Goal: Task Accomplishment & Management: Complete application form

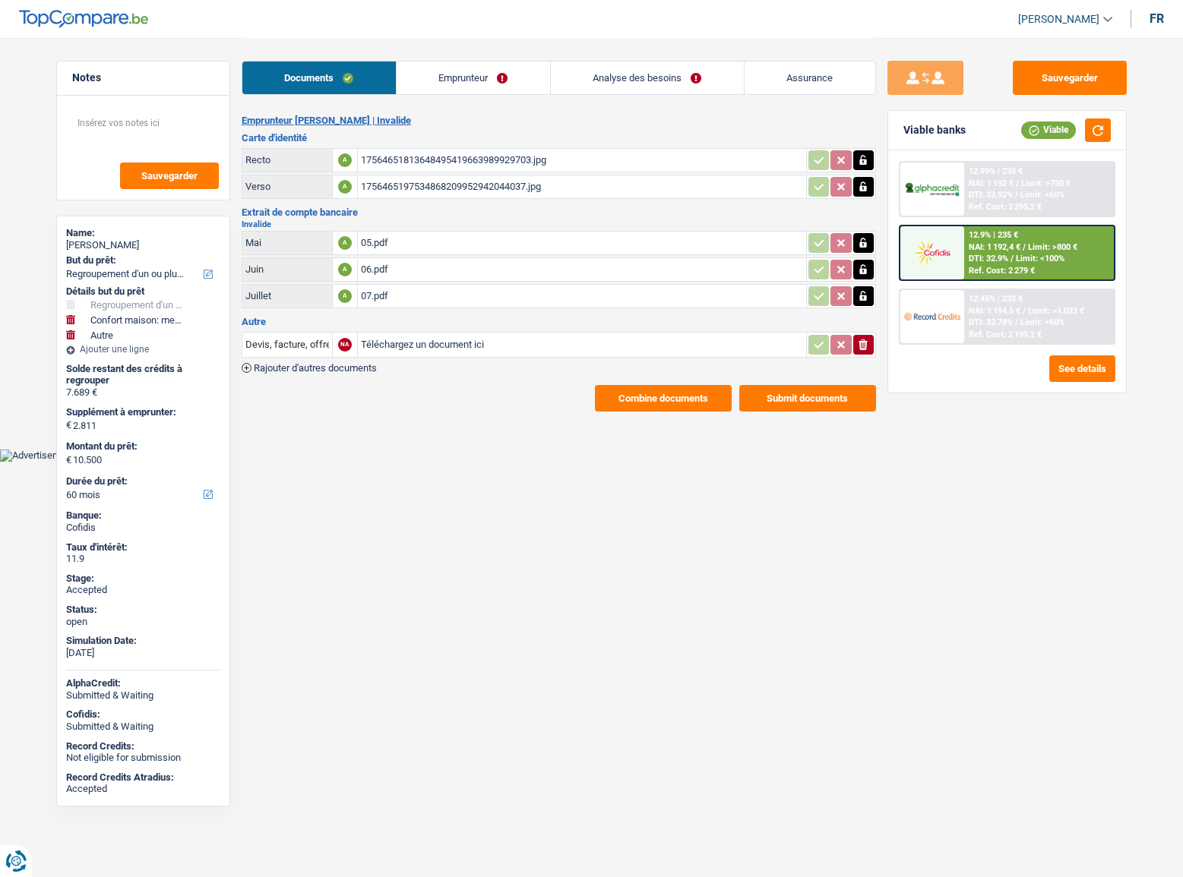
select select "refinancing"
select select "household"
select select "other"
select select "60"
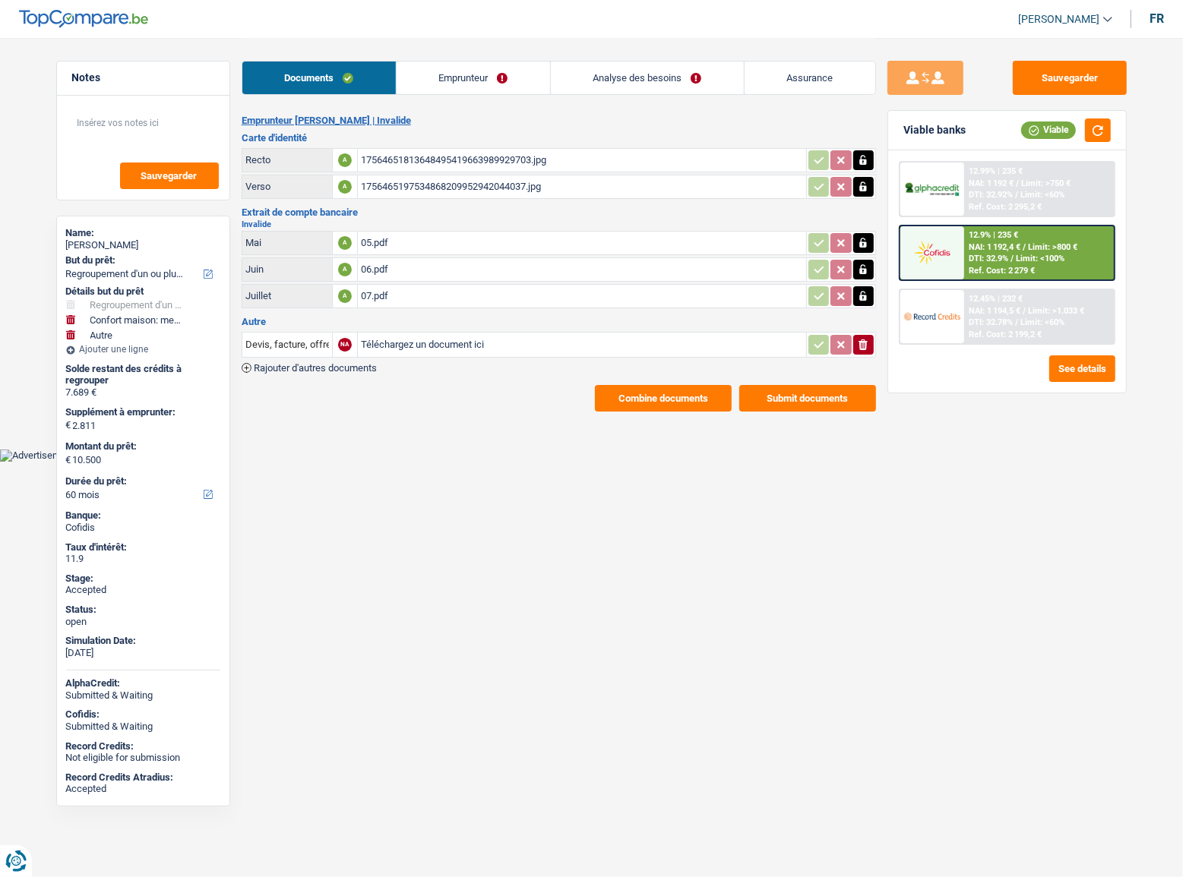
click at [365, 234] on div "05.pdf" at bounding box center [582, 243] width 442 height 23
click at [374, 254] on table "Mai A 05.pdf Juin A 06.pdf Juillet A 07.pdf" at bounding box center [559, 270] width 634 height 82
click at [371, 266] on div "06.pdf" at bounding box center [582, 269] width 442 height 23
click at [1026, 315] on div "12.45% | 232 € NAI: 1 194,5 € / Limit: >1.033 € DTI: 32.78% / Limit: <60% Ref. …" at bounding box center [1039, 316] width 150 height 53
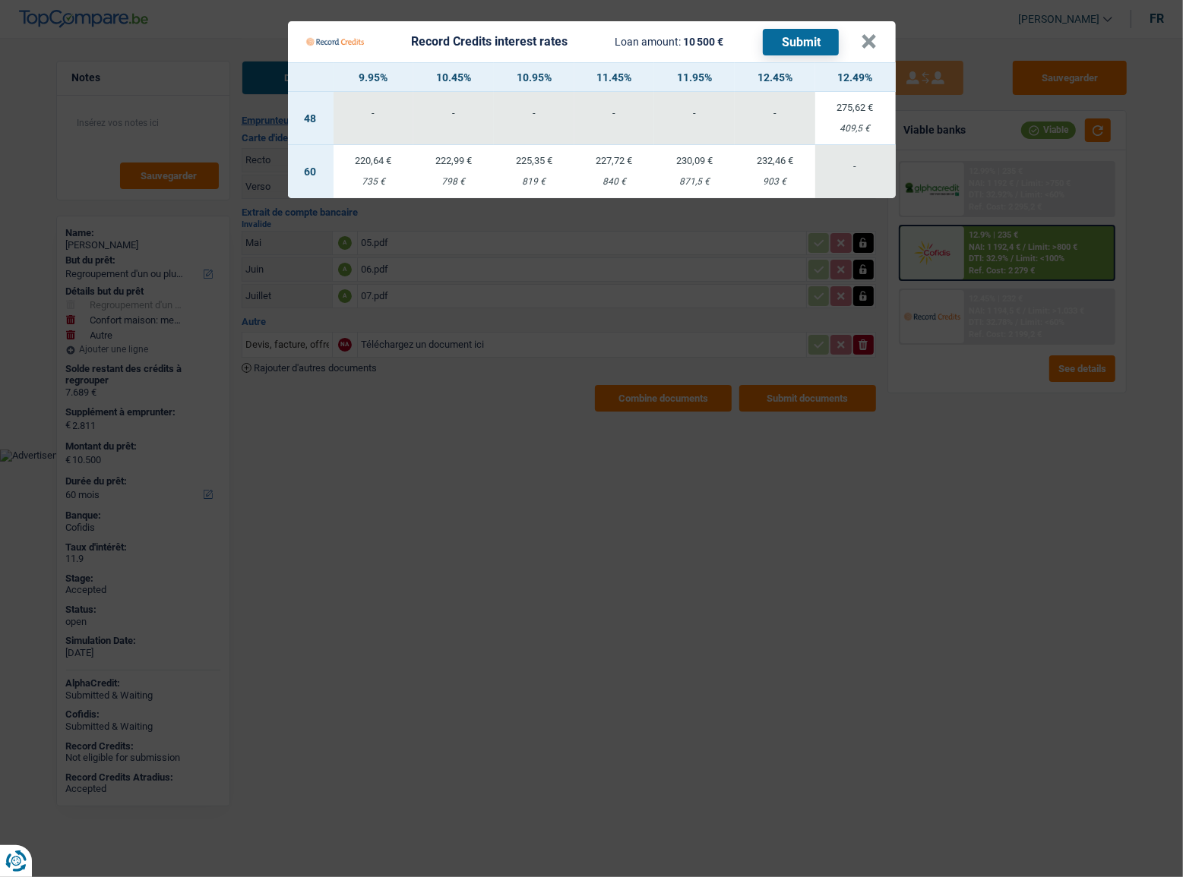
click at [850, 44] on div "Record Credits interest rates Loan amount: 10 500 € Submit" at bounding box center [583, 41] width 555 height 29
click at [861, 43] on button "×" at bounding box center [869, 41] width 16 height 15
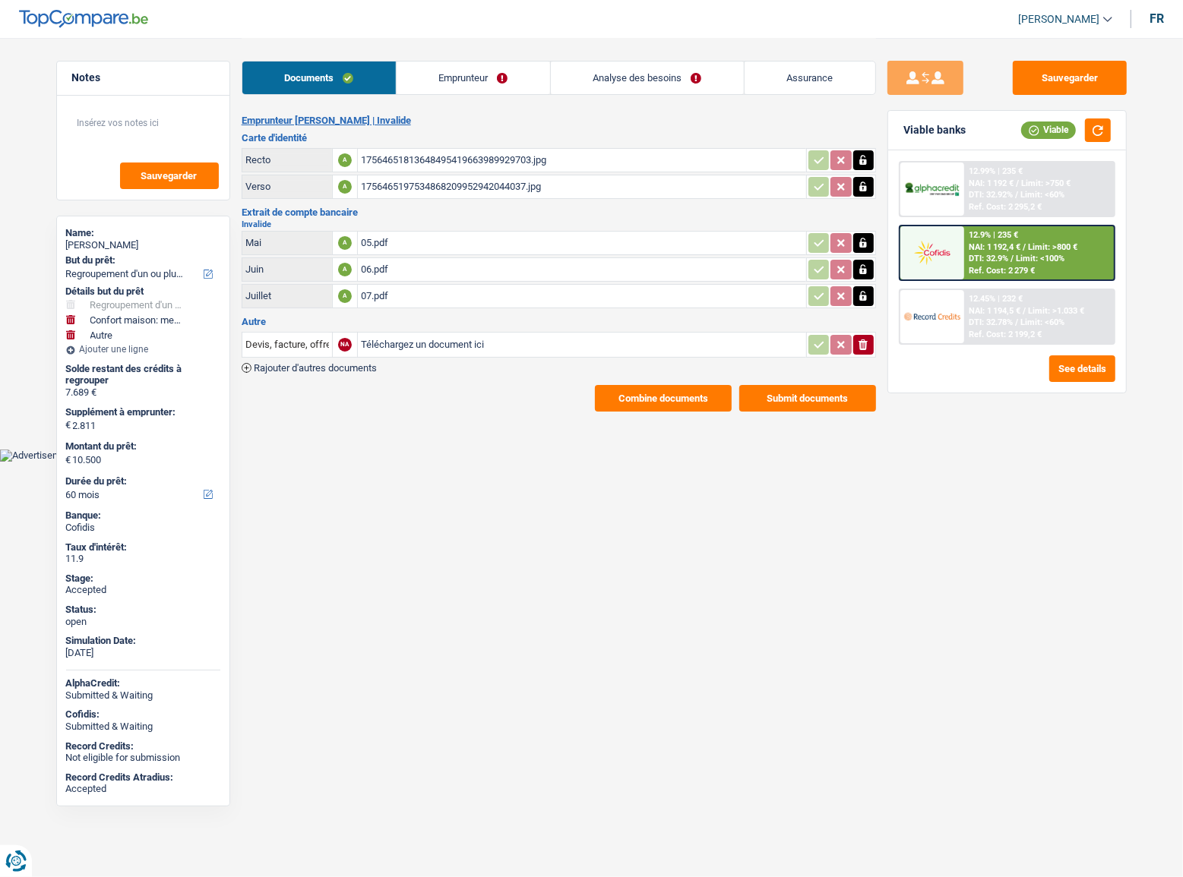
click at [683, 393] on button "Combine documents" at bounding box center [663, 398] width 137 height 27
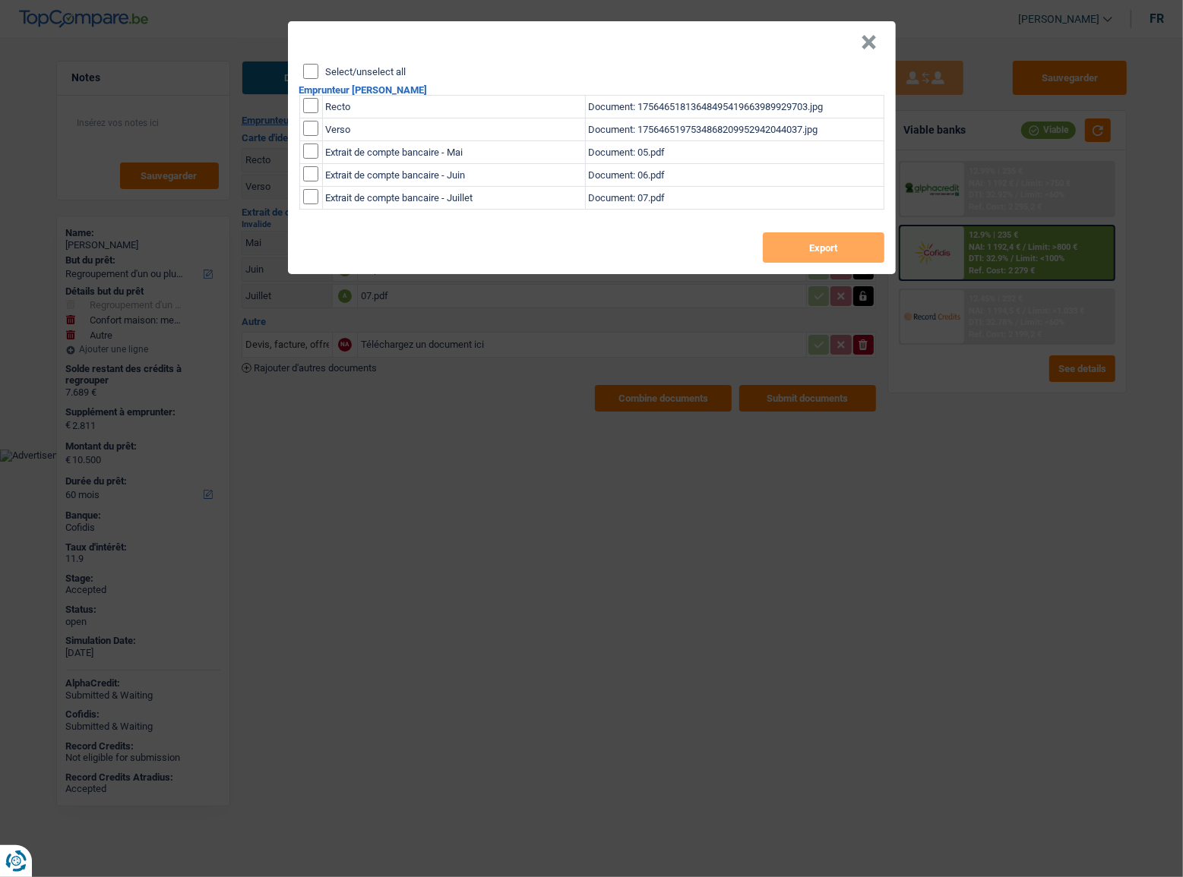
click at [306, 71] on input "Select/unselect all" at bounding box center [310, 71] width 15 height 15
checkbox input "true"
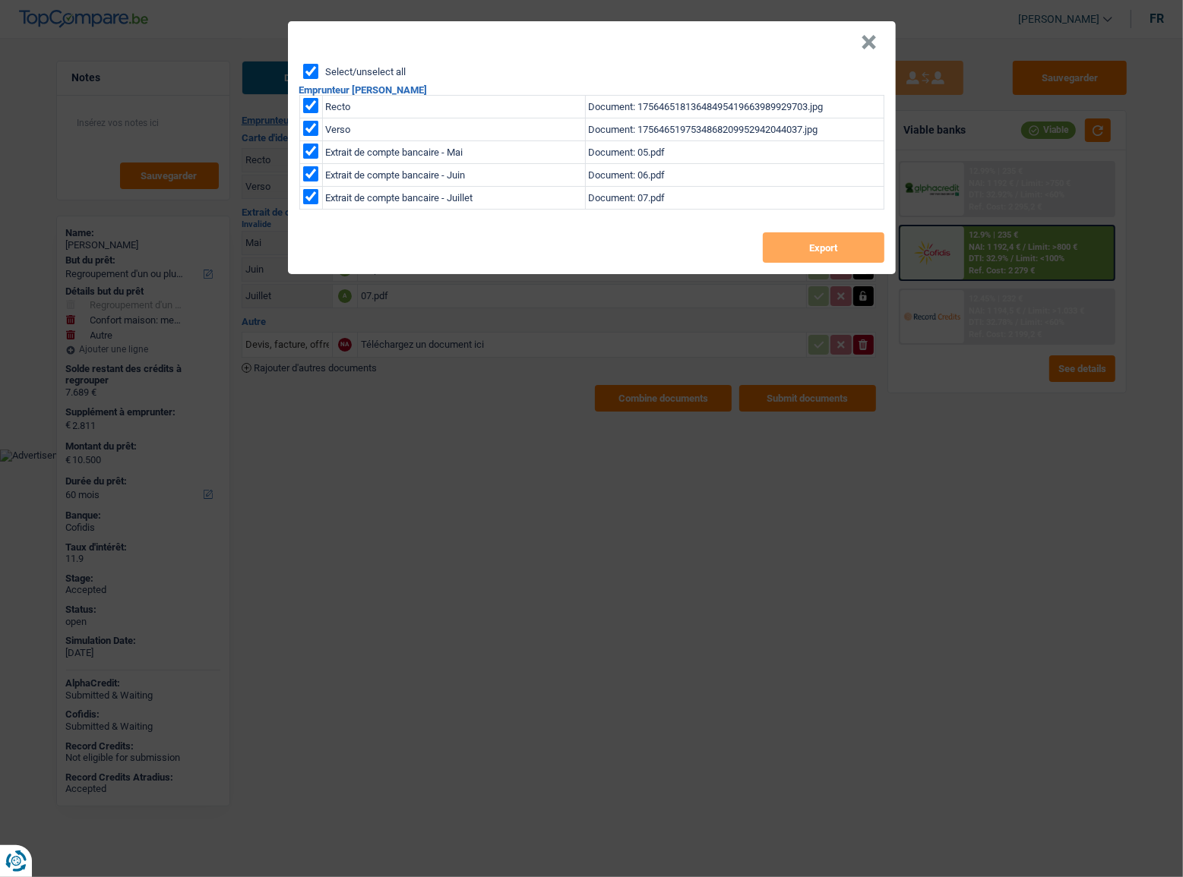
checkbox input "true"
click at [849, 263] on div "Select/unselect all Emprunteur béatrice pruvost Recto Document: 175646518136484…" at bounding box center [592, 169] width 608 height 210
drag, startPoint x: 841, startPoint y: 252, endPoint x: 621, endPoint y: 171, distance: 234.8
click at [839, 252] on button "Export" at bounding box center [824, 247] width 122 height 30
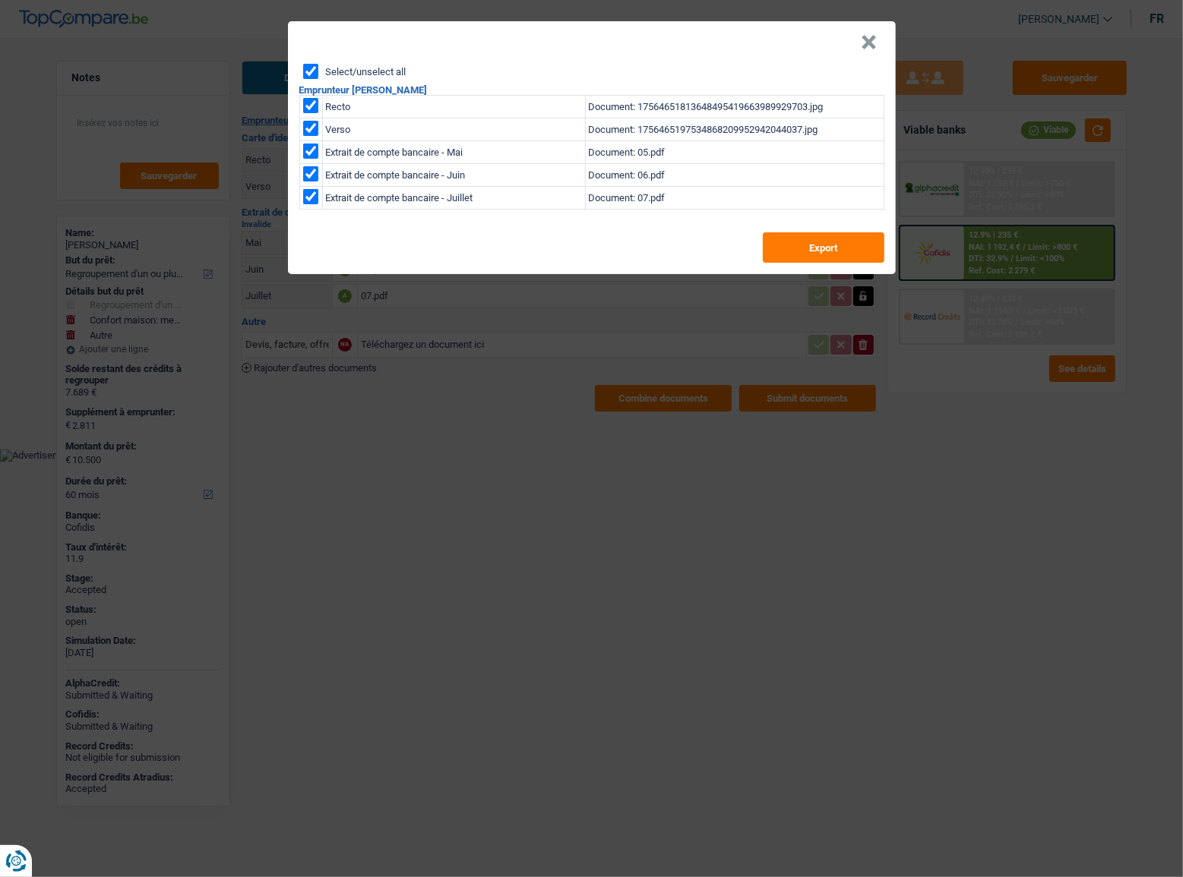
click at [867, 38] on button "×" at bounding box center [869, 42] width 16 height 15
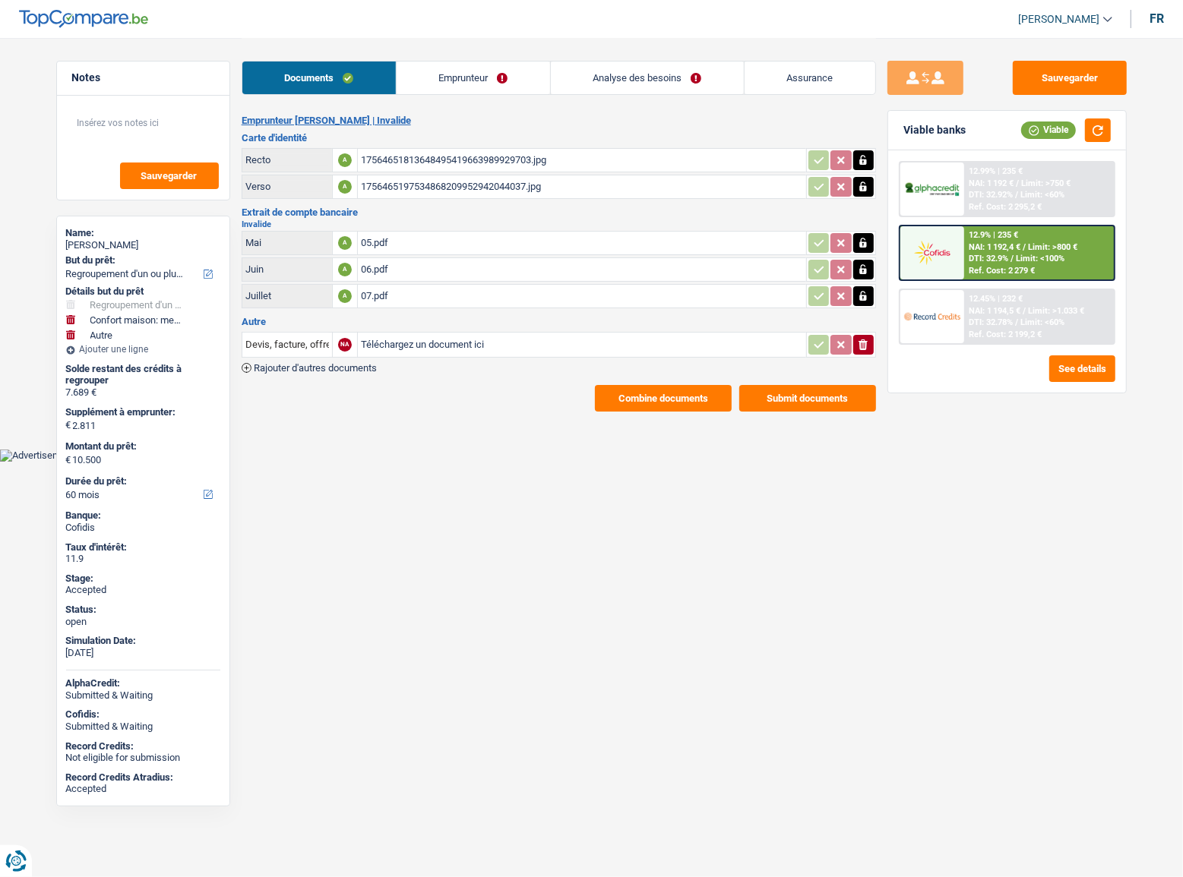
click at [382, 246] on div "05.pdf" at bounding box center [582, 243] width 442 height 23
click at [399, 266] on div "06.pdf" at bounding box center [582, 269] width 442 height 23
click at [406, 294] on div "07.pdf" at bounding box center [582, 296] width 442 height 23
click at [376, 239] on div "05.pdf" at bounding box center [582, 243] width 442 height 23
drag, startPoint x: 1067, startPoint y: 74, endPoint x: 581, endPoint y: 14, distance: 489.7
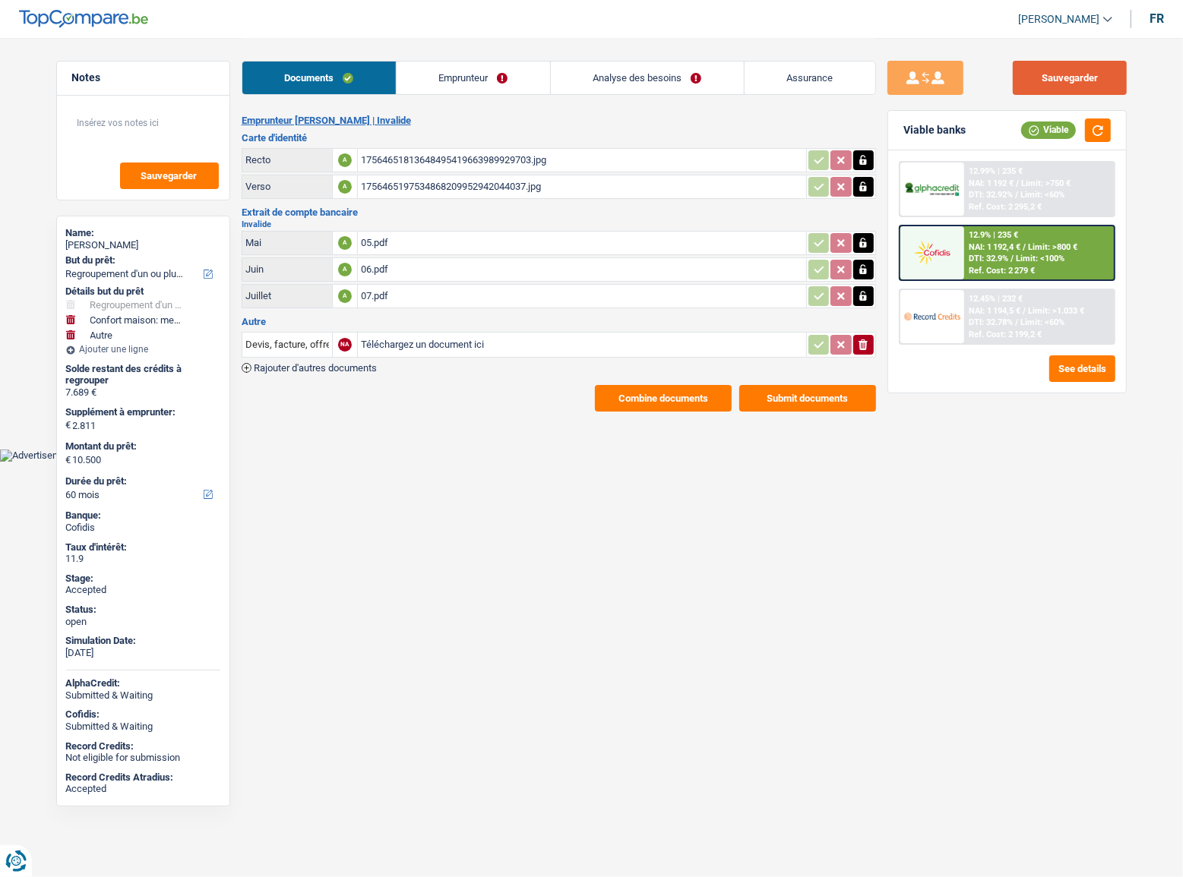
click at [1054, 75] on button "Sauvegarder" at bounding box center [1070, 78] width 114 height 34
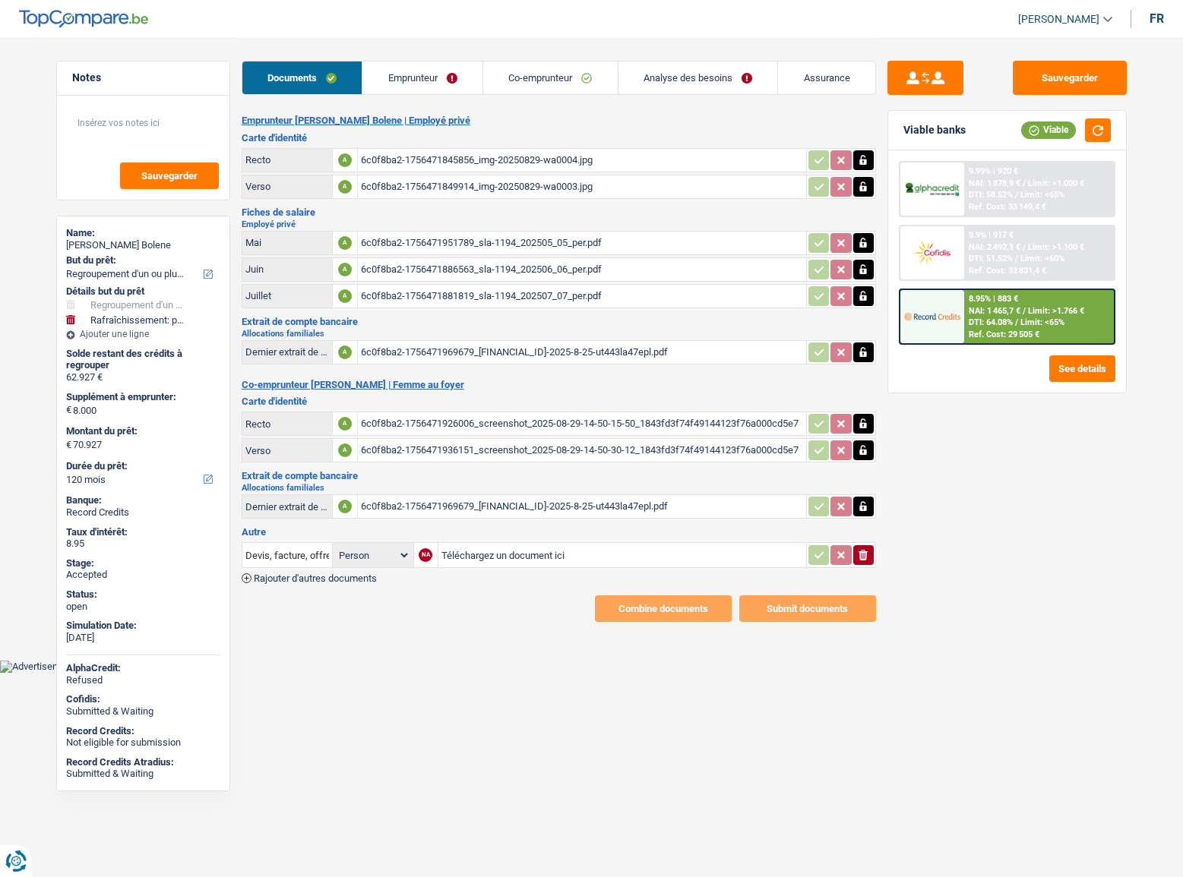
select select "refinancing"
select select "houseOrGarden"
select select "120"
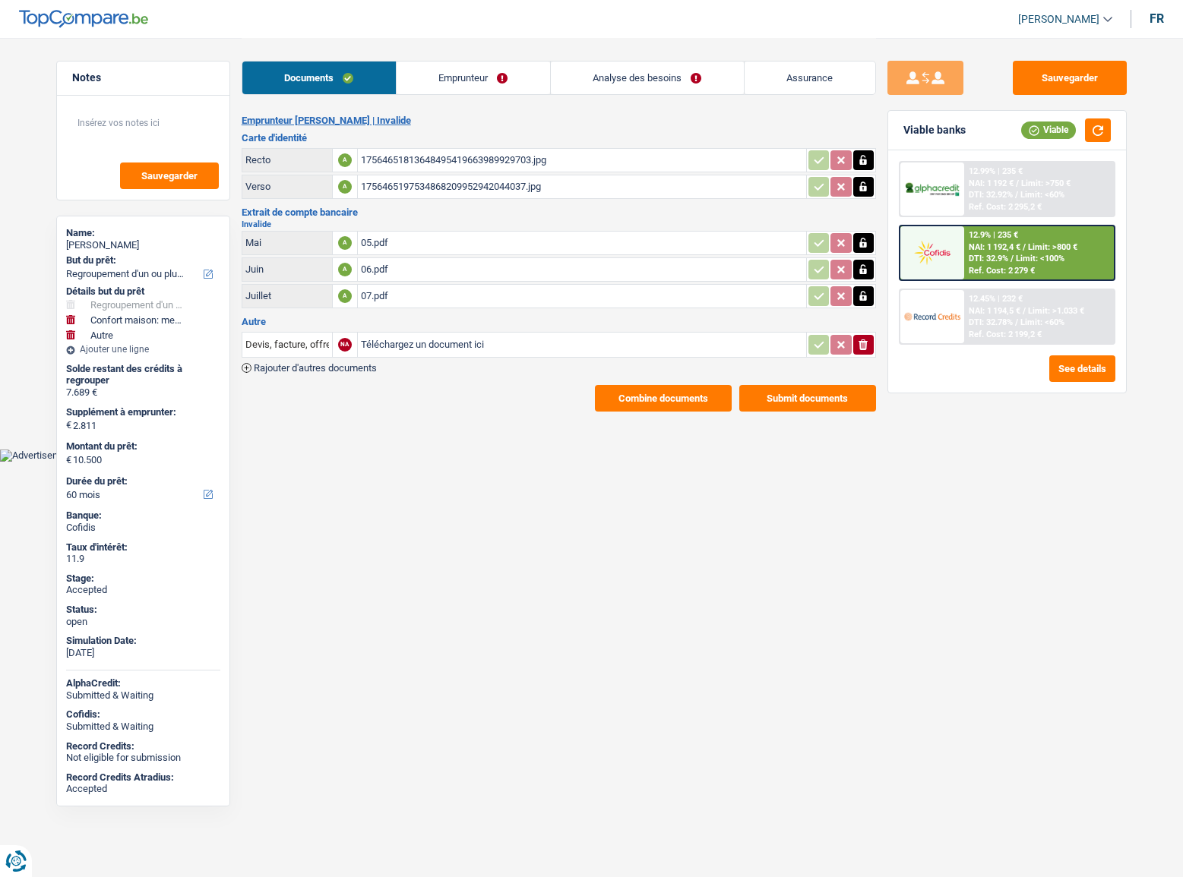
select select "refinancing"
select select "household"
select select "other"
select select "60"
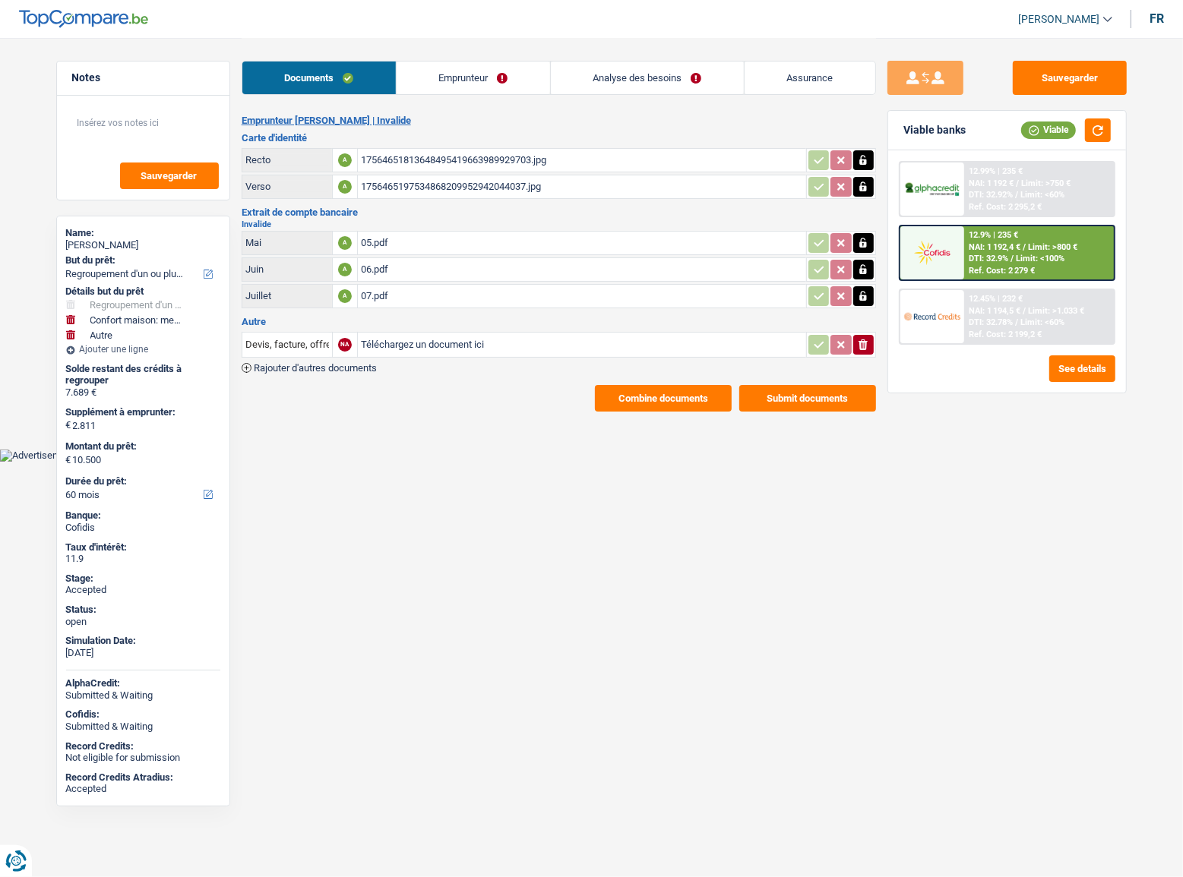
drag, startPoint x: 489, startPoint y: 93, endPoint x: 529, endPoint y: 93, distance: 40.3
click at [489, 93] on link "Emprunteur" at bounding box center [473, 78] width 153 height 33
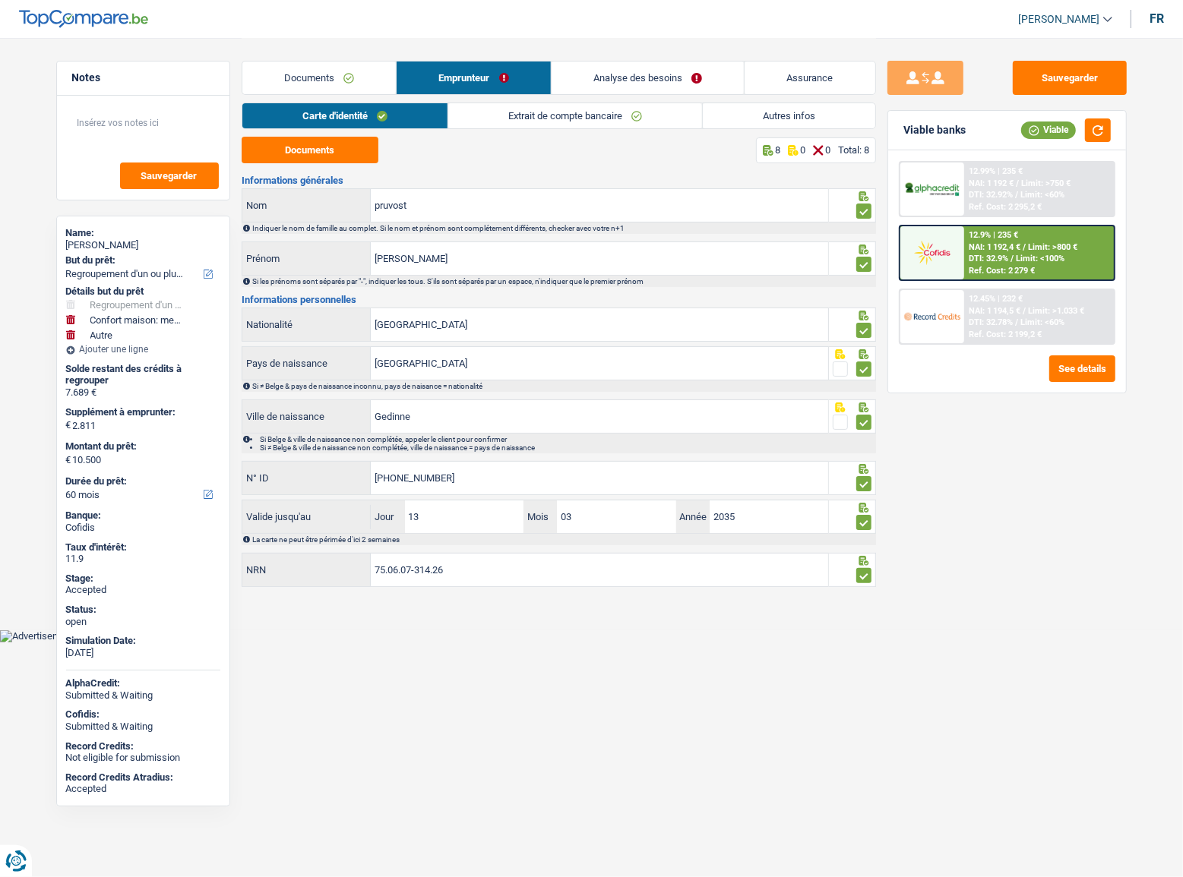
click at [772, 118] on link "Autres infos" at bounding box center [789, 115] width 172 height 25
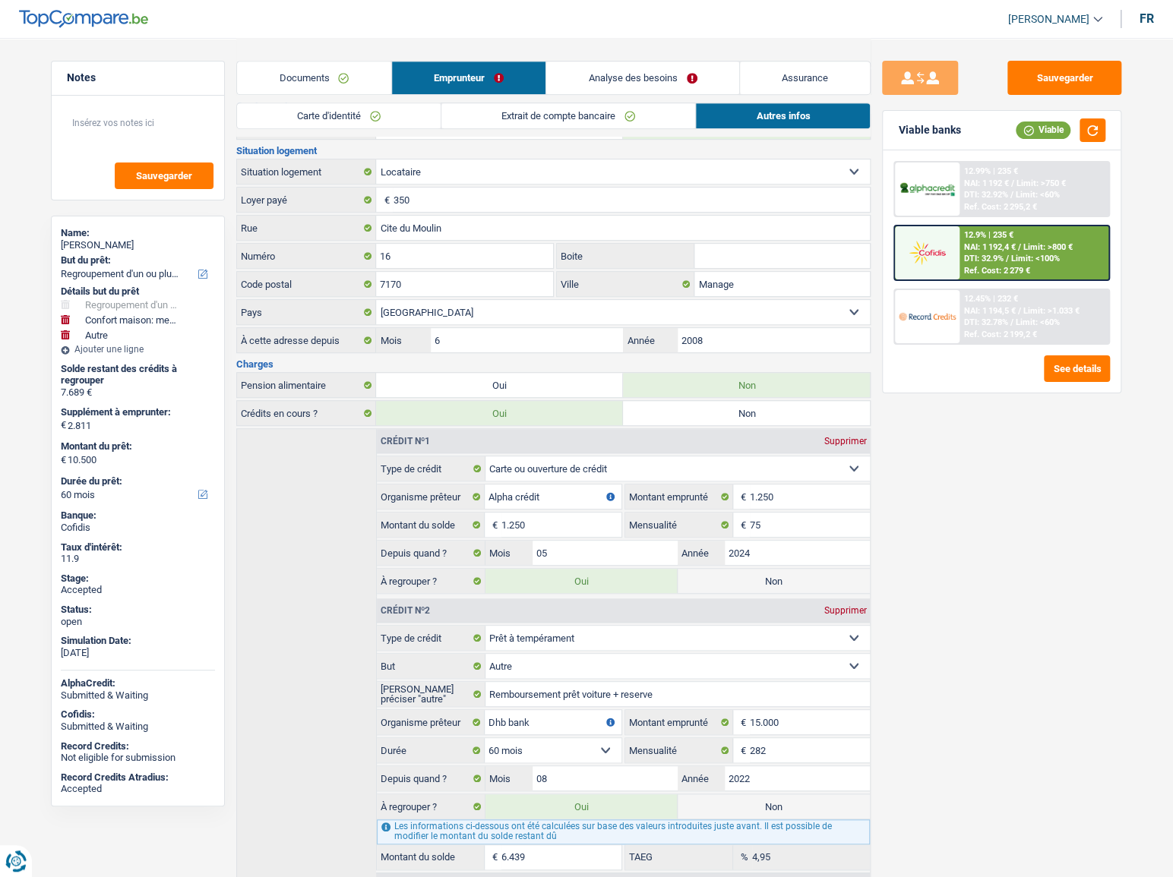
scroll to position [426, 0]
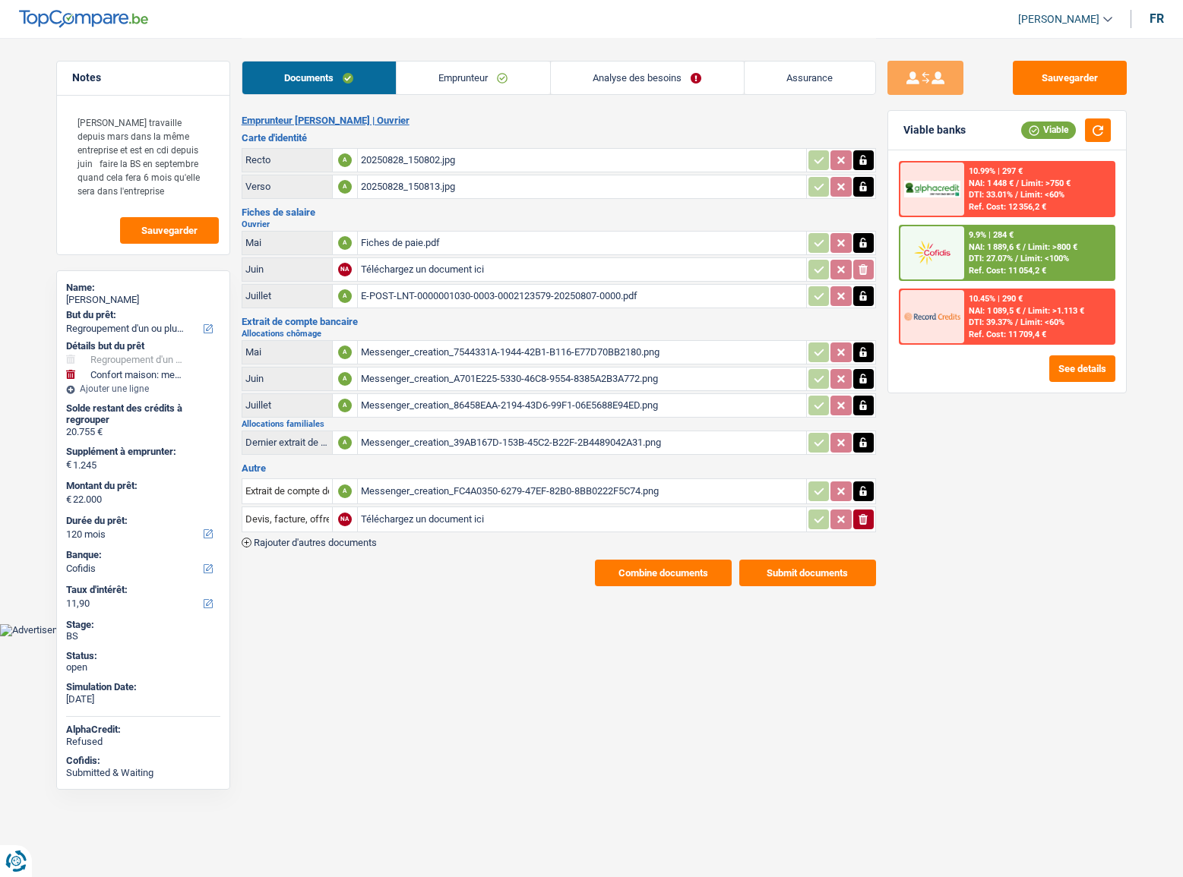
select select "refinancing"
select select "household"
select select "120"
select select "cofidis"
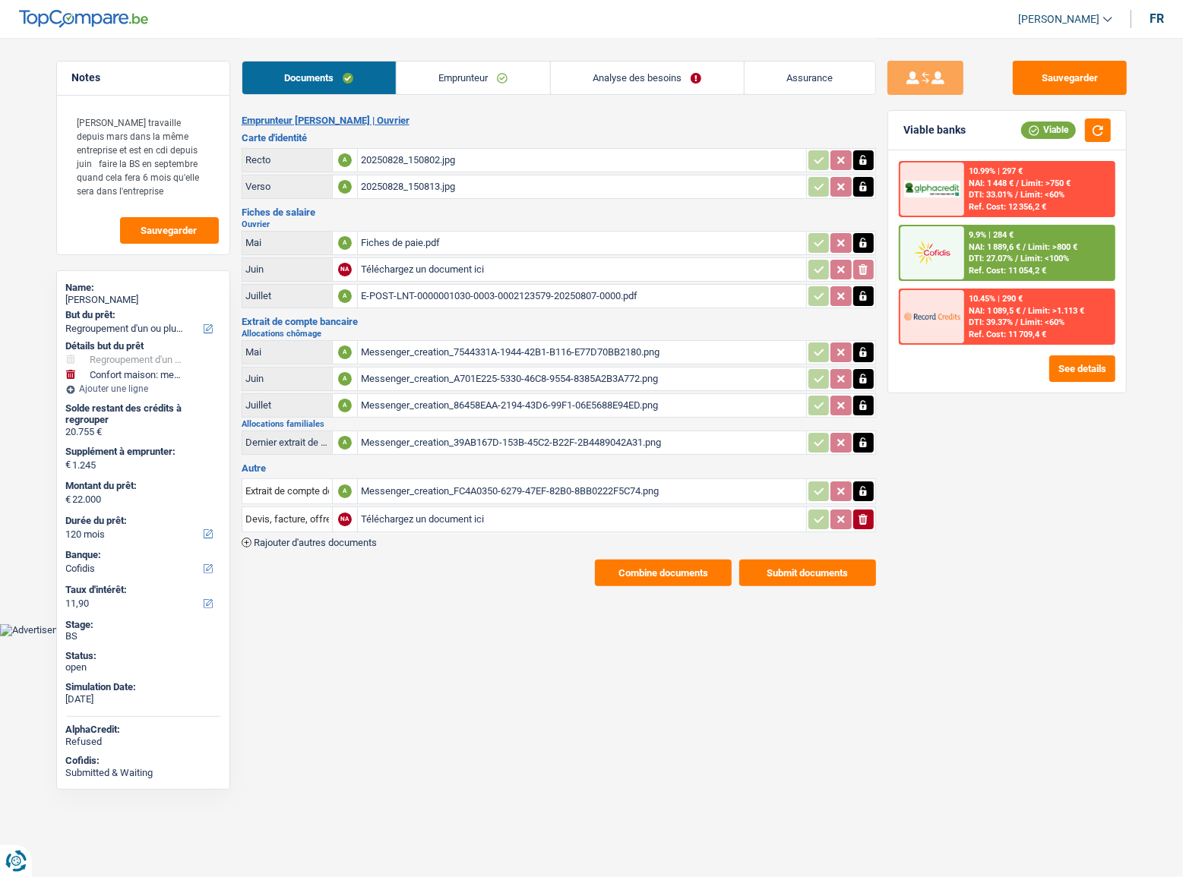
click at [1019, 307] on span "NAI: 1 089,5 €" at bounding box center [994, 311] width 52 height 10
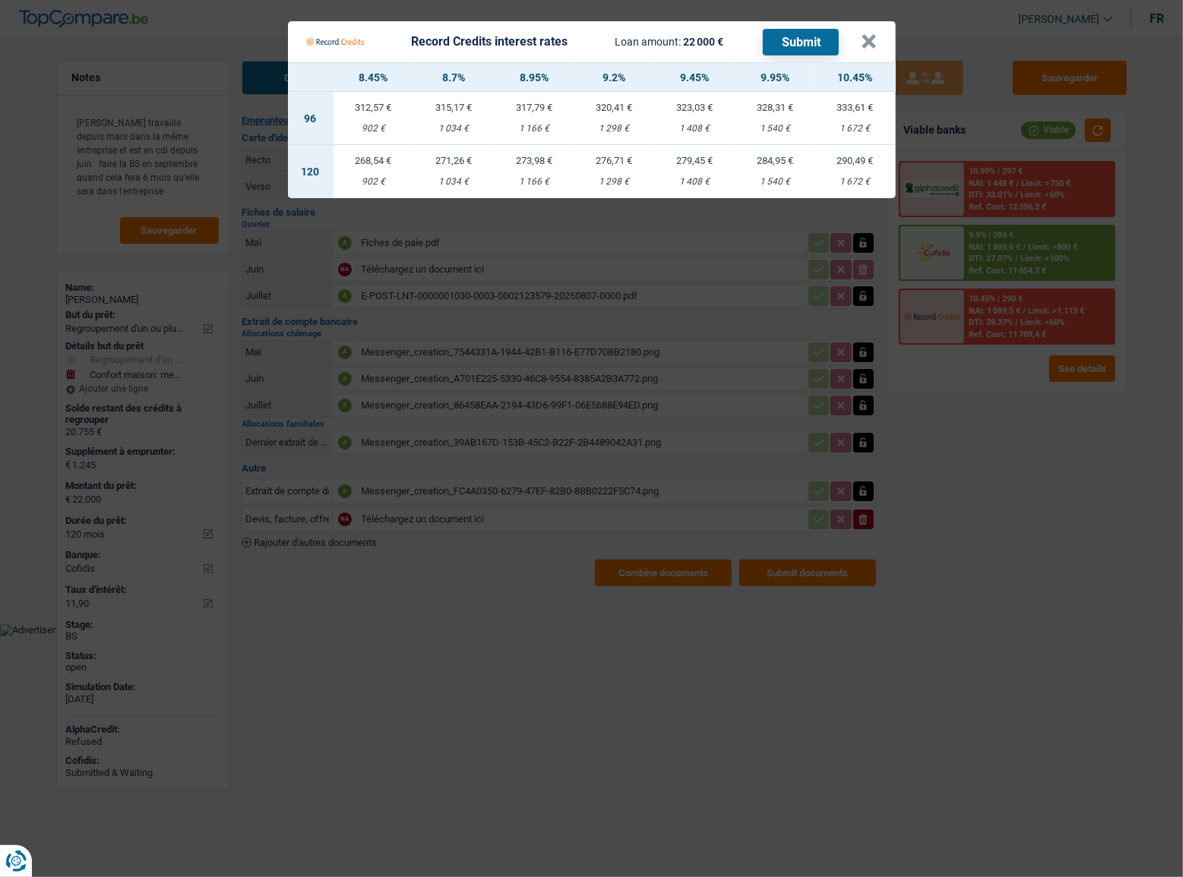
click at [984, 459] on Credits "Record Credits interest rates Loan amount: 22 000 € Submit × 8.45% 8.7% 8.95% 9…" at bounding box center [591, 438] width 1183 height 877
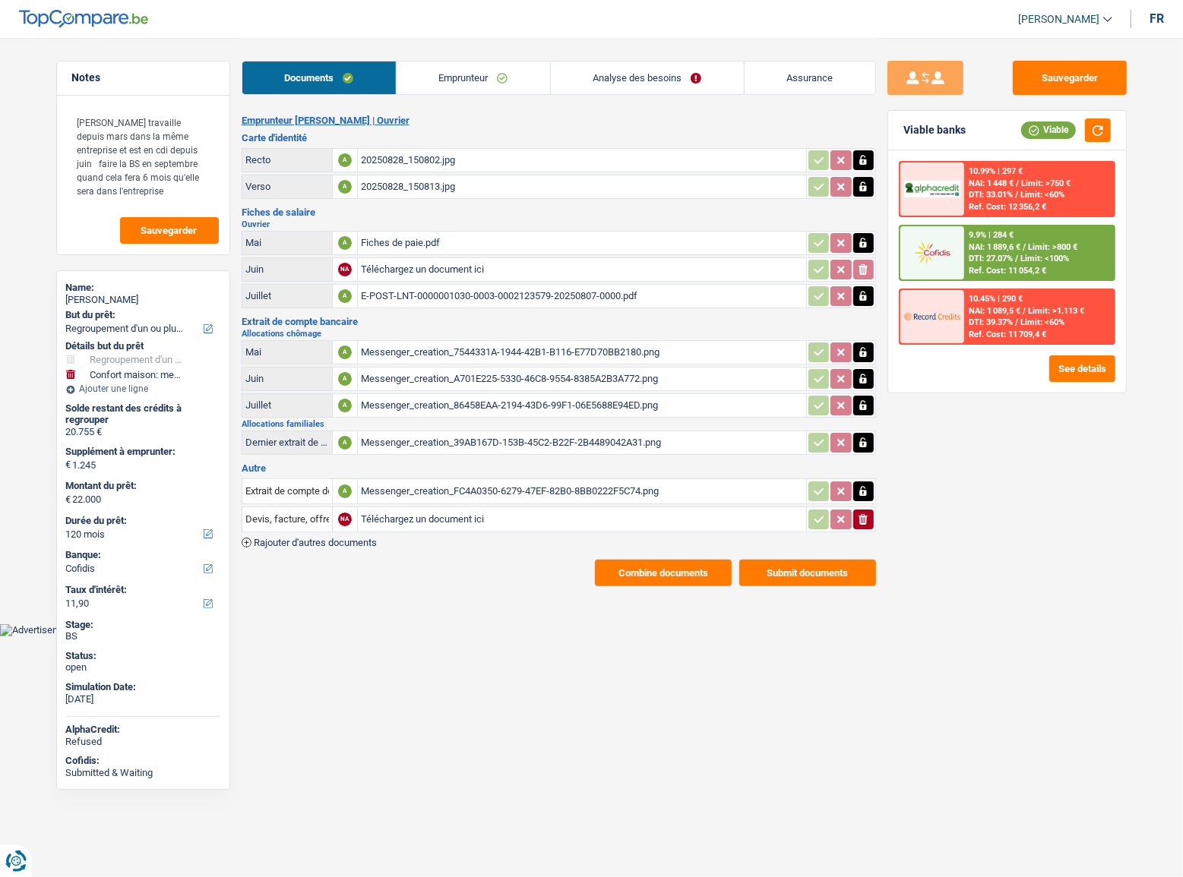
click at [479, 79] on link "Emprunteur" at bounding box center [473, 78] width 153 height 33
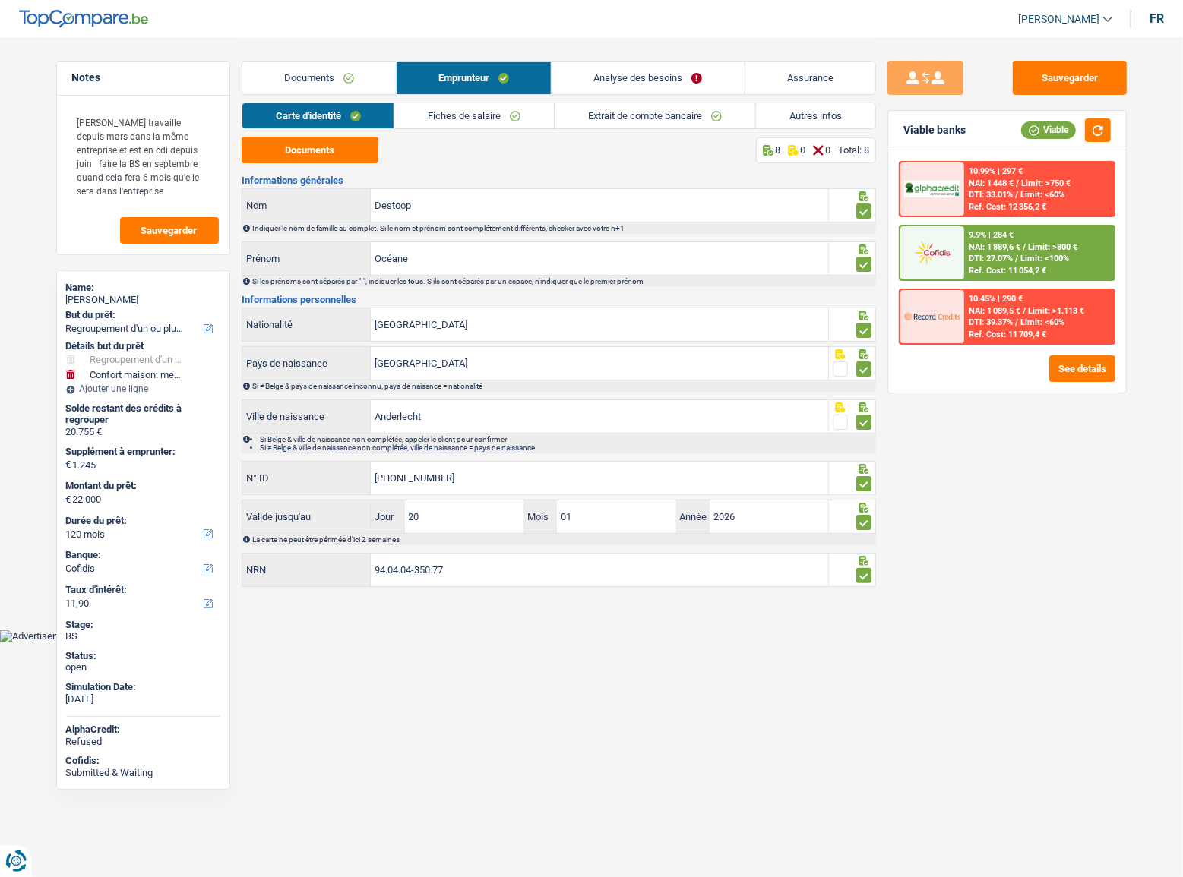
click at [504, 114] on link "Fiches de salaire" at bounding box center [474, 115] width 160 height 25
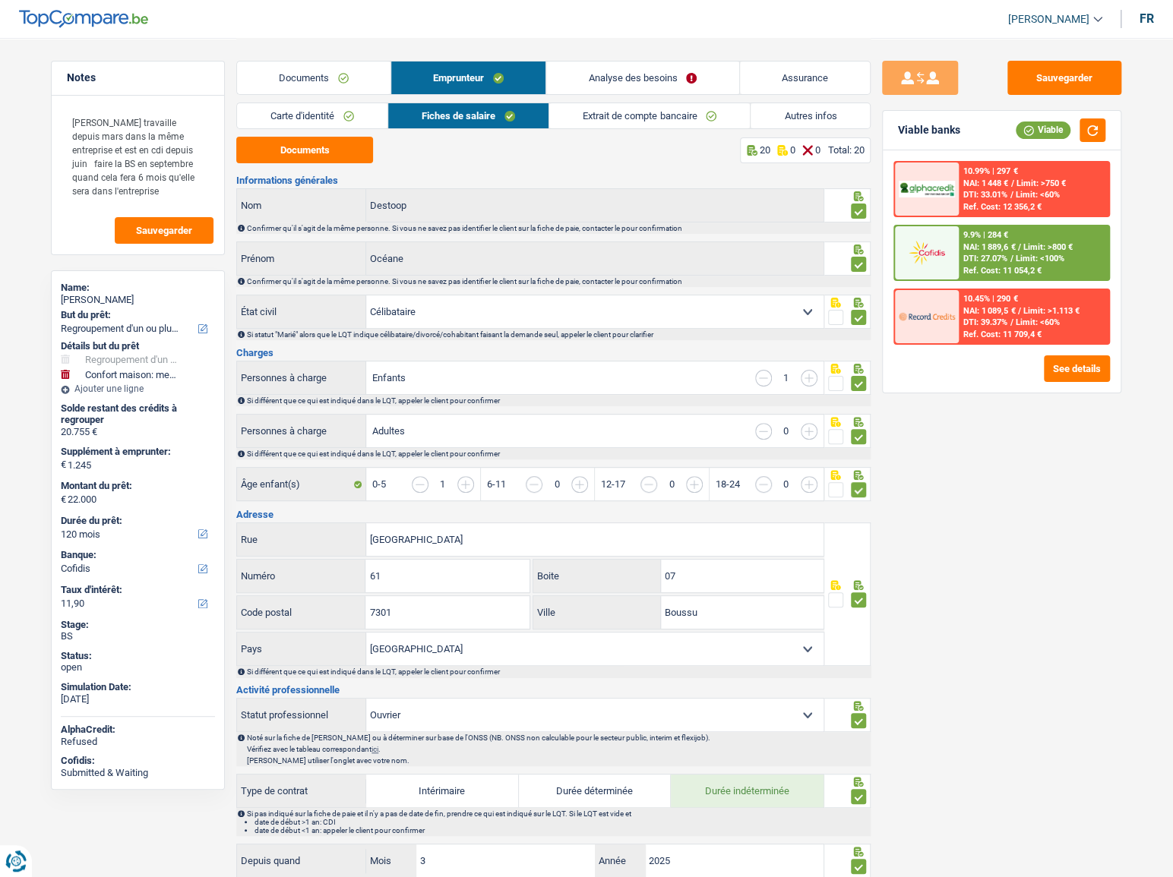
click at [633, 117] on link "Extrait de compte bancaire" at bounding box center [649, 115] width 201 height 25
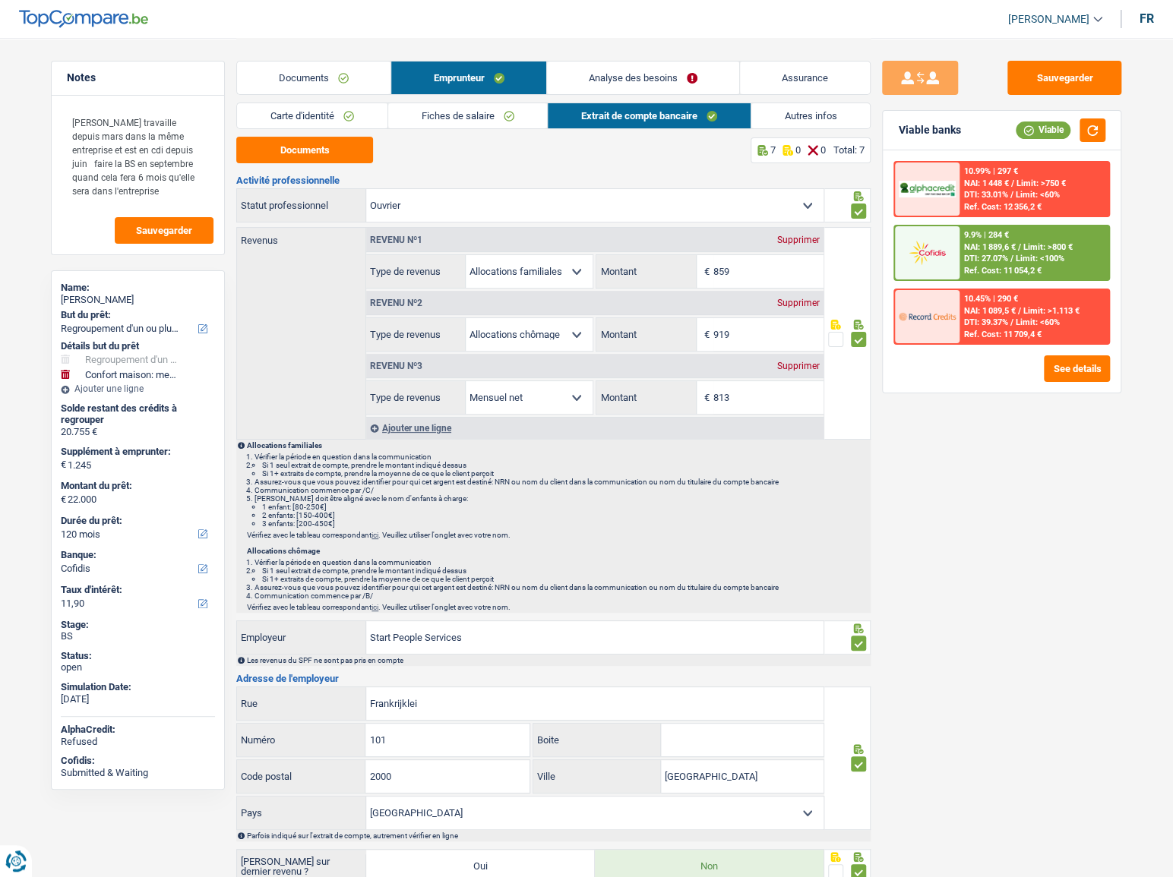
click at [1011, 290] on div "10.45% | 290 € NAI: 1 089,5 € / Limit: >1.113 € DTI: 39.37% / Limit: <60% Ref. …" at bounding box center [1034, 316] width 150 height 53
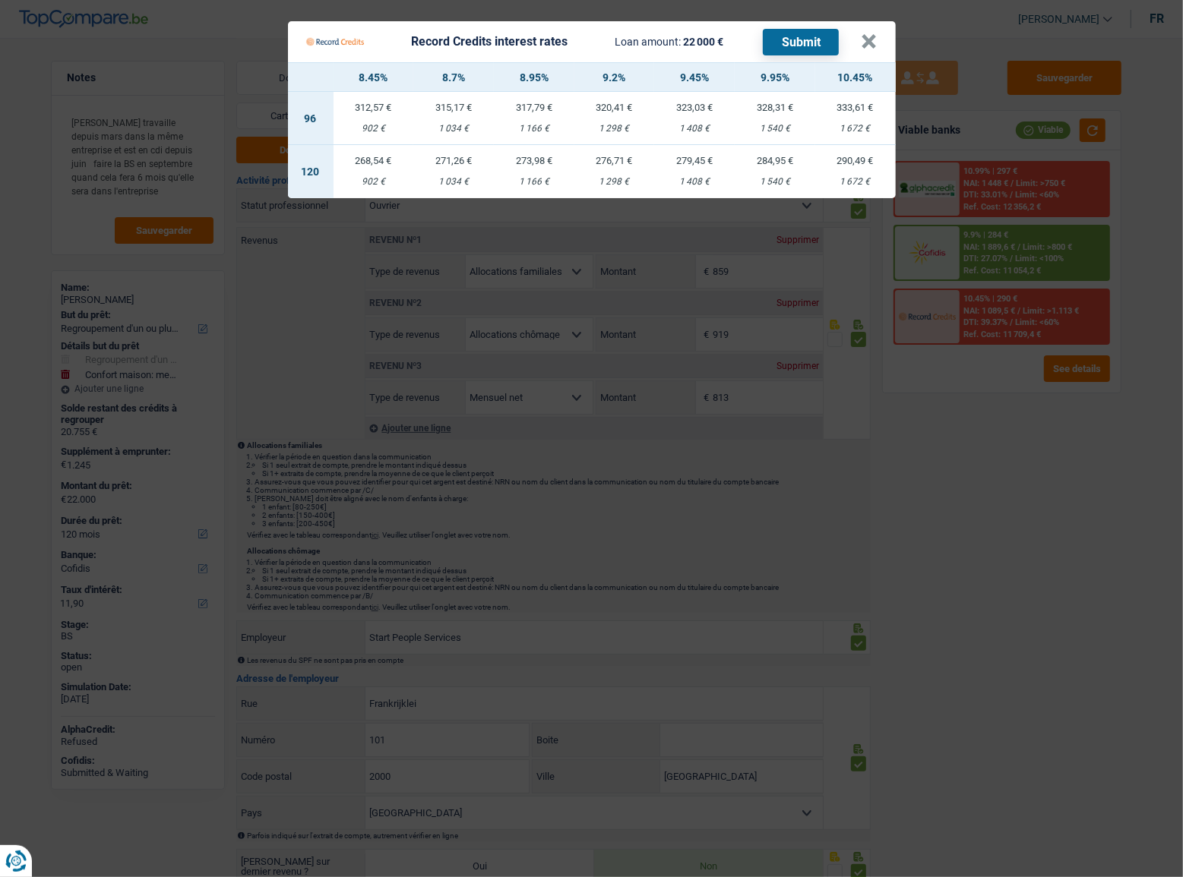
click at [959, 419] on Credits "Record Credits interest rates Loan amount: 22 000 € Submit × 8.45% 8.7% 8.95% 9…" at bounding box center [591, 438] width 1183 height 877
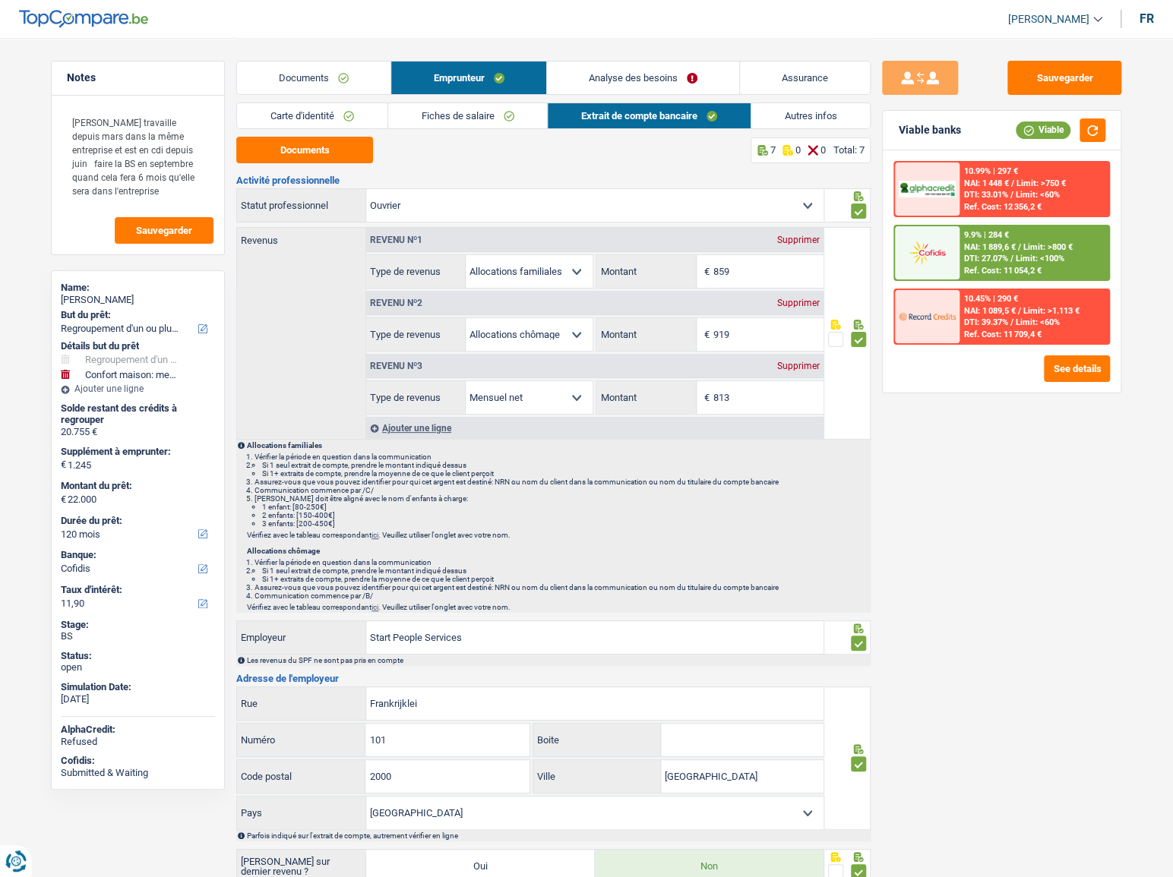
click at [1028, 197] on span "Limit: <60%" at bounding box center [1038, 195] width 44 height 10
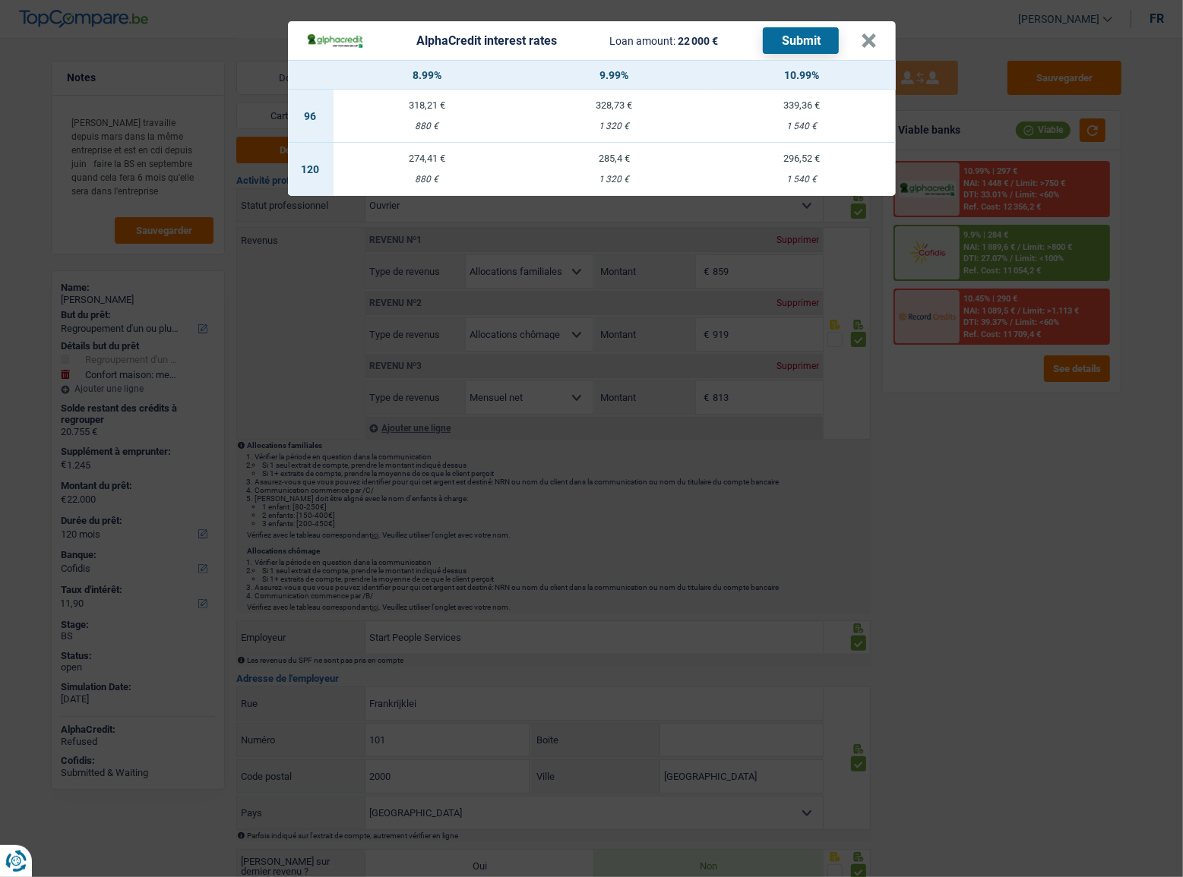
drag, startPoint x: 1042, startPoint y: 465, endPoint x: 13, endPoint y: 299, distance: 1042.5
click at [1032, 461] on div "AlphaCredit interest rates Loan amount: 22 000 € Submit × 8.99% 9.99% 10.99% 96…" at bounding box center [591, 438] width 1183 height 877
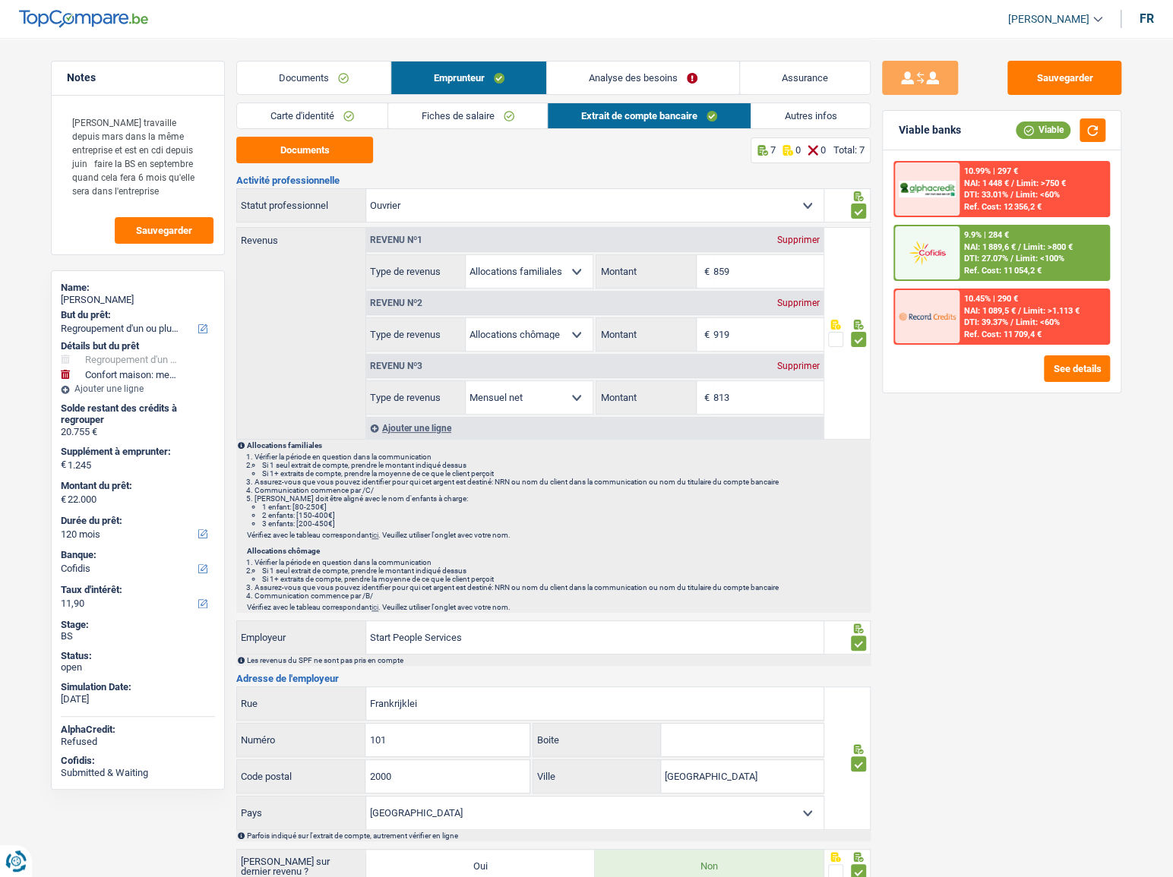
click at [1026, 311] on span "Limit: >1.113 €" at bounding box center [1051, 311] width 56 height 10
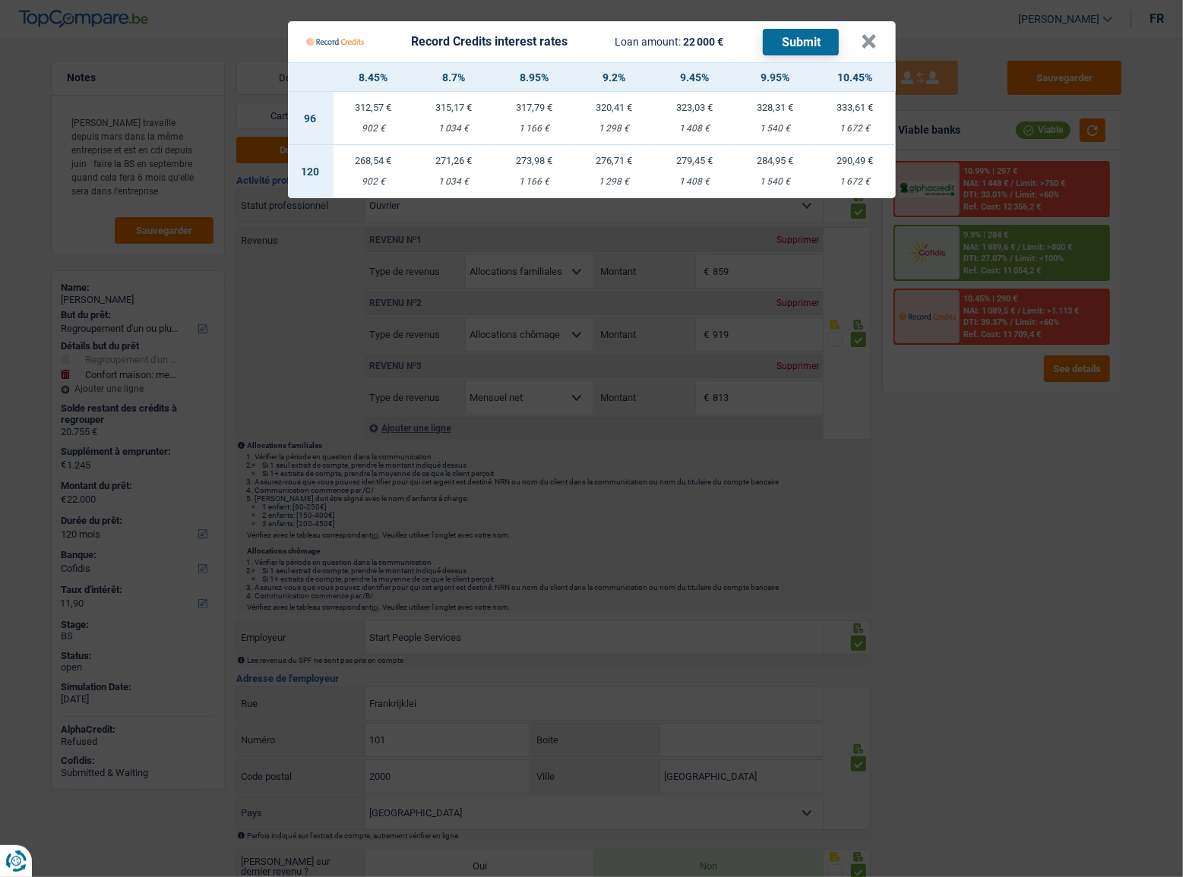
drag, startPoint x: 1047, startPoint y: 416, endPoint x: 1054, endPoint y: 218, distance: 198.4
click at [1048, 416] on Credits "Record Credits interest rates Loan amount: 22 000 € Submit × 8.45% 8.7% 8.95% 9…" at bounding box center [591, 438] width 1183 height 877
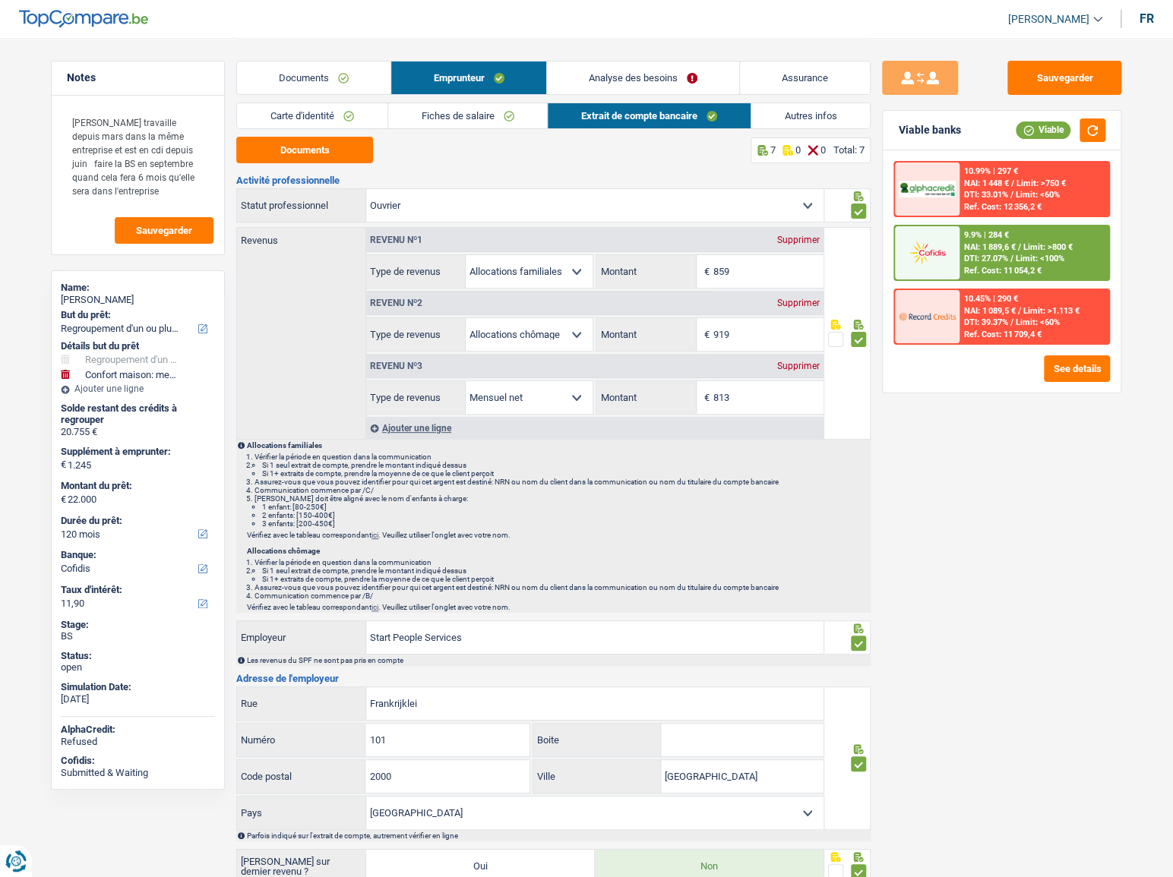
click at [1038, 187] on span "Limit: >750 €" at bounding box center [1040, 184] width 49 height 10
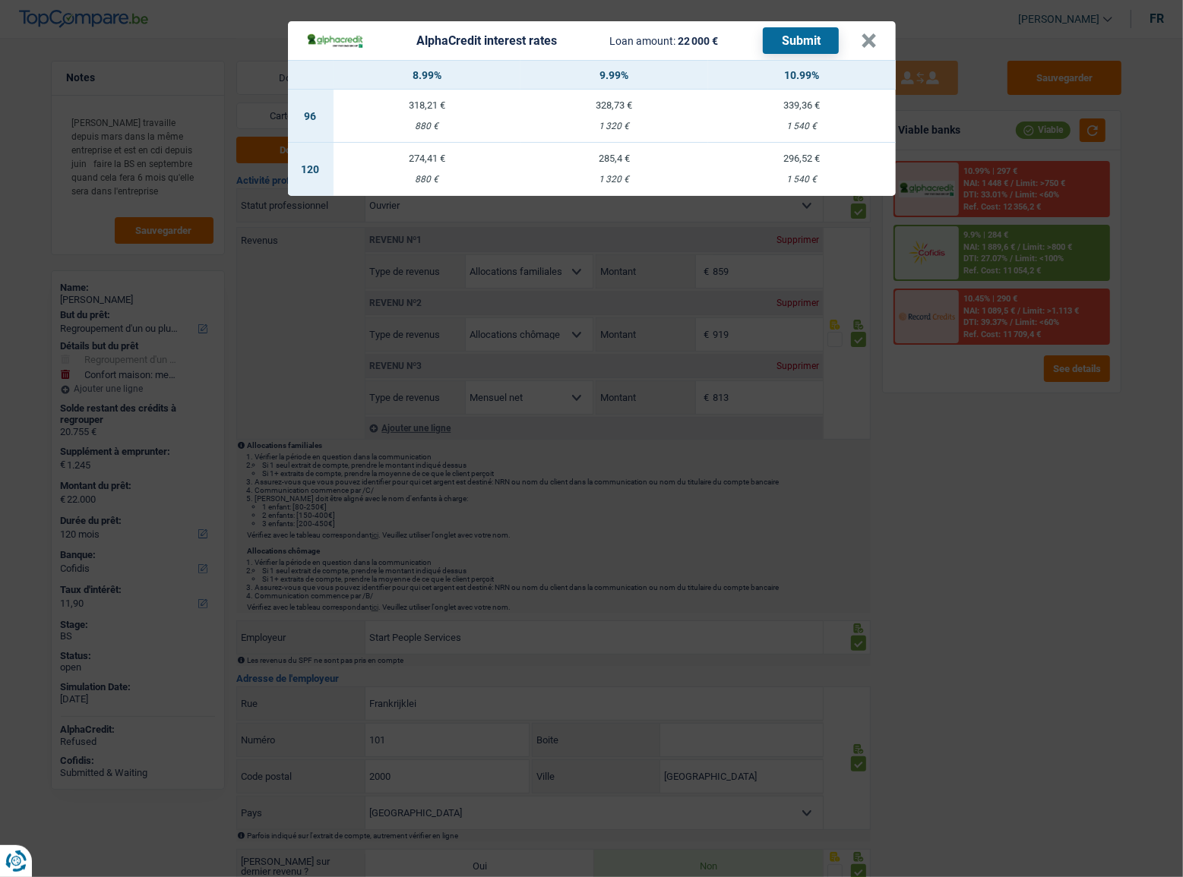
click at [1013, 475] on div "AlphaCredit interest rates Loan amount: 22 000 € Submit × 8.99% 9.99% 10.99% 96…" at bounding box center [591, 438] width 1183 height 877
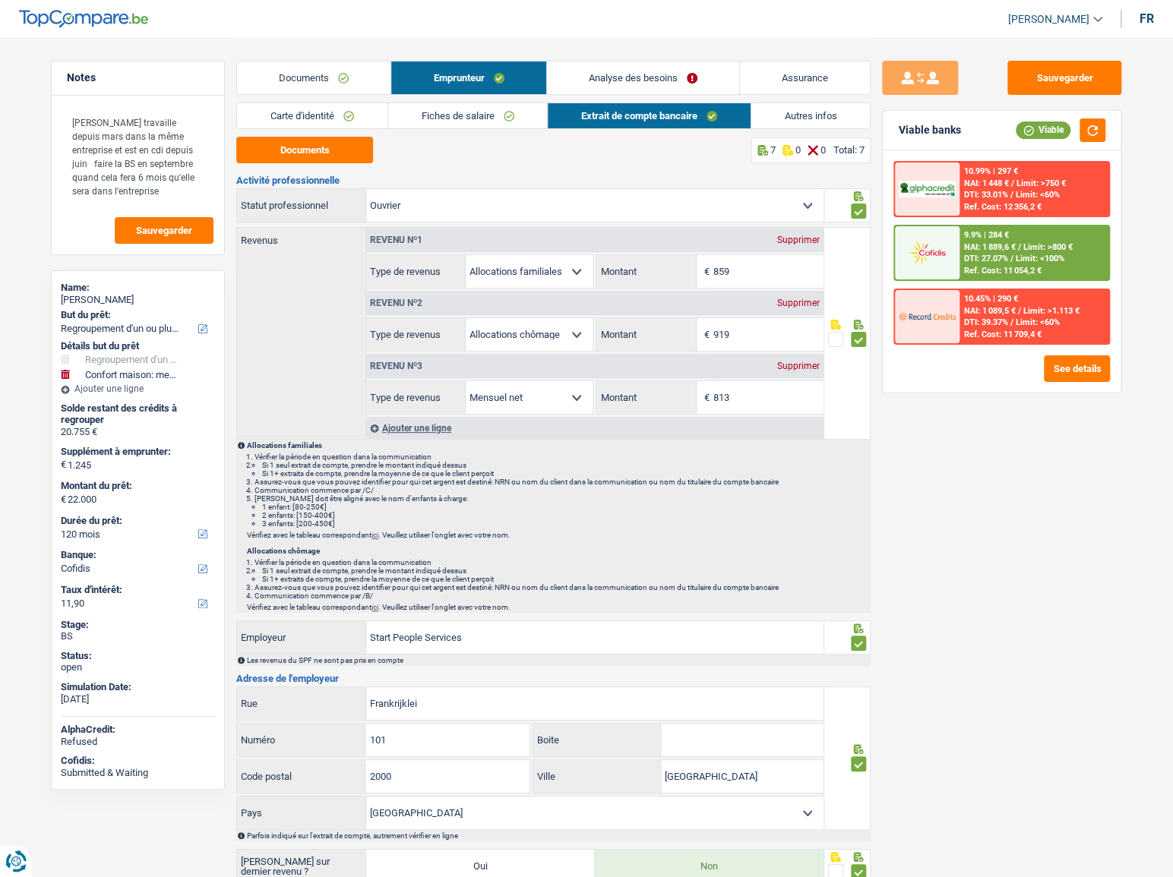
click at [1001, 303] on div "10.45% | 290 €" at bounding box center [991, 299] width 54 height 10
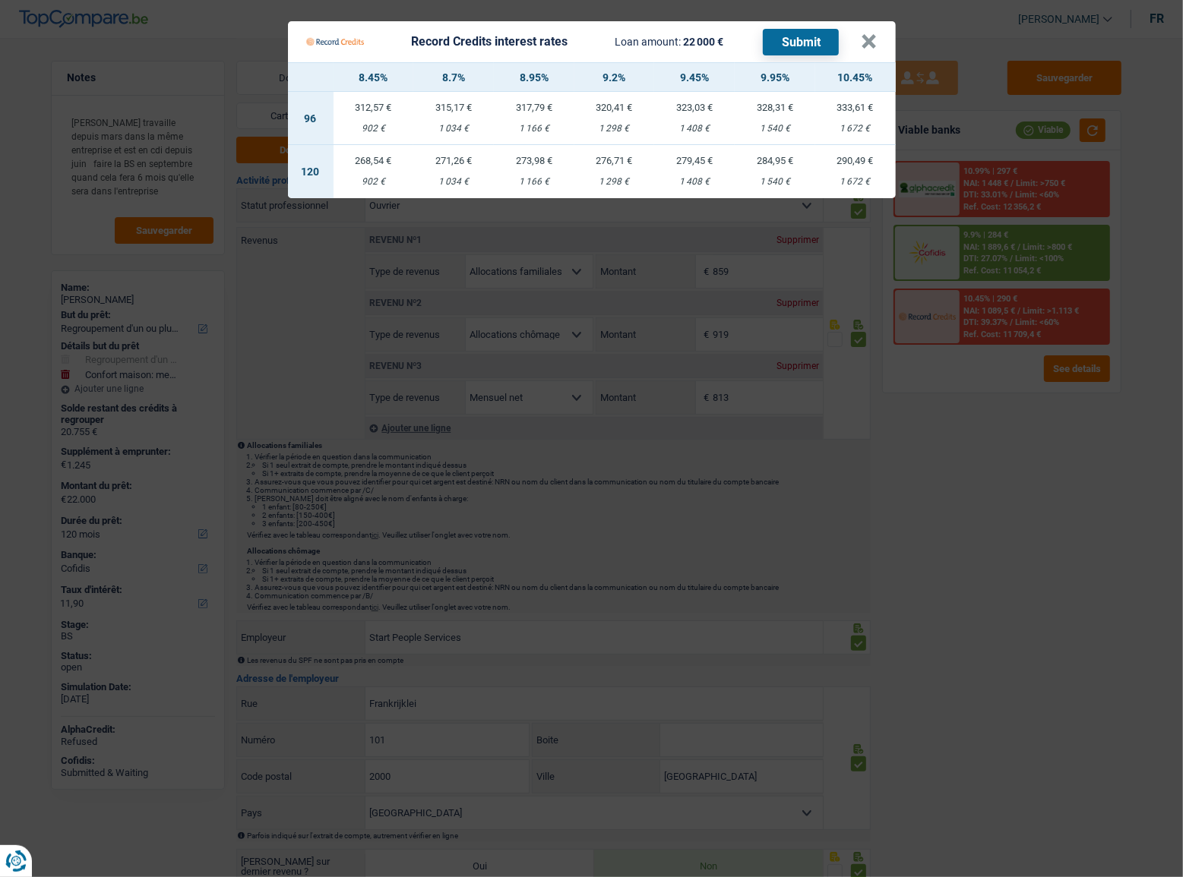
click at [969, 364] on Credits "Record Credits interest rates Loan amount: 22 000 € Submit × 8.45% 8.7% 8.95% 9…" at bounding box center [591, 438] width 1183 height 877
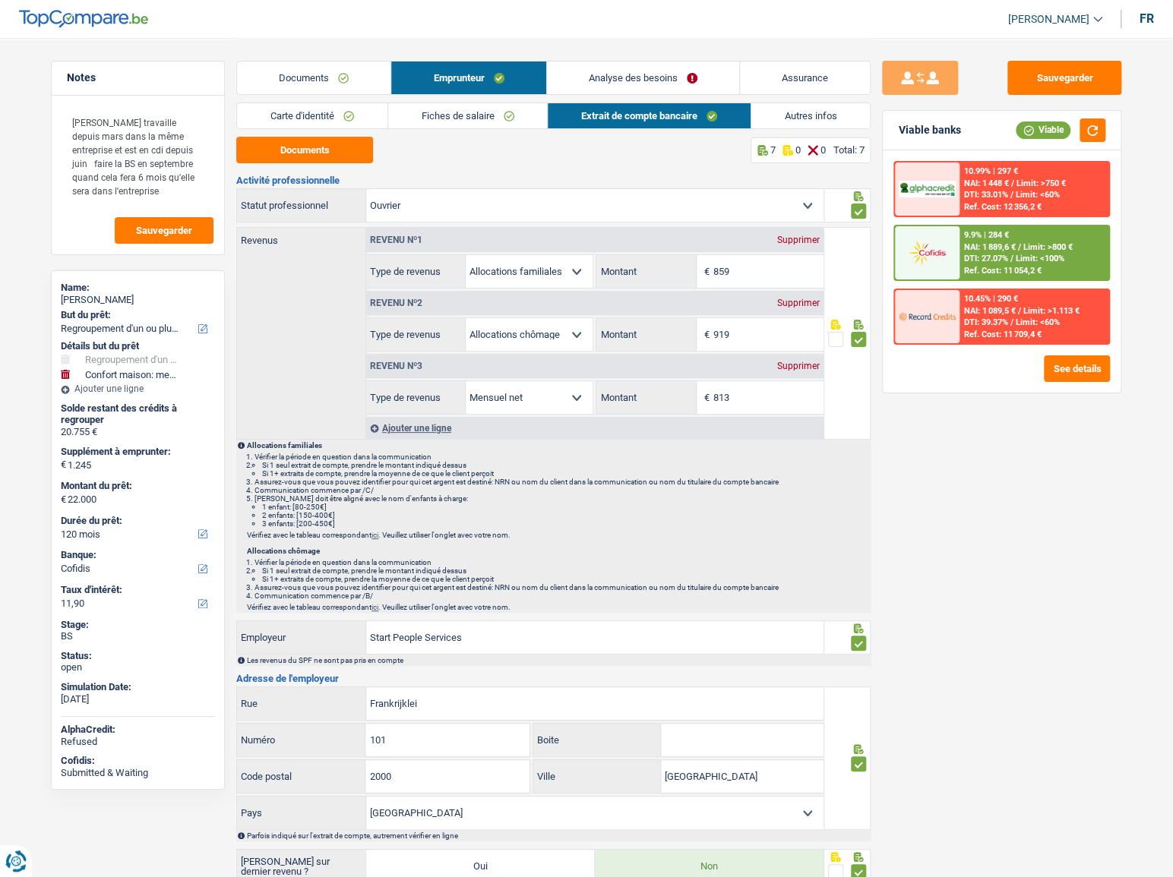
click at [1019, 183] on span "Limit: >750 €" at bounding box center [1040, 184] width 49 height 10
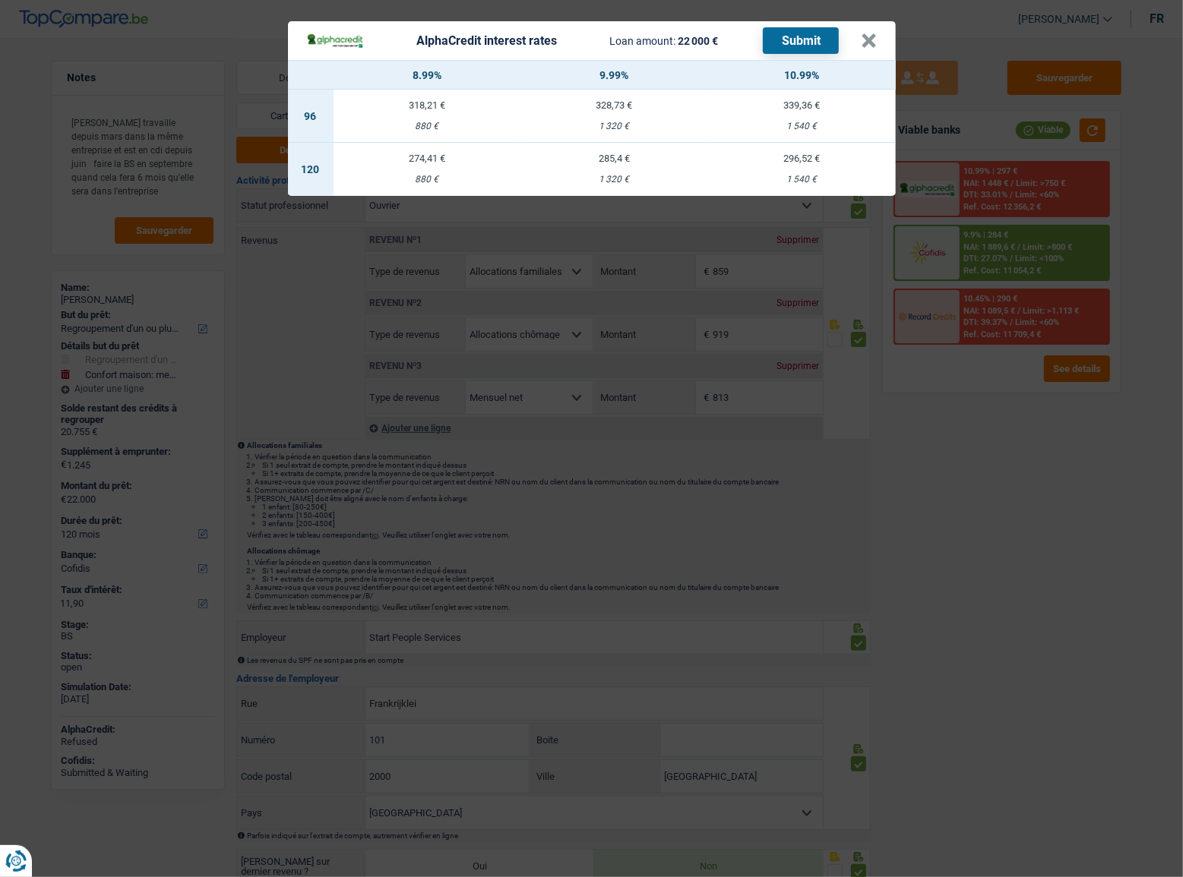
click at [989, 387] on div "AlphaCredit interest rates Loan amount: 22 000 € Submit × 8.99% 9.99% 10.99% 96…" at bounding box center [591, 438] width 1183 height 877
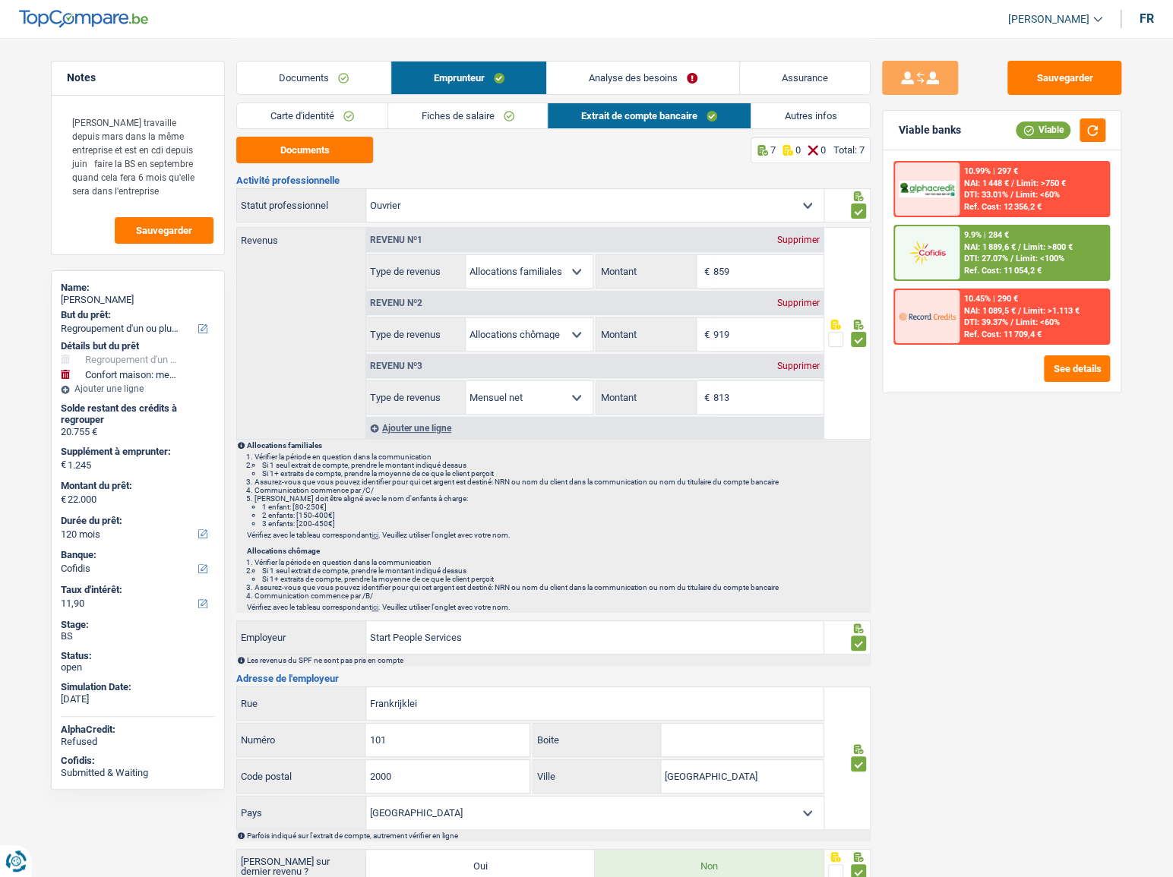
click at [1008, 254] on span "DTI: 27.07%" at bounding box center [986, 259] width 44 height 10
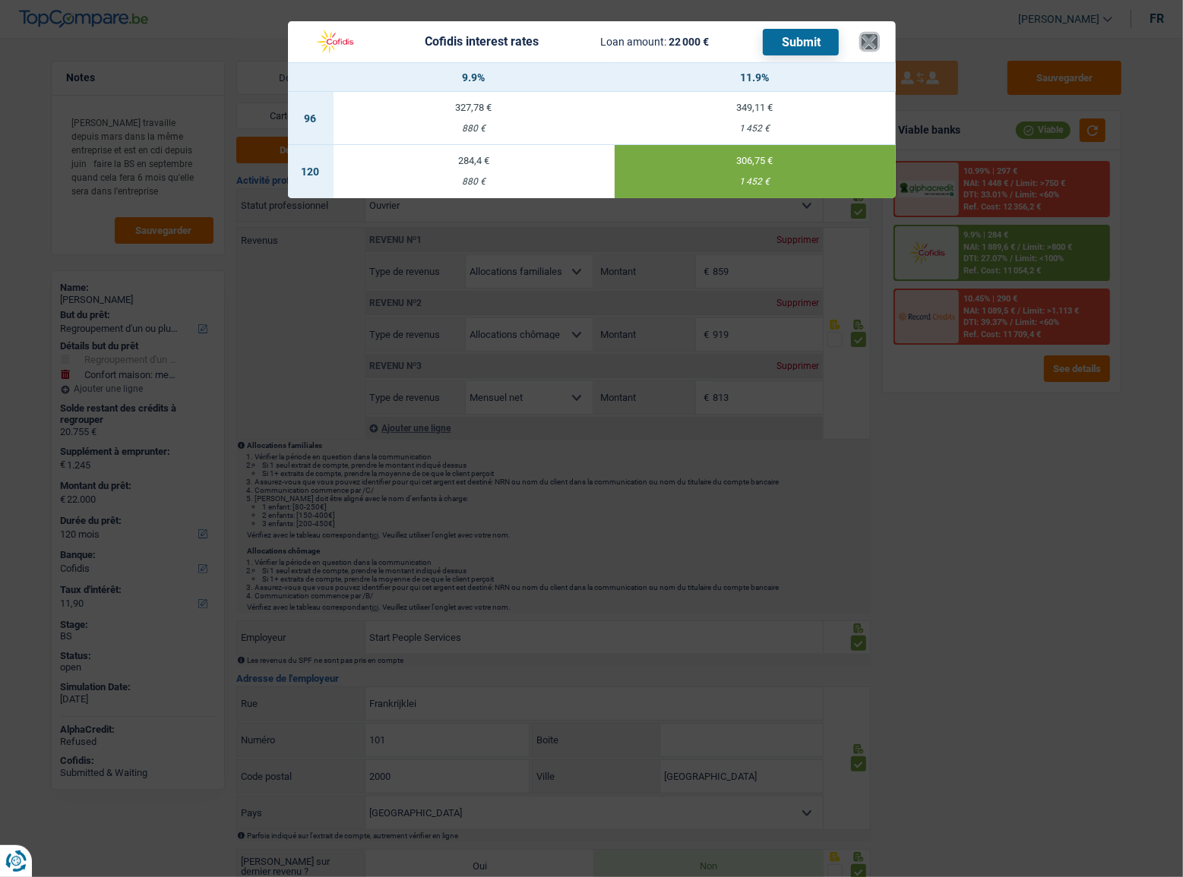
click at [874, 45] on button "×" at bounding box center [869, 41] width 16 height 15
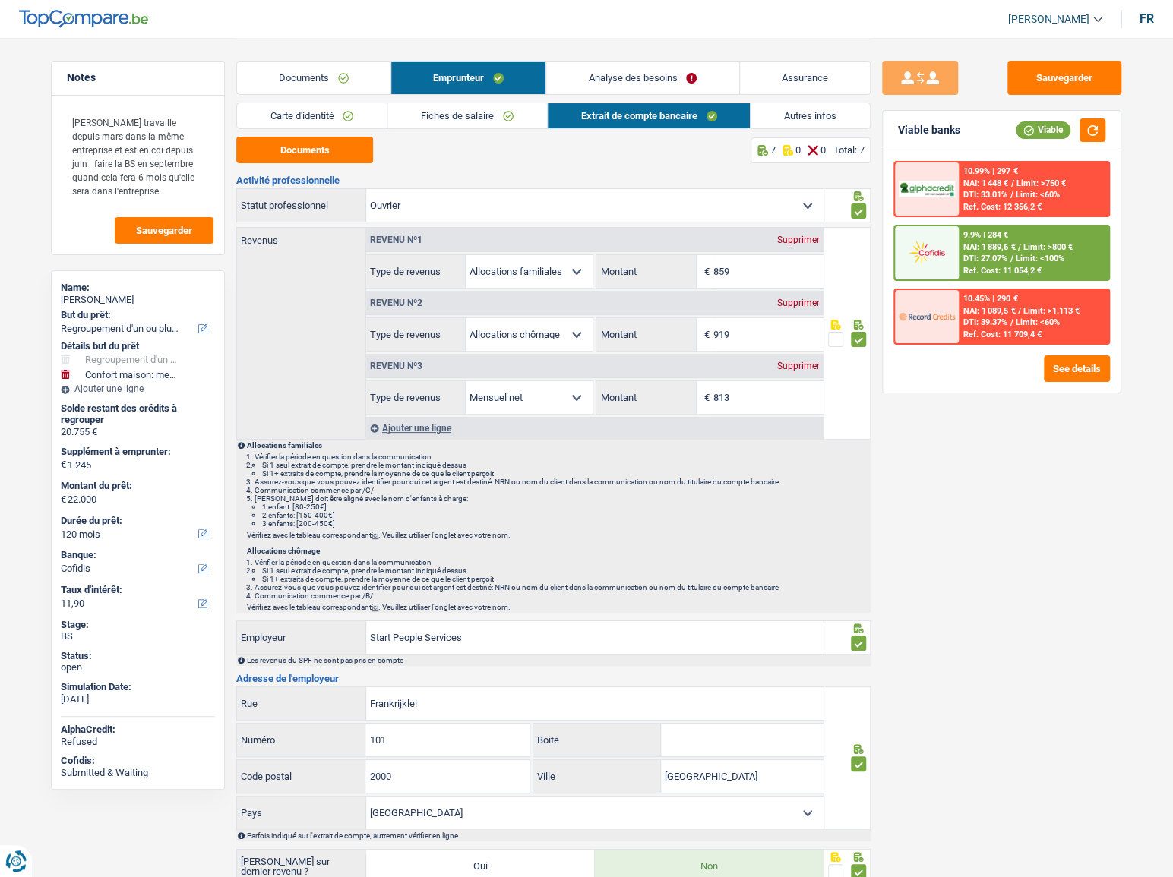
click at [1006, 320] on span "DTI: 39.37%" at bounding box center [986, 323] width 44 height 10
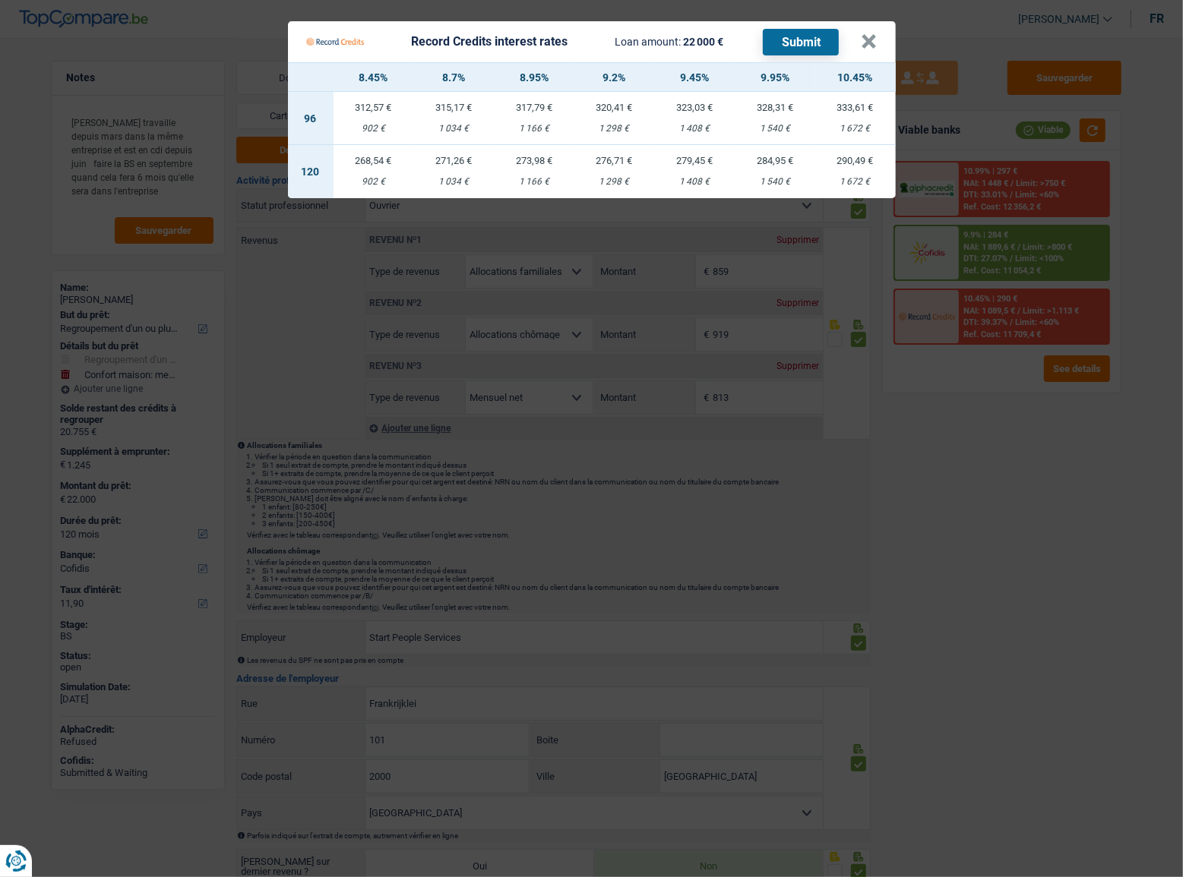
click at [1052, 240] on Credits "Record Credits interest rates Loan amount: 22 000 € Submit × 8.45% 8.7% 8.95% 9…" at bounding box center [591, 438] width 1183 height 877
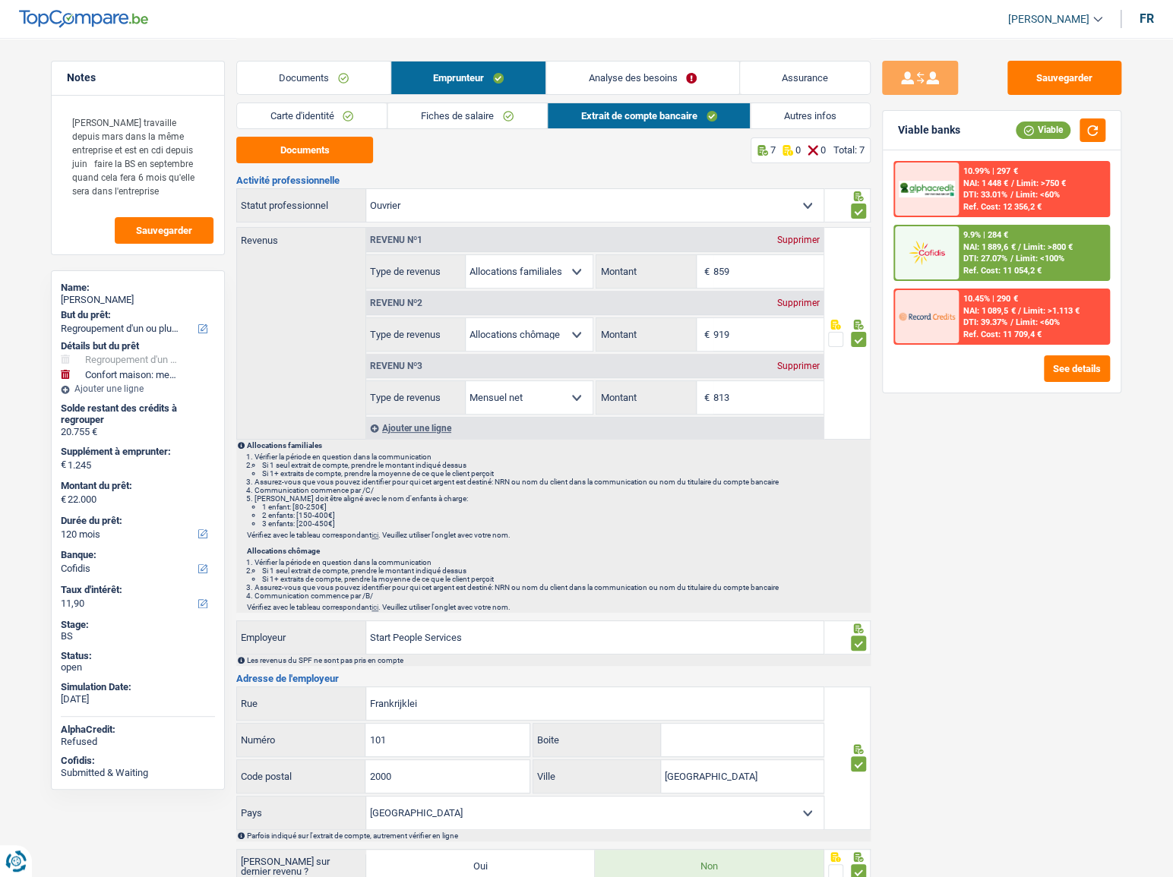
click at [1034, 182] on span "Limit: >750 €" at bounding box center [1040, 184] width 49 height 10
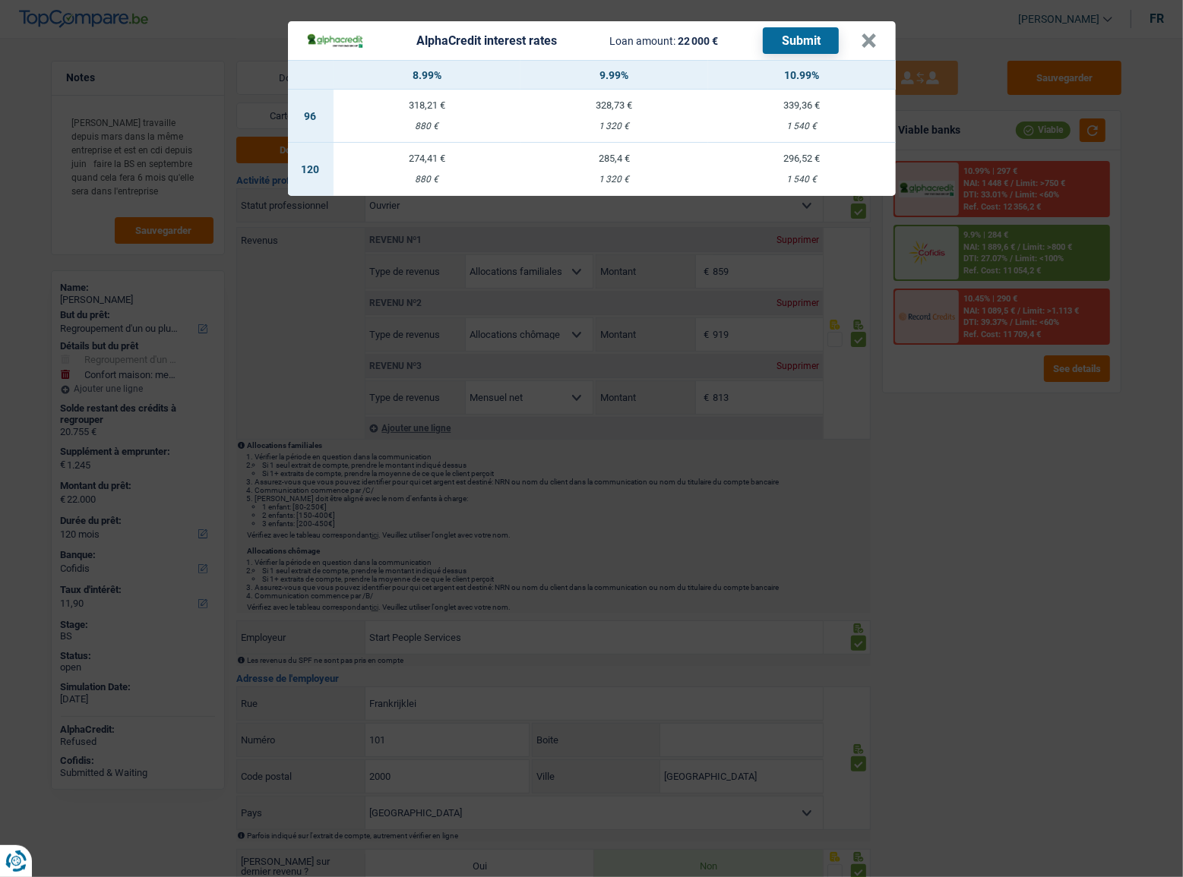
drag, startPoint x: 1016, startPoint y: 433, endPoint x: 1013, endPoint y: 349, distance: 84.4
click at [1016, 433] on div "AlphaCredit interest rates Loan amount: 22 000 € Submit × 8.99% 9.99% 10.99% 96…" at bounding box center [591, 438] width 1183 height 877
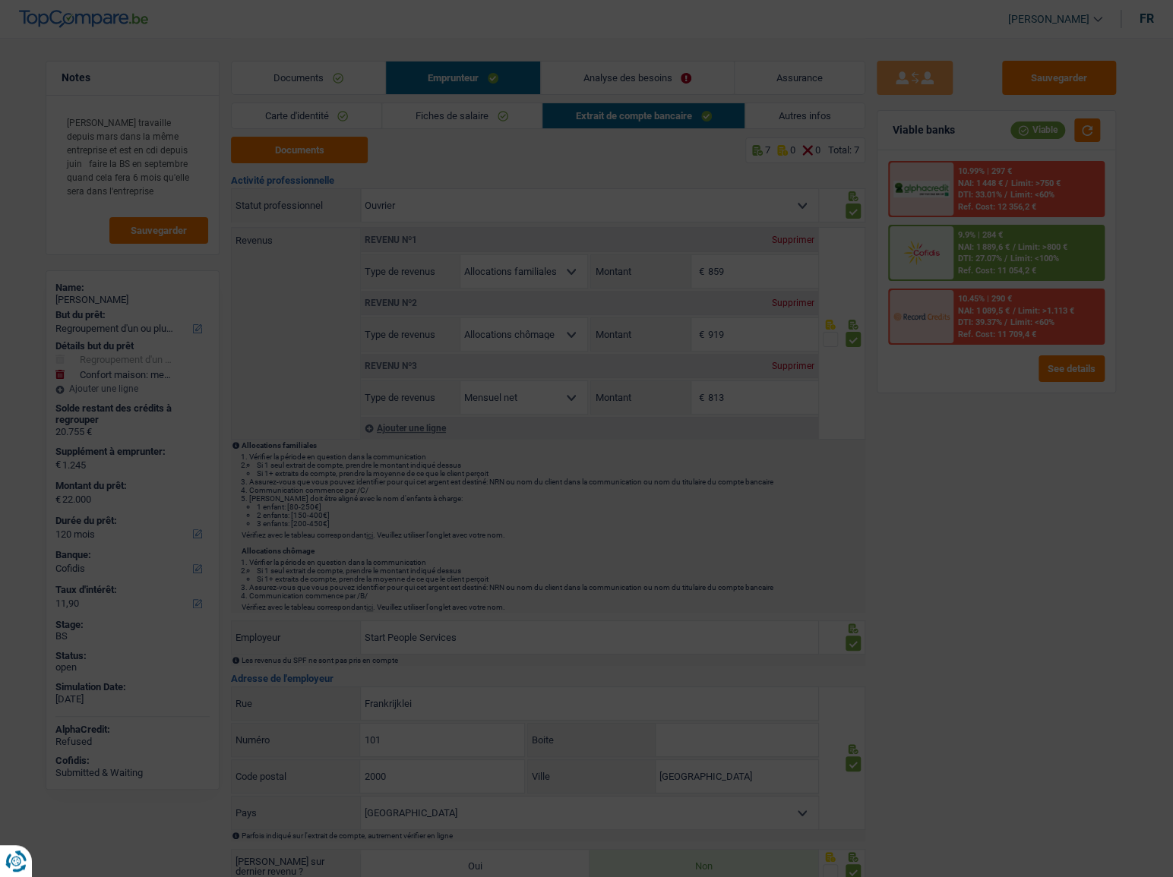
click at [1003, 321] on span "DTI: 39.37%" at bounding box center [981, 323] width 44 height 10
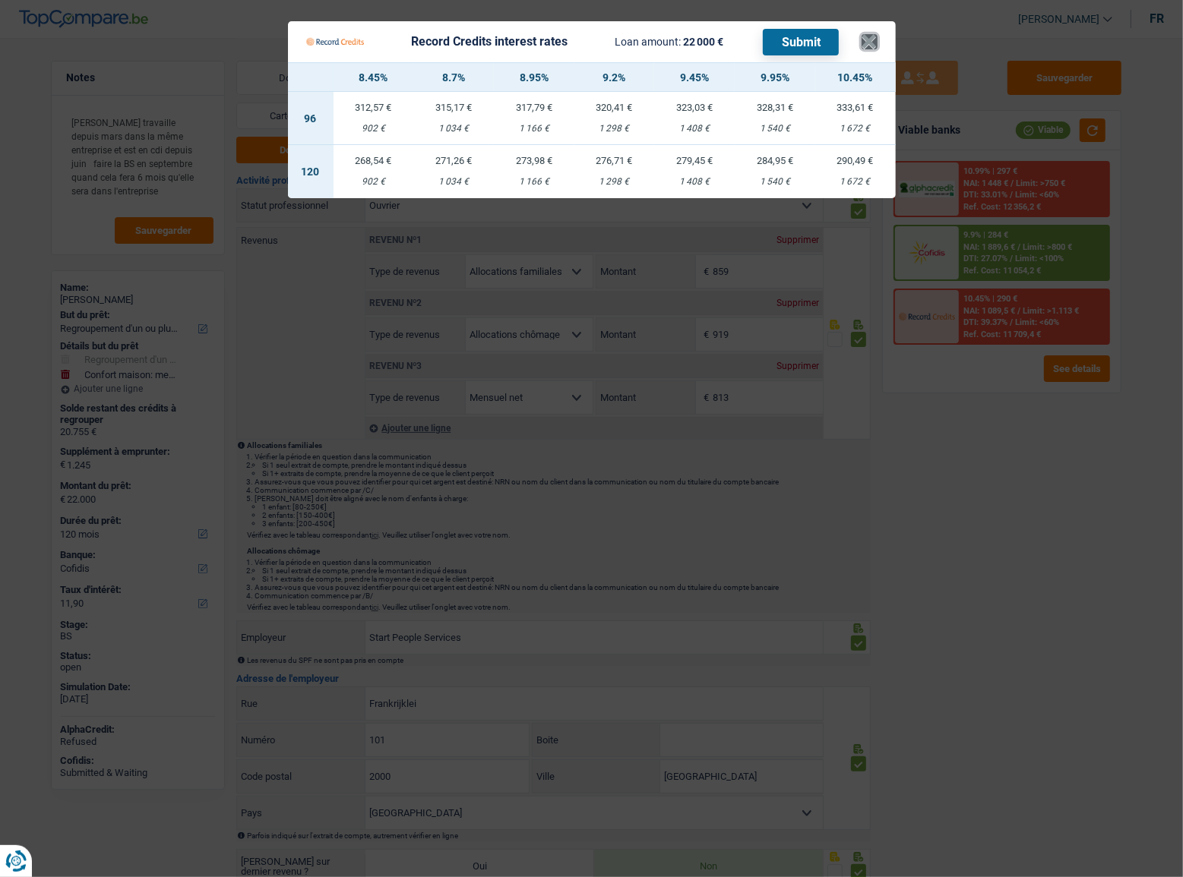
click at [872, 40] on button "×" at bounding box center [869, 41] width 16 height 15
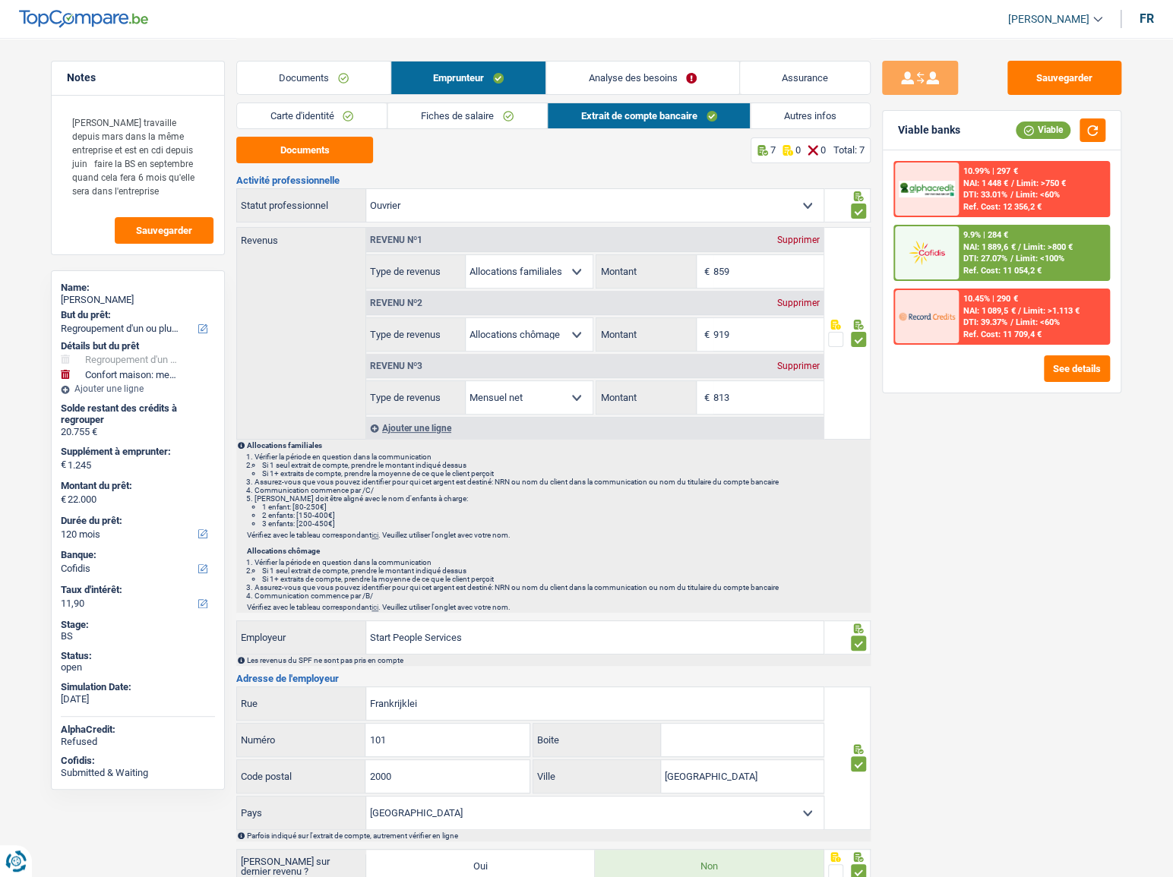
click at [355, 76] on link "Documents" at bounding box center [313, 78] width 153 height 33
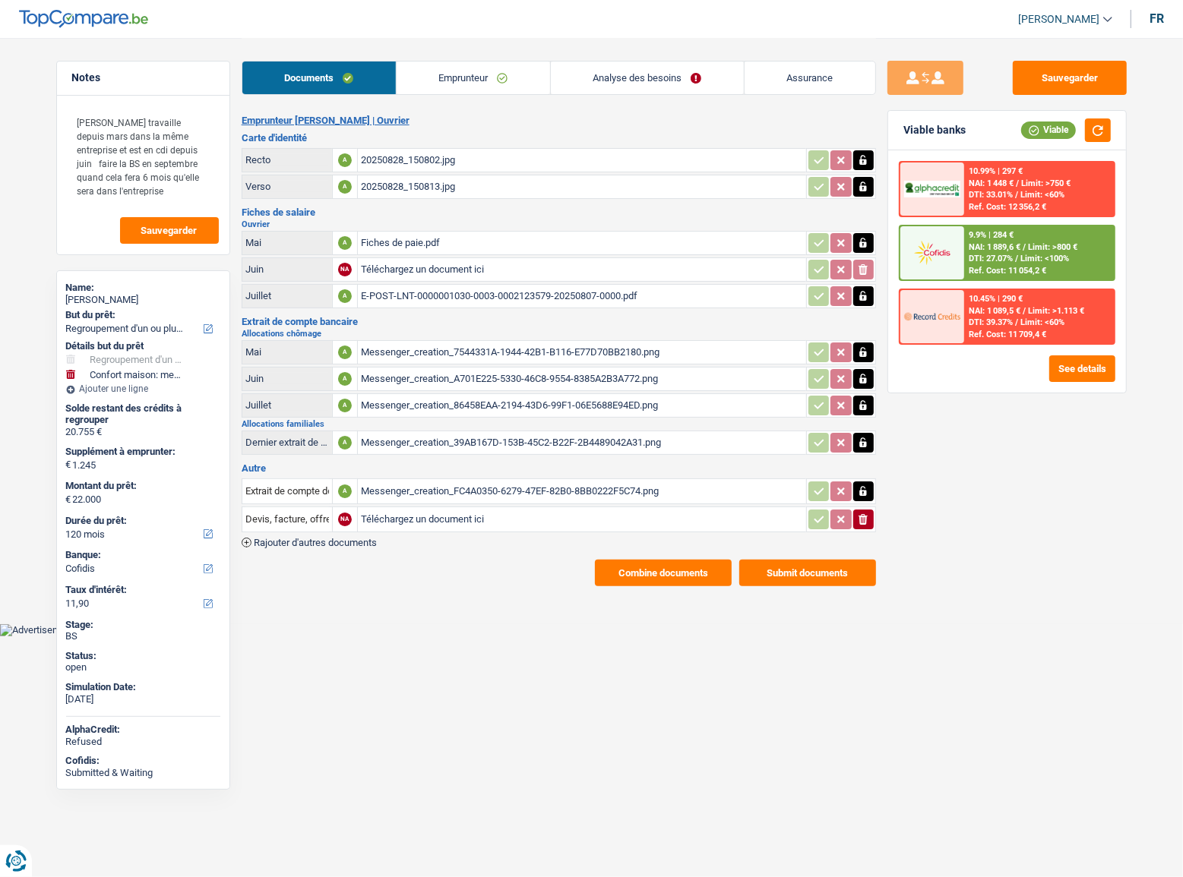
click at [421, 83] on link "Emprunteur" at bounding box center [473, 78] width 153 height 33
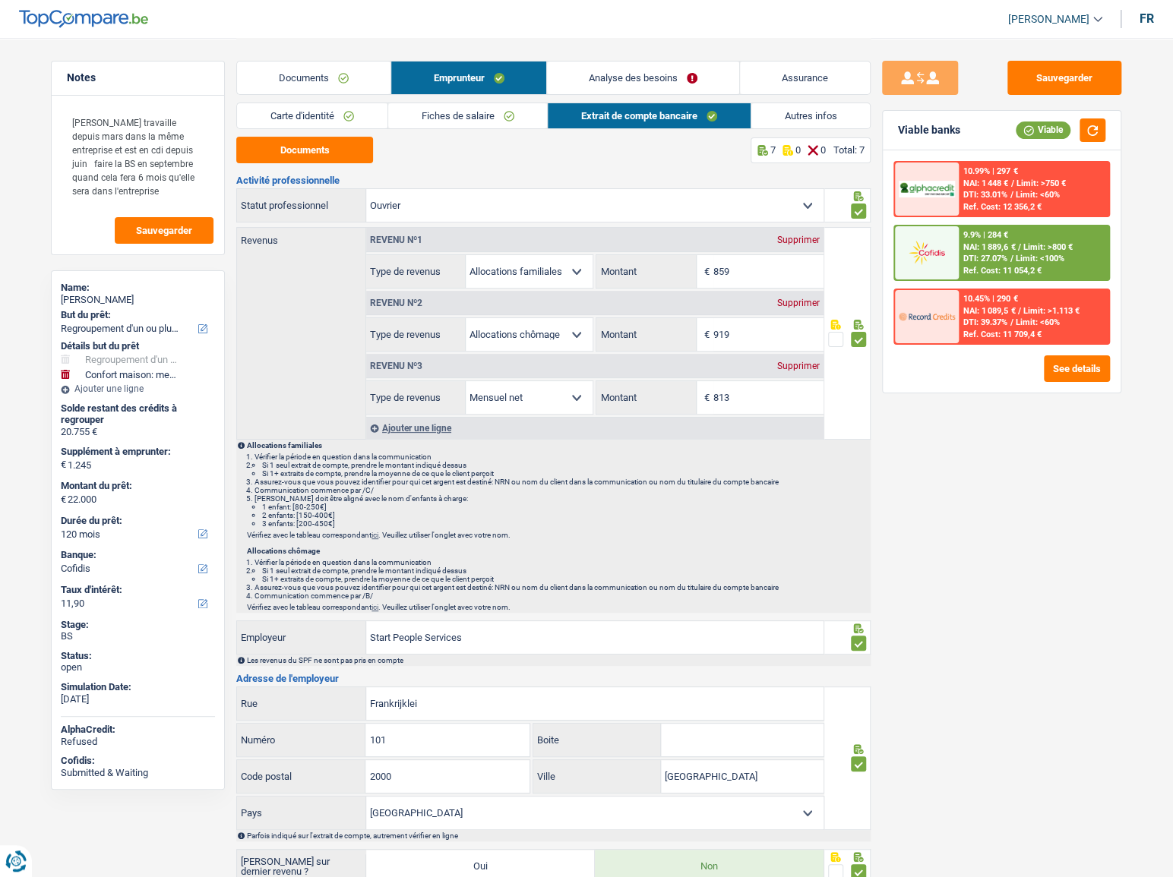
click at [508, 112] on link "Fiches de salaire" at bounding box center [468, 115] width 160 height 25
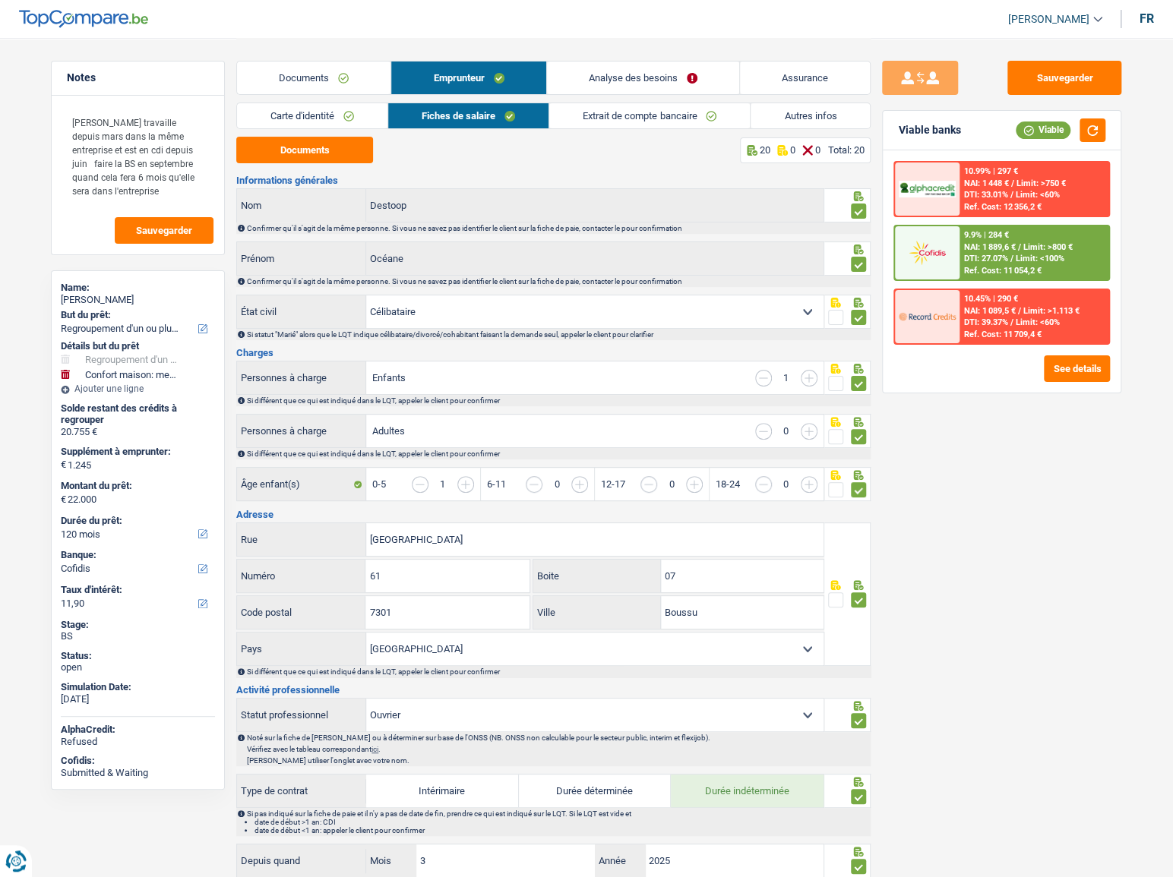
click at [625, 68] on link "Analyse des besoins" at bounding box center [643, 78] width 192 height 33
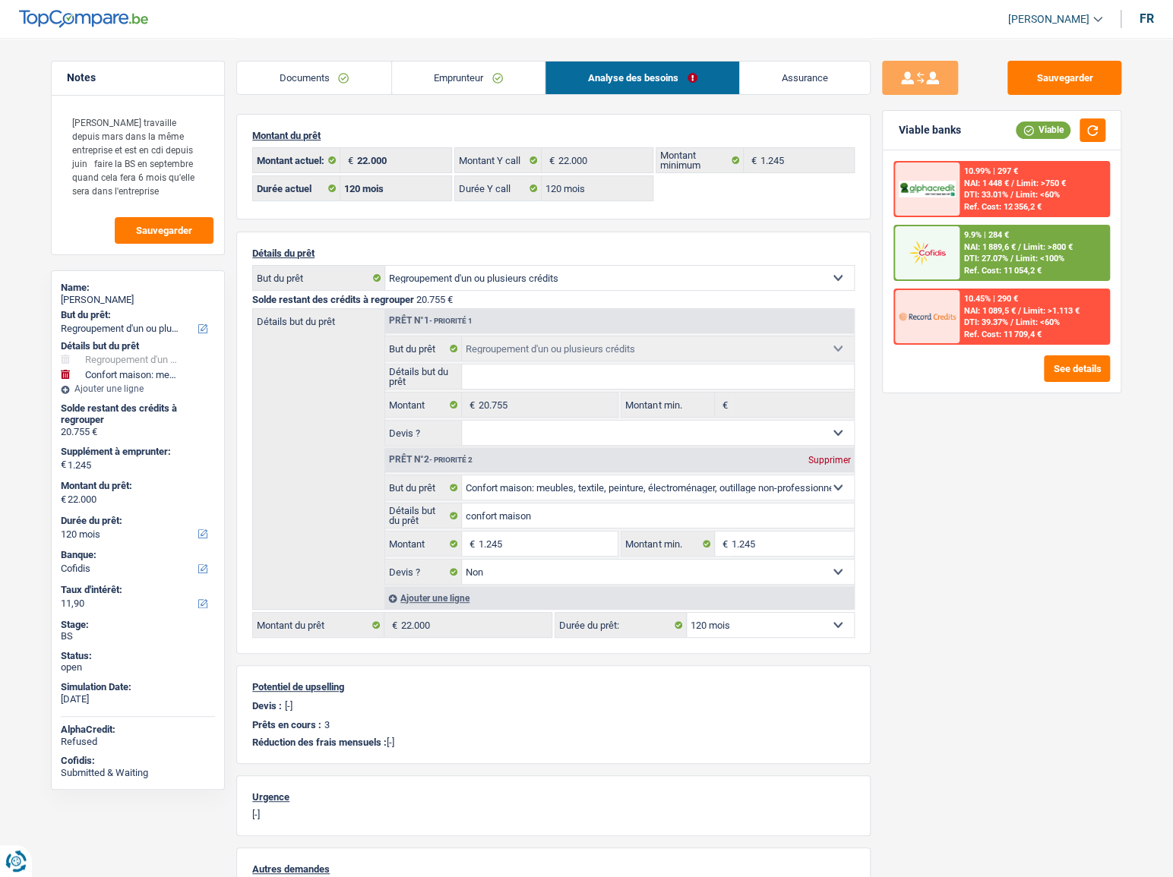
click at [333, 85] on link "Documents" at bounding box center [314, 78] width 154 height 33
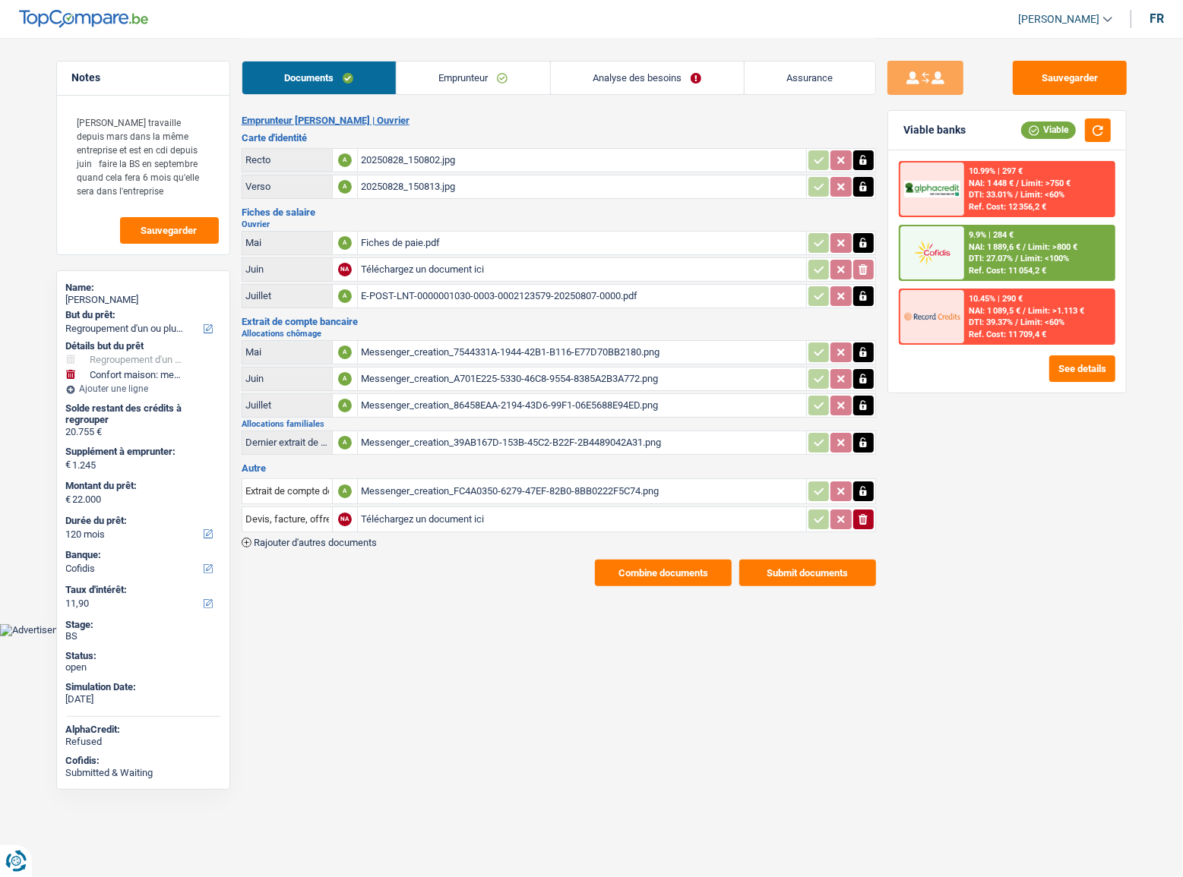
click at [390, 156] on div "20250828_150802.jpg" at bounding box center [582, 160] width 442 height 23
click at [405, 238] on div "Fiches de paie.pdf" at bounding box center [582, 243] width 442 height 23
click at [425, 295] on div "E-POST-LNT-0000001030-0003-0002123579-20250807-0000.pdf" at bounding box center [582, 296] width 442 height 23
click at [457, 353] on div "Messenger_creation_7544331A-1944-42B1-B116-E77D70BB2180.png" at bounding box center [582, 352] width 442 height 23
click at [494, 480] on div "Messenger_creation_FC4A0350-6279-47EF-82B0-8BB0222F5C74.png" at bounding box center [582, 491] width 442 height 23
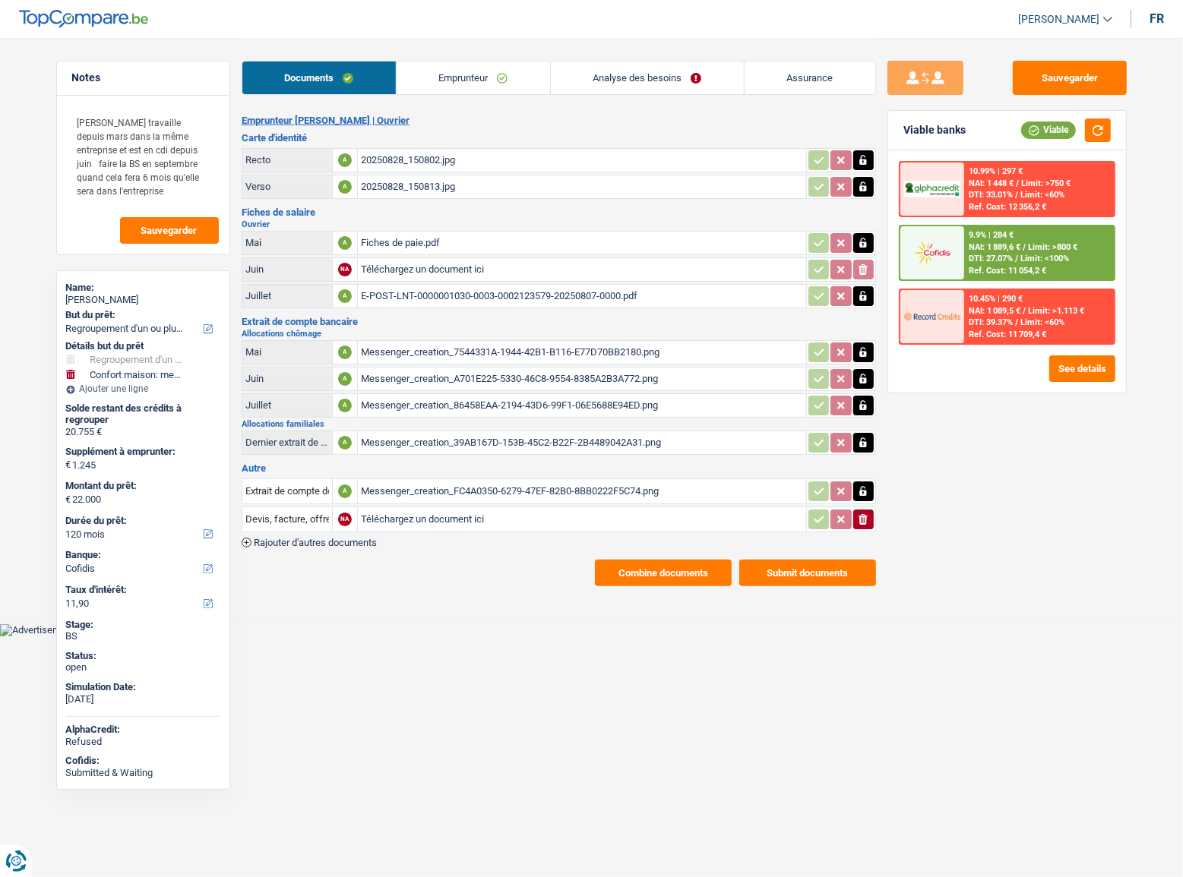
click at [868, 519] on icon "ionicons-v5-e" at bounding box center [863, 519] width 12 height 15
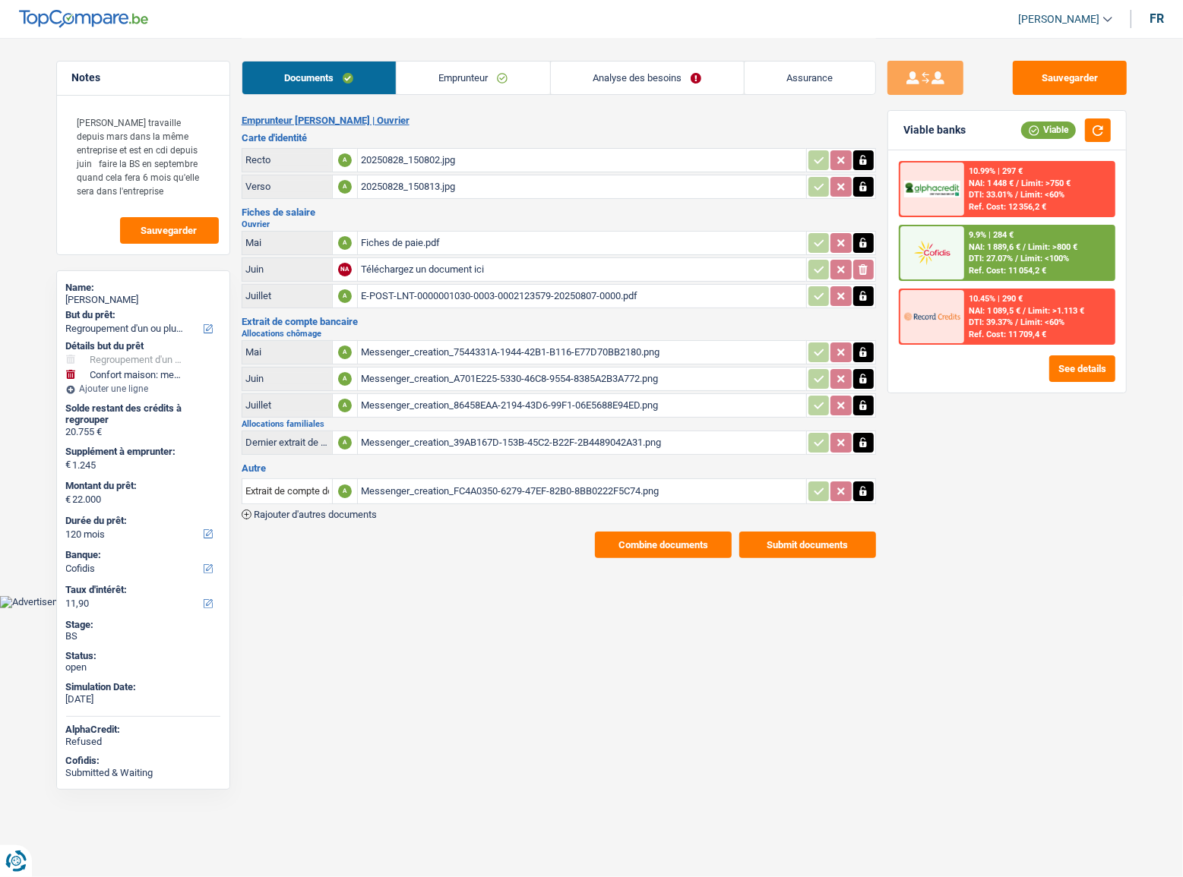
click at [500, 410] on div "Messenger_creation_86458EAA-2194-43D6-99F1-06E5688E94ED.png" at bounding box center [582, 405] width 442 height 23
click at [479, 239] on div "Fiches de paie.pdf" at bounding box center [582, 243] width 442 height 23
click at [473, 293] on div "E-POST-LNT-0000001030-0003-0002123579-20250807-0000.pdf" at bounding box center [582, 296] width 442 height 23
click at [474, 68] on link "Emprunteur" at bounding box center [473, 78] width 153 height 33
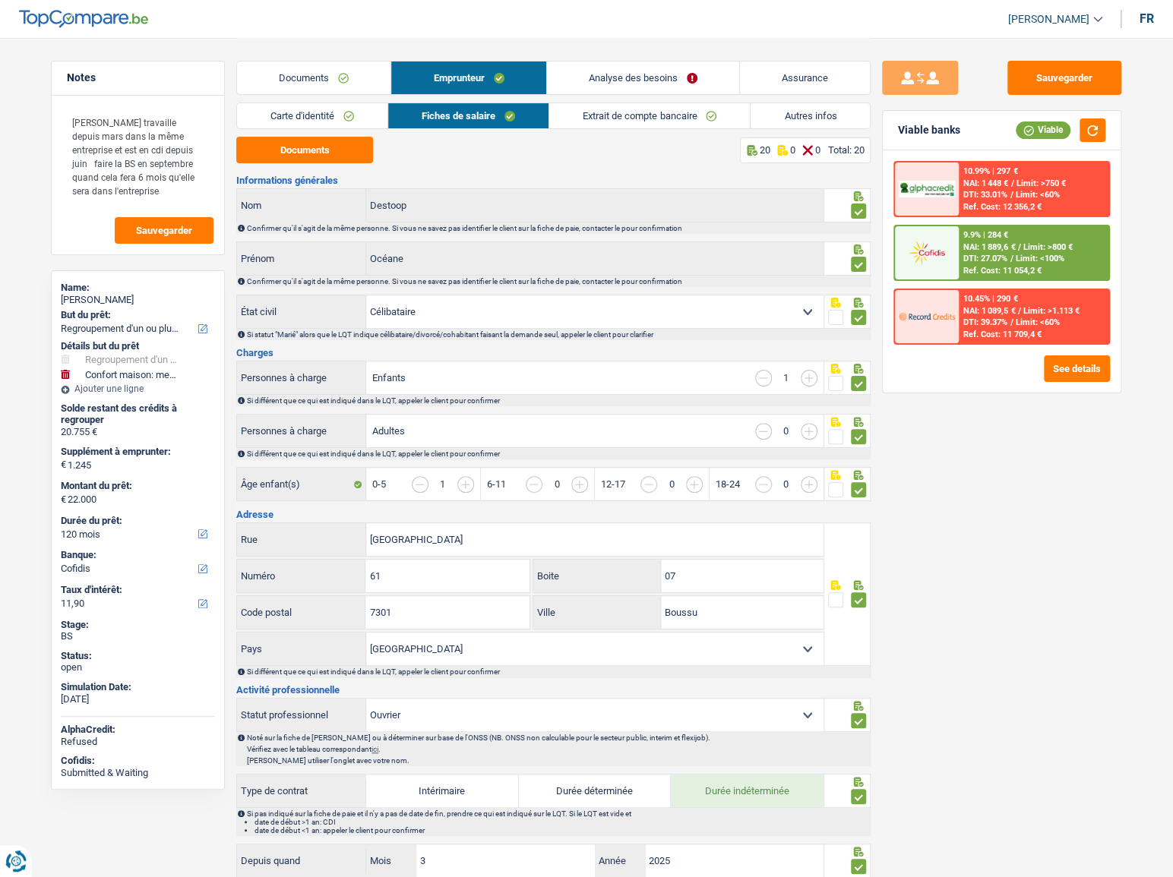
click at [791, 122] on link "Autres infos" at bounding box center [809, 115] width 119 height 25
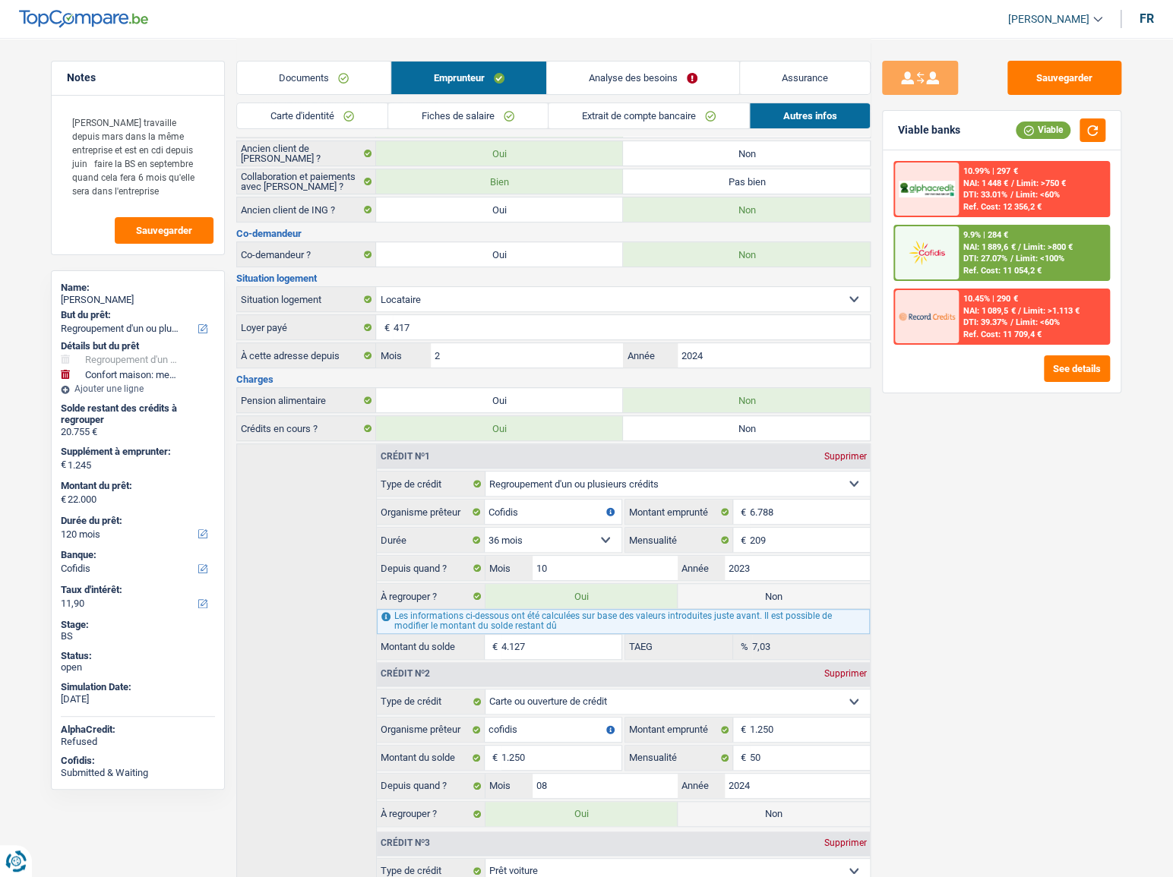
scroll to position [431, 0]
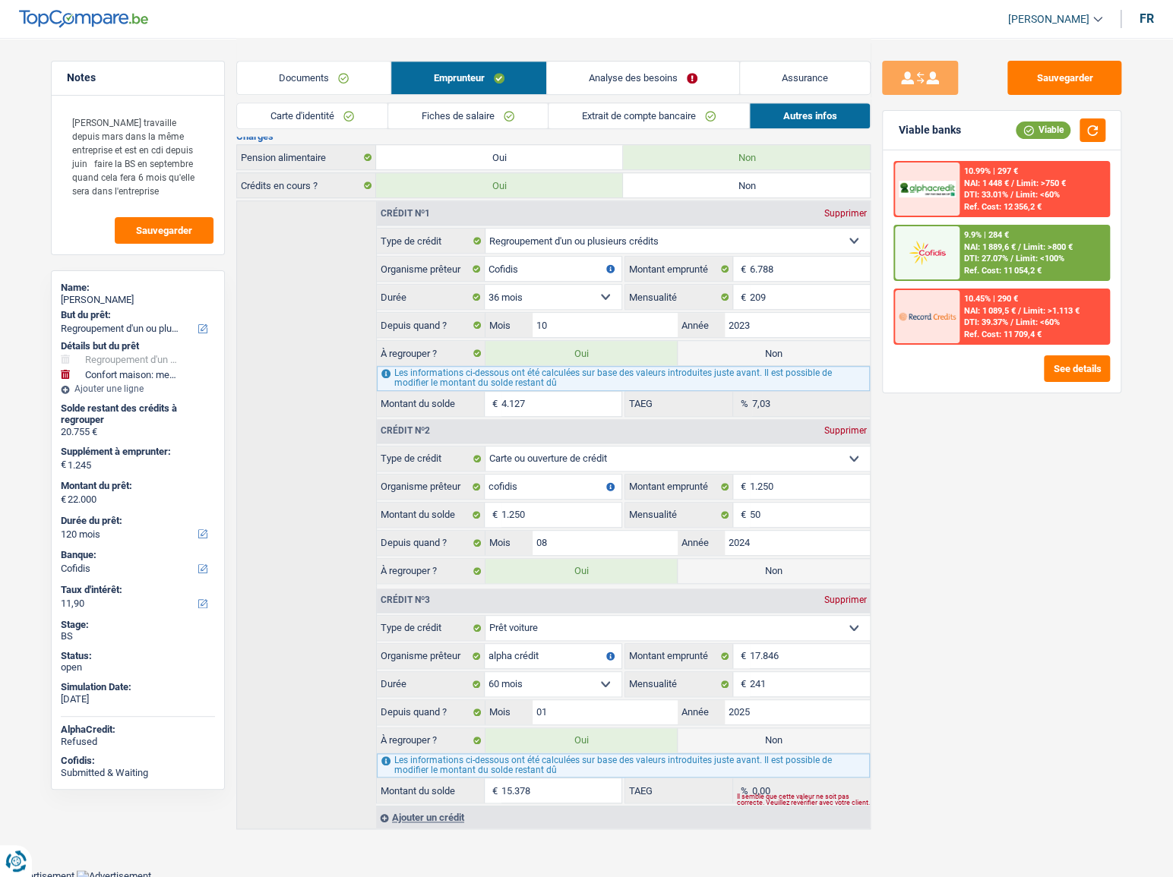
click at [744, 731] on label "Non" at bounding box center [774, 740] width 192 height 24
click at [744, 731] on input "Non" at bounding box center [774, 740] width 192 height 24
radio input "true"
type input "6.622"
select select "42"
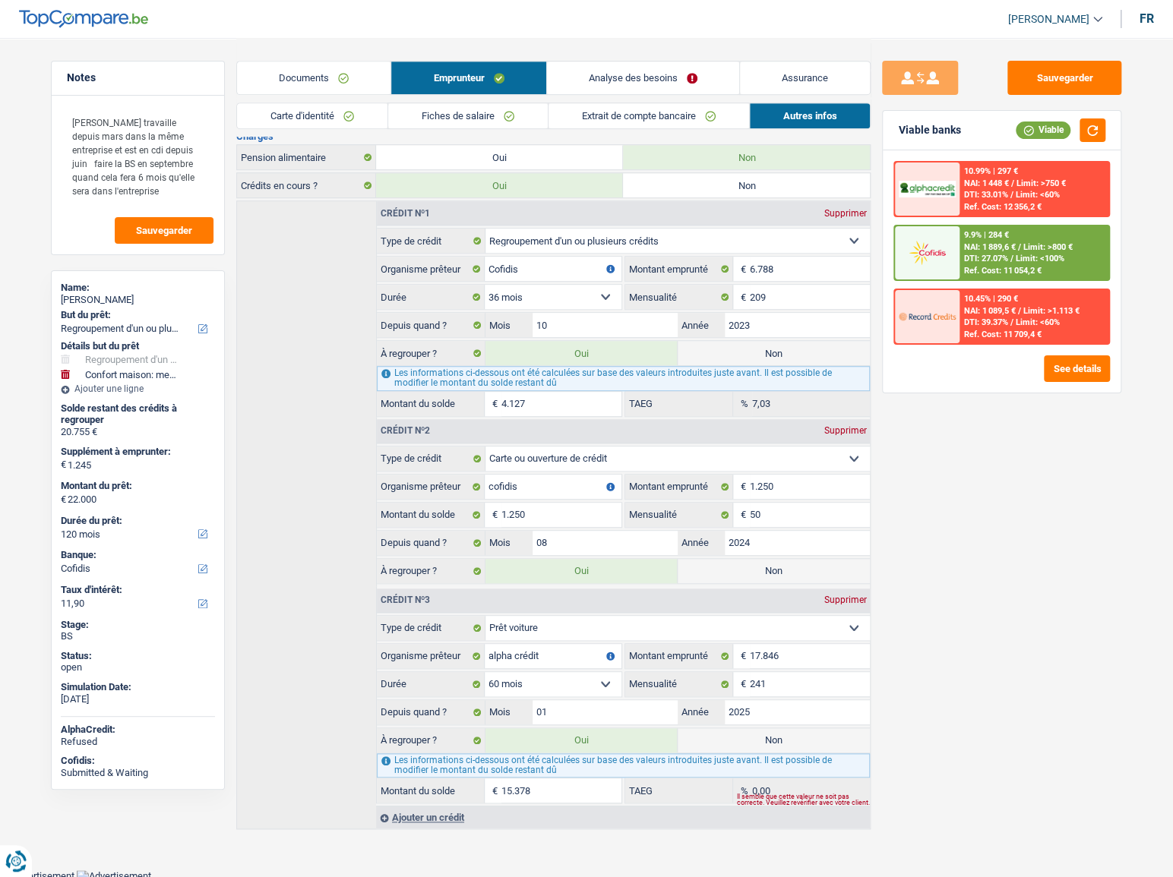
radio input "false"
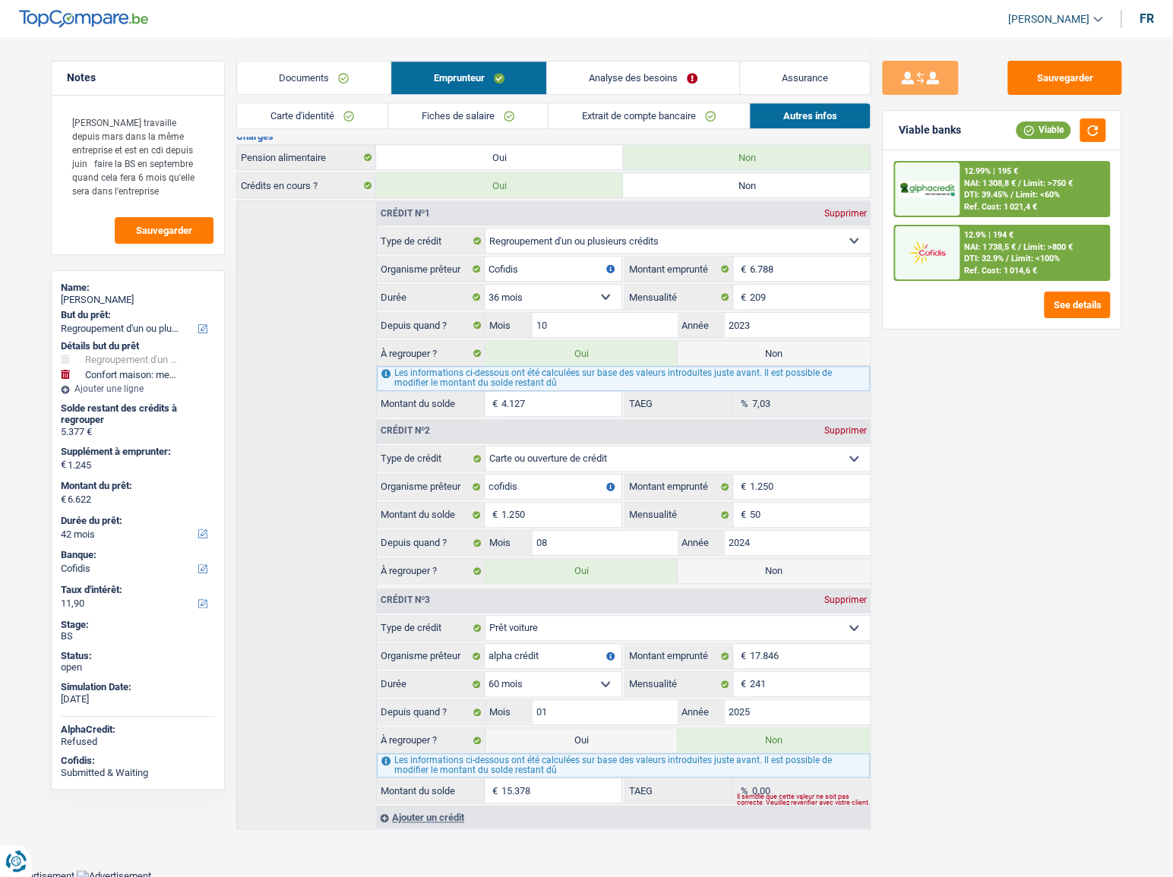
click at [307, 76] on link "Documents" at bounding box center [313, 78] width 153 height 33
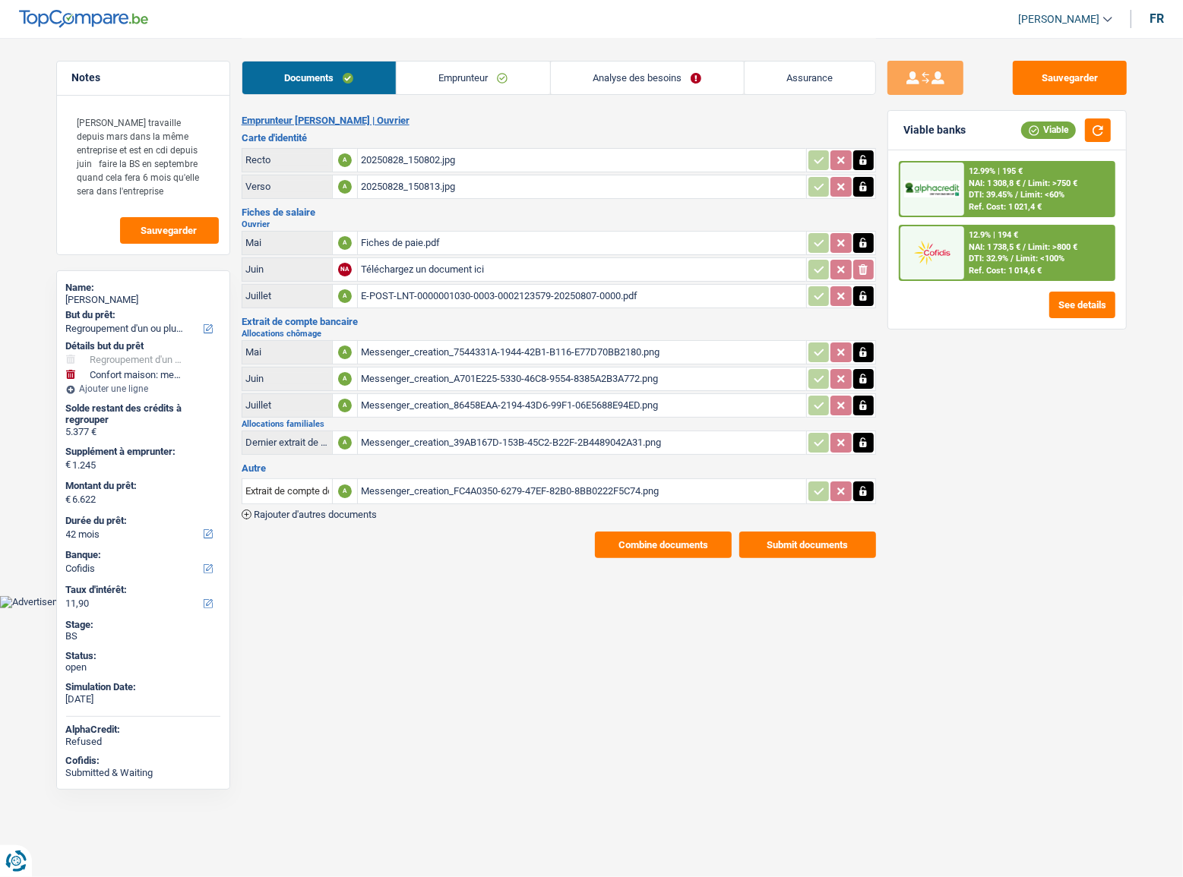
click at [712, 69] on link "Analyse des besoins" at bounding box center [647, 78] width 193 height 33
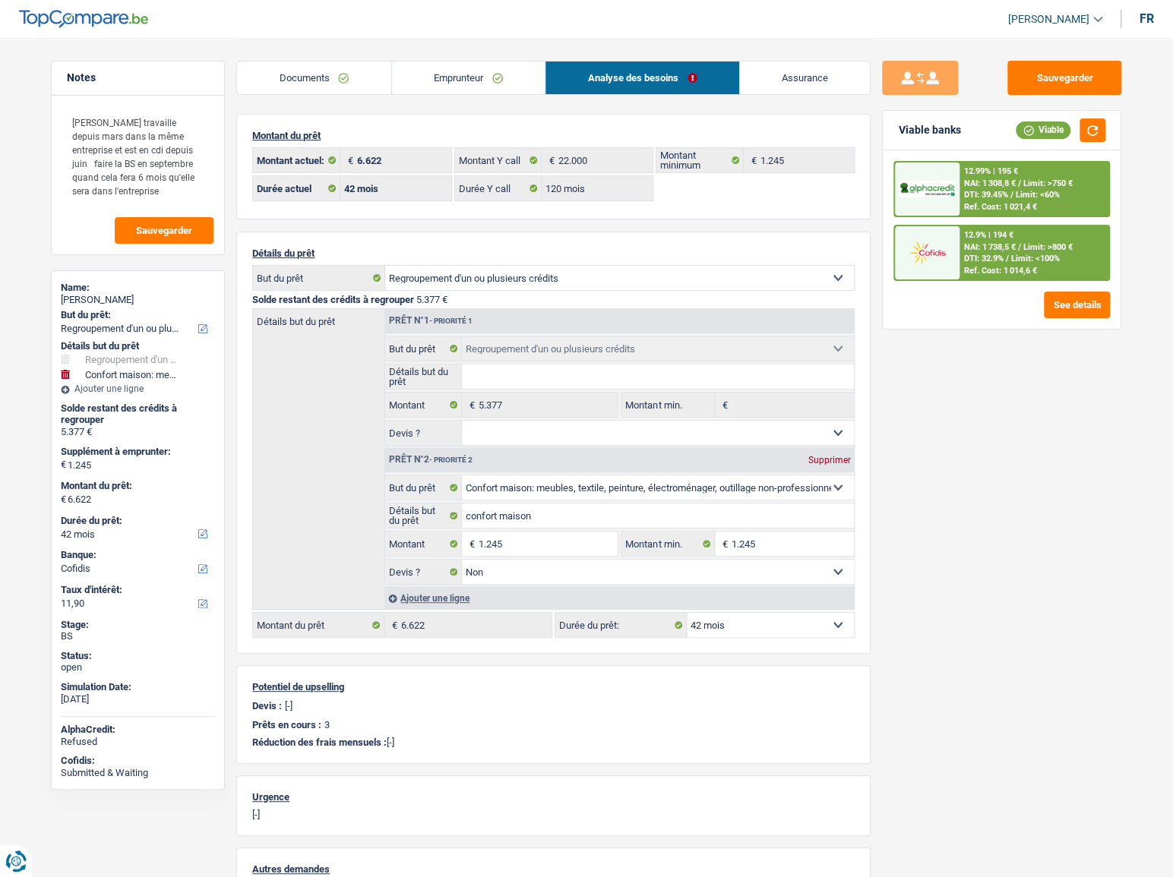
click at [444, 595] on div "Ajouter une ligne" at bounding box center [618, 598] width 469 height 22
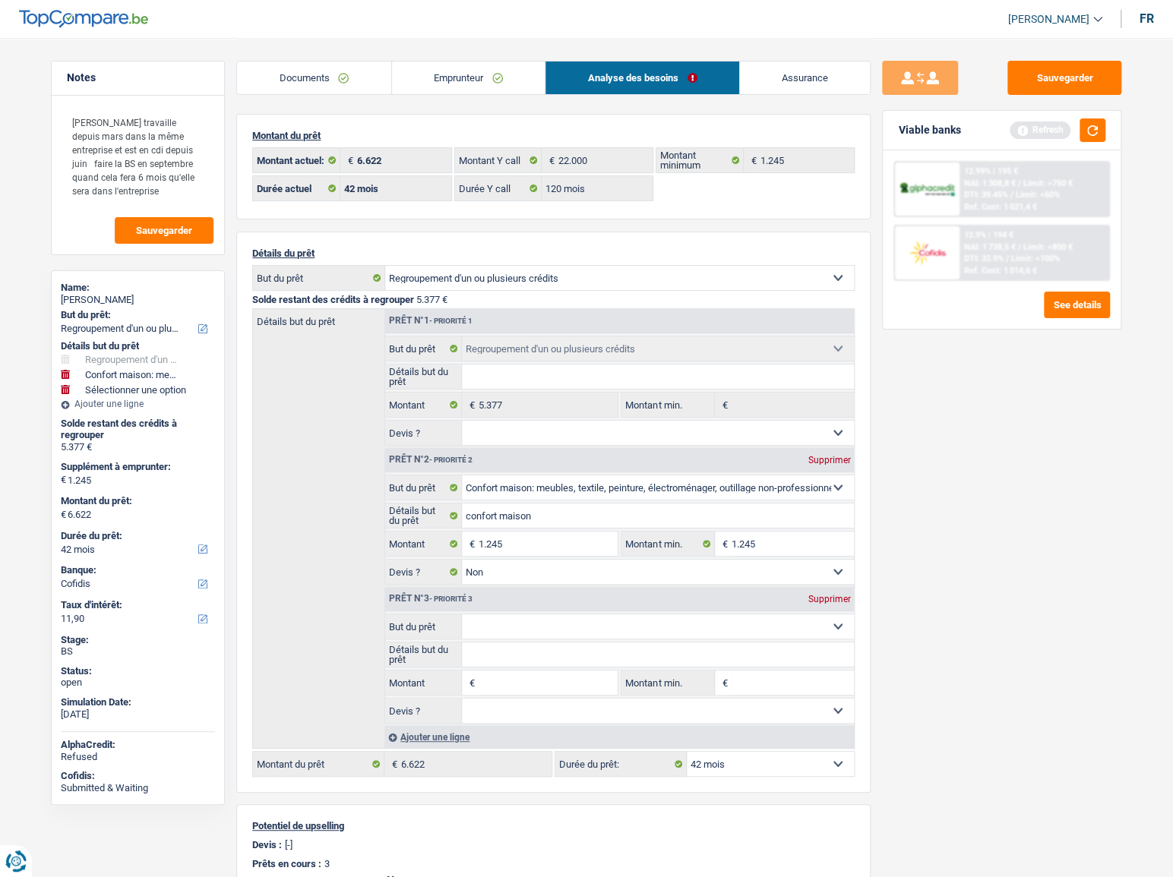
click at [513, 626] on select "Confort maison: meubles, textile, peinture, électroménager, outillage non-profe…" at bounding box center [658, 627] width 393 height 24
click at [507, 627] on select "Confort maison: meubles, textile, peinture, électroménager, outillage non-profe…" at bounding box center [658, 627] width 393 height 24
drag, startPoint x: 482, startPoint y: 715, endPoint x: 492, endPoint y: 697, distance: 20.7
click at [483, 716] on select "Oui Non Non répondu Sélectionner une option" at bounding box center [658, 711] width 393 height 24
click at [504, 635] on select "Confort maison: meubles, textile, peinture, électroménager, outillage non-profe…" at bounding box center [658, 627] width 393 height 24
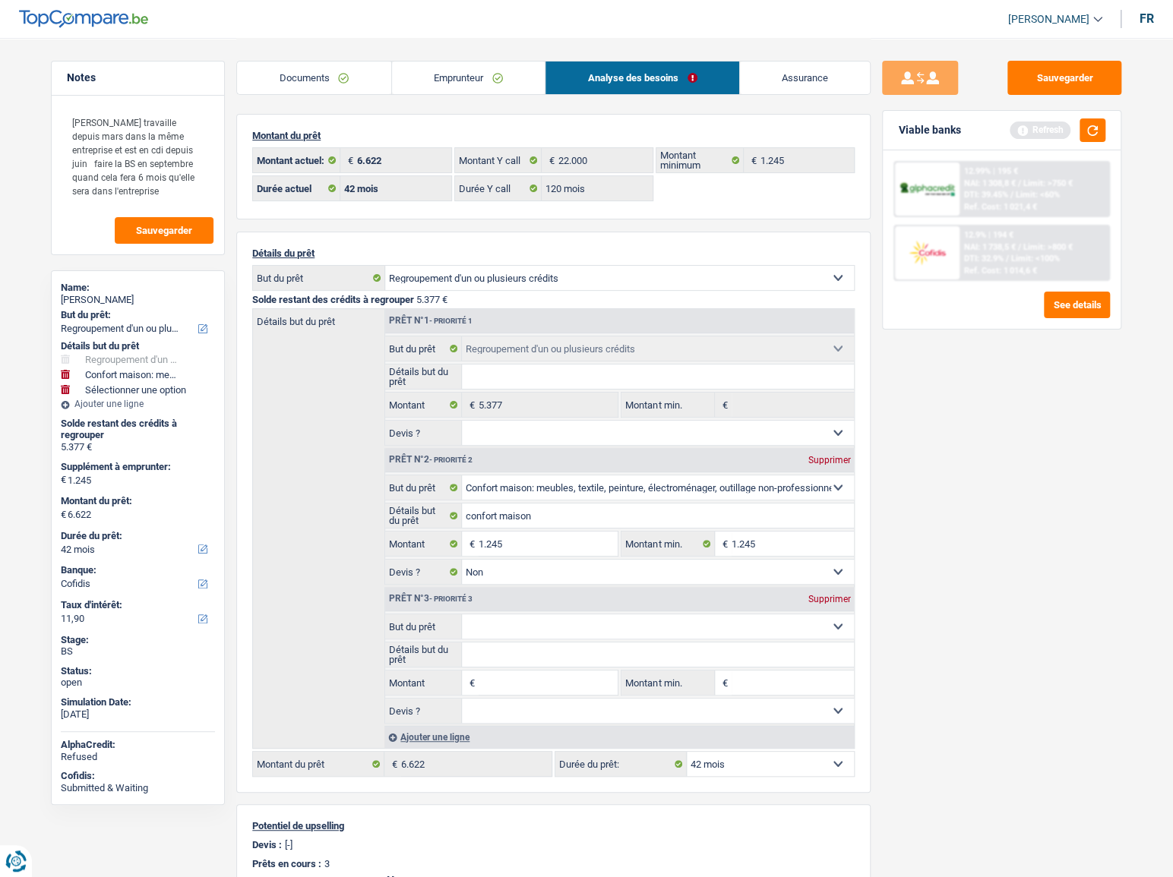
click at [504, 631] on select "Confort maison: meubles, textile, peinture, électroménager, outillage non-profe…" at bounding box center [658, 627] width 393 height 24
drag, startPoint x: 503, startPoint y: 630, endPoint x: 494, endPoint y: 636, distance: 9.9
click at [503, 630] on select "Confort maison: meubles, textile, peinture, électroménager, outillage non-profe…" at bounding box center [658, 627] width 393 height 24
select select "other"
click at [462, 615] on select "Confort maison: meubles, textile, peinture, électroménager, outillage non-profe…" at bounding box center [658, 627] width 393 height 24
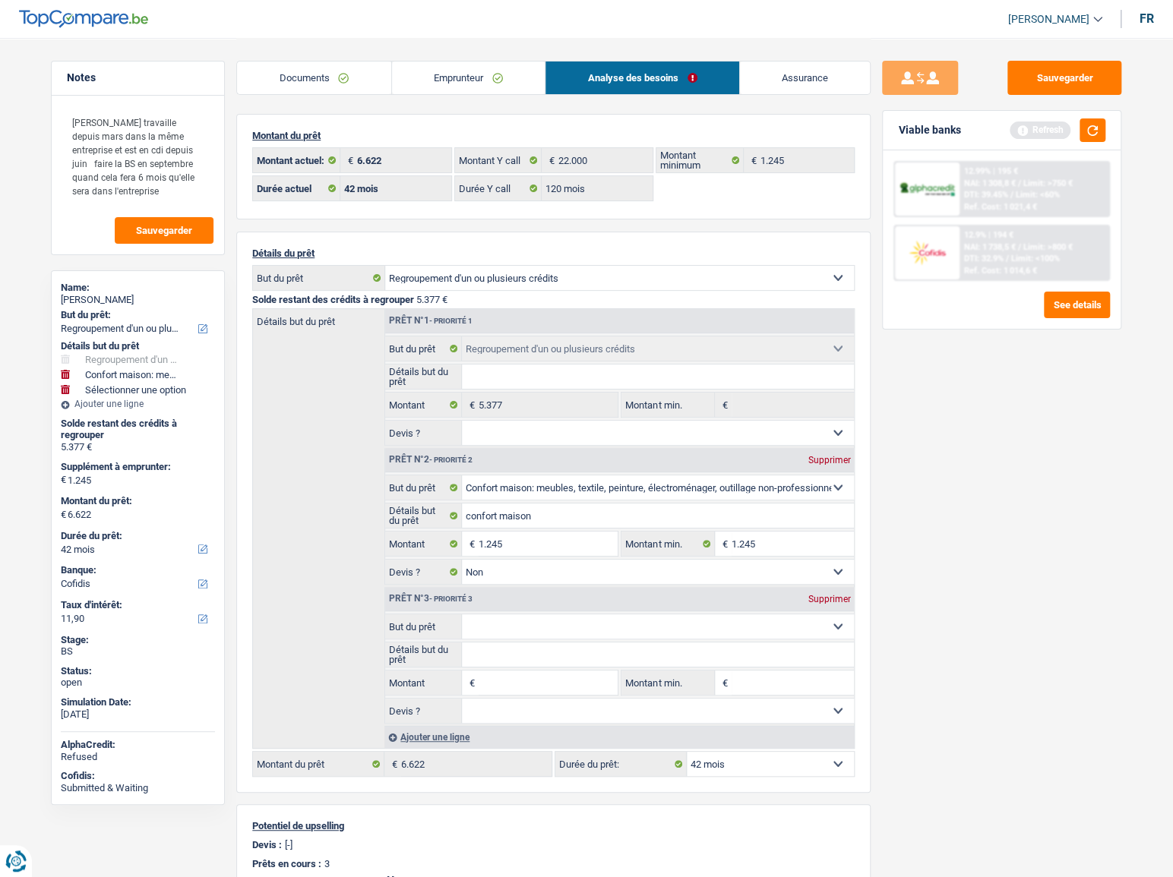
select select "other"
click at [480, 656] on input "Détails but du prêt" at bounding box center [658, 655] width 393 height 24
click at [486, 681] on input "Montant" at bounding box center [548, 683] width 139 height 24
type input "15"
type input "1.260"
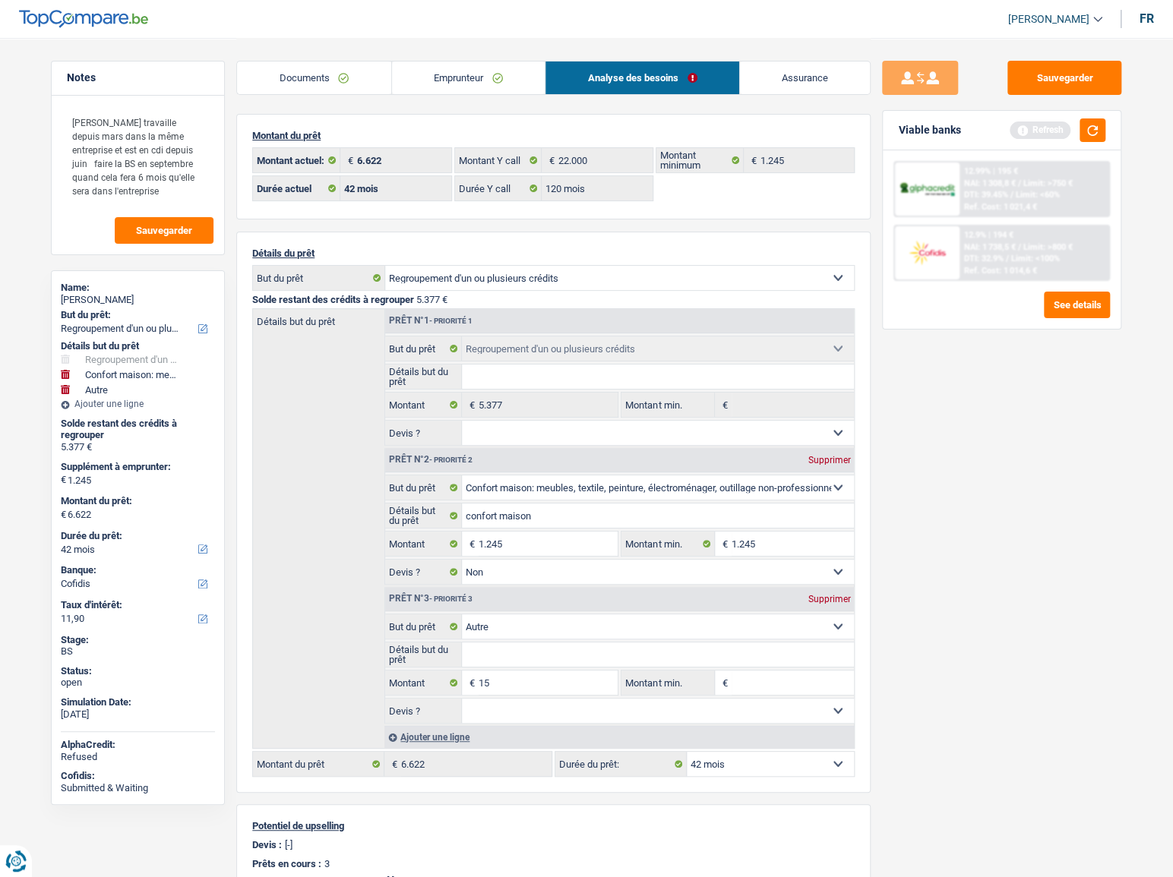
type input "6.637"
click at [514, 687] on input "15" at bounding box center [548, 683] width 139 height 24
type input "15.300"
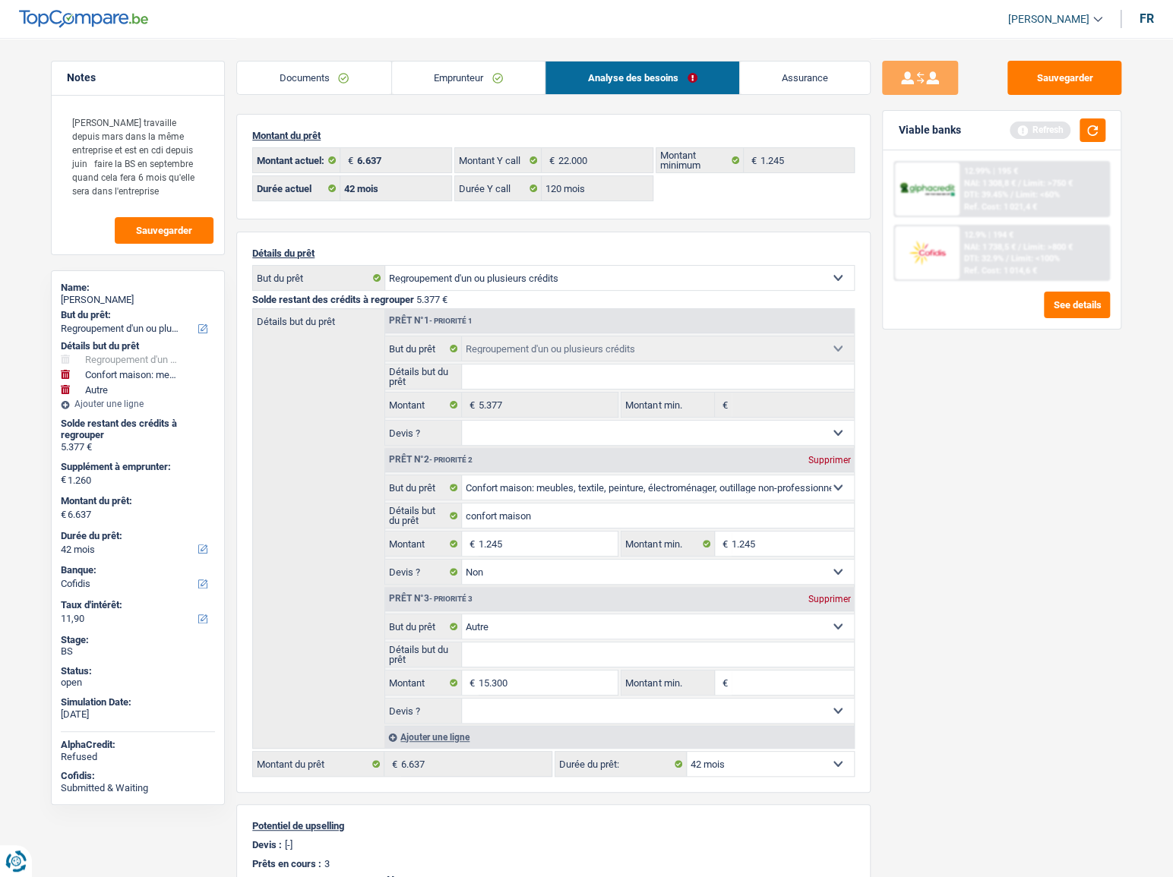
type input "16.545"
type input "21.922"
select select "120"
type input "21.922"
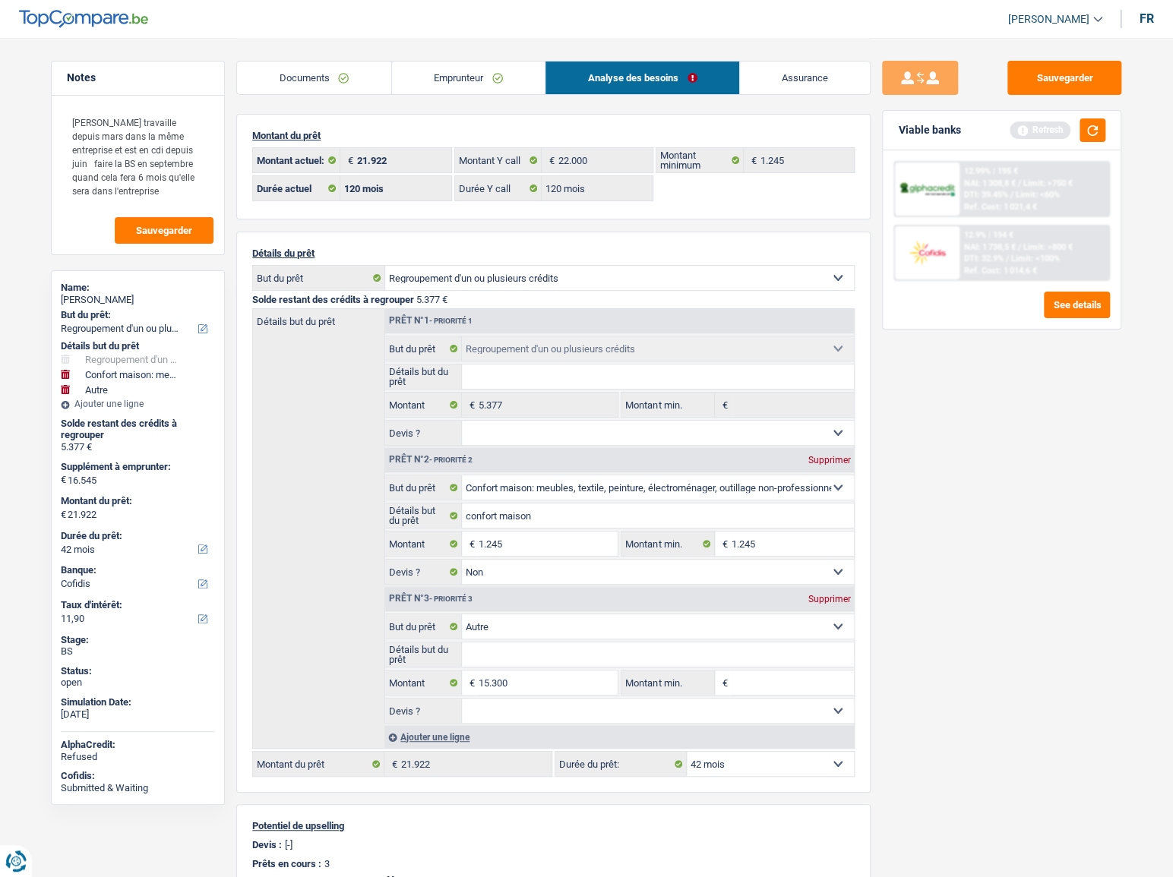
click at [506, 661] on input "Détails but du prêt" at bounding box center [658, 655] width 393 height 24
select select "120"
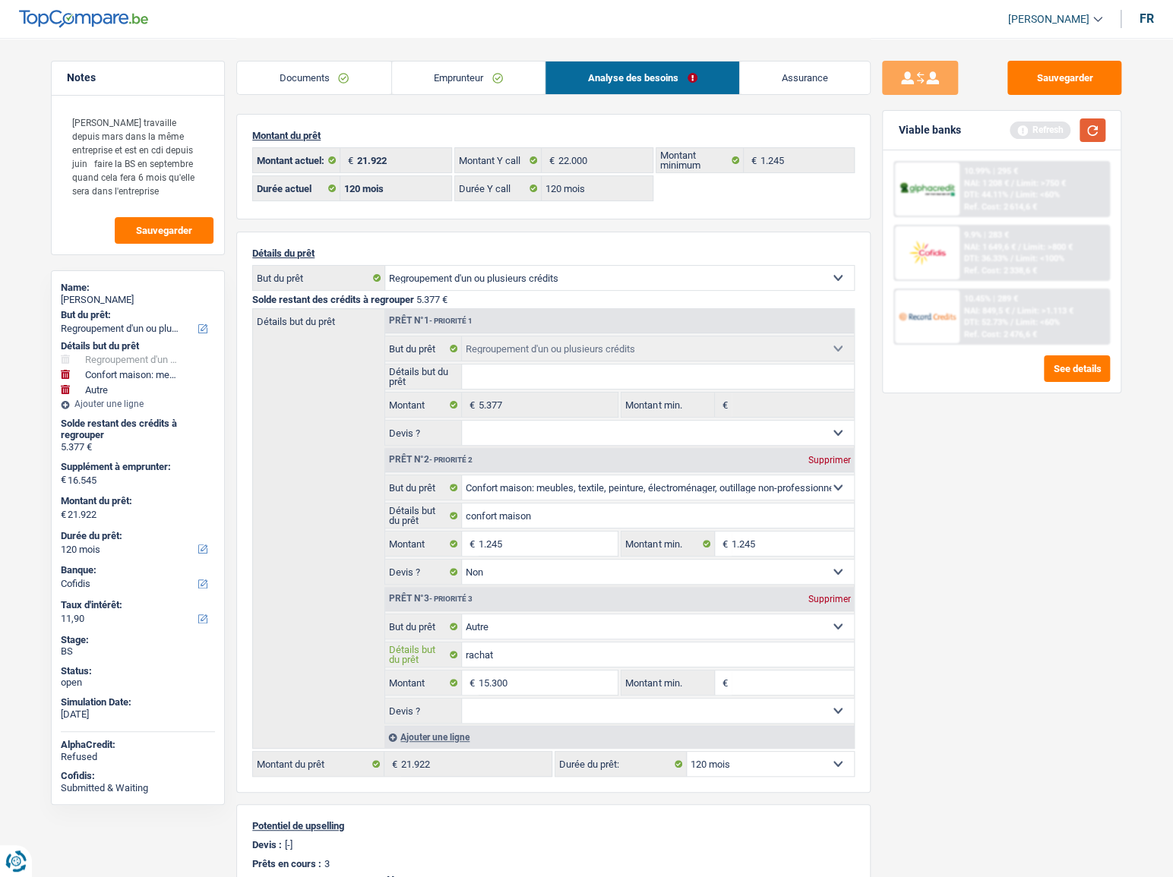
type input "rachat"
click at [1104, 131] on button "button" at bounding box center [1092, 130] width 26 height 24
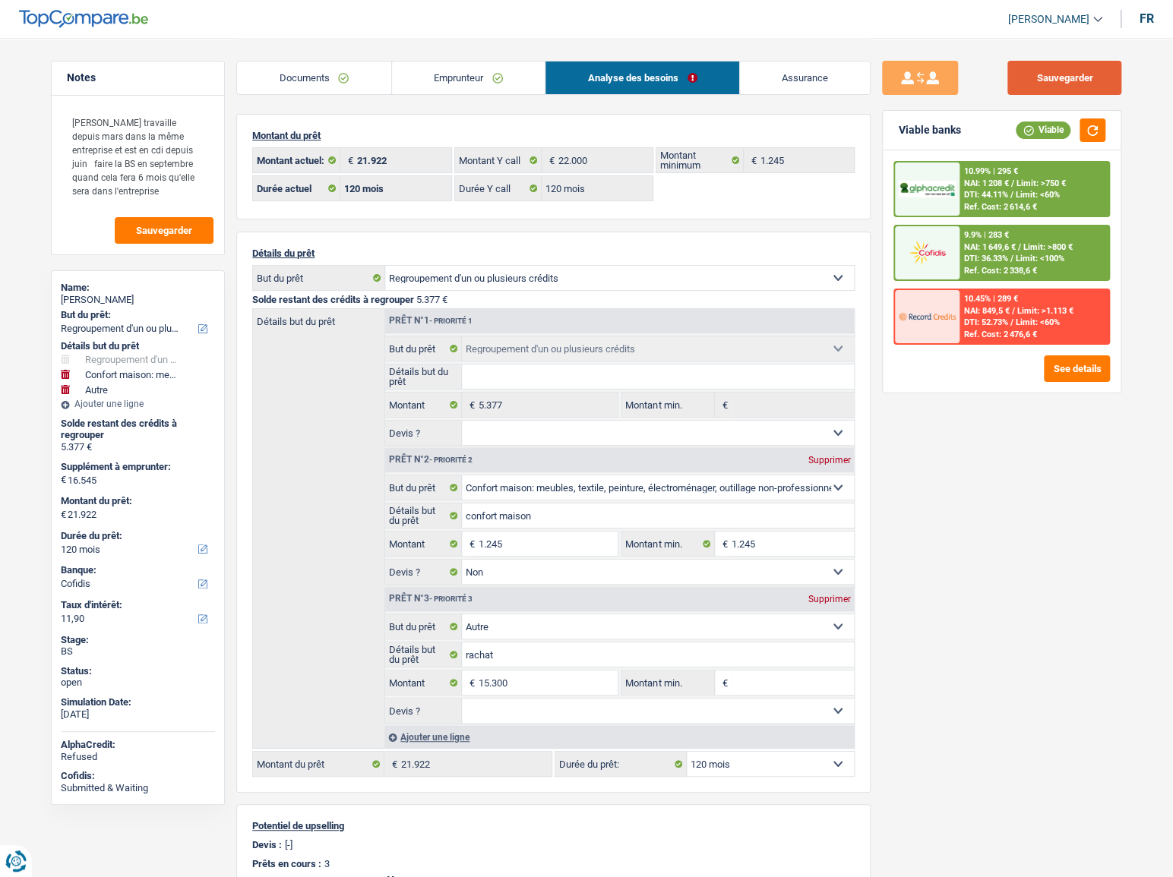
drag, startPoint x: 1049, startPoint y: 92, endPoint x: 881, endPoint y: 30, distance: 178.8
click at [1049, 92] on button "Sauvegarder" at bounding box center [1064, 78] width 114 height 34
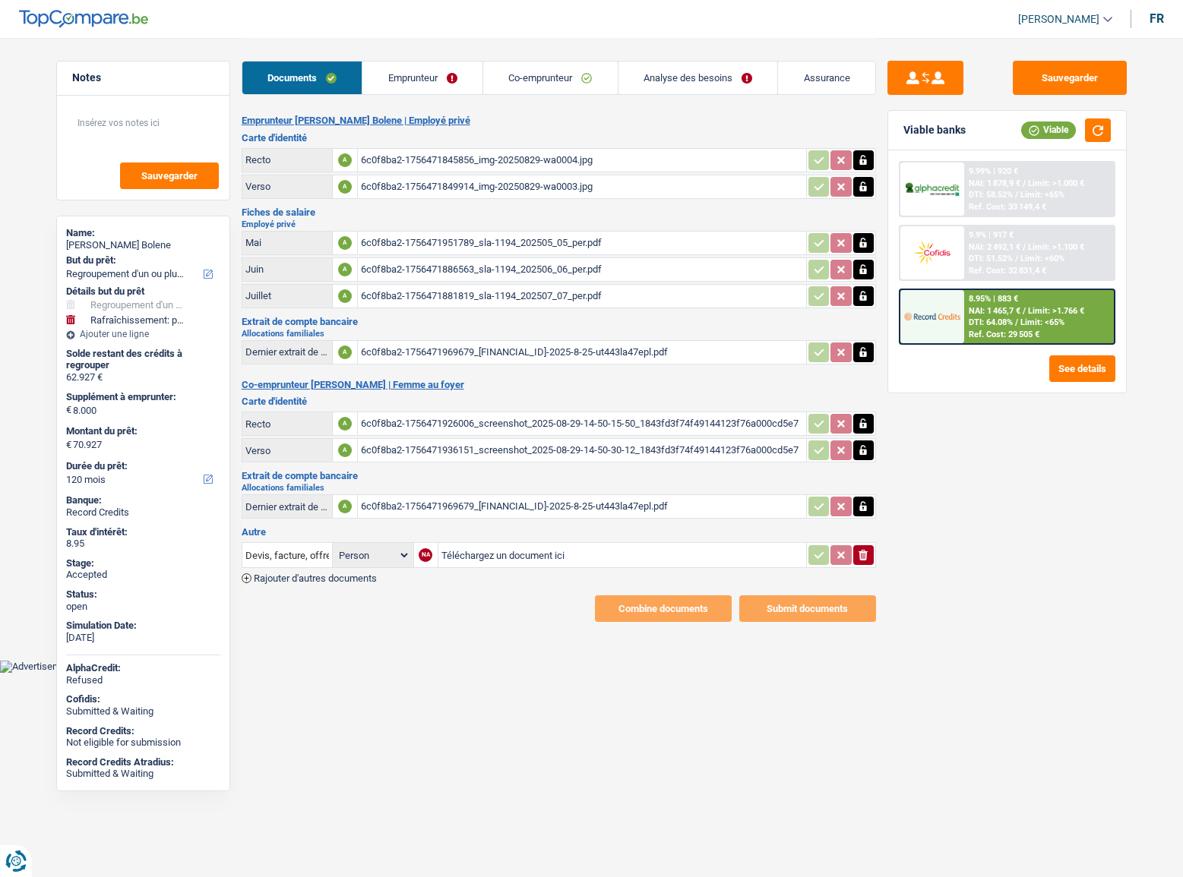
select select "refinancing"
select select "houseOrGarden"
select select "120"
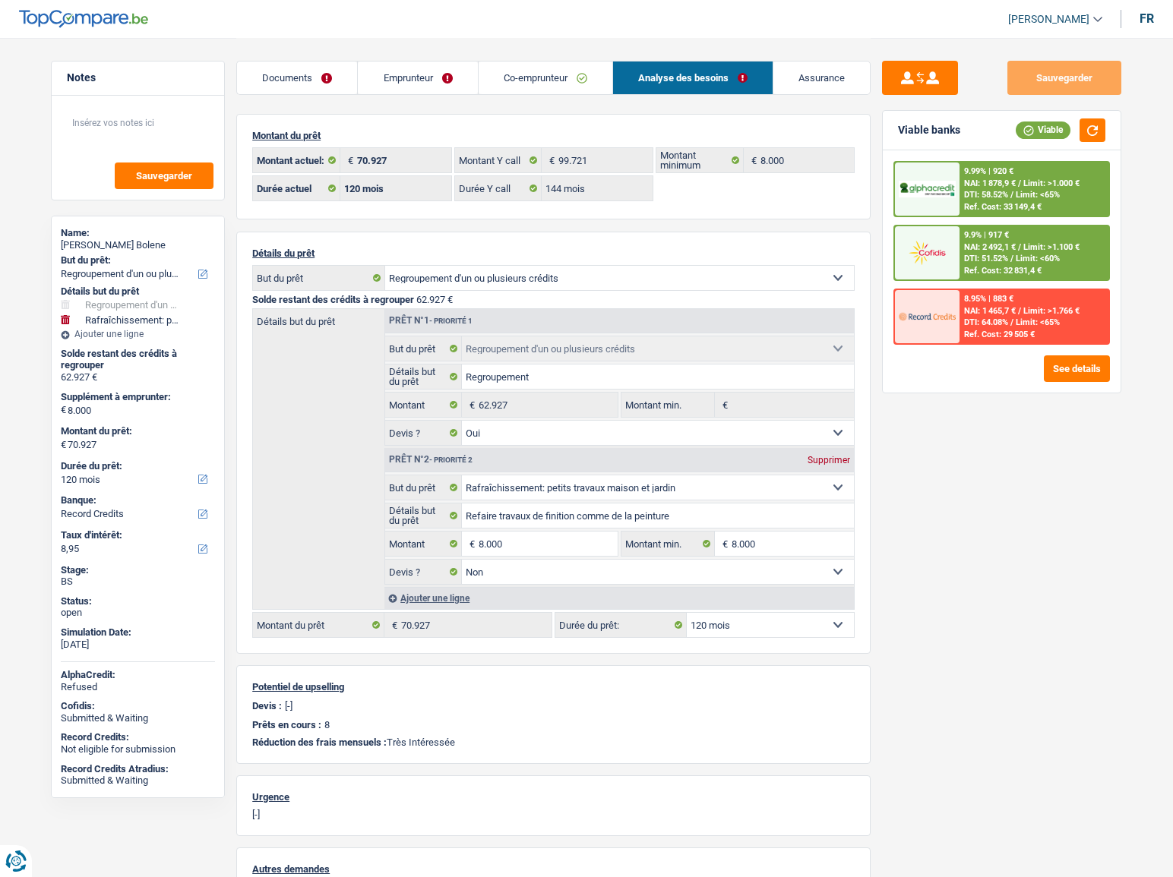
select select "refinancing"
select select "houseOrGarden"
select select "120"
select select "record credits"
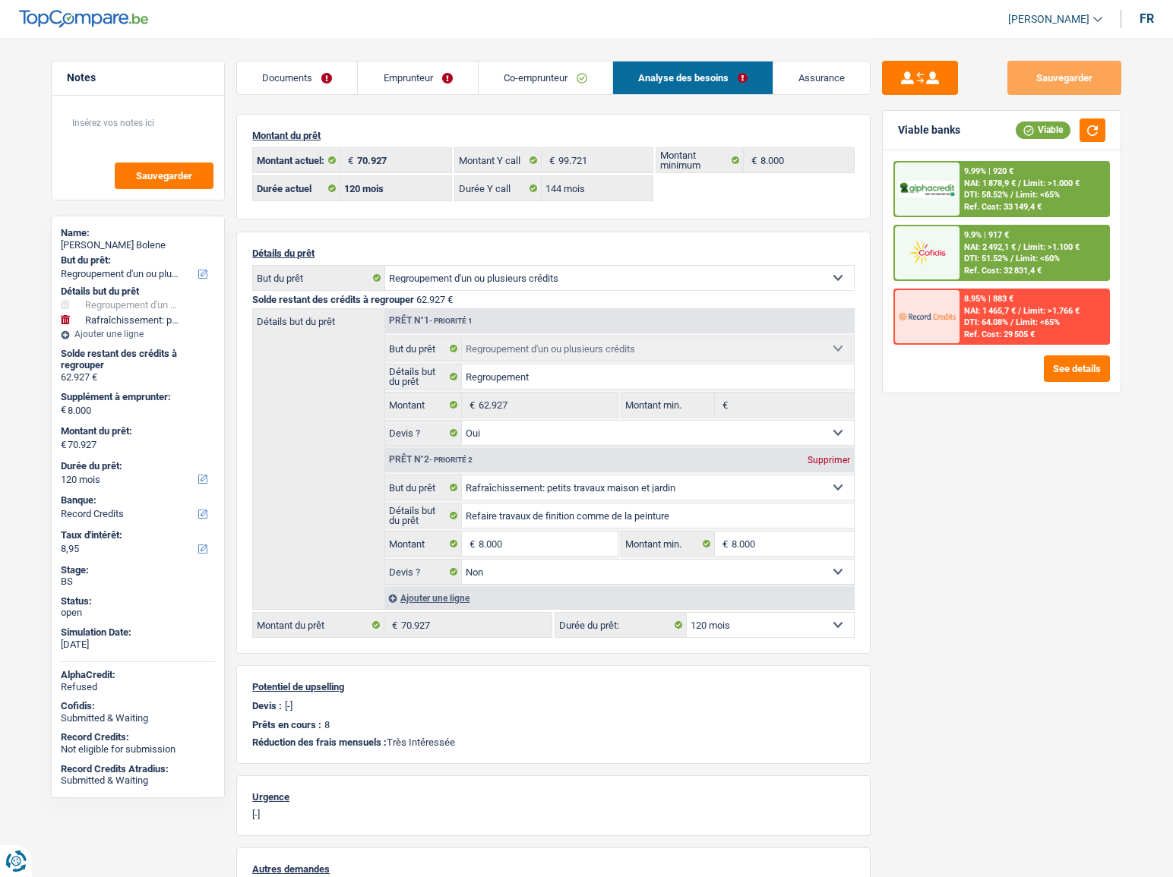
select select "120"
select select "144"
select select "refinancing"
select select "yes"
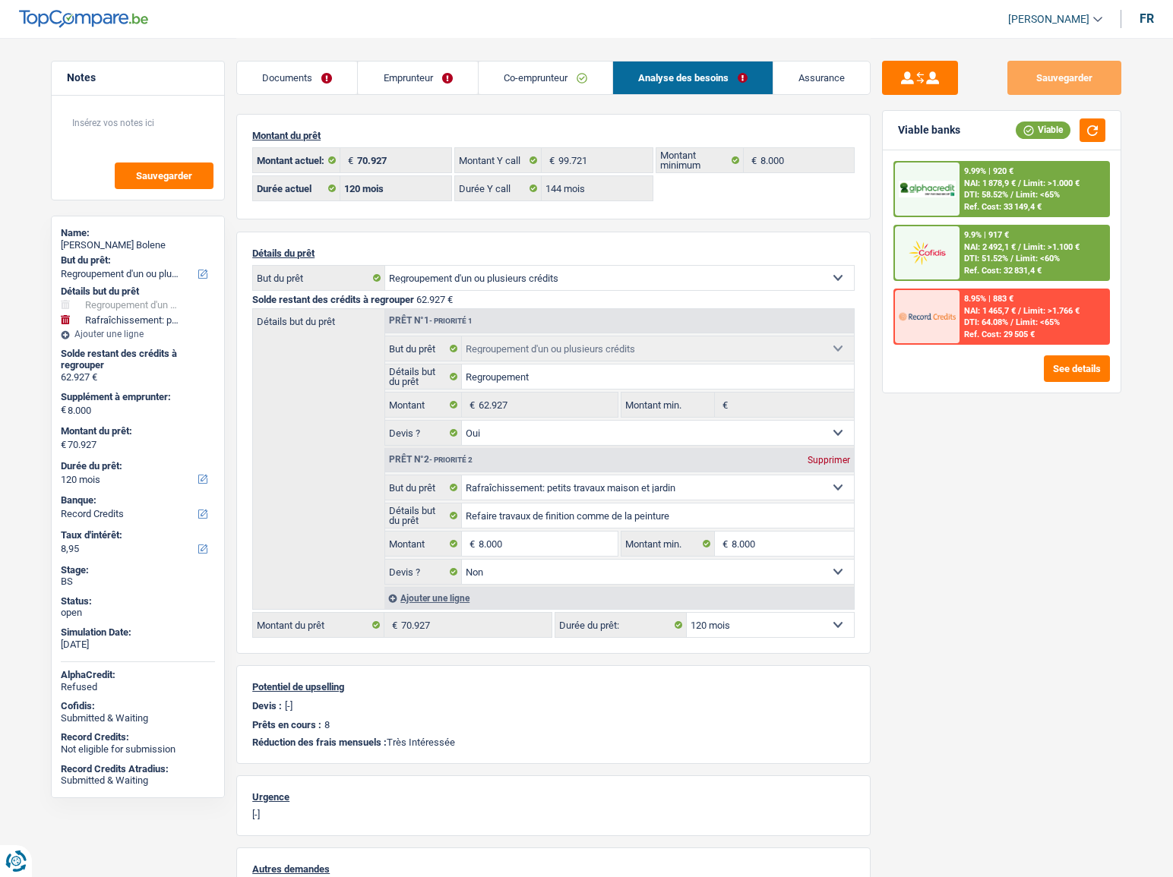
select select "houseOrGarden"
select select "false"
select select "120"
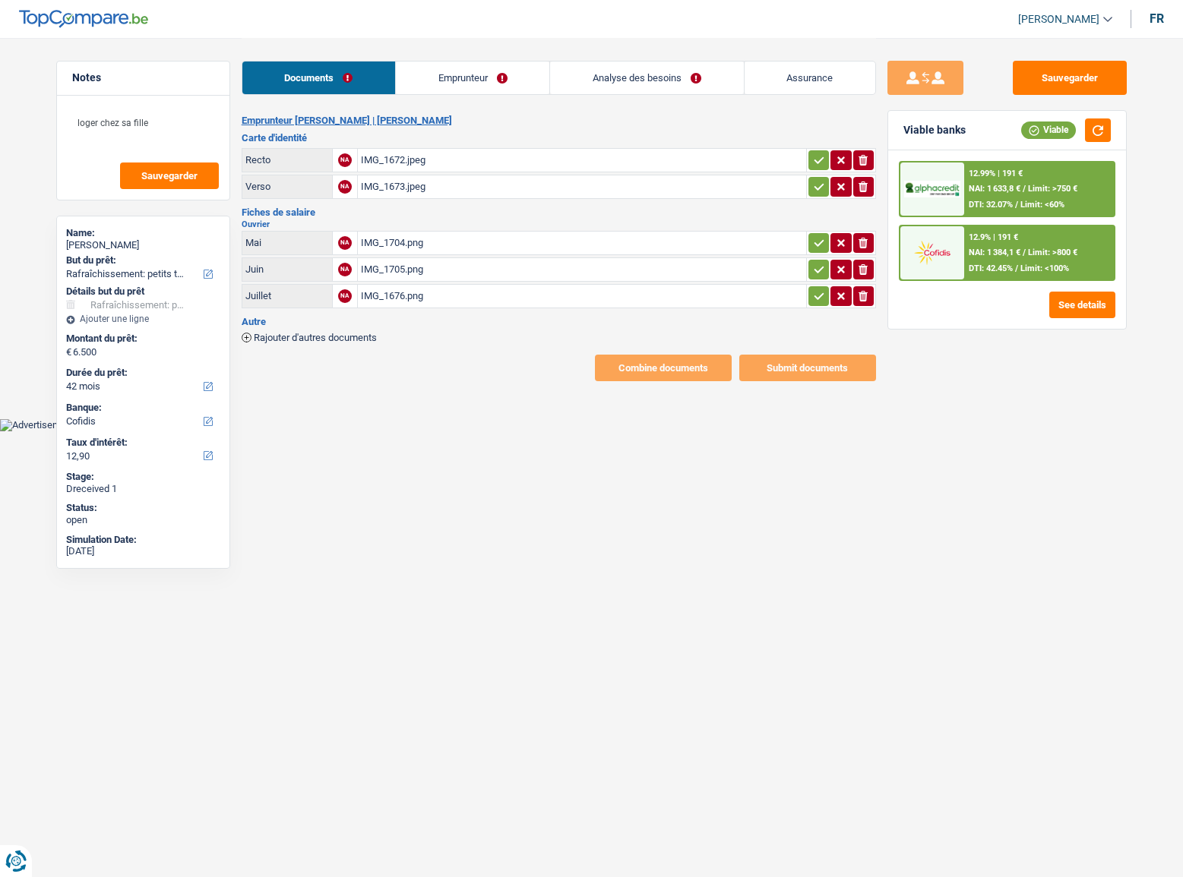
select select "houseOrGarden"
select select "42"
select select "cofidis"
drag, startPoint x: 364, startPoint y: 142, endPoint x: 370, endPoint y: 152, distance: 11.6
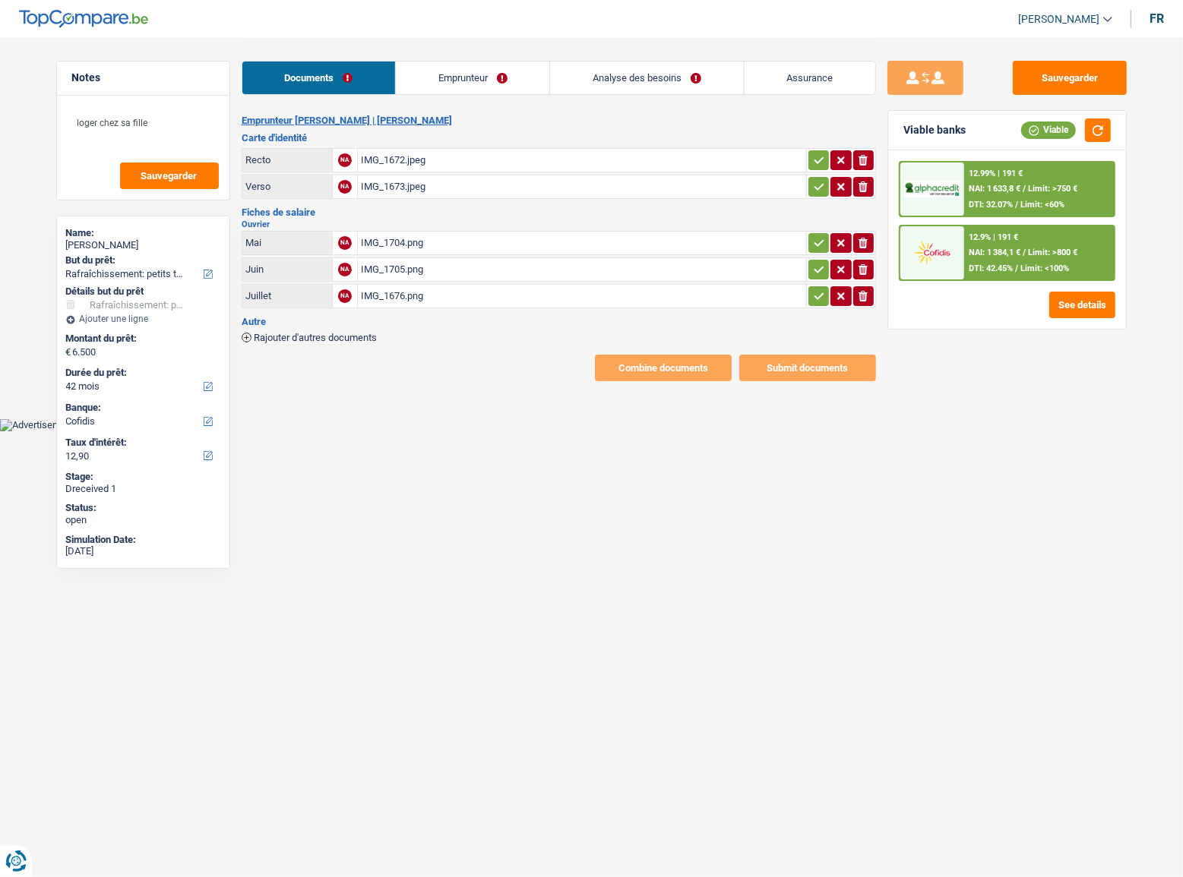
click at [367, 145] on div "Carte d'identité Recto NA IMG_1672.jpeg ionicons-v5-e Verso NA IMG_1673.jpeg io…" at bounding box center [559, 167] width 634 height 68
click at [378, 159] on div "IMG_1672.jpeg" at bounding box center [582, 160] width 442 height 23
drag, startPoint x: 810, startPoint y: 151, endPoint x: 812, endPoint y: 159, distance: 7.7
click at [811, 155] on button "button" at bounding box center [818, 160] width 21 height 20
click at [806, 175] on td "ionicons-v5-e" at bounding box center [841, 187] width 70 height 24
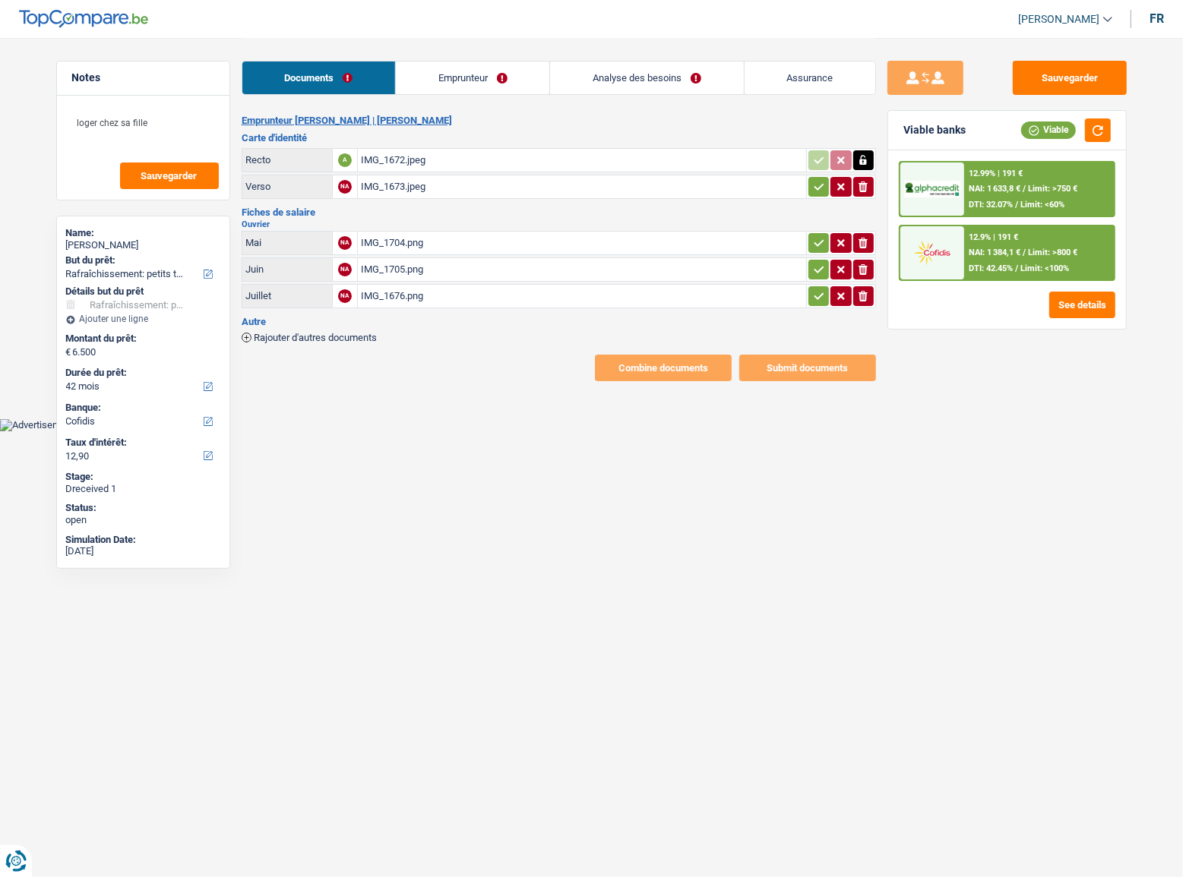
click at [810, 180] on button "button" at bounding box center [818, 187] width 21 height 20
click at [524, 191] on div "IMG_1673.jpeg" at bounding box center [582, 186] width 442 height 23
click at [409, 242] on div "IMG_1704.png" at bounding box center [582, 243] width 442 height 23
click at [461, 267] on div "IMG_1705.png" at bounding box center [582, 269] width 442 height 23
click at [588, 295] on div "IMG_1676.png" at bounding box center [582, 296] width 442 height 23
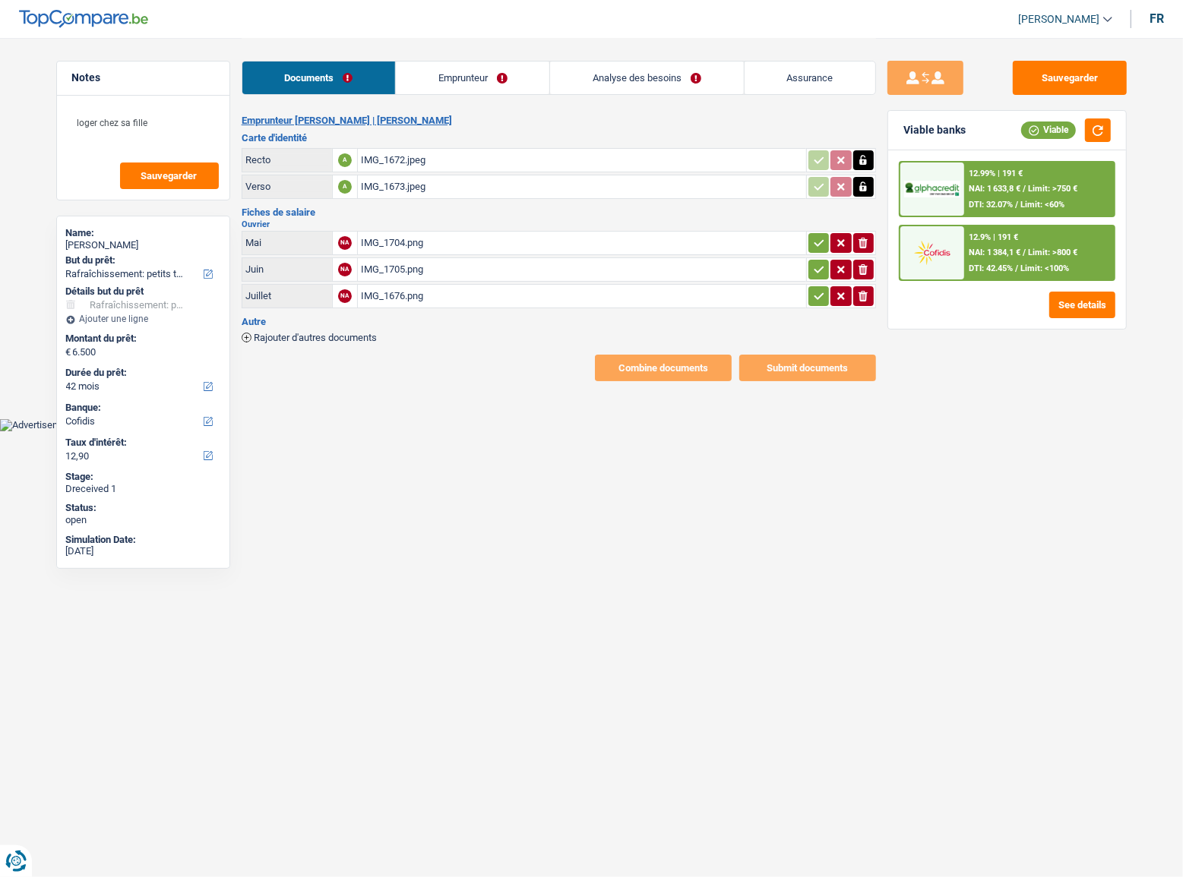
click at [813, 243] on icon "button" at bounding box center [819, 242] width 12 height 15
click at [817, 267] on icon "button" at bounding box center [819, 269] width 12 height 15
click at [813, 292] on icon "button" at bounding box center [819, 296] width 12 height 15
drag, startPoint x: 498, startPoint y: 77, endPoint x: 509, endPoint y: 84, distance: 12.2
click at [498, 78] on link "Emprunteur" at bounding box center [473, 78] width 153 height 33
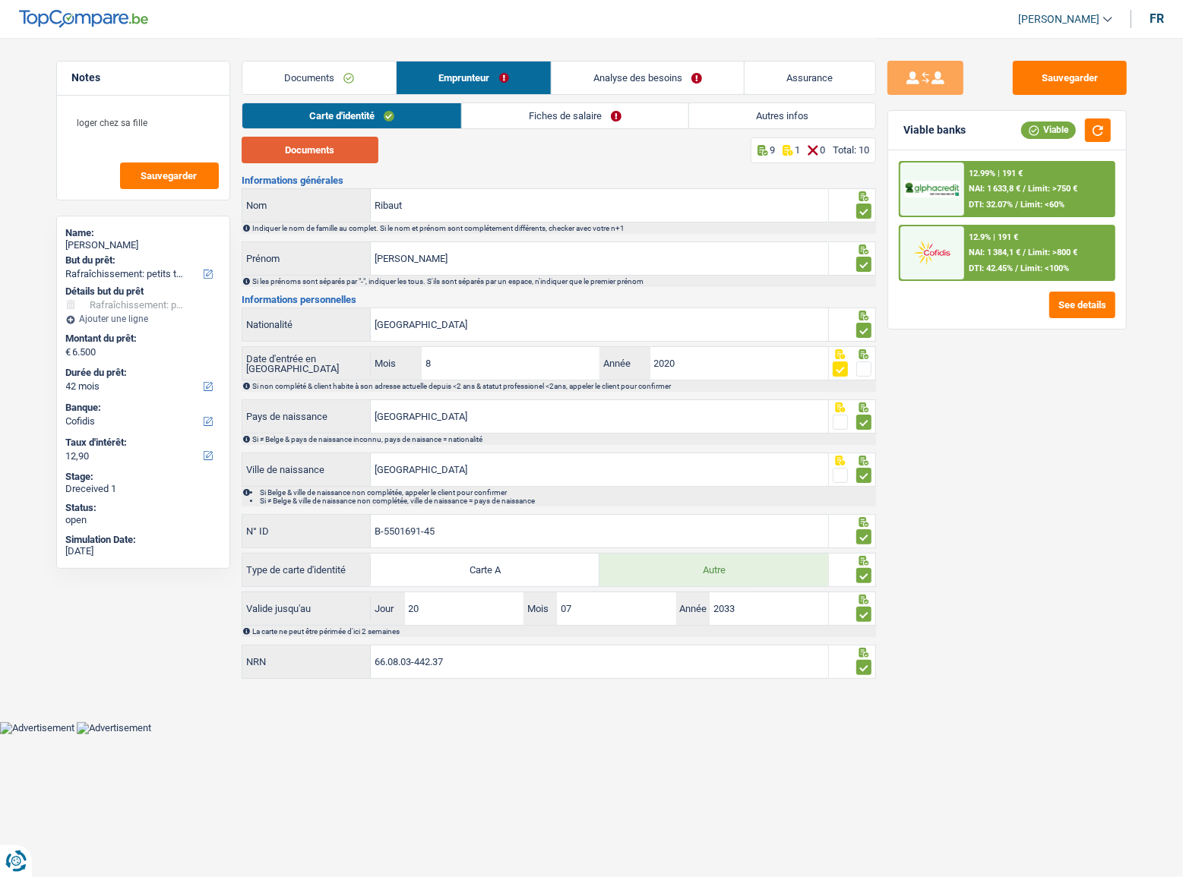
click at [364, 151] on button "Documents" at bounding box center [310, 150] width 137 height 27
click at [493, 118] on link "Fiches de salaire" at bounding box center [575, 115] width 226 height 25
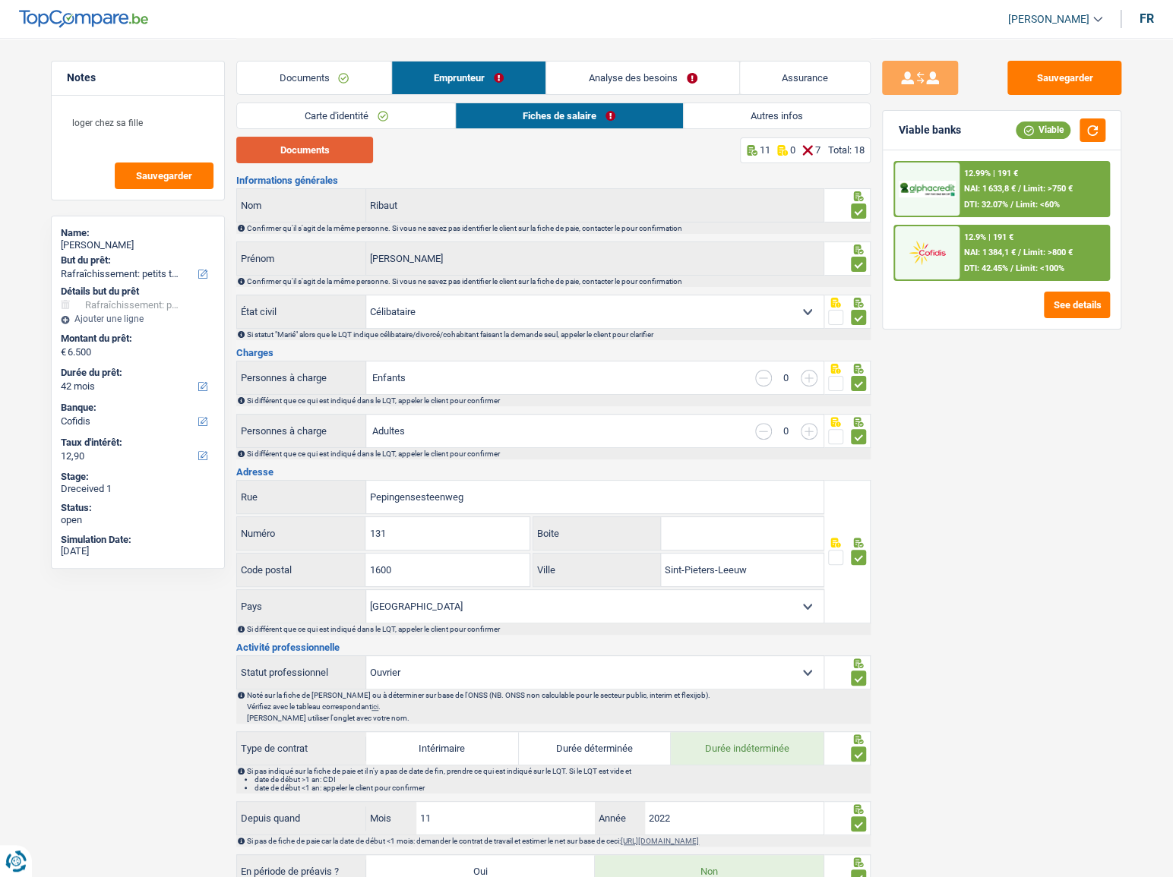
click at [333, 156] on button "Documents" at bounding box center [304, 150] width 137 height 27
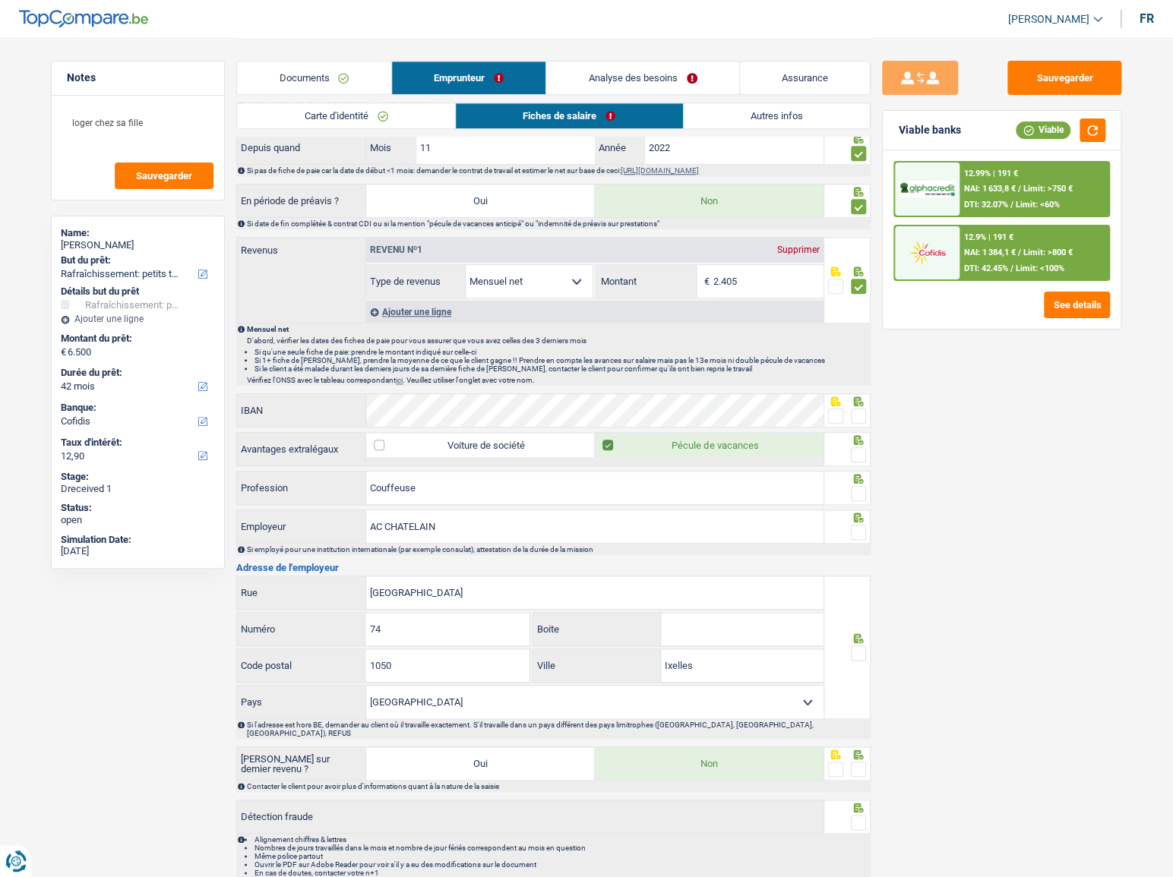
scroll to position [718, 0]
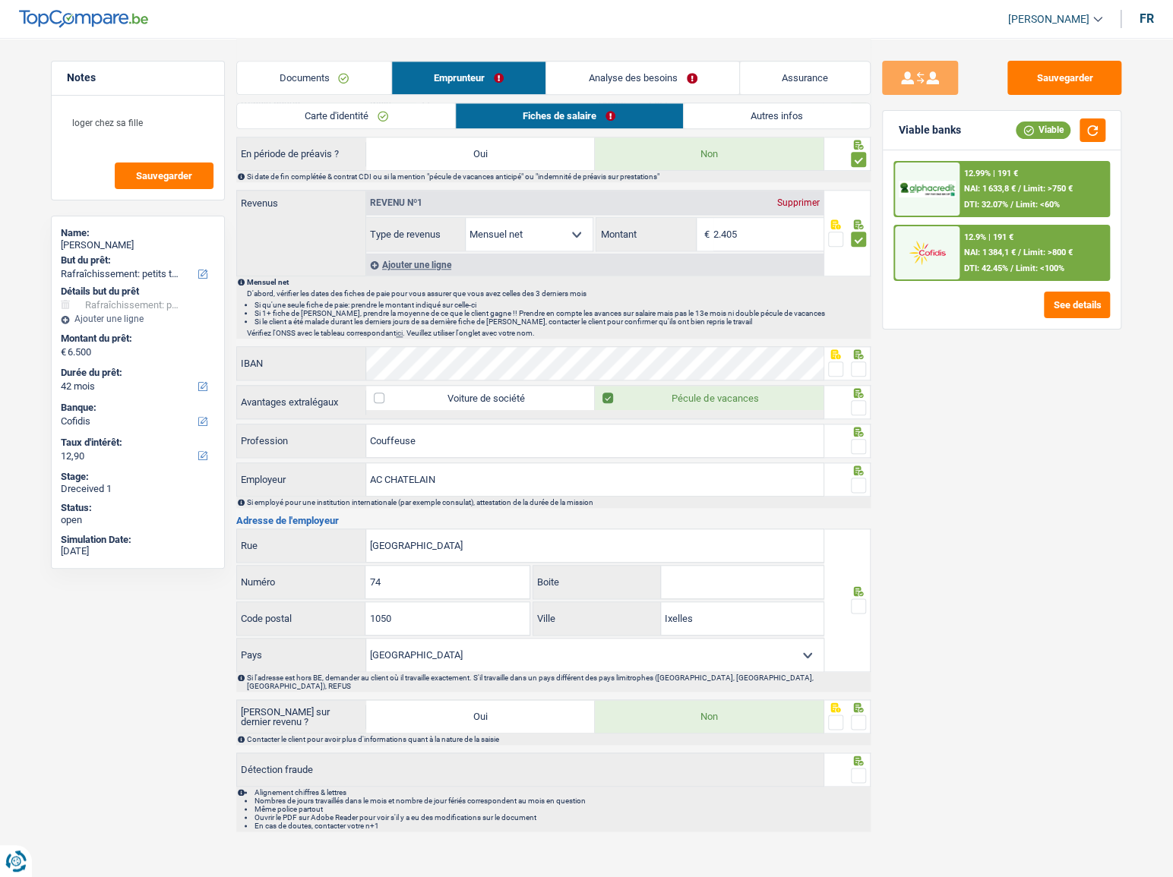
click at [839, 367] on span at bounding box center [835, 369] width 15 height 15
click at [0, 0] on input "radio" at bounding box center [0, 0] width 0 height 0
drag, startPoint x: 861, startPoint y: 390, endPoint x: 862, endPoint y: 401, distance: 11.5
click at [861, 390] on icon at bounding box center [858, 393] width 15 height 10
drag, startPoint x: 862, startPoint y: 401, endPoint x: 864, endPoint y: 441, distance: 39.5
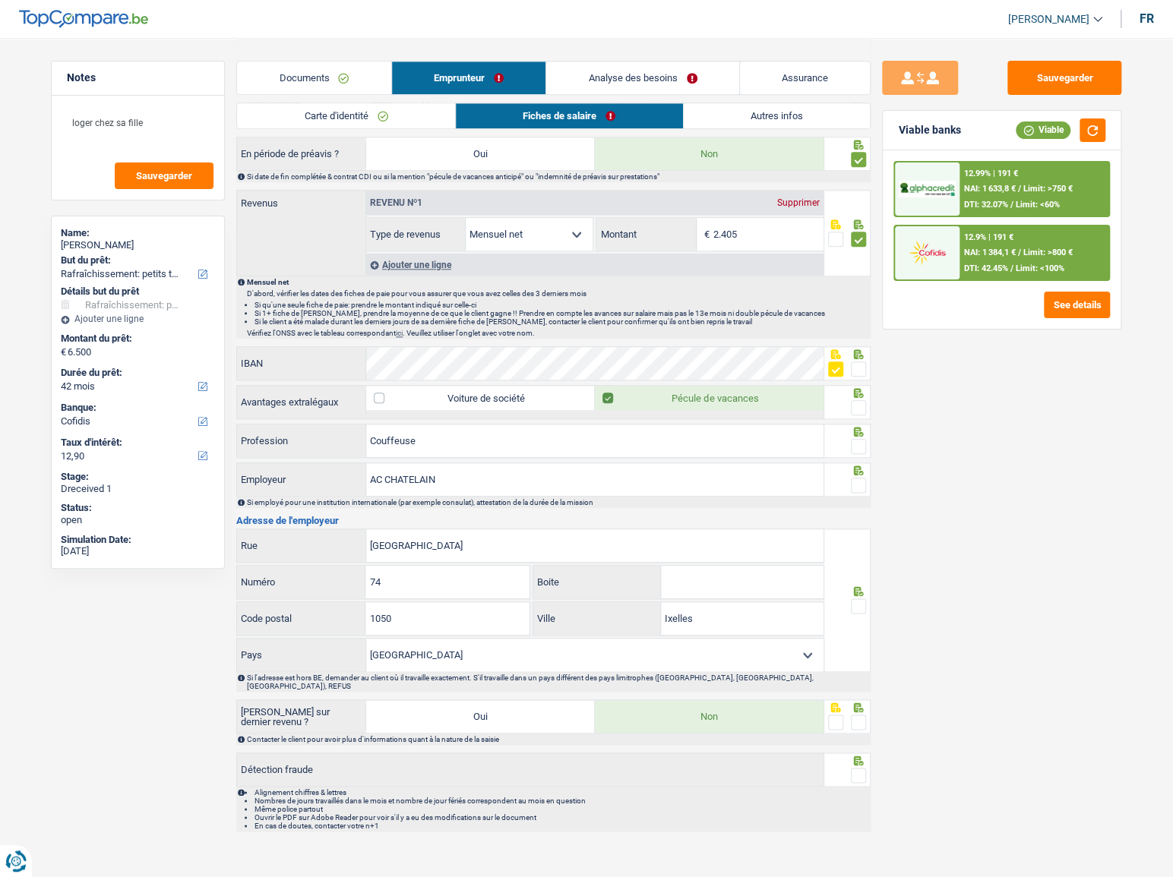
click at [862, 402] on span at bounding box center [858, 407] width 15 height 15
click at [0, 0] on input "radio" at bounding box center [0, 0] width 0 height 0
click at [864, 441] on span at bounding box center [858, 446] width 15 height 15
click at [0, 0] on input "radio" at bounding box center [0, 0] width 0 height 0
click at [384, 441] on input "Couffeuse" at bounding box center [594, 441] width 457 height 33
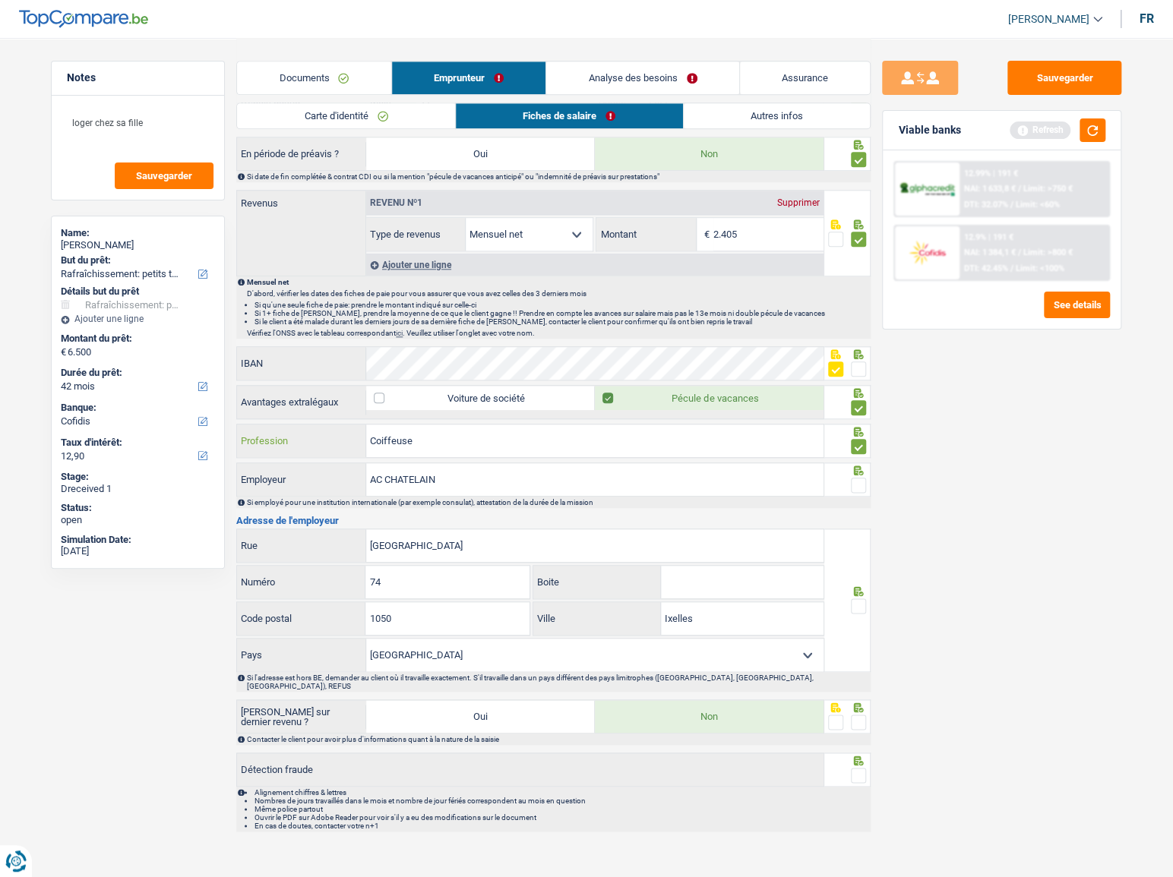
type input "Coiffeuse"
click at [998, 565] on div "Sauvegarder Viable banks Refresh 12.99% | 191 € NAI: 1 633,8 € / Limit: >750 € …" at bounding box center [1001, 457] width 262 height 792
click at [857, 600] on span at bounding box center [858, 606] width 15 height 15
click at [0, 0] on input "radio" at bounding box center [0, 0] width 0 height 0
drag, startPoint x: 705, startPoint y: 608, endPoint x: 679, endPoint y: 610, distance: 25.9
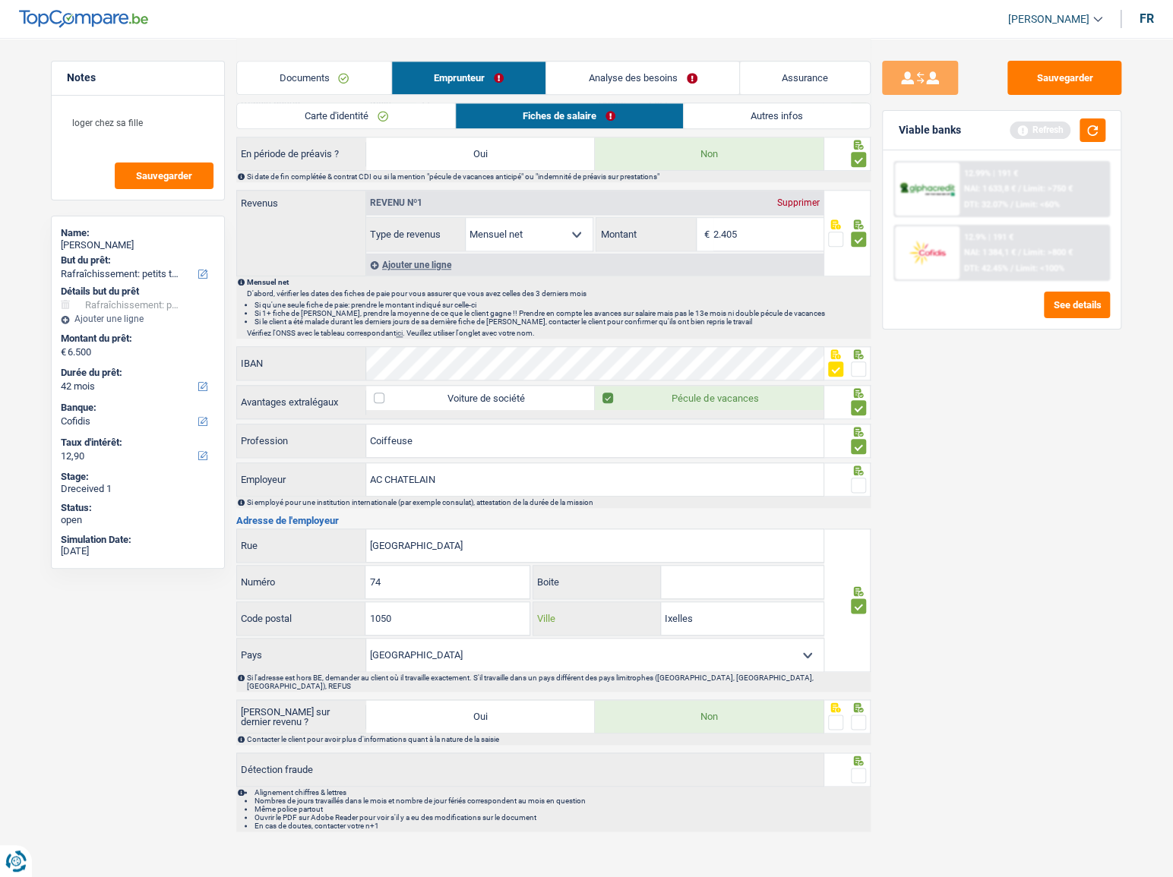
click at [637, 608] on div "Ixelles Ville" at bounding box center [678, 618] width 290 height 33
paste input "ELSENE"
type input "ELSENE"
click at [856, 715] on span at bounding box center [858, 722] width 15 height 15
click at [0, 0] on input "radio" at bounding box center [0, 0] width 0 height 0
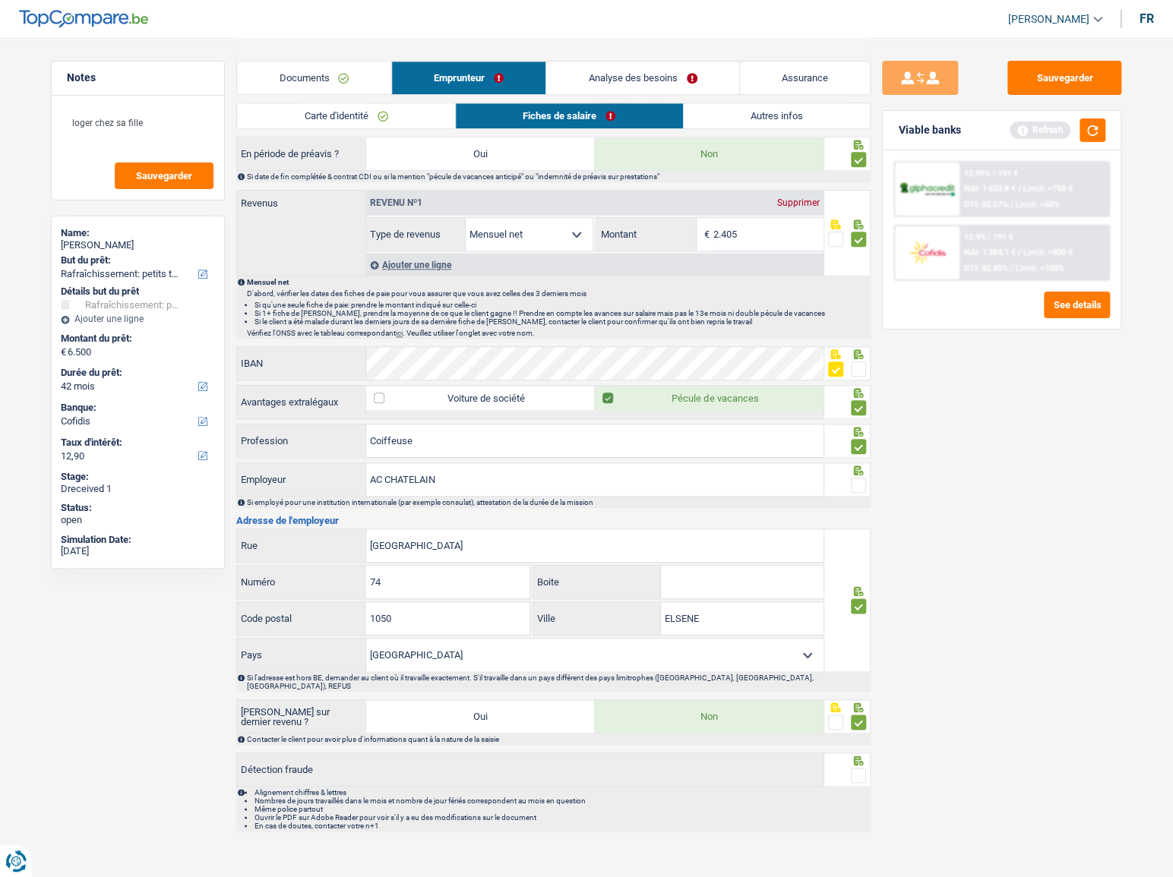
click at [862, 768] on span at bounding box center [858, 775] width 15 height 15
click at [0, 0] on input "radio" at bounding box center [0, 0] width 0 height 0
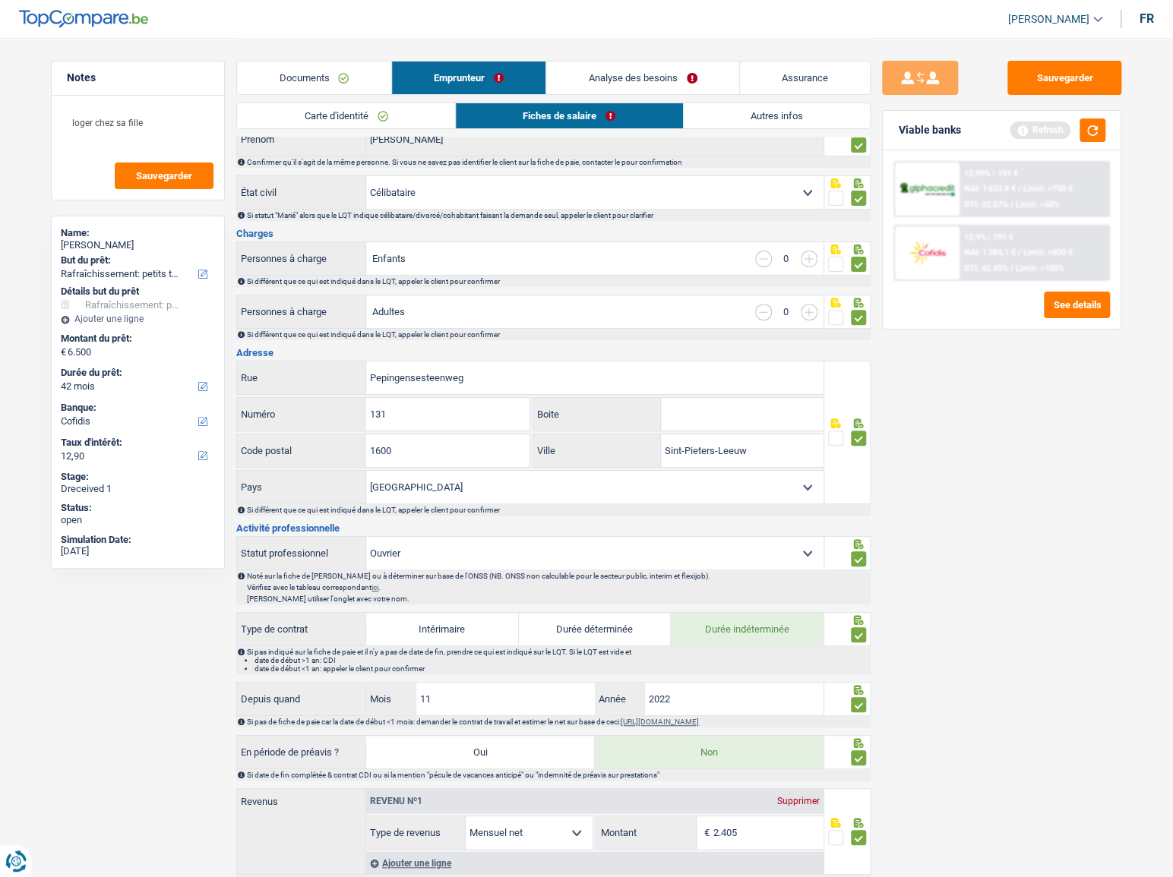
scroll to position [0, 0]
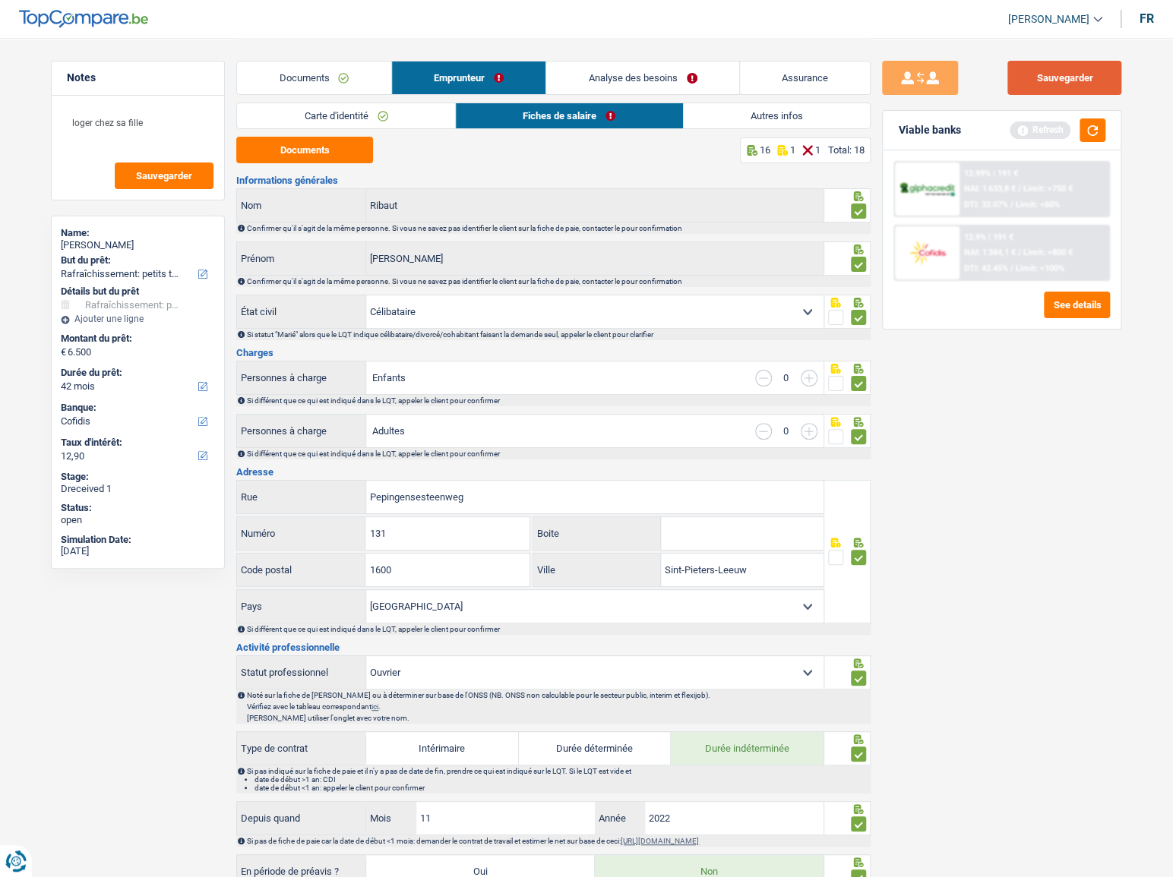
click at [1067, 80] on button "Sauvegarder" at bounding box center [1064, 78] width 114 height 34
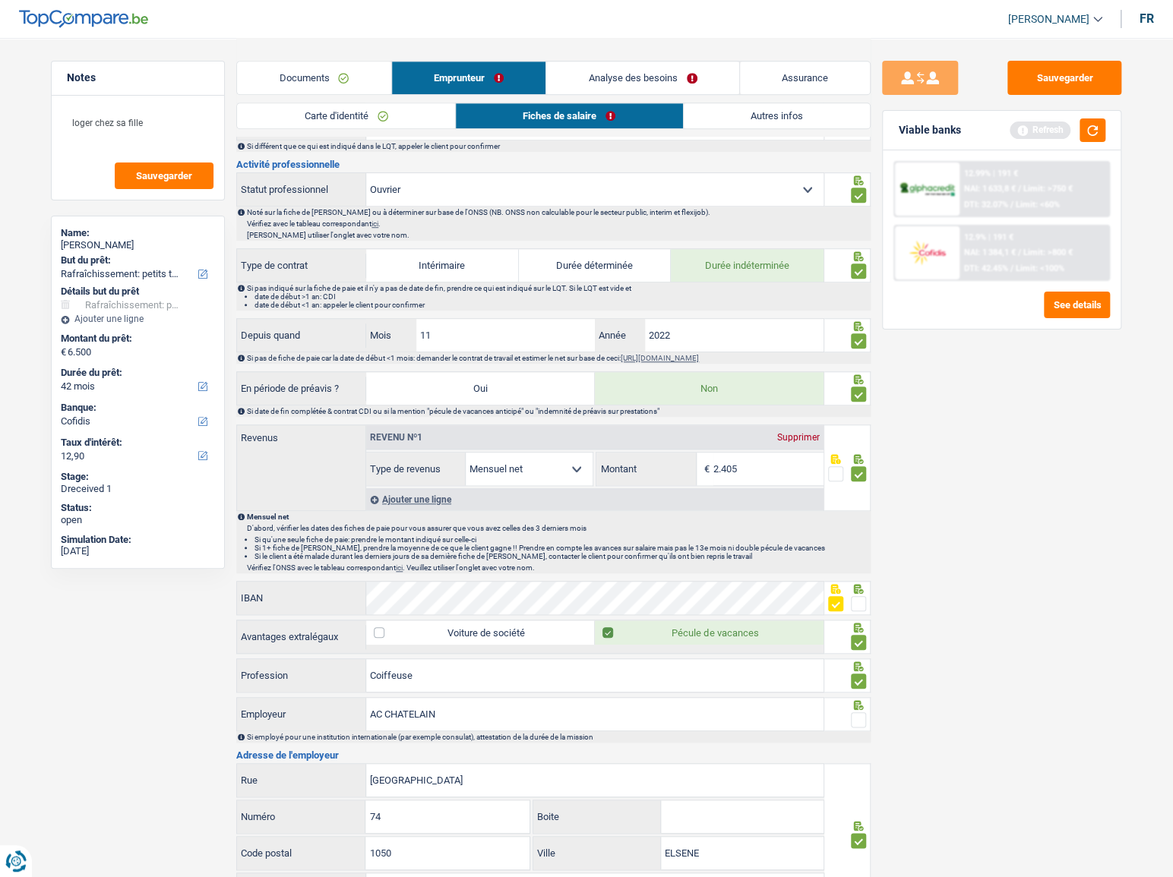
scroll to position [718, 0]
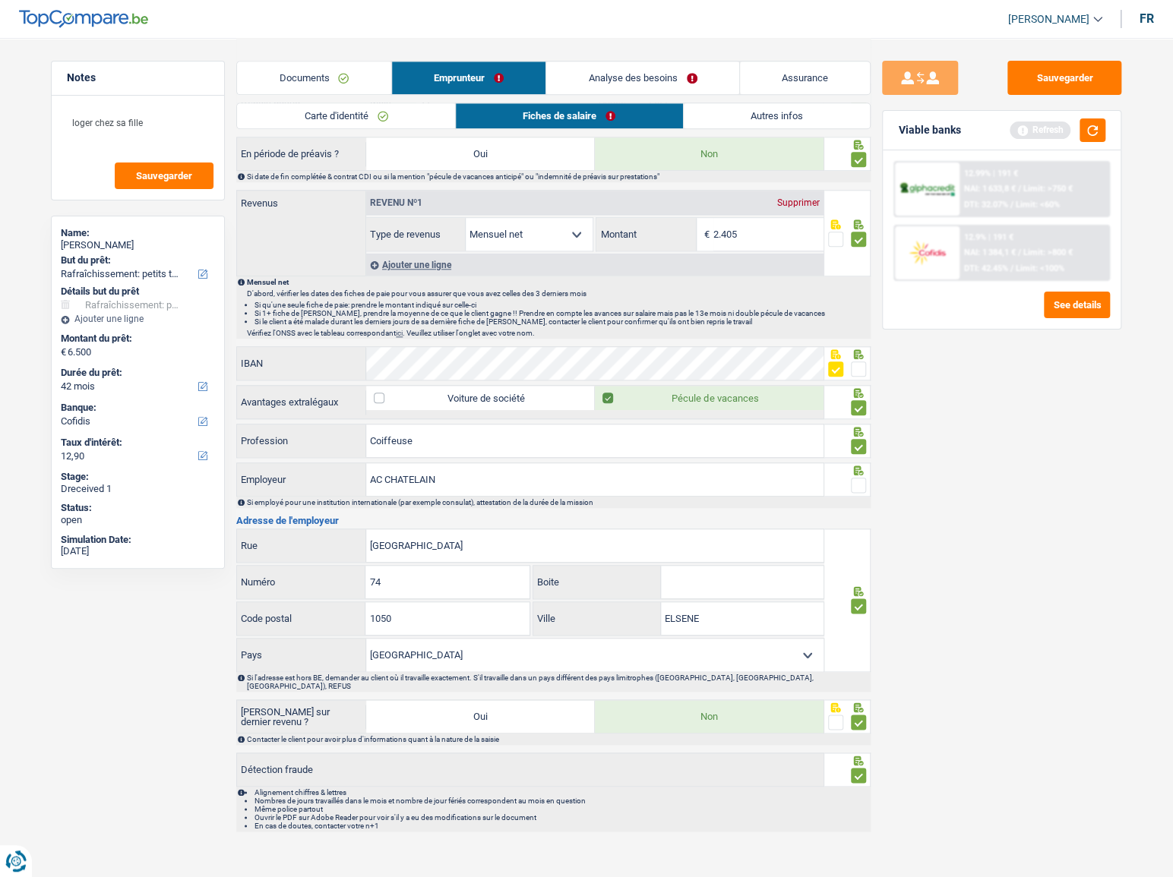
click at [866, 485] on span at bounding box center [858, 485] width 15 height 15
click at [0, 0] on input "radio" at bounding box center [0, 0] width 0 height 0
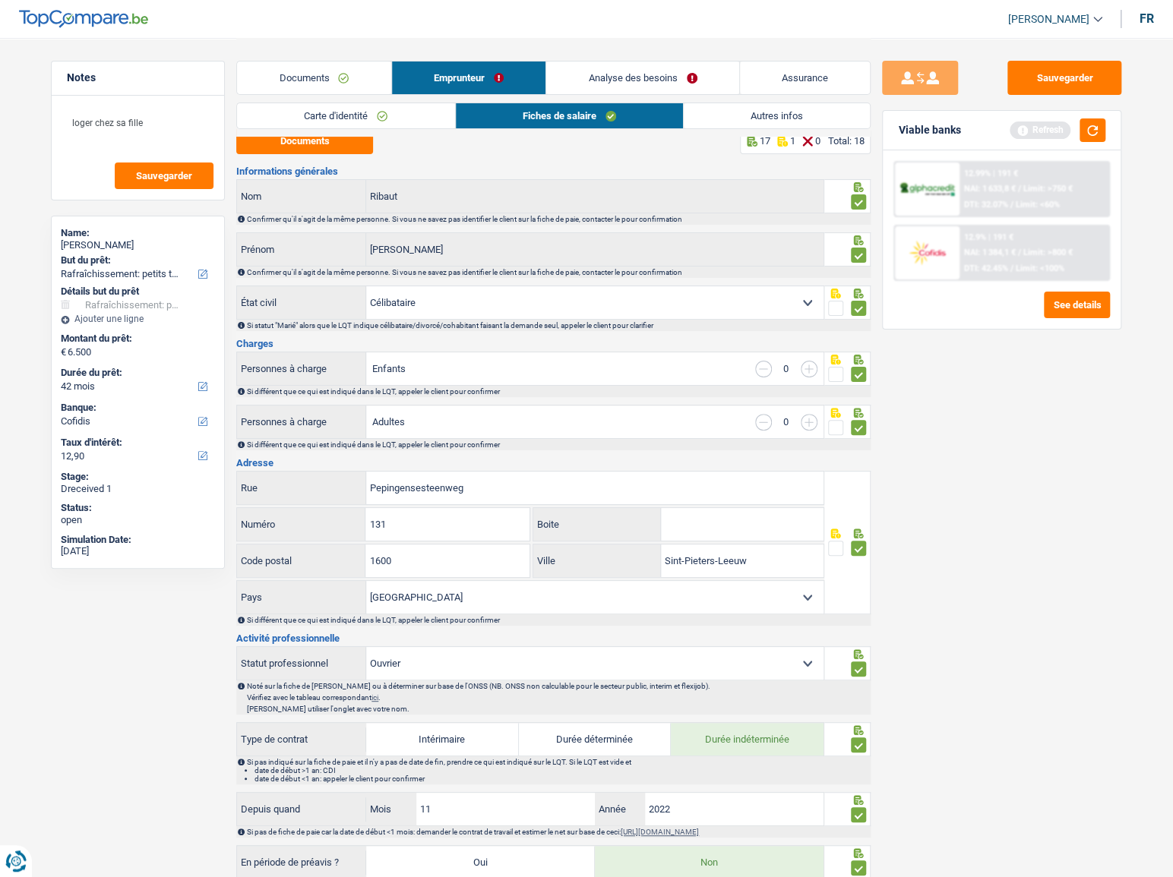
scroll to position [0, 0]
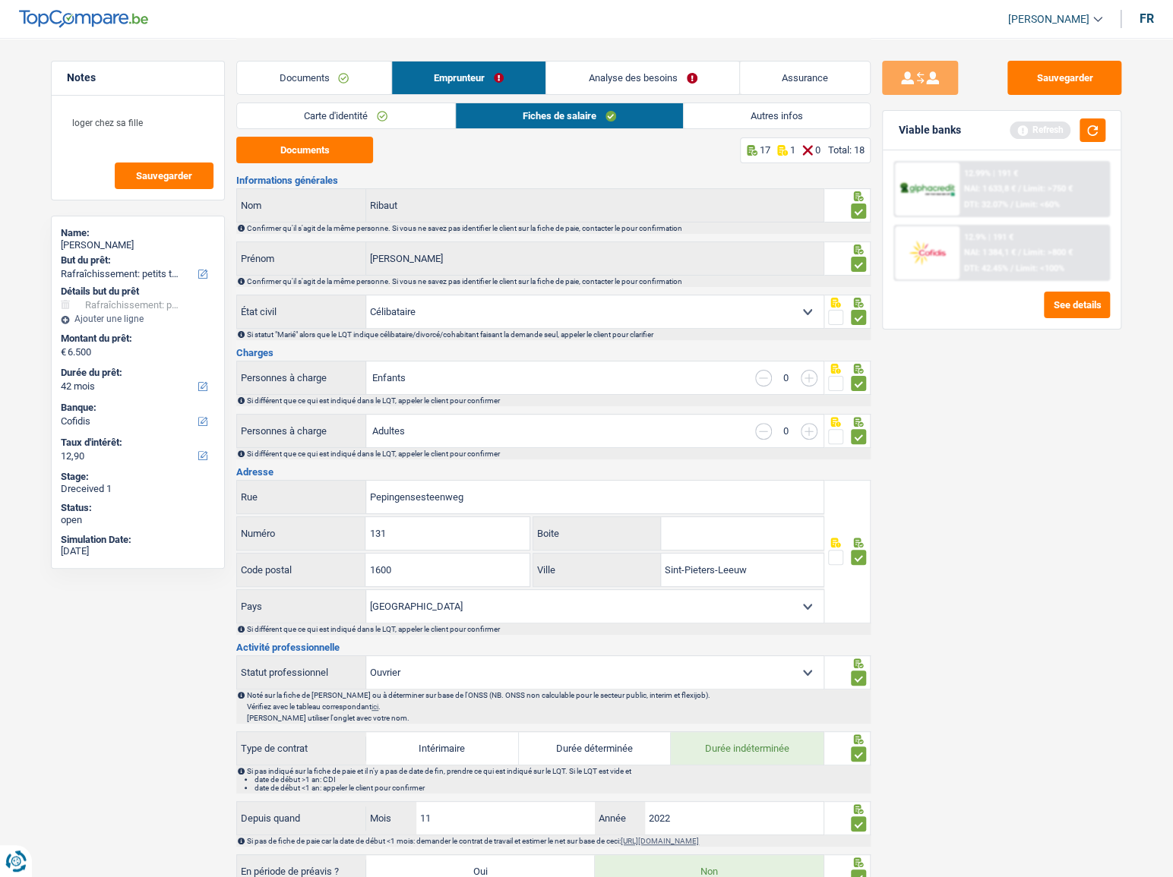
drag, startPoint x: 779, startPoint y: 151, endPoint x: 780, endPoint y: 131, distance: 19.8
click at [779, 149] on icon at bounding box center [782, 150] width 11 height 12
click at [779, 127] on link "Autres infos" at bounding box center [777, 115] width 186 height 25
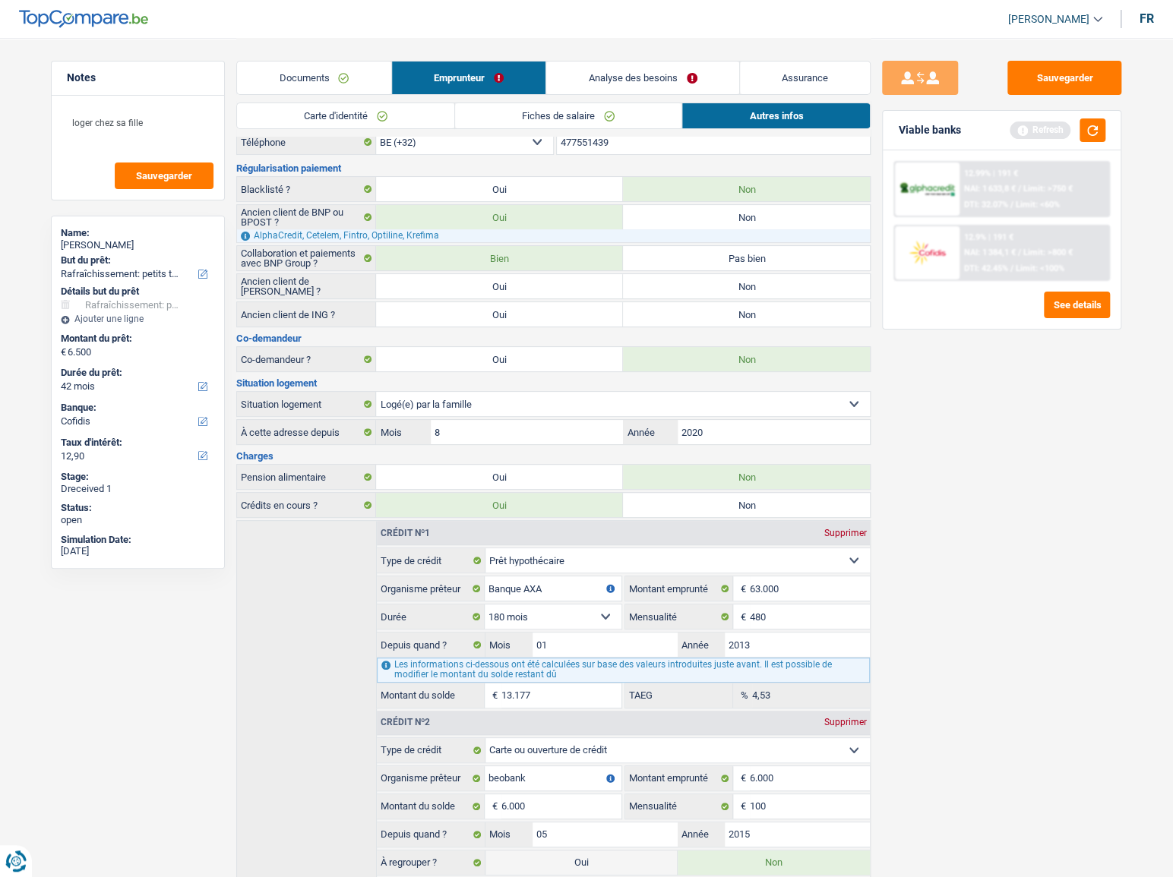
scroll to position [130, 0]
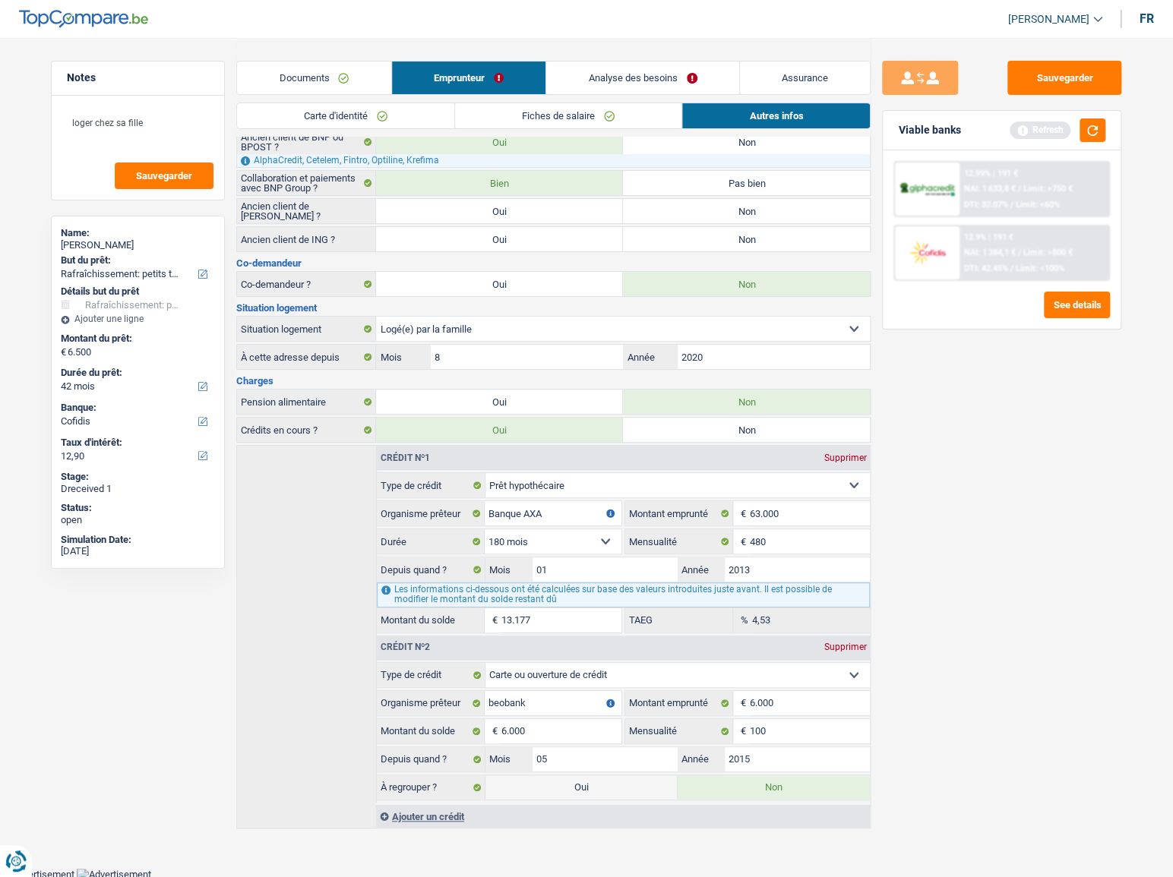
click at [668, 222] on div "Ancien client de Cofidis ? Oui Non Tous les champs sont obligatoires. Veuillez …" at bounding box center [553, 211] width 634 height 26
click at [683, 237] on label "Non" at bounding box center [746, 239] width 247 height 24
click at [683, 237] on input "Non" at bounding box center [746, 239] width 247 height 24
radio input "true"
click at [669, 213] on label "Non" at bounding box center [746, 211] width 247 height 24
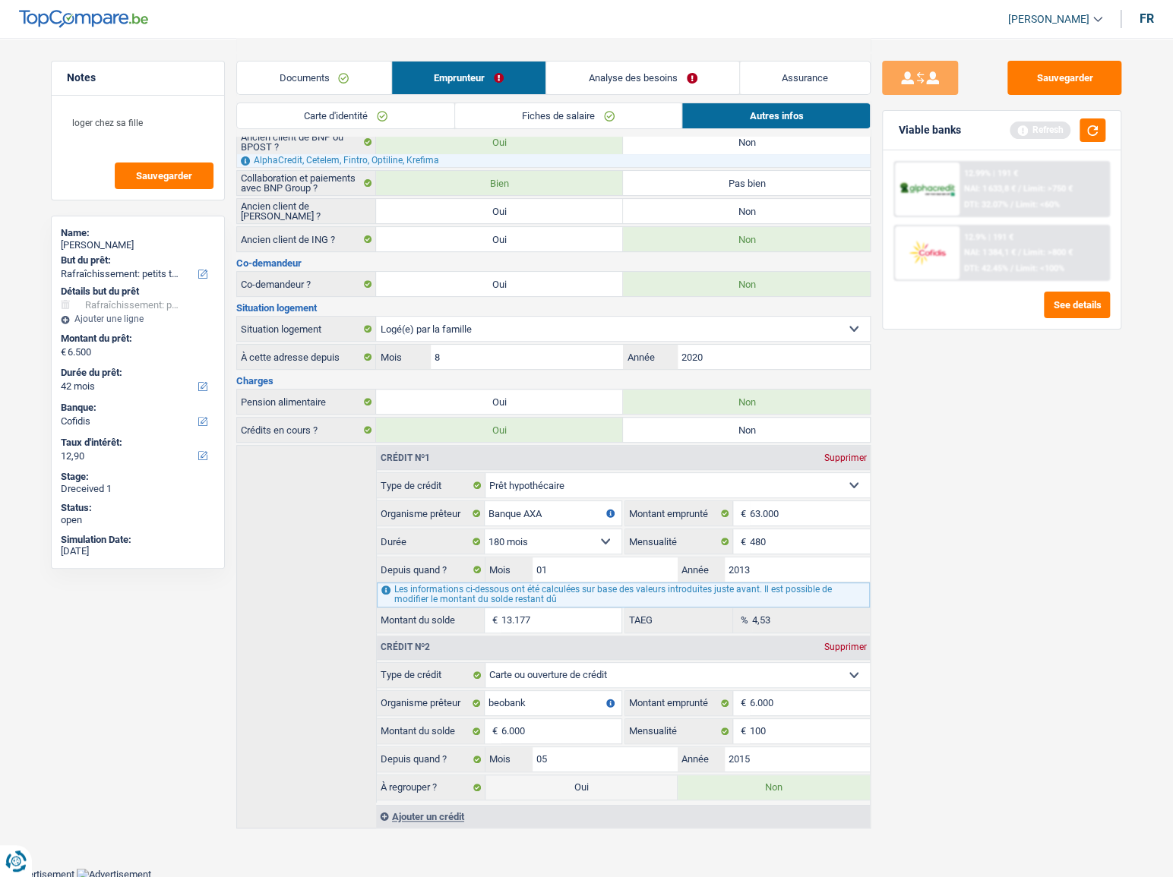
click at [669, 213] on input "Non" at bounding box center [746, 211] width 247 height 24
radio input "true"
drag, startPoint x: 1041, startPoint y: 76, endPoint x: 1094, endPoint y: 132, distance: 77.4
click at [1041, 76] on button "Sauvegarder" at bounding box center [1064, 78] width 114 height 34
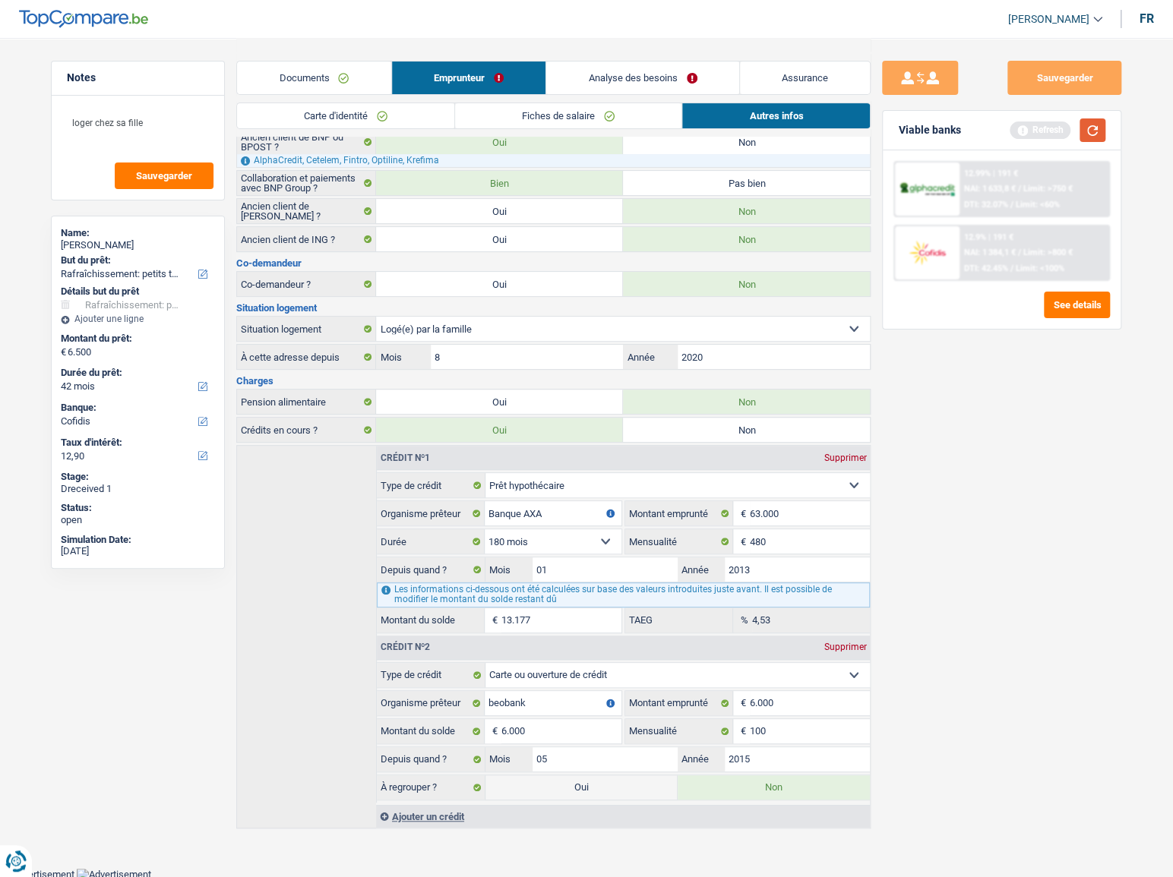
click at [1094, 133] on button "button" at bounding box center [1092, 130] width 26 height 24
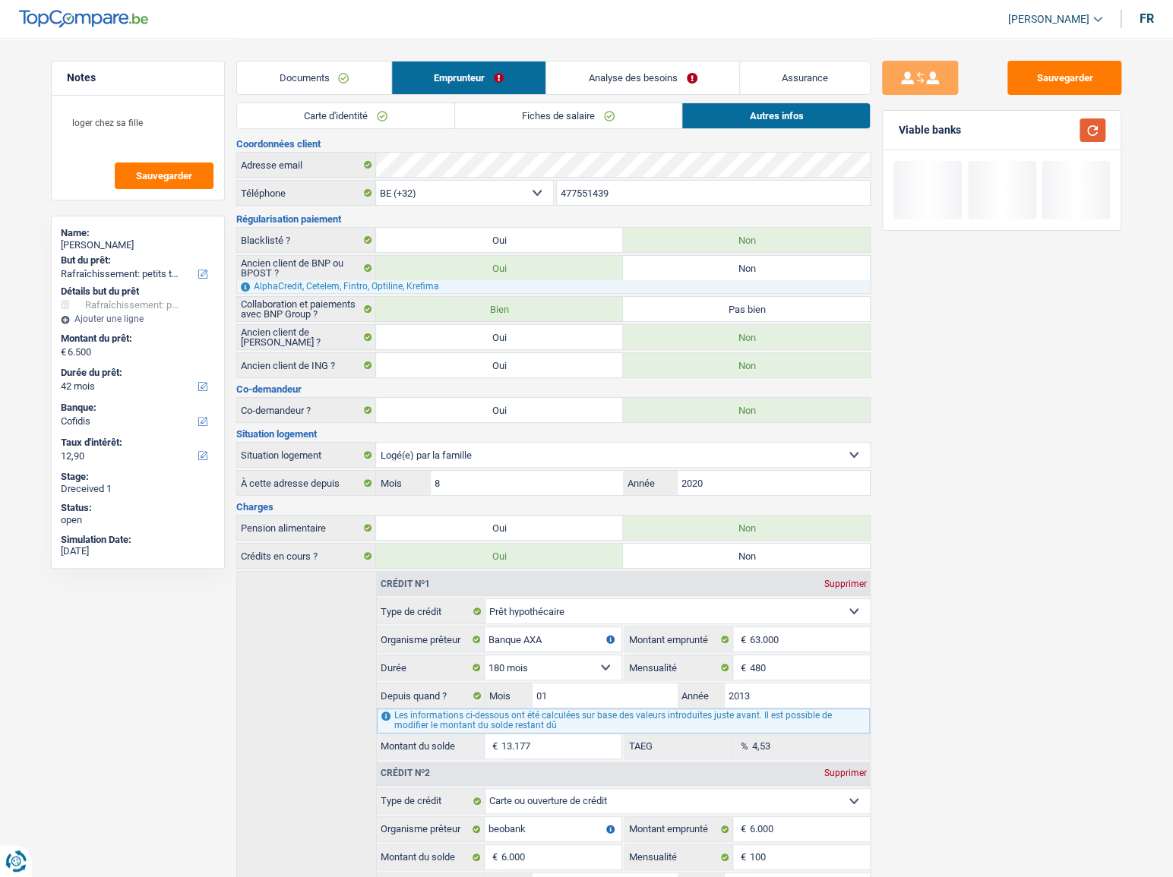
scroll to position [0, 0]
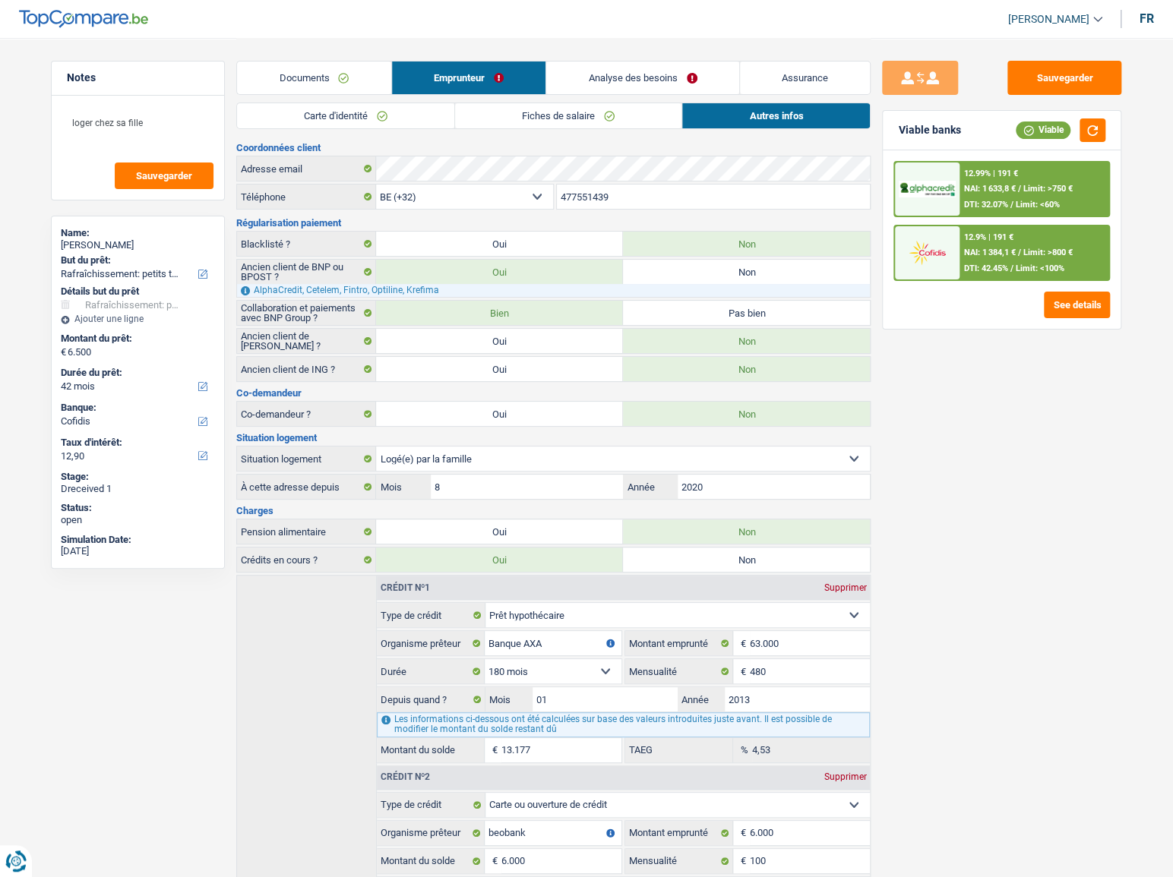
click at [632, 78] on link "Analyse des besoins" at bounding box center [642, 78] width 193 height 33
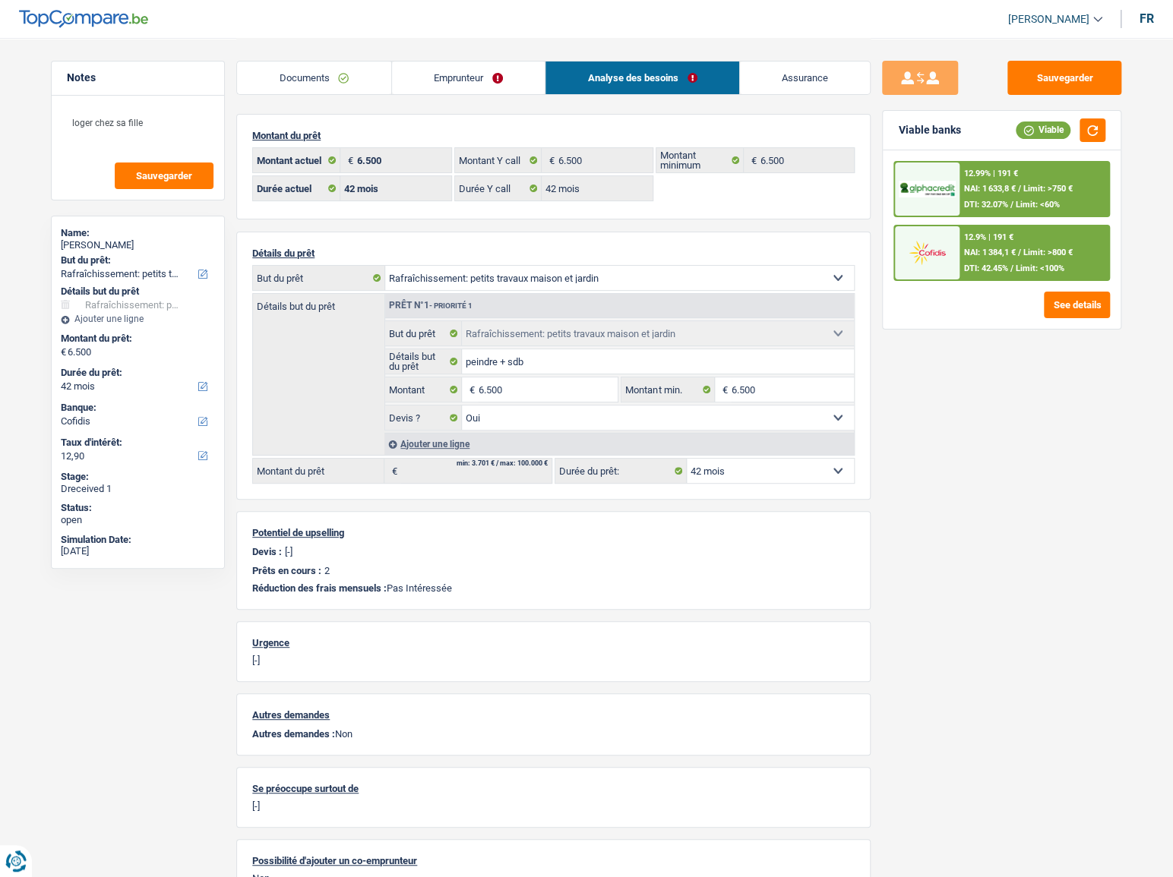
click at [434, 92] on link "Emprunteur" at bounding box center [468, 78] width 153 height 33
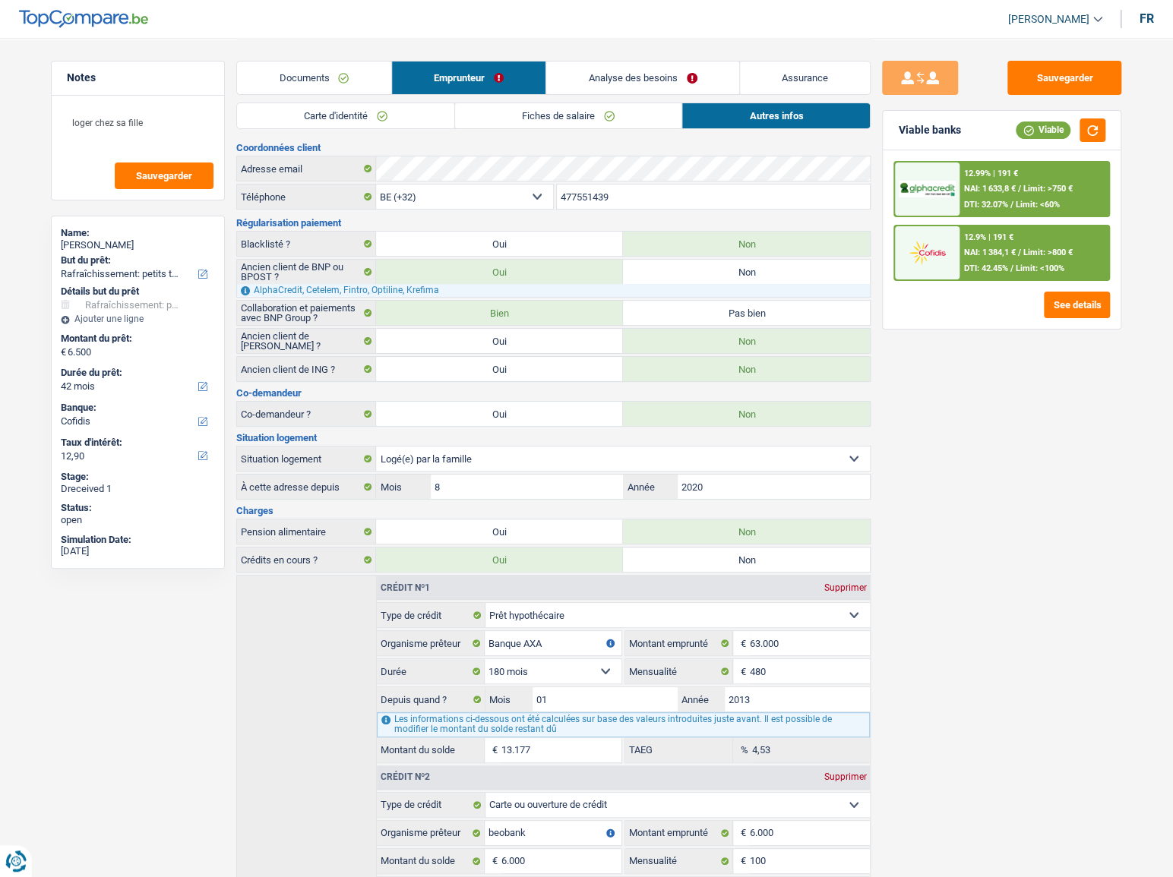
click at [432, 108] on link "Carte d'identité" at bounding box center [345, 115] width 217 height 25
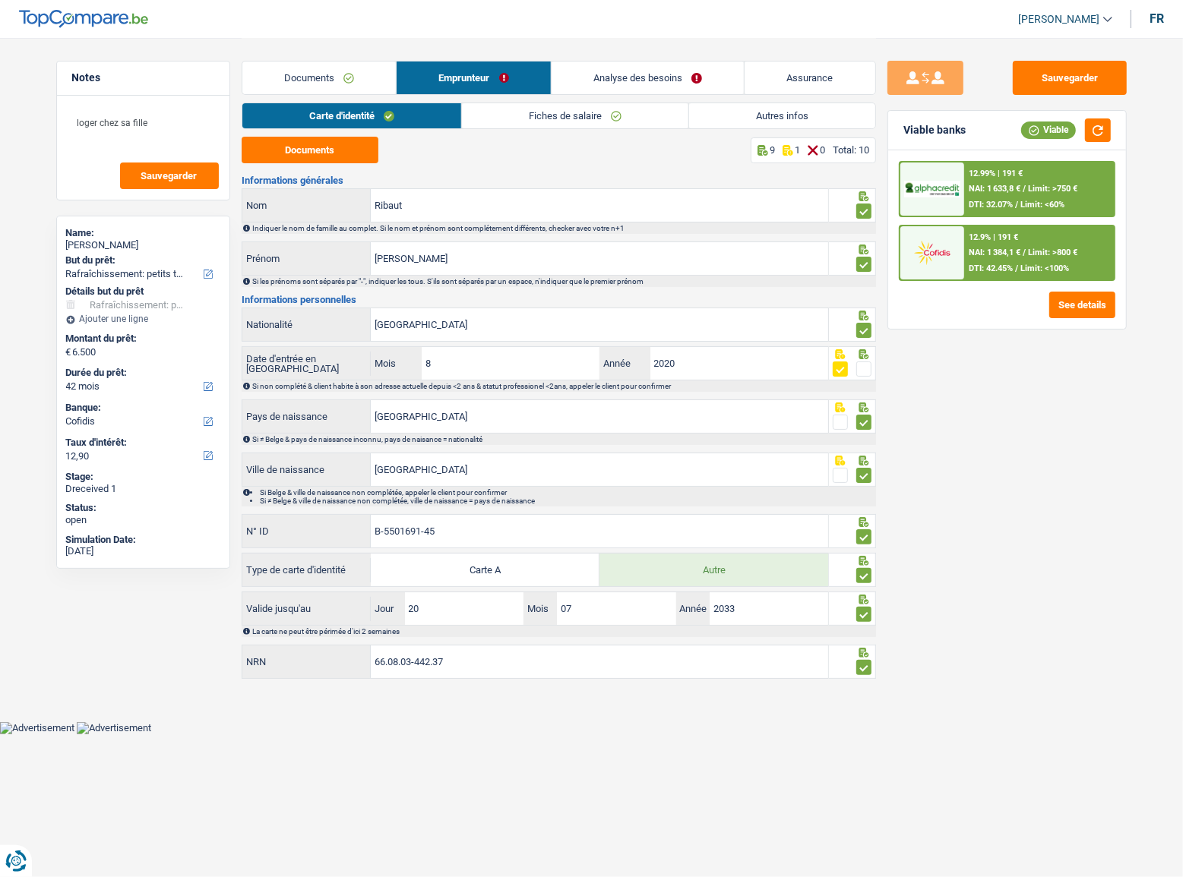
click at [498, 110] on link "Fiches de salaire" at bounding box center [575, 115] width 226 height 25
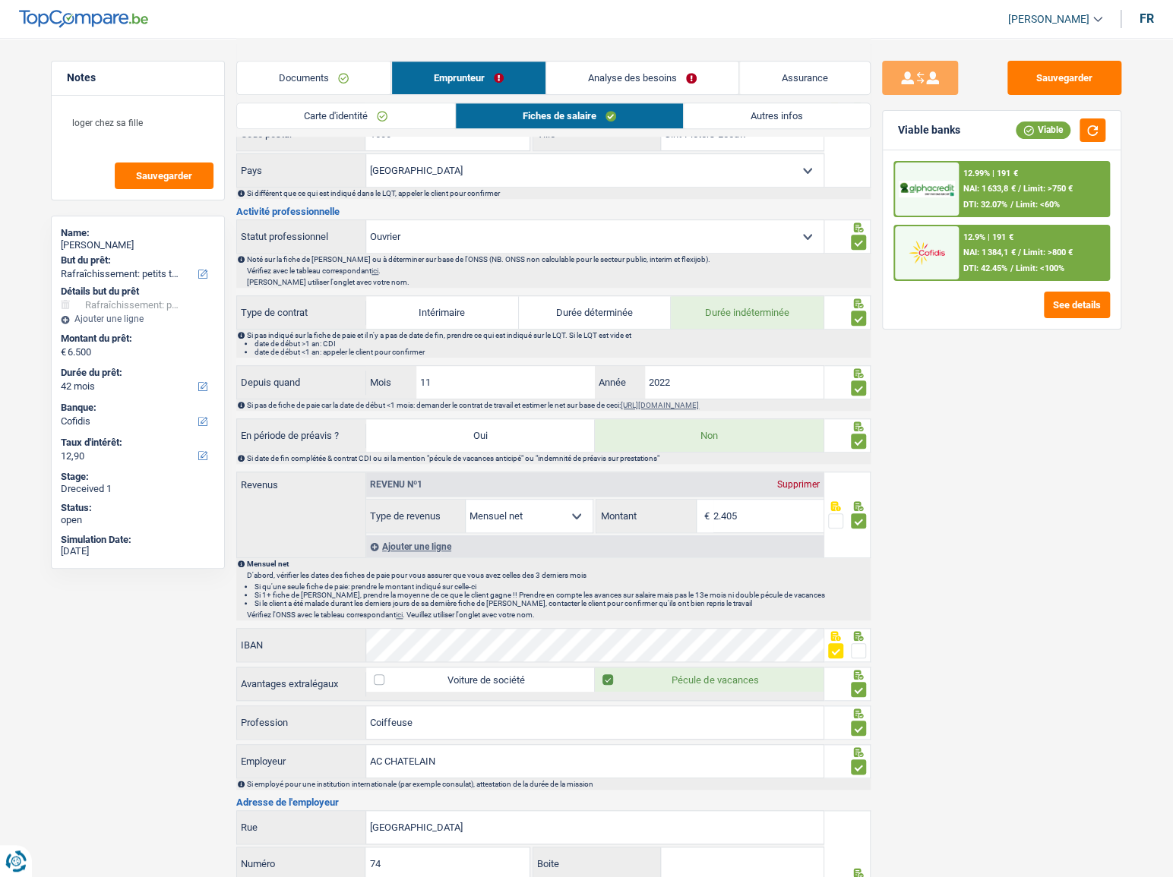
scroll to position [552, 0]
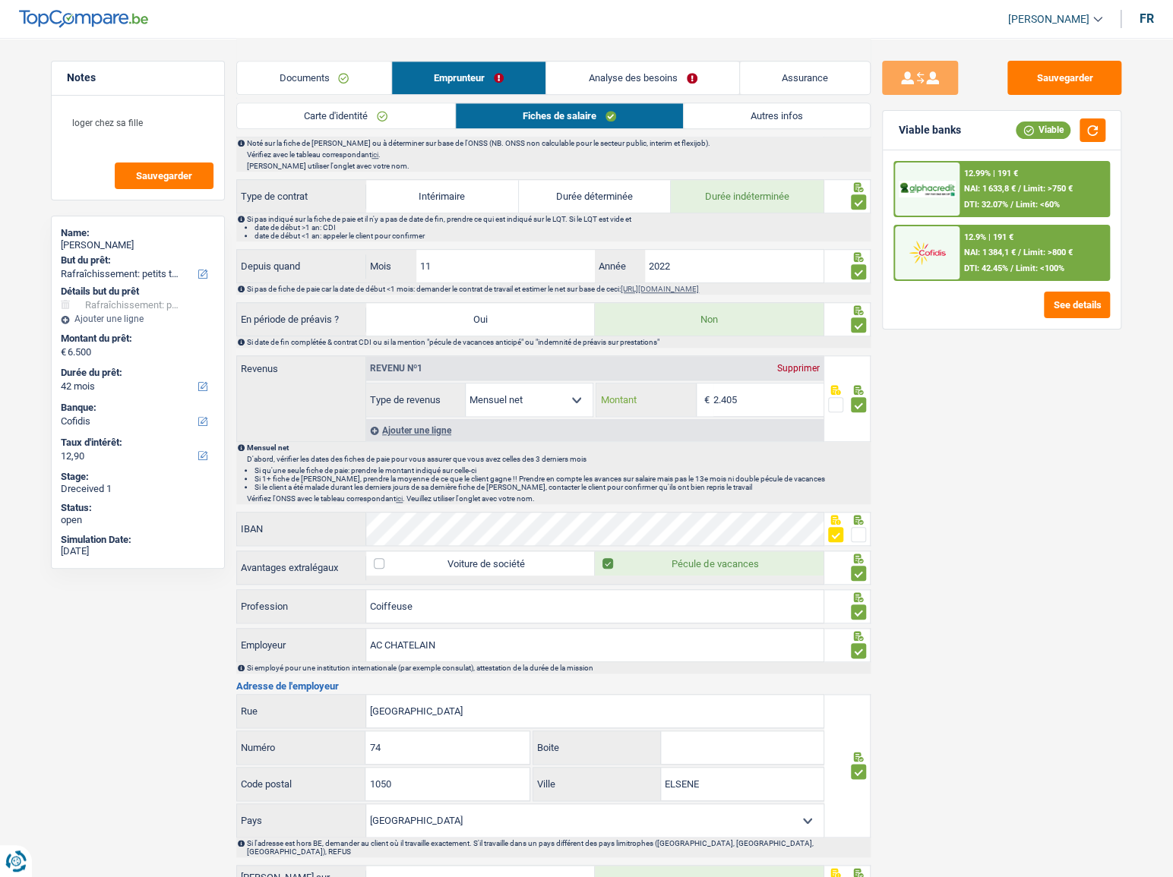
click at [725, 406] on input "2.405" at bounding box center [768, 400] width 110 height 33
drag, startPoint x: 748, startPoint y: 400, endPoint x: 575, endPoint y: 379, distance: 174.5
click at [573, 383] on div "Allocation d'handicap Allocations chômage Allocations familiales Chèques repas …" at bounding box center [594, 400] width 457 height 34
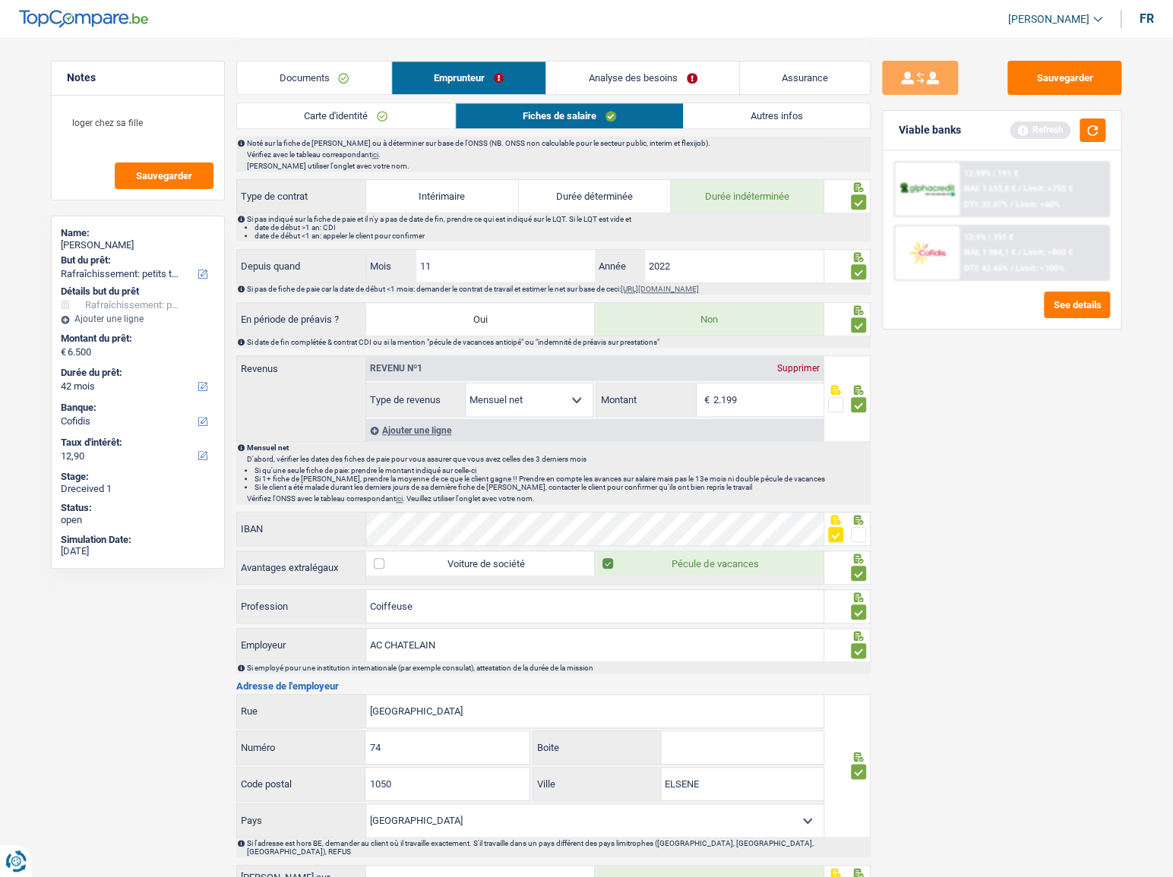
type input "2.199"
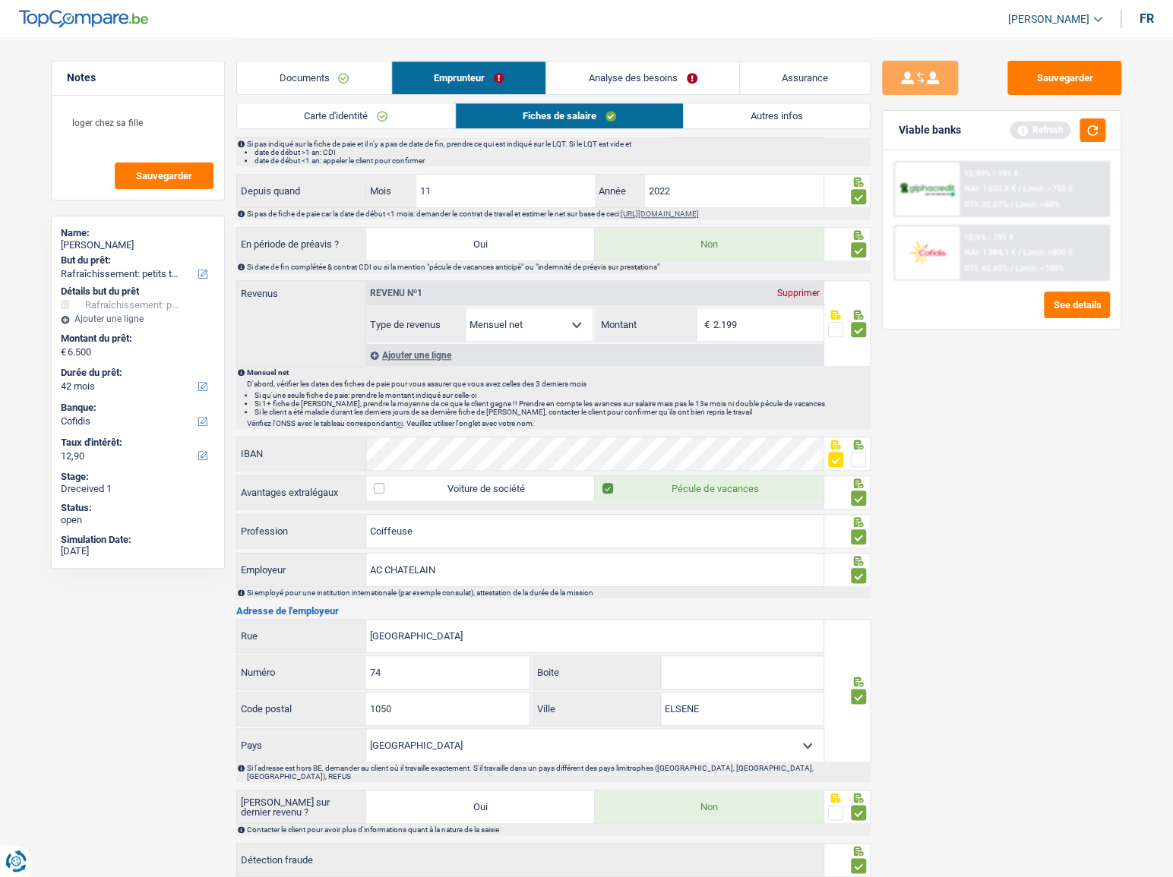
scroll to position [718, 0]
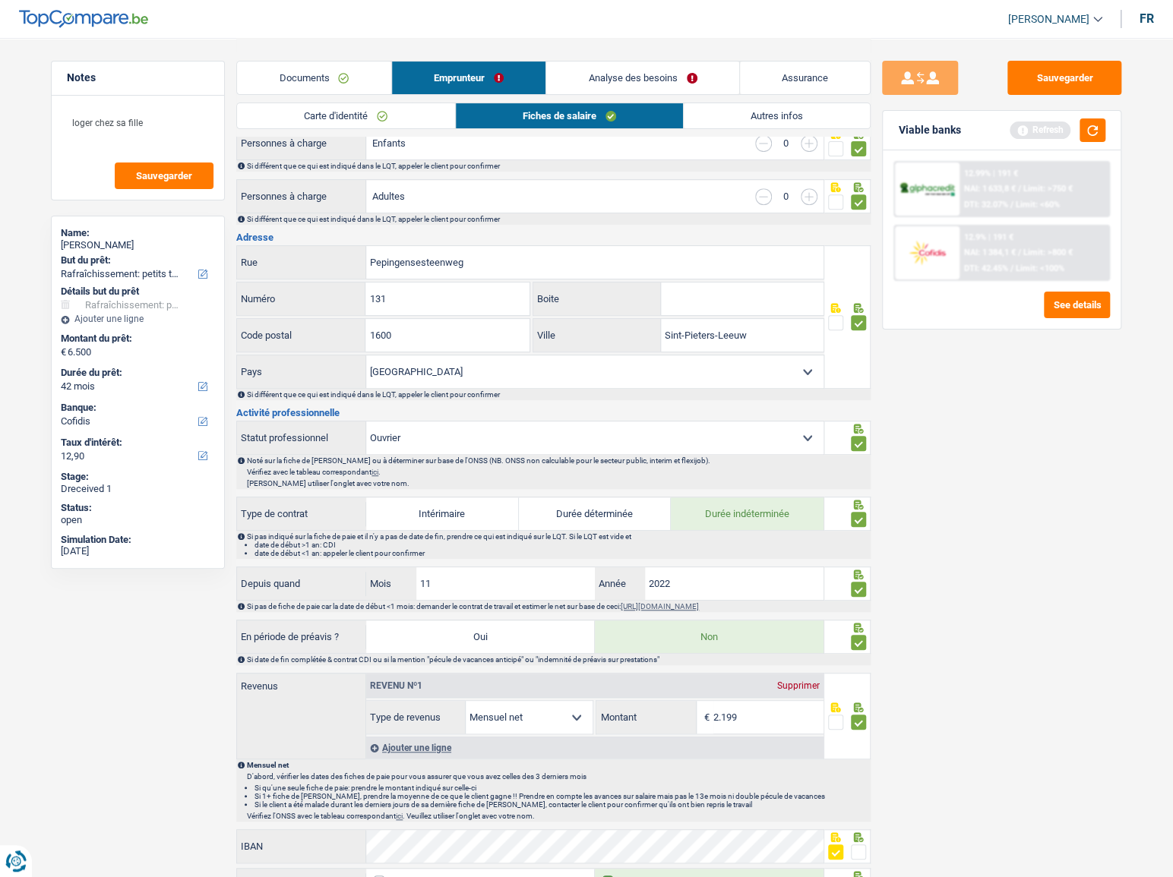
click at [778, 116] on link "Autres infos" at bounding box center [777, 115] width 186 height 25
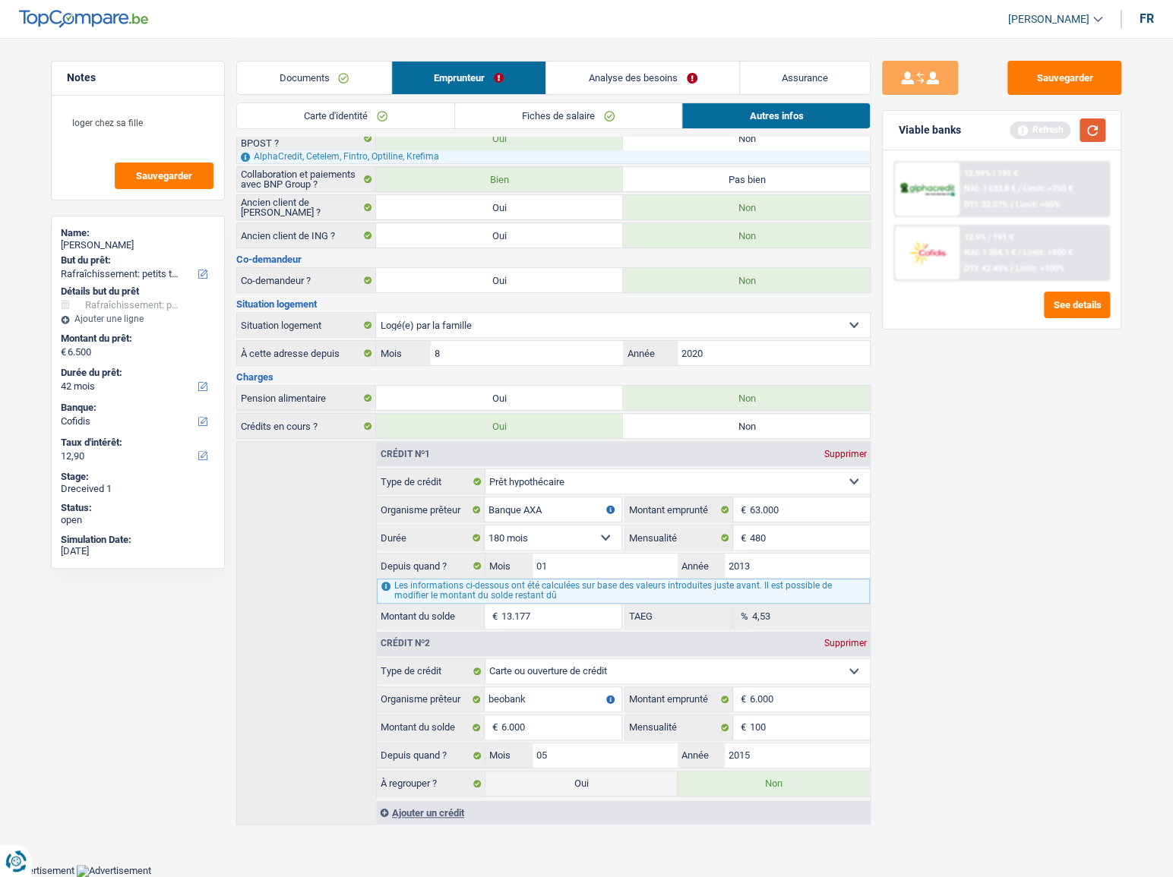
scroll to position [130, 0]
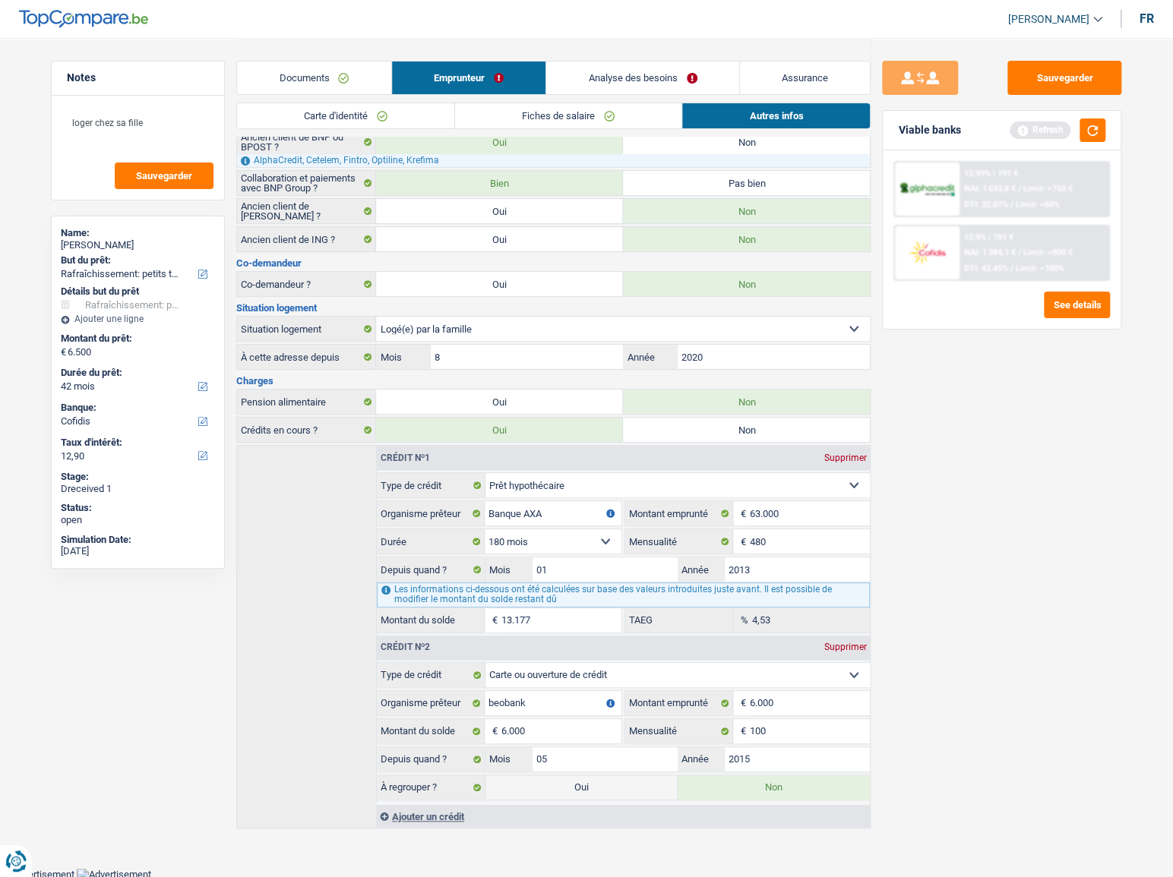
click at [1087, 101] on div "Sauvegarder Viable banks Refresh 12.99% | 191 € NAI: 1 633,8 € / Limit: >750 € …" at bounding box center [1001, 457] width 262 height 792
click at [1076, 88] on button "Sauvegarder" at bounding box center [1064, 78] width 114 height 34
click at [1093, 123] on button "button" at bounding box center [1092, 130] width 26 height 24
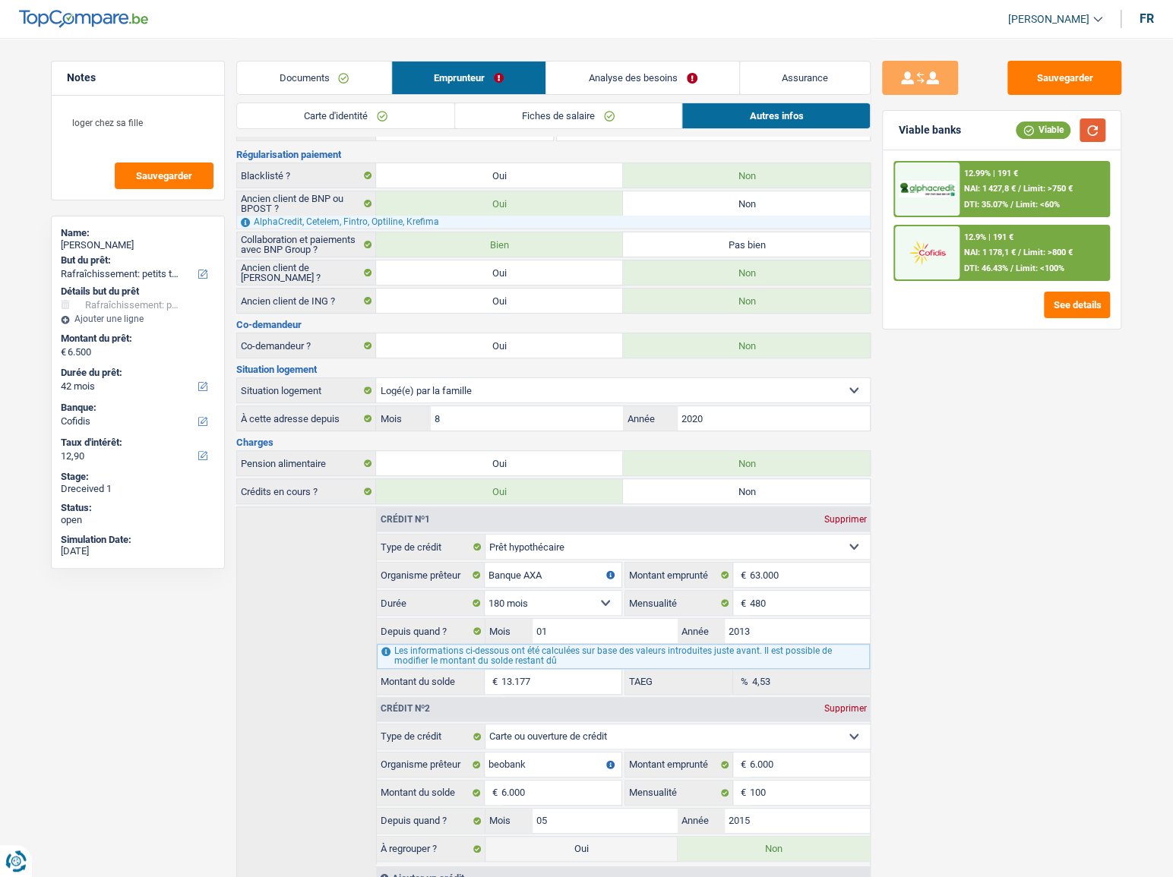
scroll to position [0, 0]
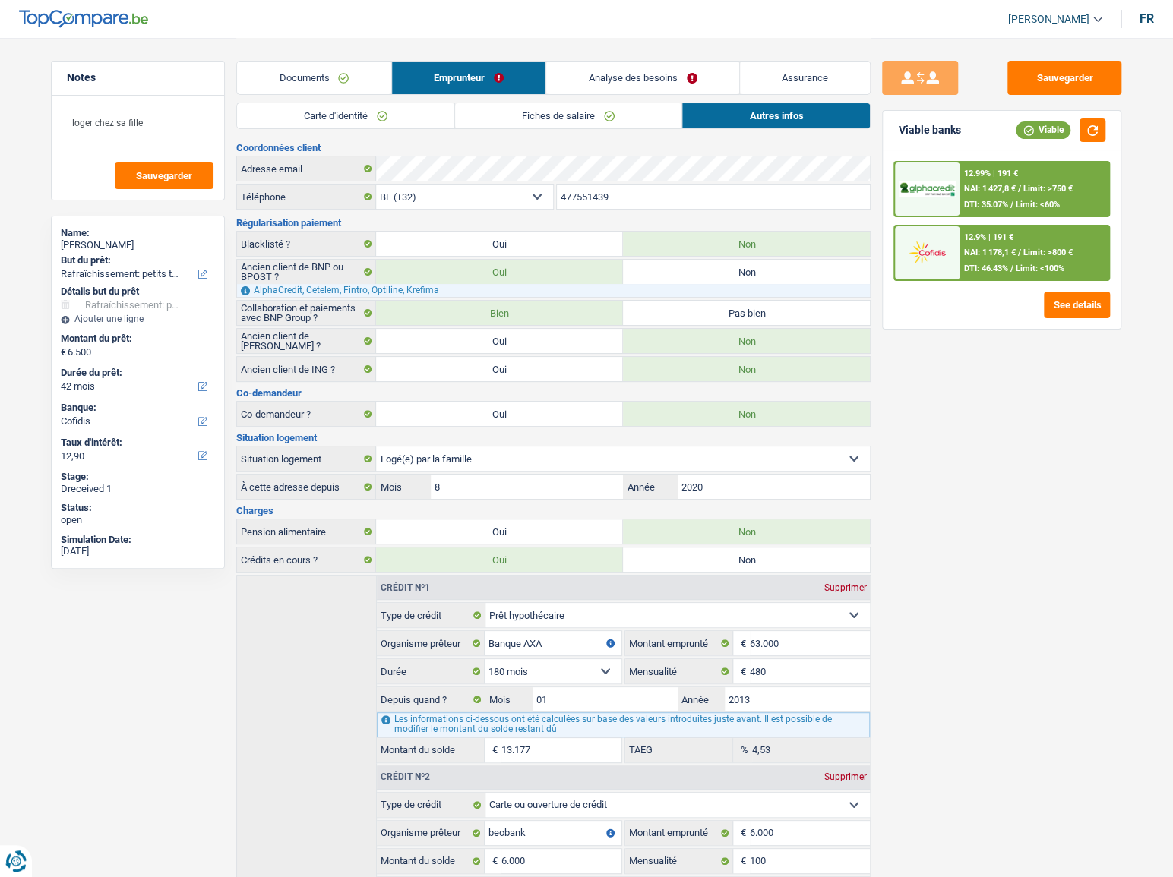
click at [586, 89] on link "Analyse des besoins" at bounding box center [642, 78] width 193 height 33
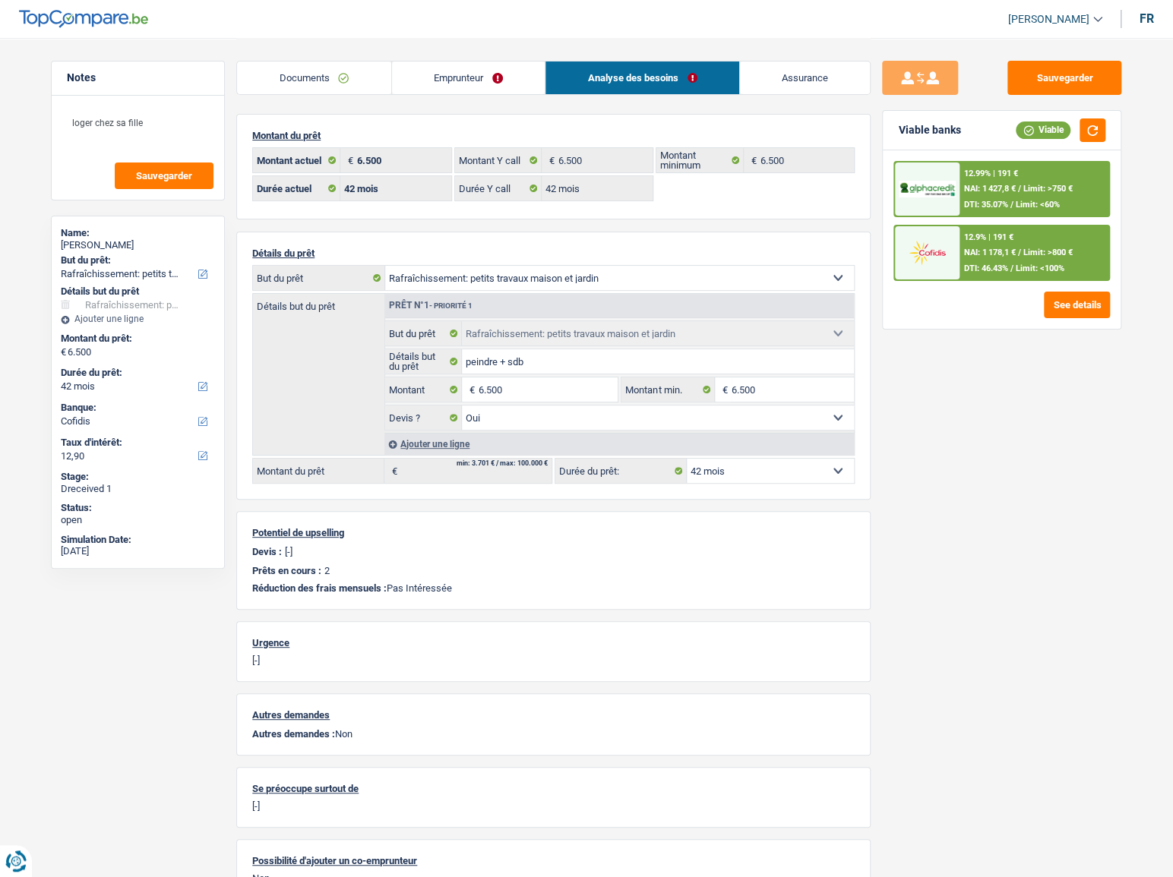
click at [379, 79] on link "Documents" at bounding box center [314, 78] width 154 height 33
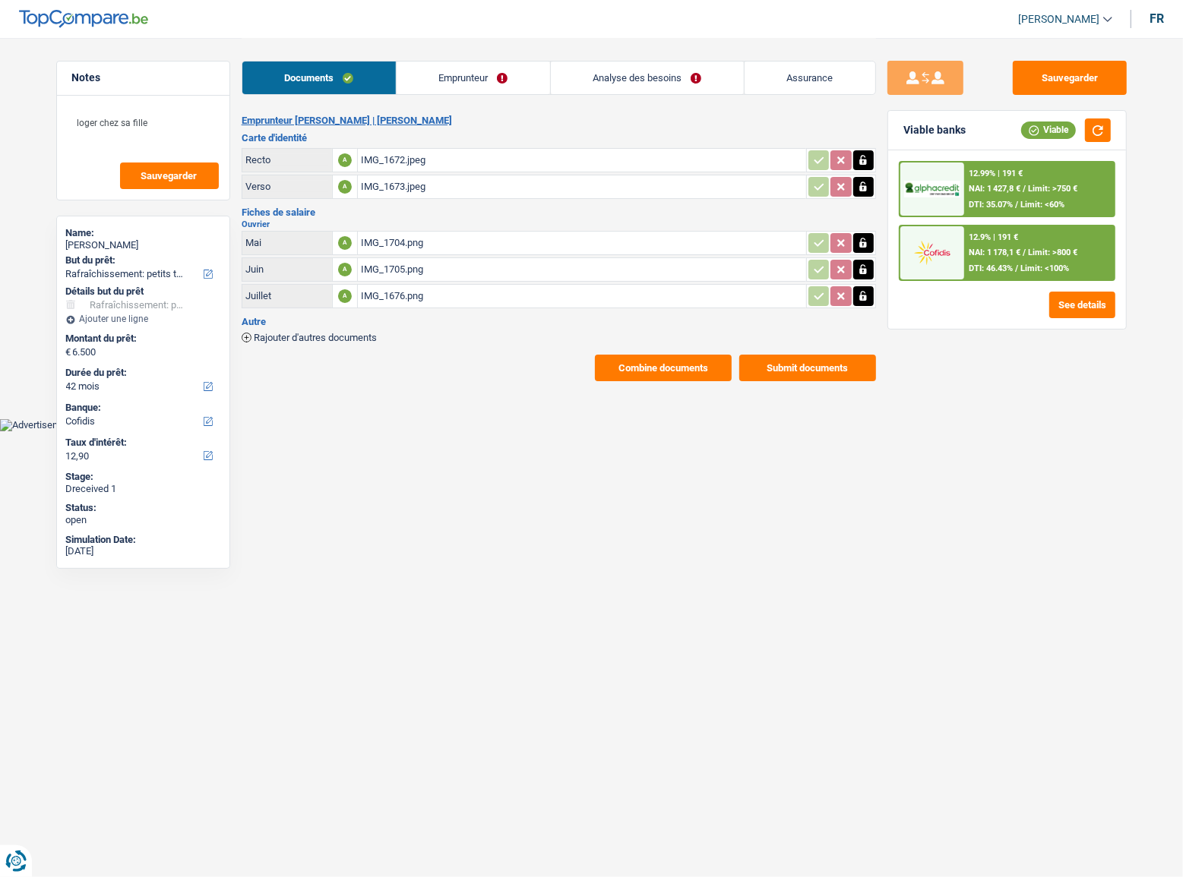
click at [517, 68] on link "Emprunteur" at bounding box center [473, 78] width 153 height 33
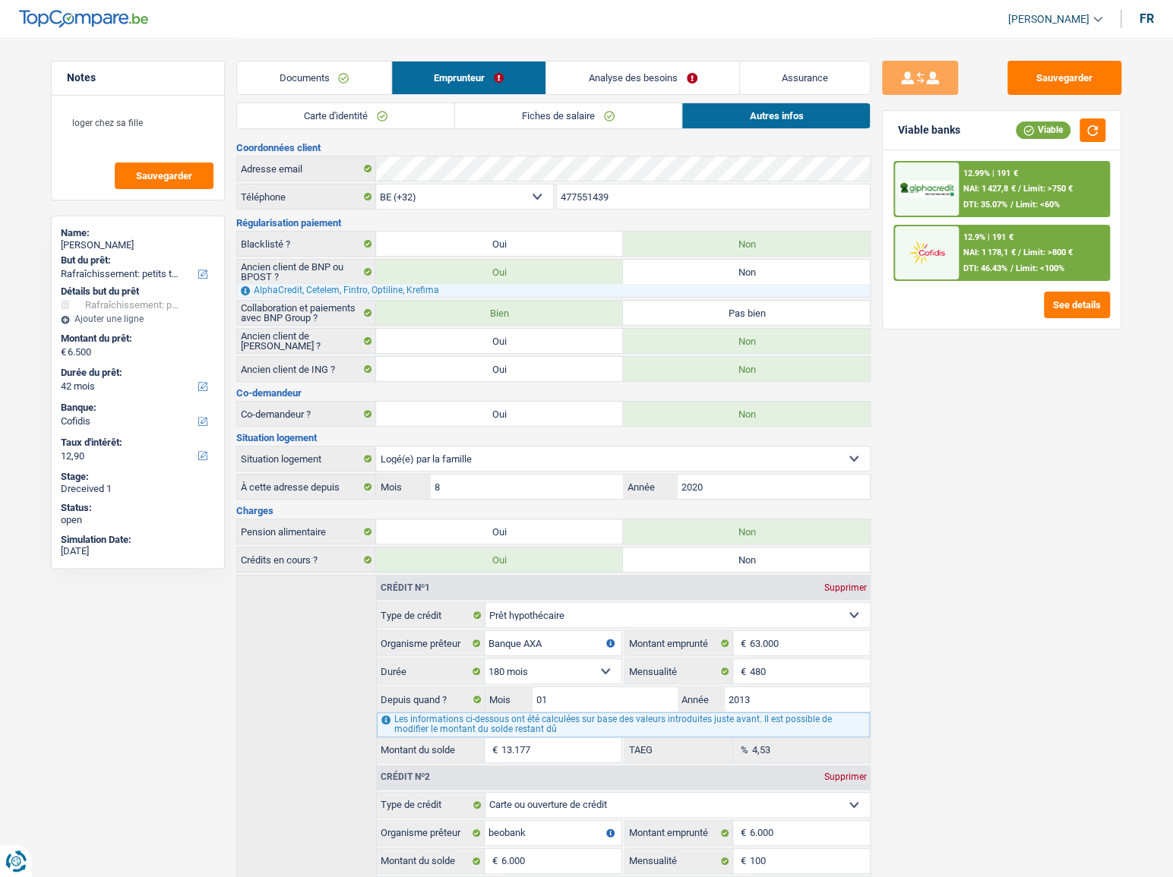
click at [998, 180] on div "12.99% | 191 € NAI: 1 427,8 € / Limit: >750 € DTI: 35.07% / Limit: <60%" at bounding box center [1034, 189] width 150 height 53
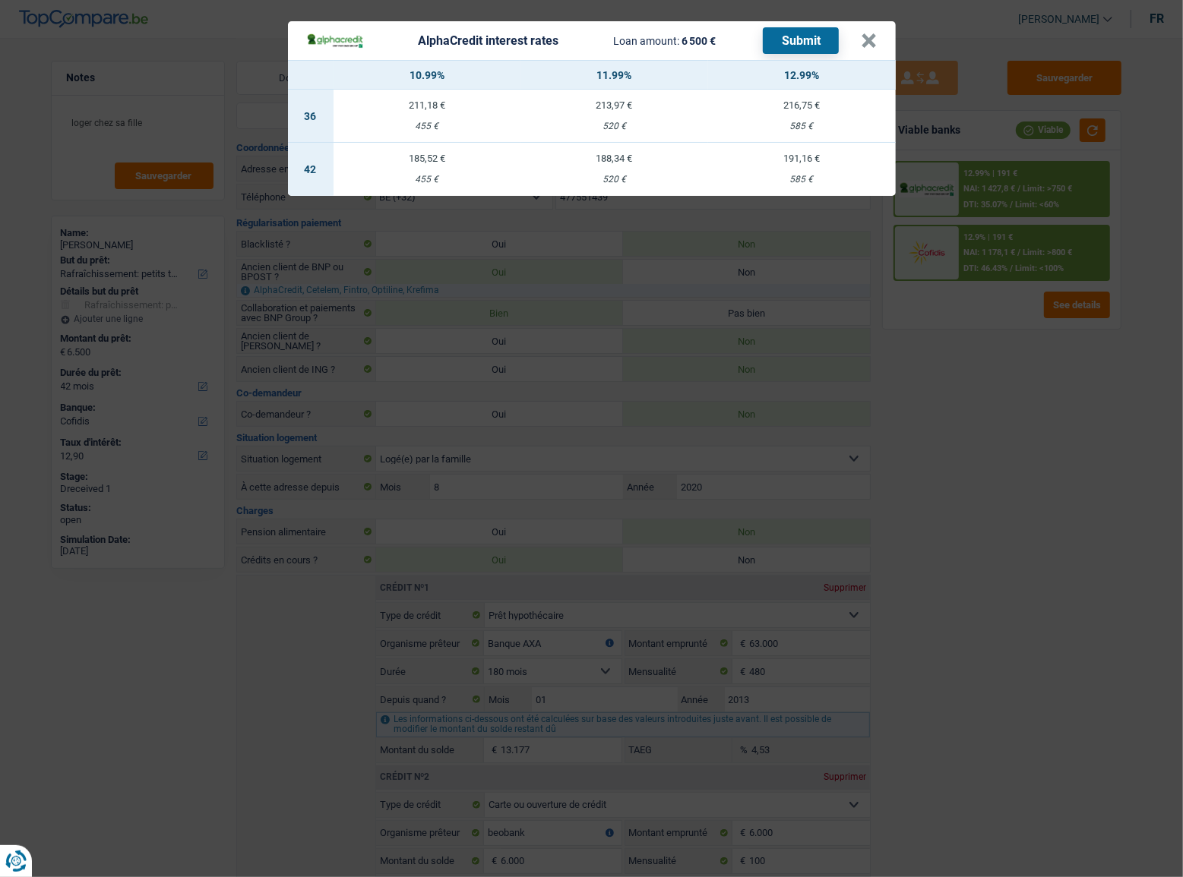
click at [795, 166] on td "191,16 € 585 €" at bounding box center [802, 169] width 188 height 53
select select "alphacredit"
type input "12,99"
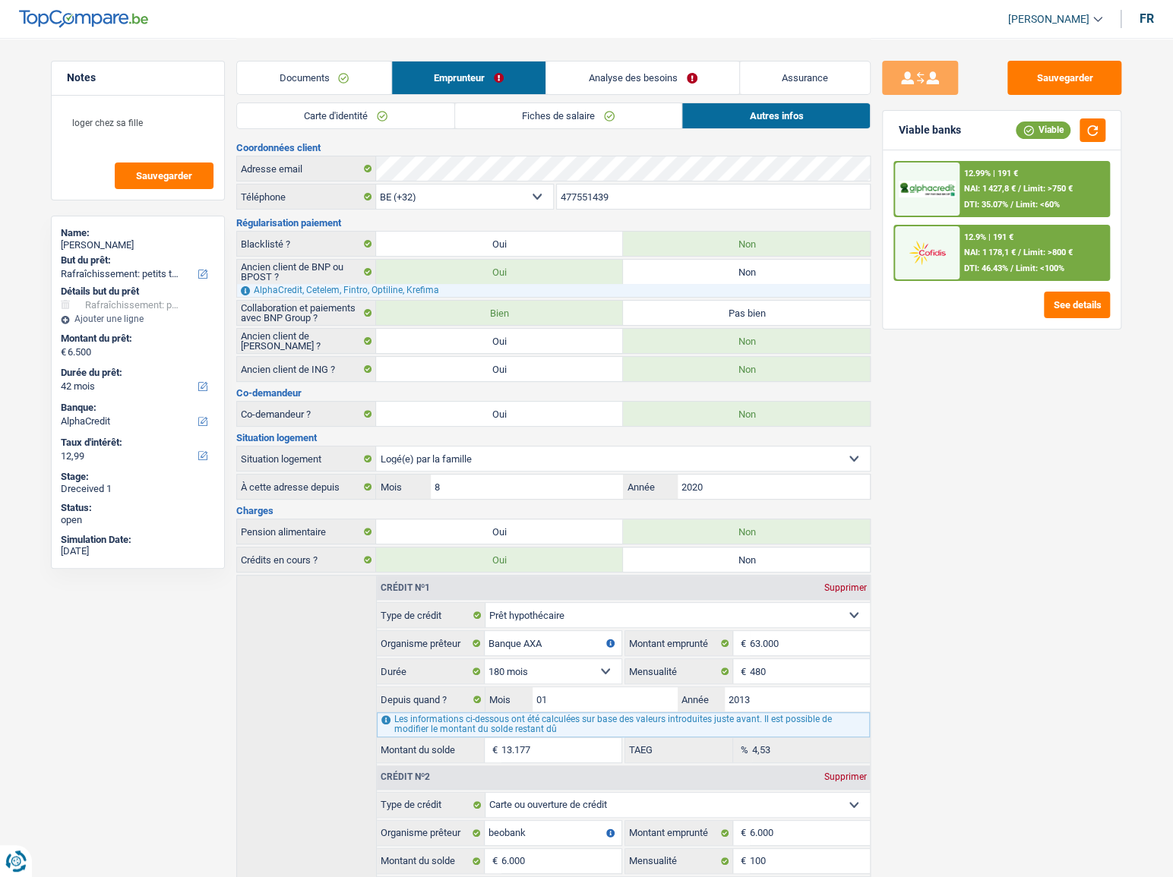
click at [987, 184] on span "NAI: 1 427,8 €" at bounding box center [990, 189] width 52 height 10
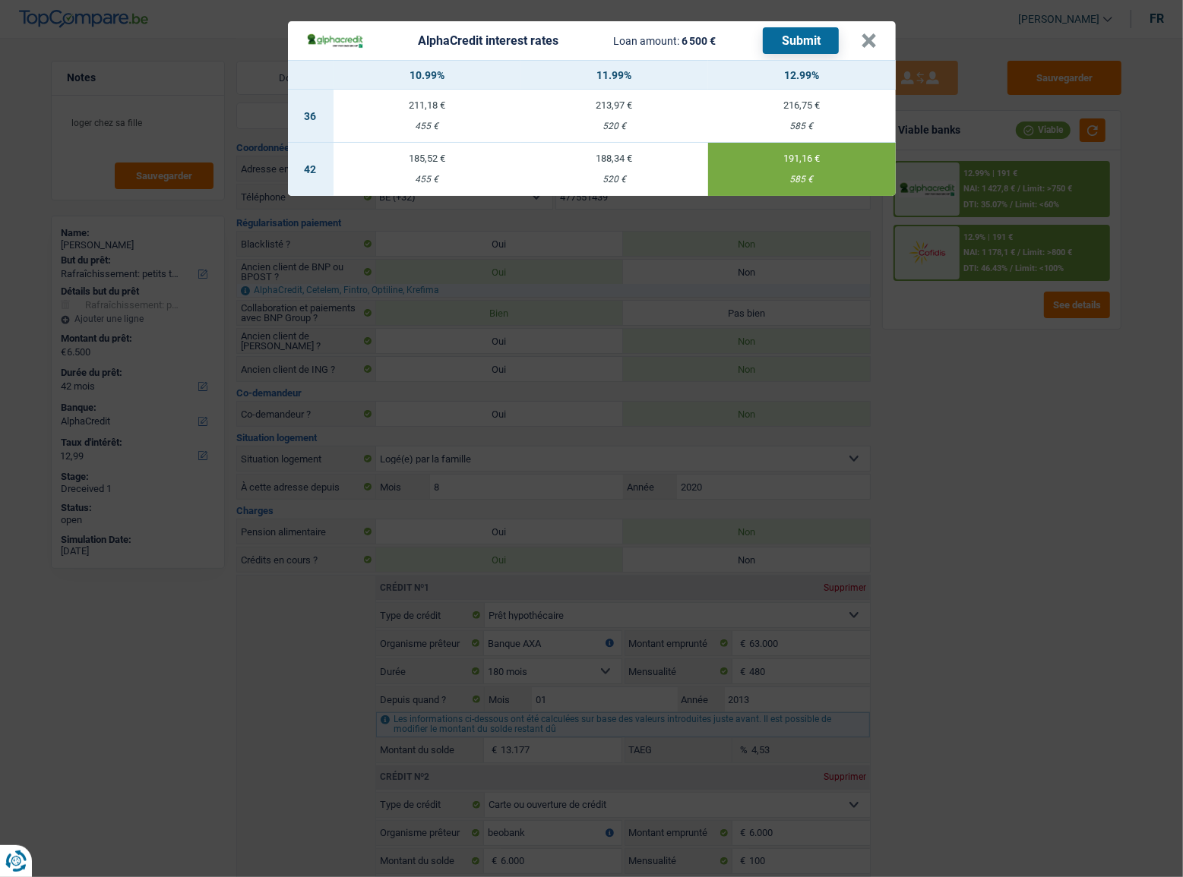
click at [804, 39] on button "Submit" at bounding box center [801, 40] width 76 height 27
click at [864, 34] on button "×" at bounding box center [869, 40] width 16 height 15
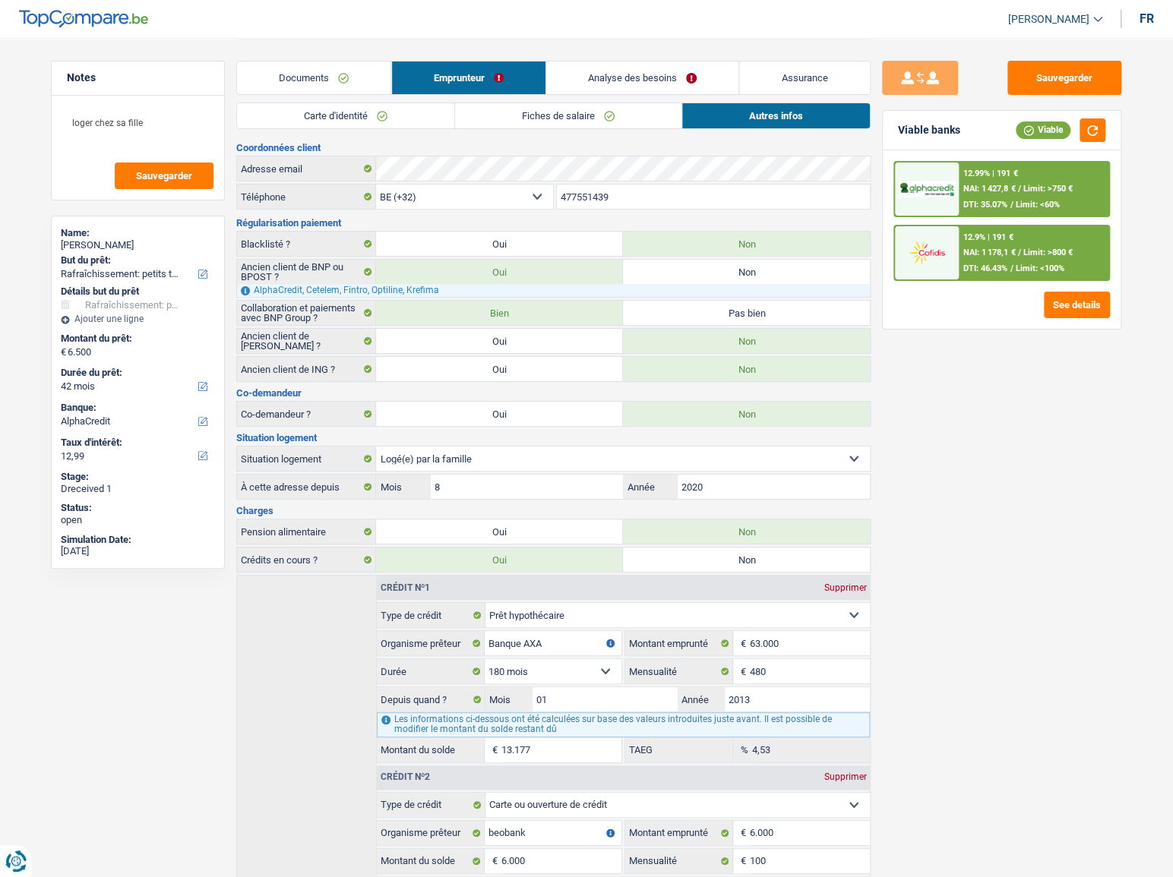
click at [977, 248] on span "NAI: 1 178,1 €" at bounding box center [990, 253] width 52 height 10
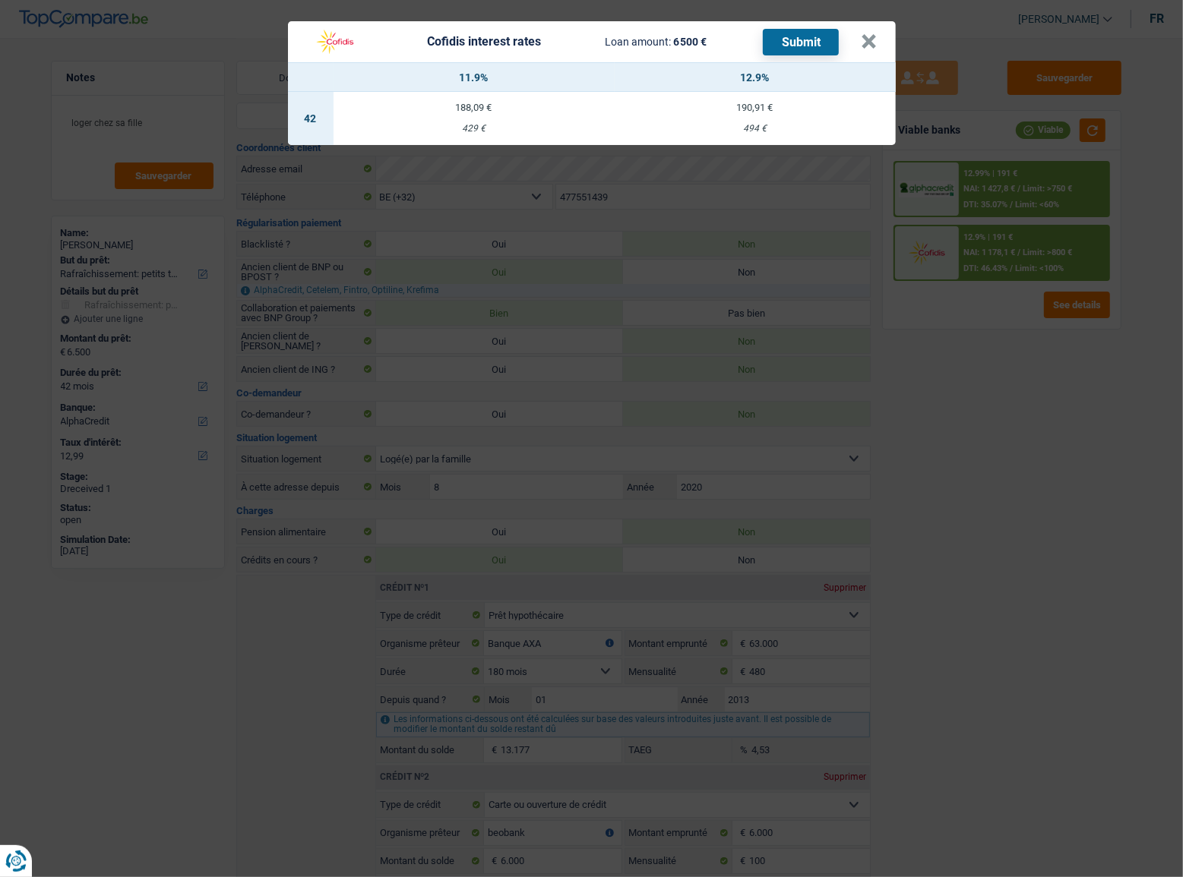
click at [782, 116] on td "190,91 € 494 €" at bounding box center [755, 118] width 281 height 53
select select "cofidis"
type input "12,90"
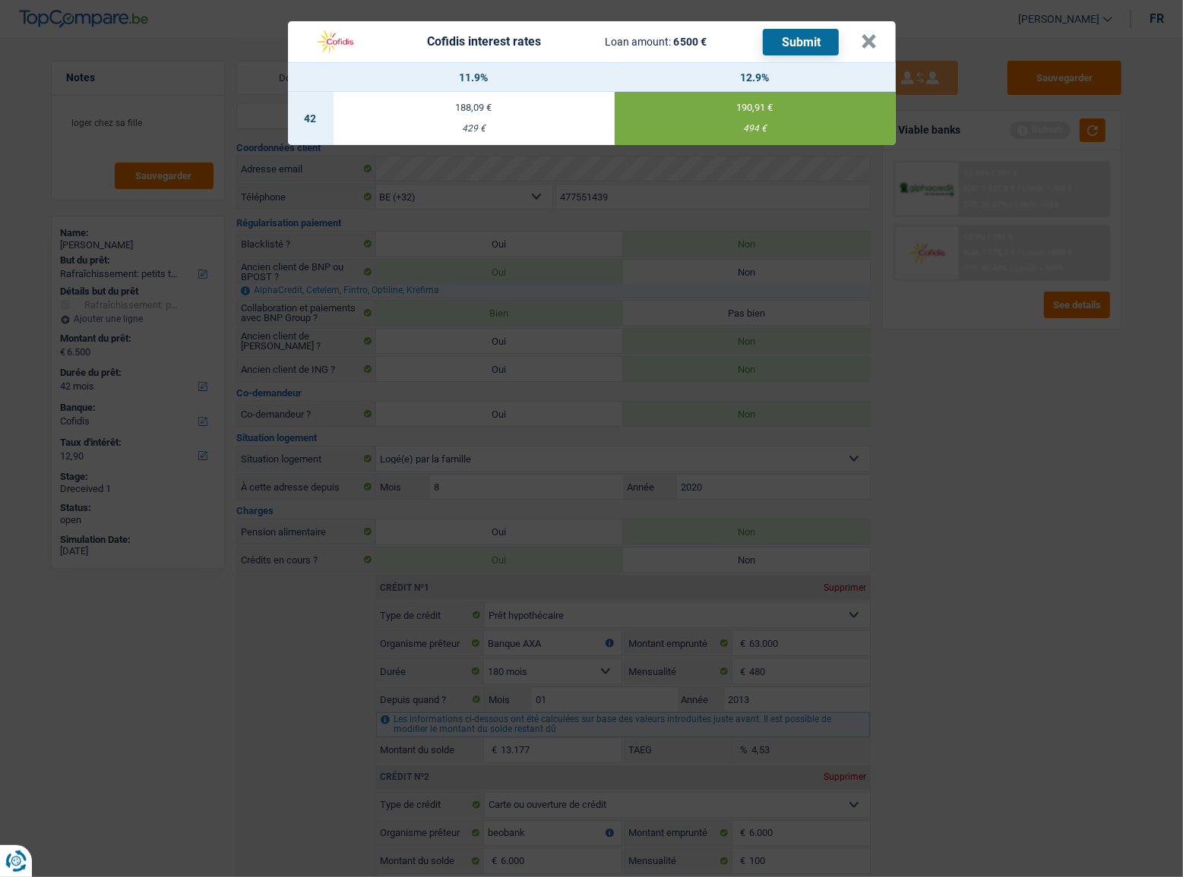
click at [791, 19] on div "Cofidis interest rates Loan amount: 6 500 € Submit × 11.9% 12.9% 42 188,09 € 42…" at bounding box center [591, 438] width 1183 height 877
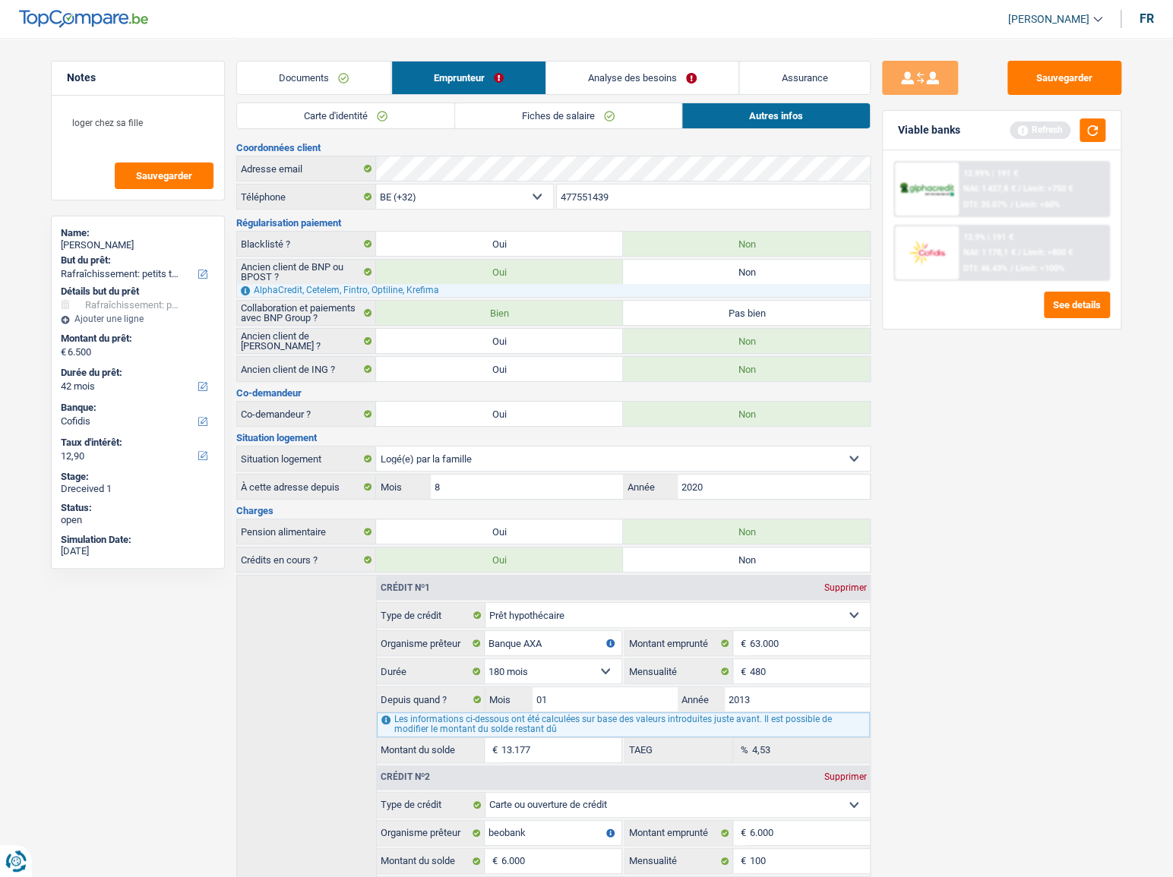
click at [1013, 251] on span "NAI: 1 178,1 €" at bounding box center [990, 253] width 52 height 10
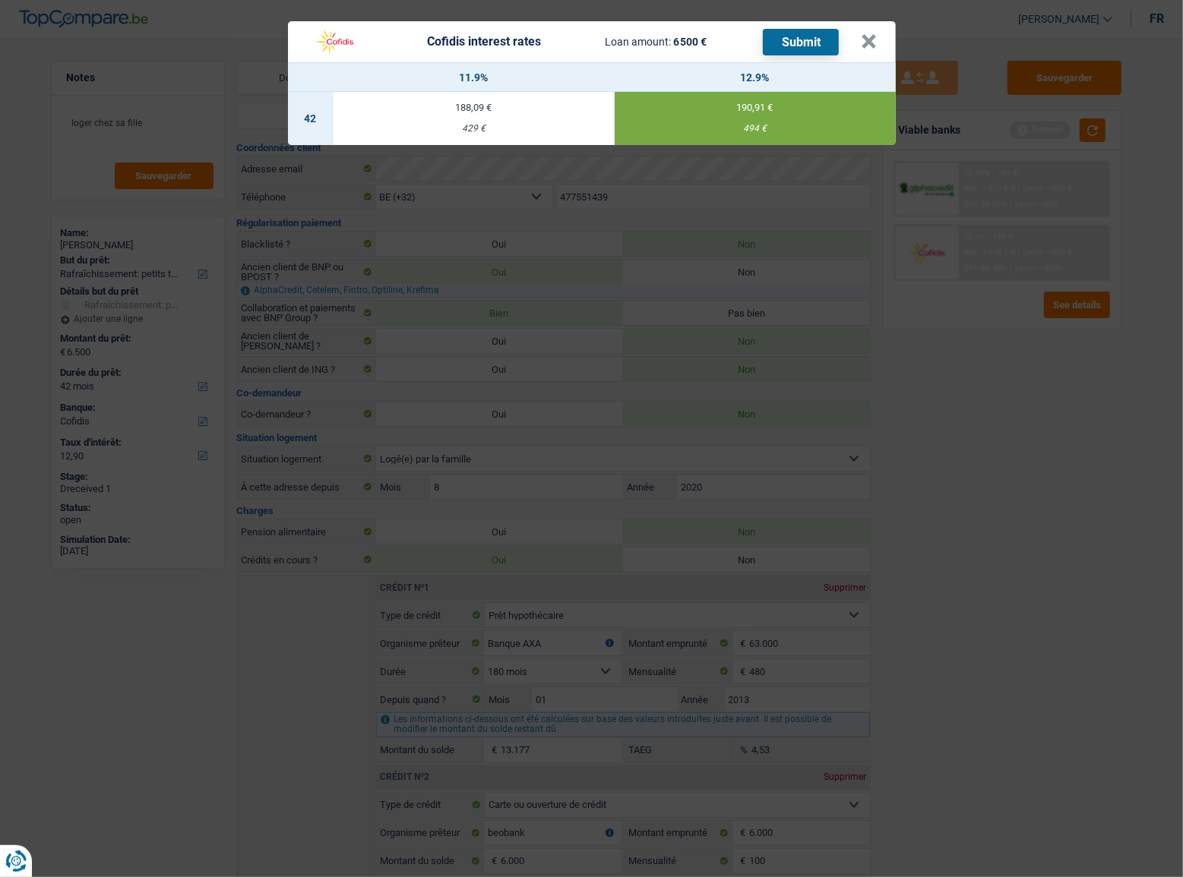
click at [804, 43] on button "Submit" at bounding box center [801, 42] width 76 height 27
click at [869, 49] on button "×" at bounding box center [869, 41] width 16 height 15
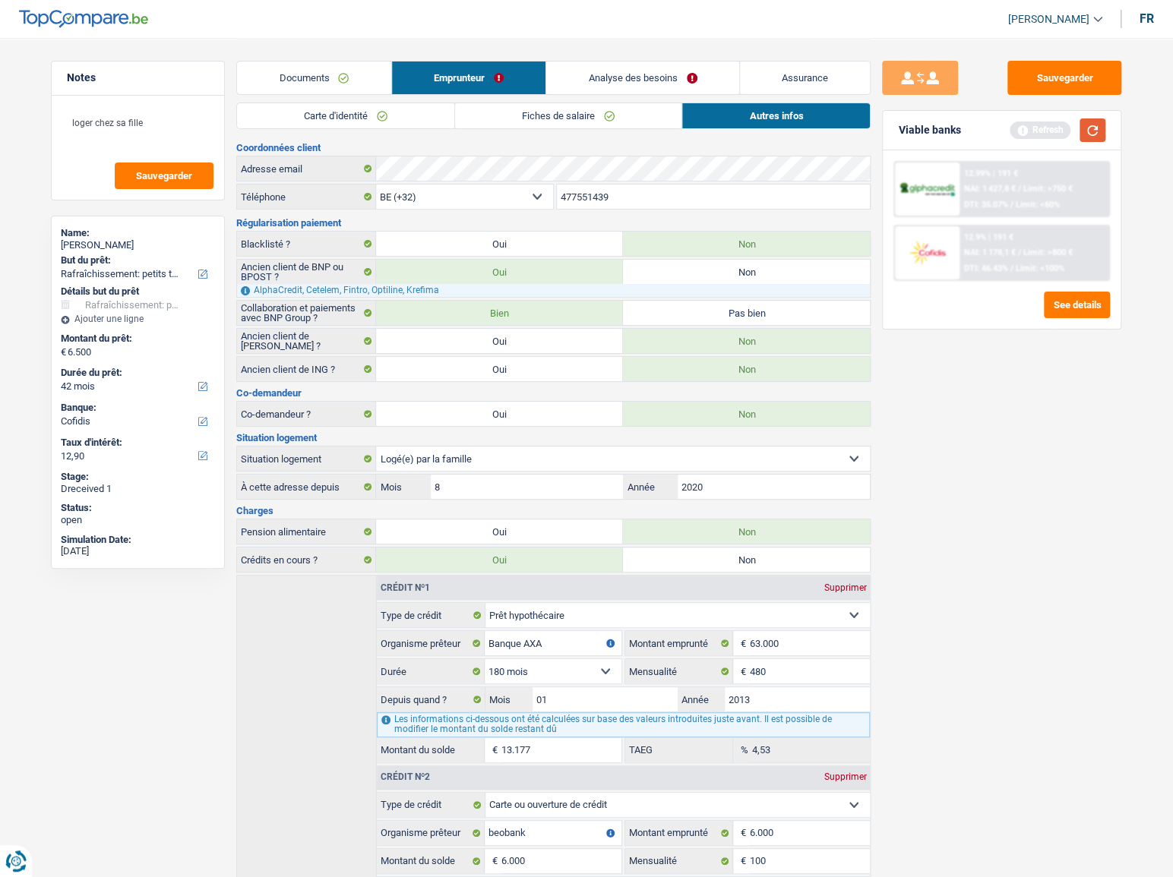
click at [1096, 135] on button "button" at bounding box center [1092, 130] width 26 height 24
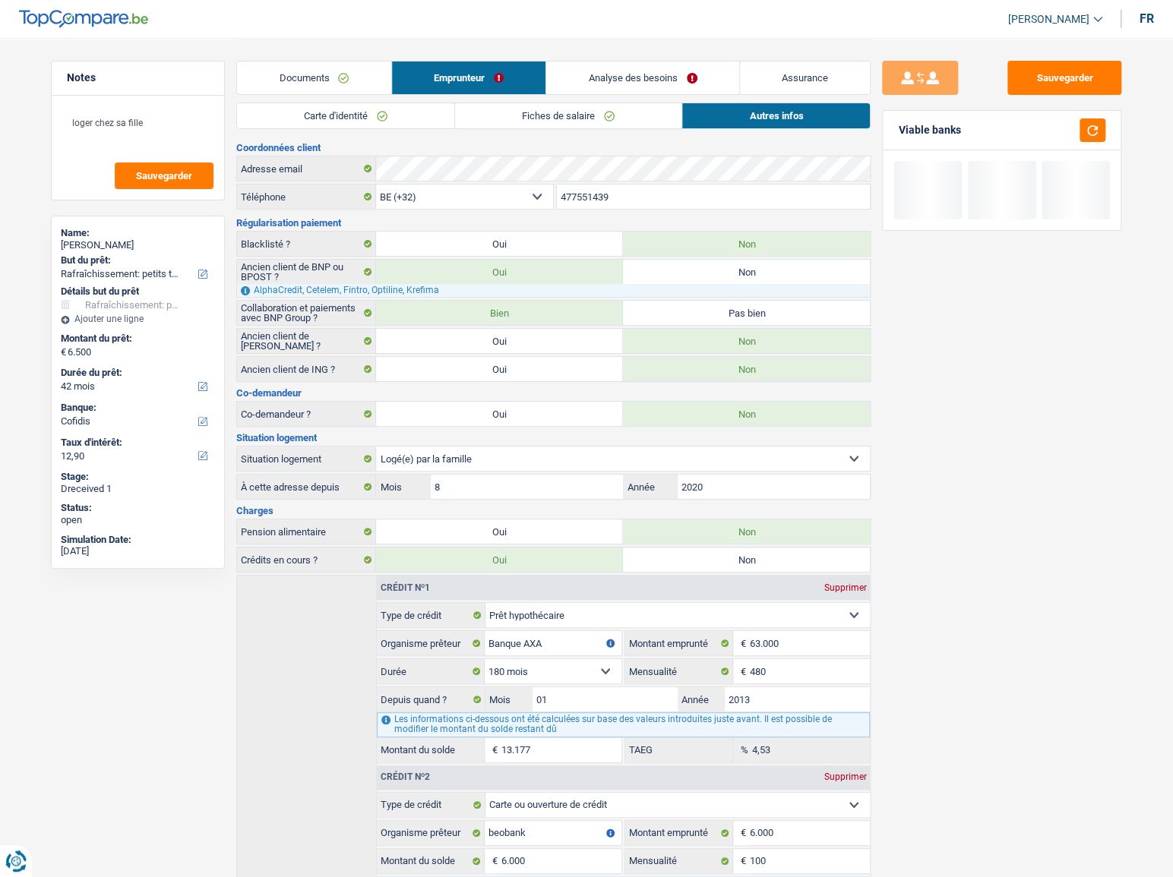
click at [370, 75] on link "Documents" at bounding box center [314, 78] width 154 height 33
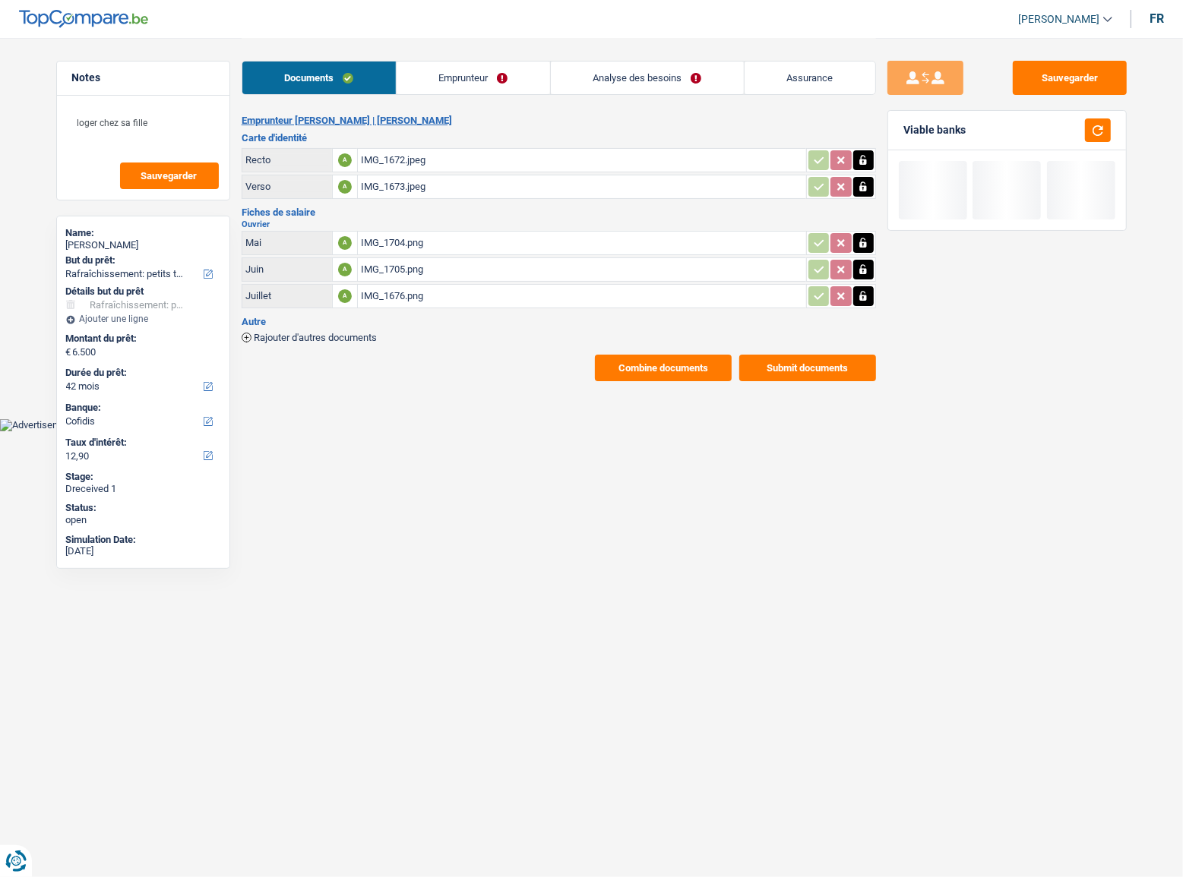
click at [442, 220] on h2 "Ouvrier" at bounding box center [559, 224] width 634 height 8
click at [439, 239] on div "IMG_1704.png" at bounding box center [582, 243] width 442 height 23
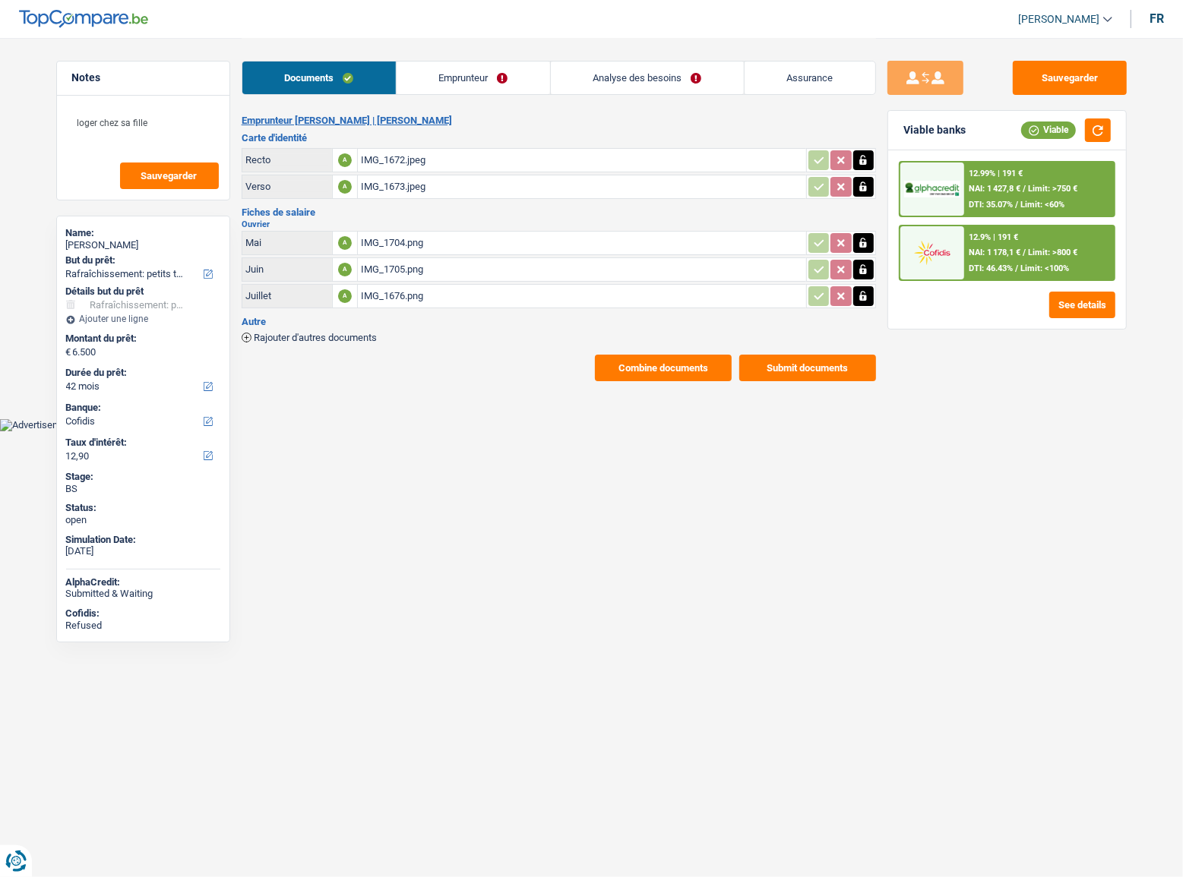
click at [415, 88] on link "Emprunteur" at bounding box center [473, 78] width 153 height 33
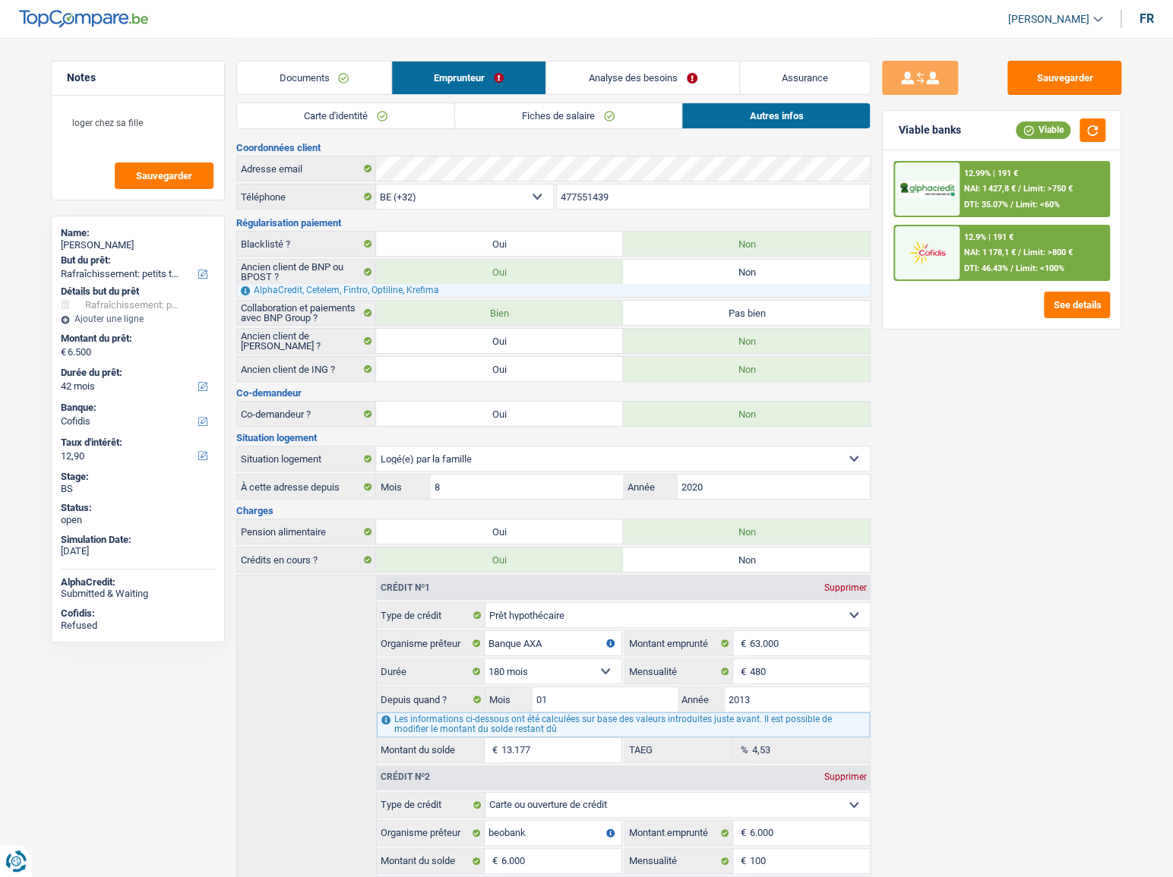
click at [660, 80] on link "Analyse des besoins" at bounding box center [642, 78] width 193 height 33
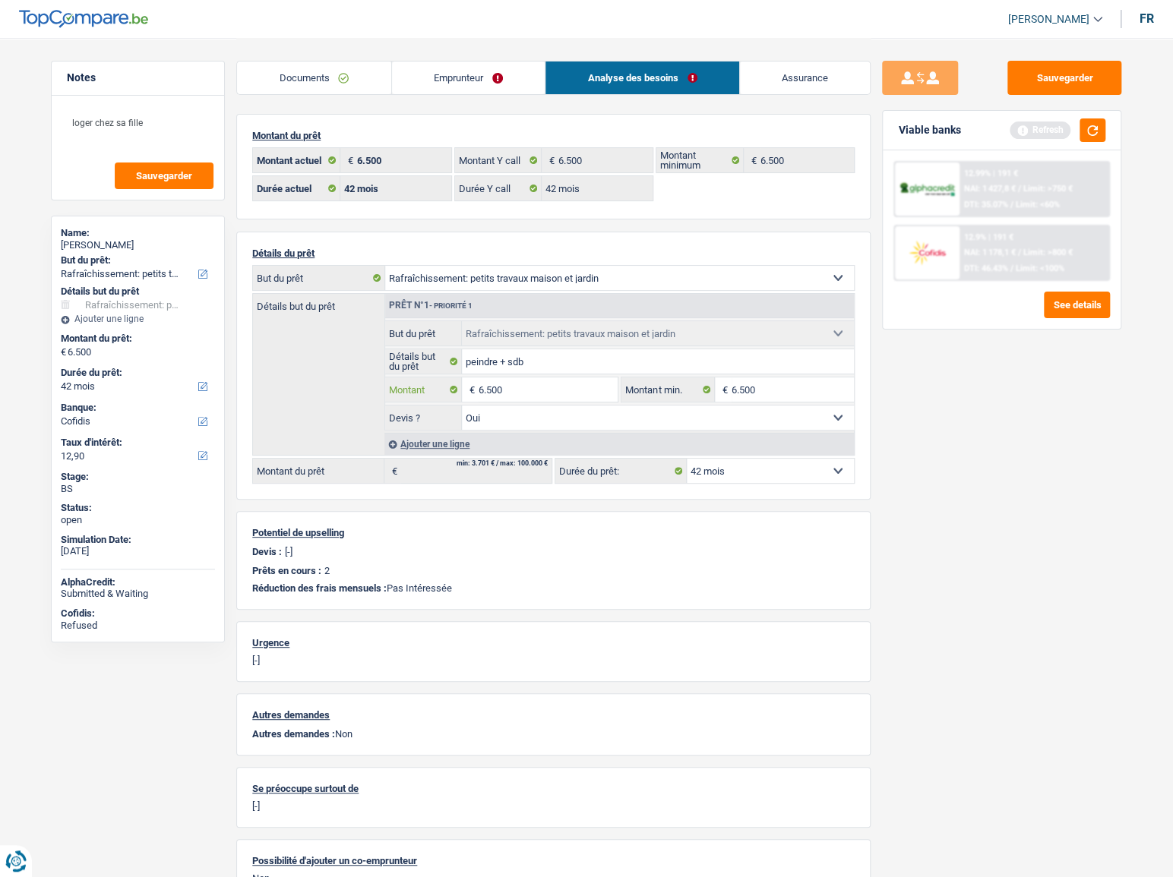
click at [492, 387] on input "6.500" at bounding box center [548, 390] width 139 height 24
type input "7.501"
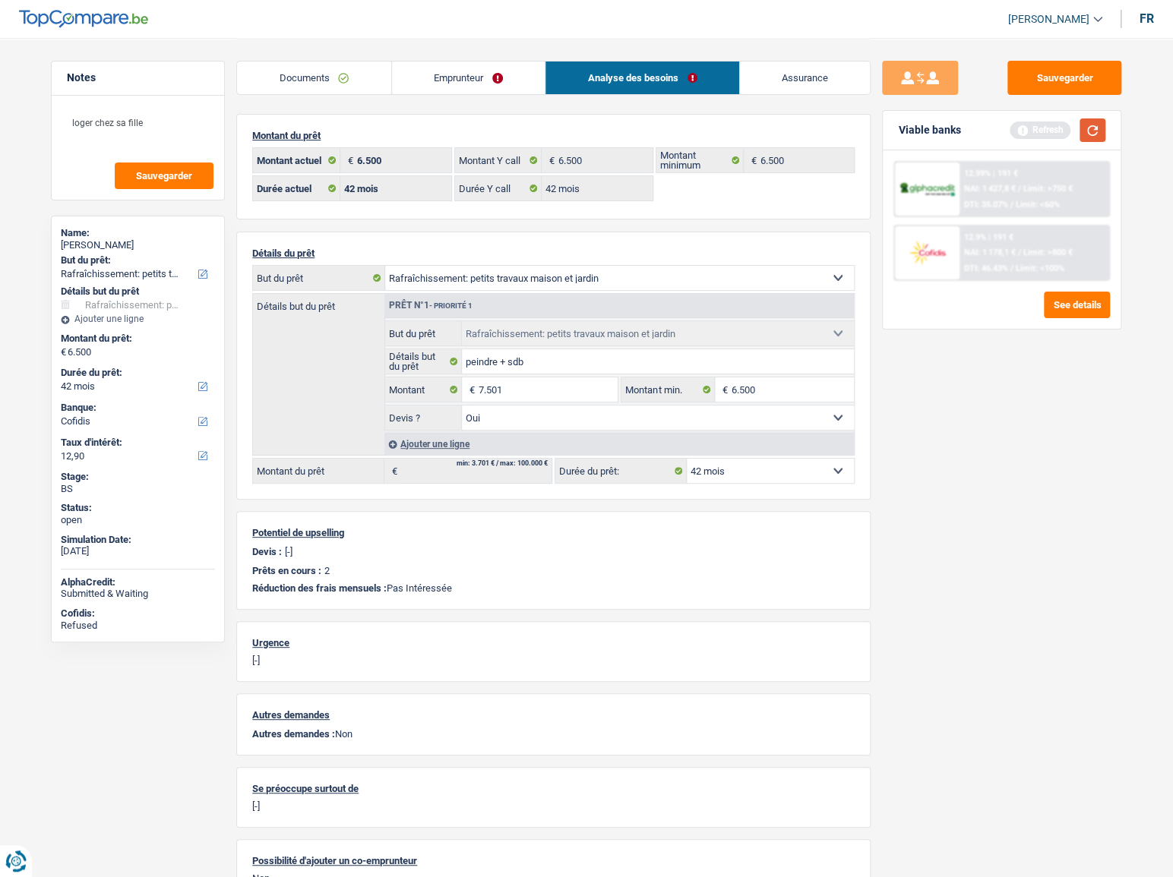
select select "48"
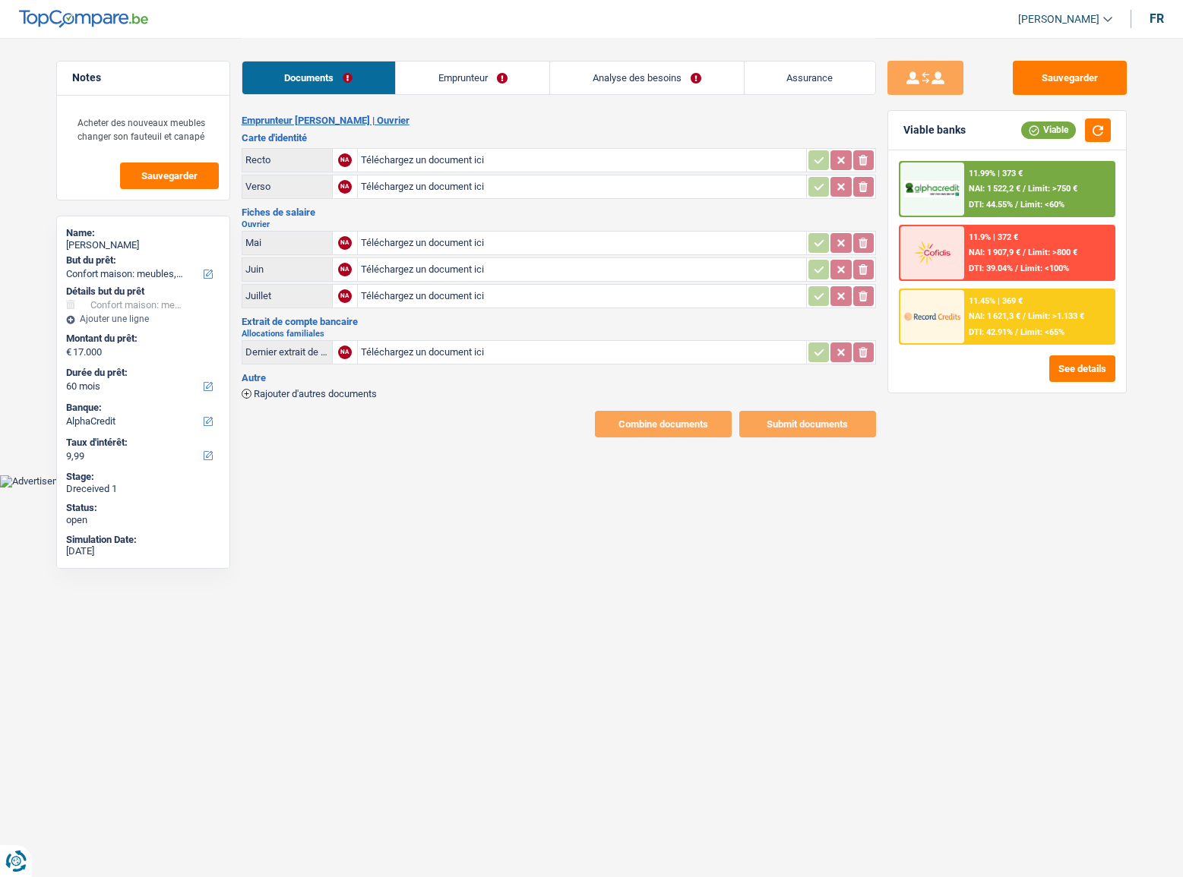
select select "household"
select select "60"
select select "alphacredit"
click at [384, 168] on input "Téléchargez un document ici" at bounding box center [582, 160] width 442 height 23
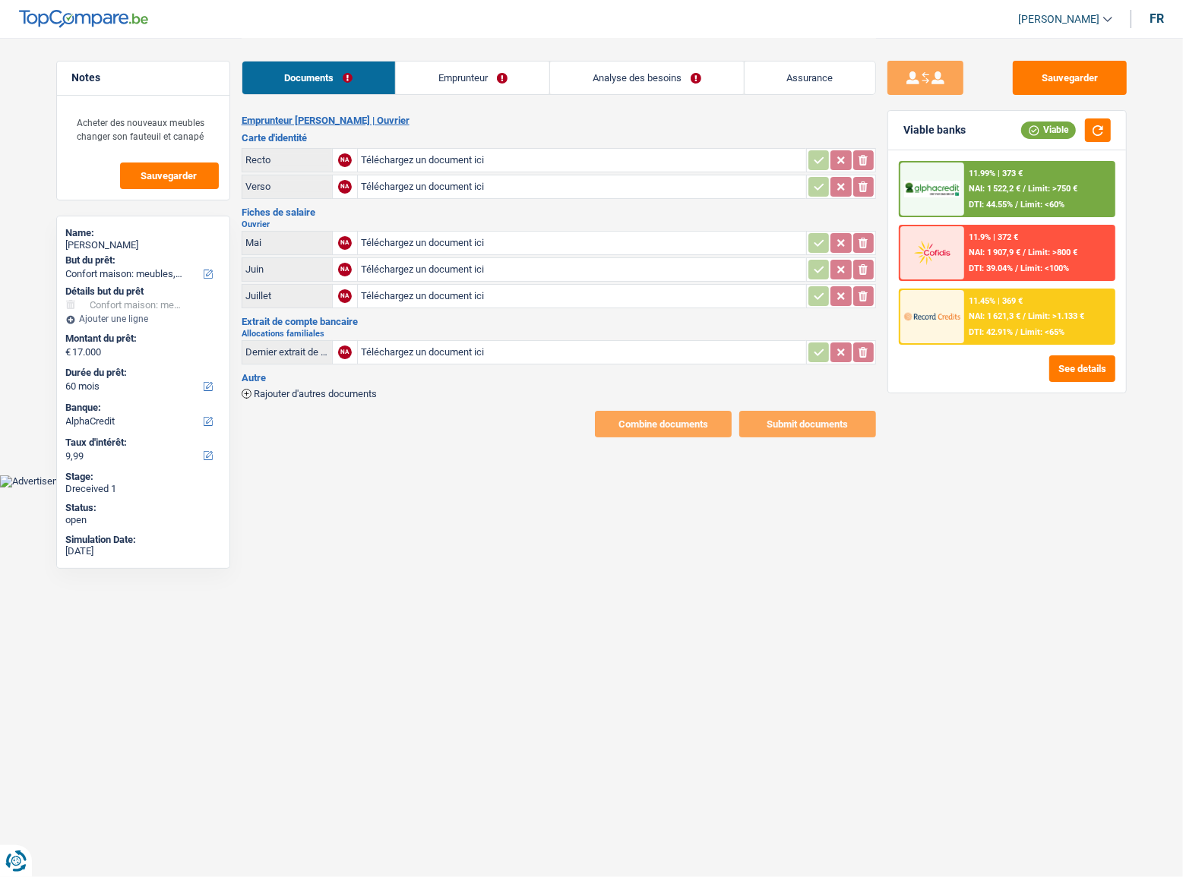
type input "C:\fakepath\1000020552.jpg"
click at [381, 186] on input "Téléchargez un document ici" at bounding box center [582, 186] width 442 height 23
type input "C:\fakepath\1000020553.jpg"
type input "C:\fakepath\1000022051.jpg"
type input "C:\fakepath\1000022052.jpg"
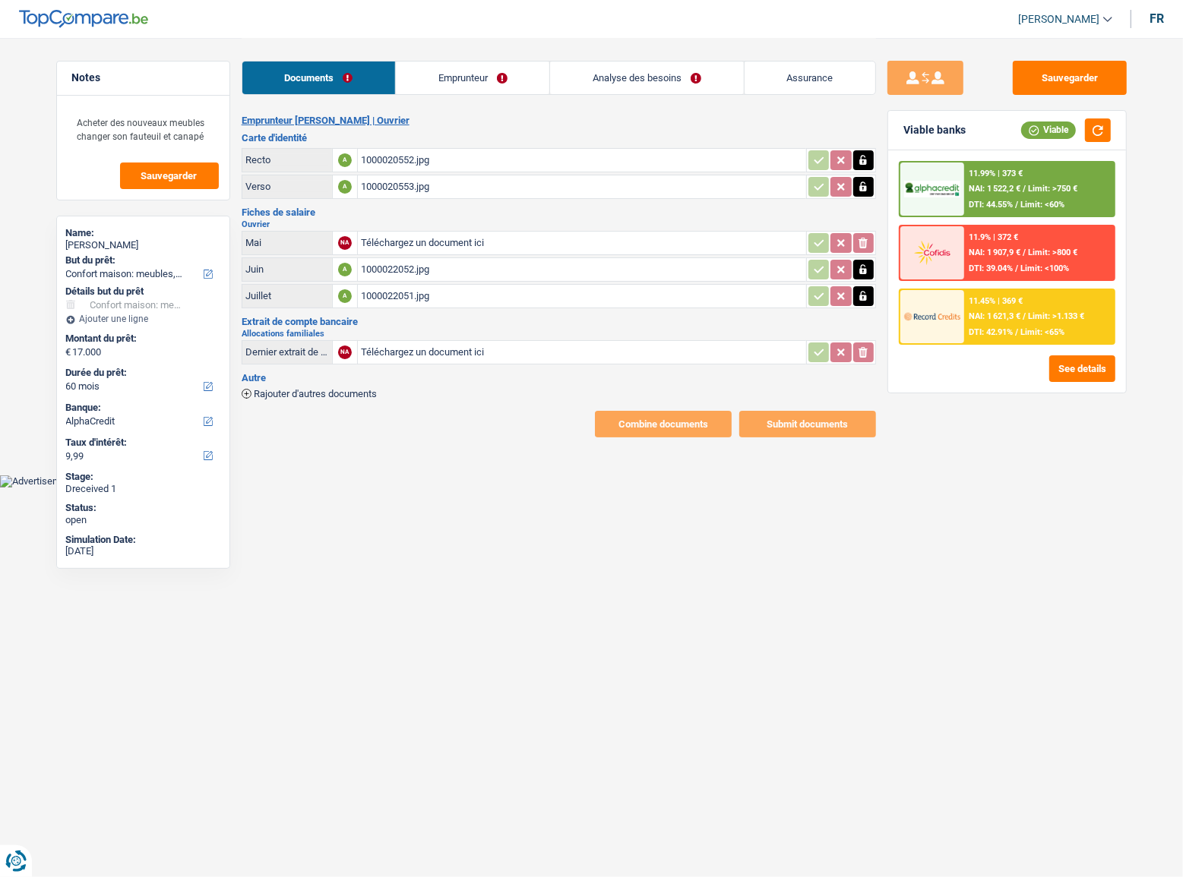
type input "C:\fakepath\1000022053.jpg"
type input "C:\fakepath\1000022054.jpg"
click at [450, 83] on link "Emprunteur" at bounding box center [473, 78] width 153 height 33
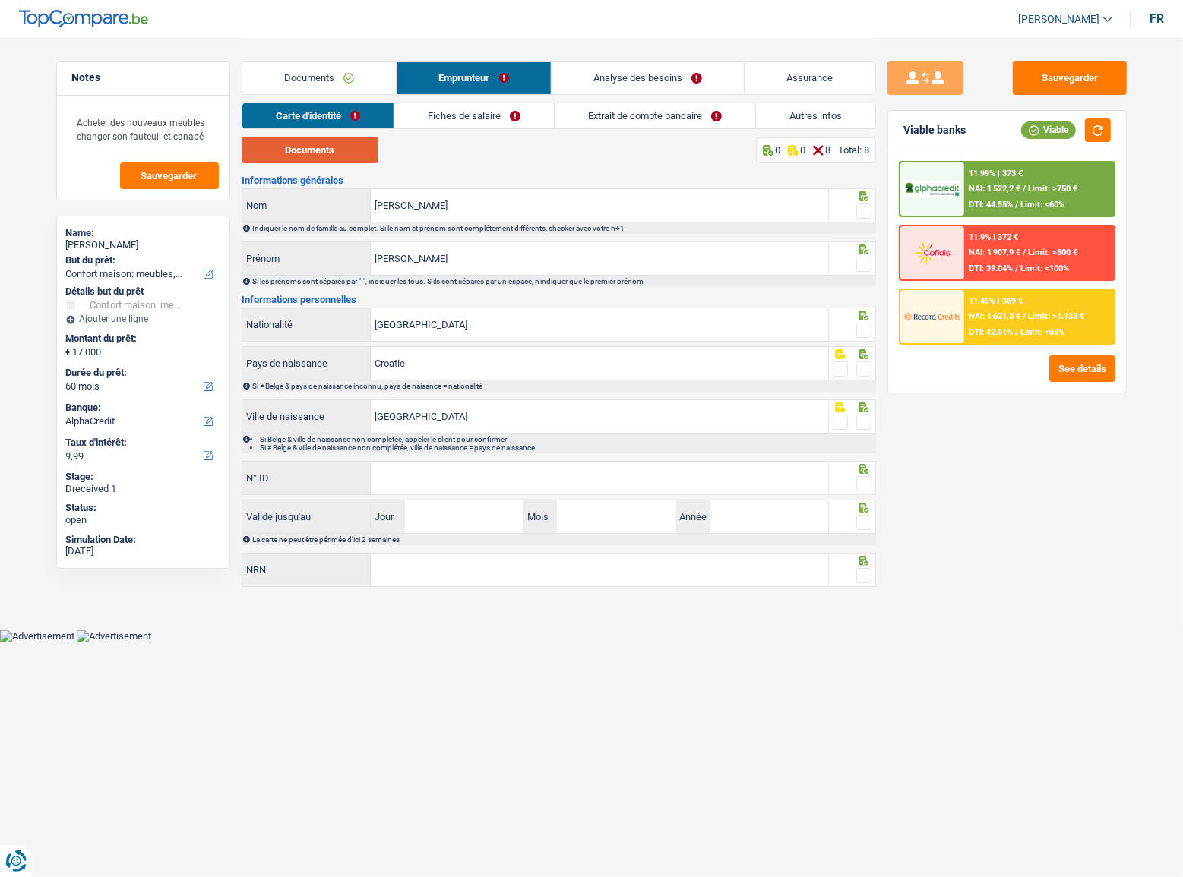
click at [322, 148] on button "Documents" at bounding box center [310, 150] width 137 height 27
drag, startPoint x: 864, startPoint y: 213, endPoint x: 860, endPoint y: 256, distance: 42.8
click at [865, 213] on span at bounding box center [863, 211] width 15 height 15
click at [0, 0] on input "radio" at bounding box center [0, 0] width 0 height 0
drag, startPoint x: 856, startPoint y: 270, endPoint x: 861, endPoint y: 258, distance: 13.3
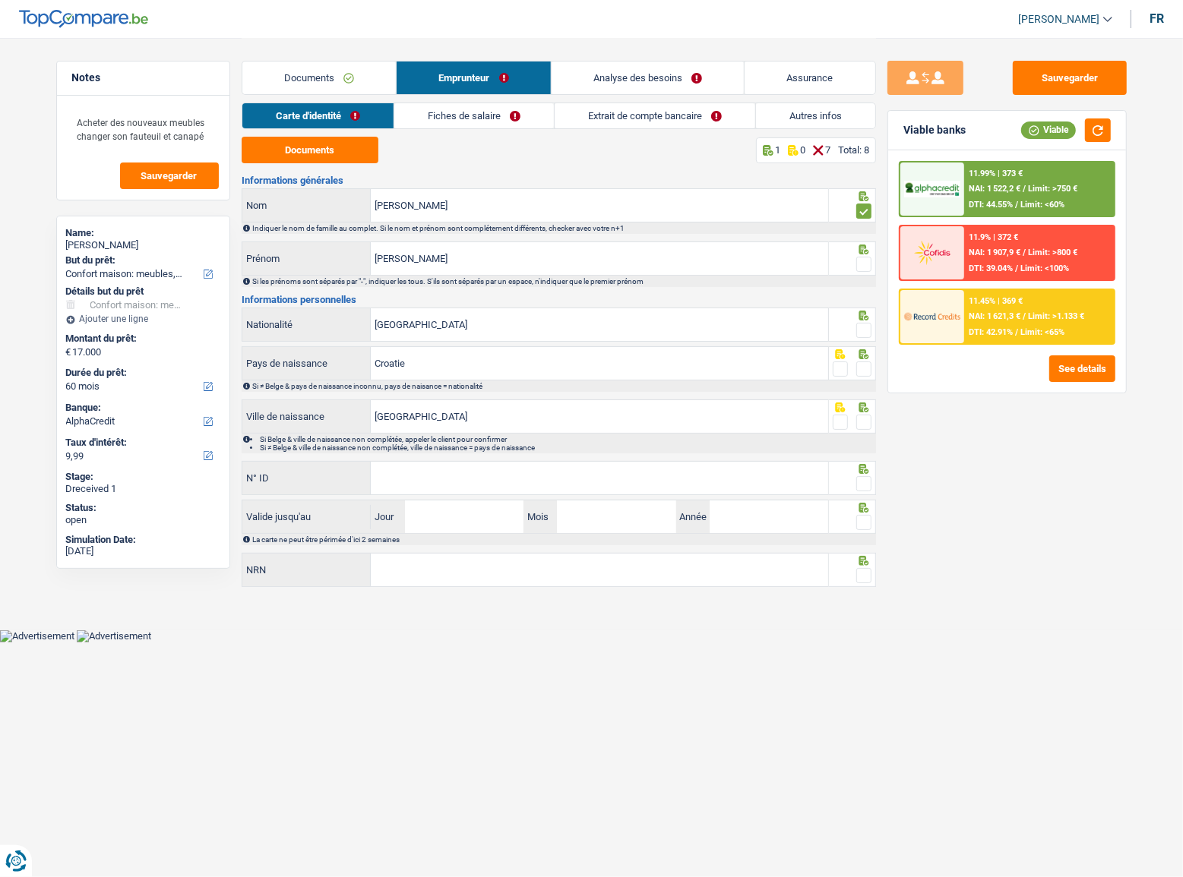
click at [857, 270] on span at bounding box center [863, 264] width 15 height 15
click at [0, 0] on input "radio" at bounding box center [0, 0] width 0 height 0
click at [861, 257] on span at bounding box center [863, 264] width 15 height 15
click at [0, 0] on input "radio" at bounding box center [0, 0] width 0 height 0
click at [858, 327] on span at bounding box center [863, 330] width 15 height 15
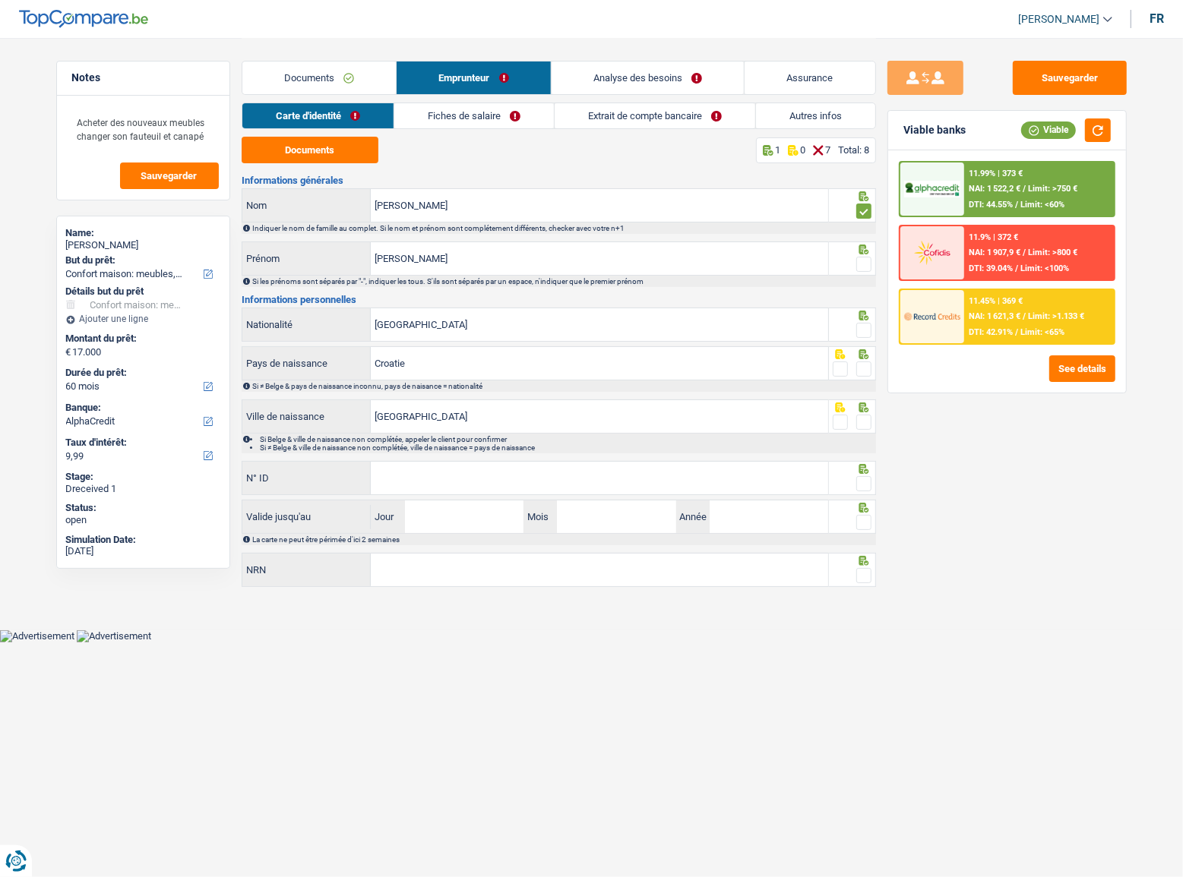
click at [0, 0] on input "radio" at bounding box center [0, 0] width 0 height 0
click at [872, 261] on div at bounding box center [852, 259] width 47 height 34
drag, startPoint x: 864, startPoint y: 363, endPoint x: 870, endPoint y: 273, distance: 89.9
click at [864, 362] on span at bounding box center [863, 369] width 15 height 15
click at [0, 0] on input "radio" at bounding box center [0, 0] width 0 height 0
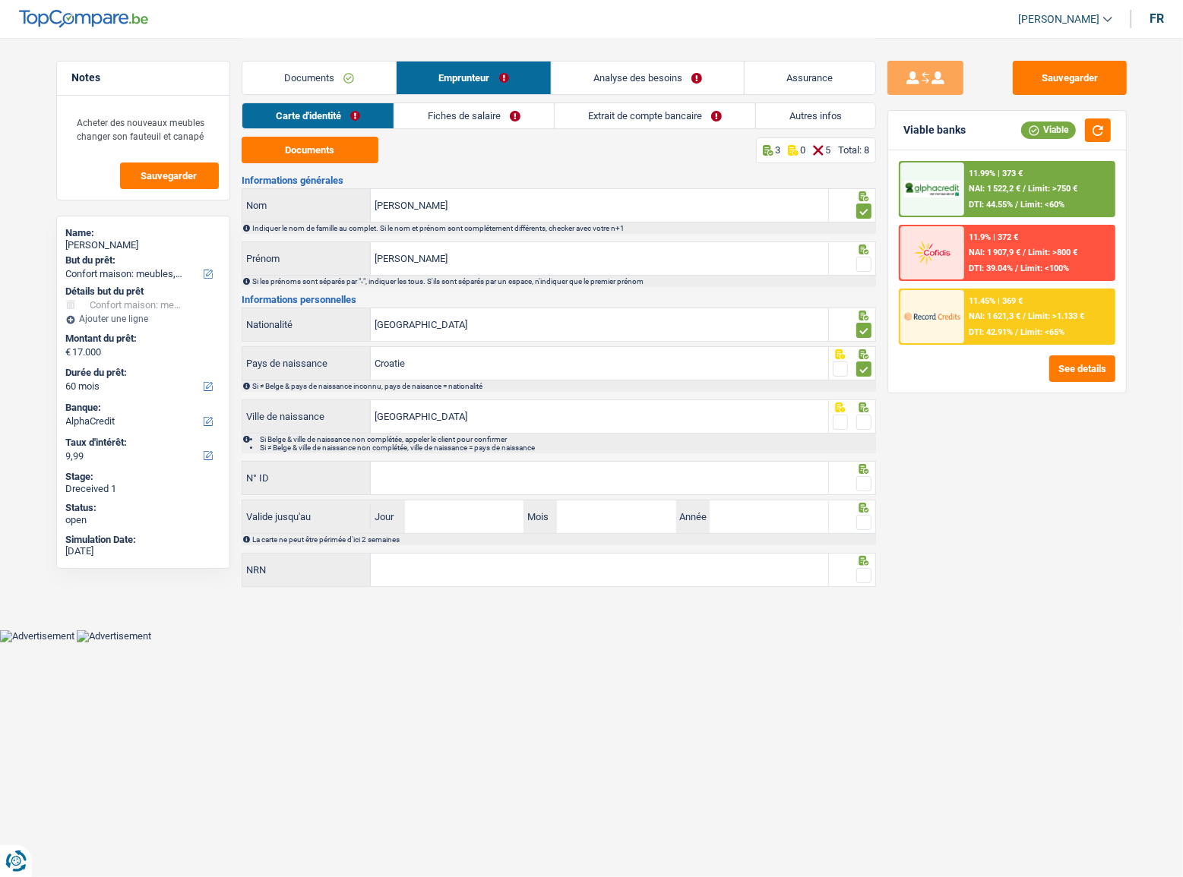
click at [863, 260] on span at bounding box center [863, 264] width 15 height 15
click at [0, 0] on input "radio" at bounding box center [0, 0] width 0 height 0
click at [858, 424] on span at bounding box center [863, 422] width 15 height 15
click at [0, 0] on input "radio" at bounding box center [0, 0] width 0 height 0
click at [865, 486] on span at bounding box center [863, 483] width 15 height 15
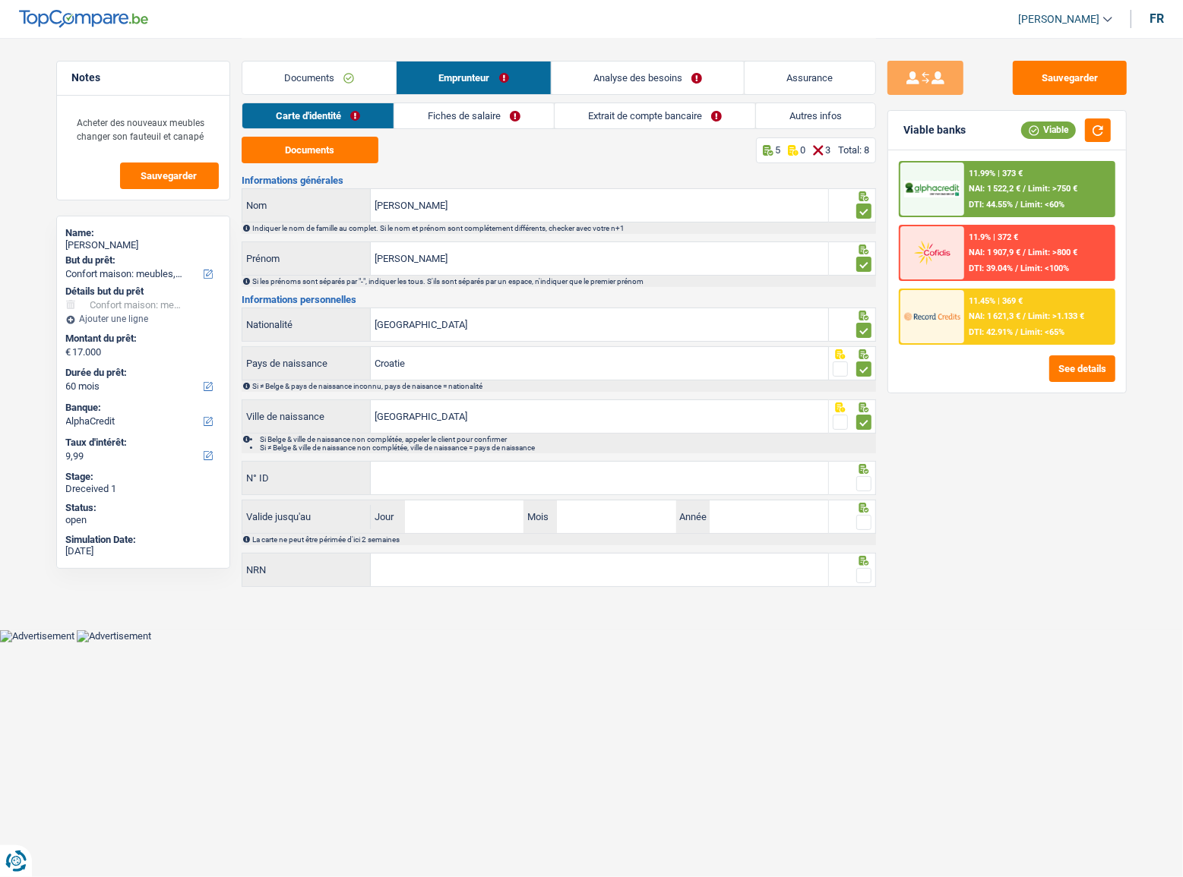
click at [0, 0] on input "radio" at bounding box center [0, 0] width 0 height 0
paste input "592-6683545-35"
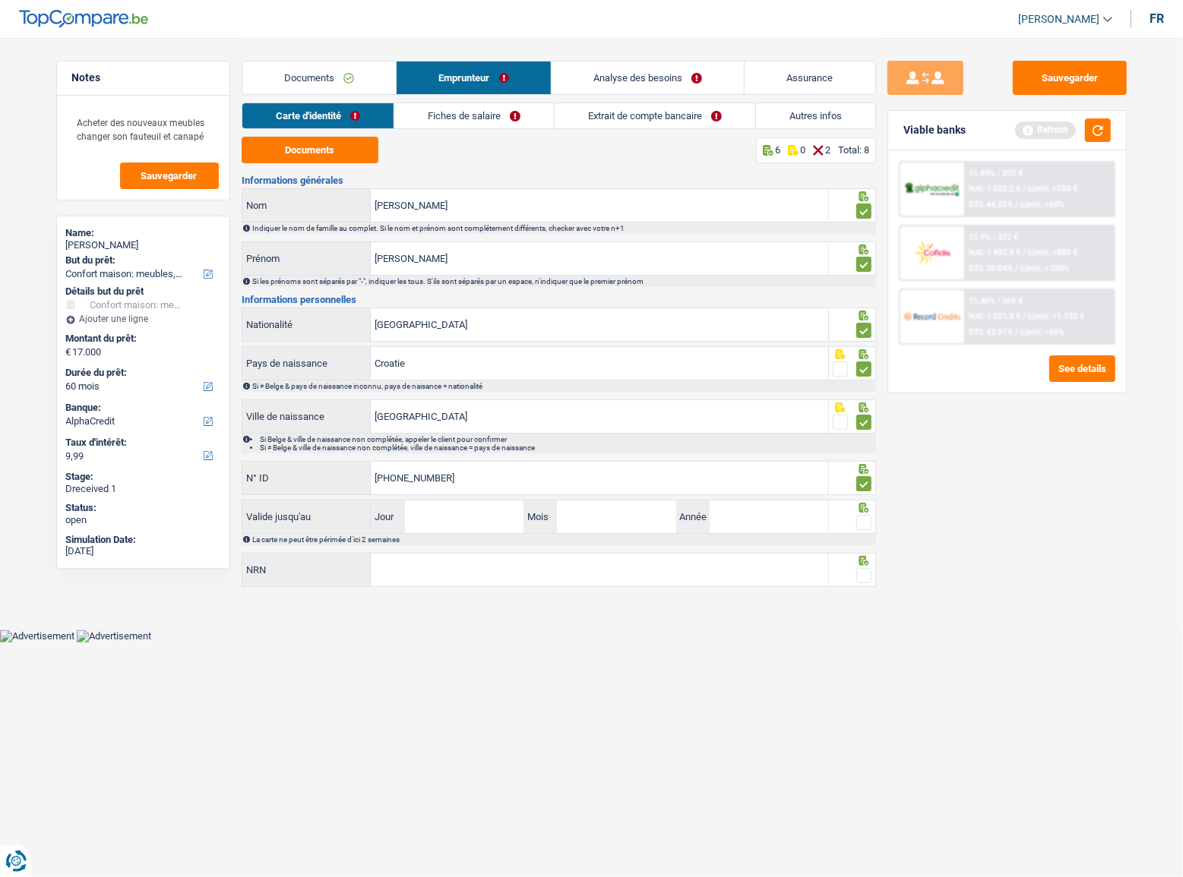
type input "592-6683545-35"
click at [431, 517] on input "Jour" at bounding box center [464, 517] width 118 height 33
type input "22"
type input "09"
type input "2027"
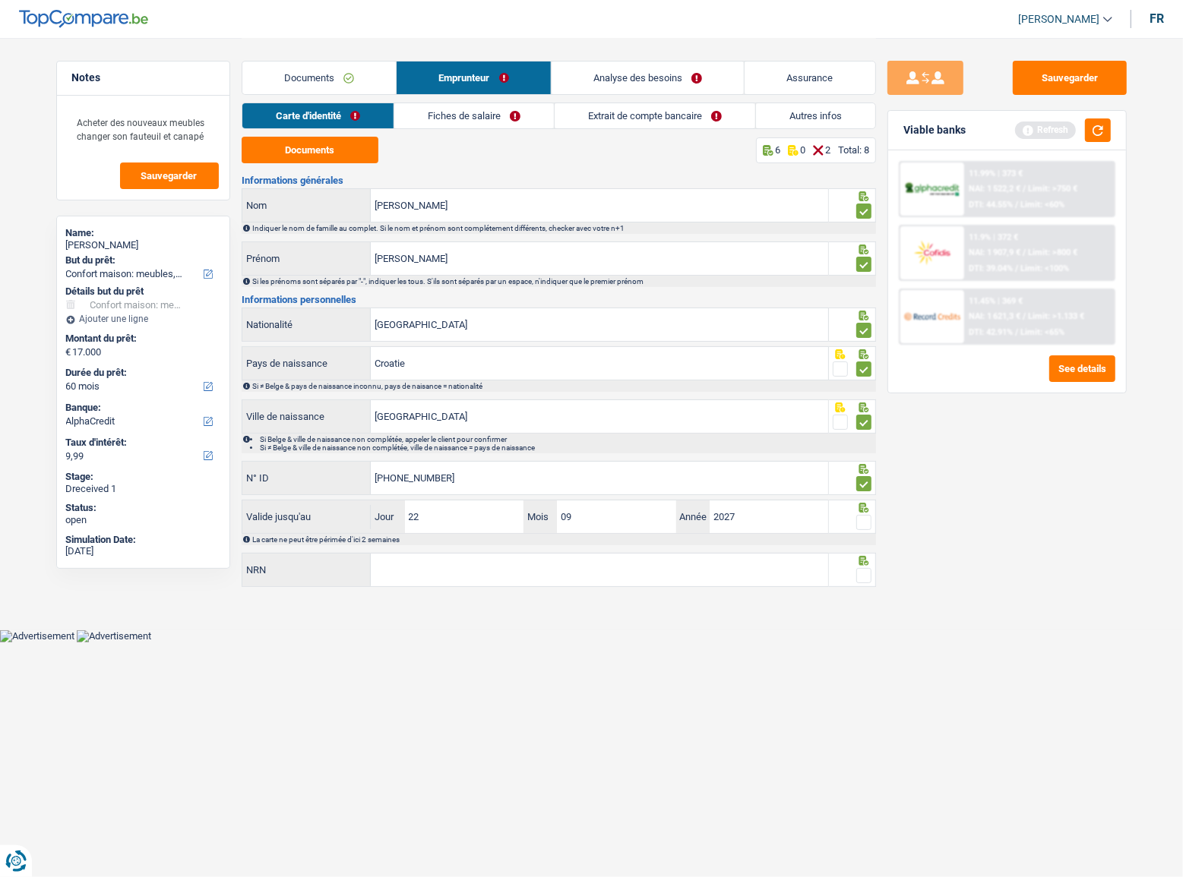
click at [866, 526] on span at bounding box center [863, 522] width 15 height 15
click at [0, 0] on input "radio" at bounding box center [0, 0] width 0 height 0
click at [858, 570] on span at bounding box center [863, 575] width 15 height 15
click at [0, 0] on input "radio" at bounding box center [0, 0] width 0 height 0
click at [487, 571] on input "NRN" at bounding box center [599, 570] width 457 height 33
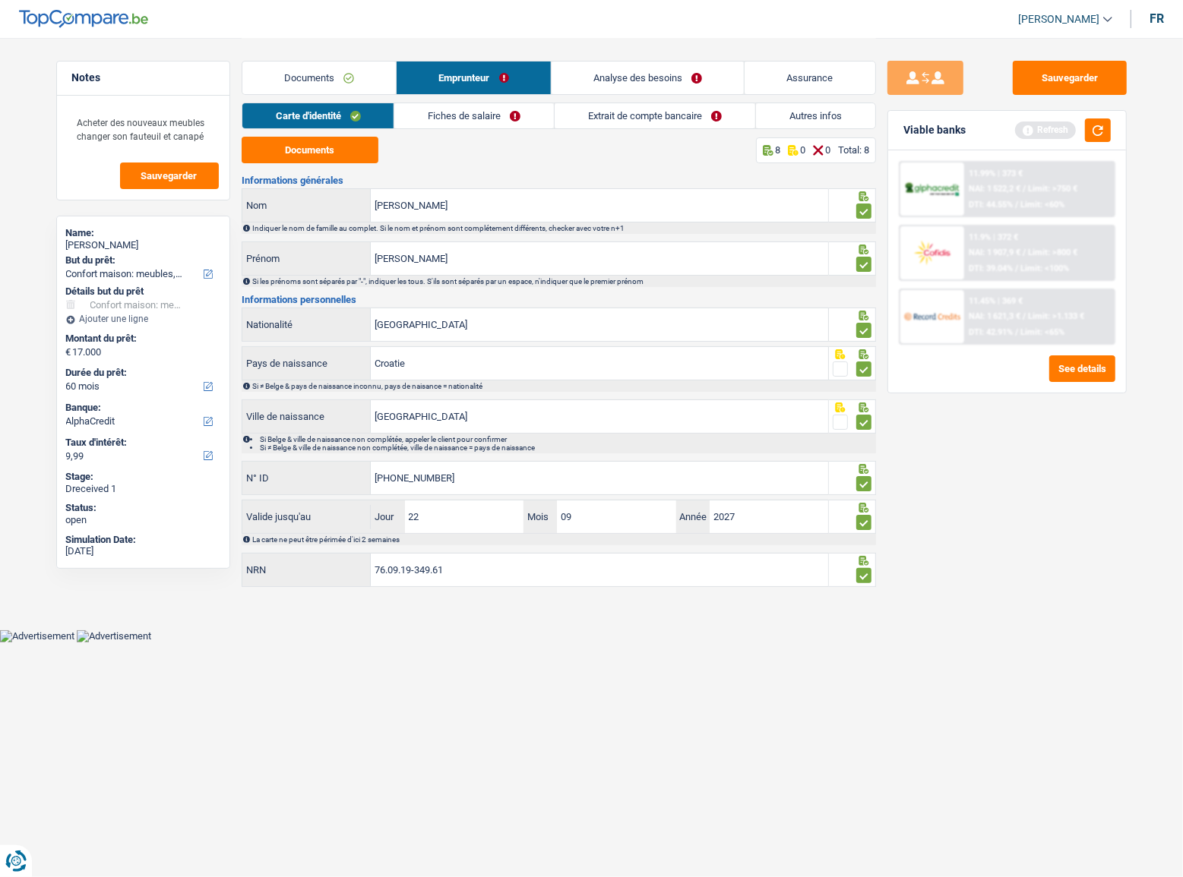
type input "76.09.19-349.61"
drag, startPoint x: 1078, startPoint y: 108, endPoint x: 1076, endPoint y: 100, distance: 8.5
click at [1078, 106] on div "Sauvegarder Viable banks Refresh 11.99% | 373 € NAI: 1 522,2 € / Limit: >750 € …" at bounding box center [1007, 457] width 262 height 792
click at [1075, 96] on div "Sauvegarder Viable banks Refresh 11.99% | 373 € NAI: 1 522,2 € / Limit: >750 € …" at bounding box center [1007, 457] width 262 height 792
click at [1062, 84] on button "Sauvegarder" at bounding box center [1070, 78] width 114 height 34
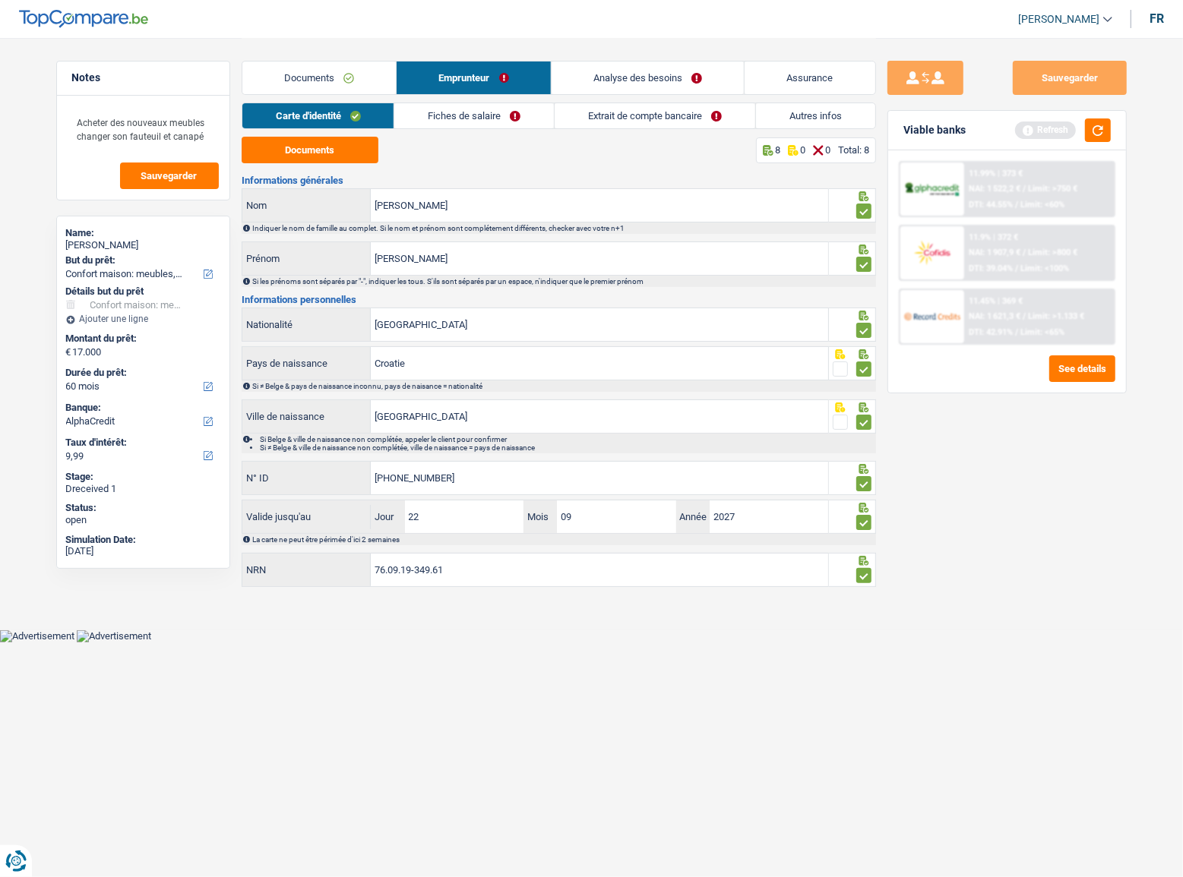
click at [517, 120] on link "Fiches de salaire" at bounding box center [474, 115] width 160 height 25
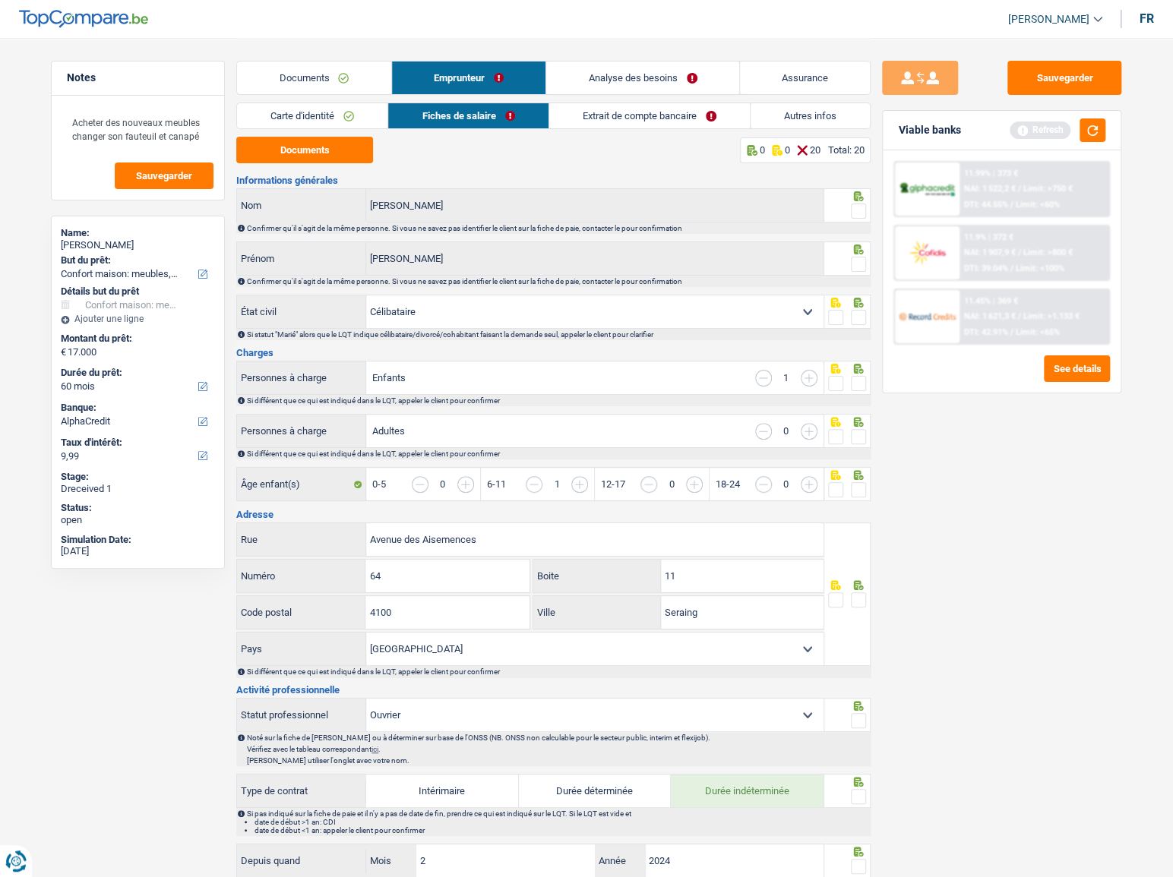
click at [861, 208] on span at bounding box center [858, 211] width 15 height 15
click at [0, 0] on input "radio" at bounding box center [0, 0] width 0 height 0
click at [865, 254] on div at bounding box center [847, 259] width 47 height 34
click at [857, 261] on span at bounding box center [858, 264] width 15 height 15
click at [0, 0] on input "radio" at bounding box center [0, 0] width 0 height 0
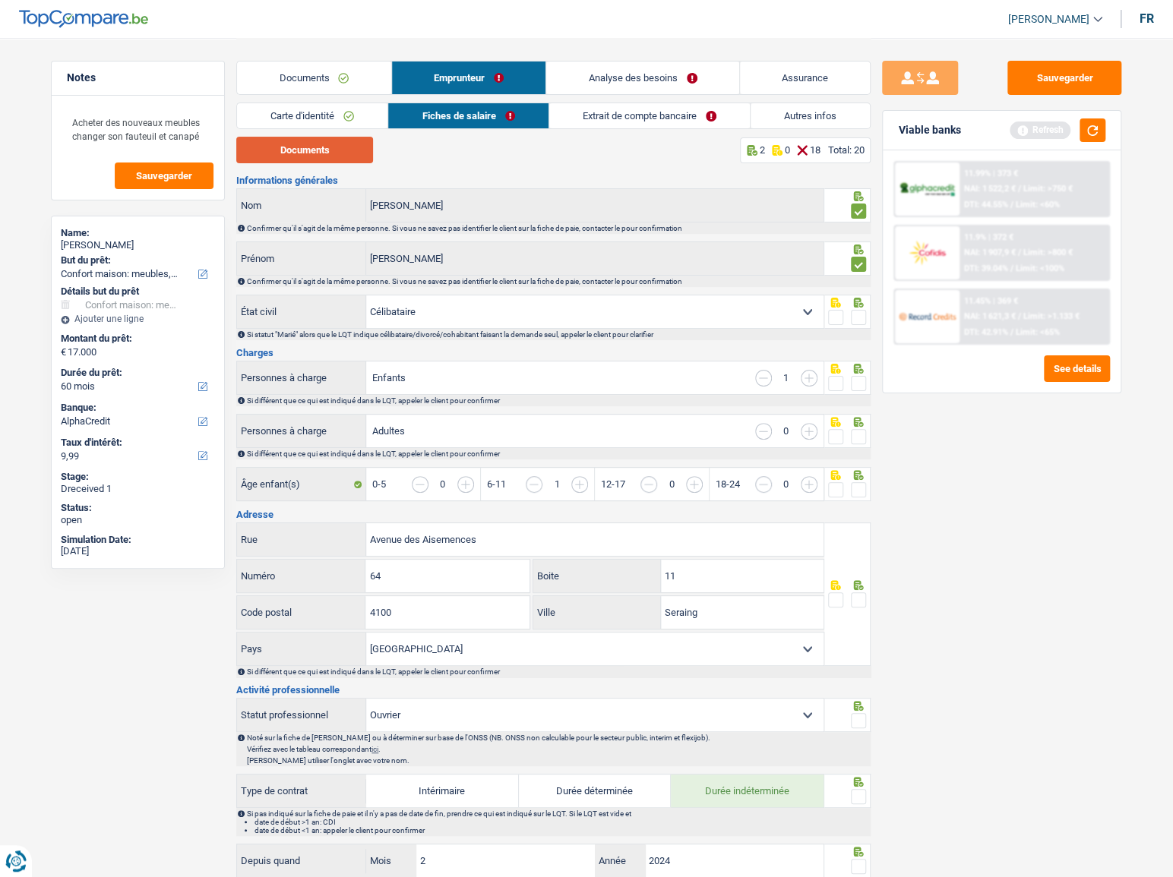
click at [326, 160] on button "Documents" at bounding box center [304, 150] width 137 height 27
click at [862, 314] on span at bounding box center [858, 317] width 15 height 15
click at [0, 0] on input "radio" at bounding box center [0, 0] width 0 height 0
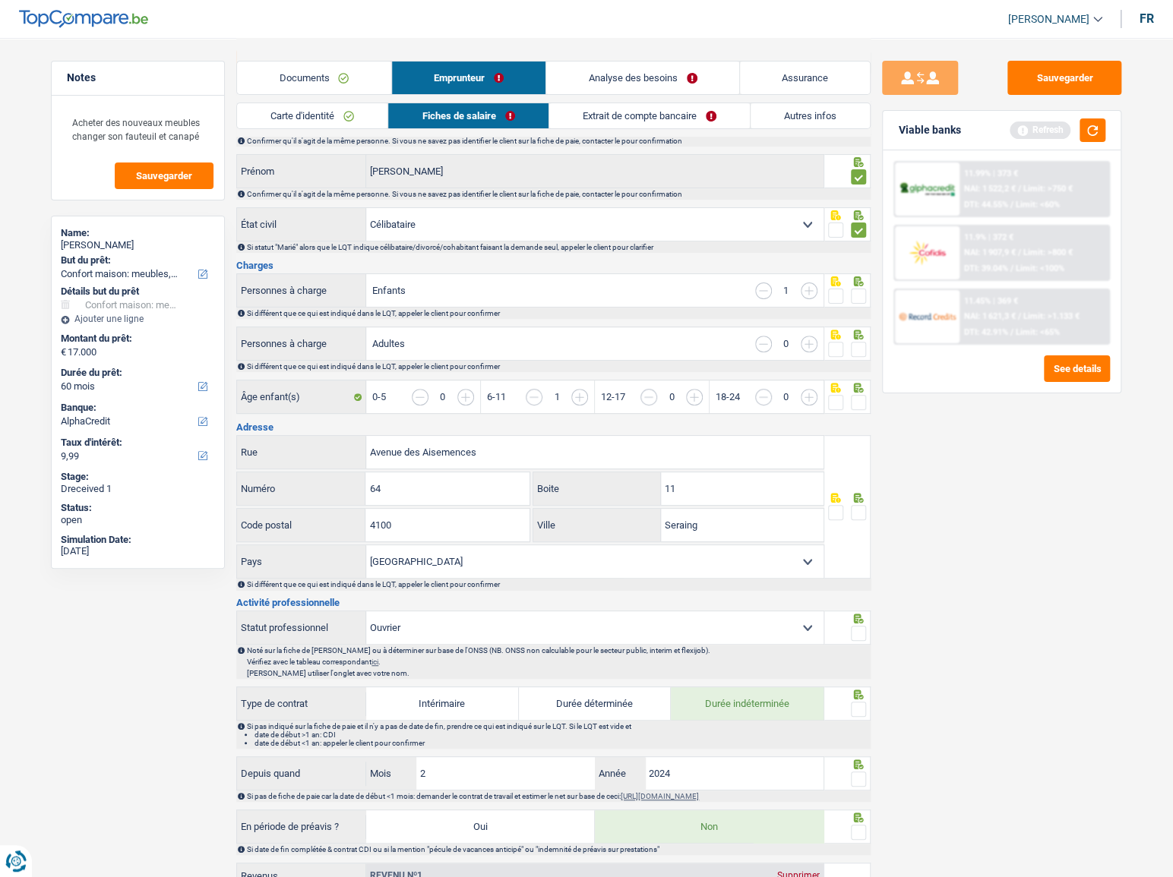
scroll to position [345, 0]
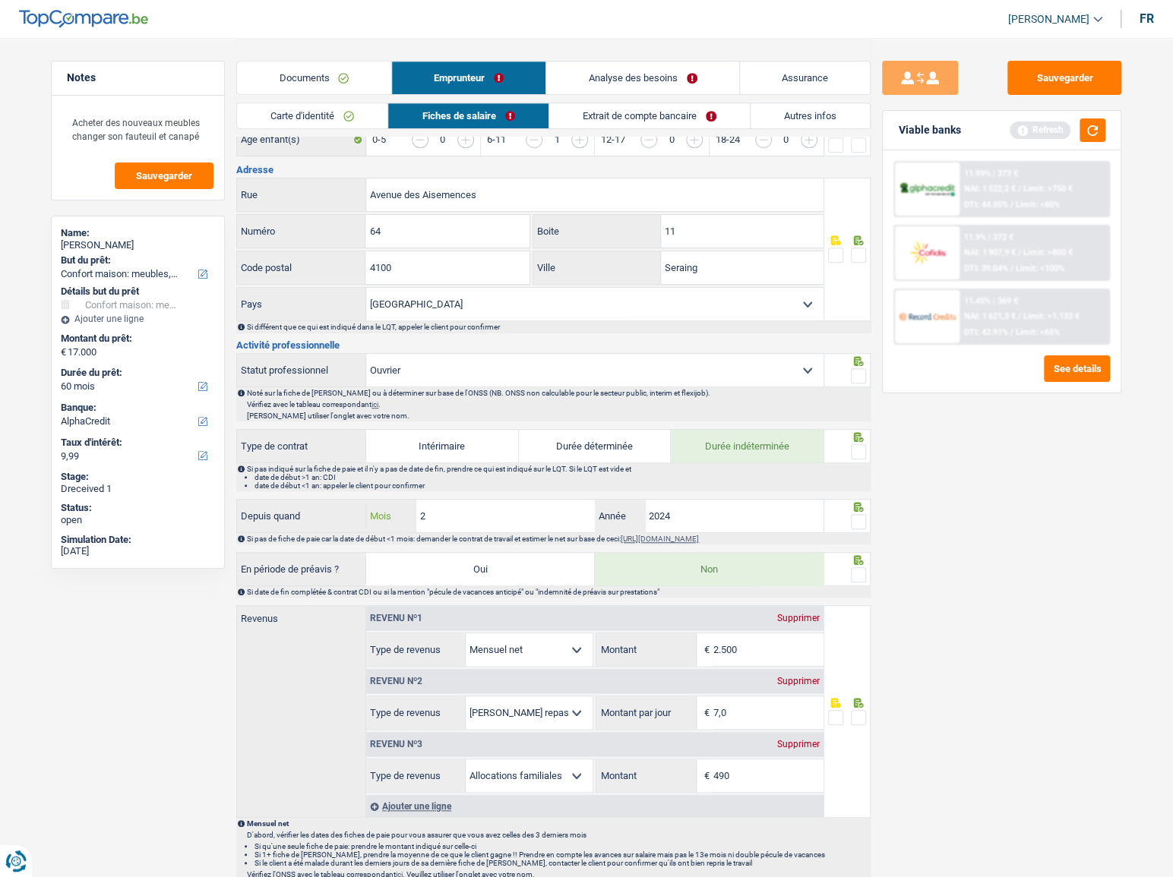
drag, startPoint x: 448, startPoint y: 523, endPoint x: 289, endPoint y: 513, distance: 159.9
click at [289, 513] on div "Depuis quand 2 Mois / 2024 Année" at bounding box center [530, 516] width 586 height 33
type input "10"
click at [861, 523] on span at bounding box center [858, 521] width 15 height 15
click at [0, 0] on input "radio" at bounding box center [0, 0] width 0 height 0
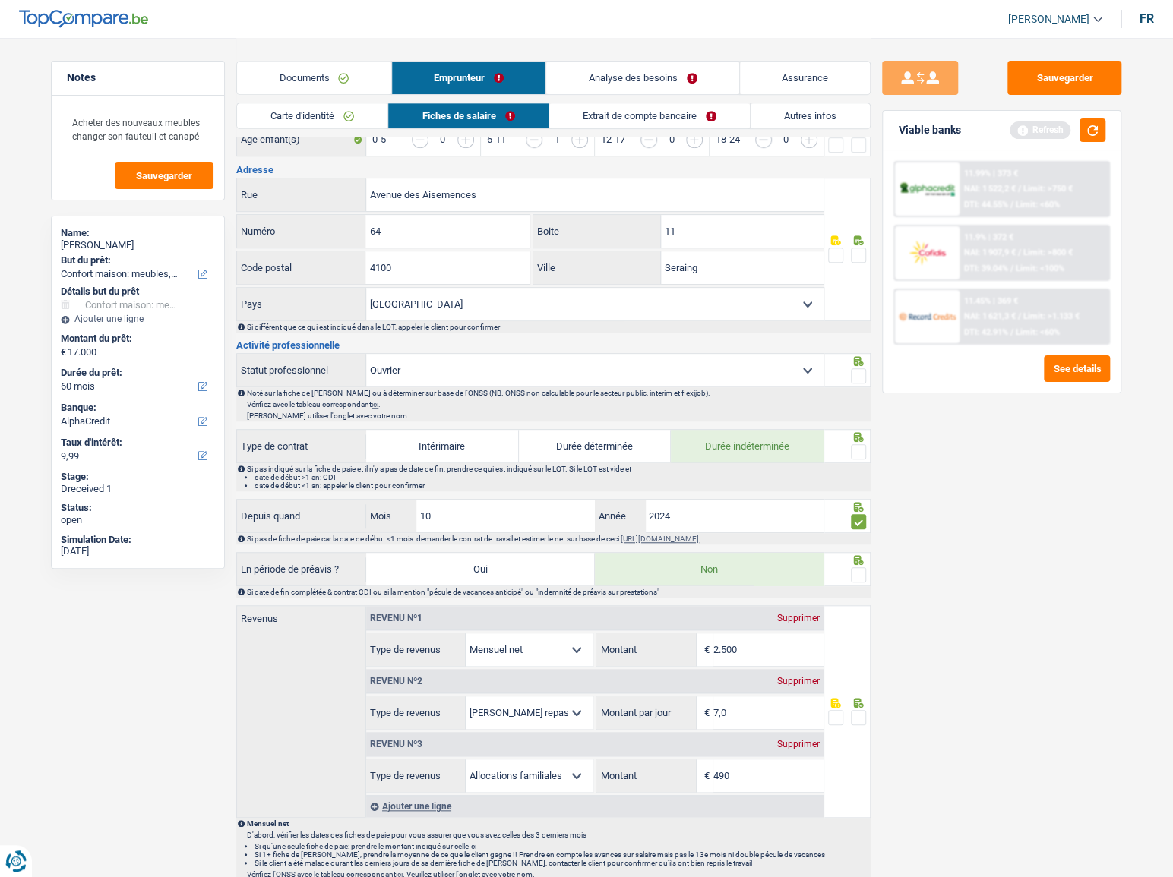
click at [866, 447] on div at bounding box center [847, 446] width 47 height 34
click at [864, 448] on span at bounding box center [858, 451] width 15 height 15
click at [0, 0] on input "radio" at bounding box center [0, 0] width 0 height 0
click at [855, 371] on span at bounding box center [858, 375] width 15 height 15
click at [0, 0] on input "radio" at bounding box center [0, 0] width 0 height 0
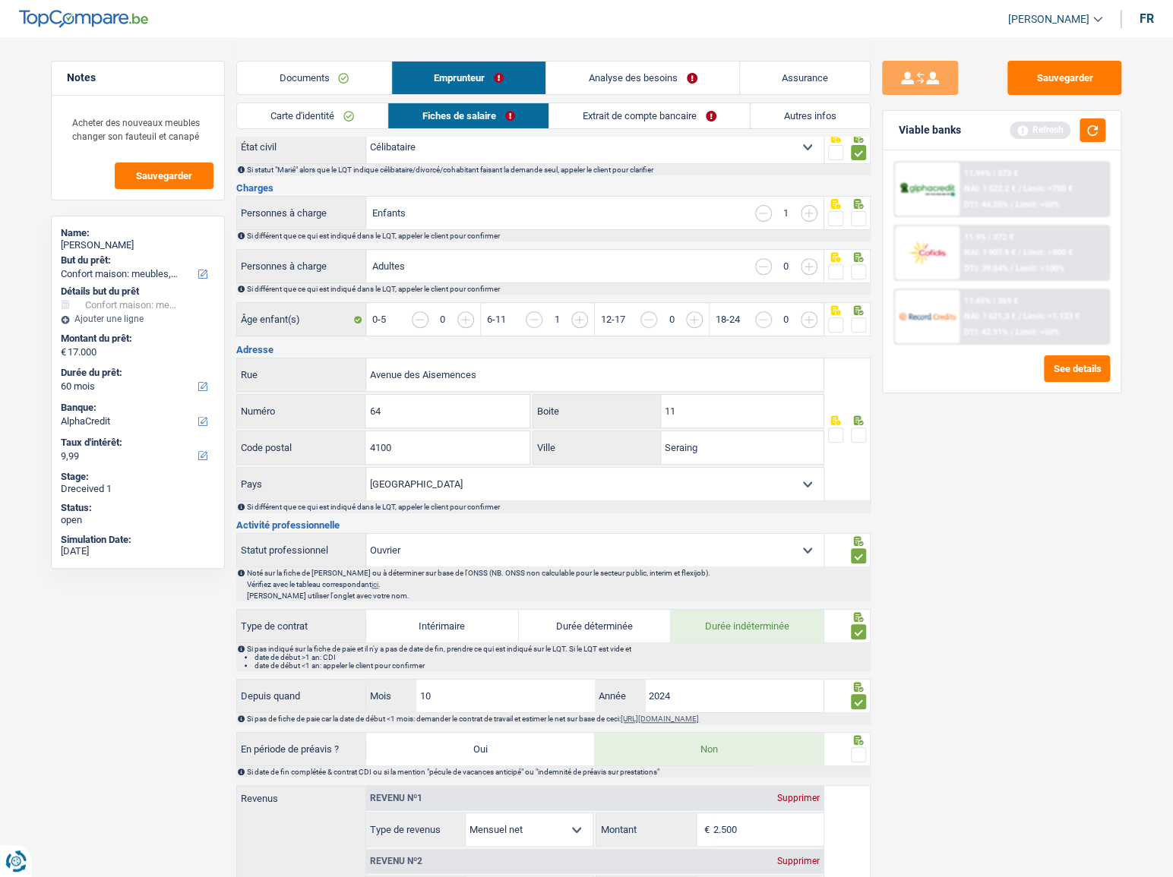
scroll to position [276, 0]
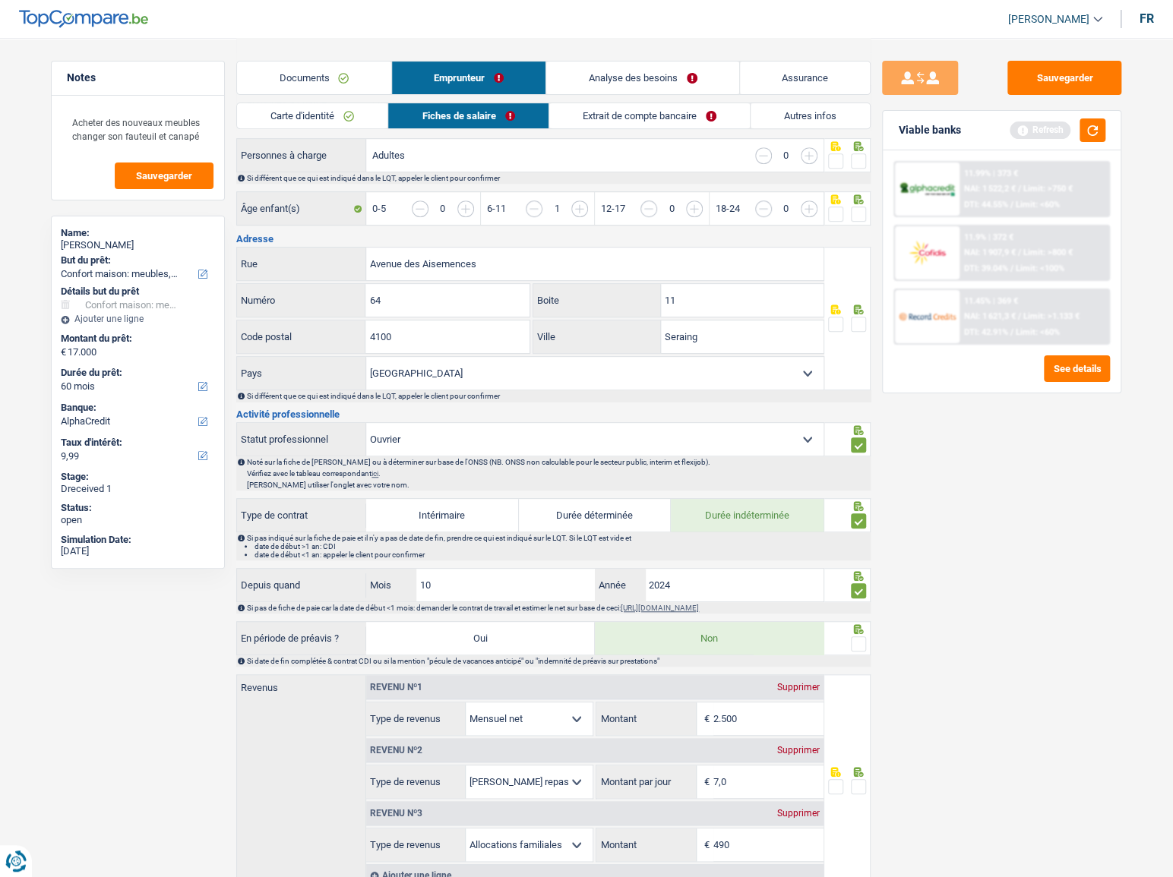
click at [864, 319] on span at bounding box center [858, 324] width 15 height 15
click at [0, 0] on input "radio" at bounding box center [0, 0] width 0 height 0
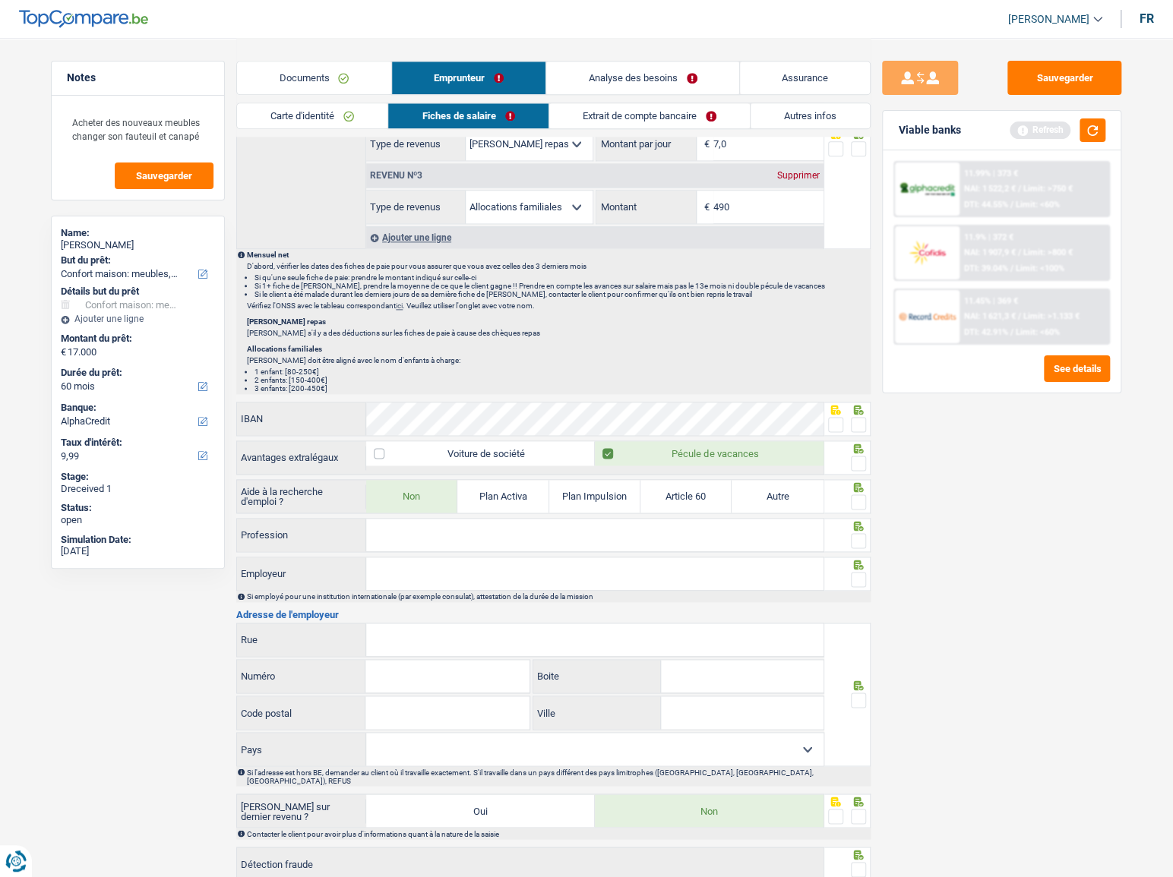
scroll to position [1007, 0]
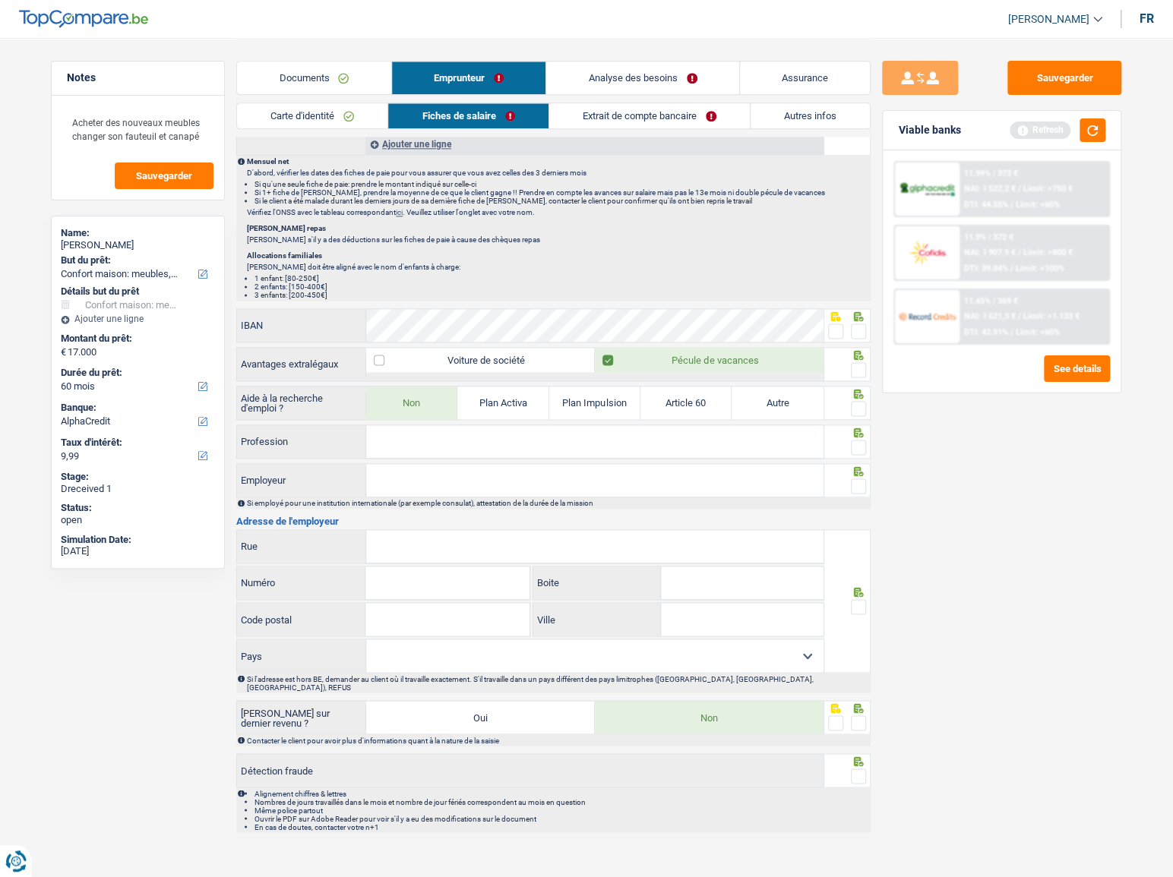
click at [418, 558] on input "Rue" at bounding box center [594, 546] width 457 height 33
click at [402, 491] on input "Employeur" at bounding box center [594, 480] width 457 height 33
click at [399, 456] on div "Profession Tous les champs sont obligatoires. Veuillez fournir une réponse plus…" at bounding box center [530, 443] width 588 height 36
click at [391, 472] on input "Employeur" at bounding box center [594, 480] width 457 height 33
paste input "COLSON - ROISEUX"
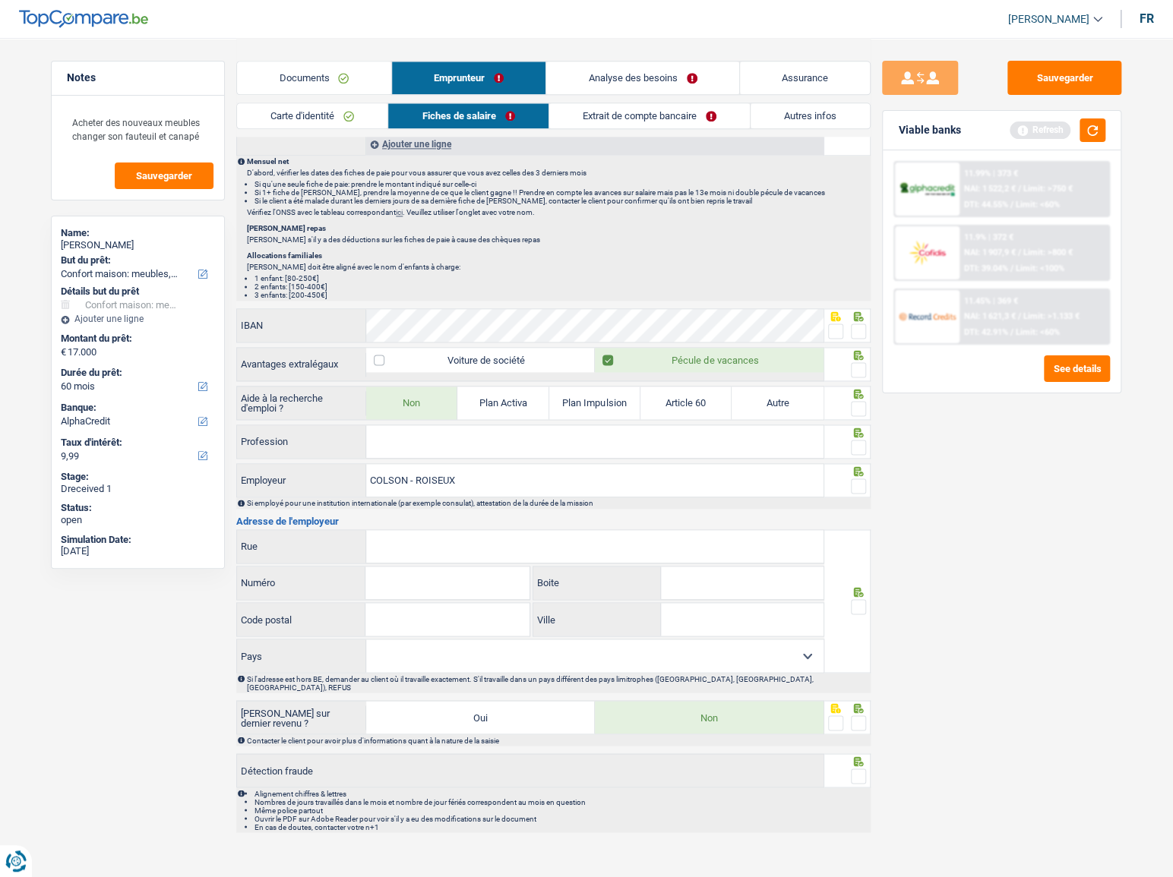
type input "COLSON - ROISEUX"
drag, startPoint x: 455, startPoint y: 441, endPoint x: 743, endPoint y: 440, distance: 287.9
click at [455, 441] on input "Profession" at bounding box center [594, 441] width 457 height 33
click at [451, 442] on input "Profession" at bounding box center [594, 441] width 457 height 33
paste input "OUVRIER QUALIFlé 2èME ECHELON"
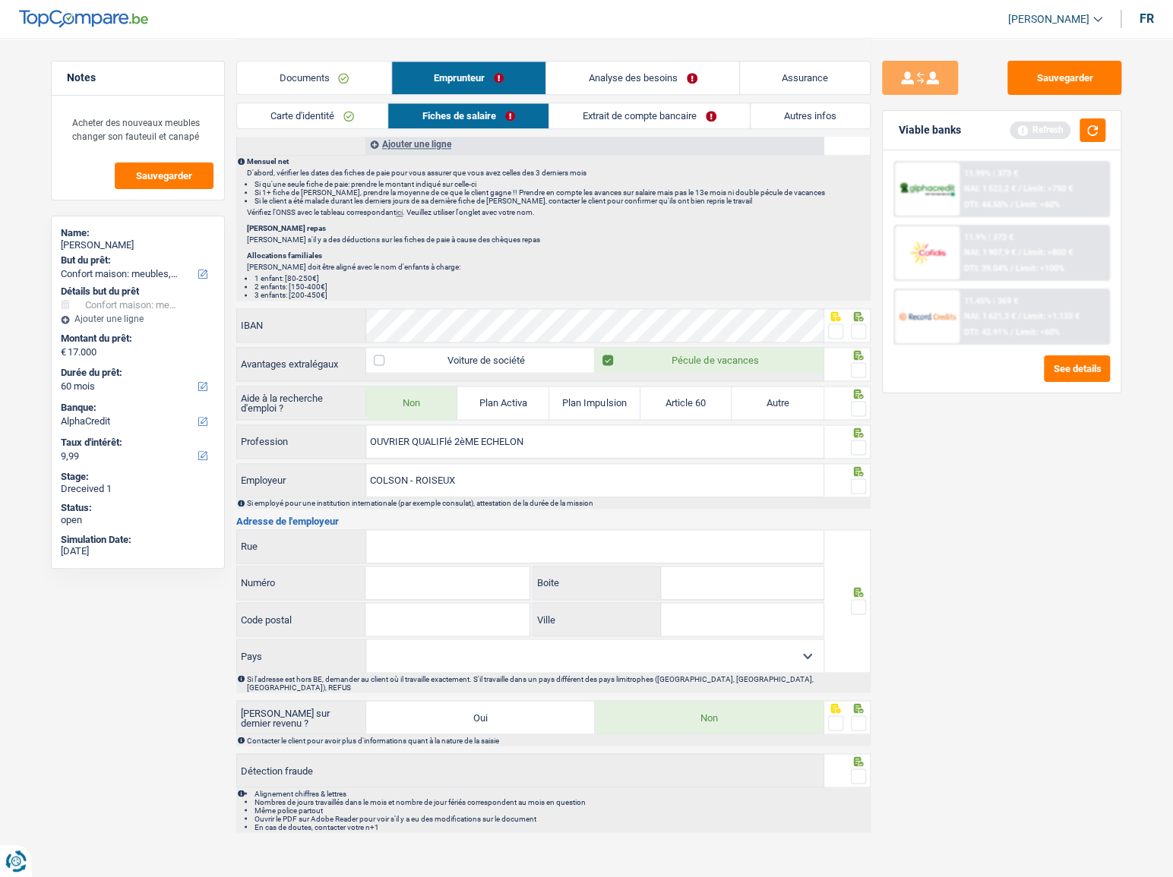
drag, startPoint x: 412, startPoint y: 436, endPoint x: 713, endPoint y: 425, distance: 301.8
click at [713, 425] on input "OUVRIER QUALIFlé 2èME ECHELON" at bounding box center [594, 441] width 457 height 33
type input "OUVRIER"
click at [858, 479] on span at bounding box center [858, 486] width 15 height 15
click at [0, 0] on input "radio" at bounding box center [0, 0] width 0 height 0
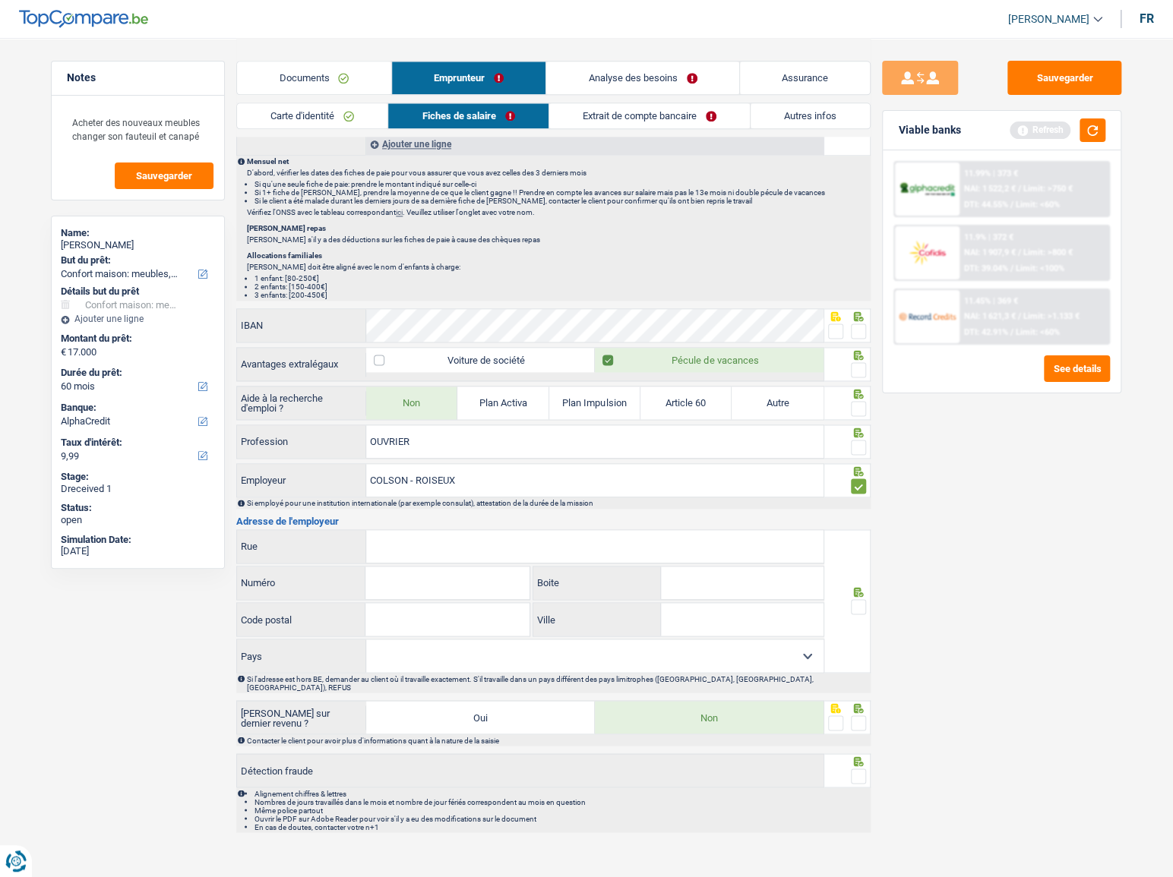
click at [862, 446] on span at bounding box center [858, 447] width 15 height 15
click at [0, 0] on input "radio" at bounding box center [0, 0] width 0 height 0
click at [861, 404] on span at bounding box center [858, 408] width 15 height 15
click at [0, 0] on input "radio" at bounding box center [0, 0] width 0 height 0
click at [858, 370] on span at bounding box center [858, 369] width 15 height 15
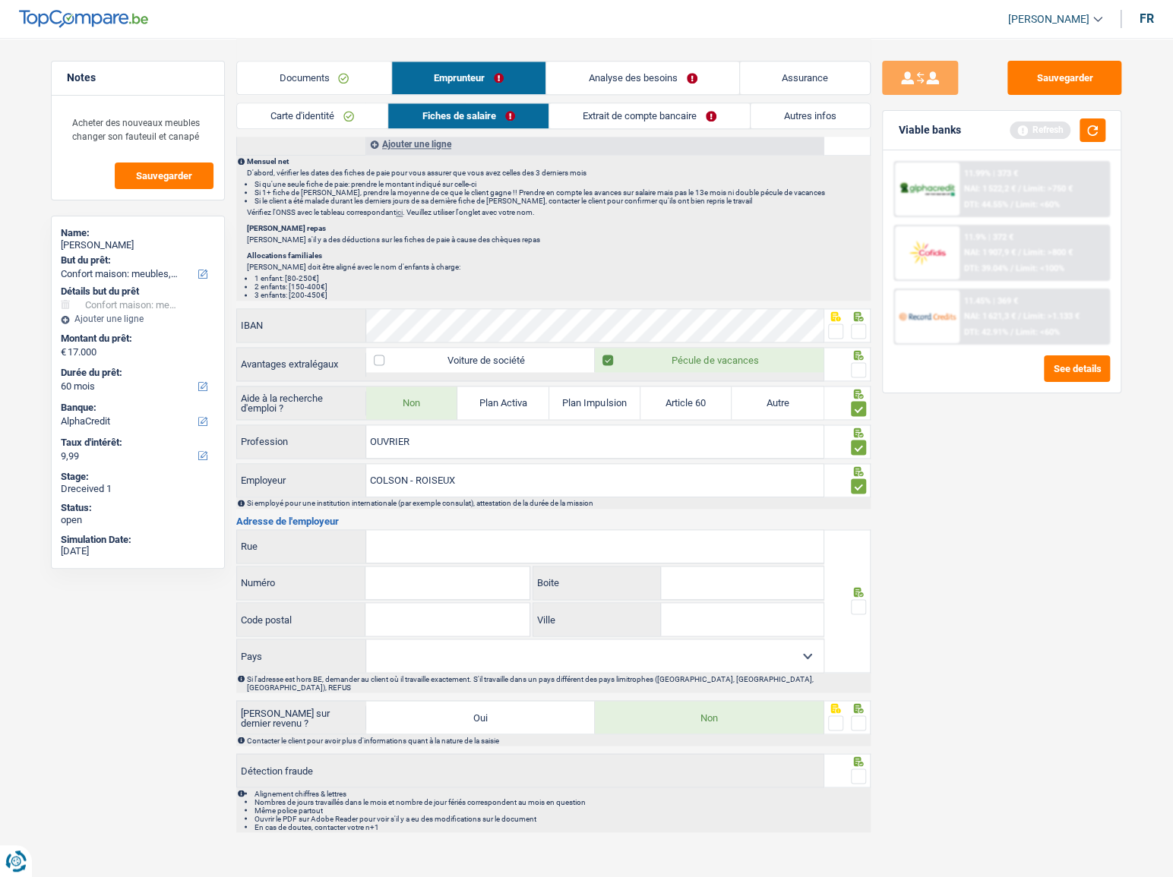
click at [0, 0] on input "radio" at bounding box center [0, 0] width 0 height 0
click at [858, 368] on span at bounding box center [858, 369] width 15 height 15
click at [0, 0] on input "radio" at bounding box center [0, 0] width 0 height 0
click at [853, 325] on span at bounding box center [858, 331] width 15 height 15
click at [0, 0] on input "radio" at bounding box center [0, 0] width 0 height 0
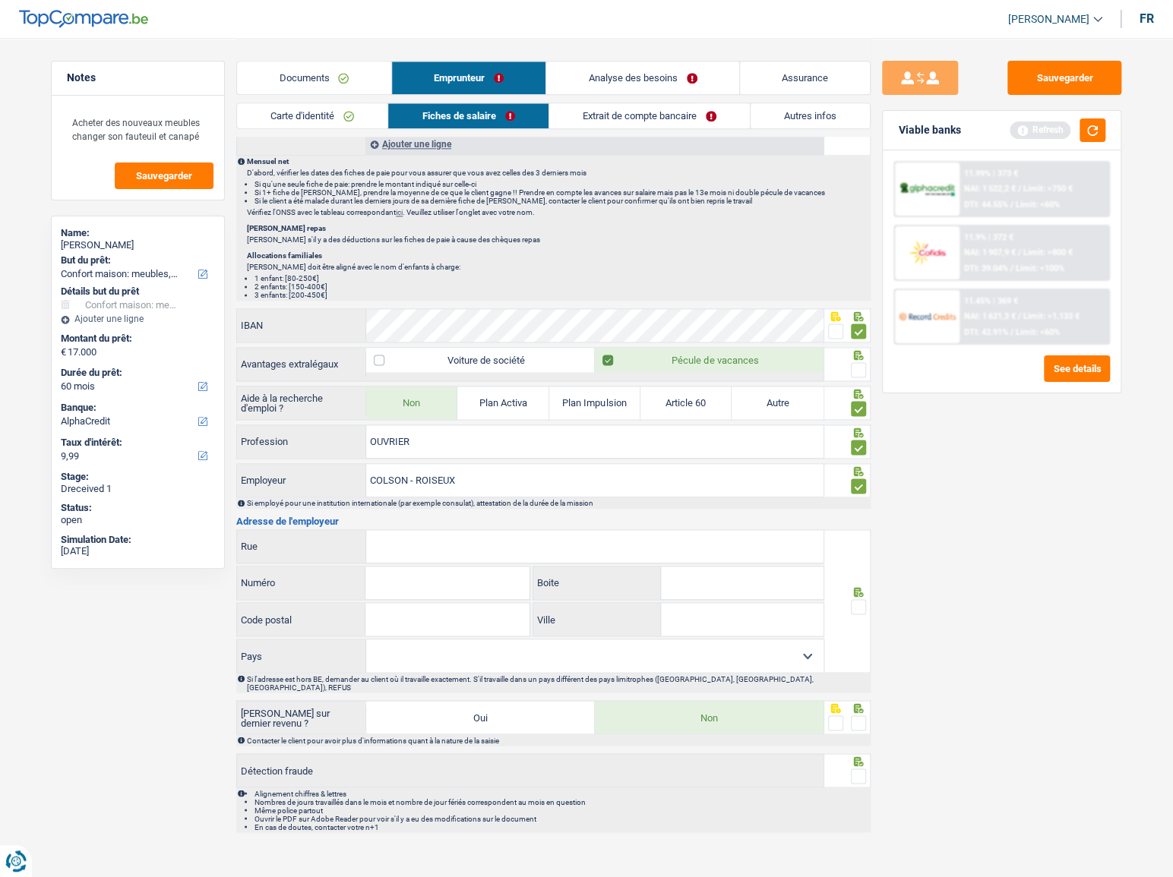
click at [853, 365] on span at bounding box center [858, 369] width 15 height 15
click at [0, 0] on input "radio" at bounding box center [0, 0] width 0 height 0
click at [864, 332] on span at bounding box center [858, 331] width 15 height 15
click at [0, 0] on input "radio" at bounding box center [0, 0] width 0 height 0
paste input "GROS-CHêNE(ME) 1/A"
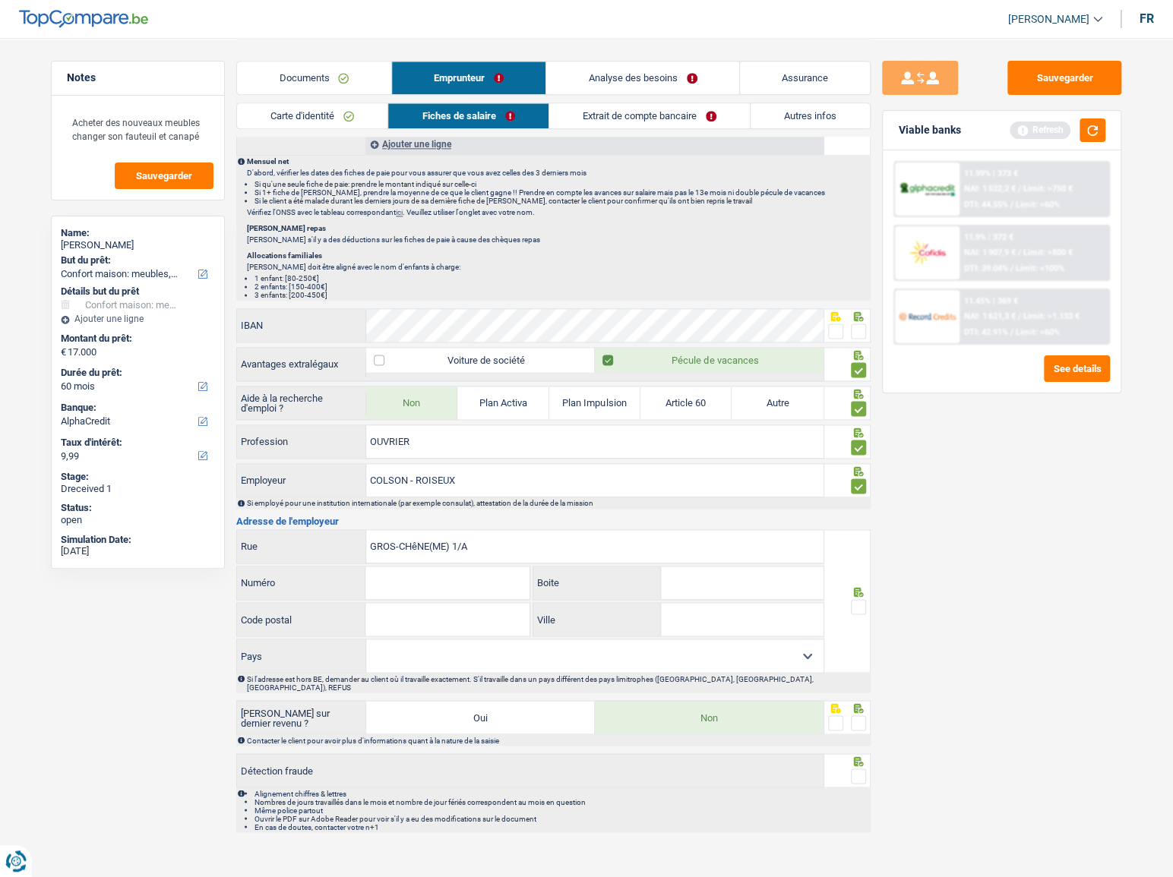
click at [451, 545] on input "GROS-CHêNE(ME) 1/A" at bounding box center [594, 546] width 457 height 33
type input "GROS-CHêNE(ME) /A"
click at [415, 570] on input "Numéro" at bounding box center [446, 583] width 163 height 33
paste input "1"
type input "1"
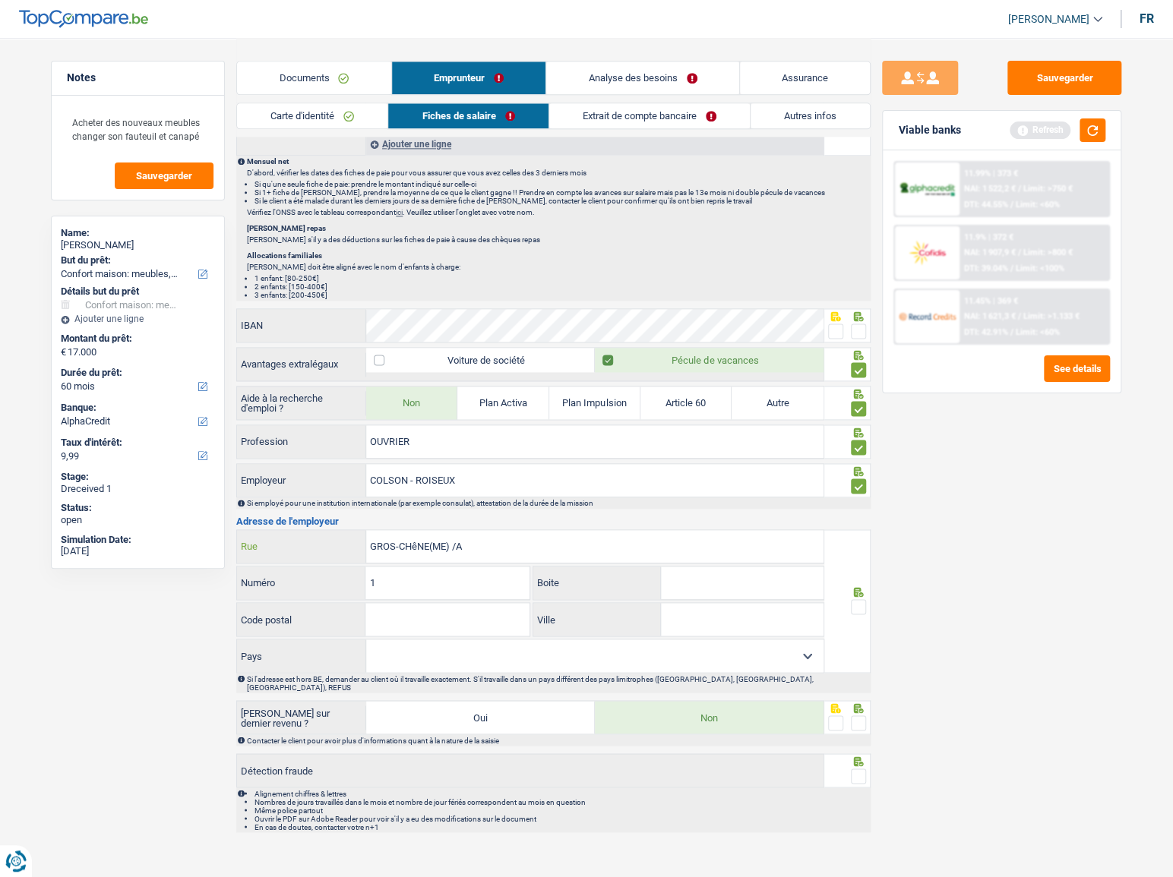
drag, startPoint x: 454, startPoint y: 537, endPoint x: 491, endPoint y: 536, distance: 36.5
click at [491, 536] on input "GROS-CHêNE(ME) /A" at bounding box center [594, 546] width 457 height 33
type input "GROS-CHêNE(ME)"
drag, startPoint x: 649, startPoint y: 576, endPoint x: 681, endPoint y: 568, distance: 32.8
click at [652, 574] on label "Boite" at bounding box center [597, 583] width 128 height 33
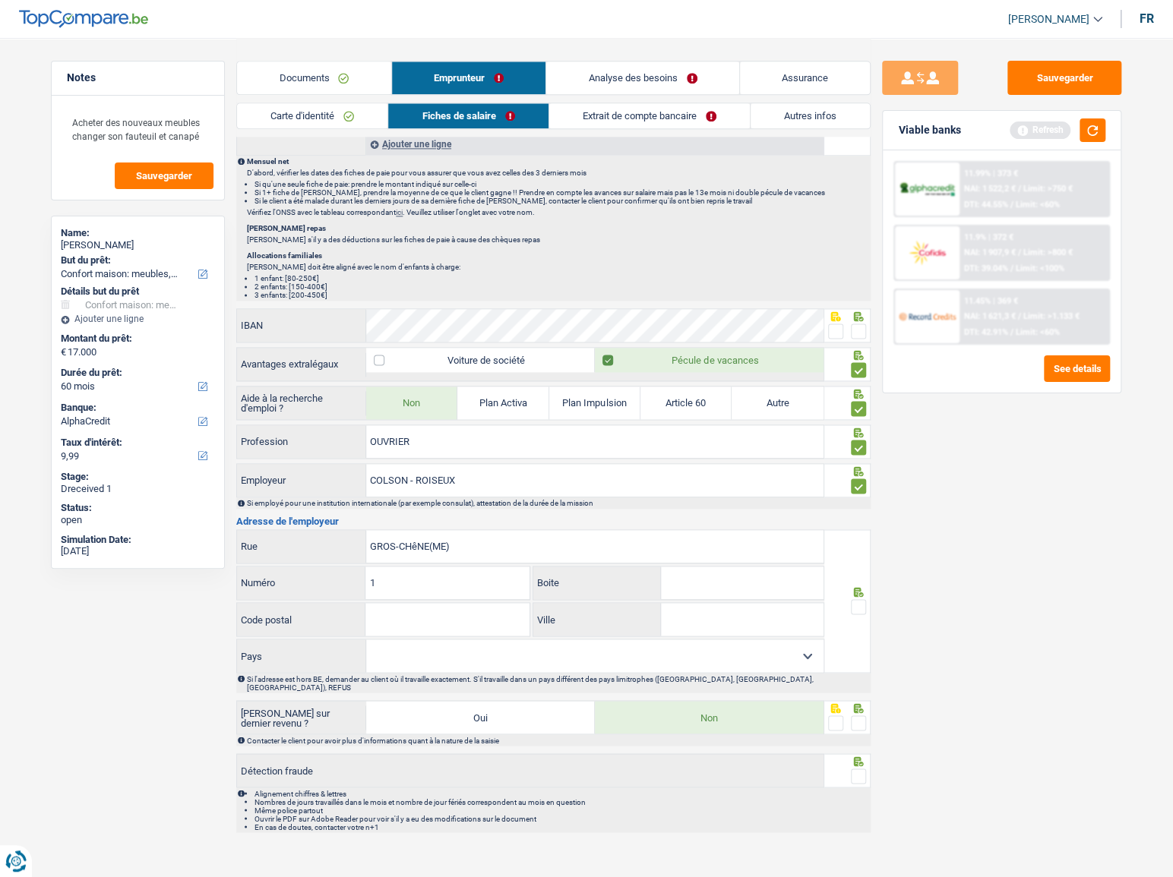
click at [661, 574] on input "Boite" at bounding box center [742, 583] width 163 height 33
click at [681, 568] on input "Boite" at bounding box center [742, 583] width 163 height 33
paste input "/A"
drag, startPoint x: 668, startPoint y: 577, endPoint x: 652, endPoint y: 576, distance: 15.3
click at [652, 576] on div "/A Boite" at bounding box center [678, 583] width 290 height 33
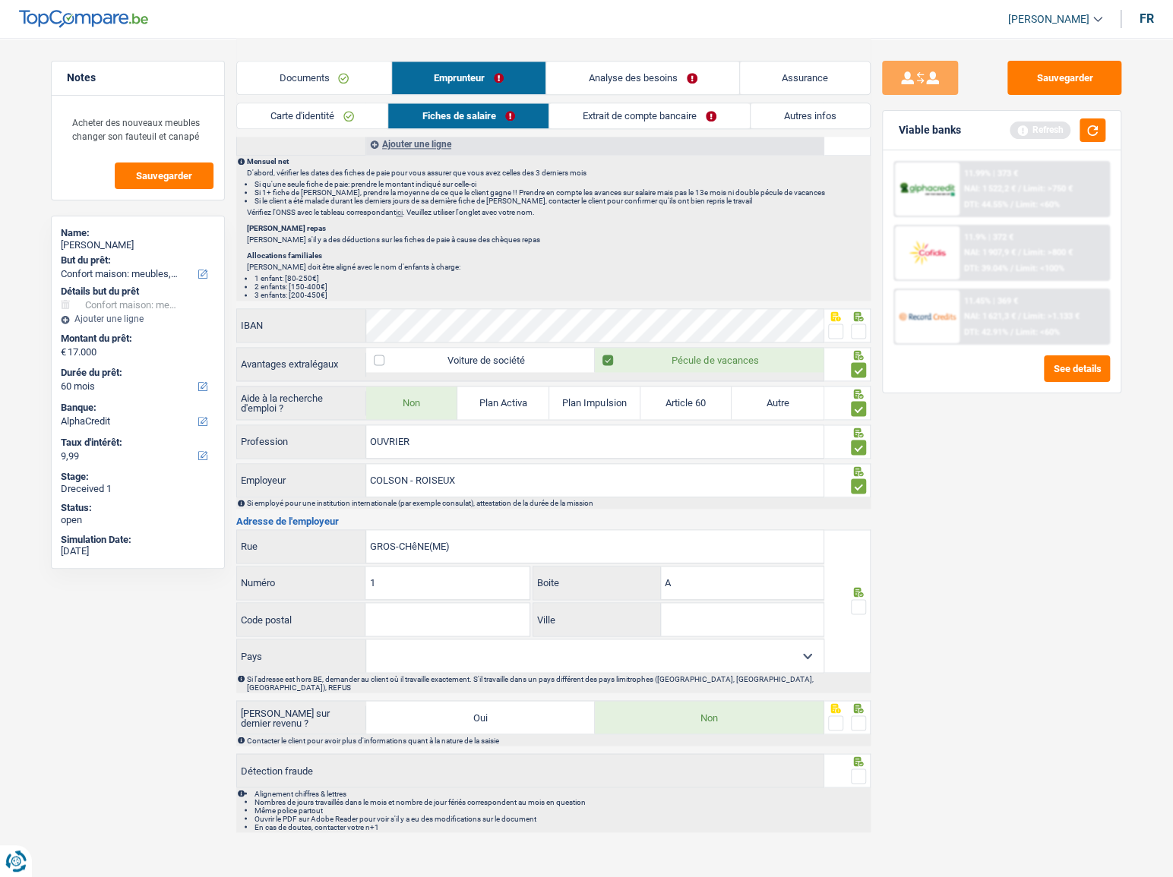
type input "A"
click at [476, 603] on input "Code postal" at bounding box center [446, 619] width 163 height 33
click at [452, 589] on input "1" at bounding box center [446, 583] width 163 height 33
click at [401, 611] on input "Code postal" at bounding box center [446, 619] width 163 height 33
paste input "5372"
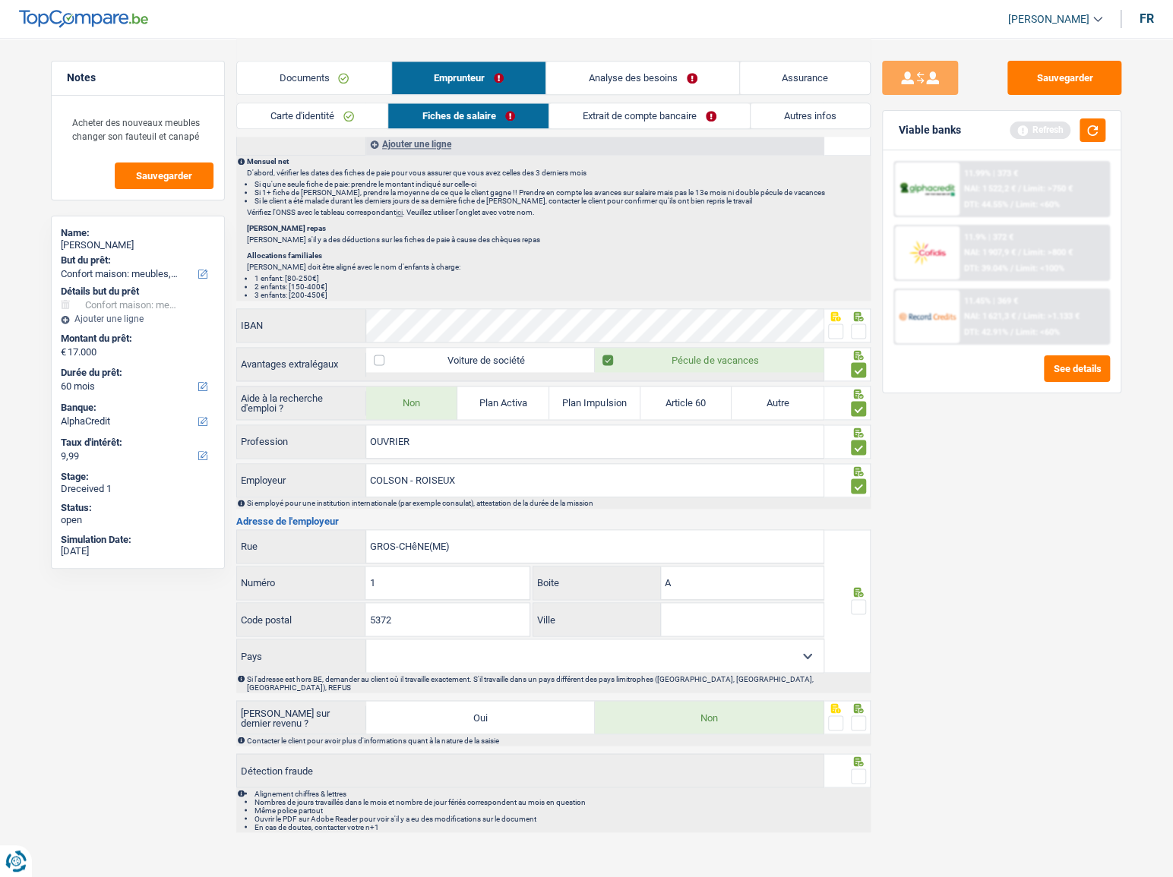
type input "5372"
click at [676, 617] on input "Ville" at bounding box center [742, 619] width 163 height 33
paste input "HAVELANGE"
type input "HAVELANGE"
click at [618, 656] on select "Belgique France Allemagne Italie Luxembourg Pays-Bas Espagne Suisse Sélectionne…" at bounding box center [594, 656] width 457 height 33
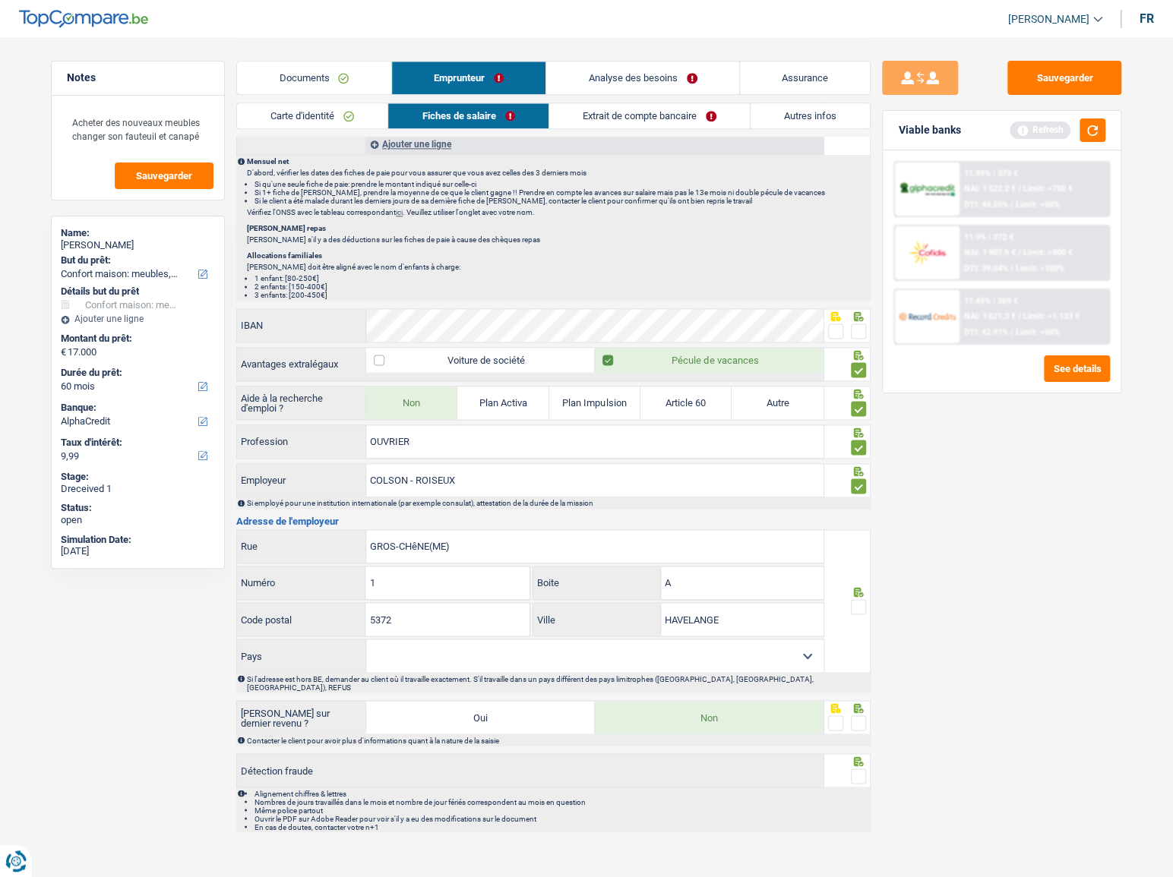
select select "BE"
click at [366, 640] on select "Belgique France Allemagne Italie Luxembourg Pays-Bas Espagne Suisse Sélectionne…" at bounding box center [594, 656] width 457 height 33
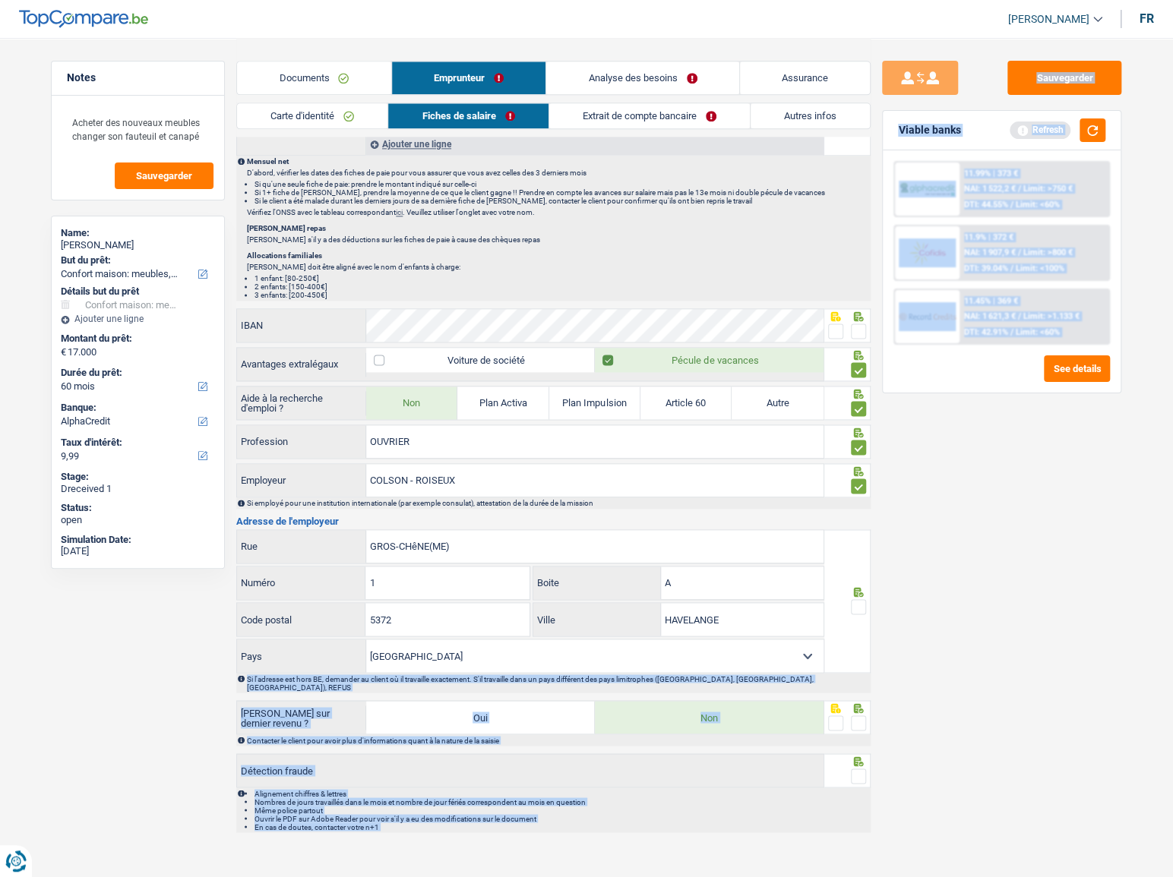
click at [853, 603] on span at bounding box center [858, 606] width 15 height 15
click at [0, 0] on input "radio" at bounding box center [0, 0] width 0 height 0
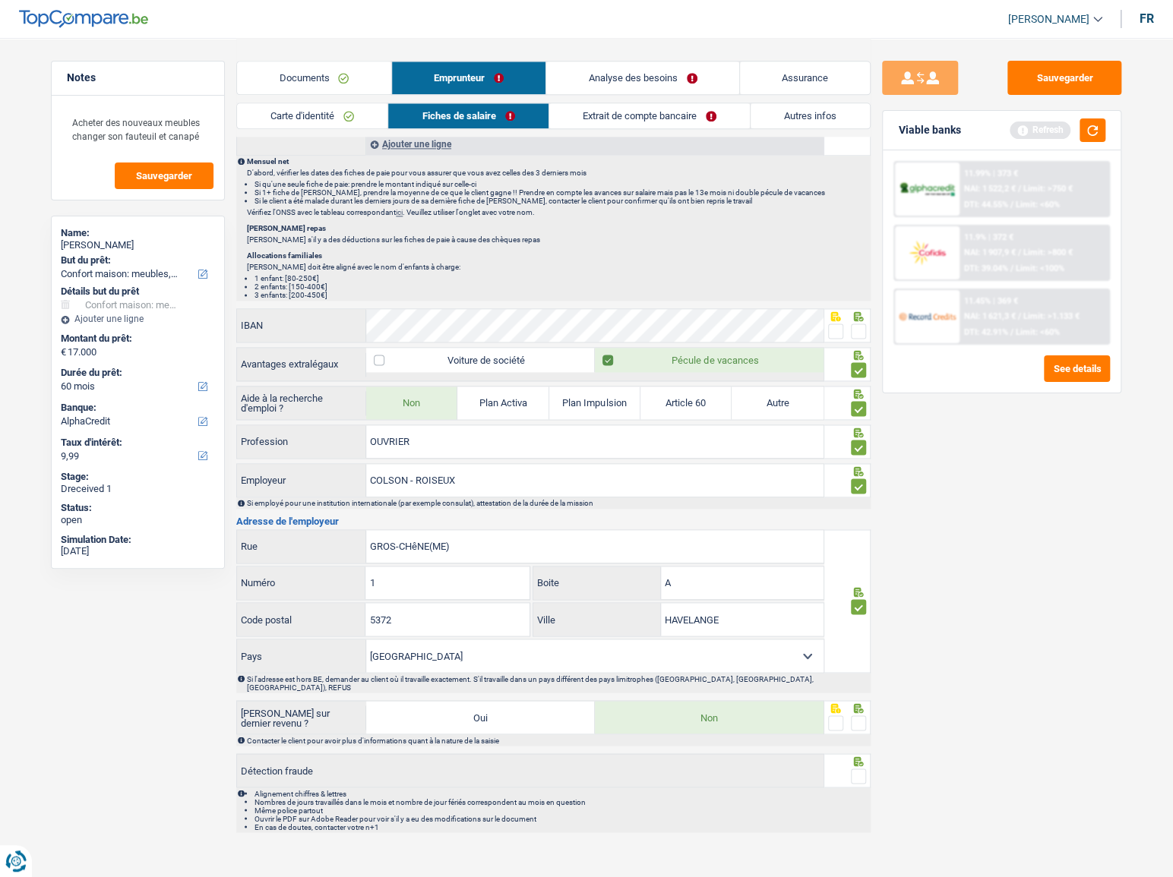
click at [855, 717] on div at bounding box center [858, 723] width 15 height 19
click at [867, 718] on div at bounding box center [847, 717] width 47 height 34
click at [864, 716] on label at bounding box center [858, 723] width 15 height 15
click at [0, 0] on input "radio" at bounding box center [0, 0] width 0 height 0
click at [860, 716] on span at bounding box center [858, 723] width 15 height 15
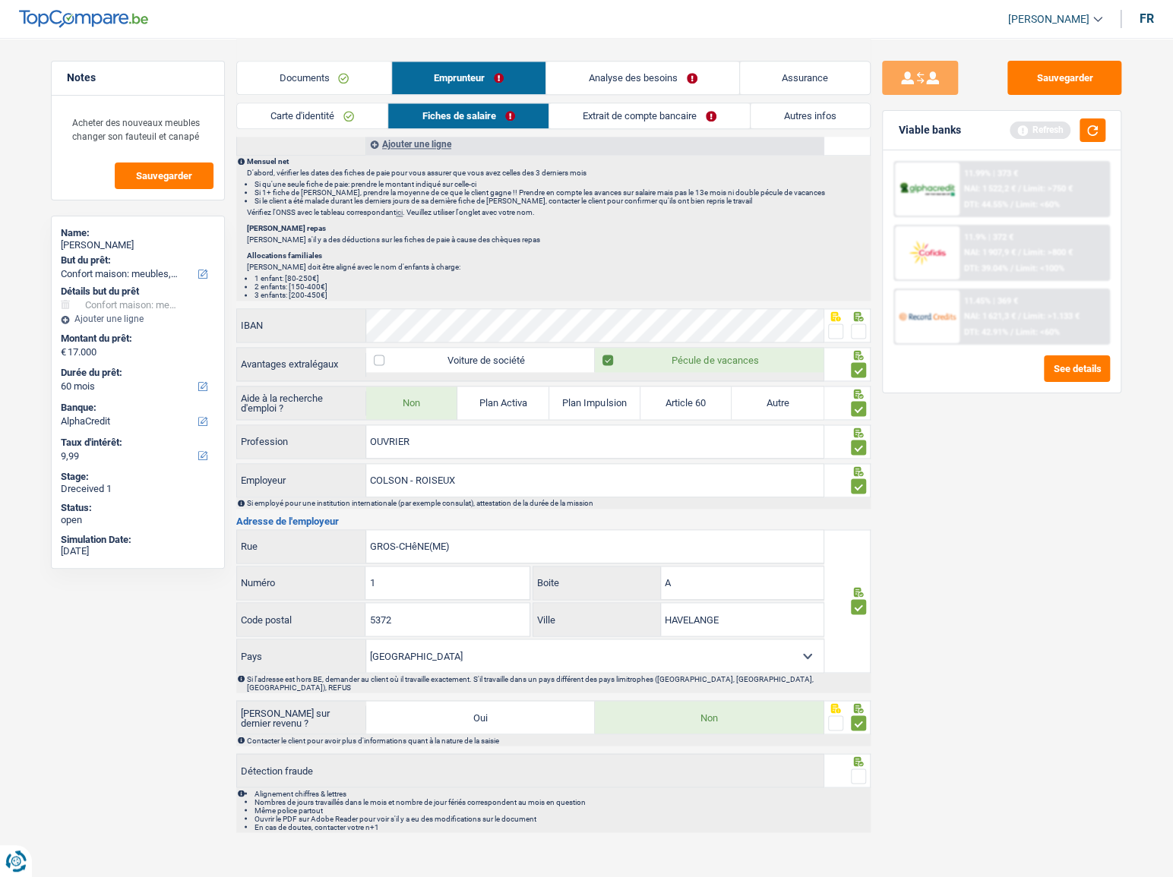
click at [0, 0] on input "radio" at bounding box center [0, 0] width 0 height 0
click at [864, 767] on div at bounding box center [858, 776] width 15 height 19
click at [858, 769] on span at bounding box center [858, 776] width 15 height 15
click at [0, 0] on input "radio" at bounding box center [0, 0] width 0 height 0
click at [861, 716] on span at bounding box center [858, 723] width 15 height 15
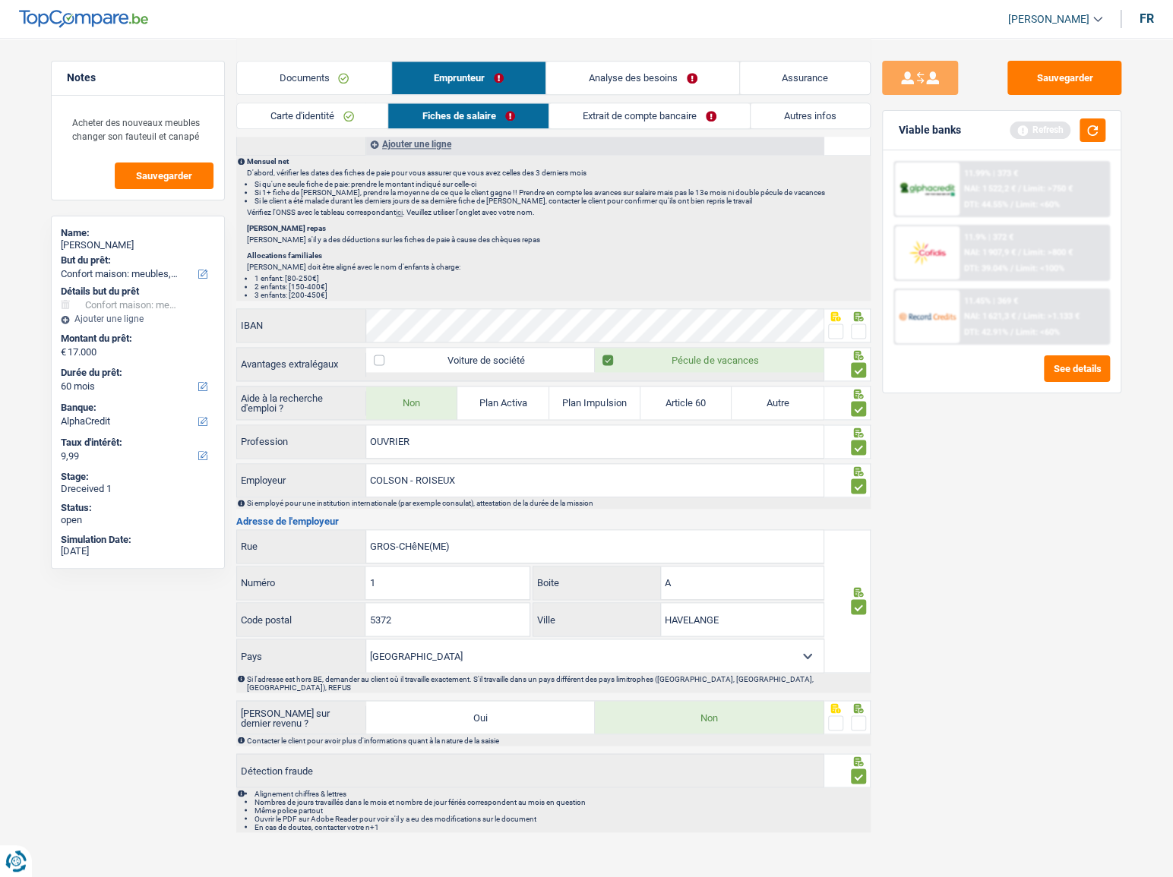
click at [0, 0] on input "radio" at bounding box center [0, 0] width 0 height 0
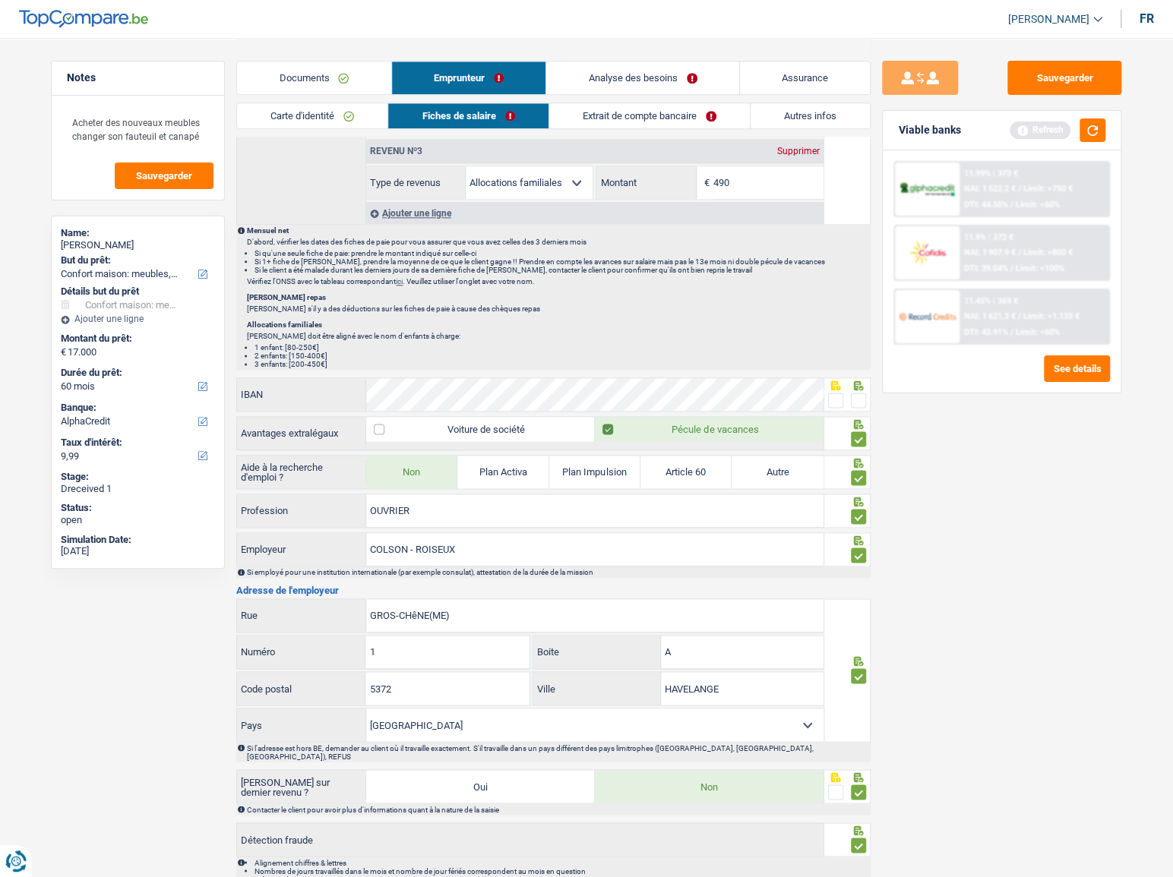
scroll to position [800, 0]
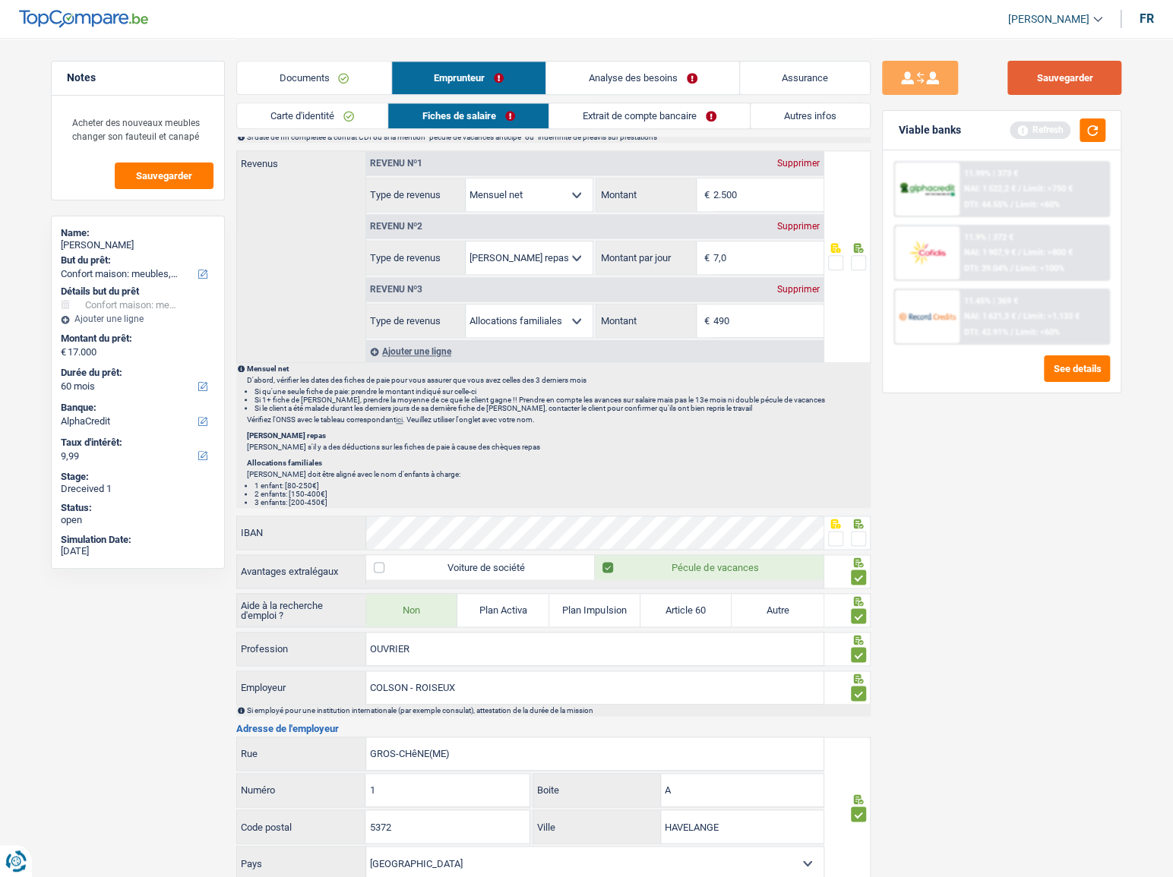
click at [1074, 76] on button "Sauvegarder" at bounding box center [1064, 78] width 114 height 34
click at [1101, 133] on button "button" at bounding box center [1092, 130] width 26 height 24
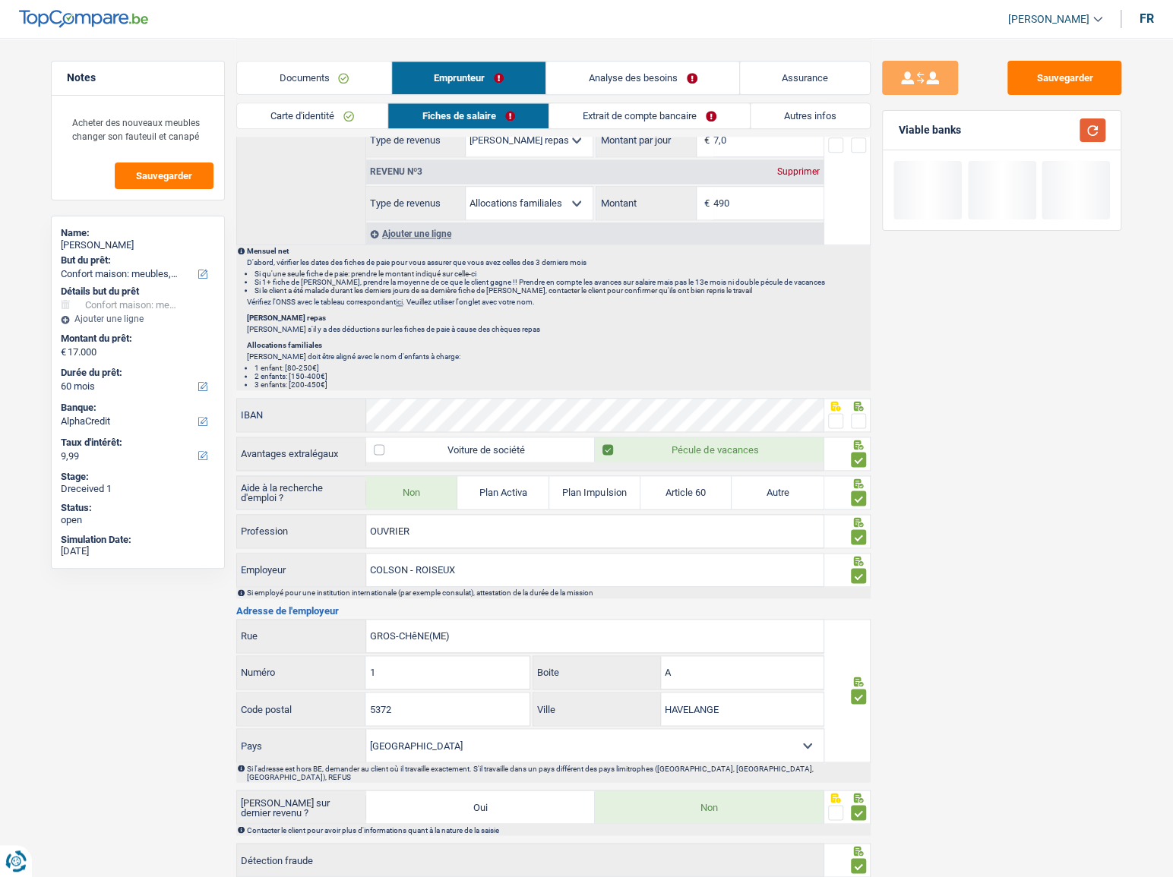
scroll to position [1007, 0]
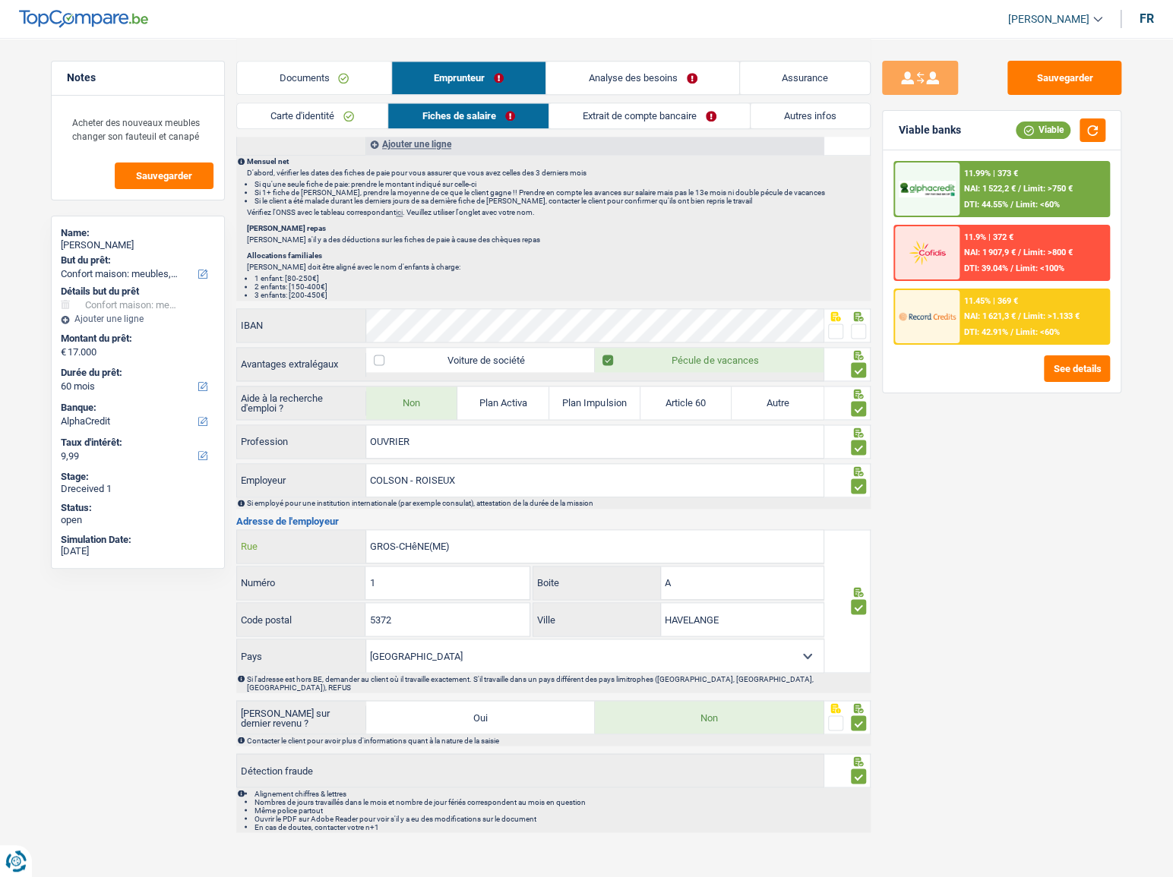
drag, startPoint x: 491, startPoint y: 529, endPoint x: 236, endPoint y: 524, distance: 254.5
drag, startPoint x: 433, startPoint y: 520, endPoint x: 439, endPoint y: 538, distance: 18.5
click at [410, 535] on input "GROS-CHêNE(ME)" at bounding box center [594, 546] width 457 height 33
click at [279, 548] on div "GROS-CHêNE(ME) Rue" at bounding box center [530, 546] width 586 height 33
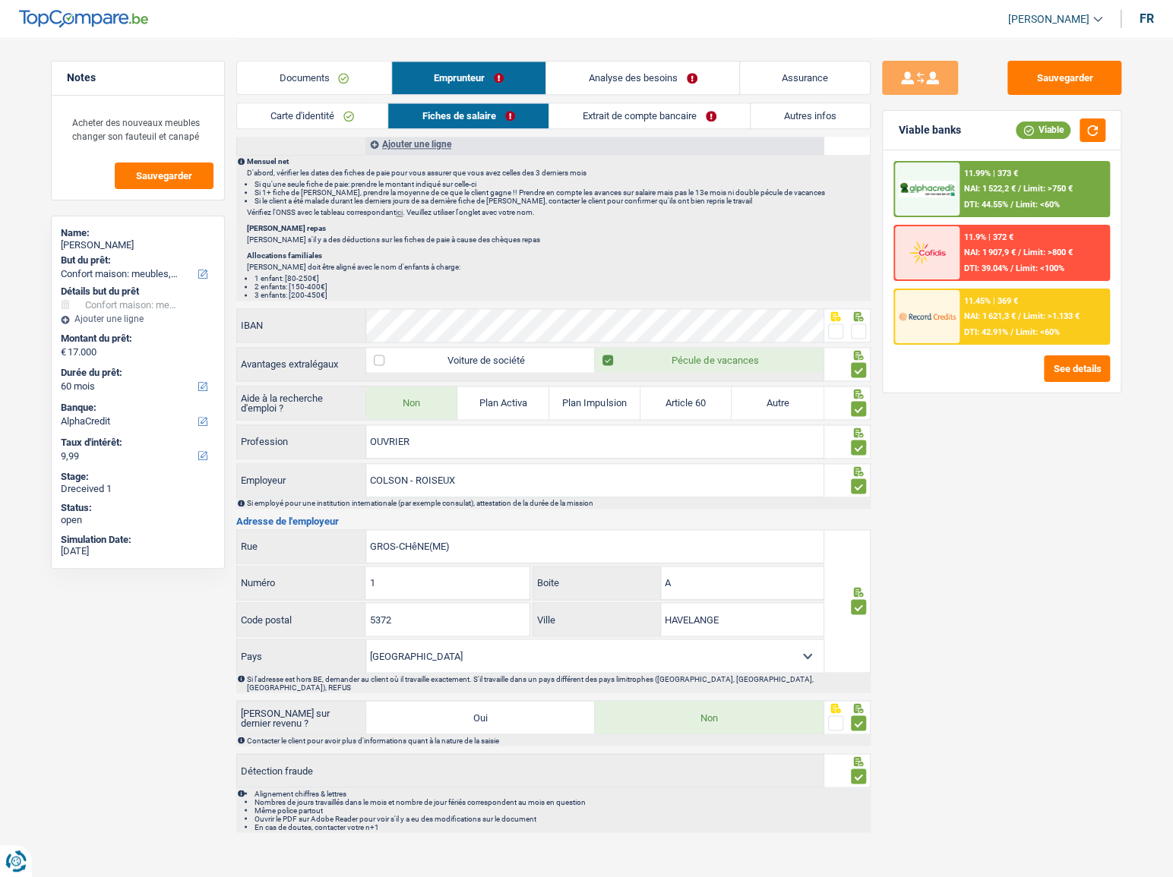
drag, startPoint x: 833, startPoint y: 321, endPoint x: 1004, endPoint y: 156, distance: 238.0
click at [833, 324] on span at bounding box center [835, 331] width 15 height 15
click at [0, 0] on input "radio" at bounding box center [0, 0] width 0 height 0
click at [1079, 84] on button "Sauvegarder" at bounding box center [1064, 78] width 114 height 34
click at [1090, 133] on button "button" at bounding box center [1092, 130] width 26 height 24
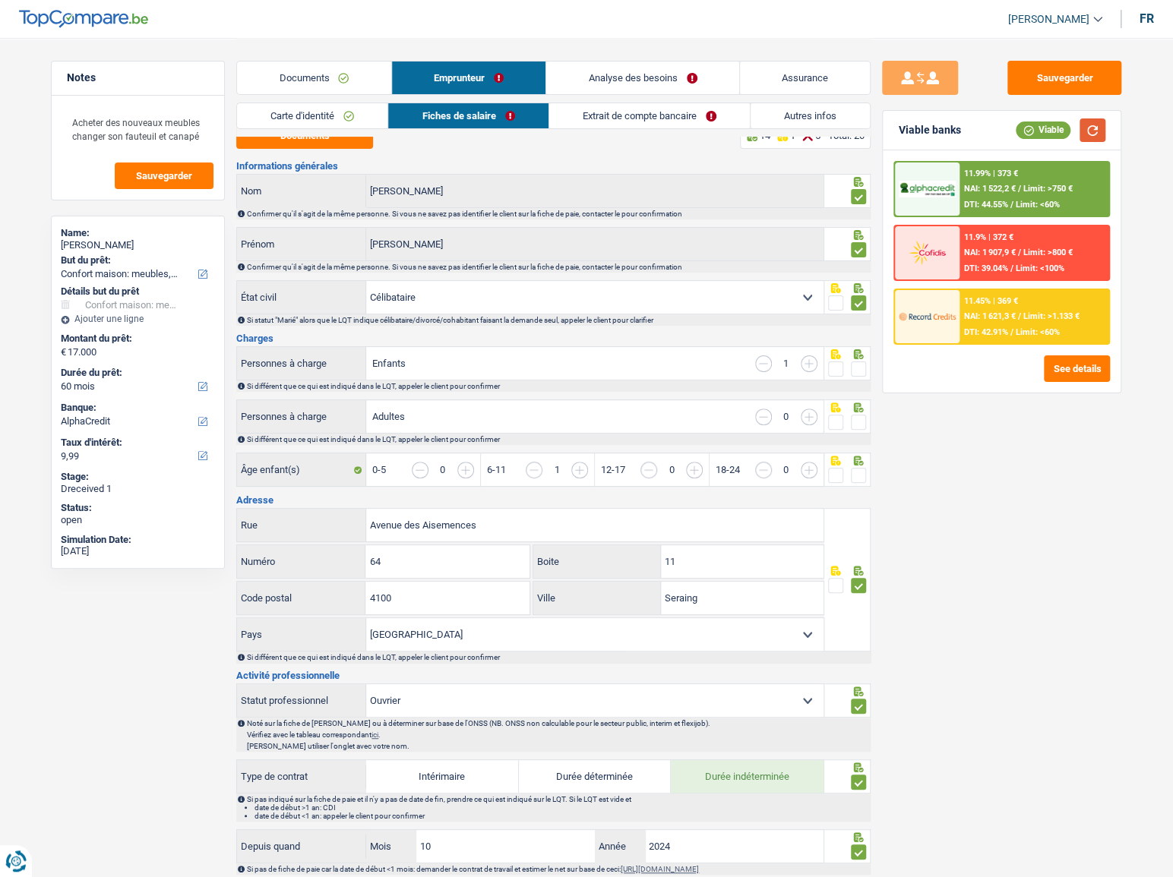
scroll to position [0, 0]
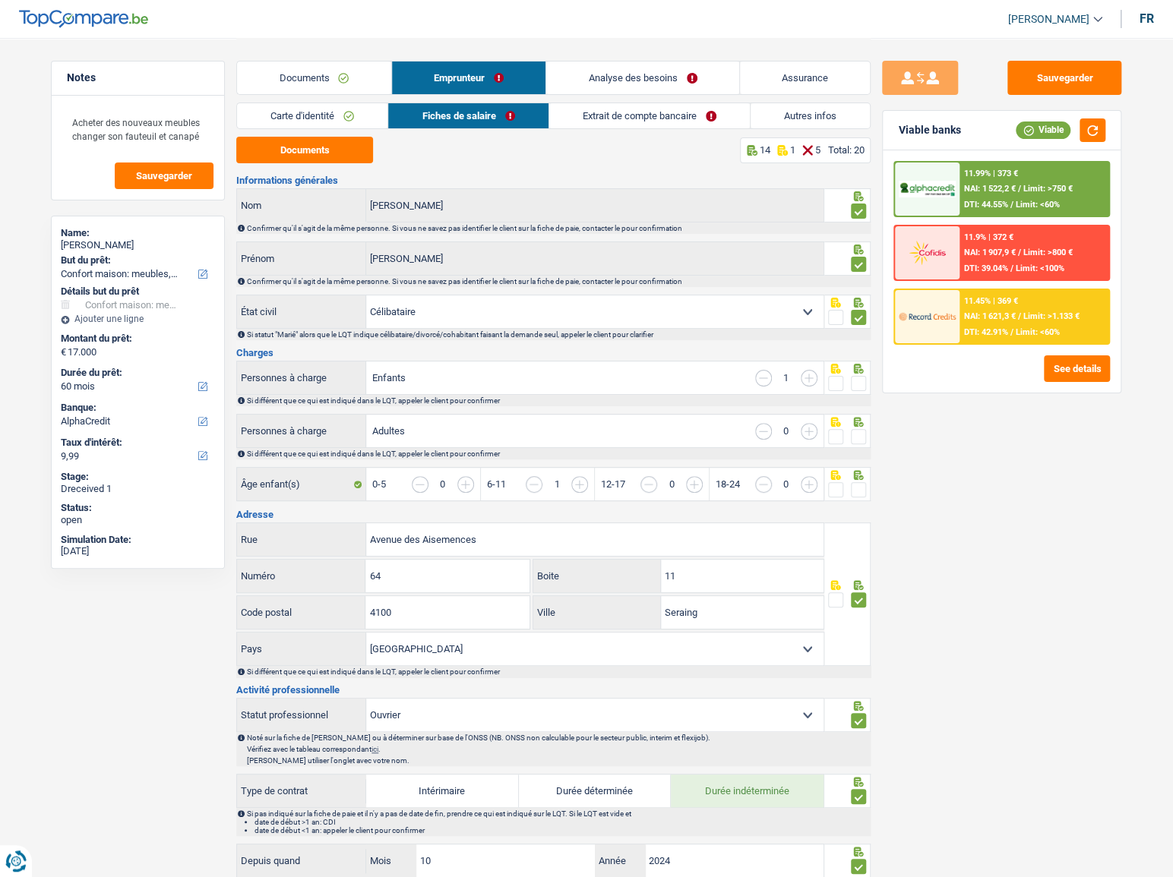
click at [627, 128] on link "Extrait de compte bancaire" at bounding box center [649, 115] width 201 height 25
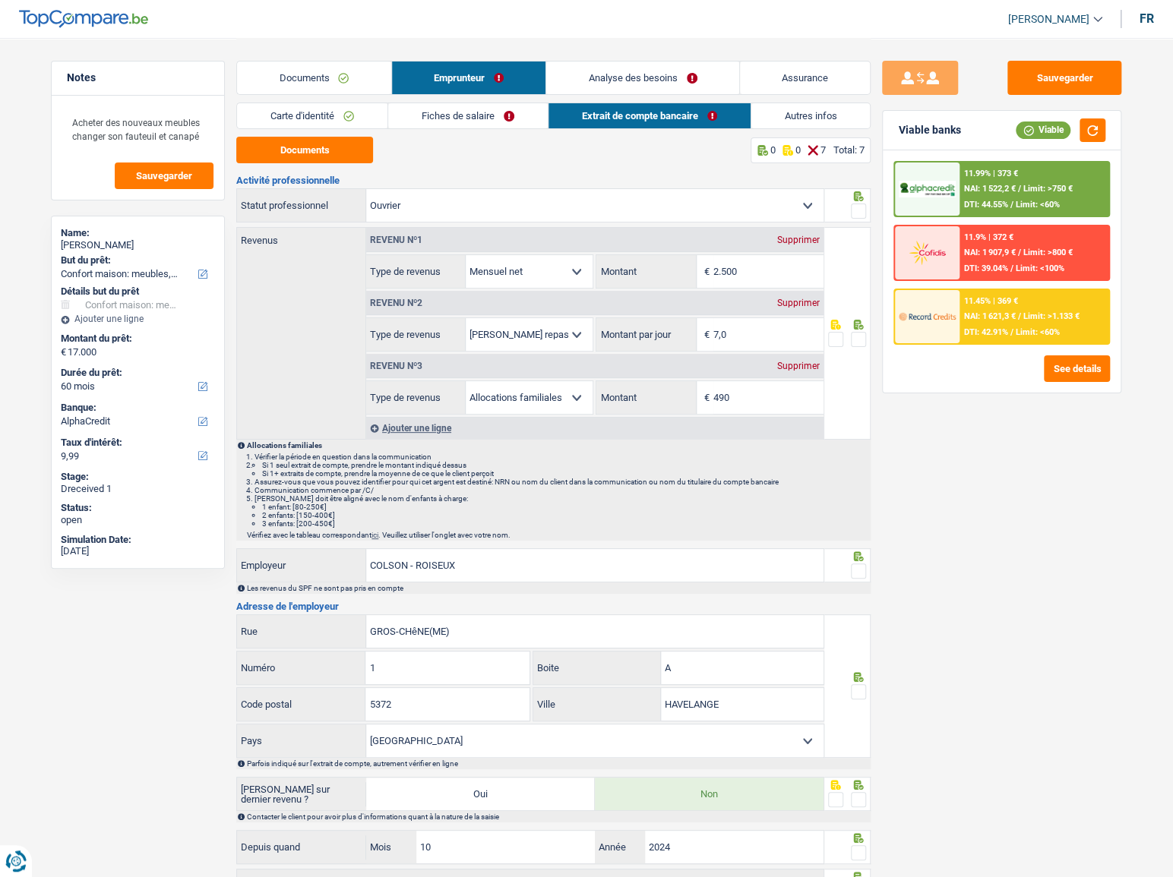
drag, startPoint x: 441, startPoint y: 115, endPoint x: 868, endPoint y: 365, distance: 494.7
click at [442, 115] on link "Fiches de salaire" at bounding box center [468, 115] width 160 height 25
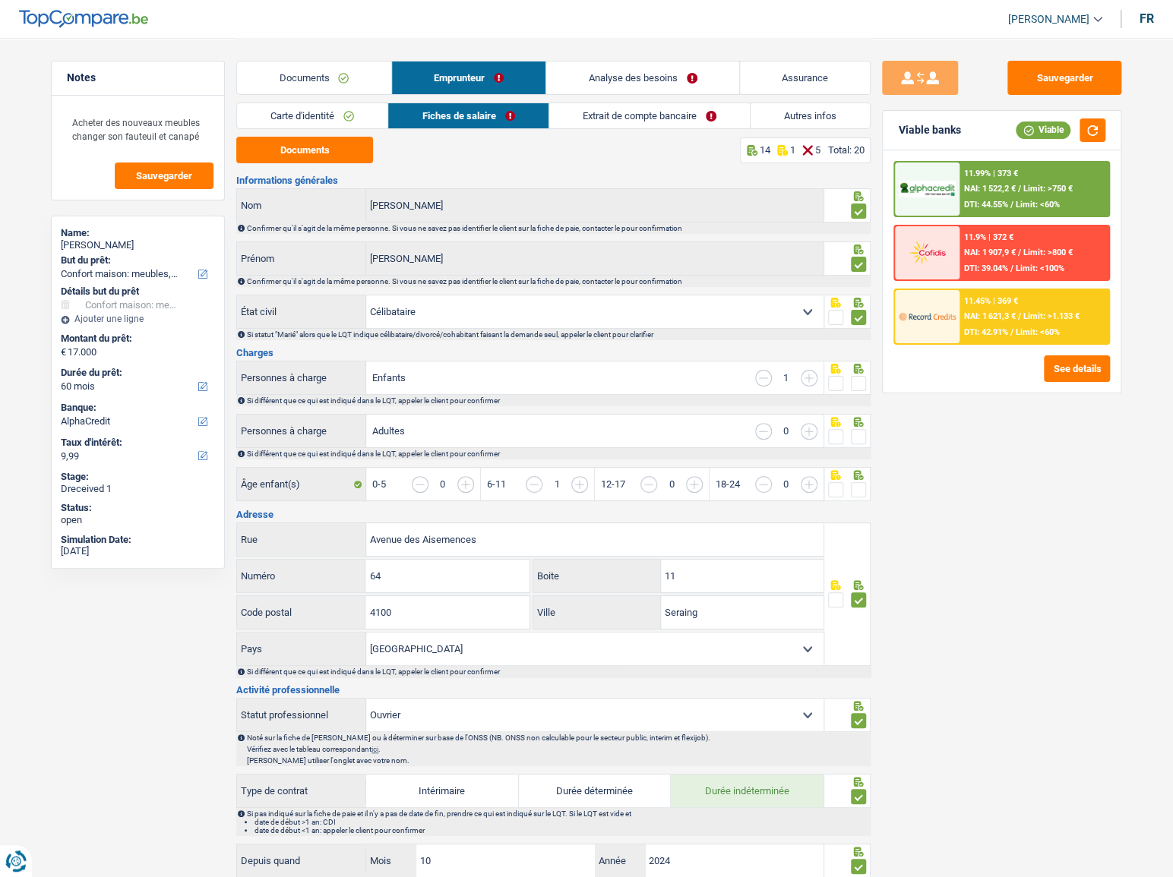
click at [858, 383] on span at bounding box center [858, 383] width 15 height 15
click at [0, 0] on input "radio" at bounding box center [0, 0] width 0 height 0
click at [872, 434] on div "Sauvegarder Viable banks Viable 11.99% | 373 € NAI: 1 522,2 € / Limit: >750 € D…" at bounding box center [1001, 457] width 262 height 792
click at [858, 438] on span at bounding box center [858, 436] width 15 height 15
click at [0, 0] on input "radio" at bounding box center [0, 0] width 0 height 0
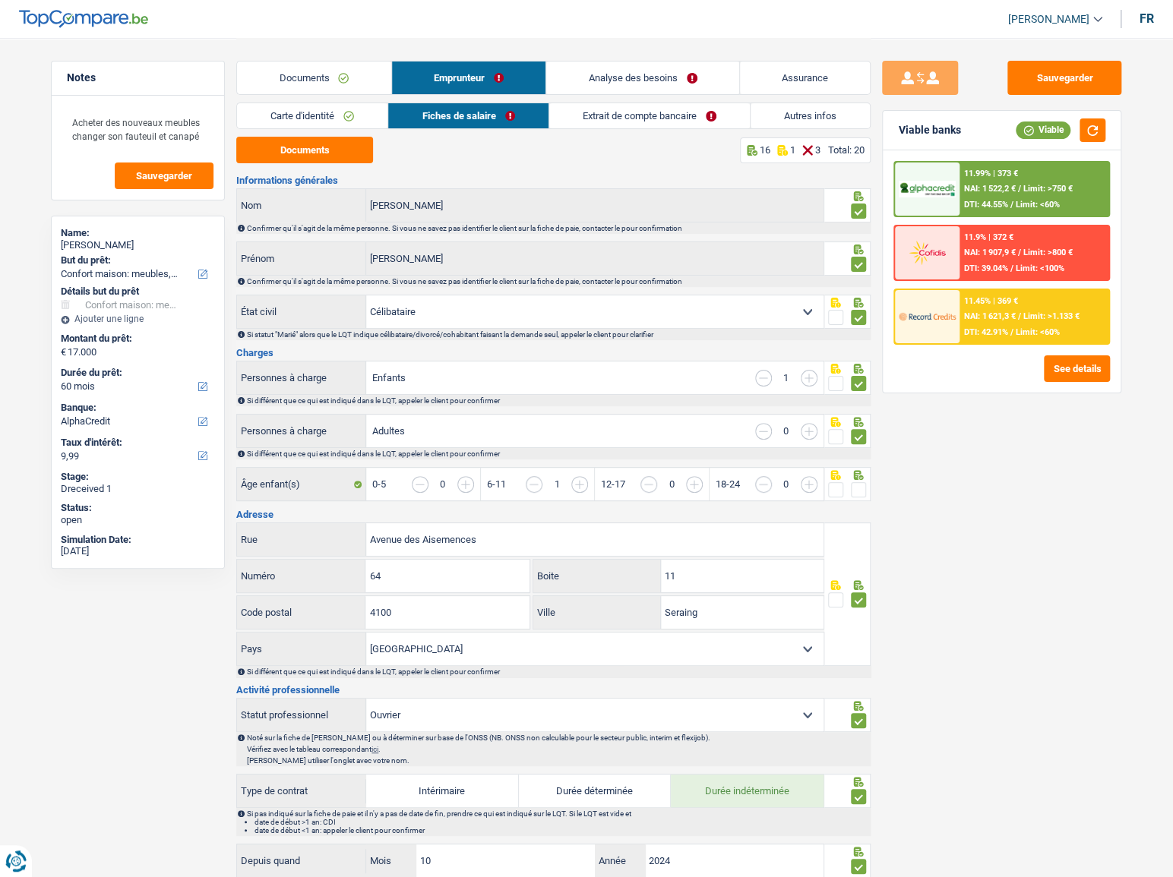
click at [861, 488] on span at bounding box center [858, 489] width 15 height 15
click at [0, 0] on input "radio" at bounding box center [0, 0] width 0 height 0
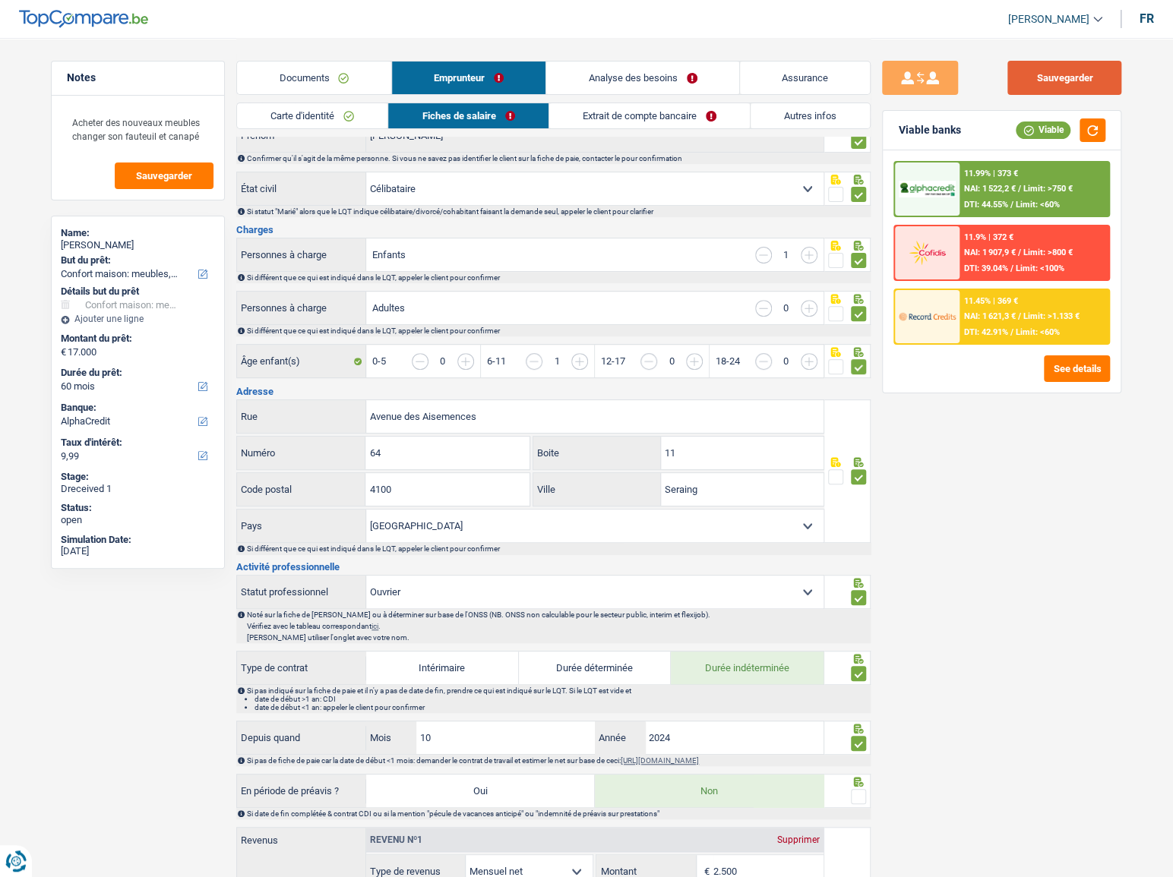
scroll to position [137, 0]
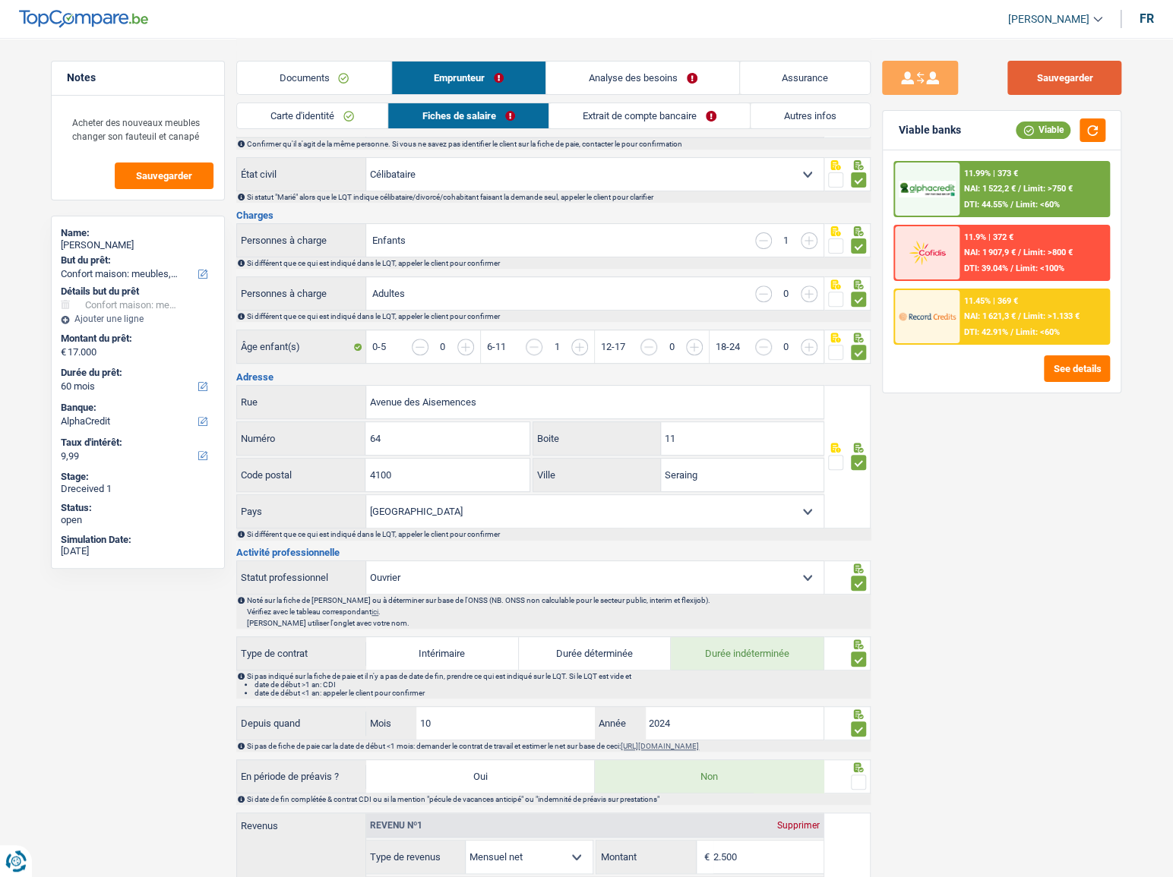
click at [1077, 77] on button "Sauvegarder" at bounding box center [1064, 78] width 114 height 34
drag, startPoint x: 1100, startPoint y: 122, endPoint x: 1100, endPoint y: 133, distance: 10.6
click at [1100, 125] on button "button" at bounding box center [1092, 130] width 26 height 24
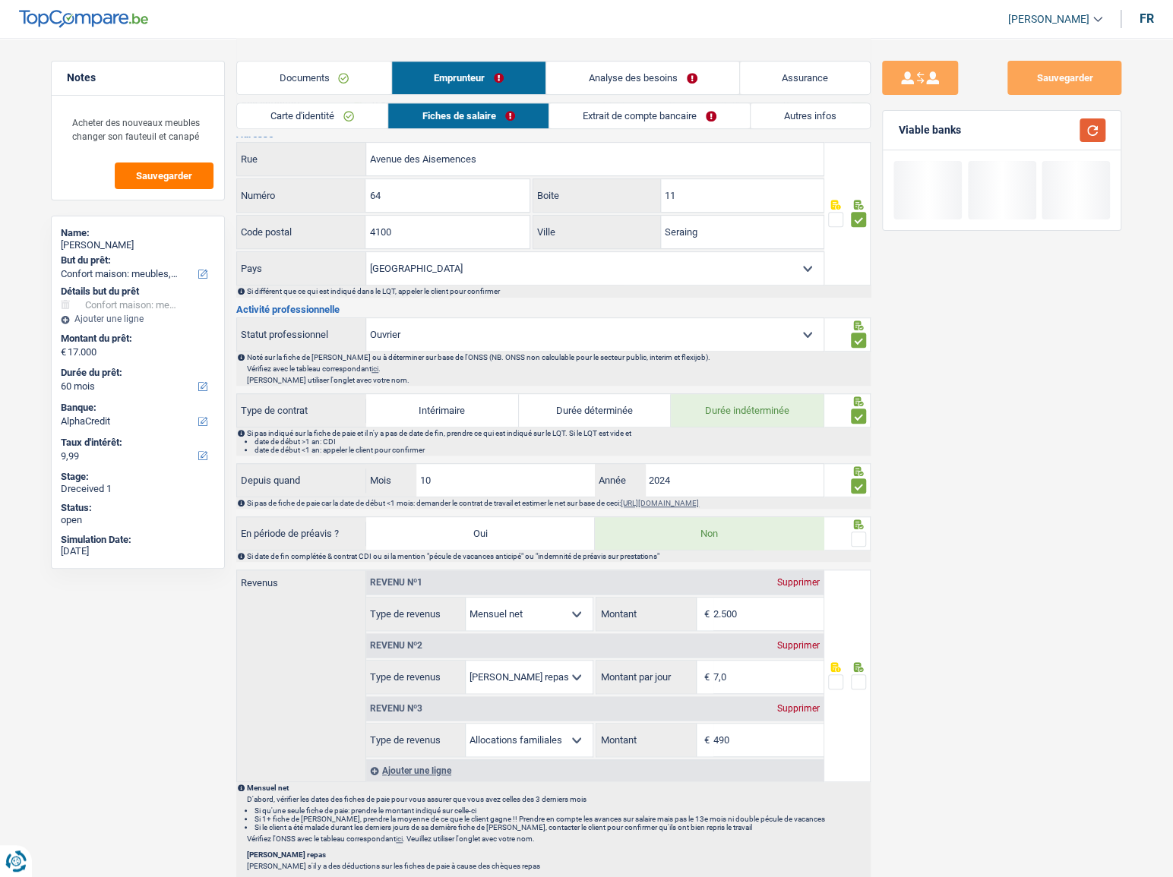
scroll to position [483, 0]
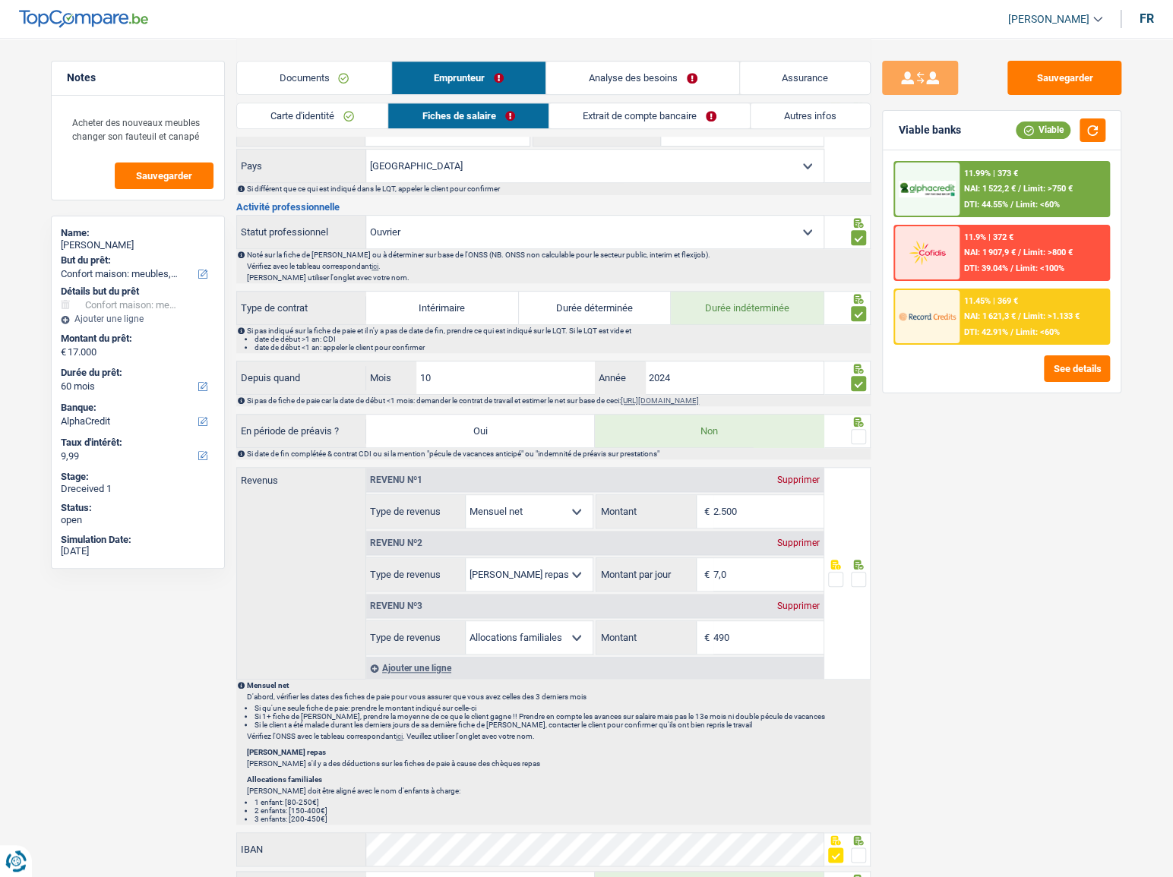
click at [848, 435] on fieldset at bounding box center [847, 437] width 39 height 19
click at [858, 434] on span at bounding box center [858, 436] width 15 height 15
click at [0, 0] on input "radio" at bounding box center [0, 0] width 0 height 0
click at [1084, 684] on div "Sauvegarder Viable banks Viable 11.99% | 373 € NAI: 1 522,2 € / Limit: >750 € D…" at bounding box center [1001, 457] width 262 height 792
drag, startPoint x: 725, startPoint y: 509, endPoint x: 599, endPoint y: 504, distance: 126.9
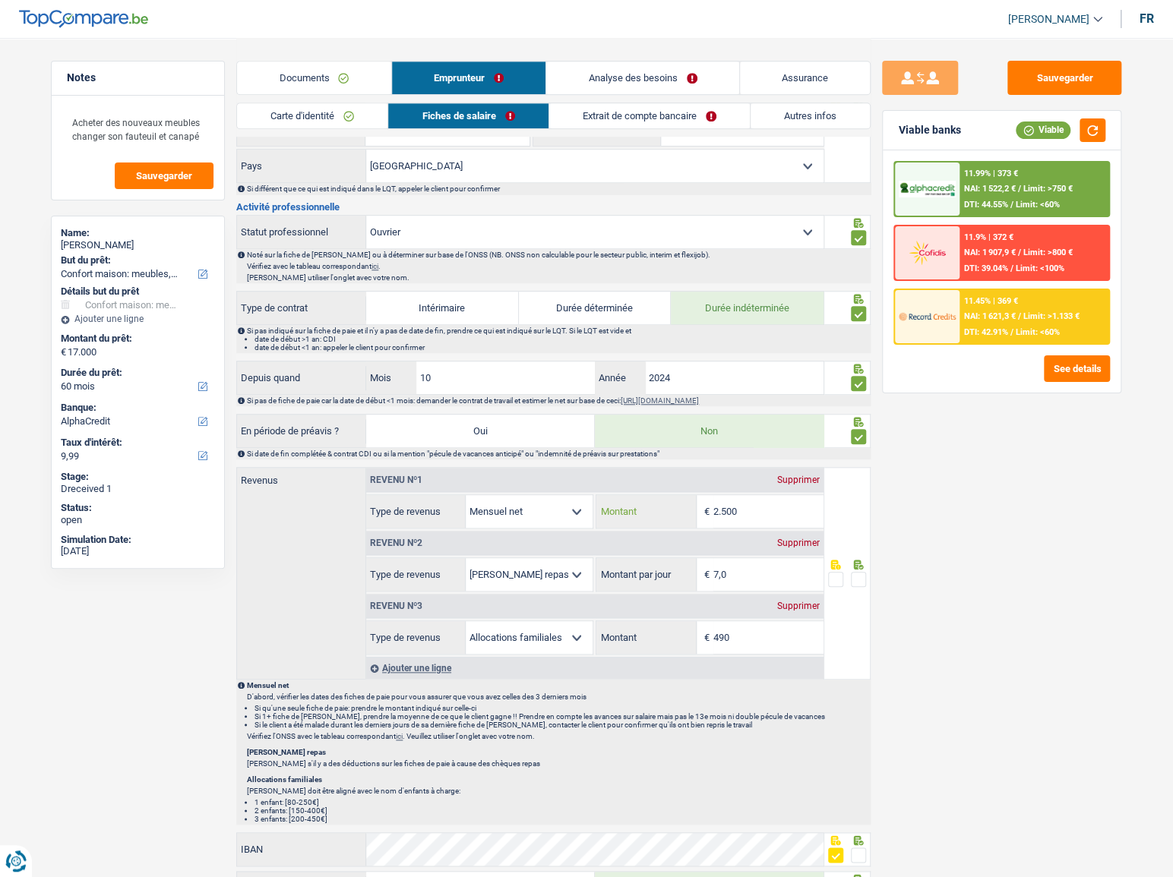
click at [612, 507] on div "2.500 € Montant" at bounding box center [709, 511] width 226 height 33
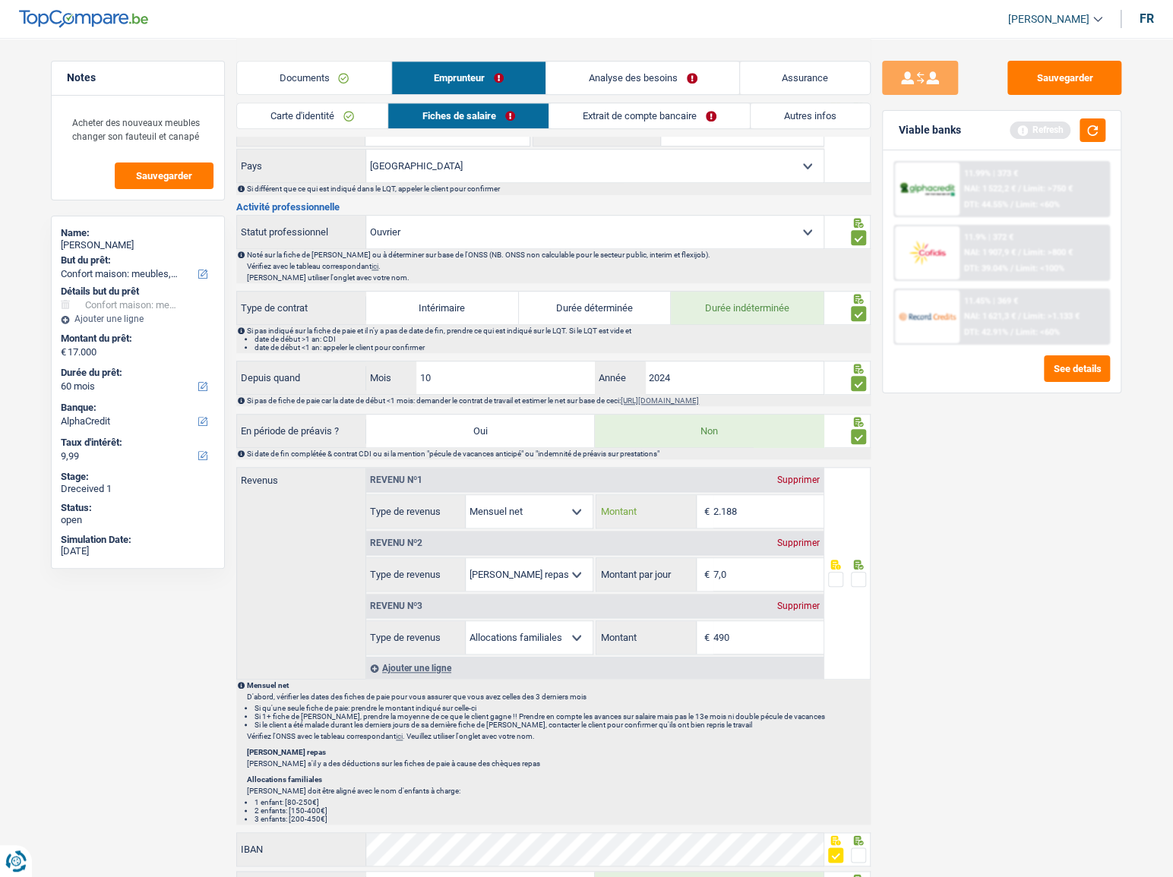
type input "2.188"
click at [971, 675] on div "Sauvegarder Viable banks Refresh 11.99% | 373 € NAI: 1 522,2 € / Limit: >750 € …" at bounding box center [1001, 457] width 262 height 792
click at [952, 684] on div "Sauvegarder Viable banks Refresh 11.99% | 373 € NAI: 1 522,2 € / Limit: >750 € …" at bounding box center [1001, 457] width 262 height 792
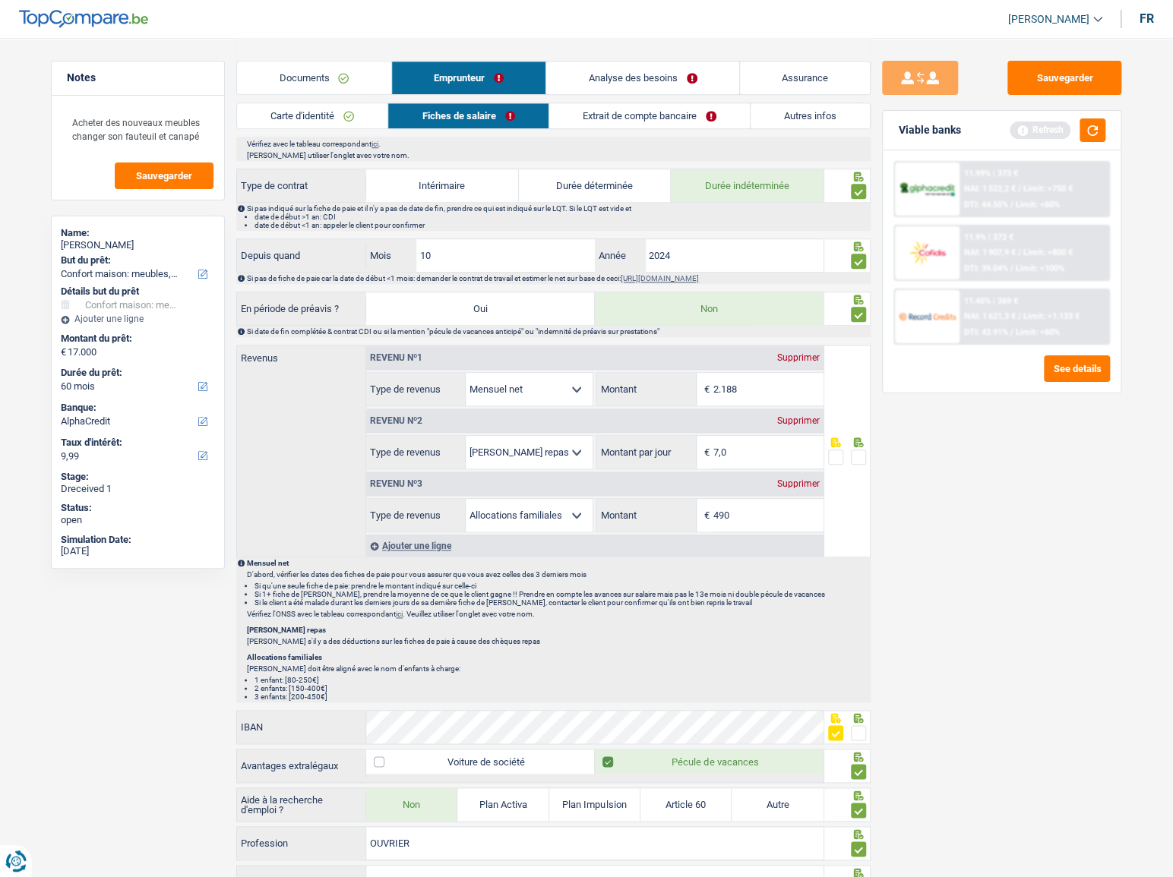
scroll to position [731, 0]
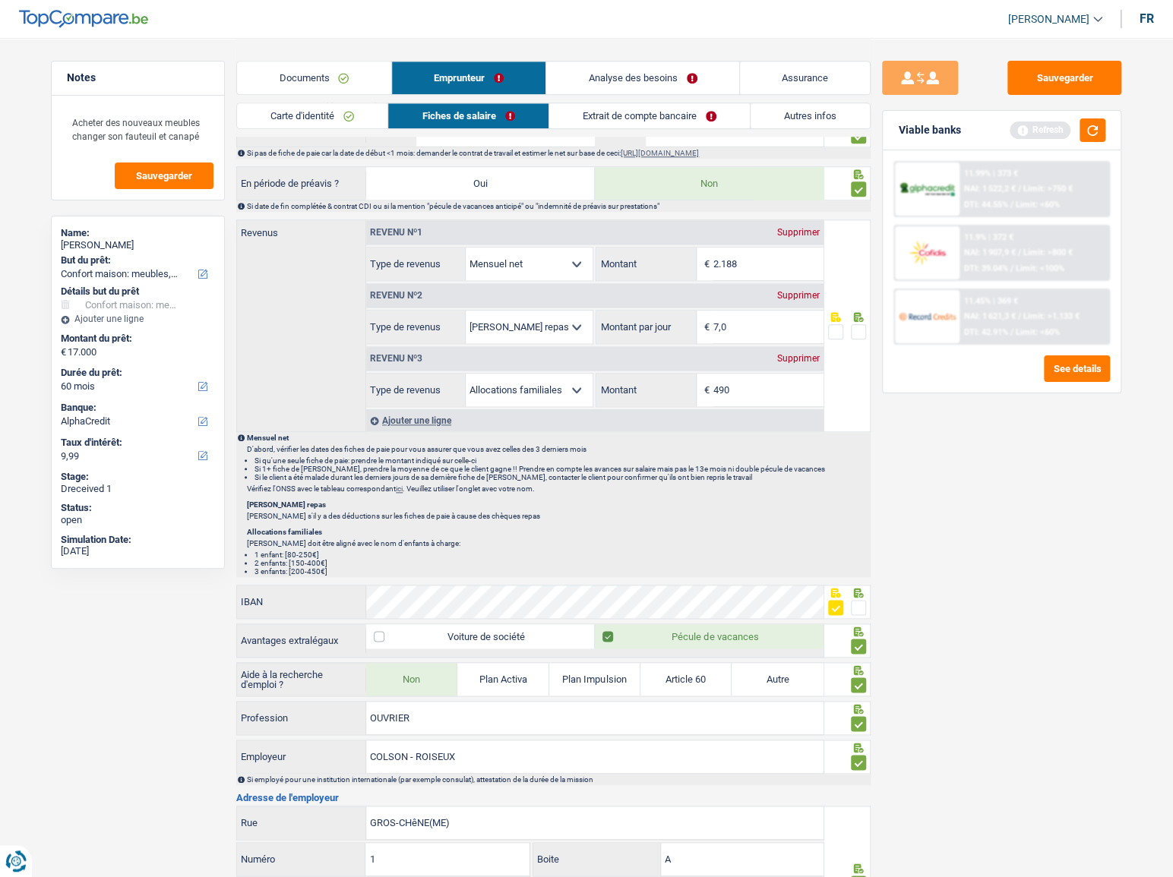
click at [849, 325] on fieldset at bounding box center [847, 332] width 39 height 19
click at [861, 326] on span at bounding box center [858, 331] width 15 height 15
click at [0, 0] on input "radio" at bounding box center [0, 0] width 0 height 0
drag, startPoint x: 1075, startPoint y: 68, endPoint x: 946, endPoint y: 99, distance: 131.9
click at [1073, 69] on button "Sauvegarder" at bounding box center [1064, 78] width 114 height 34
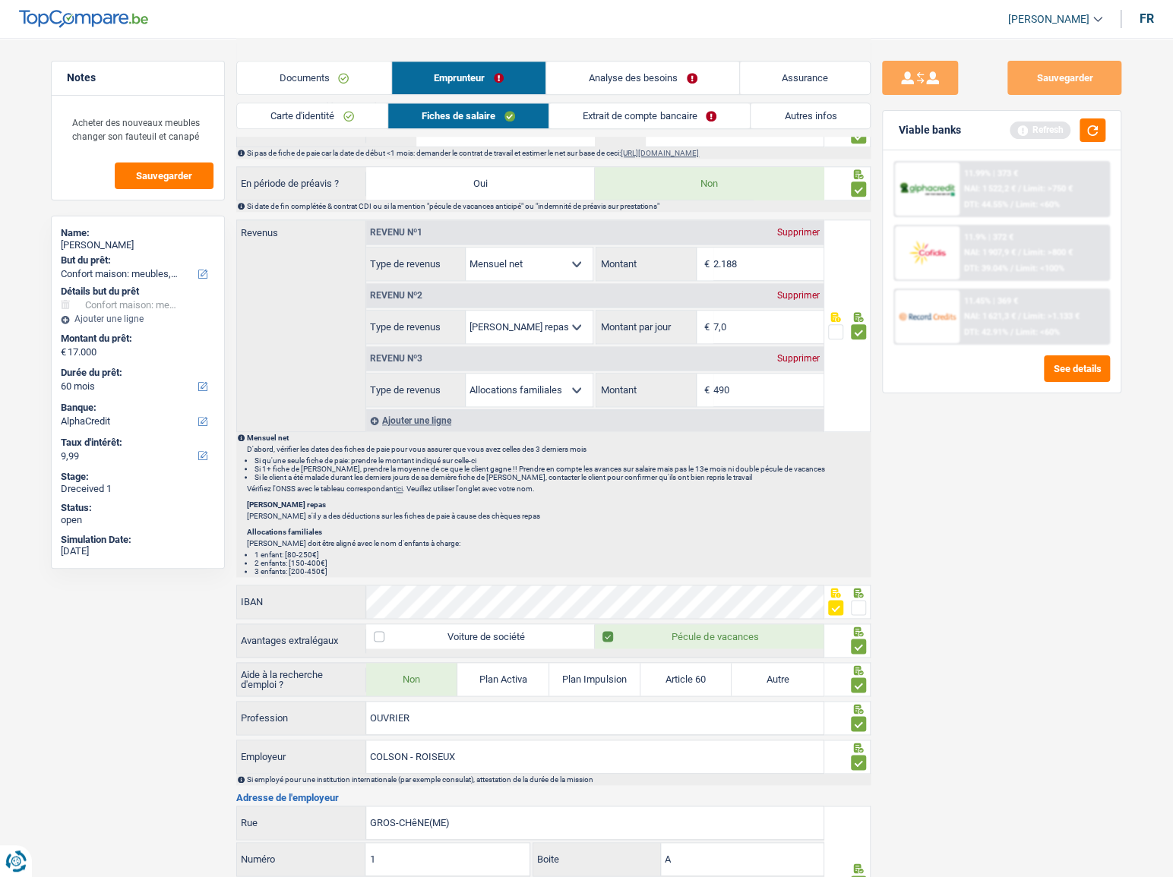
click at [626, 122] on link "Extrait de compte bancaire" at bounding box center [649, 115] width 201 height 25
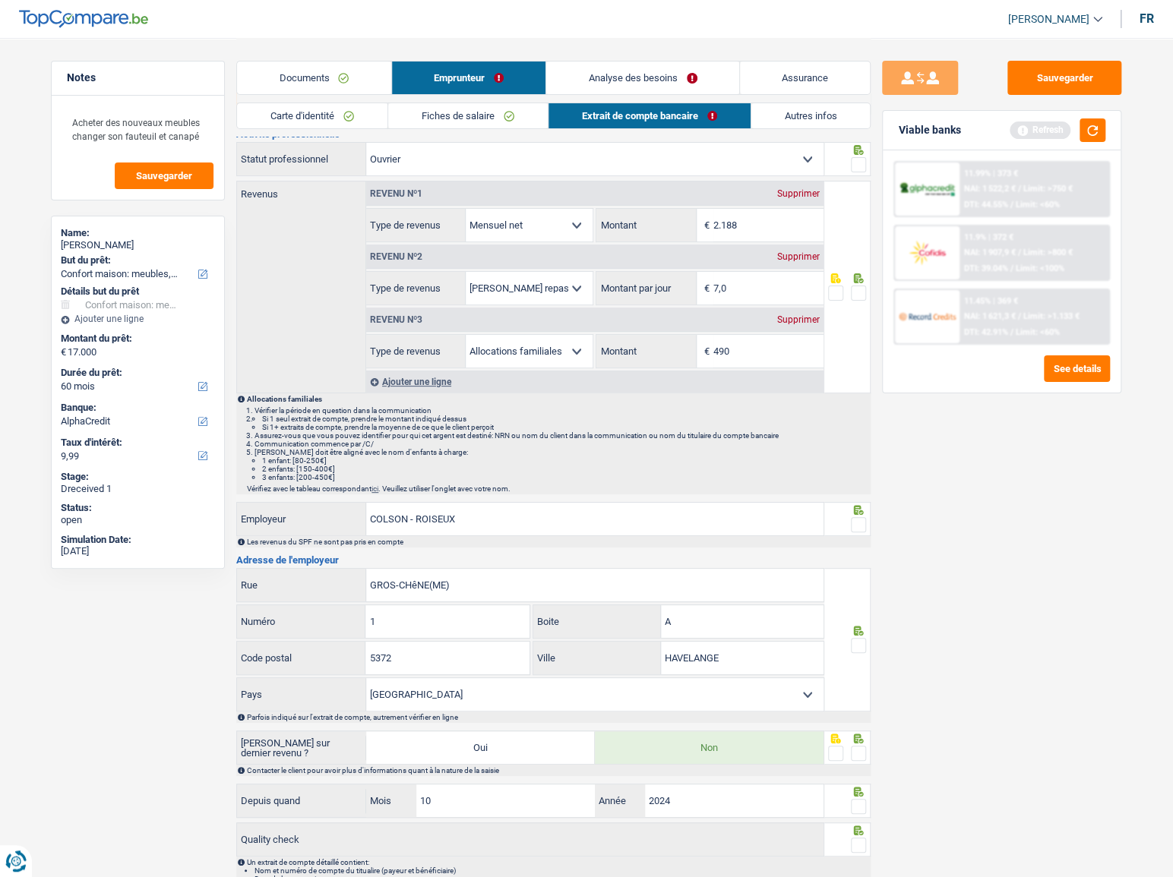
scroll to position [0, 0]
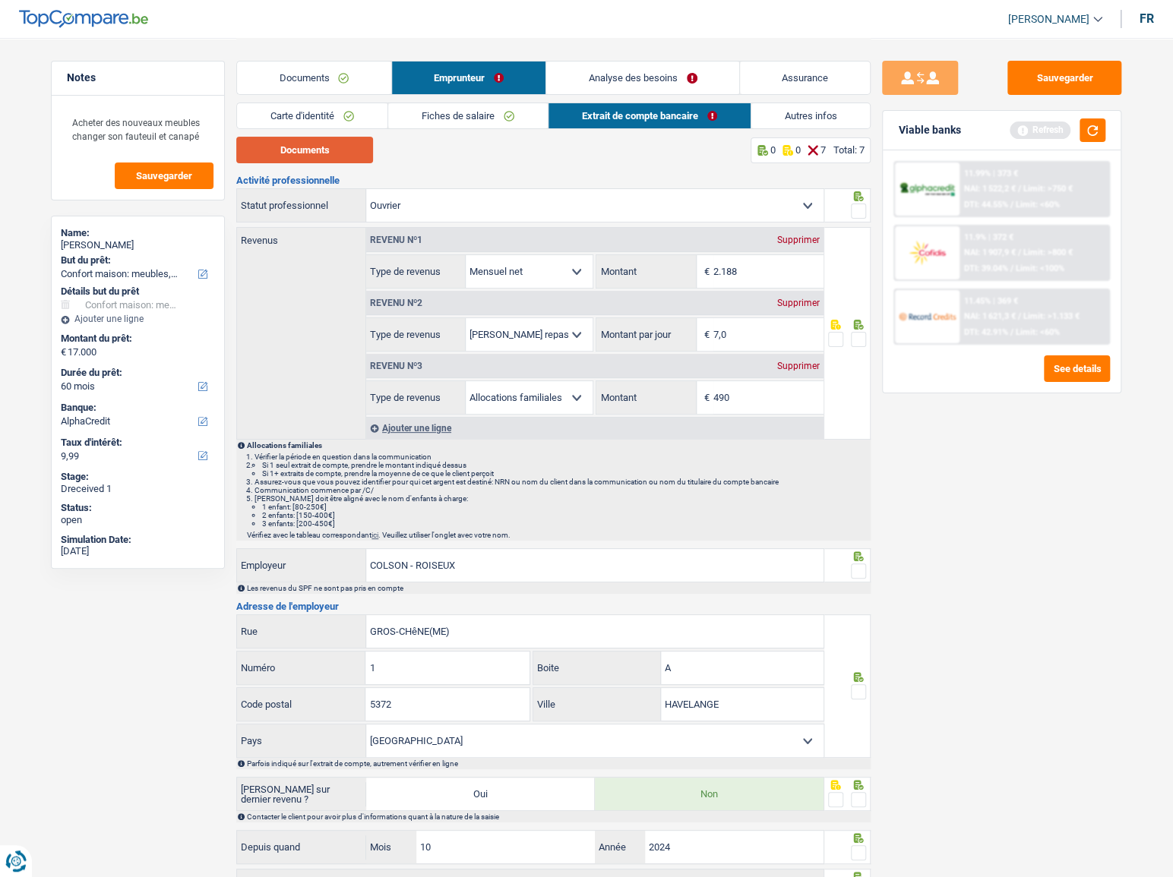
click at [325, 150] on button "Documents" at bounding box center [304, 150] width 137 height 27
drag, startPoint x: 752, startPoint y: 390, endPoint x: 547, endPoint y: 390, distance: 205.1
click at [547, 390] on div "Allocation d'handicap Allocations chômage Allocations familiales Chèques repas …" at bounding box center [594, 398] width 457 height 34
type input "576"
click at [950, 501] on div "Sauvegarder Viable banks Refresh 11.99% | 373 € NAI: 1 522,2 € / Limit: >750 € …" at bounding box center [1001, 457] width 262 height 792
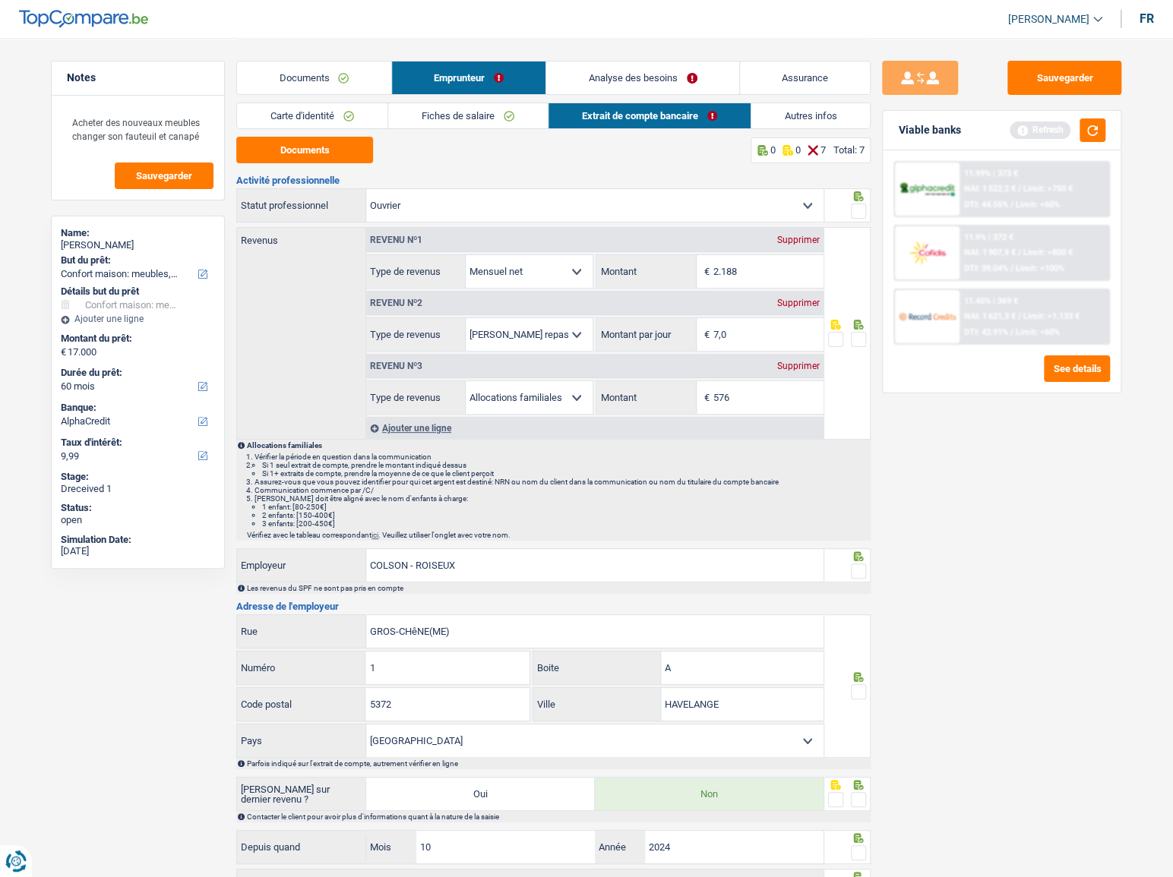
click at [864, 342] on span at bounding box center [858, 339] width 15 height 15
click at [0, 0] on input "radio" at bounding box center [0, 0] width 0 height 0
click at [858, 211] on span at bounding box center [858, 211] width 15 height 15
click at [0, 0] on input "radio" at bounding box center [0, 0] width 0 height 0
click at [867, 575] on div at bounding box center [847, 565] width 47 height 34
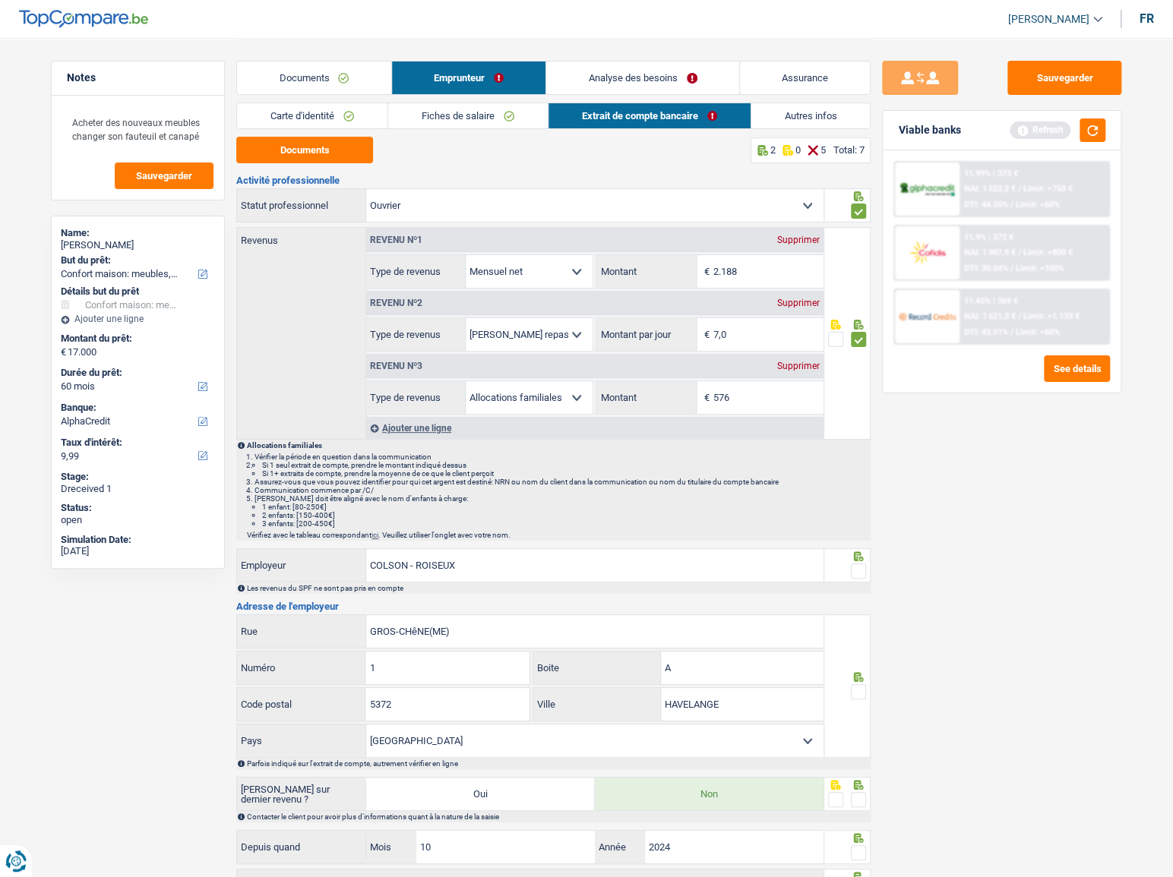
click at [859, 570] on span at bounding box center [858, 571] width 15 height 15
click at [0, 0] on input "radio" at bounding box center [0, 0] width 0 height 0
click at [856, 684] on span at bounding box center [858, 691] width 15 height 15
click at [0, 0] on input "radio" at bounding box center [0, 0] width 0 height 0
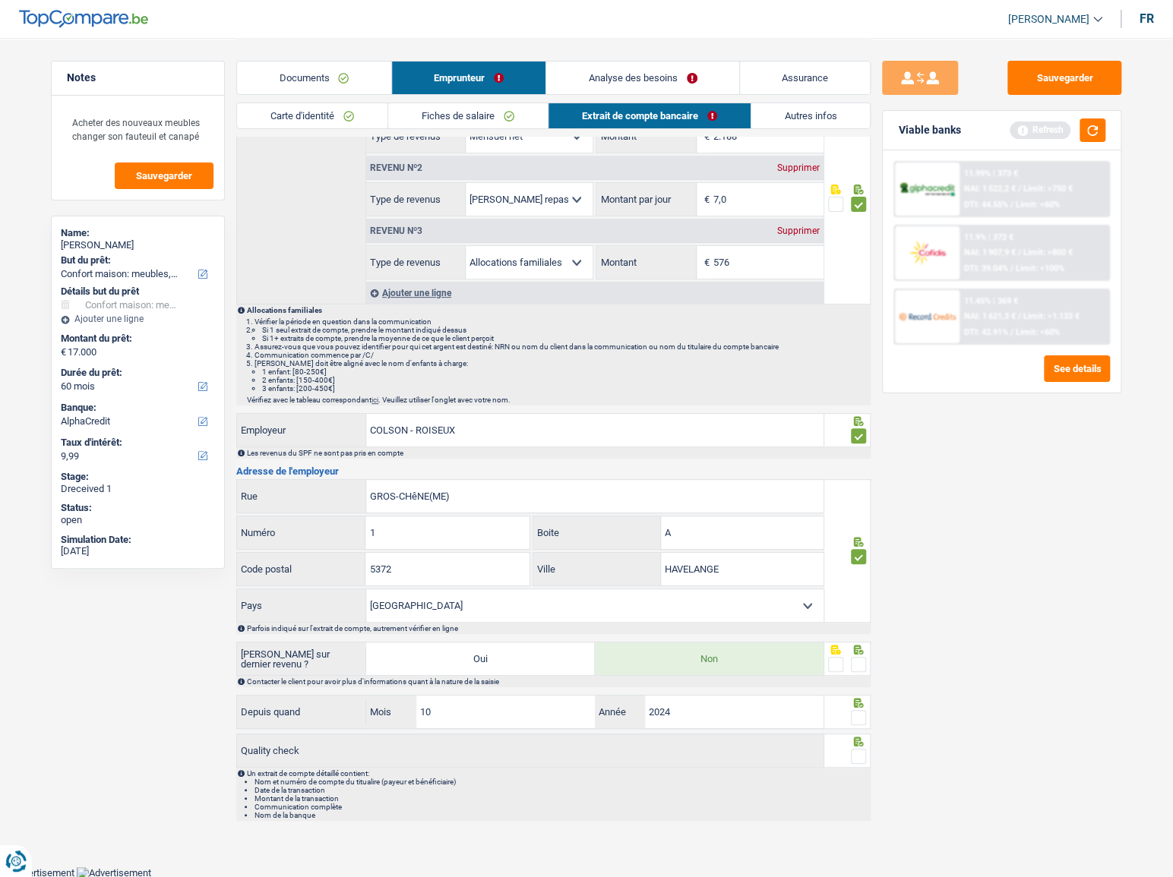
drag, startPoint x: 862, startPoint y: 656, endPoint x: 858, endPoint y: 673, distance: 17.9
click at [861, 657] on span at bounding box center [858, 664] width 15 height 15
click at [0, 0] on input "radio" at bounding box center [0, 0] width 0 height 0
click at [856, 720] on span at bounding box center [858, 717] width 15 height 15
click at [0, 0] on input "radio" at bounding box center [0, 0] width 0 height 0
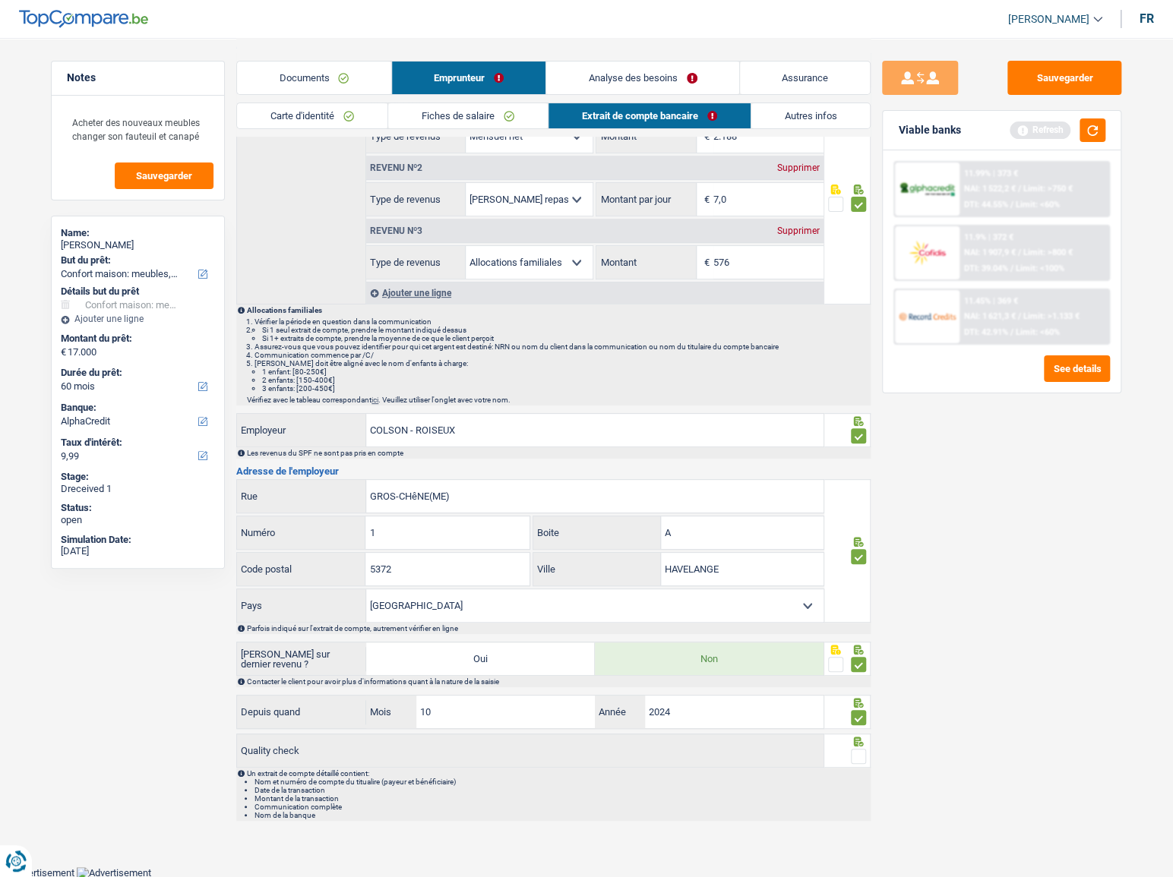
click at [851, 756] on span at bounding box center [858, 756] width 15 height 15
click at [0, 0] on input "radio" at bounding box center [0, 0] width 0 height 0
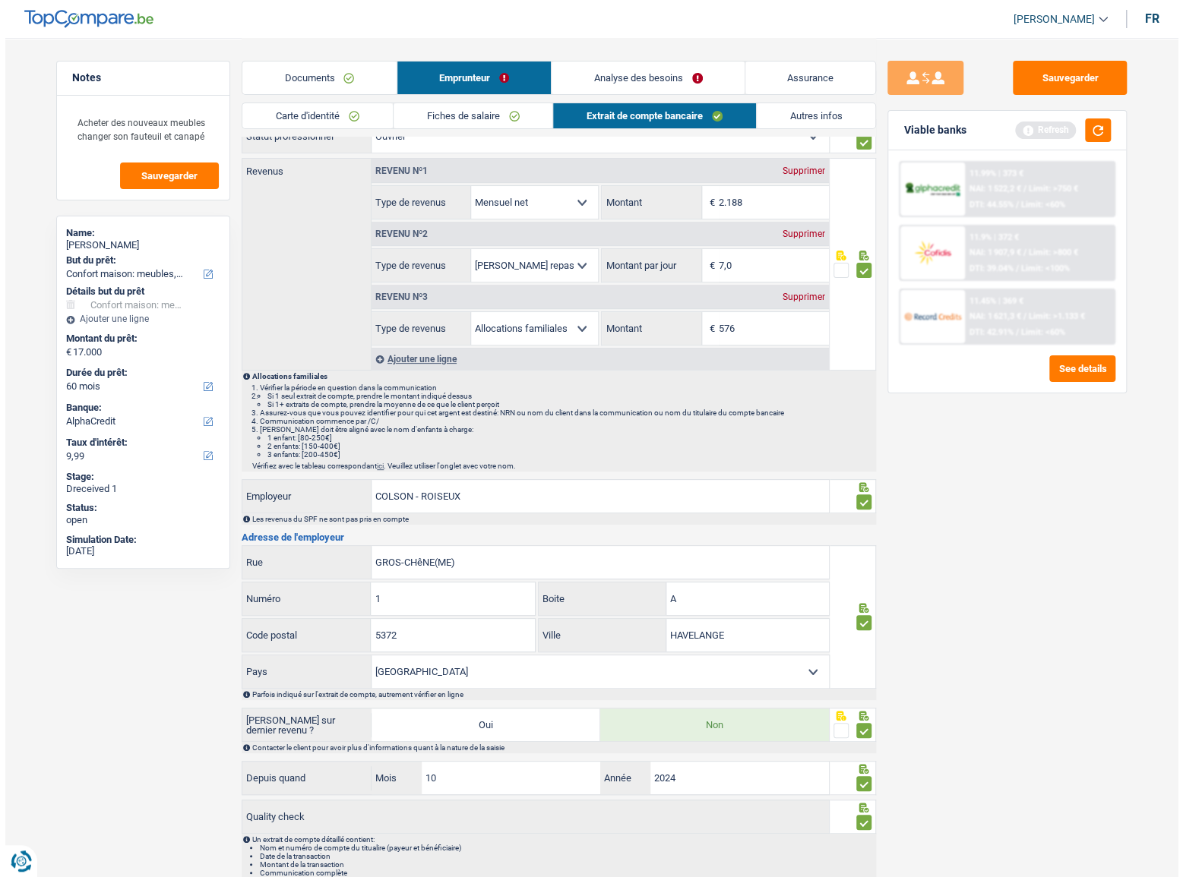
scroll to position [0, 0]
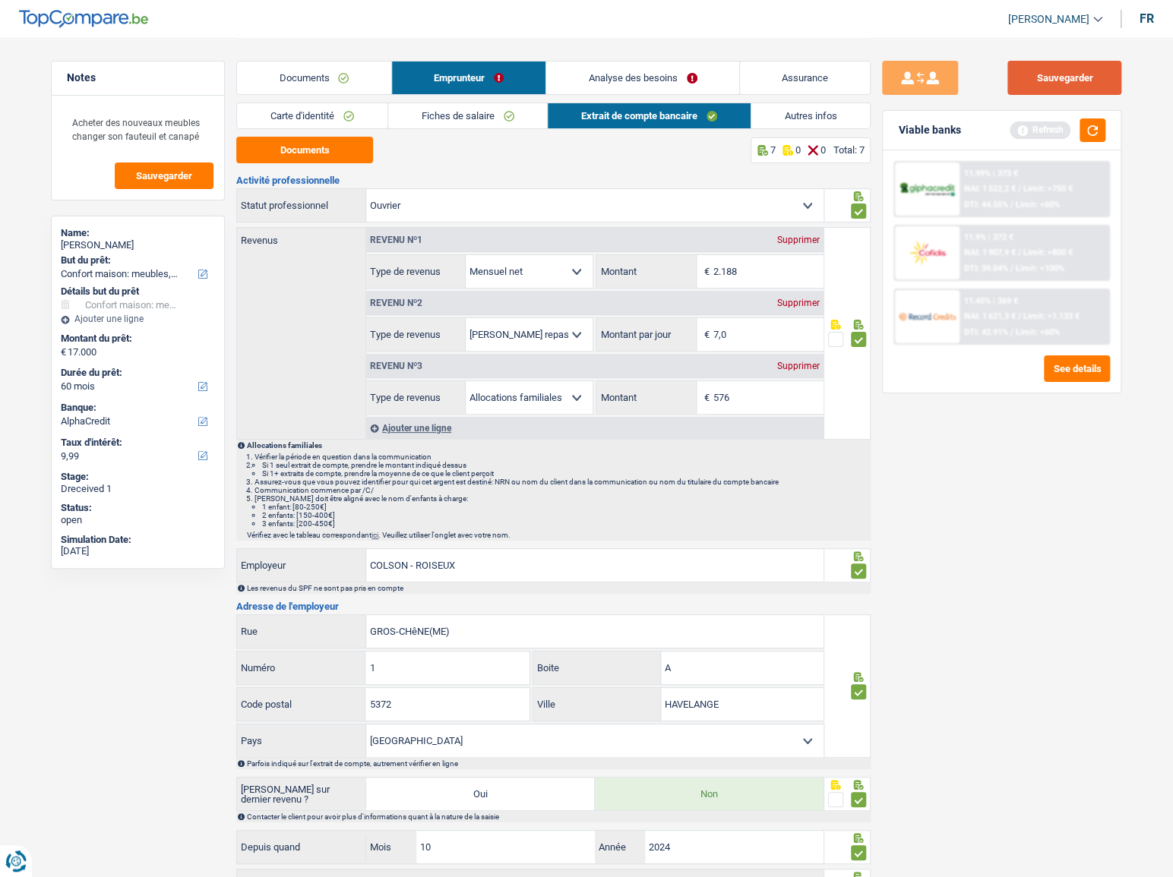
click at [1075, 77] on button "Sauvegarder" at bounding box center [1064, 78] width 114 height 34
click at [789, 130] on div "Carte d'identité Fiches de salaire Extrait de compte bancaire Autres infos" at bounding box center [553, 120] width 634 height 34
click at [795, 122] on link "Autres infos" at bounding box center [810, 115] width 119 height 25
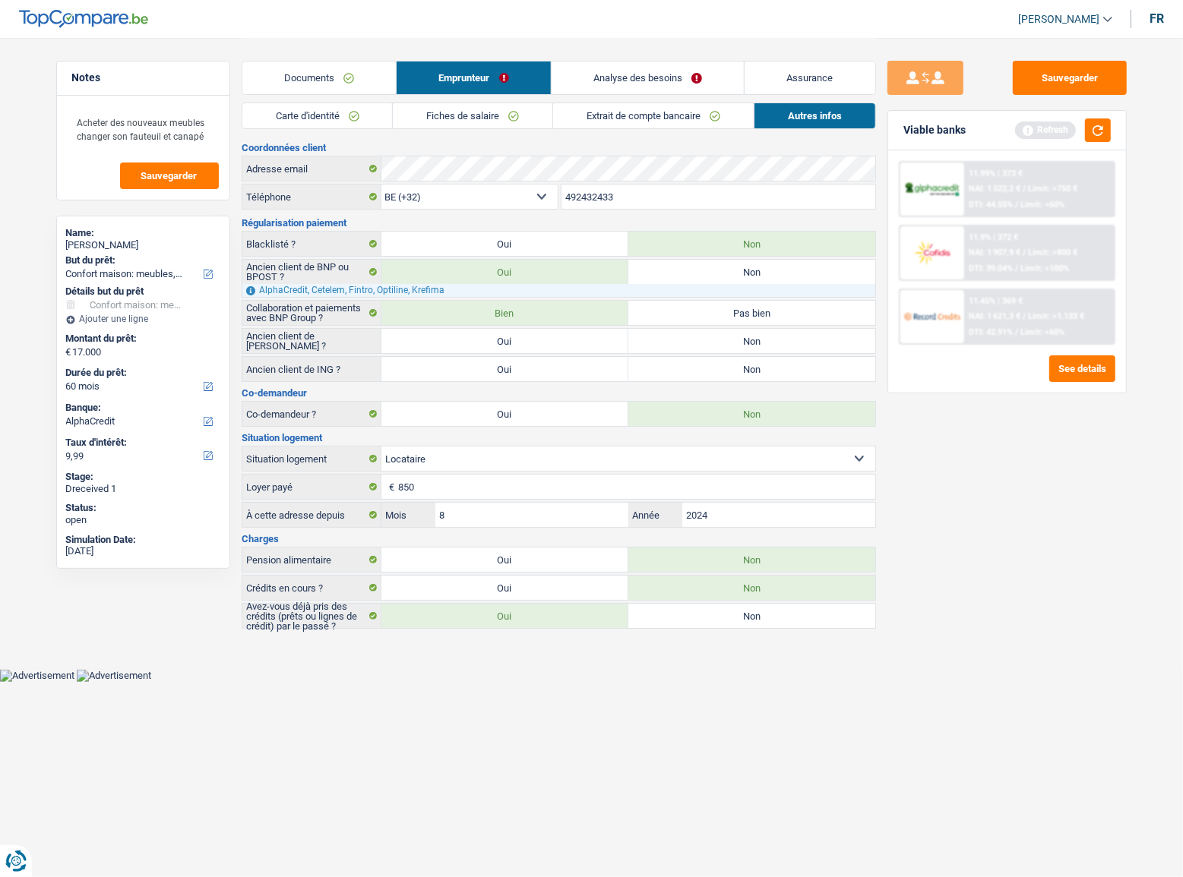
click at [700, 346] on label "Non" at bounding box center [751, 341] width 247 height 24
click at [700, 346] on input "Non" at bounding box center [751, 341] width 247 height 24
radio input "true"
click at [698, 362] on label "Non" at bounding box center [751, 369] width 247 height 24
click at [698, 362] on input "Non" at bounding box center [751, 369] width 247 height 24
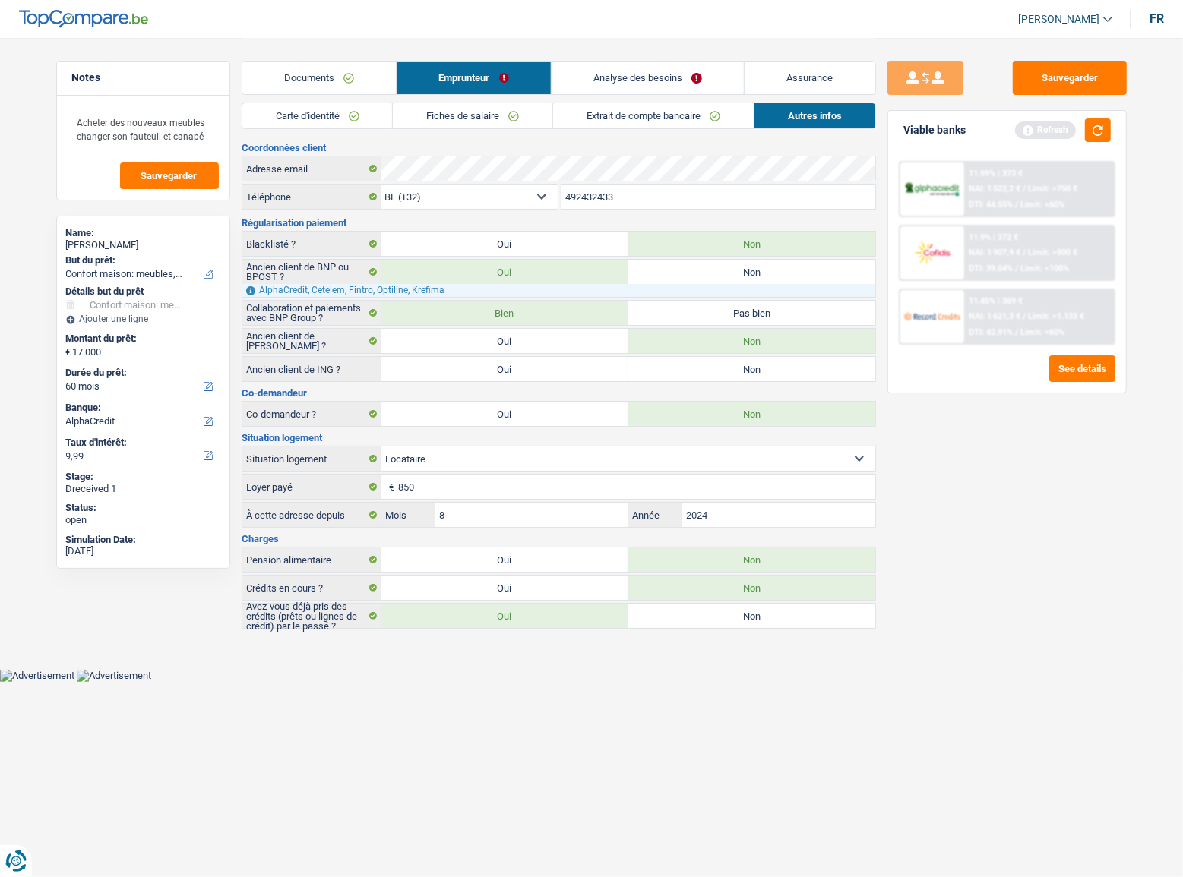
radio input "true"
drag, startPoint x: 1063, startPoint y: 76, endPoint x: 1071, endPoint y: 87, distance: 13.7
click at [1063, 76] on button "Sauvegarder" at bounding box center [1070, 78] width 114 height 34
click at [1097, 137] on button "button" at bounding box center [1098, 130] width 26 height 24
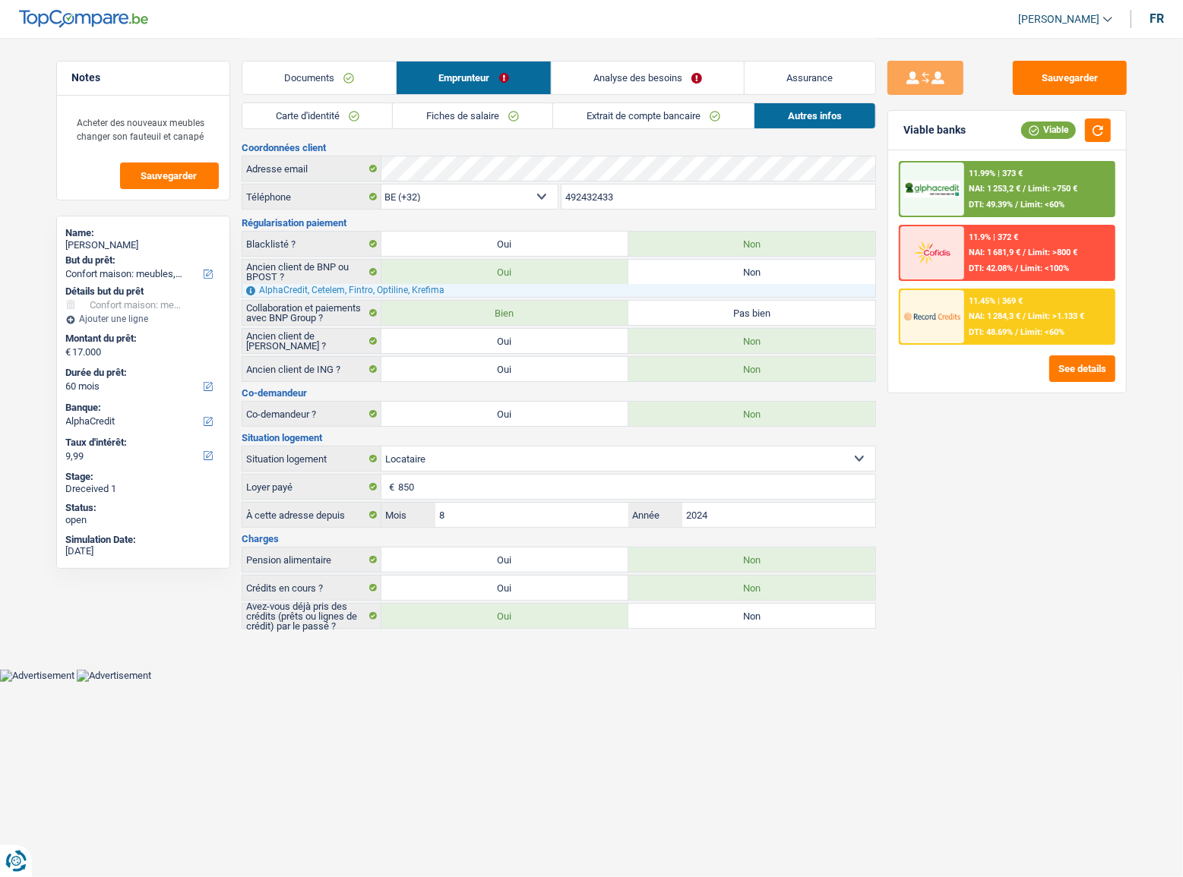
click at [300, 119] on link "Carte d'identité" at bounding box center [317, 115] width 150 height 25
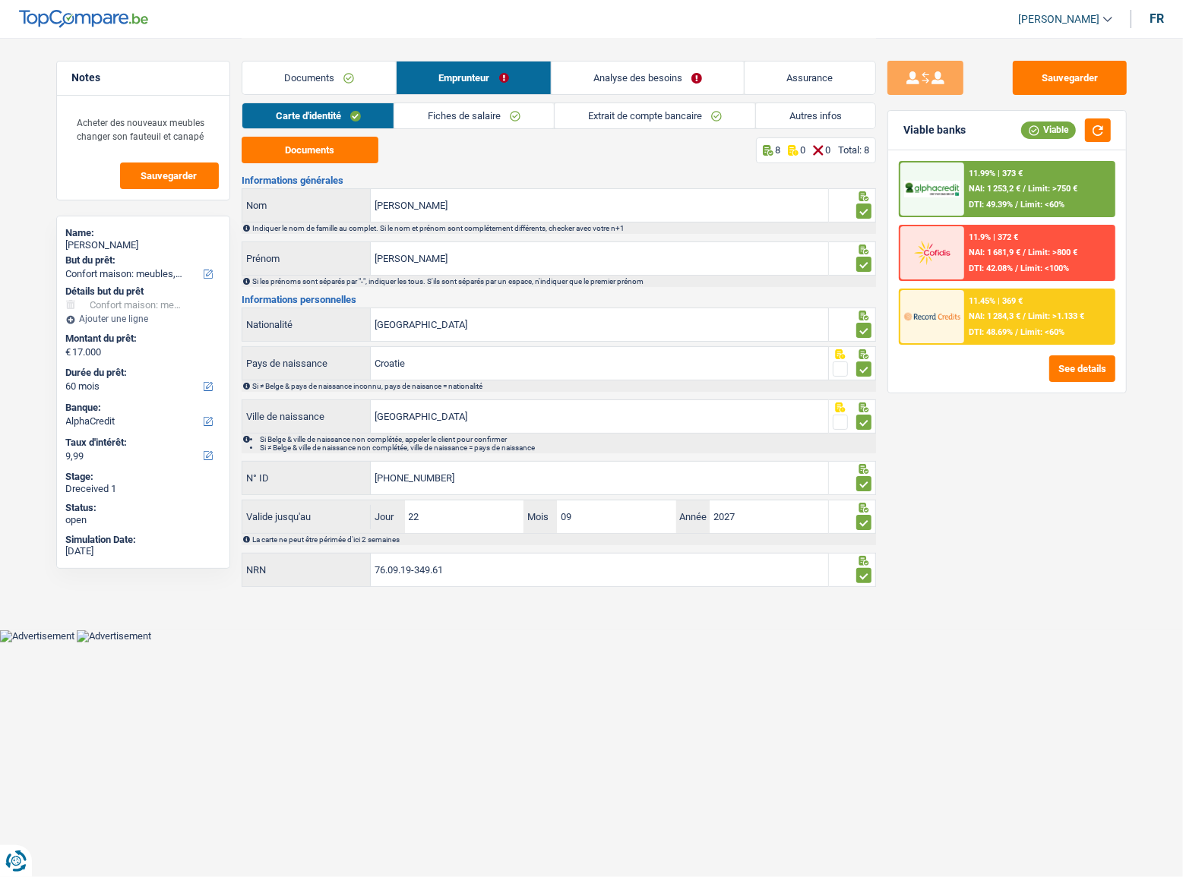
click at [311, 84] on link "Documents" at bounding box center [319, 78] width 154 height 33
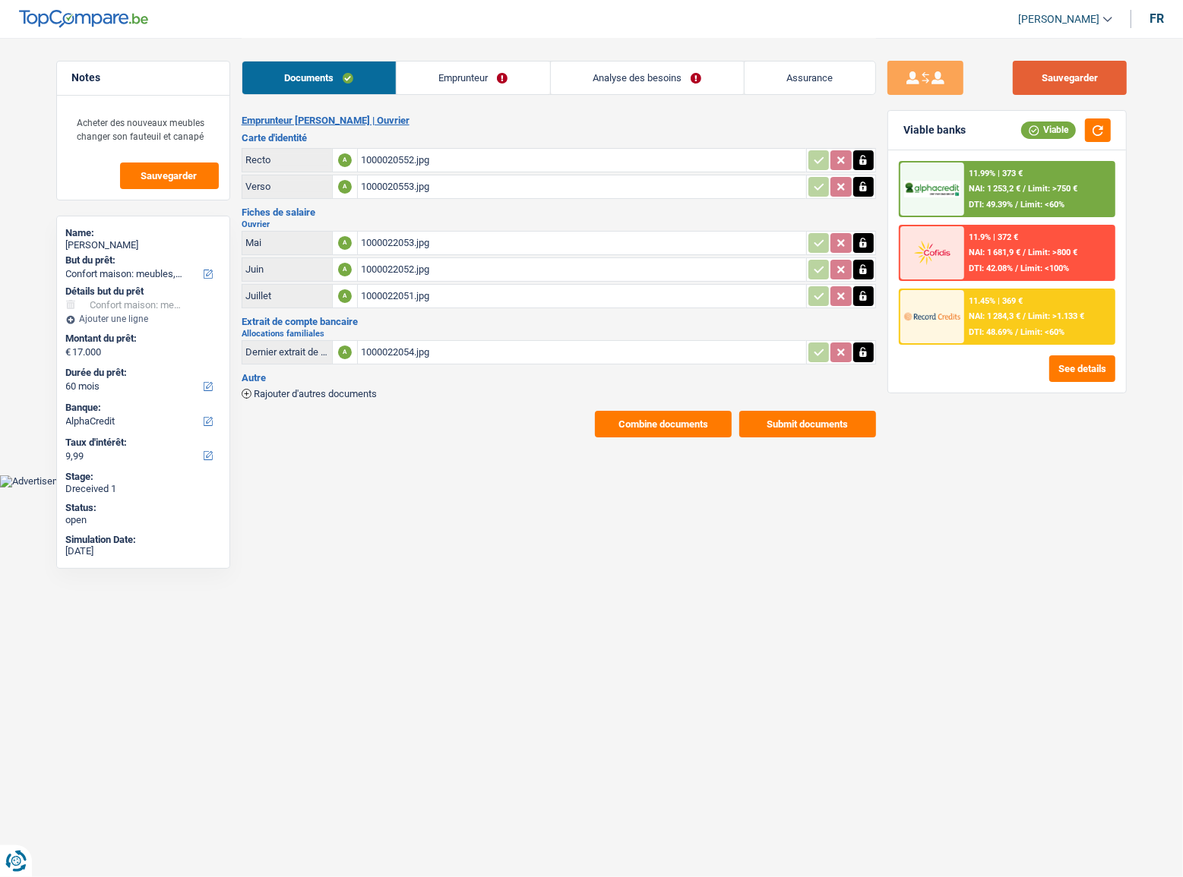
click at [1071, 83] on button "Sauvegarder" at bounding box center [1070, 78] width 114 height 34
click at [1098, 122] on button "button" at bounding box center [1098, 130] width 26 height 24
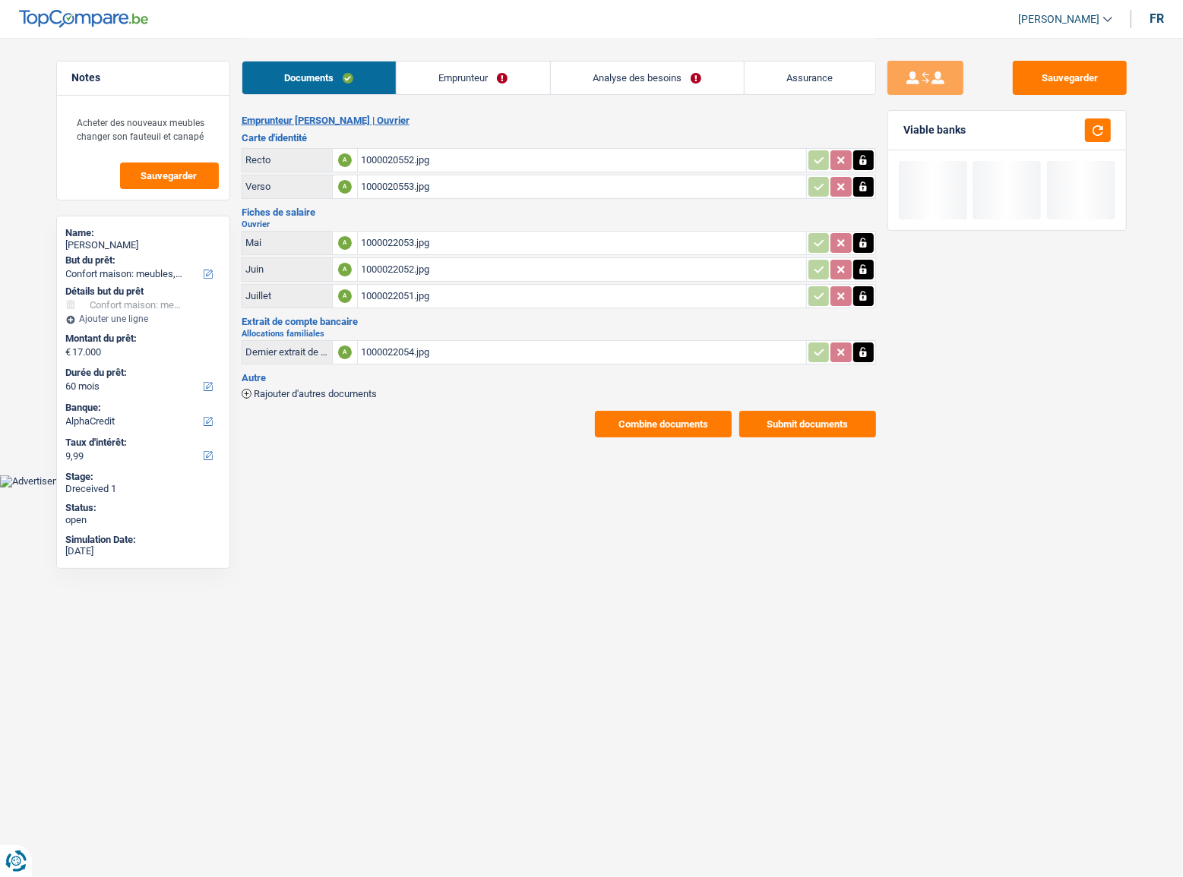
drag, startPoint x: 419, startPoint y: 85, endPoint x: 430, endPoint y: 85, distance: 10.6
click at [420, 84] on link "Emprunteur" at bounding box center [473, 78] width 153 height 33
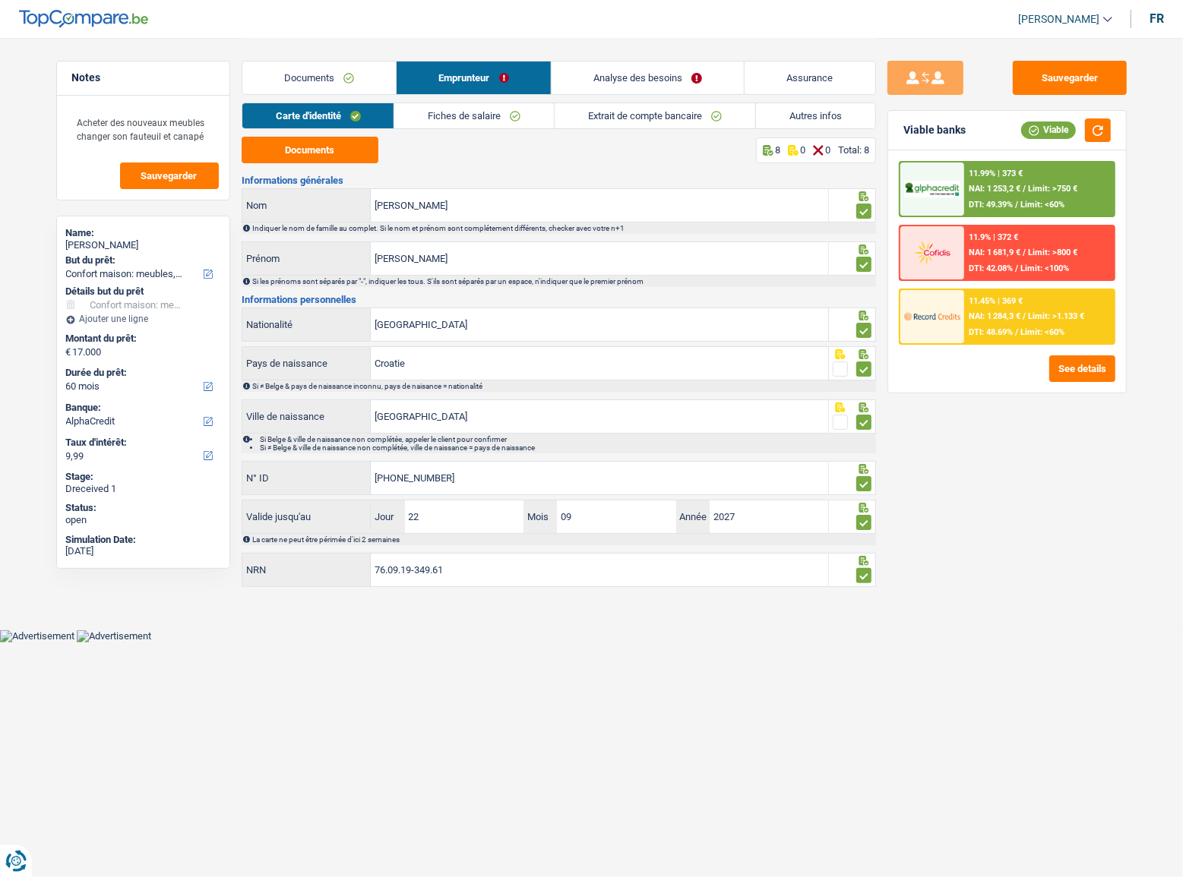
click at [1004, 181] on div "11.99% | 373 € NAI: 1 253,2 € / Limit: >750 € DTI: 49.39% / Limit: <60%" at bounding box center [1039, 189] width 150 height 53
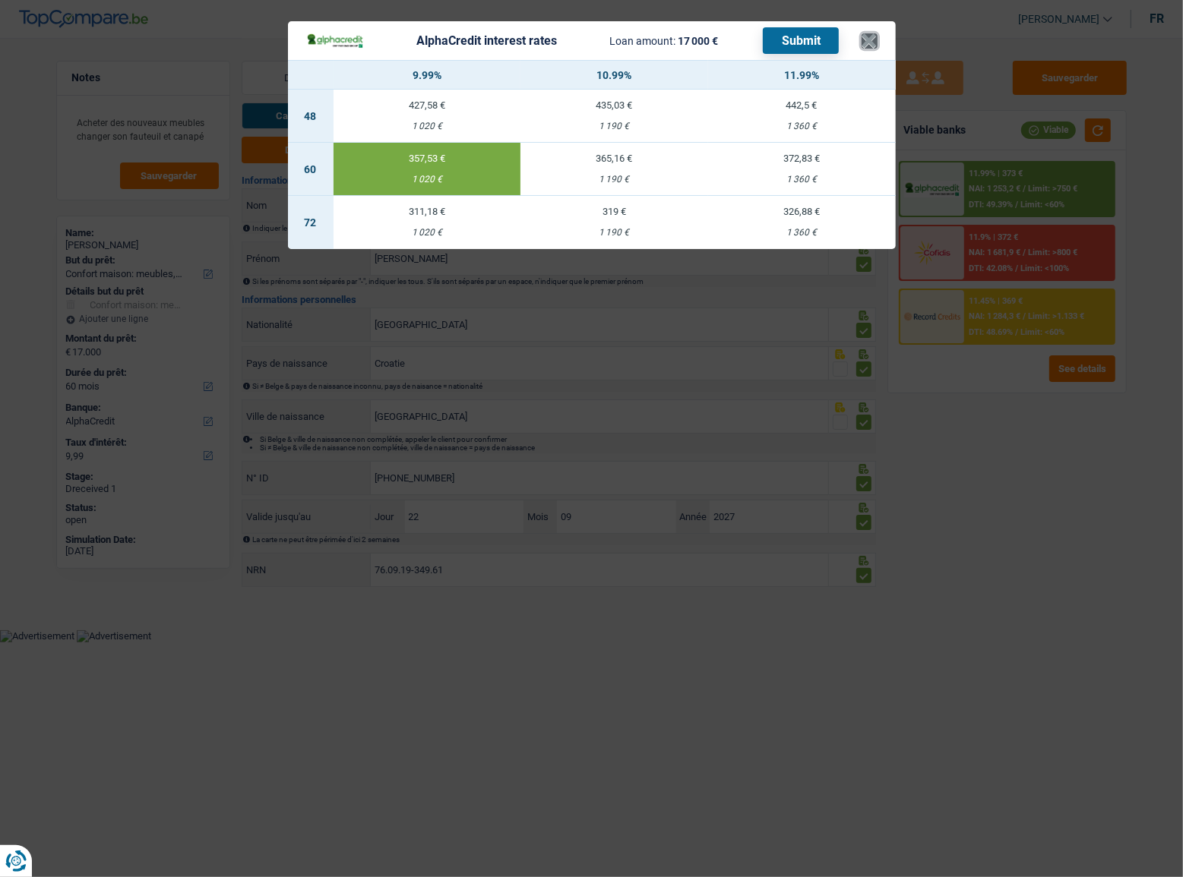
click at [865, 49] on button "×" at bounding box center [869, 40] width 16 height 15
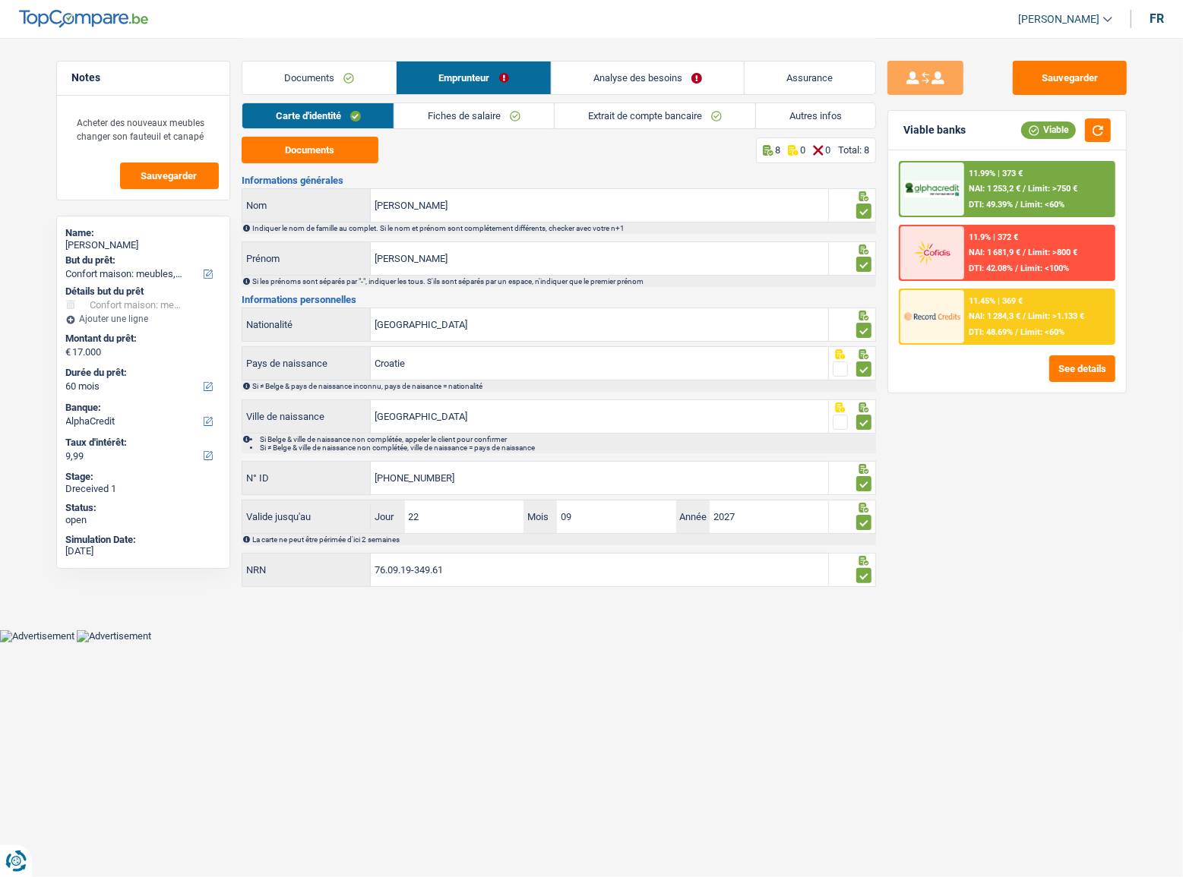
click at [1056, 185] on span "Limit: >750 €" at bounding box center [1052, 189] width 49 height 10
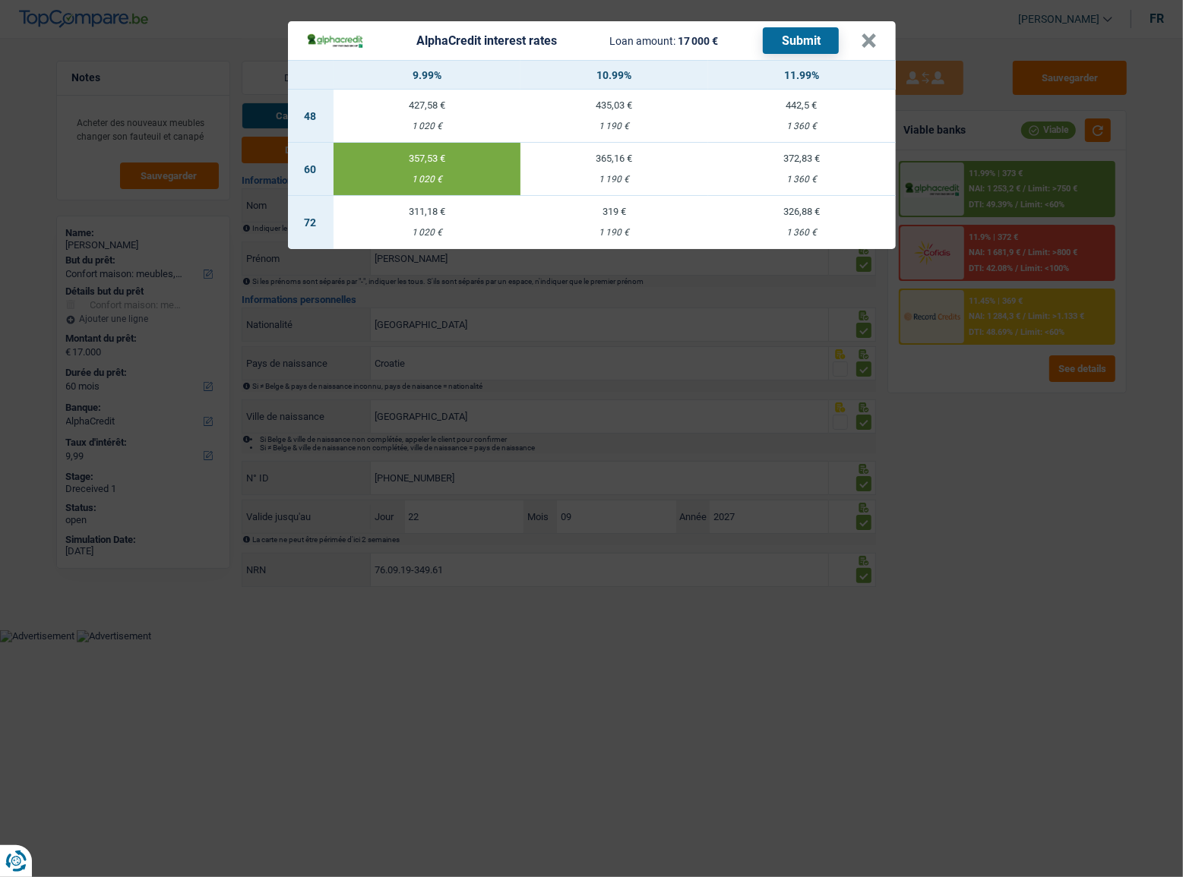
click at [803, 33] on button "Submit" at bounding box center [801, 40] width 76 height 27
drag, startPoint x: 864, startPoint y: 32, endPoint x: 875, endPoint y: 38, distance: 12.2
click at [865, 33] on button "×" at bounding box center [869, 40] width 16 height 15
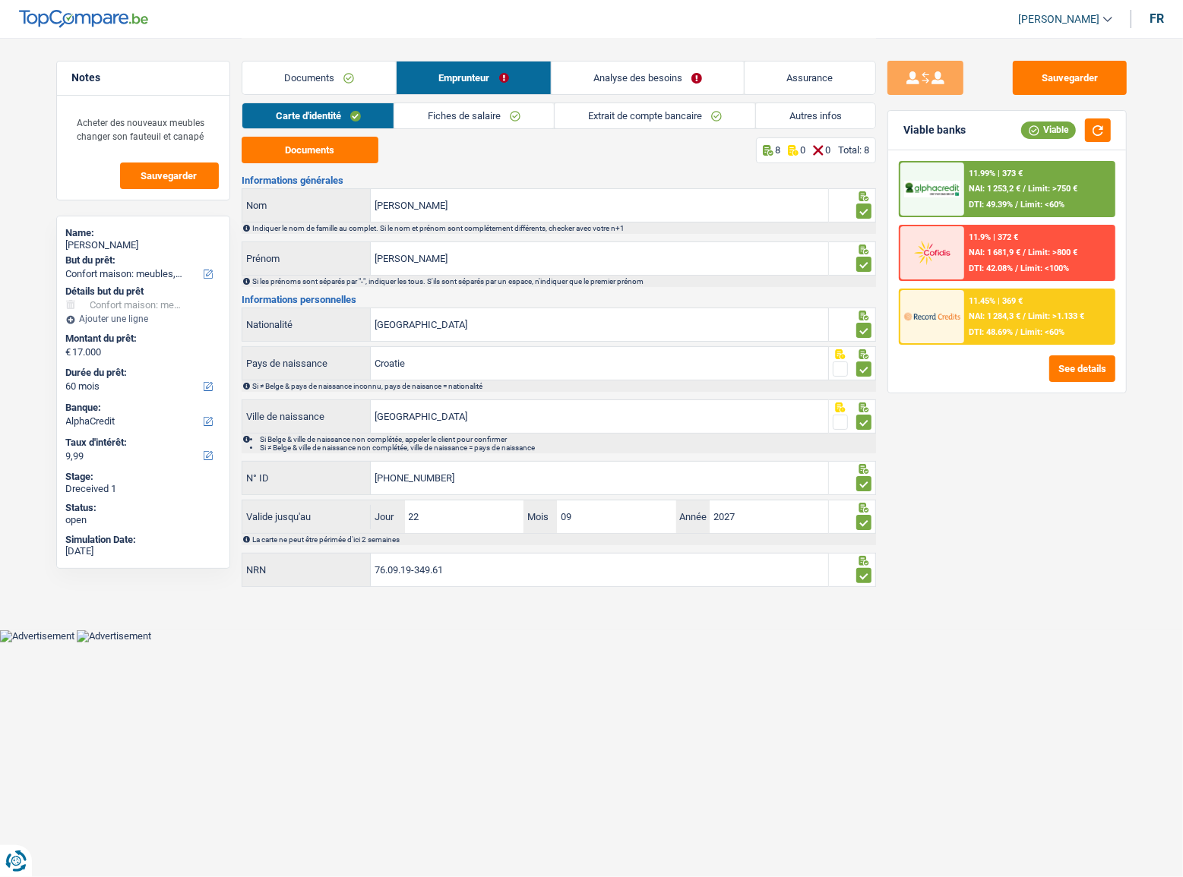
click at [1047, 334] on span "Limit: <60%" at bounding box center [1042, 332] width 44 height 10
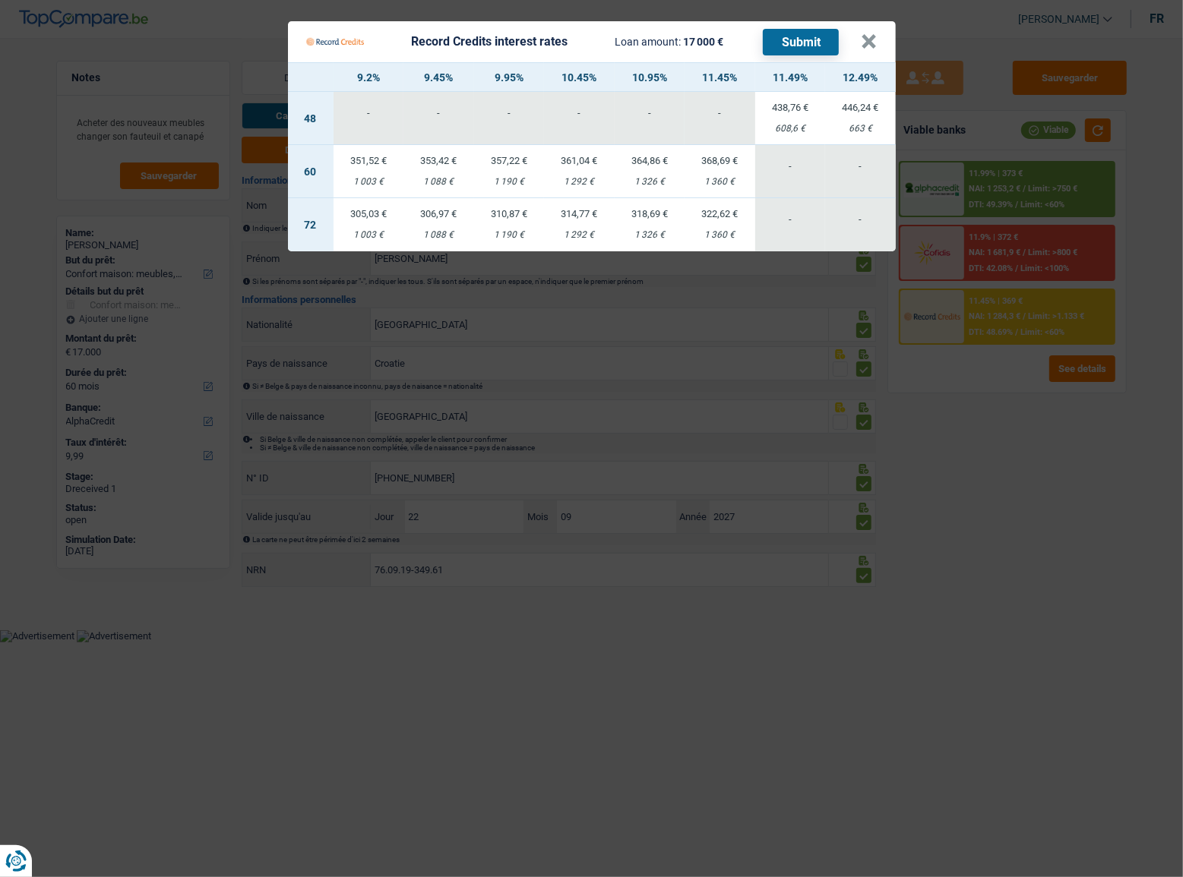
click at [886, 390] on Credits "Record Credits interest rates Loan amount: 17 000 € Submit × 9.2% 9.45% 9.95% 1…" at bounding box center [591, 438] width 1183 height 877
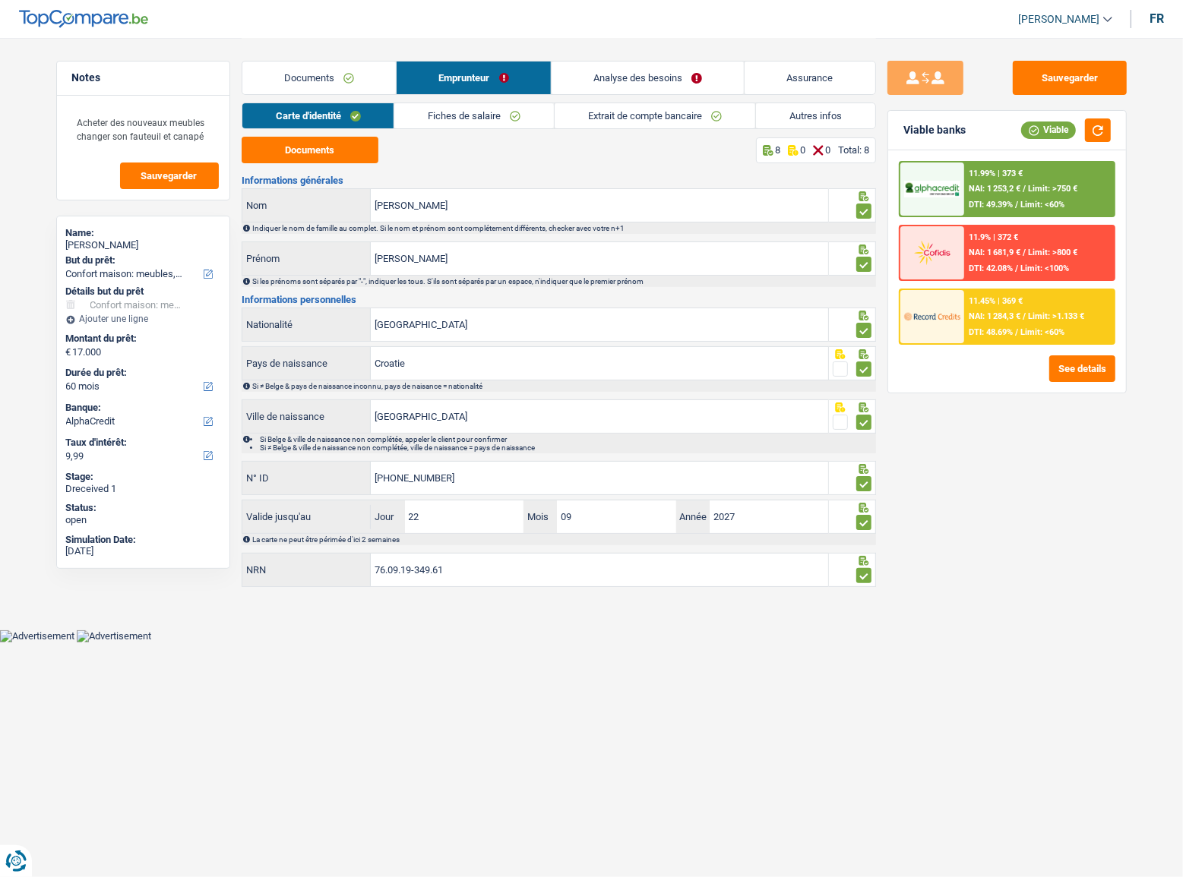
click at [1034, 209] on span "Limit: <60%" at bounding box center [1042, 205] width 44 height 10
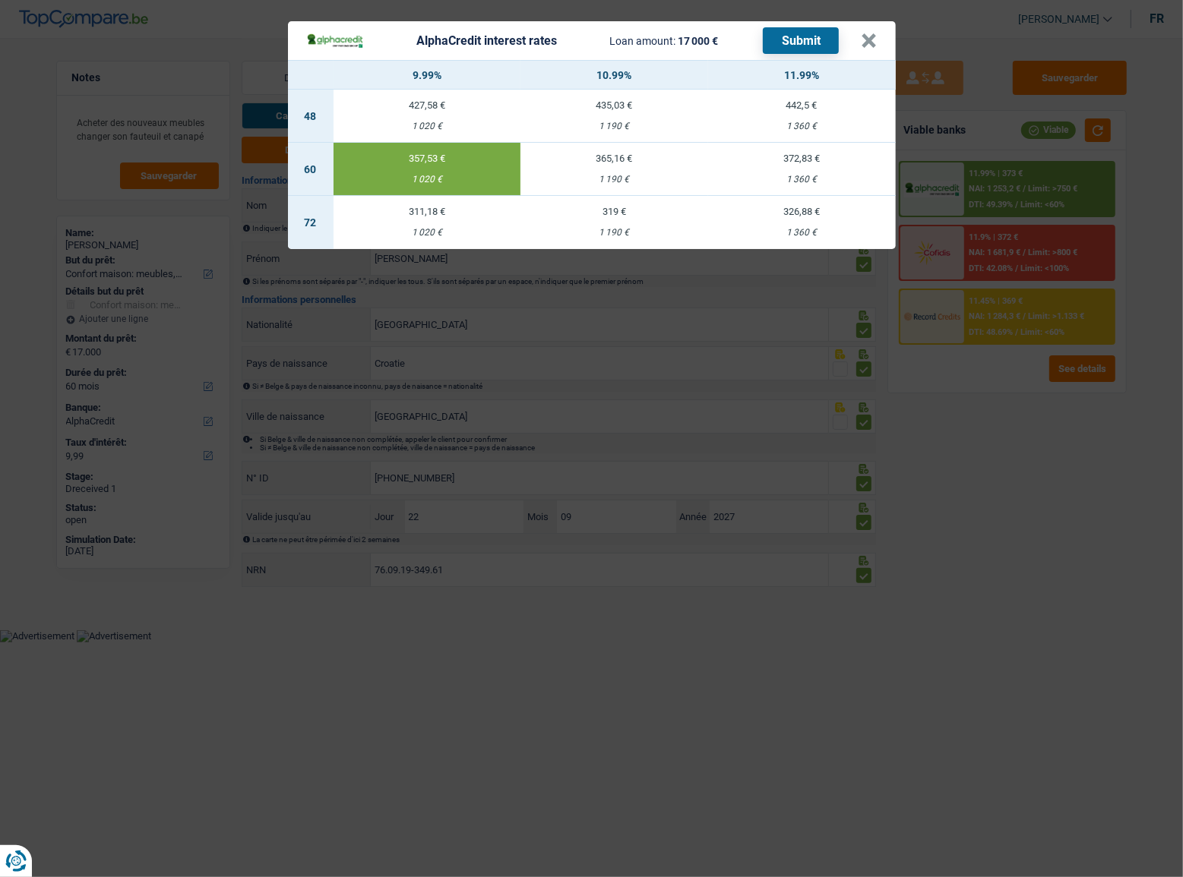
drag, startPoint x: 990, startPoint y: 442, endPoint x: 995, endPoint y: 434, distance: 9.5
click at [990, 443] on div "AlphaCredit interest rates Loan amount: 17 000 € Submit × 9.99% 10.99% 11.99% 4…" at bounding box center [591, 438] width 1183 height 877
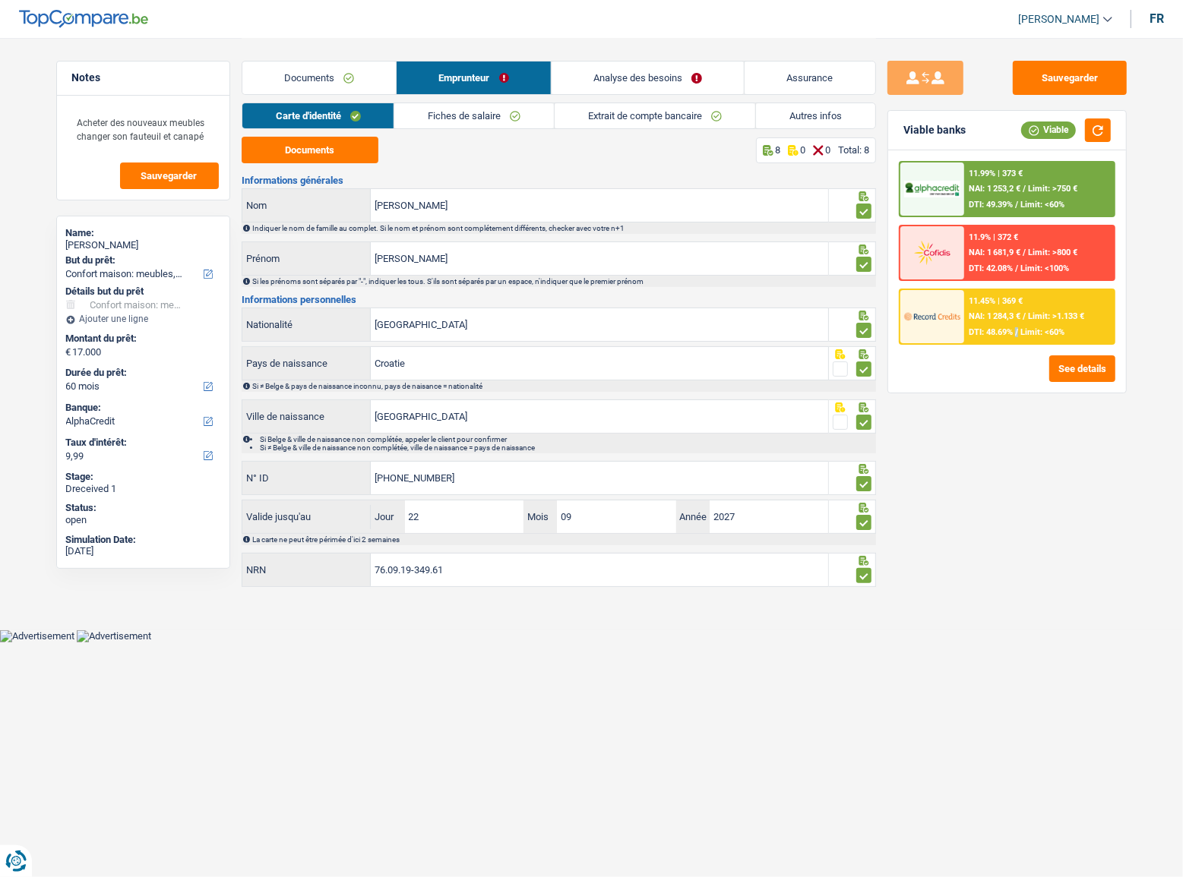
click at [1017, 335] on span "/" at bounding box center [1016, 332] width 3 height 10
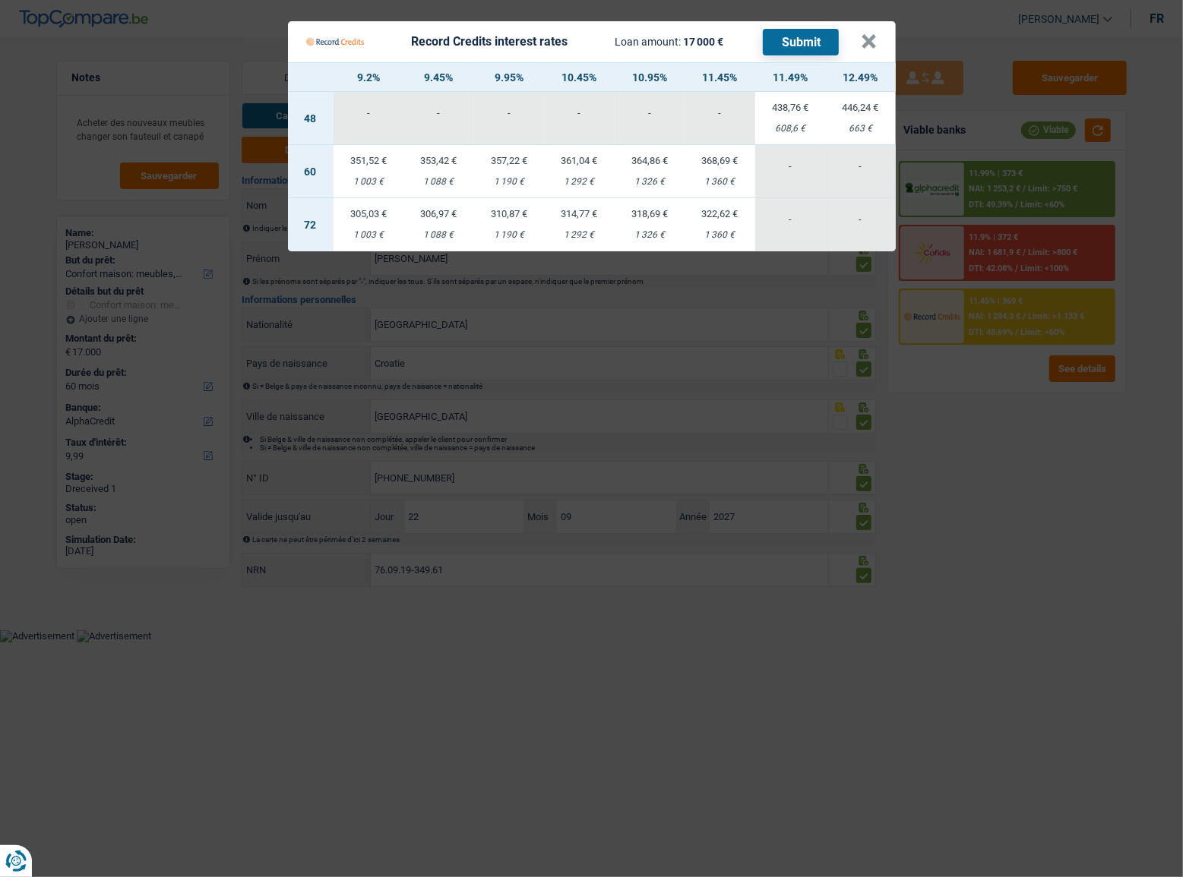
click at [999, 392] on Credits "Record Credits interest rates Loan amount: 17 000 € Submit × 9.2% 9.45% 9.95% 1…" at bounding box center [591, 438] width 1183 height 877
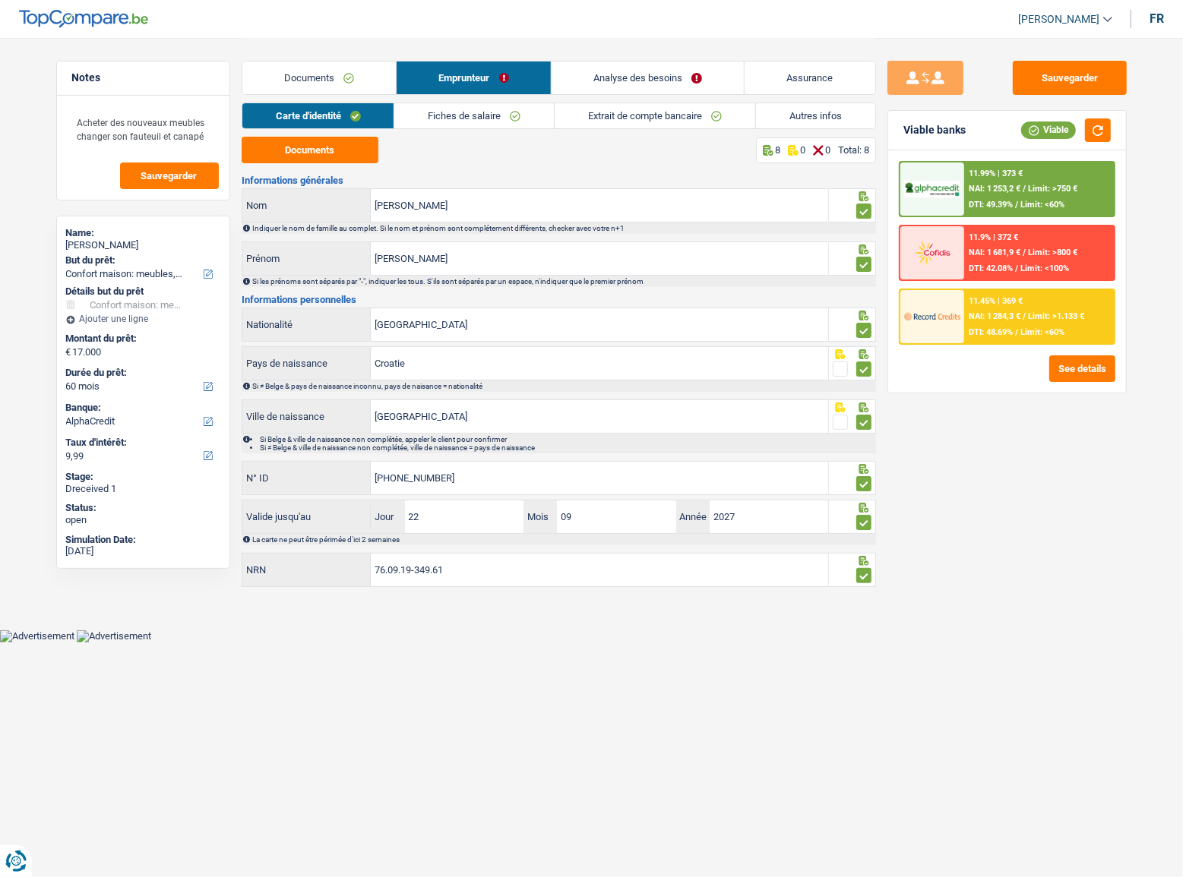
click at [688, 77] on link "Analyse des besoins" at bounding box center [647, 78] width 193 height 33
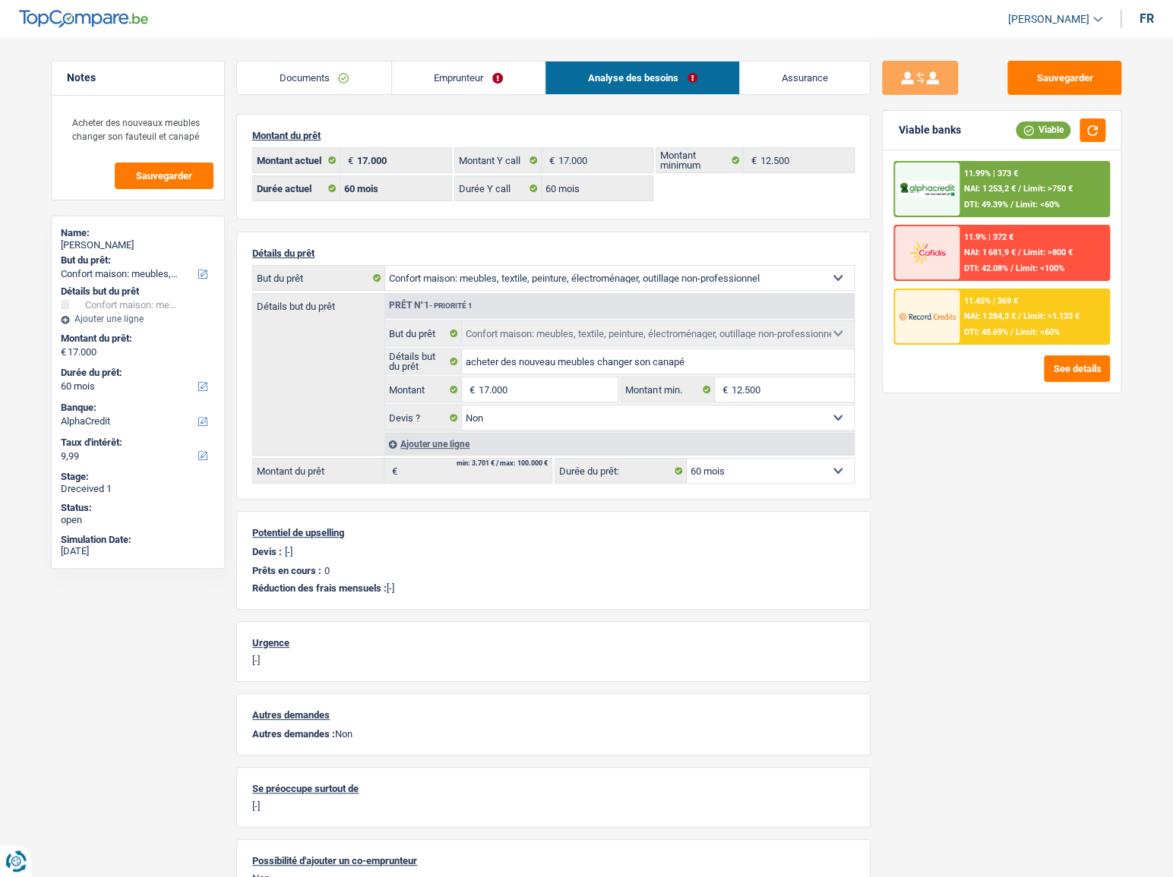
click at [1006, 308] on div "11.45% | 369 € NAI: 1 284,3 € / Limit: >1.133 € DTI: 48.69% / Limit: <60%" at bounding box center [1034, 316] width 150 height 53
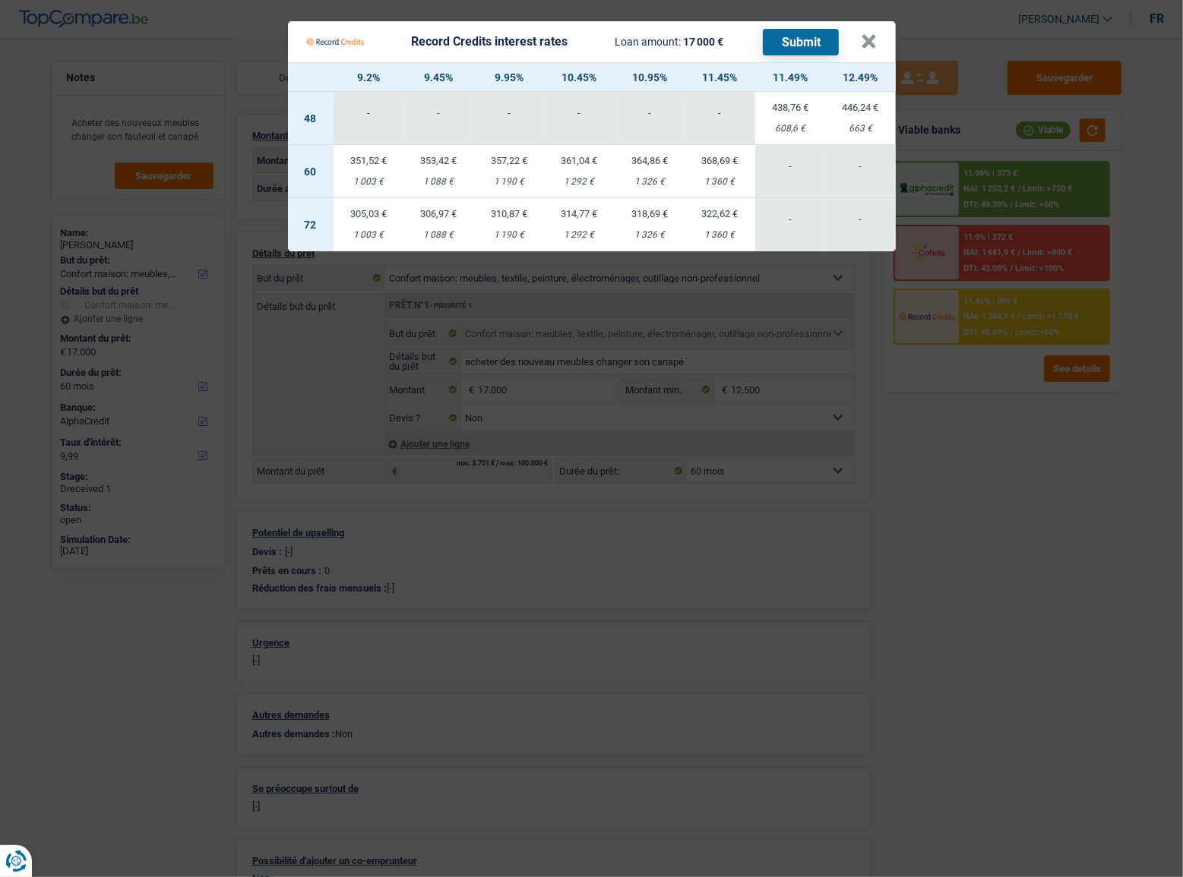
click at [485, 181] on div "1 190 €" at bounding box center [509, 182] width 71 height 10
select select "record credits"
type input "9,95"
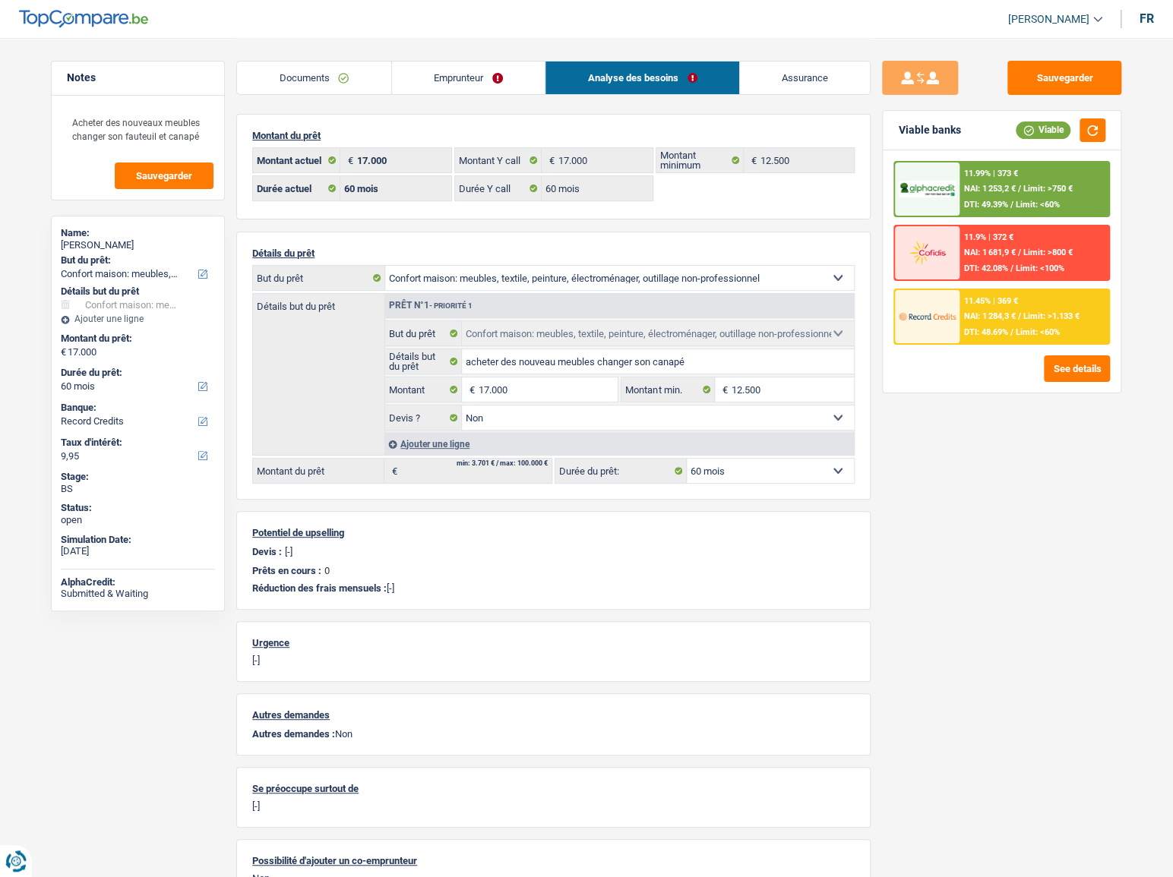
click at [994, 318] on div "11.45% | 369 € NAI: 1 284,3 € / Limit: >1.133 € DTI: 48.69% / Limit: <60%" at bounding box center [1034, 316] width 150 height 53
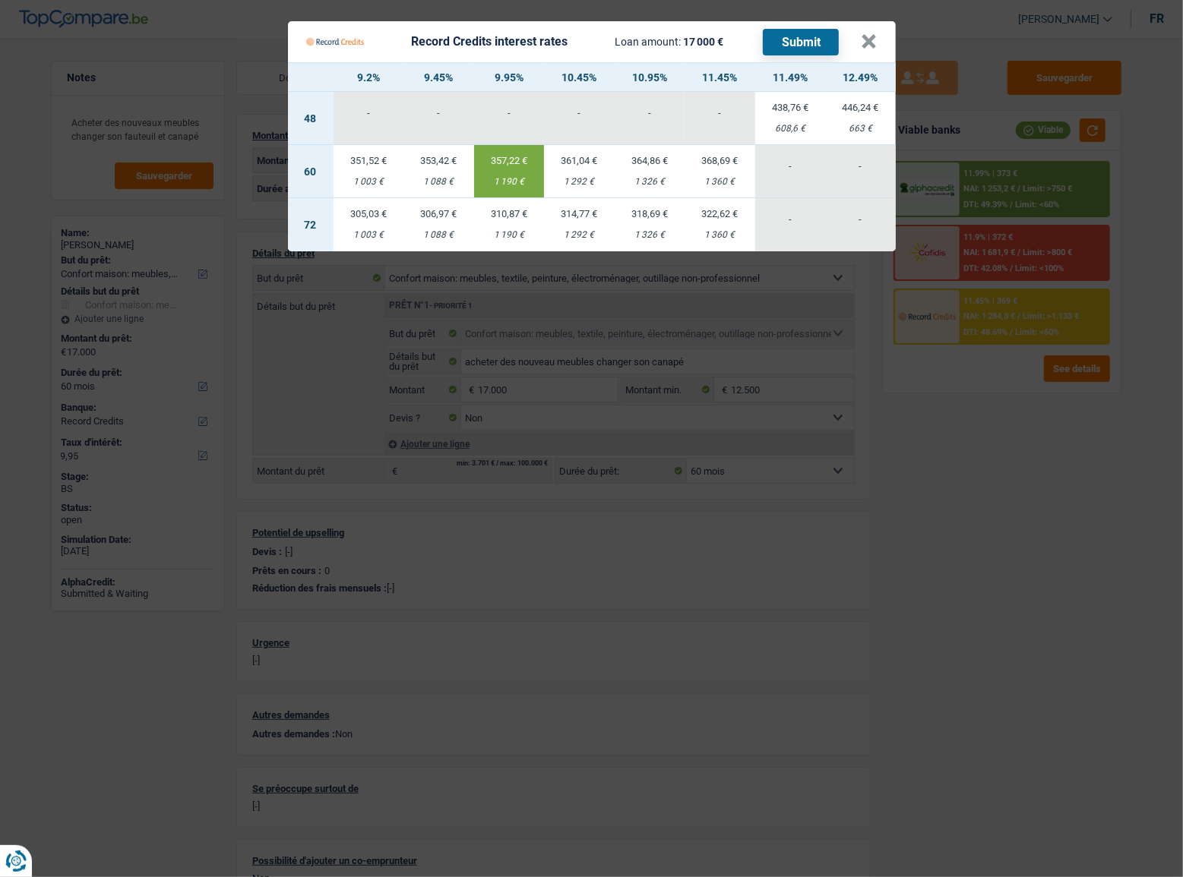
click at [802, 47] on button "Submit" at bounding box center [801, 42] width 76 height 27
click at [864, 41] on button "×" at bounding box center [869, 41] width 16 height 15
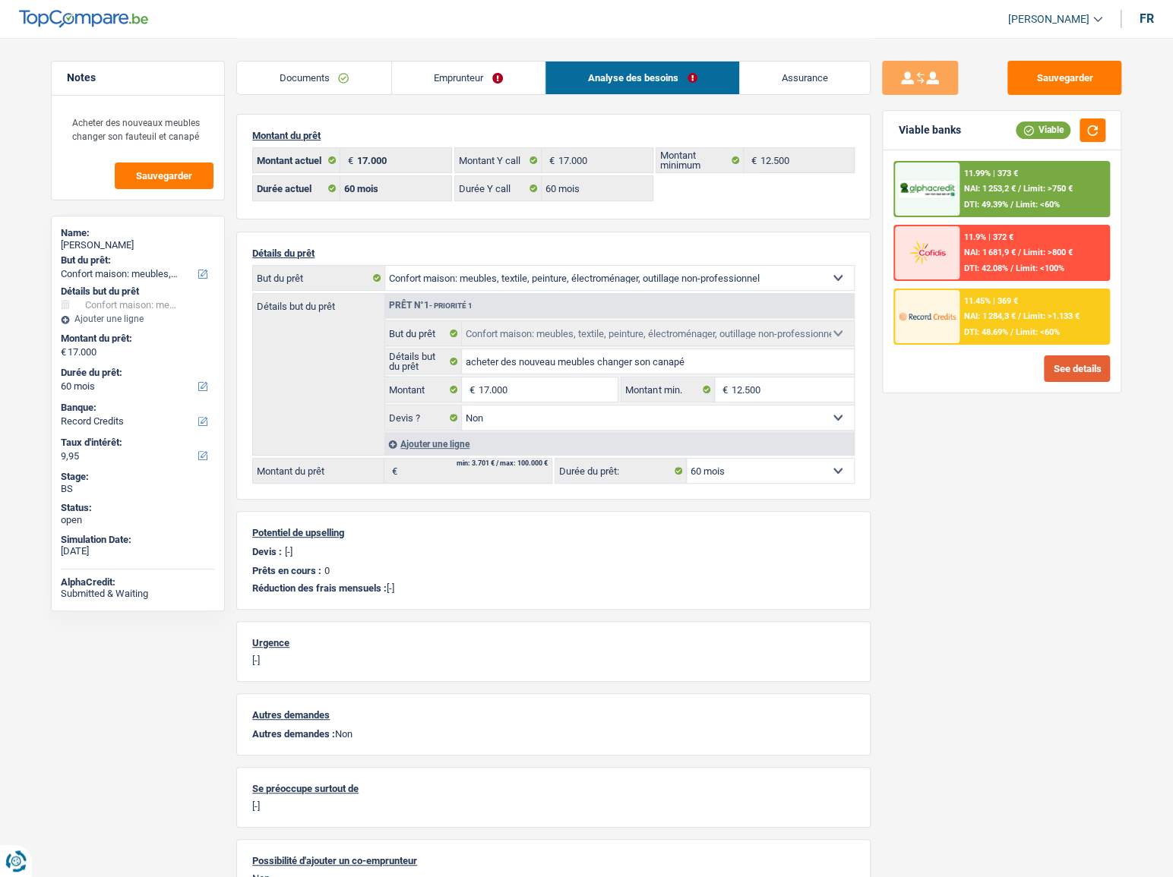
click at [1095, 376] on button "See details" at bounding box center [1077, 368] width 66 height 27
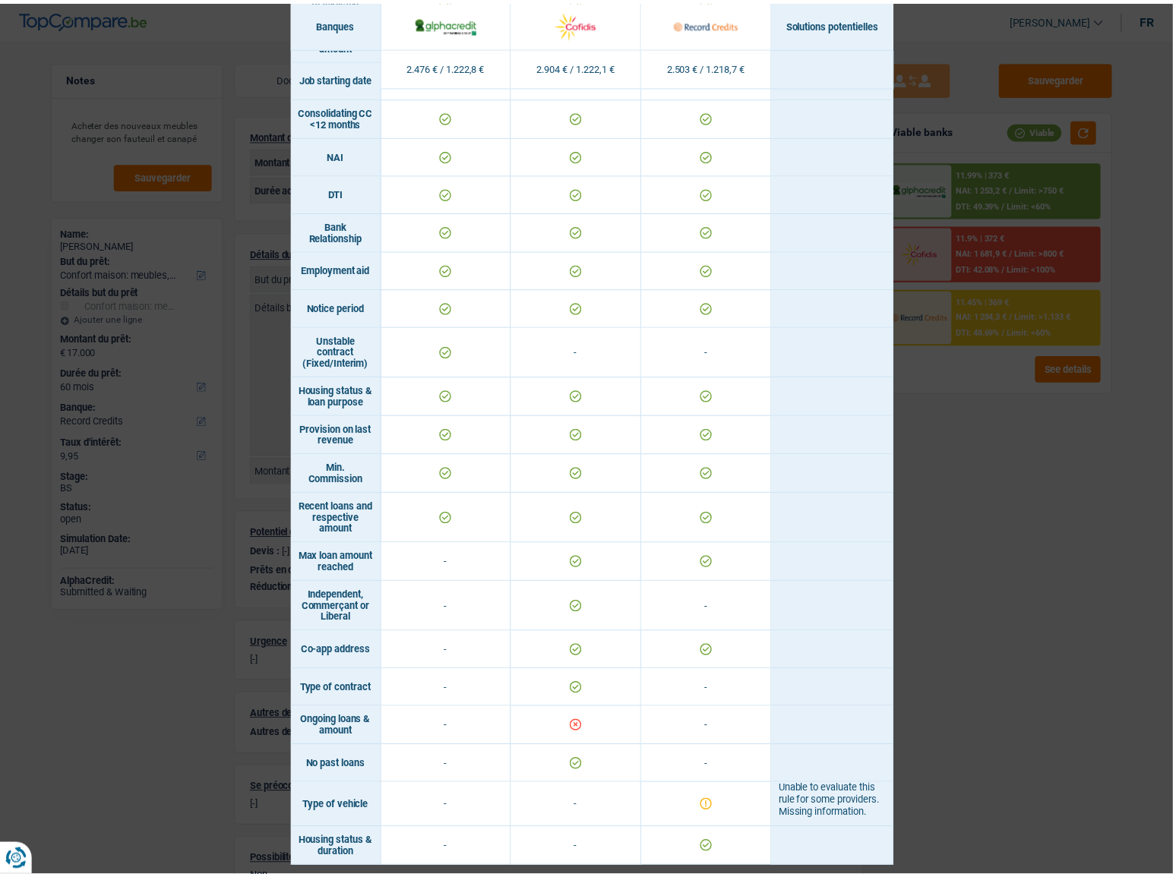
scroll to position [661, 0]
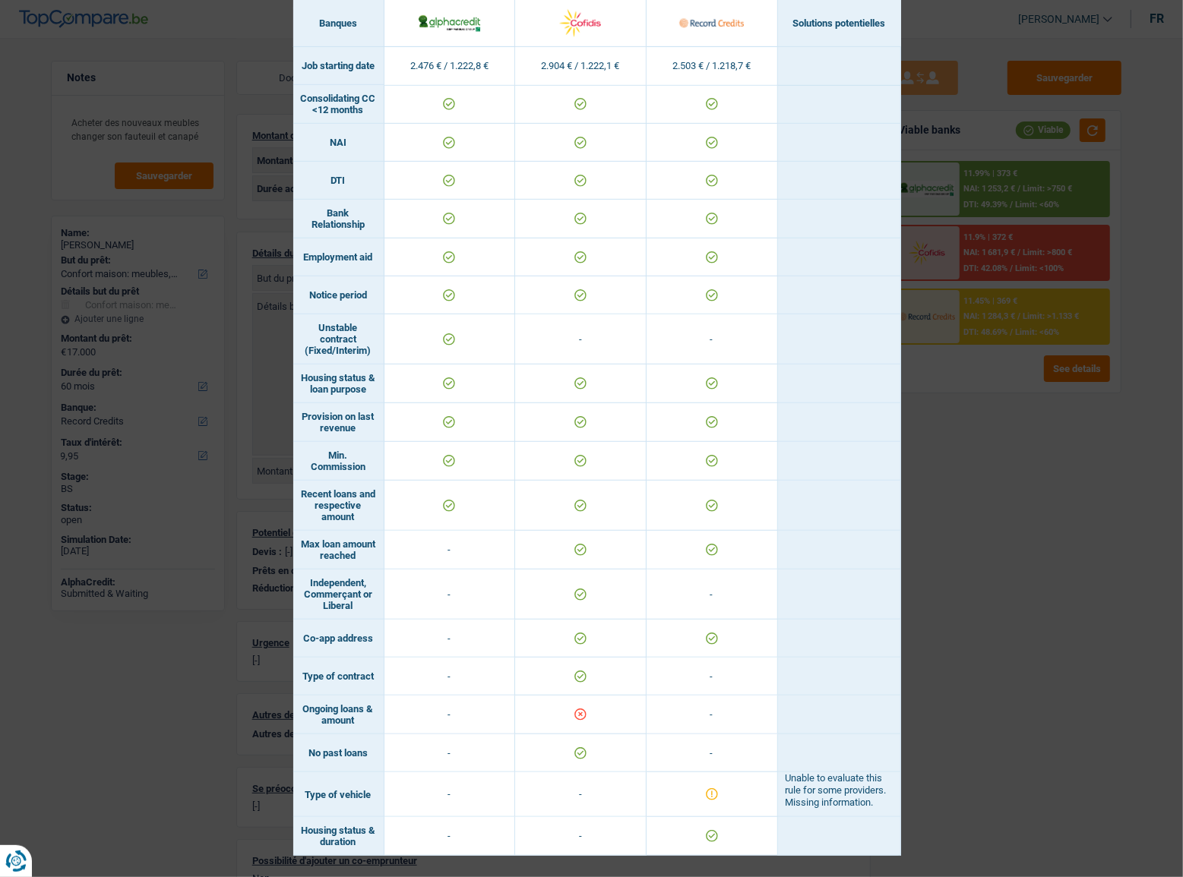
click at [1006, 526] on div "Banks conditions × Banques Solutions potentielles Revenus / Charges 2.476 € / 1…" at bounding box center [591, 438] width 1183 height 877
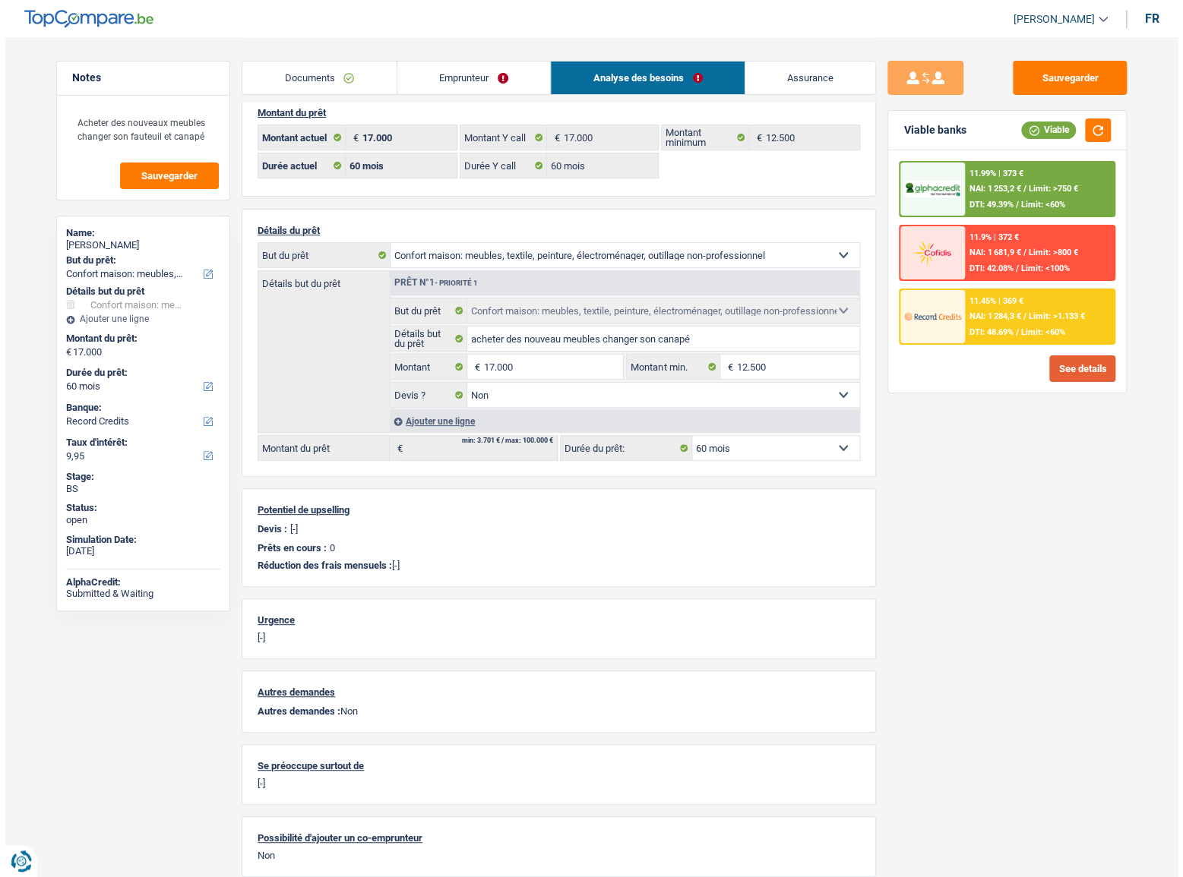
scroll to position [0, 0]
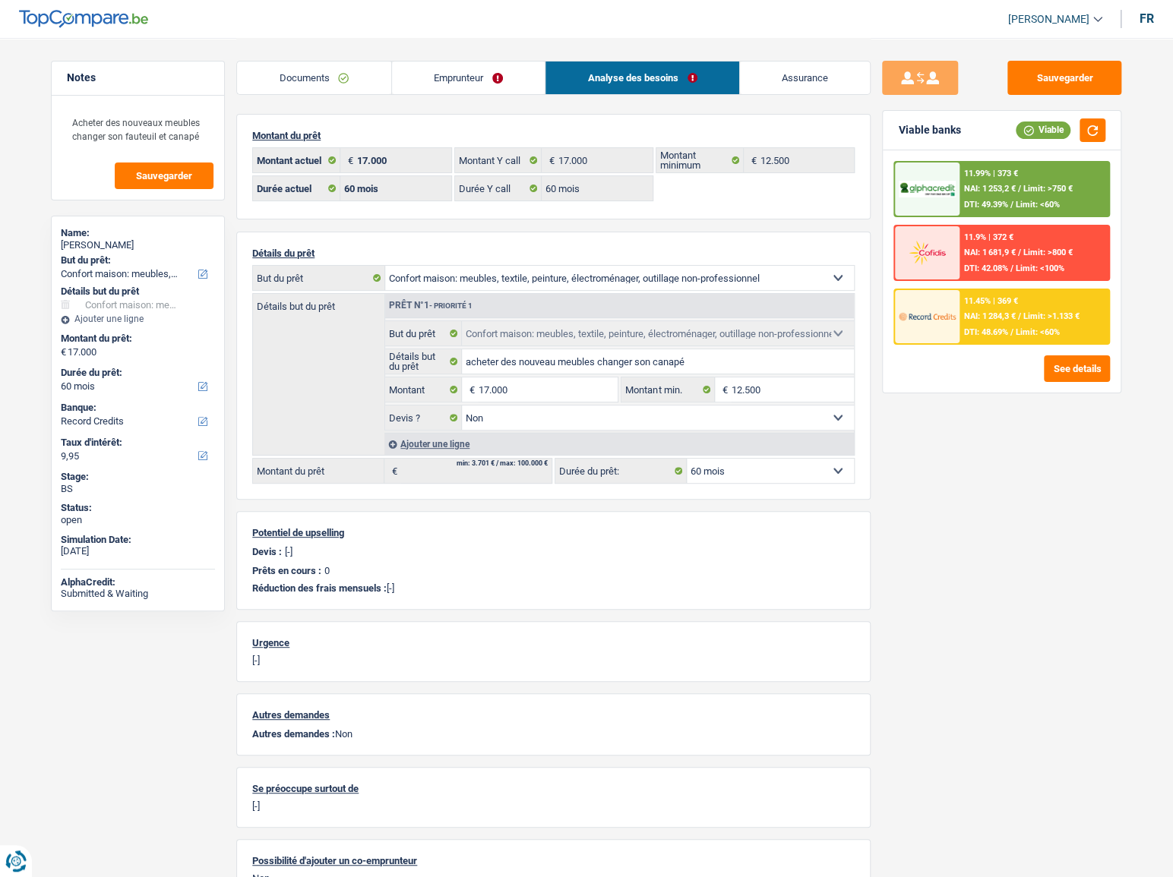
click at [114, 244] on div "Jasmin Besic" at bounding box center [138, 245] width 154 height 12
copy div "Besic"
click at [330, 50] on div "Documents Emprunteur Analyse des besoins Assurance" at bounding box center [553, 70] width 634 height 65
click at [330, 70] on link "Documents" at bounding box center [314, 78] width 154 height 33
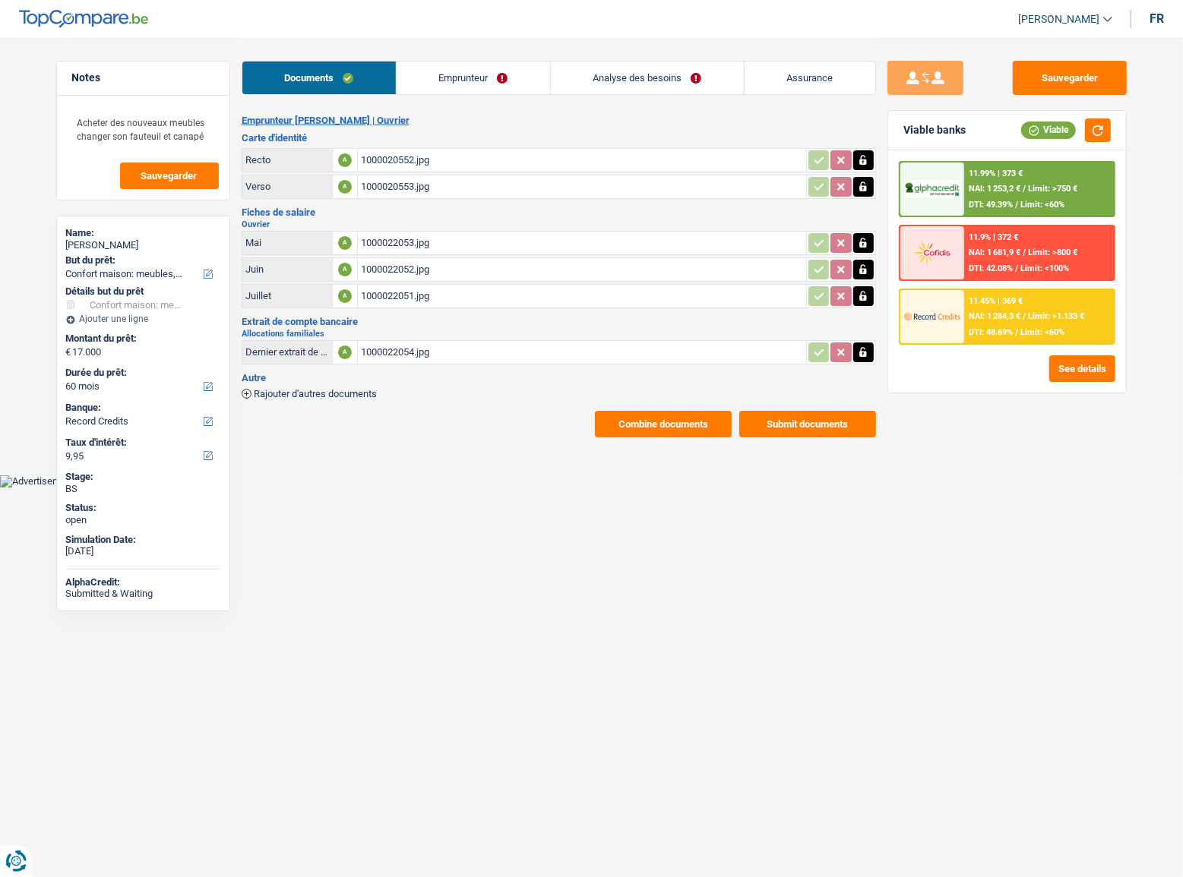
click at [359, 159] on td "1000020552.jpg" at bounding box center [581, 160] width 449 height 24
click at [399, 160] on div "1000020552.jpg" at bounding box center [582, 160] width 442 height 23
click at [1016, 330] on span "/" at bounding box center [1016, 332] width 3 height 10
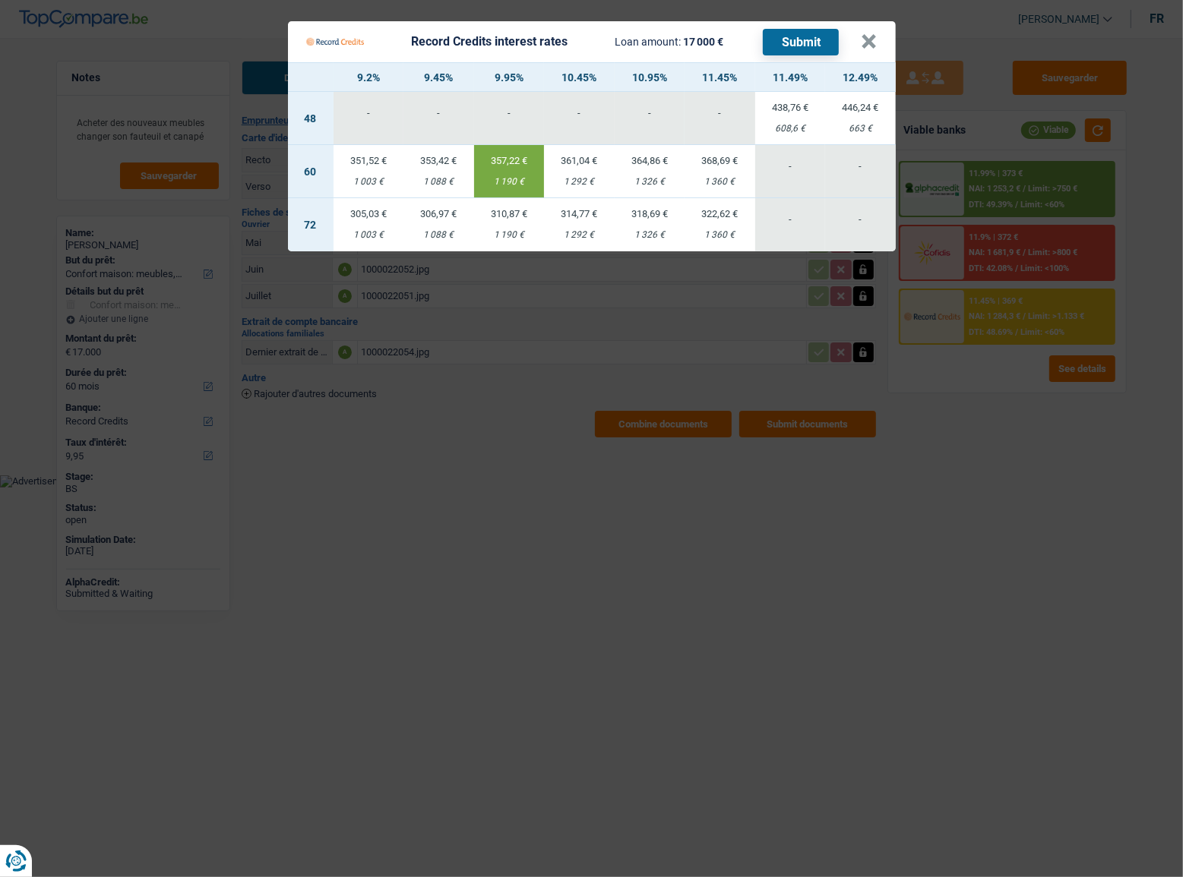
click at [976, 473] on Credits "Record Credits interest rates Loan amount: 17 000 € Submit × 9.2% 9.45% 9.95% 1…" at bounding box center [591, 438] width 1183 height 877
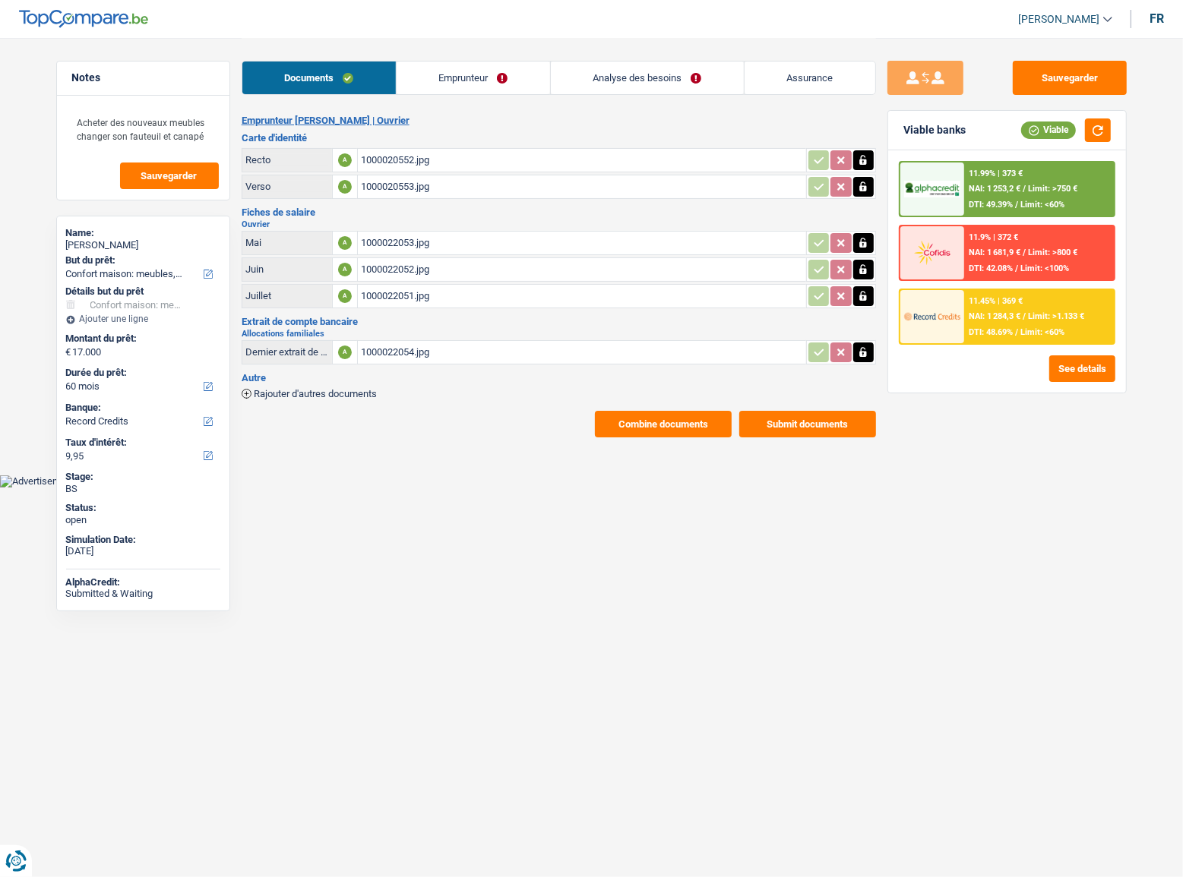
click at [398, 153] on div "1000020552.jpg" at bounding box center [582, 160] width 442 height 23
click at [401, 184] on div "1000020553.jpg" at bounding box center [582, 186] width 442 height 23
click at [444, 90] on link "Emprunteur" at bounding box center [473, 78] width 153 height 33
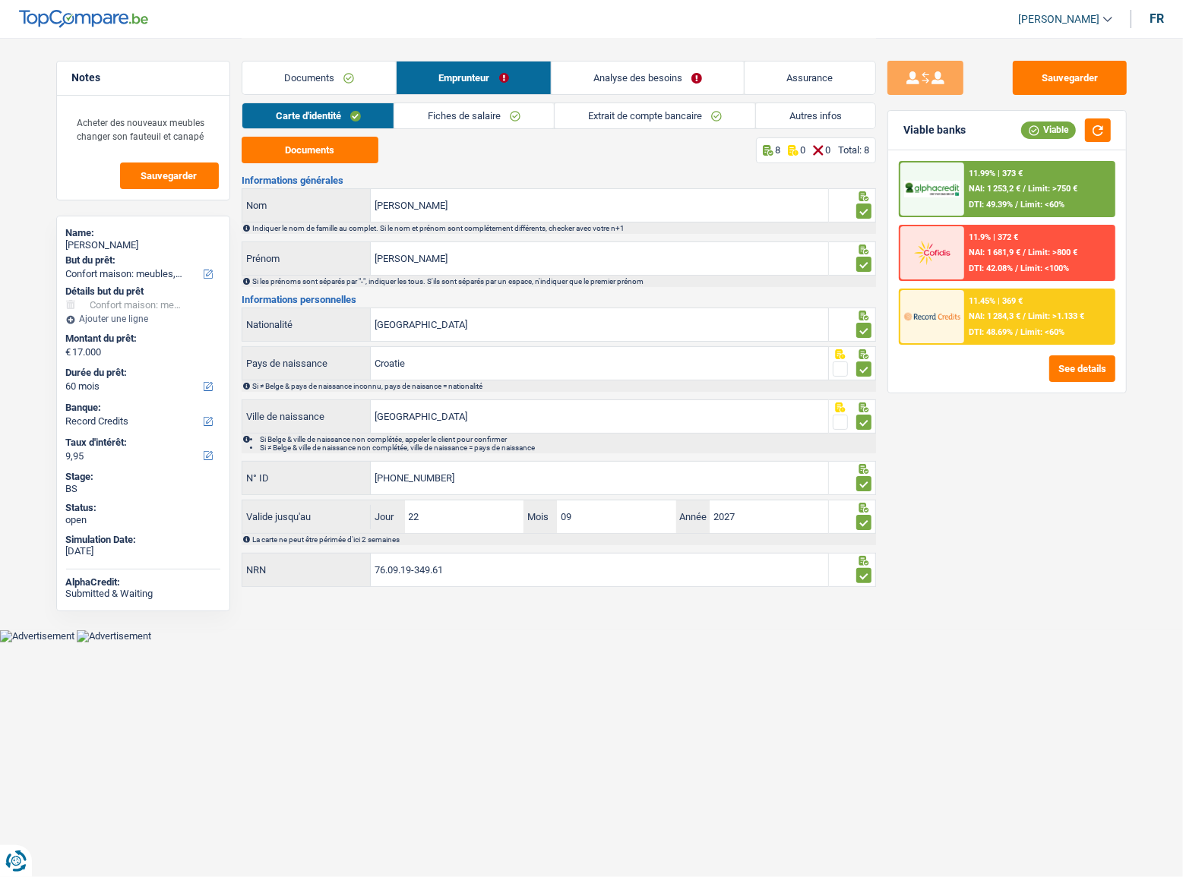
click at [489, 125] on link "Fiches de salaire" at bounding box center [474, 115] width 160 height 25
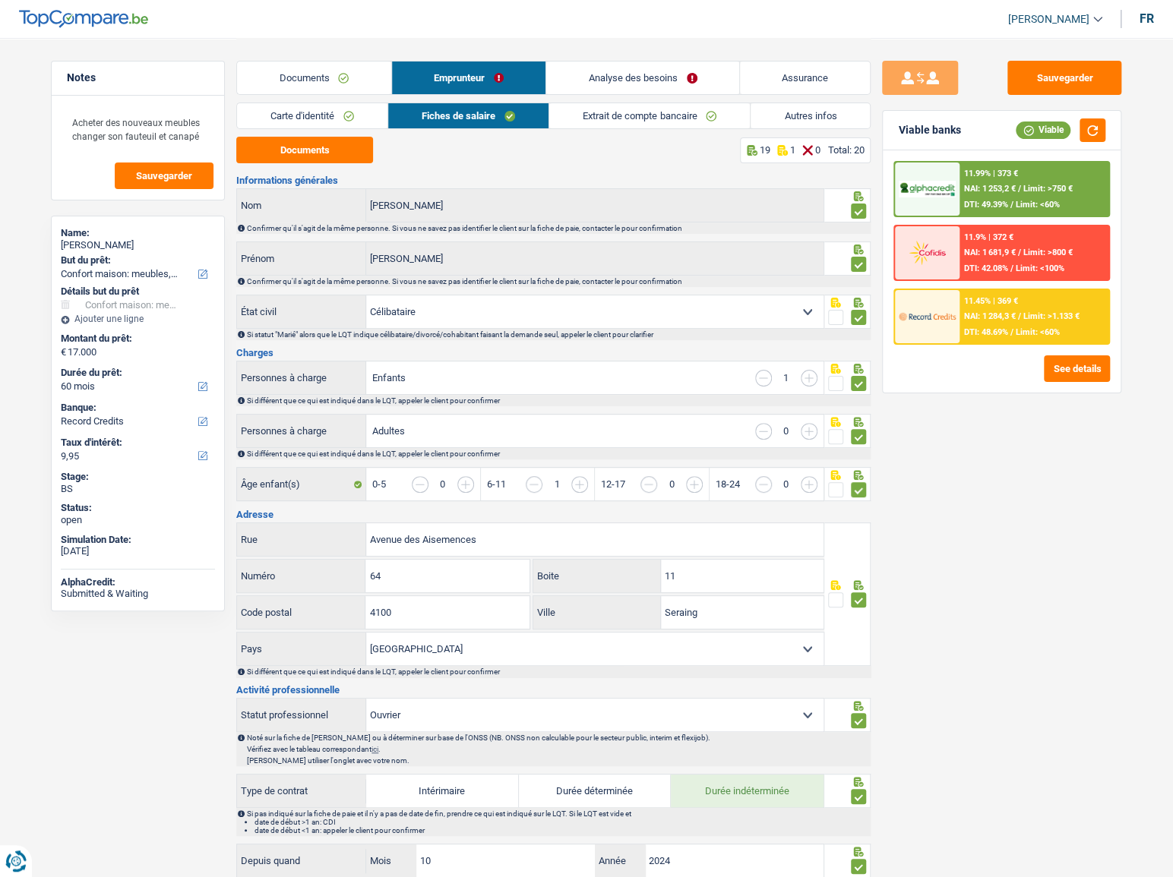
click at [596, 111] on link "Extrait de compte bancaire" at bounding box center [649, 115] width 201 height 25
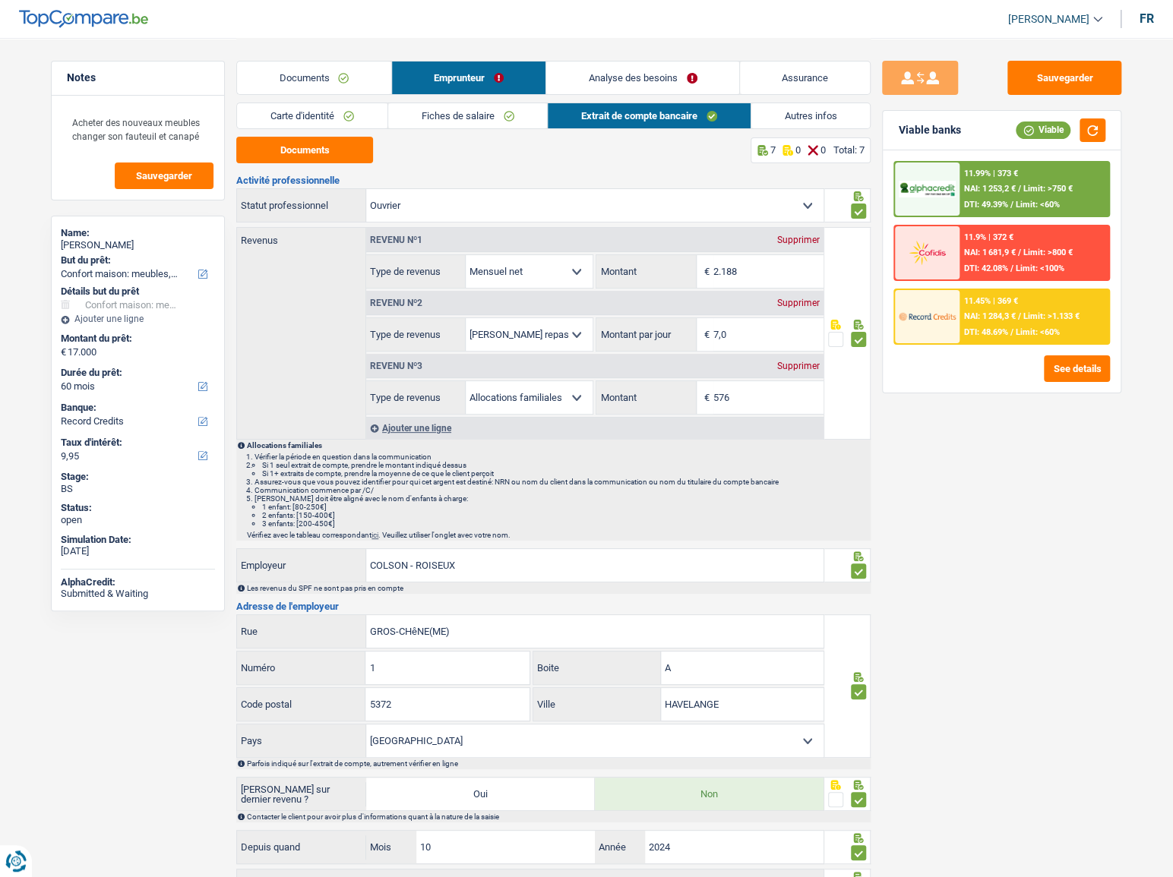
click at [318, 87] on link "Documents" at bounding box center [314, 78] width 154 height 33
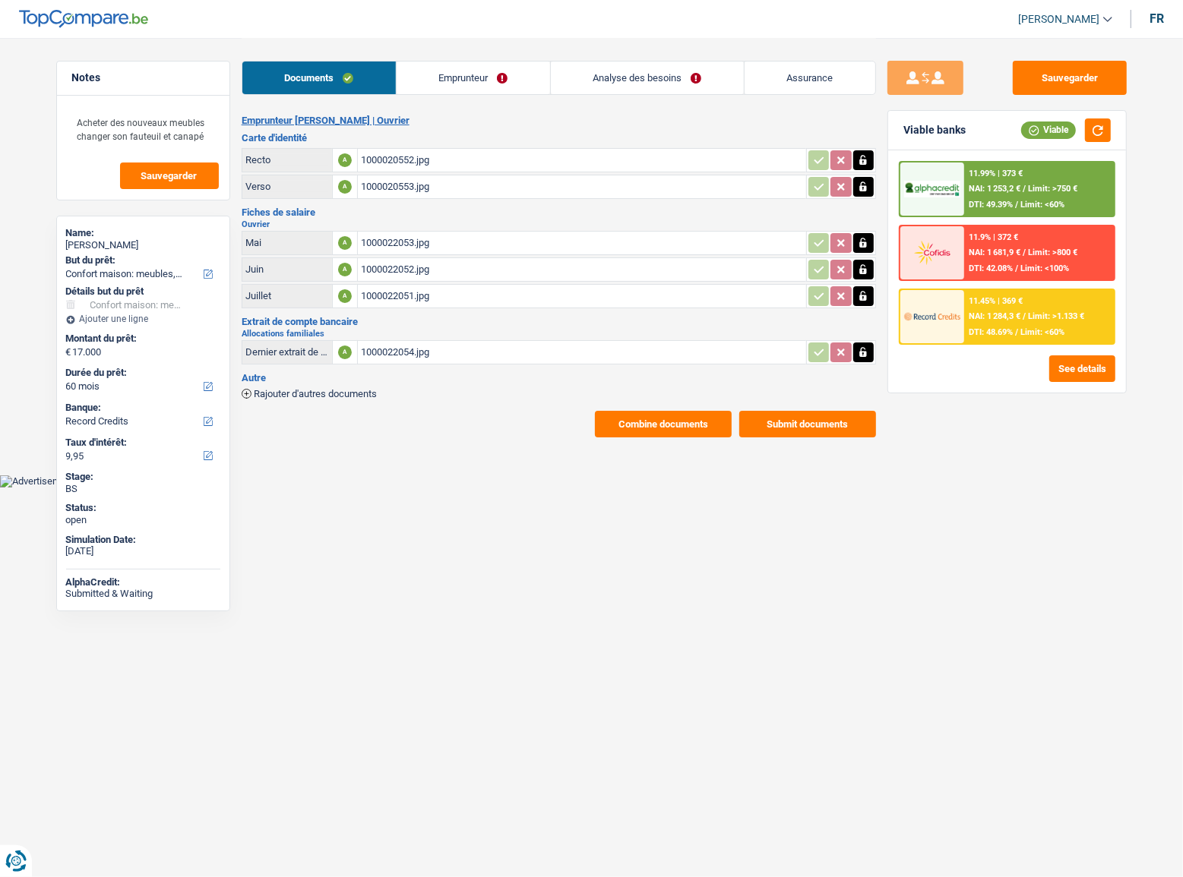
click at [411, 242] on div "1000022053.jpg" at bounding box center [582, 243] width 442 height 23
click at [596, 488] on html "Vous avez le contrôle de vos données Nous utilisons des cookies, tout comme nos…" at bounding box center [591, 244] width 1183 height 488
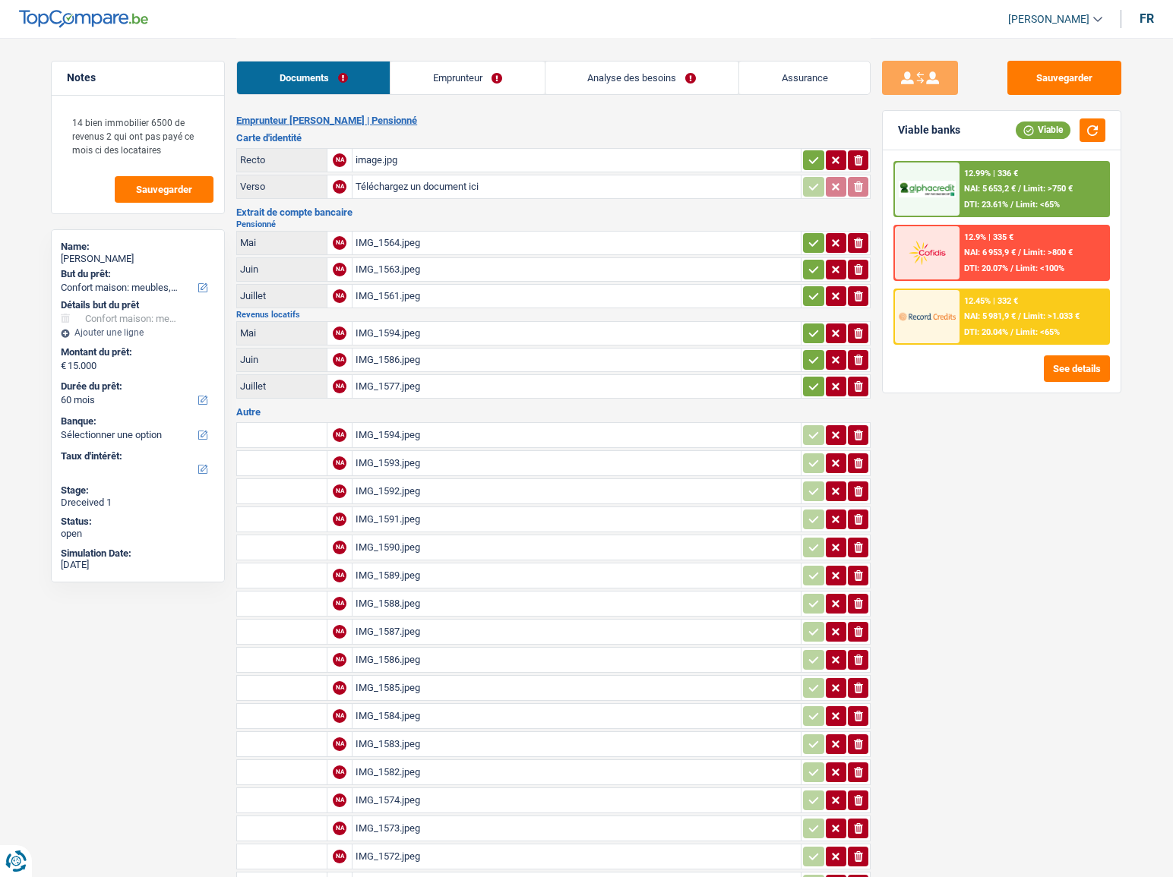
select select "household"
select select "60"
click at [442, 83] on link "Emprunteur" at bounding box center [466, 78] width 153 height 33
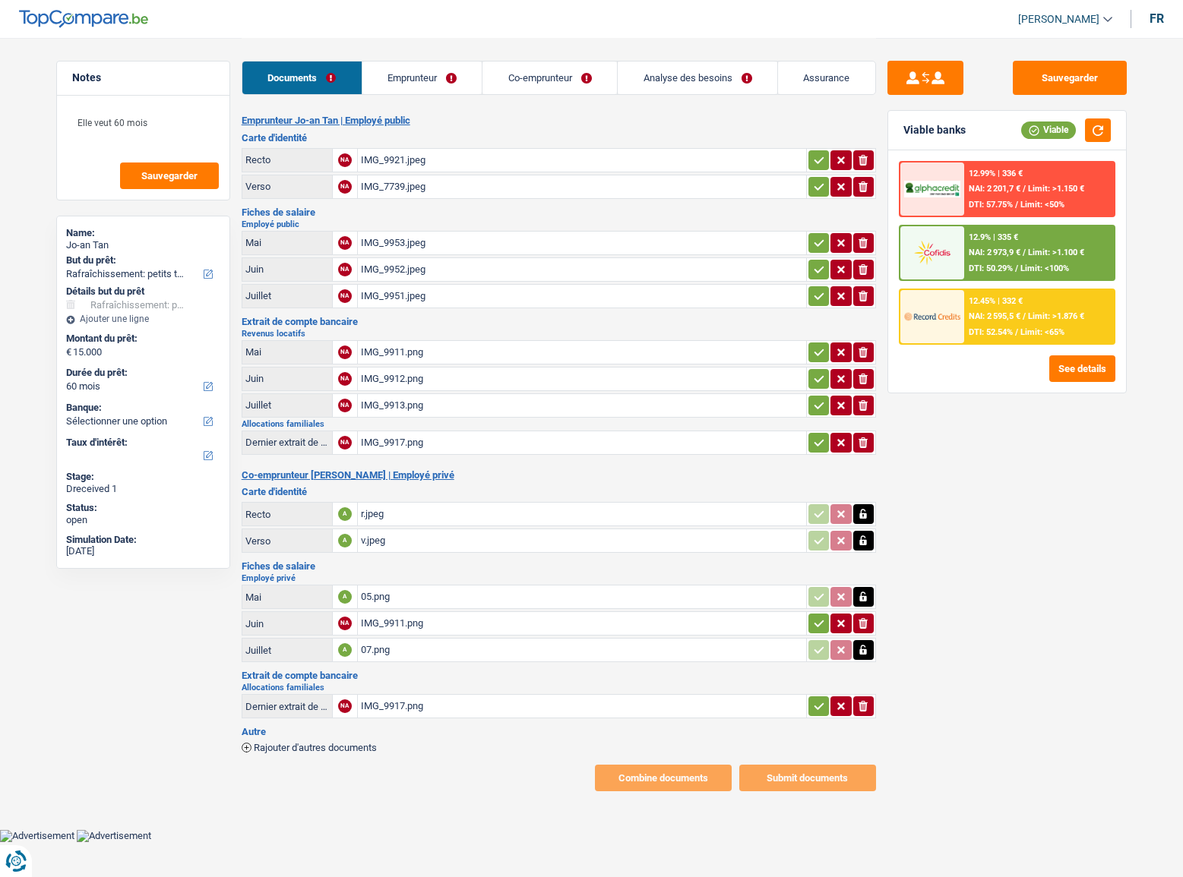
select select "houseOrGarden"
select select "60"
click at [641, 154] on div "IMG_9921.jpeg" at bounding box center [582, 160] width 442 height 23
click at [809, 167] on button "button" at bounding box center [818, 160] width 21 height 20
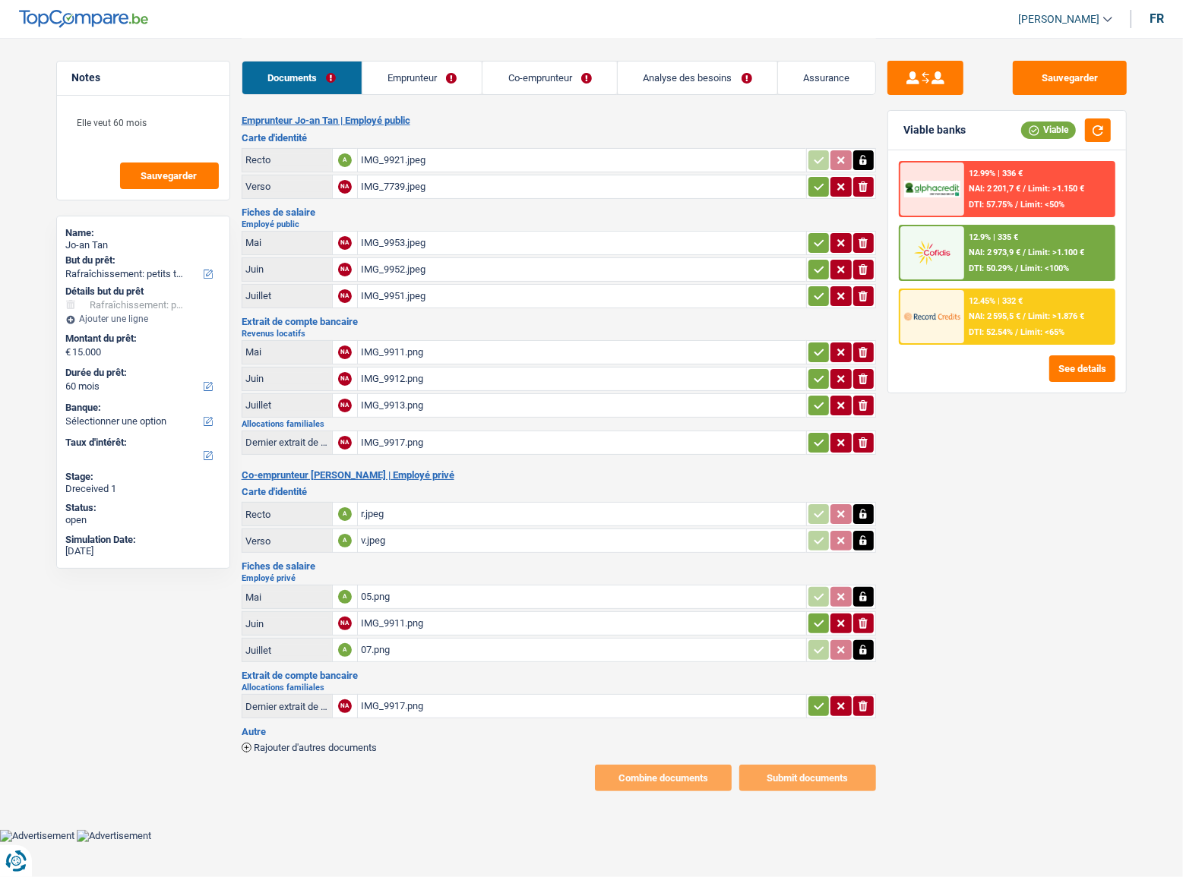
click at [817, 188] on icon "button" at bounding box center [819, 186] width 10 height 7
click at [801, 251] on div "IMG_9953.jpeg" at bounding box center [582, 243] width 442 height 23
click at [825, 289] on button "button" at bounding box center [818, 296] width 21 height 20
click at [824, 266] on button "button" at bounding box center [818, 270] width 21 height 20
click at [822, 238] on icon "button" at bounding box center [819, 242] width 12 height 15
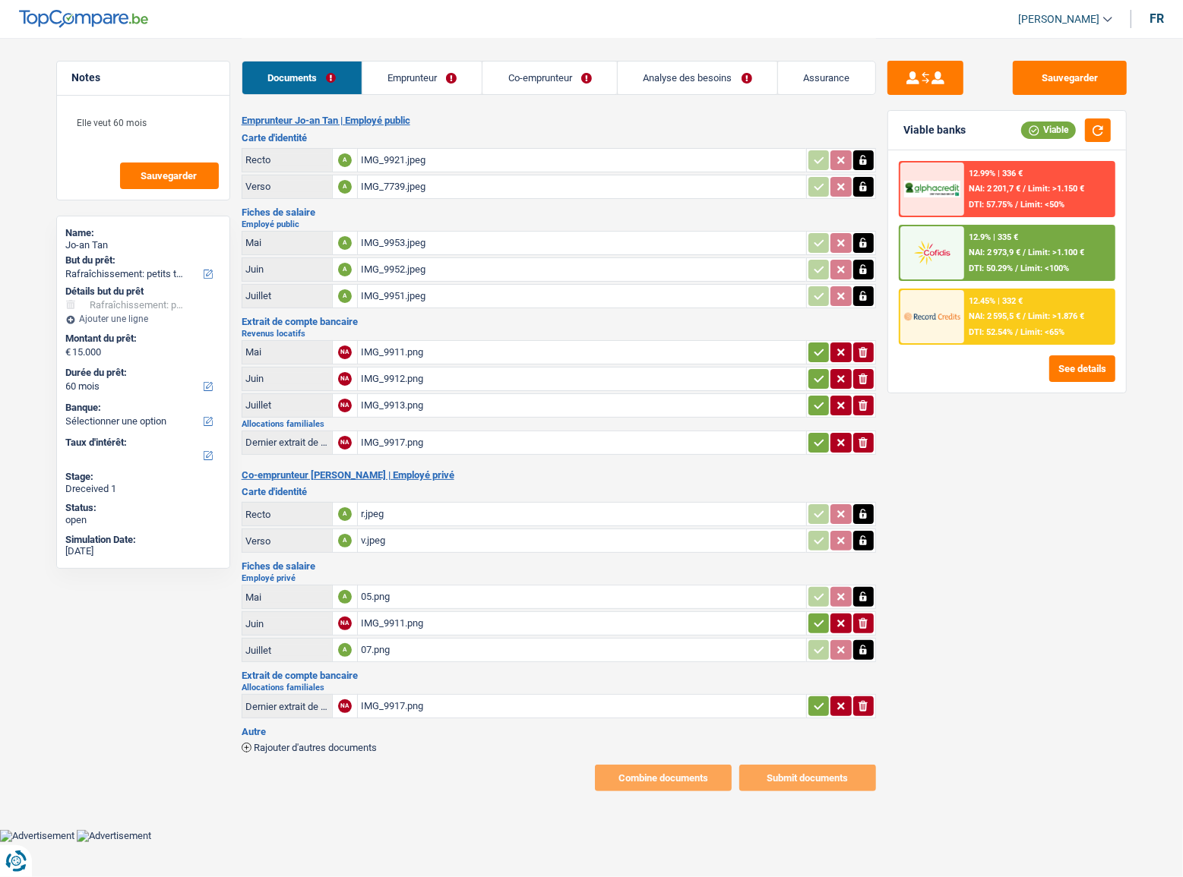
click at [397, 235] on div "IMG_9953.jpeg" at bounding box center [582, 243] width 442 height 23
click at [451, 277] on div "IMG_9952.jpeg" at bounding box center [582, 269] width 442 height 23
click at [412, 292] on div "IMG_9951.jpeg" at bounding box center [582, 296] width 442 height 23
click at [545, 352] on div "IMG_9911.png" at bounding box center [582, 352] width 442 height 23
click at [466, 378] on div "IMG_9912.png" at bounding box center [582, 379] width 442 height 23
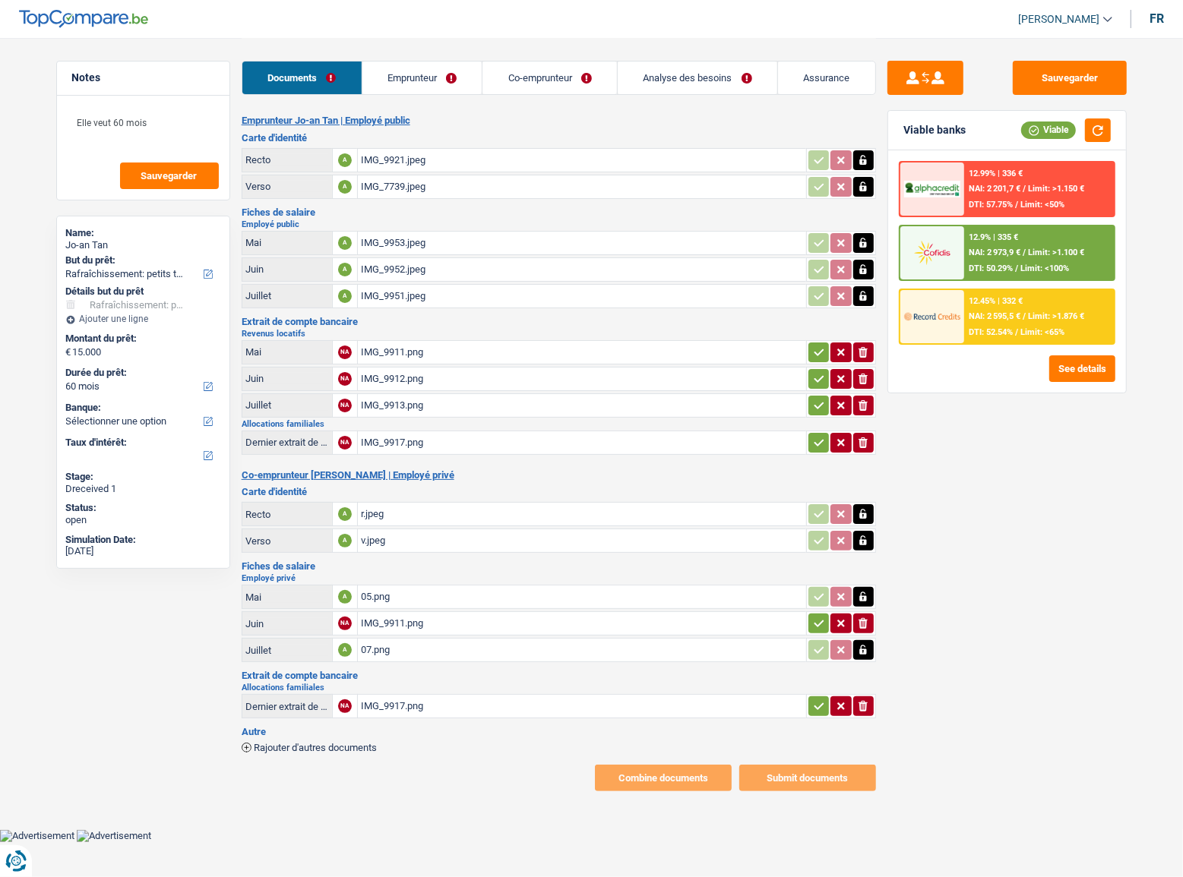
click at [396, 403] on div "IMG_9913.png" at bounding box center [582, 405] width 442 height 23
click at [489, 448] on div "IMG_9917.png" at bounding box center [582, 442] width 442 height 23
click at [435, 346] on div "IMG_9911.png" at bounding box center [582, 352] width 442 height 23
click at [426, 368] on div "IMG_9912.png" at bounding box center [582, 379] width 442 height 23
click at [395, 400] on div "IMG_9913.png" at bounding box center [582, 405] width 442 height 23
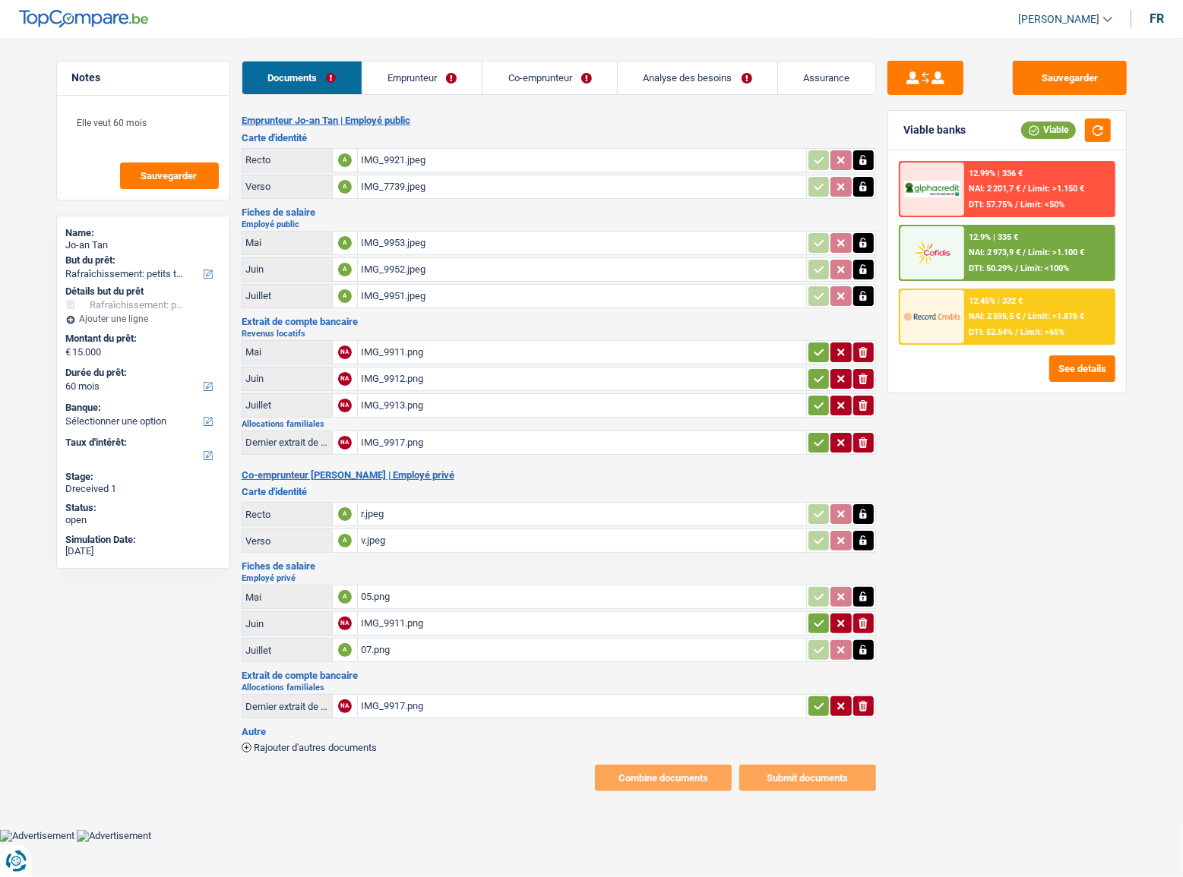
click at [400, 515] on div "r.jpeg" at bounding box center [582, 514] width 442 height 23
click at [394, 151] on div "IMG_9921.jpeg" at bounding box center [582, 160] width 442 height 23
click at [864, 163] on icon "button" at bounding box center [863, 160] width 7 height 10
click at [864, 163] on icon "button" at bounding box center [862, 160] width 9 height 11
click at [861, 188] on icon "button" at bounding box center [863, 187] width 7 height 10
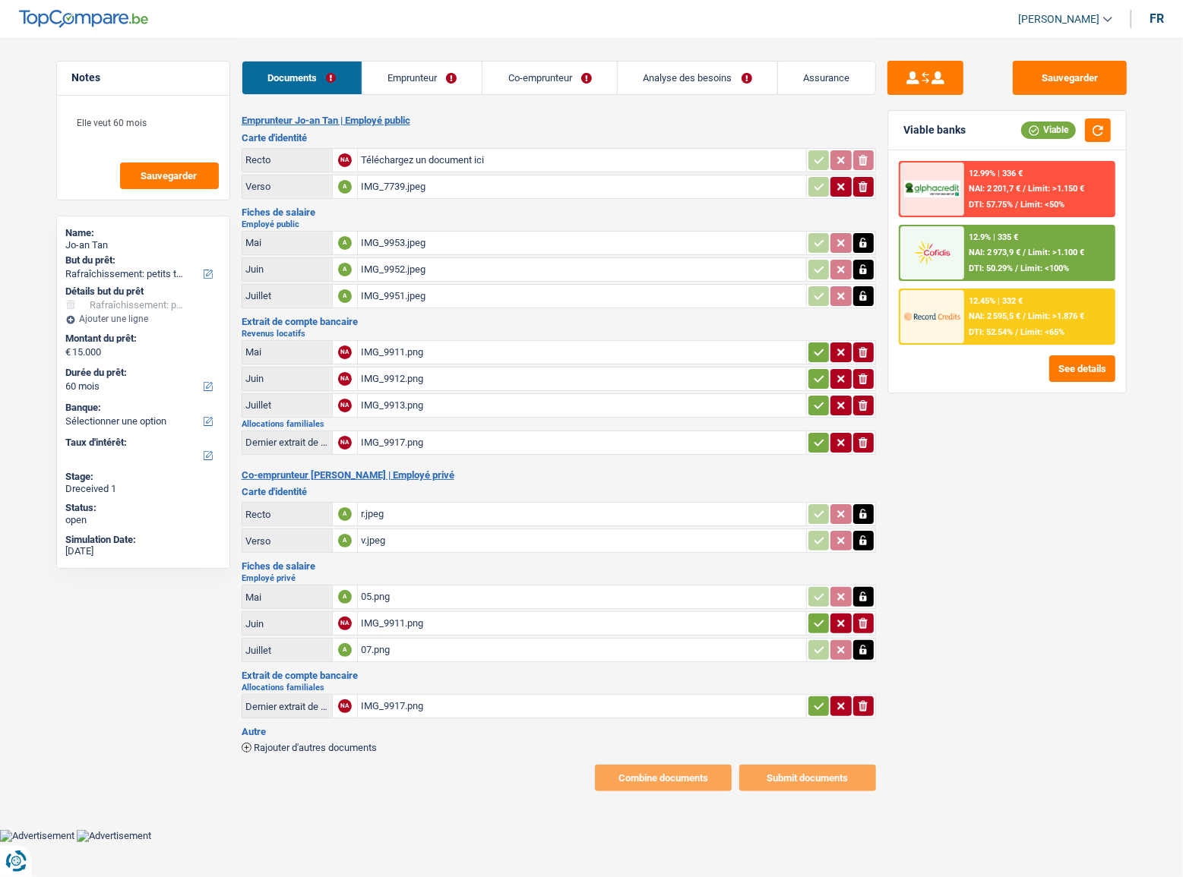
click at [861, 188] on icon "button" at bounding box center [862, 187] width 9 height 11
click at [431, 592] on div "05.png" at bounding box center [582, 597] width 442 height 23
click at [421, 621] on div "IMG_9911.png" at bounding box center [582, 623] width 442 height 23
click at [441, 590] on div "05.png" at bounding box center [582, 597] width 442 height 23
click at [387, 618] on div "IMG_9911.png" at bounding box center [582, 623] width 442 height 23
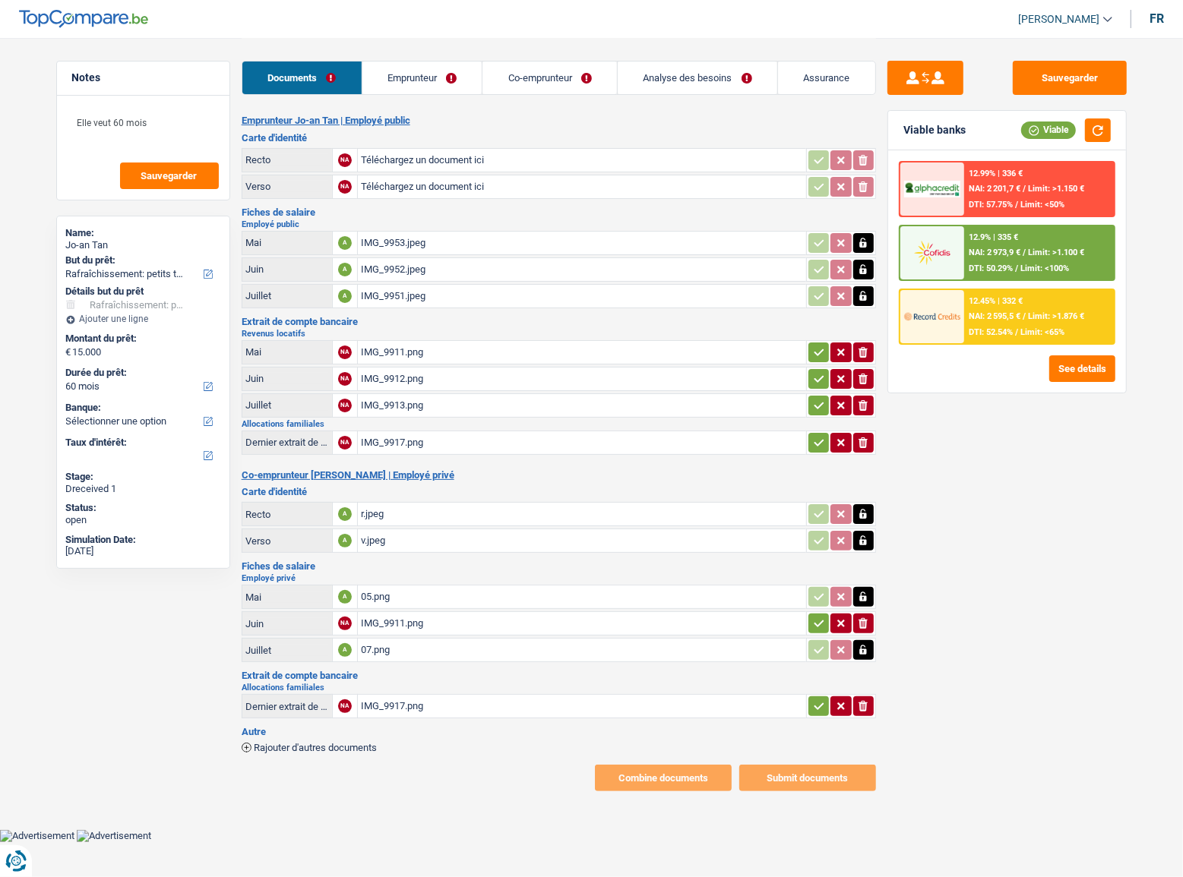
click at [431, 640] on div "07.png" at bounding box center [582, 650] width 442 height 23
click at [403, 643] on div "07.png" at bounding box center [582, 650] width 442 height 23
click at [393, 616] on div "IMG_9911.png" at bounding box center [582, 623] width 442 height 23
click at [857, 616] on icon "ionicons-v5-e" at bounding box center [863, 623] width 12 height 15
click at [428, 648] on div "07.png" at bounding box center [582, 650] width 442 height 23
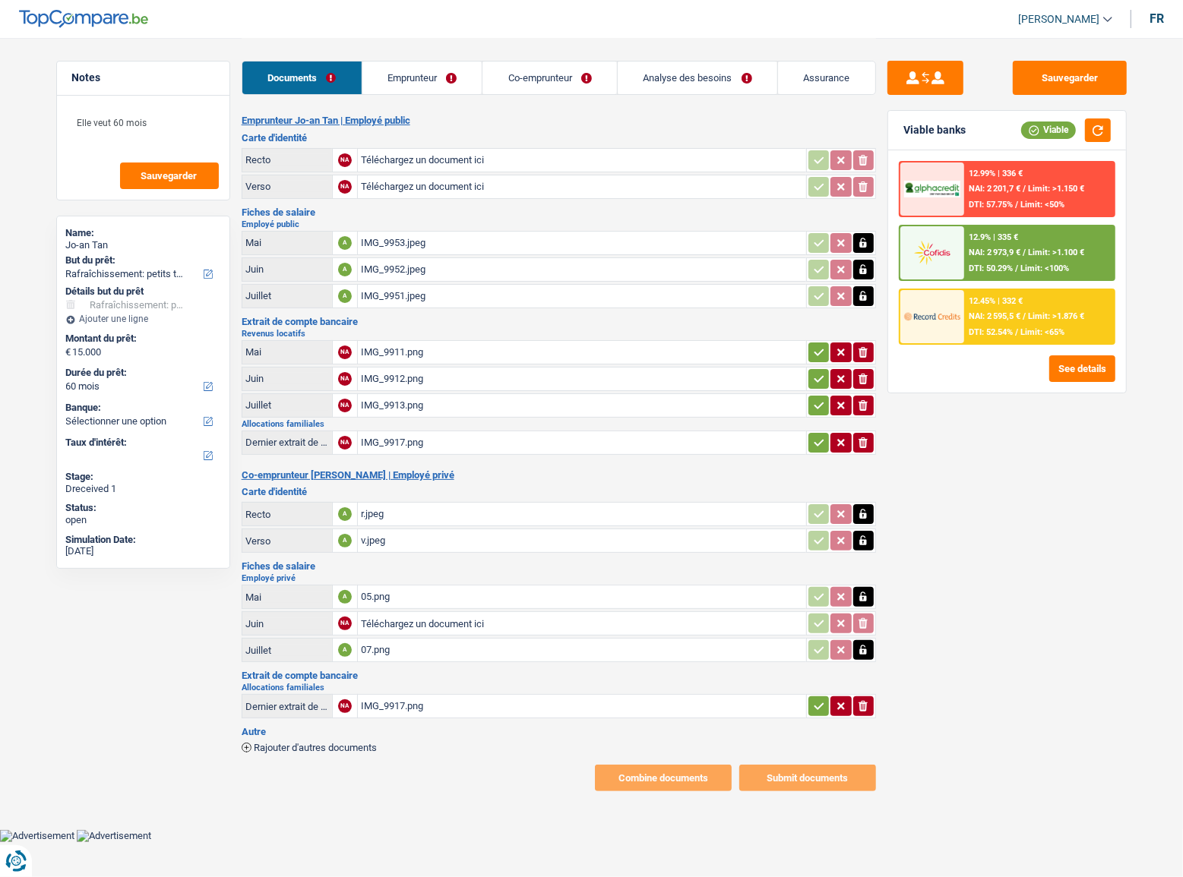
click at [390, 586] on div "05.png" at bounding box center [582, 597] width 442 height 23
click at [429, 695] on div "IMG_9917.png" at bounding box center [582, 706] width 442 height 23
click at [815, 398] on icon "button" at bounding box center [819, 405] width 12 height 15
drag, startPoint x: 816, startPoint y: 368, endPoint x: 820, endPoint y: 346, distance: 22.4
click at [816, 369] on button "button" at bounding box center [818, 379] width 21 height 20
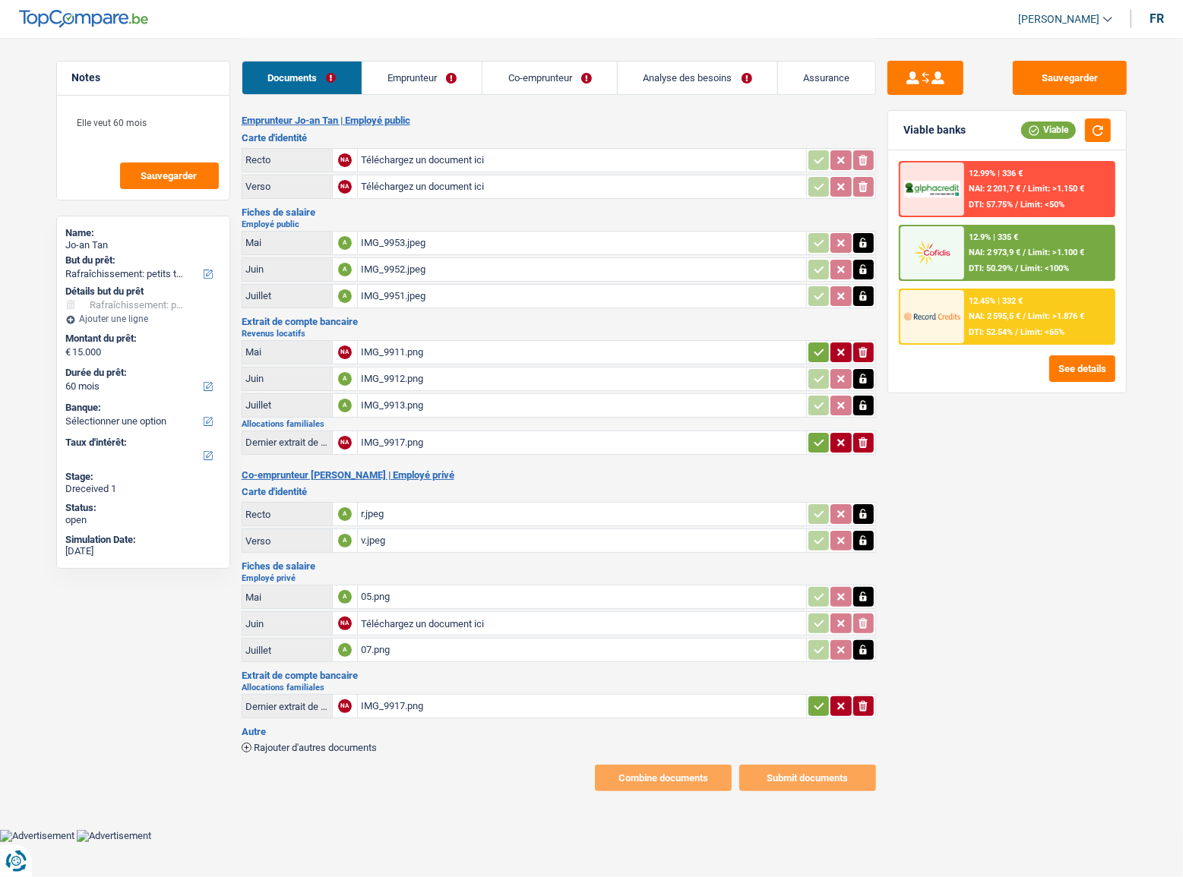
drag, startPoint x: 820, startPoint y: 342, endPoint x: 817, endPoint y: 419, distance: 76.8
click at [820, 345] on icon "button" at bounding box center [819, 352] width 12 height 15
click at [817, 435] on icon "button" at bounding box center [819, 442] width 12 height 15
drag, startPoint x: 820, startPoint y: 692, endPoint x: 808, endPoint y: 615, distance: 78.4
click at [820, 699] on icon "button" at bounding box center [819, 706] width 12 height 15
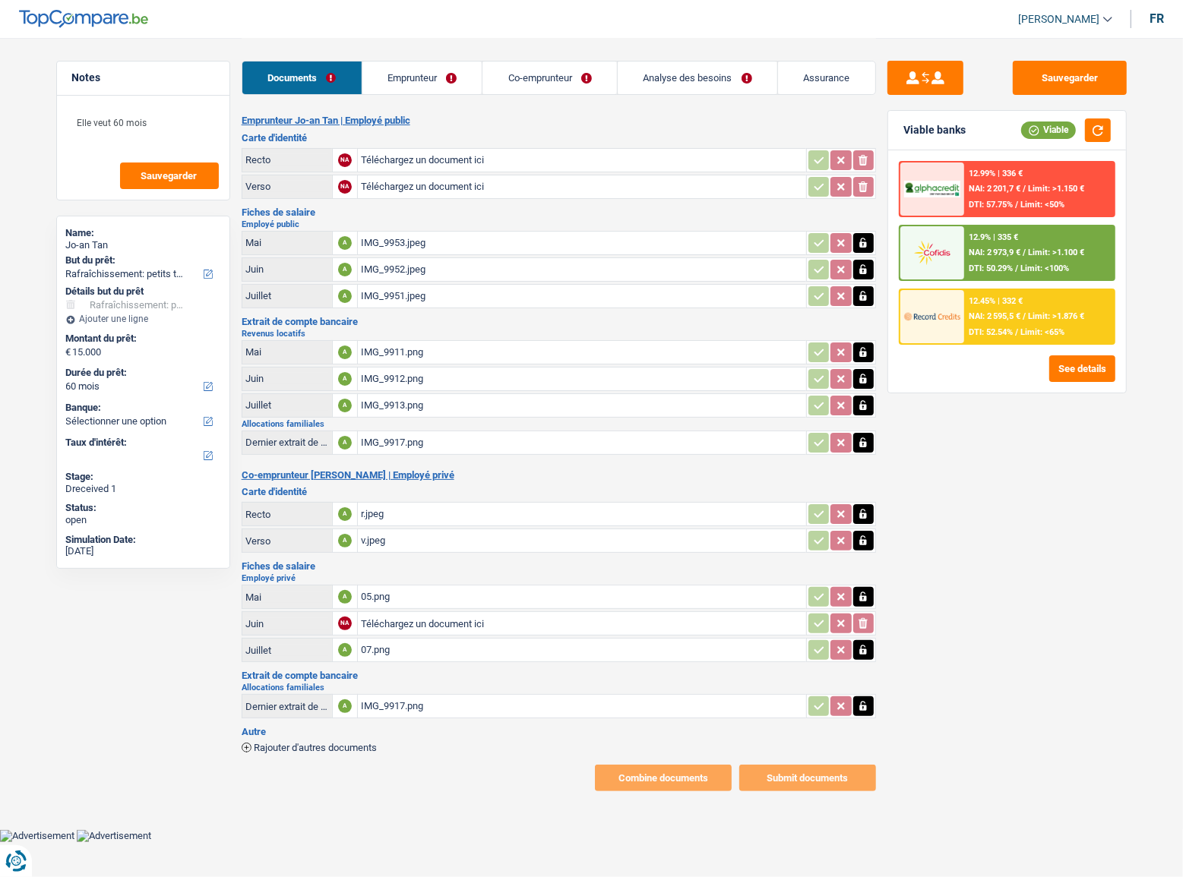
click at [410, 75] on link "Emprunteur" at bounding box center [422, 78] width 120 height 33
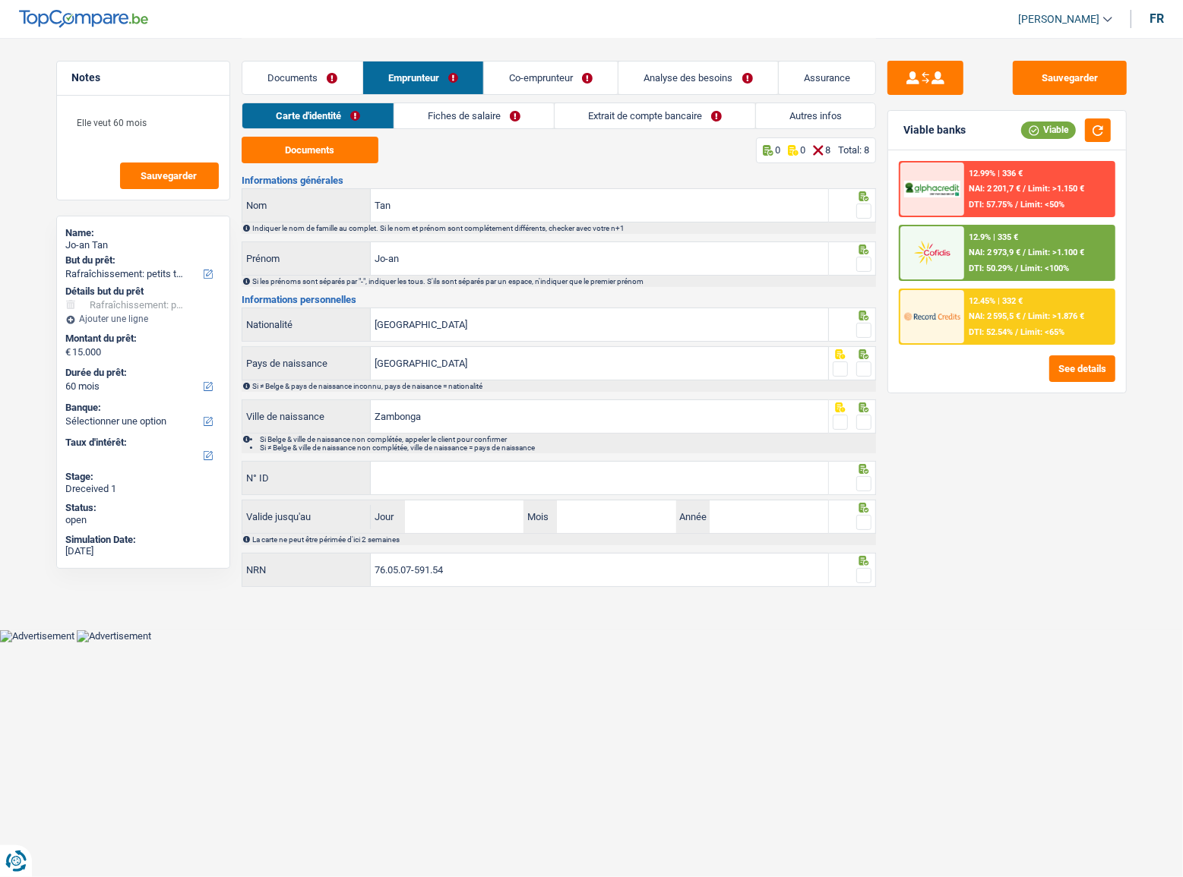
click at [539, 85] on link "Co-emprunteur" at bounding box center [551, 78] width 134 height 33
click at [327, 84] on link "Documents" at bounding box center [302, 78] width 120 height 33
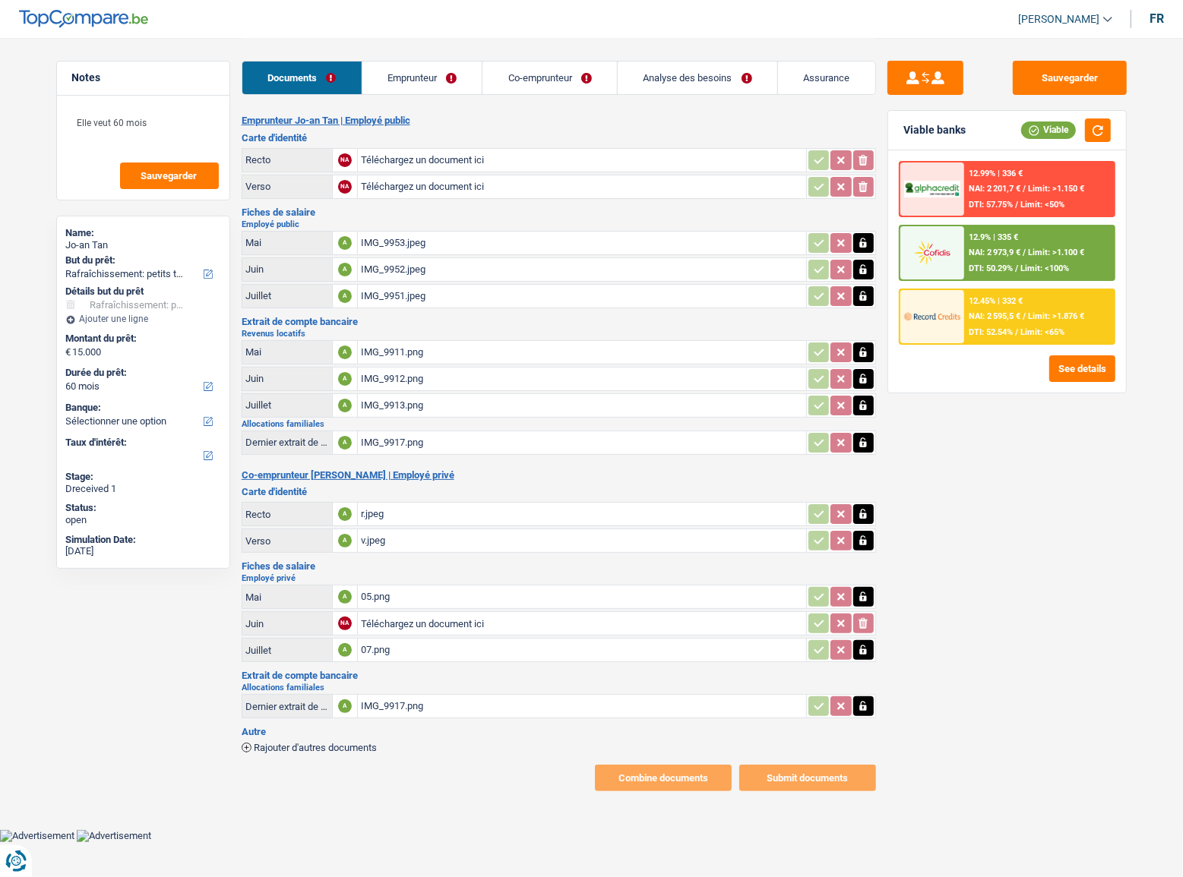
click at [395, 156] on input "Téléchargez un document ici" at bounding box center [582, 160] width 442 height 23
type input "C:\fakepath\4db5c201-1756782852962_img_7739.jpeg"
click at [395, 702] on div "IMG_9917.png" at bounding box center [582, 706] width 442 height 23
click at [466, 86] on link "Emprunteur" at bounding box center [422, 78] width 120 height 33
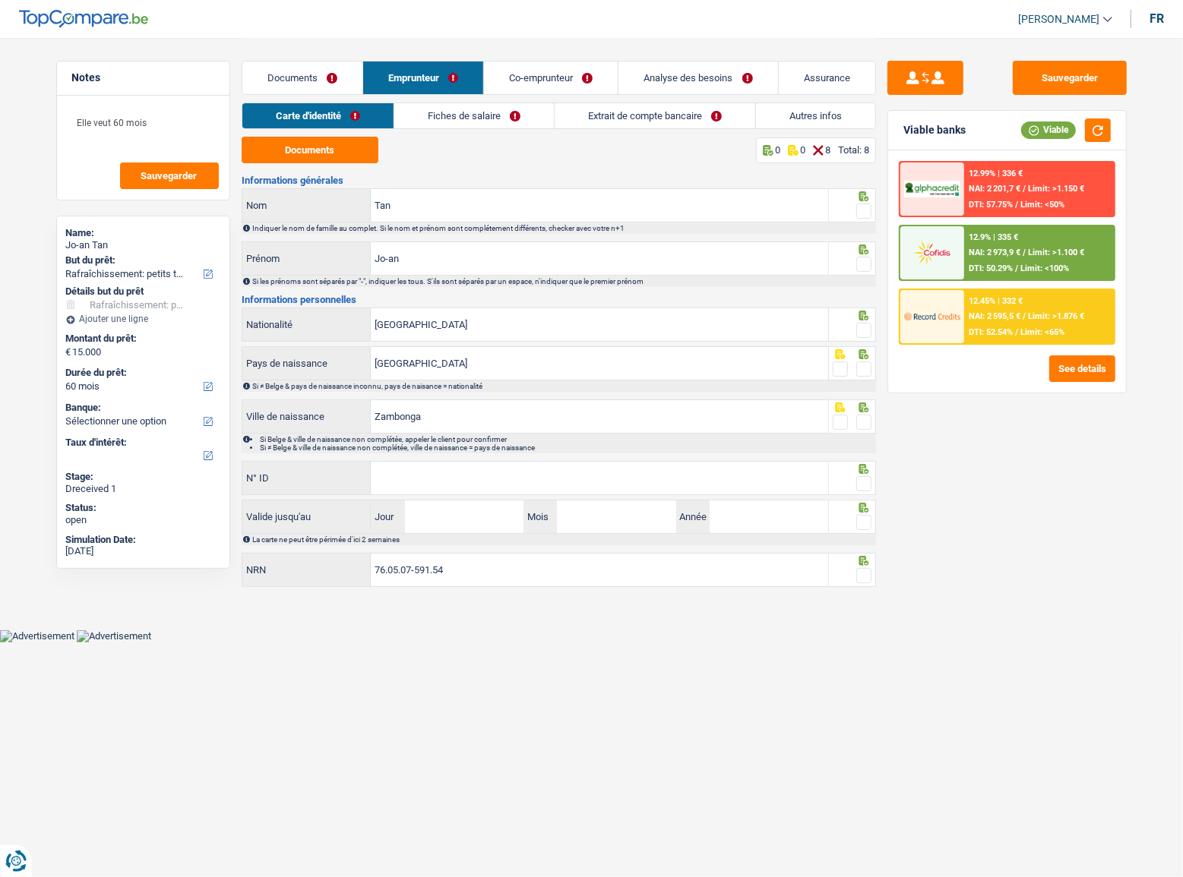
click at [465, 128] on li "Fiches de salaire" at bounding box center [473, 116] width 160 height 27
click at [472, 115] on link "Fiches de salaire" at bounding box center [474, 115] width 160 height 25
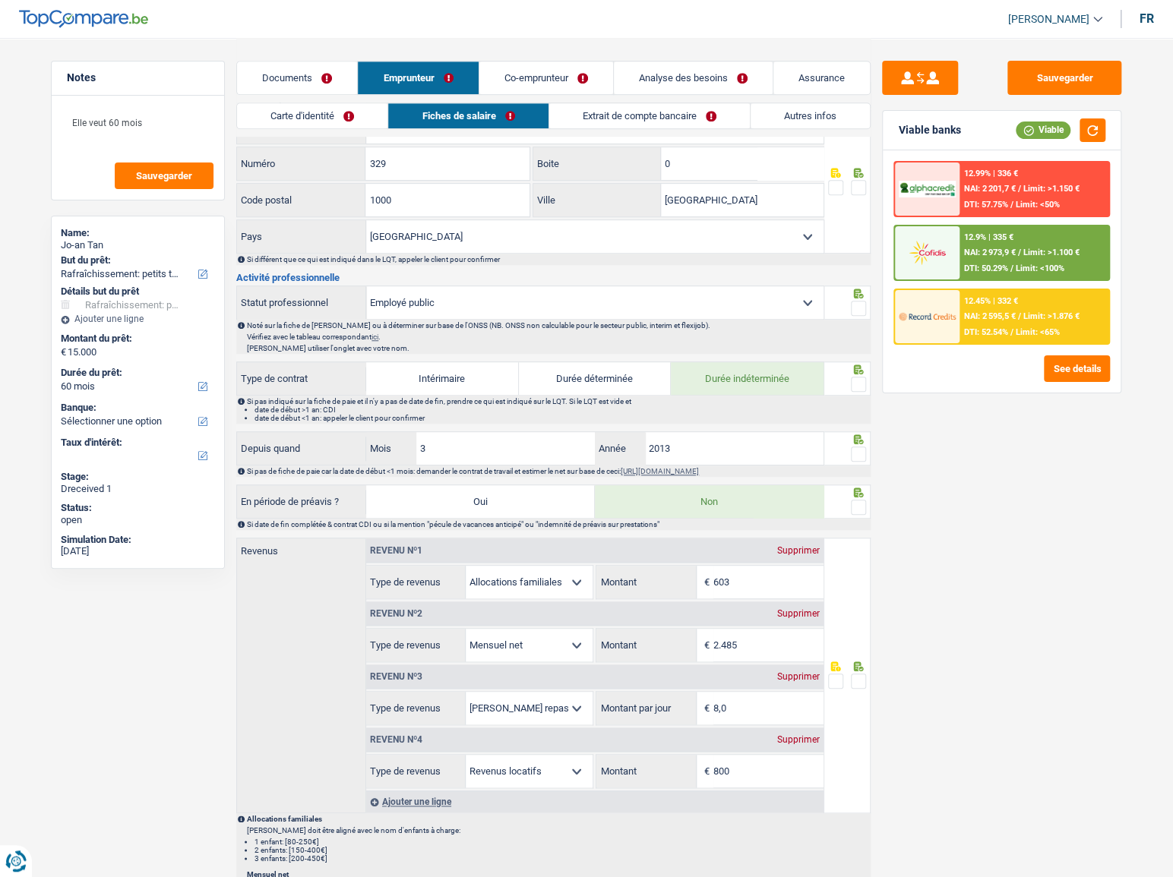
scroll to position [760, 0]
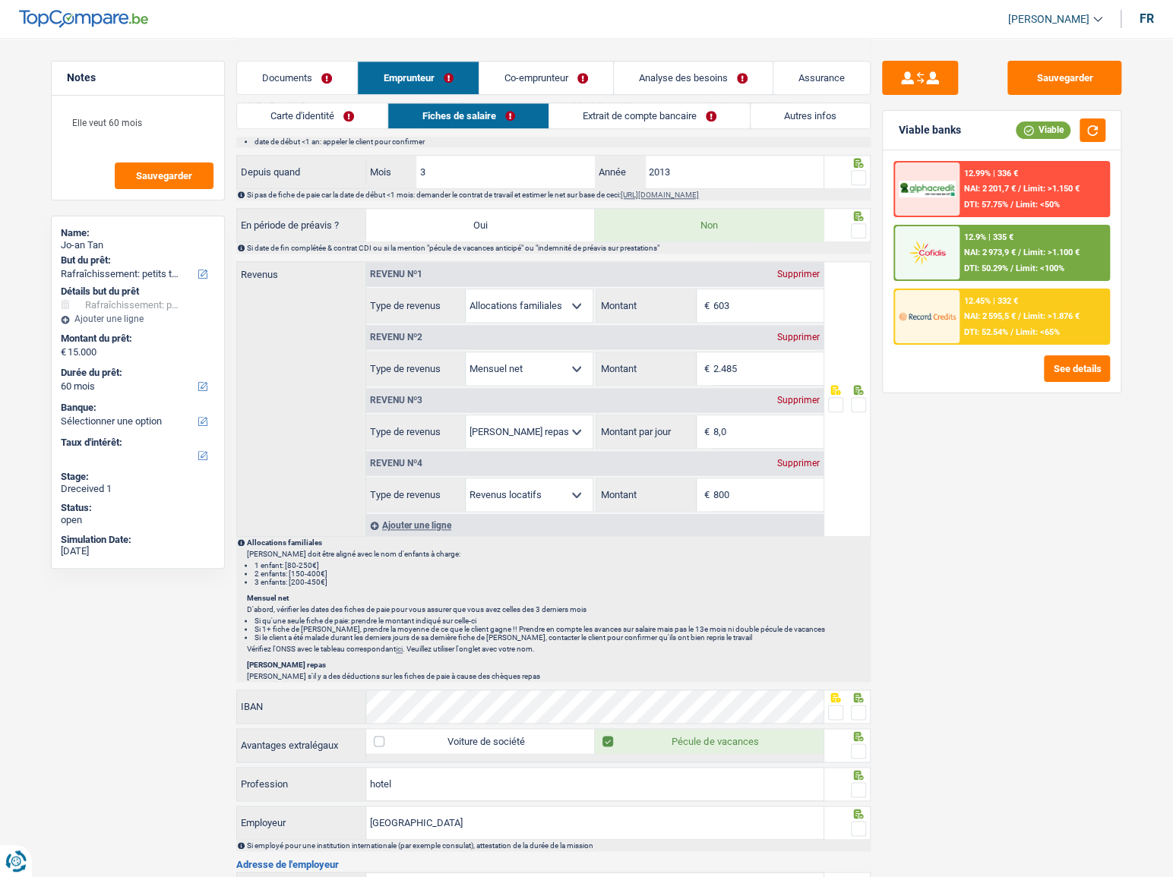
click at [766, 122] on link "Autres infos" at bounding box center [809, 115] width 119 height 25
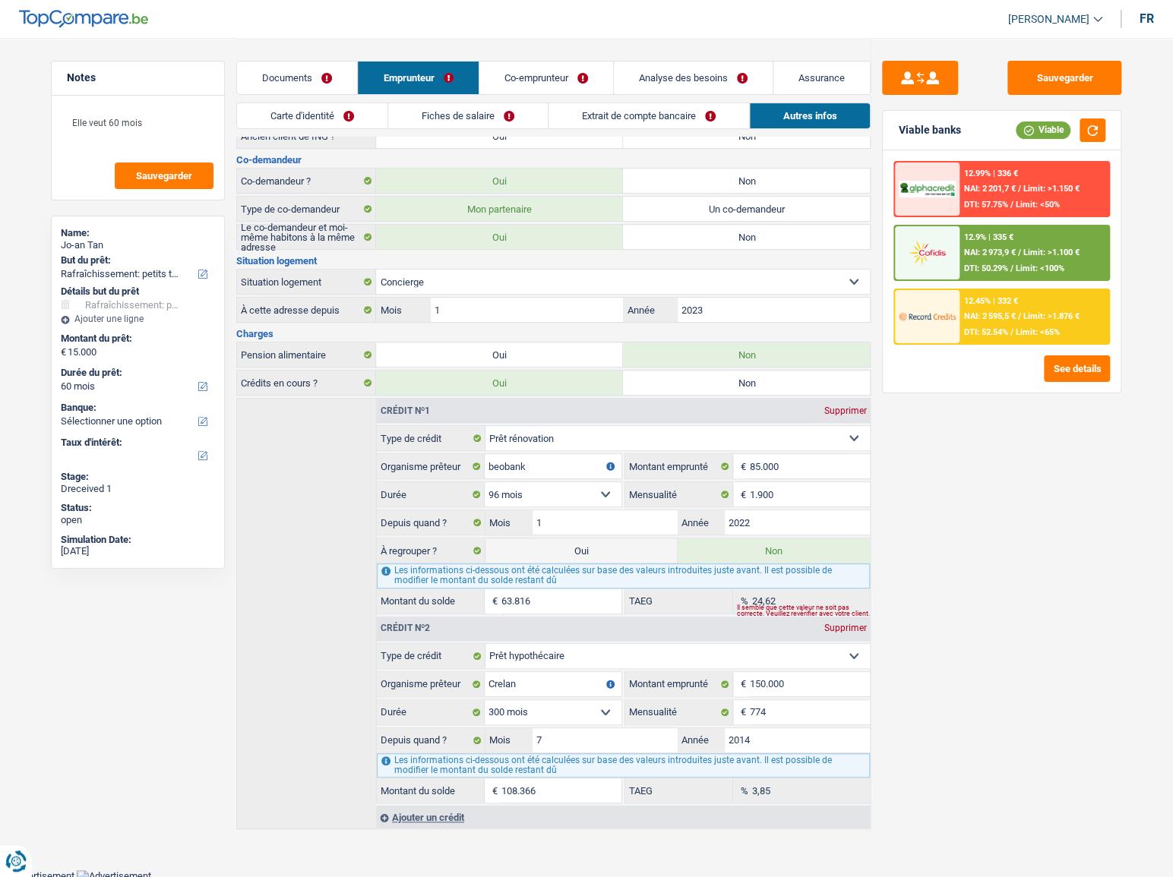
click at [671, 115] on link "Extrait de compte bancaire" at bounding box center [648, 115] width 201 height 25
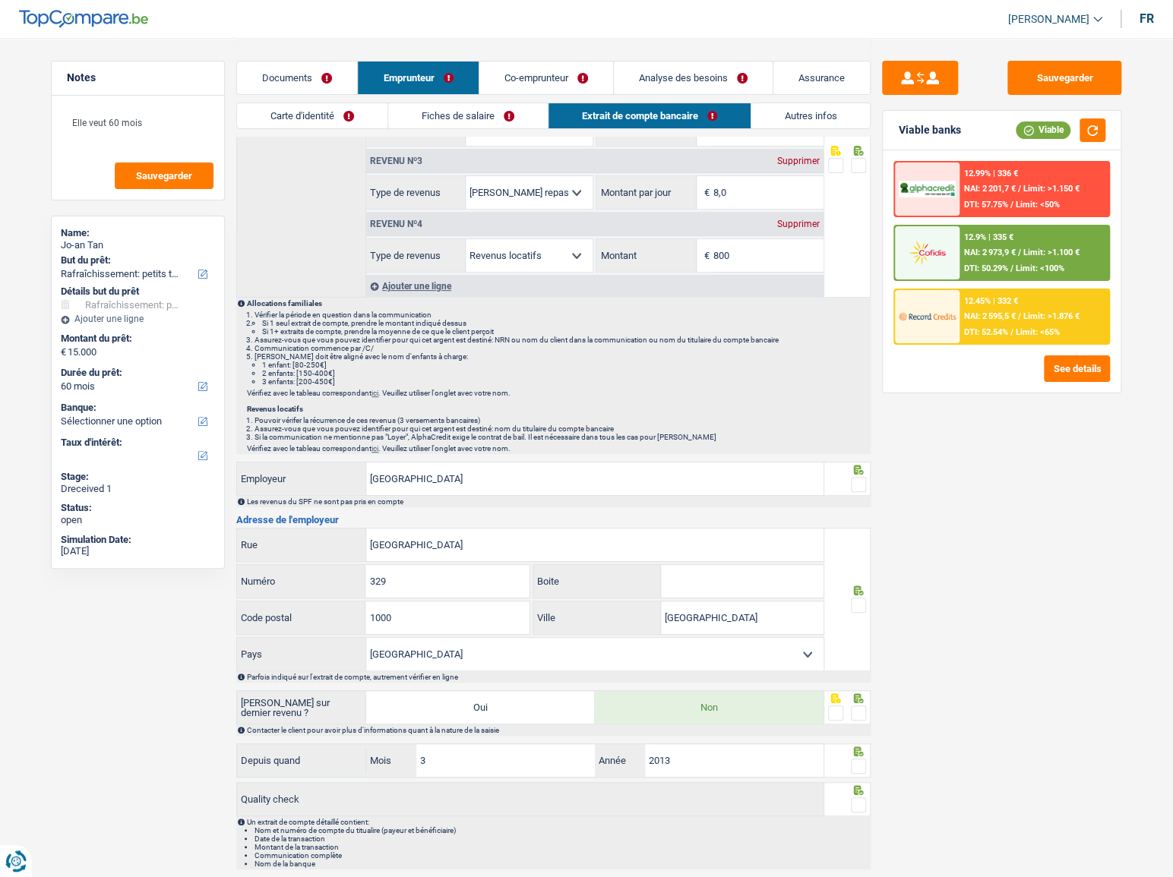
scroll to position [0, 0]
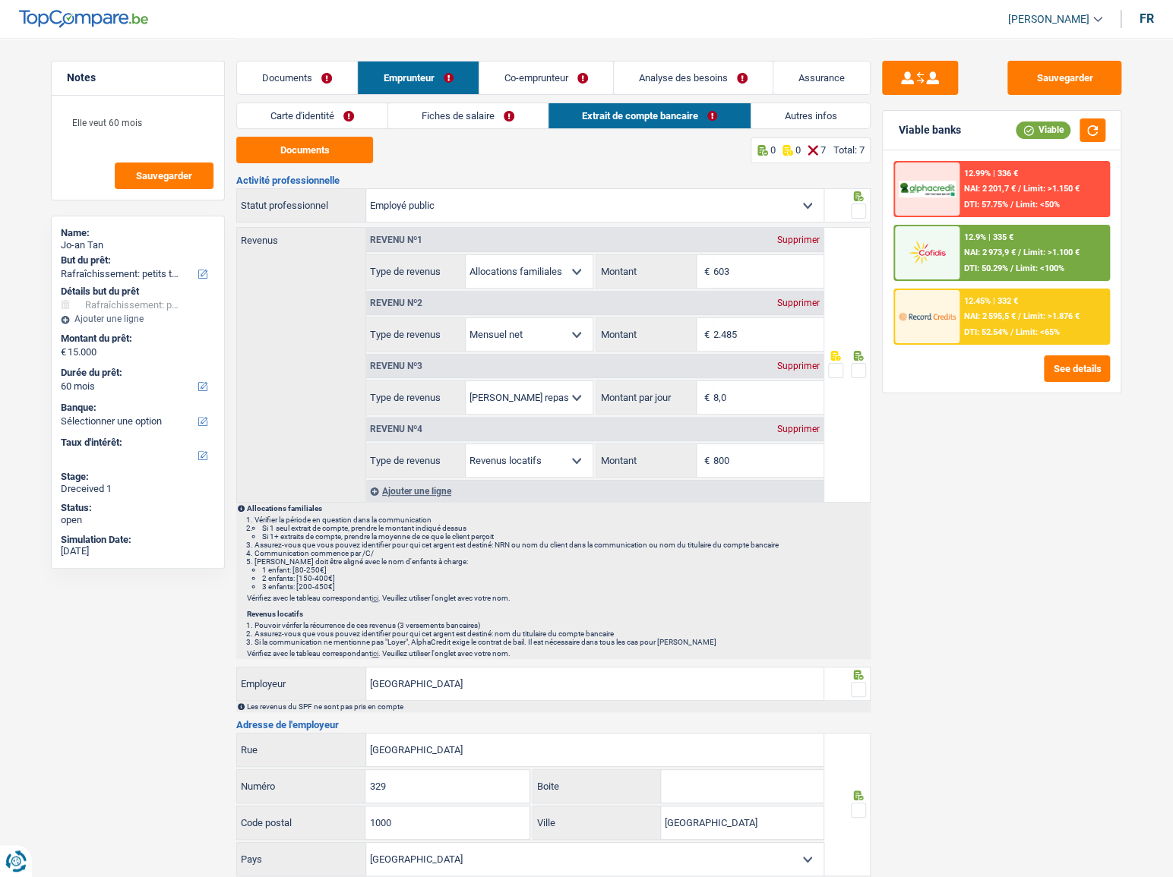
click at [797, 427] on div "Supprimer" at bounding box center [798, 429] width 50 height 9
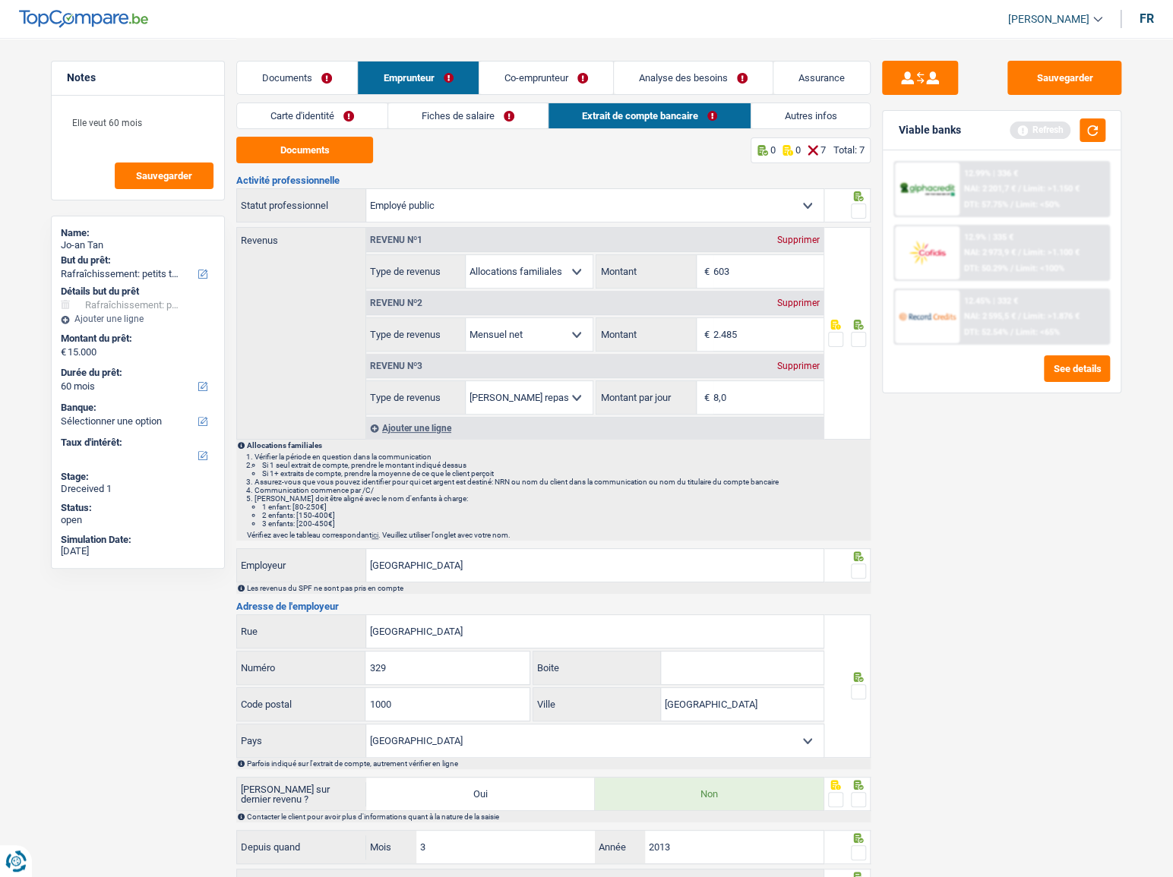
click at [856, 335] on span at bounding box center [858, 339] width 15 height 15
click at [0, 0] on input "radio" at bounding box center [0, 0] width 0 height 0
click at [849, 200] on div at bounding box center [847, 196] width 39 height 12
click at [855, 204] on span at bounding box center [858, 211] width 15 height 15
click at [0, 0] on input "radio" at bounding box center [0, 0] width 0 height 0
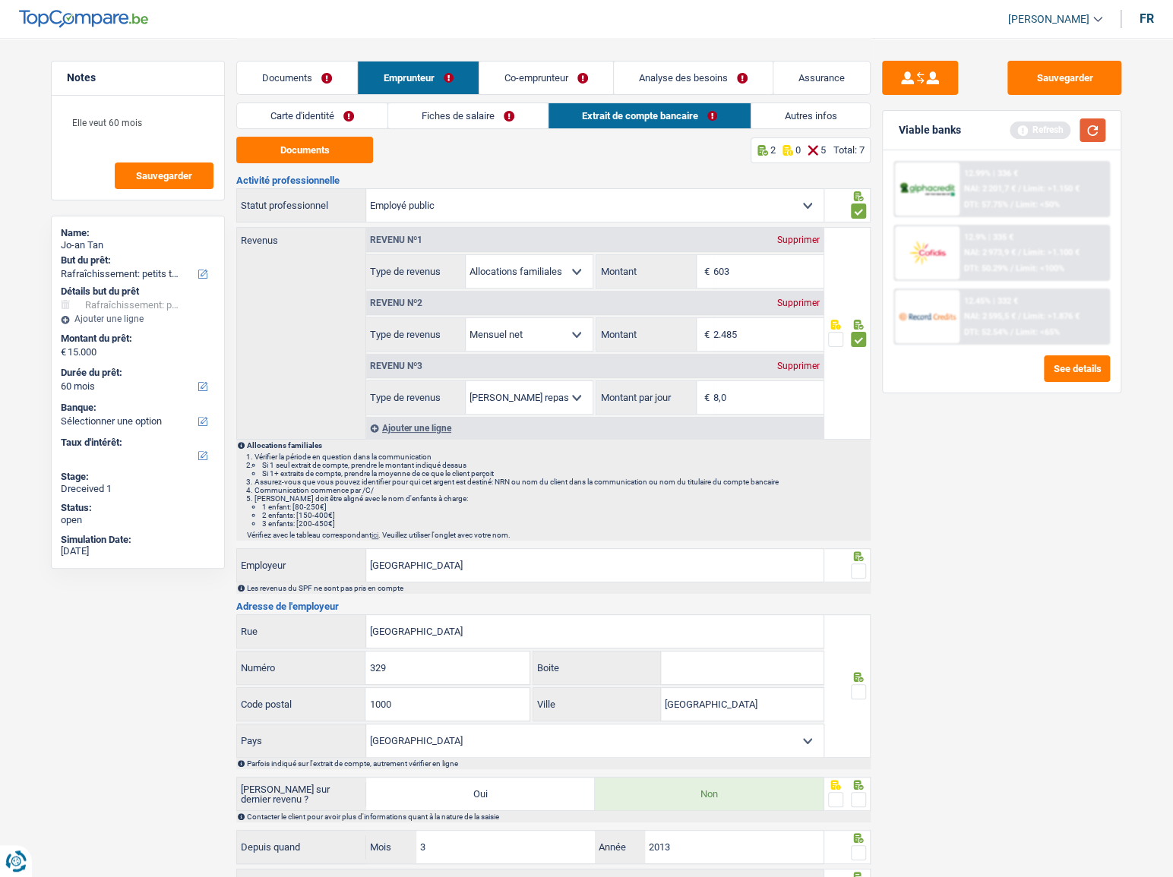
click at [1101, 129] on button "button" at bounding box center [1092, 130] width 26 height 24
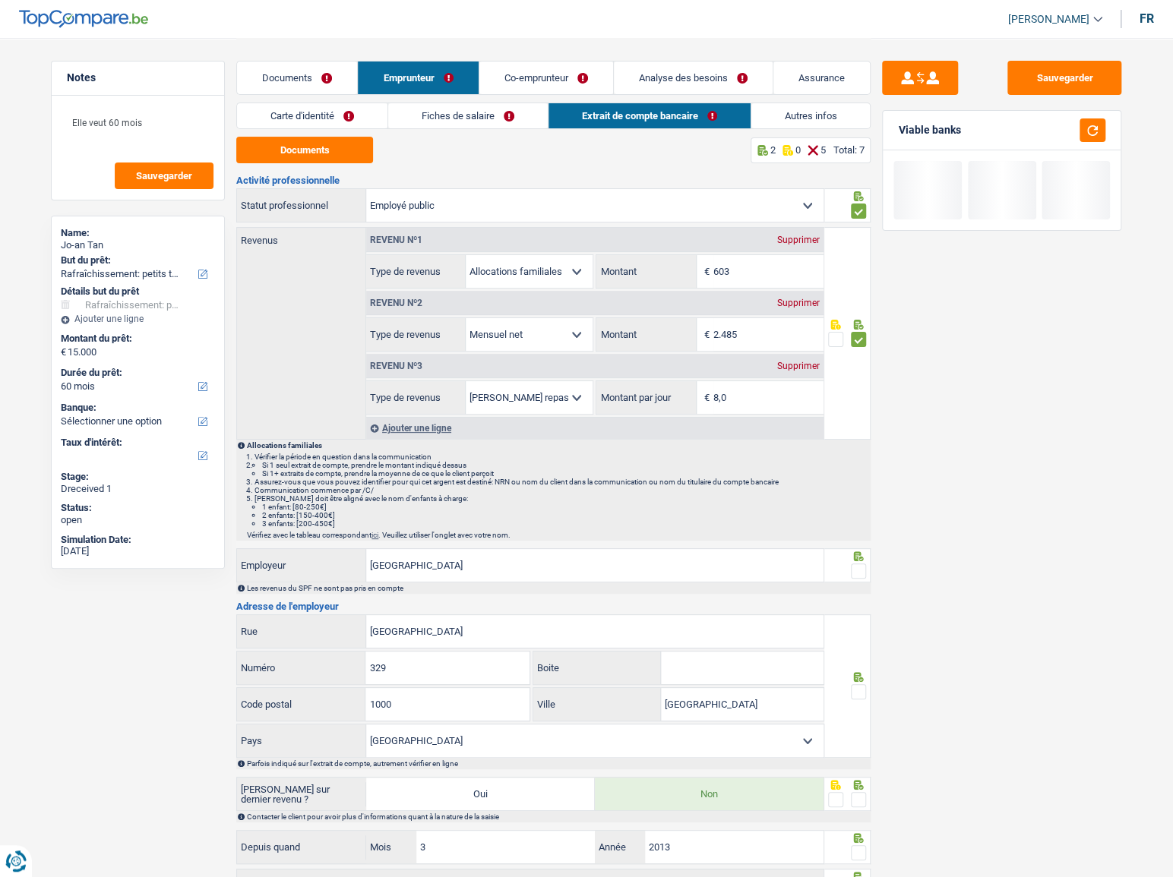
click at [858, 568] on span at bounding box center [858, 571] width 15 height 15
click at [0, 0] on input "radio" at bounding box center [0, 0] width 0 height 0
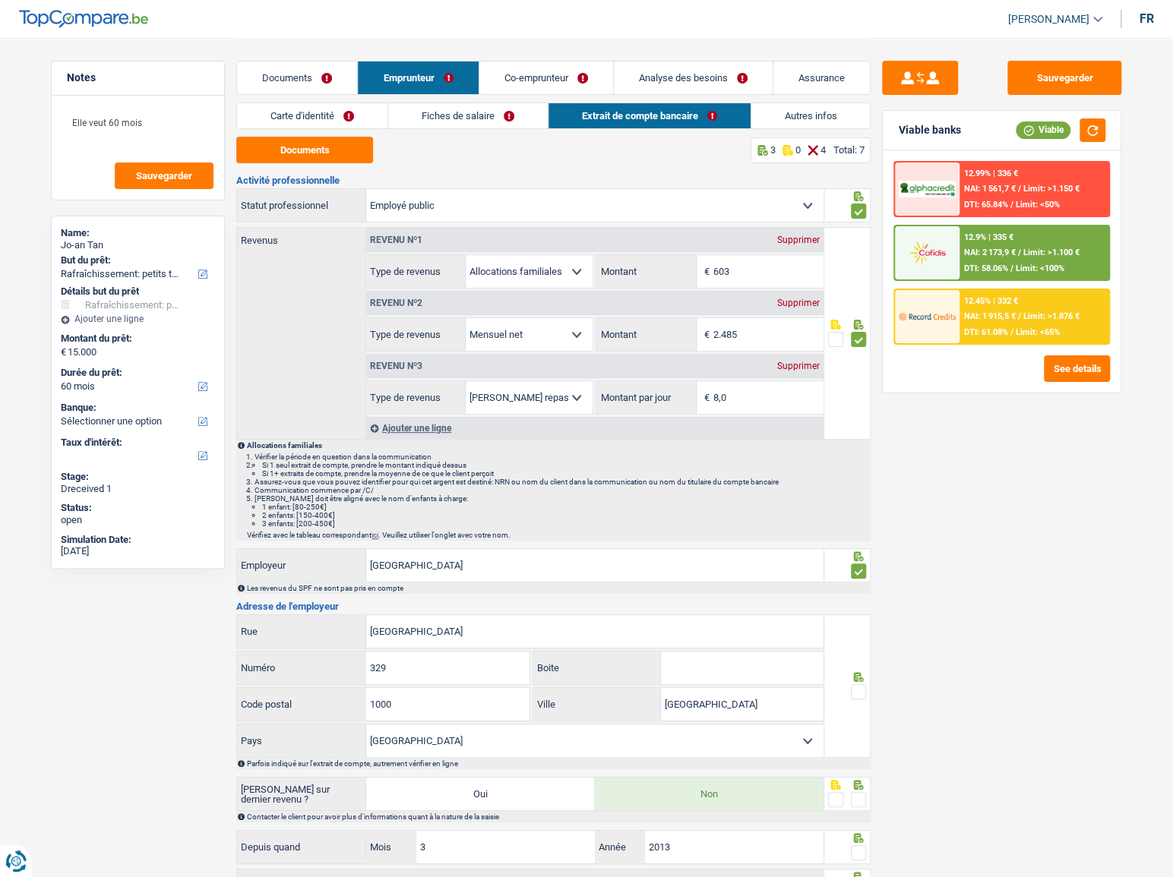
click at [330, 128] on li "Carte d'identité" at bounding box center [311, 116] width 151 height 27
click at [345, 122] on link "Carte d'identité" at bounding box center [312, 115] width 150 height 25
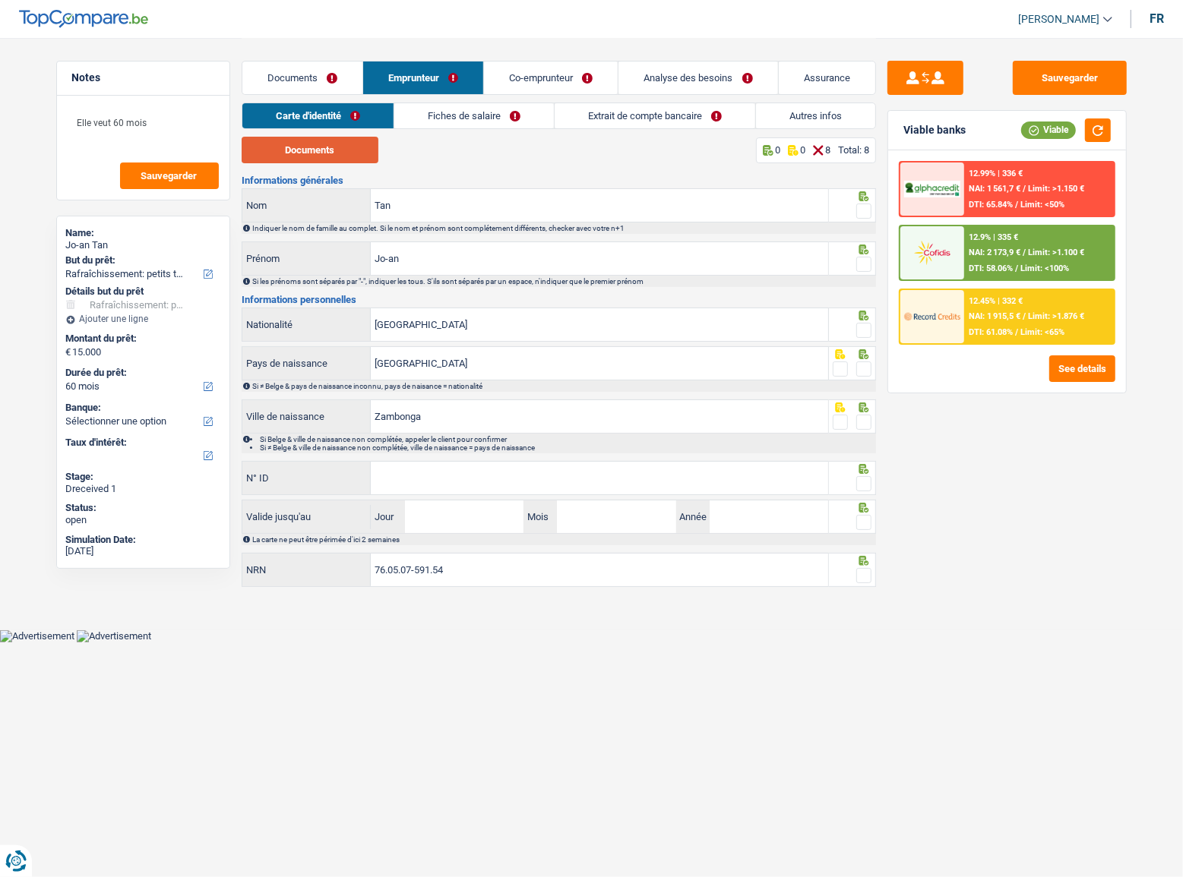
drag, startPoint x: 324, startPoint y: 150, endPoint x: 470, endPoint y: 77, distance: 163.4
click at [324, 151] on button "Documents" at bounding box center [310, 150] width 137 height 27
drag, startPoint x: 864, startPoint y: 270, endPoint x: 862, endPoint y: 252, distance: 17.5
click at [864, 270] on span at bounding box center [863, 264] width 15 height 15
click at [0, 0] on input "radio" at bounding box center [0, 0] width 0 height 0
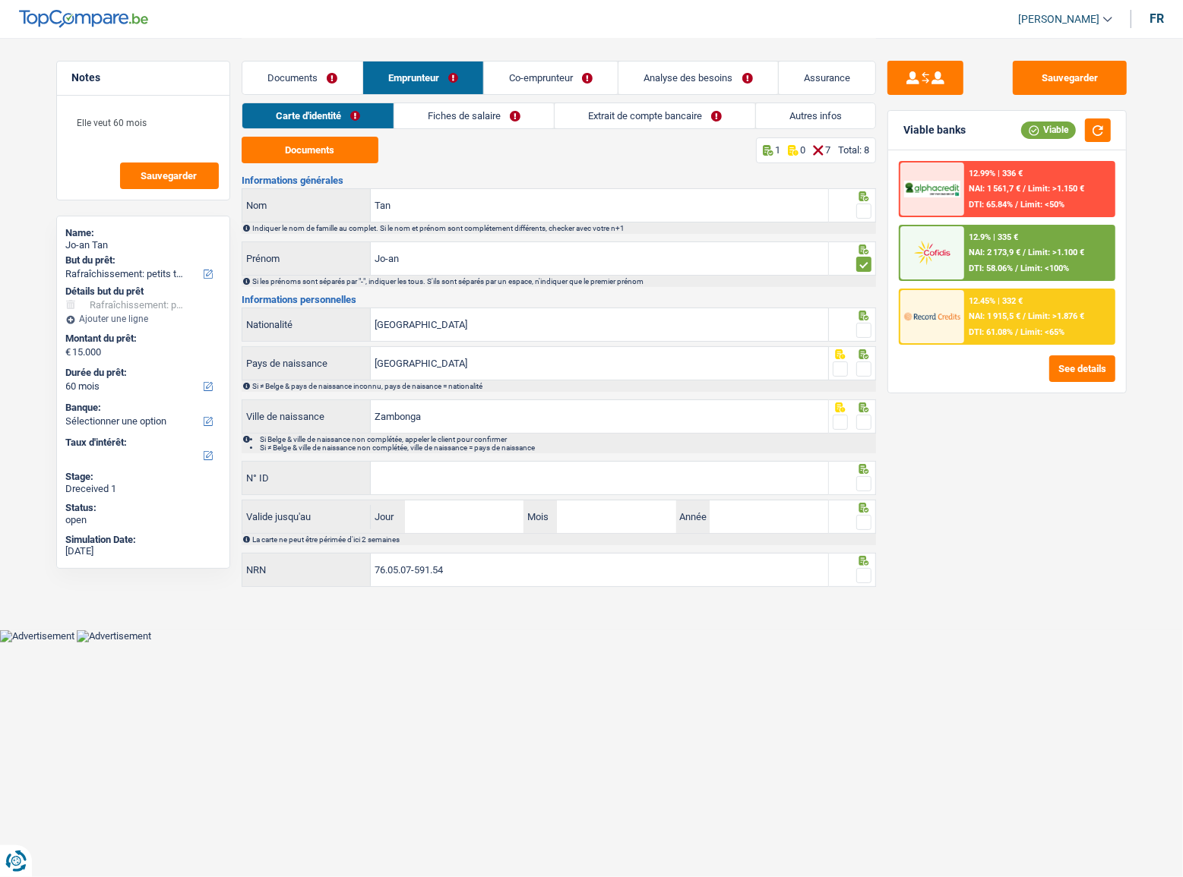
click at [860, 233] on div "Indiquer le nom de famille au complet. Si le nom et prénom sont complétement di…" at bounding box center [559, 228] width 634 height 11
click at [858, 219] on div at bounding box center [863, 211] width 15 height 19
drag, startPoint x: 864, startPoint y: 326, endPoint x: 866, endPoint y: 336, distance: 10.1
click at [864, 329] on span at bounding box center [863, 330] width 15 height 15
click at [0, 0] on input "radio" at bounding box center [0, 0] width 0 height 0
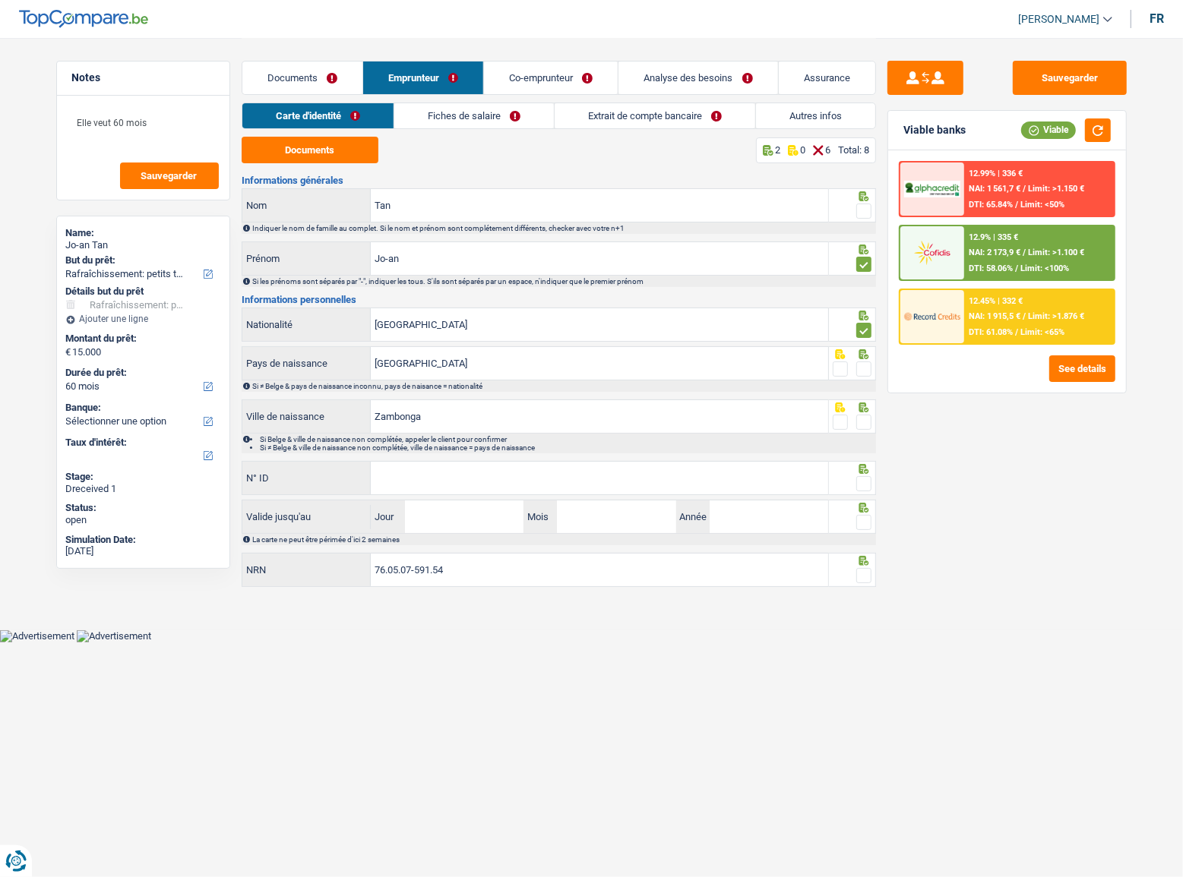
click at [873, 387] on div "Si ≠ Belge & pays de naissance inconnu, pays de naisance = nationalité" at bounding box center [563, 386] width 622 height 8
drag, startPoint x: 865, startPoint y: 368, endPoint x: 870, endPoint y: 345, distance: 24.0
click at [864, 368] on span at bounding box center [863, 369] width 15 height 15
click at [0, 0] on input "radio" at bounding box center [0, 0] width 0 height 0
drag, startPoint x: 869, startPoint y: 205, endPoint x: 866, endPoint y: 232, distance: 26.8
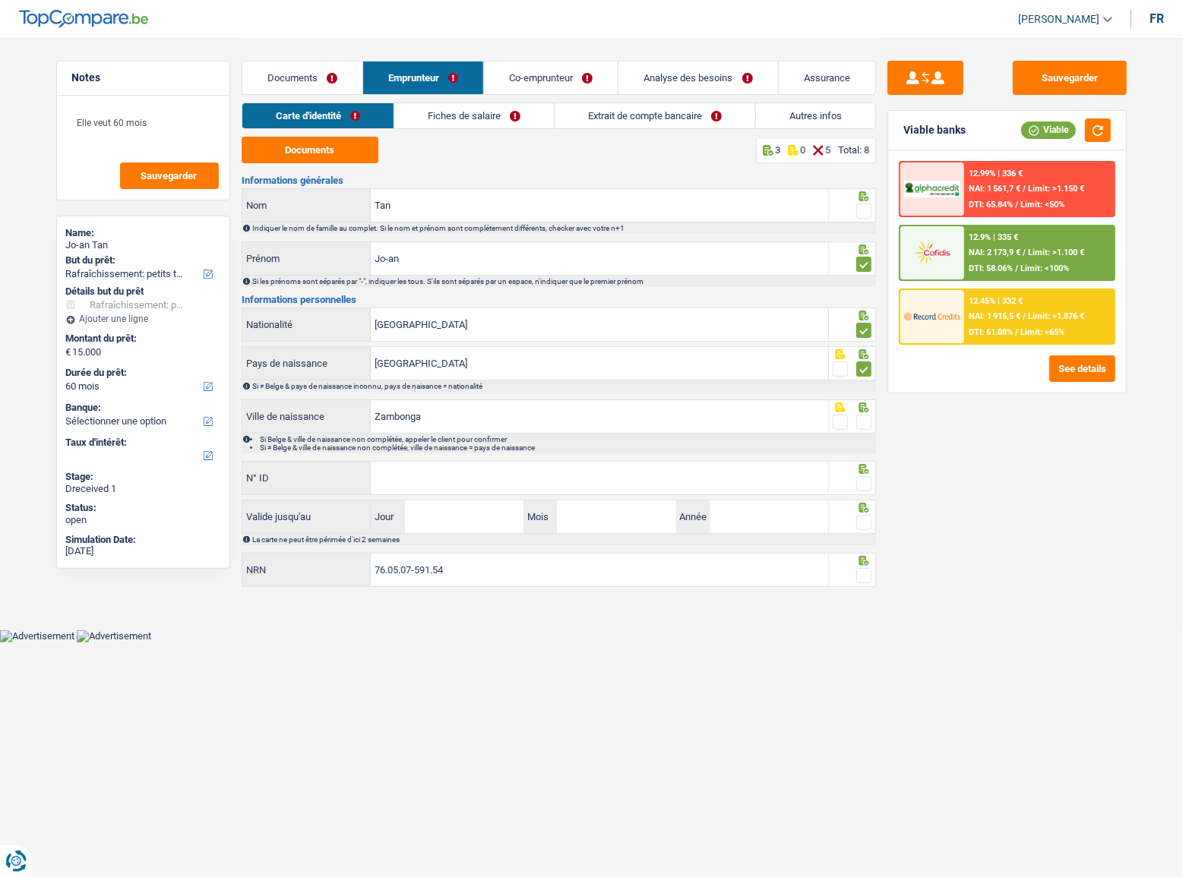
click at [867, 210] on span at bounding box center [863, 211] width 15 height 15
click at [0, 0] on input "radio" at bounding box center [0, 0] width 0 height 0
click at [859, 425] on span at bounding box center [863, 422] width 15 height 15
click at [0, 0] on input "radio" at bounding box center [0, 0] width 0 height 0
click at [866, 485] on span at bounding box center [863, 483] width 15 height 15
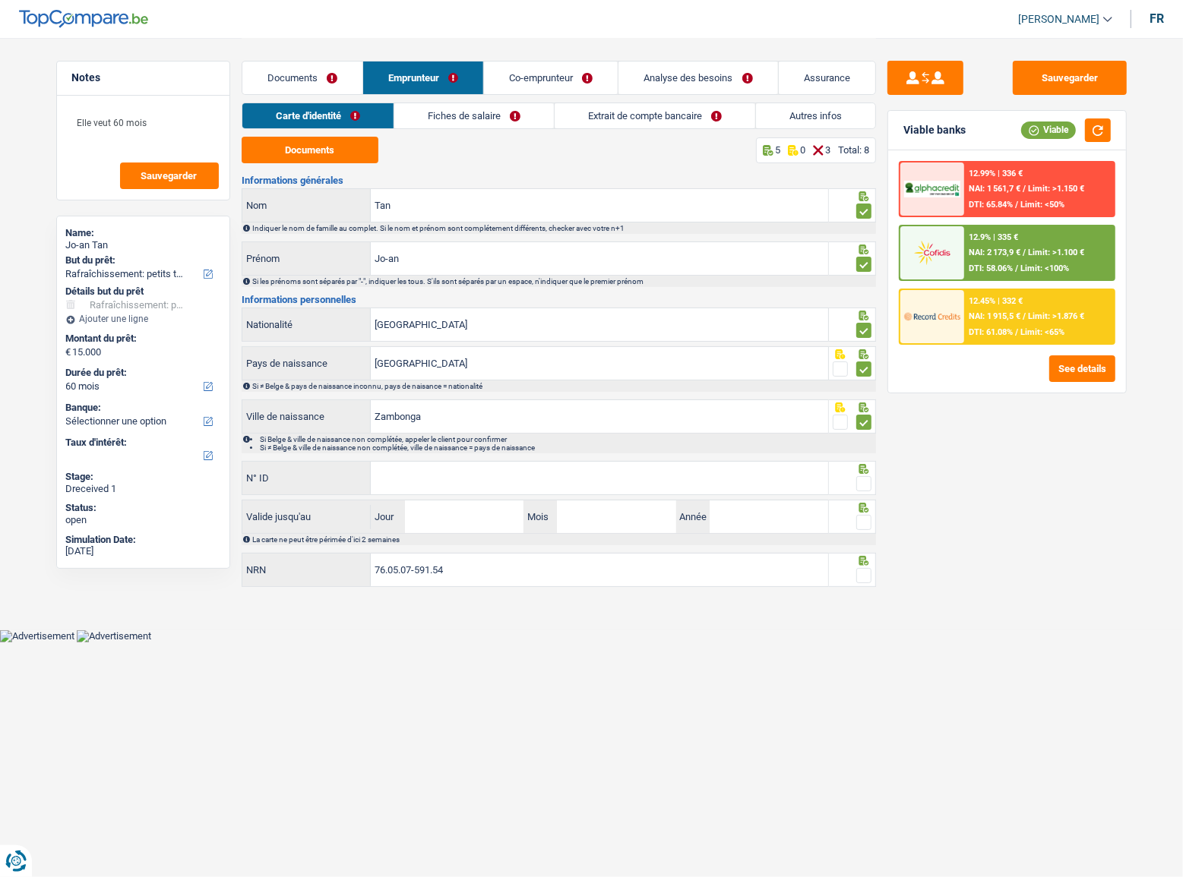
click at [0, 0] on input "radio" at bounding box center [0, 0] width 0 height 0
click at [763, 492] on input "N° ID" at bounding box center [599, 478] width 457 height 33
click at [556, 488] on input "N° ID" at bounding box center [599, 478] width 457 height 33
paste input "595-1339045-75"
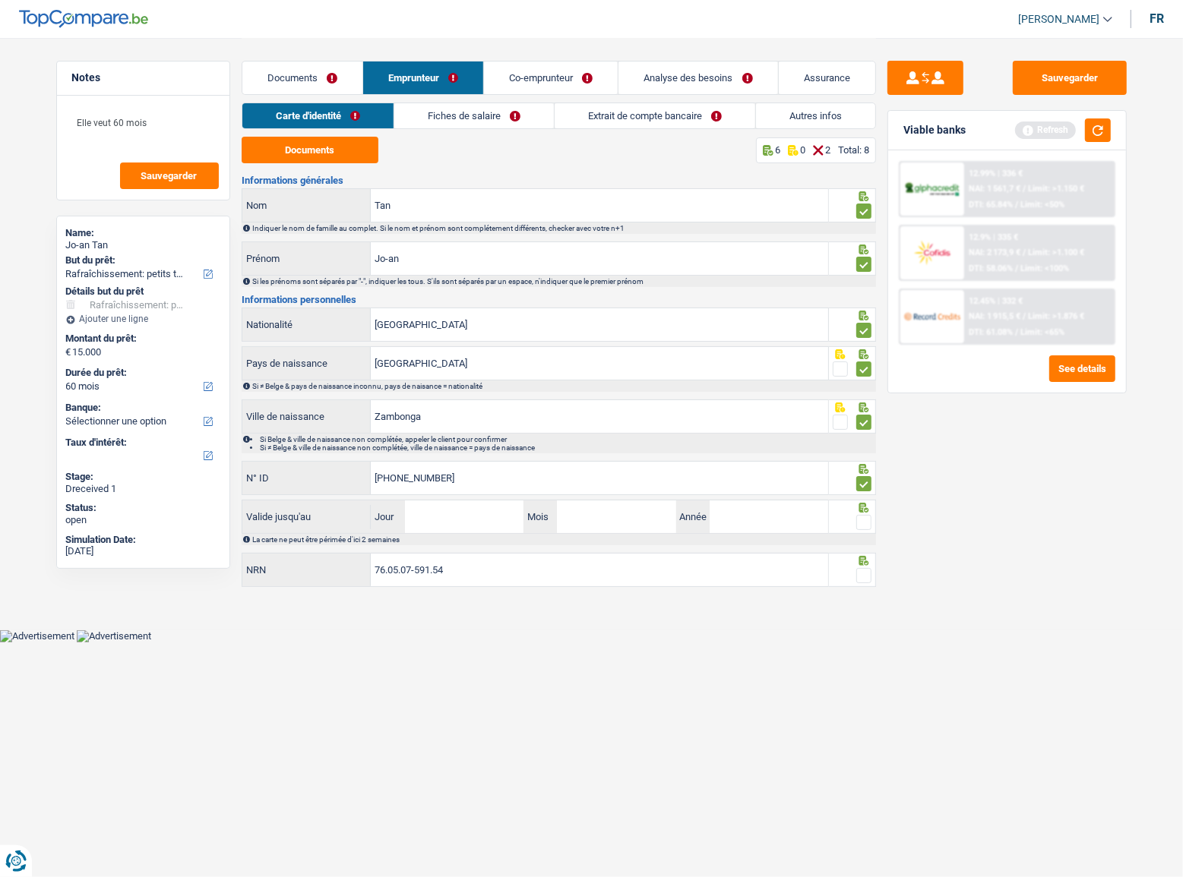
type input "595-1339045-75"
click at [448, 519] on input "Jour" at bounding box center [464, 517] width 118 height 33
type input "03"
type input "02"
type input "2033"
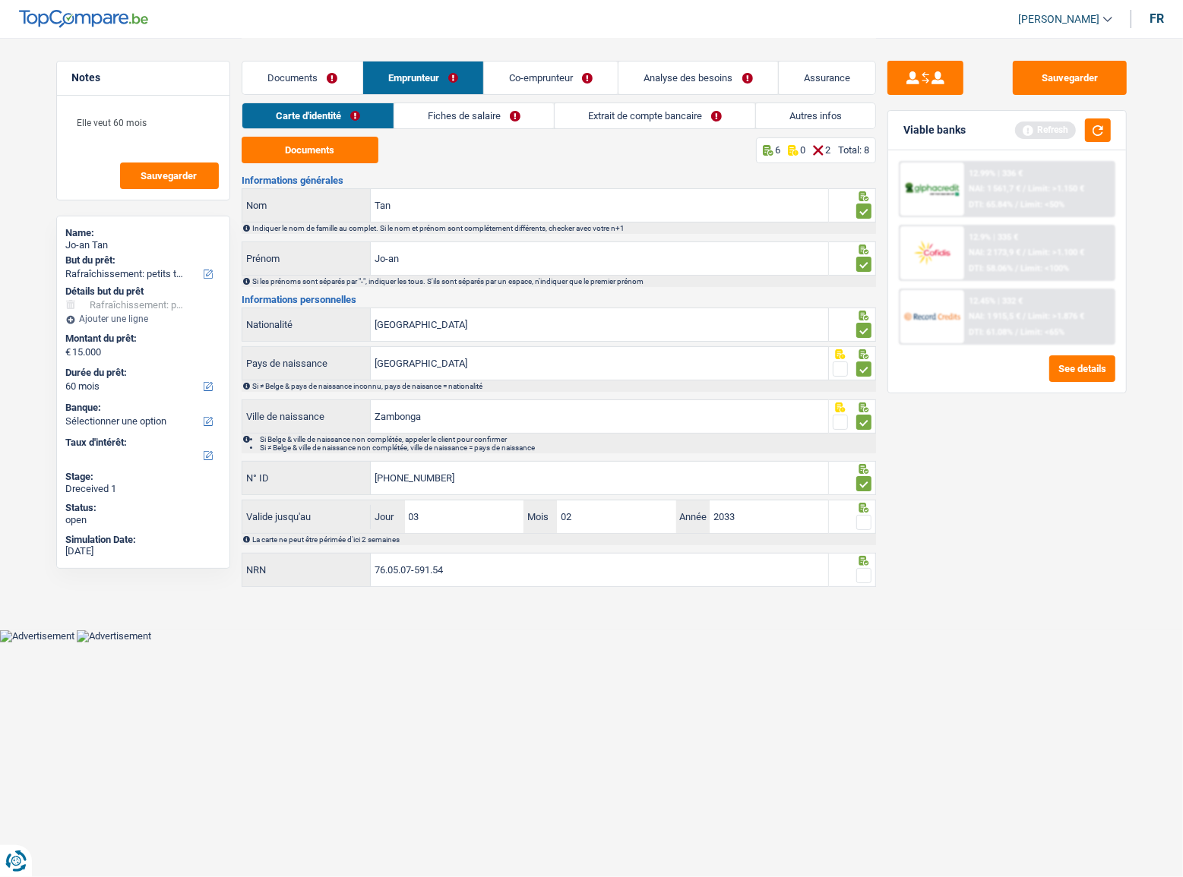
click at [743, 636] on body "Vous avez le contrôle de vos données Nous utilisons des cookies, tout comme nos…" at bounding box center [591, 321] width 1183 height 643
drag, startPoint x: 859, startPoint y: 516, endPoint x: 865, endPoint y: 536, distance: 20.7
click at [859, 523] on span at bounding box center [863, 522] width 15 height 15
click at [0, 0] on input "radio" at bounding box center [0, 0] width 0 height 0
click at [869, 573] on span at bounding box center [863, 575] width 15 height 15
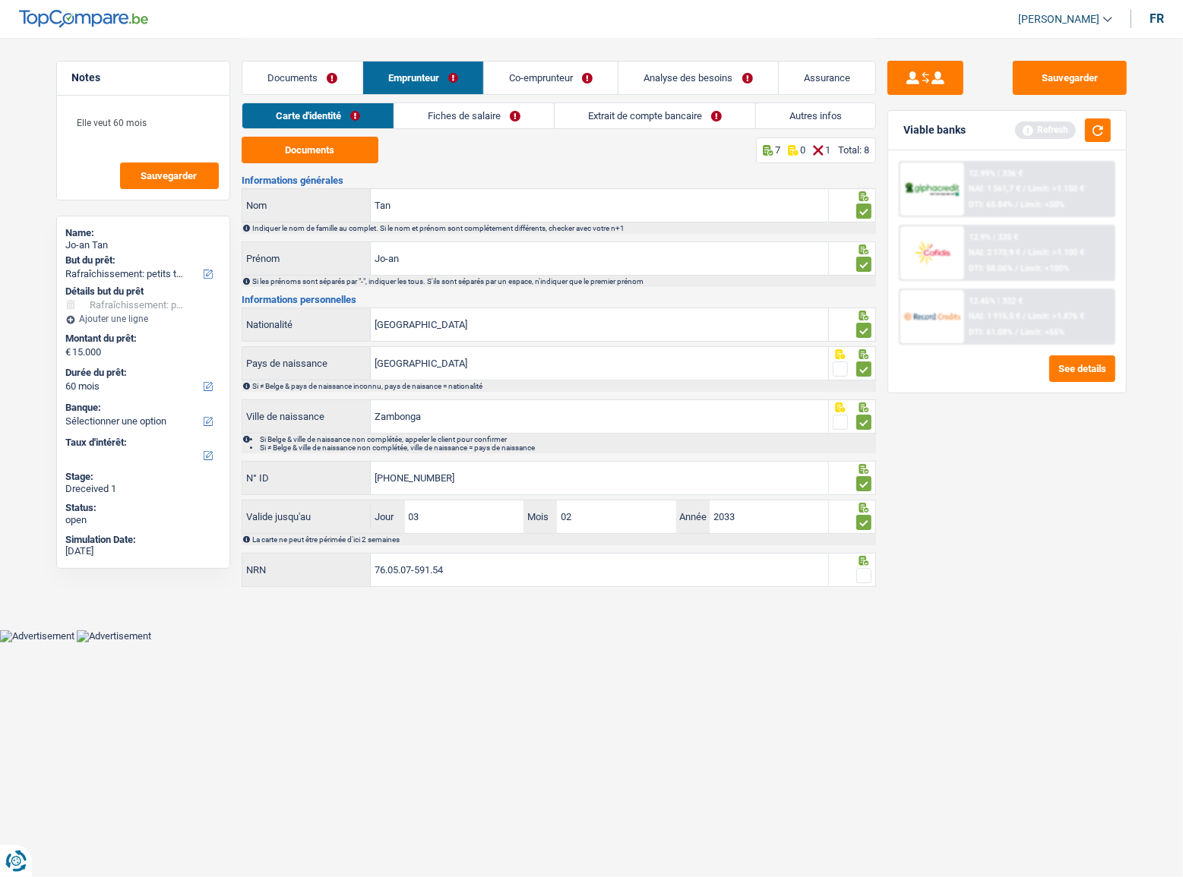
click at [0, 0] on input "radio" at bounding box center [0, 0] width 0 height 0
drag, startPoint x: 494, startPoint y: 567, endPoint x: 264, endPoint y: 566, distance: 230.2
click at [264, 567] on div "76.05.07-591.54 NRN" at bounding box center [535, 570] width 586 height 33
type input "80.12.21-408.47"
click at [443, 109] on link "Fiches de salaire" at bounding box center [474, 115] width 160 height 25
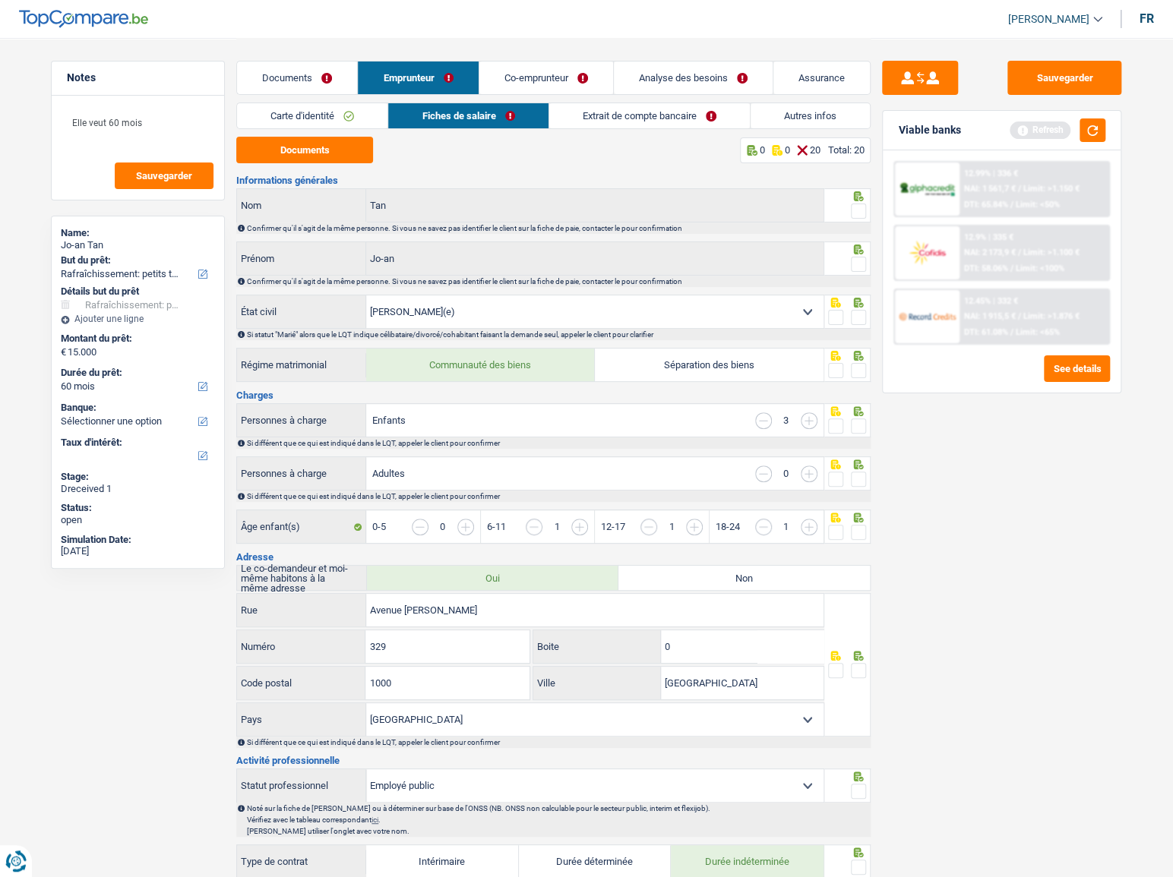
click at [864, 207] on span at bounding box center [858, 211] width 15 height 15
click at [0, 0] on input "radio" at bounding box center [0, 0] width 0 height 0
click at [861, 267] on span at bounding box center [858, 264] width 15 height 15
click at [0, 0] on input "radio" at bounding box center [0, 0] width 0 height 0
click at [327, 143] on button "Documents" at bounding box center [304, 150] width 137 height 27
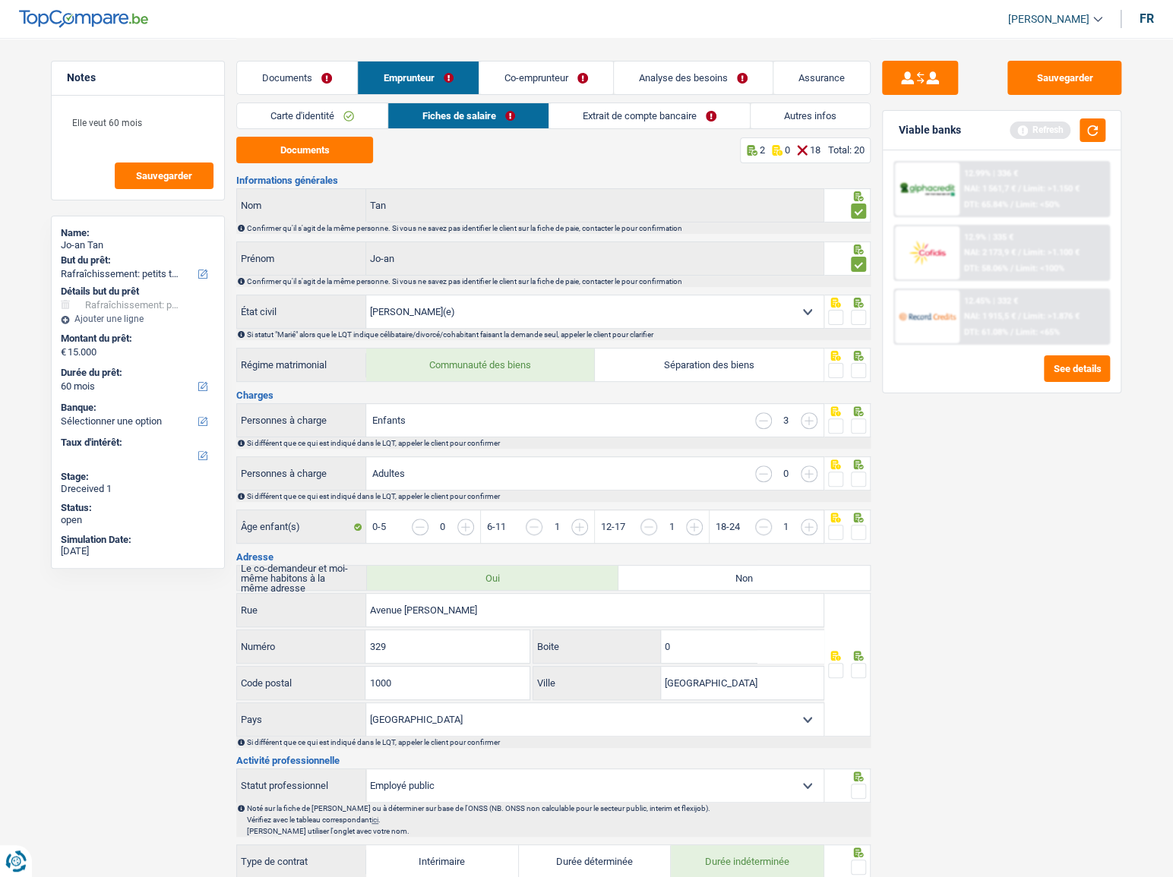
click at [857, 315] on span at bounding box center [858, 317] width 15 height 15
click at [0, 0] on input "radio" at bounding box center [0, 0] width 0 height 0
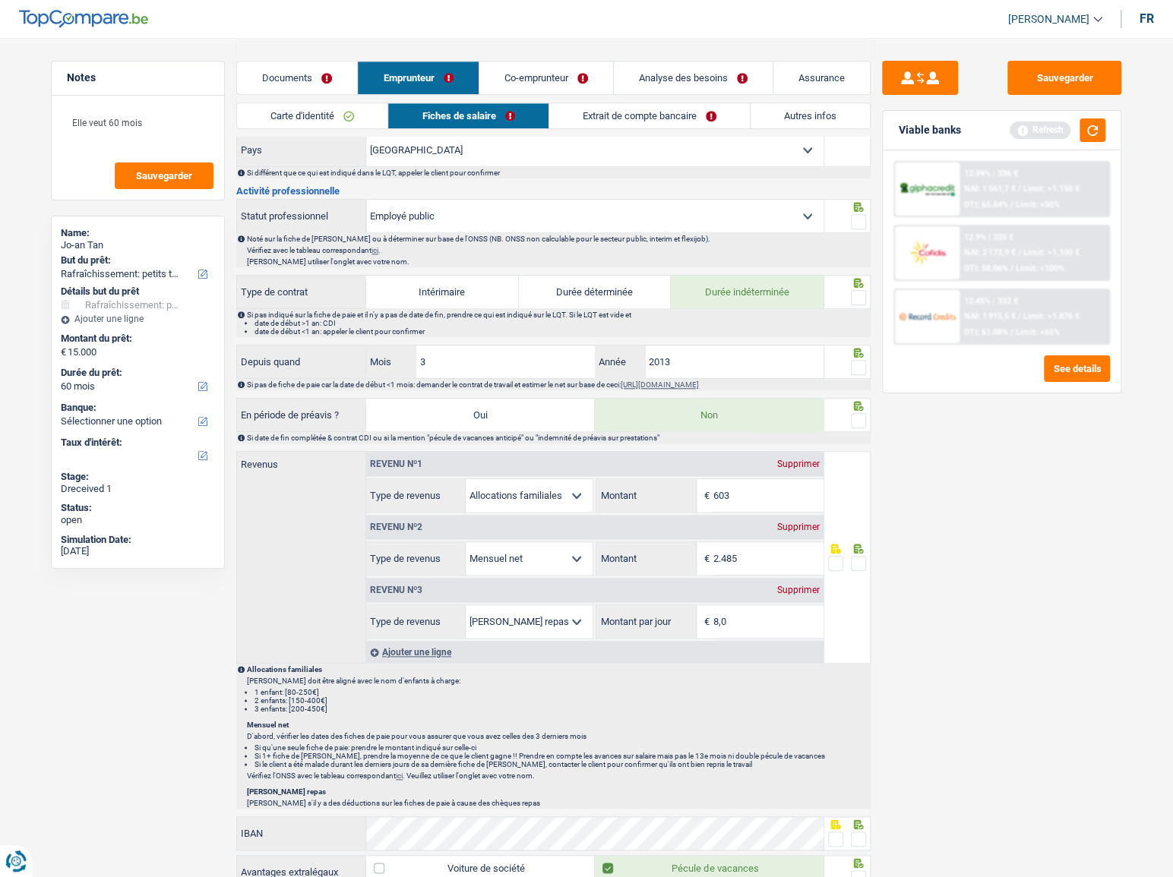
scroll to position [690, 0]
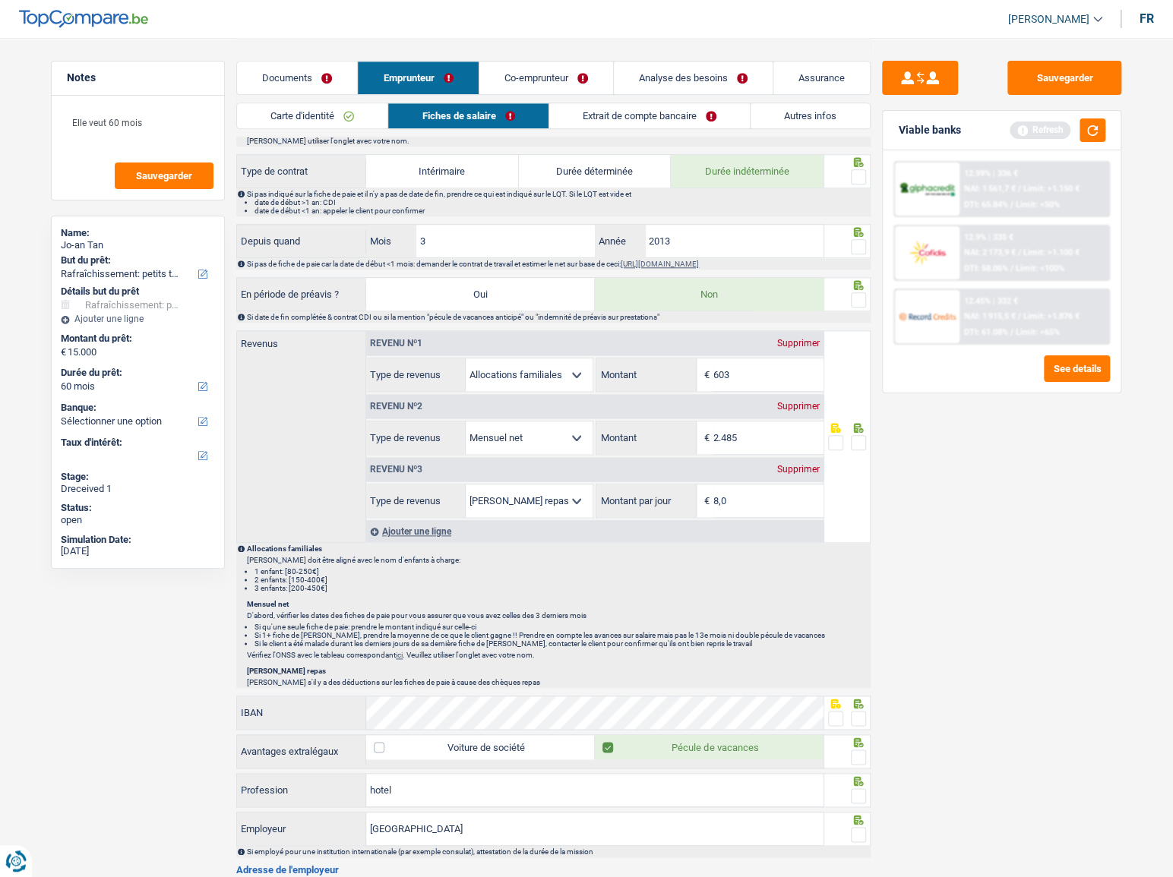
click at [860, 234] on icon at bounding box center [859, 232] width 10 height 10
click at [859, 239] on span at bounding box center [858, 246] width 15 height 15
click at [0, 0] on input "radio" at bounding box center [0, 0] width 0 height 0
click at [858, 175] on span at bounding box center [858, 176] width 15 height 15
click at [0, 0] on input "radio" at bounding box center [0, 0] width 0 height 0
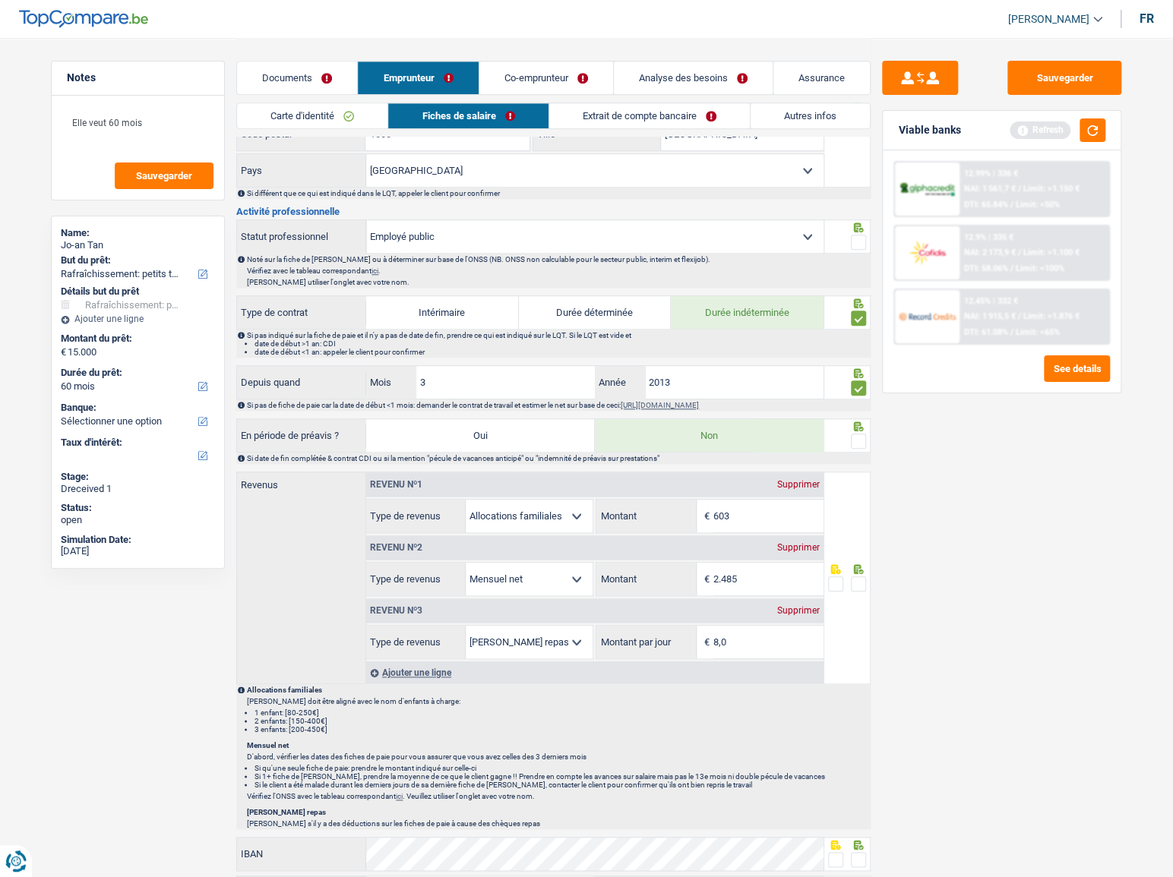
scroll to position [525, 0]
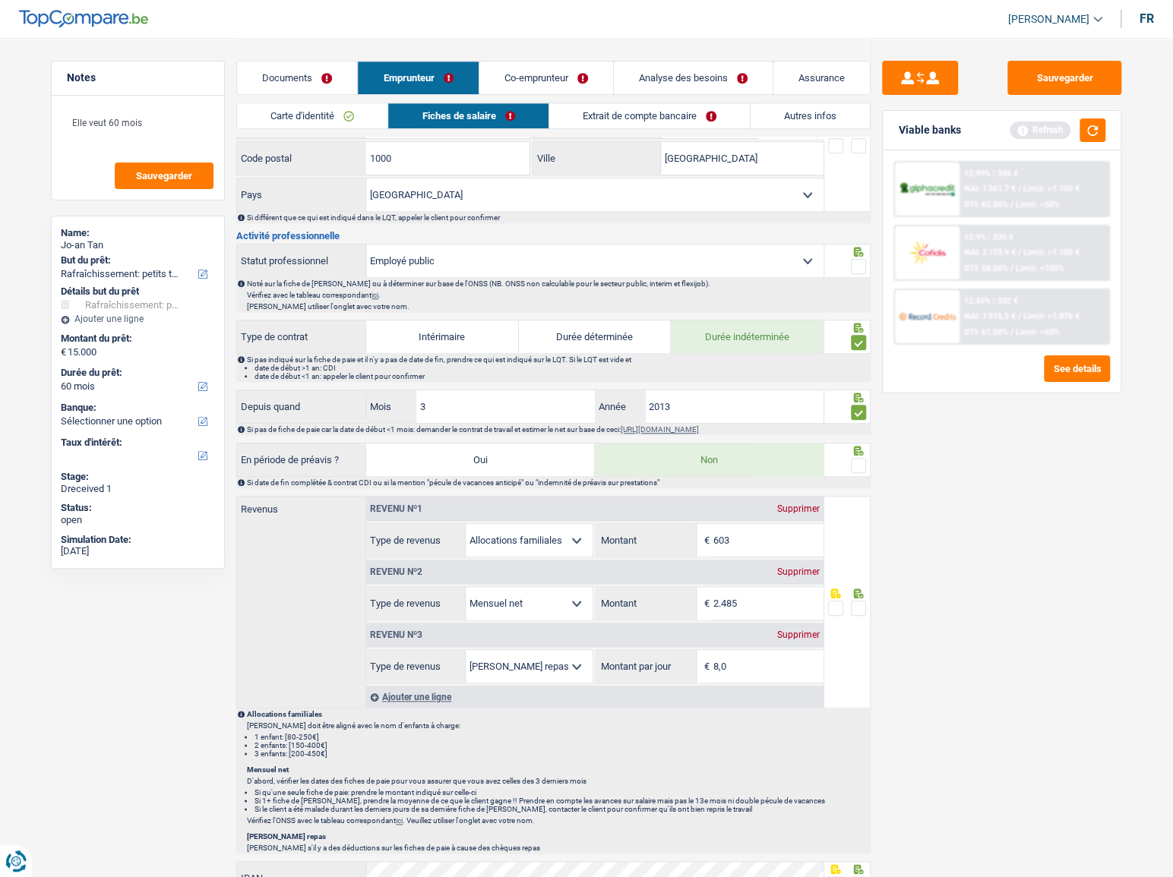
click at [861, 252] on icon at bounding box center [858, 252] width 15 height 10
click at [690, 273] on select "Ouvrier Employé privé Employé public Invalide Indépendant Pensionné Chômeur Mut…" at bounding box center [594, 261] width 457 height 33
select select "worker"
click at [366, 245] on select "Ouvrier Employé privé Employé public Invalide Indépendant Pensionné Chômeur Mut…" at bounding box center [594, 261] width 457 height 33
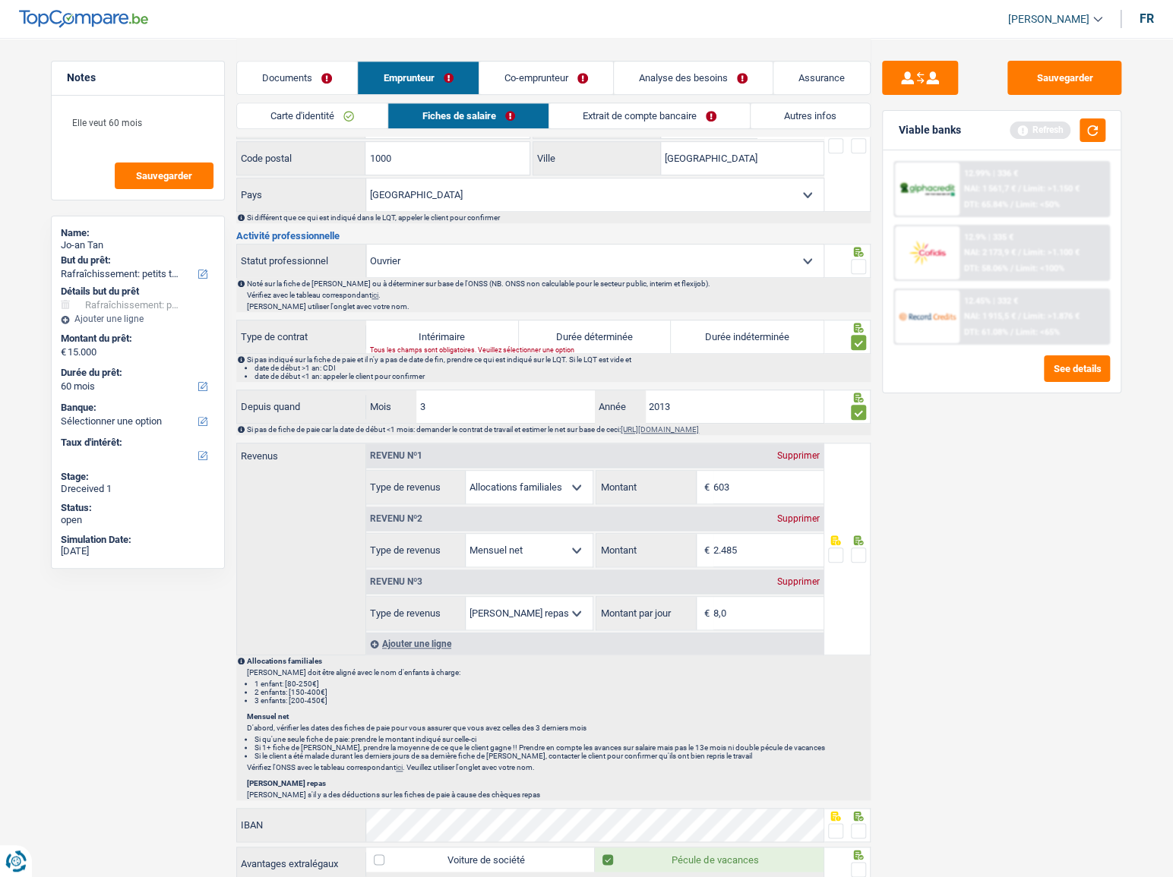
drag, startPoint x: 768, startPoint y: 333, endPoint x: 772, endPoint y: 362, distance: 29.1
click at [768, 336] on label "Durée indéterminée" at bounding box center [747, 337] width 153 height 33
click at [768, 336] on input "Durée indéterminée" at bounding box center [747, 337] width 153 height 33
radio input "true"
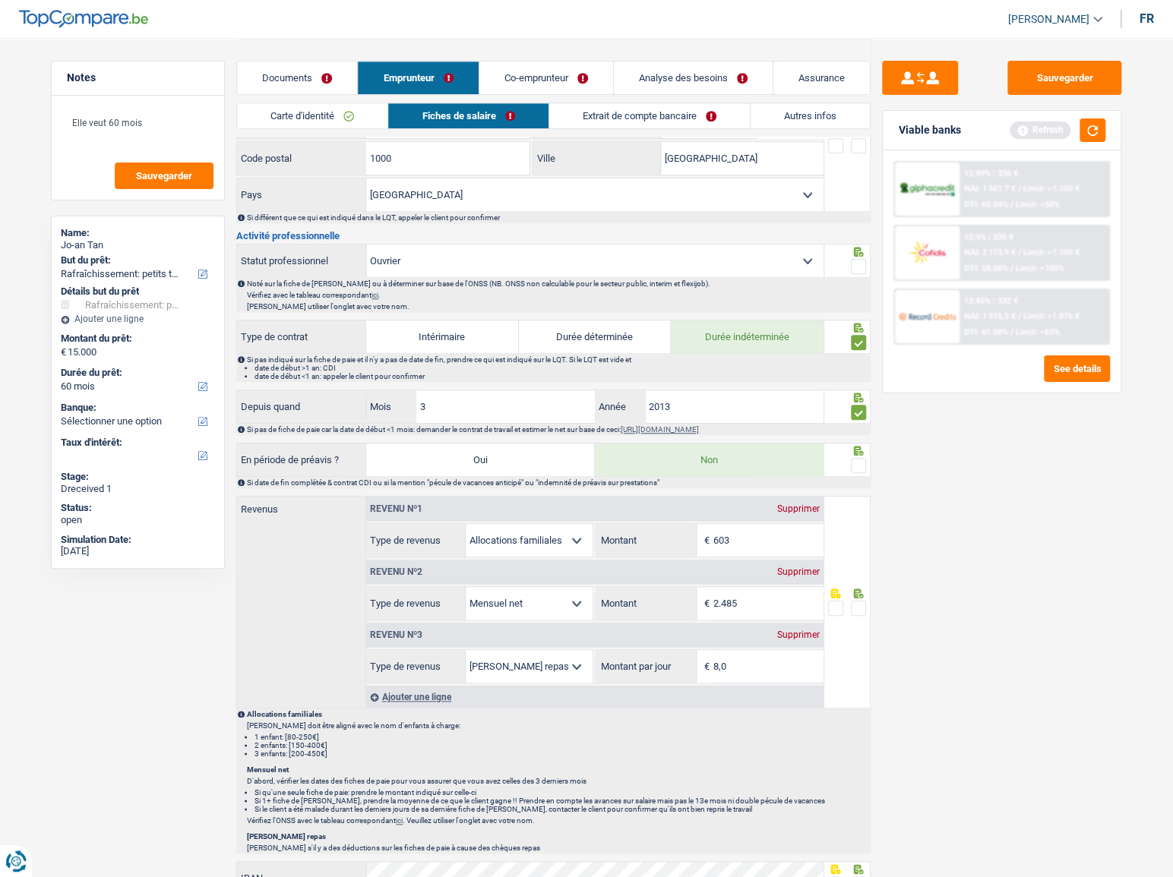
click at [864, 472] on div at bounding box center [858, 466] width 15 height 19
click at [855, 461] on span at bounding box center [858, 465] width 15 height 15
click at [0, 0] on input "radio" at bounding box center [0, 0] width 0 height 0
click at [848, 261] on fieldset at bounding box center [847, 266] width 39 height 19
click at [858, 266] on span at bounding box center [858, 266] width 15 height 15
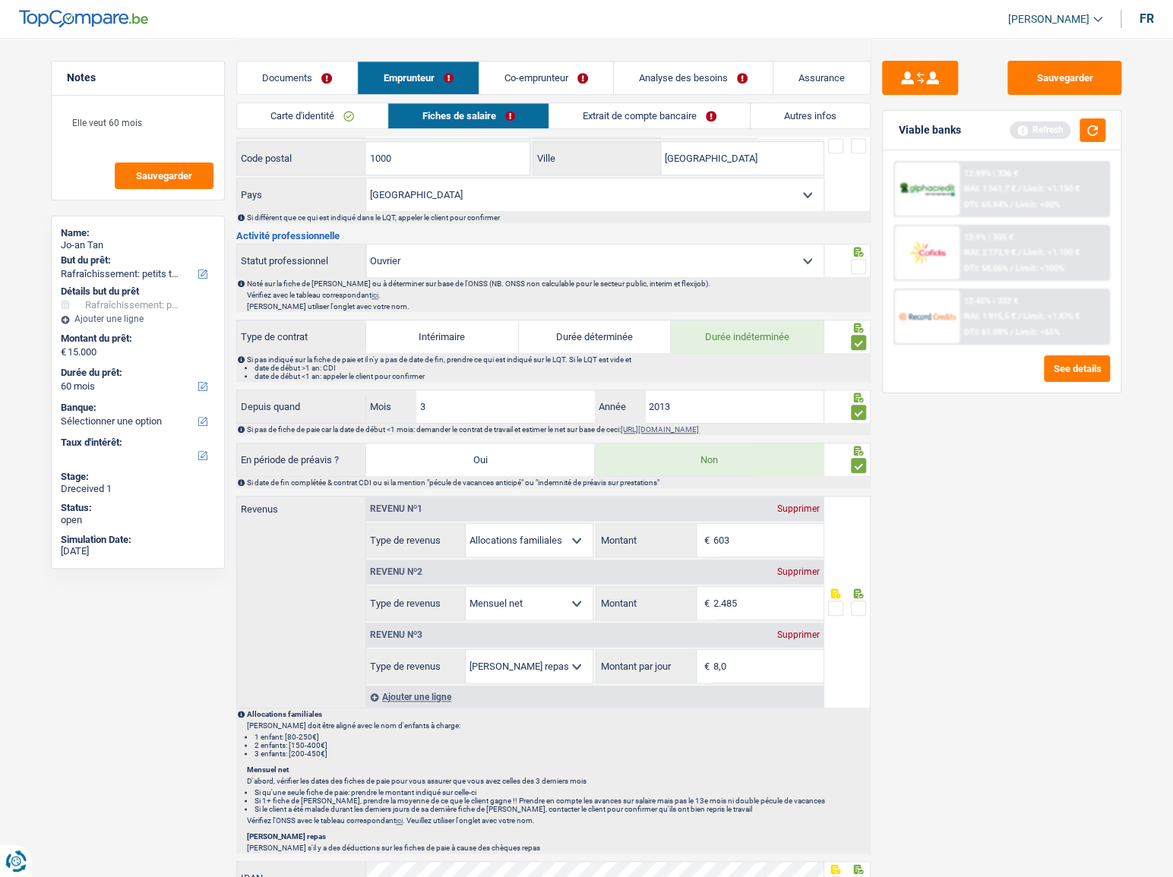
click at [0, 0] on input "radio" at bounding box center [0, 0] width 0 height 0
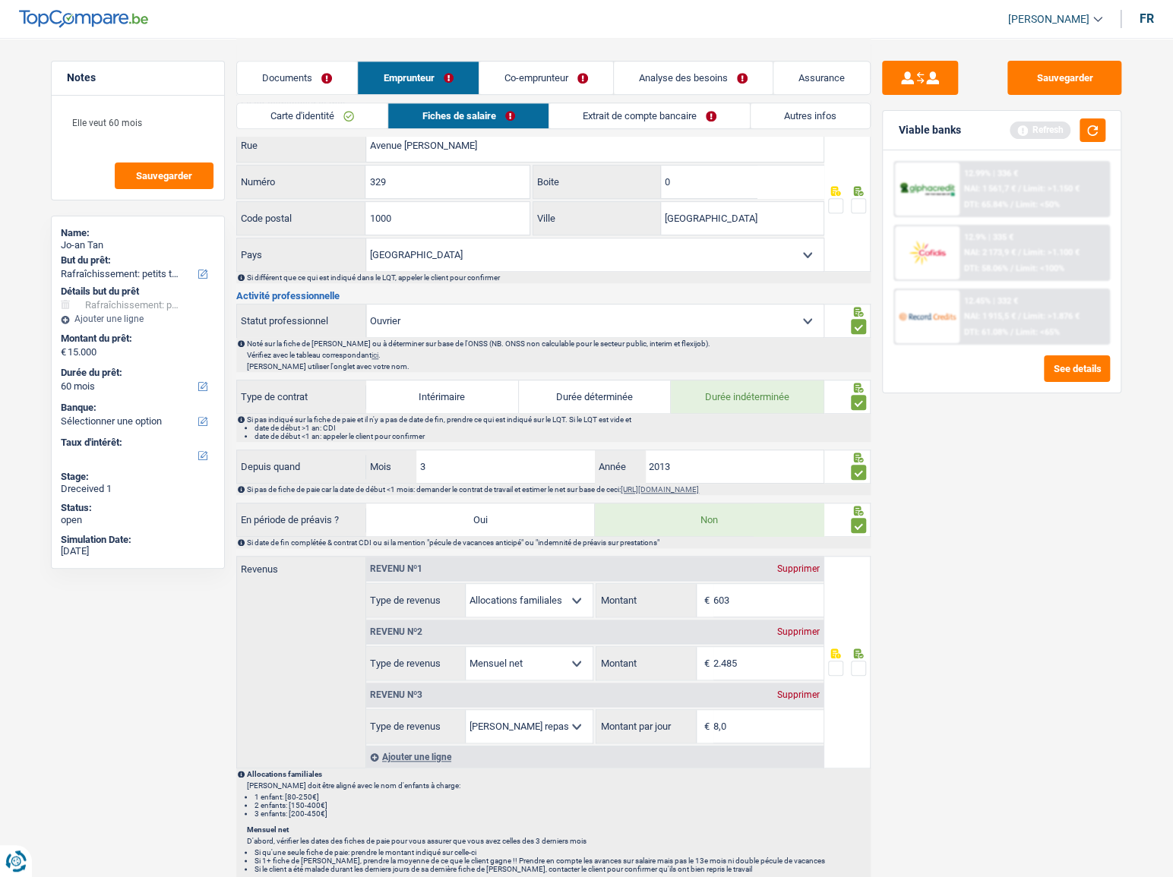
scroll to position [387, 0]
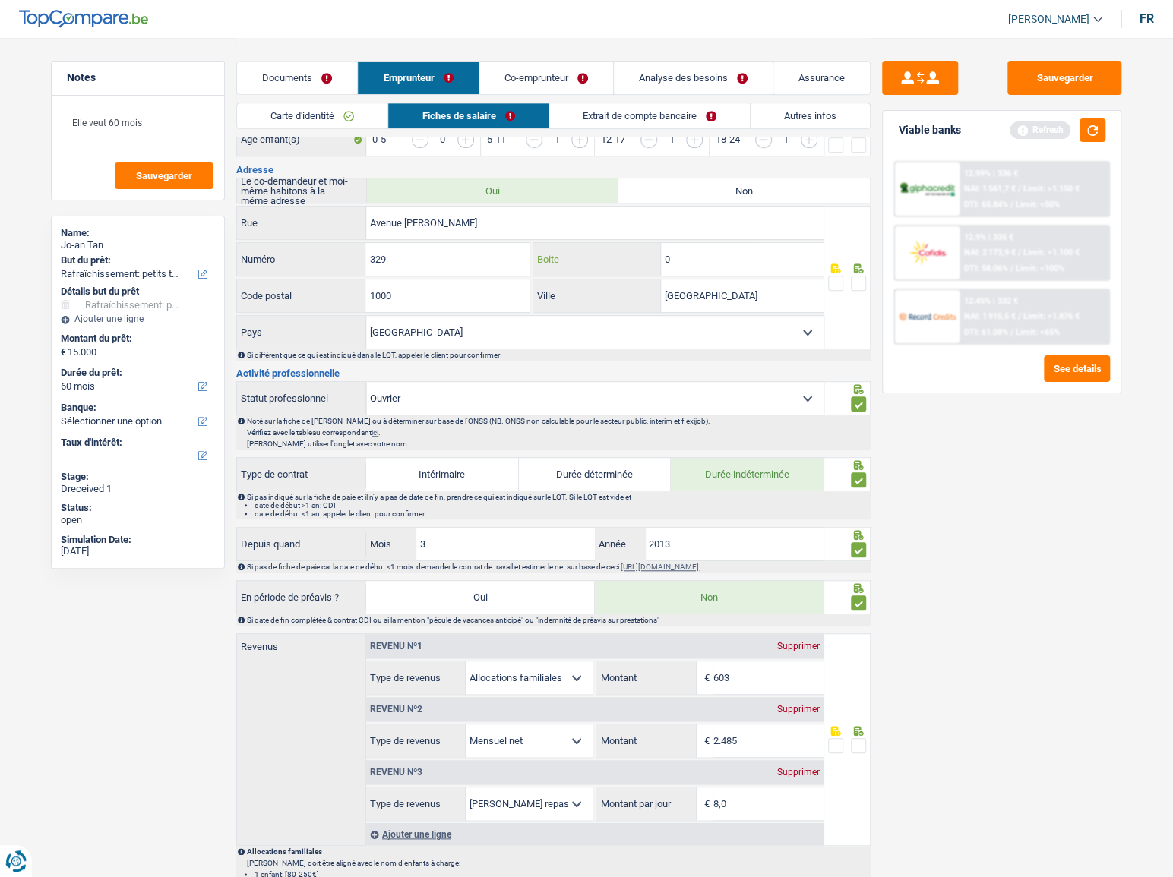
drag, startPoint x: 707, startPoint y: 254, endPoint x: 521, endPoint y: 258, distance: 186.2
click at [521, 258] on div "329 Numéro 0 Boite" at bounding box center [530, 260] width 588 height 36
type input "02"
click at [858, 278] on span at bounding box center [858, 283] width 15 height 15
click at [0, 0] on input "radio" at bounding box center [0, 0] width 0 height 0
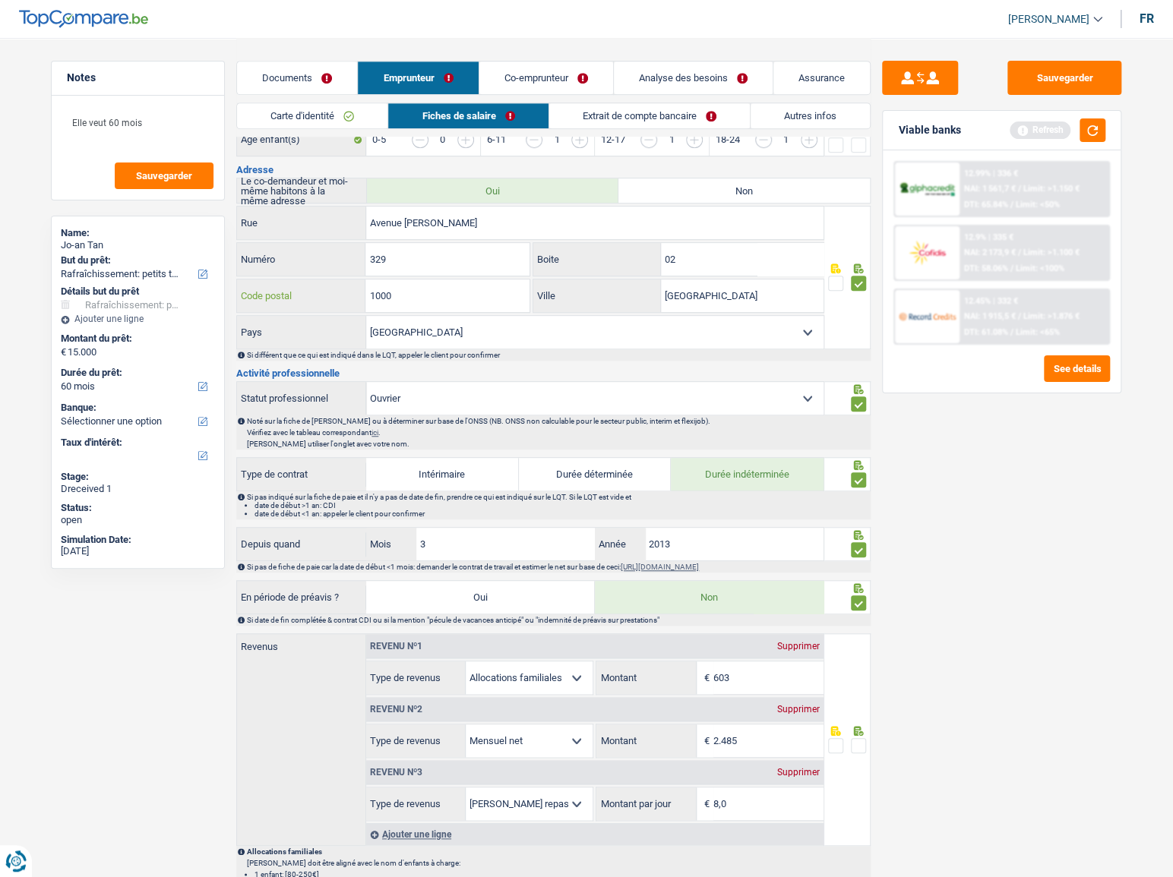
click at [385, 296] on input "1000" at bounding box center [446, 296] width 163 height 33
type input "1050"
click at [1043, 473] on div "Sauvegarder Viable banks Refresh 12.99% | 336 € NAI: 1 561,7 € / Limit: >1.150 …" at bounding box center [1001, 457] width 262 height 792
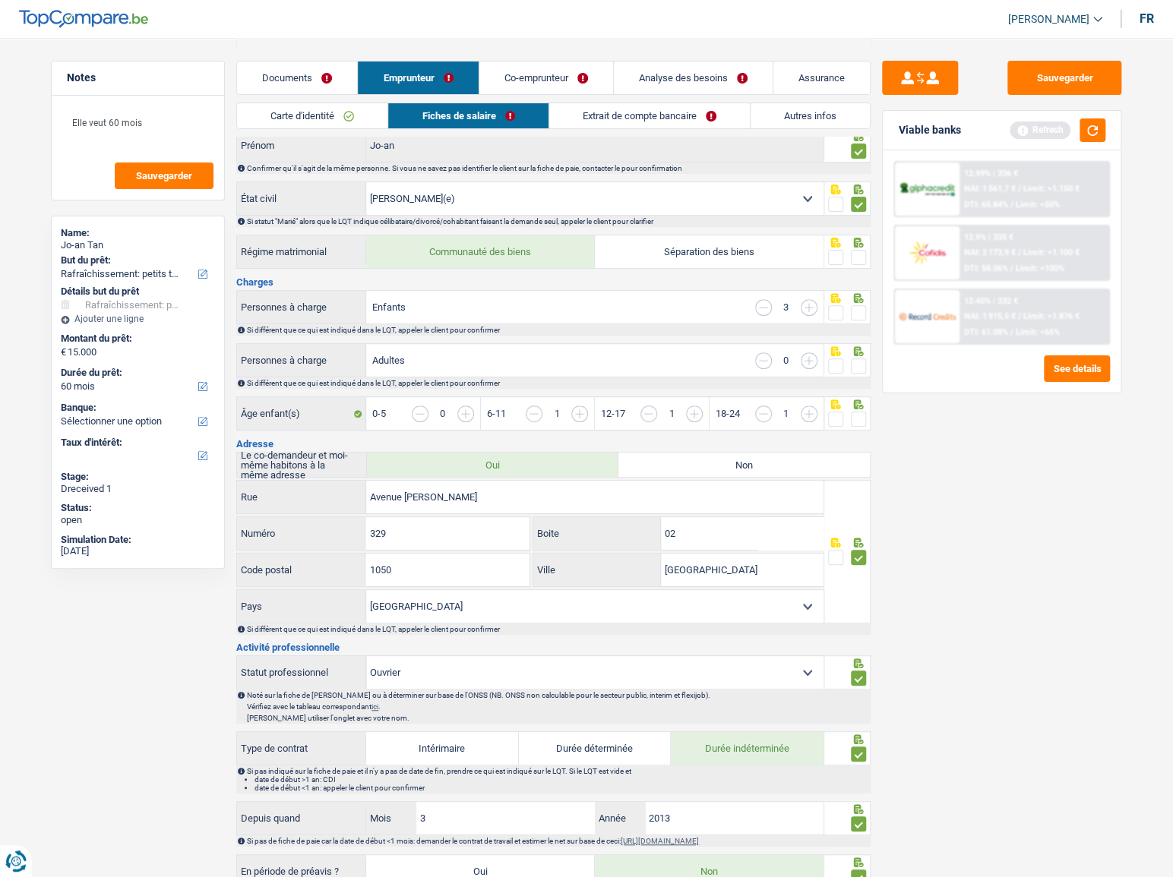
scroll to position [111, 0]
click at [854, 261] on span at bounding box center [858, 259] width 15 height 15
click at [0, 0] on input "radio" at bounding box center [0, 0] width 0 height 0
click at [861, 320] on span at bounding box center [858, 315] width 15 height 15
click at [0, 0] on input "radio" at bounding box center [0, 0] width 0 height 0
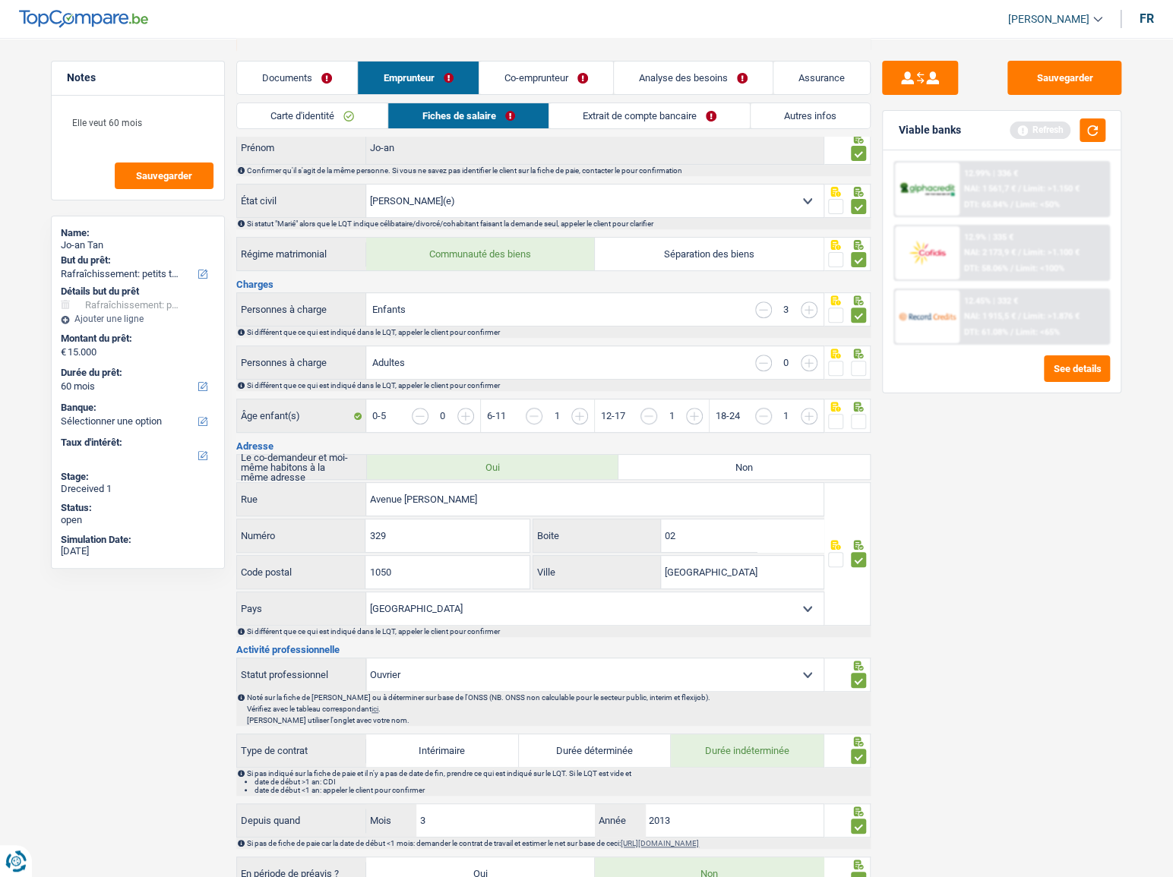
click at [806, 367] on input "button" at bounding box center [809, 363] width 17 height 17
click at [865, 365] on div at bounding box center [847, 363] width 47 height 34
click at [861, 367] on span at bounding box center [858, 368] width 15 height 15
click at [0, 0] on input "radio" at bounding box center [0, 0] width 0 height 0
click at [854, 414] on span at bounding box center [858, 421] width 15 height 15
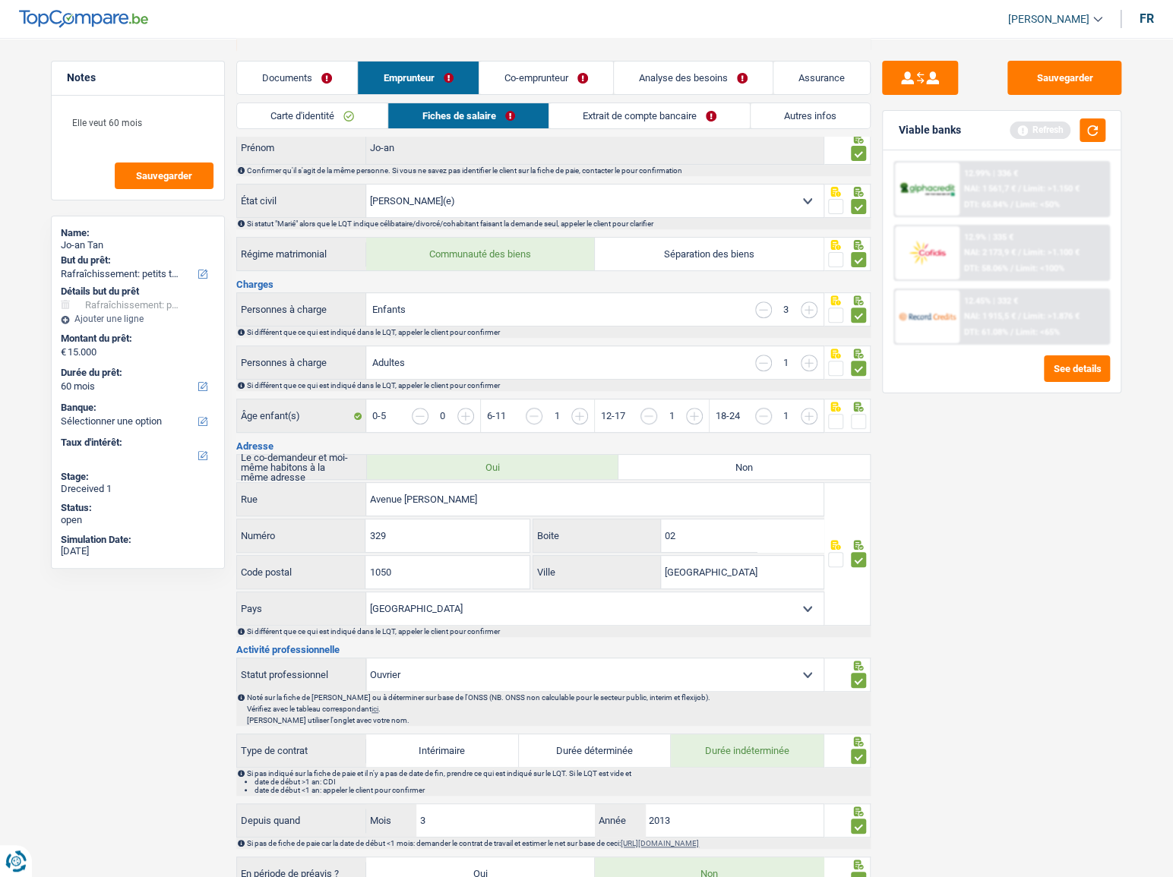
click at [0, 0] on input "radio" at bounding box center [0, 0] width 0 height 0
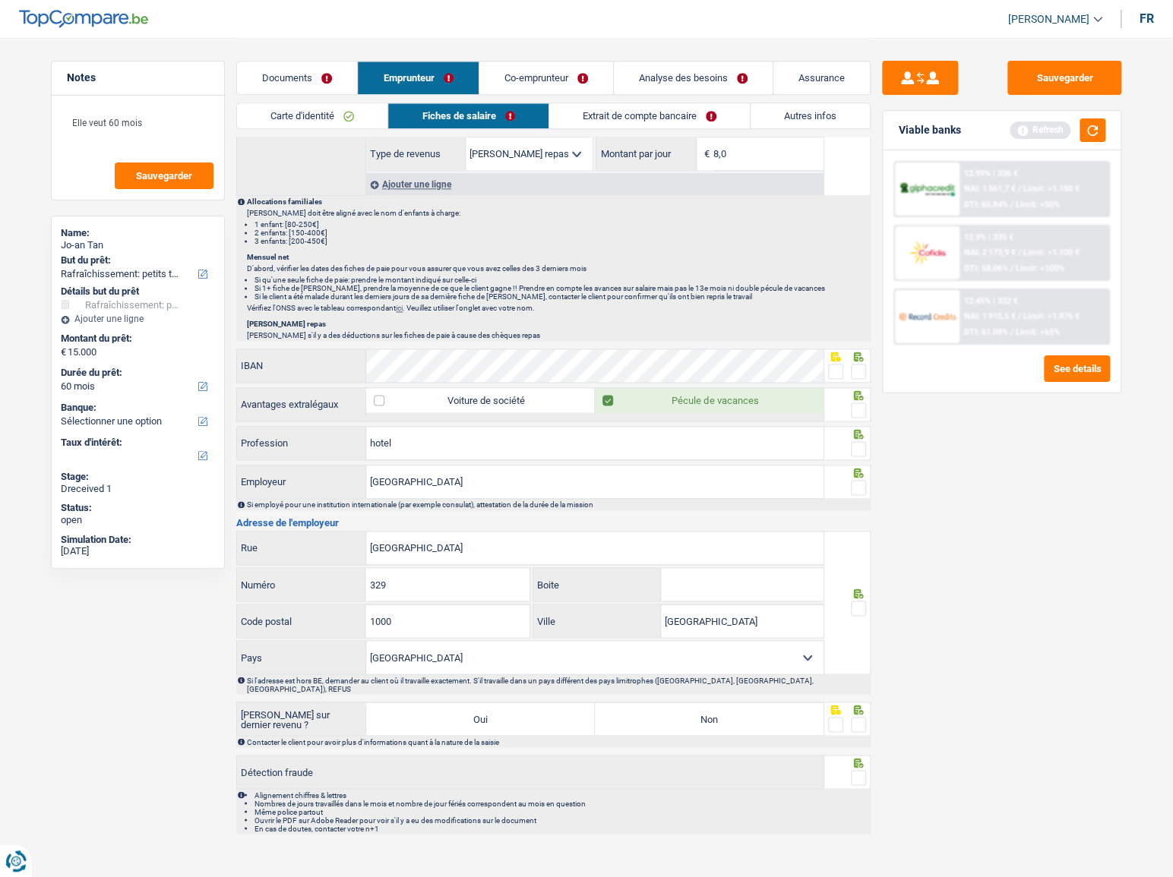
scroll to position [1039, 0]
click at [536, 476] on input "novotel city center" at bounding box center [594, 480] width 457 height 33
drag, startPoint x: 474, startPoint y: 546, endPoint x: 317, endPoint y: 549, distance: 157.3
click at [290, 550] on div "Avenue Louis Rue" at bounding box center [530, 546] width 586 height 33
paste input "RUE DE LA VIERGE NOIRE 32"
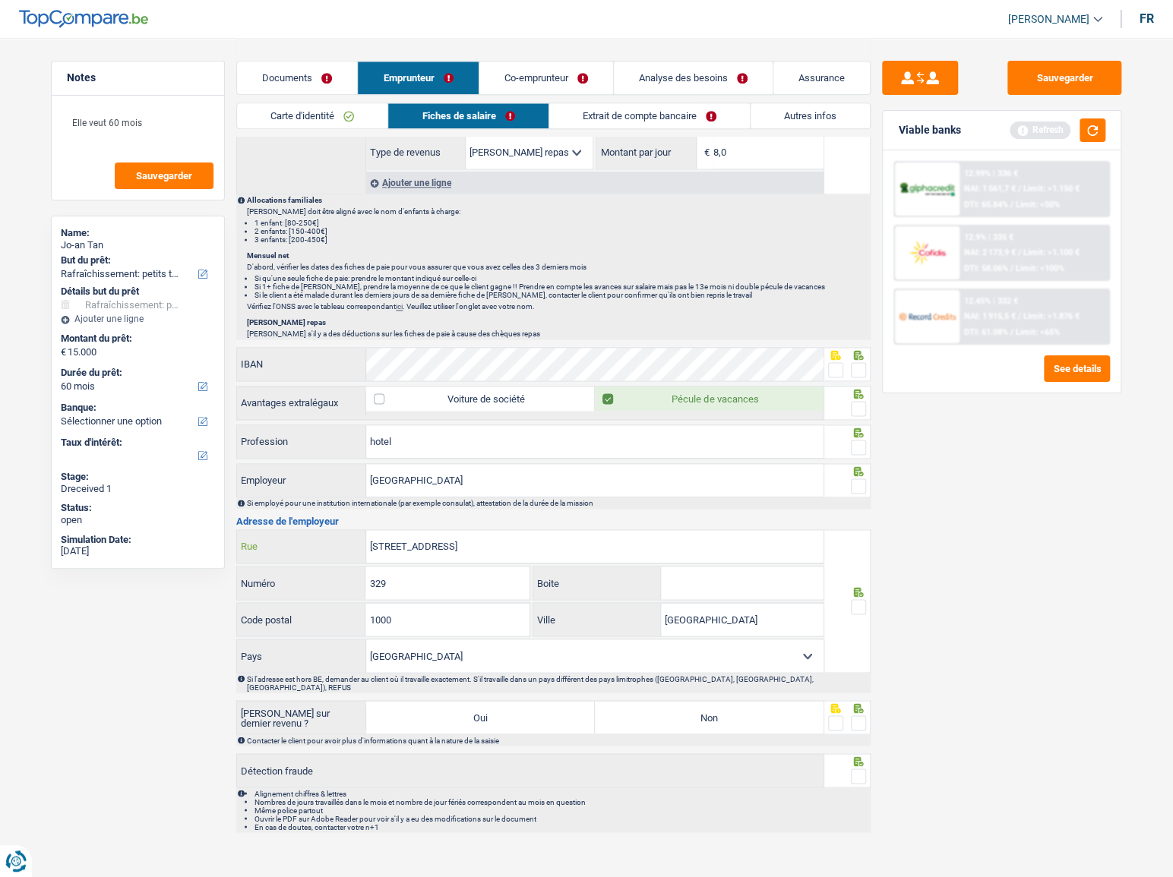
drag, startPoint x: 486, startPoint y: 539, endPoint x: 541, endPoint y: 539, distance: 54.7
click at [541, 539] on input "RUE DE LA VIERGE NOIRE 32" at bounding box center [594, 546] width 457 height 33
drag, startPoint x: 513, startPoint y: 546, endPoint x: 495, endPoint y: 539, distance: 19.5
click at [495, 539] on input "RUE DE LA VIERGE NOIRE 32" at bounding box center [594, 546] width 457 height 33
type input "RUE DE LA VIERGE NOIRE"
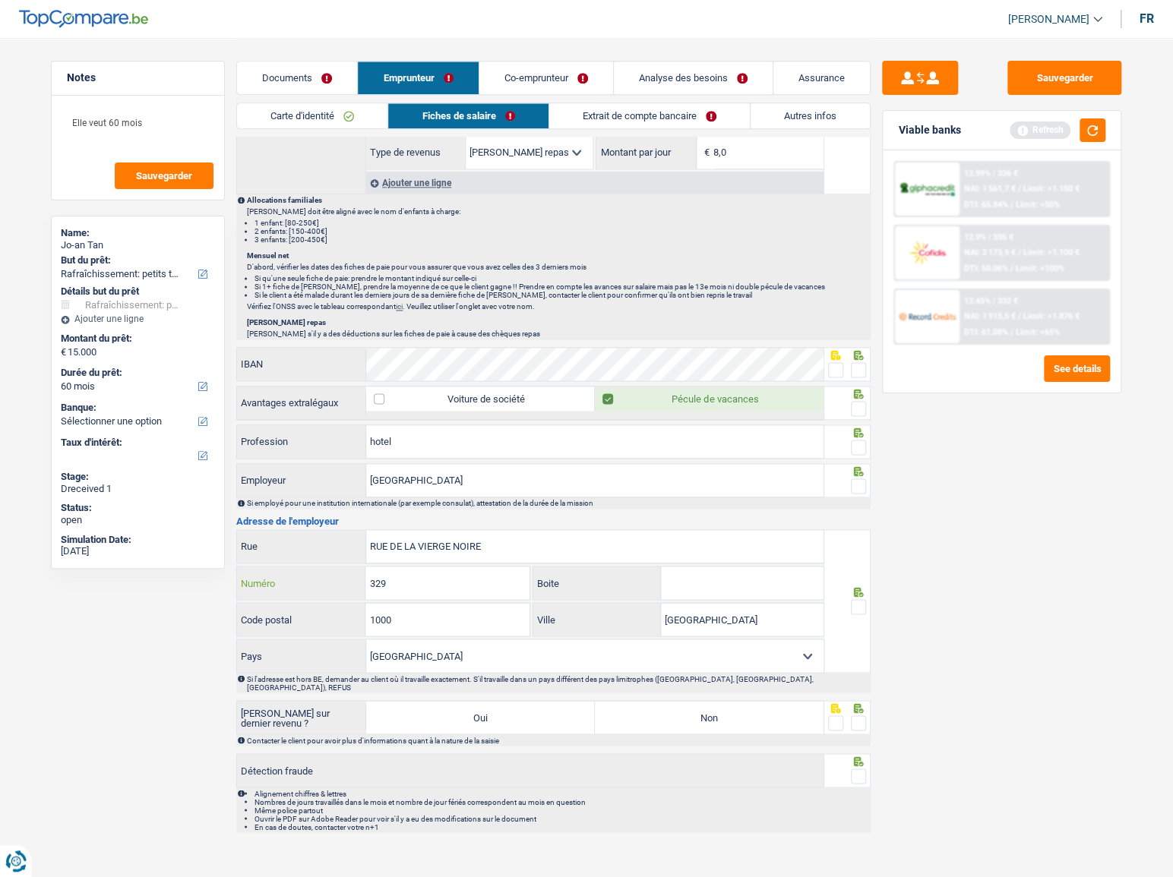
click at [467, 567] on input "329" at bounding box center [446, 583] width 163 height 33
type input "32"
click at [853, 602] on span at bounding box center [858, 606] width 15 height 15
click at [0, 0] on input "radio" at bounding box center [0, 0] width 0 height 0
click at [799, 649] on select "Belgique France Allemagne Italie Luxembourg Pays-Bas Espagne Suisse Sélectionne…" at bounding box center [594, 656] width 457 height 33
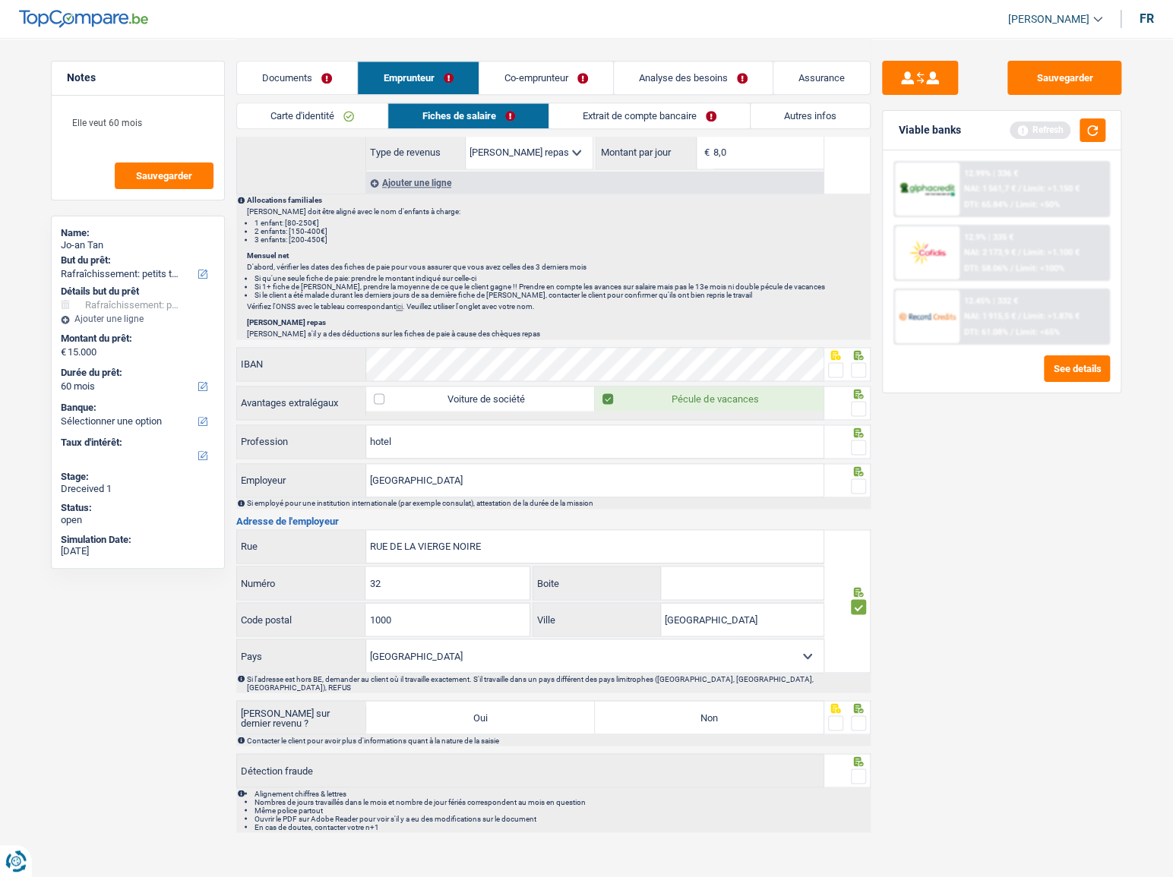
click at [799, 649] on select "Belgique France Allemagne Italie Luxembourg Pays-Bas Espagne Suisse Sélectionne…" at bounding box center [594, 656] width 457 height 33
click at [783, 702] on label "Non" at bounding box center [709, 717] width 229 height 33
click at [783, 702] on input "Non" at bounding box center [709, 717] width 229 height 33
radio input "true"
click at [867, 700] on div at bounding box center [847, 717] width 47 height 34
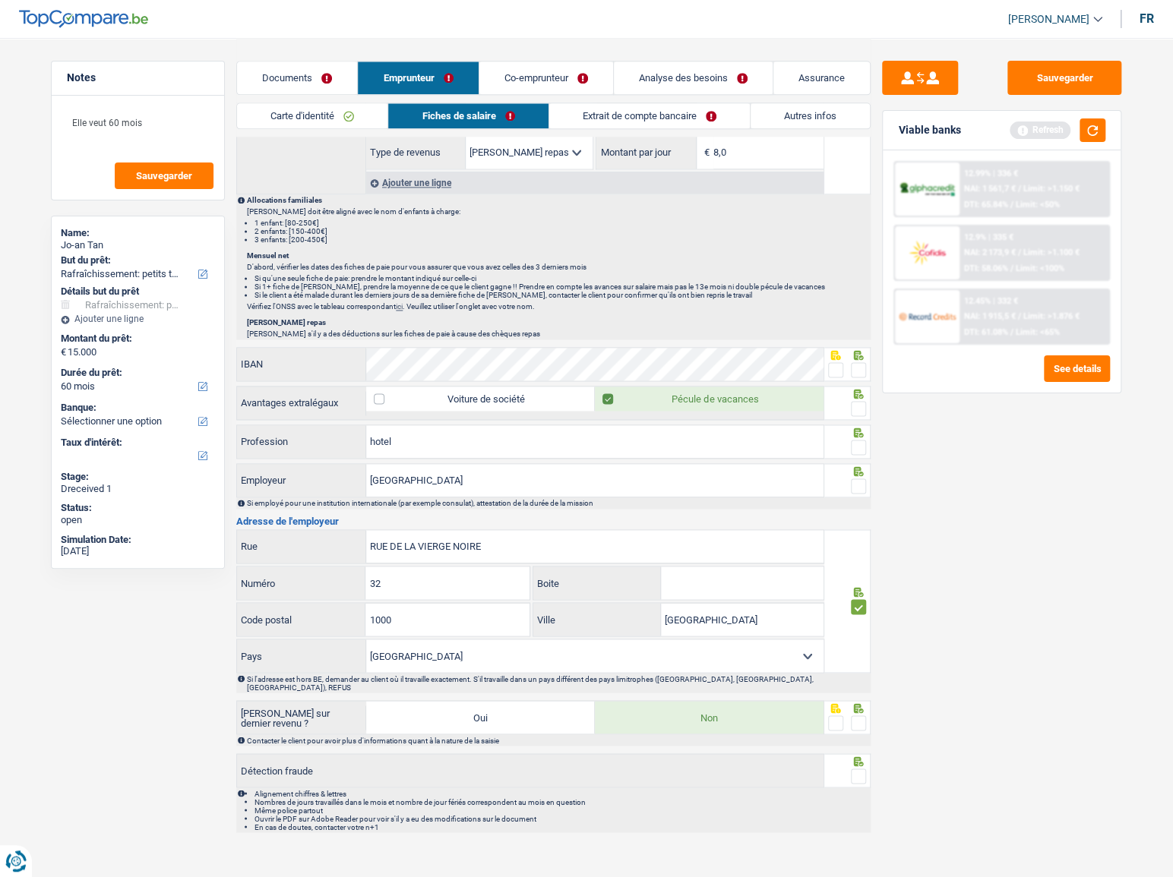
click at [861, 714] on div at bounding box center [858, 723] width 15 height 19
drag, startPoint x: 861, startPoint y: 759, endPoint x: 1062, endPoint y: 753, distance: 201.4
click at [861, 769] on span at bounding box center [858, 776] width 15 height 15
click at [0, 0] on input "radio" at bounding box center [0, 0] width 0 height 0
click at [286, 82] on link "Documents" at bounding box center [297, 78] width 120 height 33
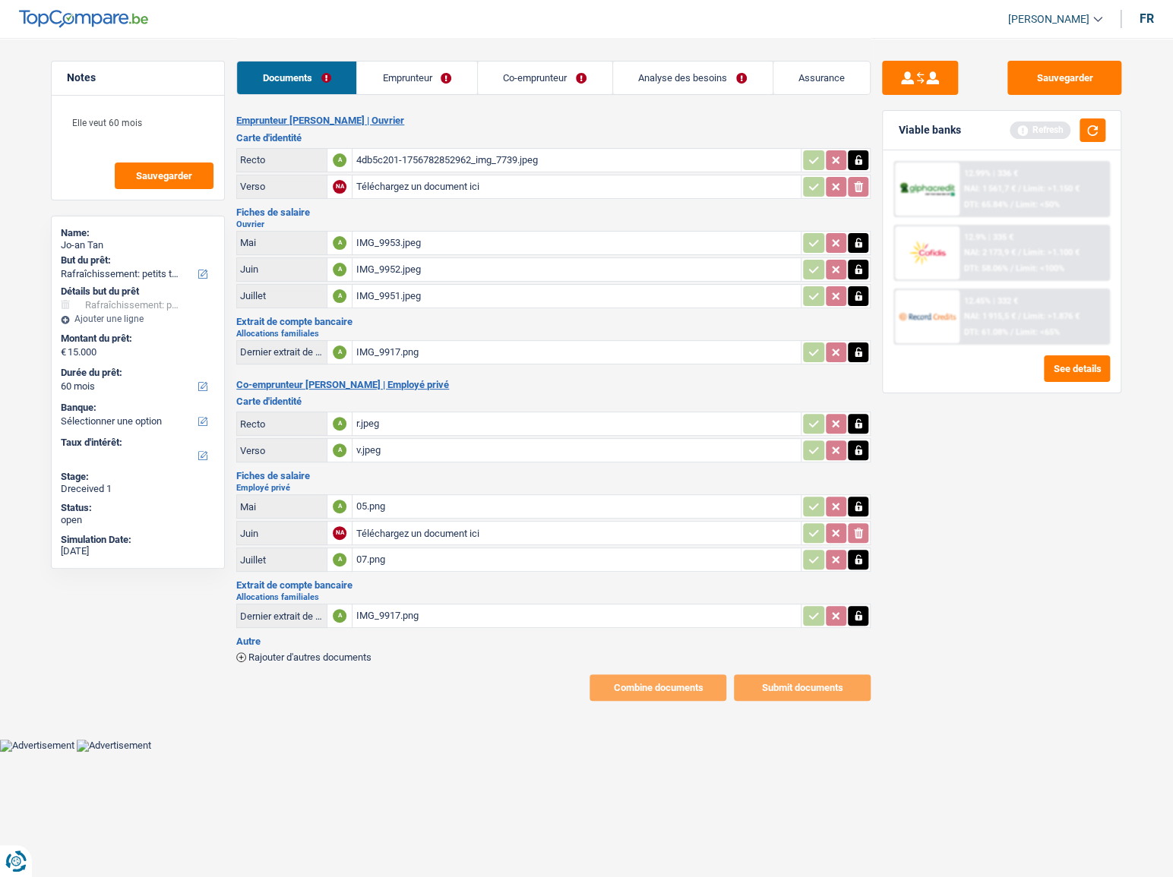
scroll to position [0, 0]
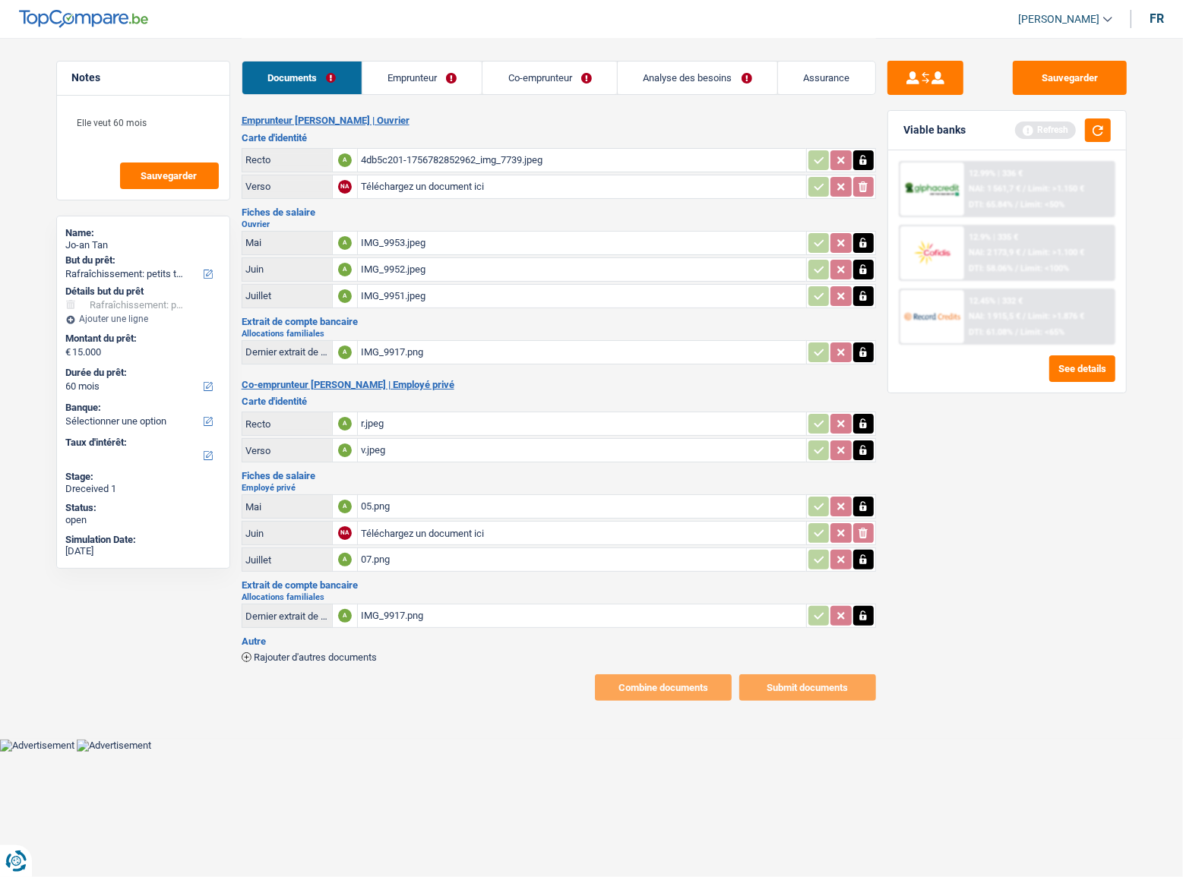
click at [404, 610] on div "IMG_9917.png" at bounding box center [582, 616] width 442 height 23
click at [432, 551] on div "07.png" at bounding box center [582, 559] width 442 height 23
click at [467, 515] on table "Mai A 05.png Juin NA Téléchargez un document ici ionicons-v5-e Juillet A 07.png" at bounding box center [559, 533] width 634 height 82
click at [444, 291] on div "IMG_9951.jpeg" at bounding box center [582, 296] width 442 height 23
click at [442, 266] on div "IMG_9952.jpeg" at bounding box center [582, 269] width 442 height 23
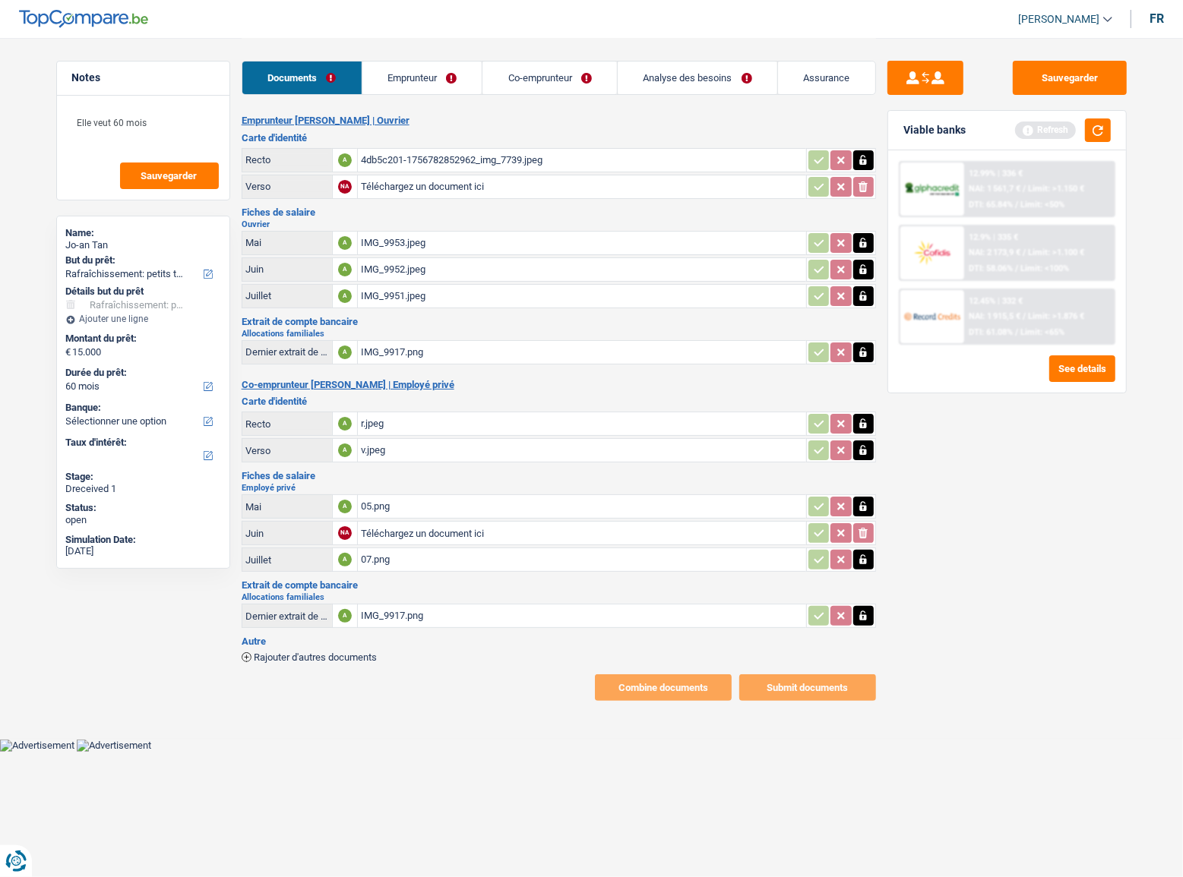
click at [470, 354] on div "IMG_9917.png" at bounding box center [582, 352] width 442 height 23
click at [407, 75] on link "Emprunteur" at bounding box center [422, 78] width 120 height 33
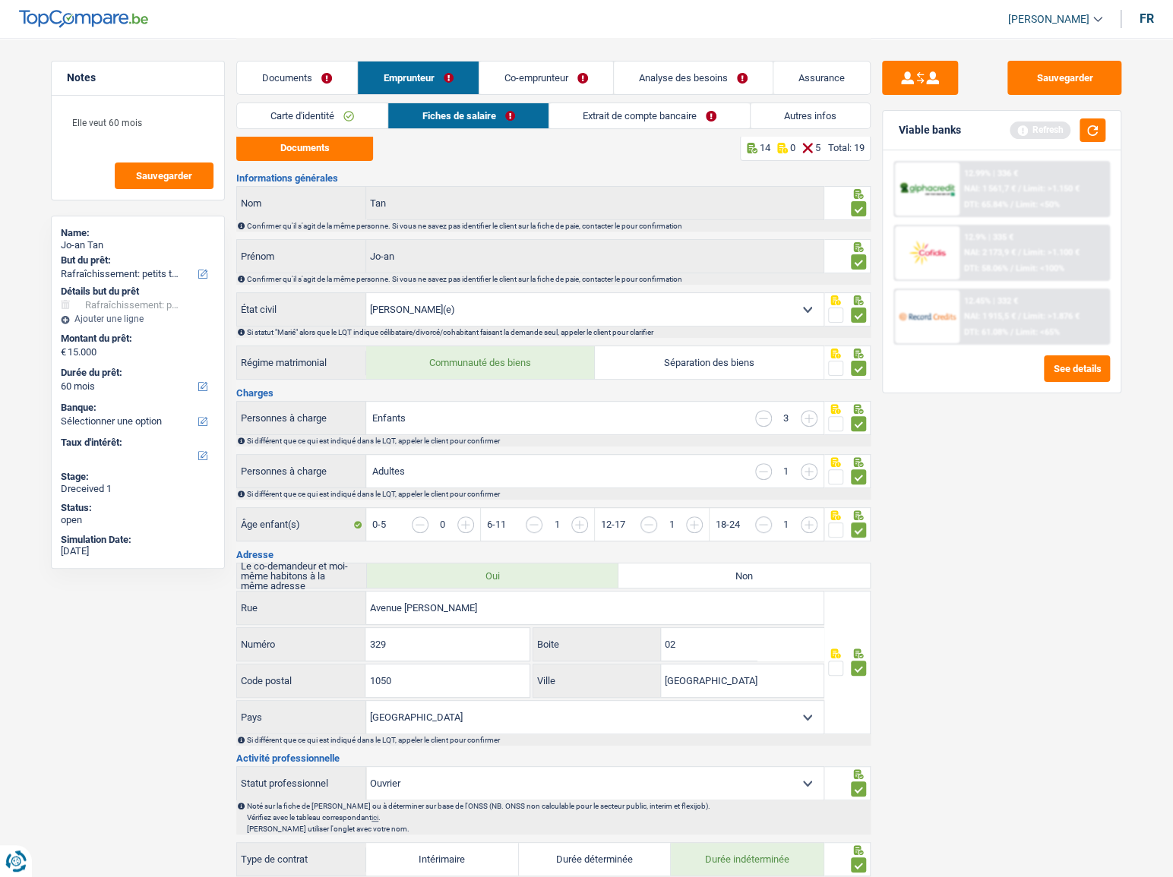
click at [310, 120] on link "Carte d'identité" at bounding box center [312, 115] width 150 height 25
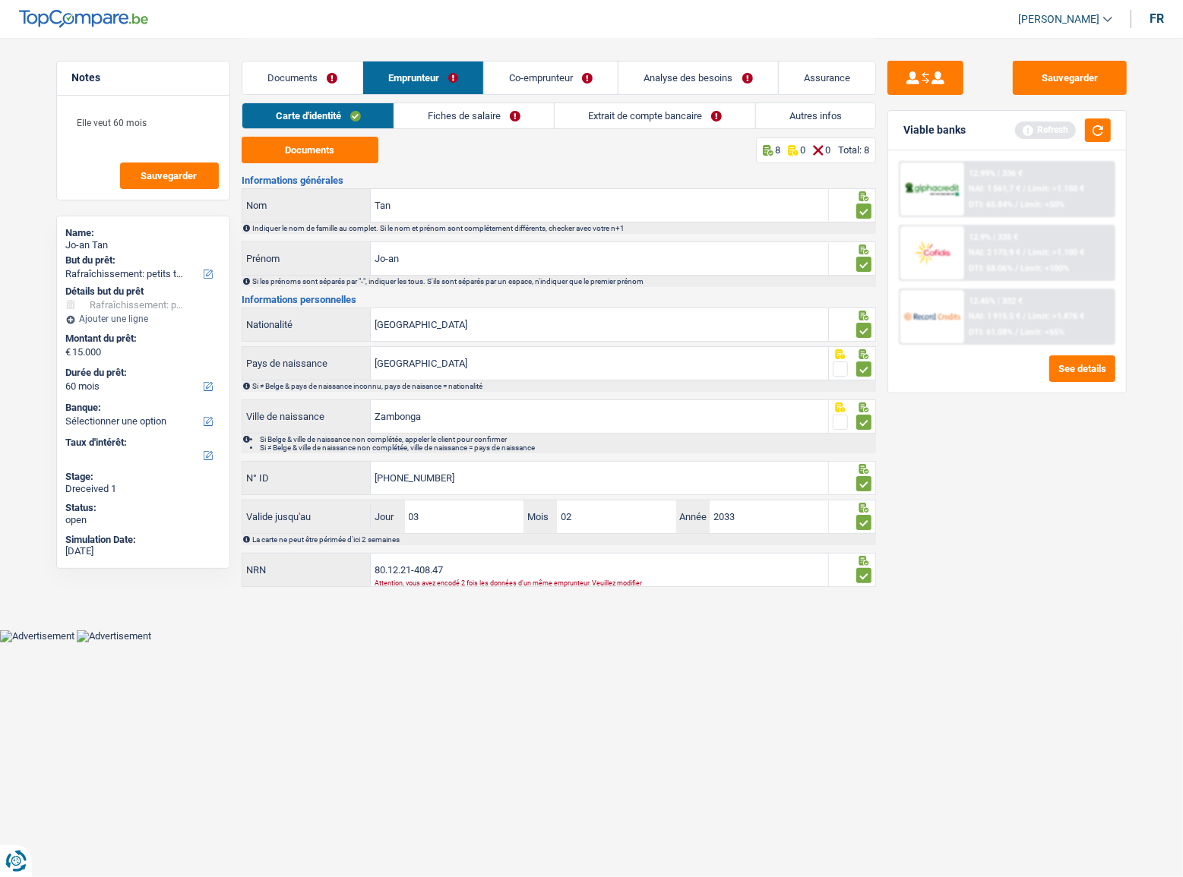
click at [448, 112] on link "Fiches de salaire" at bounding box center [474, 115] width 160 height 25
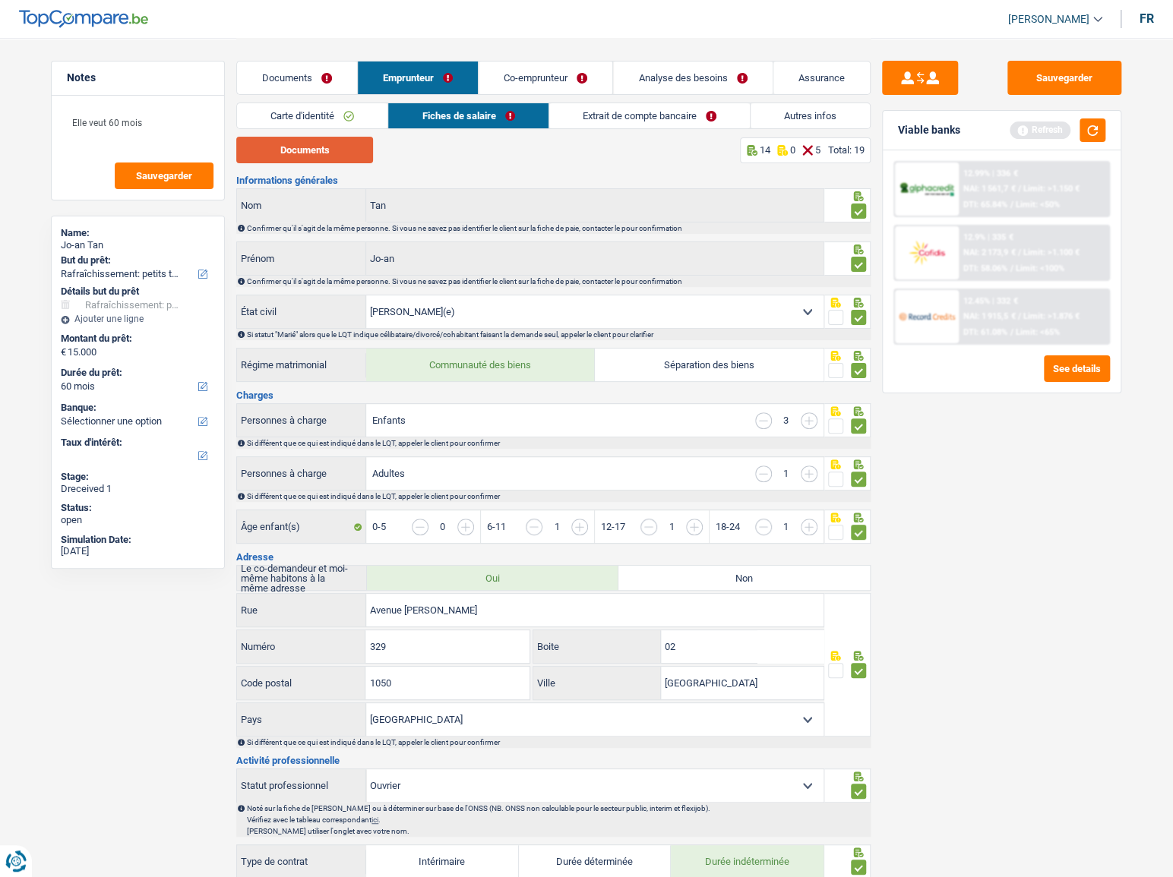
click at [340, 149] on button "Documents" at bounding box center [304, 150] width 137 height 27
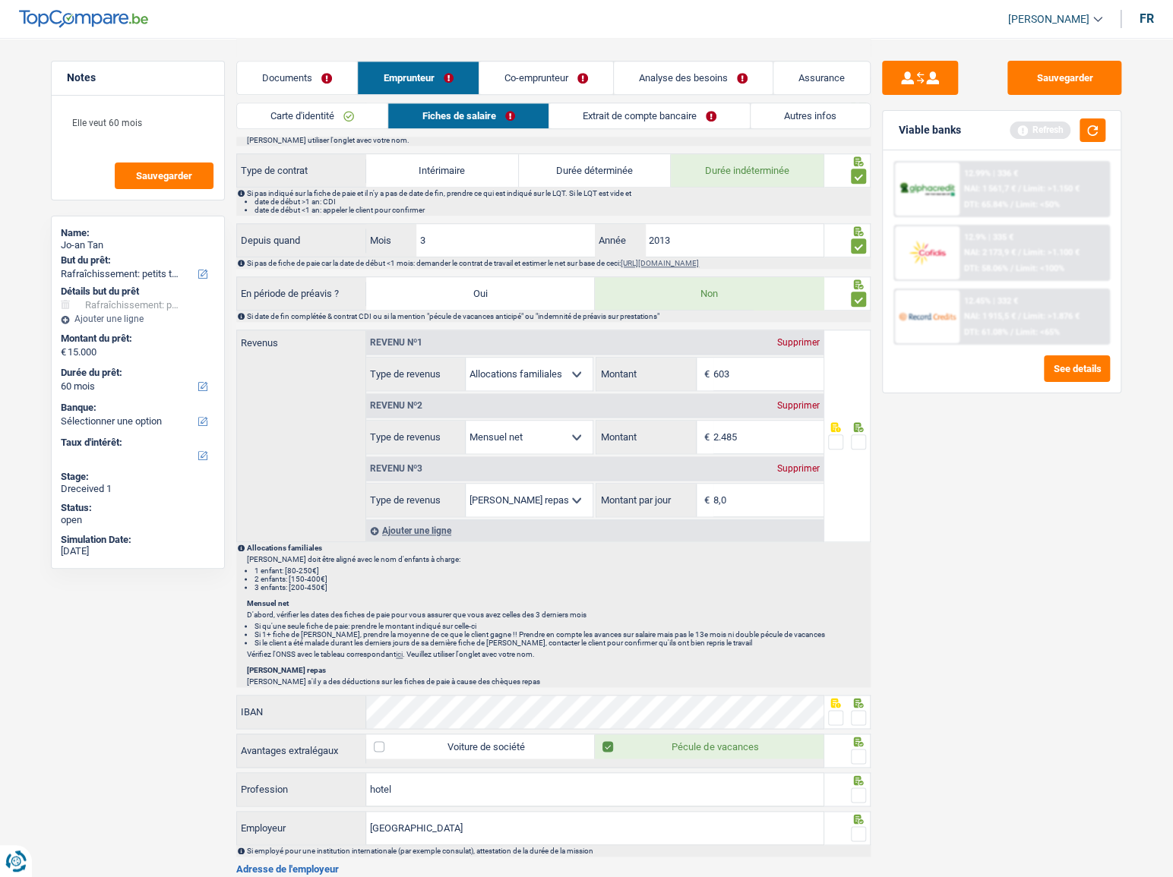
scroll to position [966, 0]
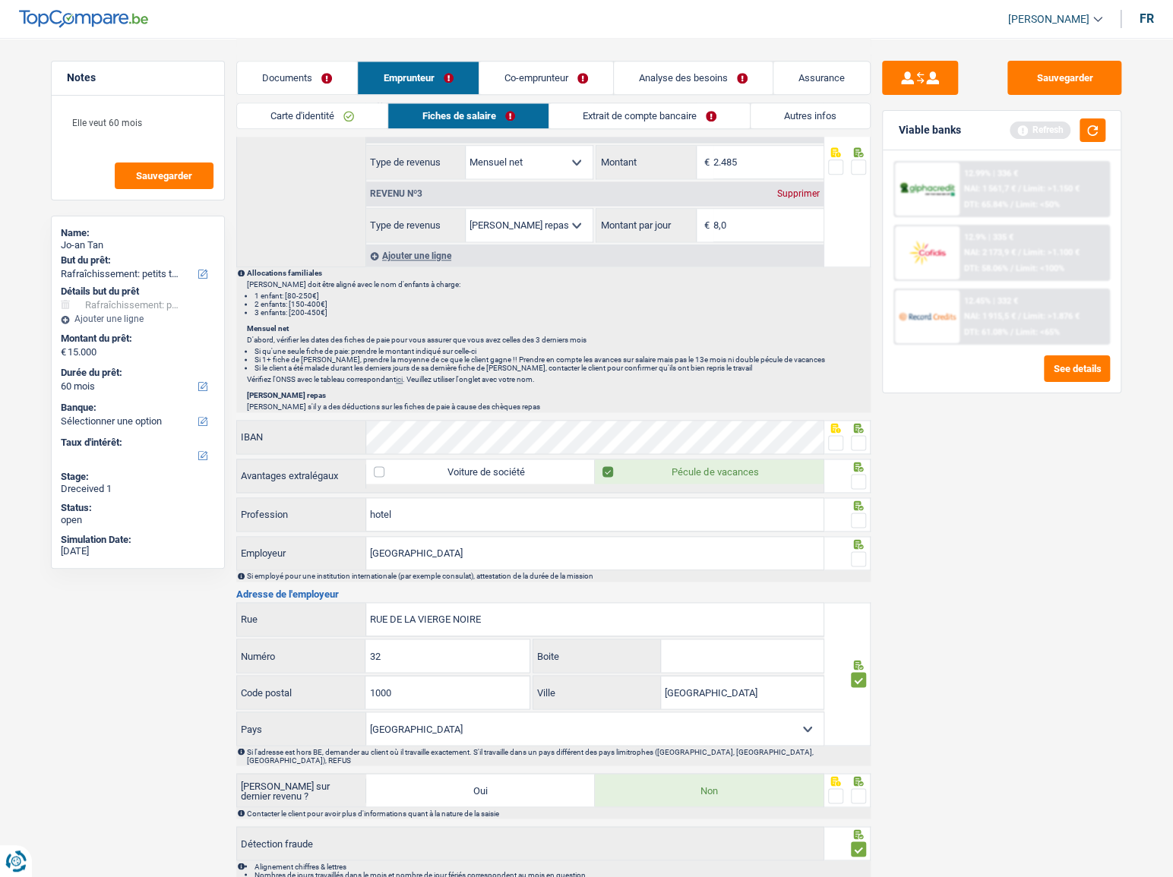
click at [863, 440] on span at bounding box center [858, 442] width 15 height 15
click at [0, 0] on input "radio" at bounding box center [0, 0] width 0 height 0
click at [862, 472] on div at bounding box center [858, 481] width 15 height 19
drag, startPoint x: 861, startPoint y: 477, endPoint x: 856, endPoint y: 514, distance: 37.5
click at [861, 479] on span at bounding box center [858, 481] width 15 height 15
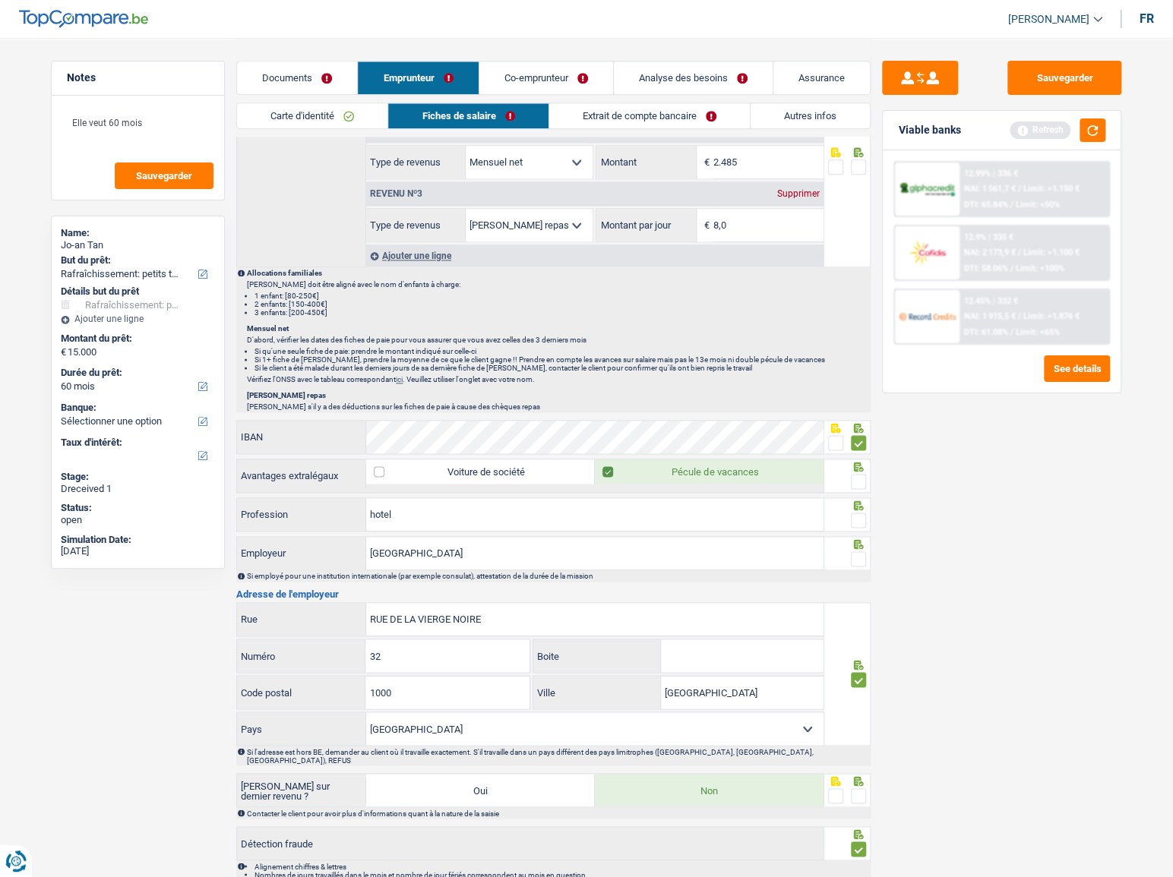
click at [0, 0] on input "radio" at bounding box center [0, 0] width 0 height 0
click at [856, 515] on span at bounding box center [858, 520] width 15 height 15
click at [0, 0] on input "radio" at bounding box center [0, 0] width 0 height 0
click at [476, 543] on input "novotel city center" at bounding box center [594, 553] width 457 height 33
drag, startPoint x: 458, startPoint y: 510, endPoint x: 289, endPoint y: 510, distance: 168.6
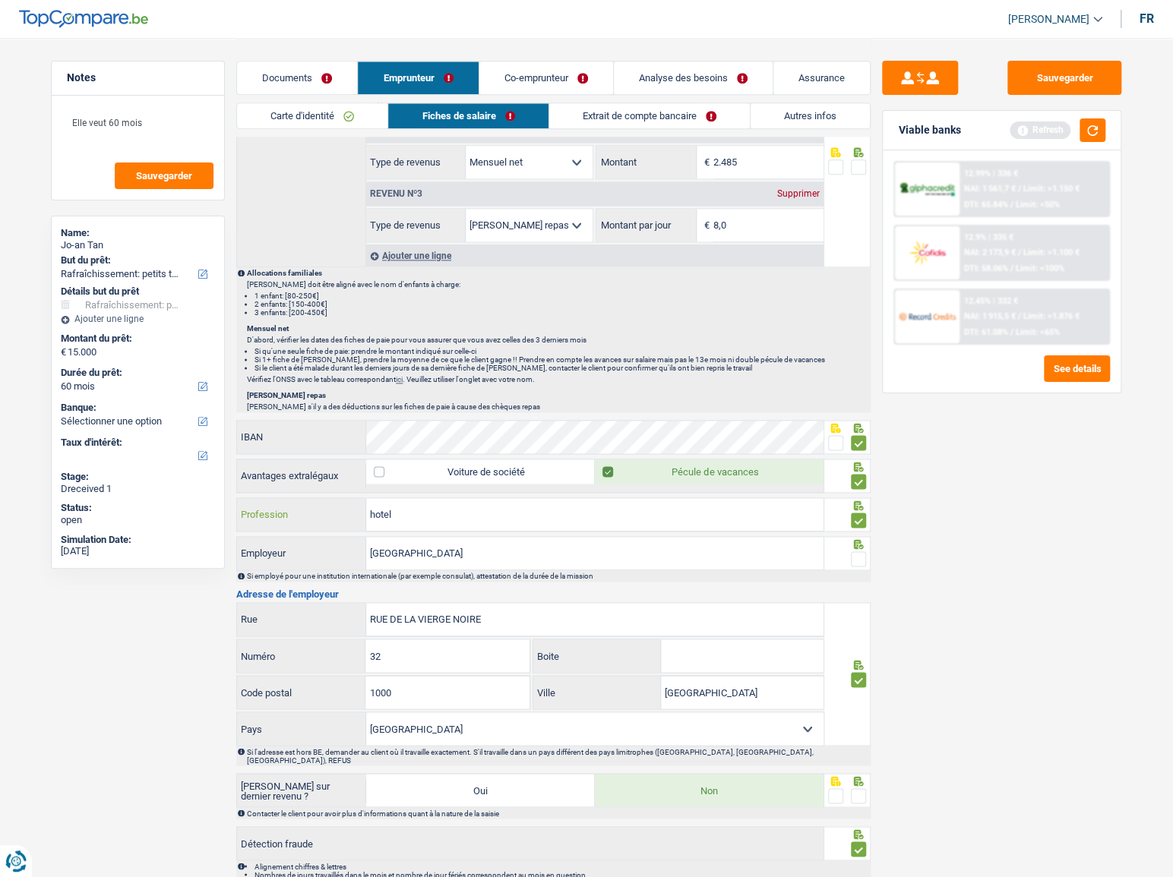
click at [289, 510] on div "hotel Profession" at bounding box center [530, 514] width 586 height 33
paste input "Femme de chambre"
type input "Femme de chambre"
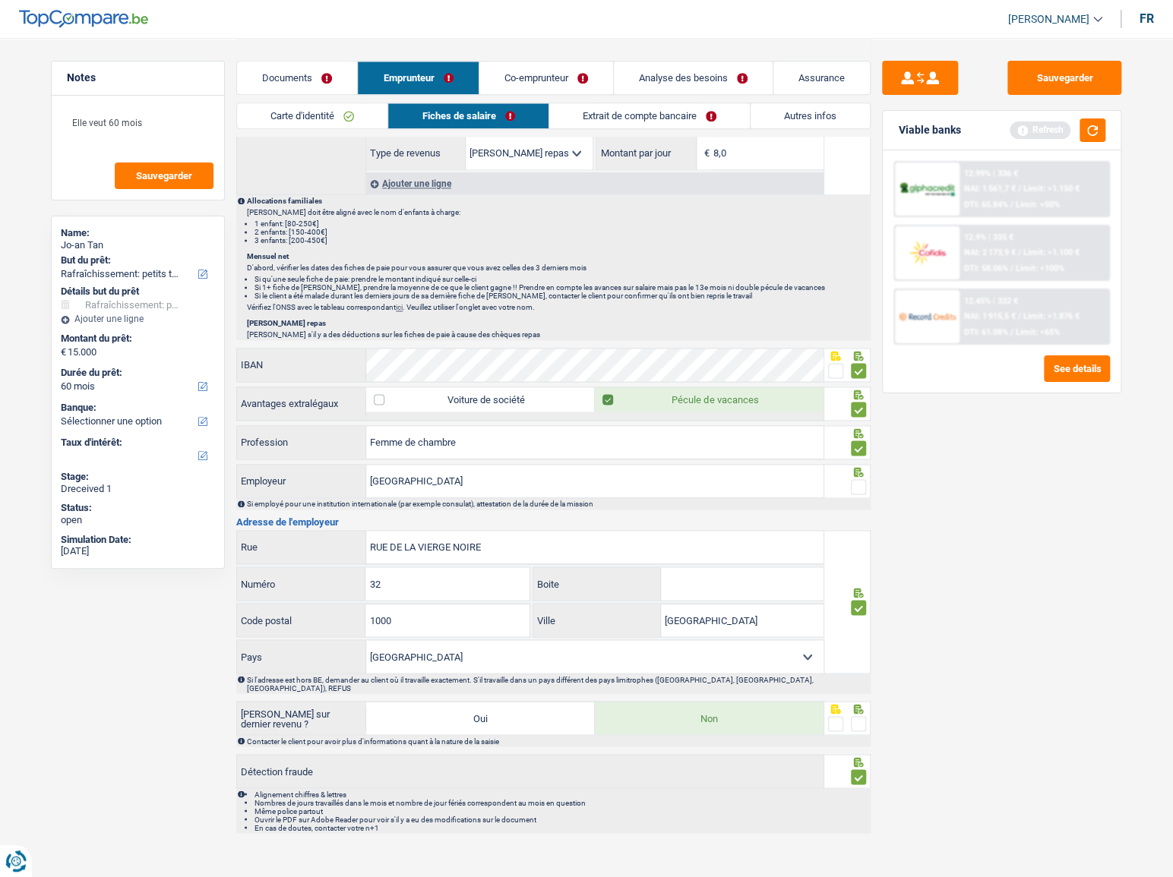
scroll to position [1039, 0]
click at [854, 485] on span at bounding box center [858, 486] width 15 height 15
click at [0, 0] on input "radio" at bounding box center [0, 0] width 0 height 0
click at [431, 476] on input "novotel city center" at bounding box center [594, 480] width 457 height 33
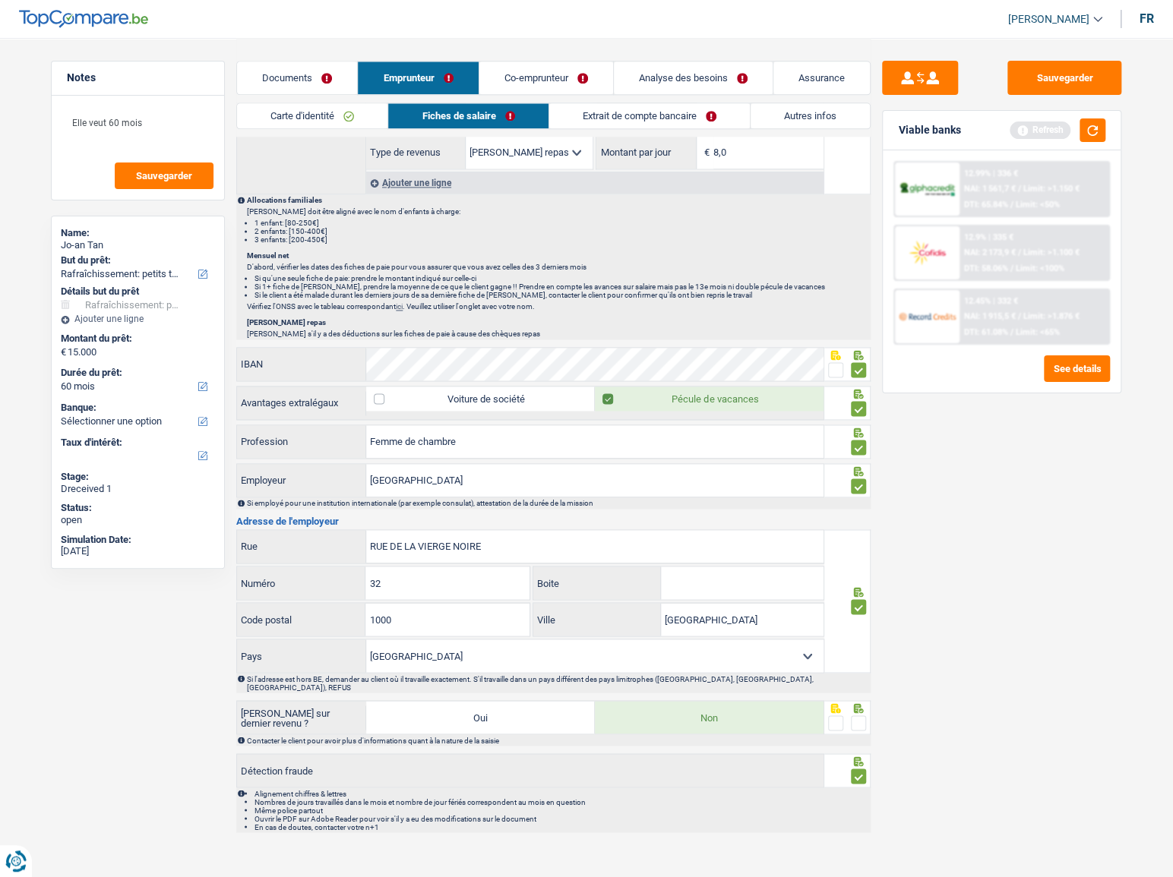
click at [866, 710] on div at bounding box center [847, 717] width 47 height 34
click at [864, 716] on span at bounding box center [858, 723] width 15 height 15
click at [0, 0] on input "radio" at bounding box center [0, 0] width 0 height 0
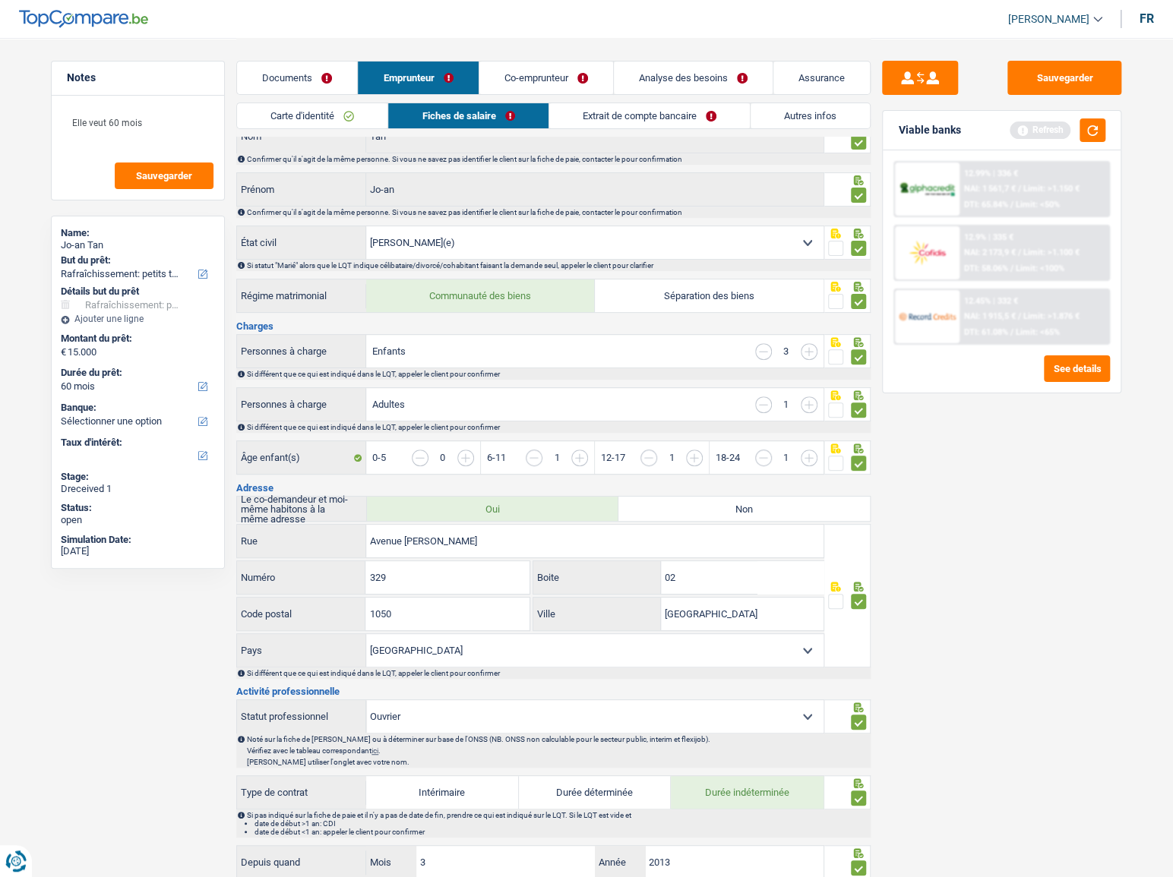
scroll to position [0, 0]
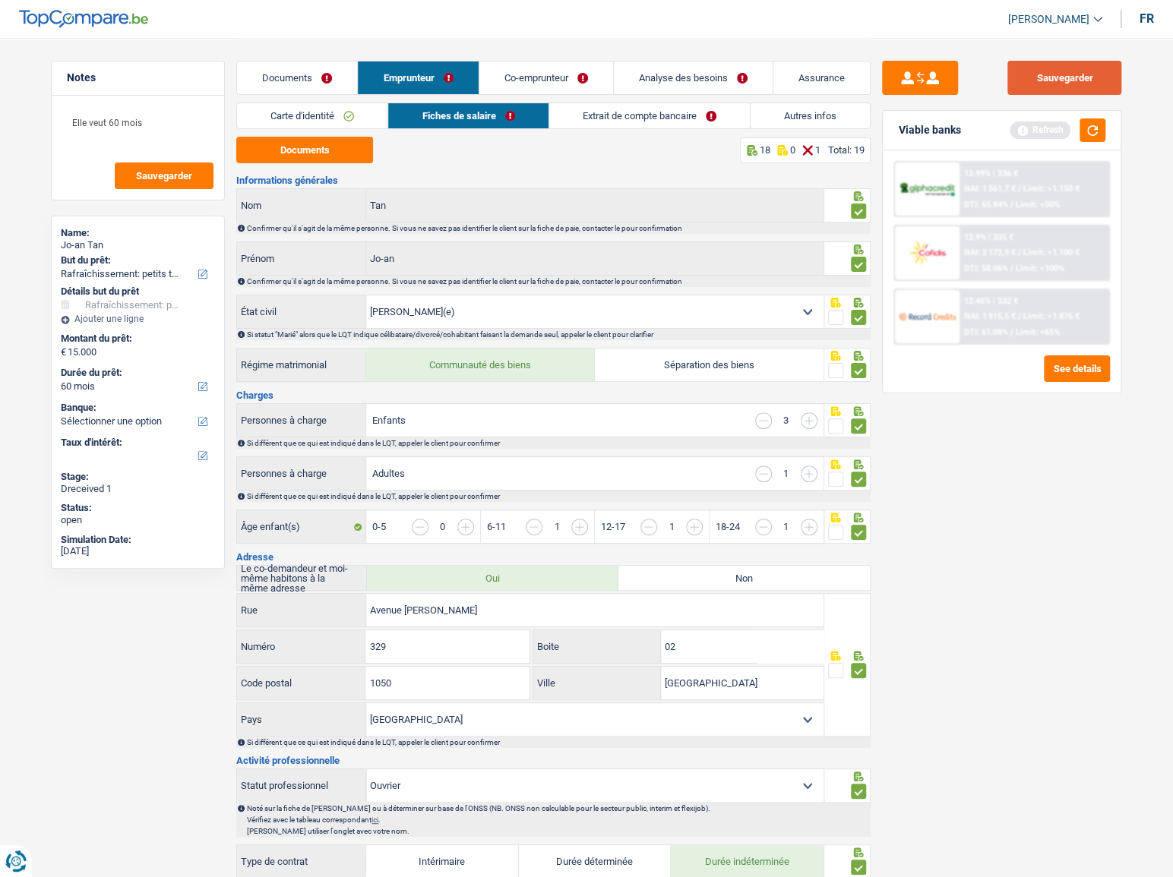
click at [1079, 82] on button "Sauvegarder" at bounding box center [1064, 78] width 114 height 34
click at [615, 114] on link "Extrait de compte bancaire" at bounding box center [649, 115] width 201 height 25
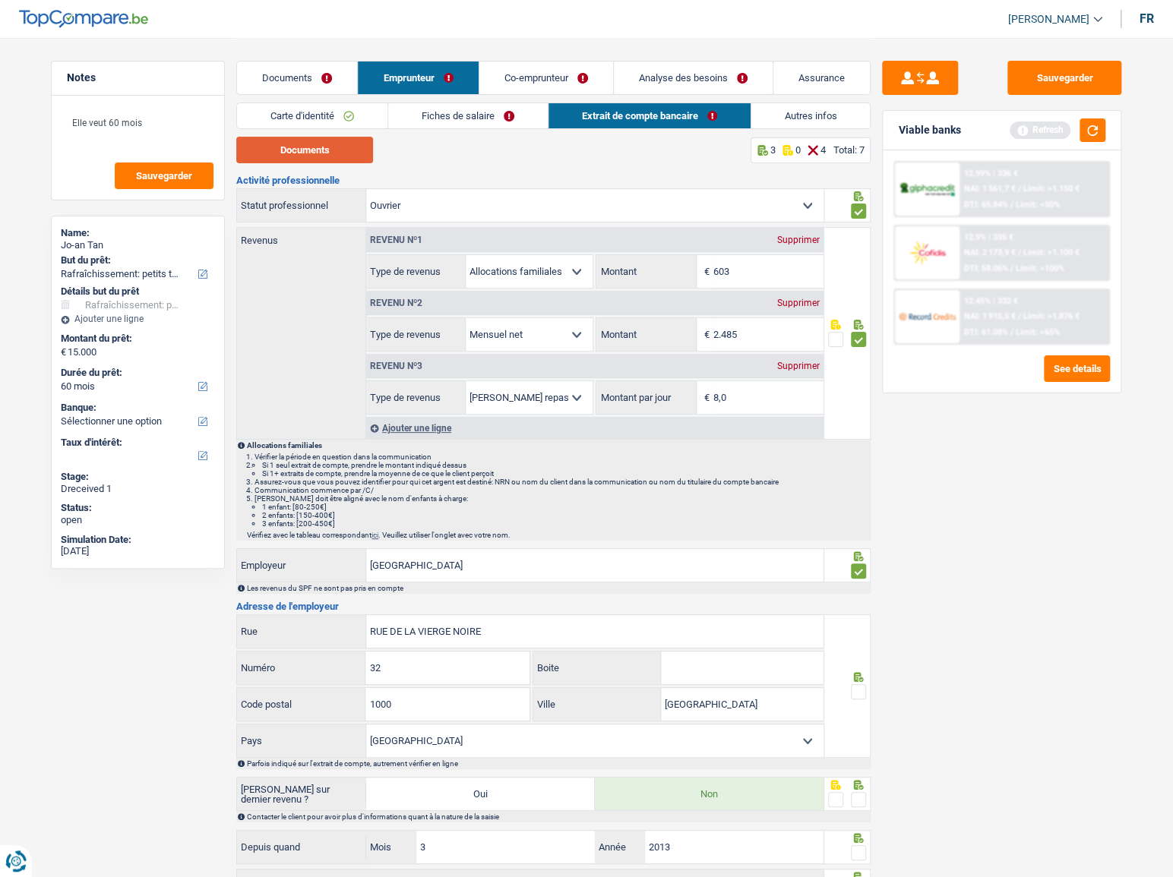
click at [329, 155] on button "Documents" at bounding box center [304, 150] width 137 height 27
click at [324, 131] on div "Carte d'identité Fiches de salaire Extrait de compte bancaire Autres infos" at bounding box center [553, 120] width 634 height 34
click at [325, 127] on link "Carte d'identité" at bounding box center [312, 115] width 150 height 25
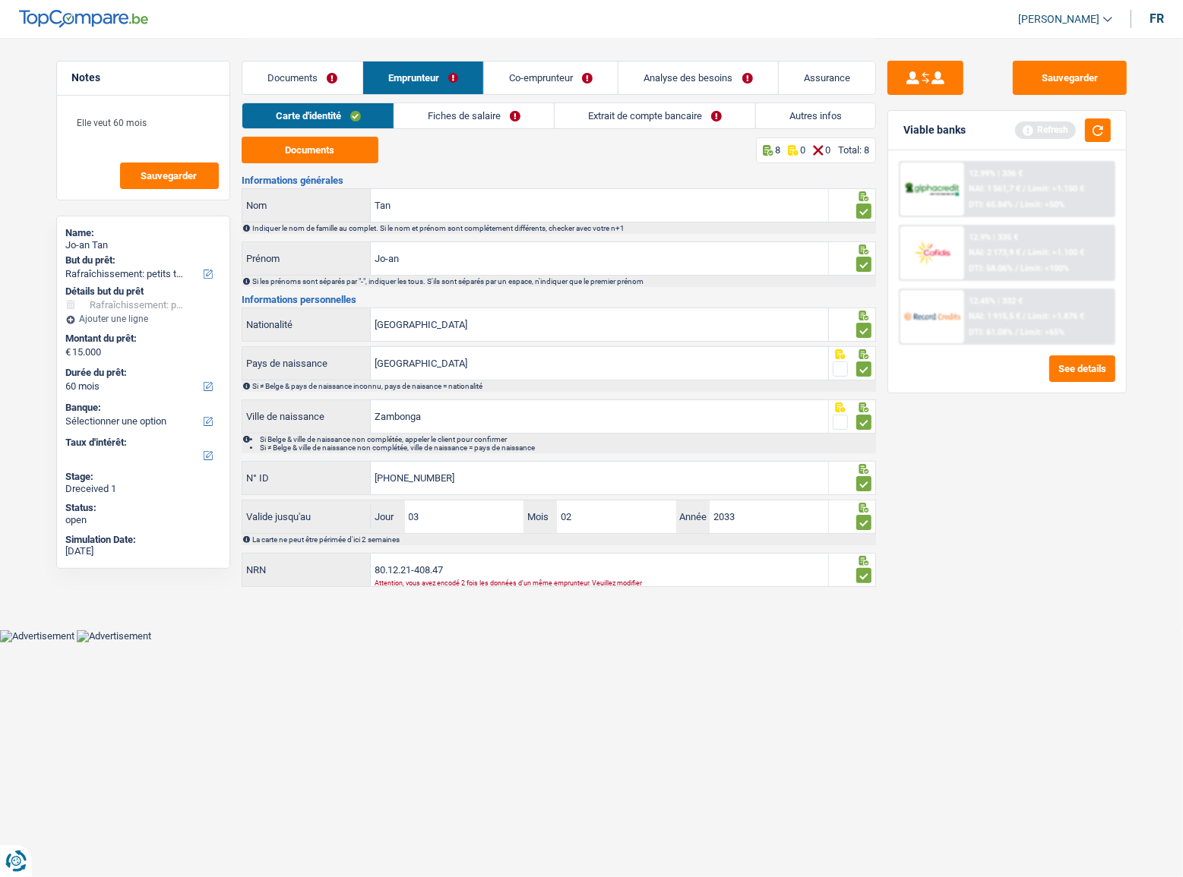
drag, startPoint x: 619, startPoint y: 116, endPoint x: 754, endPoint y: 116, distance: 134.4
click at [621, 116] on link "Extrait de compte bancaire" at bounding box center [654, 115] width 201 height 25
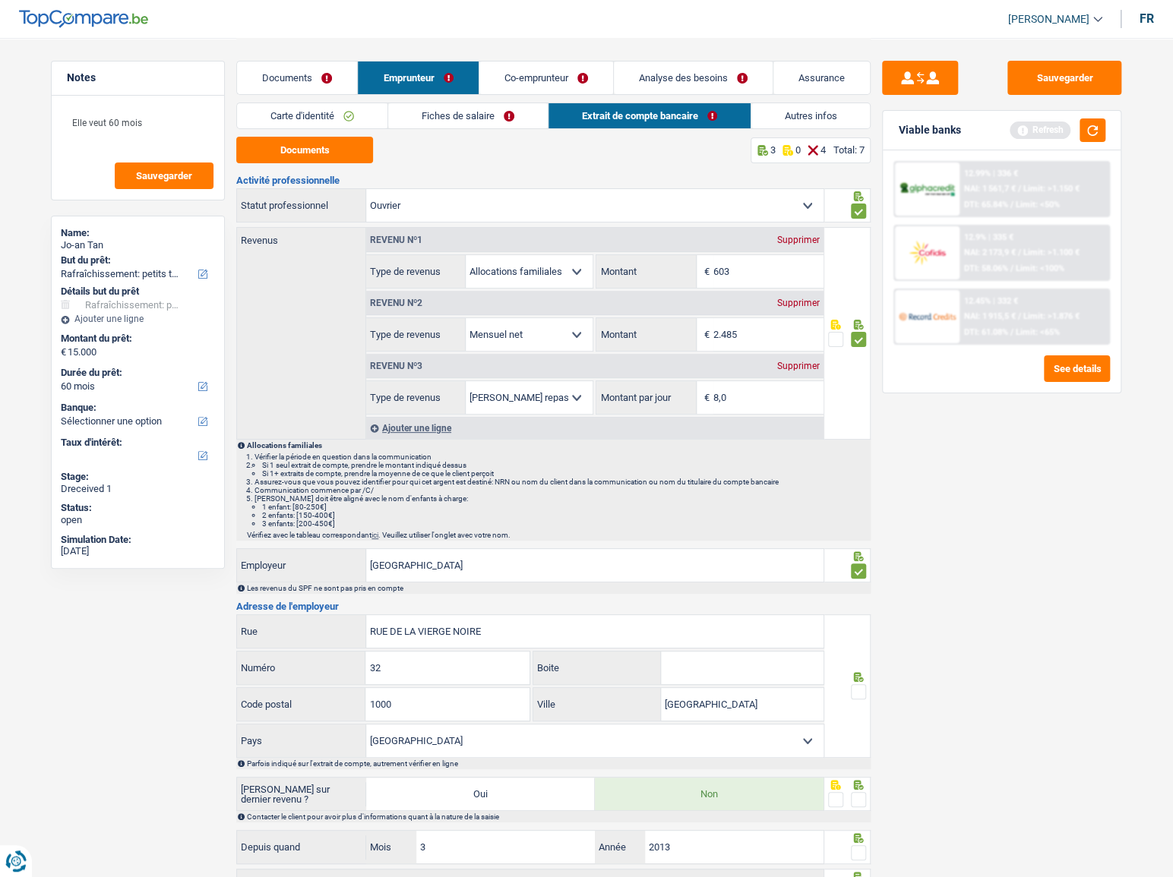
click at [828, 114] on link "Autres infos" at bounding box center [810, 115] width 119 height 25
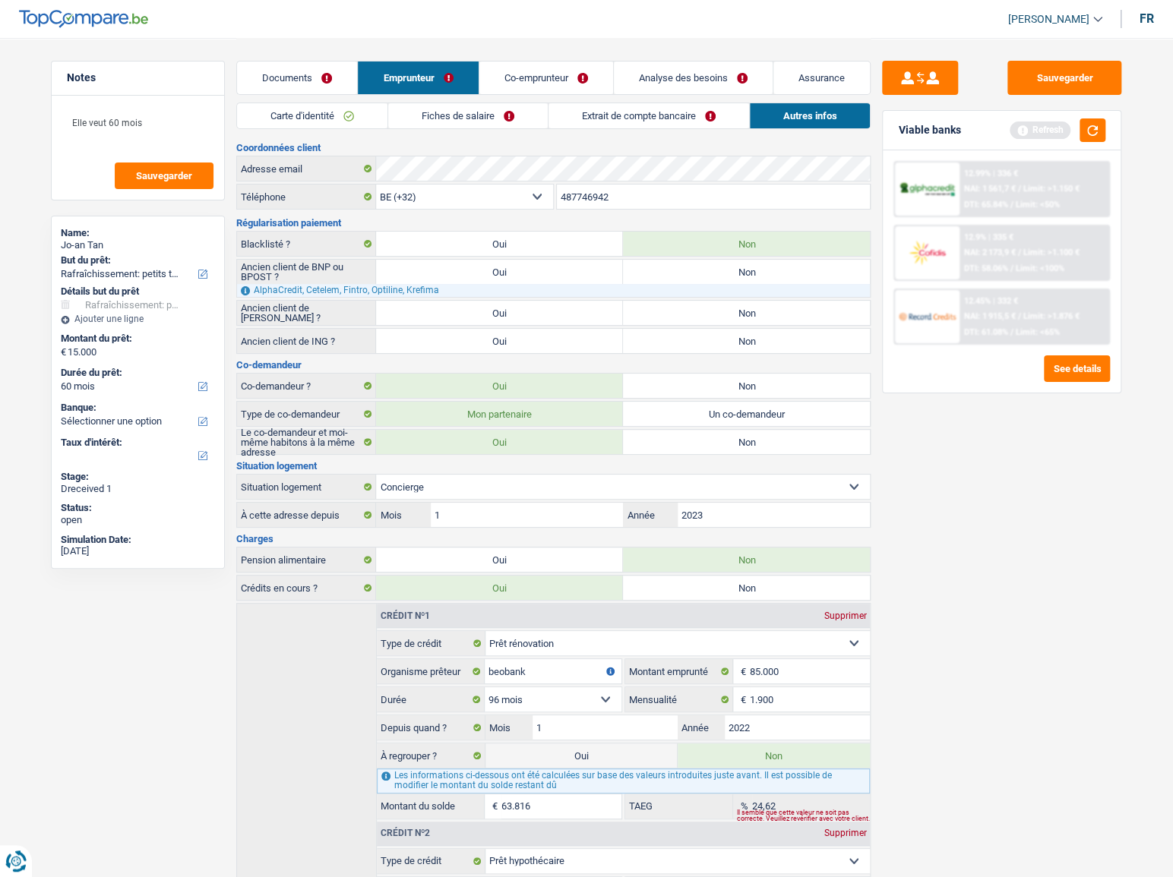
drag, startPoint x: 737, startPoint y: 341, endPoint x: 731, endPoint y: 317, distance: 25.1
click at [737, 340] on label "Non" at bounding box center [746, 341] width 247 height 24
click at [737, 340] on input "Non" at bounding box center [746, 341] width 247 height 24
radio input "true"
click at [731, 317] on label "Non" at bounding box center [746, 313] width 247 height 24
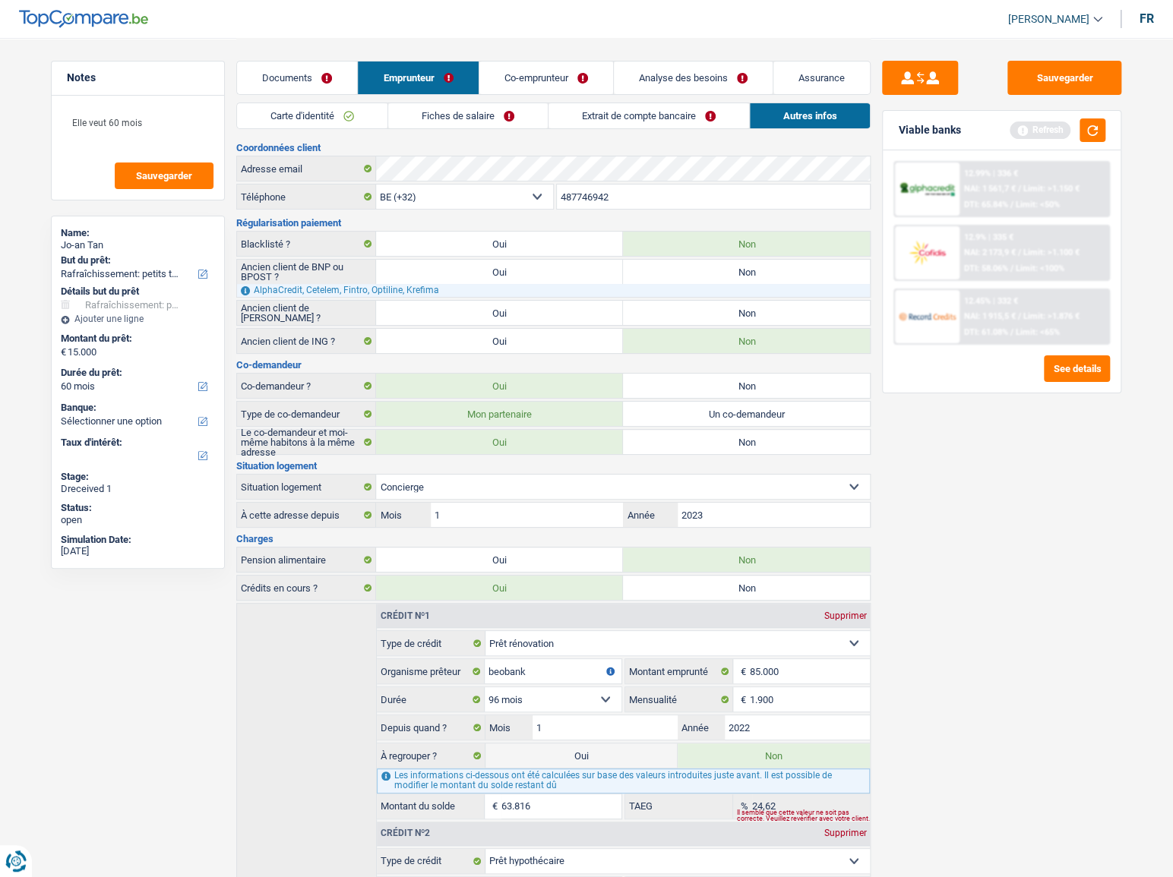
click at [731, 317] on input "Non" at bounding box center [746, 313] width 247 height 24
radio input "true"
click at [722, 275] on label "Non" at bounding box center [746, 272] width 247 height 24
click at [722, 275] on input "Non" at bounding box center [746, 272] width 247 height 24
radio input "true"
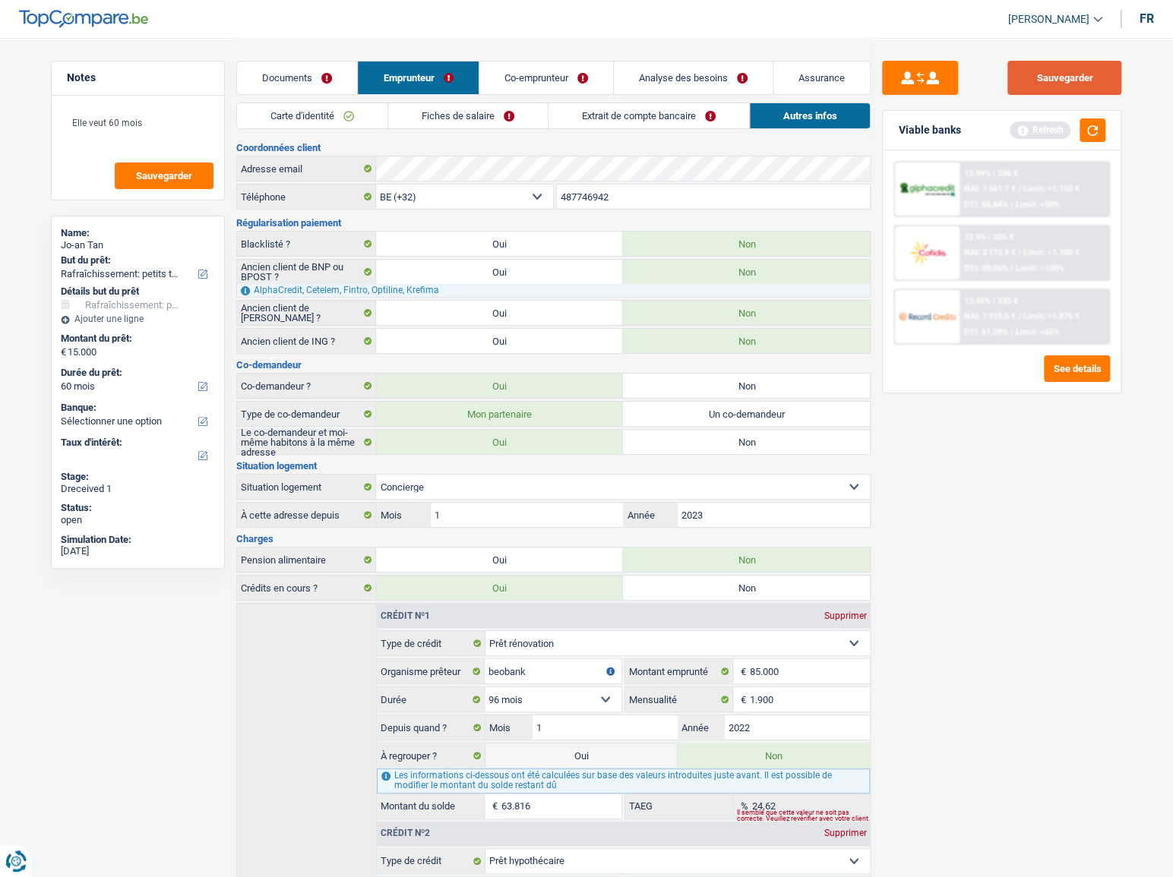
click at [1103, 73] on button "Sauvegarder" at bounding box center [1064, 78] width 114 height 34
click at [1095, 122] on button "button" at bounding box center [1092, 130] width 26 height 24
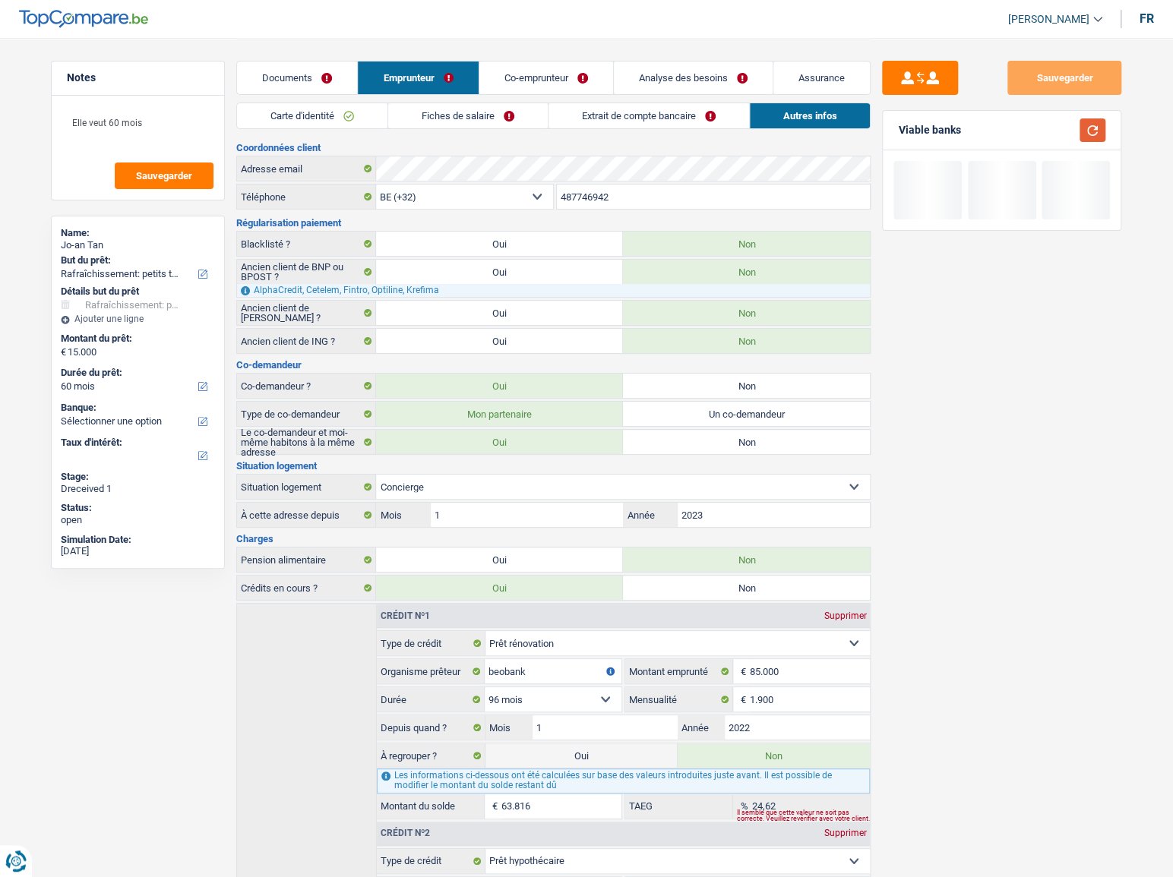
scroll to position [205, 0]
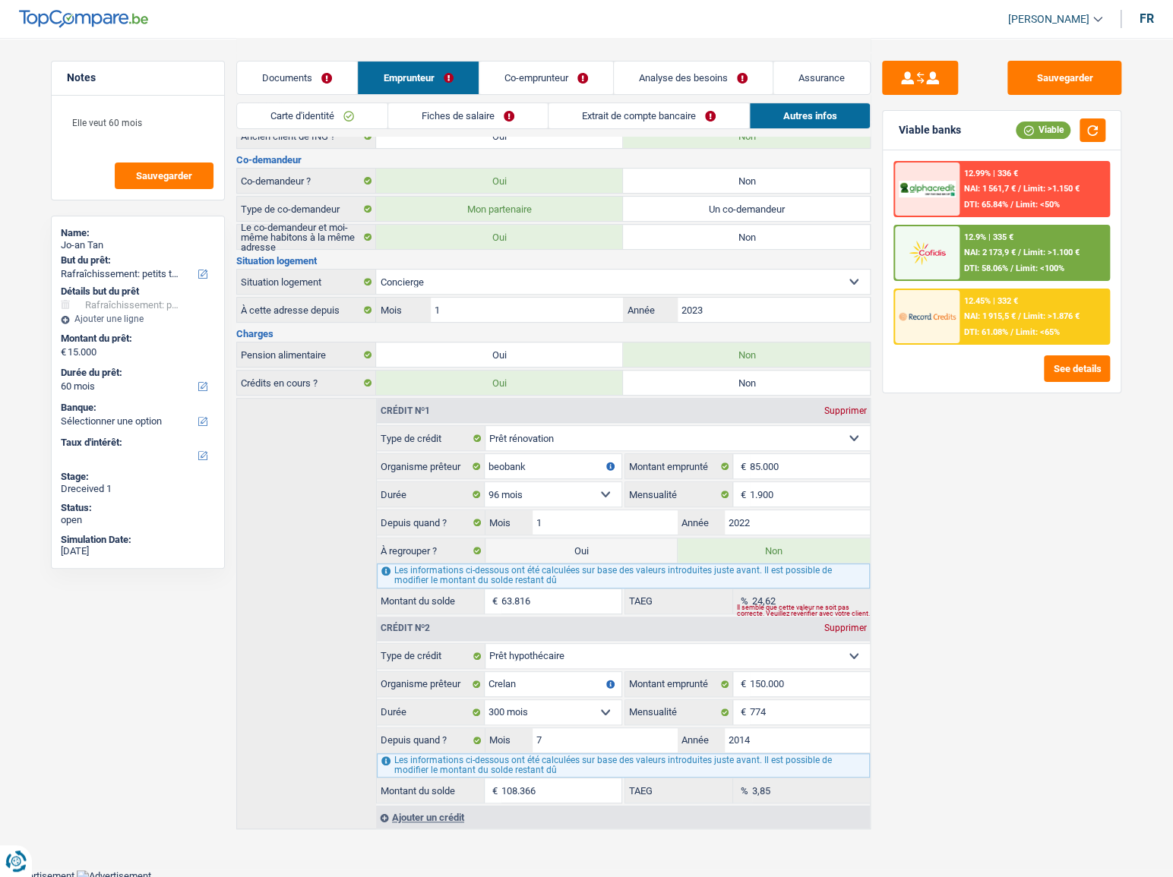
click at [507, 71] on link "Co-emprunteur" at bounding box center [546, 78] width 134 height 33
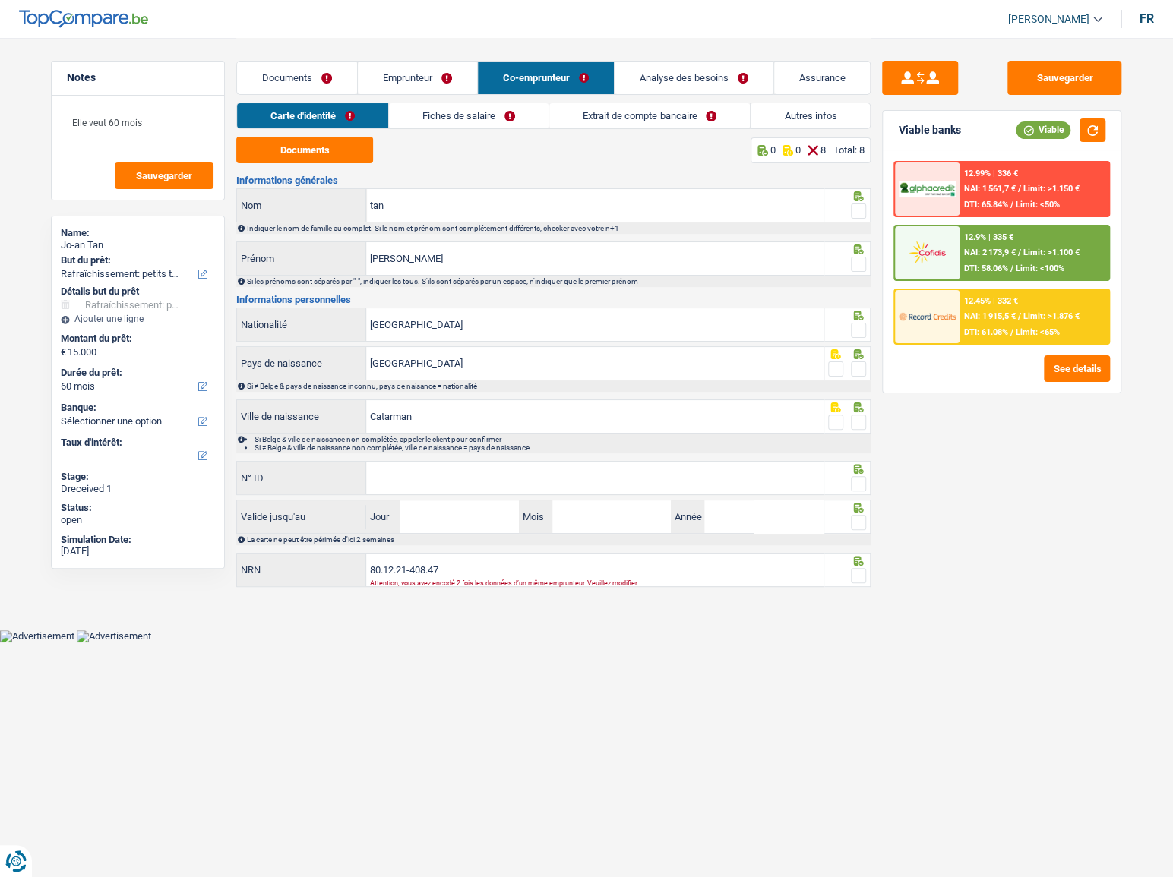
scroll to position [0, 0]
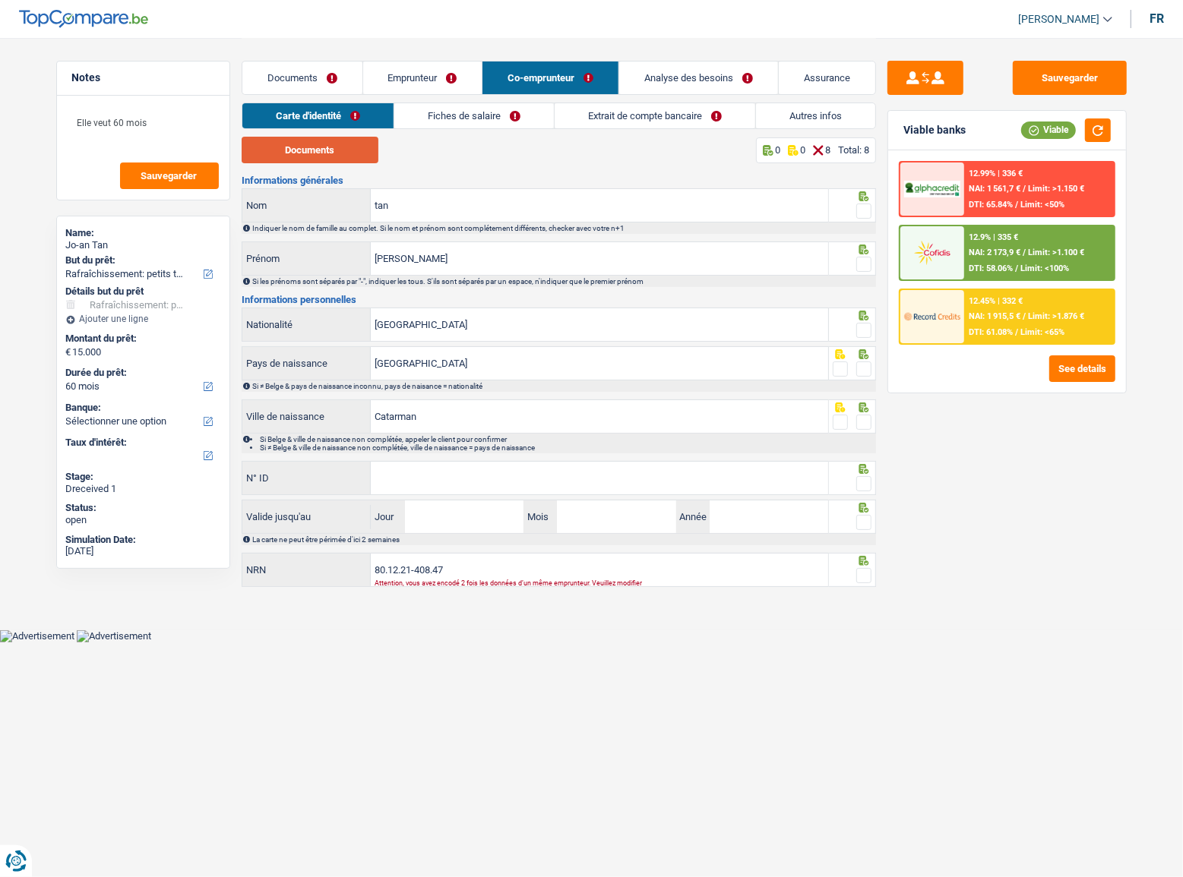
click at [288, 153] on button "Documents" at bounding box center [310, 150] width 137 height 27
click at [857, 213] on span at bounding box center [863, 211] width 15 height 15
click at [0, 0] on input "radio" at bounding box center [0, 0] width 0 height 0
click at [861, 251] on icon at bounding box center [863, 250] width 15 height 10
click at [864, 263] on span at bounding box center [863, 264] width 15 height 15
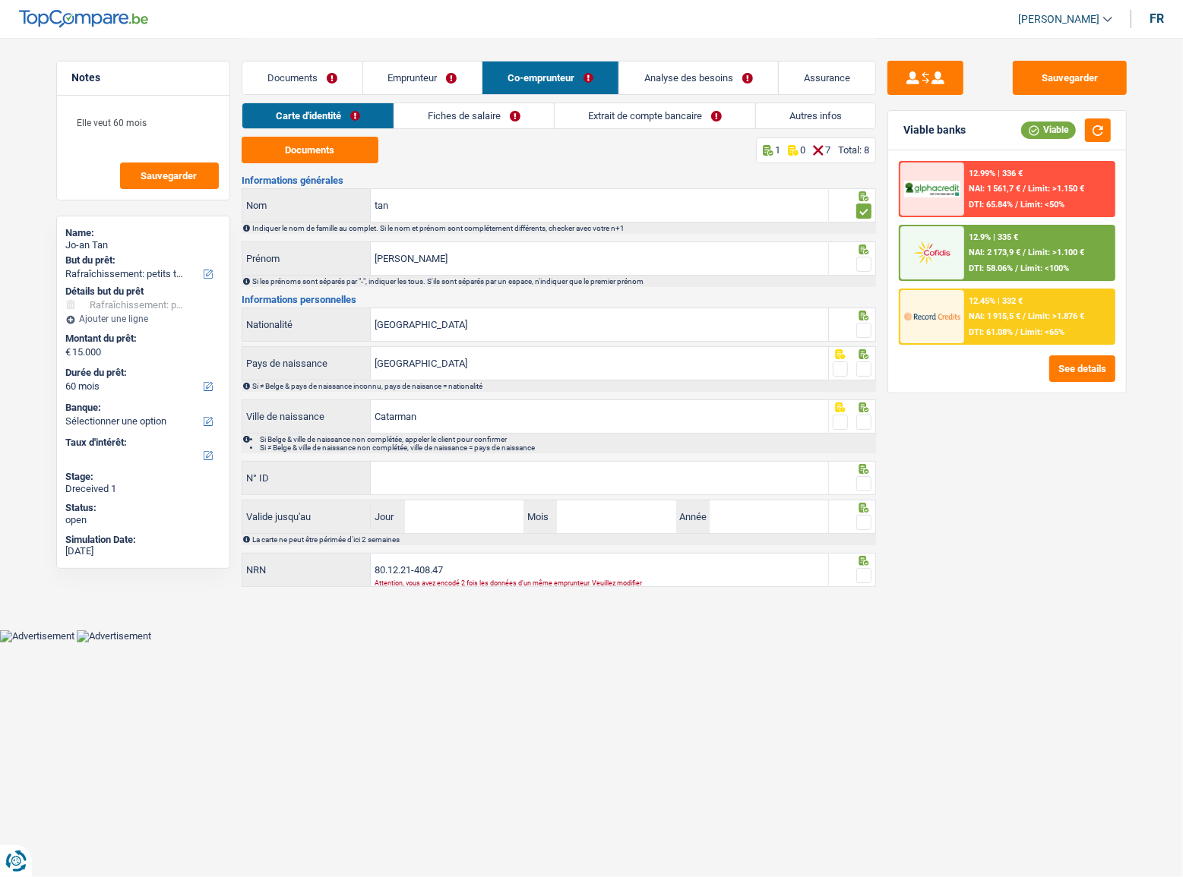
click at [0, 0] on input "radio" at bounding box center [0, 0] width 0 height 0
click at [452, 258] on input "kim" at bounding box center [599, 258] width 457 height 33
drag, startPoint x: 471, startPoint y: 149, endPoint x: 431, endPoint y: 207, distance: 70.6
click at [428, 204] on div "Documents 2 0 6 Total: 8 Informations générales tan Nom Indiquer le nom de fami…" at bounding box center [559, 363] width 634 height 453
click at [431, 243] on div "kim Prénom" at bounding box center [536, 259] width 588 height 34
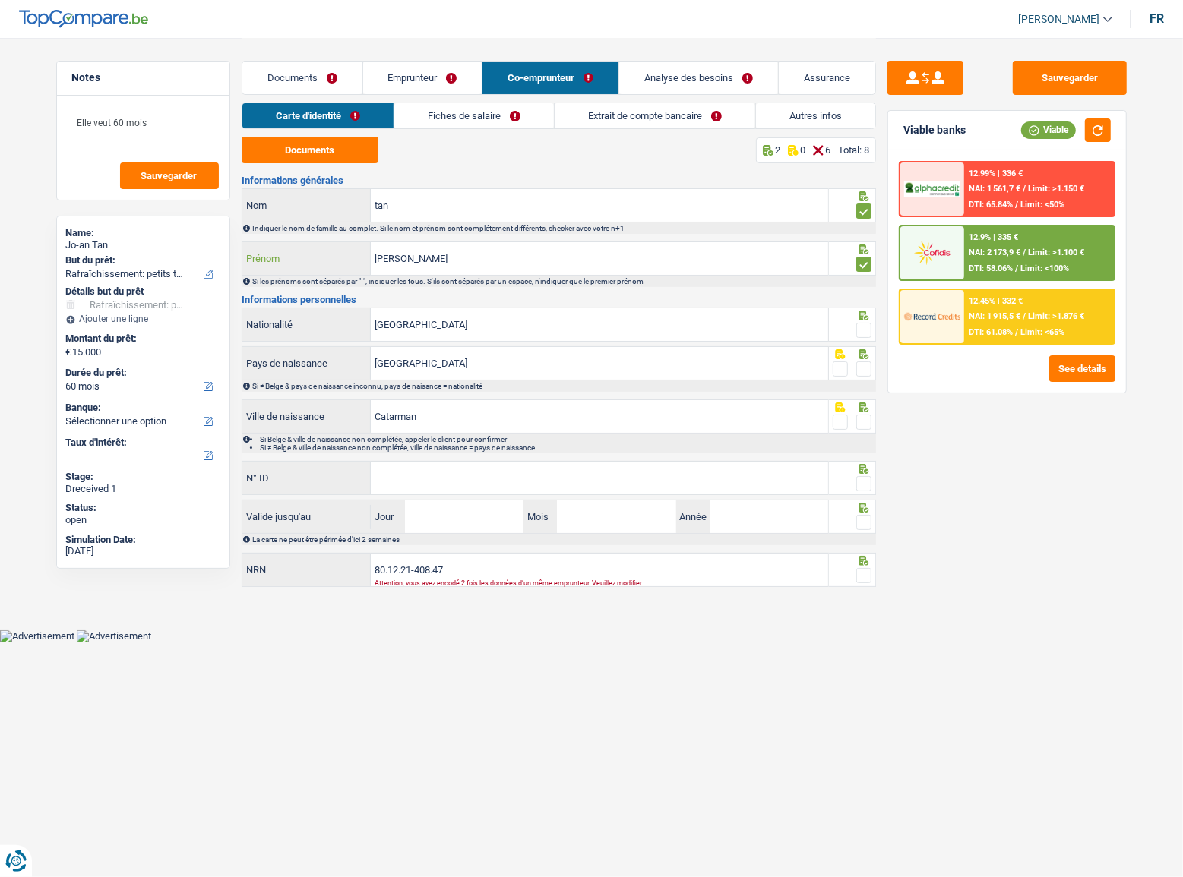
click at [426, 252] on input "kim" at bounding box center [599, 258] width 457 height 33
paste input "Yakit"
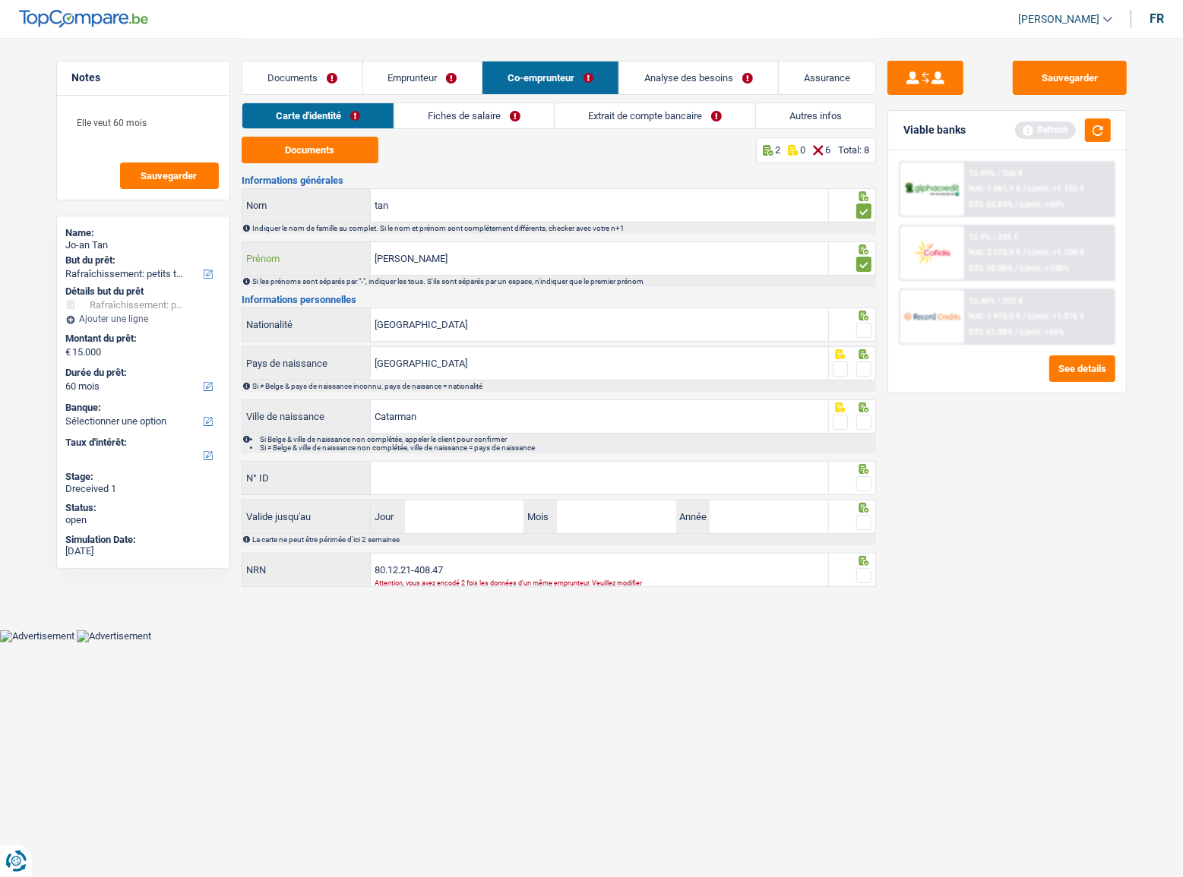
type input "kim Yakit"
click at [857, 412] on div at bounding box center [852, 417] width 47 height 34
click at [864, 365] on span at bounding box center [863, 369] width 15 height 15
click at [0, 0] on input "radio" at bounding box center [0, 0] width 0 height 0
click at [863, 326] on span at bounding box center [863, 330] width 15 height 15
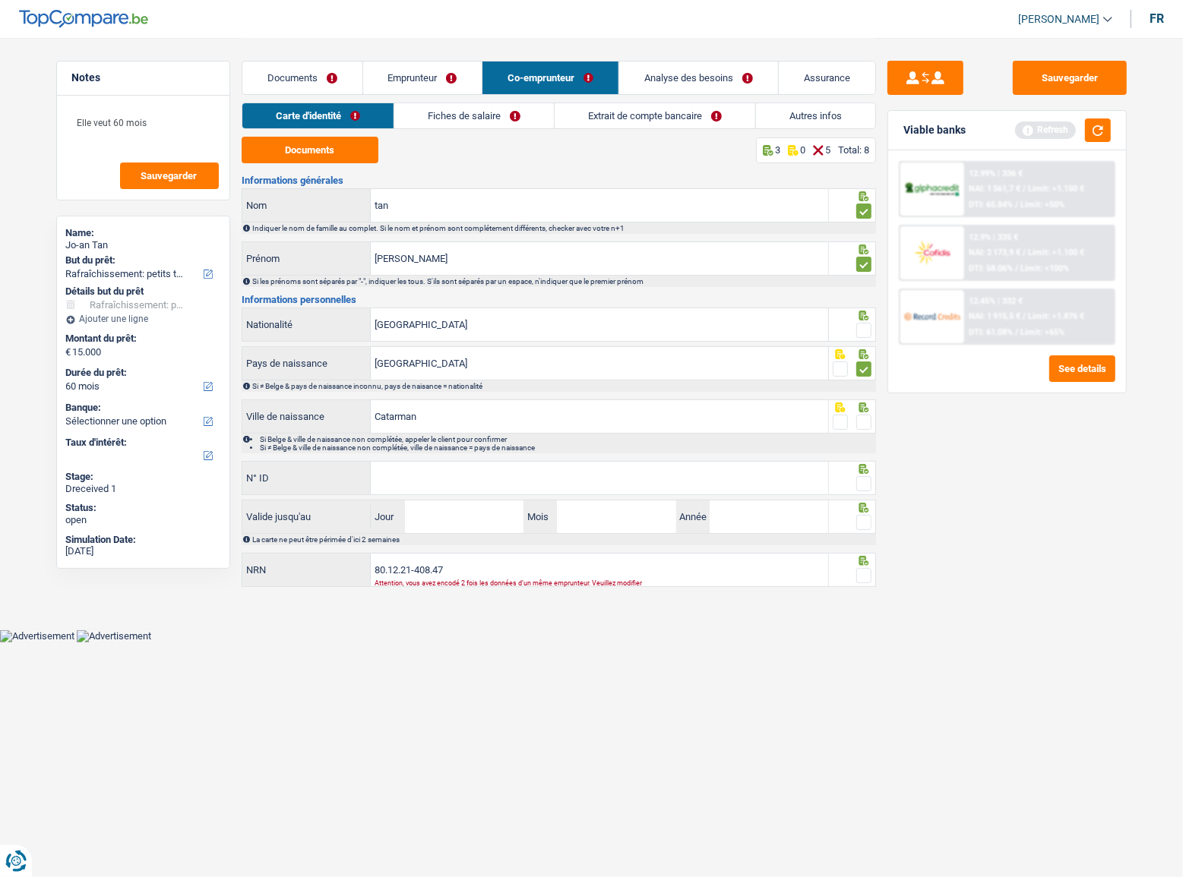
click at [0, 0] on input "radio" at bounding box center [0, 0] width 0 height 0
click at [870, 422] on span at bounding box center [863, 422] width 15 height 15
click at [0, 0] on input "radio" at bounding box center [0, 0] width 0 height 0
click at [868, 468] on icon at bounding box center [863, 469] width 15 height 10
click at [868, 477] on span at bounding box center [863, 483] width 15 height 15
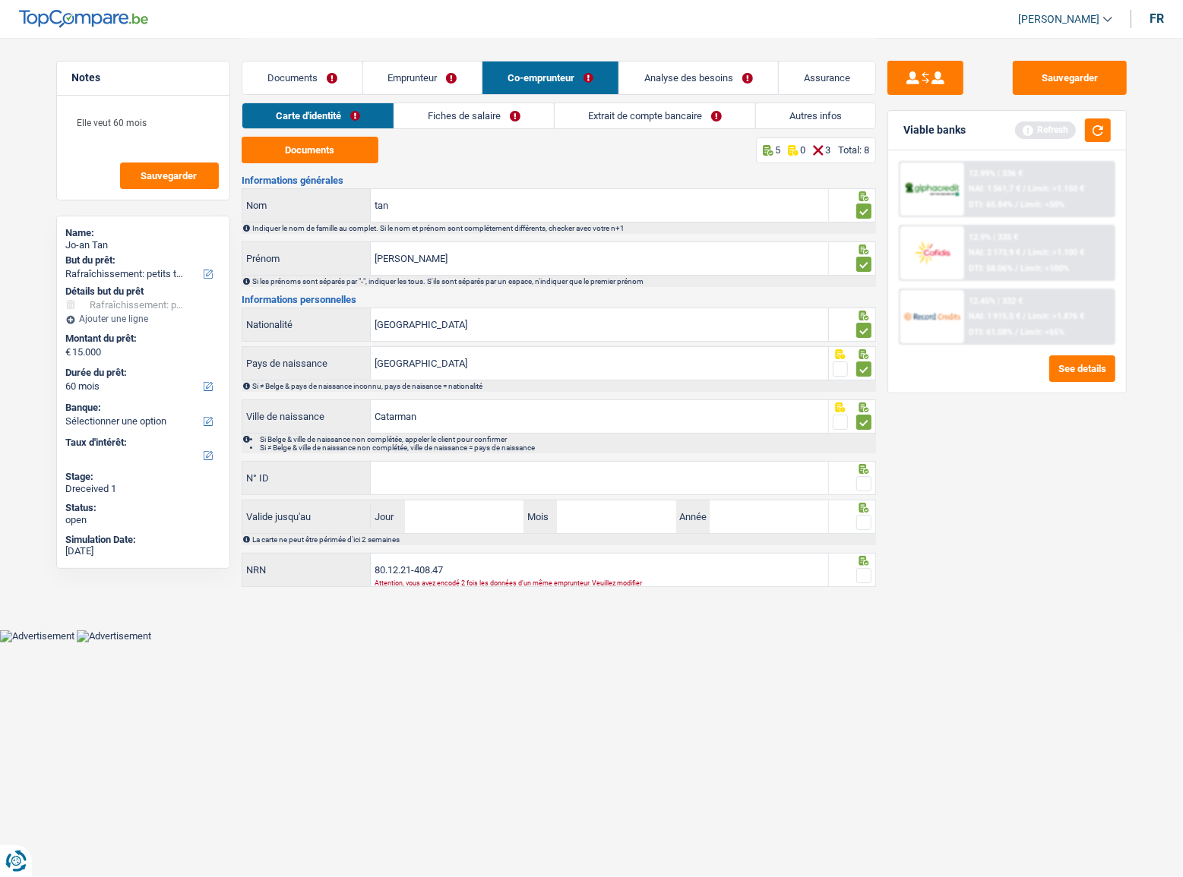
click at [0, 0] on input "radio" at bounding box center [0, 0] width 0 height 0
drag, startPoint x: 513, startPoint y: 479, endPoint x: 515, endPoint y: 471, distance: 7.7
click at [513, 479] on input "N° ID" at bounding box center [599, 478] width 457 height 33
type input "595-4285370-25"
click at [499, 510] on input "Jour" at bounding box center [464, 517] width 118 height 33
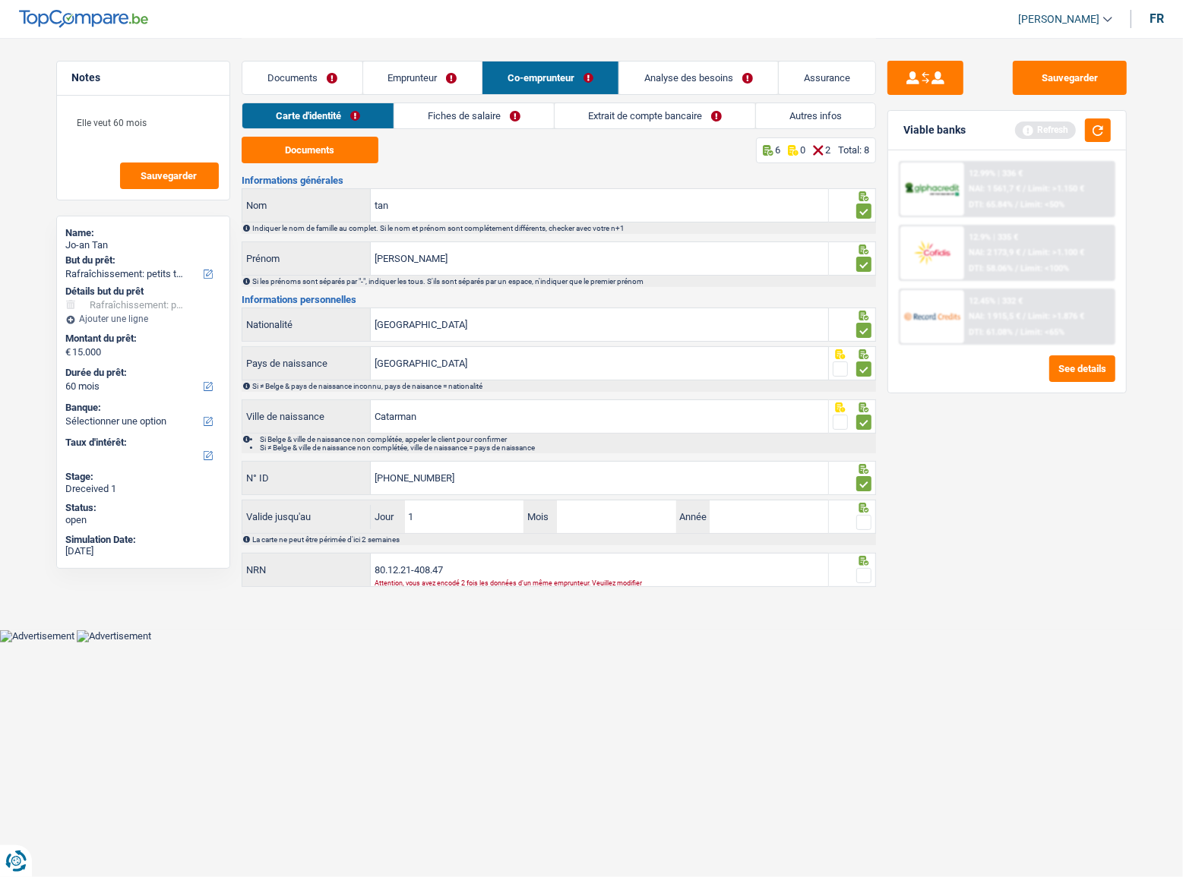
type input "13"
type input "06"
type input "2035"
drag, startPoint x: 484, startPoint y: 560, endPoint x: 246, endPoint y: 558, distance: 237.8
click at [248, 561] on div "80.12.21-408.47 NRN" at bounding box center [535, 570] width 586 height 33
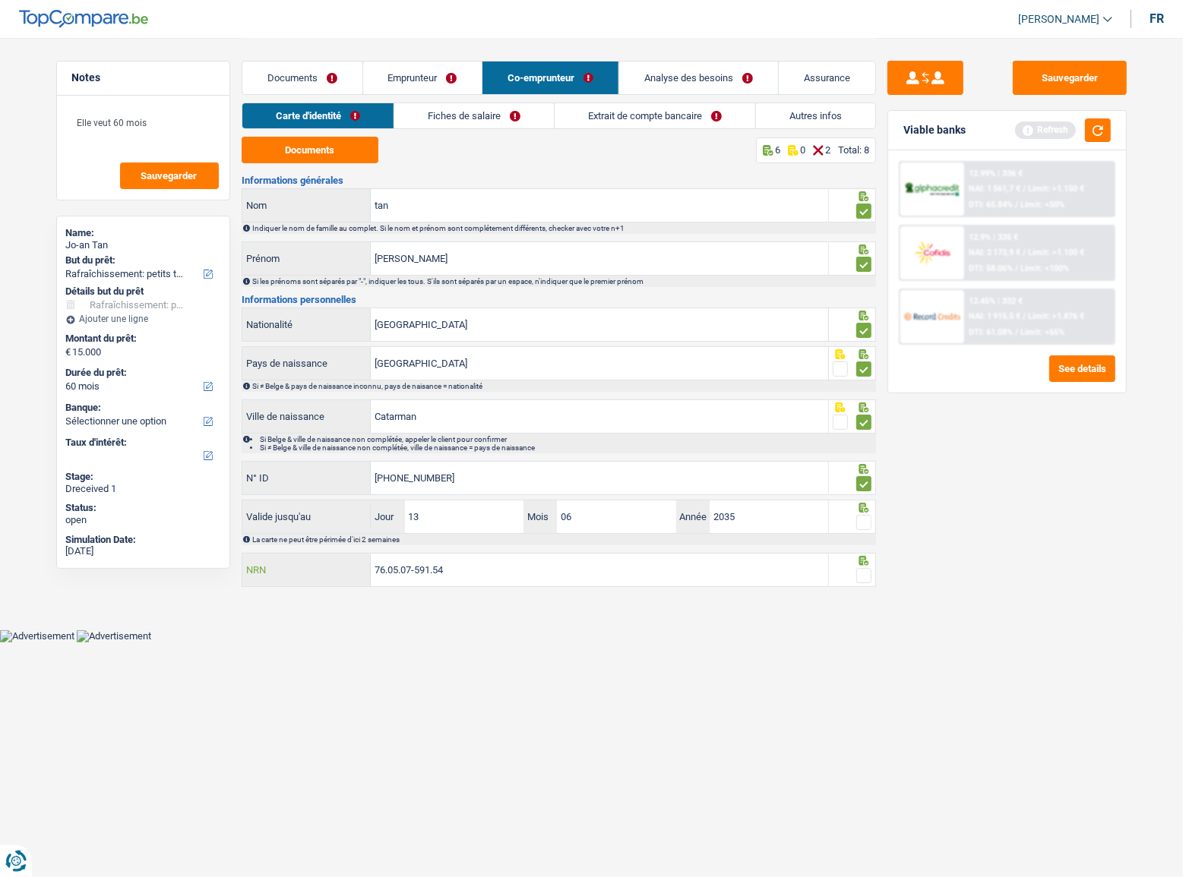
type input "76.05.07-591.54"
click at [867, 526] on span at bounding box center [863, 522] width 15 height 15
click at [0, 0] on input "radio" at bounding box center [0, 0] width 0 height 0
click at [863, 577] on span at bounding box center [863, 575] width 15 height 15
click at [0, 0] on input "radio" at bounding box center [0, 0] width 0 height 0
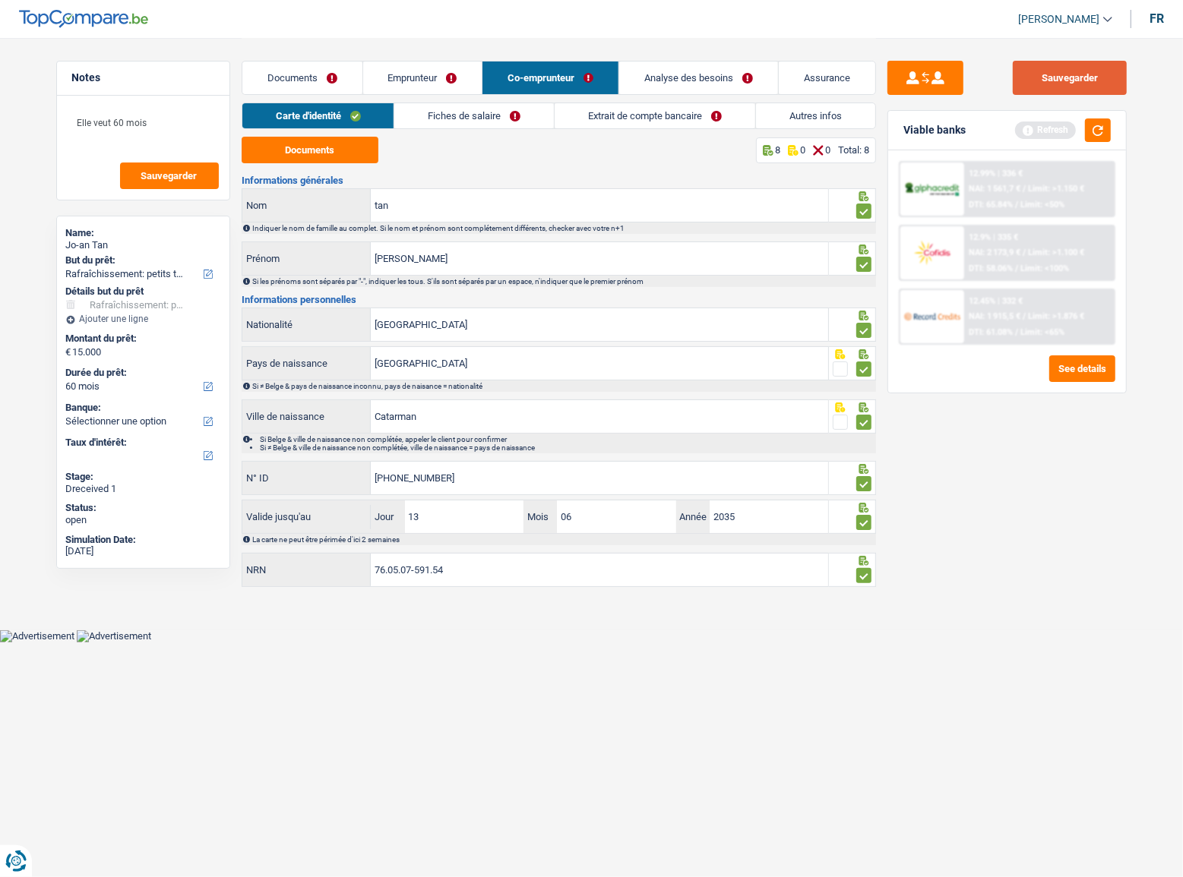
click at [1095, 69] on button "Sauvegarder" at bounding box center [1070, 78] width 114 height 34
drag, startPoint x: 519, startPoint y: 118, endPoint x: 487, endPoint y: 137, distance: 36.7
click at [518, 118] on link "Fiches de salaire" at bounding box center [474, 115] width 160 height 25
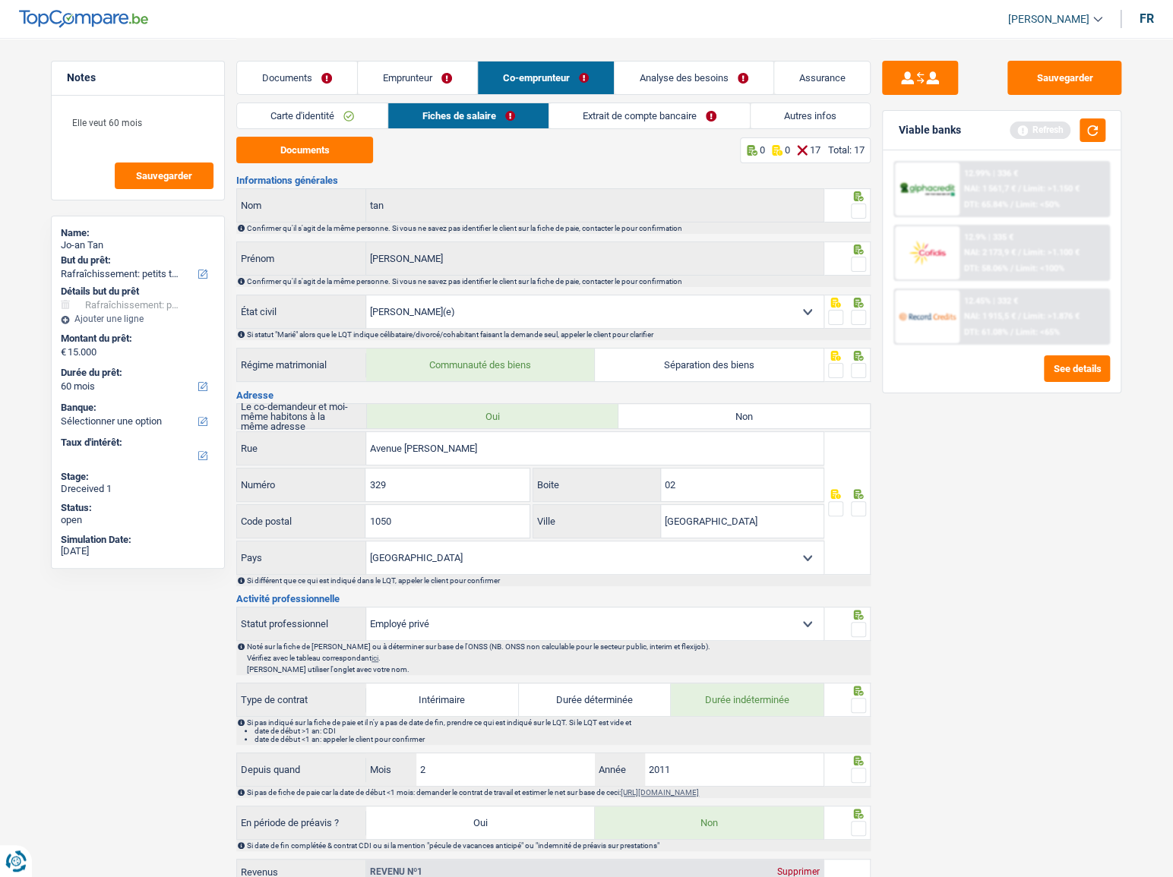
click at [857, 205] on span at bounding box center [858, 211] width 15 height 15
click at [0, 0] on input "radio" at bounding box center [0, 0] width 0 height 0
click at [861, 258] on span at bounding box center [858, 264] width 15 height 15
click at [0, 0] on input "radio" at bounding box center [0, 0] width 0 height 0
click at [863, 310] on span at bounding box center [858, 317] width 15 height 15
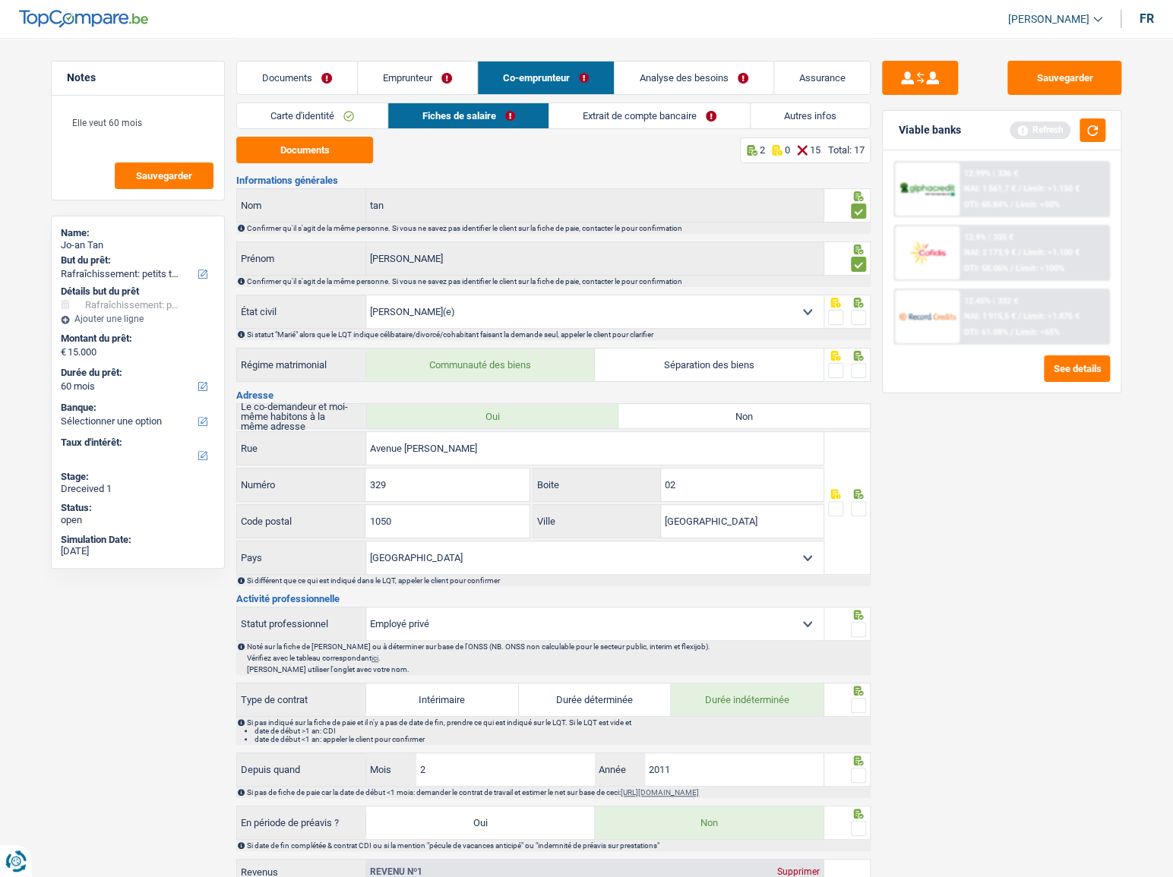
click at [0, 0] on input "radio" at bounding box center [0, 0] width 0 height 0
click at [355, 162] on button "Documents" at bounding box center [304, 150] width 137 height 27
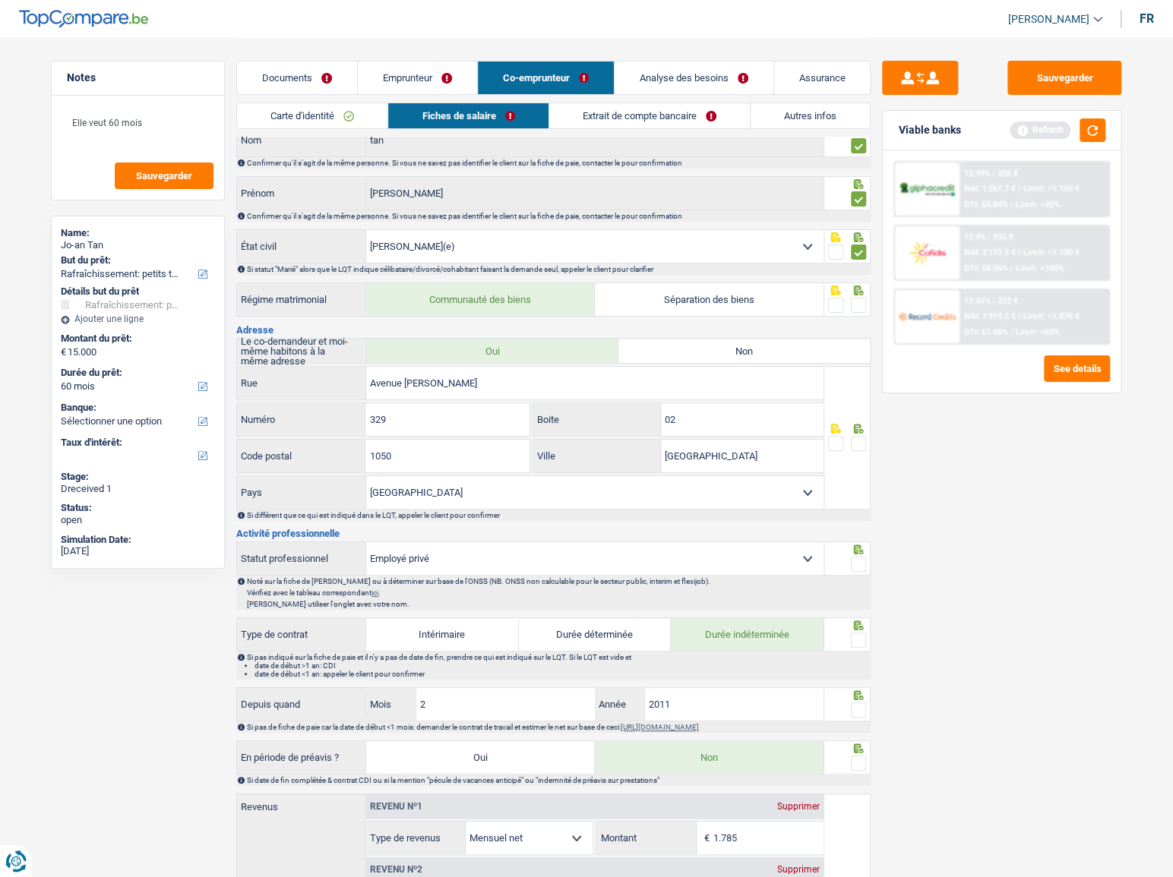
scroll to position [137, 0]
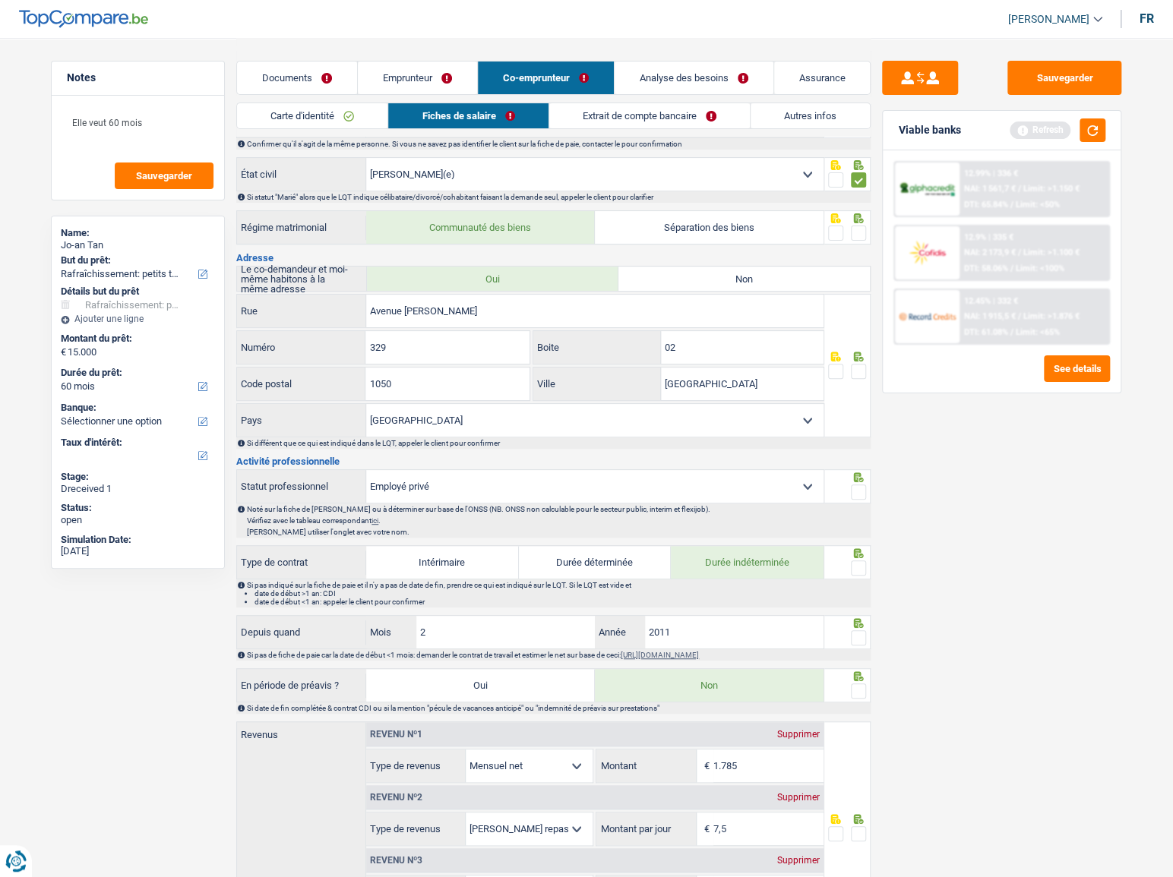
click at [858, 235] on span at bounding box center [858, 233] width 15 height 15
click at [0, 0] on input "radio" at bounding box center [0, 0] width 0 height 0
click at [854, 374] on span at bounding box center [858, 371] width 15 height 15
click at [0, 0] on input "radio" at bounding box center [0, 0] width 0 height 0
click at [859, 494] on span at bounding box center [858, 492] width 15 height 15
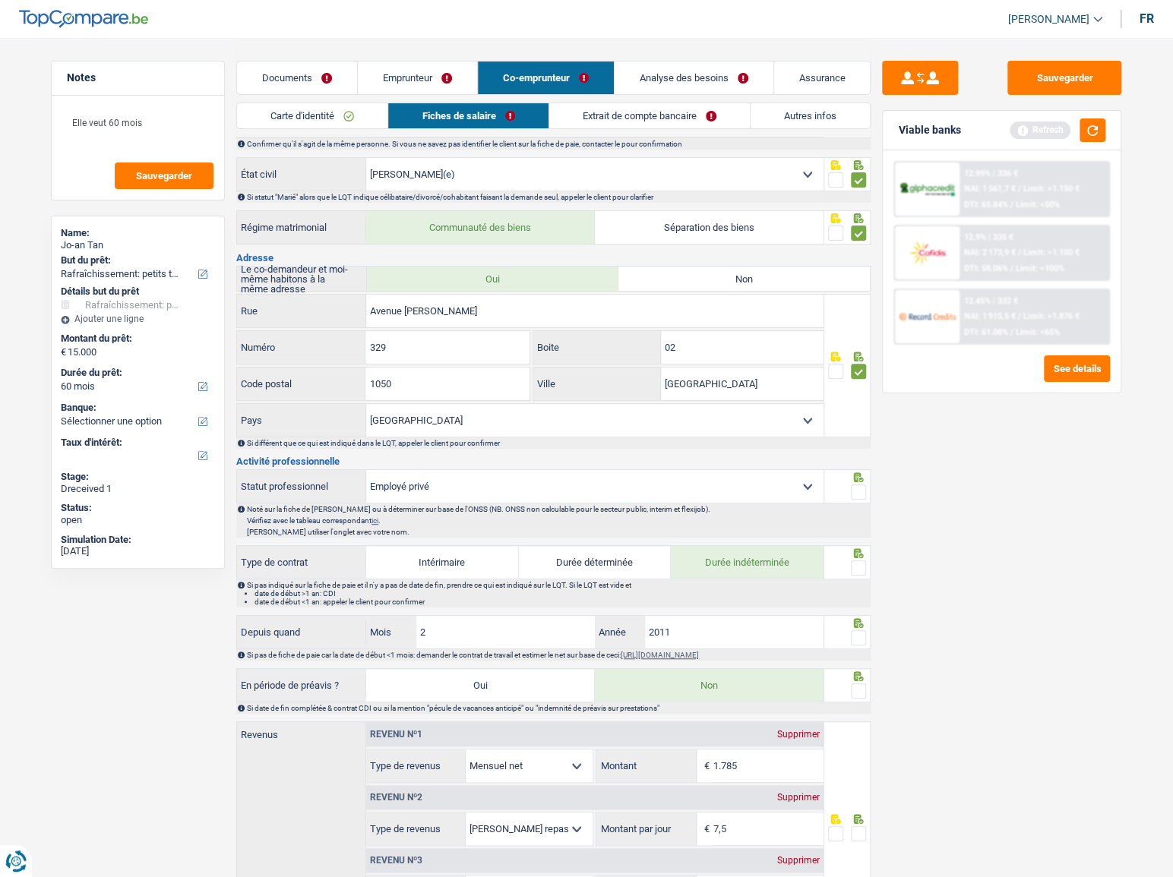
click at [0, 0] on input "radio" at bounding box center [0, 0] width 0 height 0
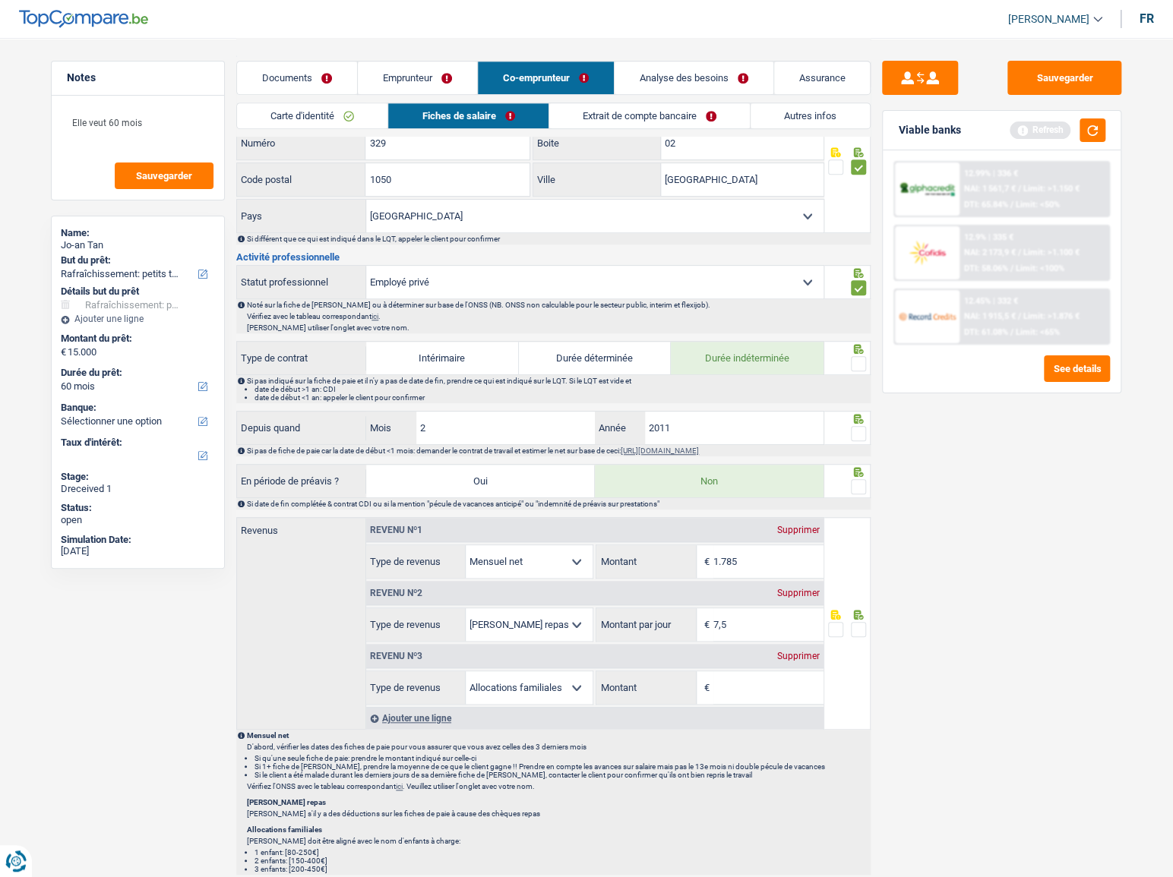
scroll to position [345, 0]
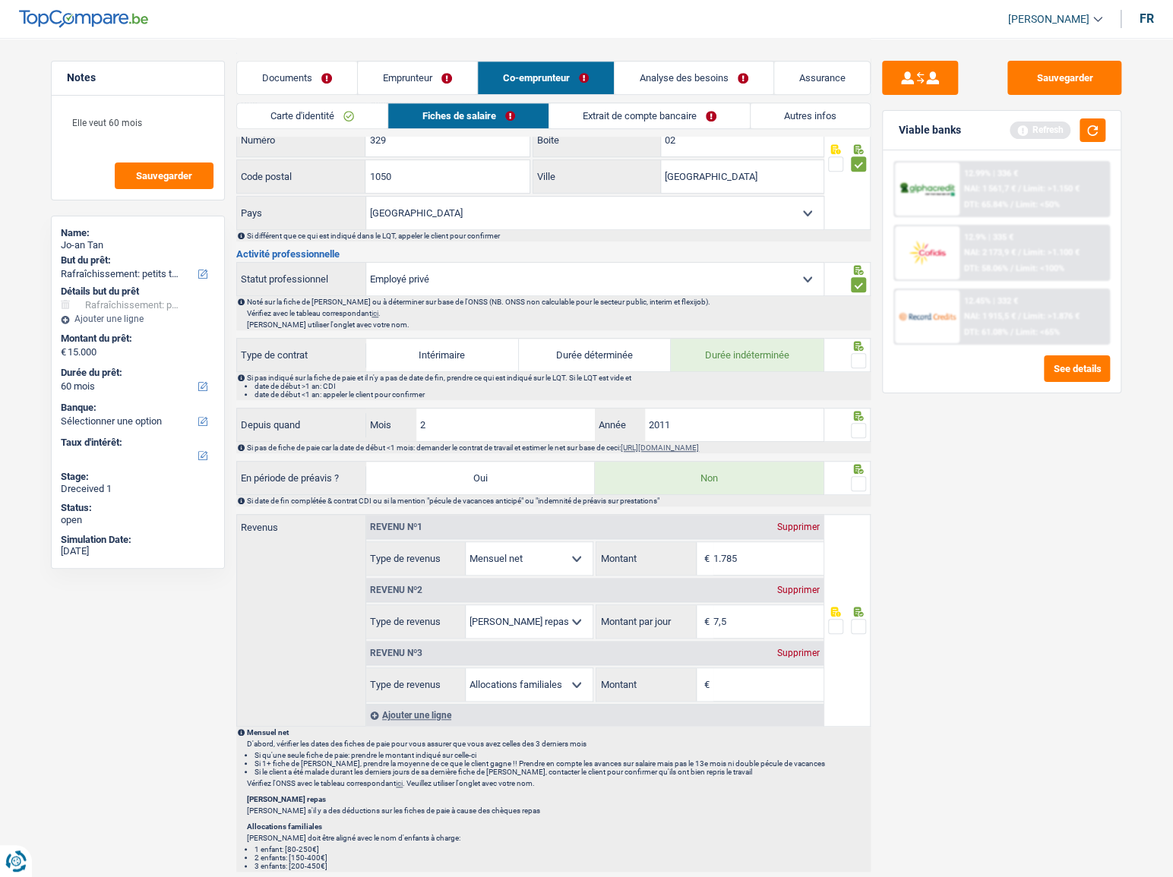
click at [863, 362] on span at bounding box center [858, 360] width 15 height 15
click at [0, 0] on input "radio" at bounding box center [0, 0] width 0 height 0
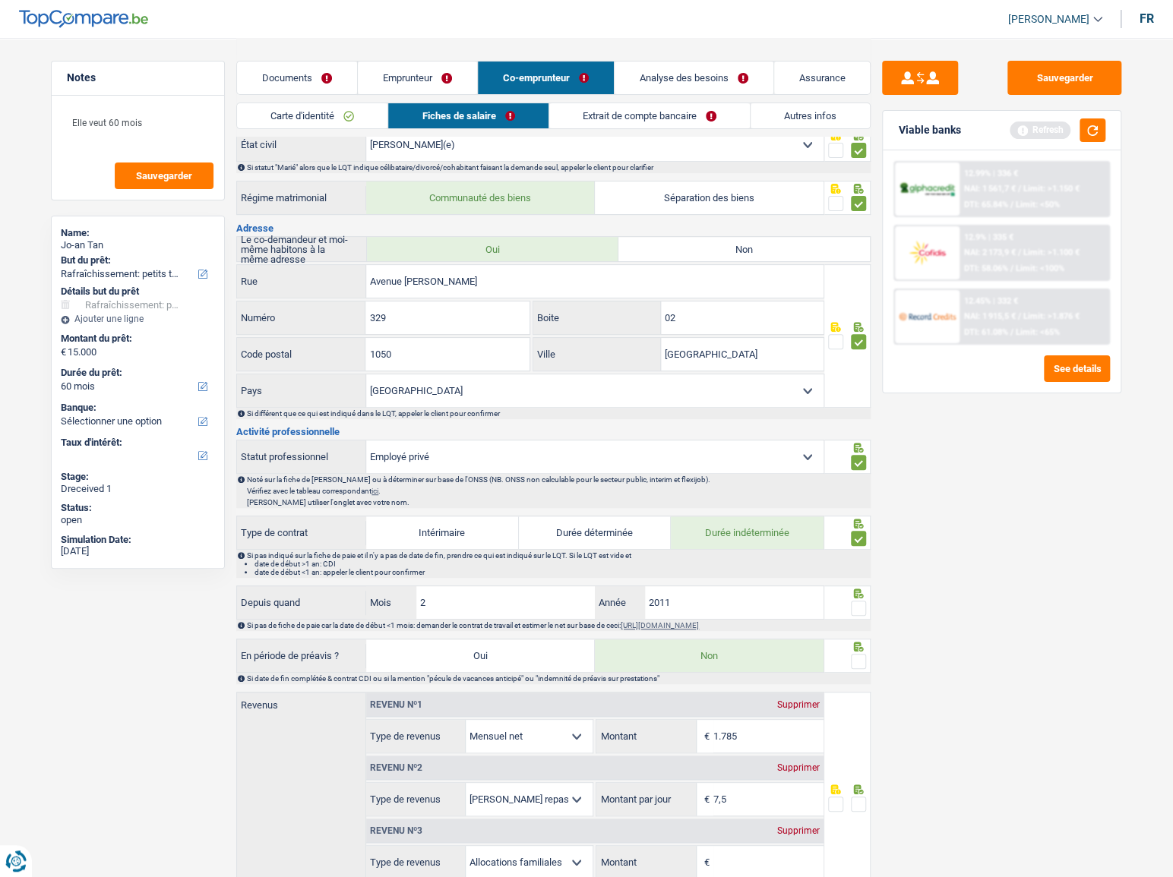
scroll to position [276, 0]
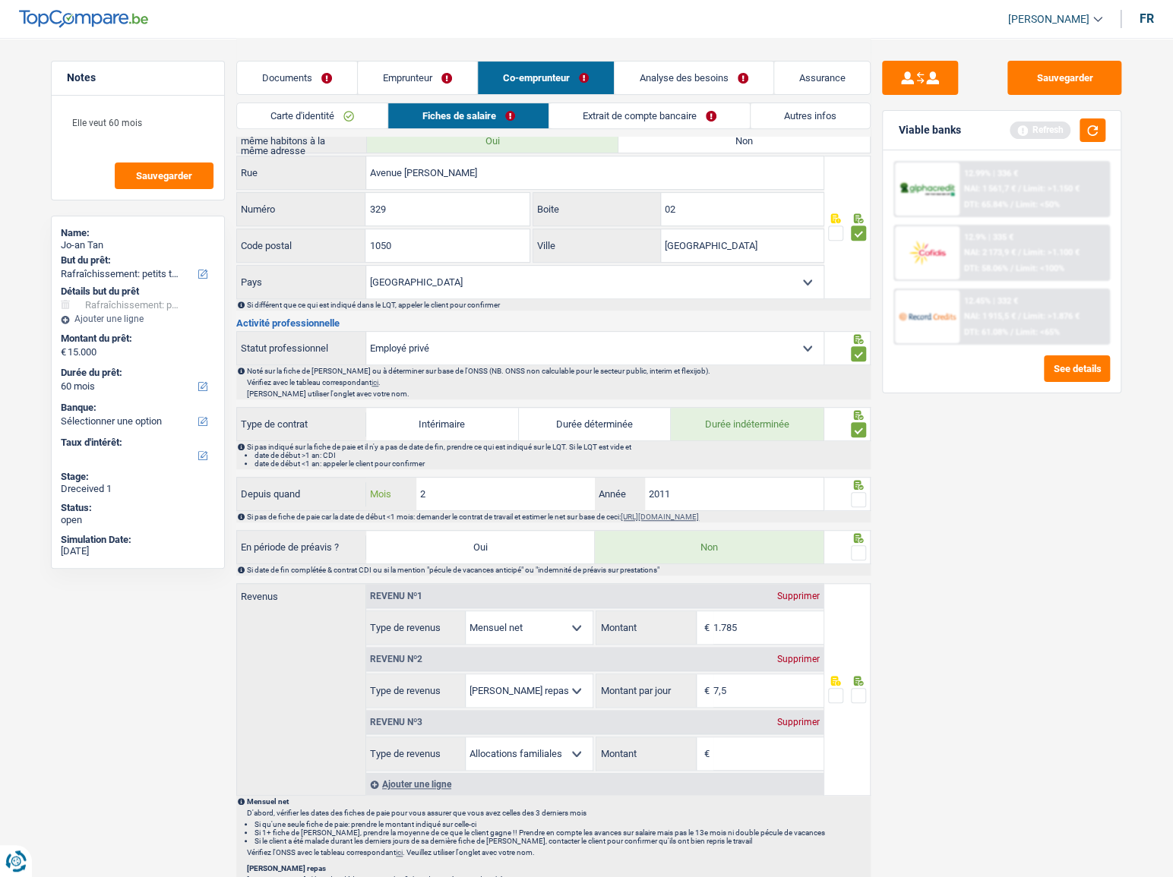
drag, startPoint x: 461, startPoint y: 492, endPoint x: 269, endPoint y: 491, distance: 192.2
click at [268, 491] on div "Depuis quand 2 Mois / 2011 Année" at bounding box center [530, 494] width 586 height 33
type input "4"
click at [702, 502] on input "2011" at bounding box center [734, 494] width 179 height 33
type input "2017"
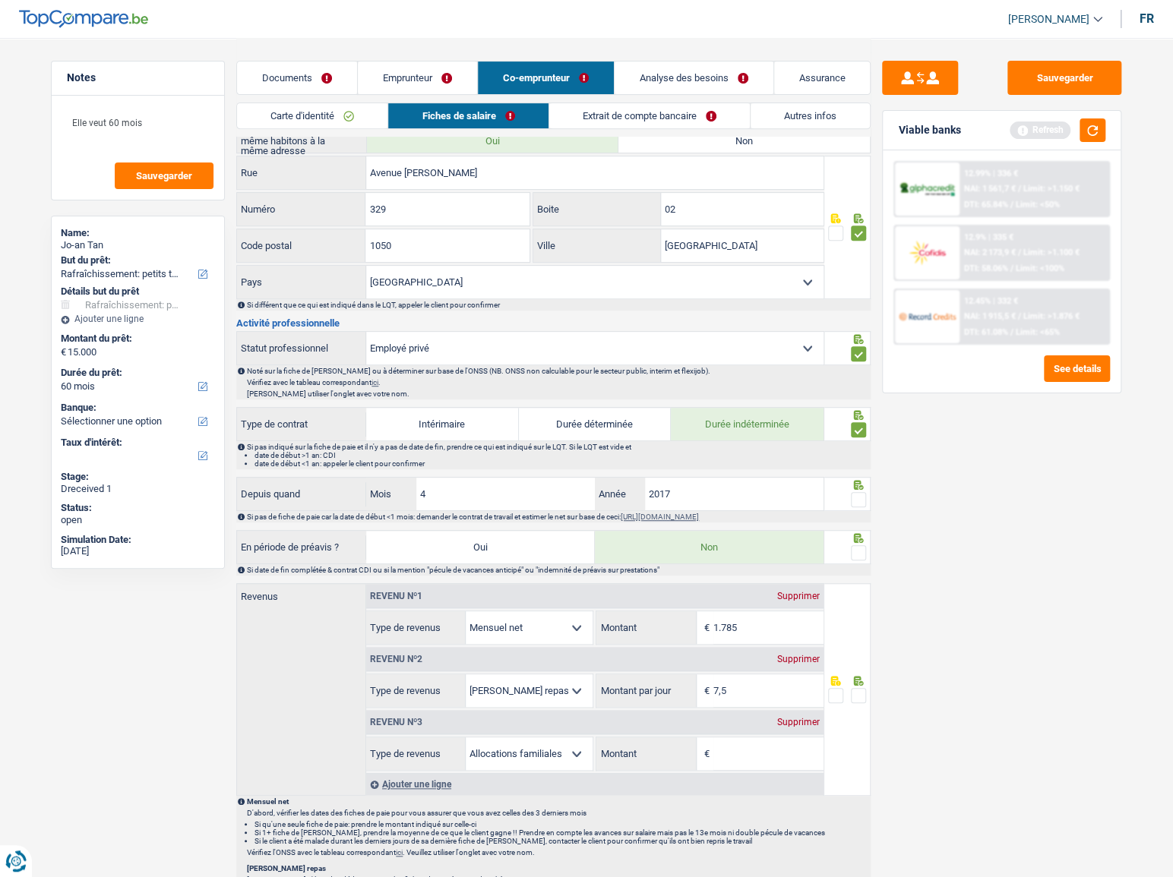
click at [861, 500] on span at bounding box center [858, 499] width 15 height 15
click at [0, 0] on input "radio" at bounding box center [0, 0] width 0 height 0
click at [855, 547] on span at bounding box center [858, 552] width 15 height 15
click at [0, 0] on input "radio" at bounding box center [0, 0] width 0 height 0
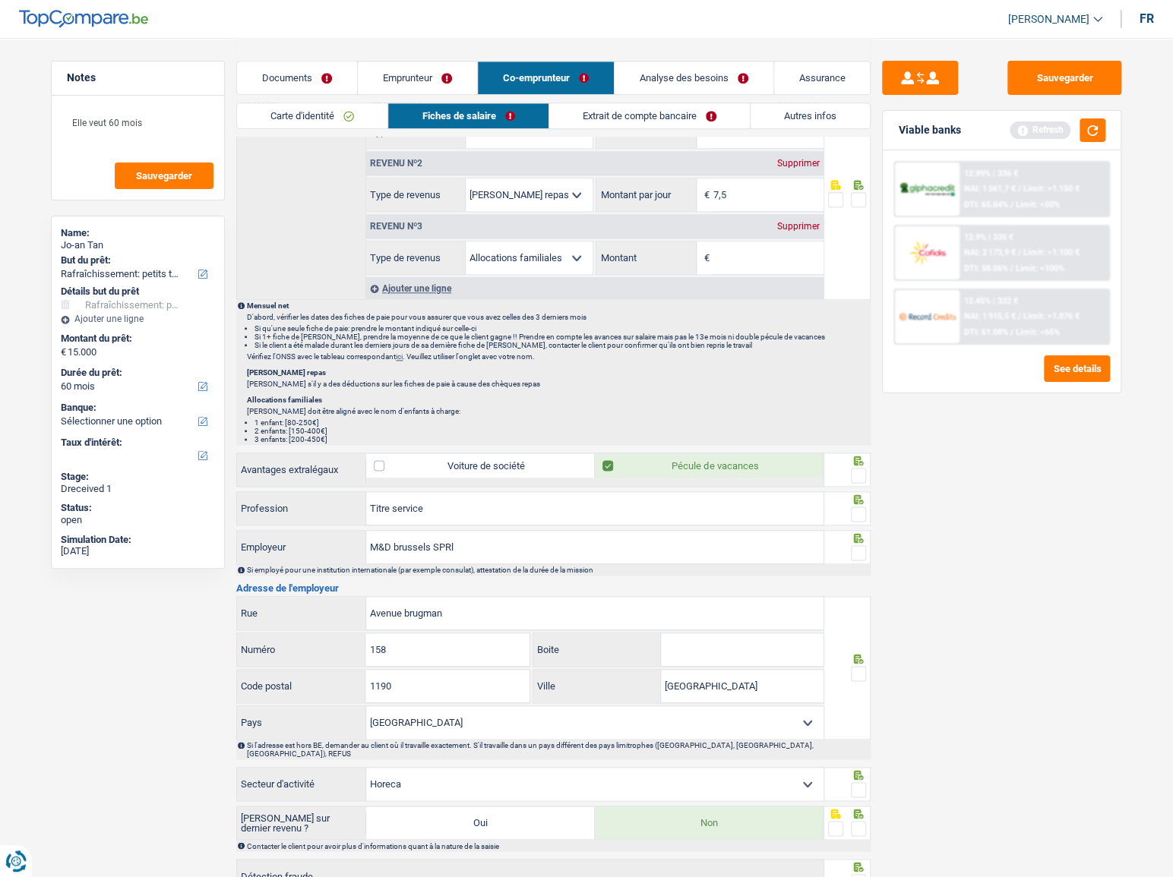
scroll to position [878, 0]
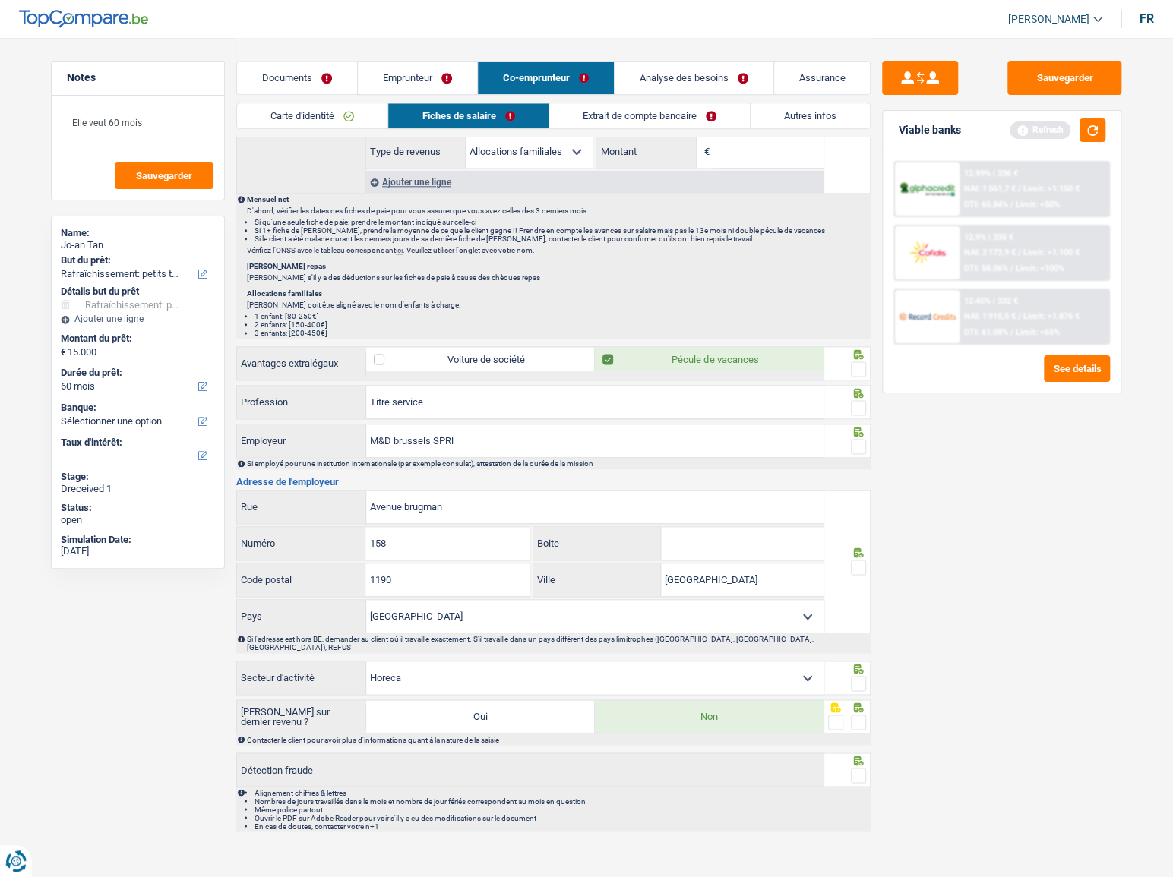
click at [853, 715] on span at bounding box center [858, 722] width 15 height 15
click at [0, 0] on input "radio" at bounding box center [0, 0] width 0 height 0
click at [858, 769] on span at bounding box center [858, 775] width 15 height 15
click at [0, 0] on input "radio" at bounding box center [0, 0] width 0 height 0
click at [488, 662] on select "Agriculture/Pêche Industrie Horeca Courier/Fitness/Taxi Construction Banques/As…" at bounding box center [594, 678] width 457 height 33
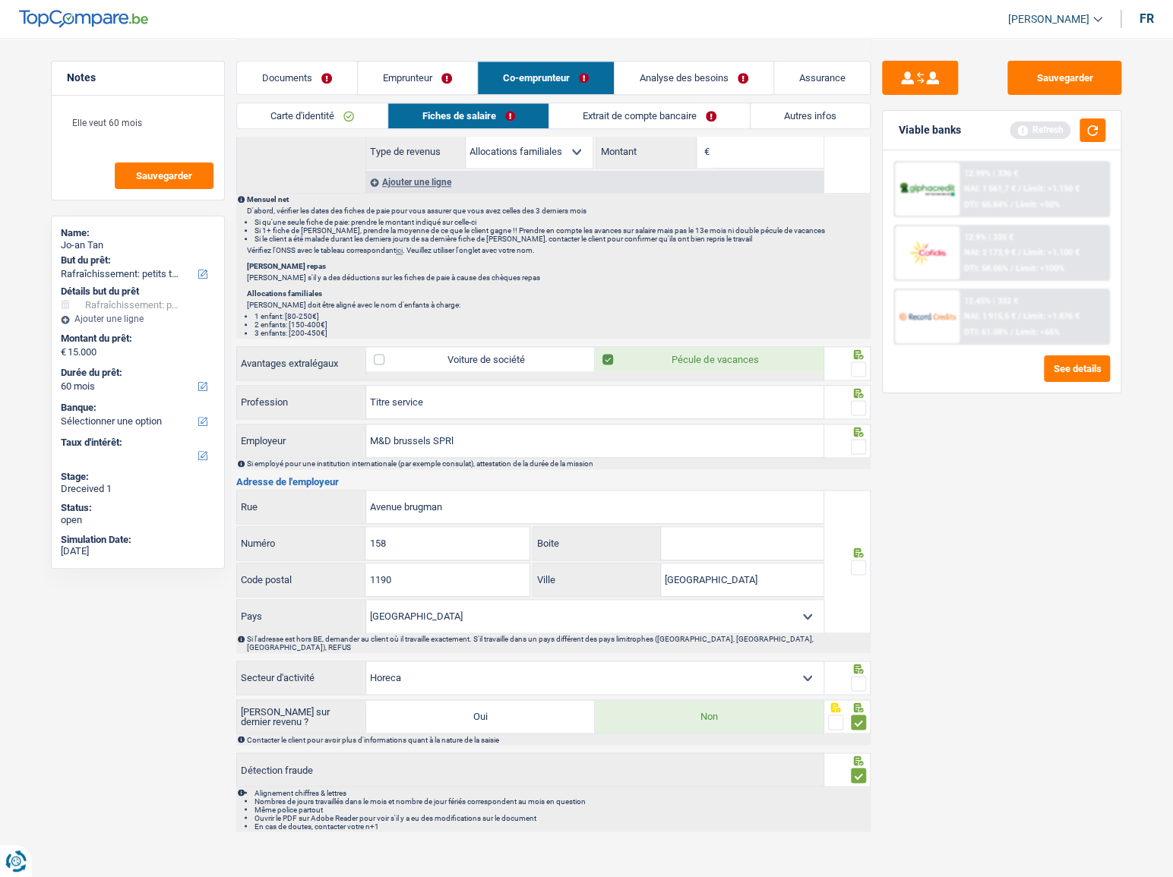
select select "smallCompanies"
click at [366, 662] on select "Agriculture/Pêche Industrie Horeca Courier/Fitness/Taxi Construction Banques/As…" at bounding box center [594, 678] width 457 height 33
drag, startPoint x: 471, startPoint y: 393, endPoint x: 273, endPoint y: 391, distance: 197.5
click at [273, 391] on div "Titre service Profession" at bounding box center [530, 402] width 586 height 33
type input "Aide-ménagère"
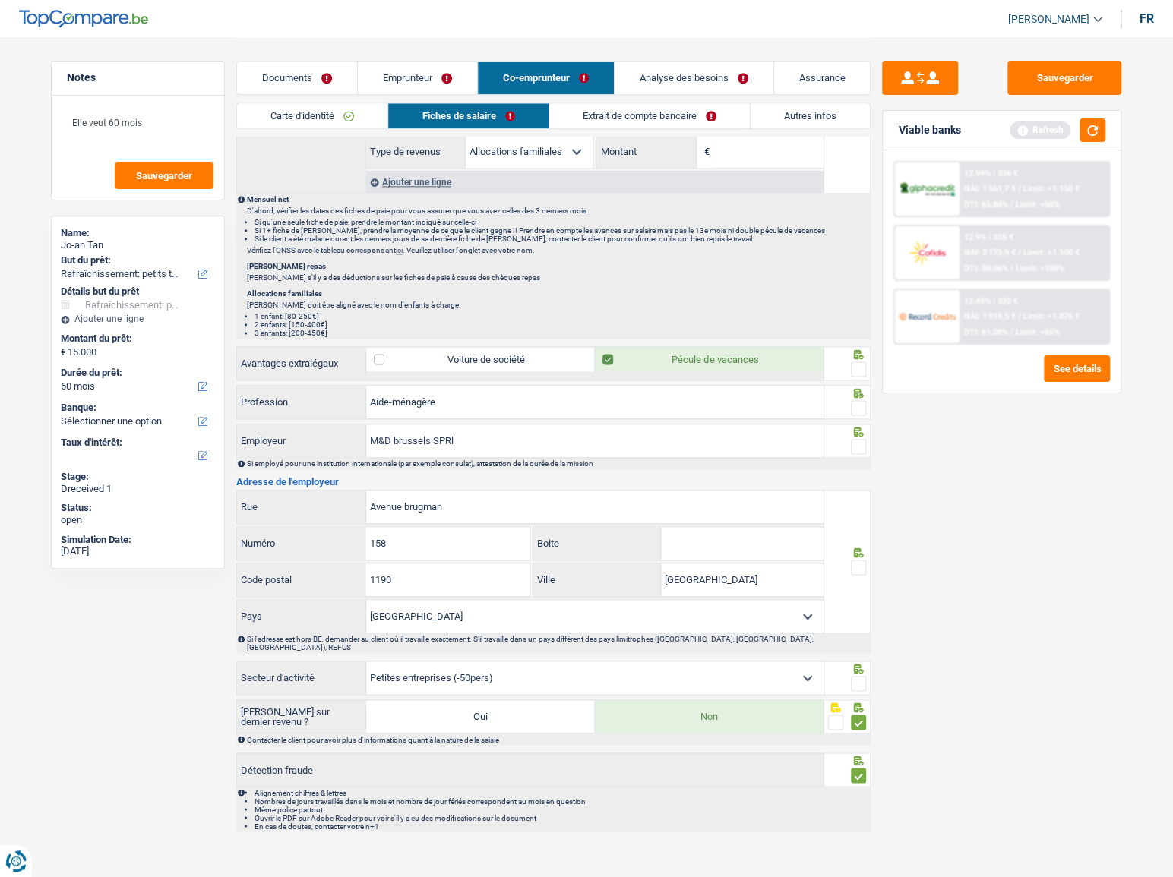
click at [851, 400] on span at bounding box center [858, 407] width 15 height 15
click at [0, 0] on input "radio" at bounding box center [0, 0] width 0 height 0
click at [862, 371] on span at bounding box center [858, 369] width 15 height 15
click at [0, 0] on input "radio" at bounding box center [0, 0] width 0 height 0
click at [840, 438] on fieldset at bounding box center [847, 447] width 39 height 19
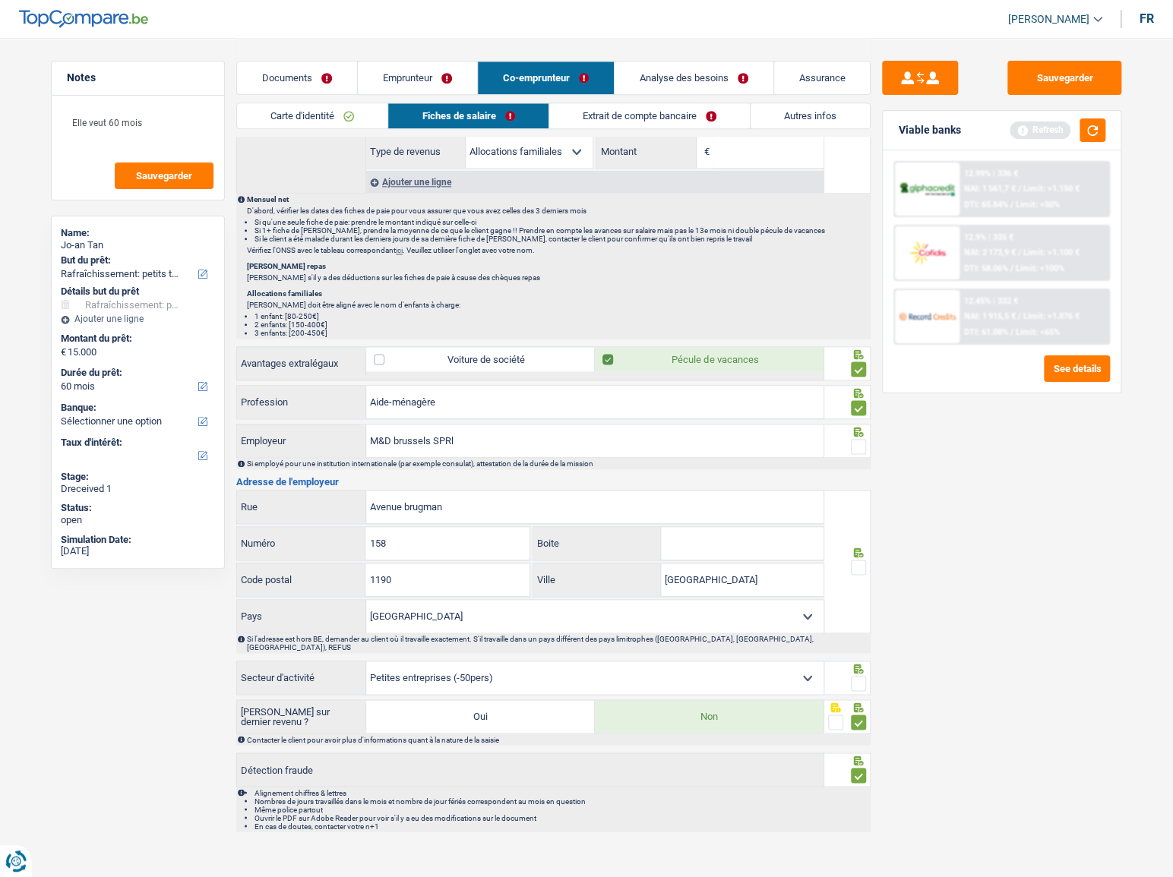
click at [853, 441] on span at bounding box center [858, 446] width 15 height 15
click at [0, 0] on input "radio" at bounding box center [0, 0] width 0 height 0
click at [438, 430] on input "M&D brussels SPRl" at bounding box center [594, 441] width 457 height 33
type input "M&D brussels"
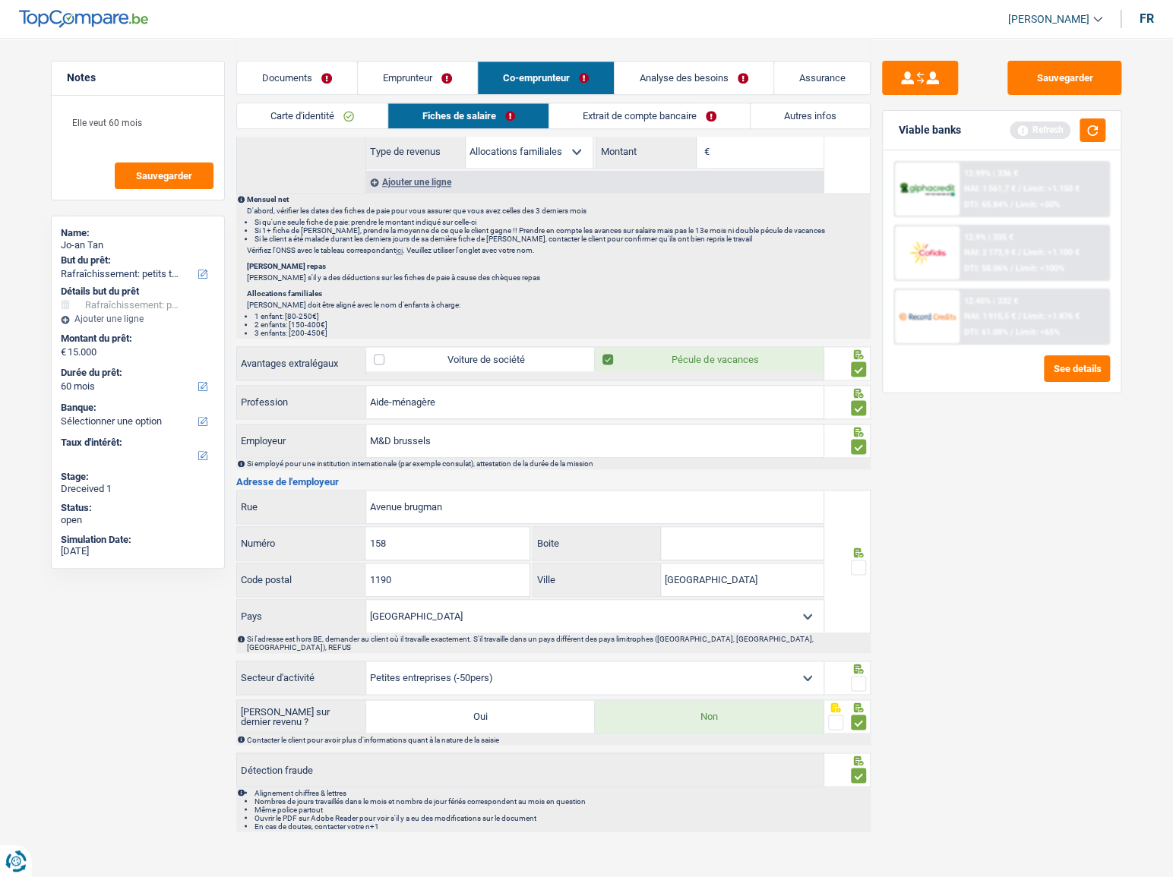
click at [959, 568] on div "Sauvegarder Viable banks Refresh 12.99% | 336 € NAI: 1 561,7 € / Limit: >1.150 …" at bounding box center [1001, 457] width 262 height 792
click at [471, 511] on input "Avenue brugman" at bounding box center [594, 507] width 457 height 33
type input "Avenue brugmann"
click at [406, 537] on input "158" at bounding box center [446, 543] width 163 height 33
click at [855, 560] on span at bounding box center [858, 567] width 15 height 15
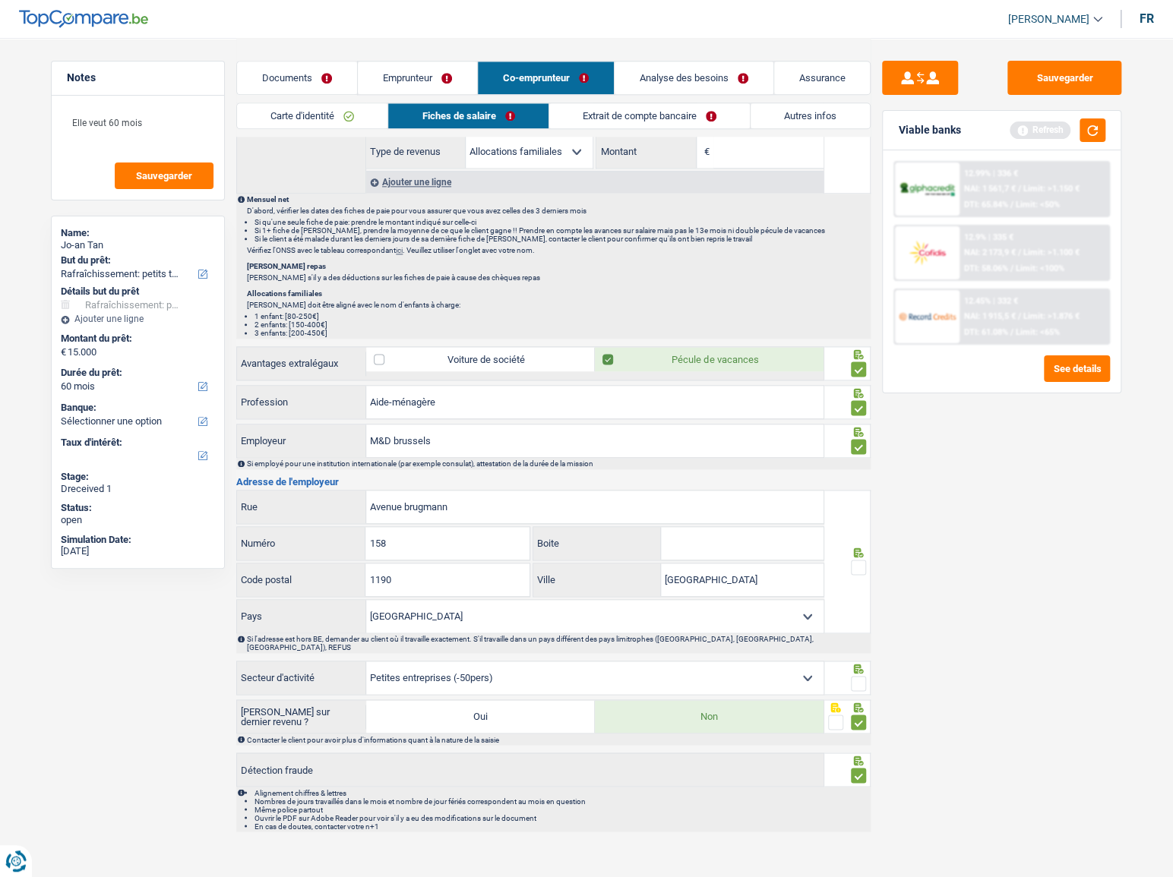
click at [0, 0] on input "radio" at bounding box center [0, 0] width 0 height 0
click at [864, 676] on span at bounding box center [858, 683] width 15 height 15
click at [0, 0] on input "radio" at bounding box center [0, 0] width 0 height 0
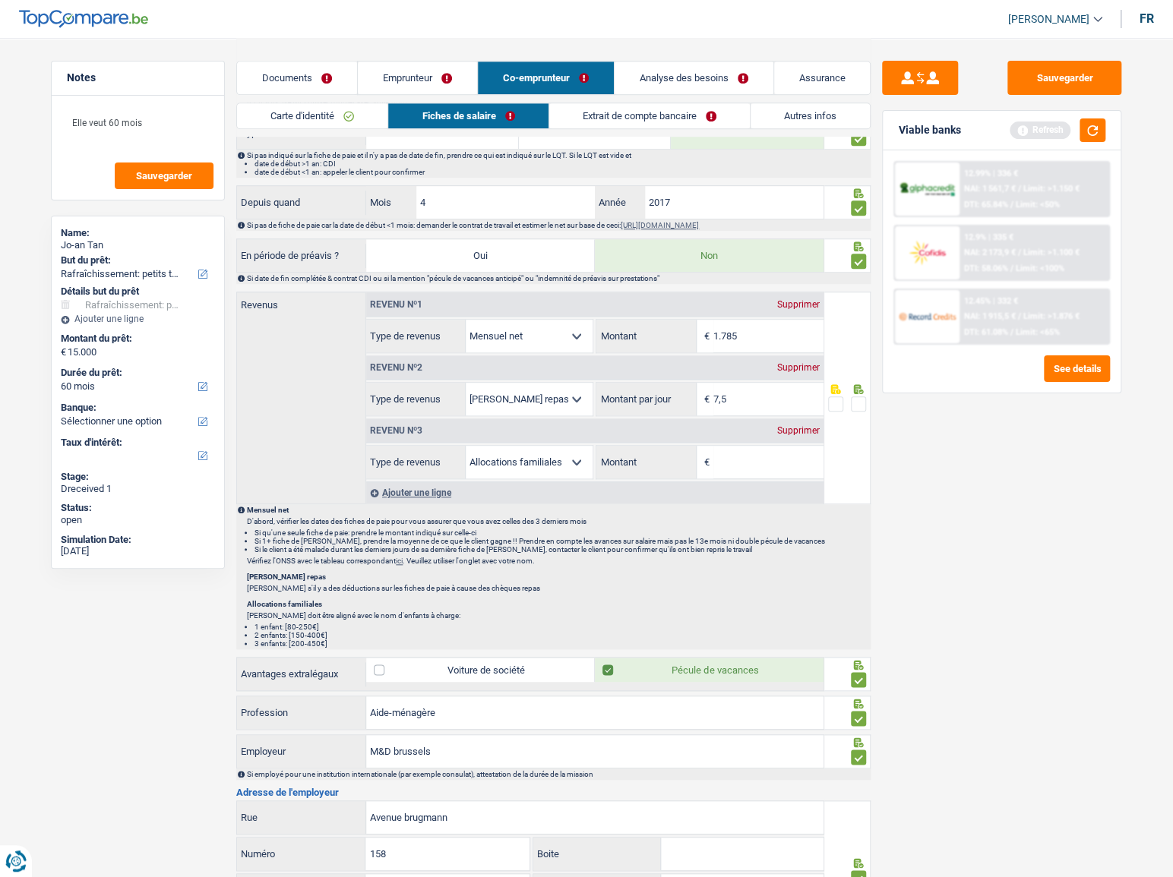
scroll to position [395, 0]
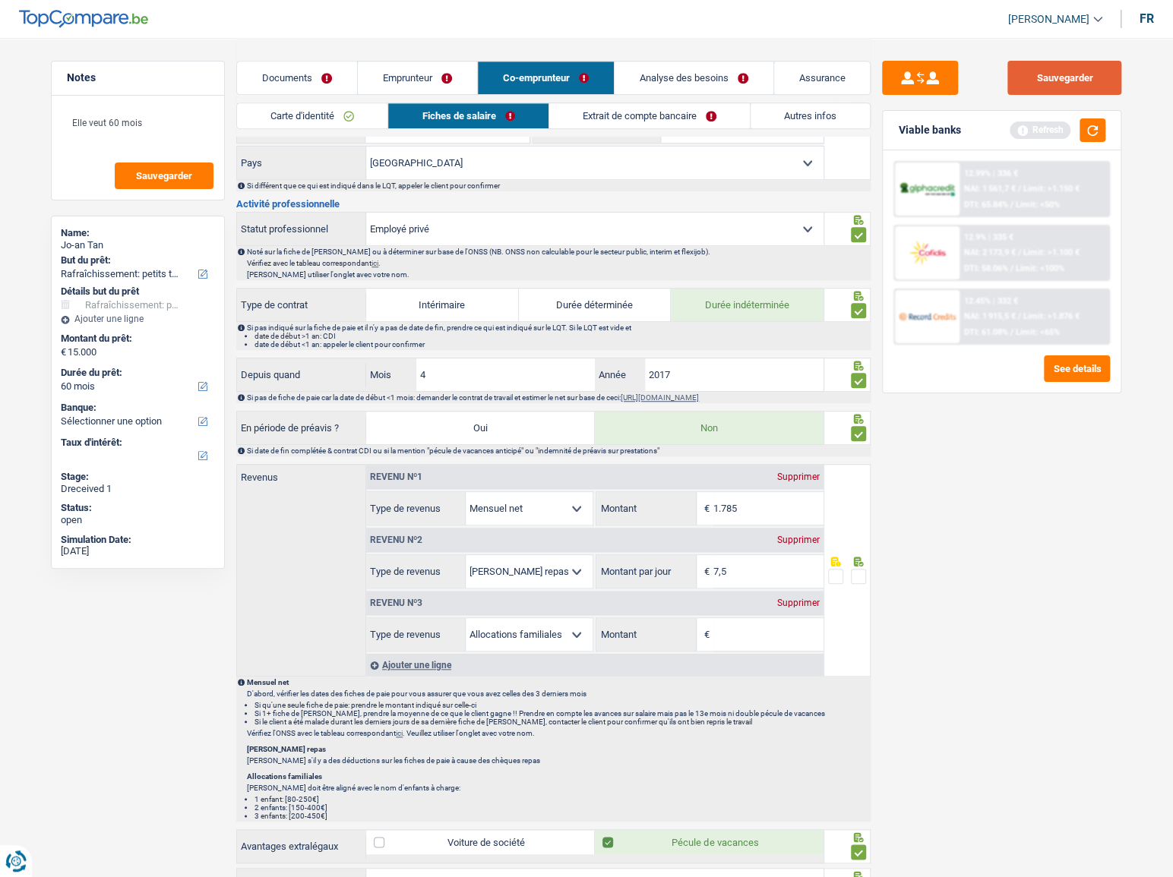
click at [1078, 83] on button "Sauvegarder" at bounding box center [1064, 78] width 114 height 34
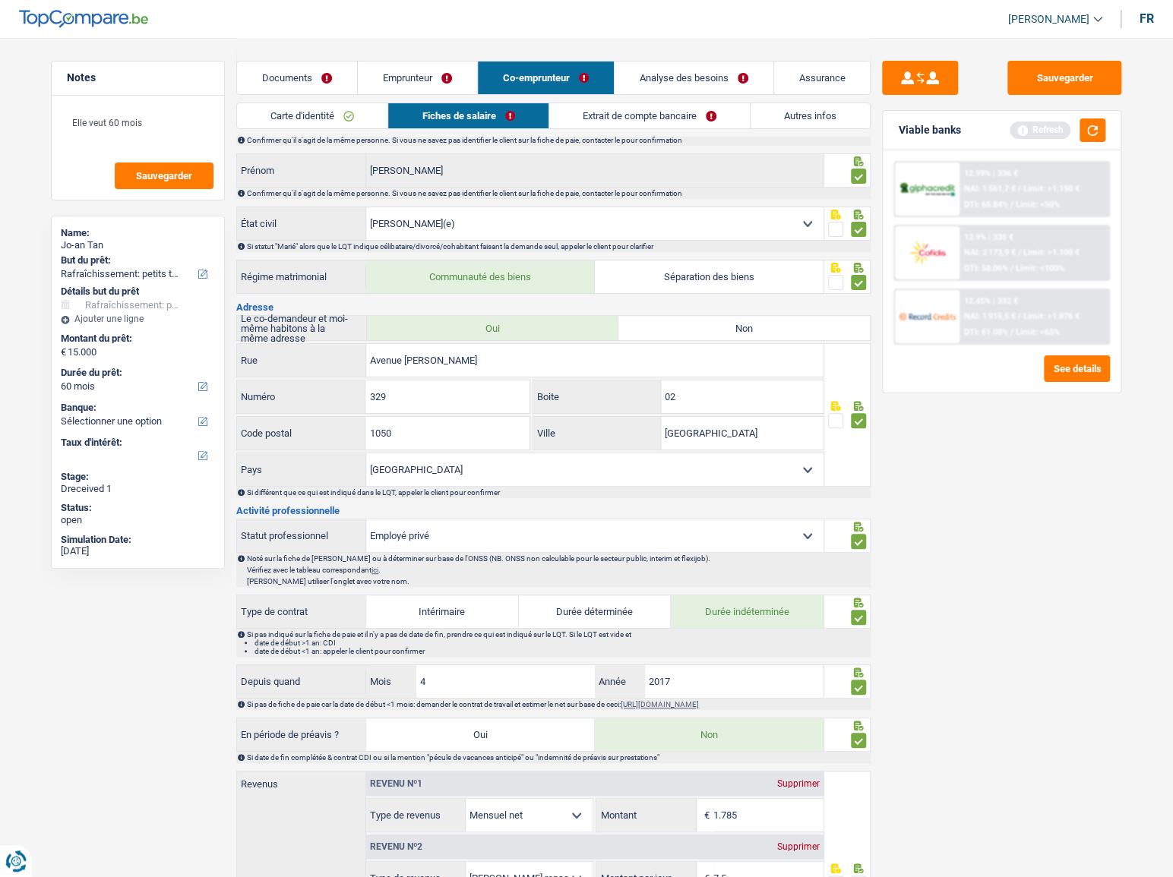
scroll to position [0, 0]
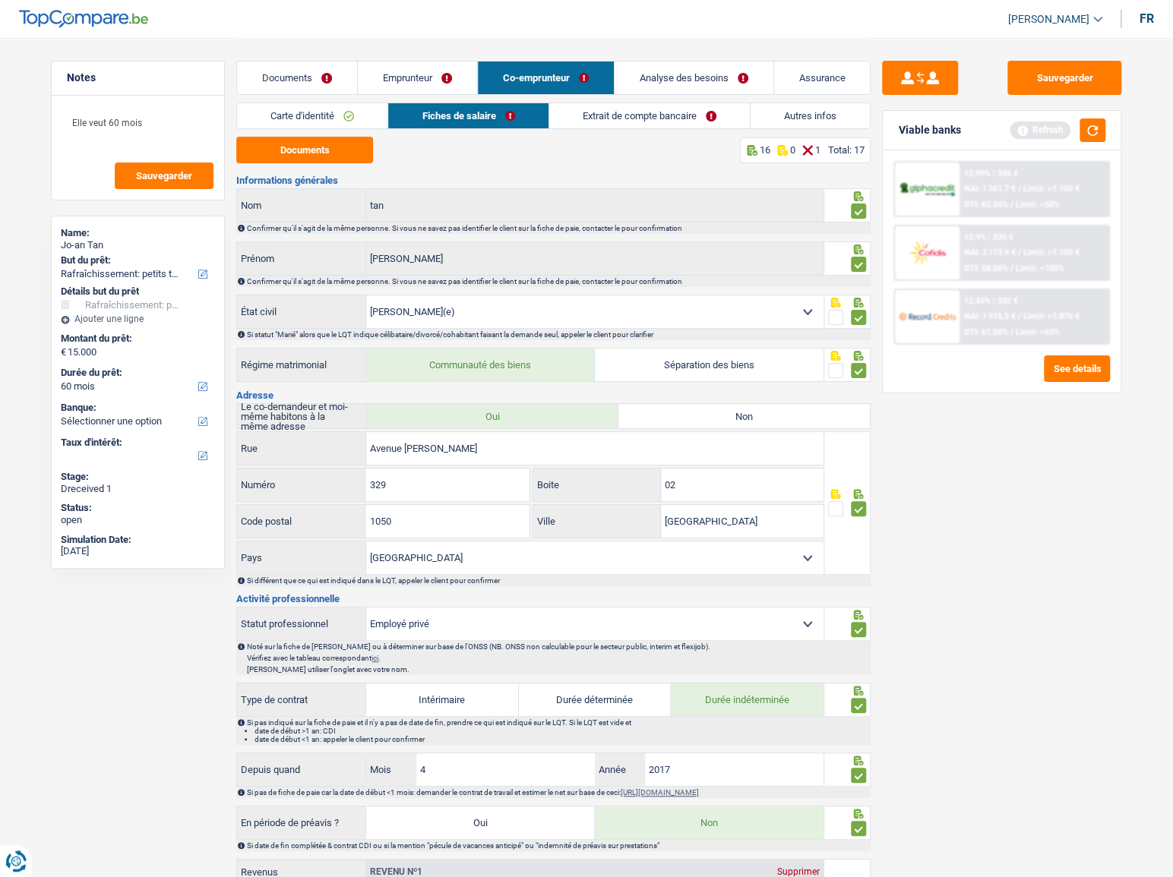
click at [571, 106] on link "Extrait de compte bancaire" at bounding box center [649, 115] width 201 height 25
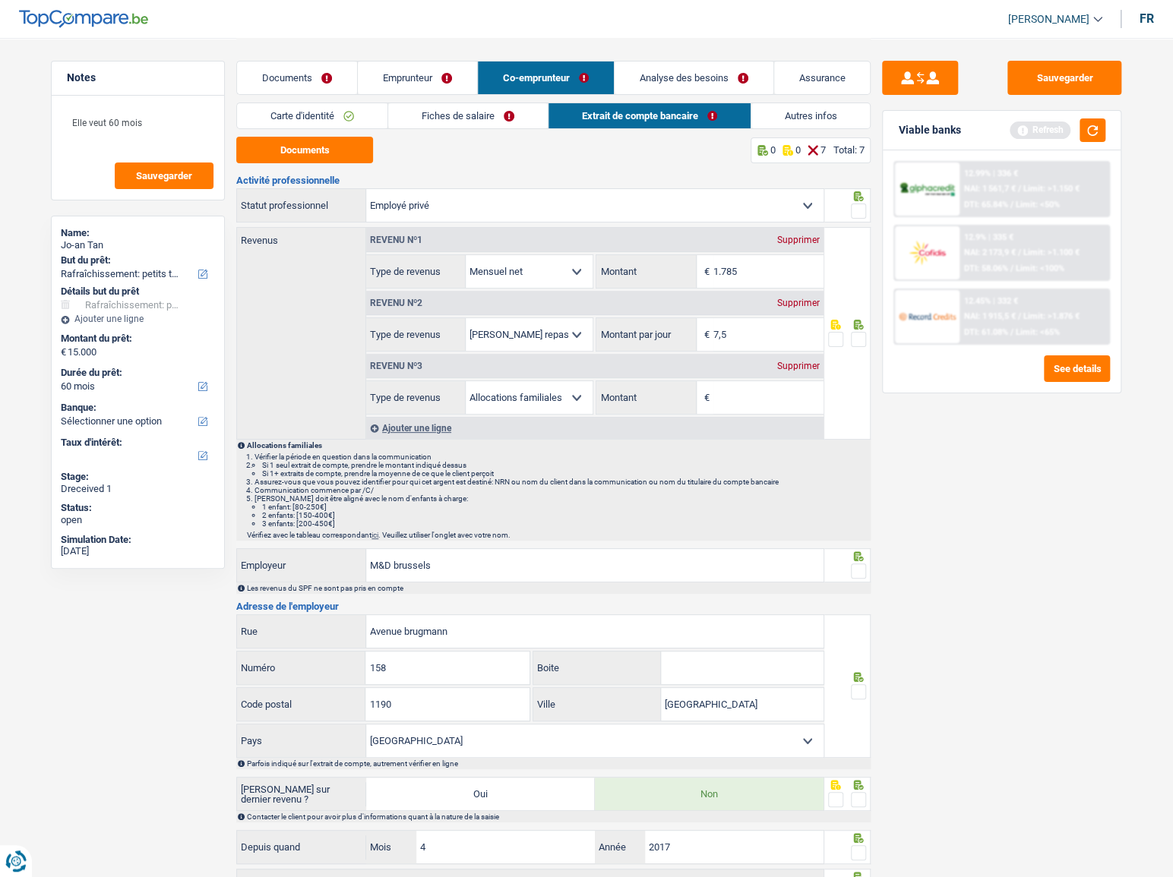
click at [503, 112] on link "Fiches de salaire" at bounding box center [468, 115] width 160 height 25
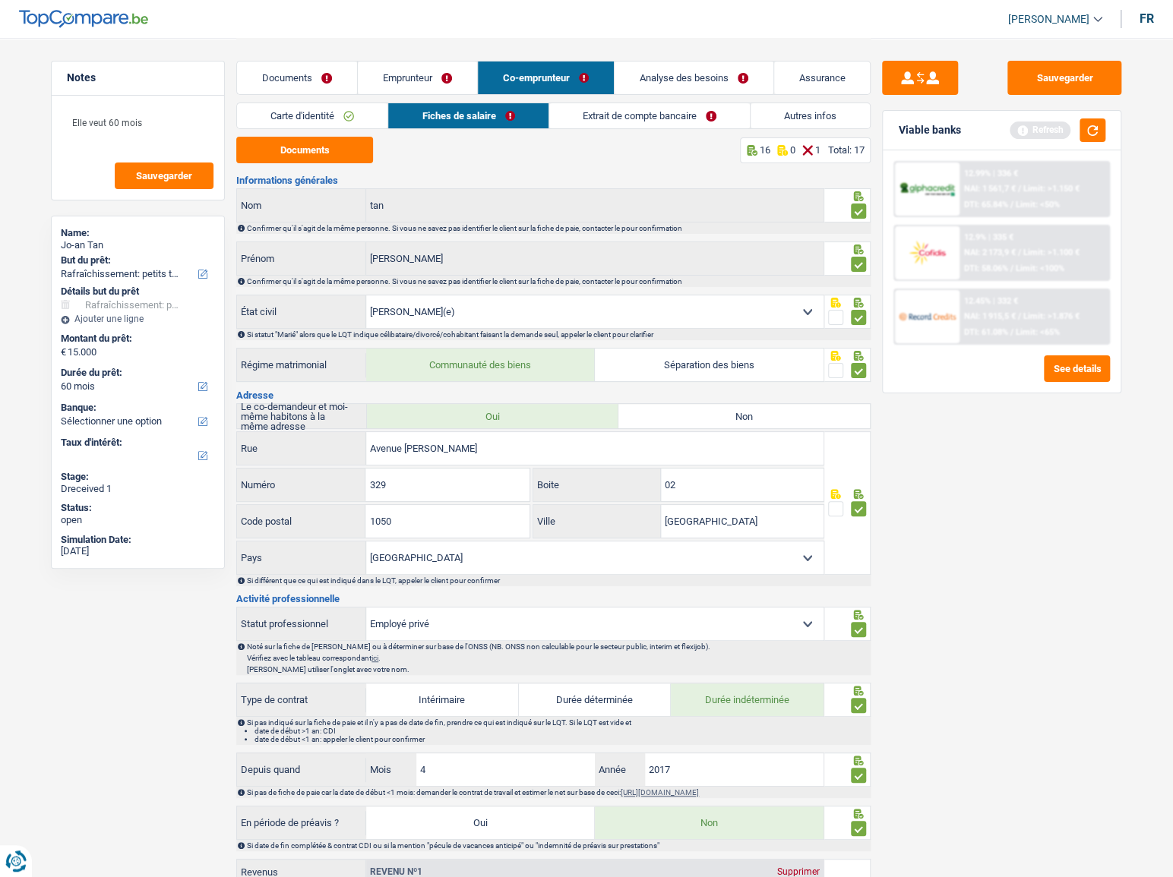
click at [303, 72] on link "Documents" at bounding box center [297, 78] width 120 height 33
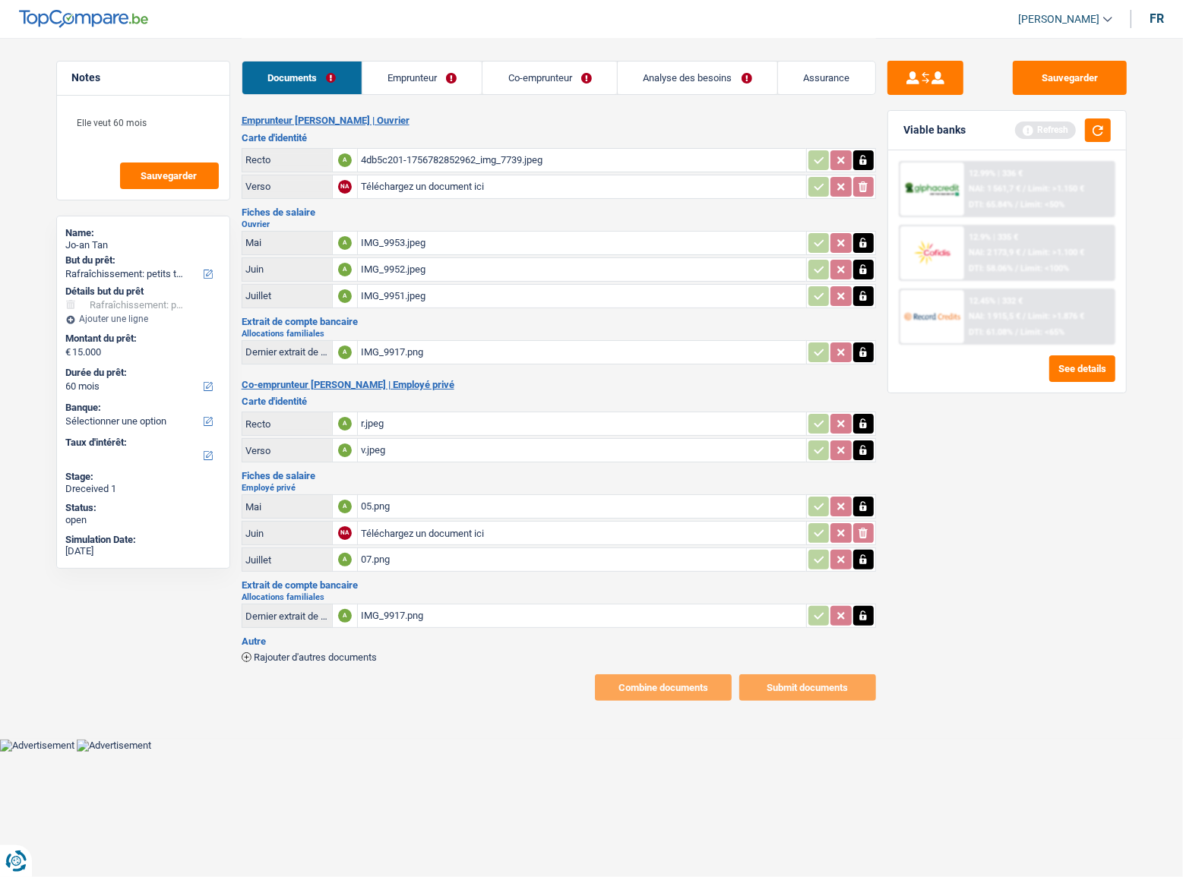
click at [393, 234] on div "IMG_9953.jpeg" at bounding box center [582, 243] width 442 height 23
click at [435, 267] on div "IMG_9952.jpeg" at bounding box center [582, 269] width 442 height 23
click at [409, 504] on div "05.png" at bounding box center [582, 506] width 442 height 23
click at [422, 548] on div "07.png" at bounding box center [582, 559] width 442 height 23
drag, startPoint x: 471, startPoint y: 89, endPoint x: 456, endPoint y: 86, distance: 15.5
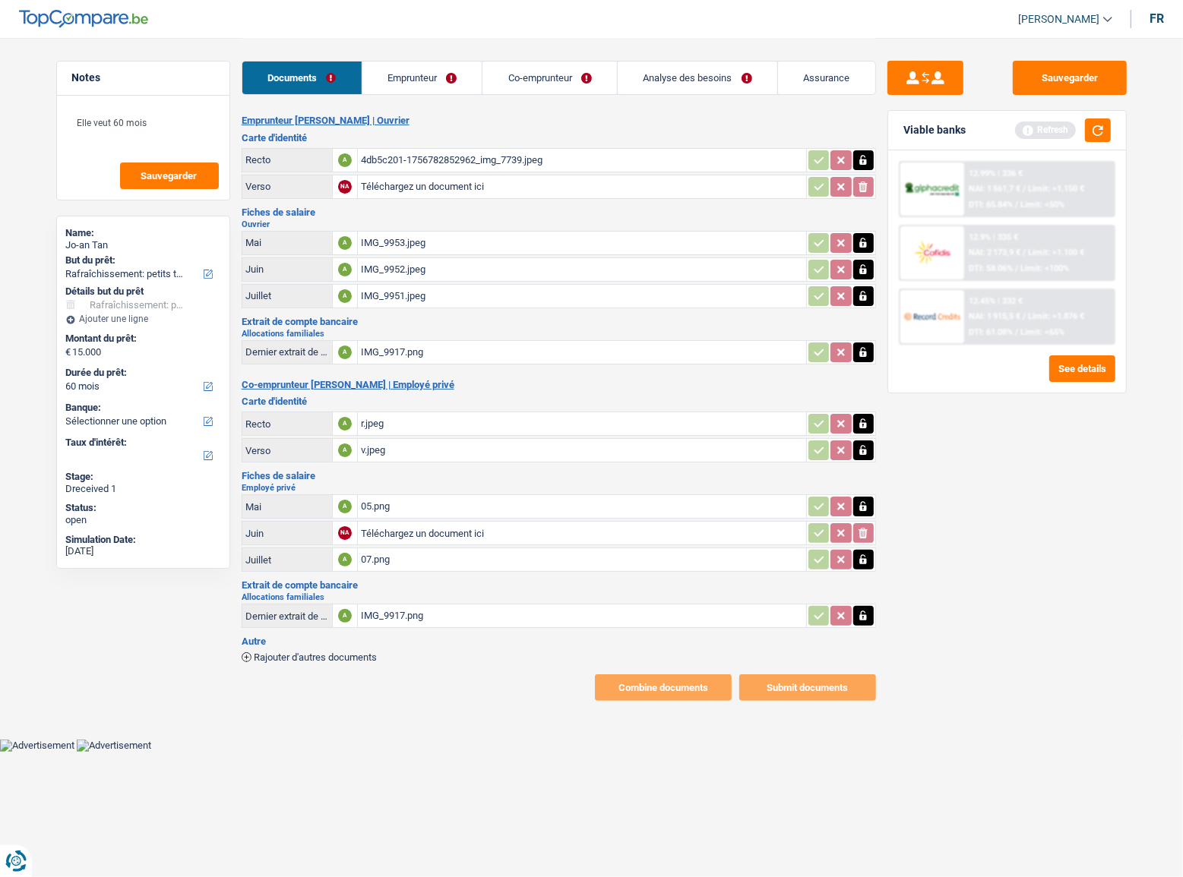
click at [471, 89] on link "Emprunteur" at bounding box center [422, 78] width 120 height 33
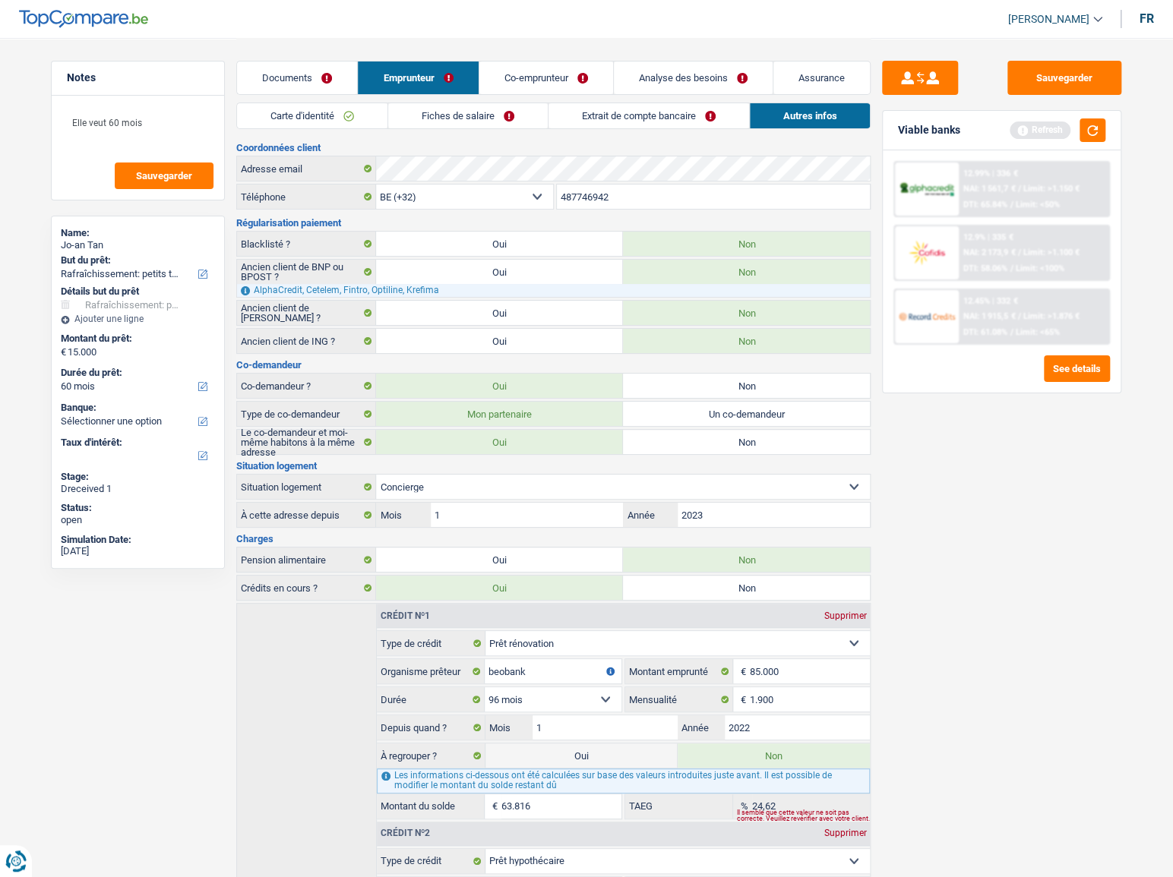
click at [471, 117] on link "Fiches de salaire" at bounding box center [468, 115] width 160 height 25
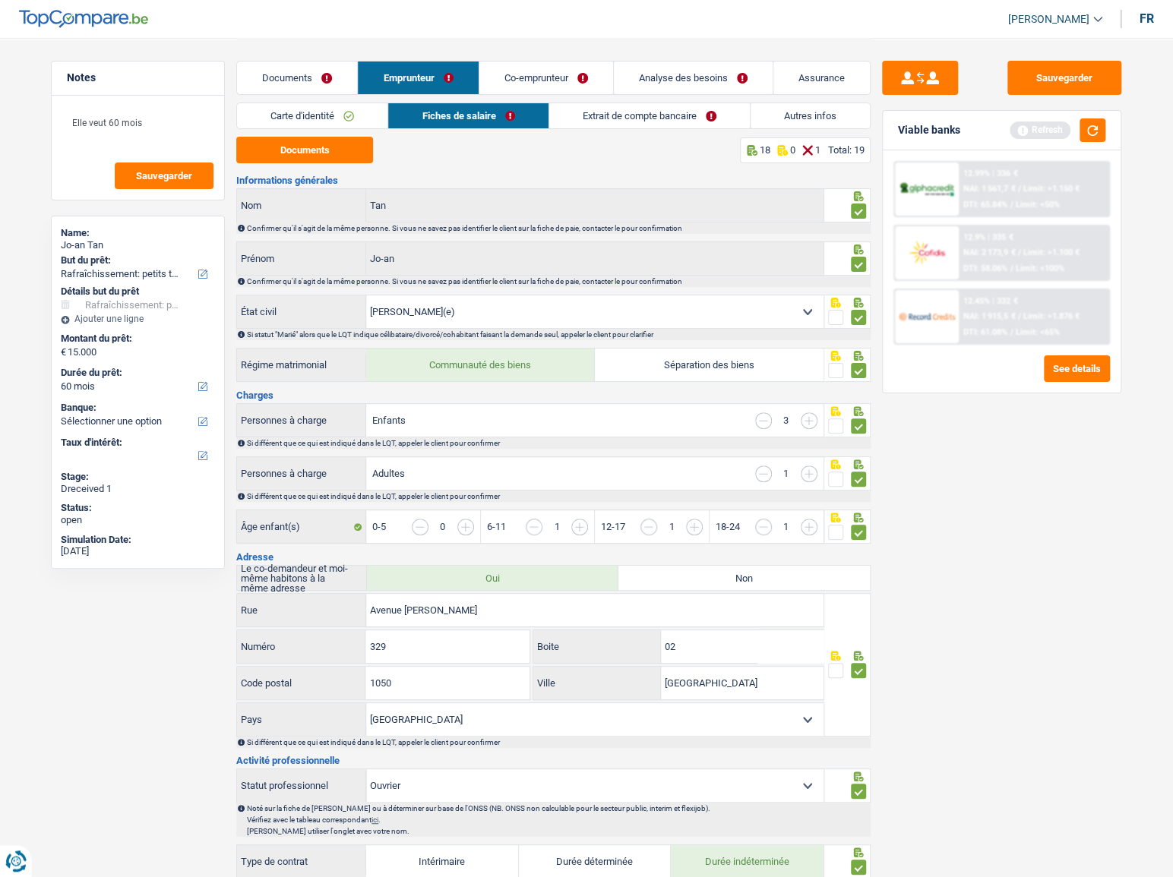
drag, startPoint x: 271, startPoint y: 122, endPoint x: 280, endPoint y: 123, distance: 8.5
click at [273, 122] on link "Carte d'identité" at bounding box center [312, 115] width 150 height 25
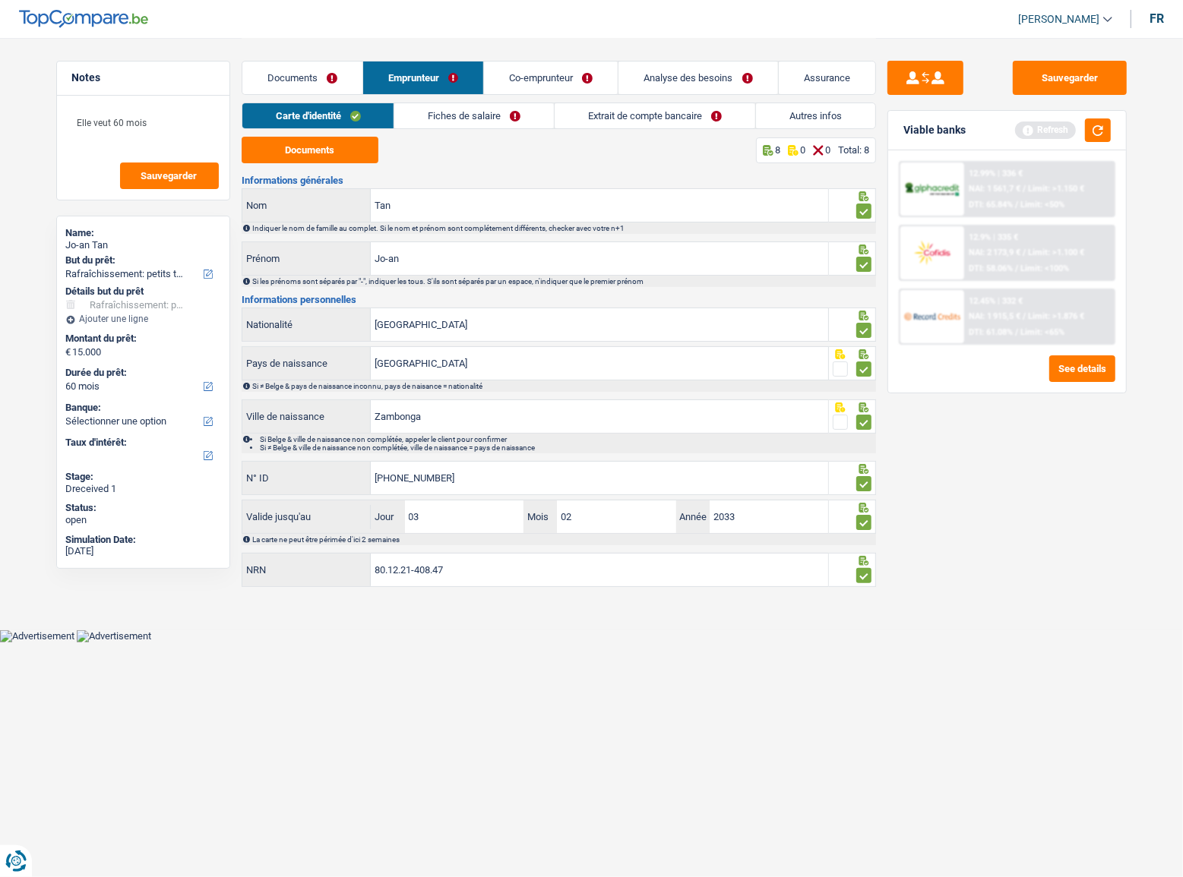
click at [449, 124] on link "Fiches de salaire" at bounding box center [474, 115] width 160 height 25
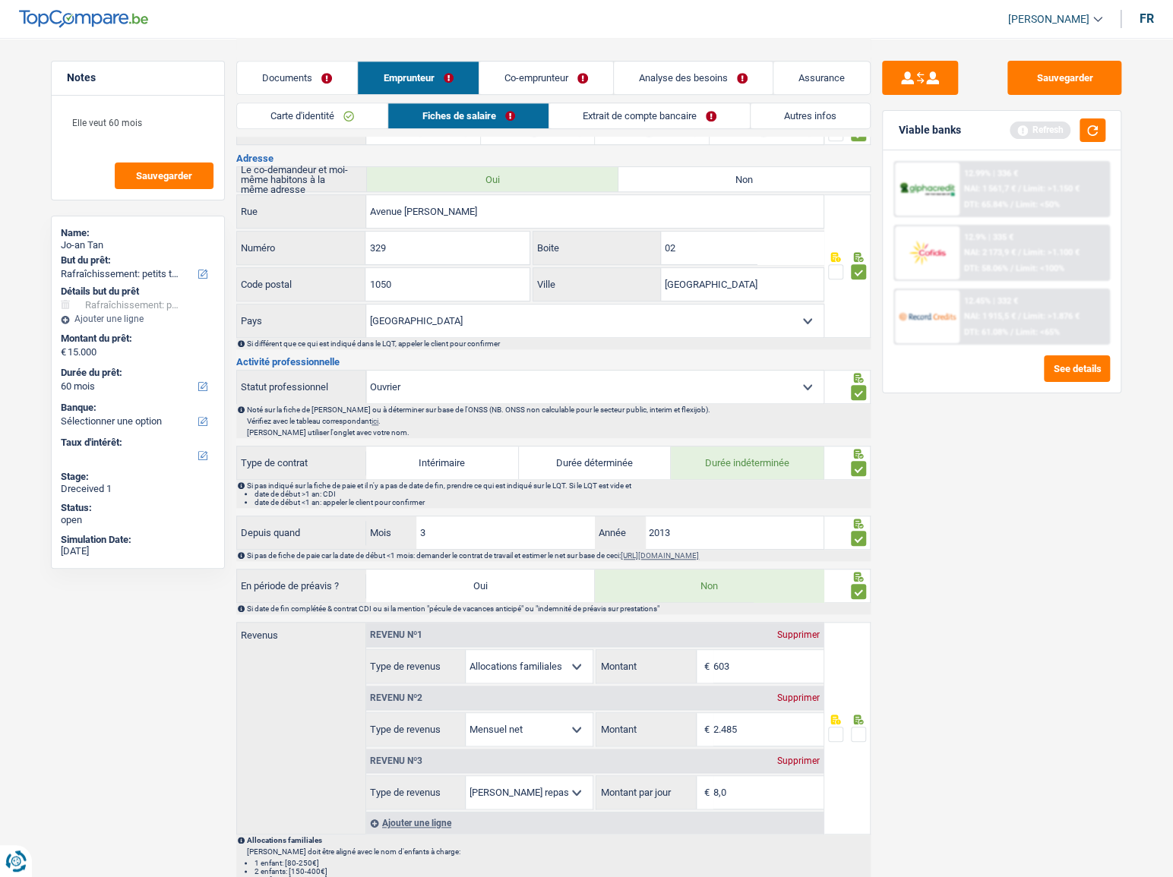
scroll to position [552, 0]
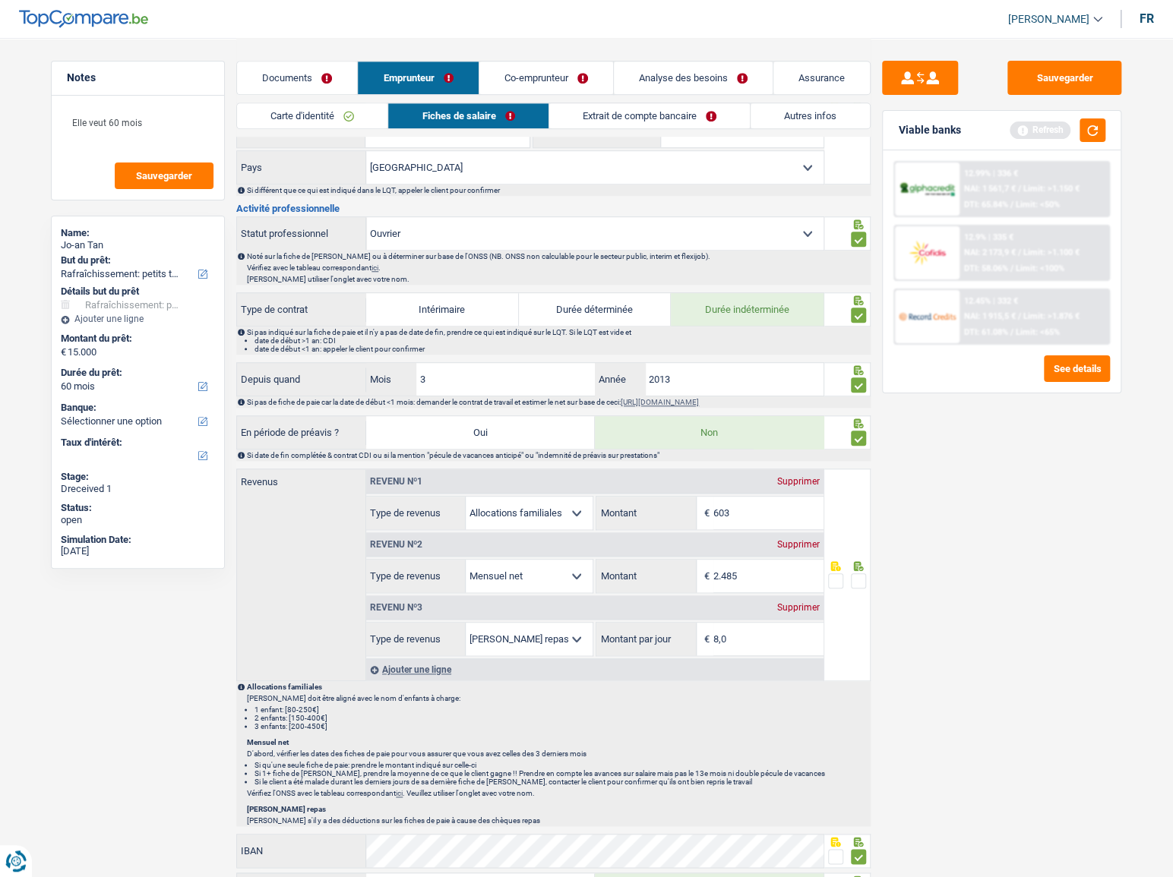
drag, startPoint x: 766, startPoint y: 565, endPoint x: 615, endPoint y: 563, distance: 151.2
click at [615, 563] on div "2.485 € Montant" at bounding box center [709, 576] width 226 height 33
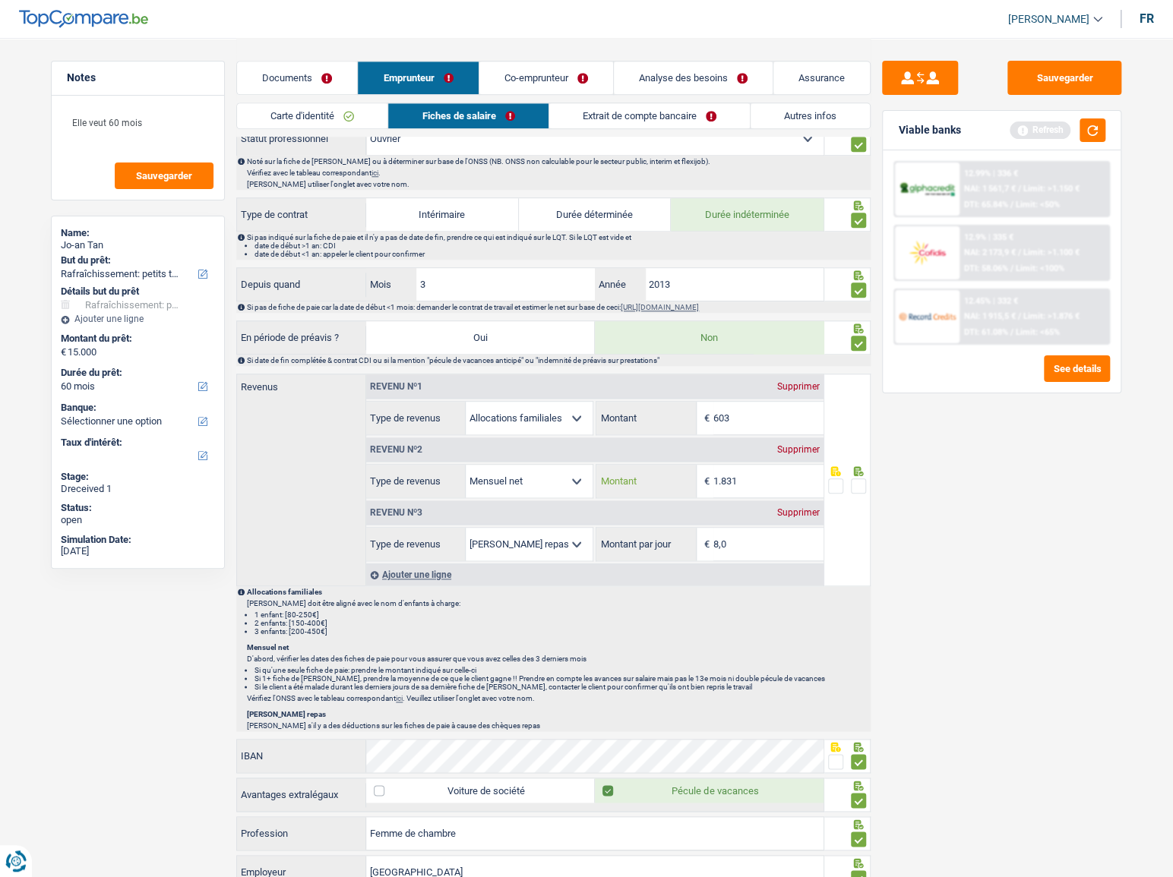
scroll to position [760, 0]
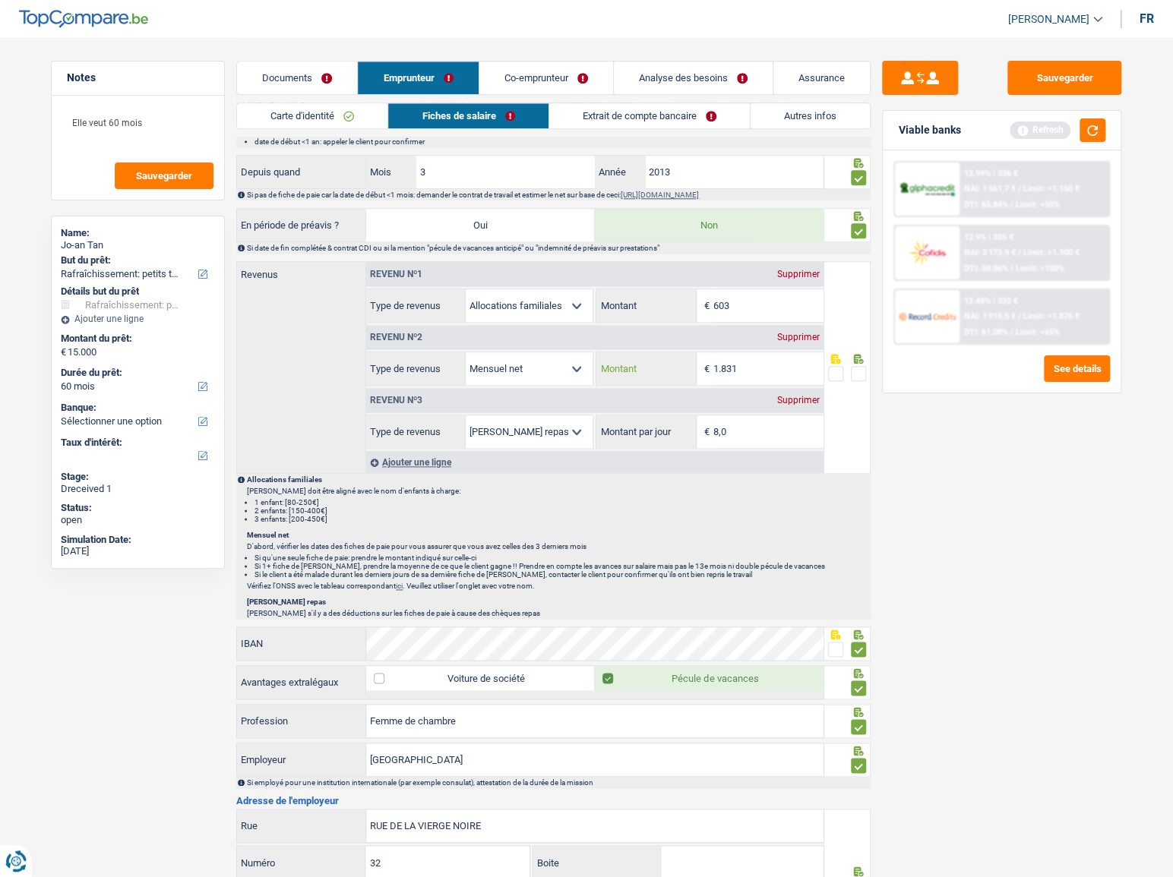
type input "1.831"
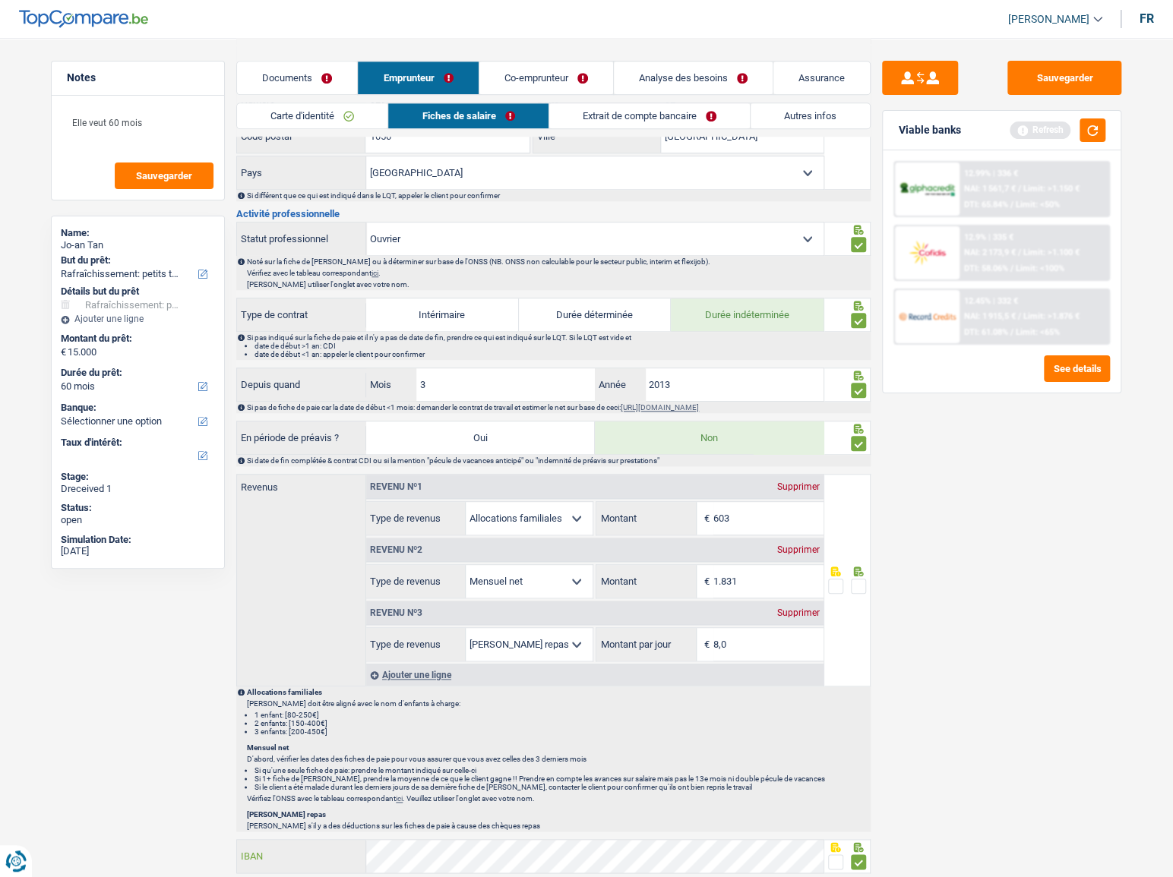
scroll to position [418, 0]
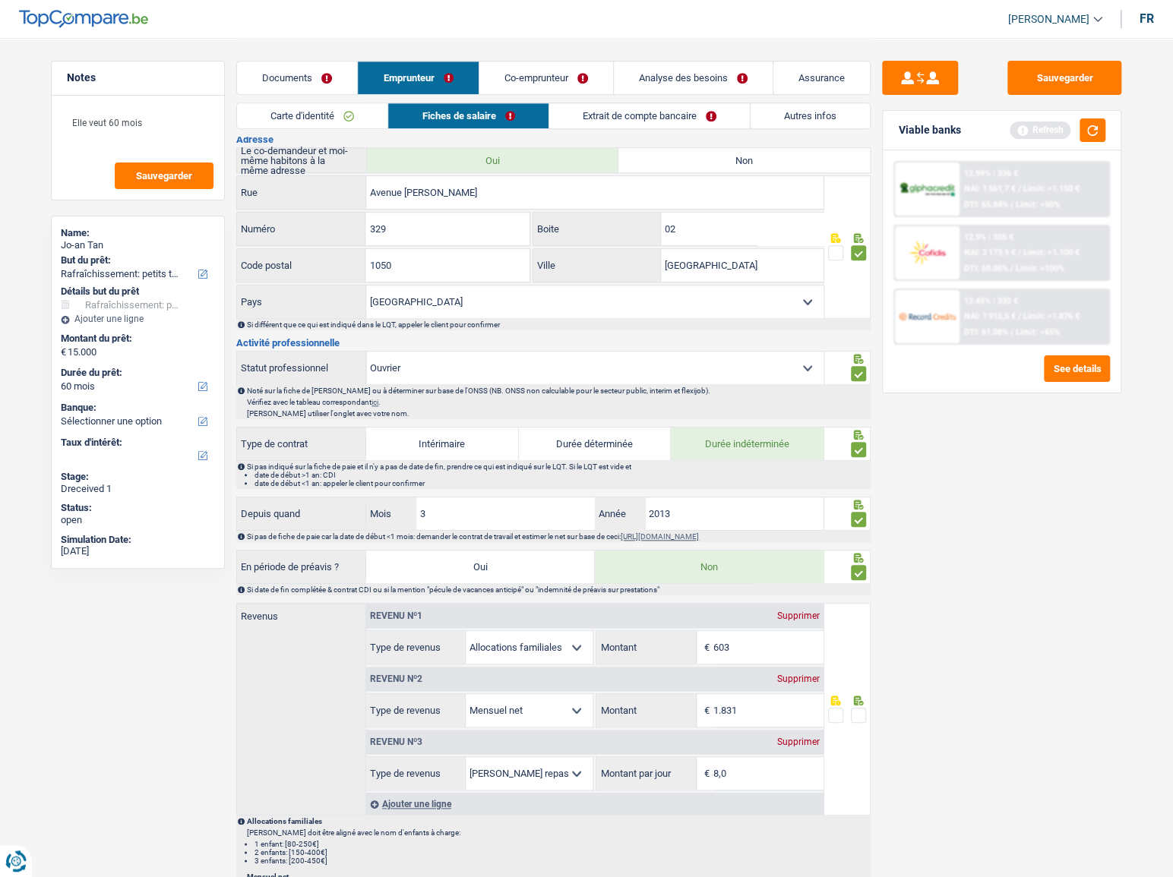
drag, startPoint x: 693, startPoint y: 774, endPoint x: 536, endPoint y: 774, distance: 156.5
click at [536, 774] on div "Allocation d'handicap Allocations chômage Allocations familiales Chèques repas …" at bounding box center [594, 774] width 457 height 34
type input "4,0"
click at [975, 716] on div "Sauvegarder Viable banks Refresh 12.99% | 336 € NAI: 1 561,7 € / Limit: >1.150 …" at bounding box center [1001, 457] width 262 height 792
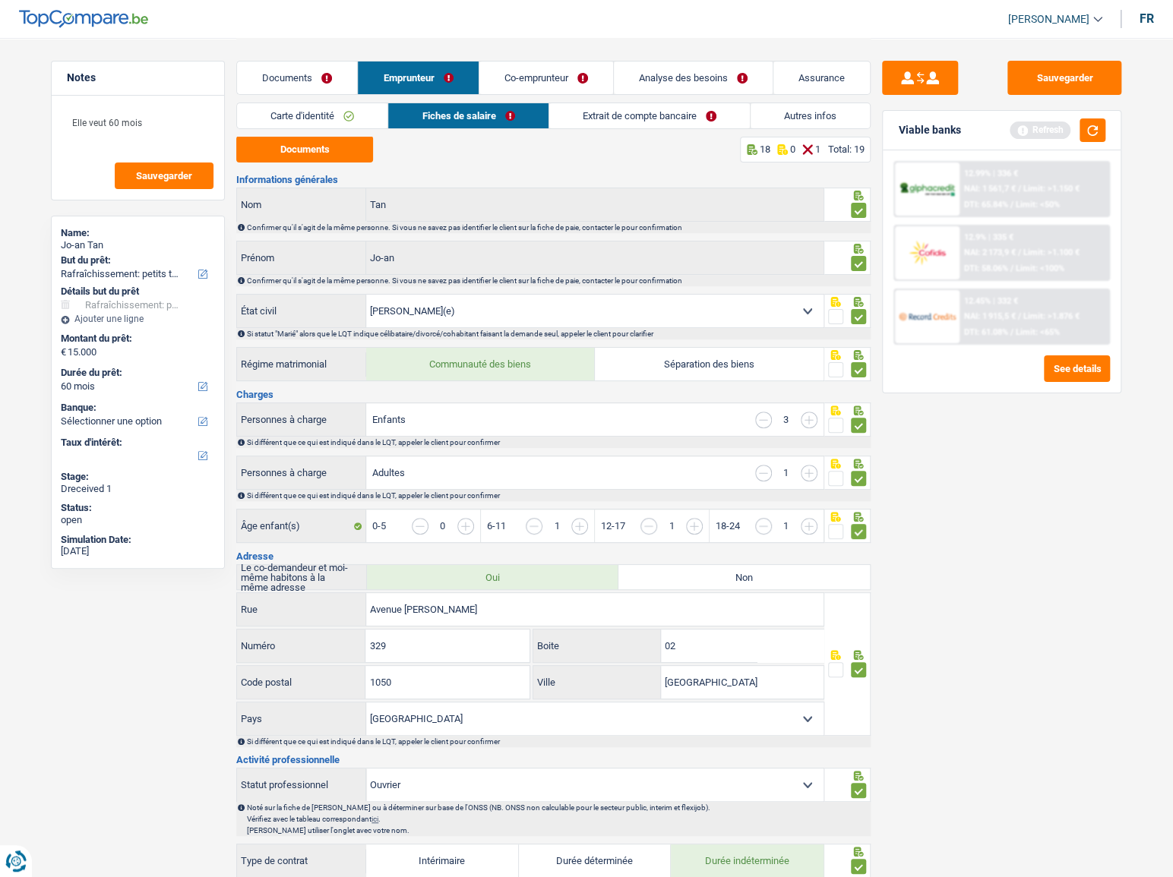
scroll to position [0, 0]
drag, startPoint x: 1061, startPoint y: 83, endPoint x: 1022, endPoint y: 83, distance: 38.7
click at [1058, 83] on button "Sauvegarder" at bounding box center [1064, 78] width 114 height 34
click at [605, 122] on link "Extrait de compte bancaire" at bounding box center [649, 115] width 201 height 25
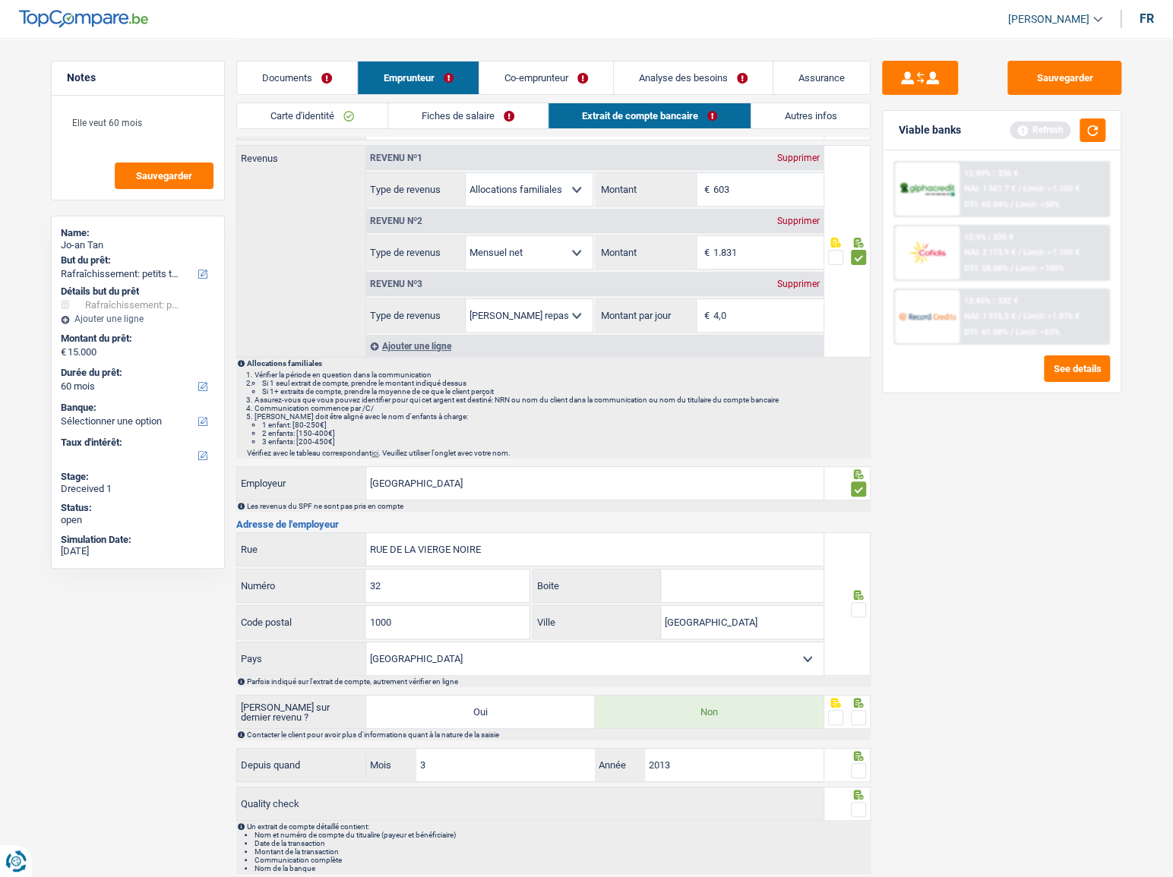
scroll to position [135, 0]
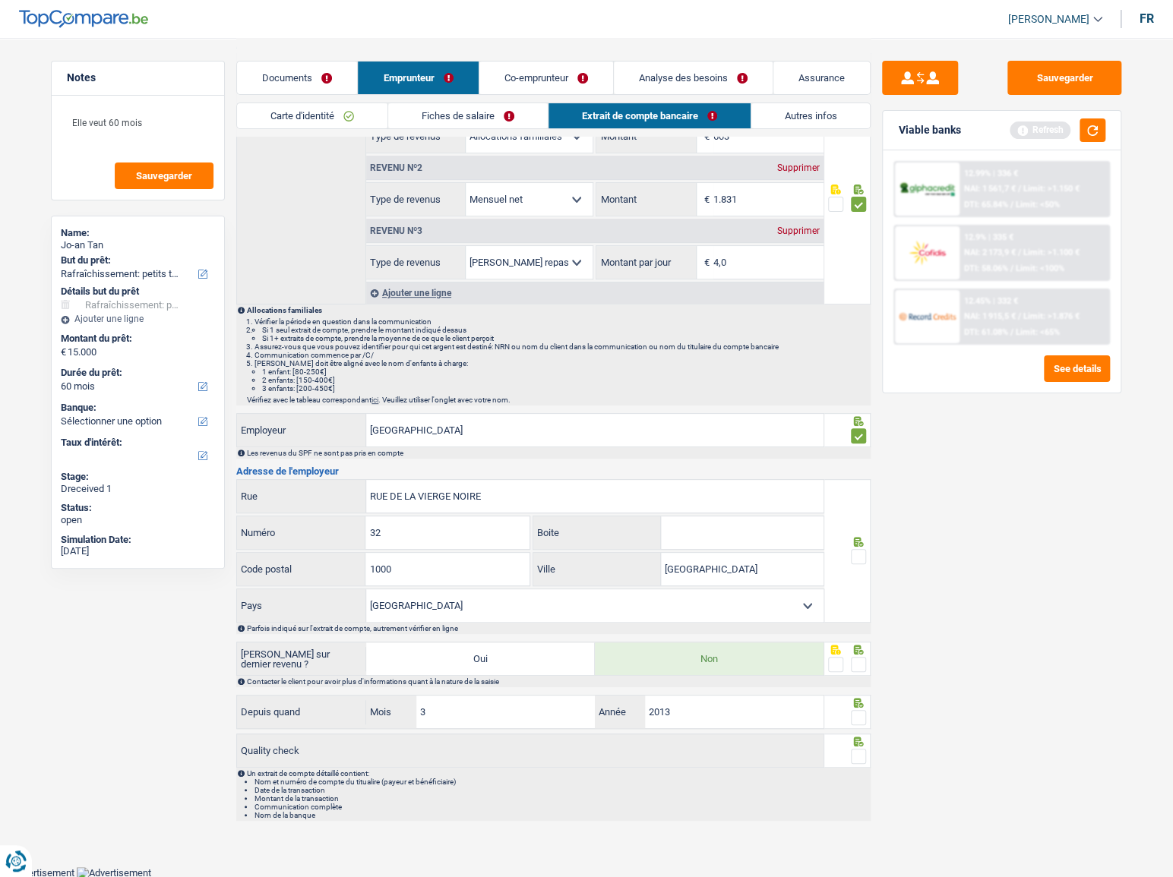
click at [858, 549] on span at bounding box center [858, 556] width 15 height 15
click at [0, 0] on input "radio" at bounding box center [0, 0] width 0 height 0
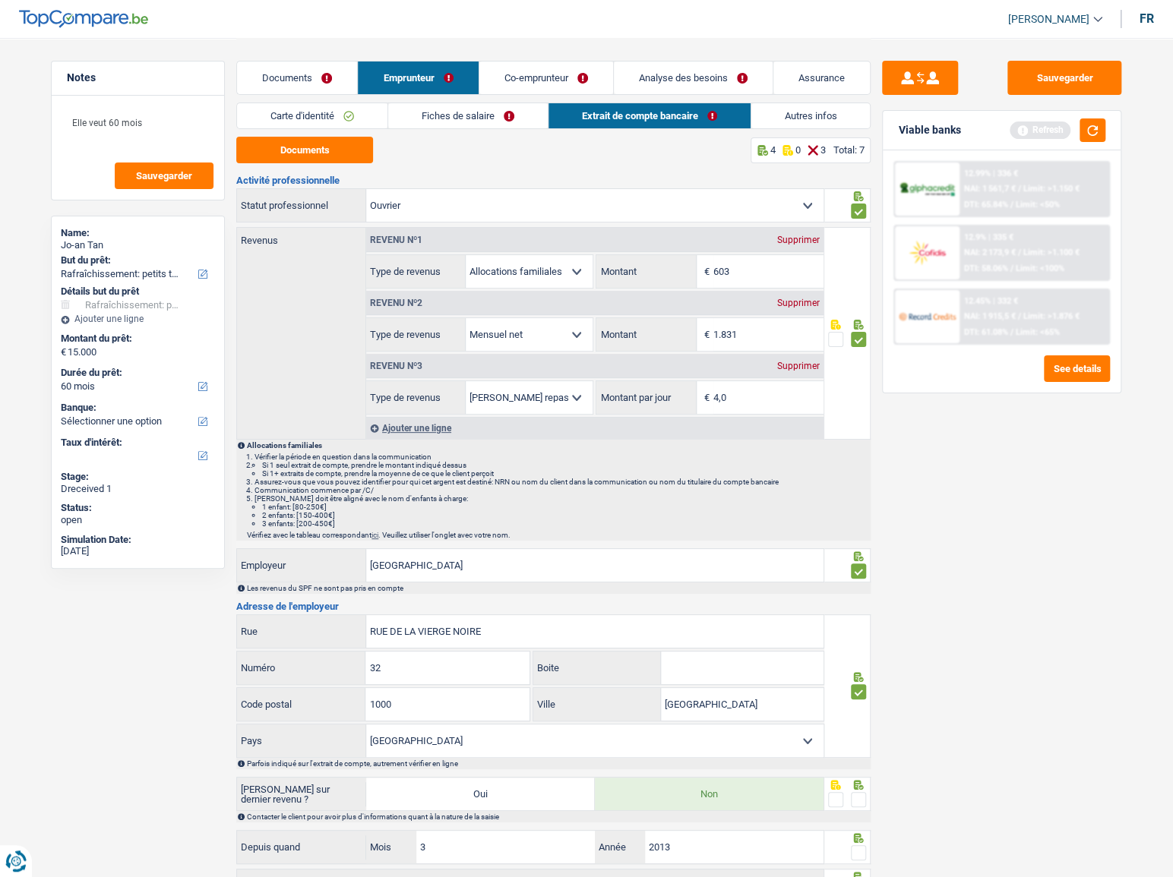
scroll to position [0, 0]
click at [366, 103] on li "Carte d'identité" at bounding box center [311, 116] width 151 height 27
click at [343, 106] on link "Carte d'identité" at bounding box center [312, 115] width 150 height 25
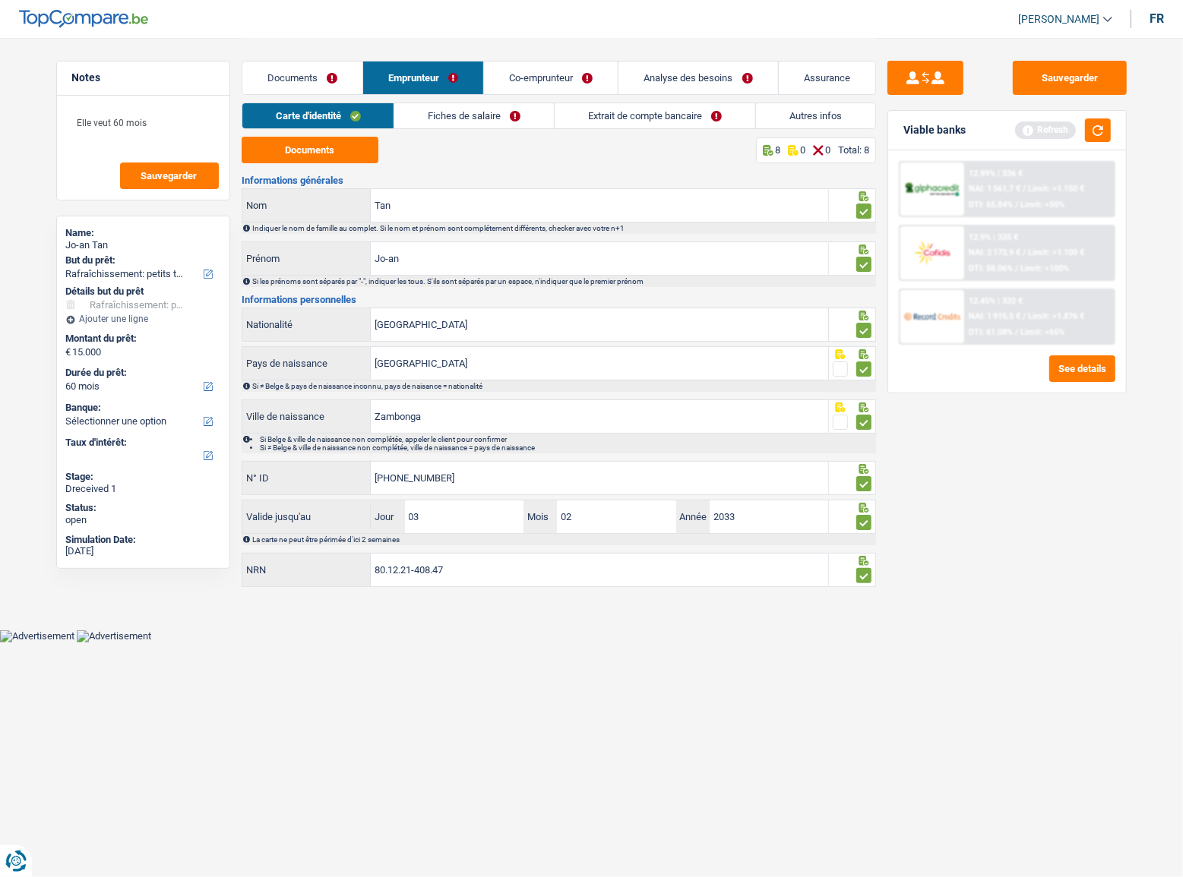
click at [312, 83] on link "Documents" at bounding box center [302, 78] width 120 height 33
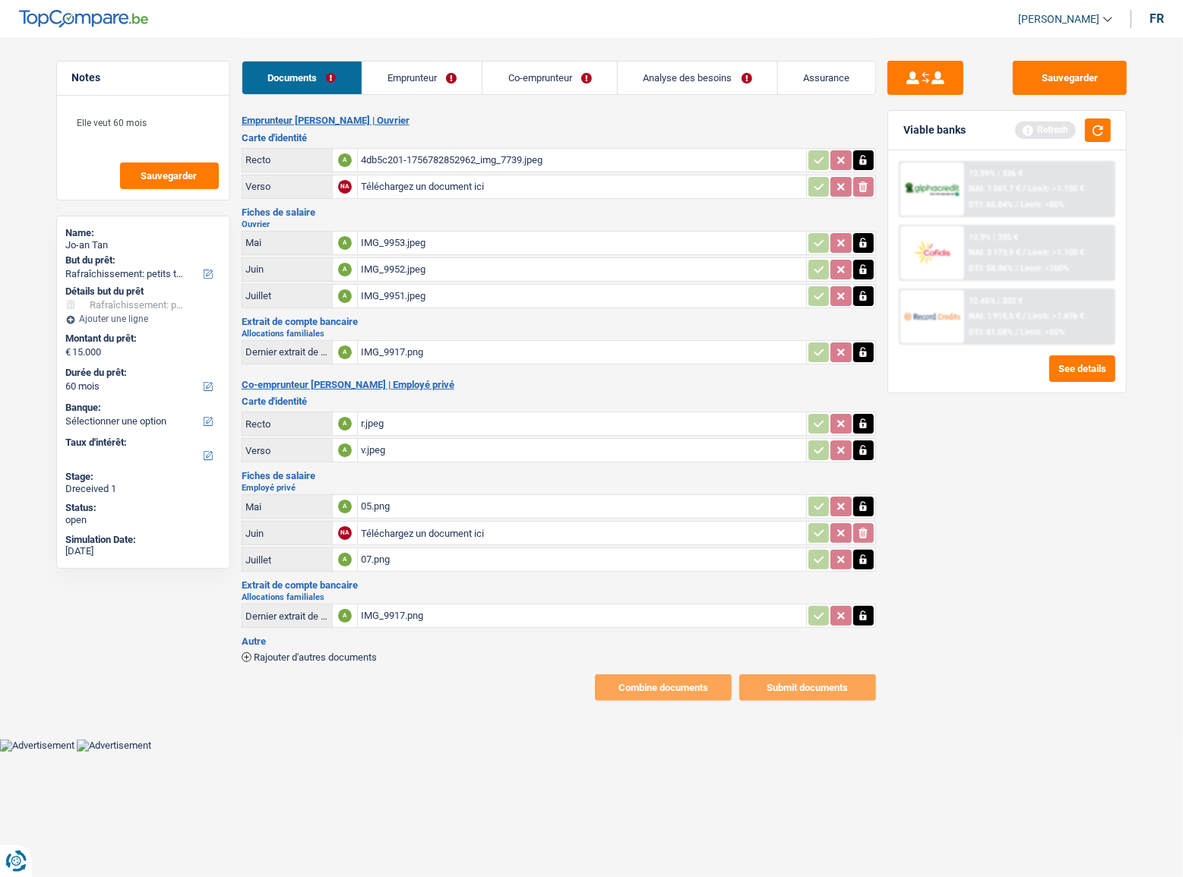
click at [398, 87] on link "Emprunteur" at bounding box center [422, 78] width 120 height 33
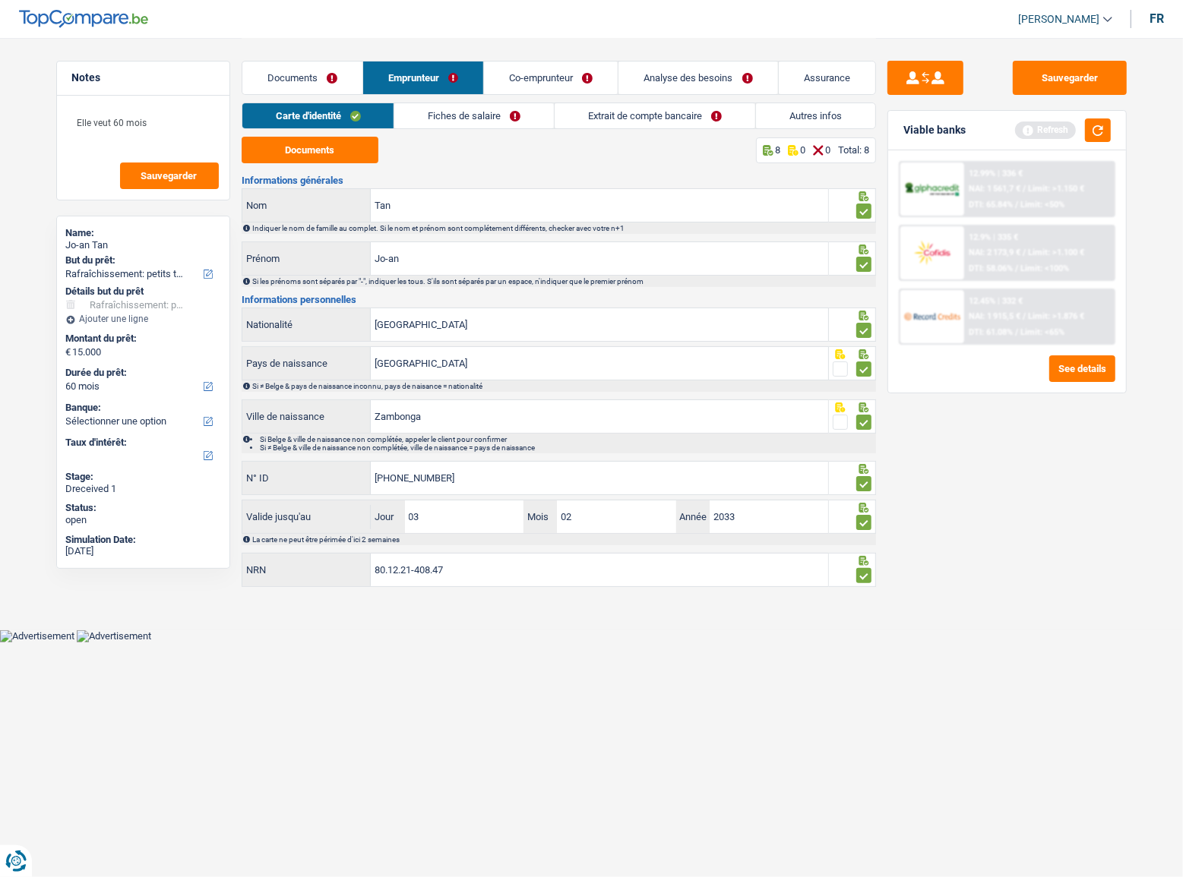
click at [350, 109] on link "Carte d'identité" at bounding box center [318, 115] width 152 height 25
click at [301, 78] on link "Documents" at bounding box center [302, 78] width 120 height 33
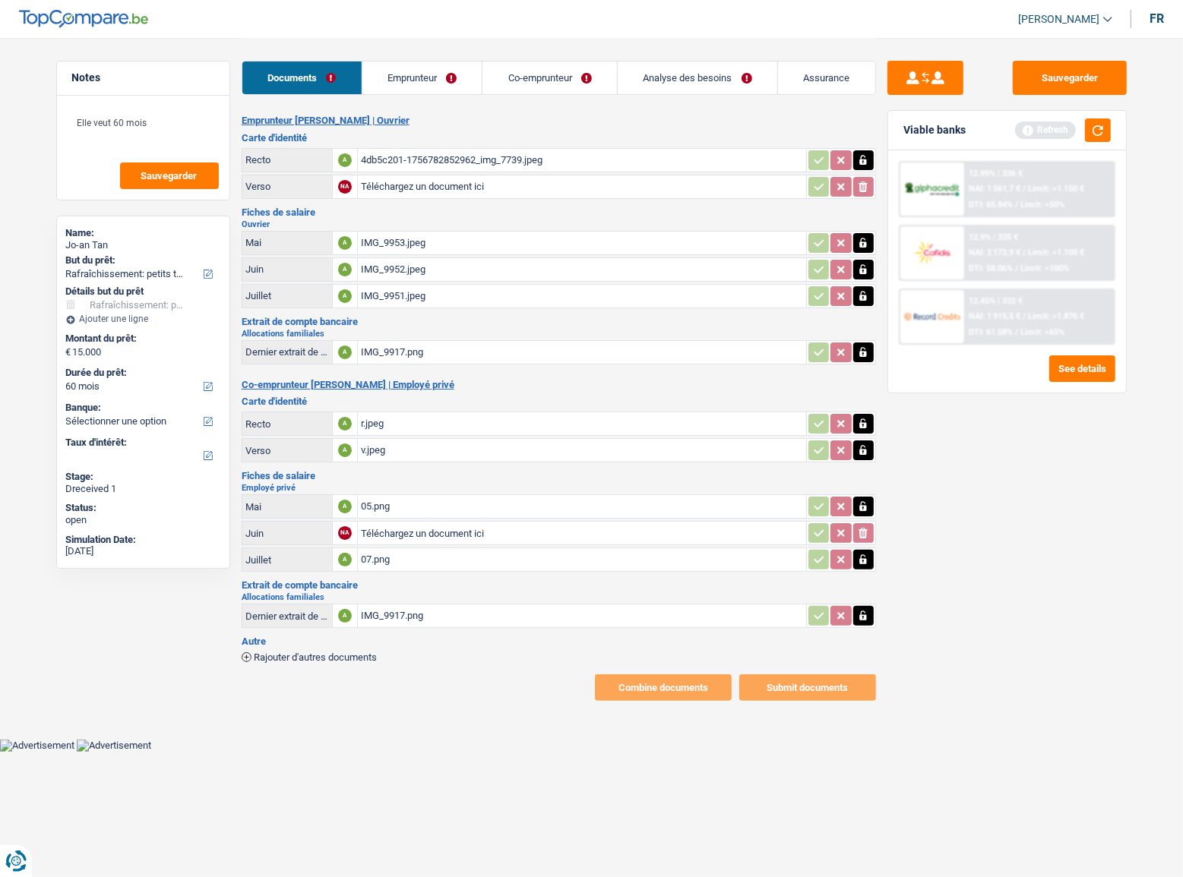
click at [399, 501] on div "05.png" at bounding box center [582, 506] width 442 height 23
click at [434, 62] on link "Emprunteur" at bounding box center [422, 78] width 120 height 33
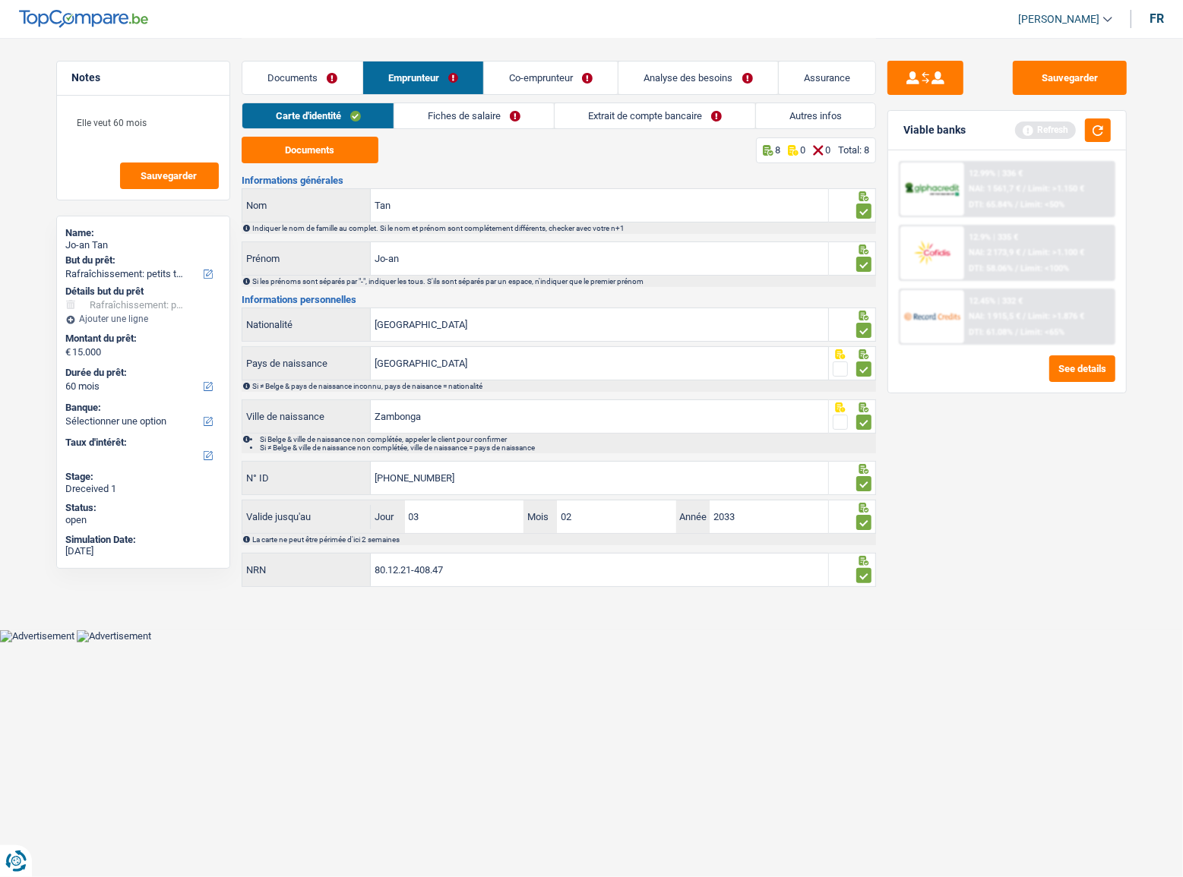
click at [349, 72] on link "Documents" at bounding box center [302, 78] width 120 height 33
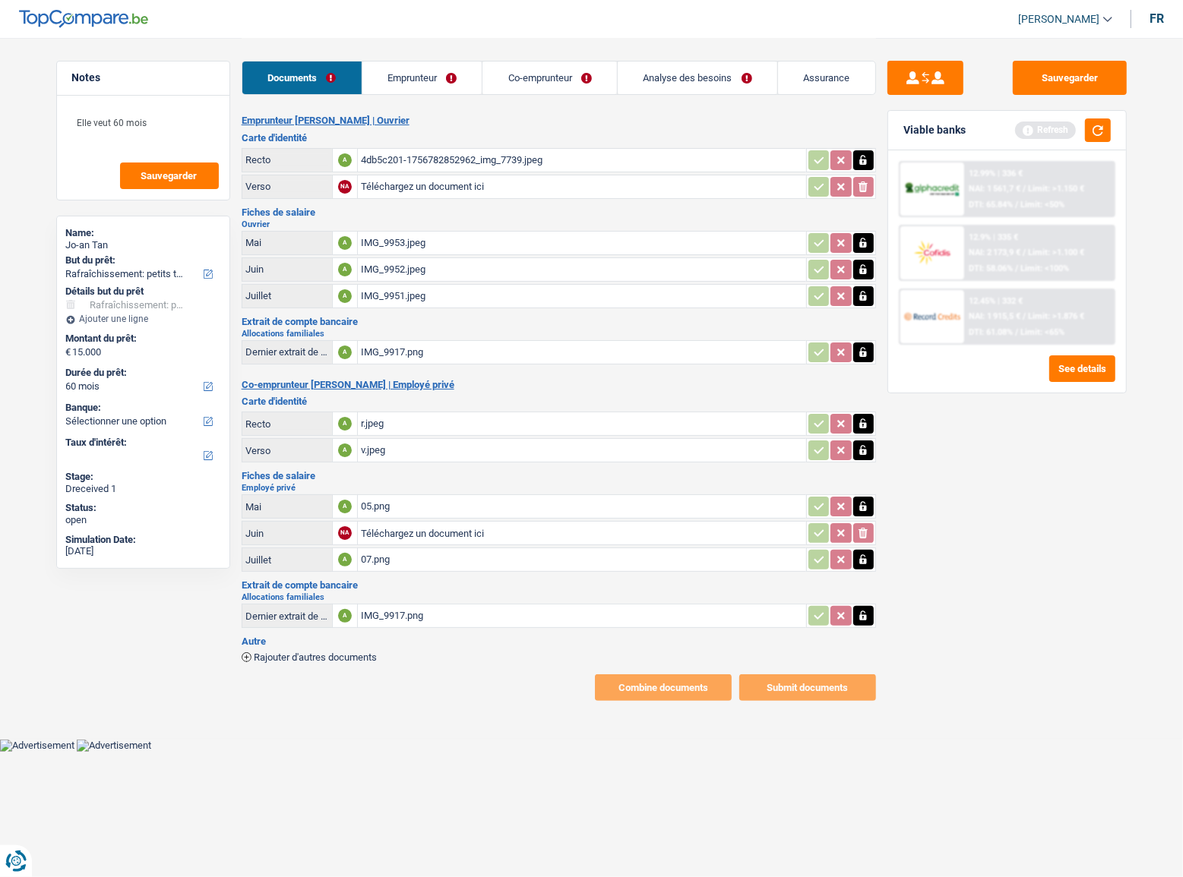
click at [419, 235] on div "IMG_9953.jpeg" at bounding box center [582, 243] width 442 height 23
click at [403, 65] on link "Emprunteur" at bounding box center [422, 78] width 120 height 33
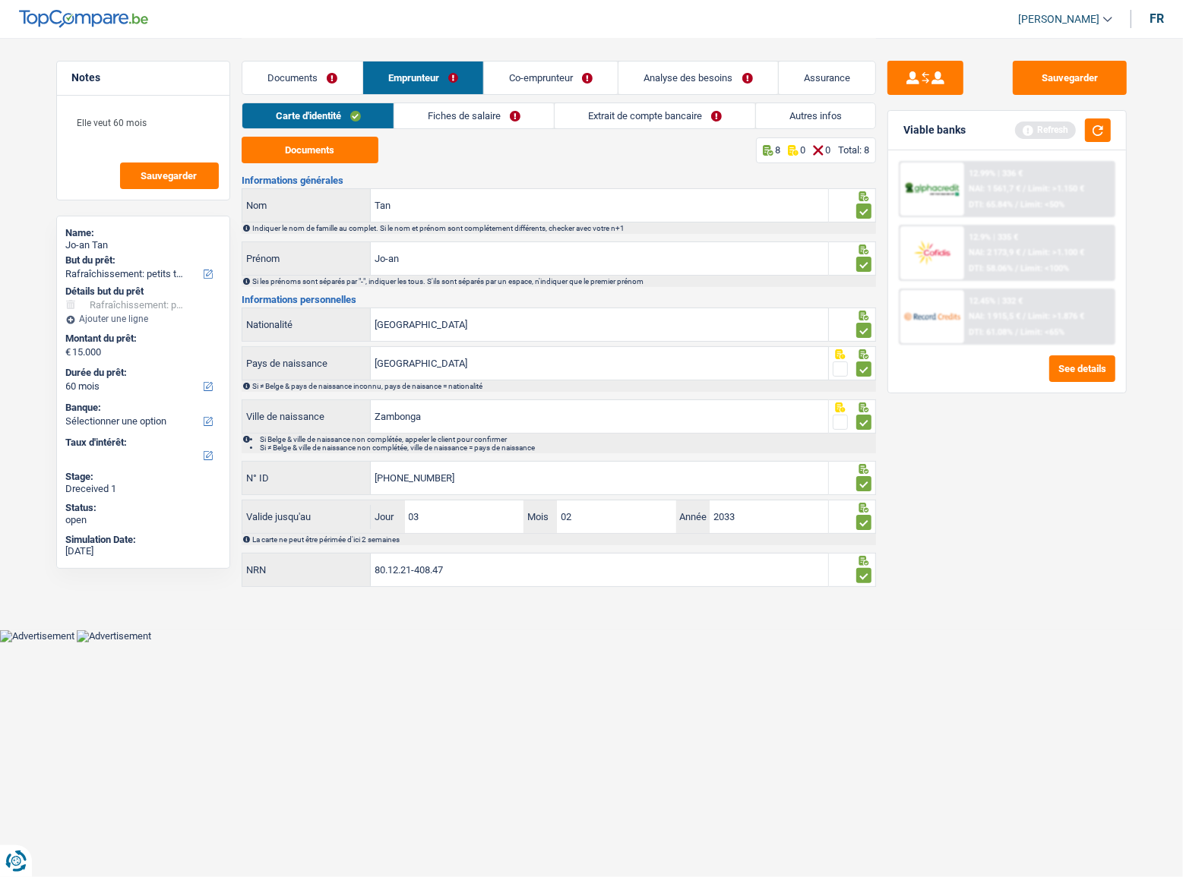
click at [324, 76] on link "Documents" at bounding box center [302, 78] width 120 height 33
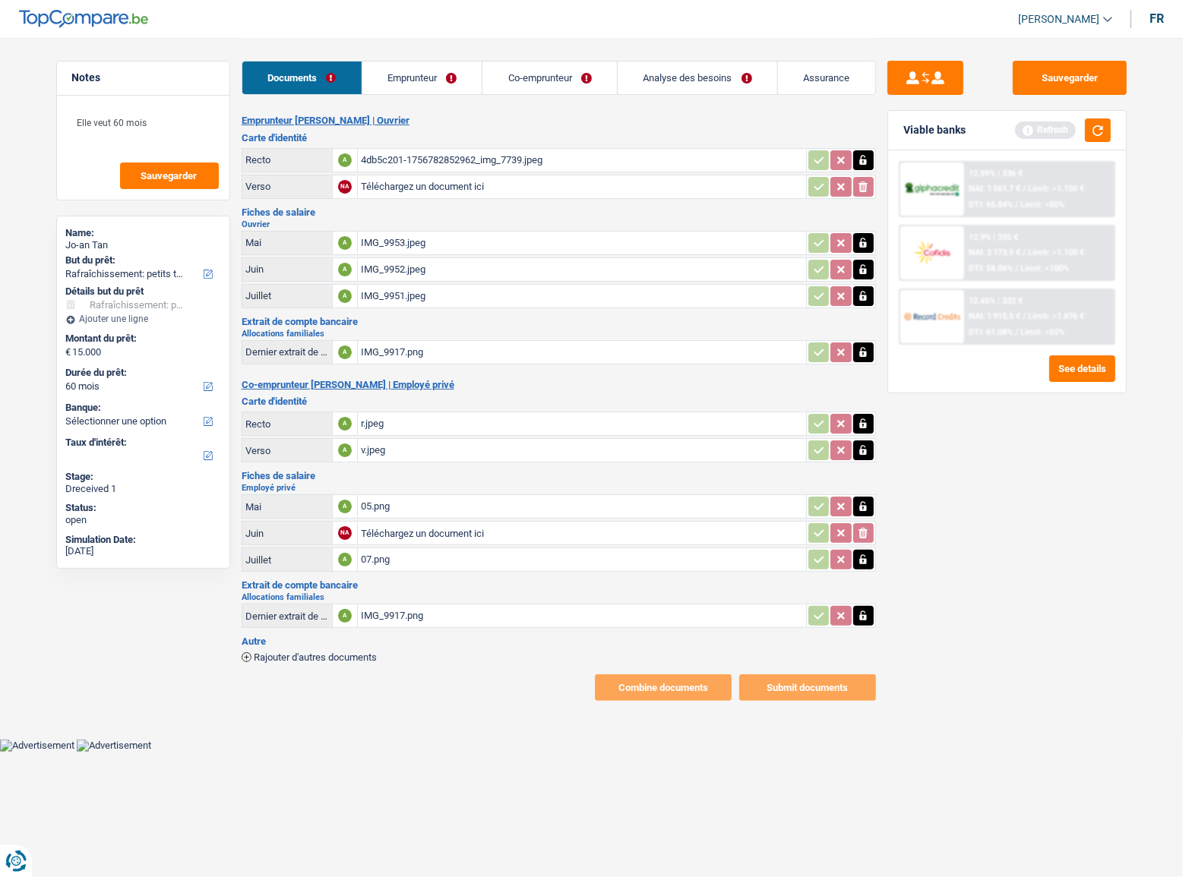
click at [400, 79] on link "Emprunteur" at bounding box center [422, 78] width 120 height 33
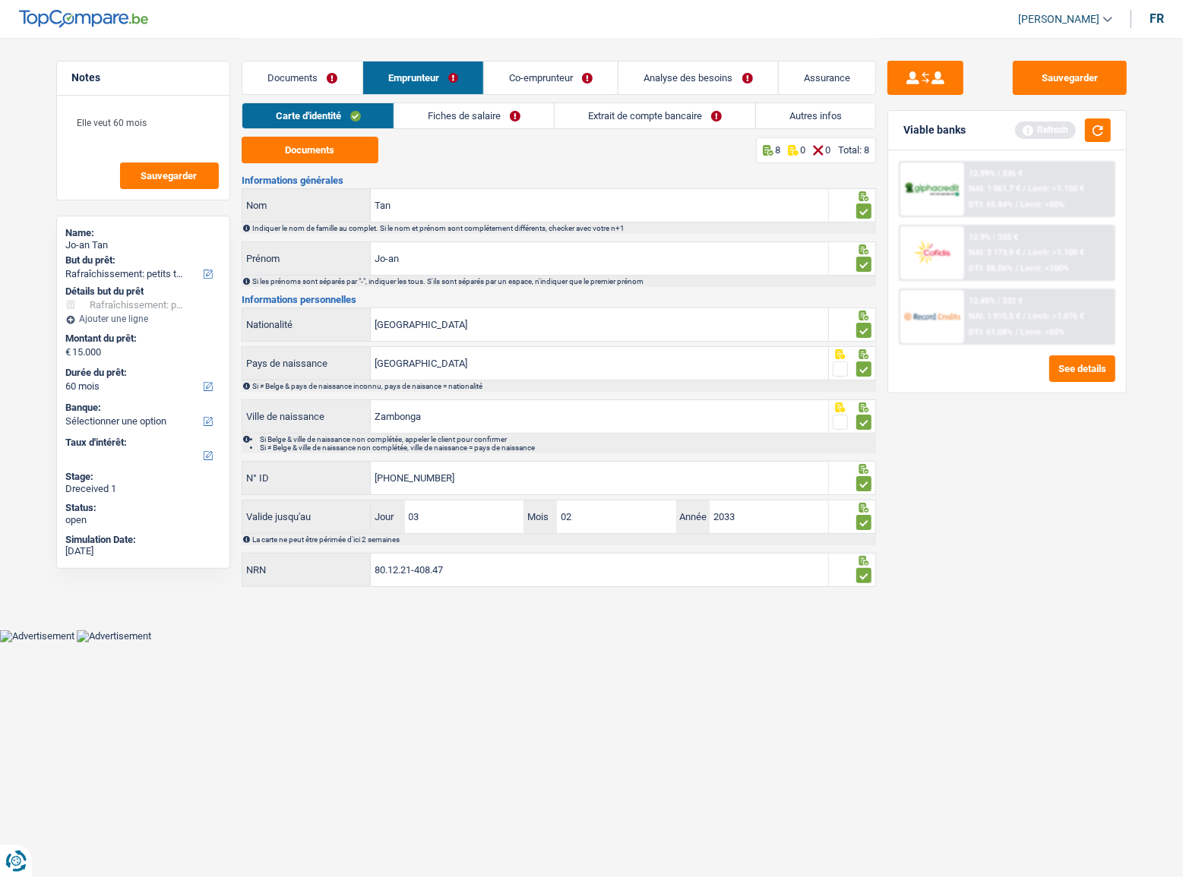
click at [434, 118] on link "Fiches de salaire" at bounding box center [474, 115] width 160 height 25
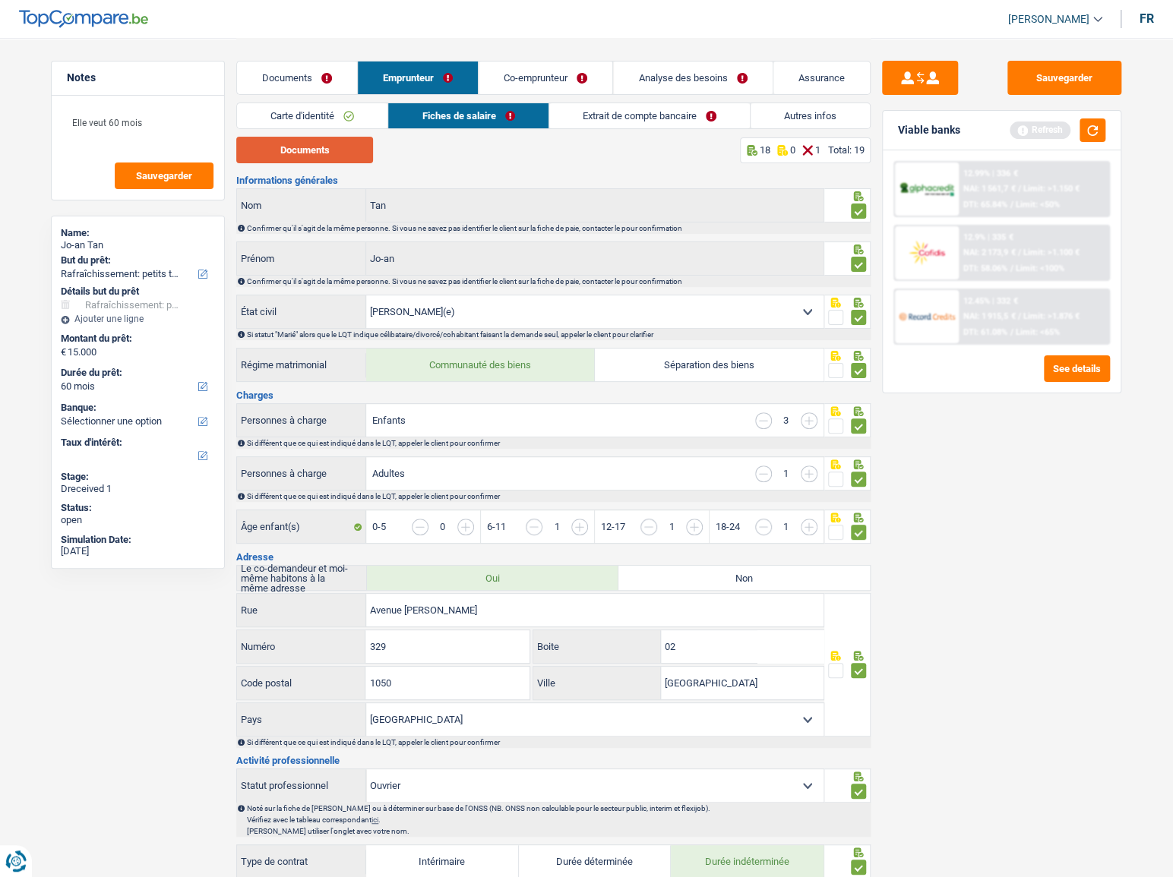
click at [335, 153] on button "Documents" at bounding box center [304, 150] width 137 height 27
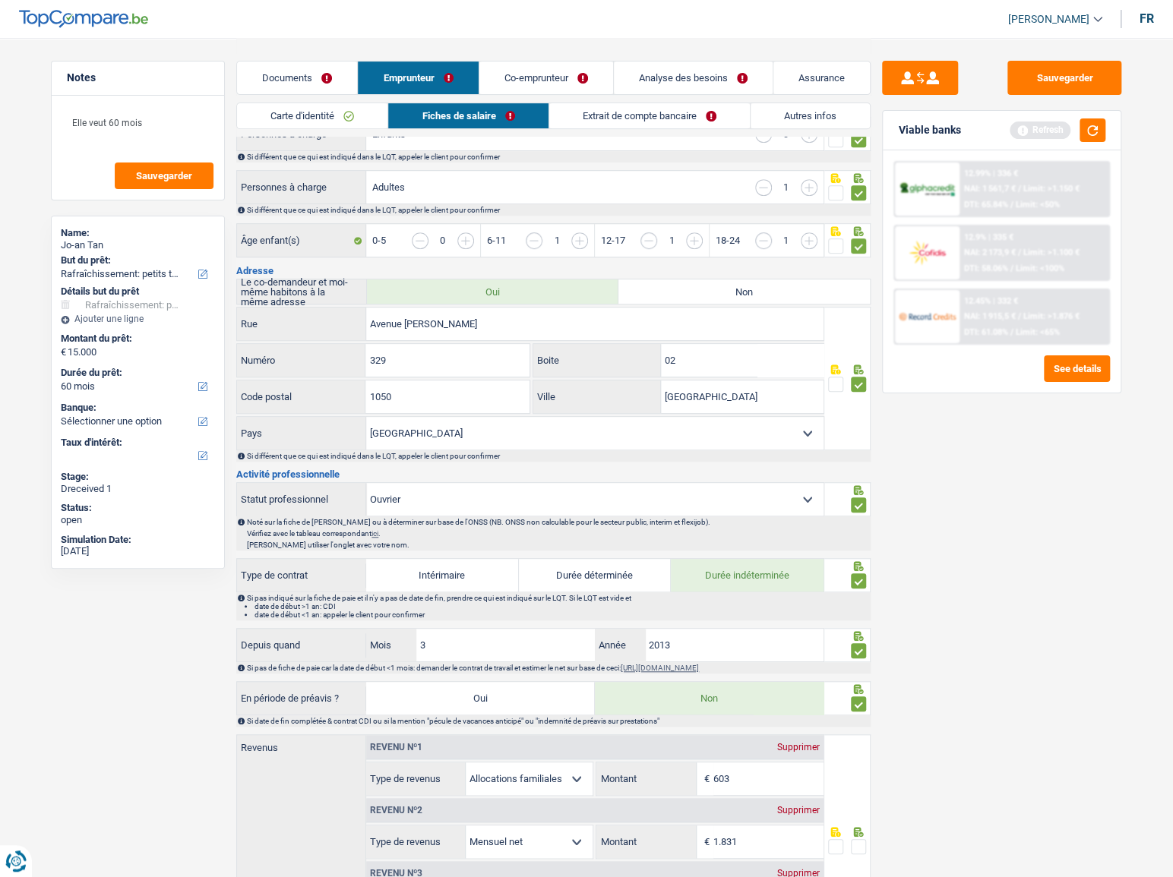
scroll to position [621, 0]
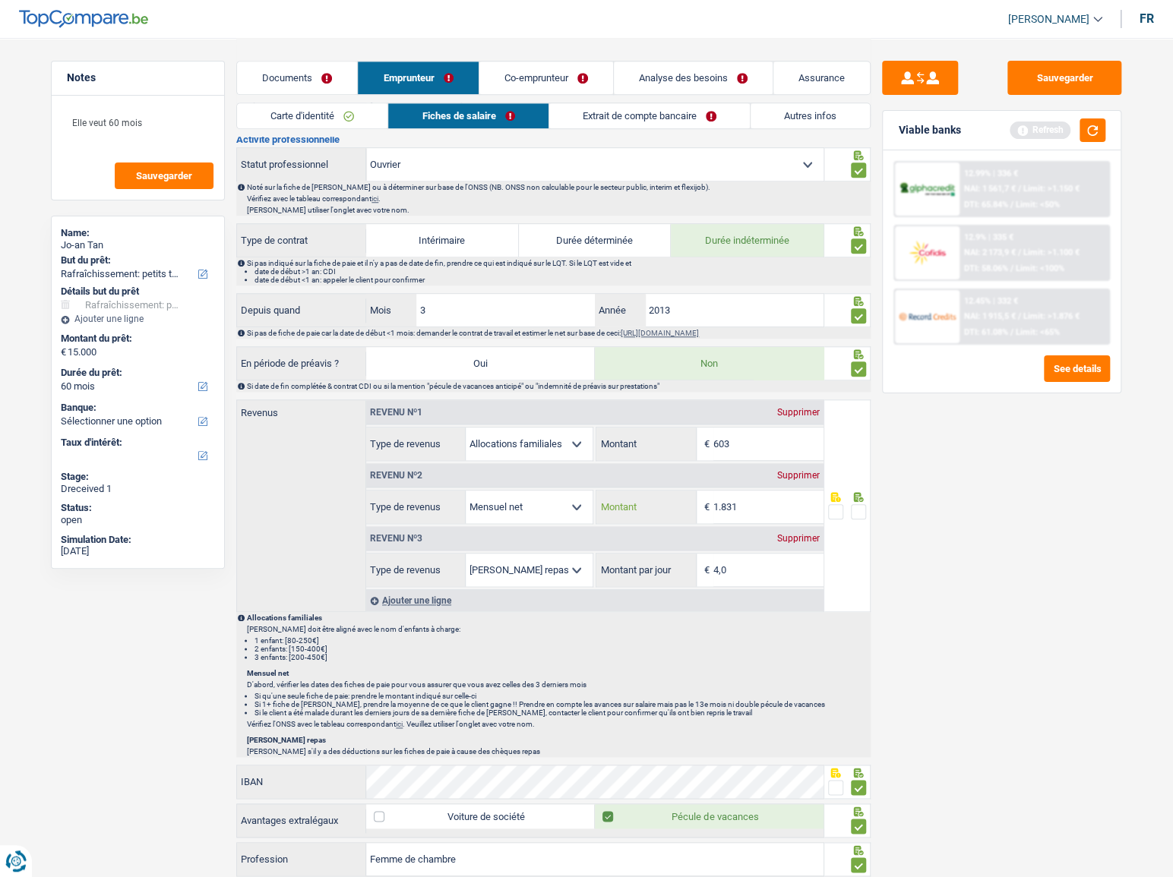
drag, startPoint x: 782, startPoint y: 505, endPoint x: 629, endPoint y: 505, distance: 152.7
click at [629, 505] on div "1.831 € Montant" at bounding box center [709, 507] width 226 height 33
type input "1.533"
click at [858, 509] on span at bounding box center [858, 511] width 15 height 15
click at [0, 0] on input "radio" at bounding box center [0, 0] width 0 height 0
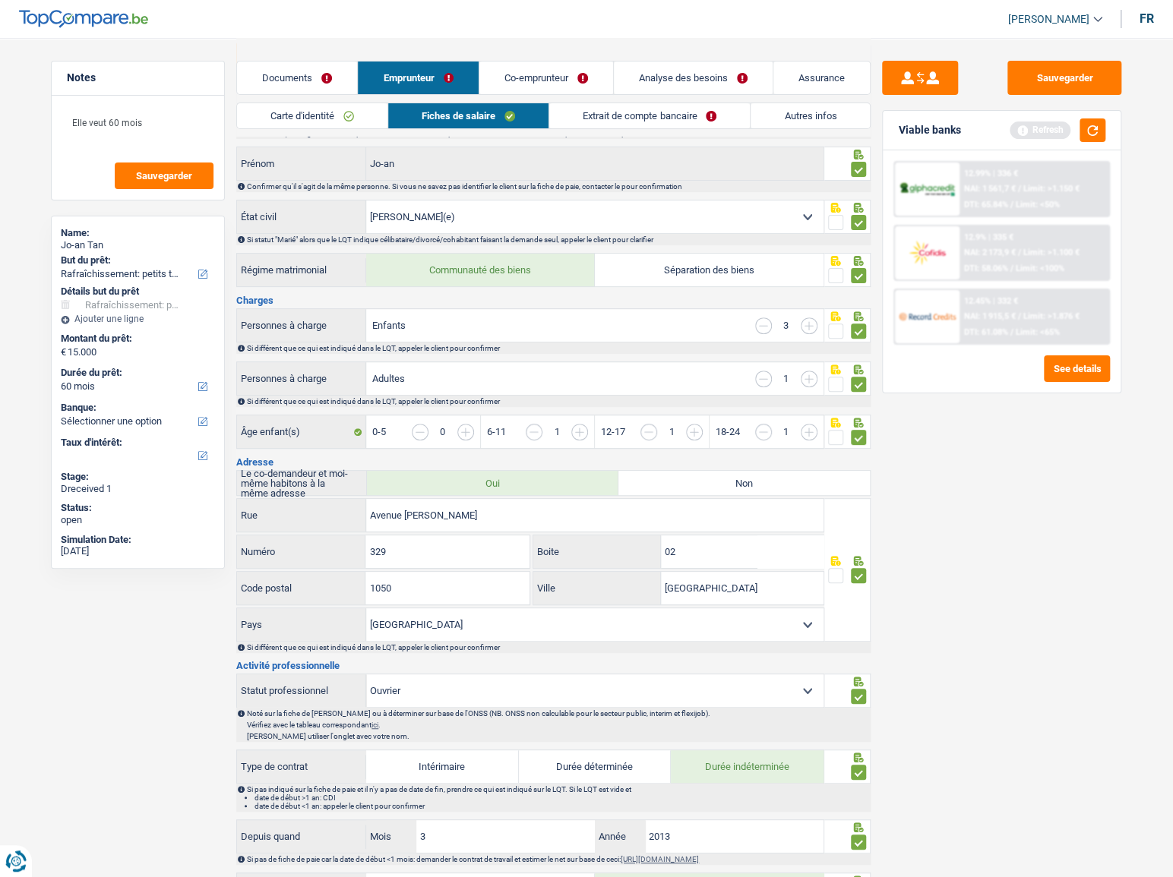
scroll to position [0, 0]
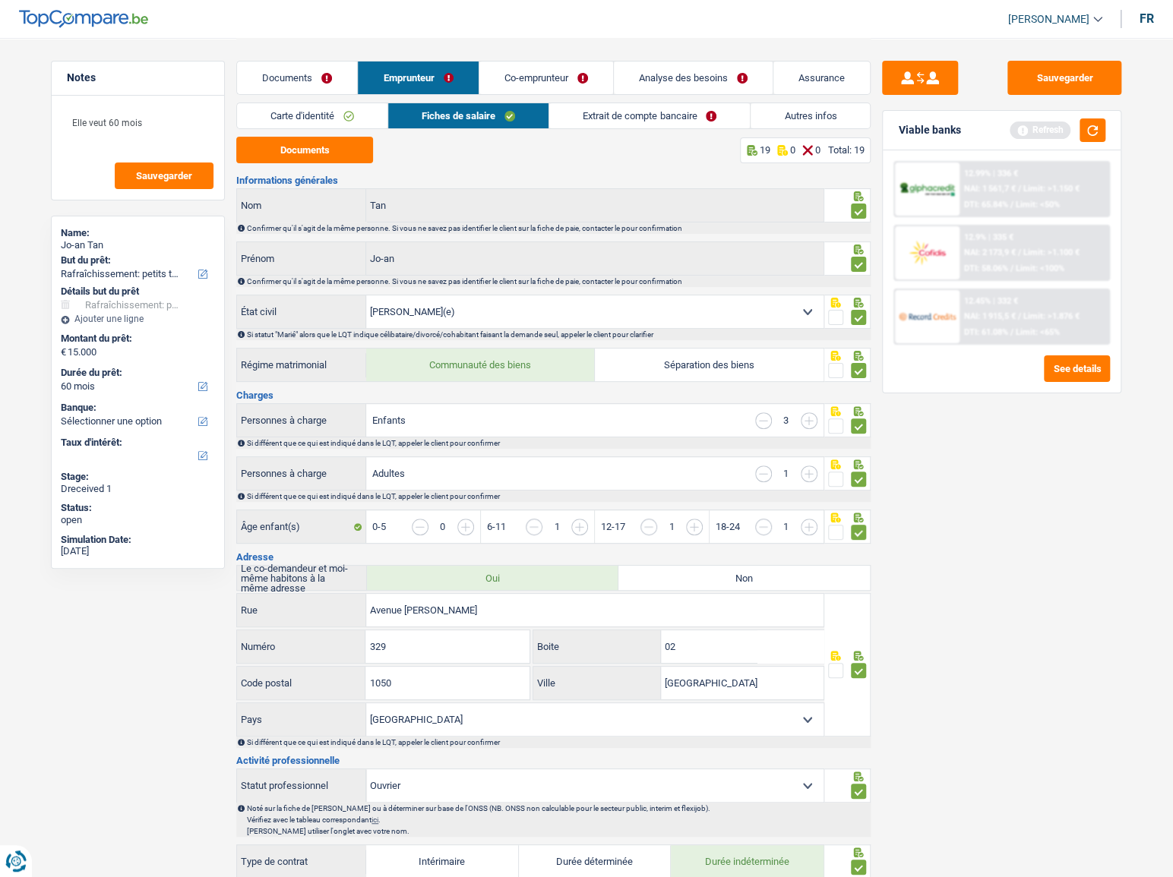
click at [630, 121] on link "Extrait de compte bancaire" at bounding box center [649, 115] width 201 height 25
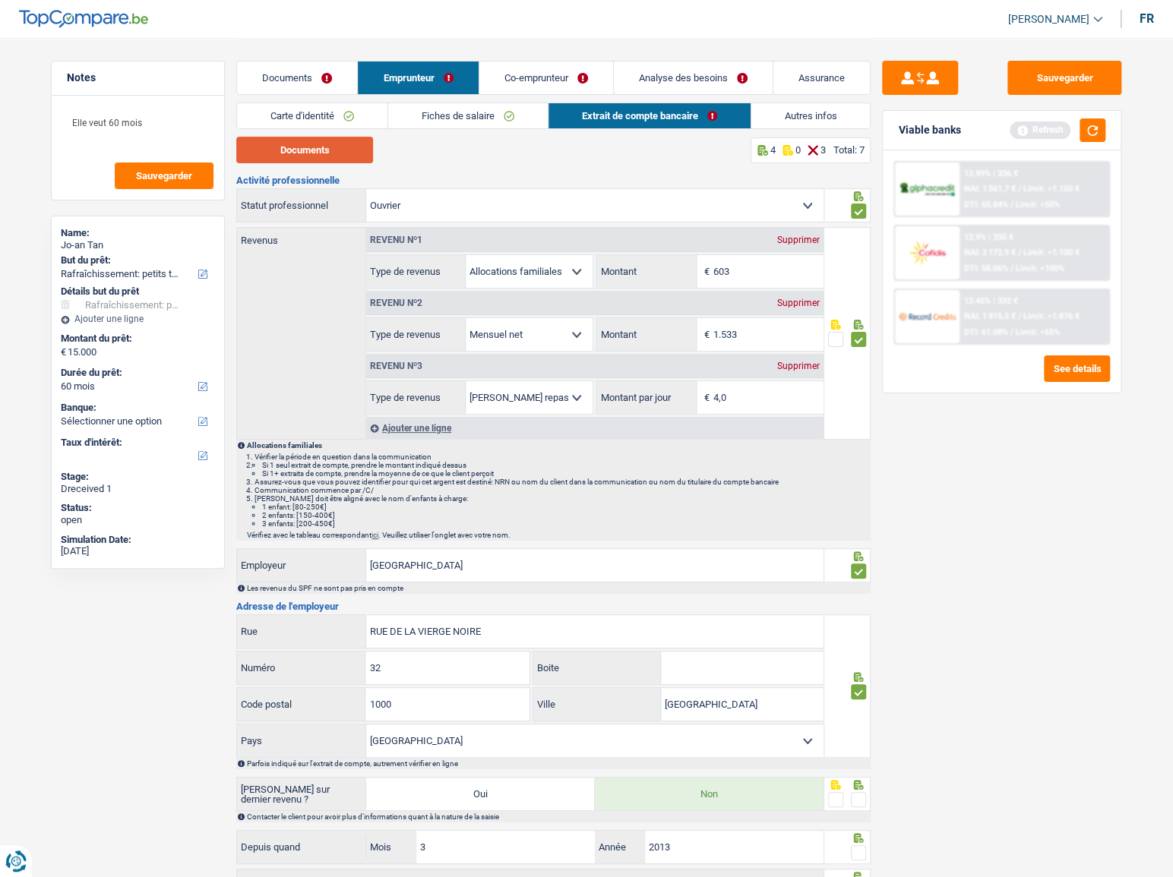
click at [352, 153] on button "Documents" at bounding box center [304, 150] width 137 height 27
drag, startPoint x: 761, startPoint y: 268, endPoint x: 608, endPoint y: 267, distance: 152.7
click at [608, 267] on div "603 € Montant" at bounding box center [709, 271] width 226 height 33
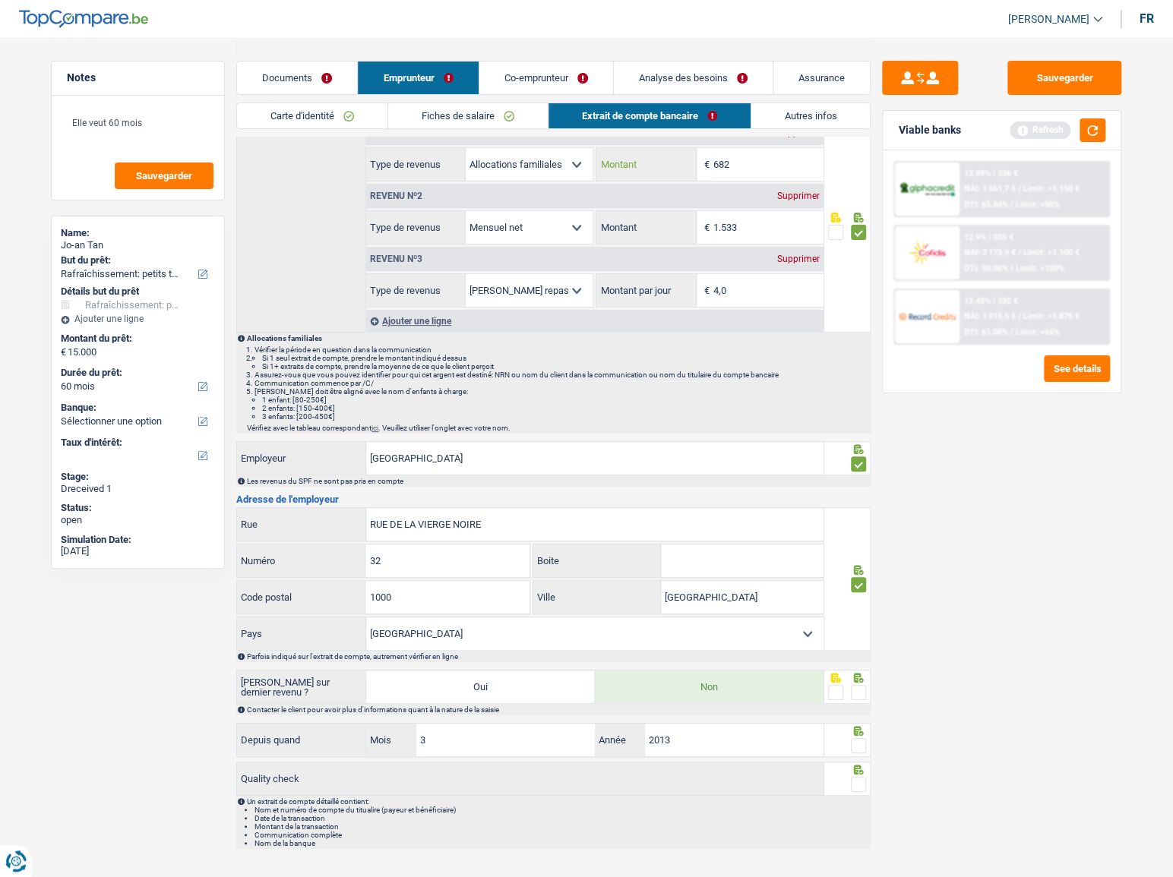
scroll to position [135, 0]
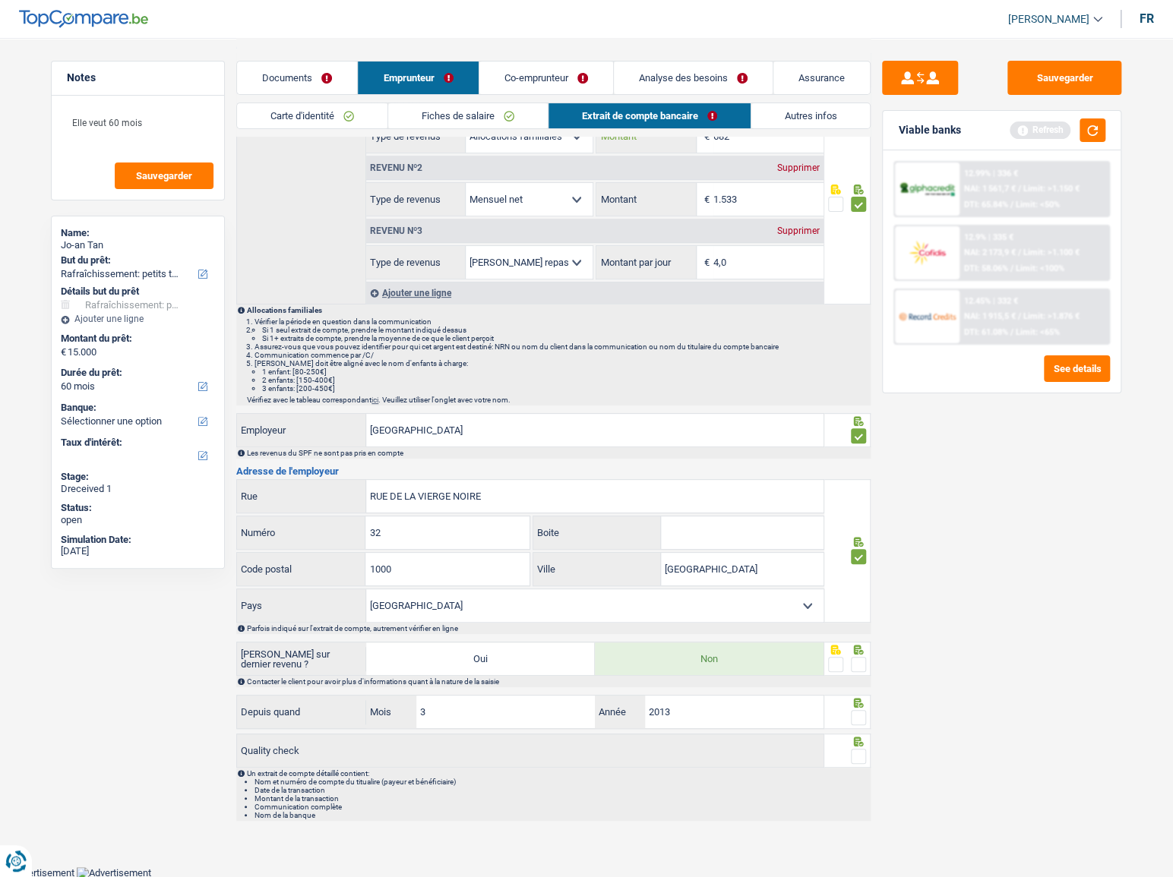
type input "682"
drag, startPoint x: 858, startPoint y: 658, endPoint x: 872, endPoint y: 702, distance: 46.1
click at [859, 661] on span at bounding box center [858, 664] width 15 height 15
click at [0, 0] on input "radio" at bounding box center [0, 0] width 0 height 0
click at [870, 706] on div "Sauvegarder Viable banks Refresh 12.99% | 336 € NAI: 1 561,7 € / Limit: >1.150 …" at bounding box center [1001, 457] width 262 height 792
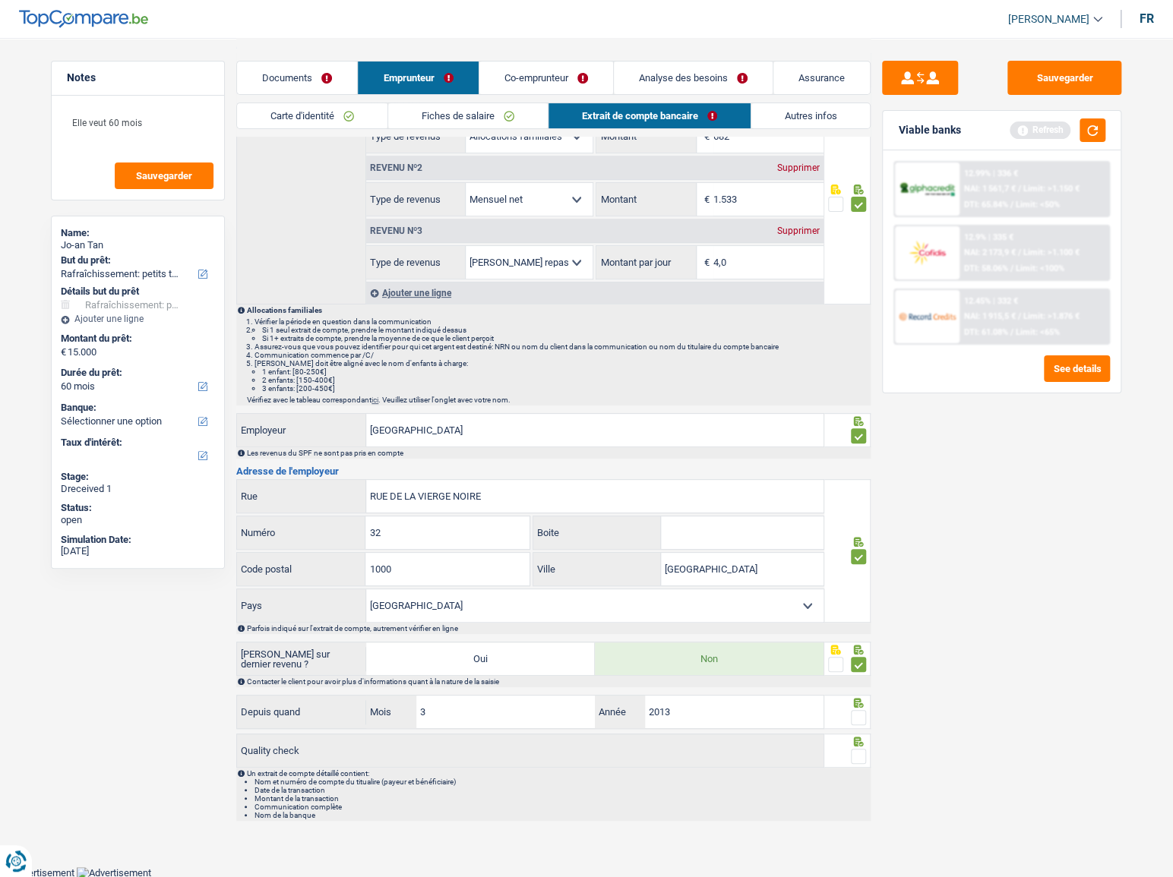
click at [864, 716] on span at bounding box center [858, 717] width 15 height 15
click at [0, 0] on input "radio" at bounding box center [0, 0] width 0 height 0
click at [855, 751] on span at bounding box center [858, 756] width 15 height 15
click at [0, 0] on input "radio" at bounding box center [0, 0] width 0 height 0
drag, startPoint x: 1063, startPoint y: 84, endPoint x: 1092, endPoint y: 114, distance: 41.4
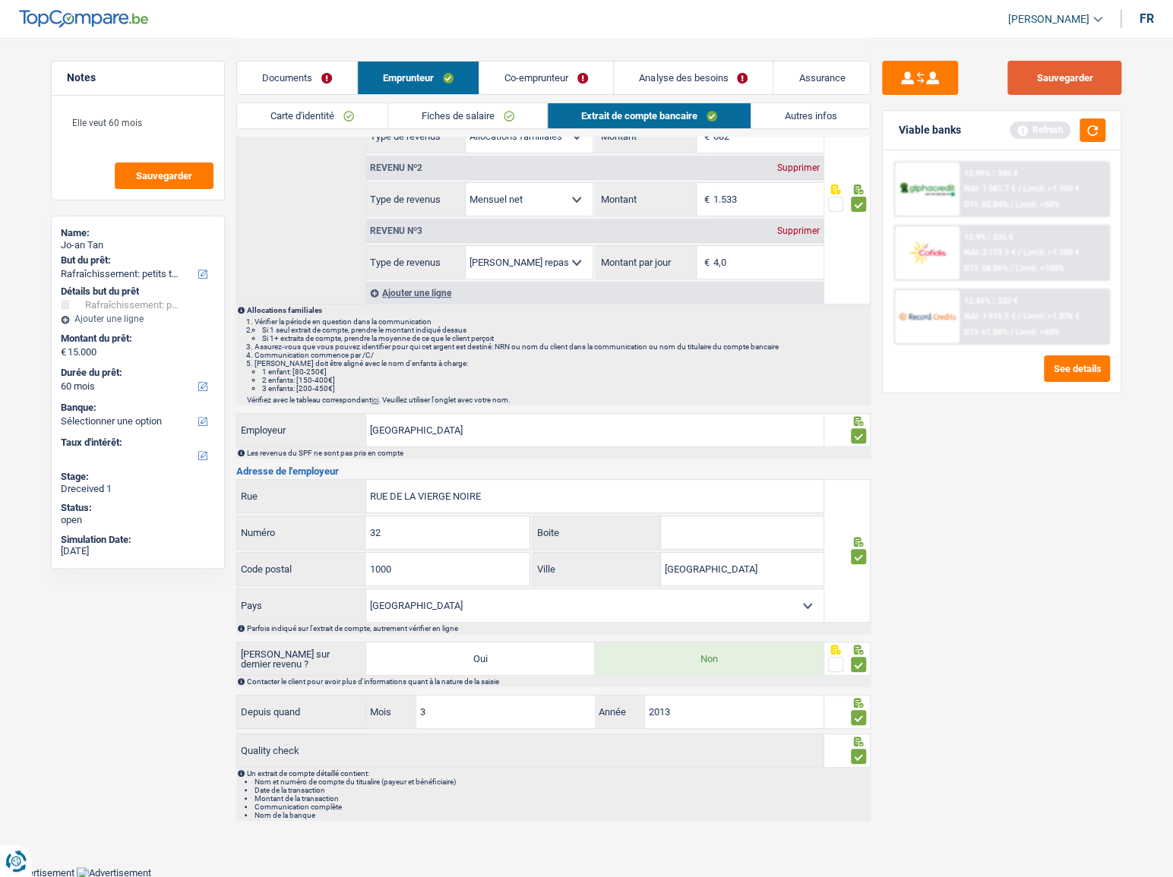
click at [1063, 83] on button "Sauvegarder" at bounding box center [1064, 78] width 114 height 34
drag, startPoint x: 1098, startPoint y: 140, endPoint x: 1089, endPoint y: 129, distance: 14.0
click at [1094, 135] on button "button" at bounding box center [1092, 130] width 26 height 24
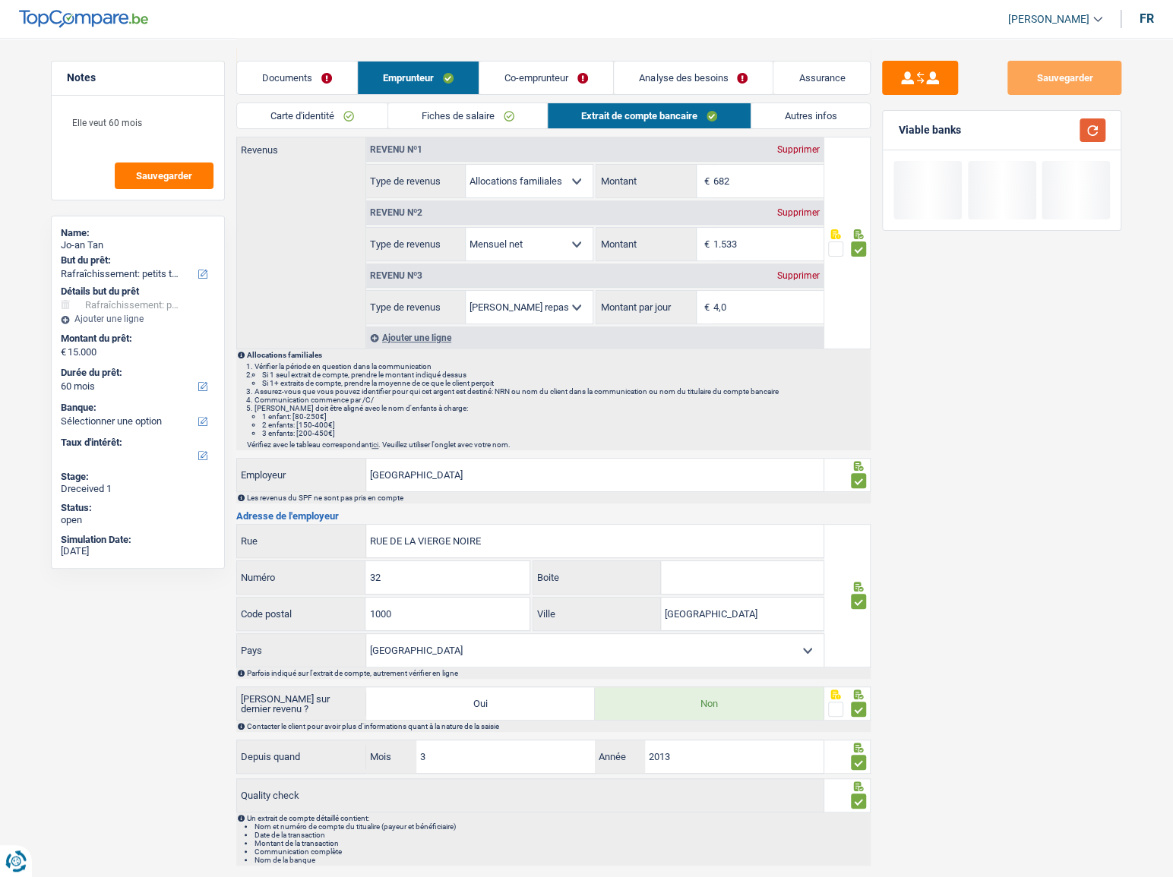
scroll to position [66, 0]
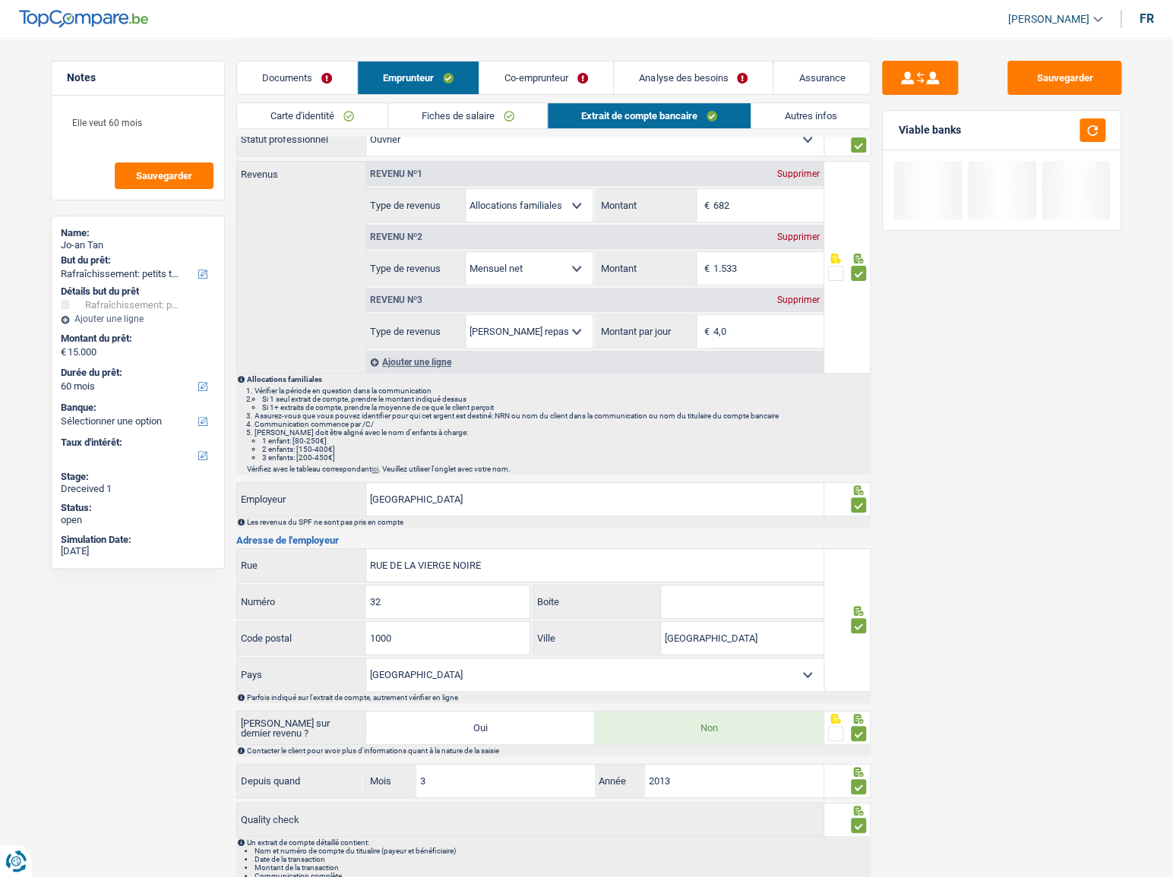
click at [829, 118] on link "Autres infos" at bounding box center [810, 115] width 119 height 25
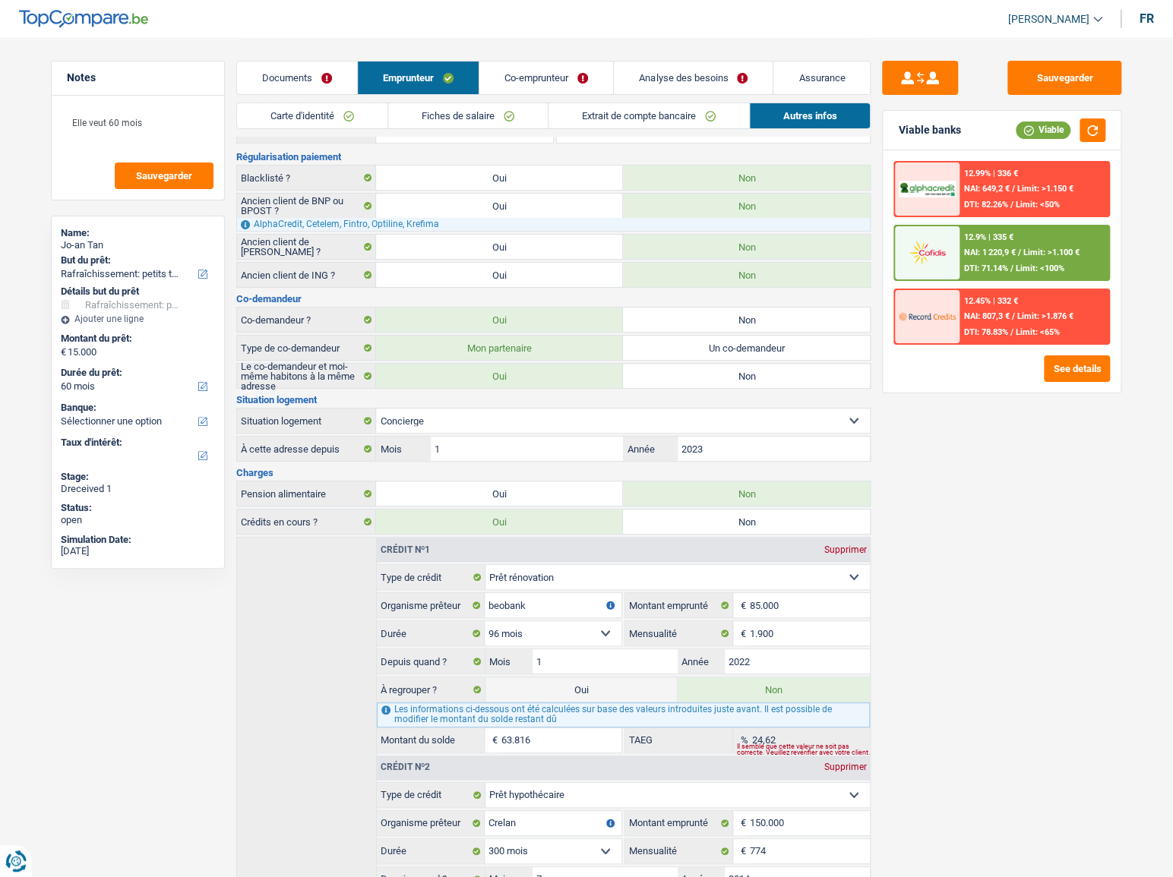
click at [543, 63] on link "Co-emprunteur" at bounding box center [546, 78] width 134 height 33
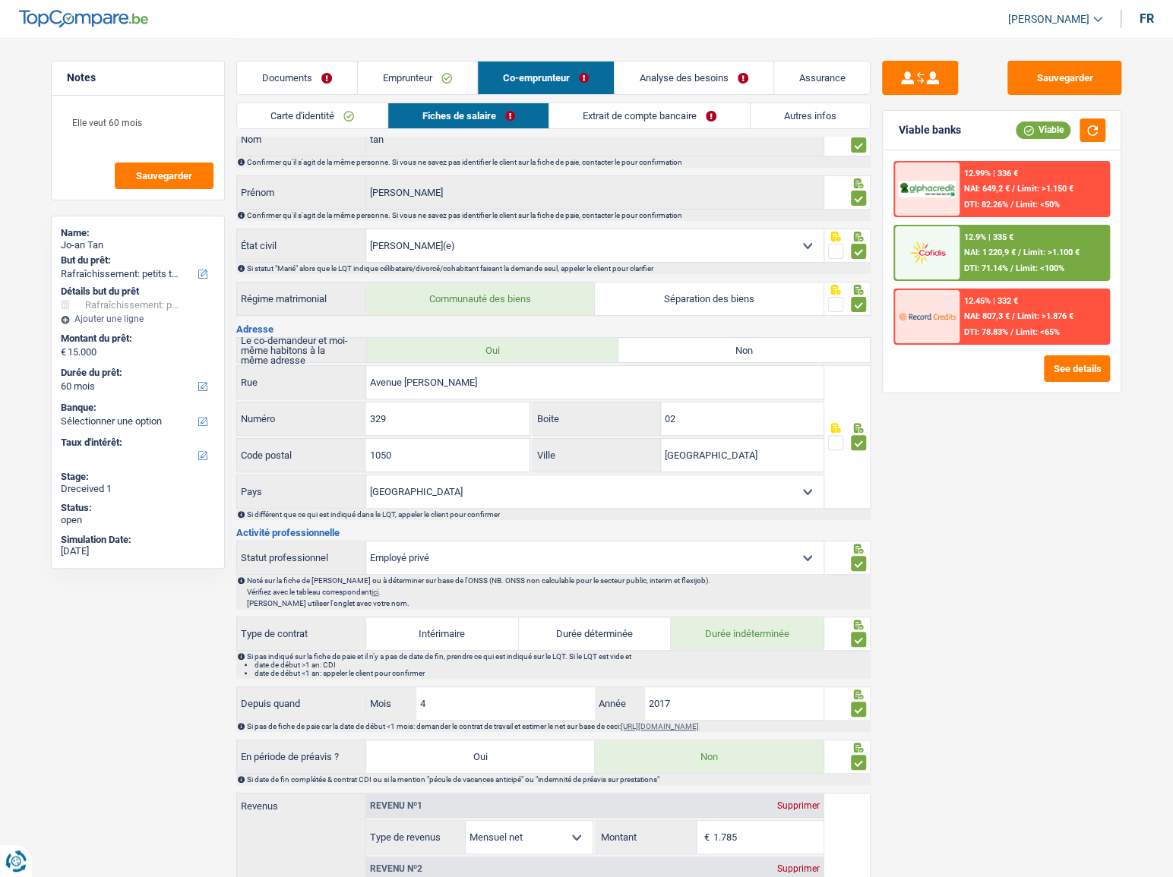
click at [292, 115] on link "Carte d'identité" at bounding box center [312, 115] width 150 height 25
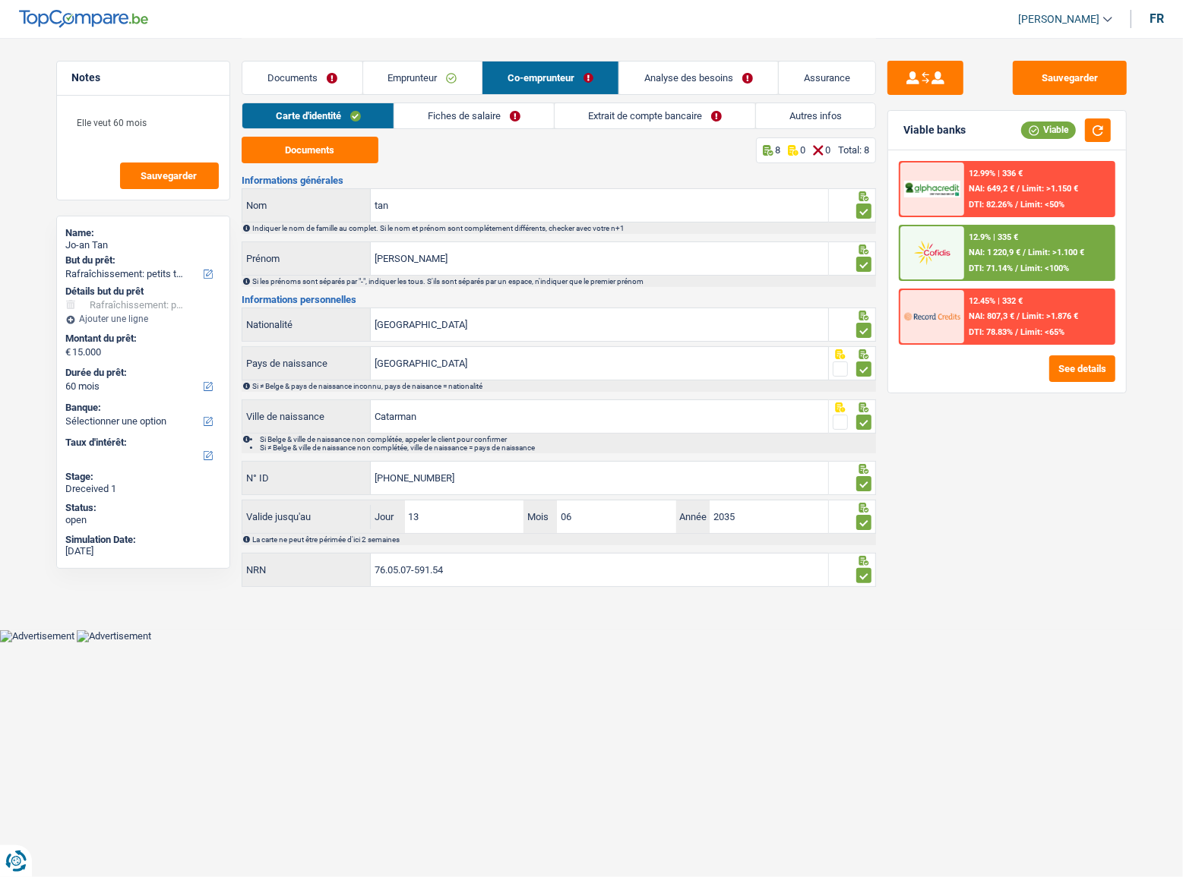
click at [272, 131] on div "Carte d'identité Fiches de salaire Extrait de compte bancaire Autres infos" at bounding box center [559, 120] width 634 height 34
click at [273, 141] on button "Documents" at bounding box center [310, 150] width 137 height 27
click at [460, 115] on link "Fiches de salaire" at bounding box center [474, 115] width 160 height 25
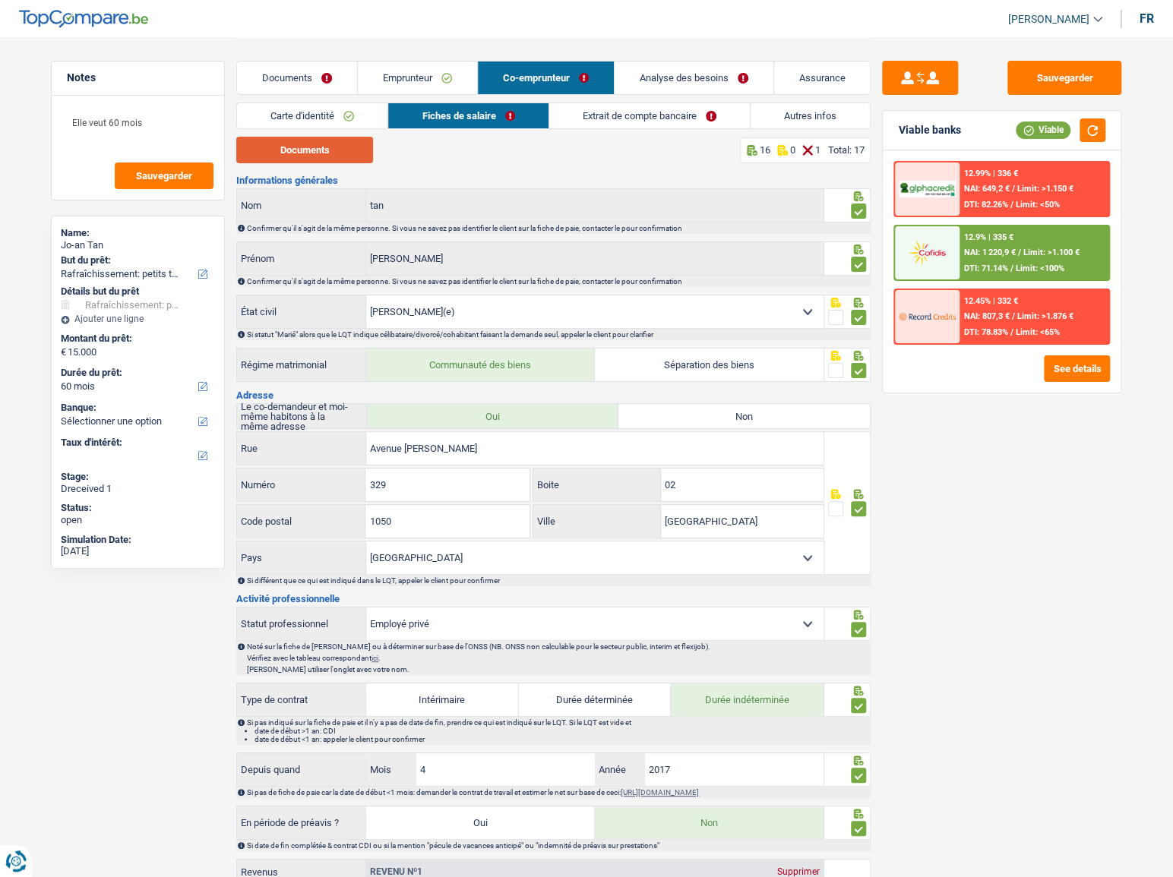
click at [292, 160] on button "Documents" at bounding box center [304, 150] width 137 height 27
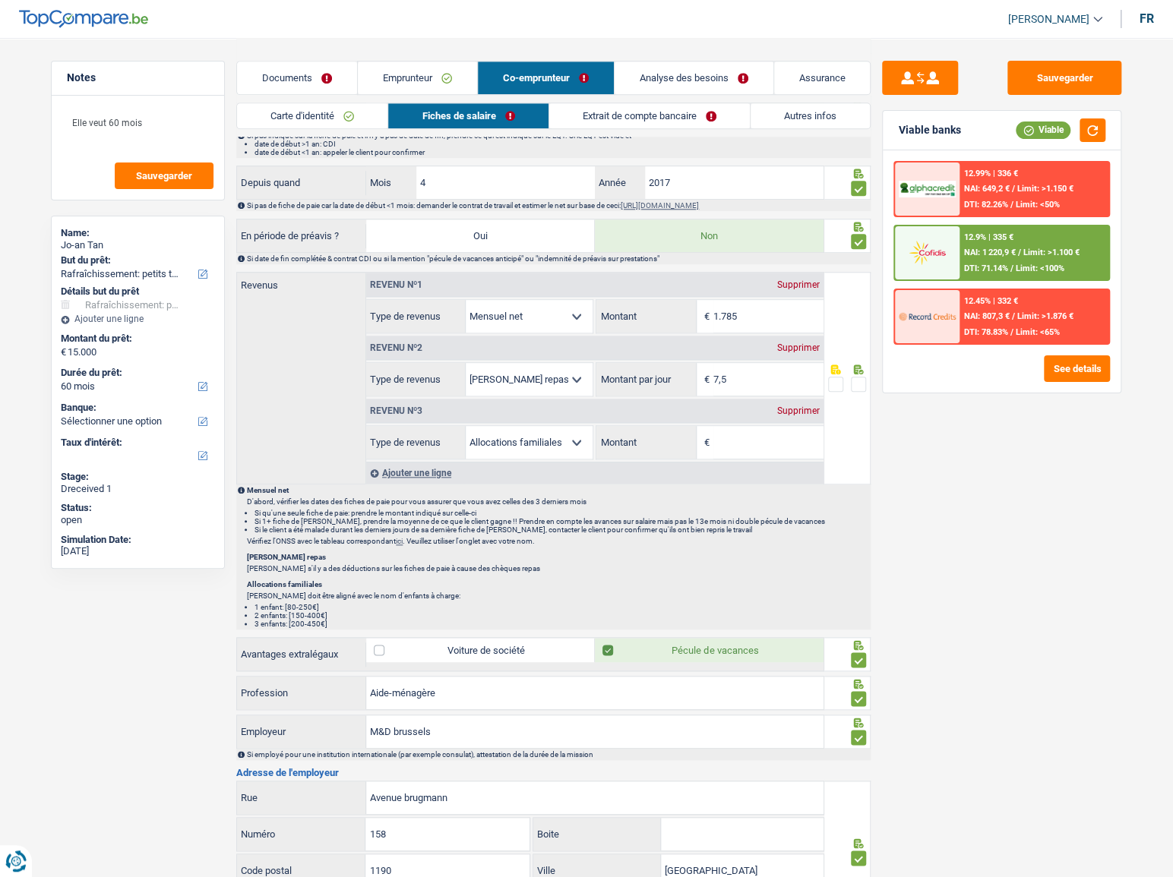
scroll to position [463, 0]
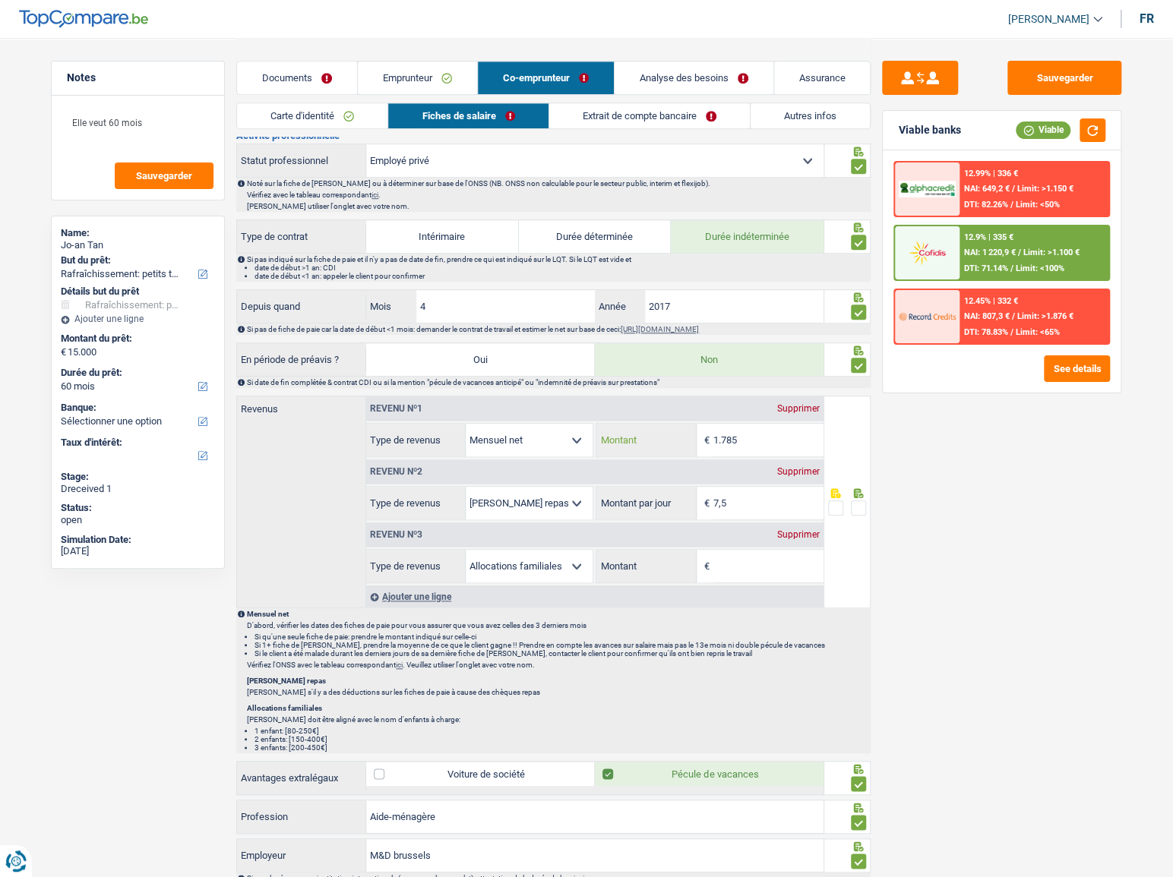
drag, startPoint x: 744, startPoint y: 430, endPoint x: 645, endPoint y: 428, distance: 98.8
click at [645, 428] on div "1.785 € Montant" at bounding box center [709, 440] width 226 height 33
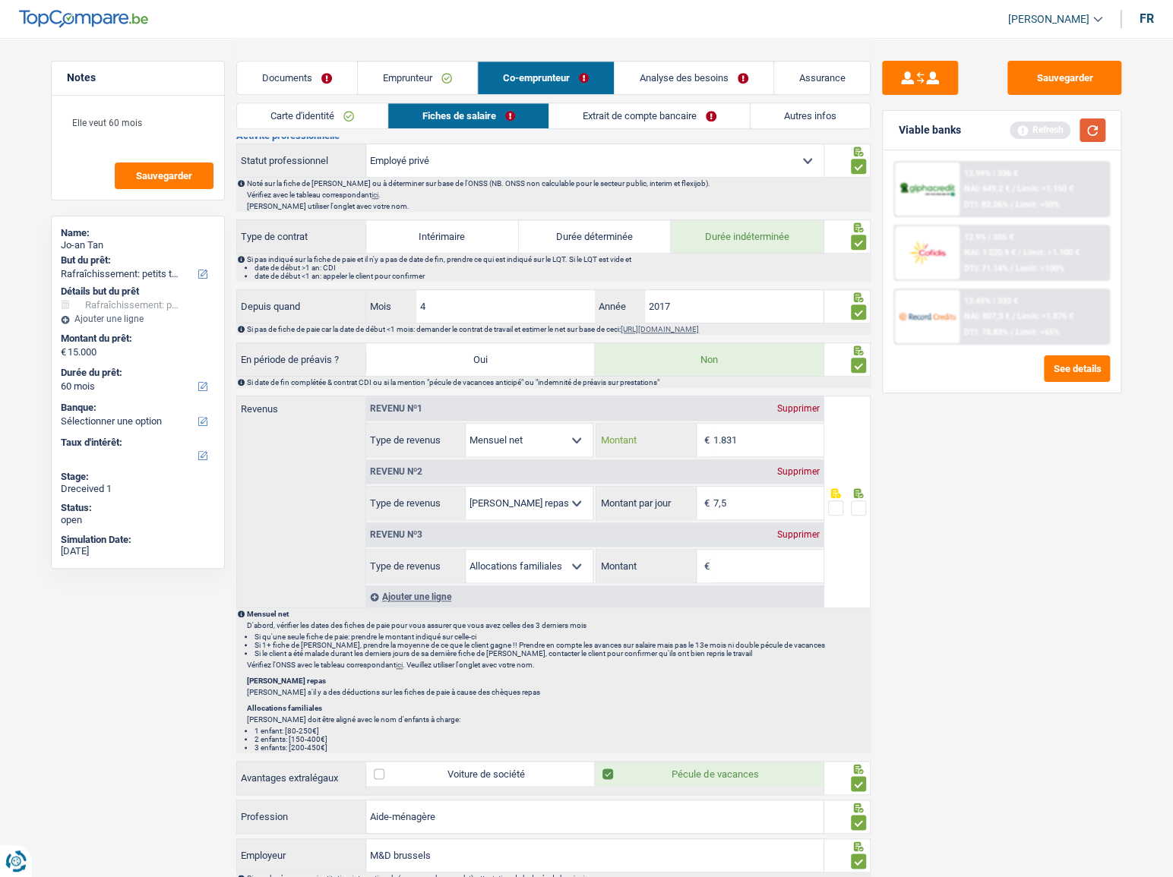
type input "1.831"
drag, startPoint x: 1083, startPoint y: 132, endPoint x: 915, endPoint y: 62, distance: 182.1
click at [1082, 131] on button "button" at bounding box center [1092, 130] width 26 height 24
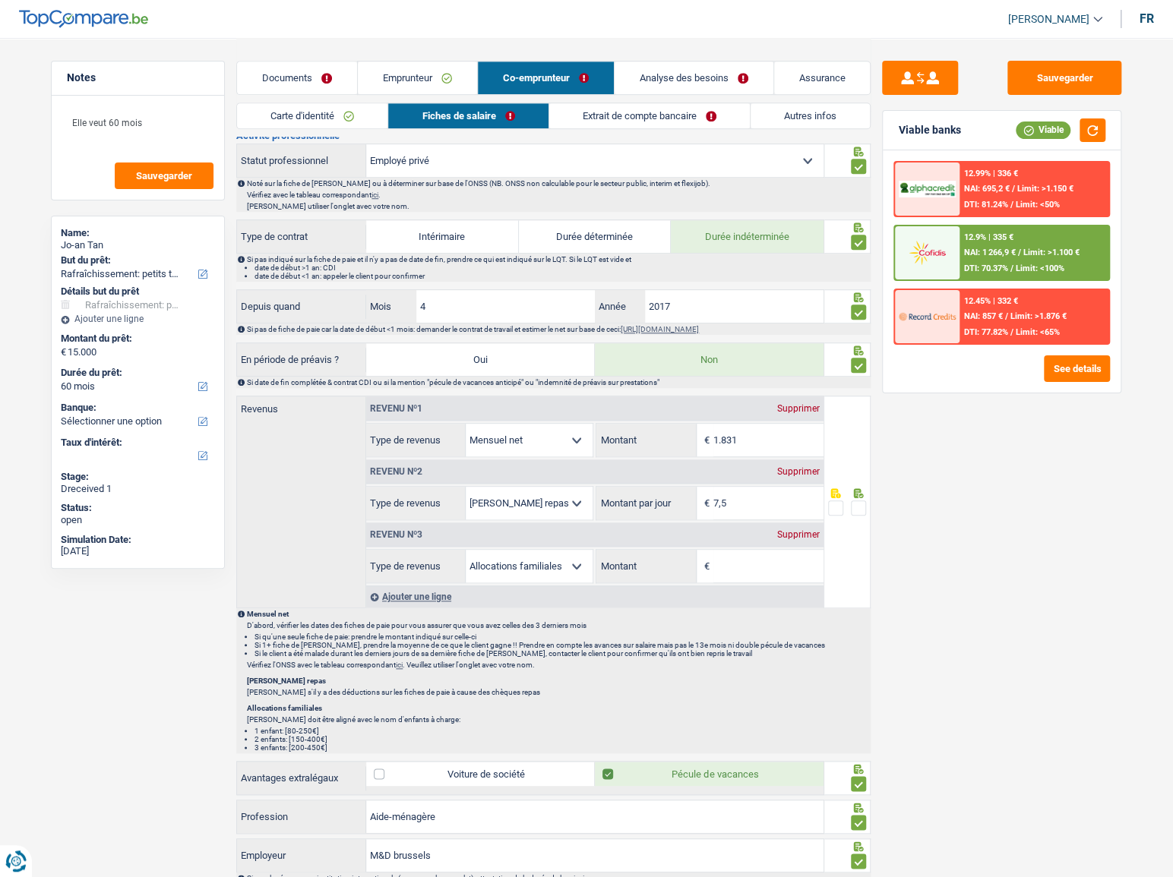
click at [313, 121] on link "Carte d'identité" at bounding box center [312, 115] width 150 height 25
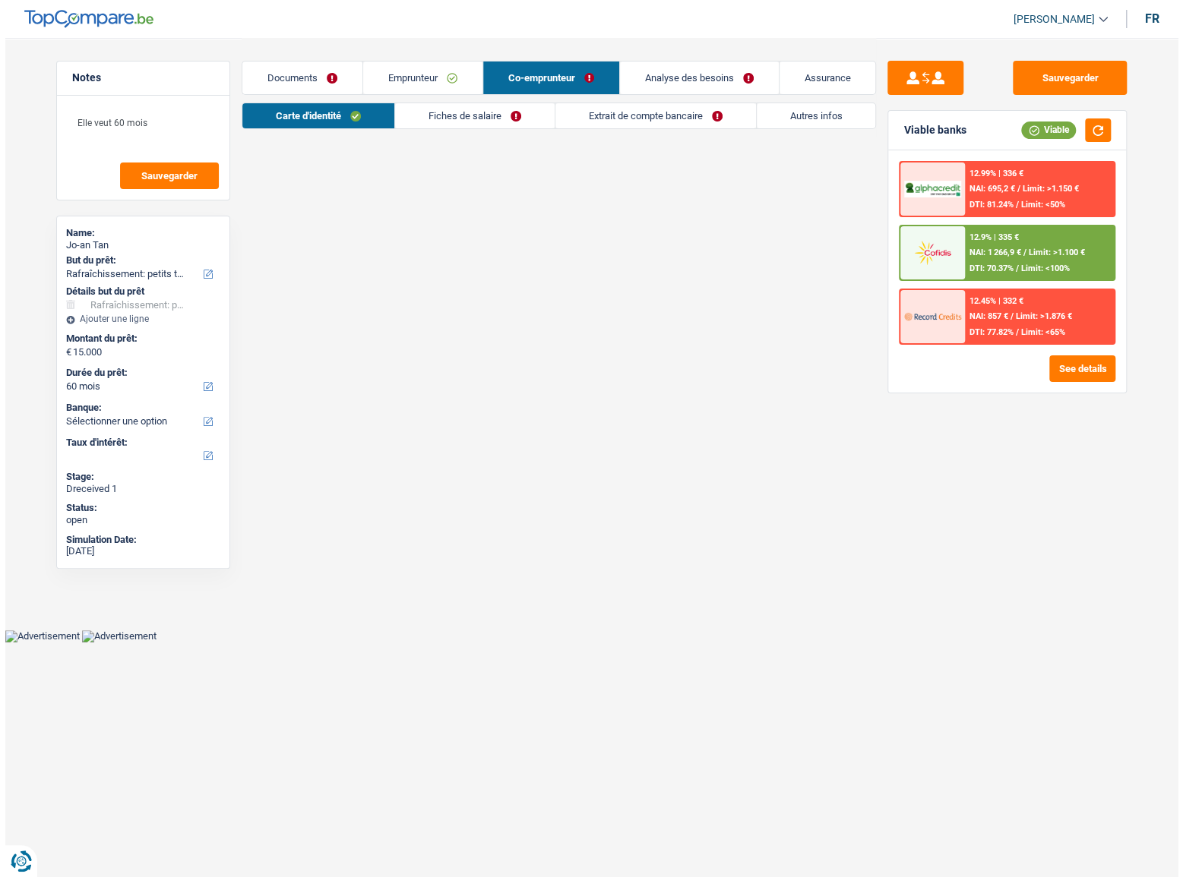
scroll to position [0, 0]
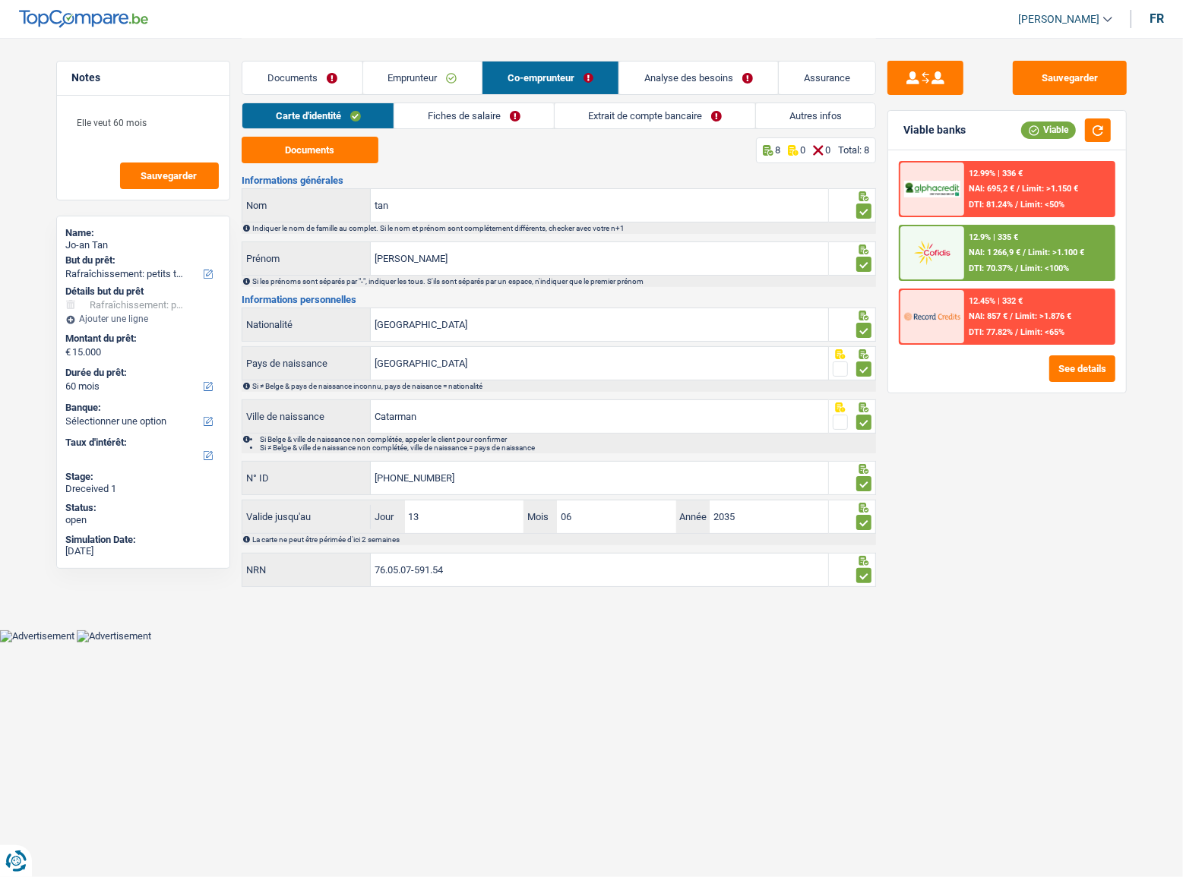
click at [288, 70] on link "Documents" at bounding box center [302, 78] width 120 height 33
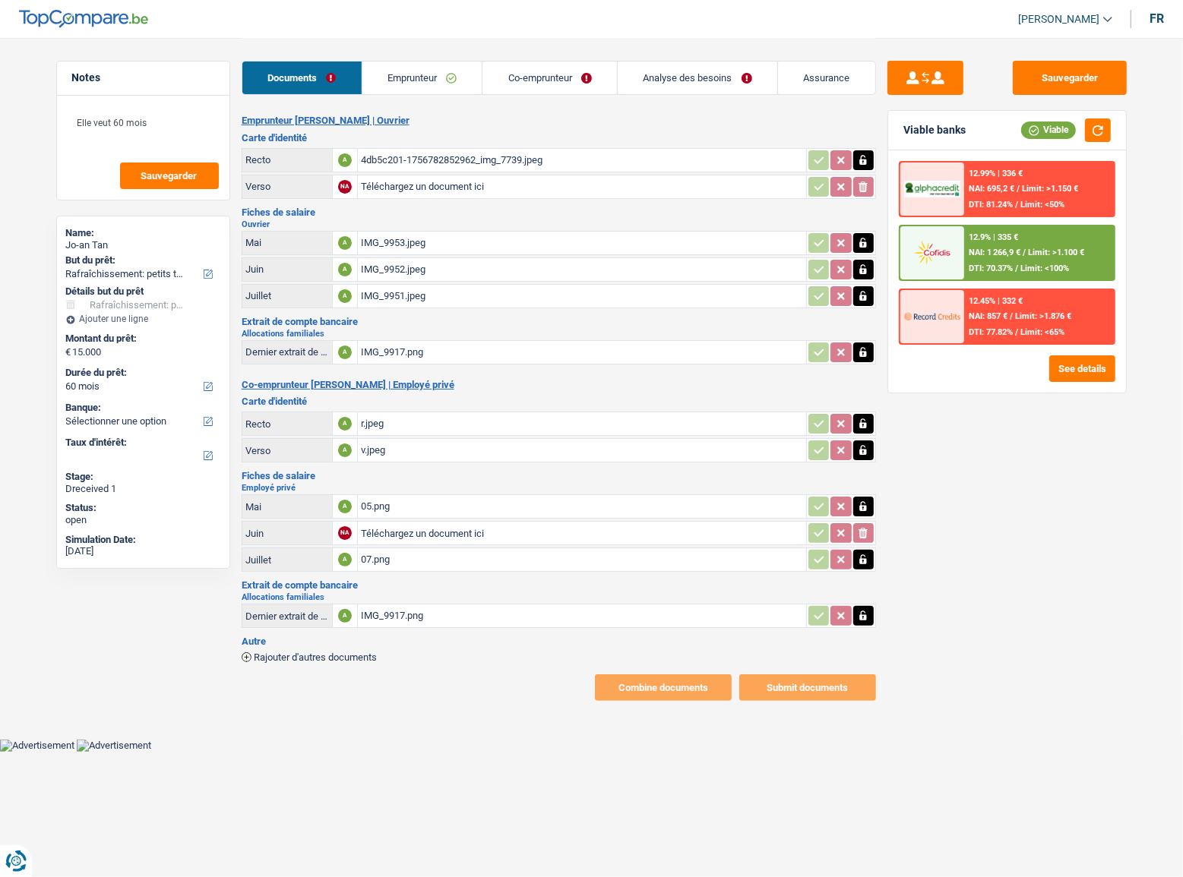
click at [372, 151] on div "4db5c201-1756782852962_img_7739.jpeg" at bounding box center [582, 160] width 442 height 23
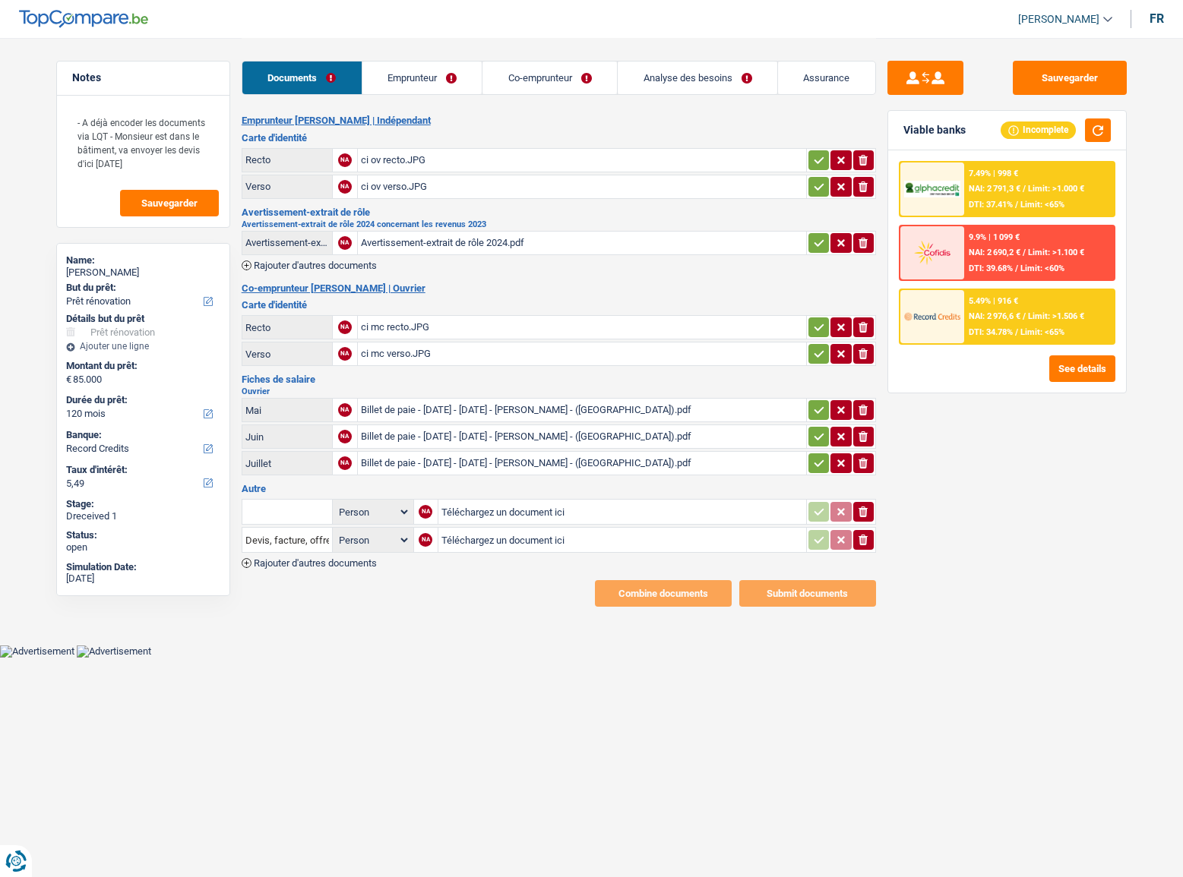
select select "renovation"
select select "120"
select select "record credits"
click at [531, 160] on div "ci ov recto.JPG" at bounding box center [582, 160] width 442 height 23
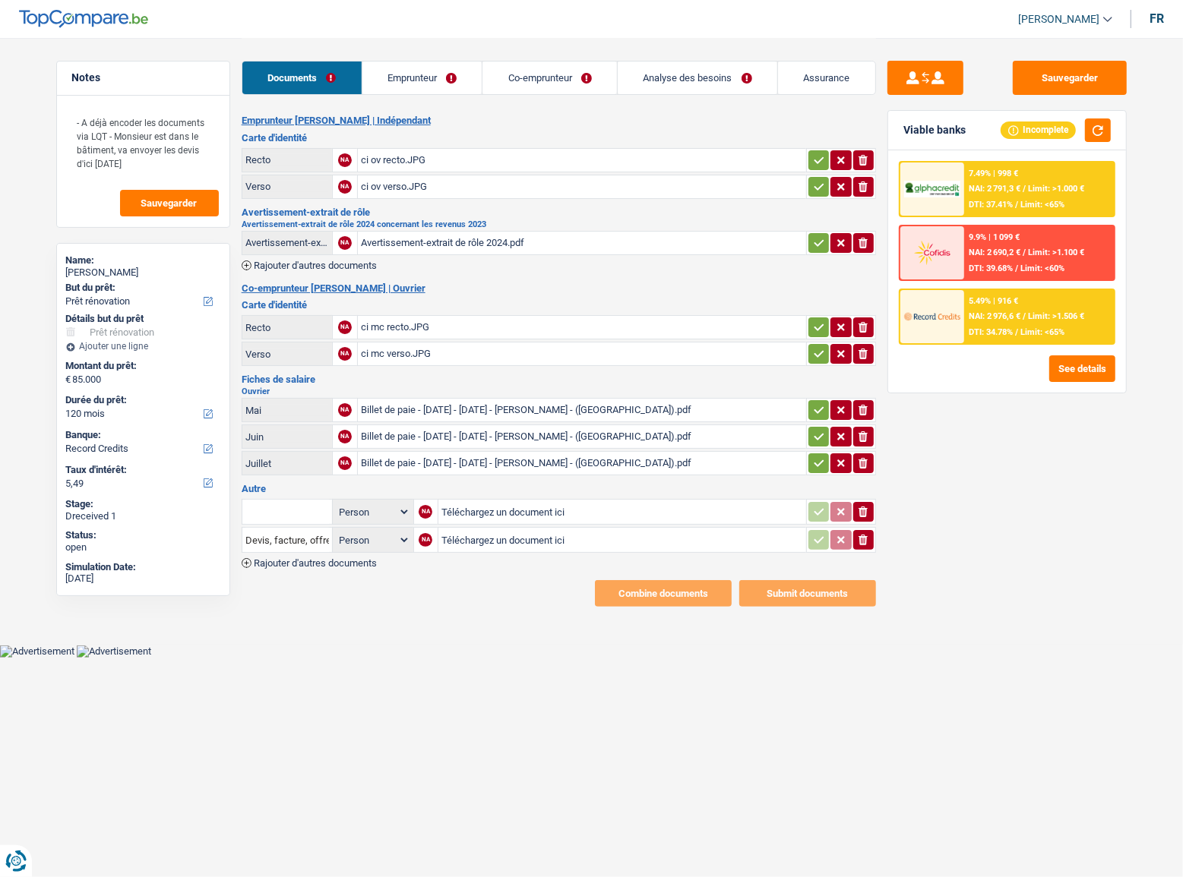
click at [818, 153] on icon "button" at bounding box center [819, 160] width 12 height 15
click at [809, 188] on button "button" at bounding box center [818, 187] width 21 height 20
click at [809, 245] on button "button" at bounding box center [818, 243] width 21 height 20
click at [810, 326] on button "button" at bounding box center [818, 328] width 21 height 20
click at [813, 348] on icon "button" at bounding box center [819, 353] width 12 height 15
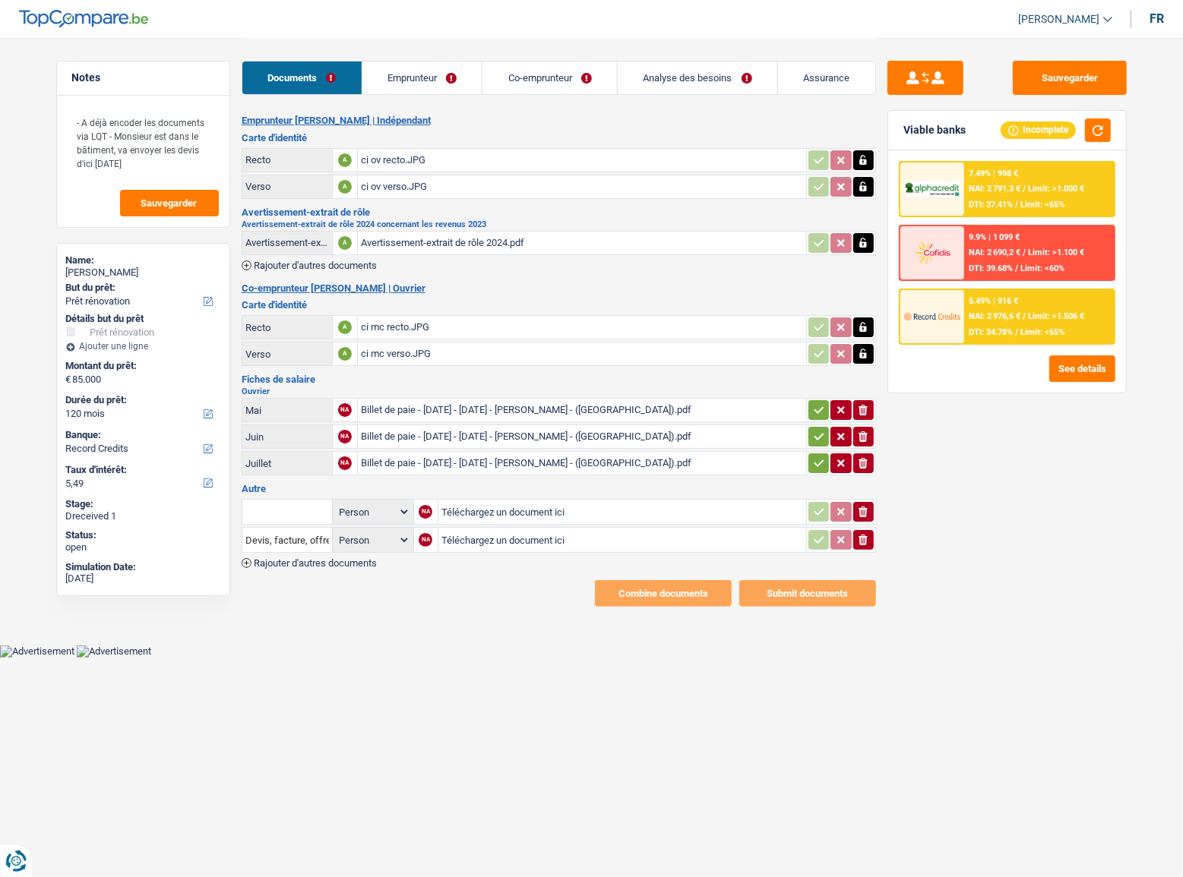
click at [532, 323] on div "ci mc recto.JPG" at bounding box center [582, 327] width 442 height 23
click at [395, 160] on div "ci ov recto.JPG" at bounding box center [582, 160] width 442 height 23
click at [600, 410] on div "Billet de paie - [DATE] - [DATE] - [PERSON_NAME] - ([GEOGRAPHIC_DATA]).pdf" at bounding box center [582, 410] width 442 height 23
click at [438, 437] on div "Billet de paie - [DATE] - [DATE] - [PERSON_NAME] - ([GEOGRAPHIC_DATA]).pdf" at bounding box center [582, 436] width 442 height 23
click at [867, 536] on icon "ionicons-v5-e" at bounding box center [863, 539] width 12 height 15
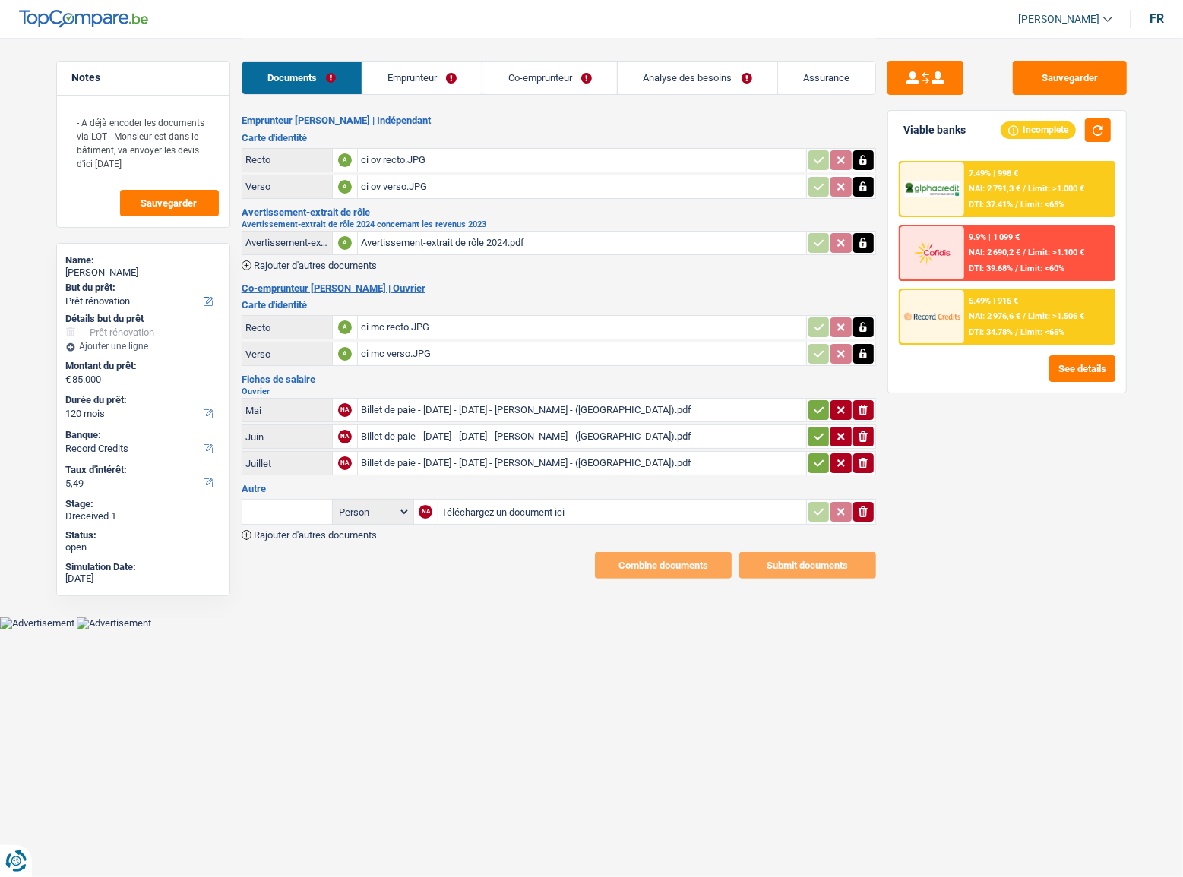
click at [867, 514] on icon "ionicons-v5-e" at bounding box center [863, 511] width 12 height 15
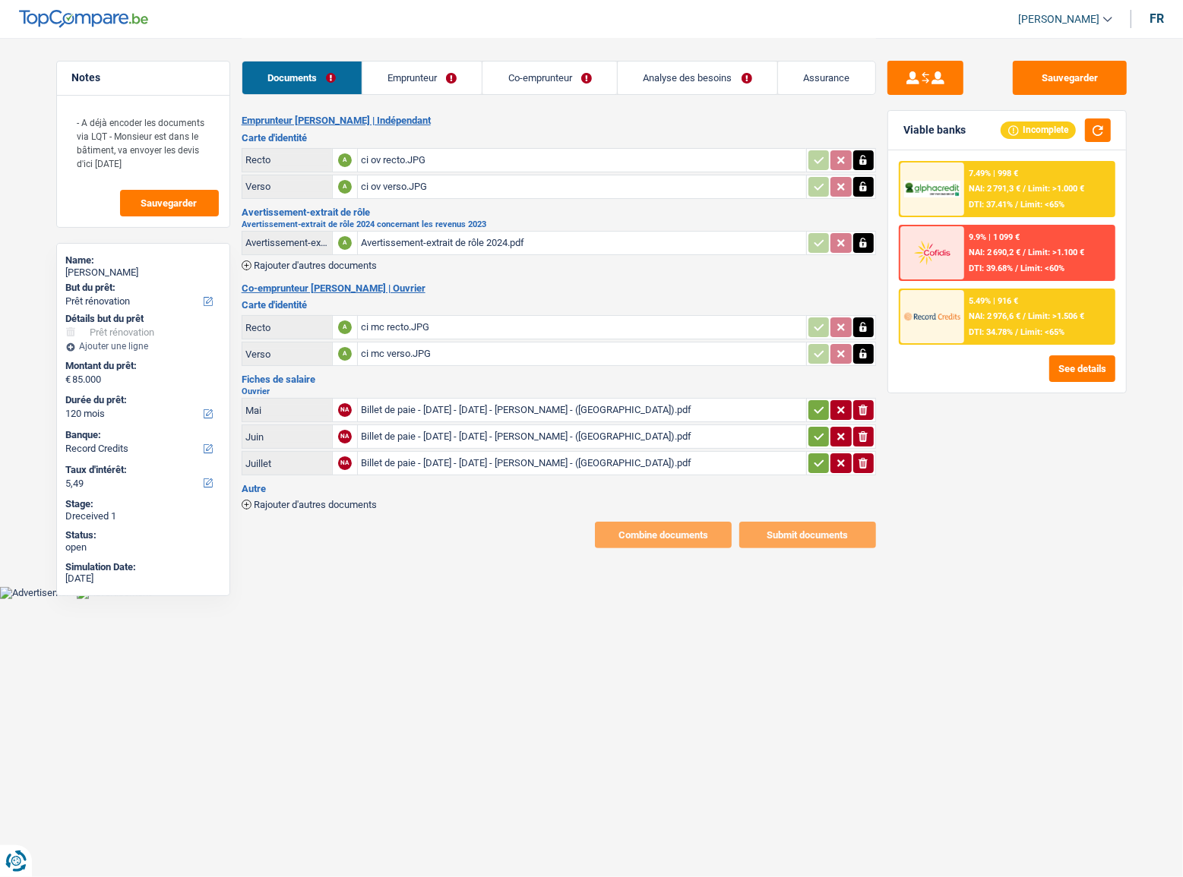
click at [808, 463] on button "button" at bounding box center [818, 463] width 21 height 20
drag, startPoint x: 813, startPoint y: 441, endPoint x: 813, endPoint y: 418, distance: 22.8
click at [813, 439] on icon "button" at bounding box center [819, 436] width 12 height 15
click at [813, 418] on td "ionicons-v5-e" at bounding box center [841, 410] width 70 height 24
click at [813, 405] on icon "button" at bounding box center [819, 410] width 12 height 15
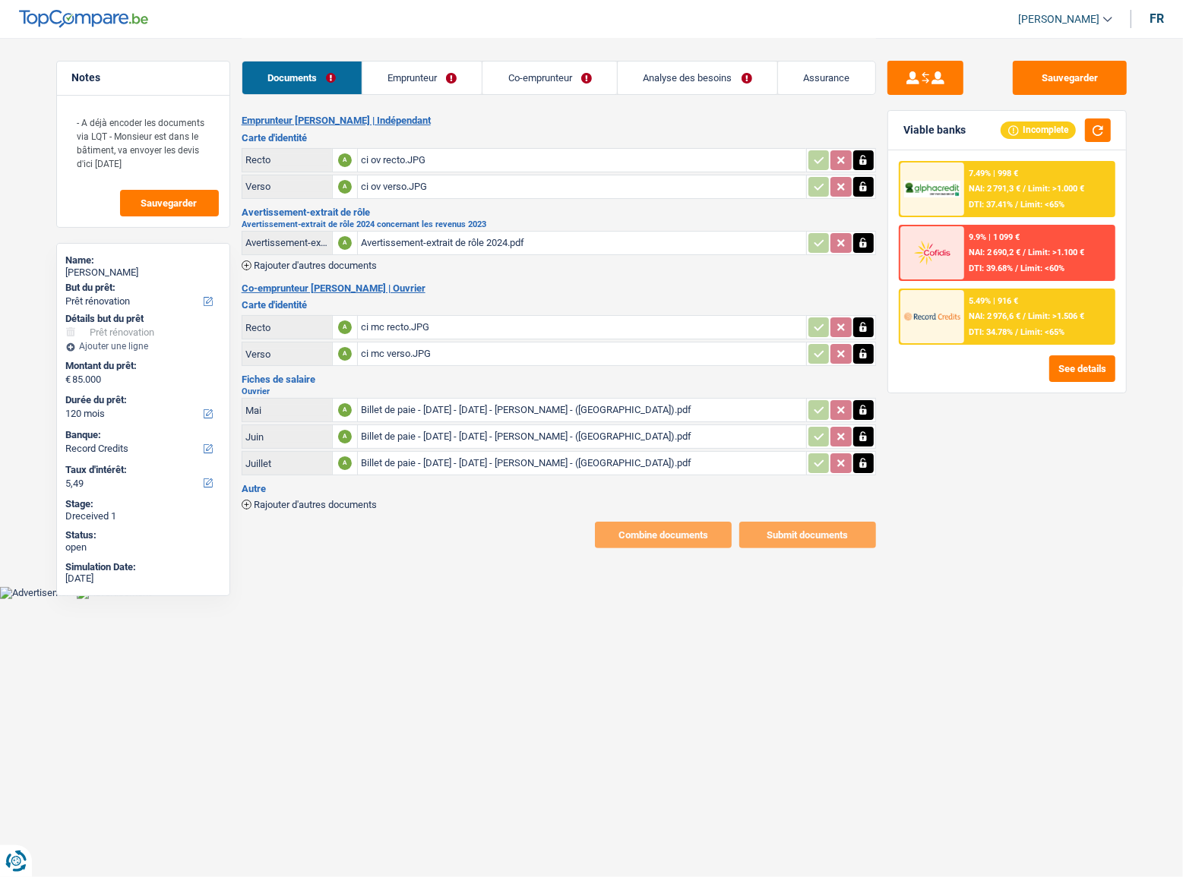
click at [419, 89] on link "Emprunteur" at bounding box center [422, 78] width 120 height 33
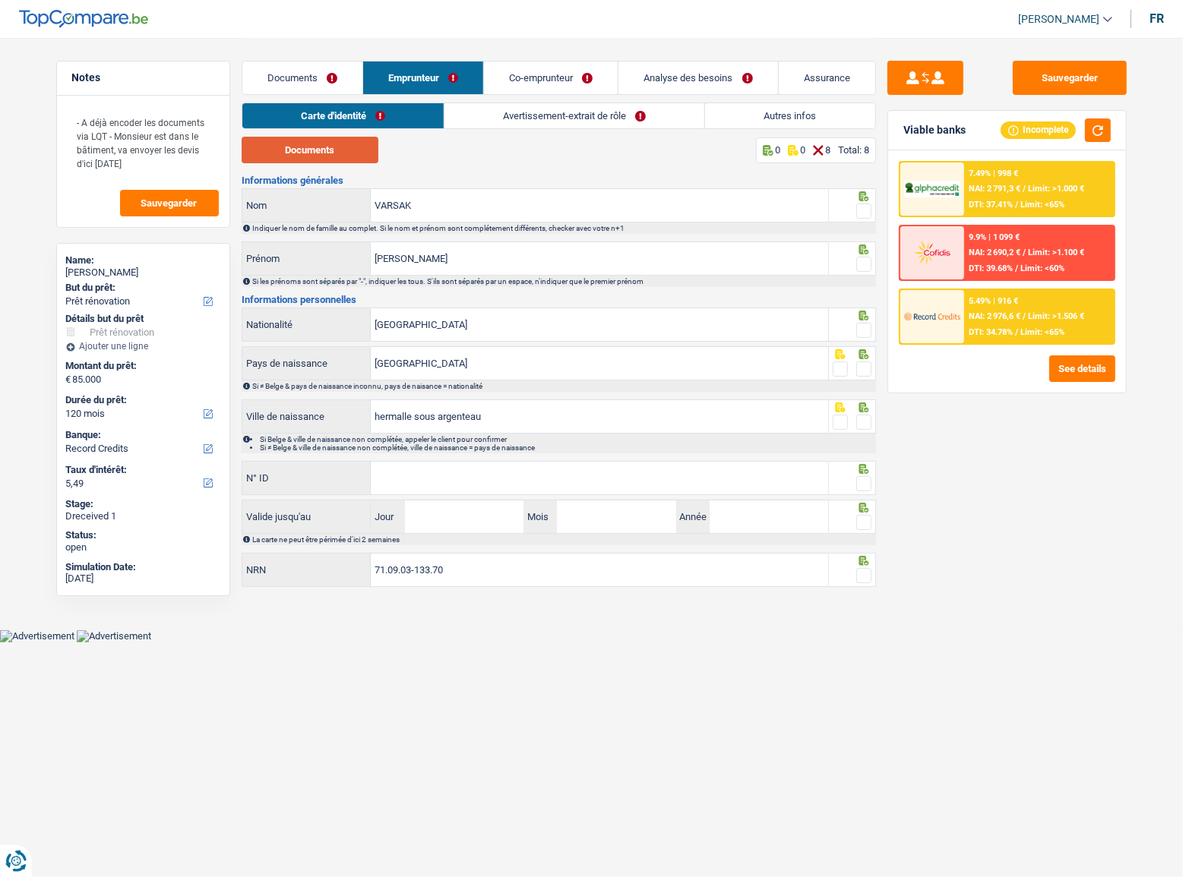
click at [349, 156] on button "Documents" at bounding box center [310, 150] width 137 height 27
click at [868, 210] on span at bounding box center [863, 211] width 15 height 15
click at [0, 0] on input "radio" at bounding box center [0, 0] width 0 height 0
click at [853, 264] on fieldset at bounding box center [852, 264] width 39 height 19
drag, startPoint x: 863, startPoint y: 266, endPoint x: 864, endPoint y: 333, distance: 67.6
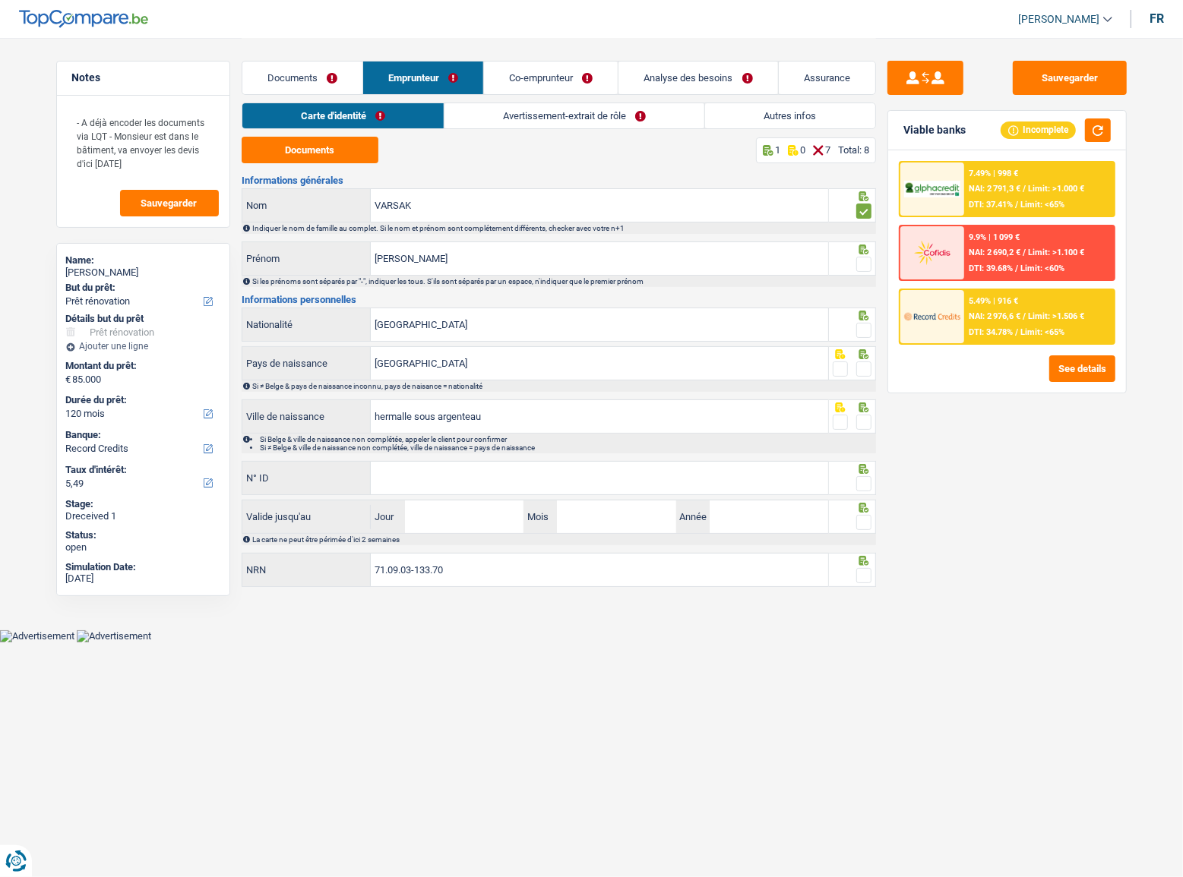
click at [864, 267] on span at bounding box center [863, 264] width 15 height 15
click at [0, 0] on input "radio" at bounding box center [0, 0] width 0 height 0
click at [864, 336] on span at bounding box center [863, 330] width 15 height 15
click at [0, 0] on input "radio" at bounding box center [0, 0] width 0 height 0
click at [861, 366] on span at bounding box center [863, 369] width 15 height 15
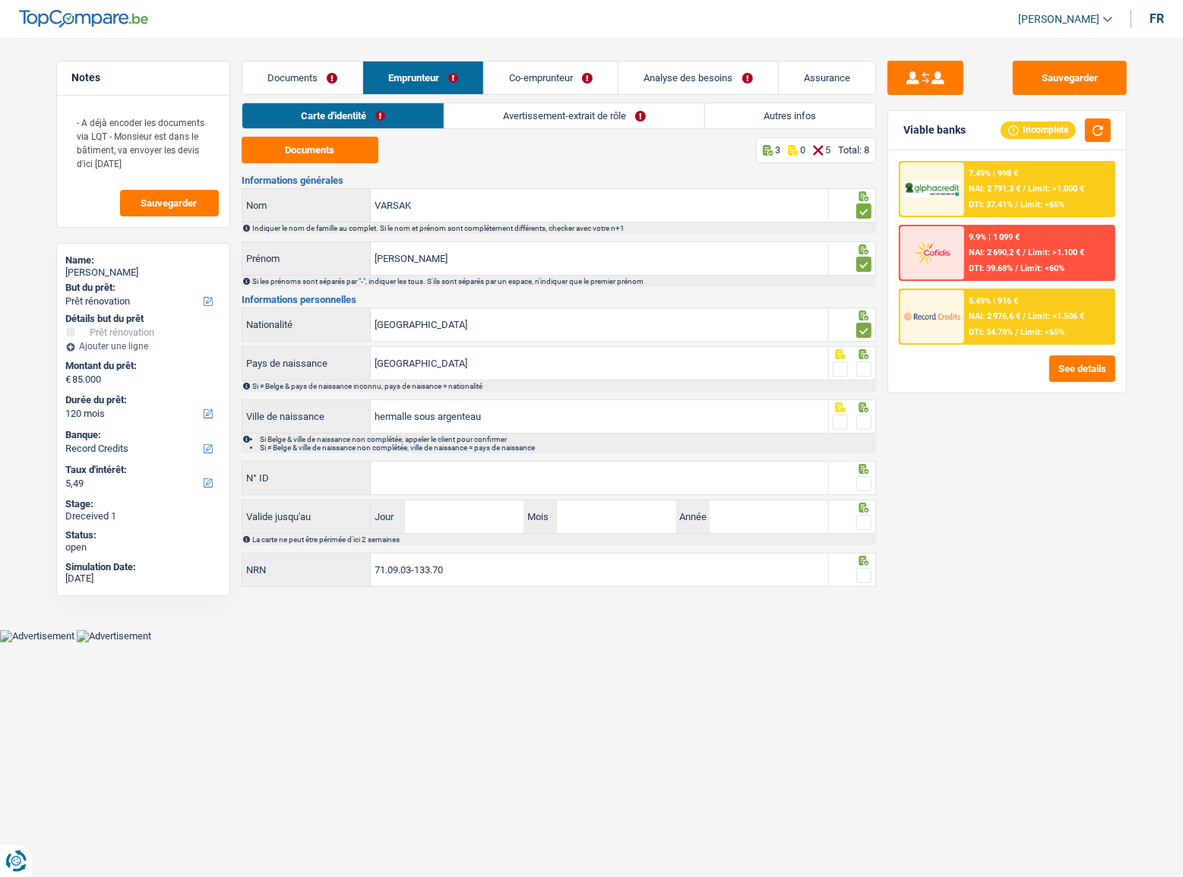
click at [0, 0] on input "radio" at bounding box center [0, 0] width 0 height 0
click at [881, 399] on div "Sauvegarder Viable banks Incomplete 7.49% | 998 € NAI: 2 791,3 € / Limit: >1.00…" at bounding box center [1007, 457] width 262 height 792
click at [863, 418] on span at bounding box center [863, 422] width 15 height 15
click at [0, 0] on input "radio" at bounding box center [0, 0] width 0 height 0
click at [677, 468] on input "N° ID" at bounding box center [599, 478] width 457 height 33
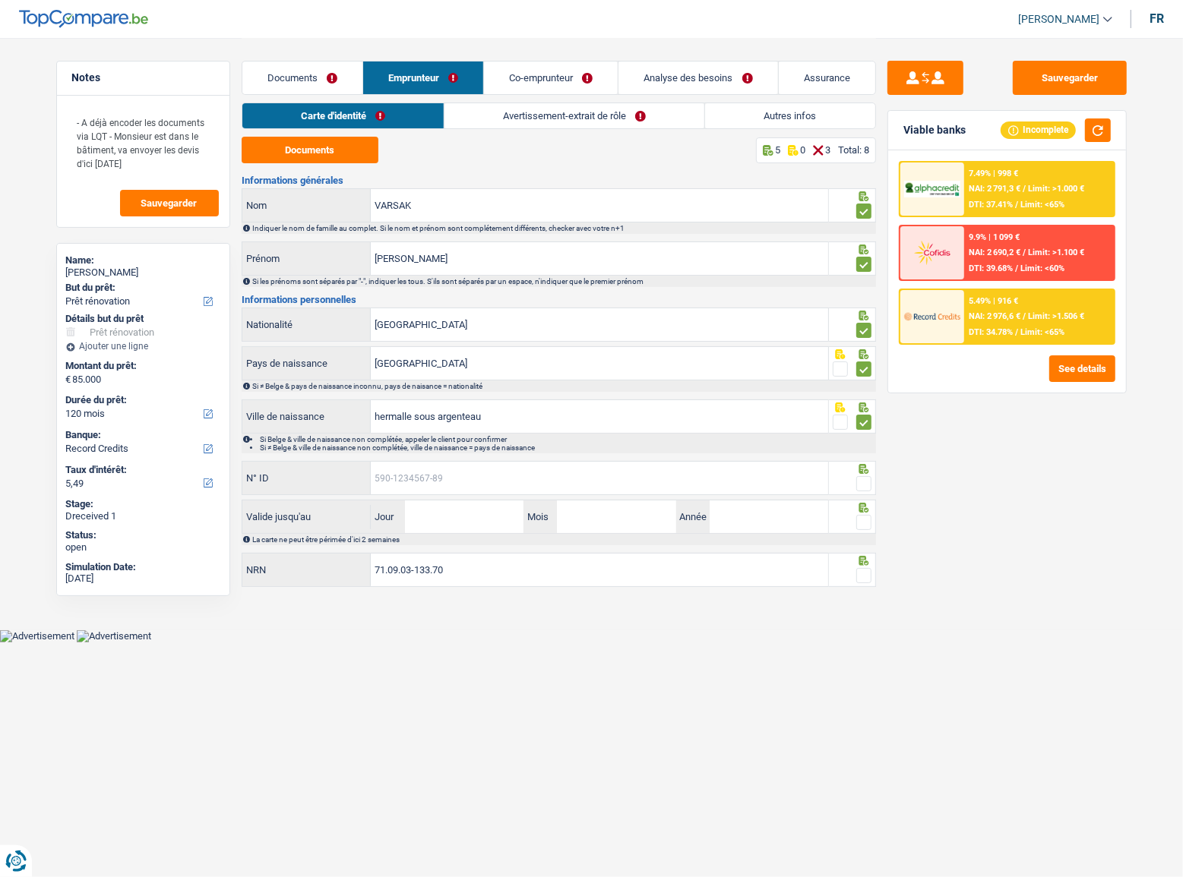
paste input "[PHONE_NUMBER]"
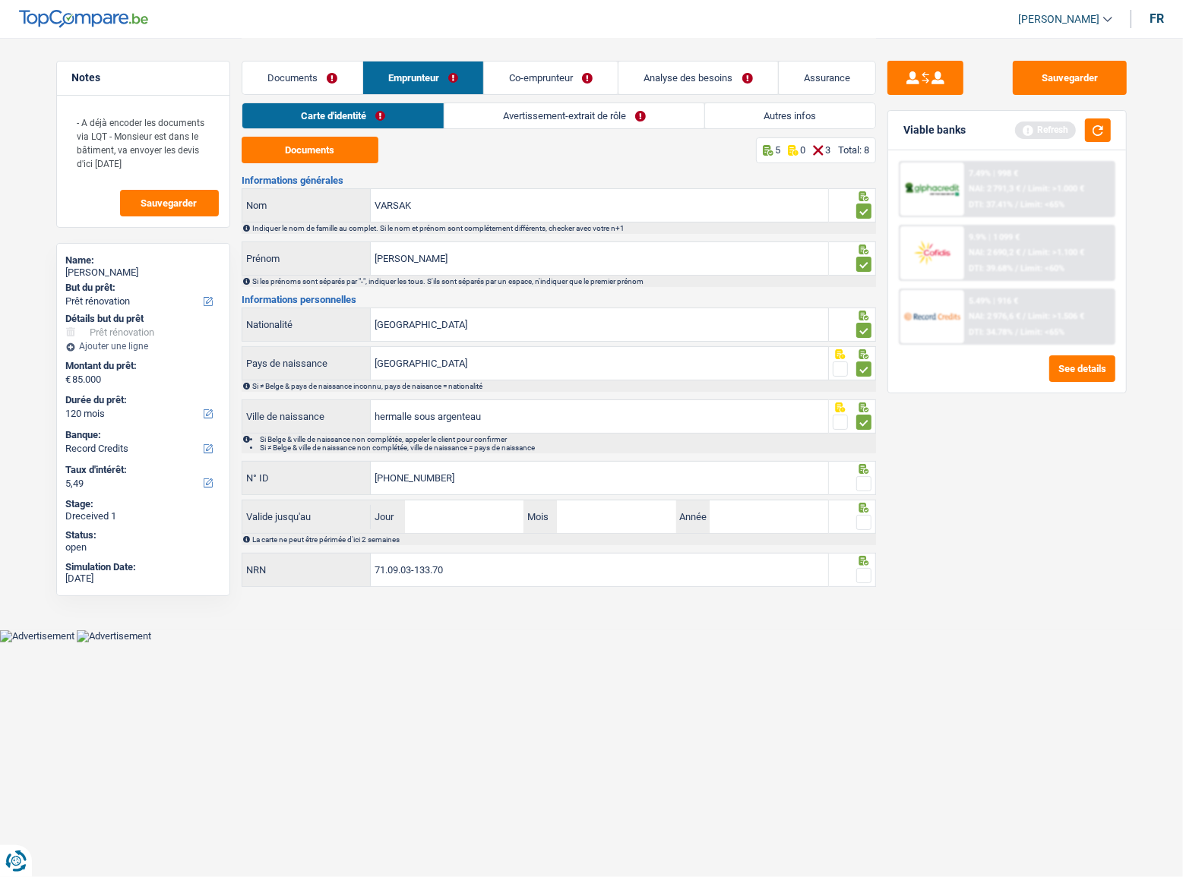
type input "[PHONE_NUMBER]"
click at [865, 486] on span at bounding box center [863, 483] width 15 height 15
click at [0, 0] on input "radio" at bounding box center [0, 0] width 0 height 0
click at [864, 532] on div at bounding box center [852, 517] width 47 height 34
click at [865, 517] on span at bounding box center [863, 522] width 15 height 15
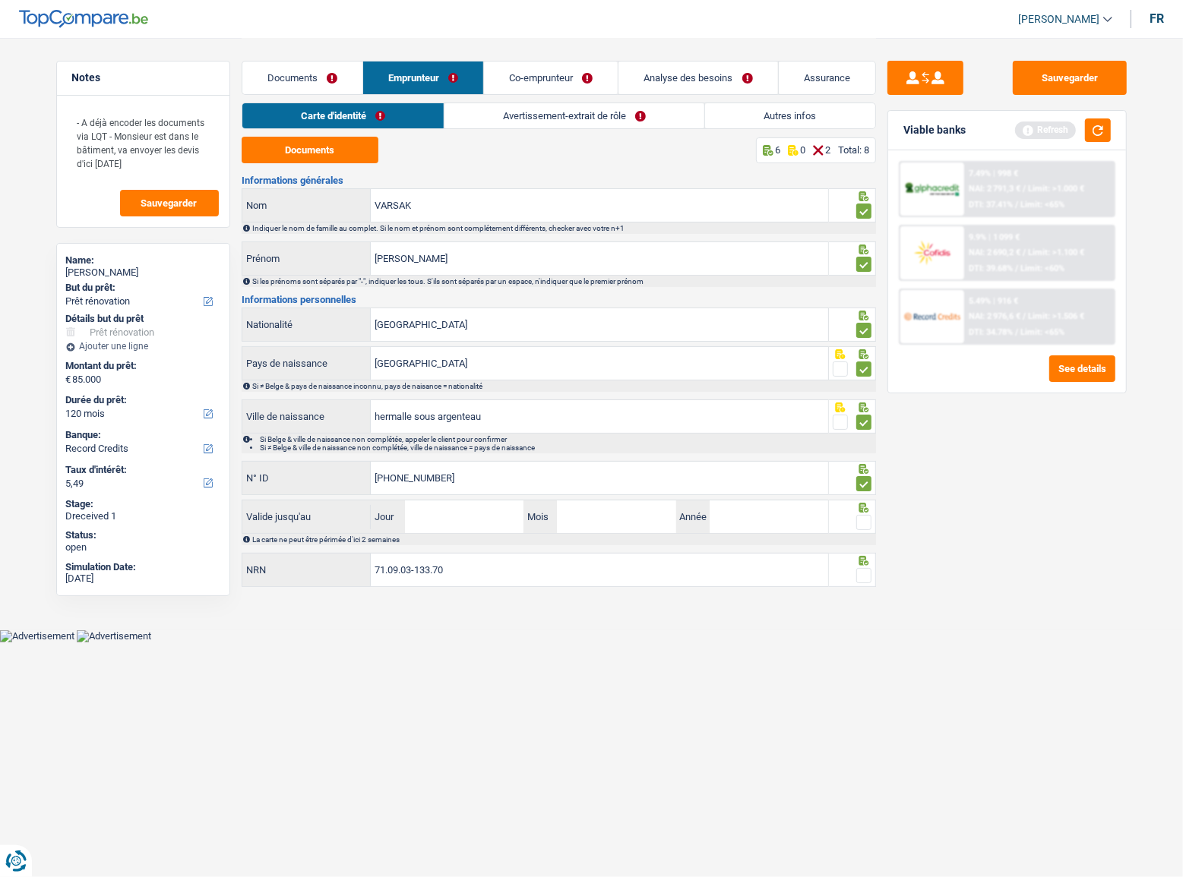
click at [0, 0] on input "radio" at bounding box center [0, 0] width 0 height 0
click at [448, 525] on input "Jour" at bounding box center [464, 517] width 118 height 33
type input "09"
type input "12"
type input "2027"
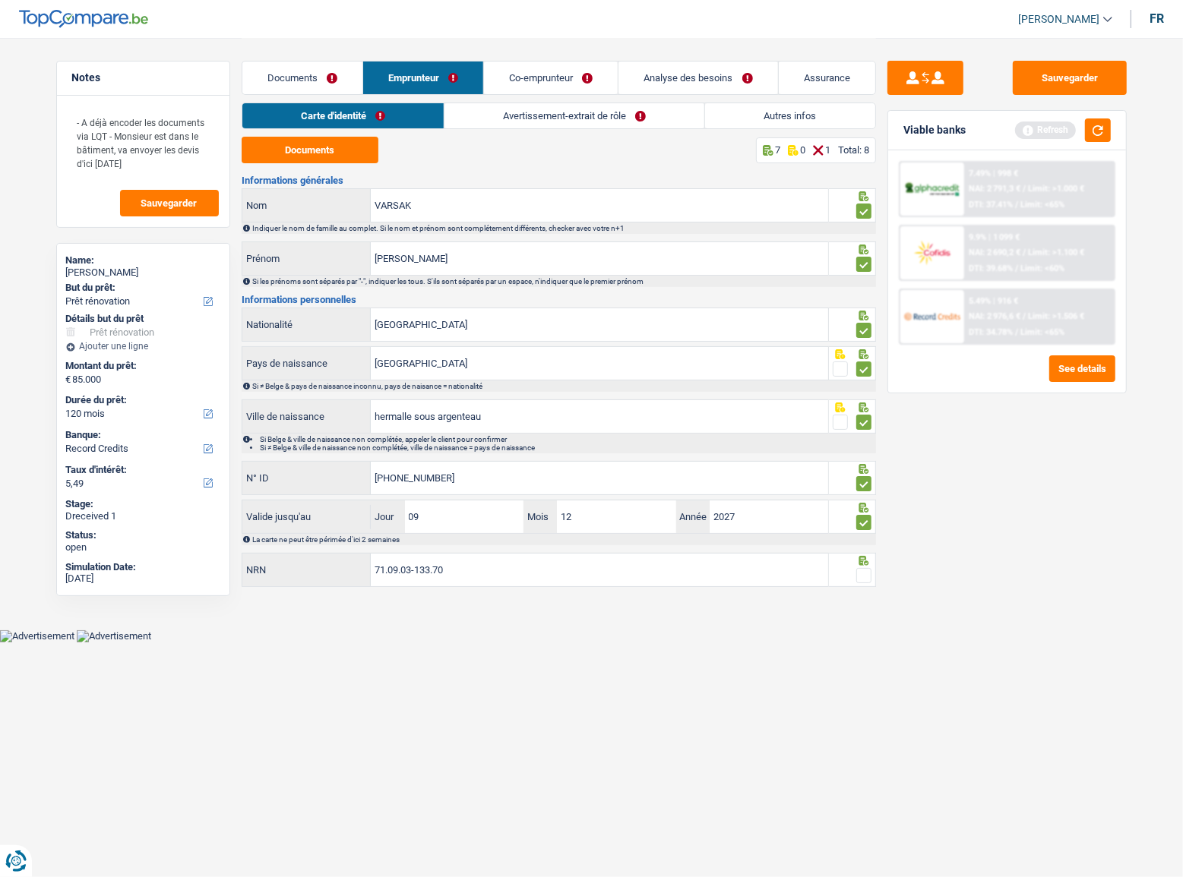
click at [873, 570] on div at bounding box center [852, 570] width 47 height 34
drag, startPoint x: 867, startPoint y: 570, endPoint x: 906, endPoint y: 582, distance: 40.6
click at [867, 571] on span at bounding box center [863, 575] width 15 height 15
click at [0, 0] on input "radio" at bounding box center [0, 0] width 0 height 0
click at [1071, 79] on button "Sauvegarder" at bounding box center [1070, 78] width 114 height 34
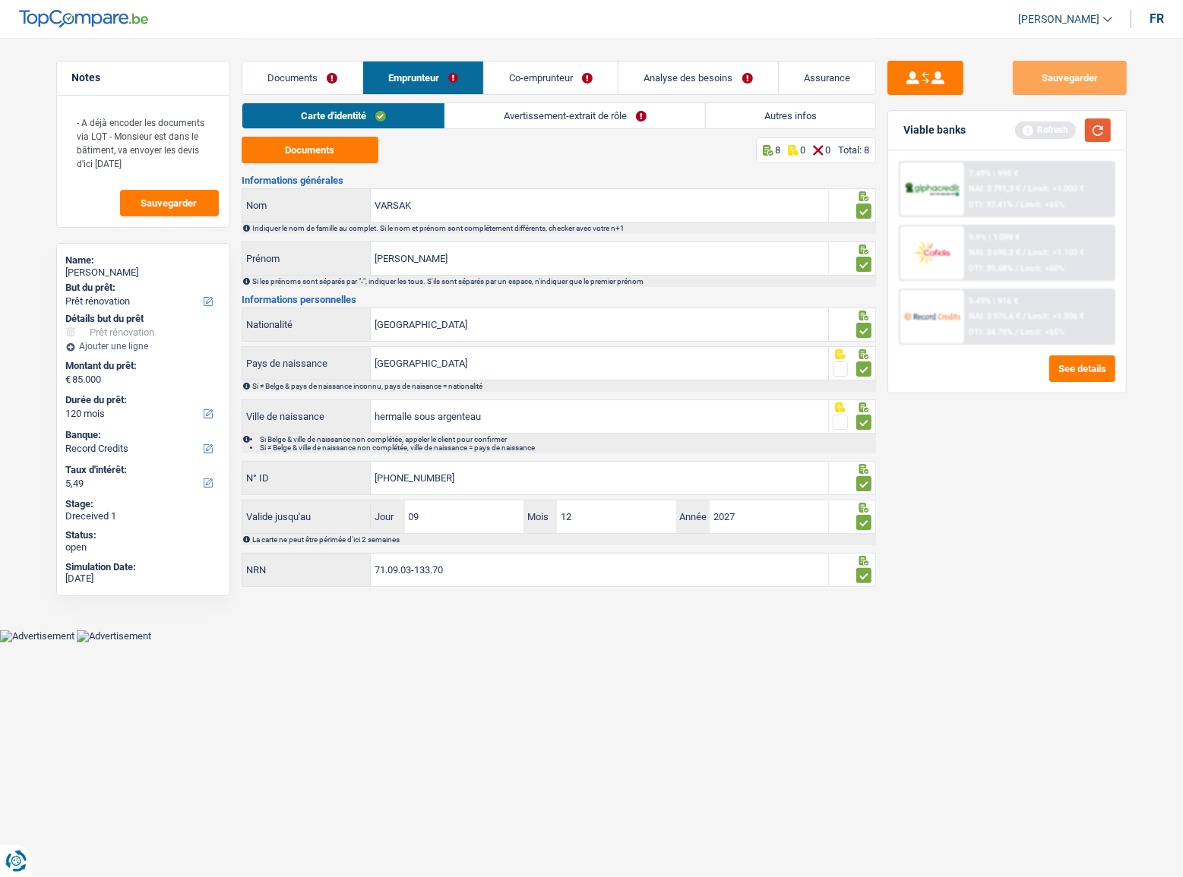
click at [1092, 125] on button "button" at bounding box center [1098, 130] width 26 height 24
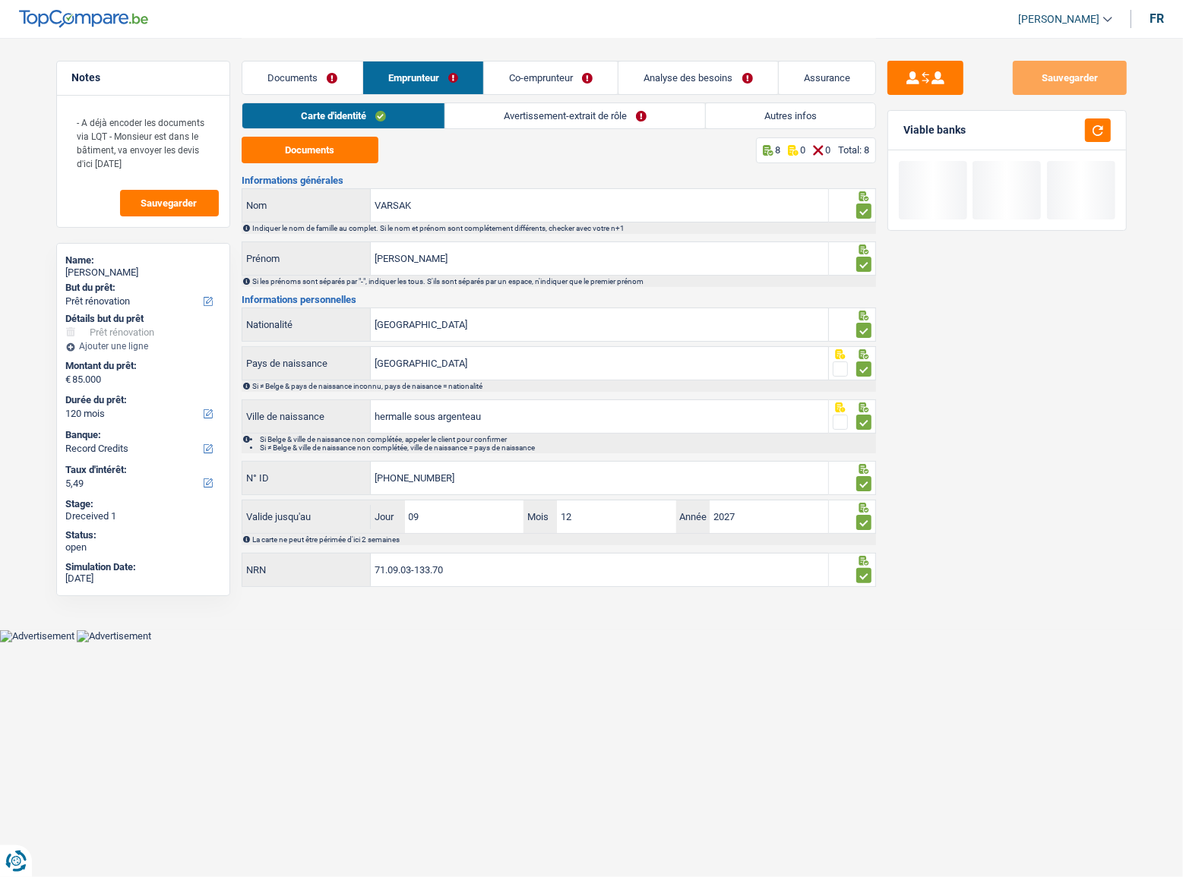
drag, startPoint x: 482, startPoint y: 115, endPoint x: 507, endPoint y: 118, distance: 25.9
click at [482, 116] on link "Avertissement-extrait de rôle" at bounding box center [575, 115] width 260 height 25
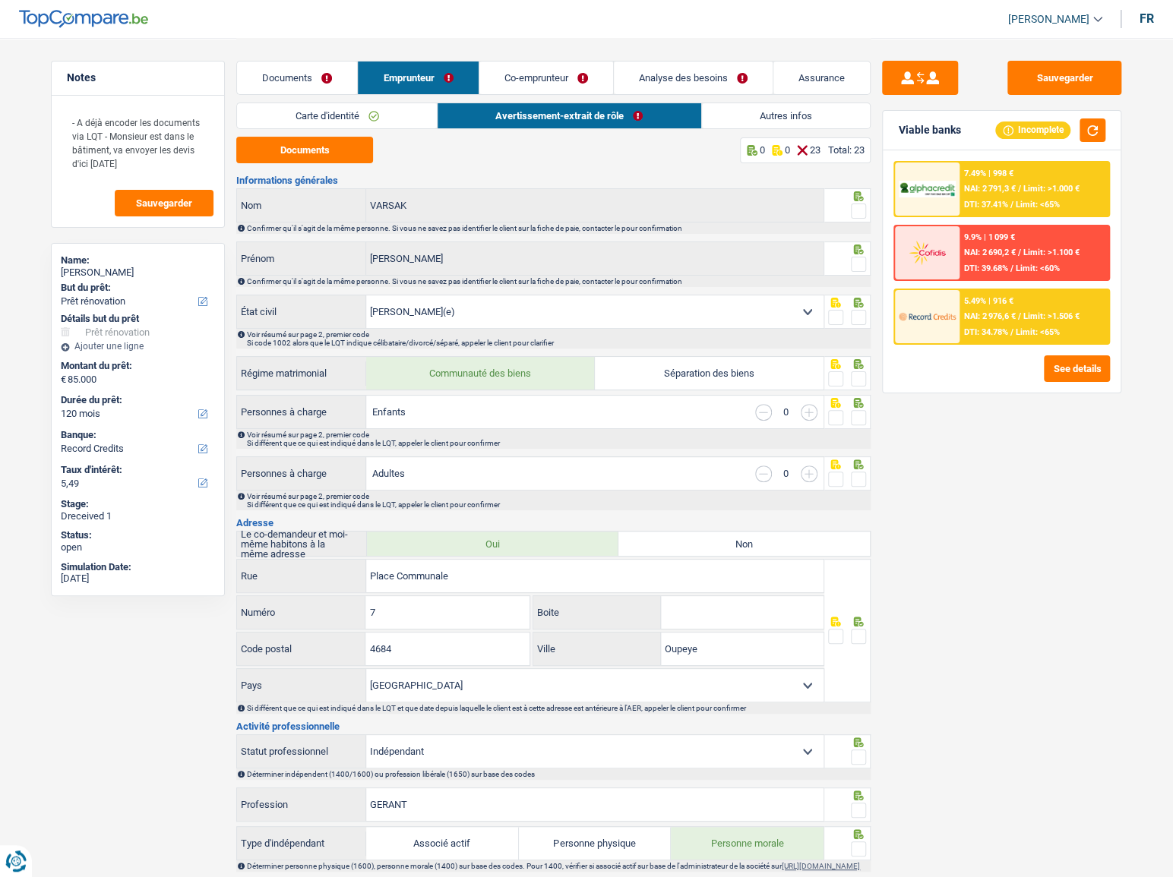
click at [857, 206] on span at bounding box center [858, 211] width 15 height 15
click at [0, 0] on input "radio" at bounding box center [0, 0] width 0 height 0
drag, startPoint x: 851, startPoint y: 245, endPoint x: 858, endPoint y: 269, distance: 25.5
click at [851, 248] on icon at bounding box center [858, 250] width 15 height 10
click at [858, 269] on span at bounding box center [858, 264] width 15 height 15
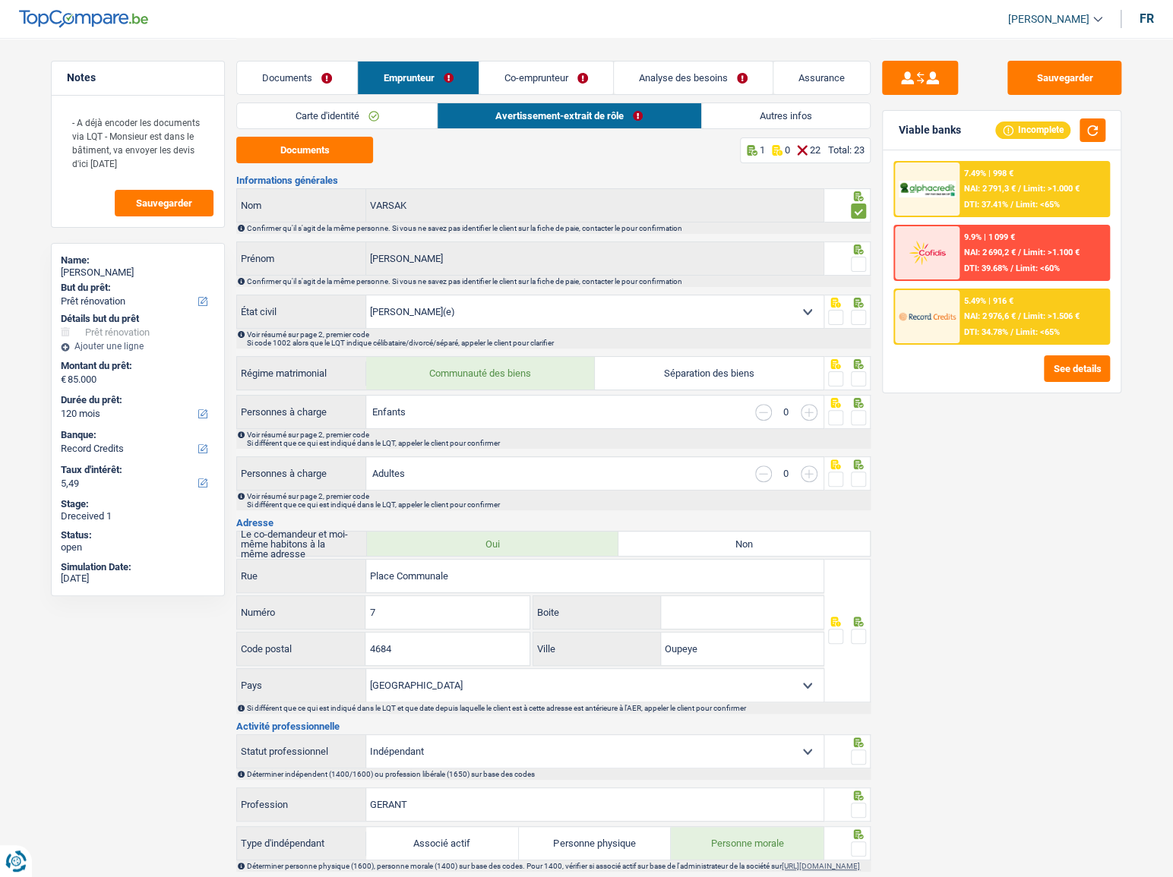
click at [0, 0] on input "radio" at bounding box center [0, 0] width 0 height 0
click at [850, 314] on fieldset at bounding box center [847, 317] width 39 height 19
click at [854, 318] on span at bounding box center [858, 317] width 15 height 15
click at [0, 0] on input "radio" at bounding box center [0, 0] width 0 height 0
click at [292, 150] on button "Documents" at bounding box center [304, 150] width 137 height 27
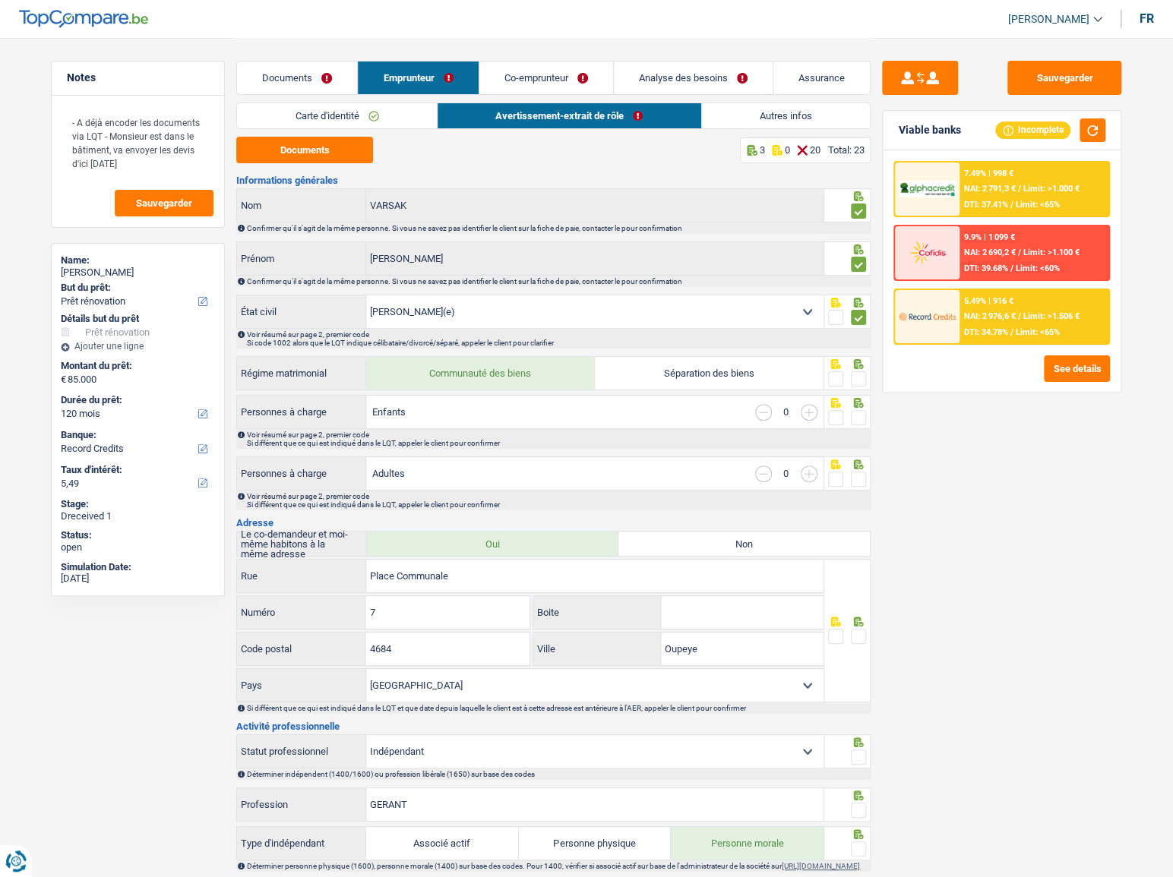
click at [856, 377] on span at bounding box center [858, 378] width 15 height 15
click at [0, 0] on input "radio" at bounding box center [0, 0] width 0 height 0
click at [851, 414] on span at bounding box center [858, 417] width 15 height 15
click at [0, 0] on input "radio" at bounding box center [0, 0] width 0 height 0
click at [851, 479] on span at bounding box center [858, 479] width 15 height 15
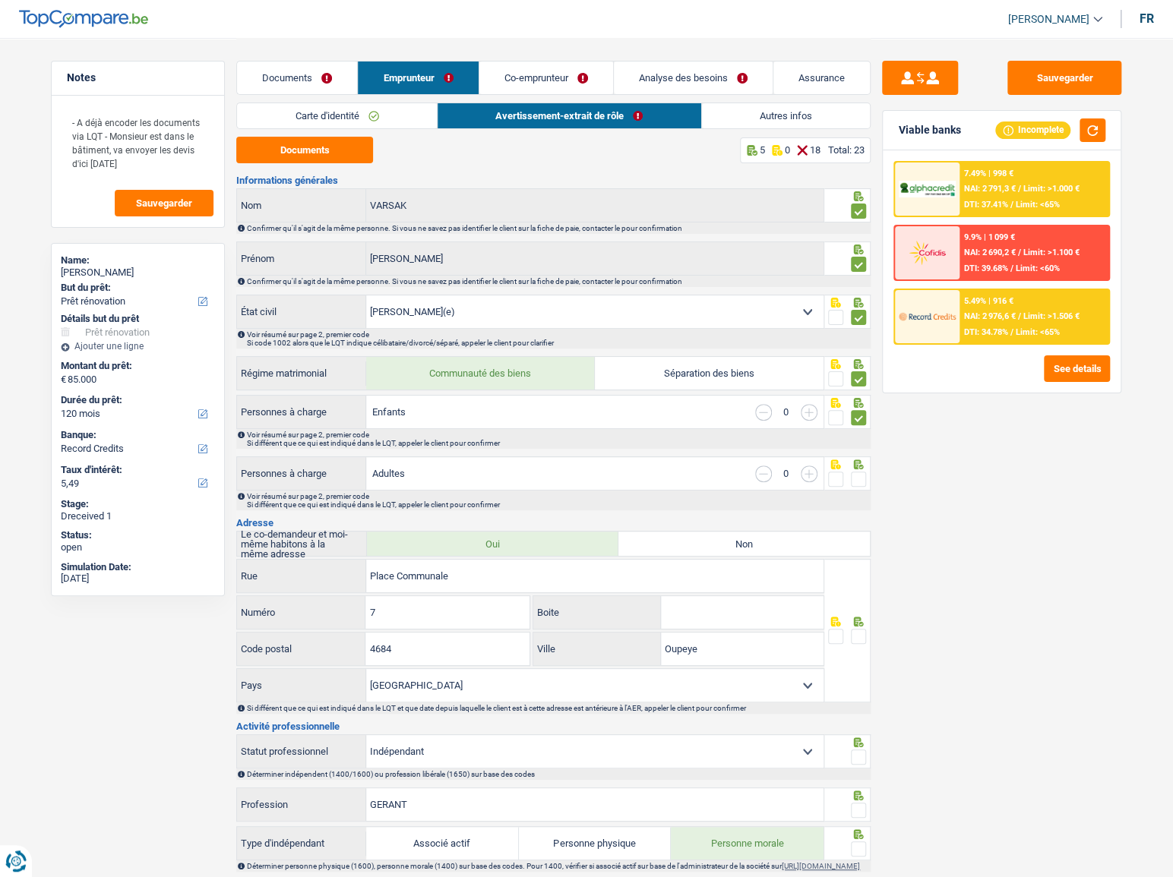
click at [0, 0] on input "radio" at bounding box center [0, 0] width 0 height 0
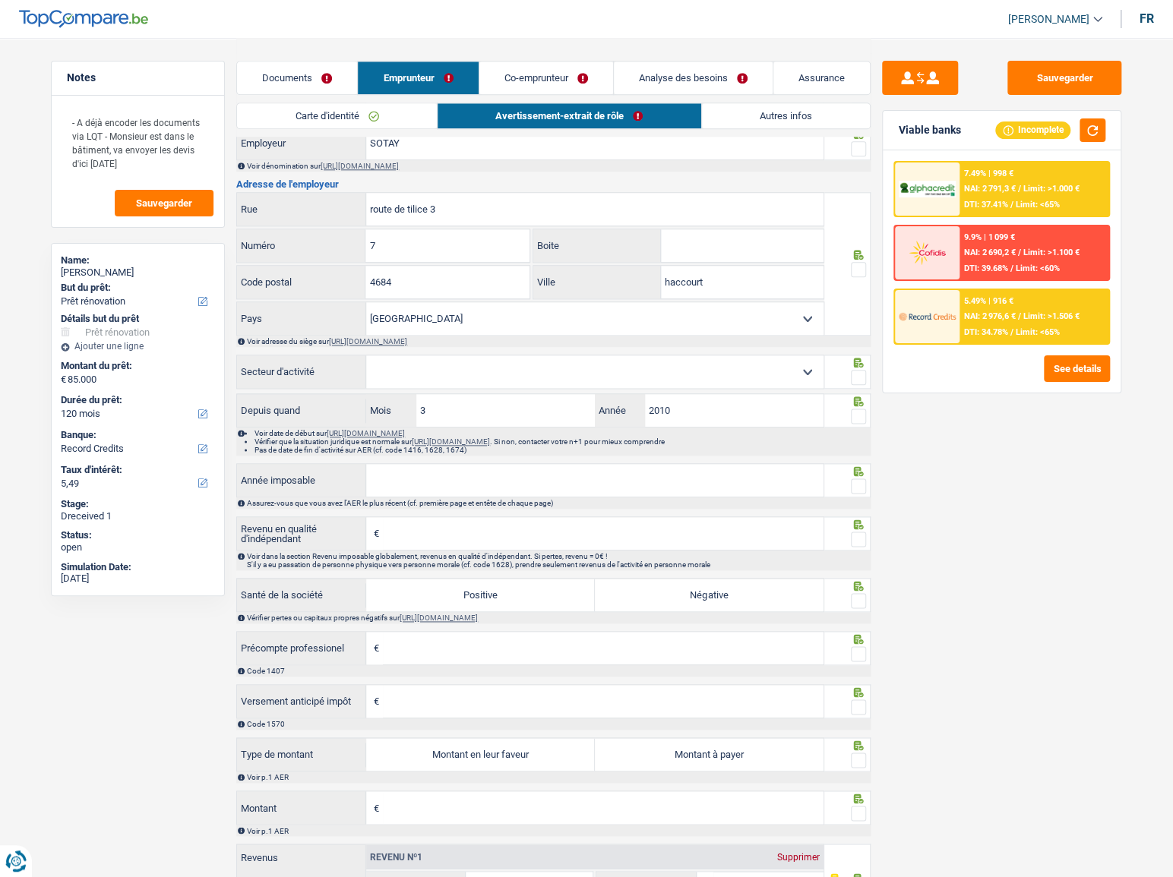
scroll to position [933, 0]
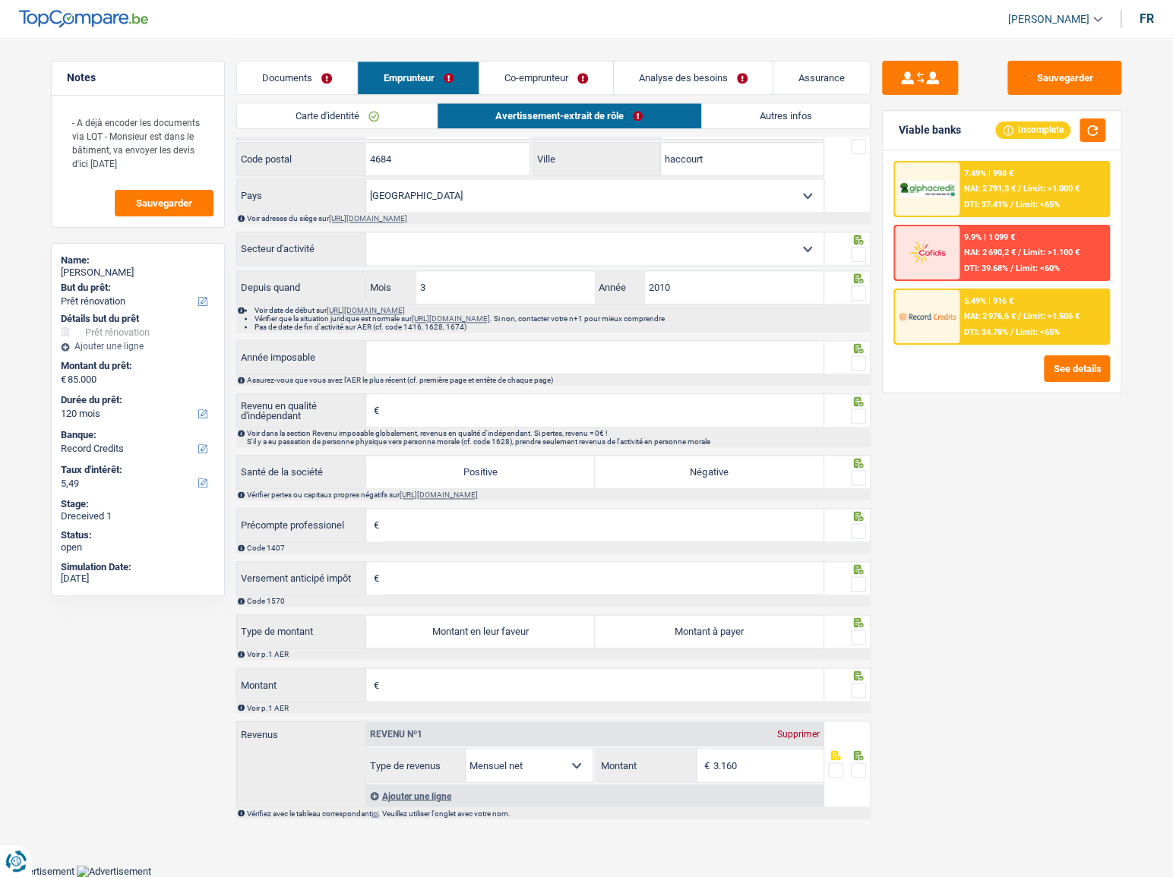
click at [497, 363] on input "Année imposable" at bounding box center [594, 357] width 457 height 33
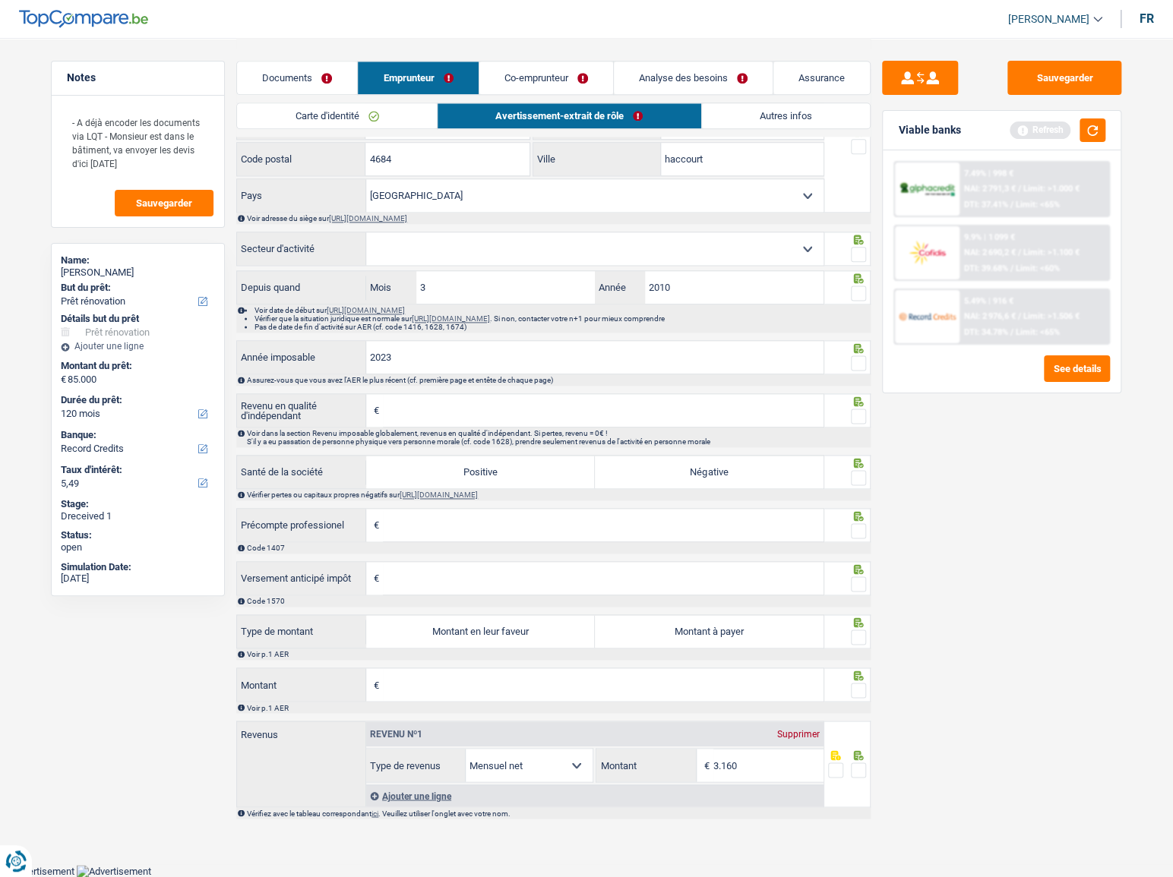
type input "2023"
click at [861, 367] on span at bounding box center [858, 362] width 15 height 15
click at [0, 0] on input "radio" at bounding box center [0, 0] width 0 height 0
click at [861, 416] on span at bounding box center [858, 416] width 15 height 15
click at [0, 0] on input "radio" at bounding box center [0, 0] width 0 height 0
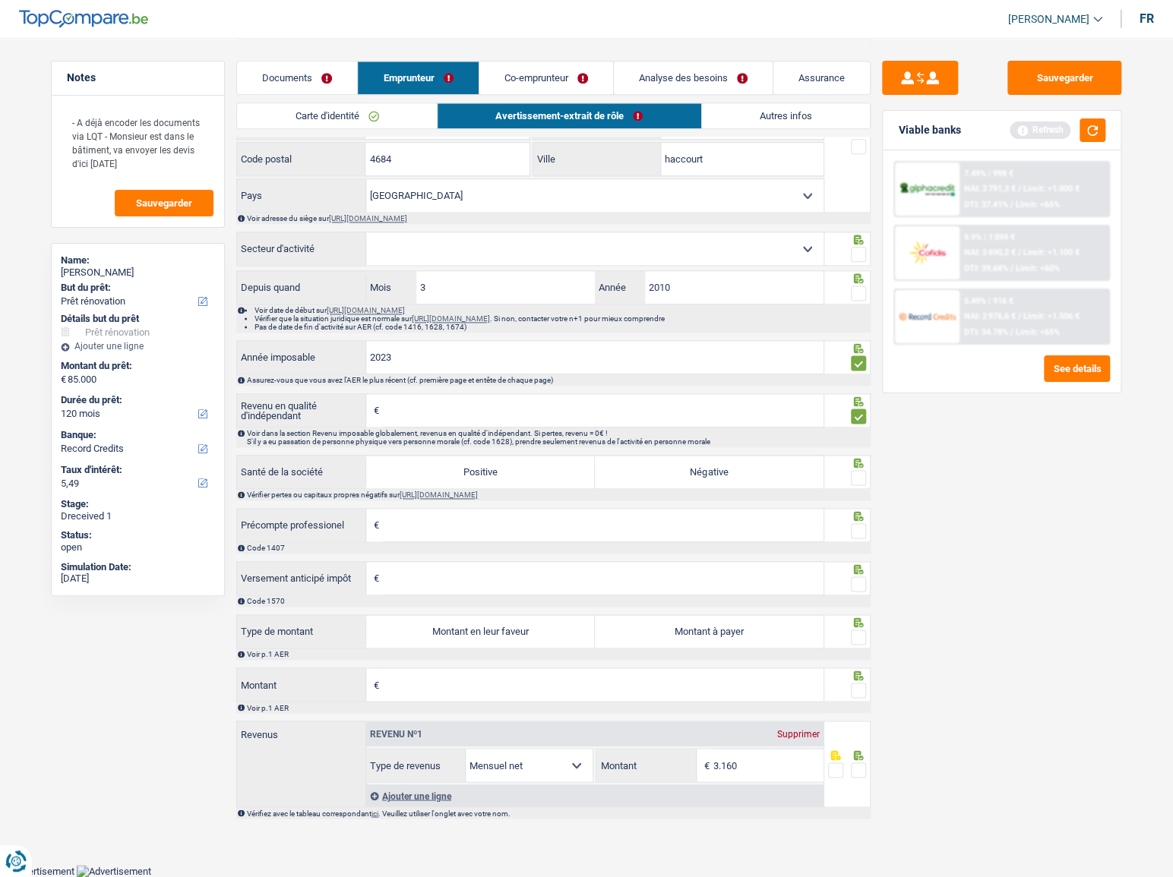
click at [491, 642] on label "Montant en leur faveur" at bounding box center [480, 631] width 229 height 33
click at [491, 642] on input "Montant en leur faveur" at bounding box center [480, 631] width 229 height 33
radio input "true"
click at [533, 673] on input "Montant" at bounding box center [603, 684] width 441 height 33
type input "100"
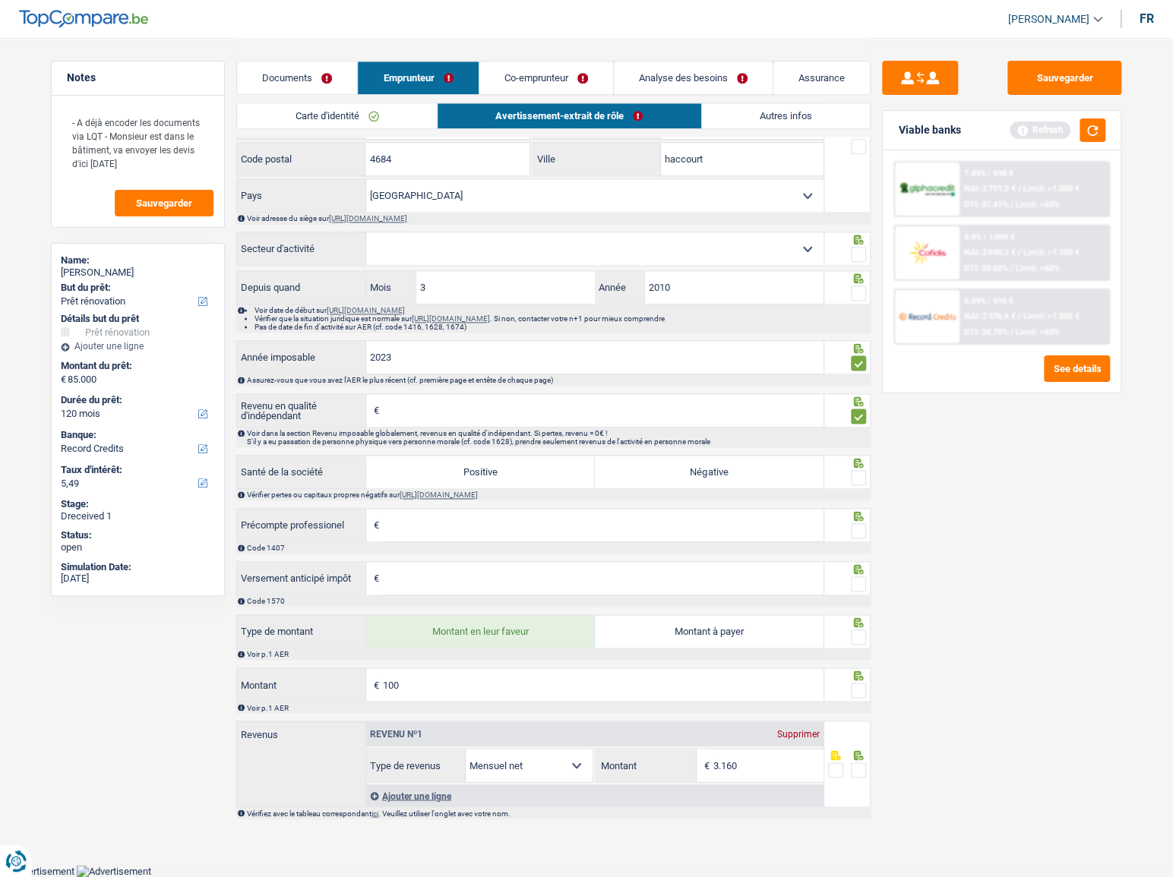
drag, startPoint x: 866, startPoint y: 692, endPoint x: 852, endPoint y: 685, distance: 15.3
click at [865, 692] on div at bounding box center [847, 685] width 47 height 34
click at [852, 685] on span at bounding box center [858, 690] width 15 height 15
click at [0, 0] on input "radio" at bounding box center [0, 0] width 0 height 0
click at [859, 640] on span at bounding box center [858, 637] width 15 height 15
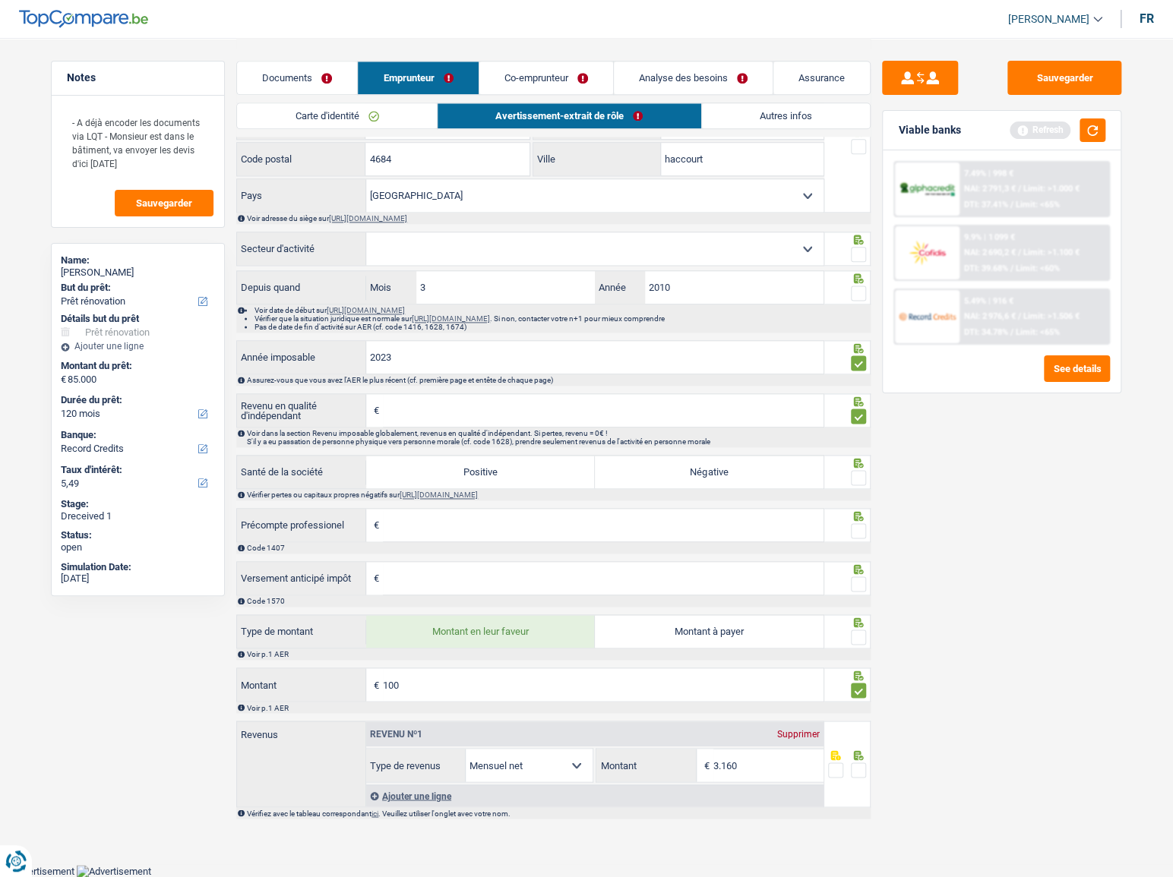
click at [0, 0] on input "radio" at bounding box center [0, 0] width 0 height 0
click at [409, 417] on input "Revenu en qualité d'indépendant" at bounding box center [603, 410] width 441 height 33
type input "41.323"
type input "3.452"
click at [953, 486] on div "Sauvegarder Viable banks Refresh 7.49% | 998 € NAI: 2 791,3 € / Limit: >1.000 €…" at bounding box center [1001, 457] width 262 height 792
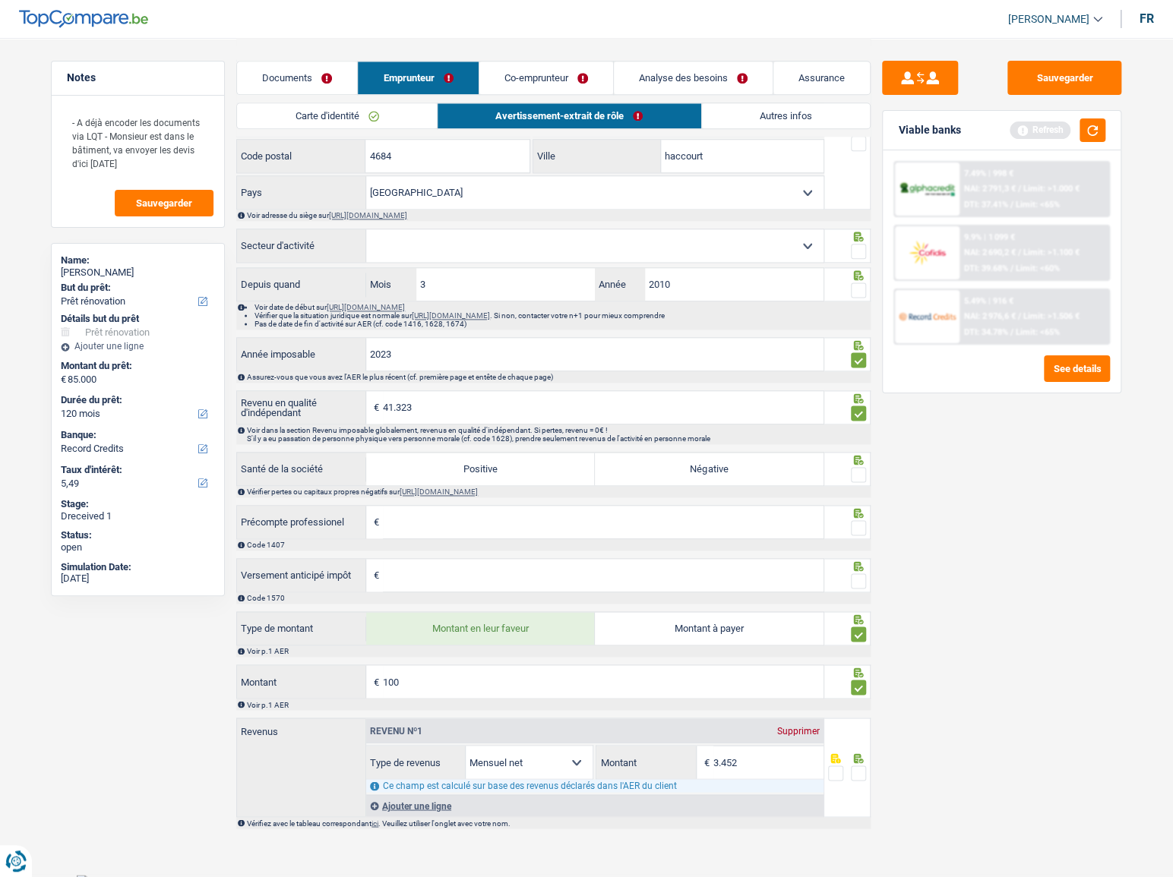
click at [858, 295] on span at bounding box center [858, 290] width 15 height 15
click at [0, 0] on input "radio" at bounding box center [0, 0] width 0 height 0
click at [858, 246] on div at bounding box center [858, 251] width 15 height 19
click at [856, 261] on div at bounding box center [858, 251] width 15 height 19
click at [858, 259] on span at bounding box center [858, 251] width 15 height 15
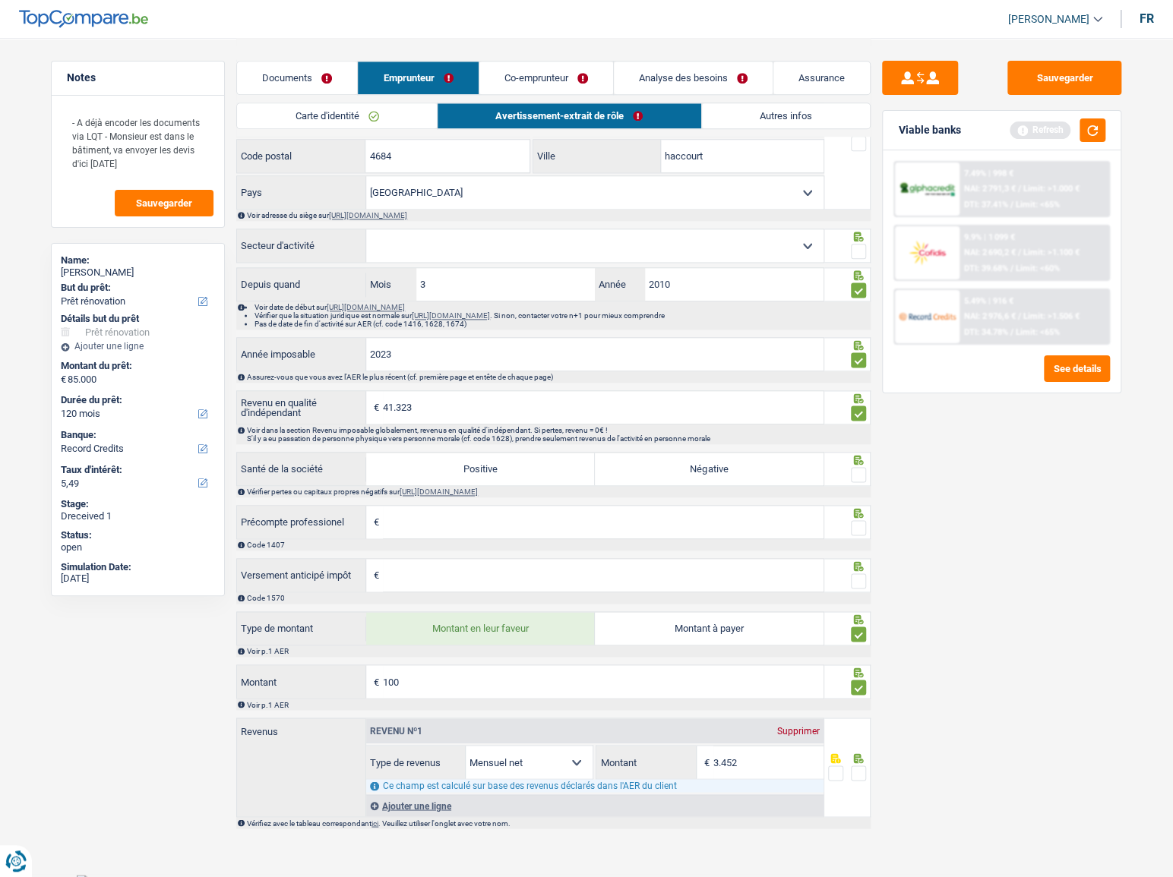
click at [0, 0] on input "radio" at bounding box center [0, 0] width 0 height 0
click at [781, 248] on select "Agriculture/Pêche Industrie Horeca Courier/Fitness/Taxi Construction Banques/As…" at bounding box center [594, 245] width 457 height 33
click at [956, 525] on div "Sauvegarder Viable banks Refresh 7.49% | 998 € NAI: 2 791,3 € / Limit: >1.000 €…" at bounding box center [1001, 457] width 262 height 792
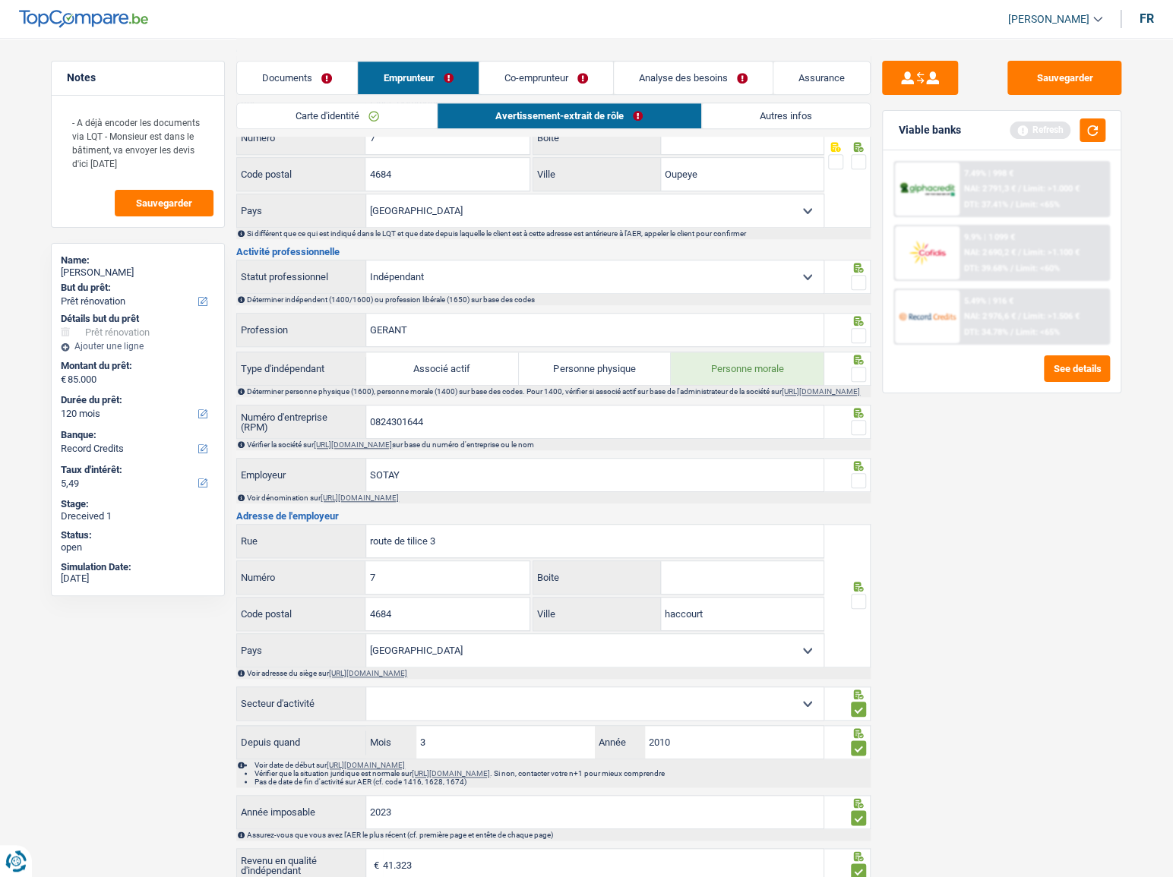
scroll to position [449, 0]
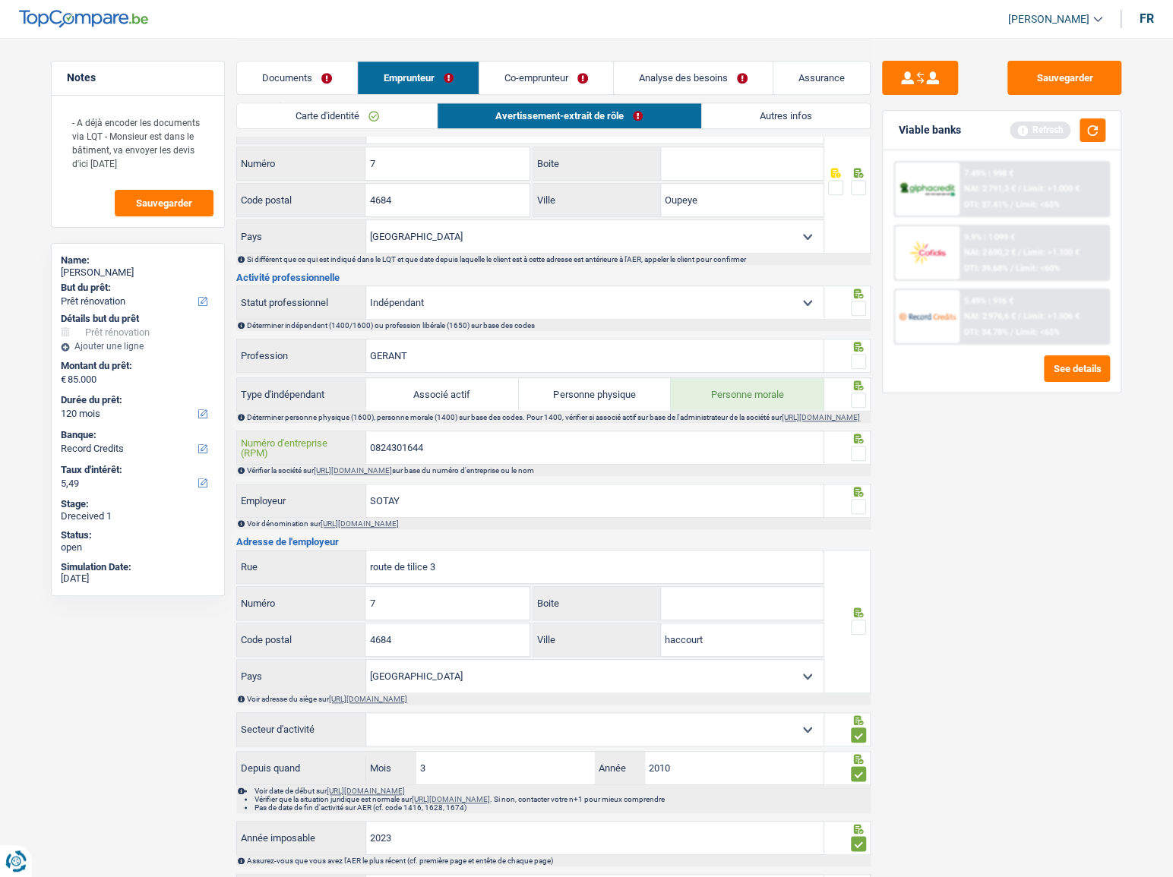
click at [397, 450] on input "0824301644" at bounding box center [594, 447] width 457 height 33
click at [852, 400] on span at bounding box center [858, 400] width 15 height 15
click at [0, 0] on input "radio" at bounding box center [0, 0] width 0 height 0
click at [855, 356] on span at bounding box center [858, 361] width 15 height 15
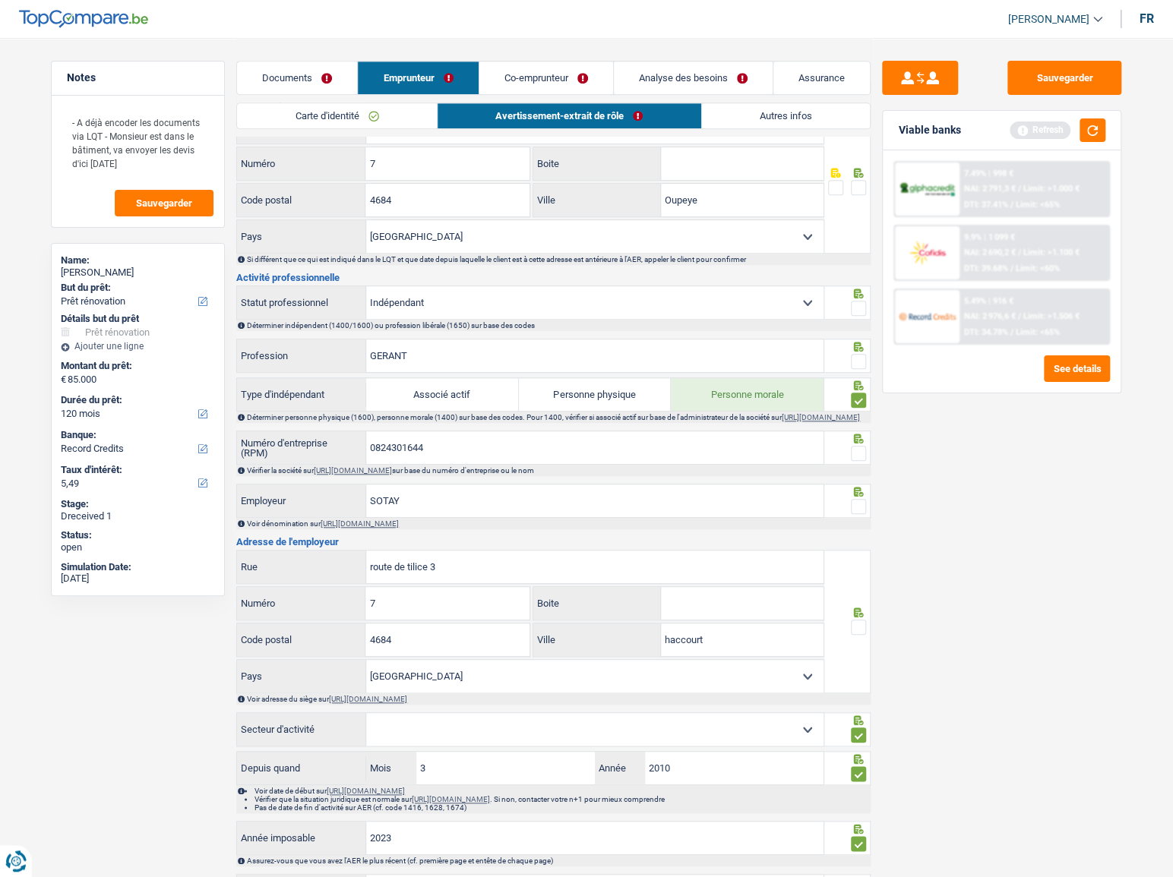
click at [0, 0] on input "radio" at bounding box center [0, 0] width 0 height 0
click at [854, 305] on span at bounding box center [858, 308] width 15 height 15
click at [0, 0] on input "radio" at bounding box center [0, 0] width 0 height 0
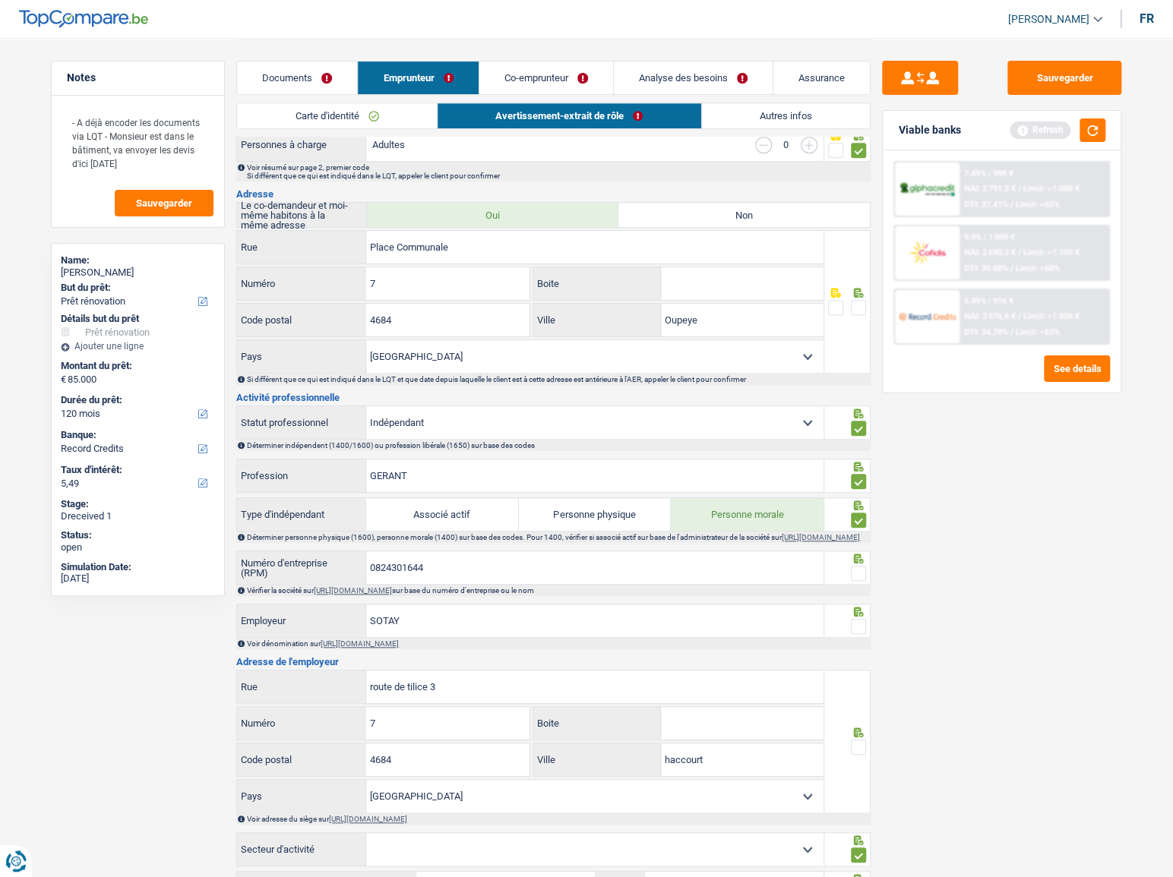
scroll to position [311, 0]
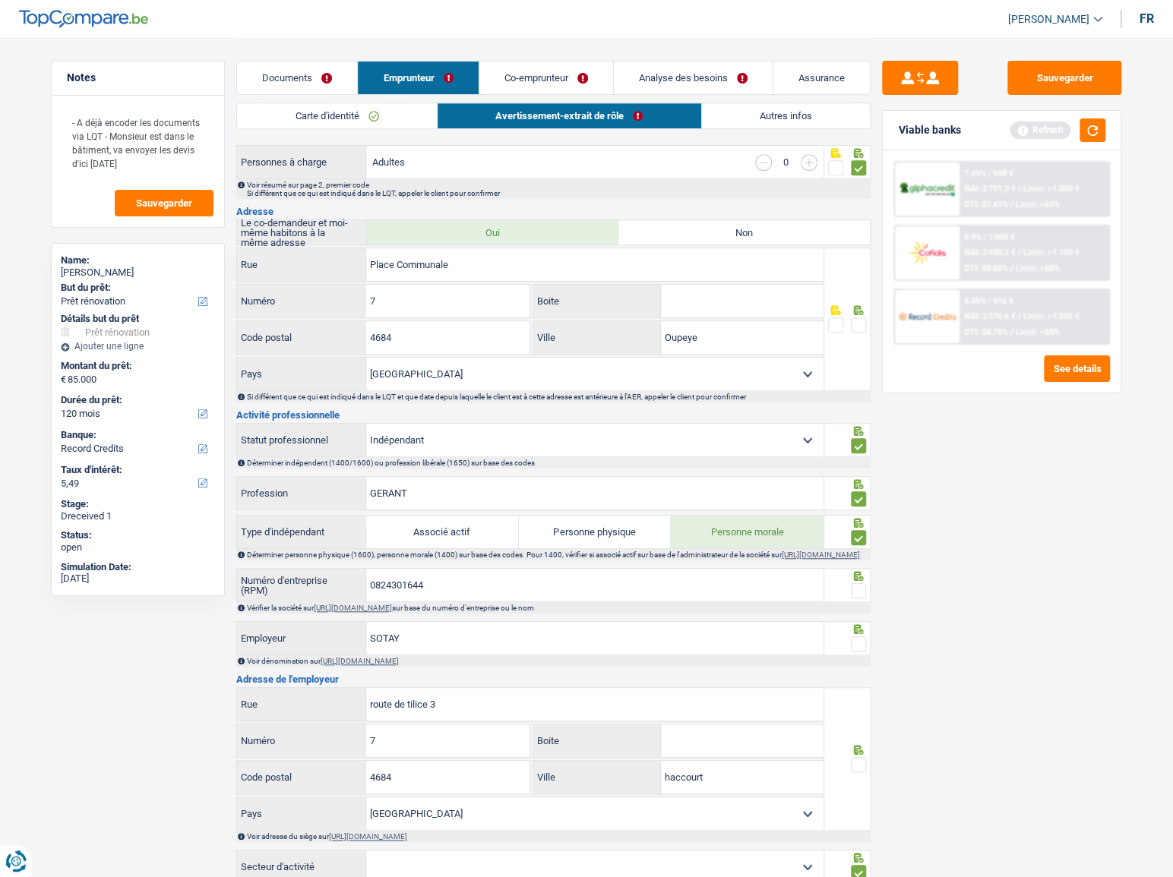
click at [855, 318] on span at bounding box center [858, 325] width 15 height 15
click at [0, 0] on input "radio" at bounding box center [0, 0] width 0 height 0
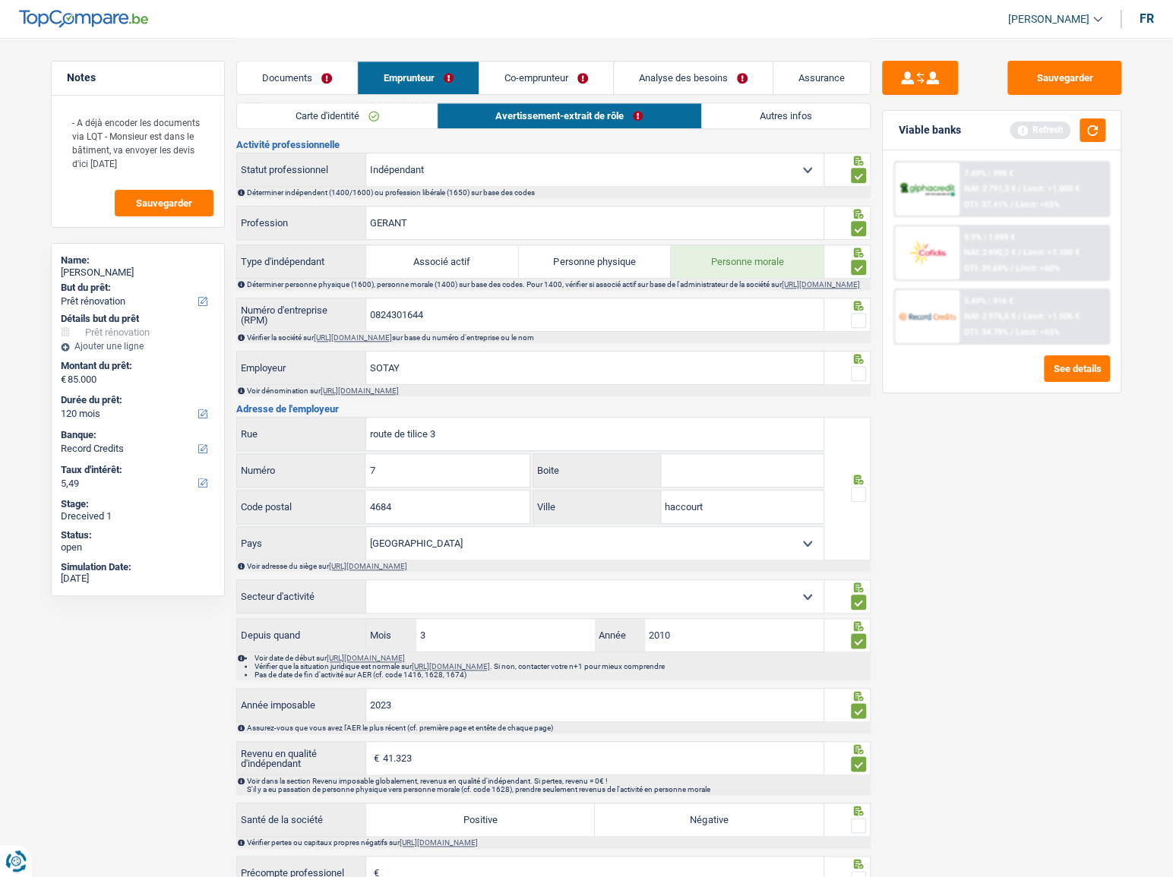
scroll to position [587, 0]
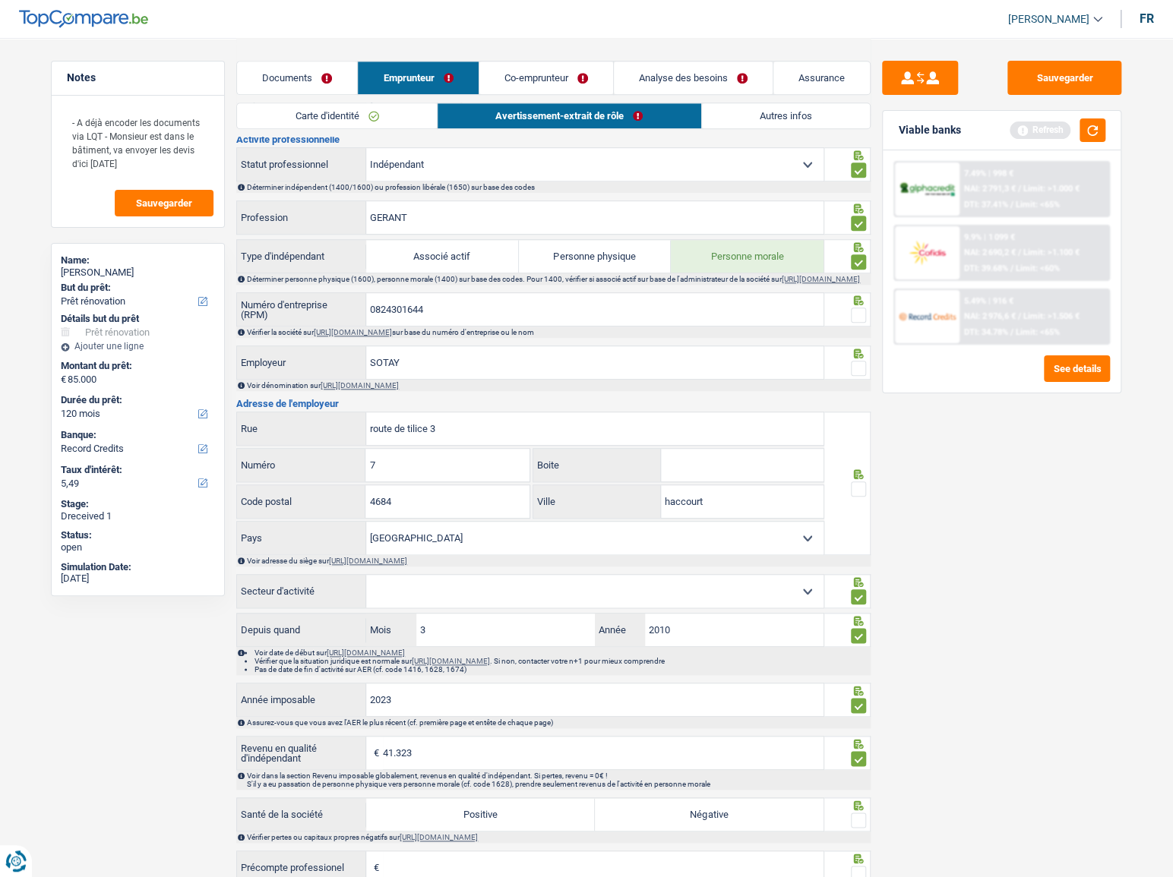
drag, startPoint x: 856, startPoint y: 375, endPoint x: 864, endPoint y: 336, distance: 40.4
click at [858, 375] on span at bounding box center [858, 368] width 15 height 15
click at [0, 0] on input "radio" at bounding box center [0, 0] width 0 height 0
click at [864, 323] on span at bounding box center [858, 315] width 15 height 15
click at [0, 0] on input "radio" at bounding box center [0, 0] width 0 height 0
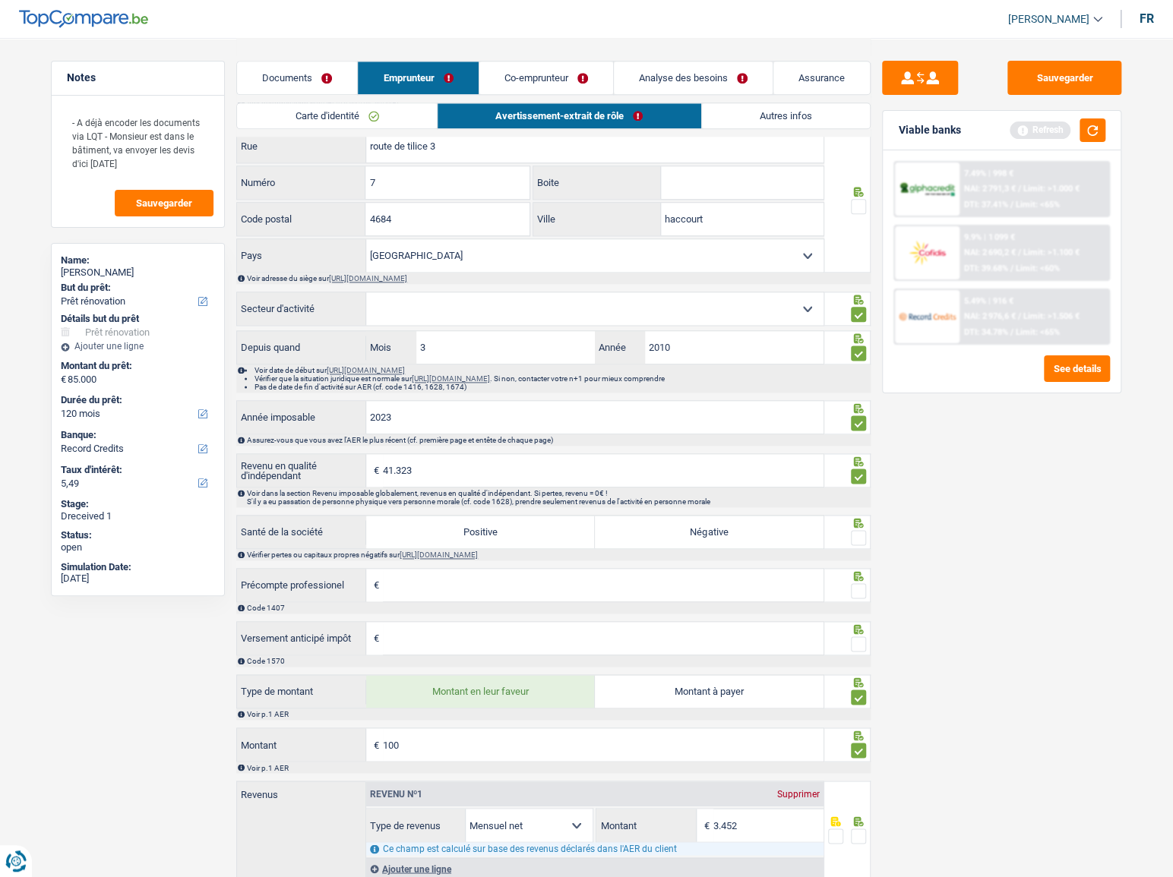
scroll to position [738, 0]
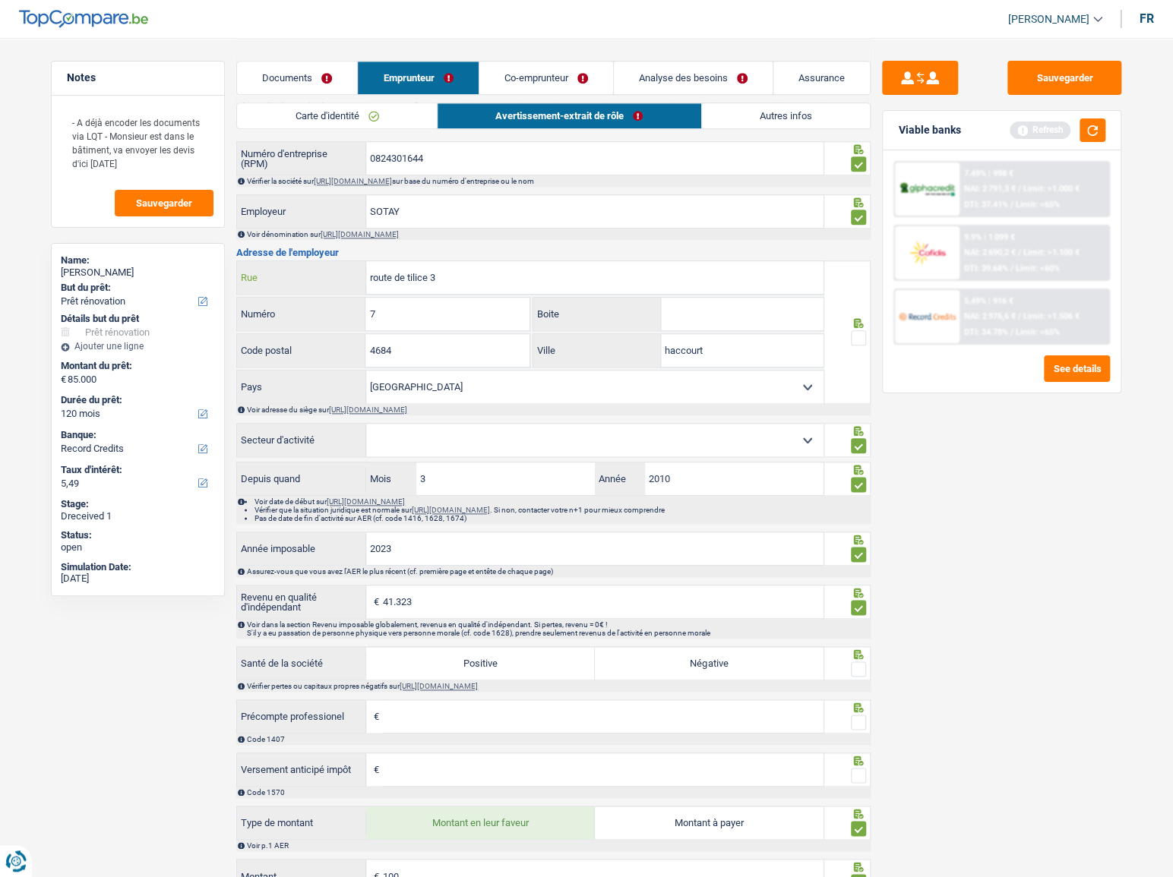
drag, startPoint x: 453, startPoint y: 286, endPoint x: 276, endPoint y: 283, distance: 177.8
click at [249, 283] on div "route de tilice 3 Rue" at bounding box center [530, 277] width 586 height 33
paste input "Place Communale 7"
drag, startPoint x: 454, startPoint y: 279, endPoint x: 494, endPoint y: 286, distance: 40.1
click at [494, 286] on input "Place Communale 7" at bounding box center [594, 277] width 457 height 33
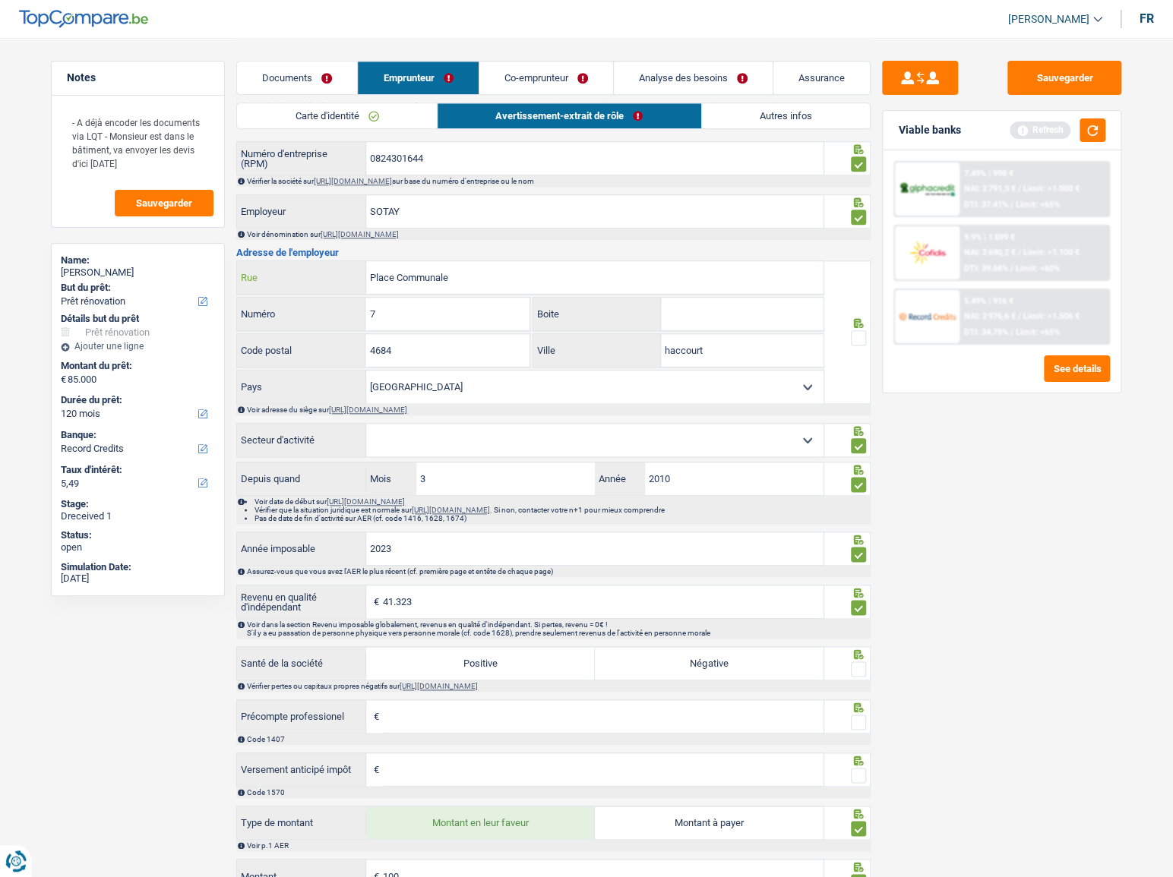
type input "Place Communale"
click at [690, 356] on input "haccourt" at bounding box center [742, 350] width 163 height 33
paste input "Oupeye"
type input "Oupeye"
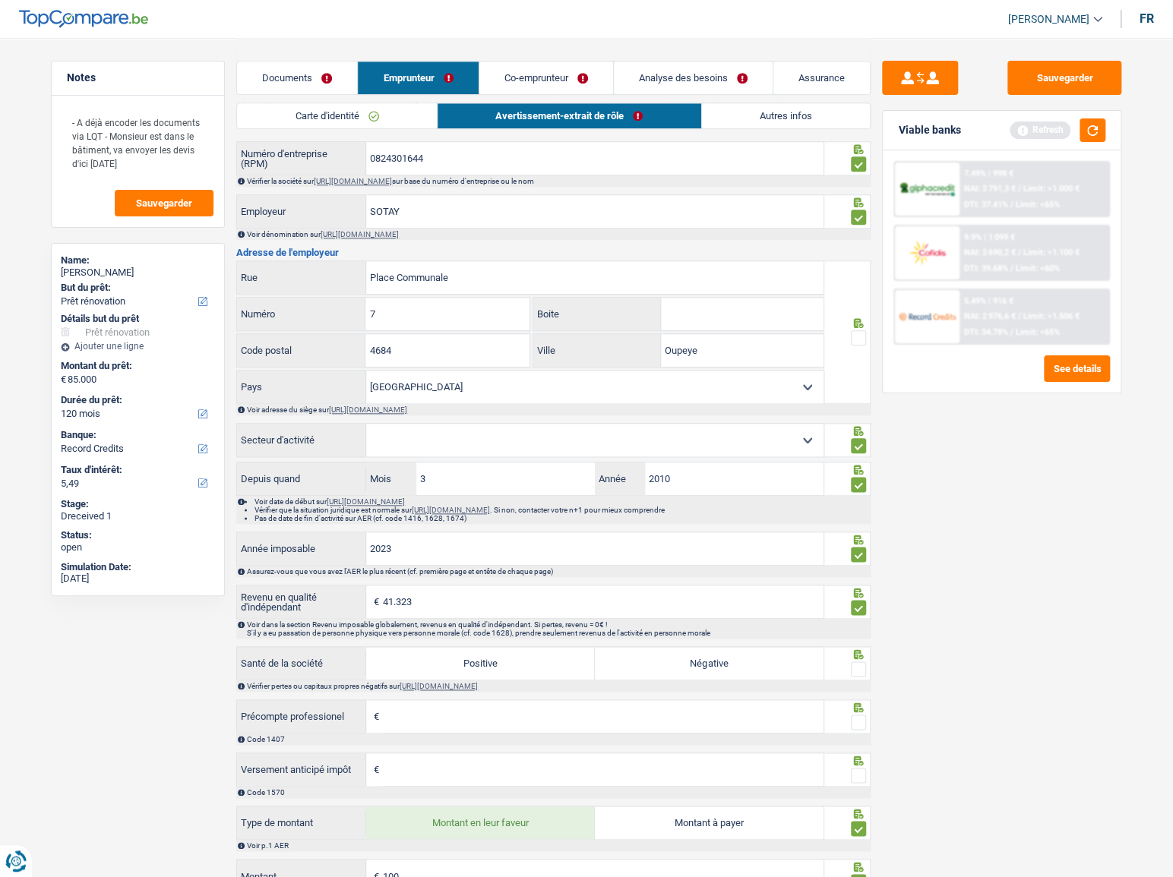
drag, startPoint x: 847, startPoint y: 354, endPoint x: 855, endPoint y: 347, distance: 10.8
click at [851, 352] on div at bounding box center [847, 333] width 47 height 144
click at [865, 328] on icon at bounding box center [858, 323] width 15 height 10
click at [858, 341] on span at bounding box center [858, 337] width 15 height 15
click at [0, 0] on input "radio" at bounding box center [0, 0] width 0 height 0
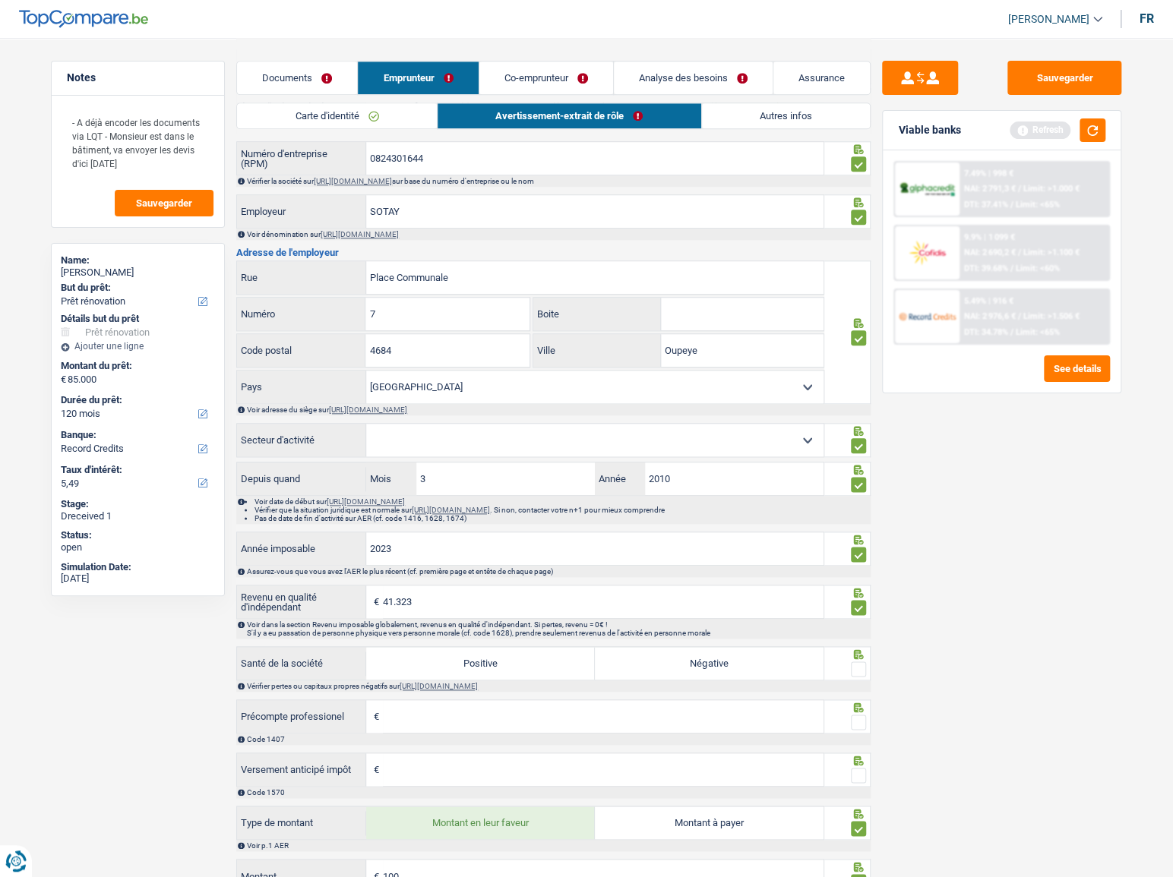
click at [585, 404] on div "Belgique [GEOGRAPHIC_DATA] Sélectionner une option Pays" at bounding box center [530, 387] width 588 height 34
click at [606, 432] on select "Agriculture/Pêche Industrie Horeca Courier/Fitness/Taxi Construction Banques/As…" at bounding box center [594, 440] width 457 height 33
select select "smallCompanies"
click at [366, 428] on select "Agriculture/Pêche Industrie Horeca Courier/Fitness/Taxi Construction Banques/As…" at bounding box center [594, 440] width 457 height 33
click at [941, 560] on div "Sauvegarder Viable banks Refresh 7.49% | 998 € NAI: 2 791,3 € / Limit: >1.000 €…" at bounding box center [1001, 457] width 262 height 792
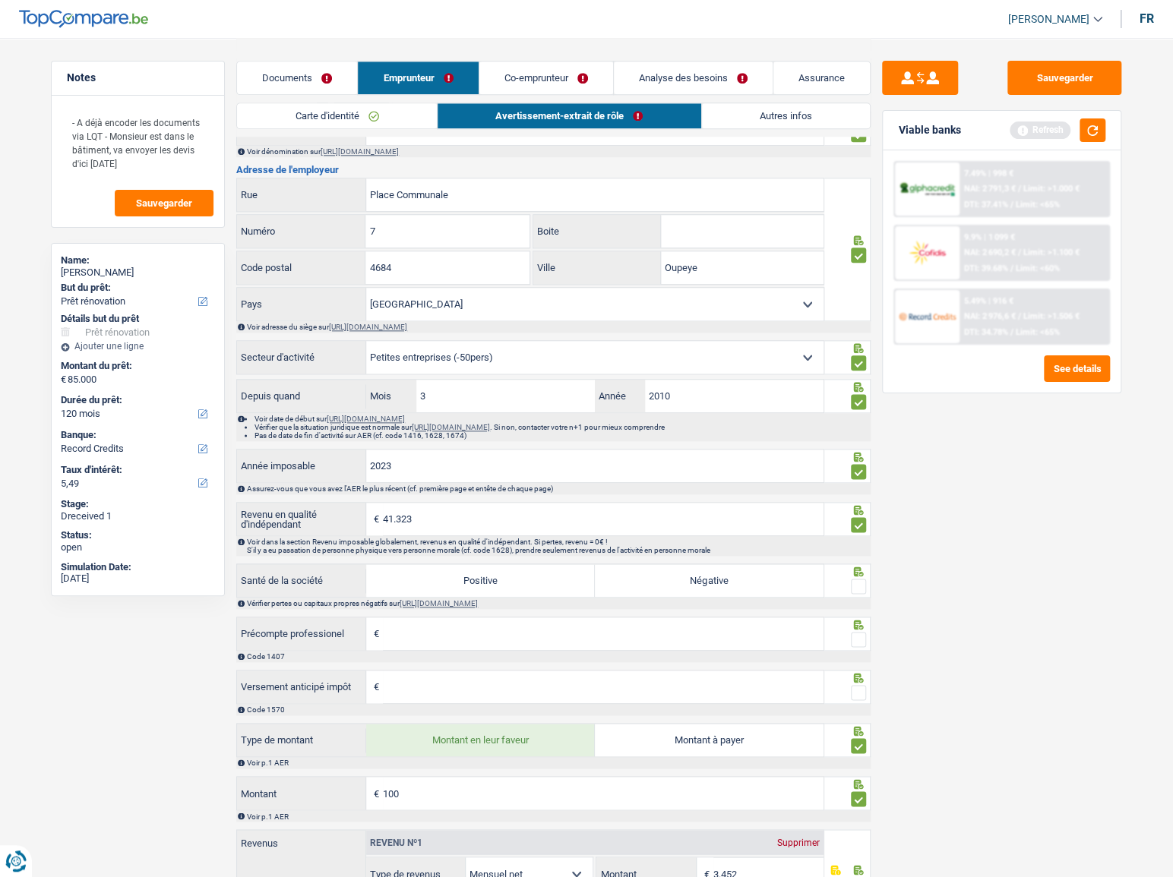
scroll to position [946, 0]
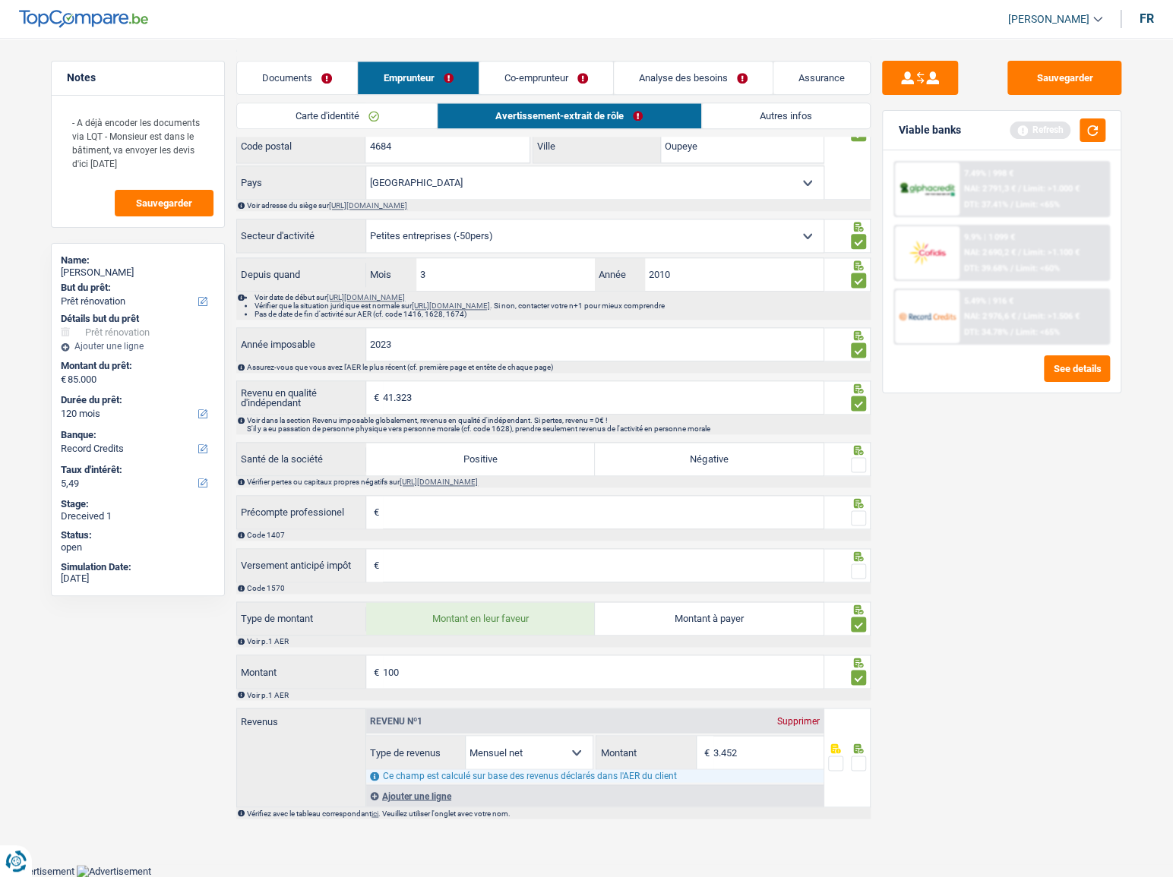
click at [866, 462] on div at bounding box center [847, 459] width 47 height 34
click at [861, 465] on span at bounding box center [858, 464] width 15 height 15
click at [0, 0] on input "radio" at bounding box center [0, 0] width 0 height 0
click at [504, 567] on input "Versement anticipé impôt" at bounding box center [603, 565] width 441 height 33
click at [855, 759] on span at bounding box center [858, 763] width 15 height 15
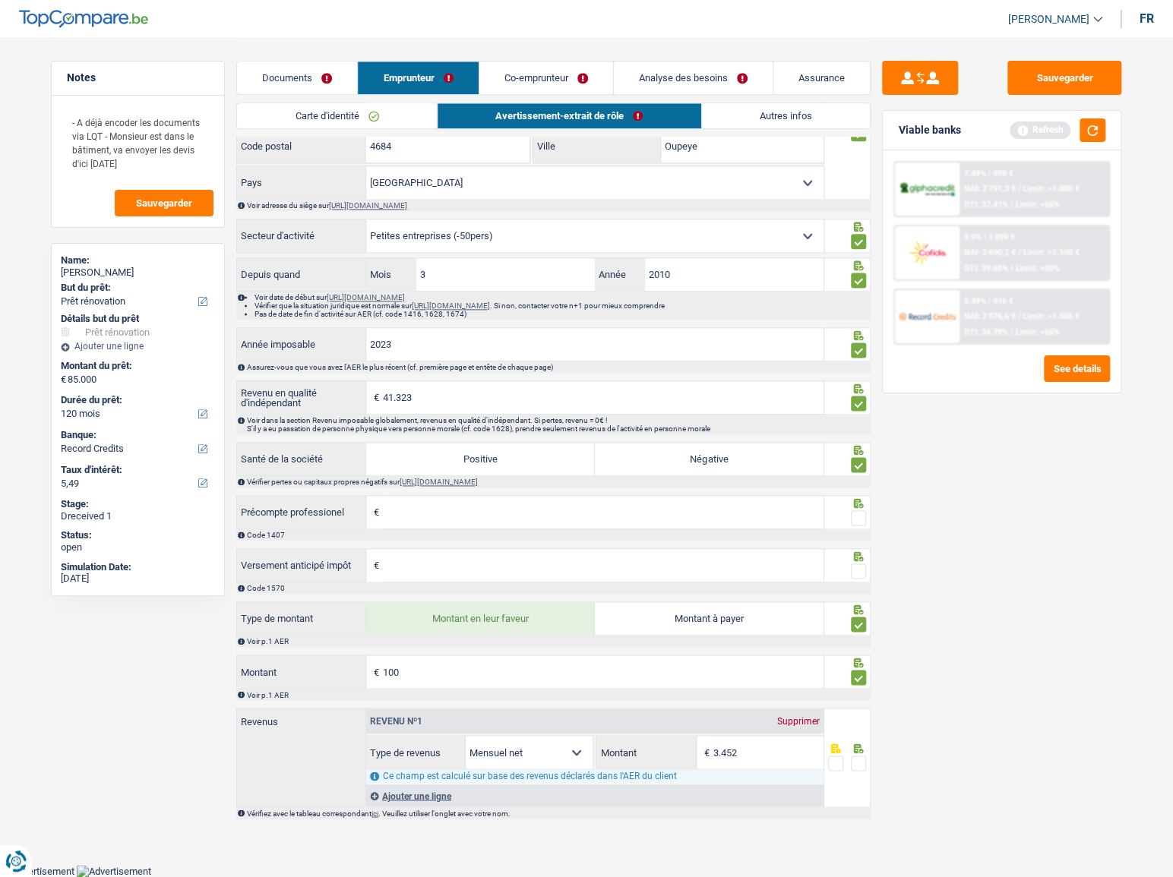
click at [0, 0] on input "radio" at bounding box center [0, 0] width 0 height 0
click at [872, 524] on div "Sauvegarder Viable banks Refresh 7.49% | 998 € NAI: 2 791,3 € / Limit: >1.000 €…" at bounding box center [1001, 457] width 262 height 792
click at [851, 517] on span at bounding box center [858, 517] width 15 height 15
click at [0, 0] on input "radio" at bounding box center [0, 0] width 0 height 0
click at [851, 568] on span at bounding box center [858, 571] width 15 height 15
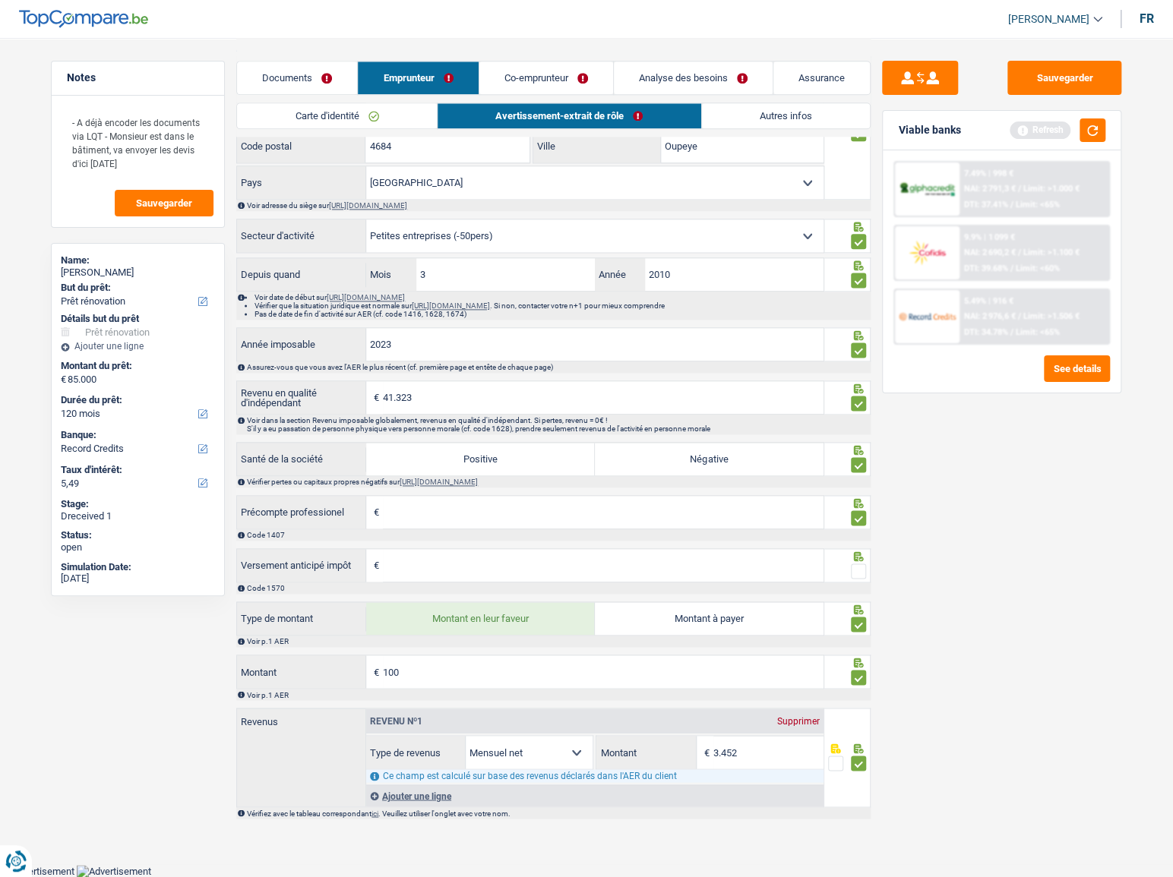
click at [0, 0] on input "radio" at bounding box center [0, 0] width 0 height 0
click at [533, 466] on label "Positive" at bounding box center [480, 459] width 229 height 33
click at [533, 466] on input "Positive" at bounding box center [480, 459] width 229 height 33
radio input "true"
click at [987, 701] on div "Sauvegarder Viable banks Refresh 7.49% | 998 € NAI: 2 791,3 € / Limit: >1.000 €…" at bounding box center [1001, 457] width 262 height 792
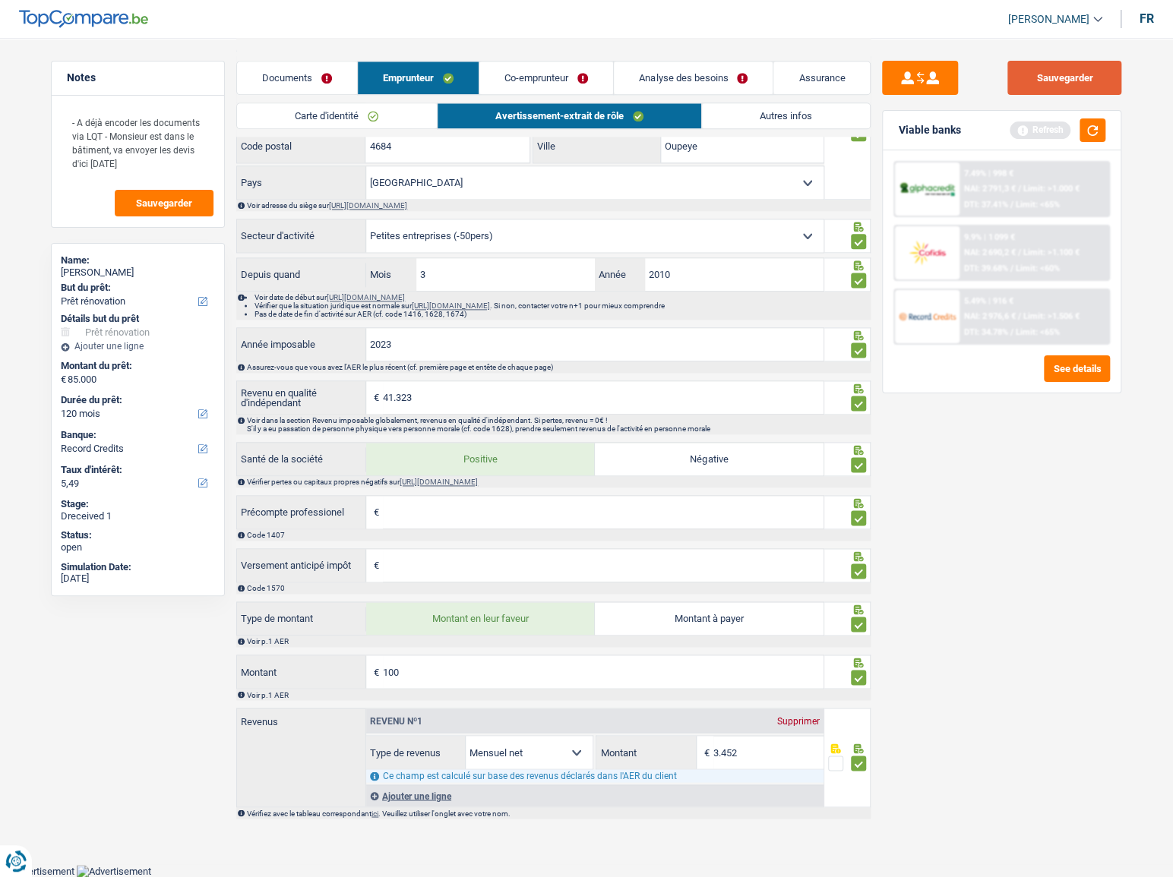
drag, startPoint x: 1105, startPoint y: 76, endPoint x: 1096, endPoint y: 144, distance: 68.2
click at [1106, 76] on button "Sauvegarder" at bounding box center [1064, 78] width 114 height 34
click at [1094, 147] on div "Viable banks Refresh" at bounding box center [1002, 130] width 238 height 39
click at [1092, 131] on button "button" at bounding box center [1092, 130] width 26 height 24
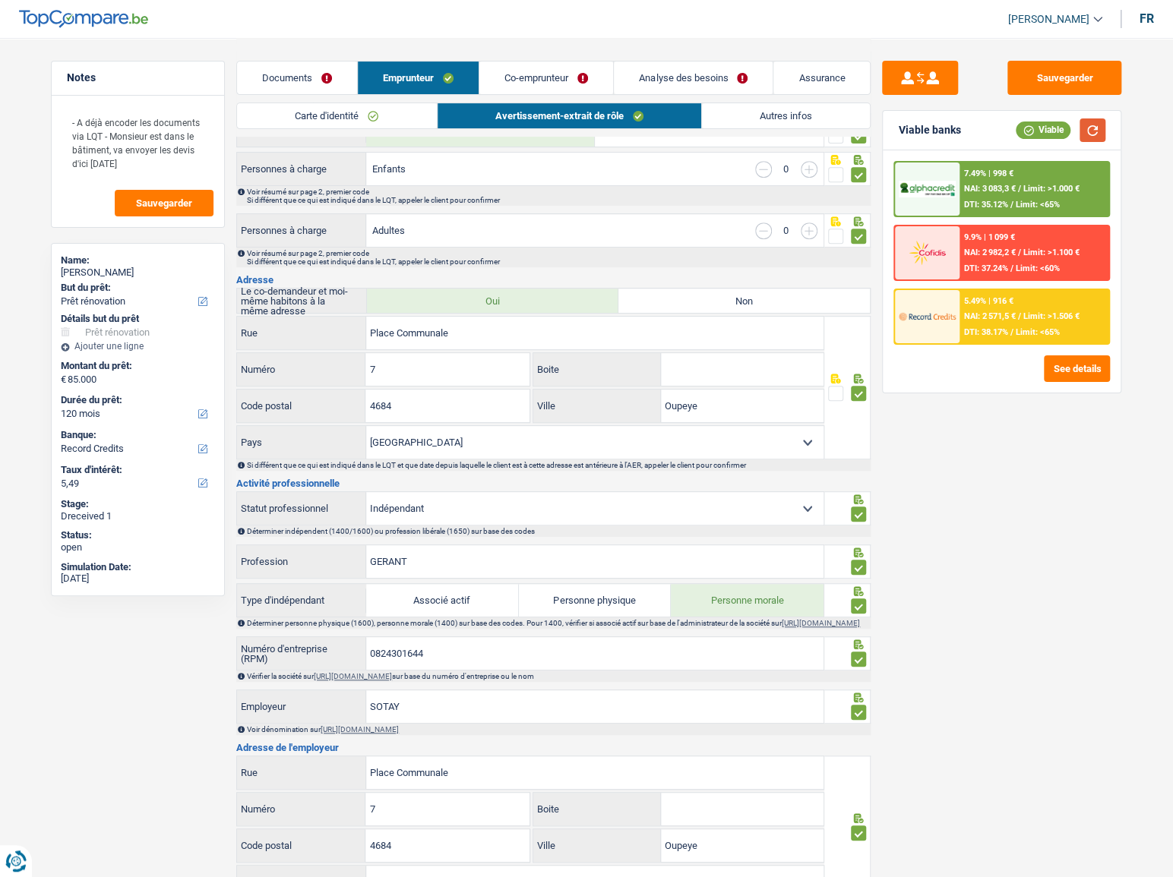
scroll to position [0, 0]
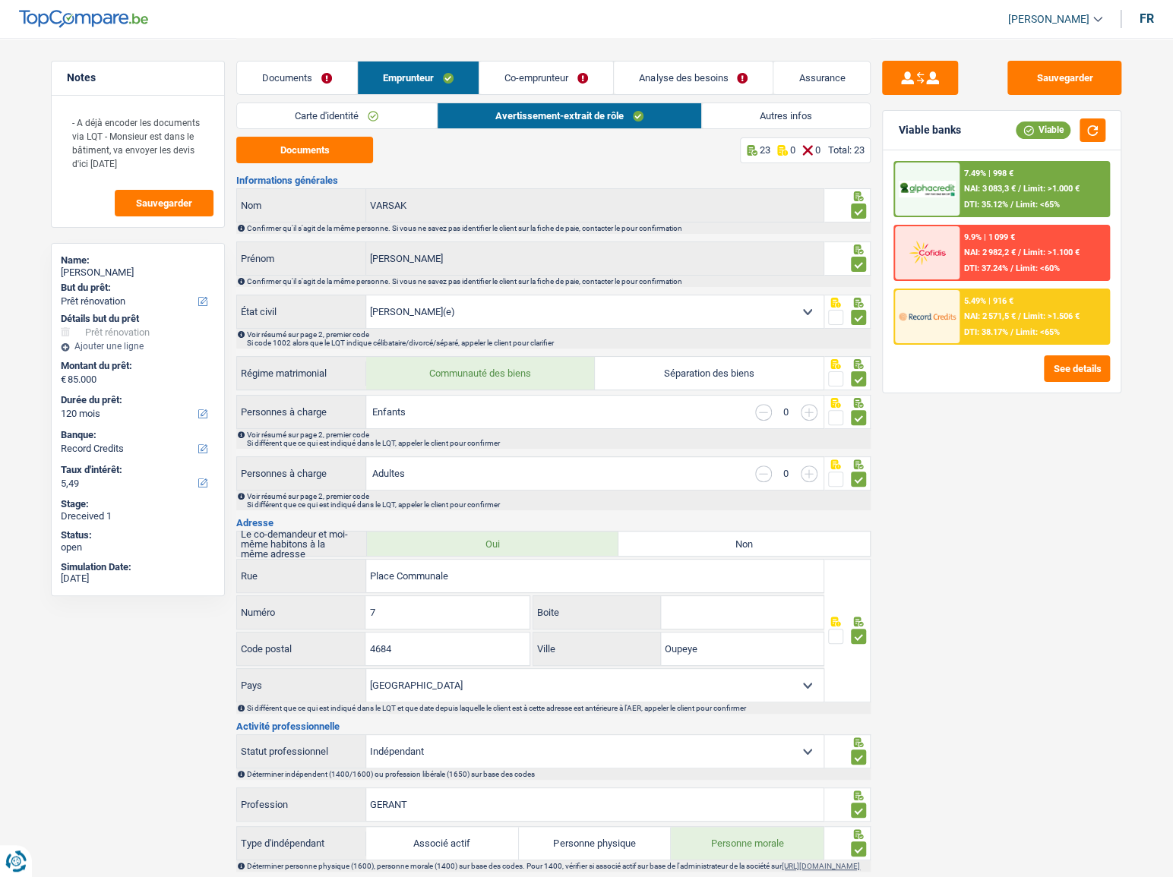
click at [796, 119] on link "Autres infos" at bounding box center [786, 115] width 168 height 25
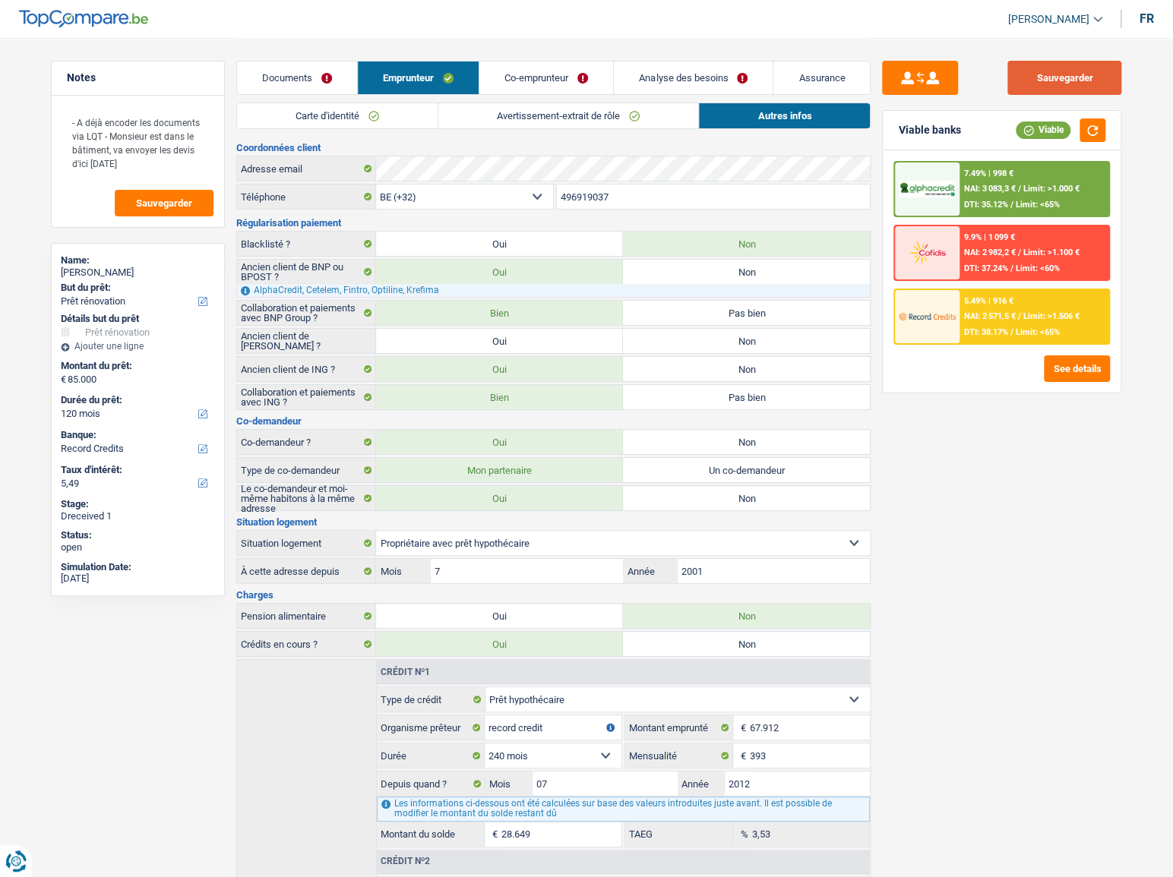
click at [1082, 84] on button "Sauvegarder" at bounding box center [1064, 78] width 114 height 34
click at [1092, 130] on button "button" at bounding box center [1092, 130] width 26 height 24
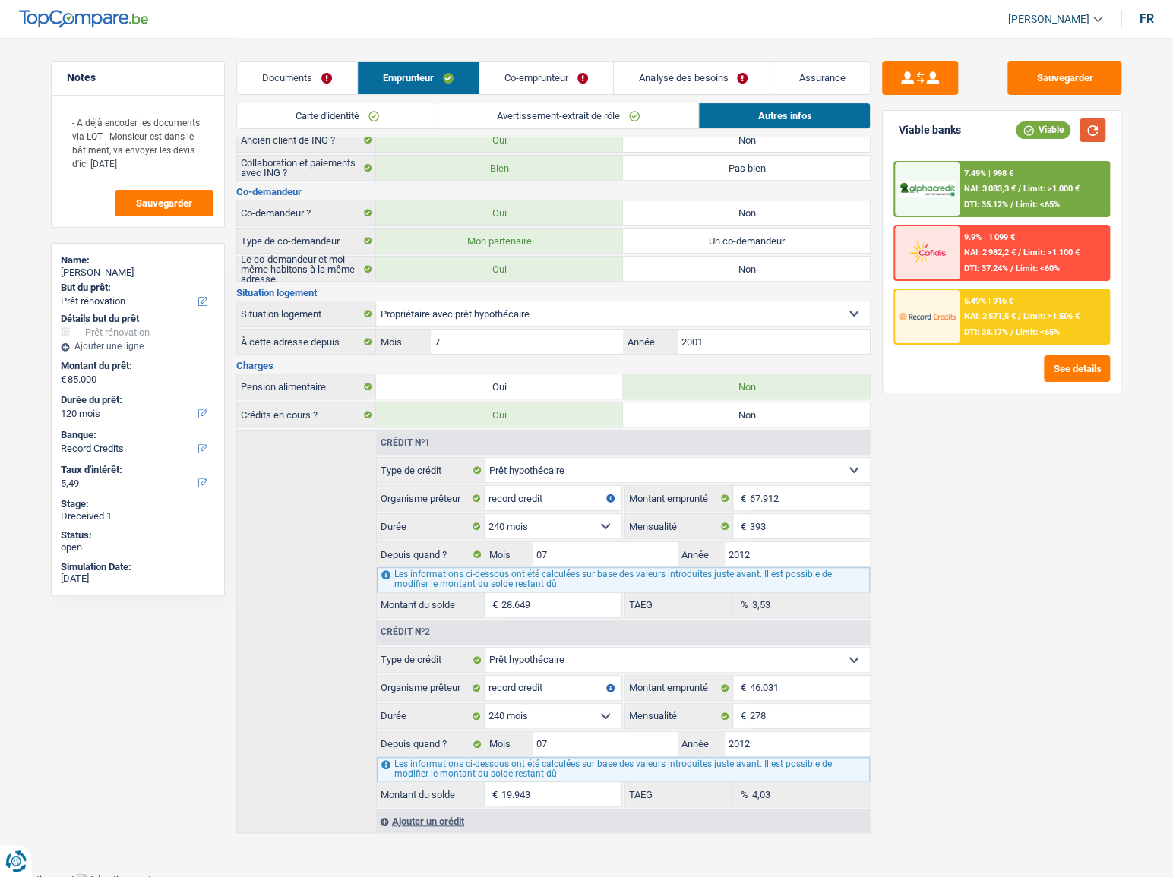
scroll to position [234, 0]
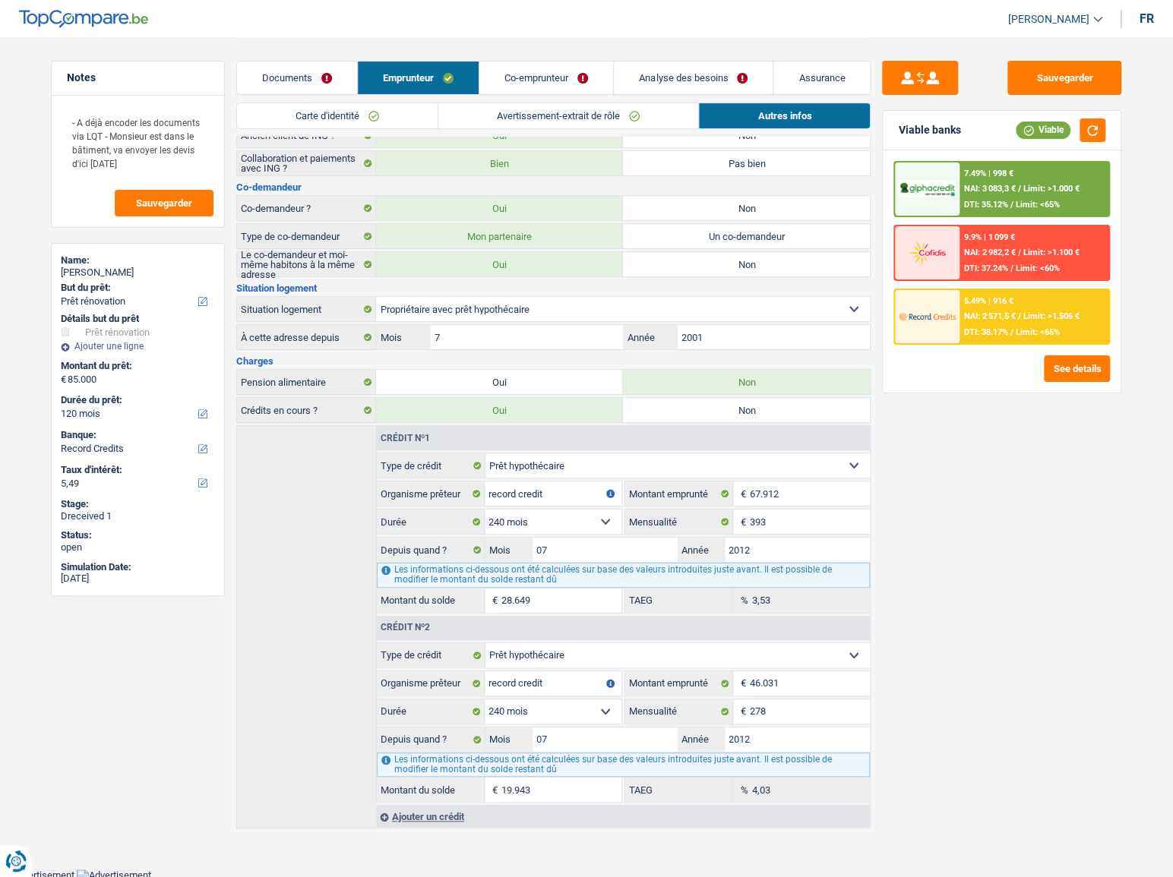
click at [1014, 201] on div "DTI: 35.12% / Limit: <65%" at bounding box center [1012, 205] width 96 height 10
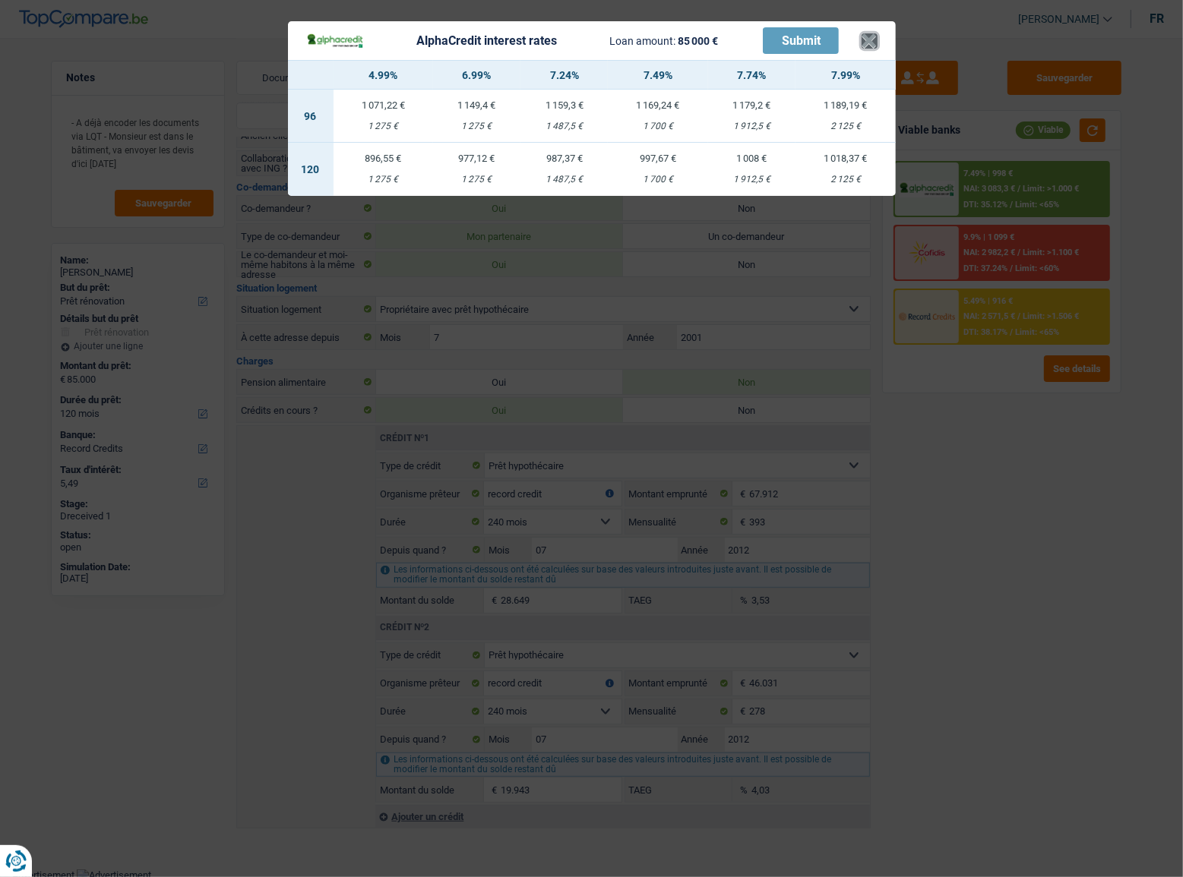
click at [867, 39] on button "×" at bounding box center [869, 40] width 16 height 15
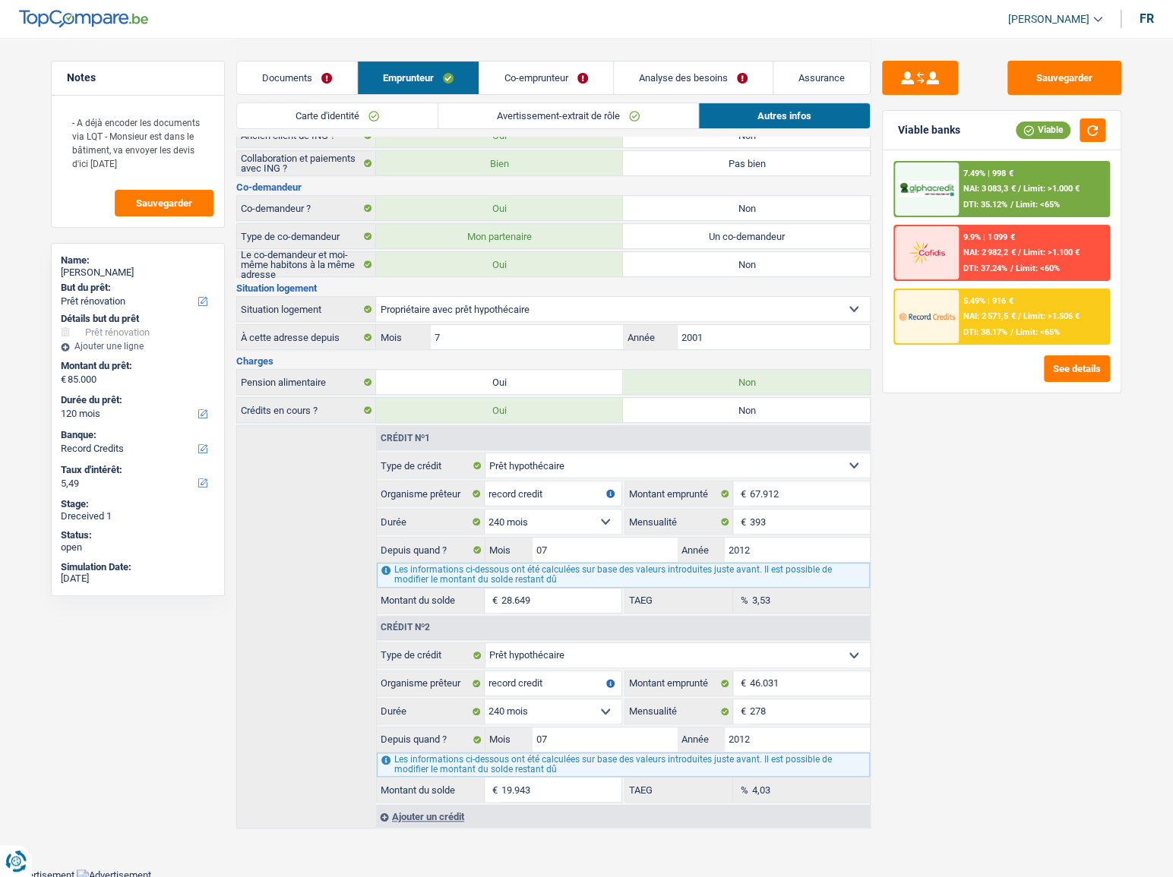
click at [969, 174] on div "7.49% | 998 €" at bounding box center [988, 174] width 49 height 10
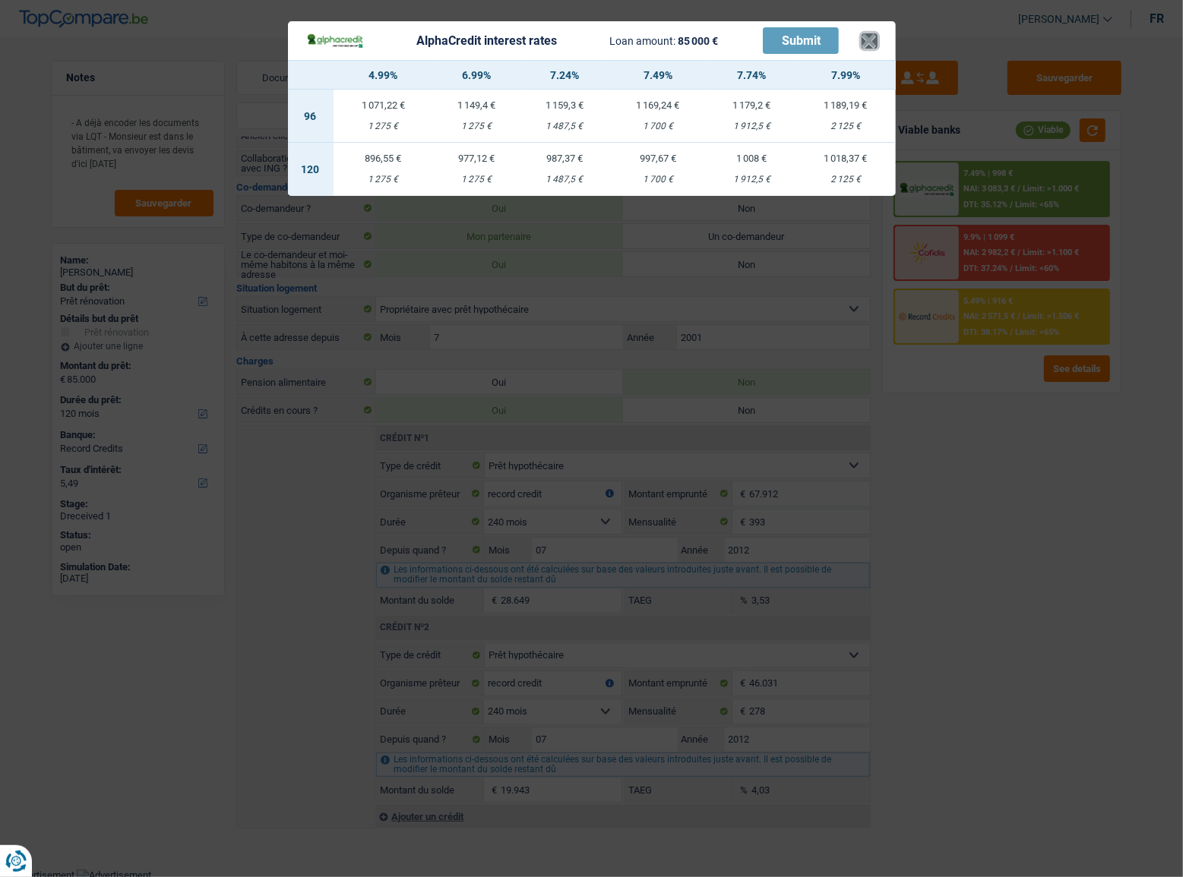
click at [870, 49] on button "×" at bounding box center [869, 40] width 16 height 15
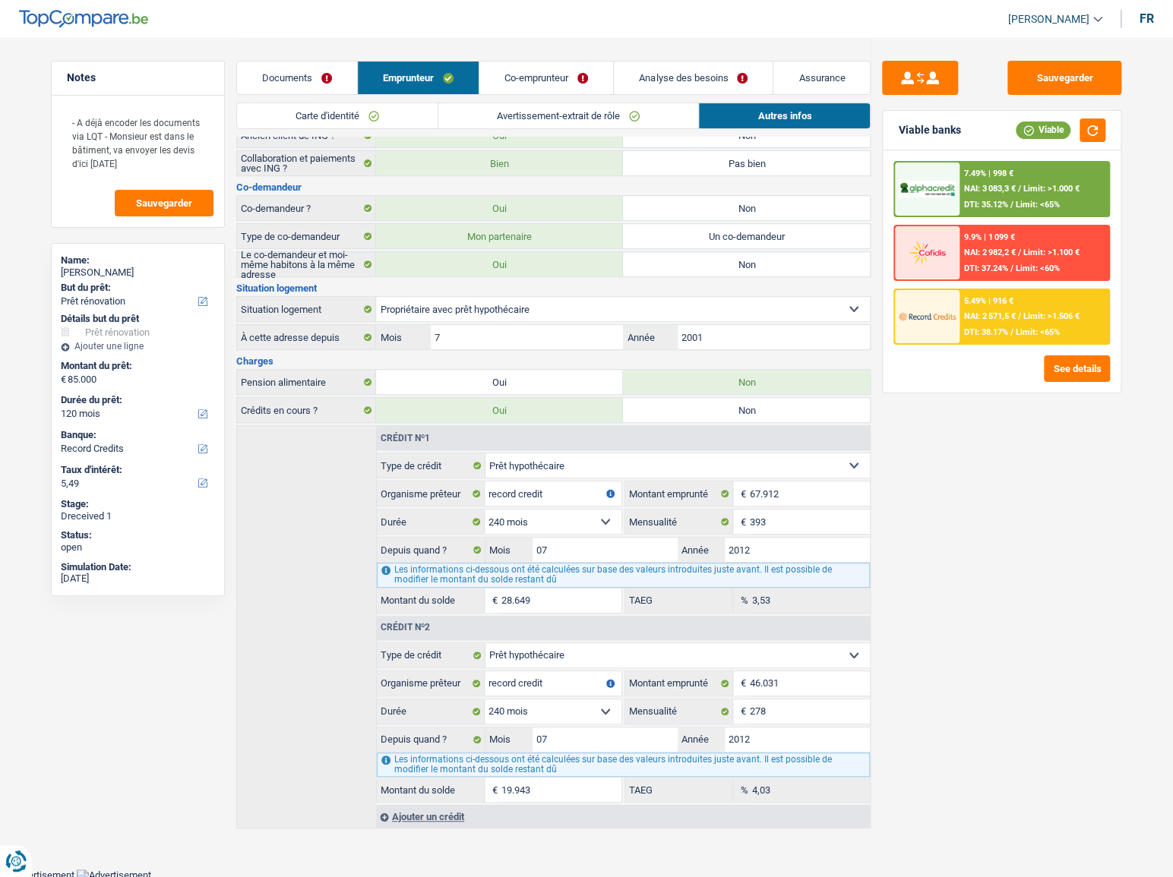
click at [997, 166] on div "7.49% | 998 € NAI: 3 083,3 € / Limit: >1.000 € DTI: 35.12% / Limit: <65%" at bounding box center [1034, 189] width 150 height 53
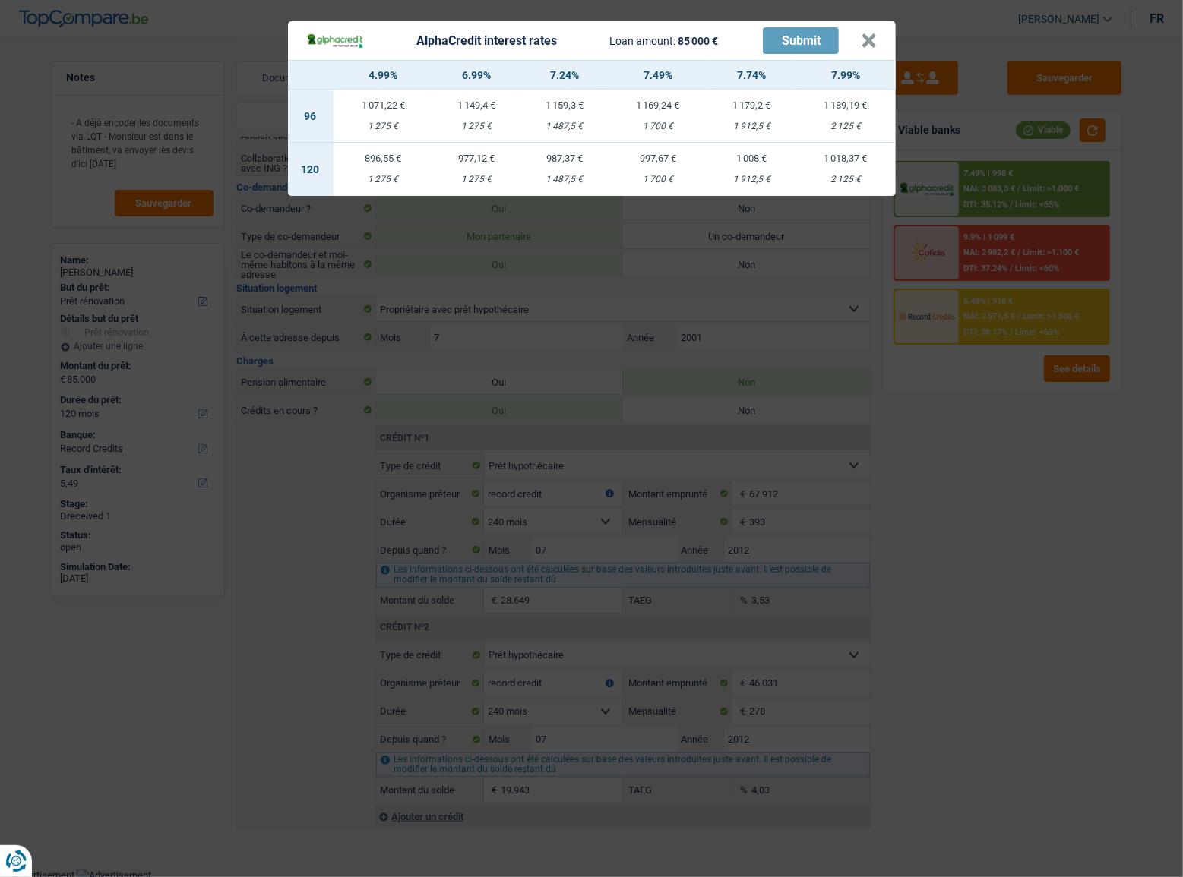
click at [544, 175] on div "1 487,5 €" at bounding box center [563, 180] width 87 height 10
select select "alphacredit"
type input "7,24"
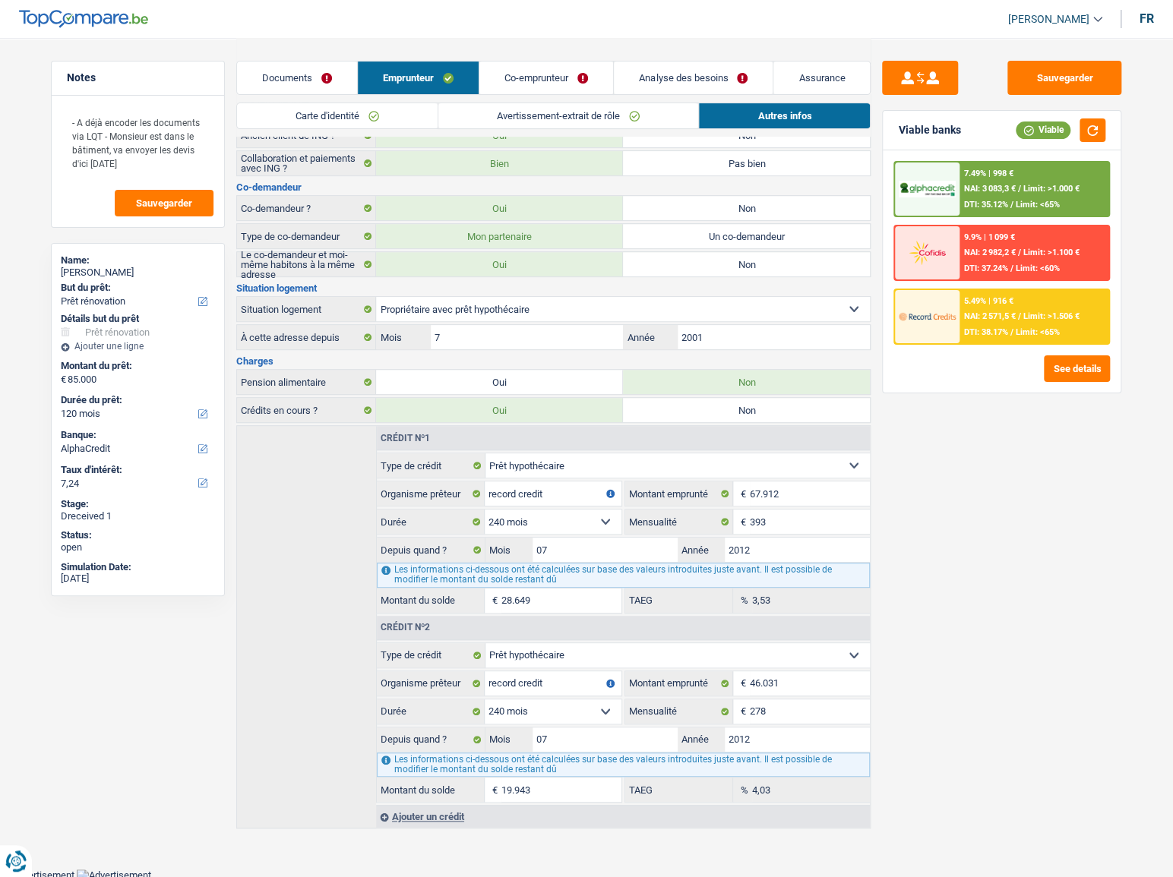
click at [1020, 194] on div "7.49% | 998 € NAI: 3 083,3 € / Limit: >1.000 € DTI: 35.12% / Limit: <65%" at bounding box center [1034, 189] width 150 height 53
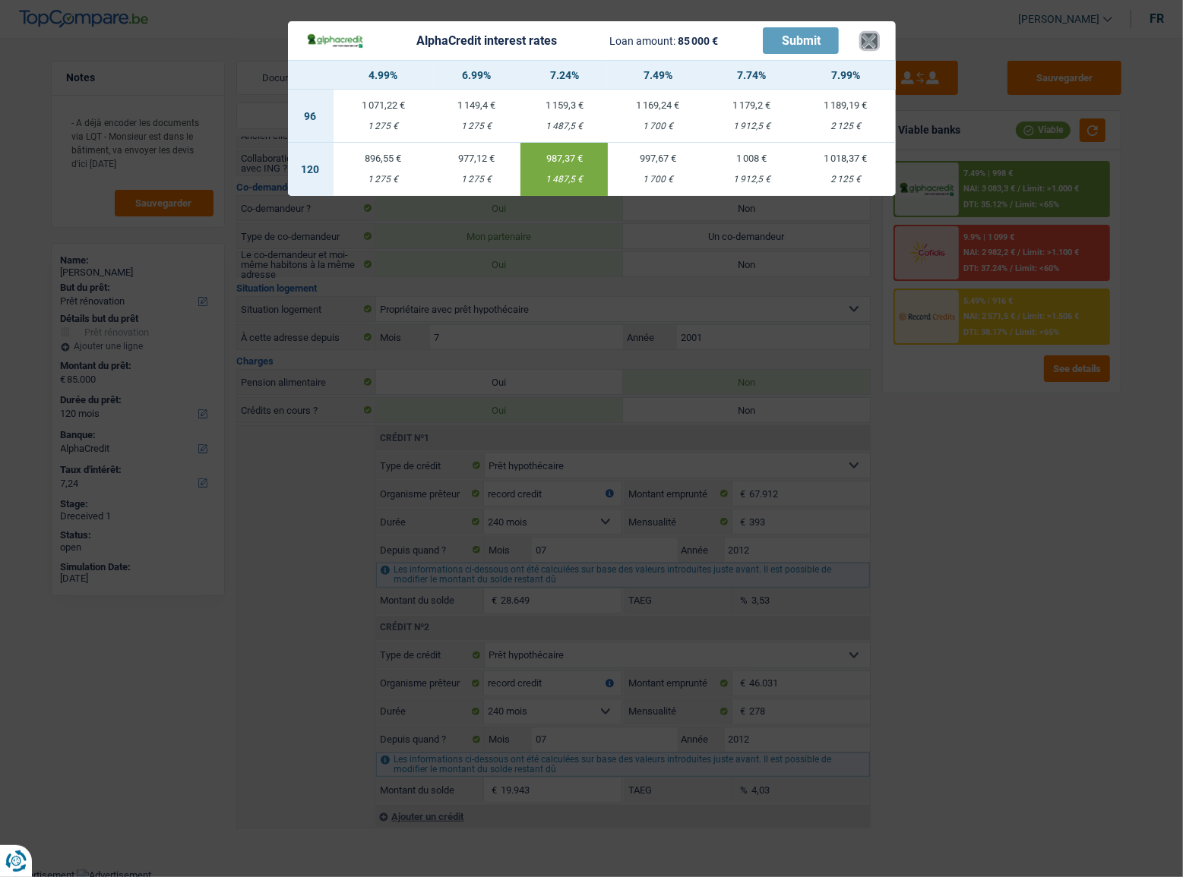
click at [870, 40] on button "×" at bounding box center [869, 40] width 16 height 15
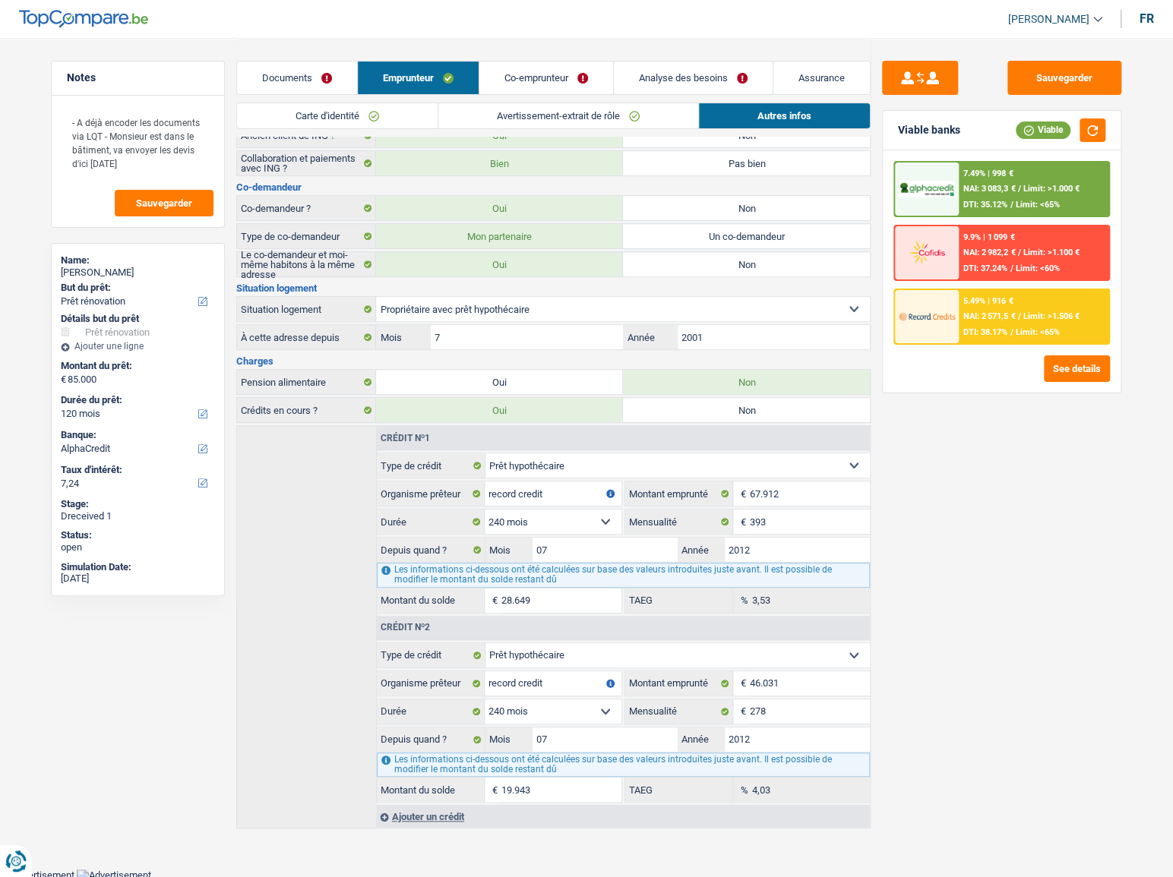
click at [501, 70] on link "Co-emprunteur" at bounding box center [546, 78] width 134 height 33
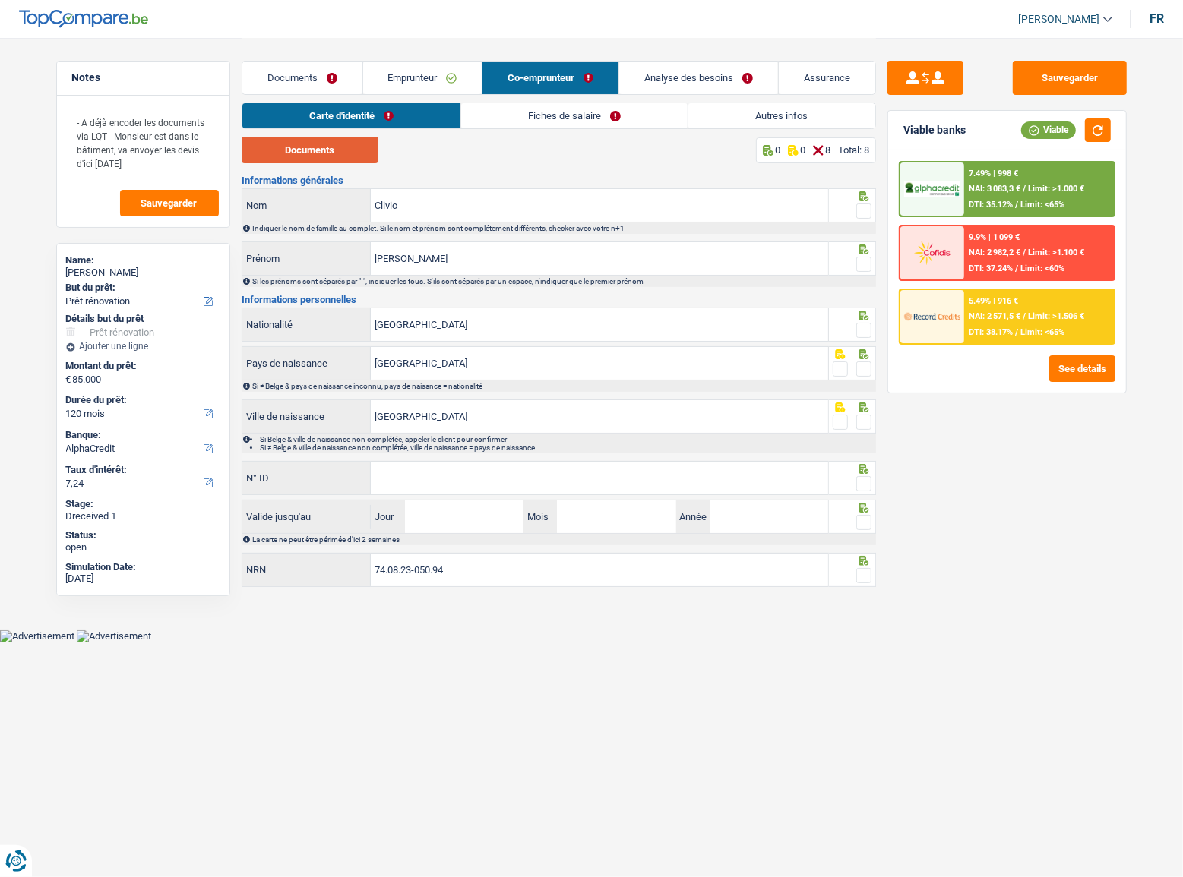
click at [359, 144] on button "Documents" at bounding box center [310, 150] width 137 height 27
click at [862, 210] on span at bounding box center [863, 211] width 15 height 15
click at [0, 0] on input "radio" at bounding box center [0, 0] width 0 height 0
click at [858, 257] on span at bounding box center [863, 264] width 15 height 15
click at [0, 0] on input "radio" at bounding box center [0, 0] width 0 height 0
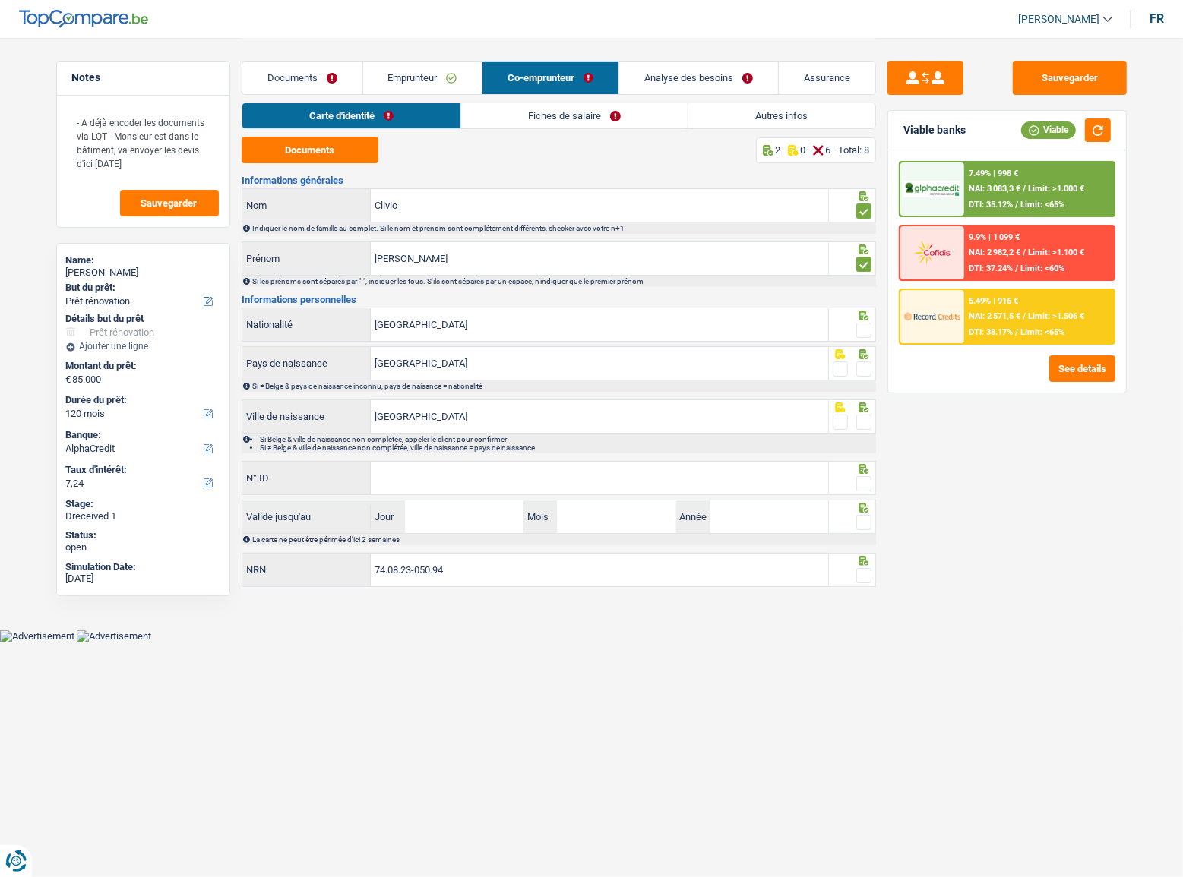
click at [867, 327] on span at bounding box center [863, 330] width 15 height 15
click at [0, 0] on input "radio" at bounding box center [0, 0] width 0 height 0
click at [868, 365] on span at bounding box center [863, 369] width 15 height 15
click at [0, 0] on input "radio" at bounding box center [0, 0] width 0 height 0
click at [867, 428] on span at bounding box center [863, 422] width 15 height 15
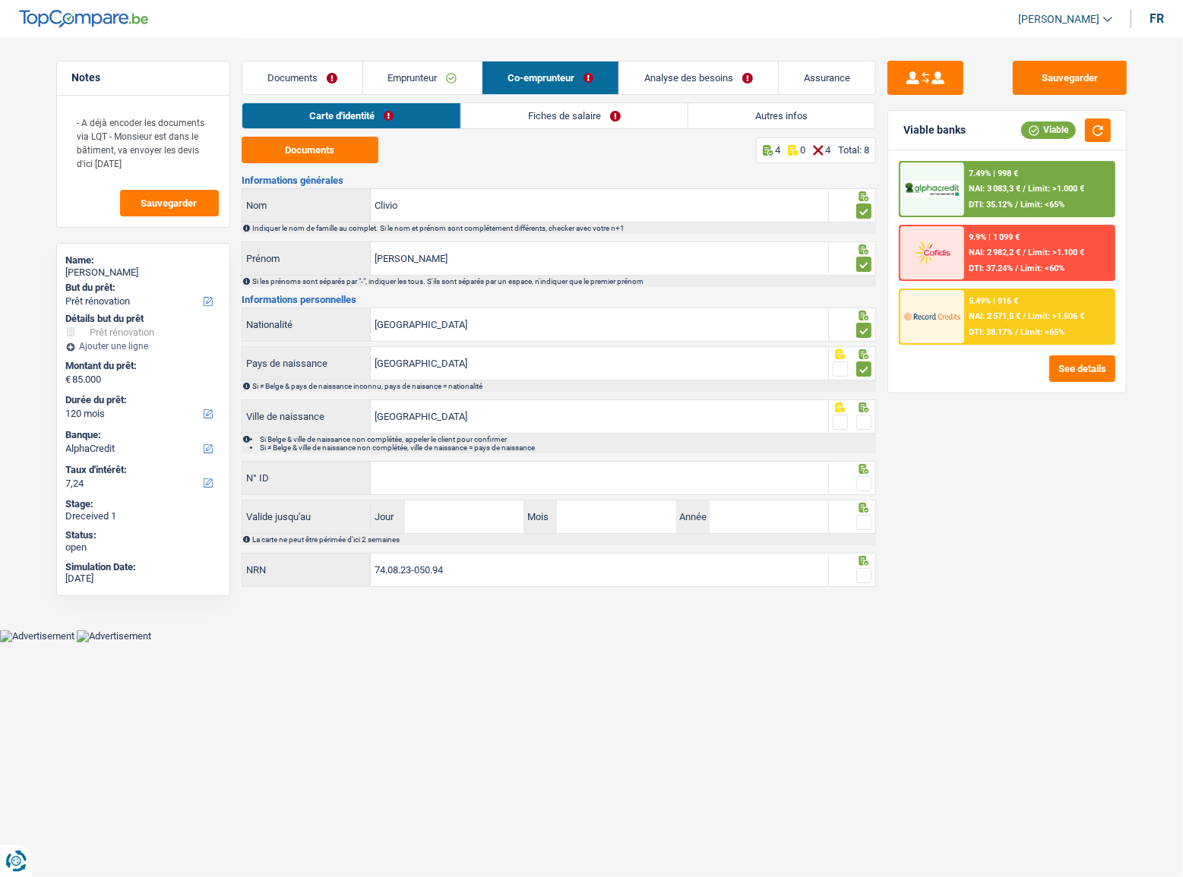
click at [0, 0] on input "radio" at bounding box center [0, 0] width 0 height 0
click at [864, 490] on span at bounding box center [863, 483] width 15 height 15
click at [0, 0] on input "radio" at bounding box center [0, 0] width 0 height 0
click at [479, 463] on input "N° ID" at bounding box center [599, 478] width 457 height 33
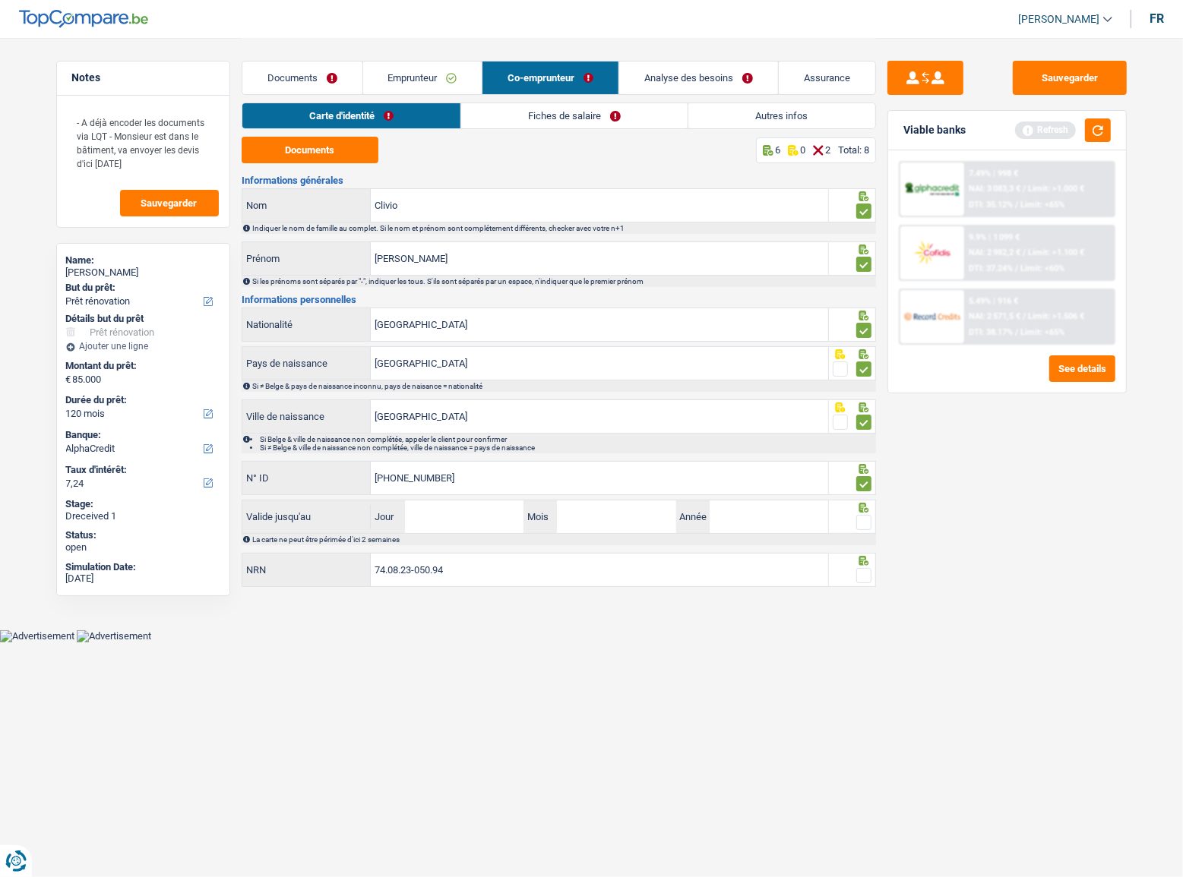
type input "[PHONE_NUMBER]"
click at [452, 507] on input "Jour" at bounding box center [464, 517] width 118 height 33
type input "30"
type input "12"
type input "2025"
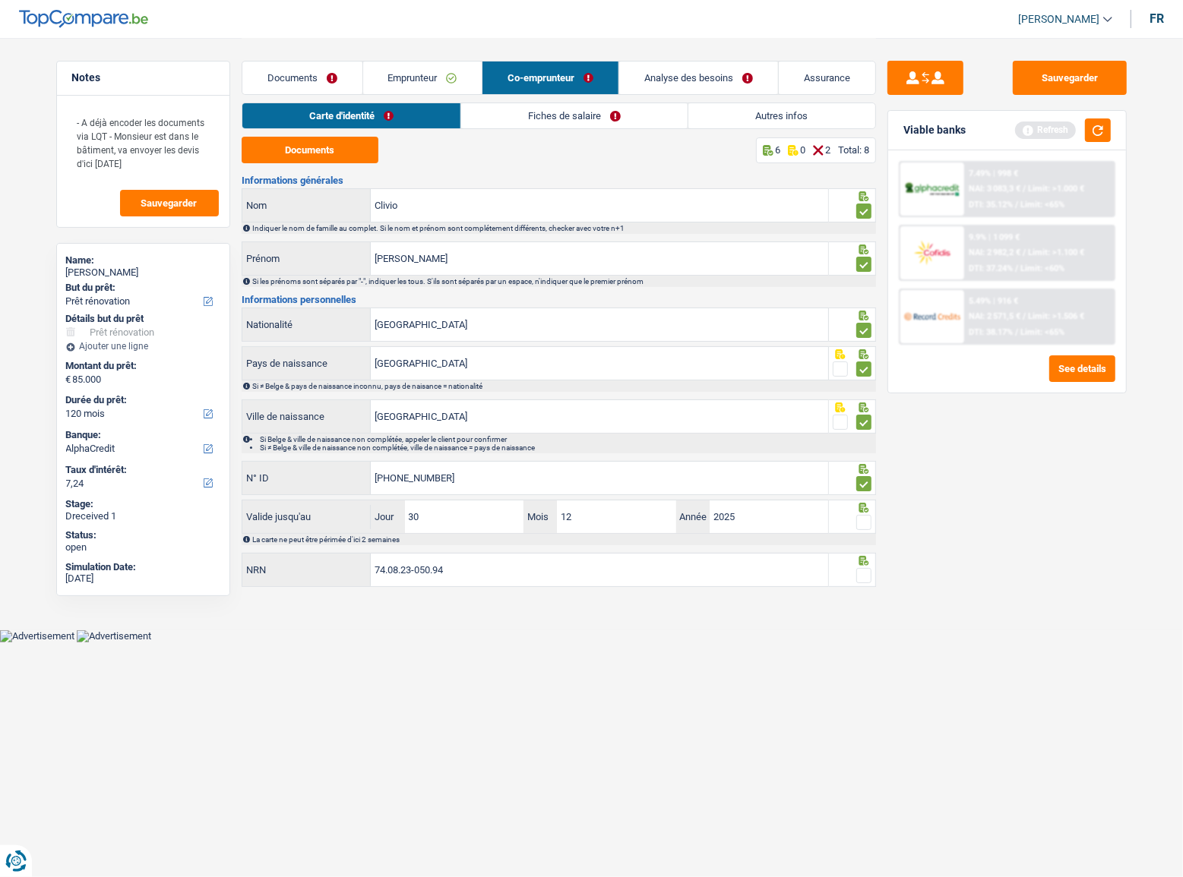
click at [864, 522] on span at bounding box center [863, 522] width 15 height 15
click at [0, 0] on input "radio" at bounding box center [0, 0] width 0 height 0
click at [859, 570] on span at bounding box center [863, 575] width 15 height 15
click at [0, 0] on input "radio" at bounding box center [0, 0] width 0 height 0
click at [484, 122] on link "Fiches de salaire" at bounding box center [575, 115] width 226 height 25
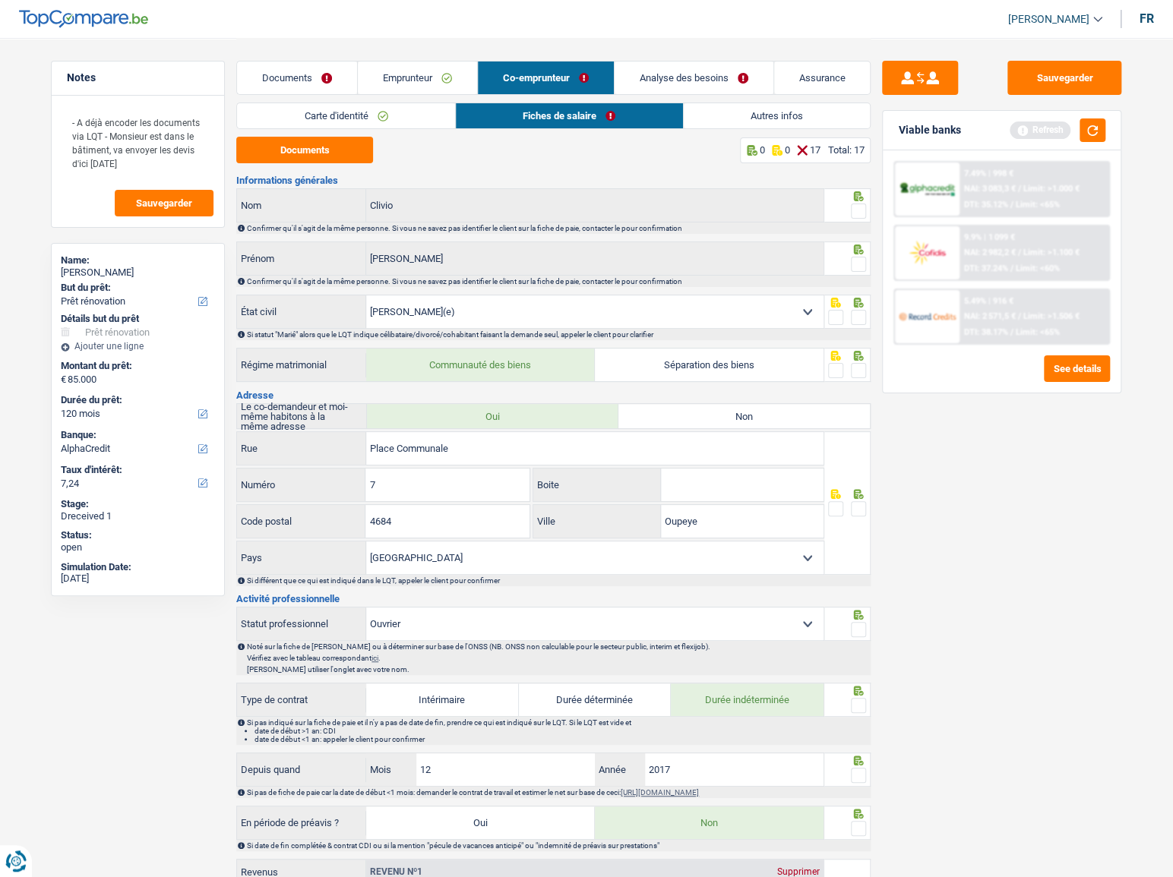
click at [861, 213] on span at bounding box center [858, 211] width 15 height 15
click at [0, 0] on input "radio" at bounding box center [0, 0] width 0 height 0
click at [858, 261] on span at bounding box center [858, 264] width 15 height 15
click at [0, 0] on input "radio" at bounding box center [0, 0] width 0 height 0
click at [858, 319] on span at bounding box center [858, 317] width 15 height 15
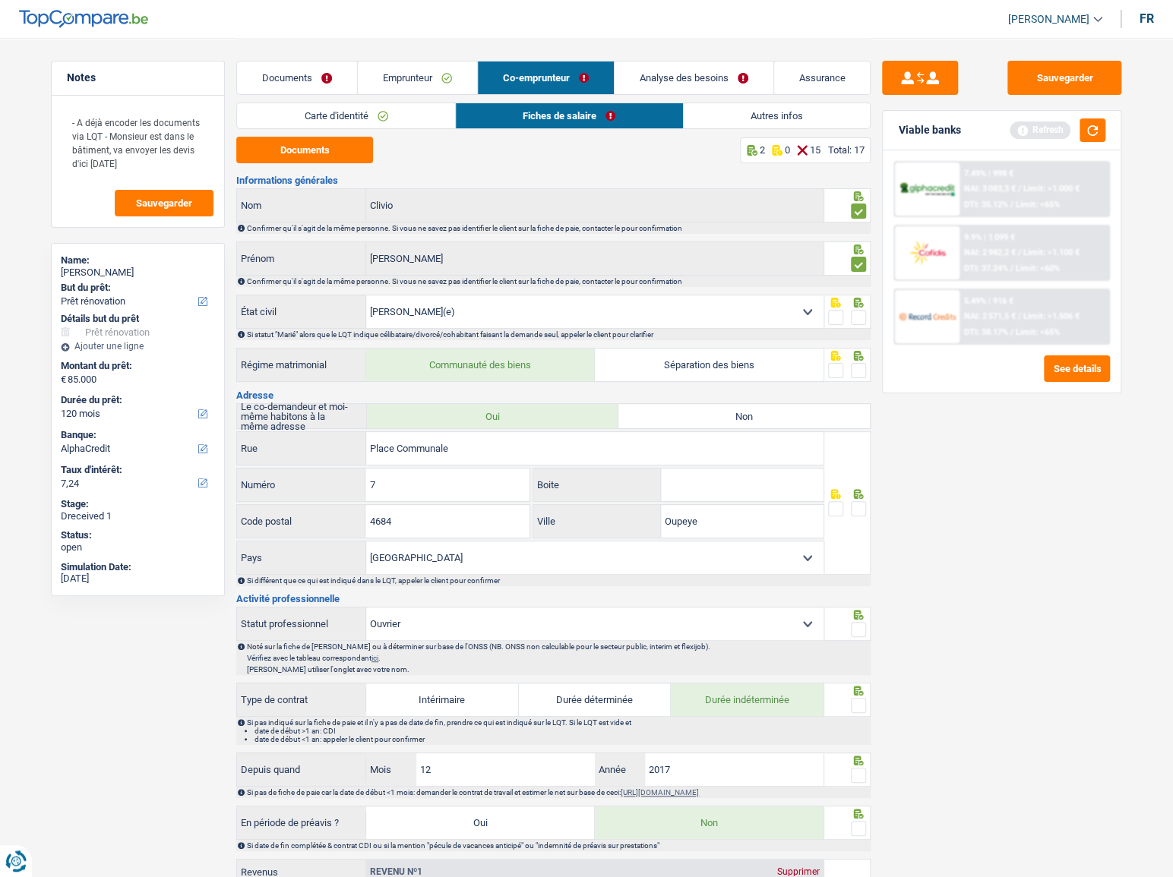
click at [0, 0] on input "radio" at bounding box center [0, 0] width 0 height 0
click at [346, 143] on button "Documents" at bounding box center [304, 150] width 137 height 27
click at [863, 507] on span at bounding box center [858, 508] width 15 height 15
click at [0, 0] on input "radio" at bounding box center [0, 0] width 0 height 0
click at [862, 367] on span at bounding box center [858, 370] width 15 height 15
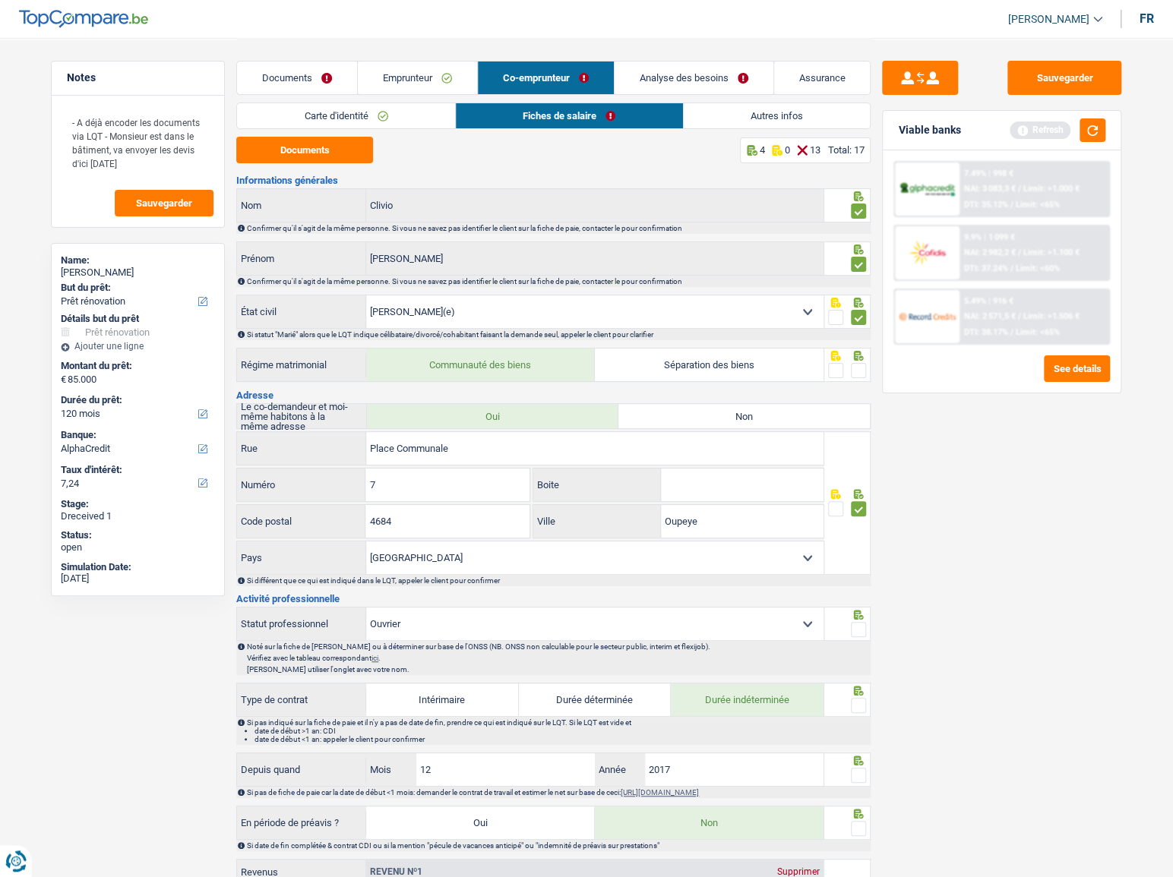
click at [0, 0] on input "radio" at bounding box center [0, 0] width 0 height 0
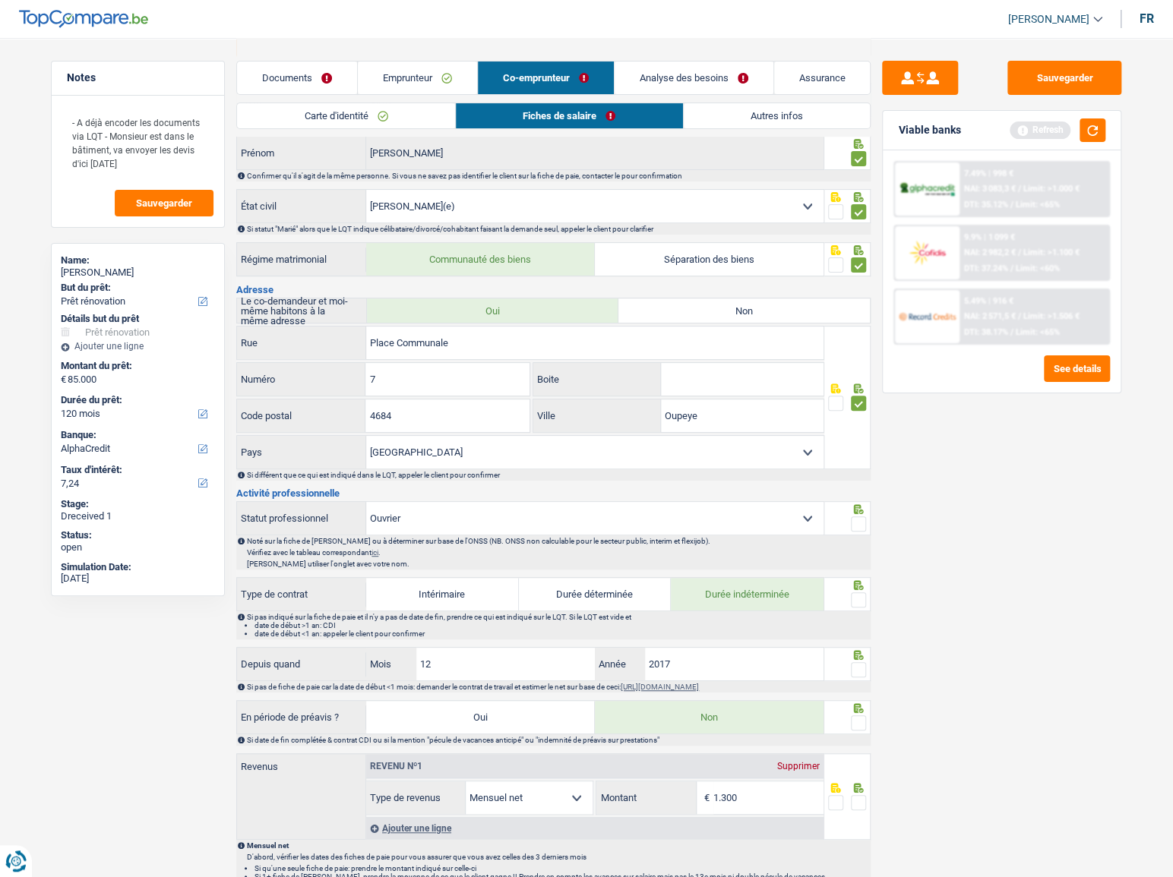
scroll to position [207, 0]
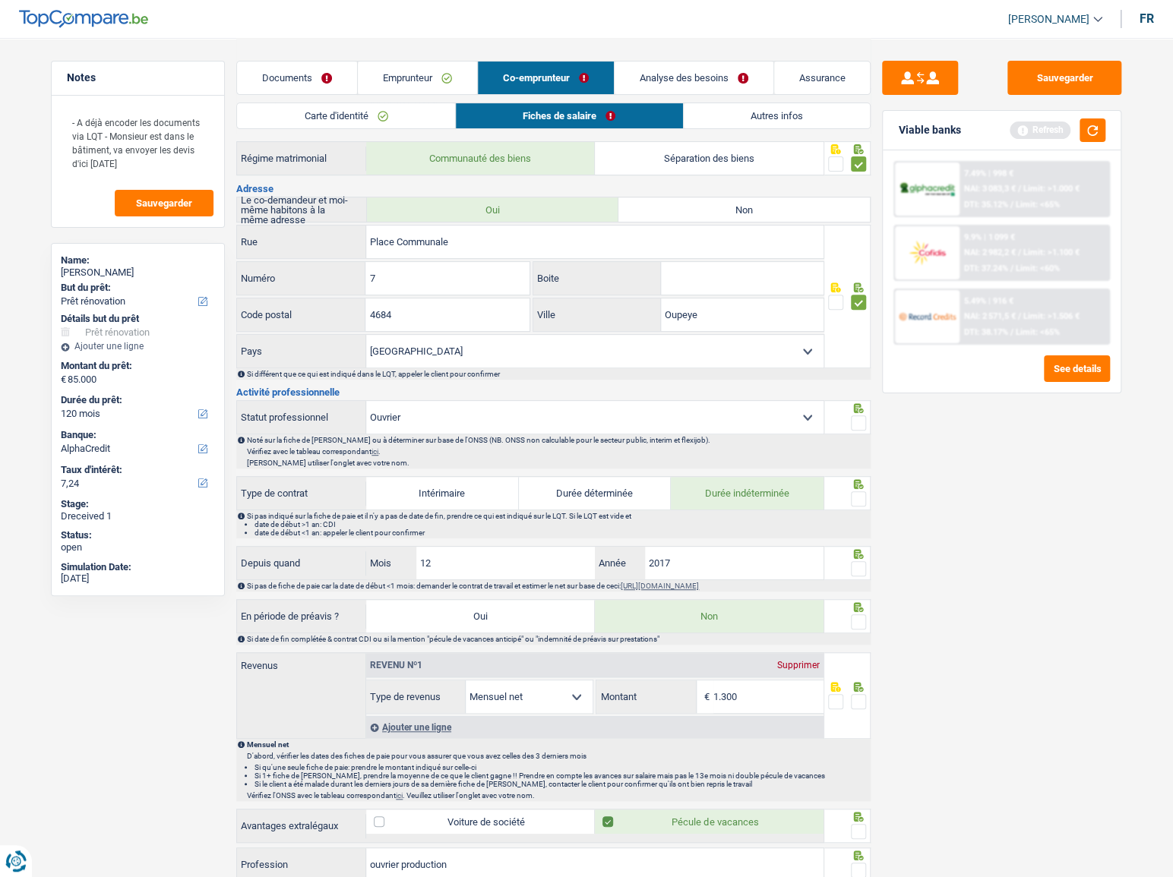
click at [867, 422] on div at bounding box center [847, 417] width 47 height 34
click at [860, 425] on span at bounding box center [858, 422] width 15 height 15
click at [0, 0] on input "radio" at bounding box center [0, 0] width 0 height 0
click at [861, 487] on div at bounding box center [847, 493] width 47 height 34
click at [861, 490] on div at bounding box center [858, 499] width 15 height 19
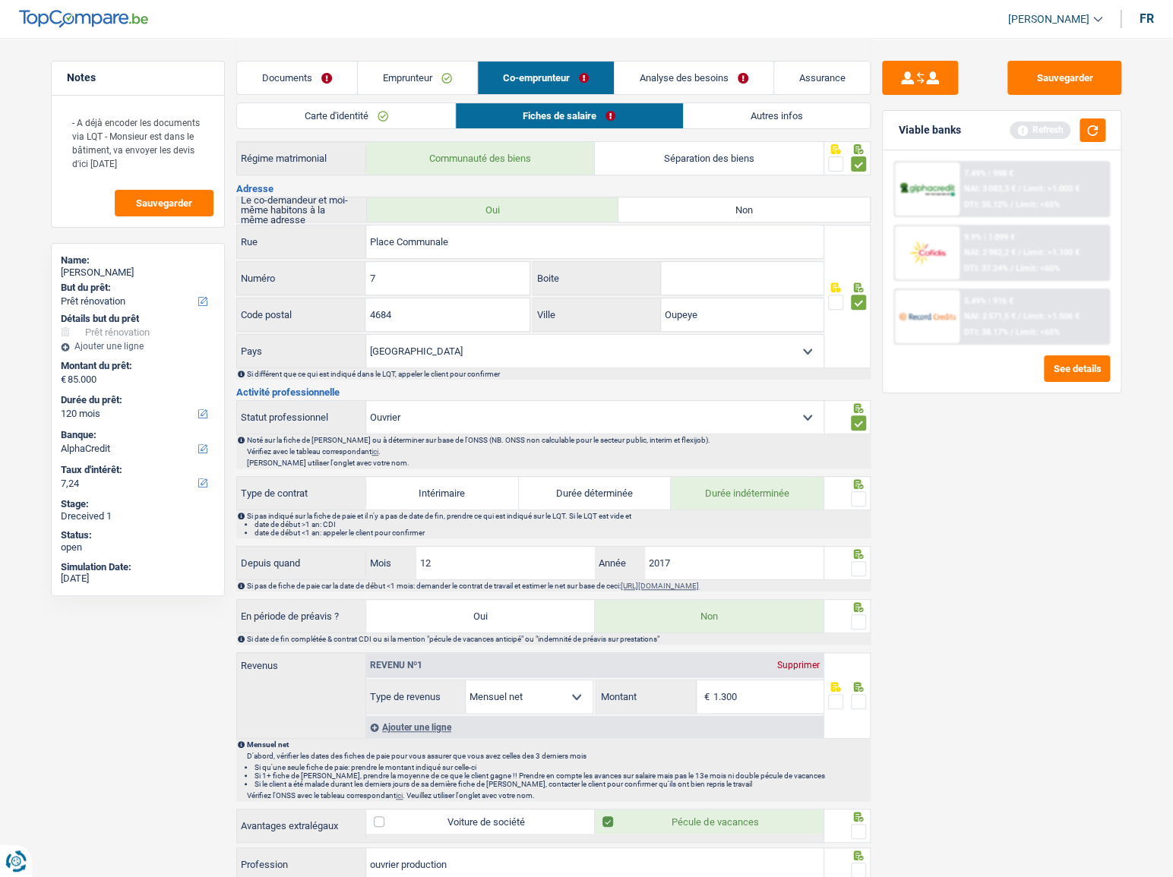
click at [858, 494] on span at bounding box center [858, 498] width 15 height 15
click at [0, 0] on input "radio" at bounding box center [0, 0] width 0 height 0
click at [858, 567] on span at bounding box center [858, 568] width 15 height 15
click at [0, 0] on input "radio" at bounding box center [0, 0] width 0 height 0
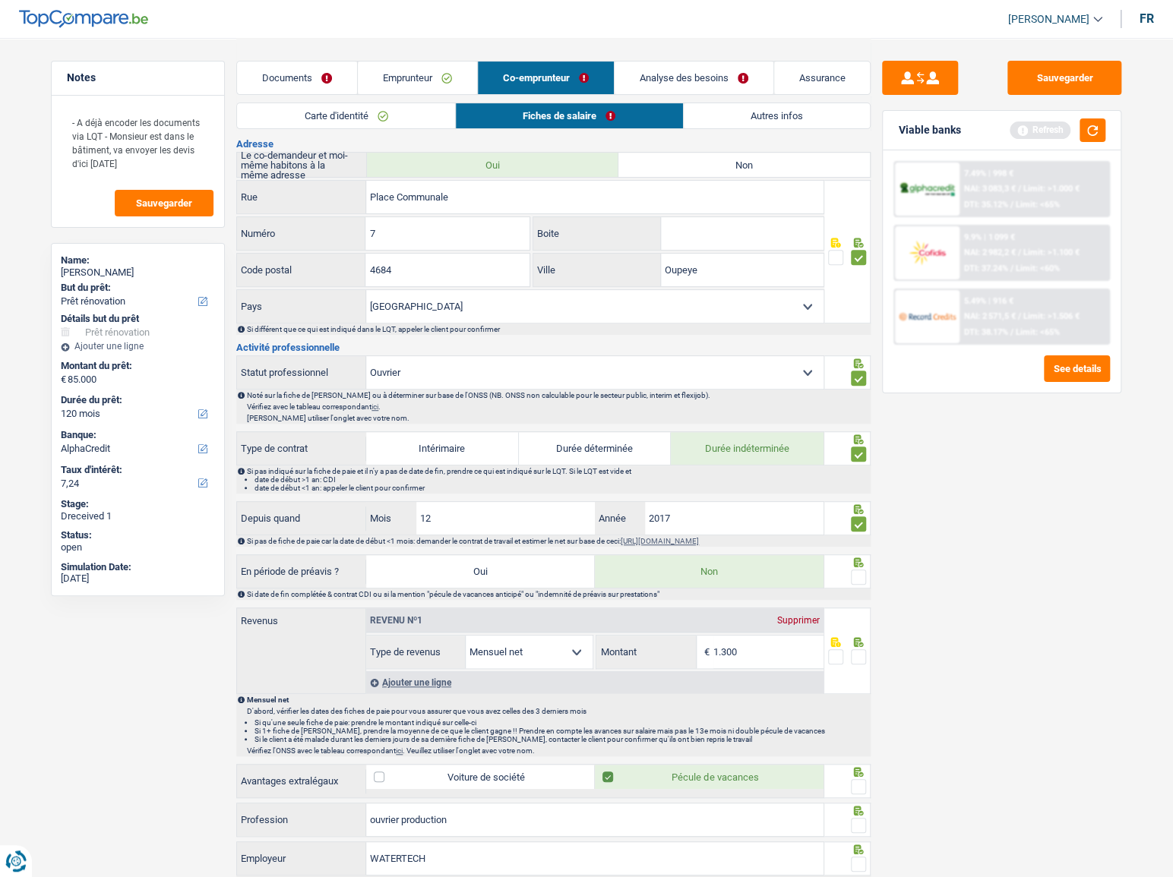
scroll to position [276, 0]
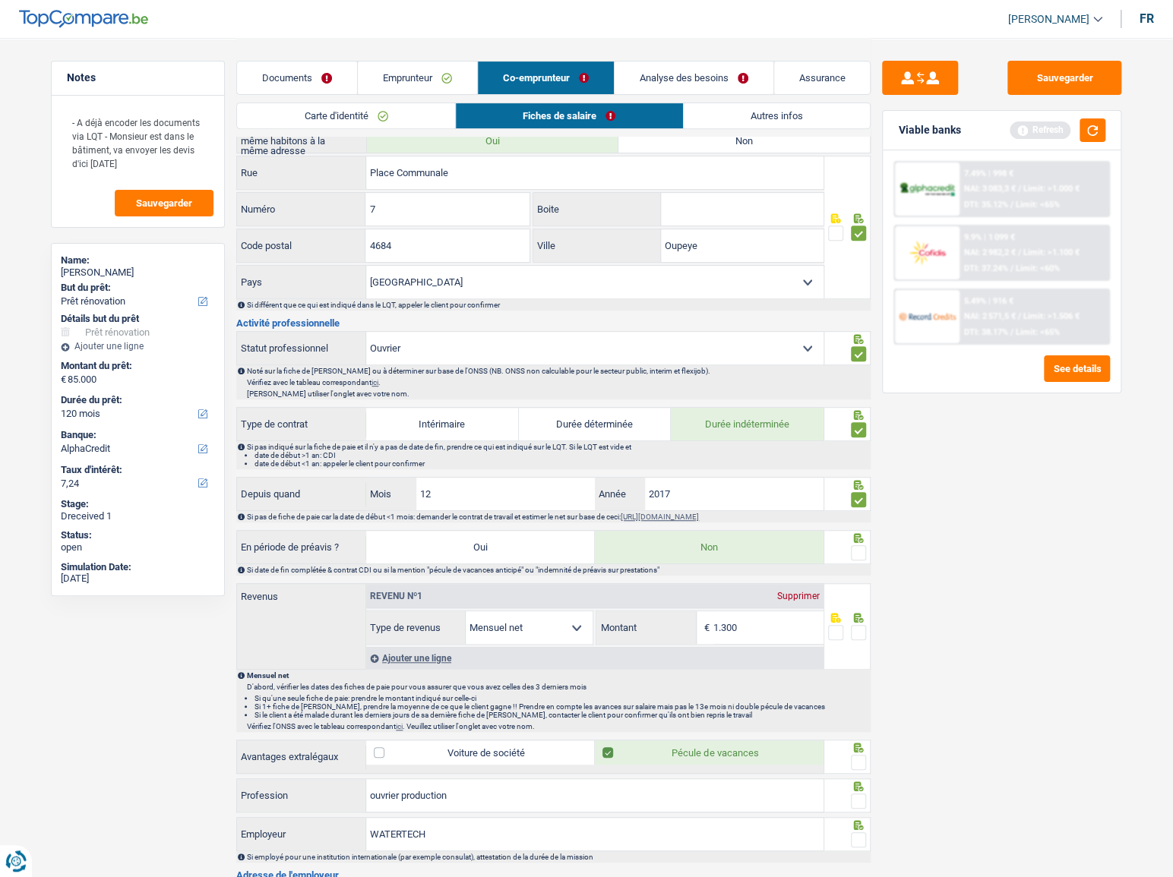
click at [877, 541] on div "Sauvegarder Viable banks Refresh 7.49% | 998 € NAI: 3 083,3 € / Limit: >1.000 €…" at bounding box center [1001, 457] width 262 height 792
click at [861, 545] on span at bounding box center [858, 552] width 15 height 15
click at [0, 0] on input "radio" at bounding box center [0, 0] width 0 height 0
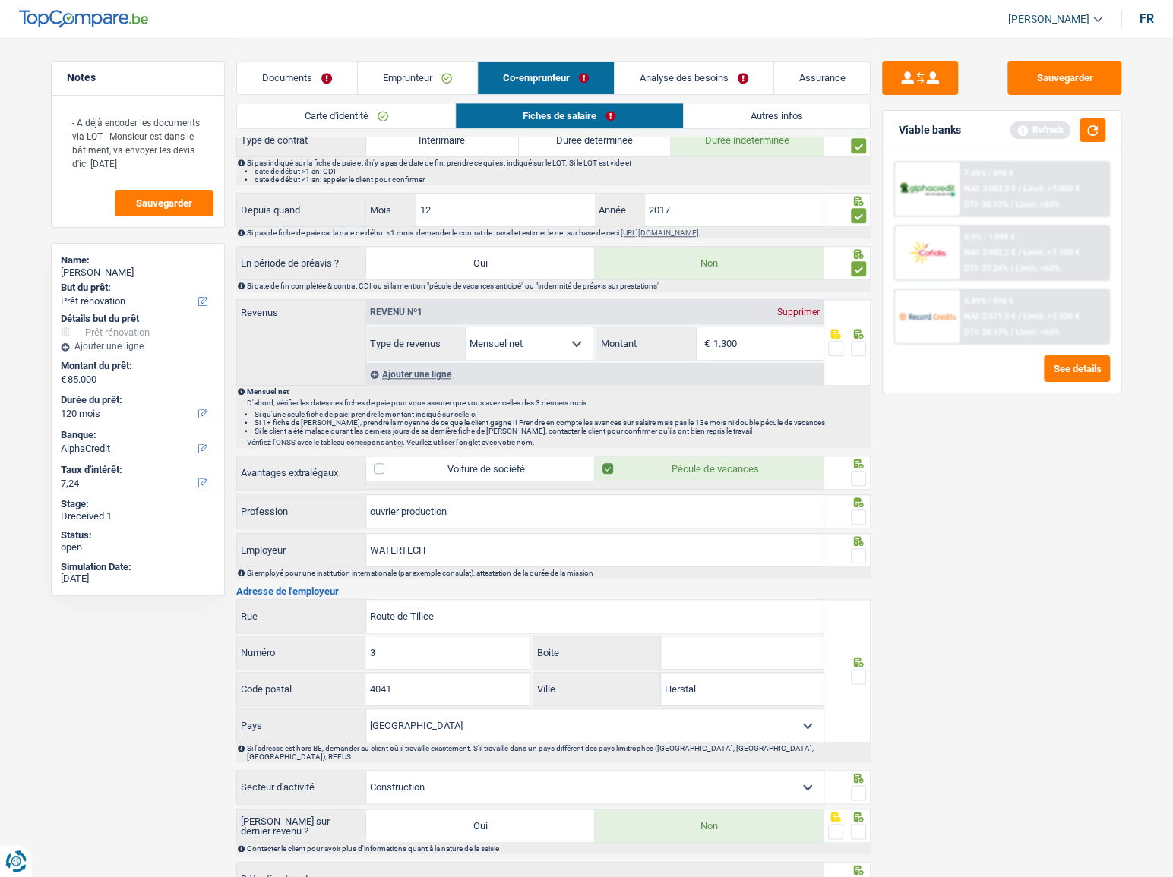
scroll to position [669, 0]
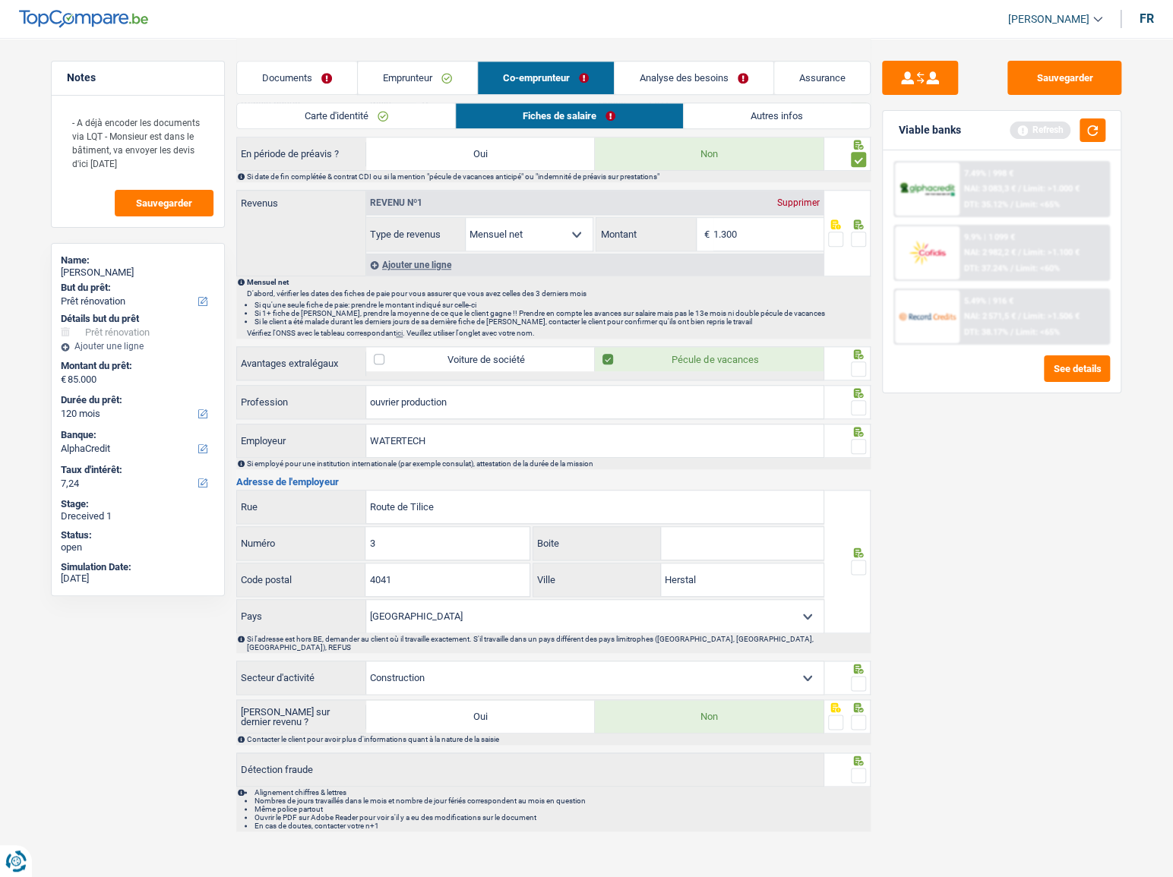
drag, startPoint x: 858, startPoint y: 355, endPoint x: 863, endPoint y: 393, distance: 38.3
click at [858, 356] on div at bounding box center [847, 363] width 47 height 34
click at [867, 362] on div at bounding box center [847, 363] width 47 height 34
click at [854, 360] on div at bounding box center [858, 369] width 15 height 19
click at [858, 394] on icon at bounding box center [859, 393] width 10 height 10
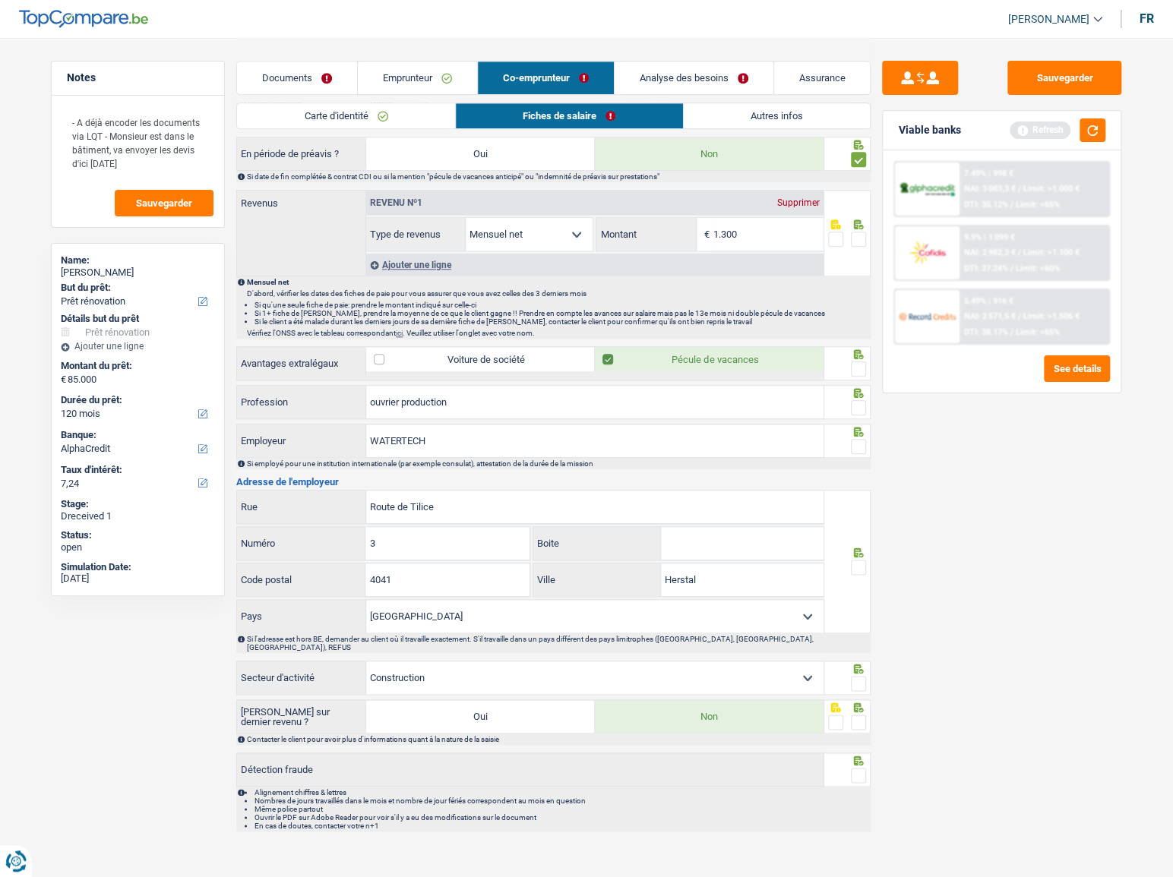
click at [855, 353] on icon at bounding box center [859, 354] width 10 height 10
drag, startPoint x: 858, startPoint y: 364, endPoint x: 860, endPoint y: 399, distance: 35.0
click at [858, 364] on span at bounding box center [858, 369] width 15 height 15
click at [0, 0] on input "radio" at bounding box center [0, 0] width 0 height 0
click at [860, 401] on span at bounding box center [858, 407] width 15 height 15
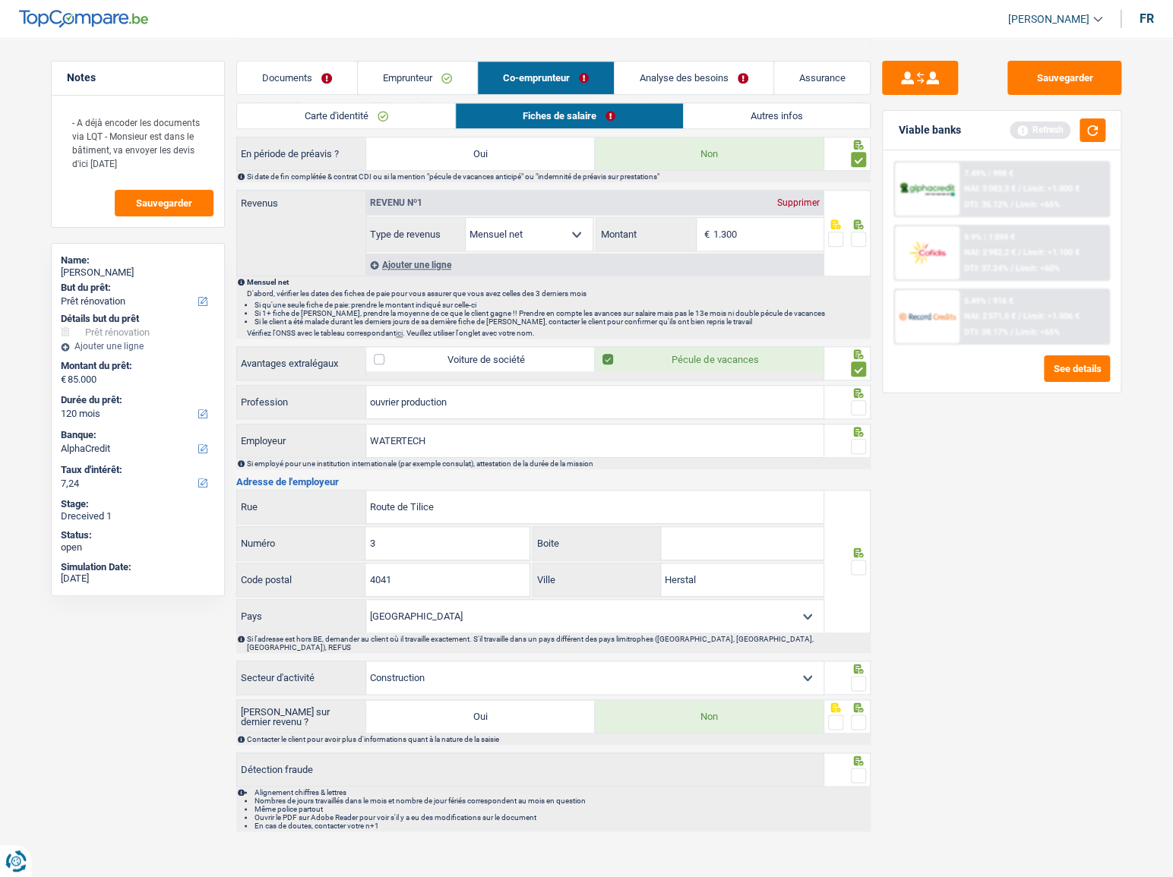
click at [0, 0] on input "radio" at bounding box center [0, 0] width 0 height 0
click at [850, 440] on fieldset at bounding box center [847, 447] width 39 height 19
click at [861, 441] on span at bounding box center [858, 446] width 15 height 15
click at [0, 0] on input "radio" at bounding box center [0, 0] width 0 height 0
click at [858, 563] on span at bounding box center [858, 567] width 15 height 15
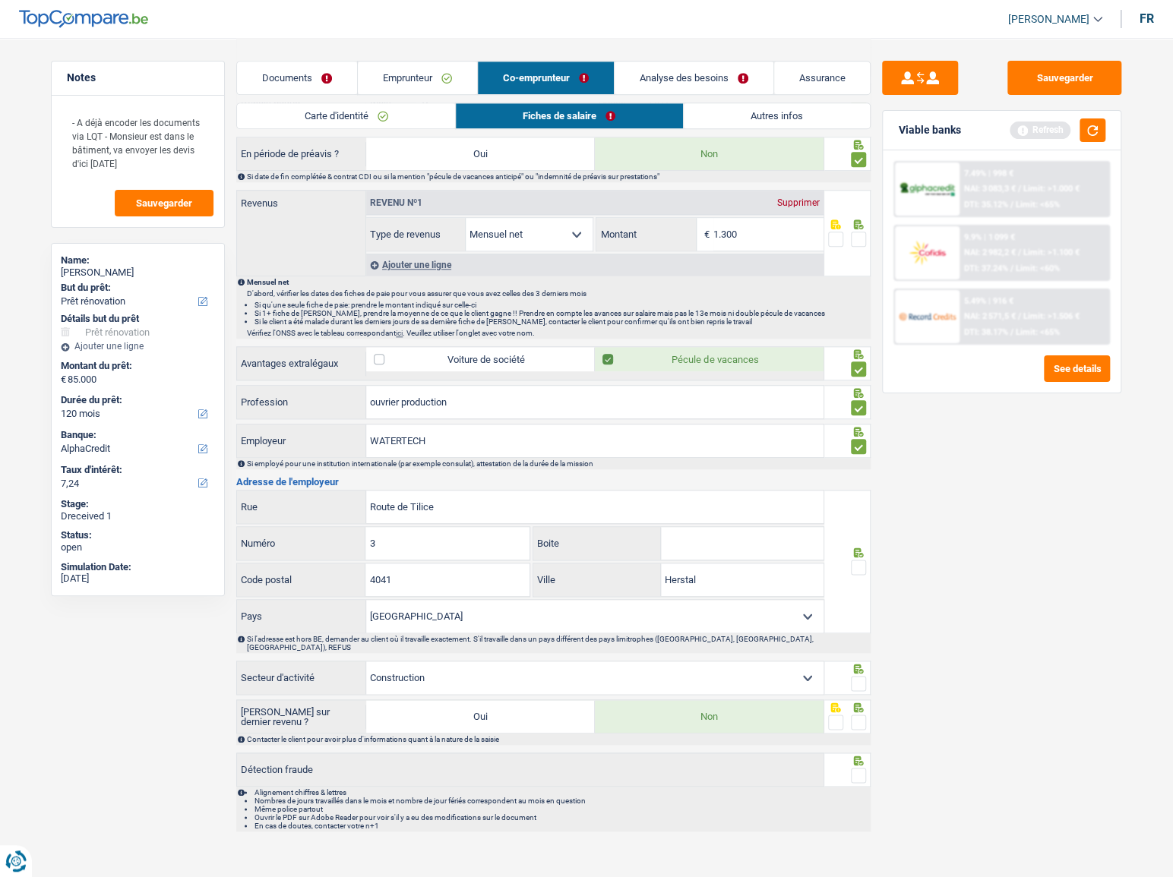
click at [0, 0] on input "radio" at bounding box center [0, 0] width 0 height 0
click at [860, 676] on span at bounding box center [858, 683] width 15 height 15
click at [0, 0] on input "radio" at bounding box center [0, 0] width 0 height 0
click at [867, 700] on div at bounding box center [847, 717] width 47 height 34
click at [863, 715] on span at bounding box center [858, 722] width 15 height 15
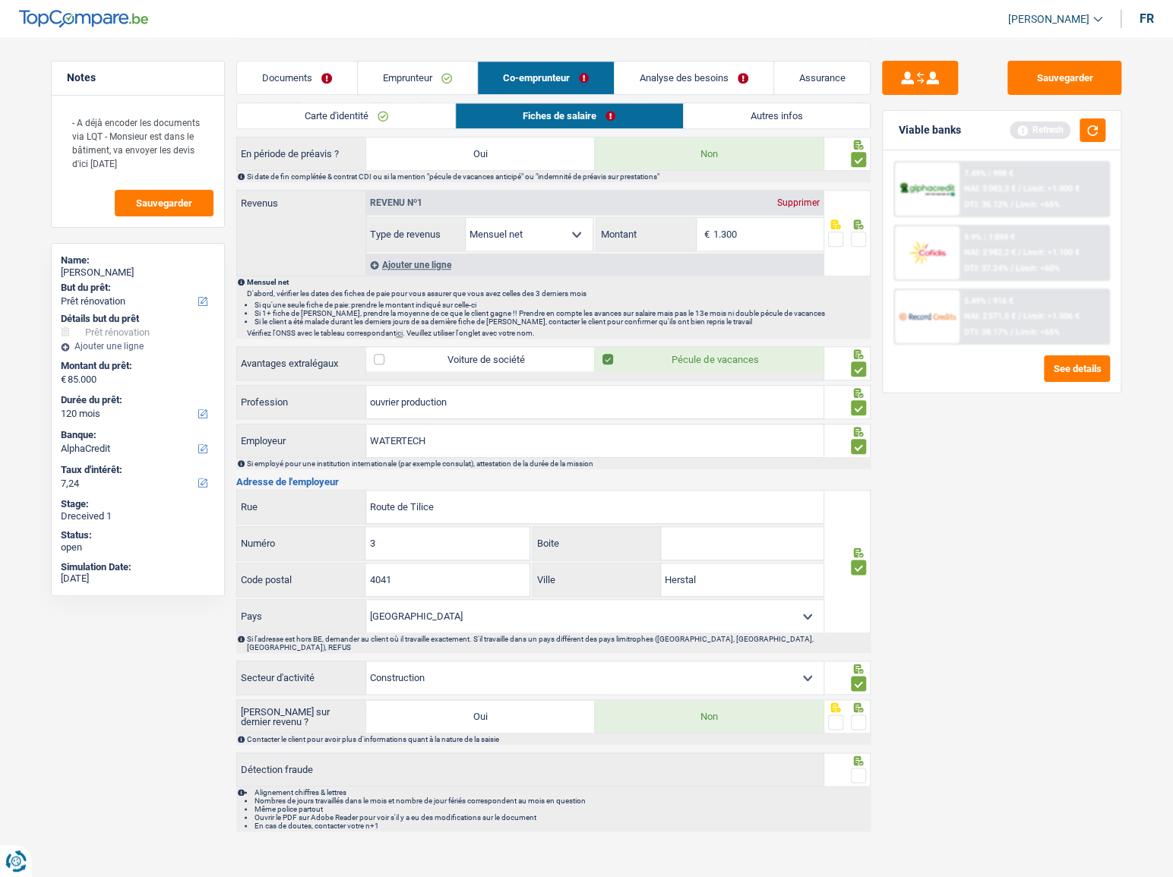
click at [0, 0] on input "radio" at bounding box center [0, 0] width 0 height 0
click at [851, 768] on span at bounding box center [858, 775] width 15 height 15
click at [0, 0] on input "radio" at bounding box center [0, 0] width 0 height 0
click at [763, 233] on input "1.300" at bounding box center [768, 234] width 110 height 33
drag, startPoint x: 771, startPoint y: 232, endPoint x: 580, endPoint y: 213, distance: 192.4
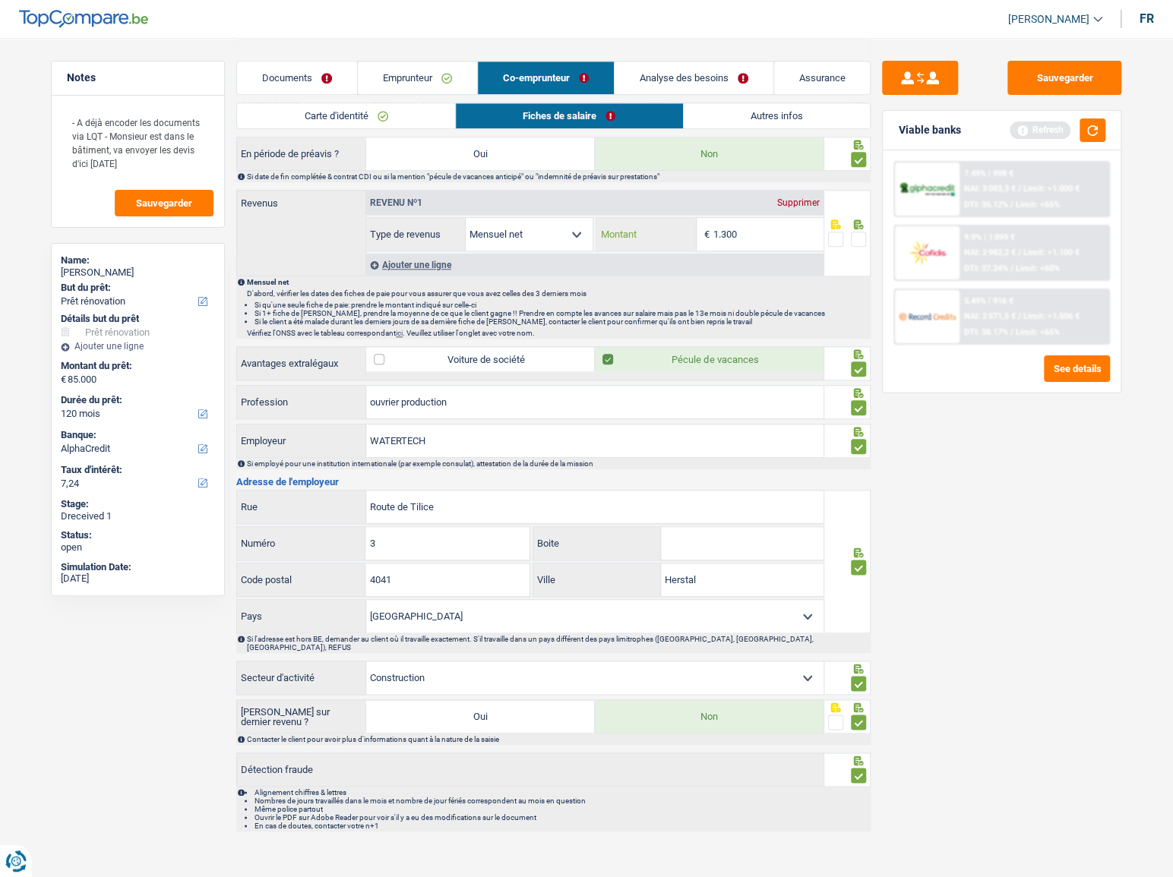
click at [580, 213] on div "Revenu nº1 Supprimer Allocation d'handicap Allocations chômage Allocations fami…" at bounding box center [594, 221] width 457 height 61
type input "1.276"
click at [864, 238] on span at bounding box center [858, 239] width 15 height 15
click at [0, 0] on input "radio" at bounding box center [0, 0] width 0 height 0
drag, startPoint x: 1096, startPoint y: 104, endPoint x: 1092, endPoint y: 90, distance: 15.1
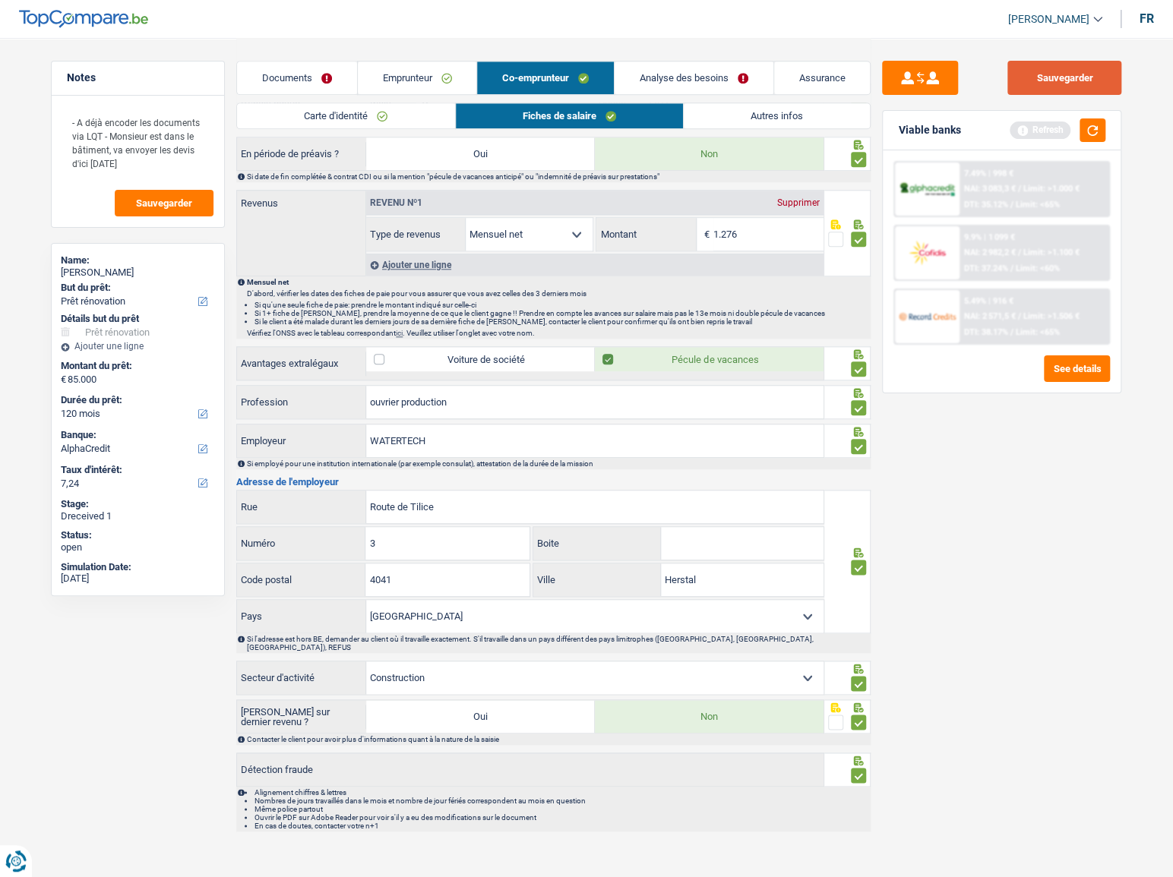
click at [1095, 99] on div "Sauvegarder Viable banks Refresh 7.49% | 998 € NAI: 3 083,3 € / Limit: >1.000 €…" at bounding box center [1001, 457] width 262 height 792
click at [1081, 77] on button "Sauvegarder" at bounding box center [1064, 78] width 114 height 34
click at [1089, 131] on button "button" at bounding box center [1092, 130] width 26 height 24
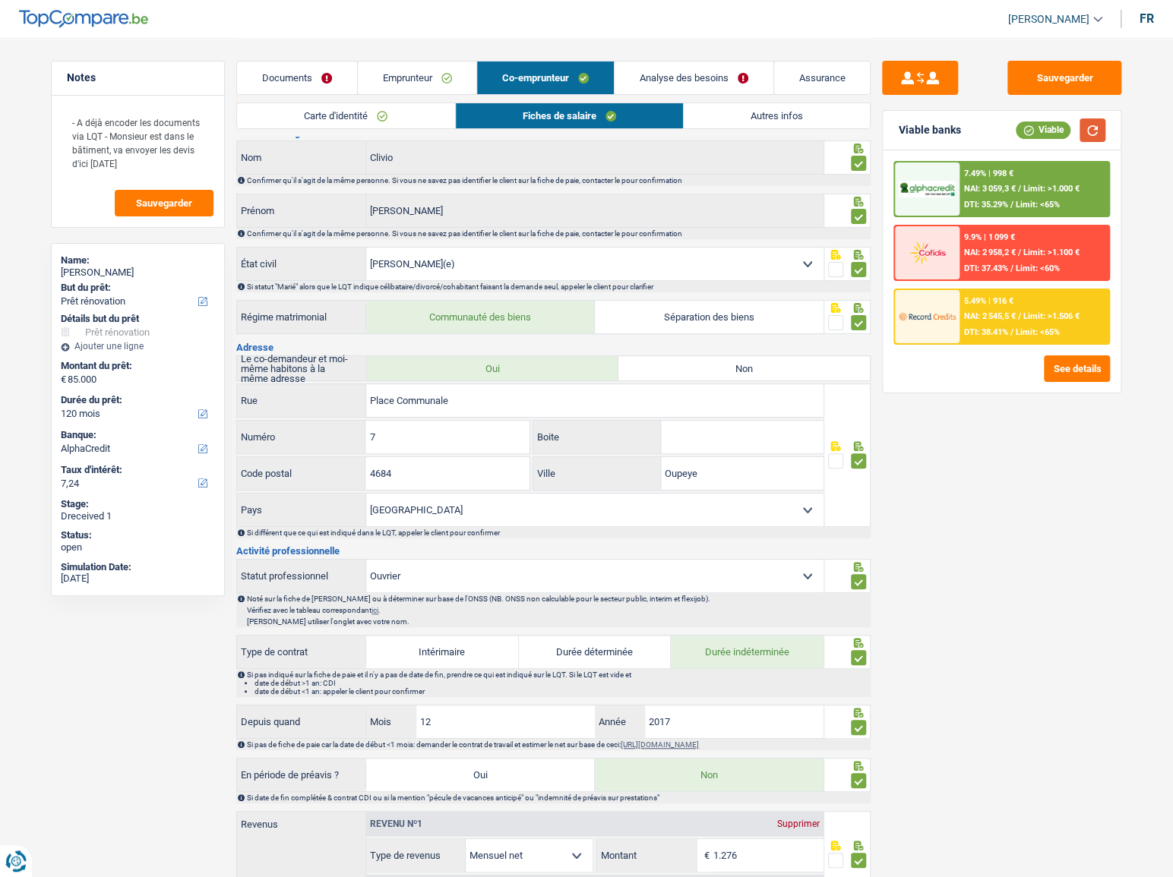
scroll to position [0, 0]
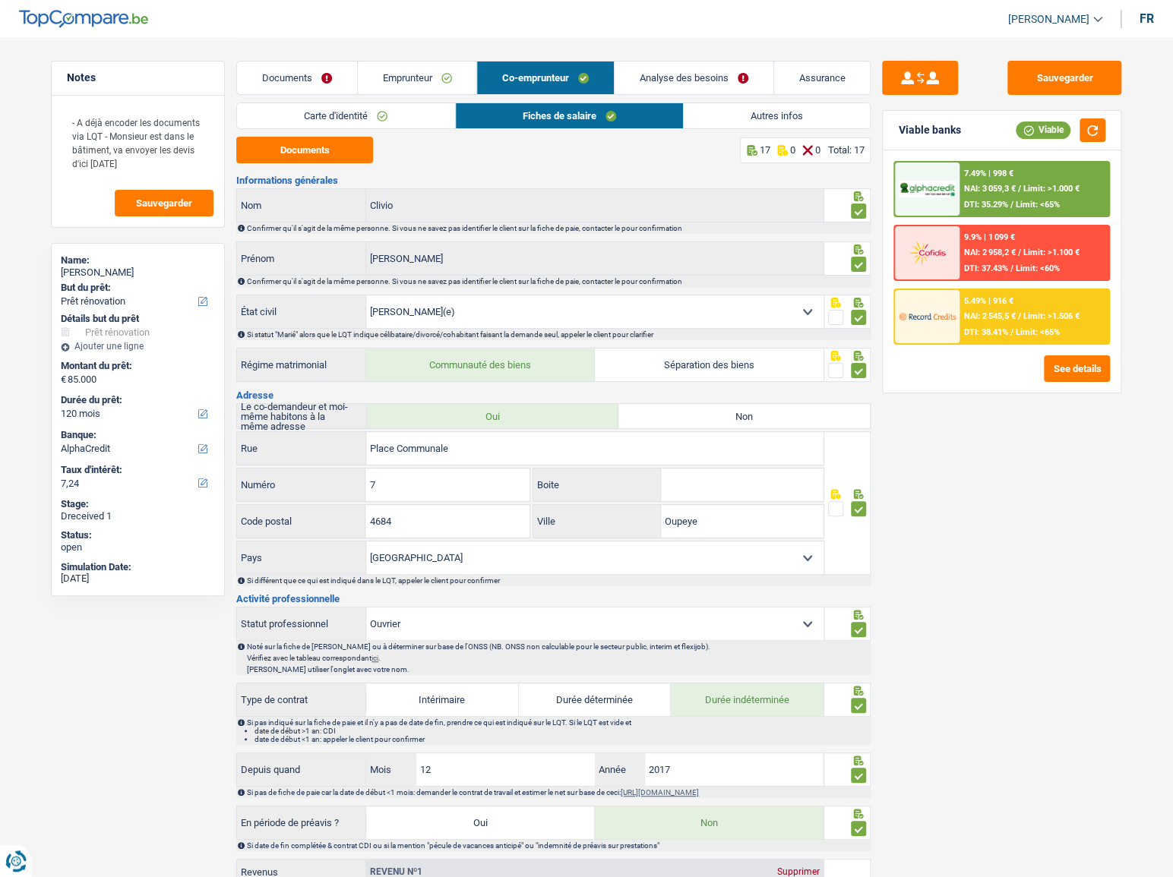
click at [731, 120] on link "Autres infos" at bounding box center [777, 115] width 186 height 25
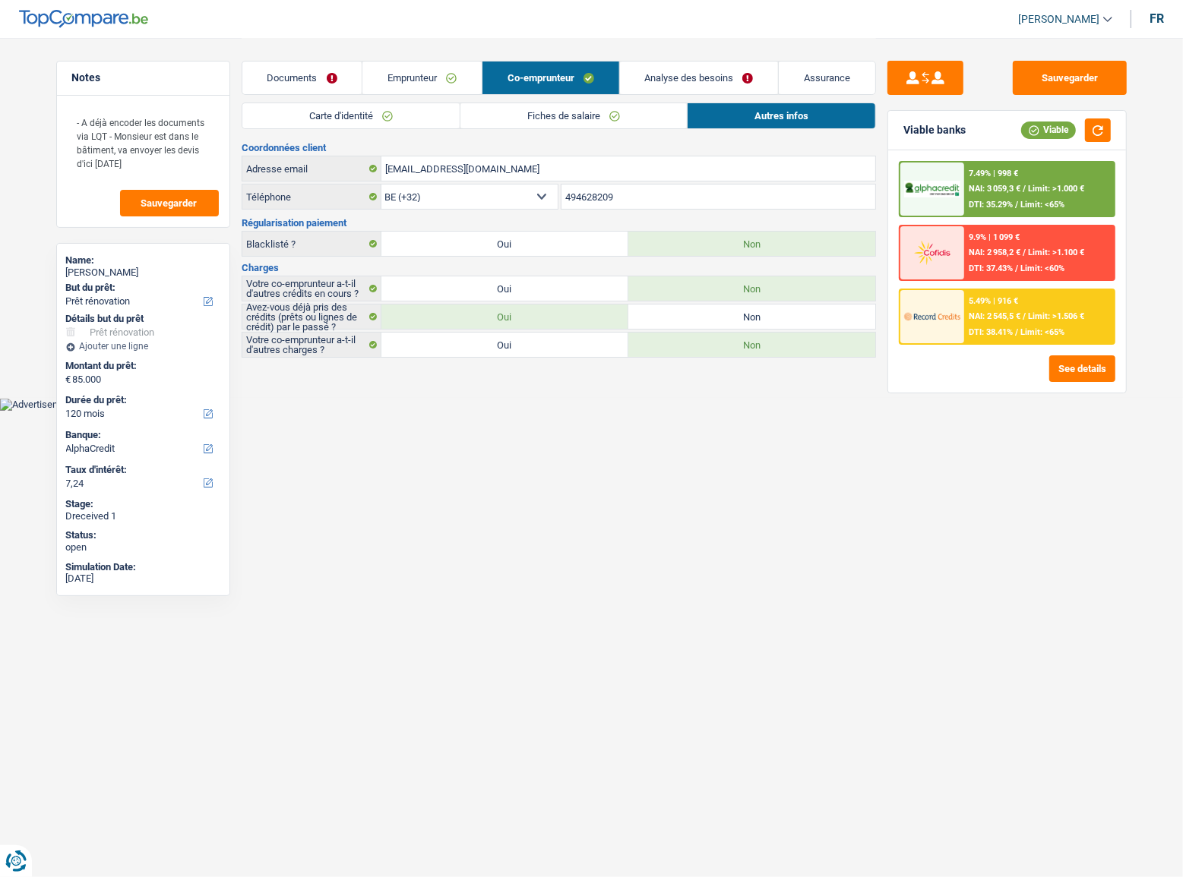
click at [721, 89] on link "Analyse des besoins" at bounding box center [699, 78] width 159 height 33
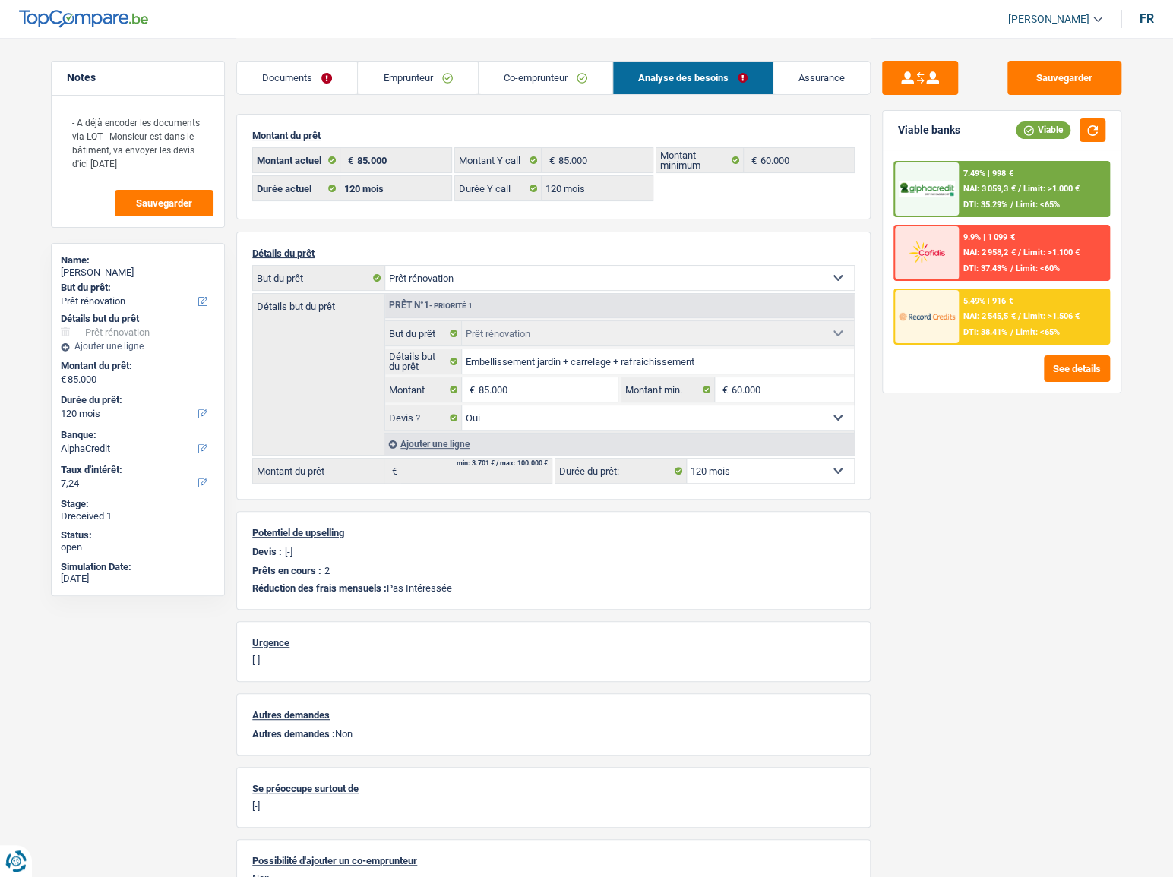
click at [432, 76] on link "Emprunteur" at bounding box center [417, 78] width 119 height 33
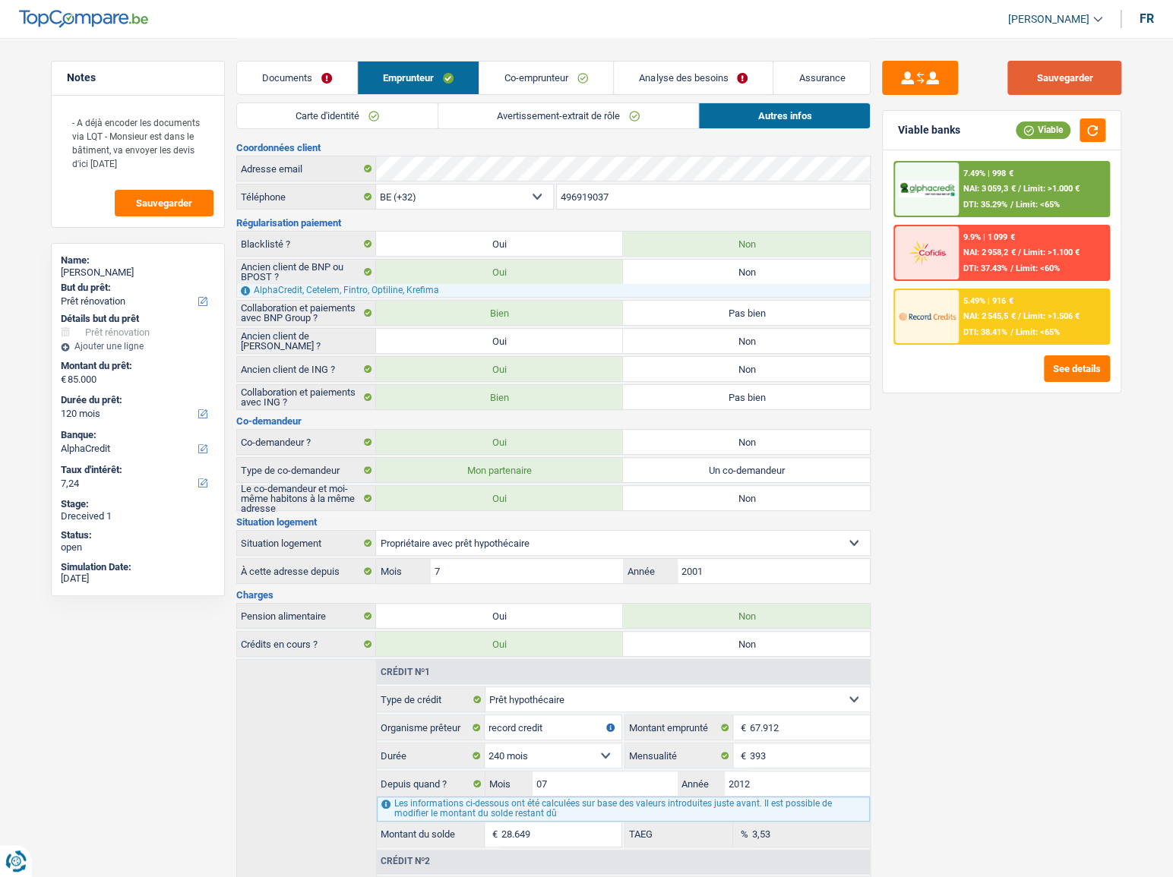
click at [1063, 87] on button "Sauvegarder" at bounding box center [1064, 78] width 114 height 34
click at [690, 76] on link "Analyse des besoins" at bounding box center [693, 78] width 159 height 33
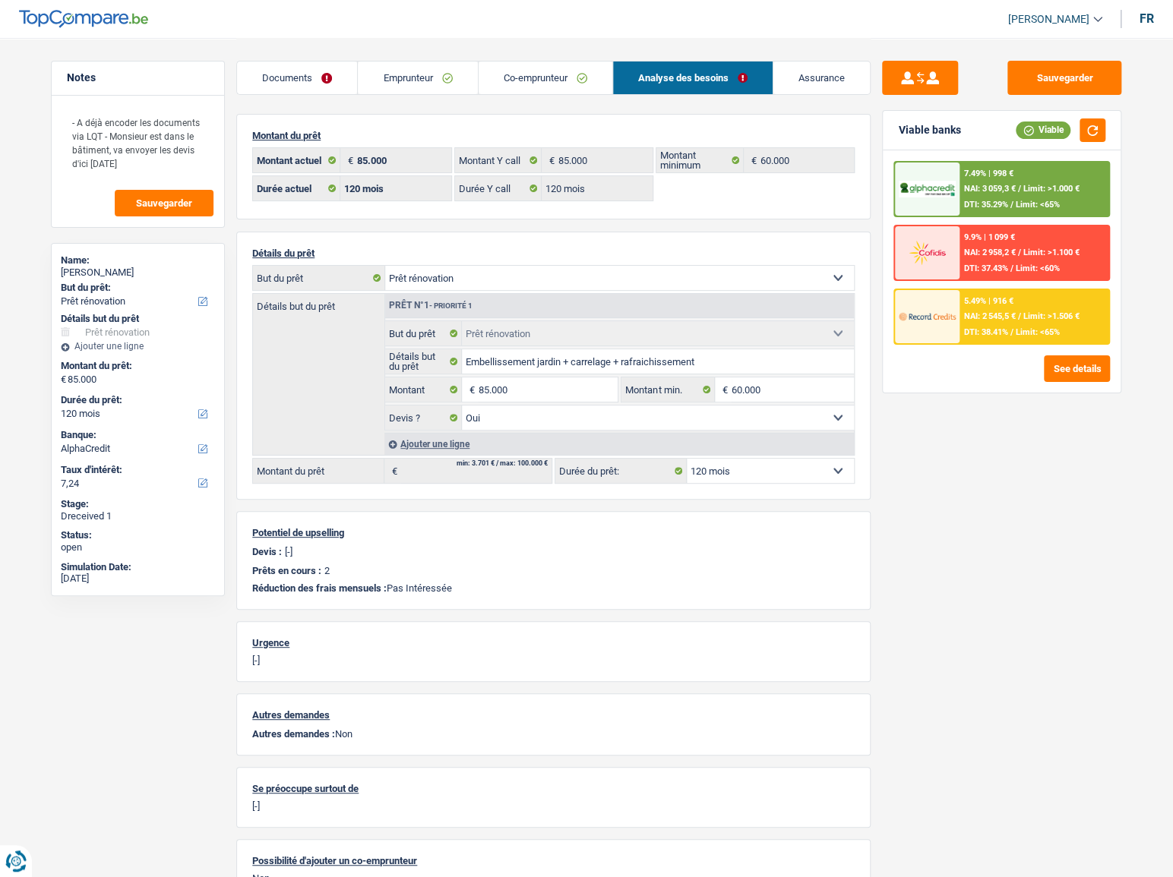
click at [289, 65] on link "Documents" at bounding box center [297, 78] width 120 height 33
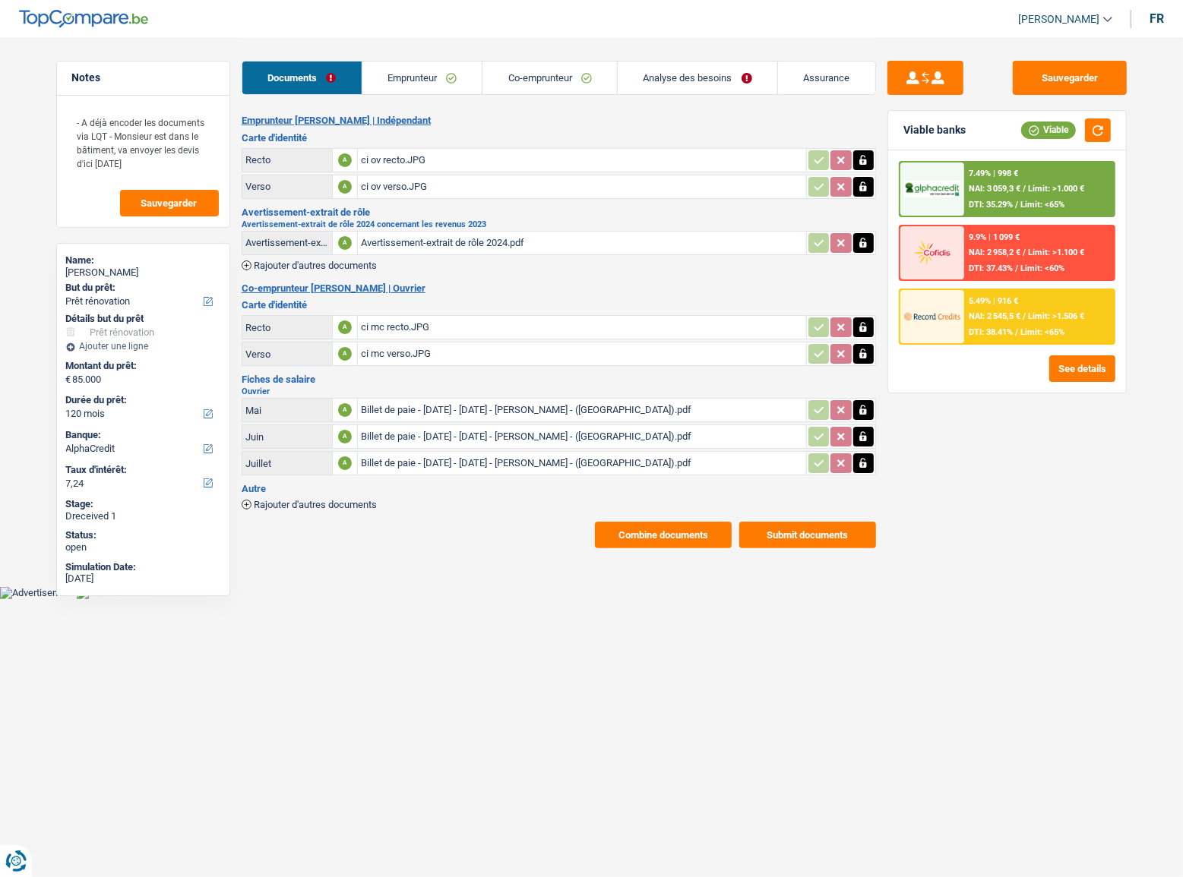
click at [1032, 180] on div "7.49% | 998 € NAI: 3 059,3 € / Limit: >1.000 € DTI: 35.29% / Limit: <65%" at bounding box center [1039, 189] width 150 height 53
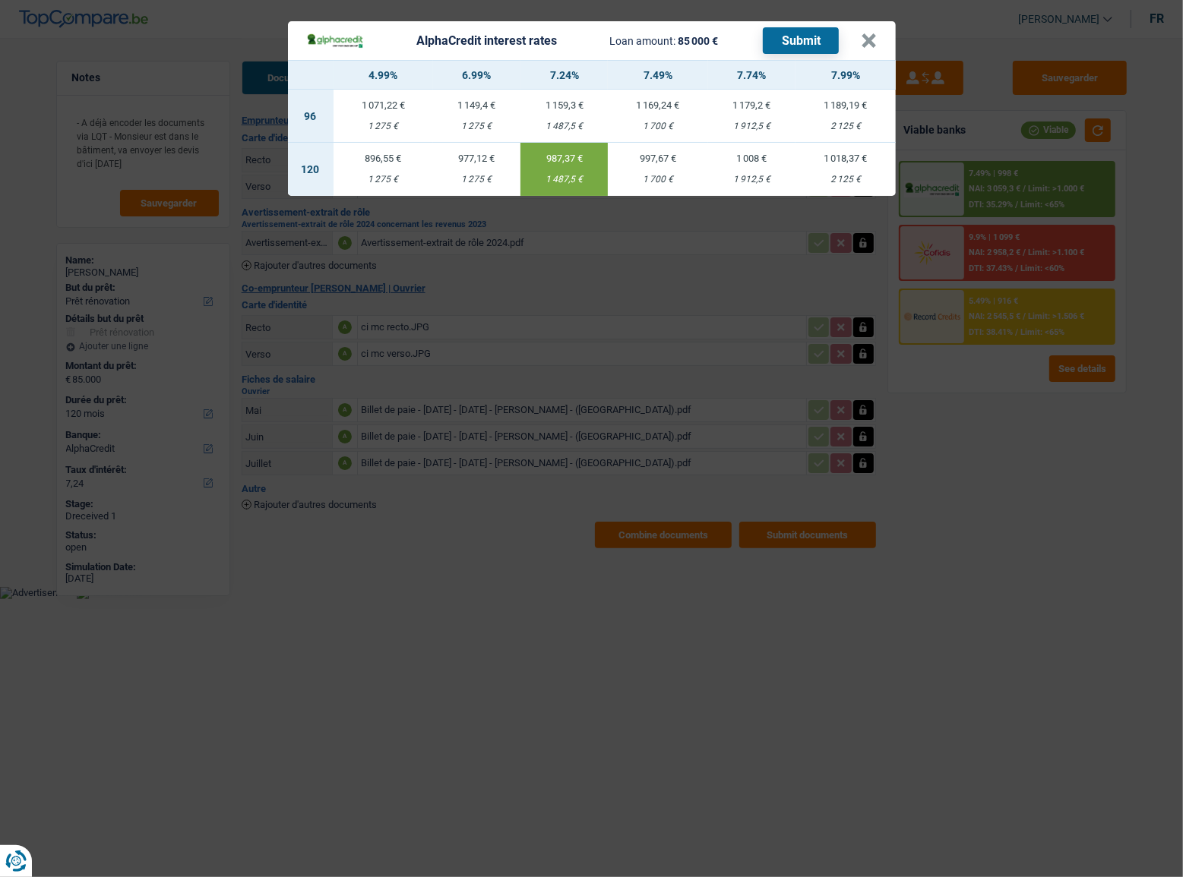
click at [807, 36] on button "Submit" at bounding box center [801, 40] width 76 height 27
click at [858, 46] on div "AlphaCredit interest rates Loan amount: 85 000 € Submit" at bounding box center [583, 40] width 555 height 27
click at [868, 41] on button "×" at bounding box center [869, 40] width 16 height 15
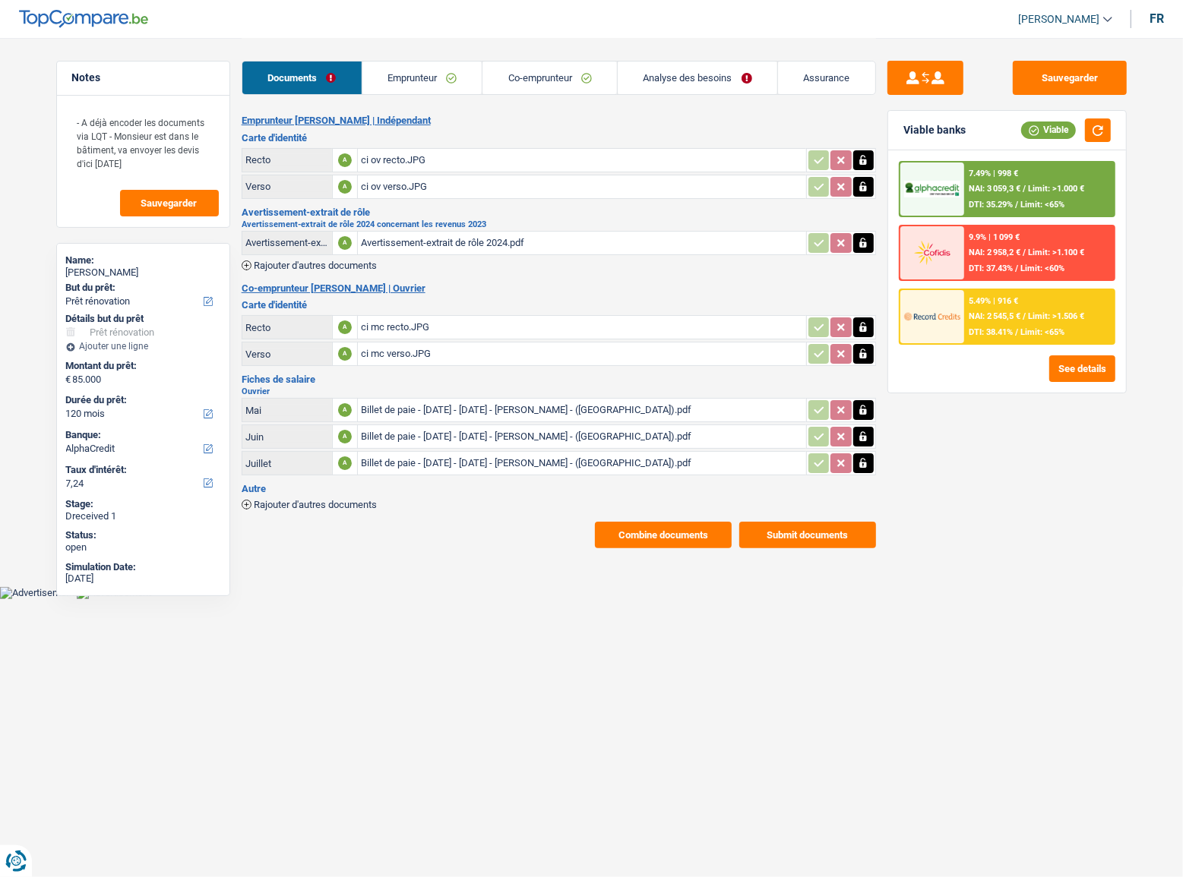
click at [119, 262] on div "Name:" at bounding box center [143, 260] width 154 height 12
click at [119, 261] on div "Name:" at bounding box center [143, 260] width 154 height 12
click at [121, 267] on div "[PERSON_NAME]" at bounding box center [143, 273] width 154 height 12
copy div "VARSAK"
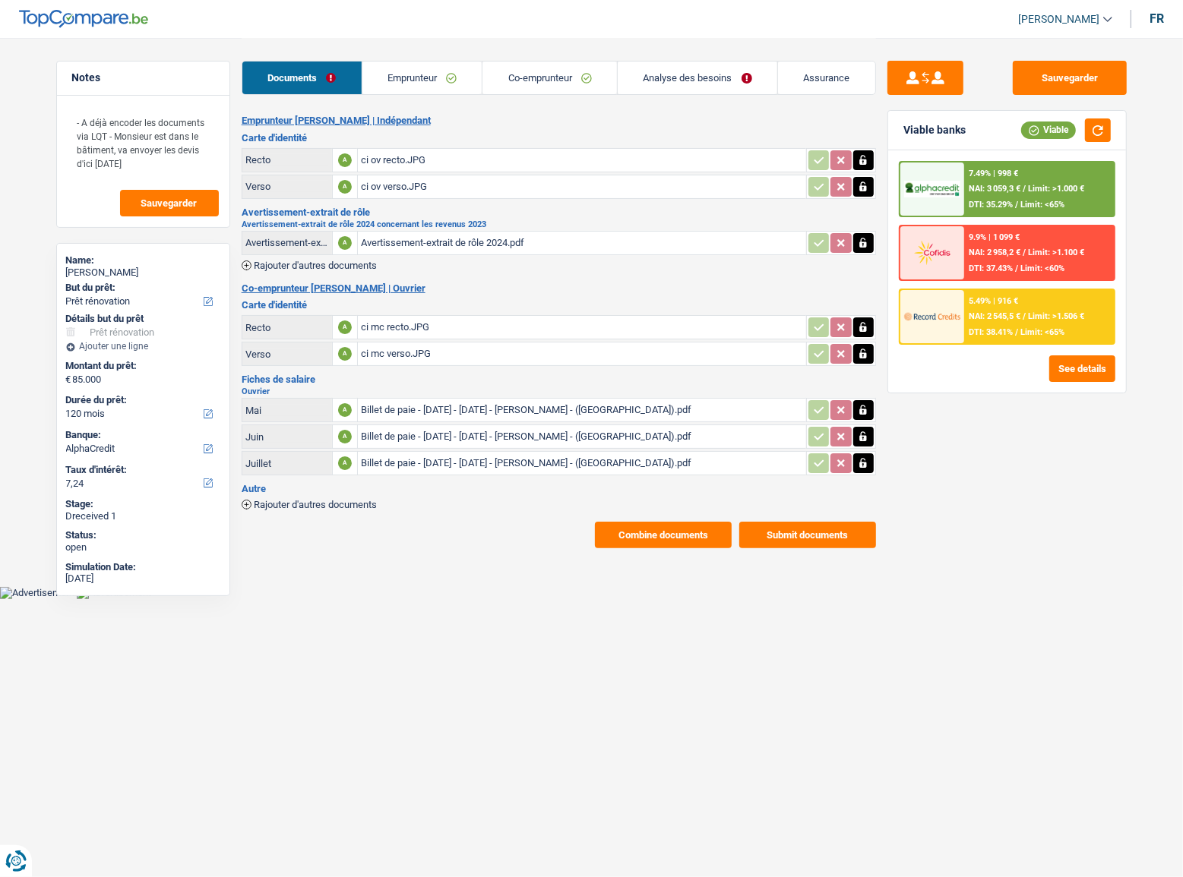
click at [1035, 311] on span "Limit: >1.506 €" at bounding box center [1056, 316] width 56 height 10
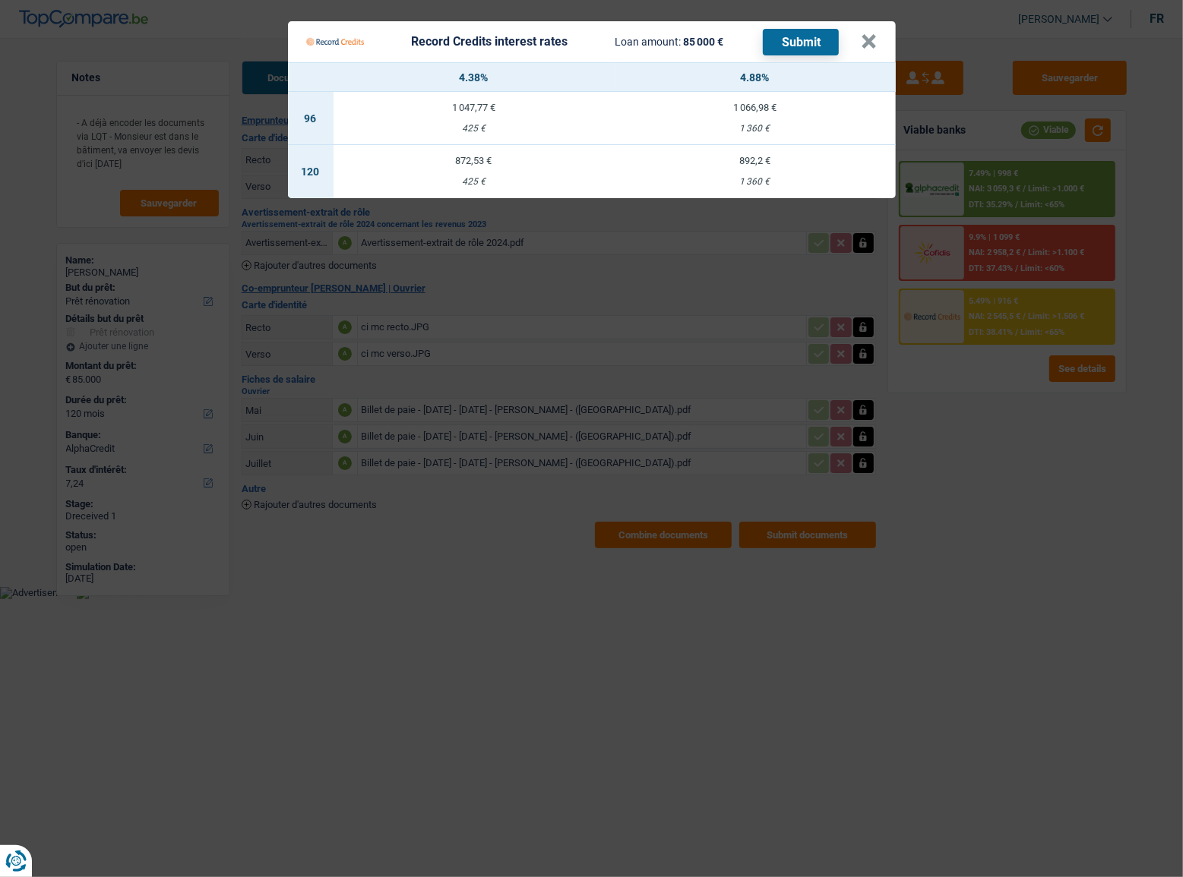
click at [771, 178] on div "1 360 €" at bounding box center [755, 182] width 281 height 10
select select "record credits"
type input "4,88"
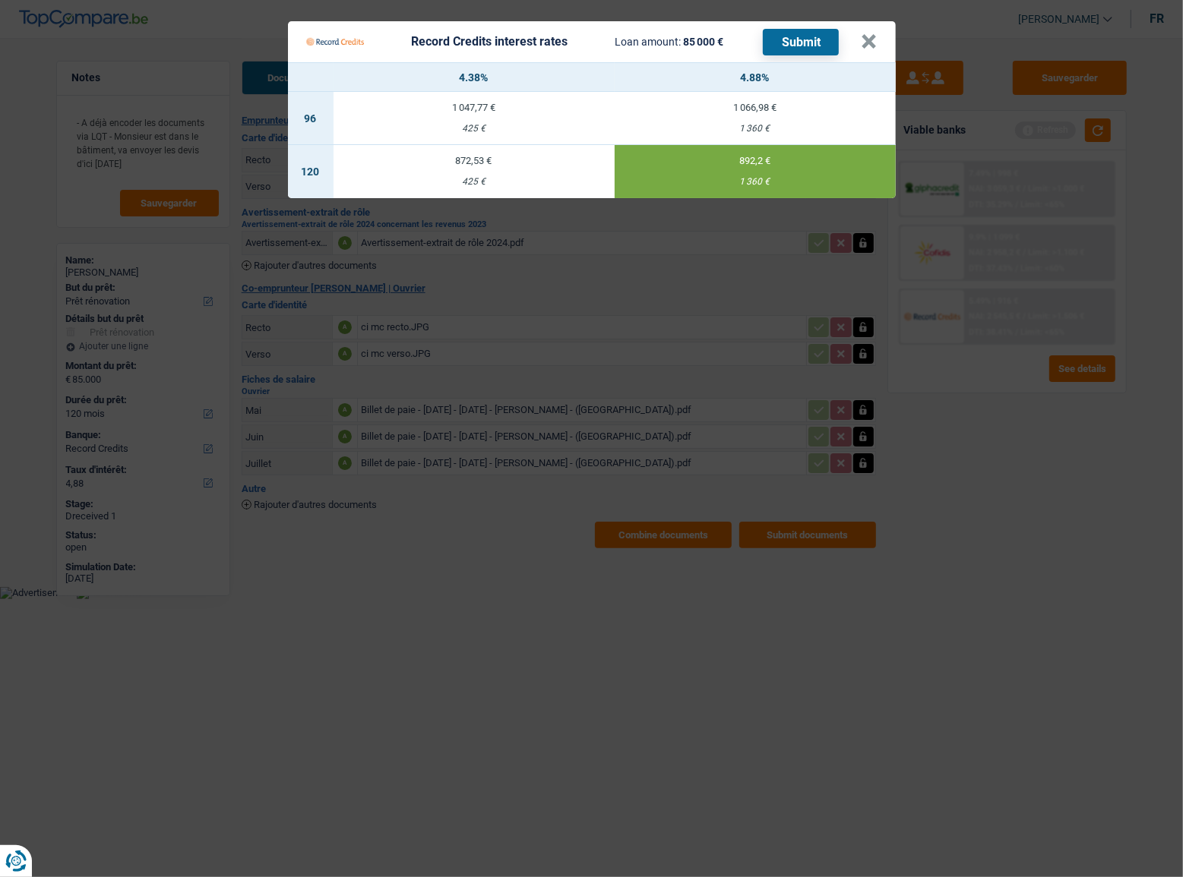
click at [818, 54] on button "Submit" at bounding box center [801, 42] width 76 height 27
click at [878, 42] on Credits___BV_modal_header_ "Record Credits interest rates Loan amount: 85 000 € Submit ×" at bounding box center [592, 41] width 608 height 41
click at [867, 41] on button "×" at bounding box center [869, 41] width 16 height 15
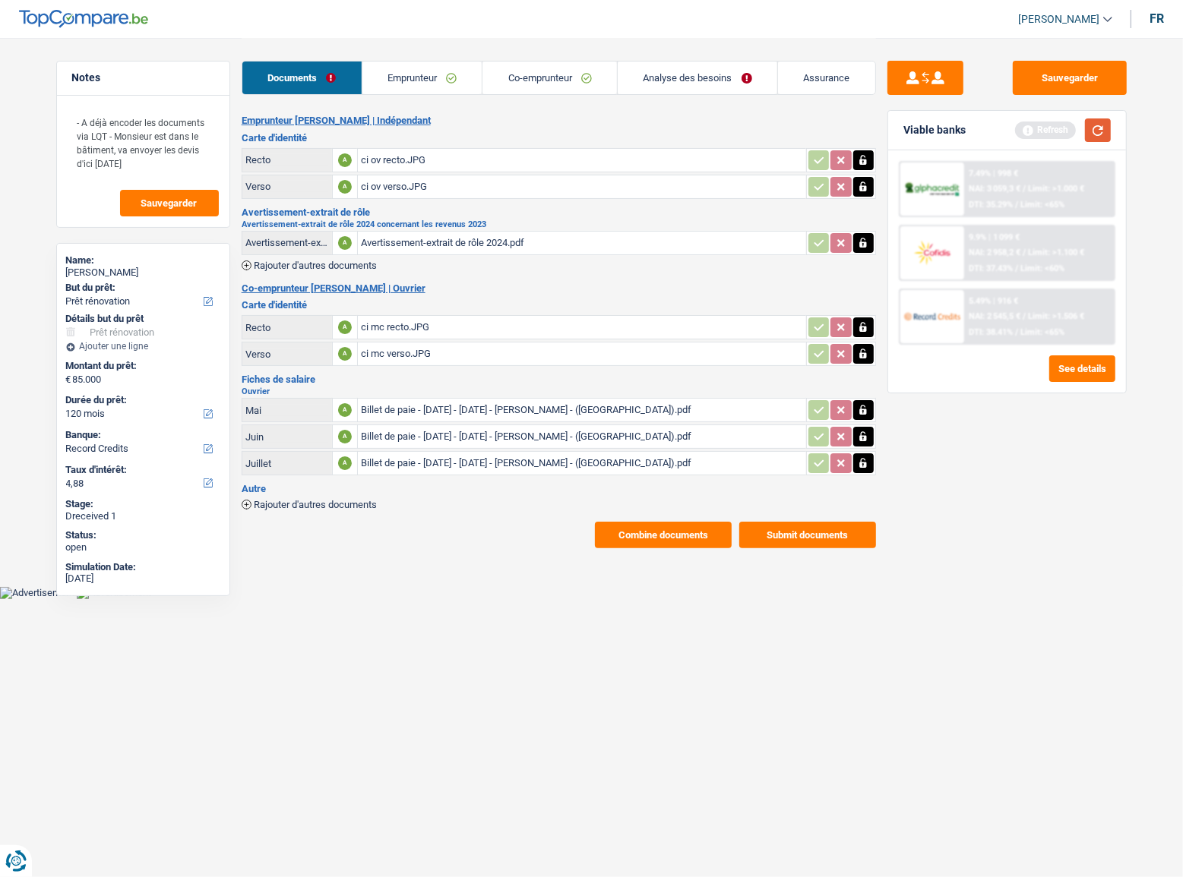
drag, startPoint x: 1095, startPoint y: 138, endPoint x: 1118, endPoint y: 166, distance: 36.7
click at [1095, 139] on button "button" at bounding box center [1098, 130] width 26 height 24
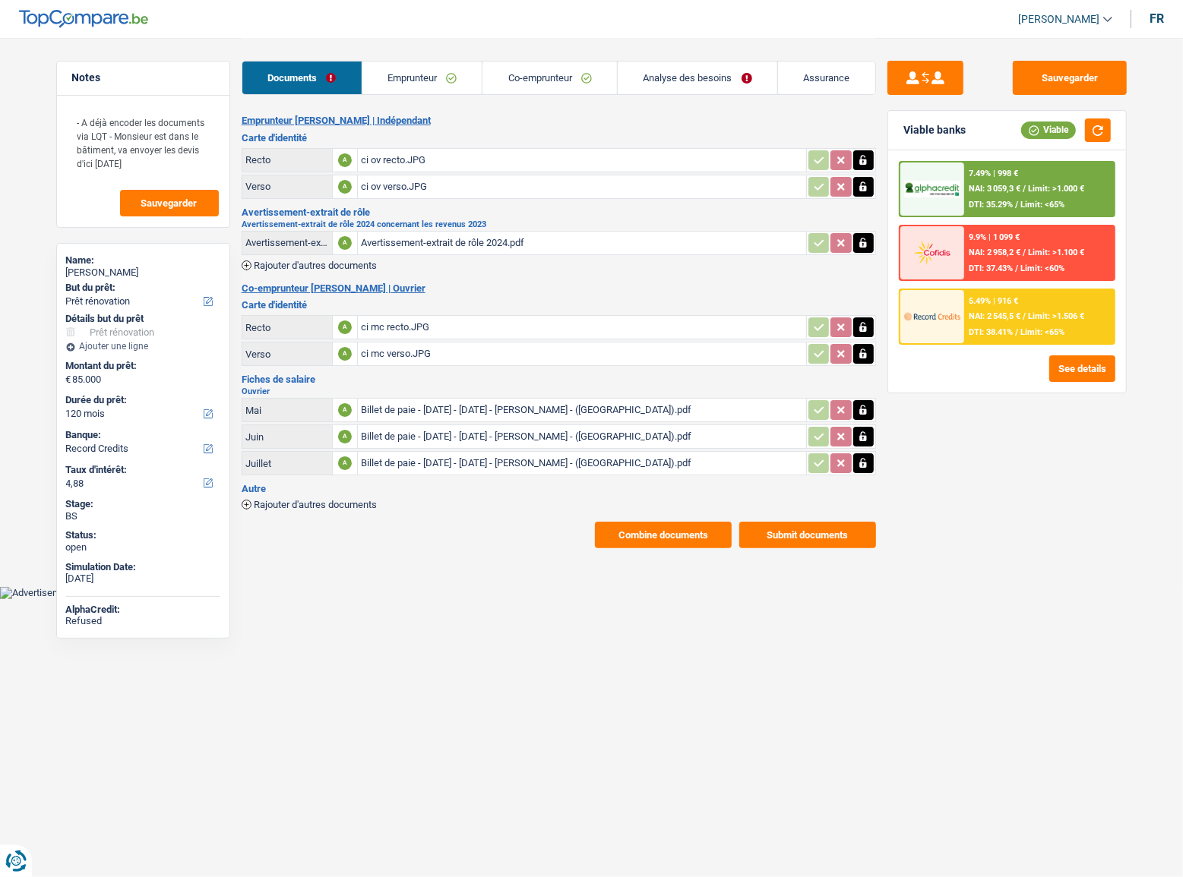
click at [124, 270] on div "[PERSON_NAME]" at bounding box center [143, 273] width 154 height 12
copy div "VARSAK"
click at [996, 319] on span "NAI: 2 545,5 €" at bounding box center [994, 316] width 52 height 10
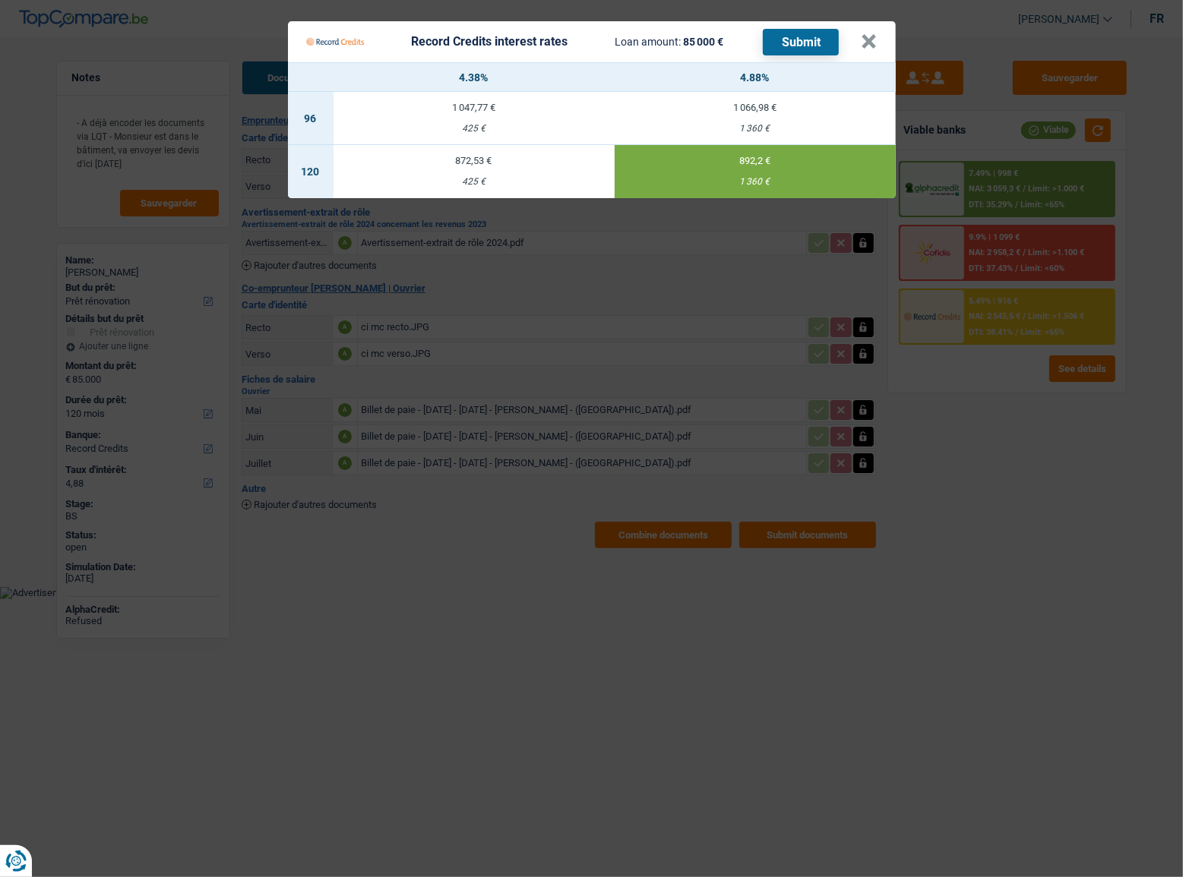
click at [949, 469] on Credits "Record Credits interest rates Loan amount: 85 000 € Submit × 4.38% 4.88% 96 1 0…" at bounding box center [591, 438] width 1183 height 877
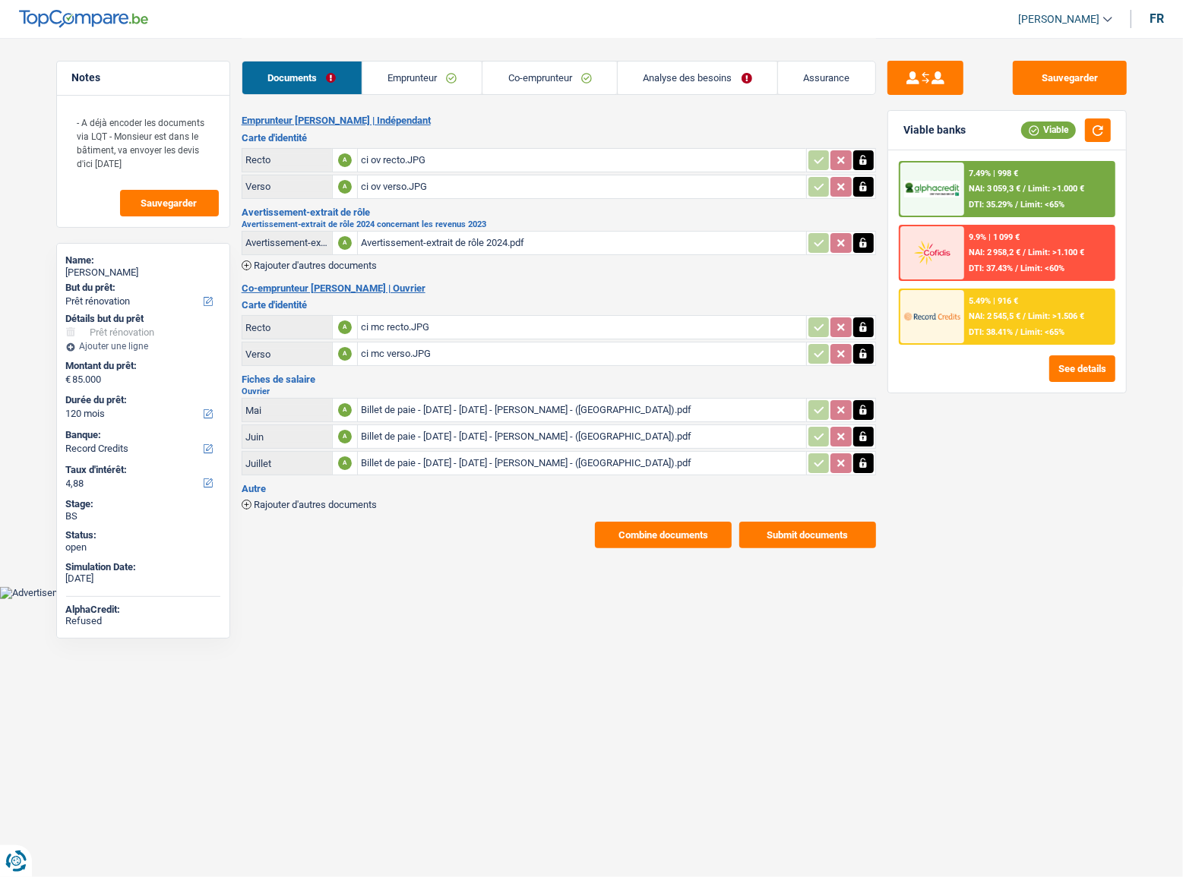
click at [435, 90] on link "Emprunteur" at bounding box center [422, 78] width 120 height 33
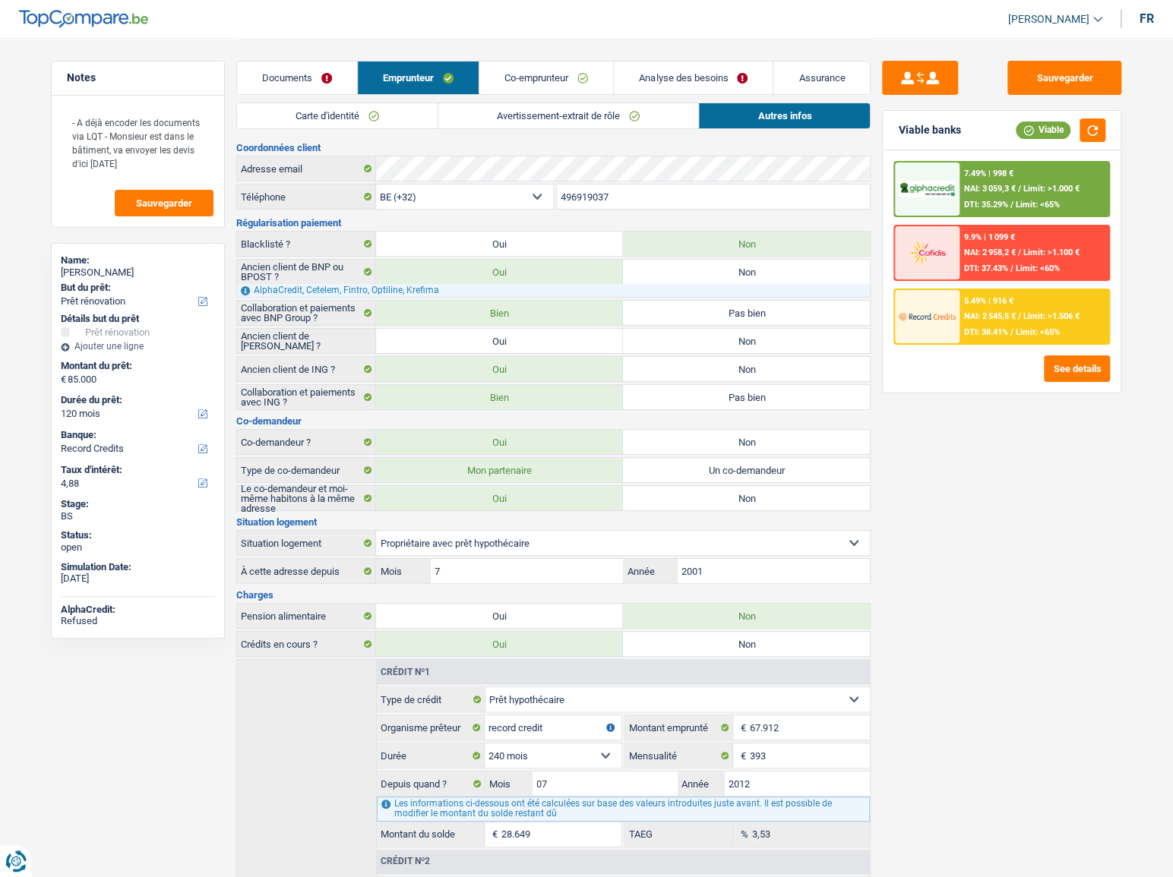
click at [520, 77] on link "Co-emprunteur" at bounding box center [546, 78] width 134 height 33
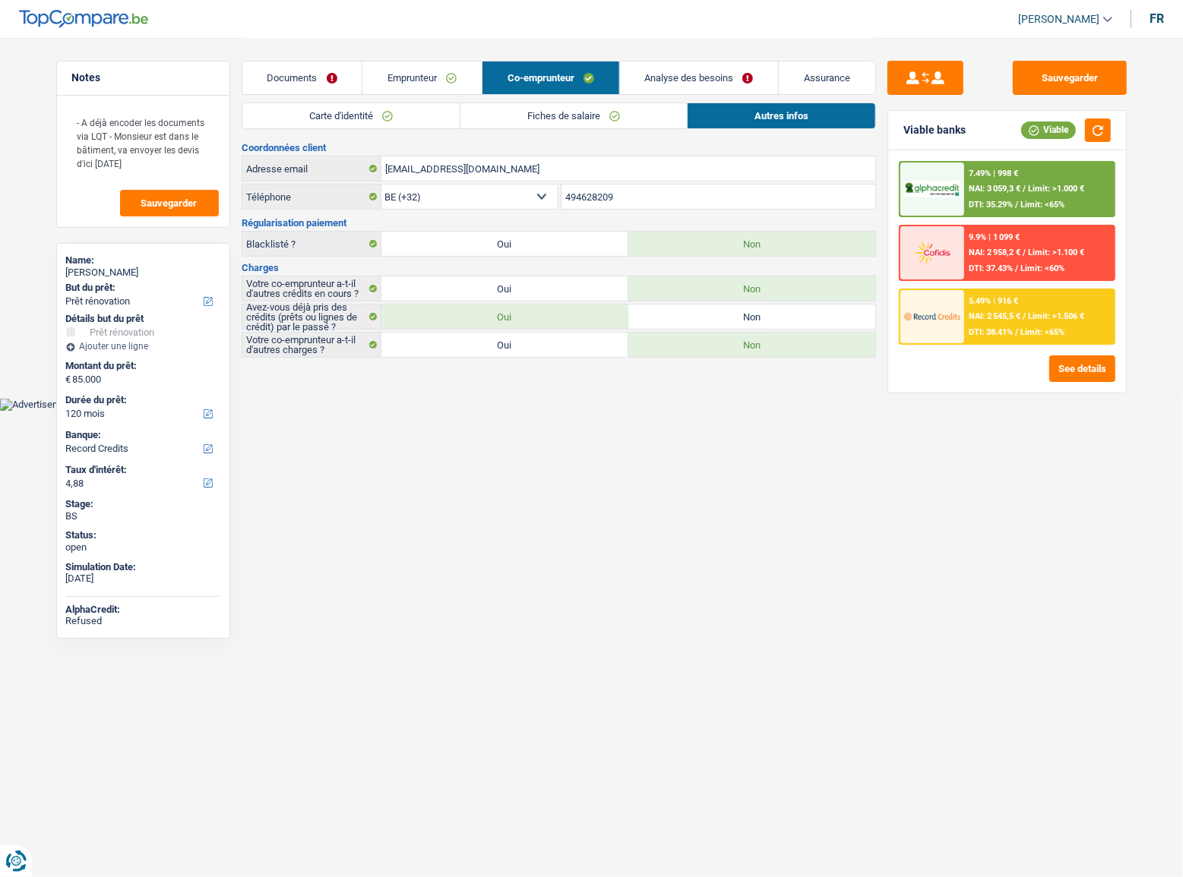
click at [712, 69] on link "Analyse des besoins" at bounding box center [699, 78] width 159 height 33
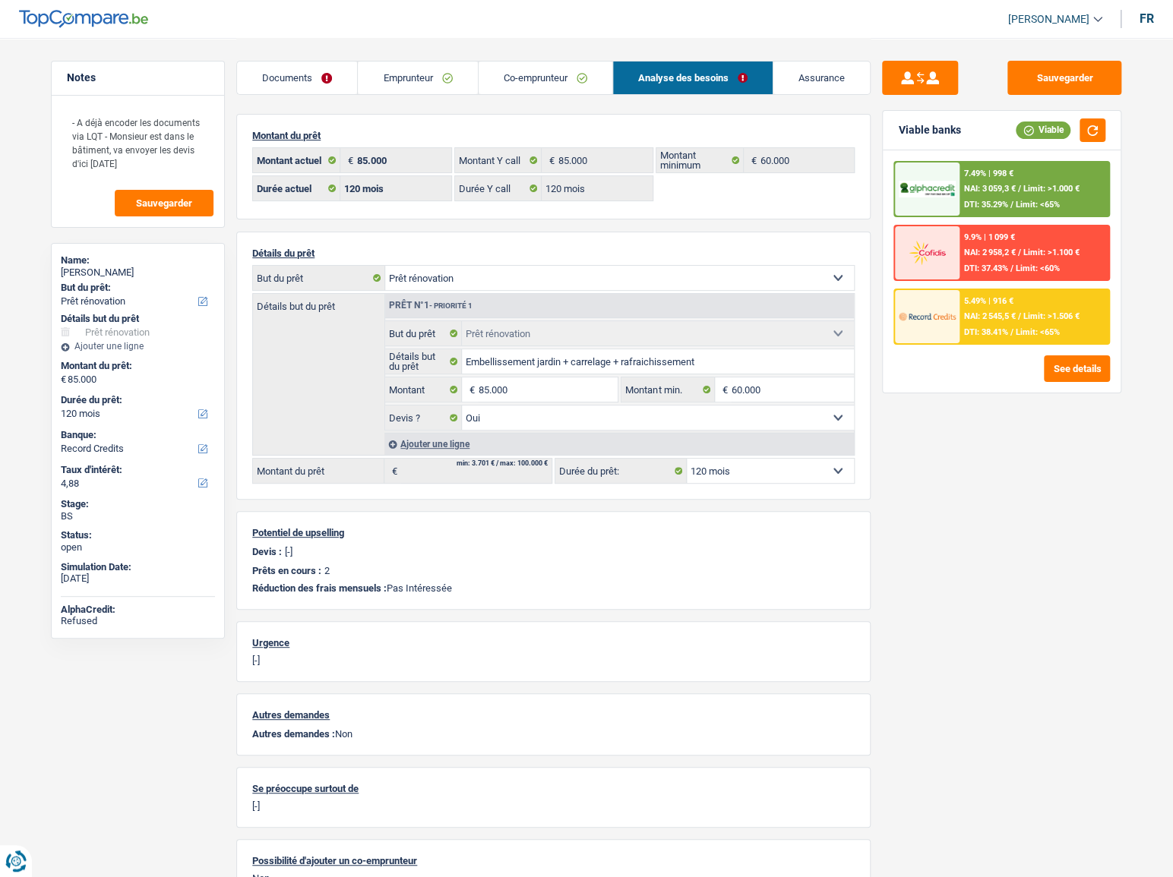
click at [379, 83] on link "Emprunteur" at bounding box center [417, 78] width 119 height 33
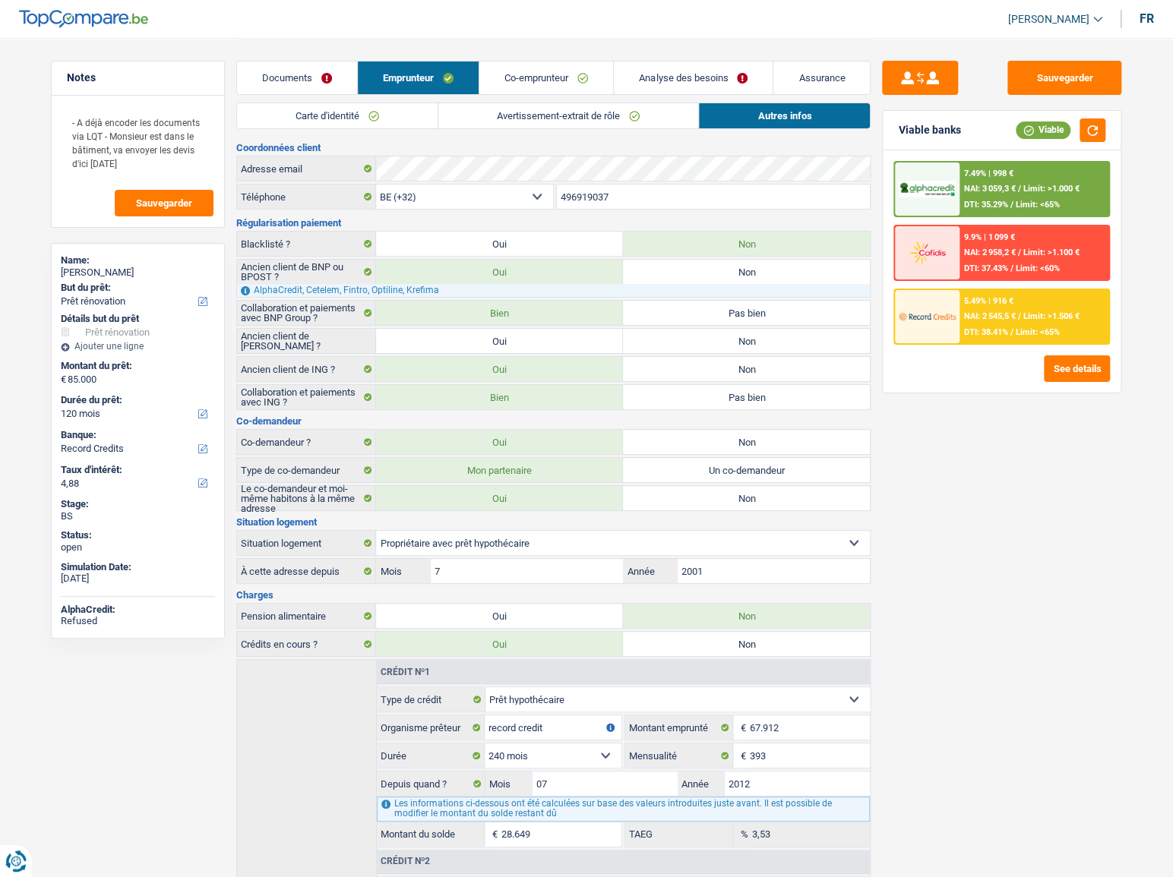
click at [302, 74] on link "Documents" at bounding box center [297, 78] width 120 height 33
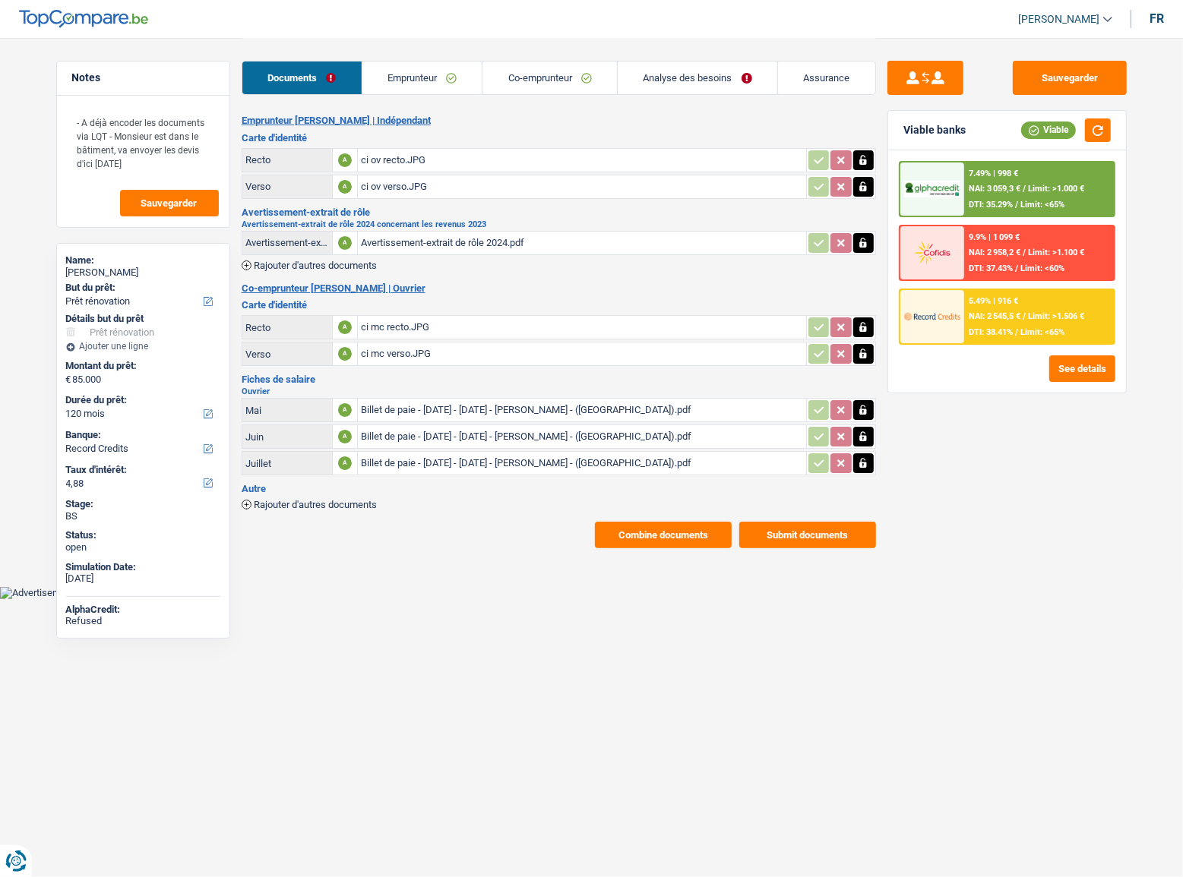
click at [364, 155] on div "ci ov recto.JPG" at bounding box center [582, 160] width 442 height 23
click at [456, 96] on div "Documents Emprunteur Co-emprunteur Analyse des besoins Assurance" at bounding box center [559, 70] width 634 height 65
click at [457, 82] on link "Emprunteur" at bounding box center [422, 78] width 120 height 33
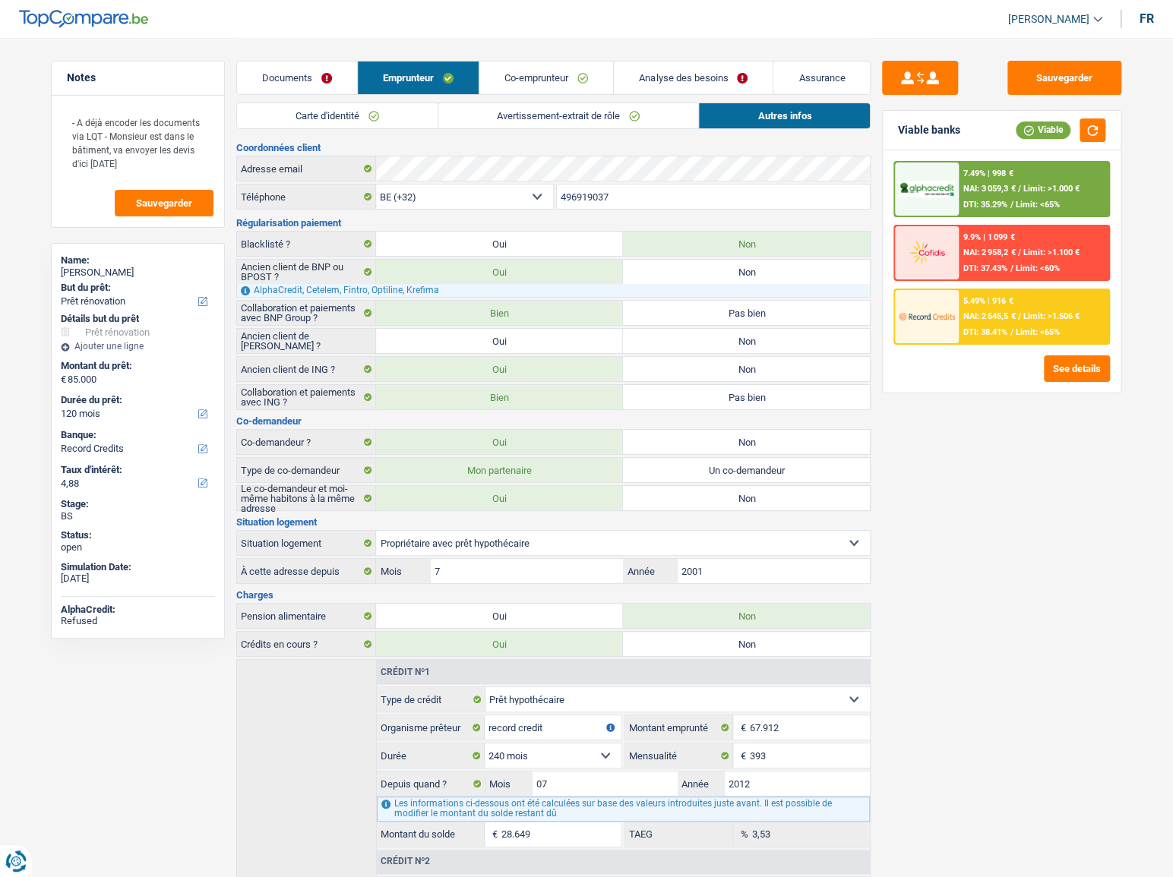
click at [415, 120] on link "Carte d'identité" at bounding box center [337, 115] width 201 height 25
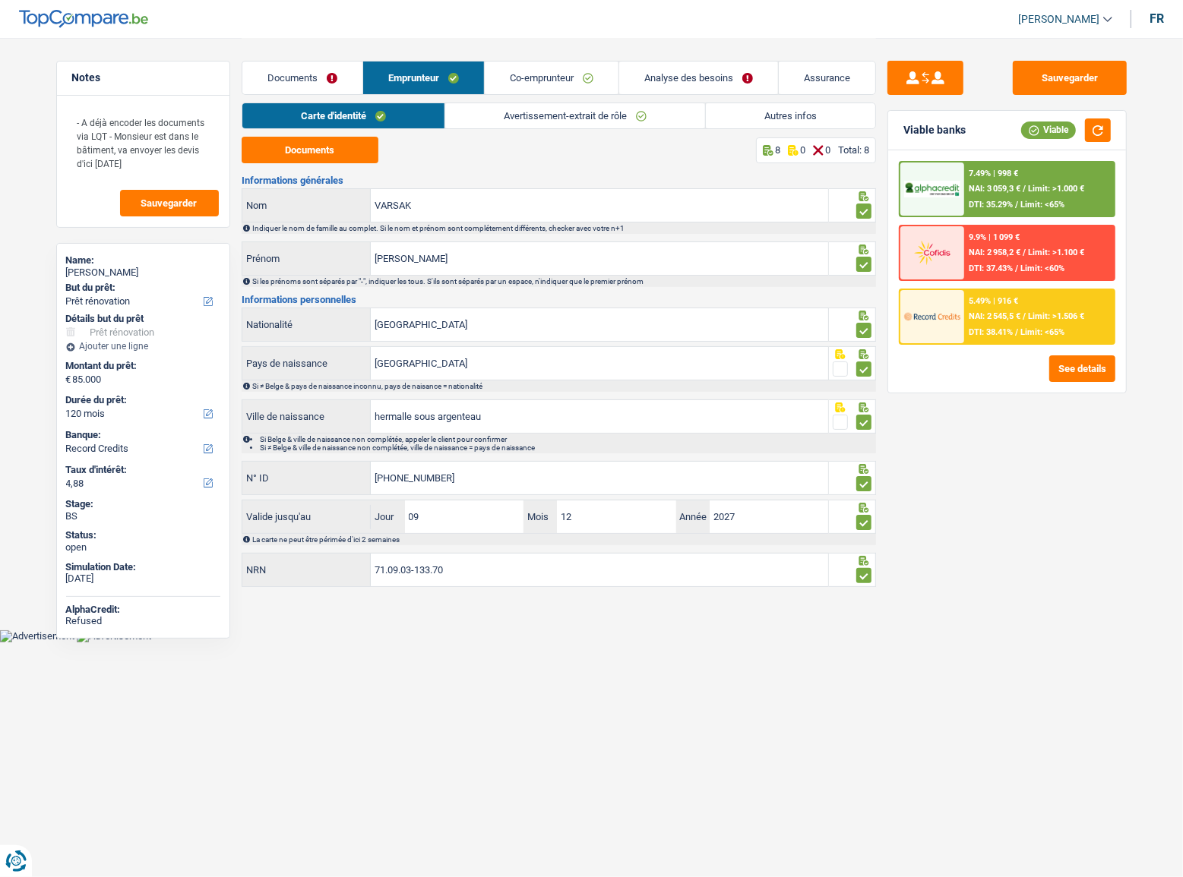
click at [532, 117] on link "Avertissement-extrait de rôle" at bounding box center [575, 115] width 260 height 25
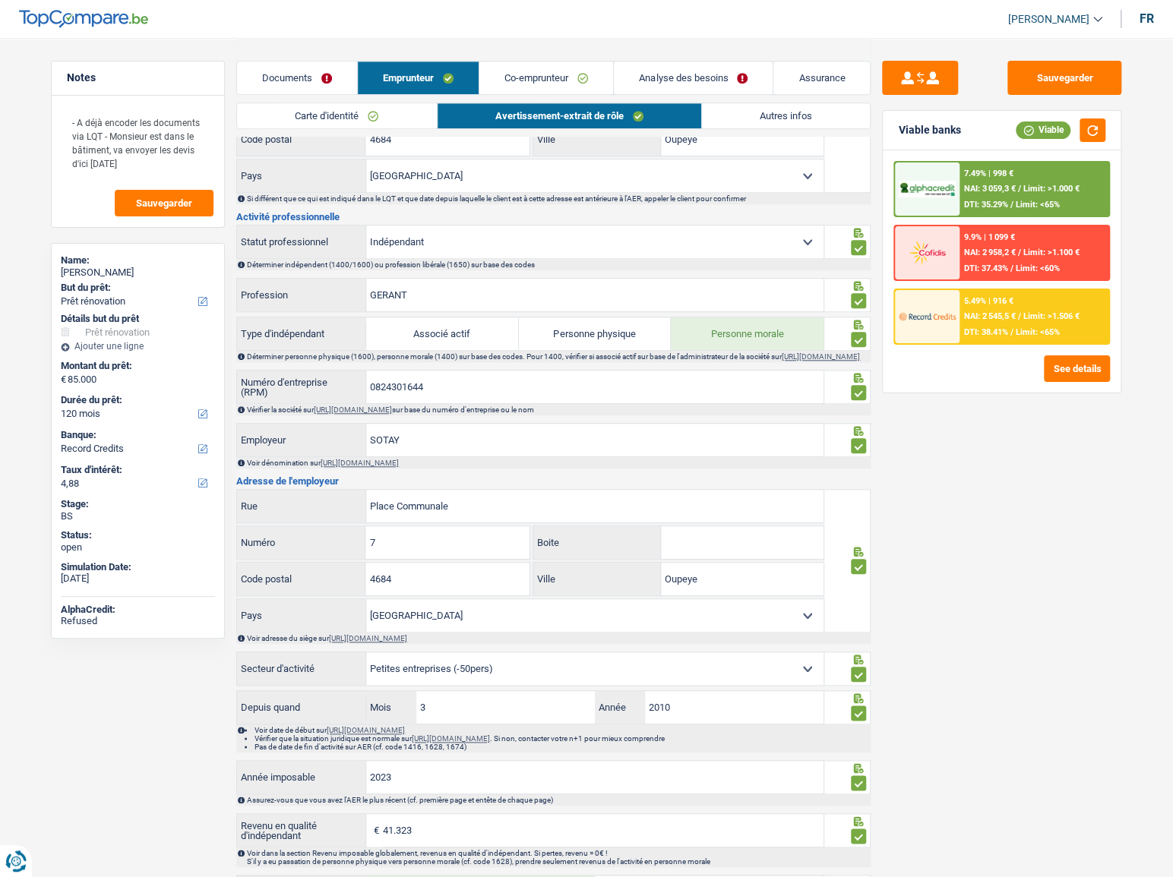
scroll to position [393, 0]
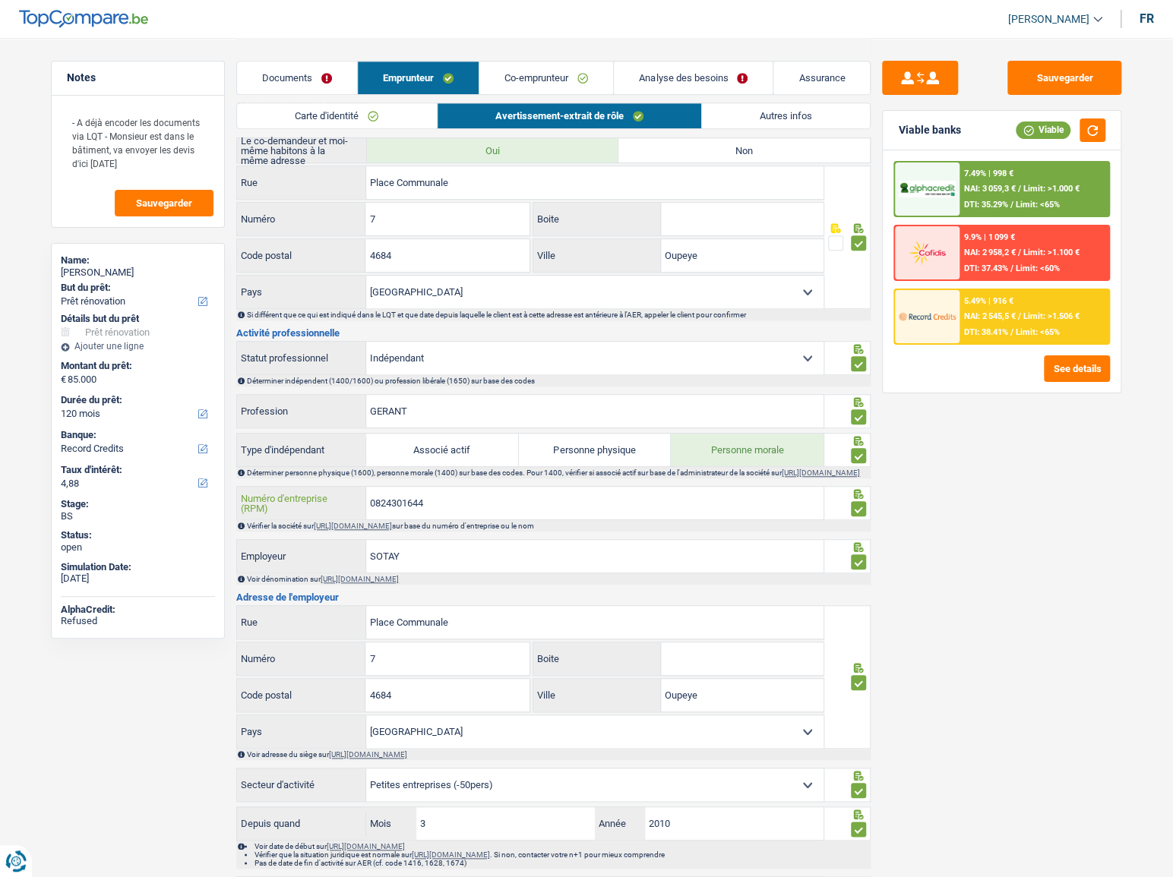
click at [391, 515] on input "0824301644" at bounding box center [594, 503] width 457 height 33
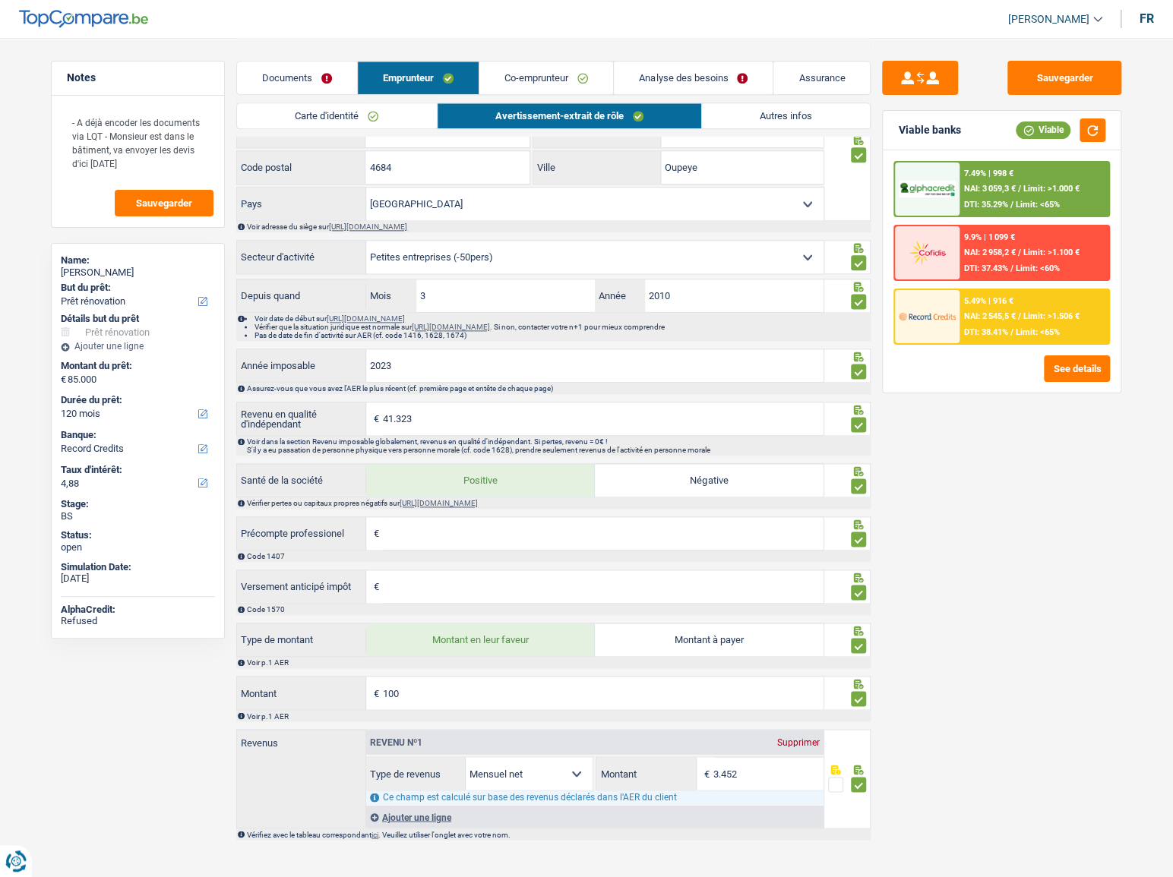
scroll to position [946, 0]
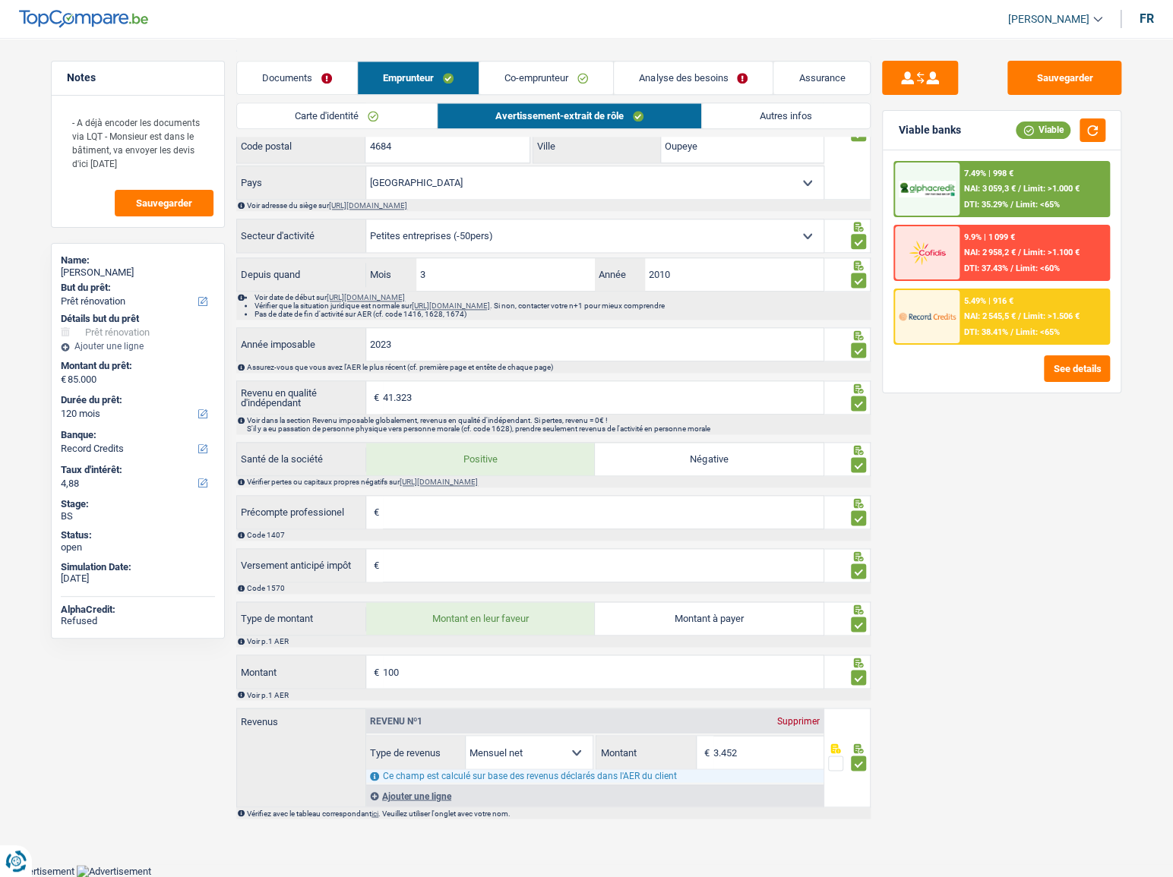
click at [328, 78] on link "Documents" at bounding box center [297, 78] width 120 height 33
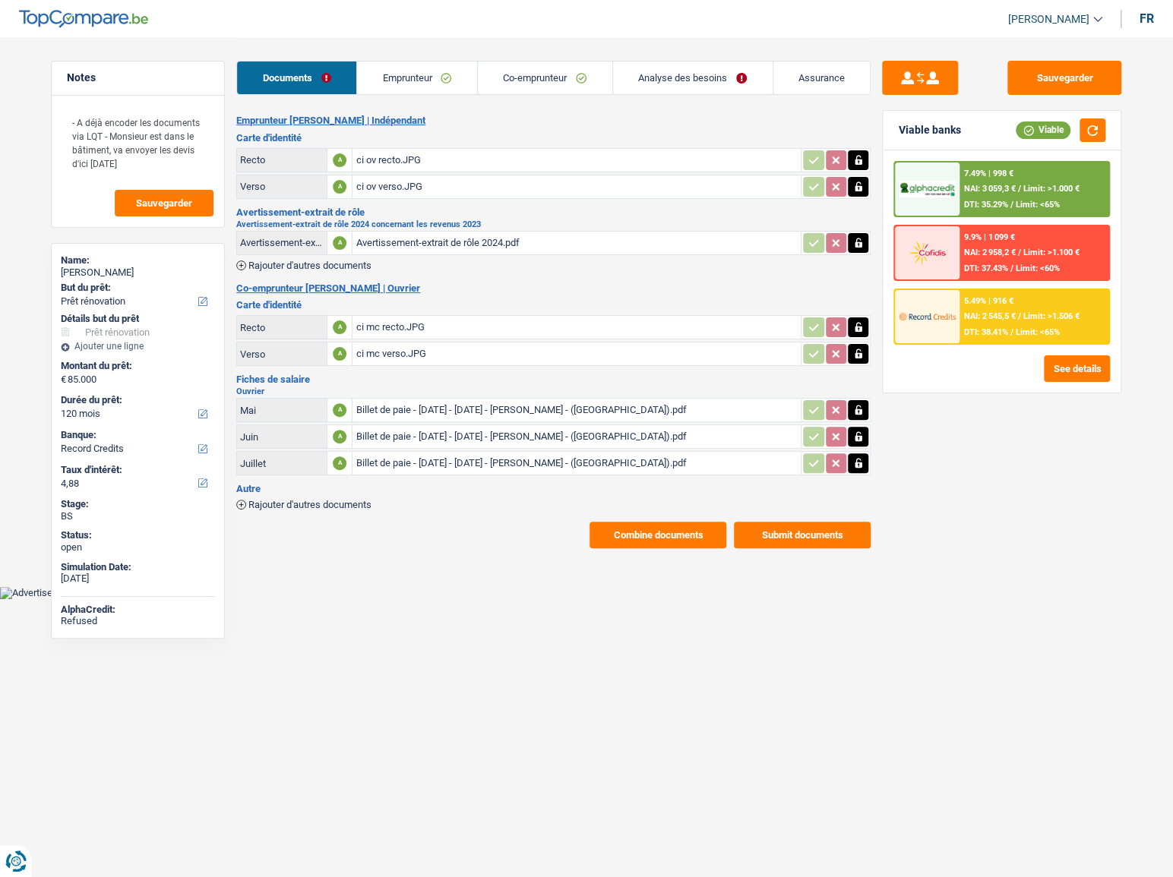
scroll to position [0, 0]
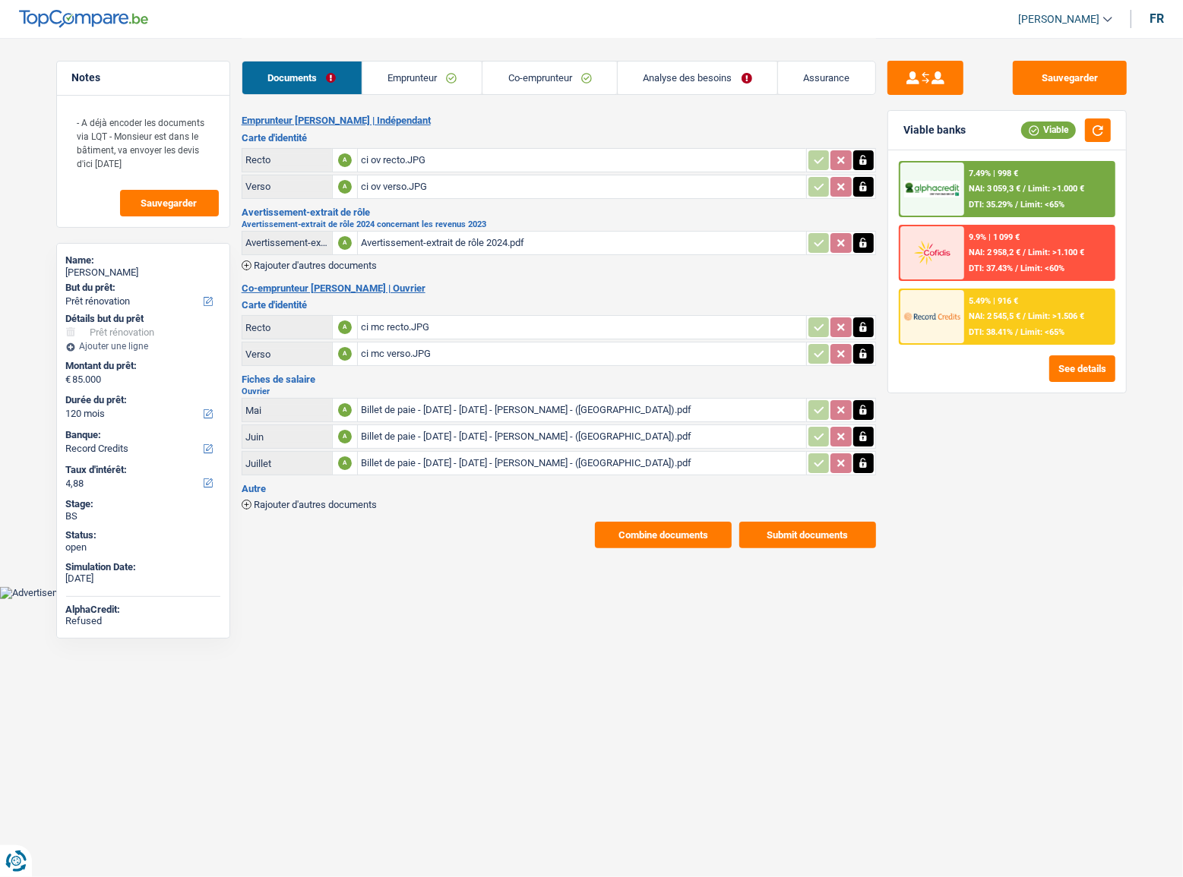
click at [398, 316] on div "ci mc recto.JPG" at bounding box center [582, 327] width 442 height 23
click at [403, 84] on link "Emprunteur" at bounding box center [422, 78] width 120 height 33
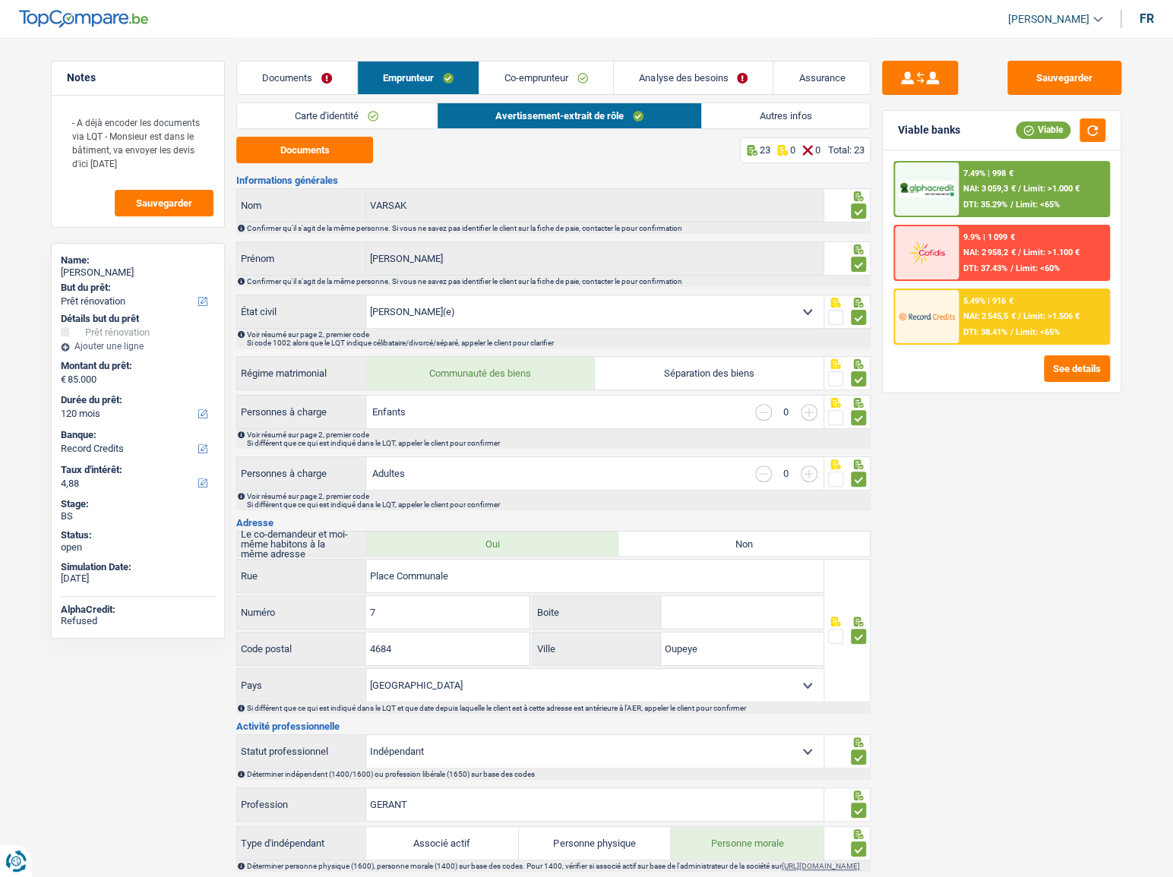
click at [366, 128] on li "Carte d'identité" at bounding box center [336, 116] width 200 height 27
click at [295, 160] on button "Documents" at bounding box center [304, 150] width 137 height 27
click at [1060, 81] on button "Sauvegarder" at bounding box center [1064, 78] width 114 height 34
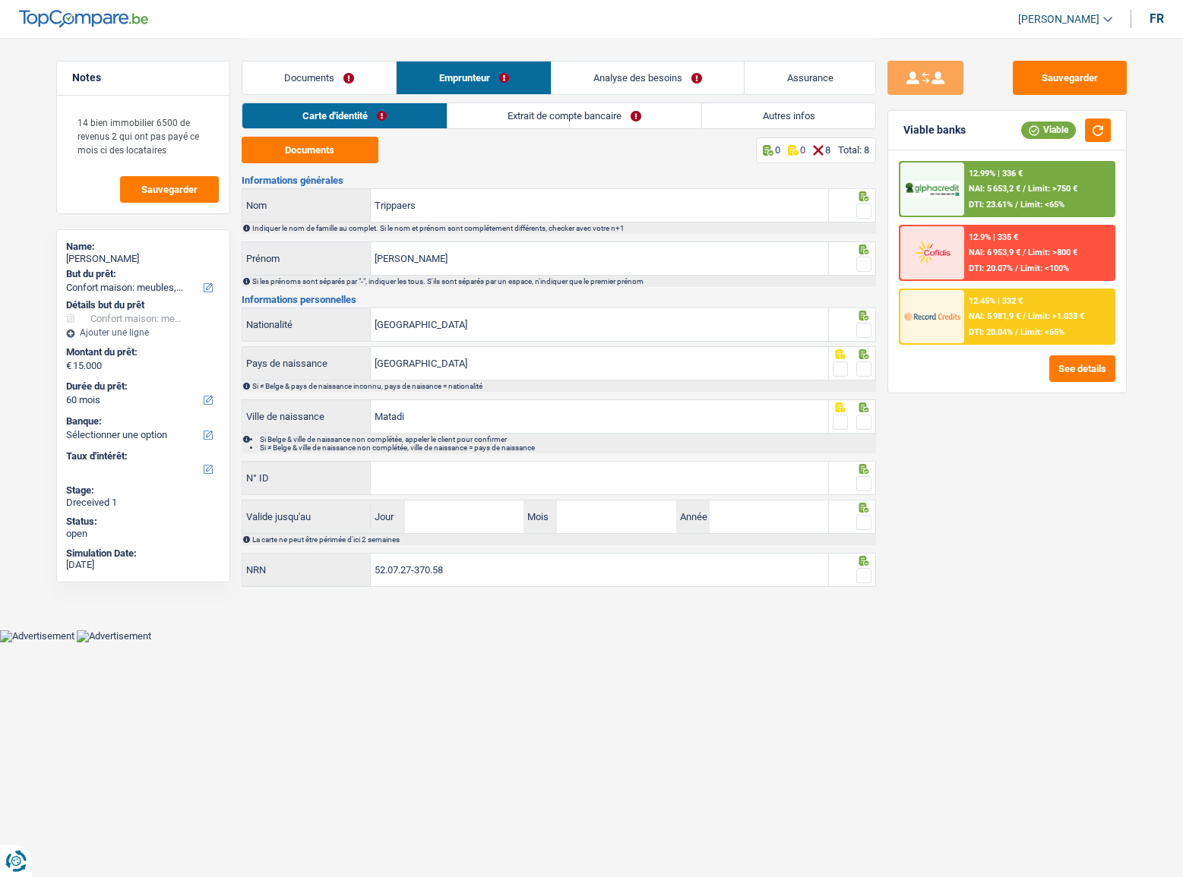
select select "household"
select select "60"
click at [344, 143] on button "Documents" at bounding box center [310, 150] width 137 height 27
click at [359, 87] on link "Documents" at bounding box center [319, 78] width 154 height 33
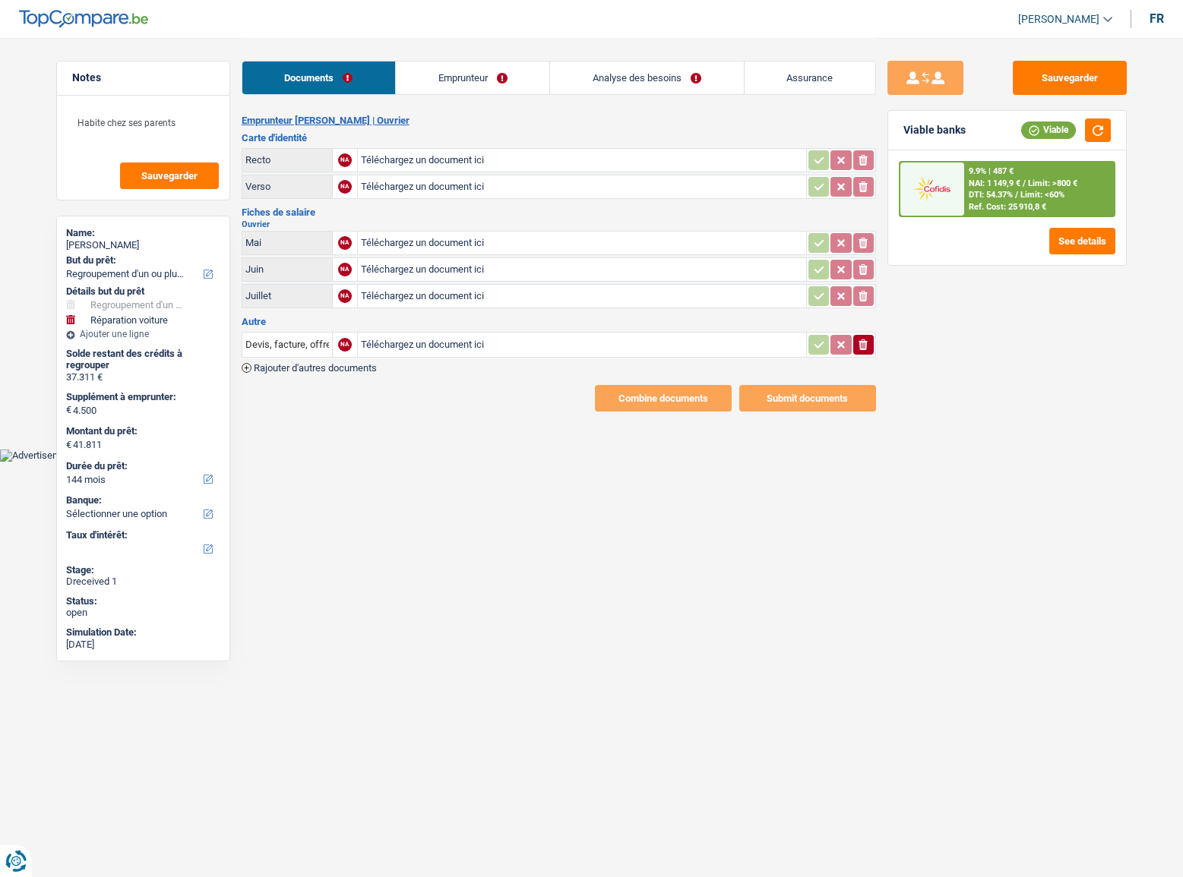
select select "refinancing"
select select "carRepair"
select select "144"
type input "C:\fakepath\image0.jpeg"
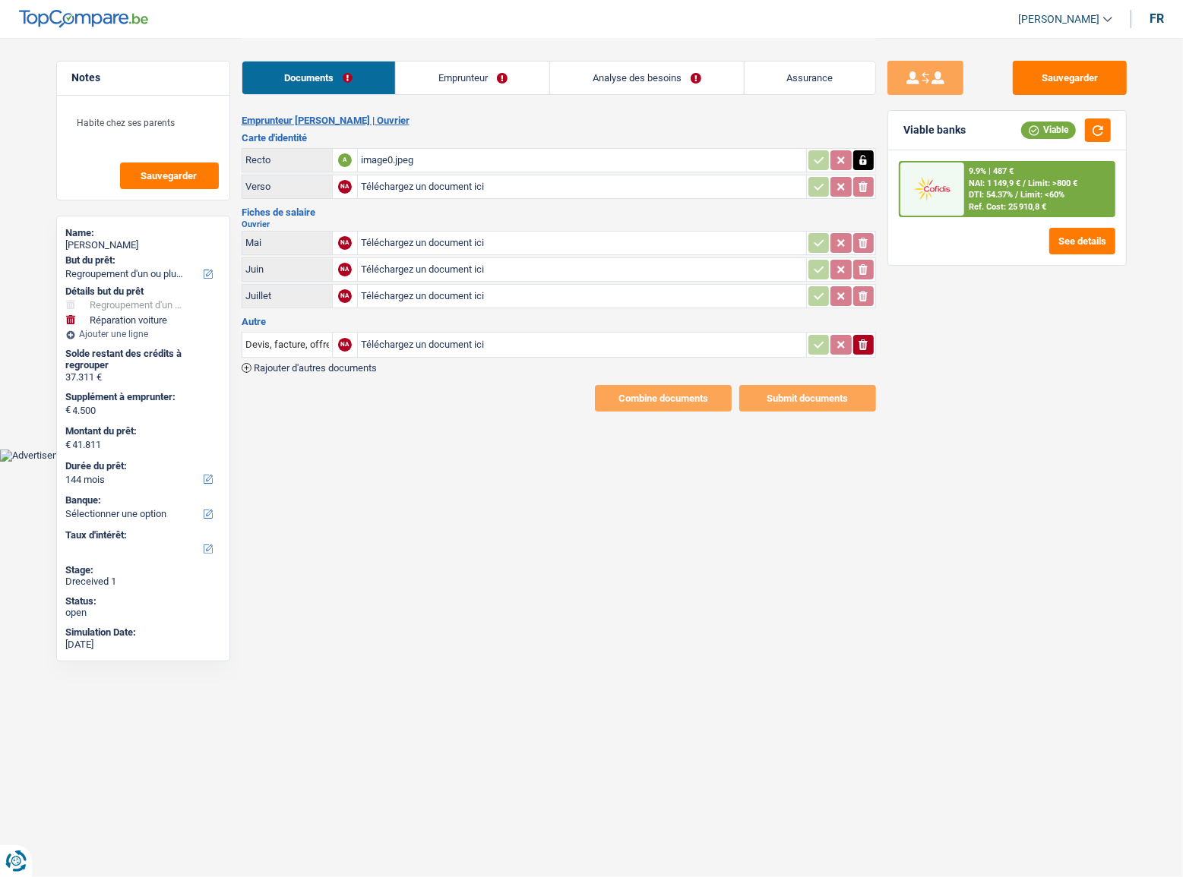
type input "C:\fakepath\image1.jpeg"
type input "C:\fakepath\Fiche de paie [DATE].pdf"
click at [876, 340] on div "Sauvegarder Viable banks Viable 9.9% | 487 € NAI: 1 149,9 € / Limit: >800 € DTI…" at bounding box center [1007, 457] width 262 height 792
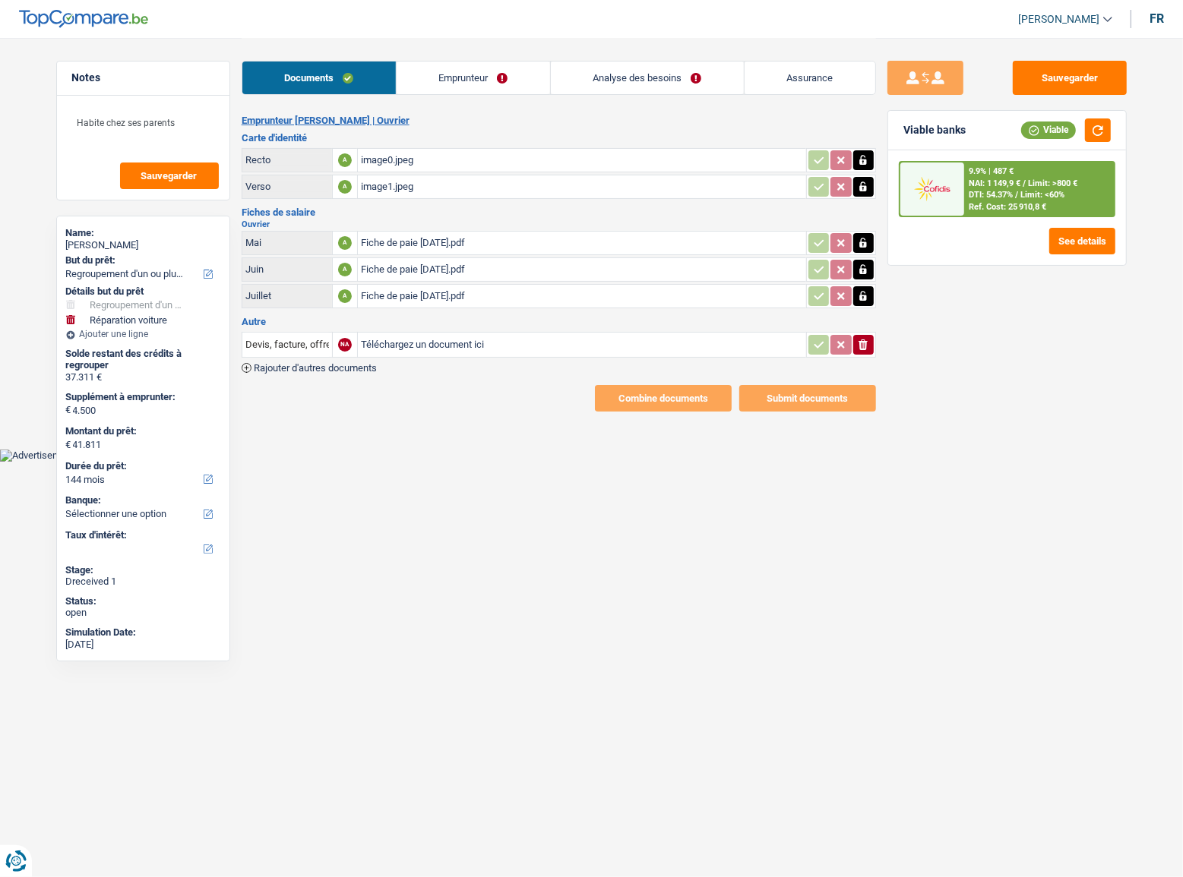
click at [866, 341] on icon "ionicons-v5-e" at bounding box center [863, 344] width 12 height 15
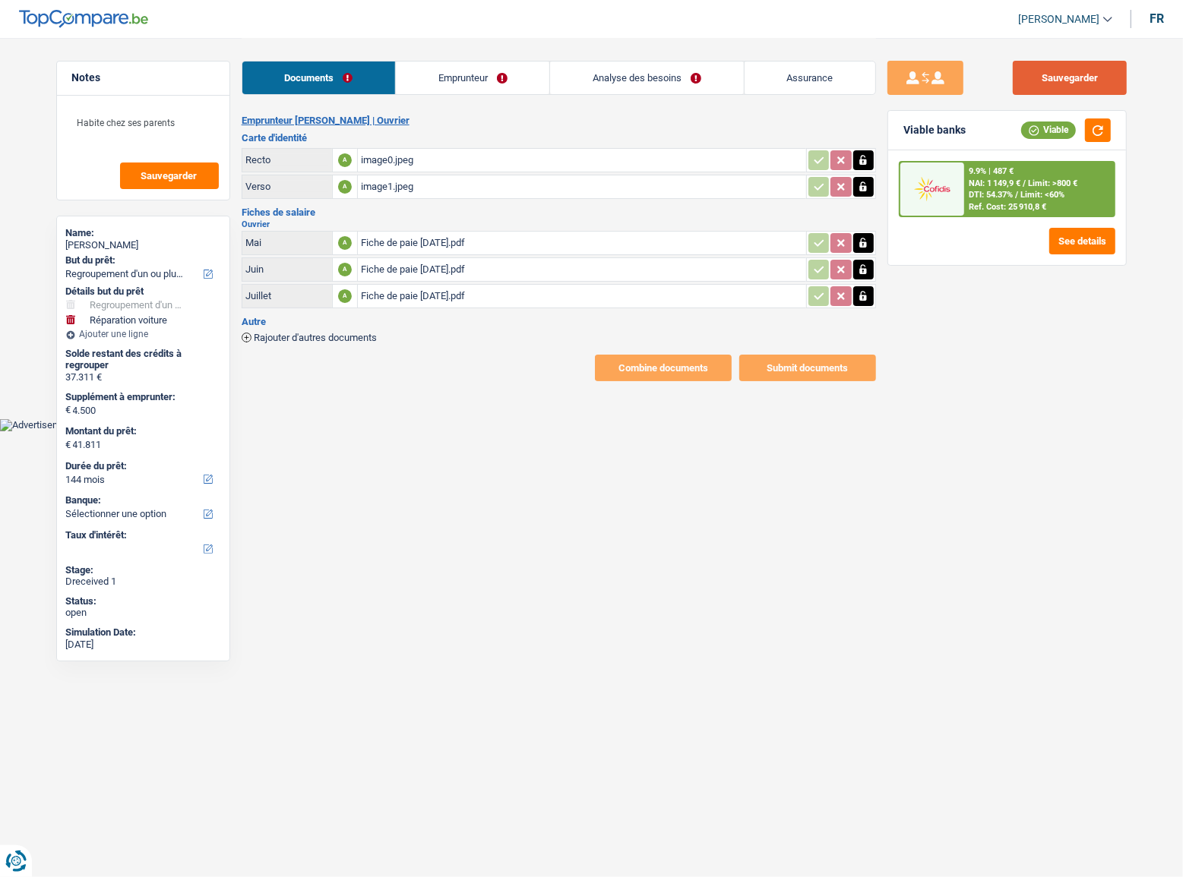
click at [1046, 77] on button "Sauvegarder" at bounding box center [1070, 78] width 114 height 34
click at [466, 90] on link "Emprunteur" at bounding box center [472, 78] width 153 height 33
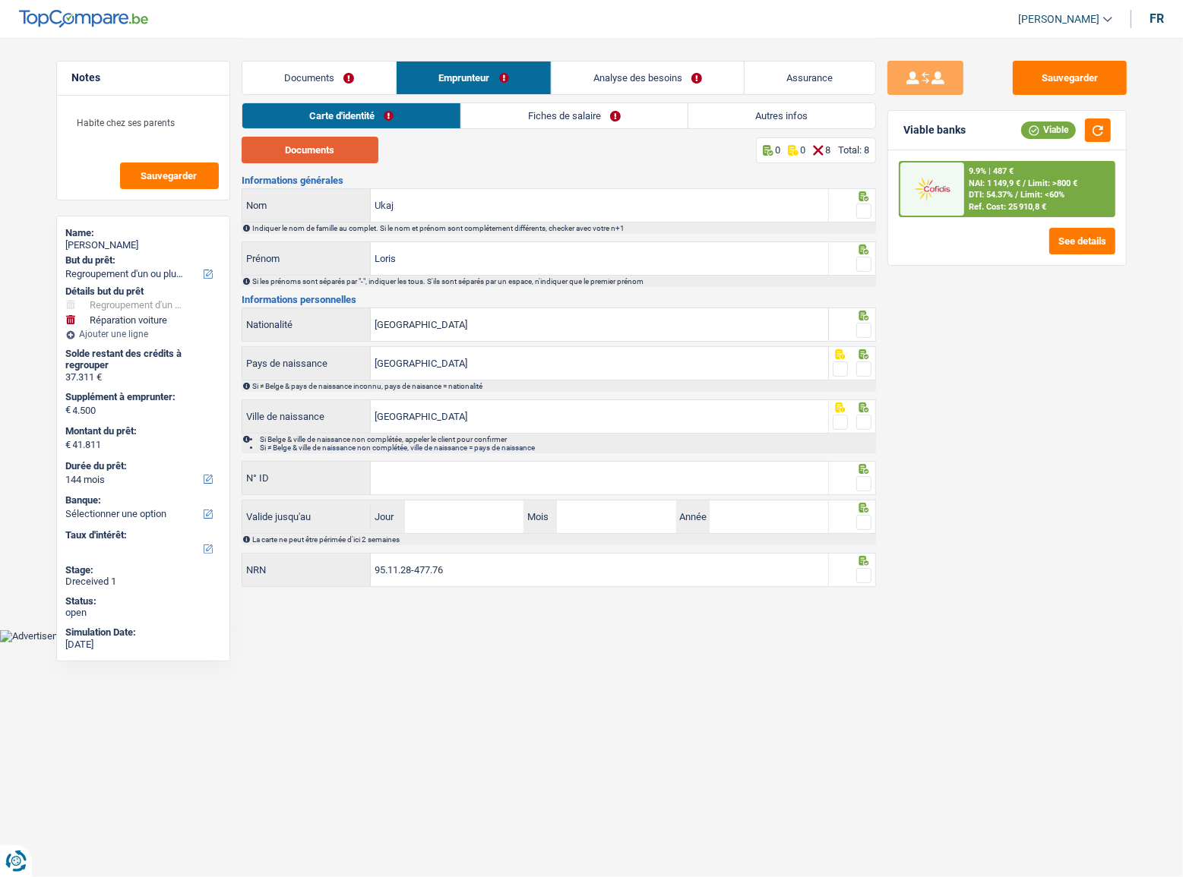
drag, startPoint x: 331, startPoint y: 150, endPoint x: 457, endPoint y: 154, distance: 125.4
click at [338, 151] on button "Documents" at bounding box center [310, 150] width 137 height 27
click at [858, 202] on div at bounding box center [863, 211] width 15 height 19
click at [862, 209] on span at bounding box center [863, 211] width 15 height 15
click at [0, 0] on input "radio" at bounding box center [0, 0] width 0 height 0
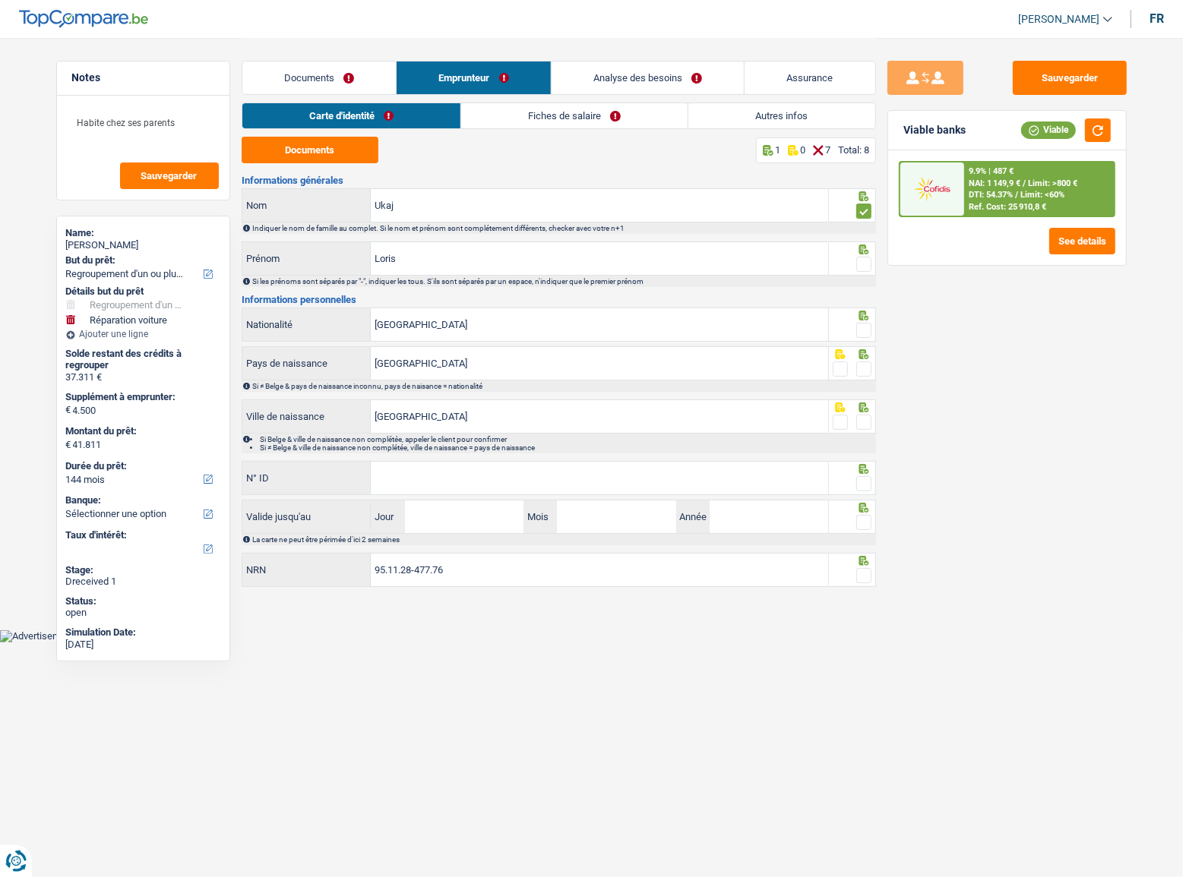
click at [861, 264] on span at bounding box center [863, 264] width 15 height 15
click at [0, 0] on input "radio" at bounding box center [0, 0] width 0 height 0
click at [863, 324] on span at bounding box center [863, 330] width 15 height 15
click at [0, 0] on input "radio" at bounding box center [0, 0] width 0 height 0
click at [868, 369] on span at bounding box center [863, 369] width 15 height 15
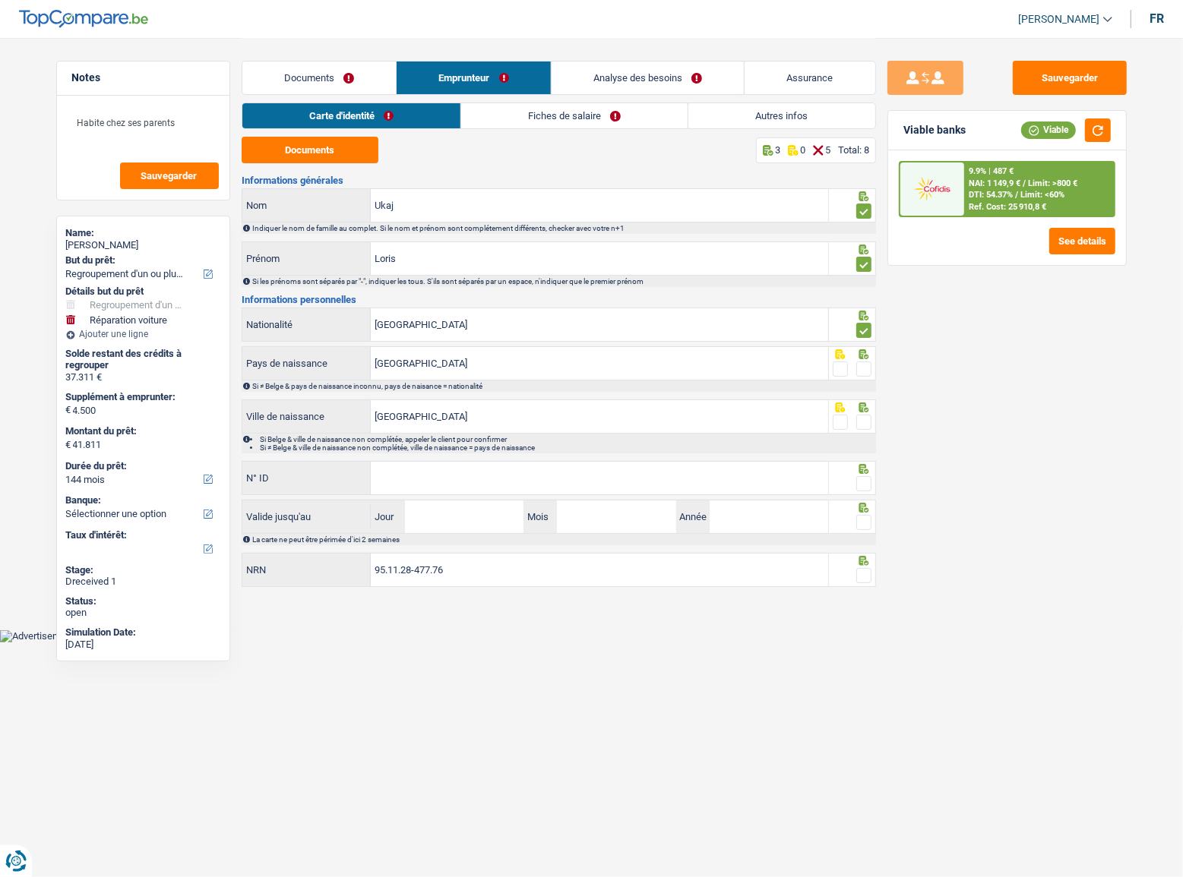
click at [0, 0] on input "radio" at bounding box center [0, 0] width 0 height 0
click at [867, 396] on div "Informations générales Ukaj Nom Indiquer le nom de famille au complet. Si le no…" at bounding box center [559, 382] width 634 height 414
click at [867, 415] on span at bounding box center [863, 422] width 15 height 15
click at [0, 0] on input "radio" at bounding box center [0, 0] width 0 height 0
click at [644, 491] on input "N° ID" at bounding box center [599, 478] width 457 height 33
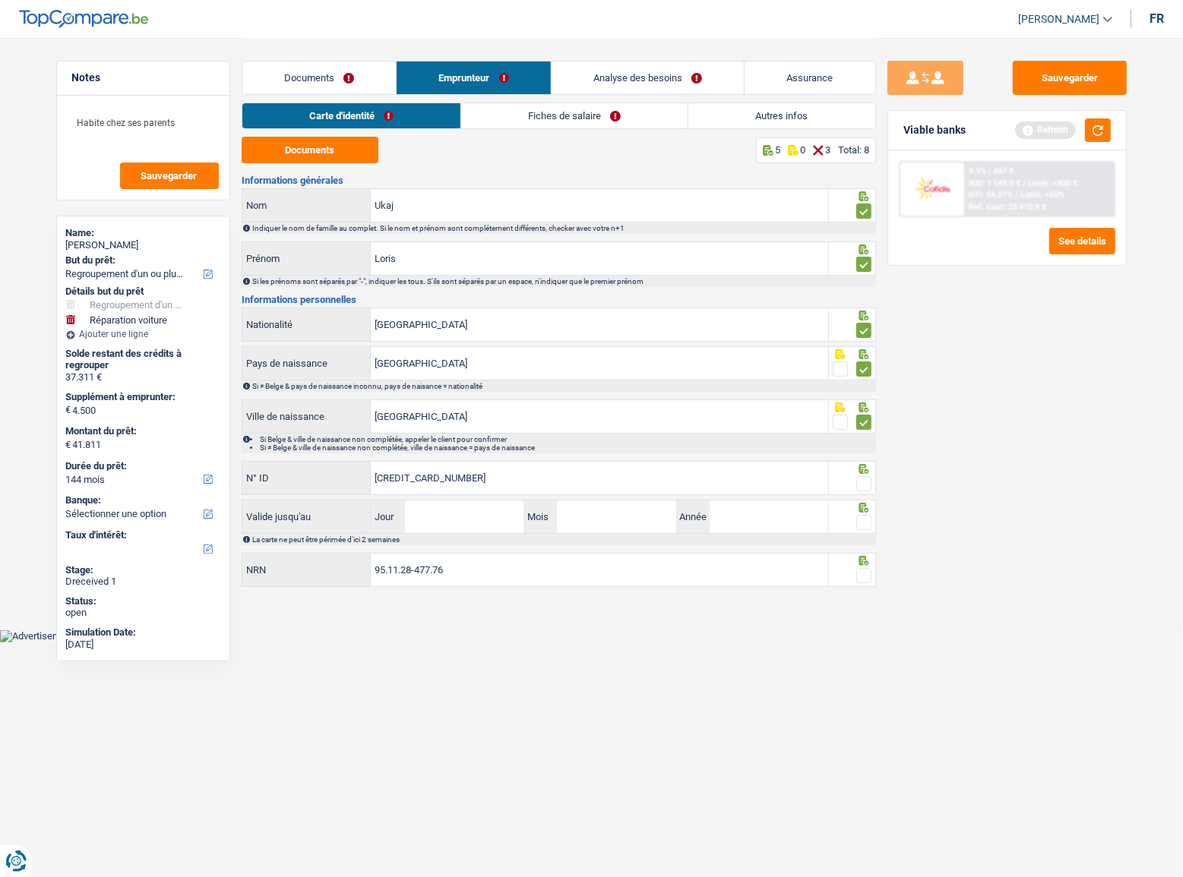
type input "[CREDIT_CARD_NUMBER]"
click at [860, 491] on div at bounding box center [863, 484] width 15 height 19
drag, startPoint x: 862, startPoint y: 520, endPoint x: 859, endPoint y: 577, distance: 57.0
click at [862, 523] on span at bounding box center [863, 522] width 15 height 15
click at [0, 0] on input "radio" at bounding box center [0, 0] width 0 height 0
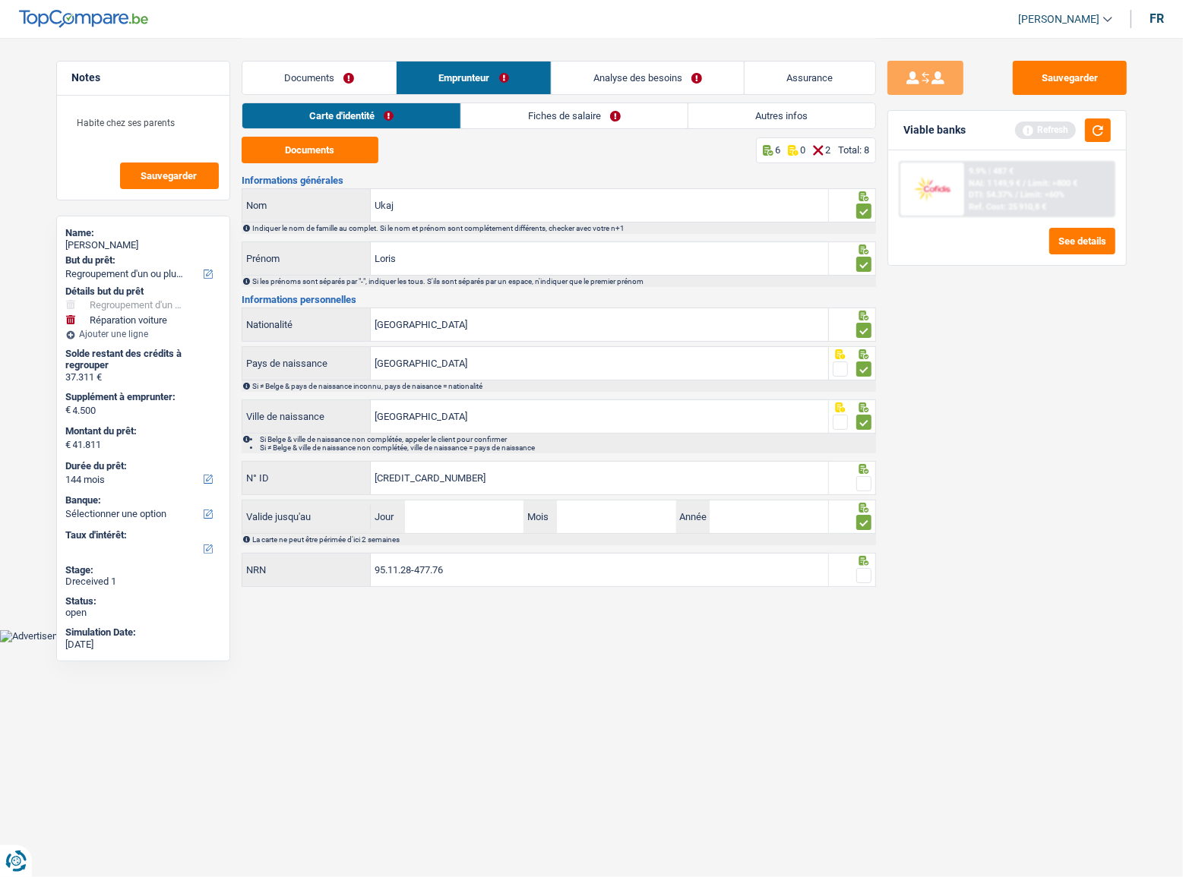
click at [859, 580] on span at bounding box center [863, 575] width 15 height 15
click at [0, 0] on input "radio" at bounding box center [0, 0] width 0 height 0
click at [860, 476] on span at bounding box center [863, 483] width 15 height 15
click at [0, 0] on input "radio" at bounding box center [0, 0] width 0 height 0
click at [510, 526] on input "Jour" at bounding box center [464, 517] width 118 height 33
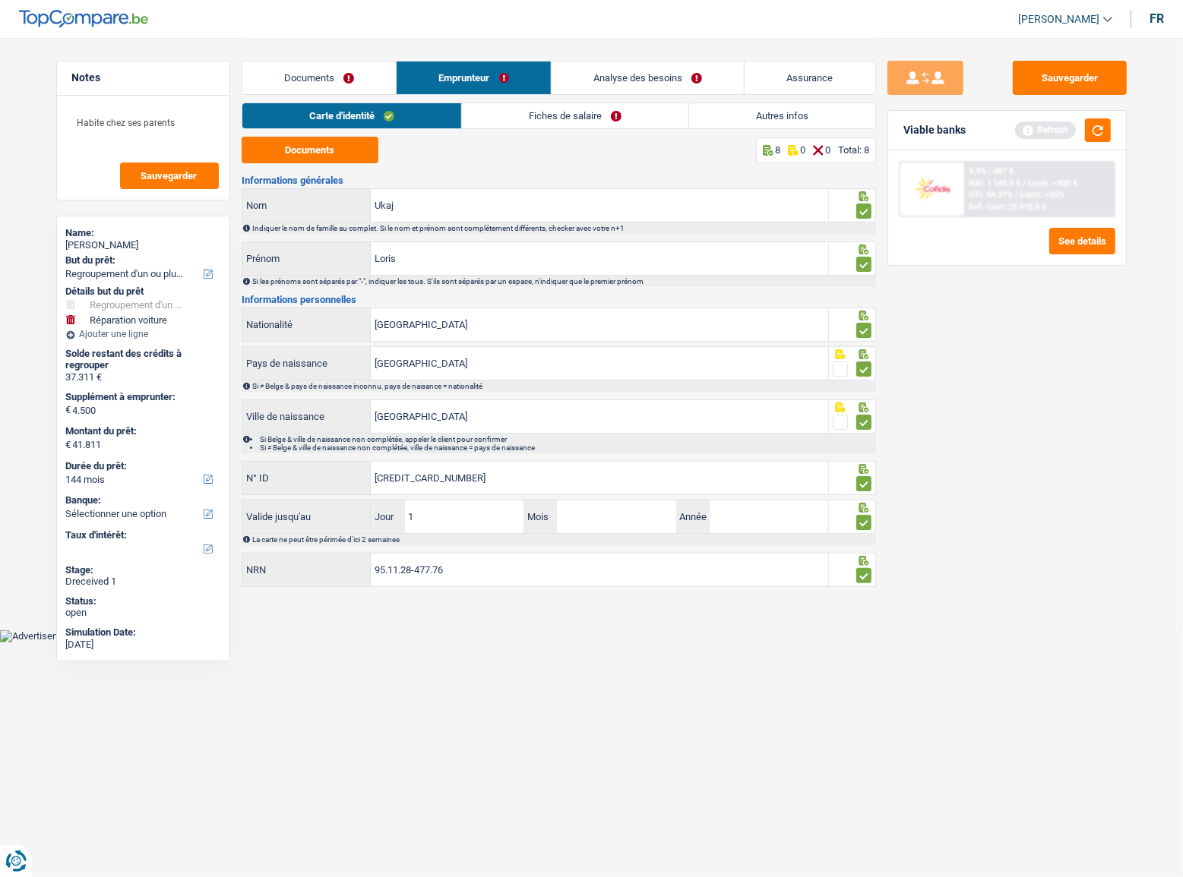
type input "14"
type input "05"
type input "2028"
drag, startPoint x: 1047, startPoint y: 71, endPoint x: 1044, endPoint y: 80, distance: 8.7
click at [1047, 74] on button "Sauvegarder" at bounding box center [1070, 78] width 114 height 34
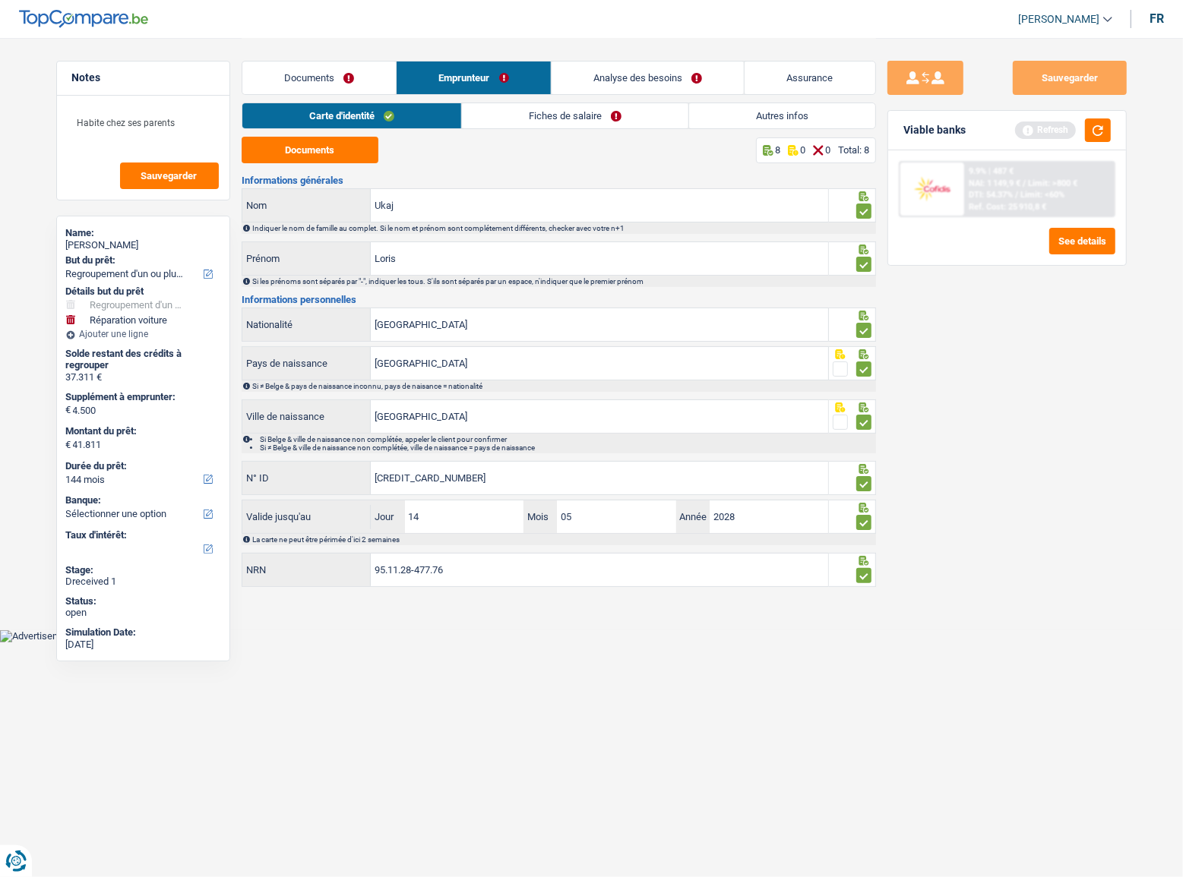
click at [572, 114] on link "Fiches de salaire" at bounding box center [575, 115] width 226 height 25
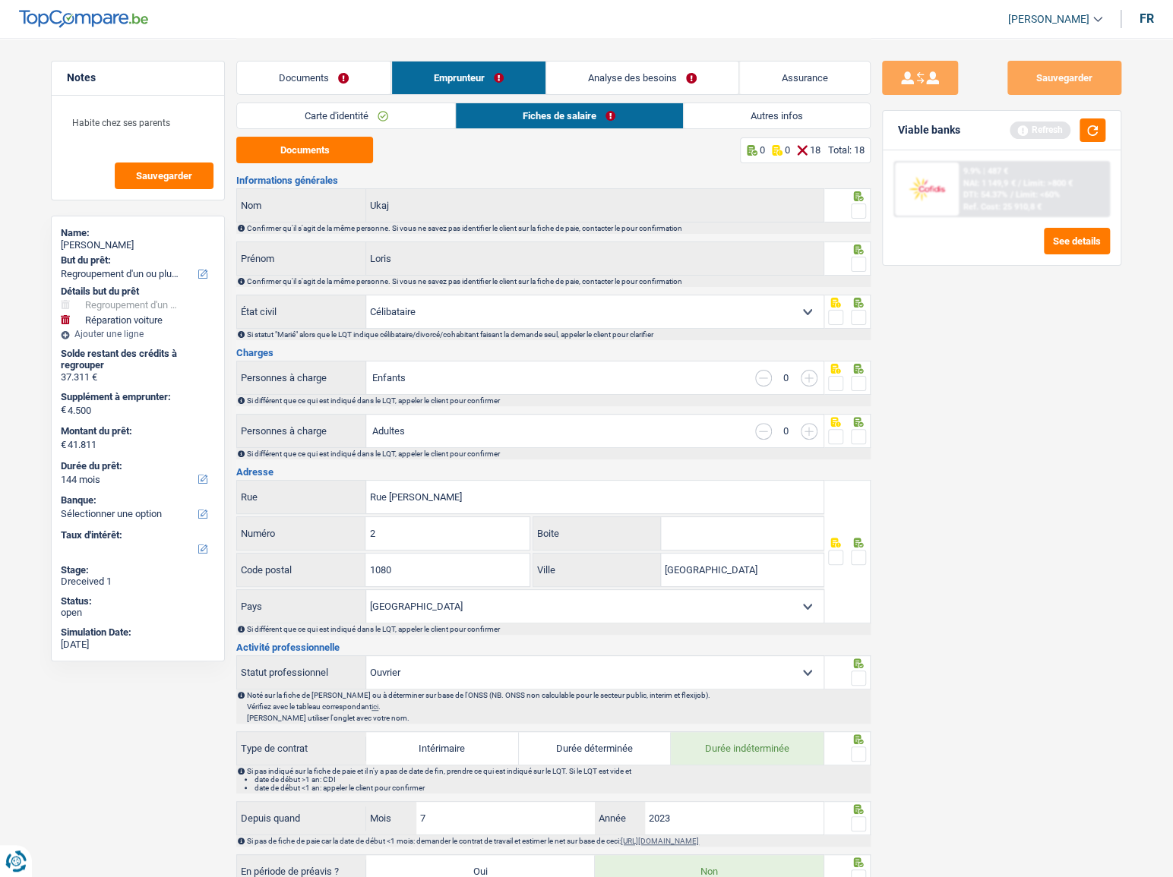
click at [312, 165] on div "Documents 0 0 18 Total: 18 Informations générales Ukaj Nom Confirmer qu'il s'ag…" at bounding box center [553, 888] width 634 height 1503
click at [851, 214] on fieldset at bounding box center [847, 211] width 39 height 19
drag, startPoint x: 851, startPoint y: 254, endPoint x: 858, endPoint y: 266, distance: 13.9
click at [854, 259] on div at bounding box center [858, 264] width 15 height 19
click at [858, 266] on span at bounding box center [858, 264] width 15 height 15
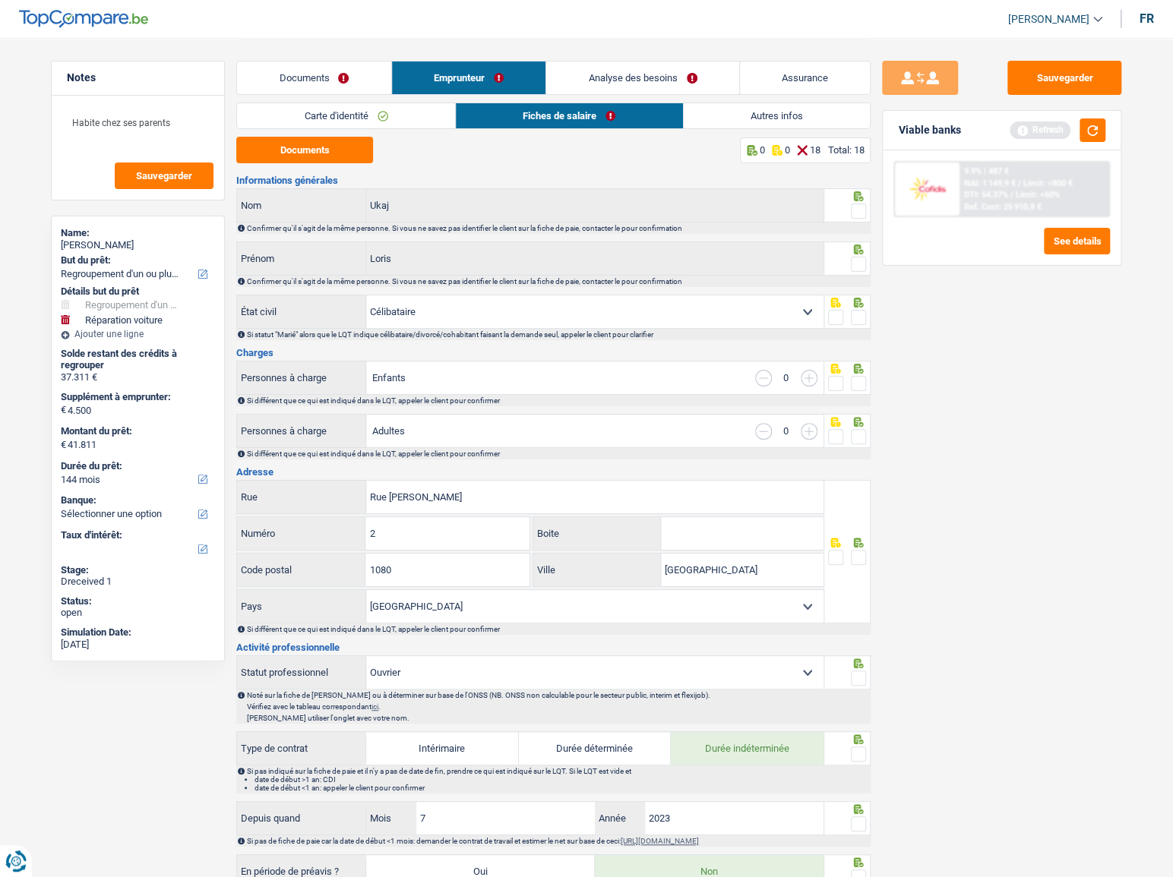
click at [0, 0] on input "radio" at bounding box center [0, 0] width 0 height 0
click at [859, 204] on span at bounding box center [858, 211] width 15 height 15
click at [0, 0] on input "radio" at bounding box center [0, 0] width 0 height 0
click at [362, 153] on button "Documents" at bounding box center [304, 150] width 137 height 27
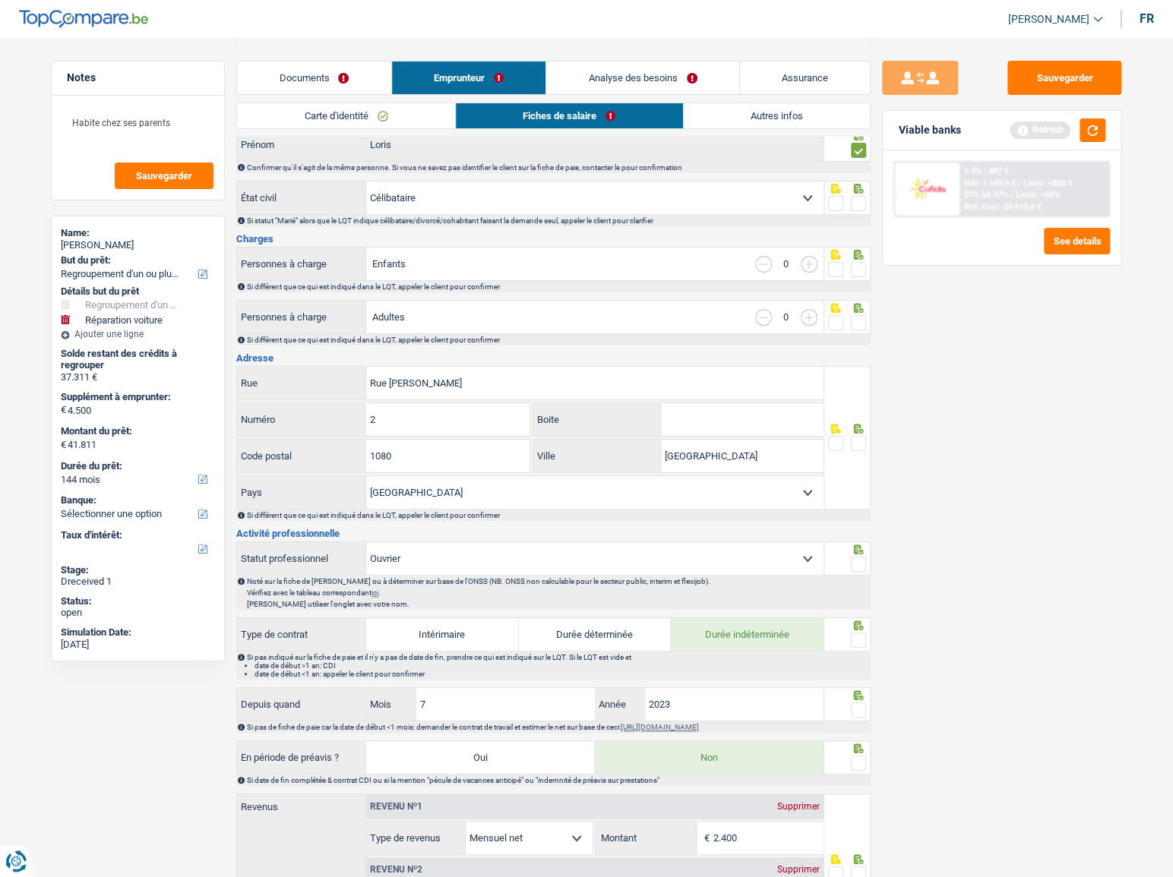
scroll to position [276, 0]
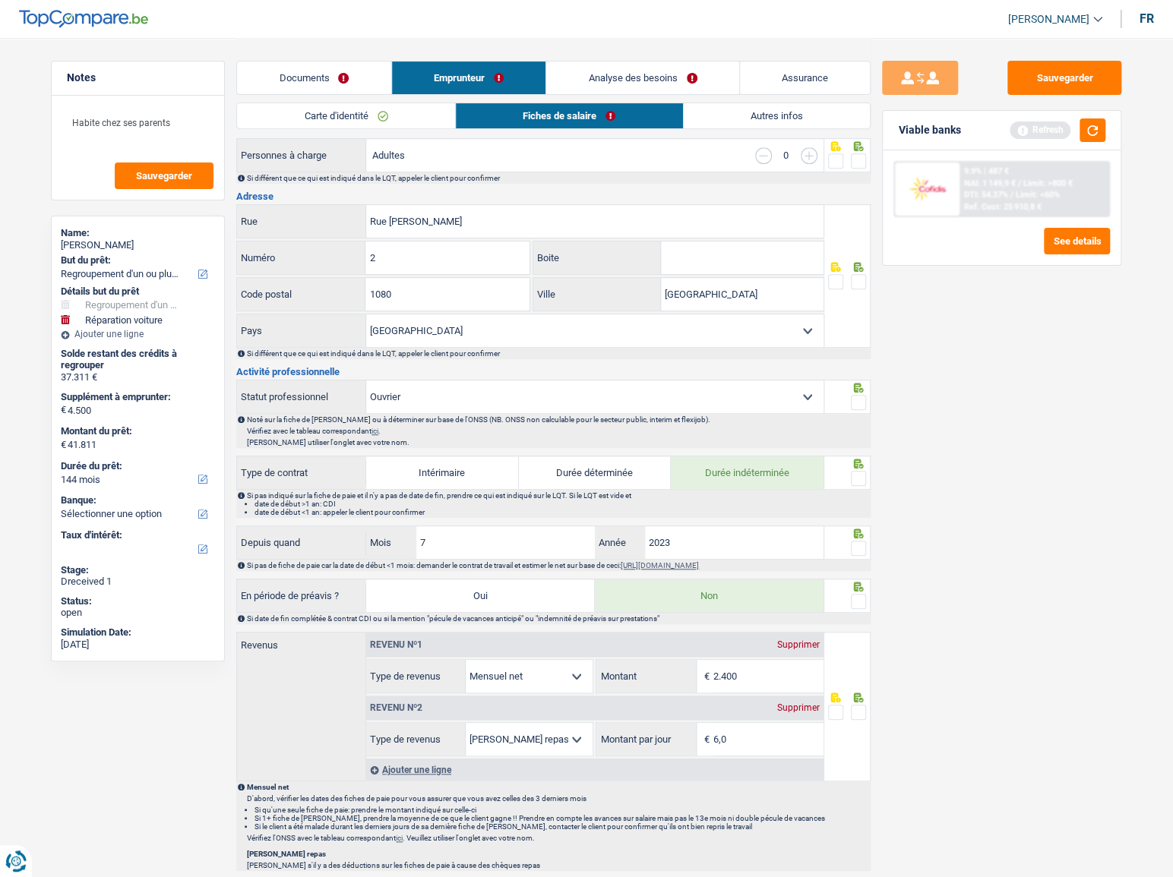
click at [858, 395] on span at bounding box center [858, 402] width 15 height 15
click at [0, 0] on input "radio" at bounding box center [0, 0] width 0 height 0
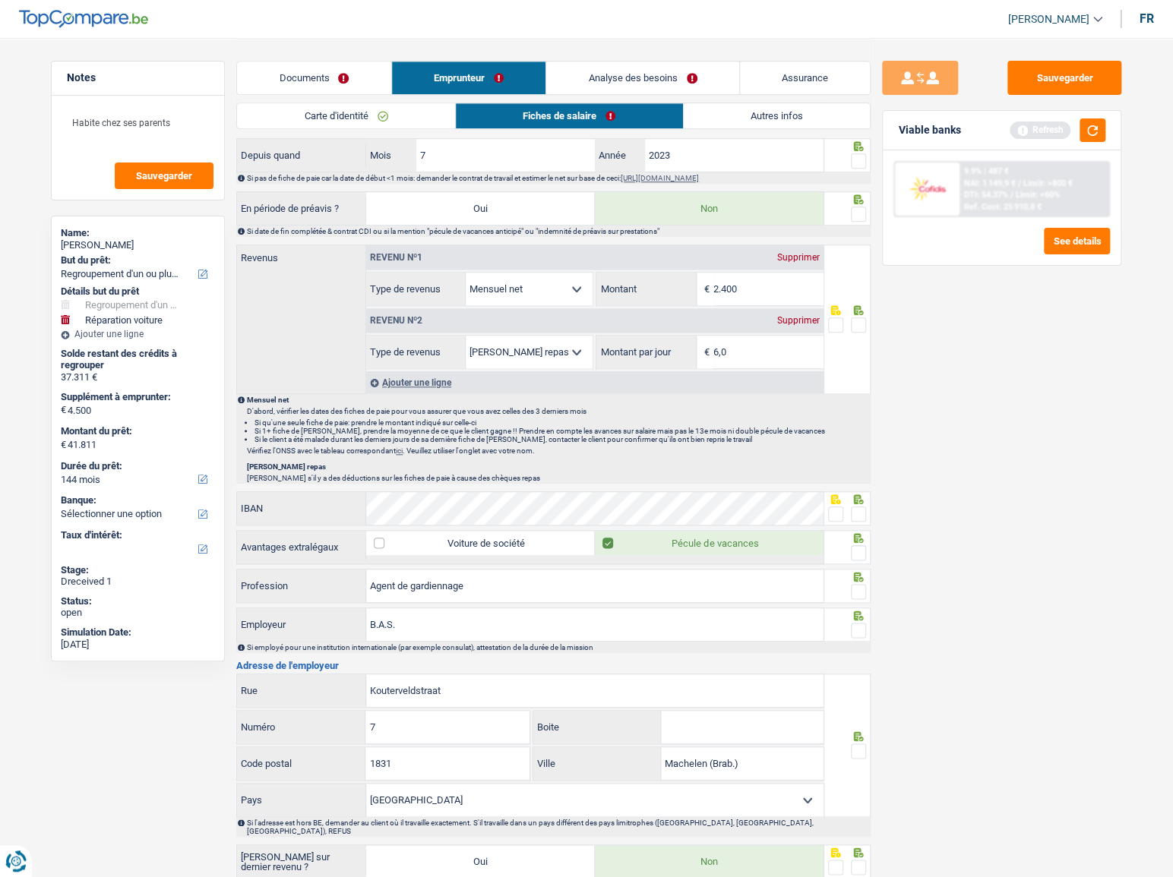
scroll to position [760, 0]
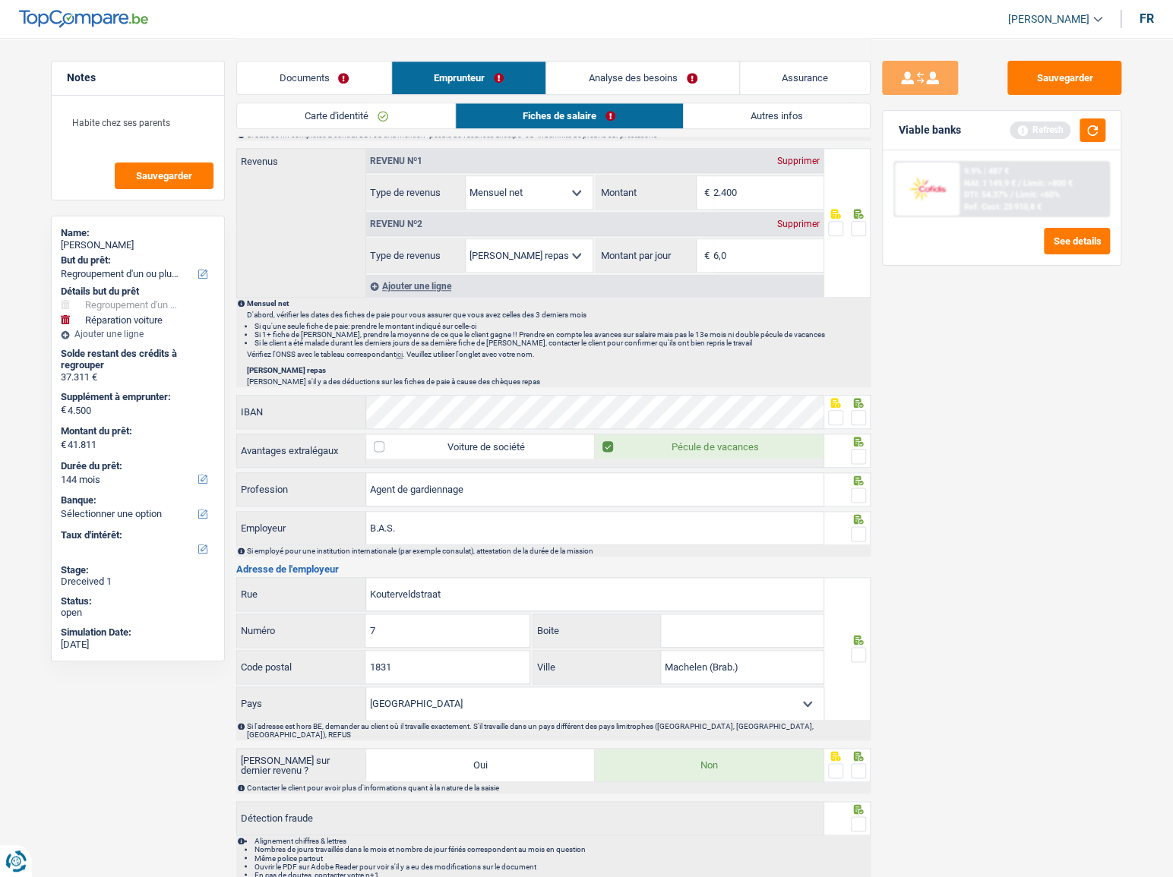
click at [865, 493] on span at bounding box center [858, 495] width 15 height 15
click at [0, 0] on input "radio" at bounding box center [0, 0] width 0 height 0
drag, startPoint x: 422, startPoint y: 523, endPoint x: 333, endPoint y: 524, distance: 88.1
click at [317, 524] on div "B.A.S. Employeur" at bounding box center [530, 528] width 586 height 33
paste input "SECURITAS"
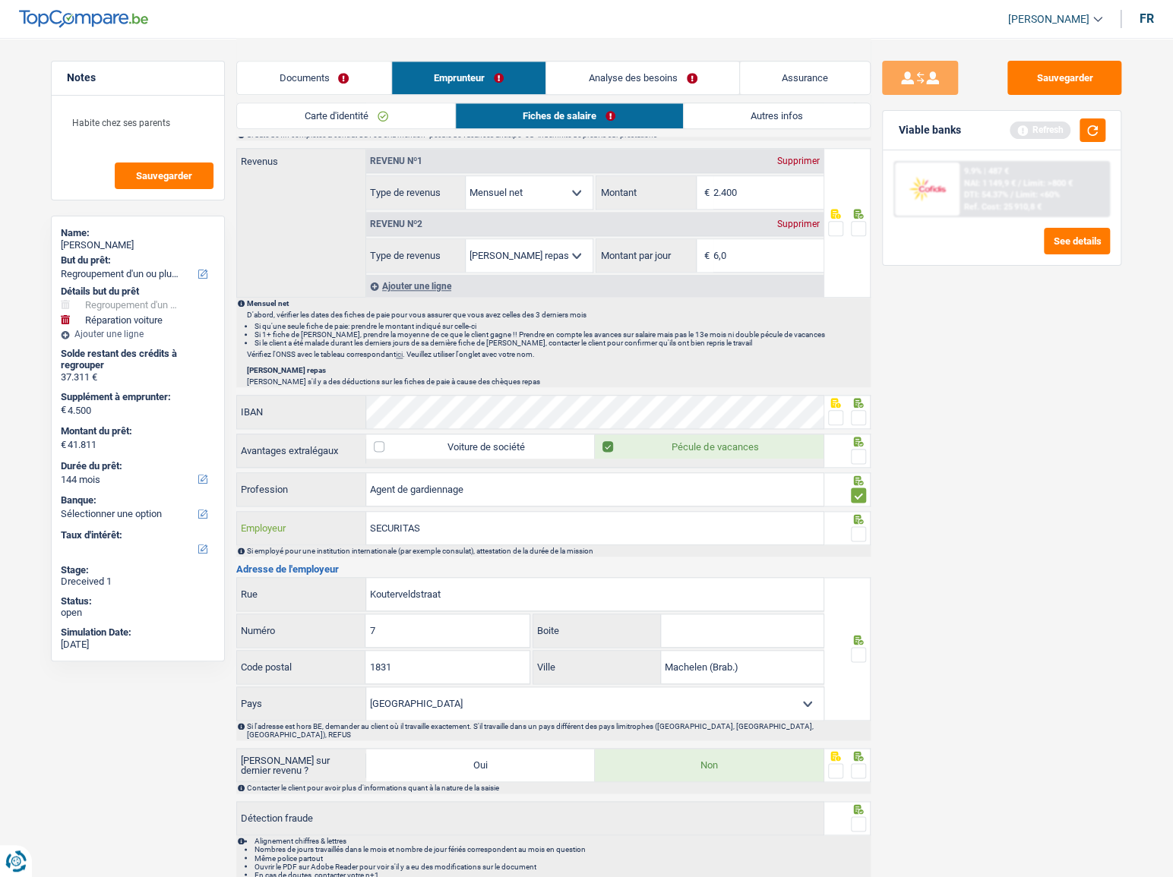
type input "SECURITAS"
click at [987, 534] on div "Sauvegarder Viable banks Refresh 9.9% | 487 € NAI: 1 149,9 € / Limit: >800 € DT…" at bounding box center [1001, 457] width 262 height 792
click at [859, 529] on span at bounding box center [858, 533] width 15 height 15
click at [0, 0] on input "radio" at bounding box center [0, 0] width 0 height 0
click at [856, 450] on span at bounding box center [858, 456] width 15 height 15
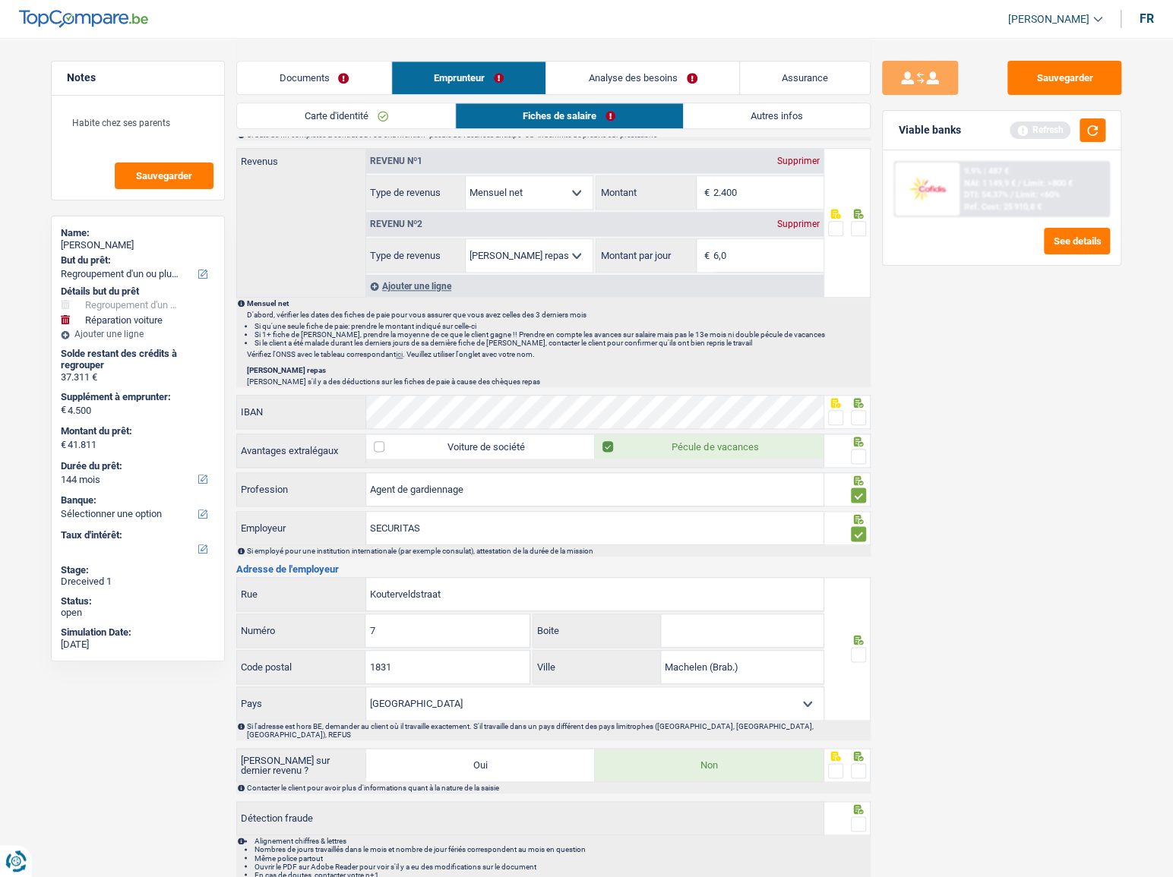
click at [0, 0] on input "radio" at bounding box center [0, 0] width 0 height 0
click at [862, 414] on span at bounding box center [858, 417] width 15 height 15
click at [0, 0] on input "radio" at bounding box center [0, 0] width 0 height 0
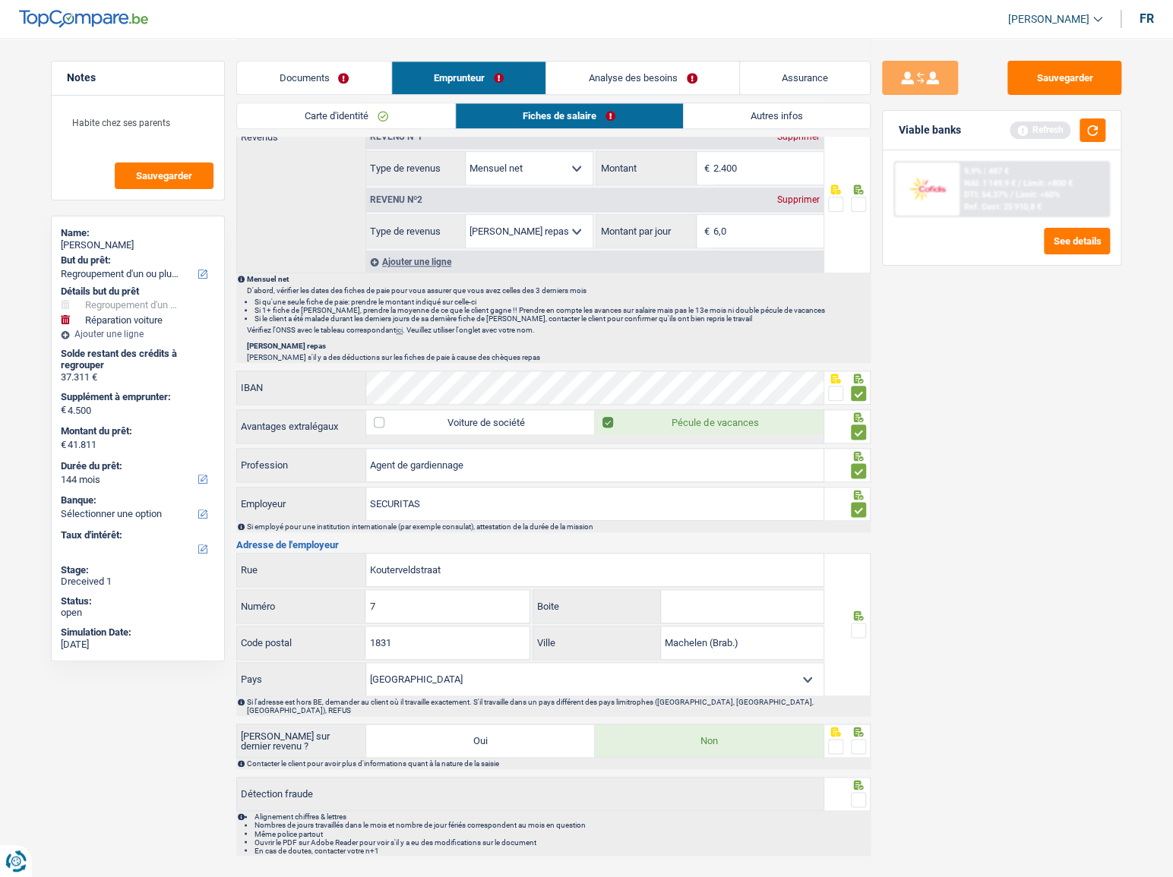
scroll to position [808, 0]
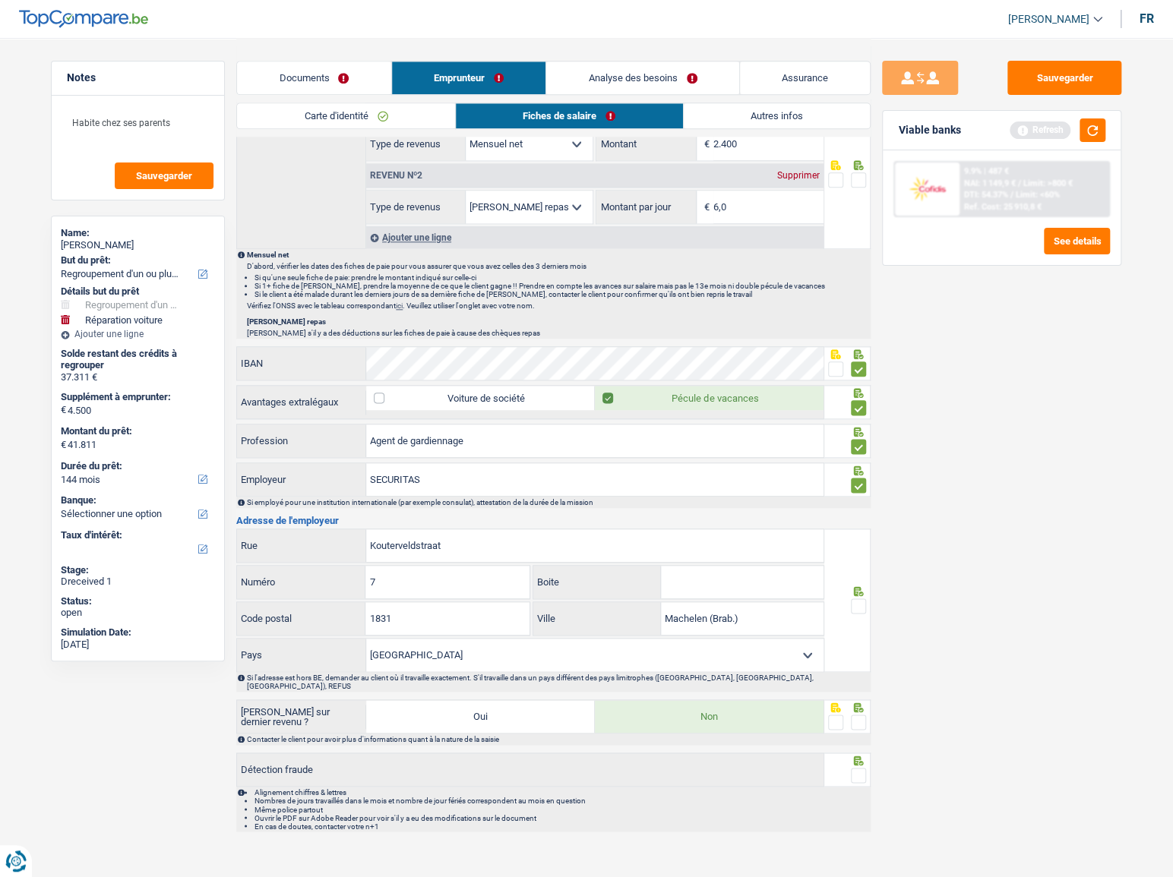
click at [862, 601] on span at bounding box center [858, 606] width 15 height 15
click at [0, 0] on input "radio" at bounding box center [0, 0] width 0 height 0
click at [703, 567] on input "Boite" at bounding box center [742, 582] width 163 height 33
click at [517, 567] on input "7" at bounding box center [446, 582] width 163 height 33
click at [757, 569] on input "Boite" at bounding box center [742, 582] width 163 height 33
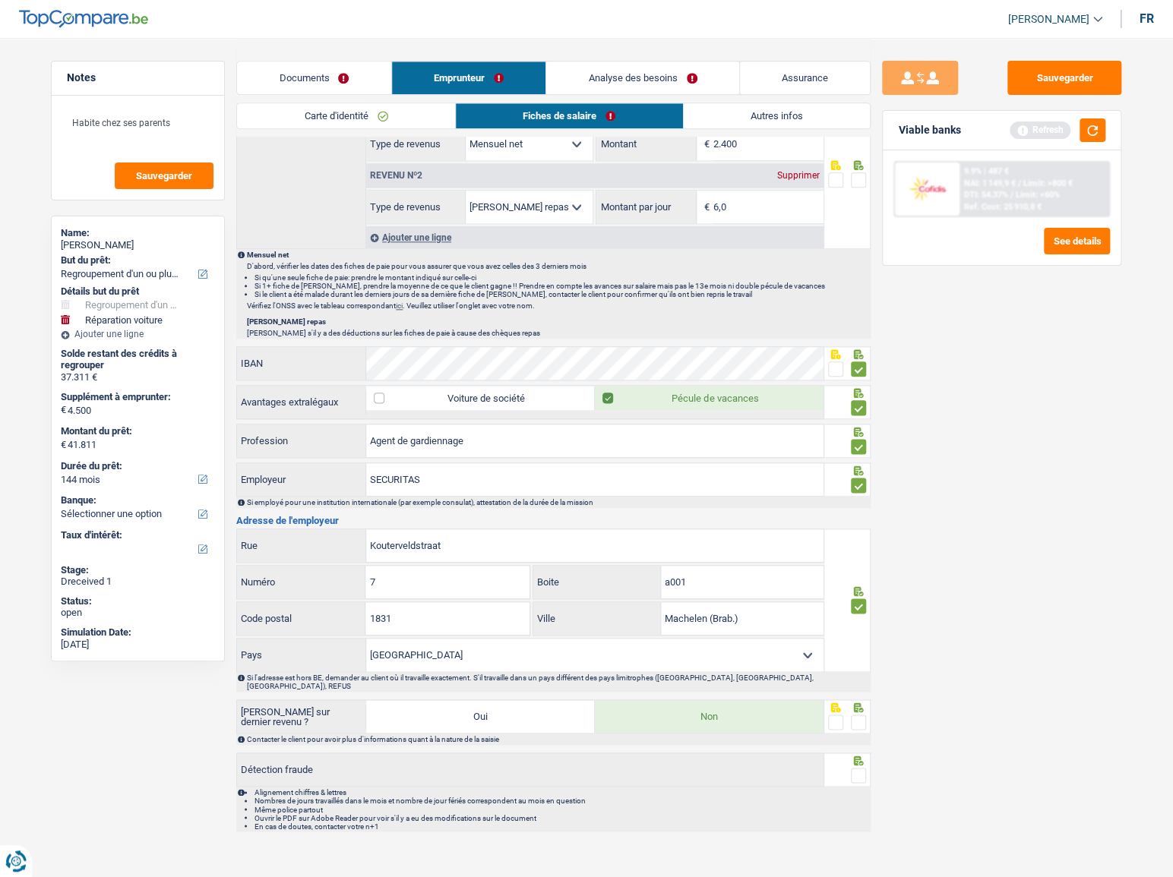
type input "a001"
drag, startPoint x: 751, startPoint y: 616, endPoint x: 719, endPoint y: 615, distance: 32.7
click at [581, 615] on div "Machelen (Brab.) Ville" at bounding box center [678, 618] width 290 height 33
paste input "DIEGEM"
type input "DIEGEM"
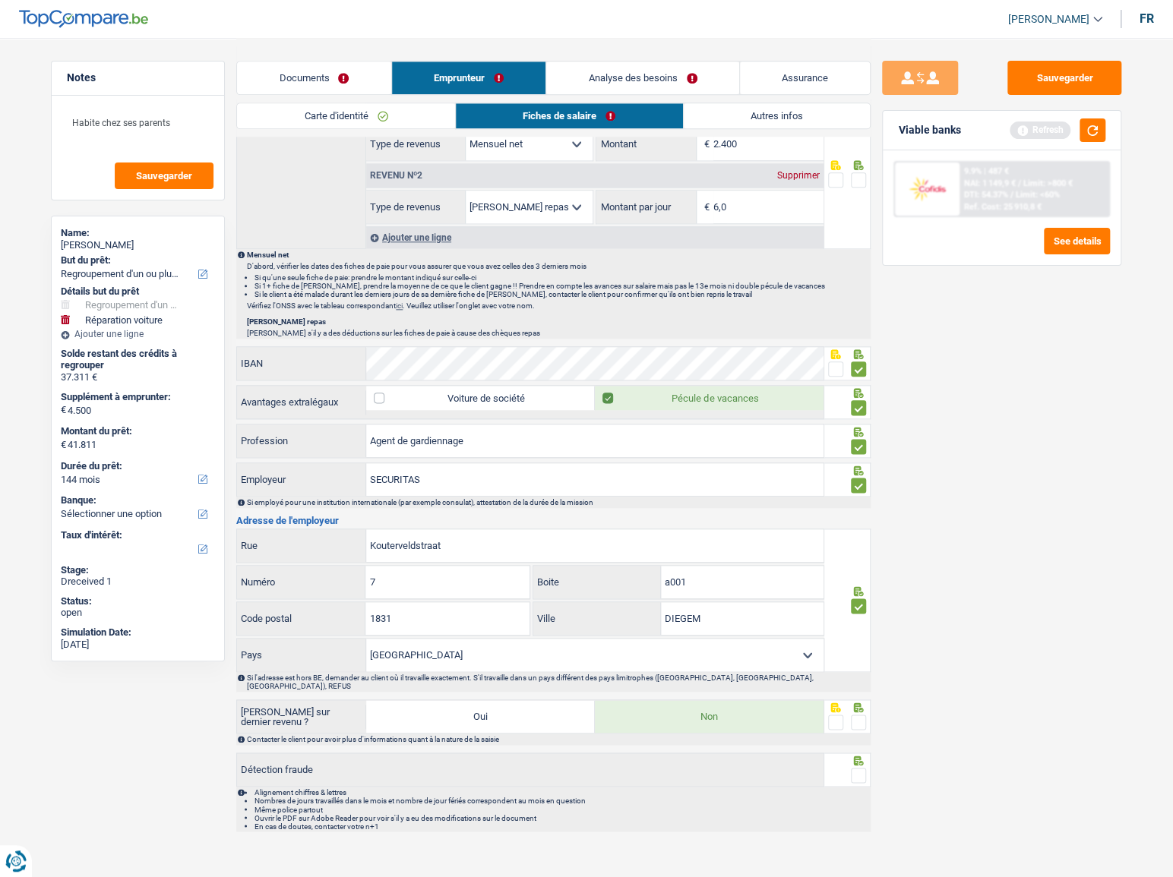
drag, startPoint x: 866, startPoint y: 705, endPoint x: 867, endPoint y: 744, distance: 39.5
click at [865, 715] on span at bounding box center [858, 722] width 15 height 15
click at [0, 0] on input "radio" at bounding box center [0, 0] width 0 height 0
click at [866, 753] on div at bounding box center [847, 770] width 47 height 34
click at [864, 768] on span at bounding box center [858, 775] width 15 height 15
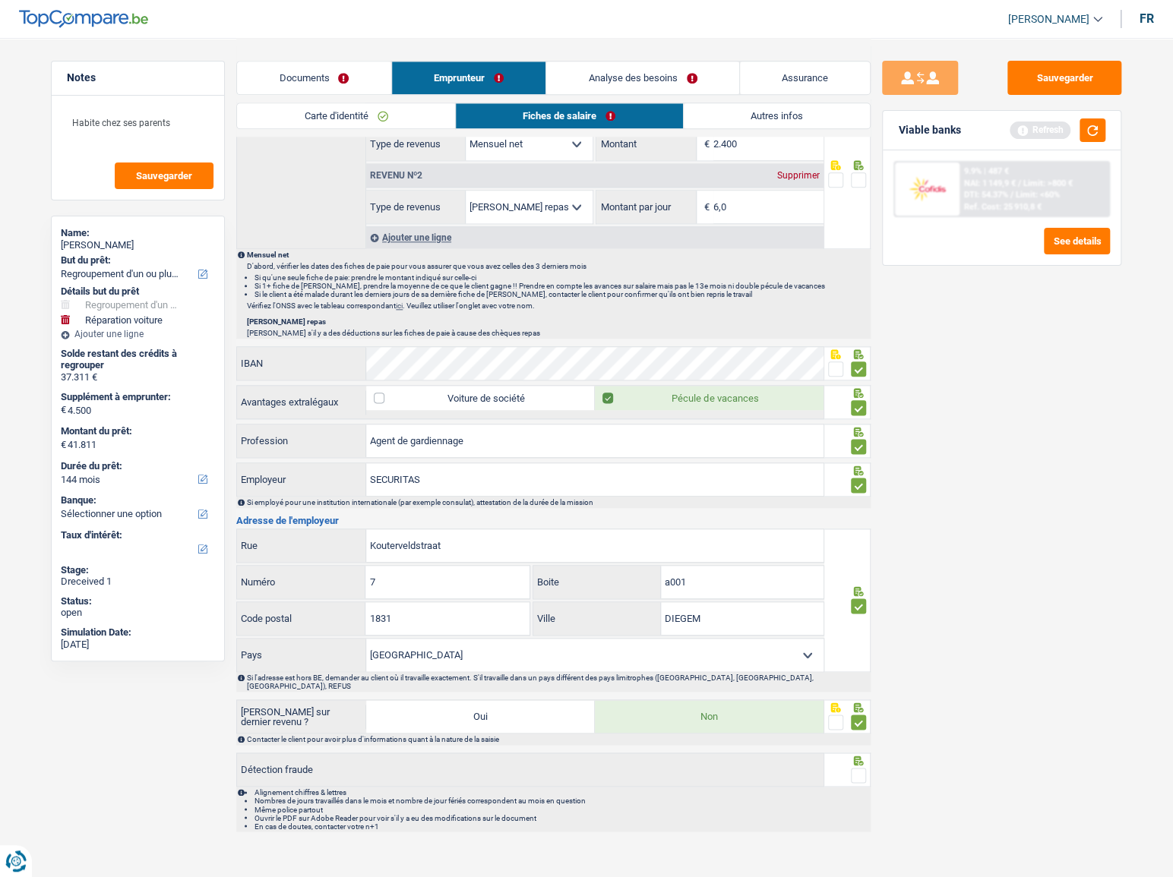
click at [0, 0] on input "radio" at bounding box center [0, 0] width 0 height 0
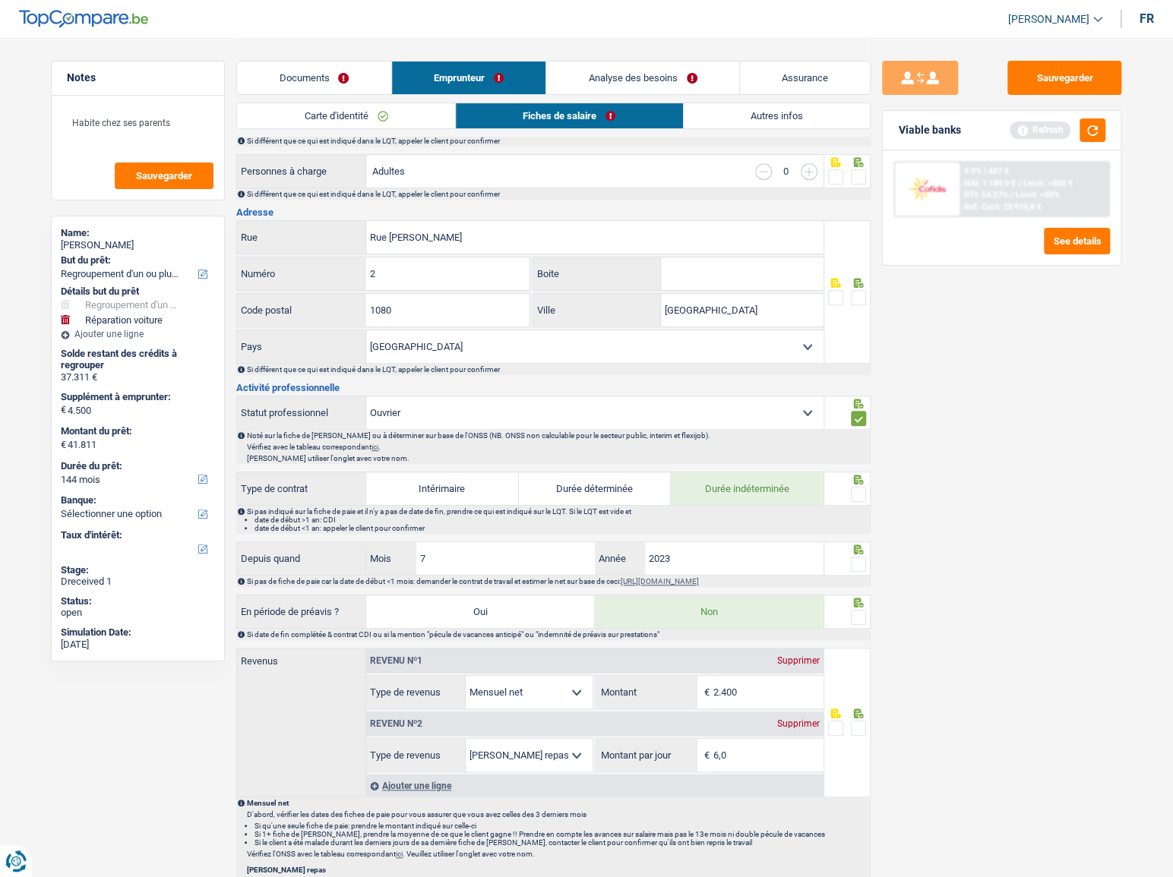
scroll to position [256, 0]
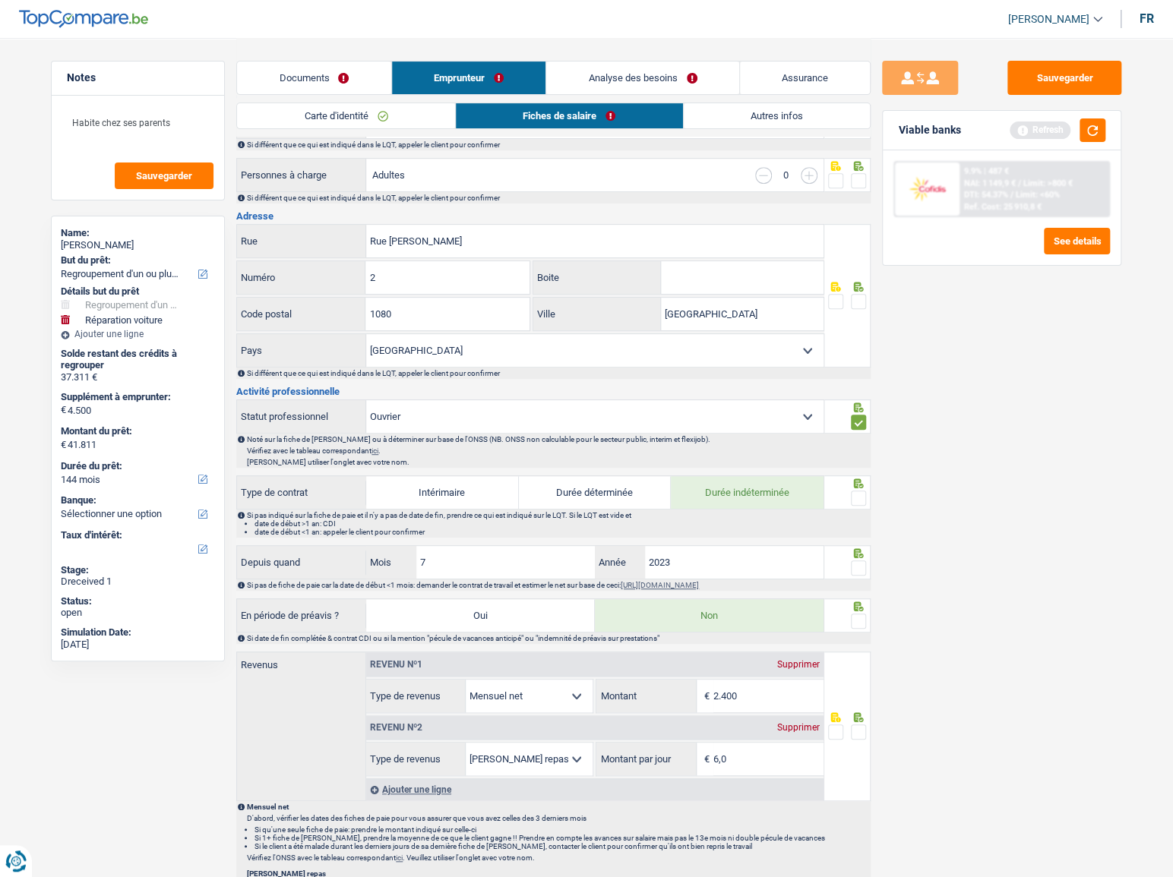
click at [858, 615] on span at bounding box center [858, 621] width 15 height 15
click at [0, 0] on input "radio" at bounding box center [0, 0] width 0 height 0
click at [857, 570] on span at bounding box center [858, 568] width 15 height 15
click at [0, 0] on input "radio" at bounding box center [0, 0] width 0 height 0
click at [693, 570] on input "2023" at bounding box center [734, 562] width 179 height 33
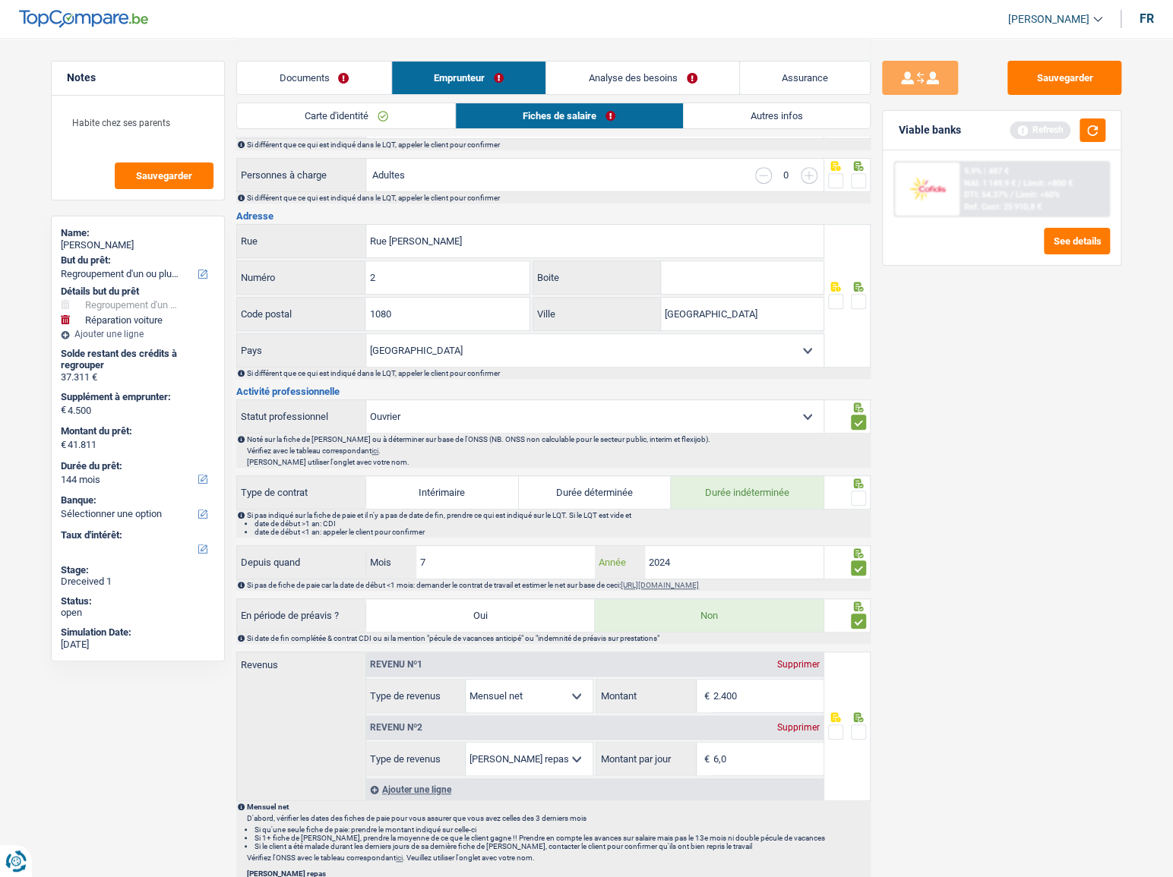
type input "2024"
click at [430, 554] on input "7" at bounding box center [505, 562] width 179 height 33
drag, startPoint x: 433, startPoint y: 556, endPoint x: 235, endPoint y: 561, distance: 198.3
click at [235, 561] on div "Notes Habite chez ses parents Sauvegarder Name: [PERSON_NAME] But du prêt: Conf…" at bounding box center [586, 606] width 1094 height 1648
type input "1"
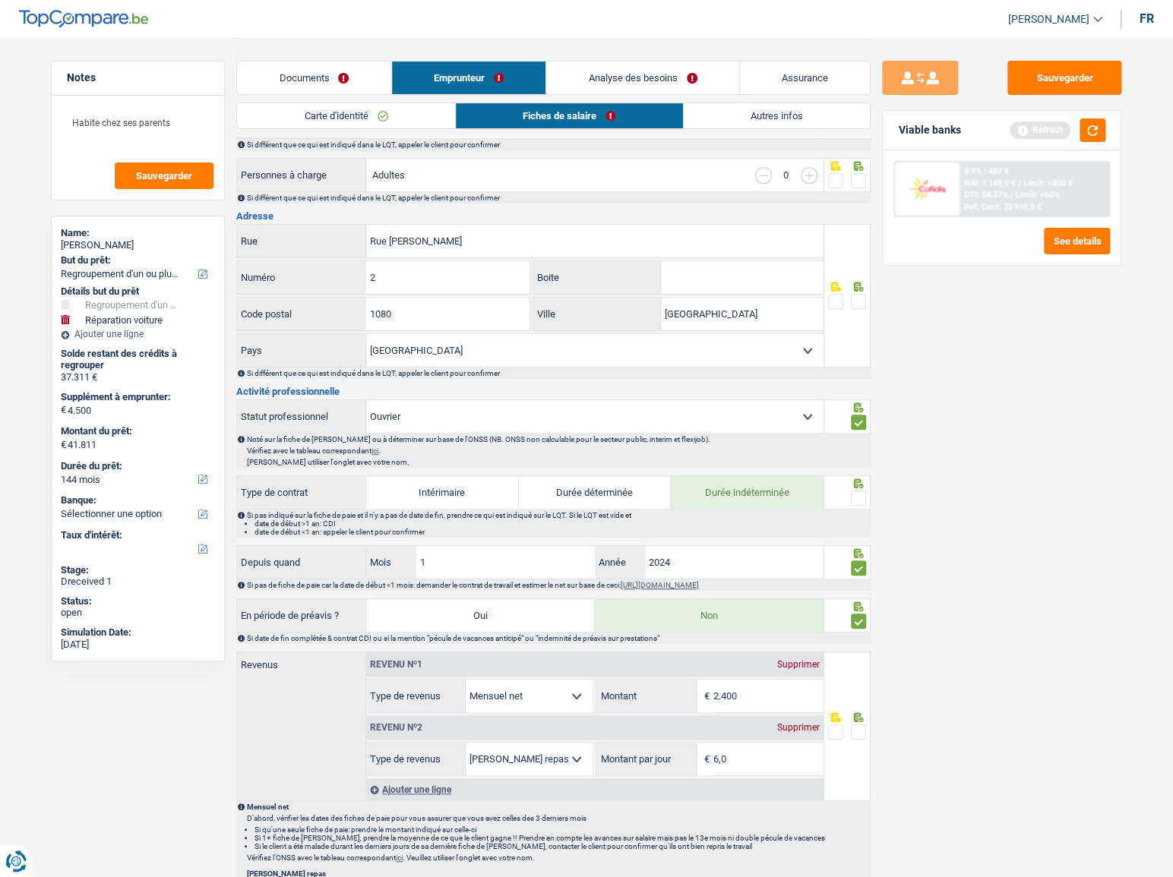
click at [850, 494] on fieldset at bounding box center [847, 498] width 39 height 19
drag, startPoint x: 1060, startPoint y: 81, endPoint x: 814, endPoint y: 153, distance: 255.7
click at [1057, 84] on button "Sauvegarder" at bounding box center [1064, 78] width 114 height 34
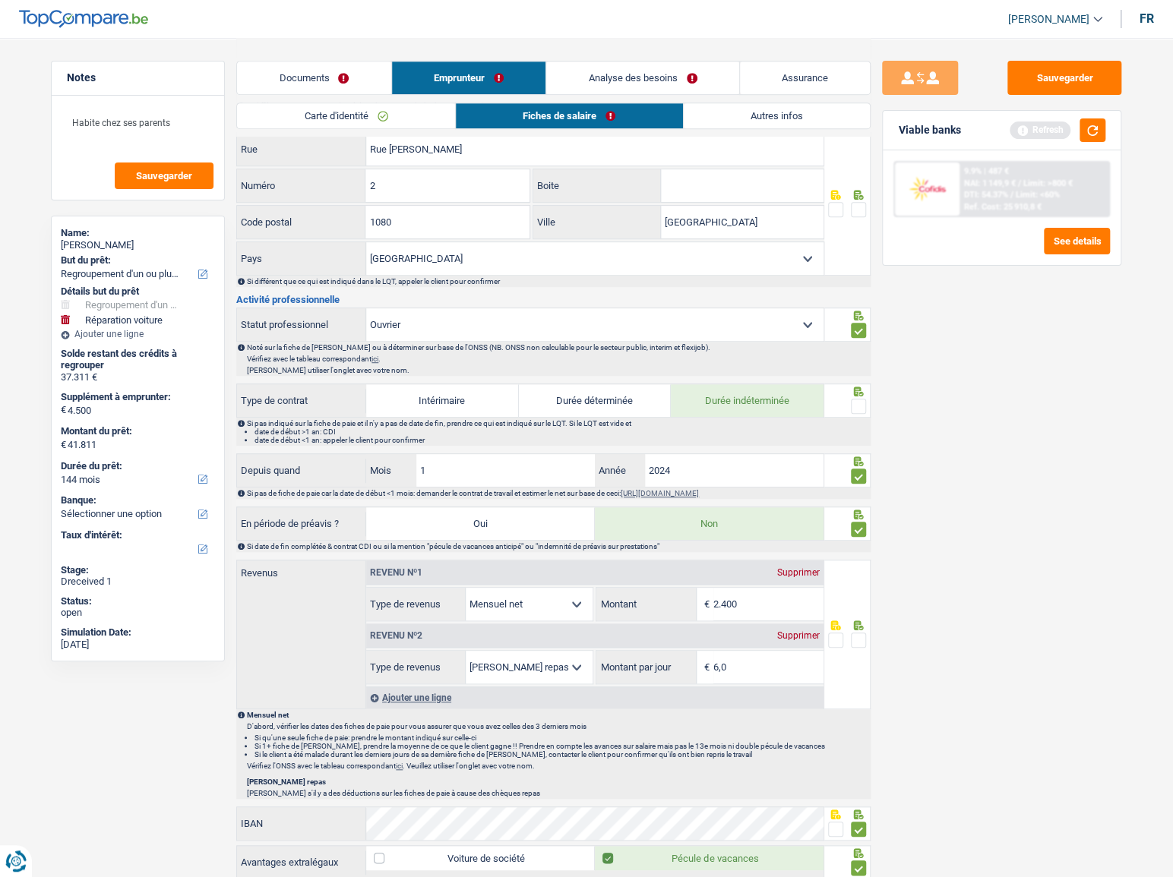
scroll to position [463, 0]
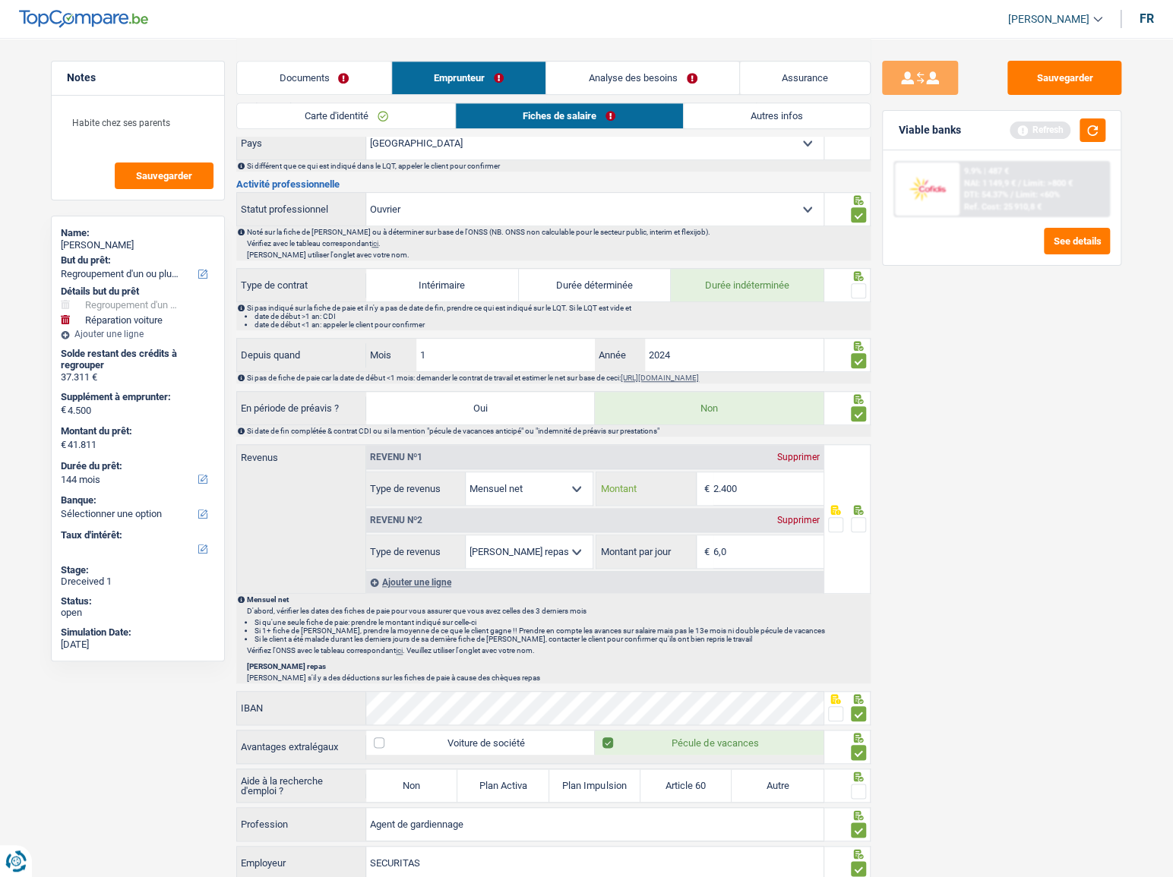
drag, startPoint x: 767, startPoint y: 482, endPoint x: 551, endPoint y: 479, distance: 216.5
click at [551, 479] on div "Allocation d'handicap Allocations chômage Allocations familiales Chèques repas …" at bounding box center [594, 489] width 457 height 34
type input "2.673"
click at [858, 526] on span at bounding box center [858, 524] width 15 height 15
click at [0, 0] on input "radio" at bounding box center [0, 0] width 0 height 0
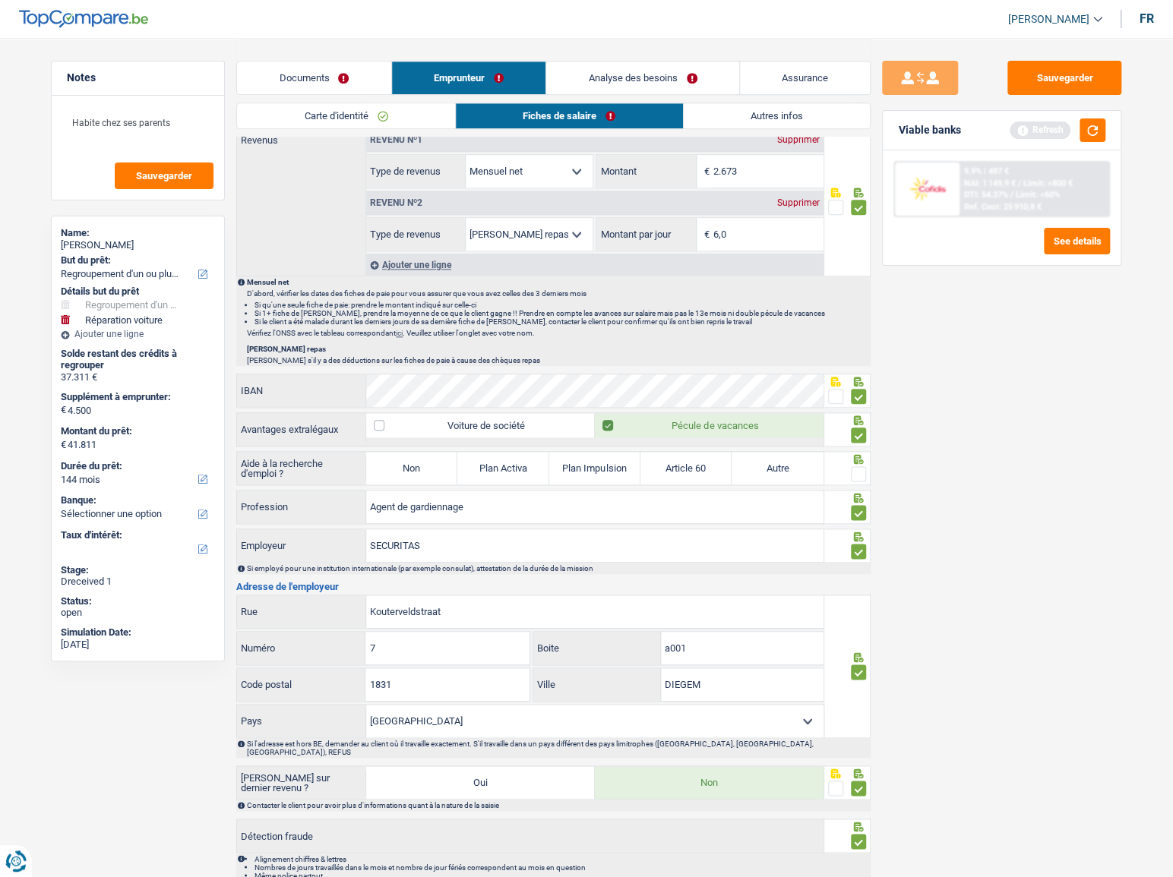
scroll to position [847, 0]
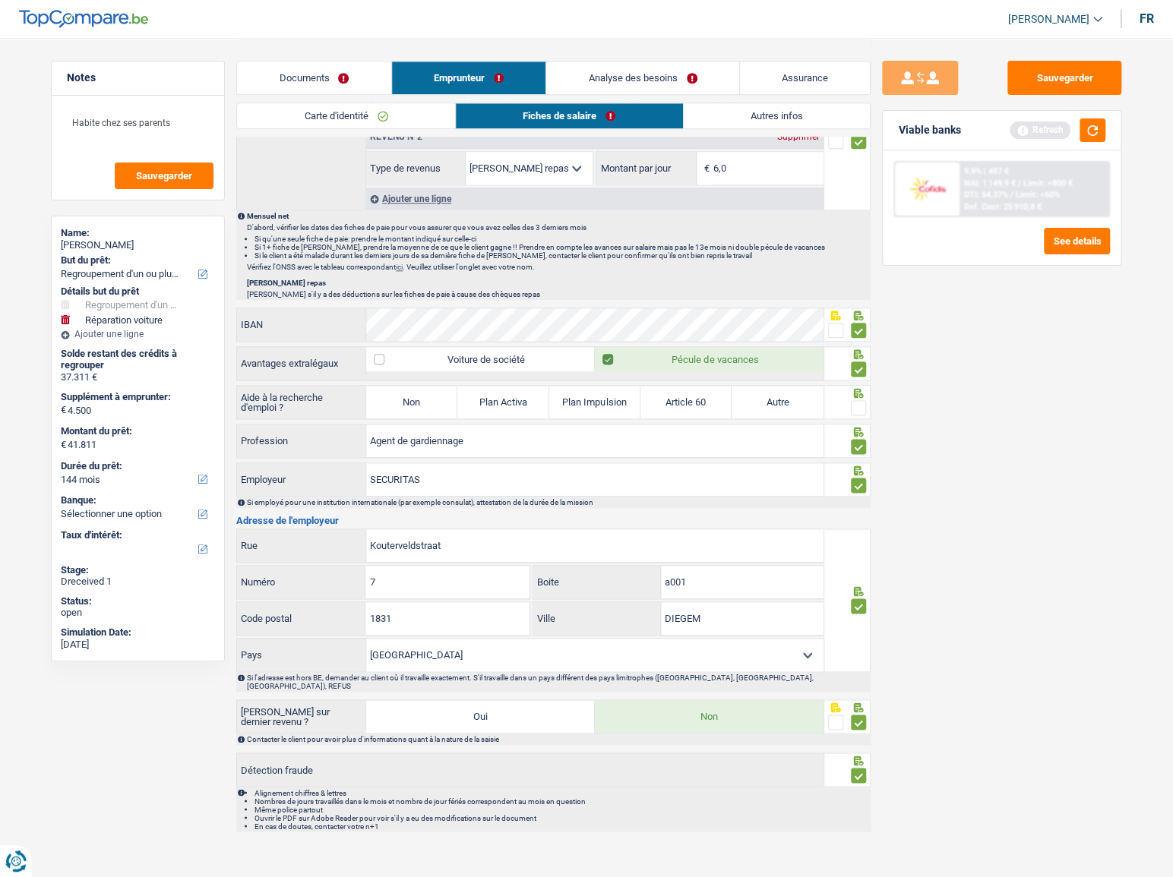
click at [418, 403] on label "Non" at bounding box center [411, 402] width 91 height 33
click at [418, 403] on input "Non" at bounding box center [411, 402] width 91 height 33
radio input "true"
click at [858, 399] on div at bounding box center [858, 408] width 15 height 19
click at [854, 403] on span at bounding box center [858, 407] width 15 height 15
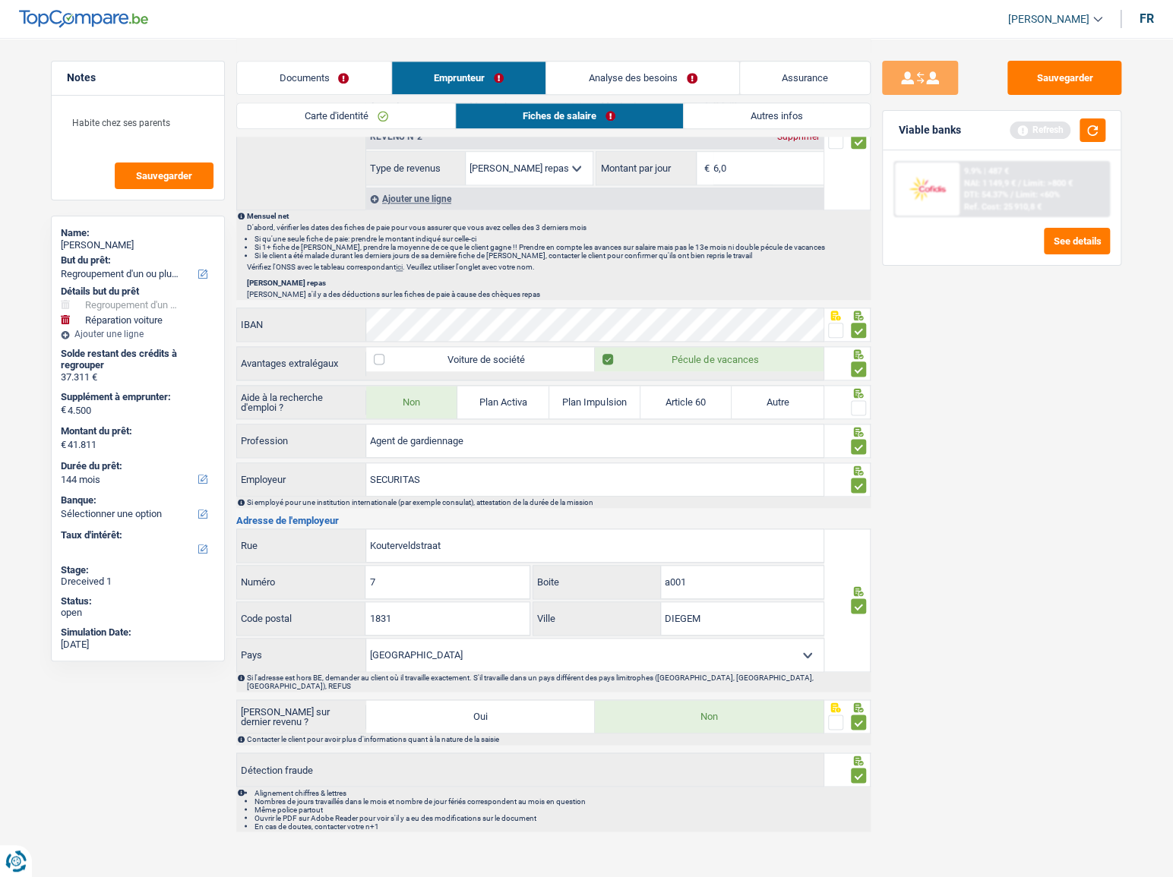
click at [0, 0] on input "radio" at bounding box center [0, 0] width 0 height 0
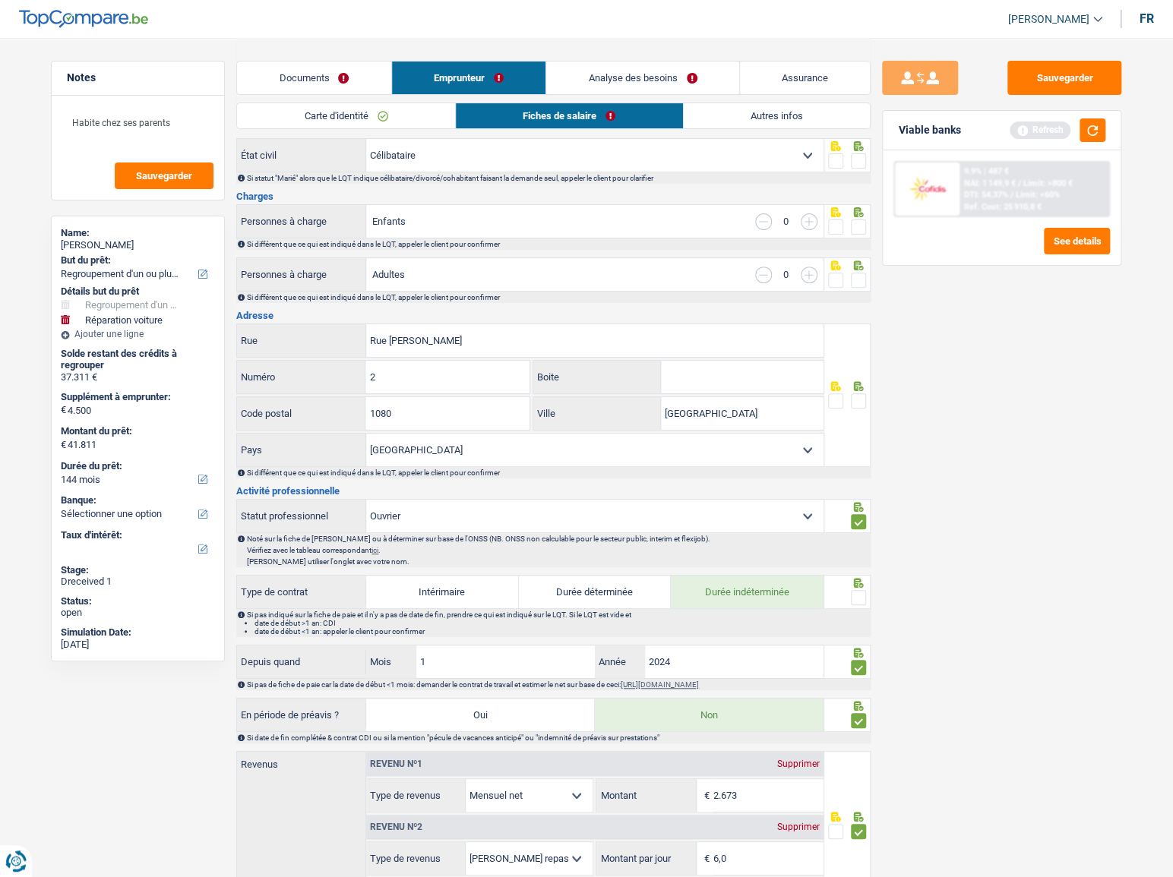
scroll to position [0, 0]
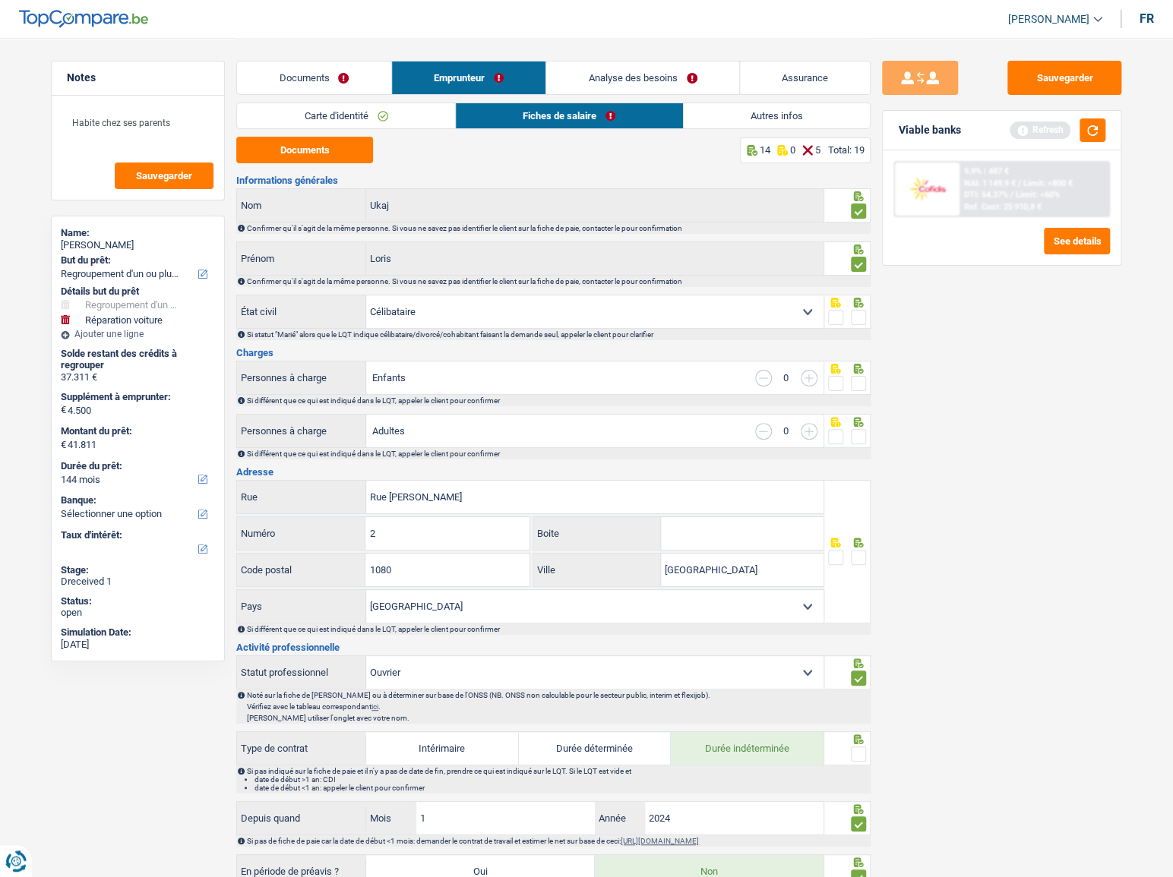
click at [853, 548] on div at bounding box center [858, 557] width 15 height 19
click at [858, 550] on span at bounding box center [858, 557] width 15 height 15
click at [0, 0] on input "radio" at bounding box center [0, 0] width 0 height 0
click at [750, 529] on input "Boite" at bounding box center [742, 533] width 163 height 33
type input "0002"
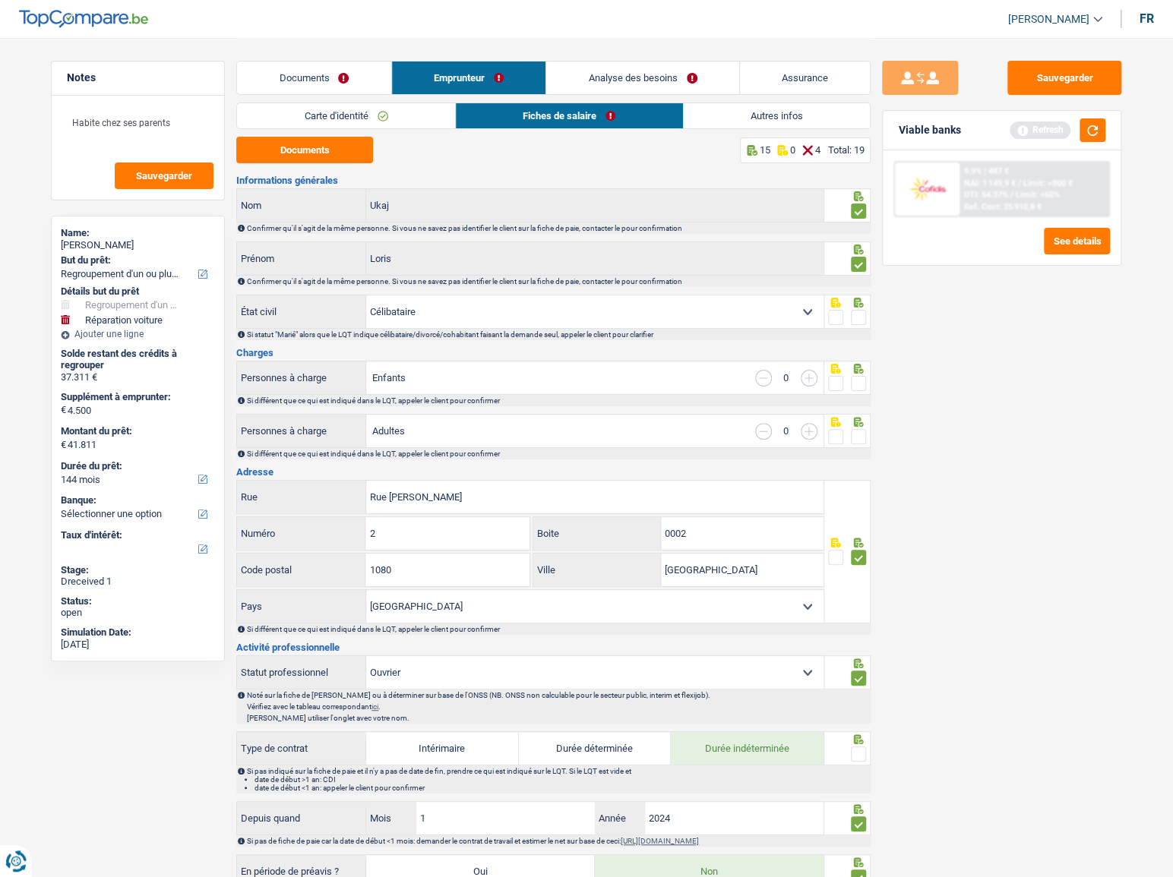
click at [855, 432] on span at bounding box center [858, 436] width 15 height 15
click at [0, 0] on input "radio" at bounding box center [0, 0] width 0 height 0
click at [859, 390] on div at bounding box center [858, 383] width 15 height 19
drag, startPoint x: 859, startPoint y: 384, endPoint x: 869, endPoint y: 314, distance: 71.3
click at [860, 381] on span at bounding box center [858, 383] width 15 height 15
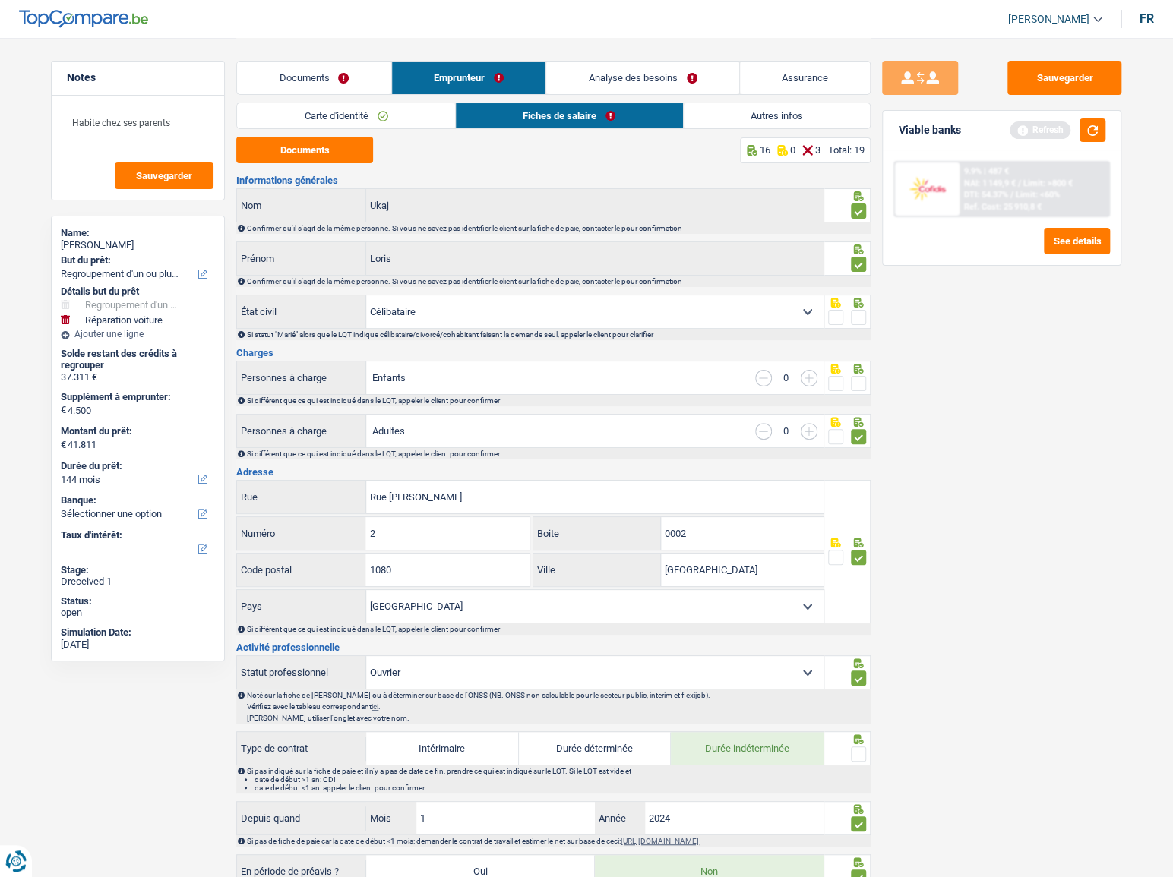
click at [0, 0] on input "radio" at bounding box center [0, 0] width 0 height 0
click at [869, 311] on div at bounding box center [847, 312] width 47 height 34
click at [866, 316] on span at bounding box center [858, 317] width 15 height 15
click at [0, 0] on input "radio" at bounding box center [0, 0] width 0 height 0
click at [1057, 85] on button "Sauvegarder" at bounding box center [1064, 78] width 114 height 34
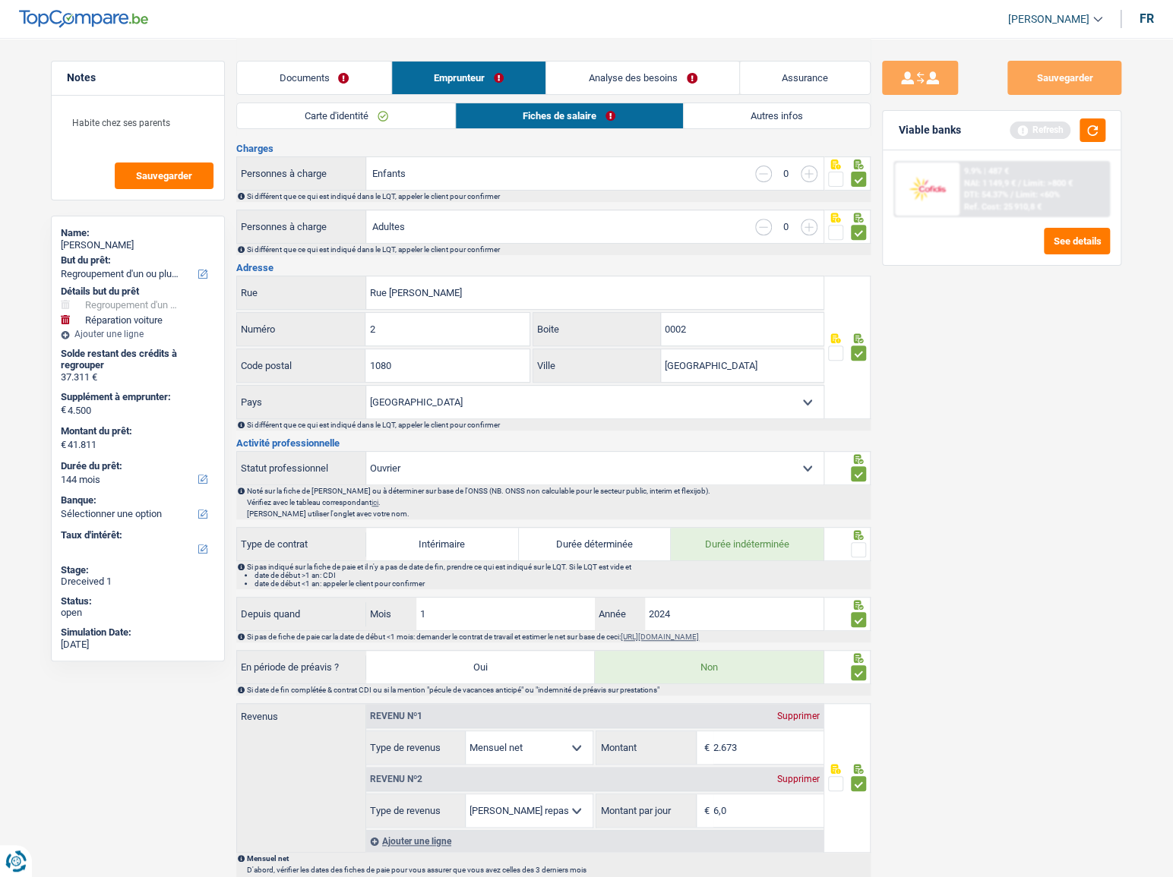
scroll to position [414, 0]
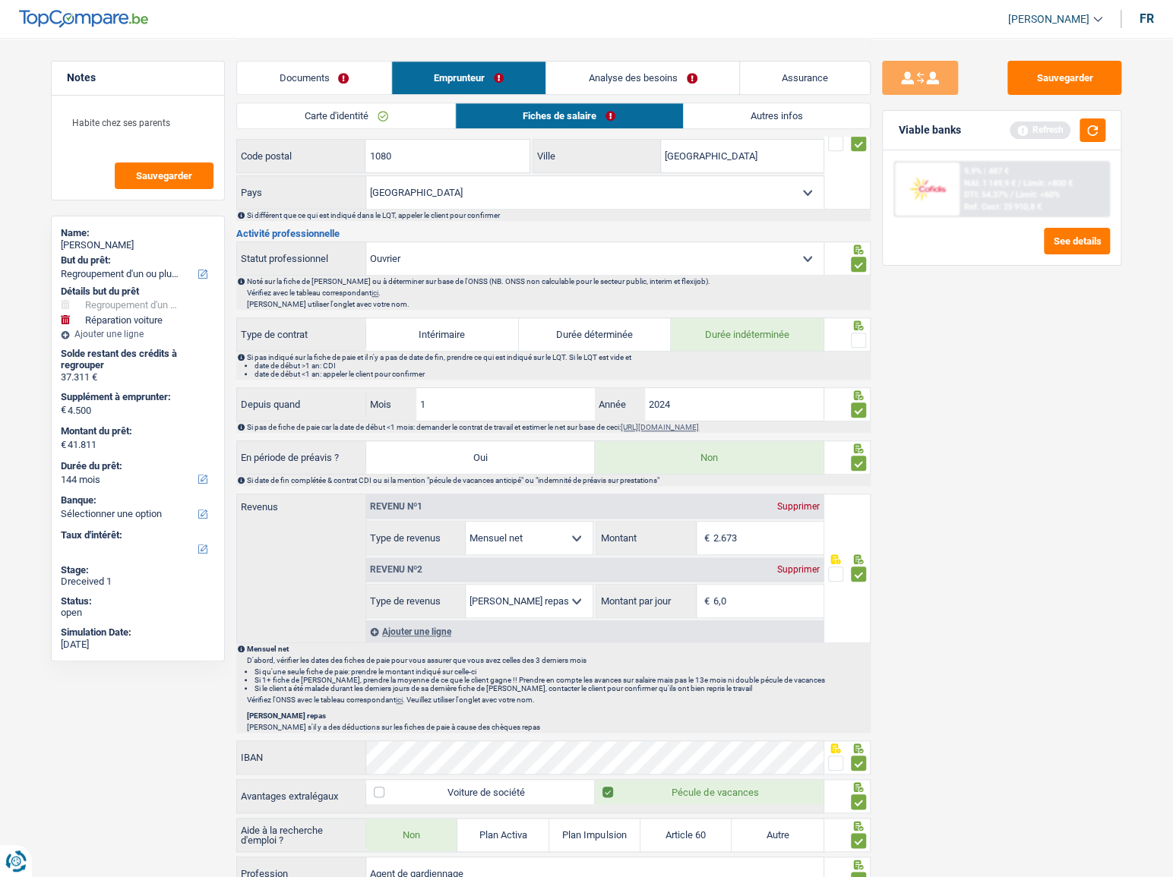
drag, startPoint x: 845, startPoint y: 329, endPoint x: 855, endPoint y: 333, distance: 9.9
click at [848, 331] on fieldset at bounding box center [847, 340] width 39 height 19
click at [855, 333] on span at bounding box center [858, 340] width 15 height 15
click at [0, 0] on input "radio" at bounding box center [0, 0] width 0 height 0
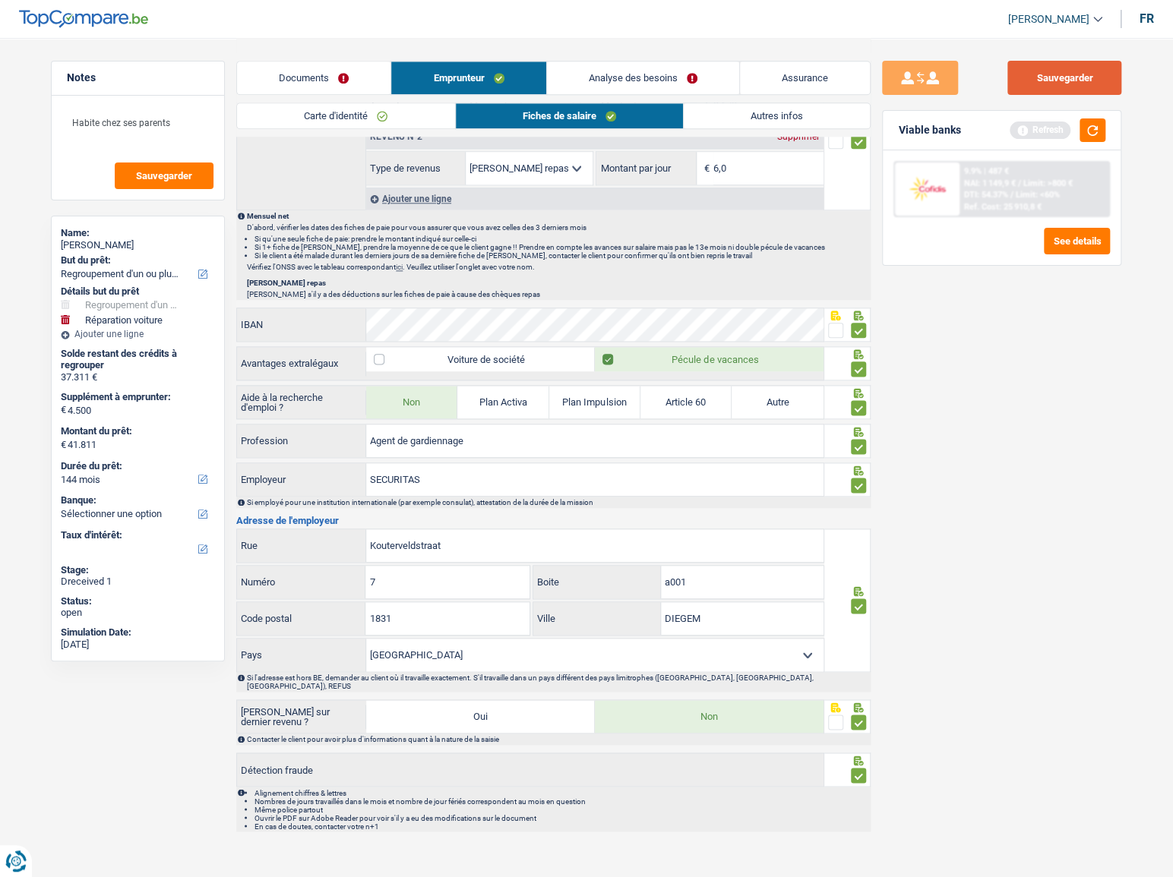
click at [1078, 74] on button "Sauvegarder" at bounding box center [1064, 78] width 114 height 34
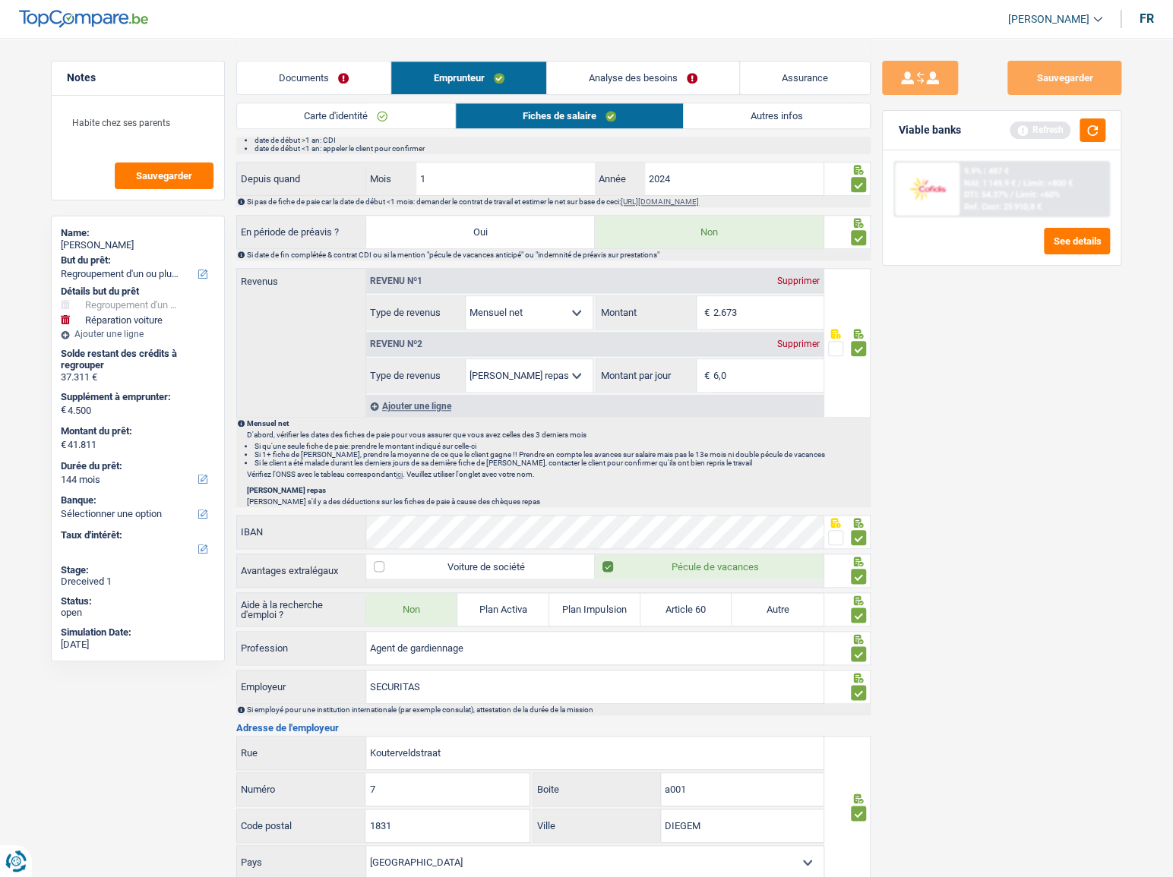
click at [770, 112] on link "Autres infos" at bounding box center [777, 115] width 186 height 25
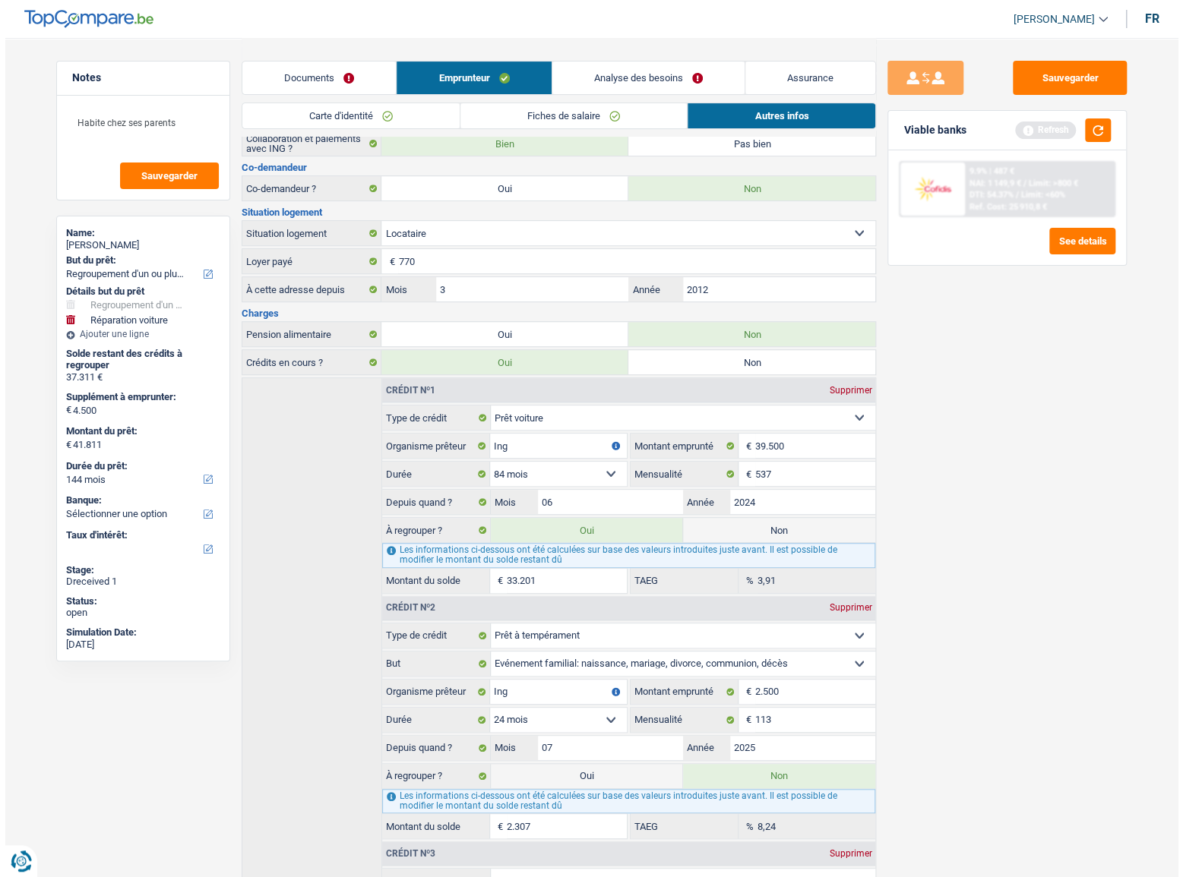
scroll to position [0, 0]
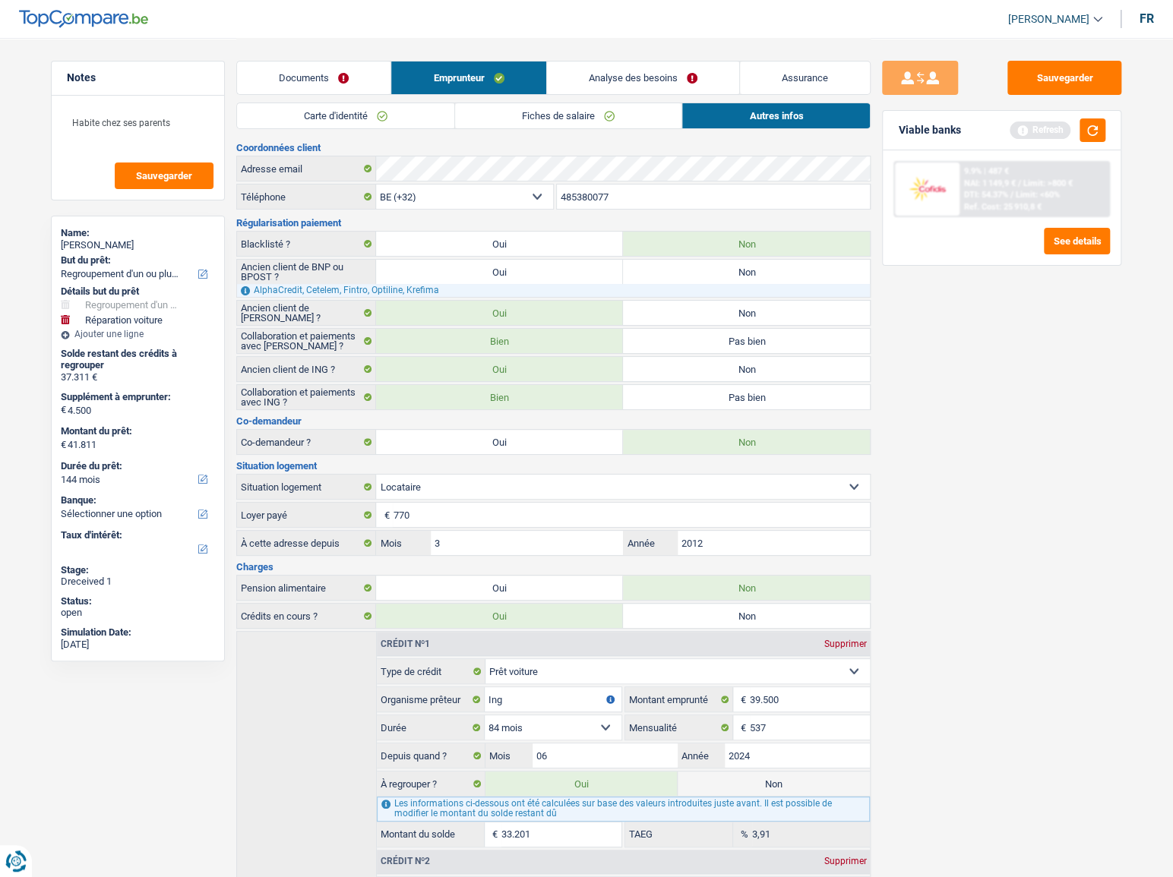
click at [645, 69] on link "Analyse des besoins" at bounding box center [643, 78] width 192 height 33
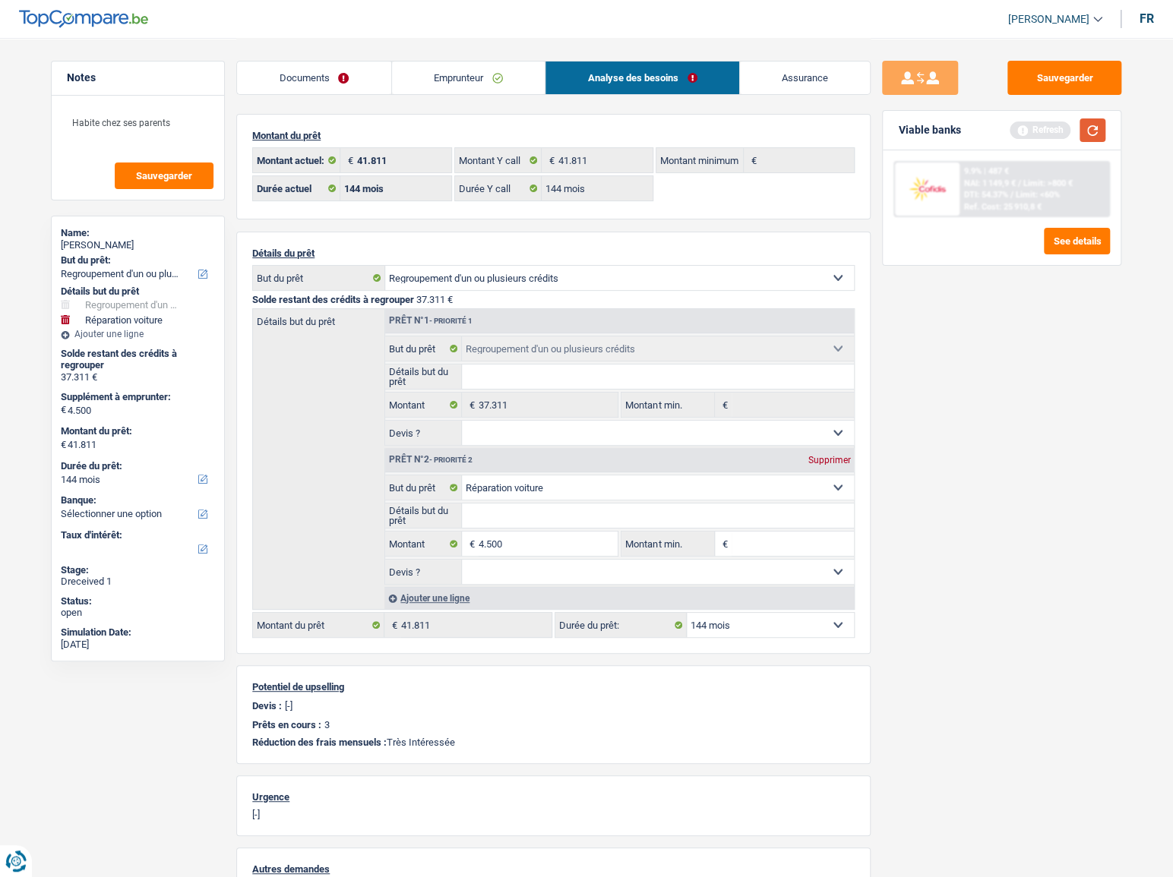
click at [1094, 131] on button "button" at bounding box center [1092, 130] width 26 height 24
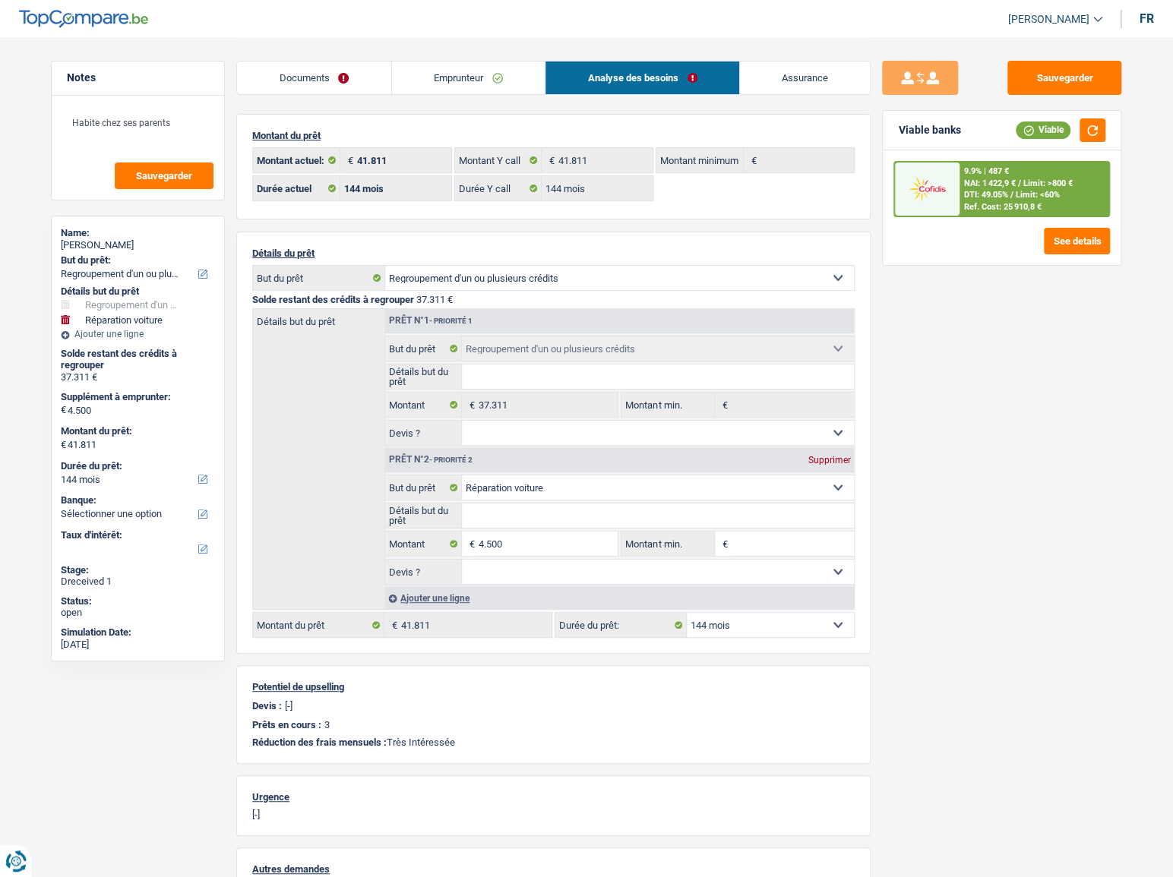
click at [993, 190] on span "DTI: 49.05%" at bounding box center [986, 195] width 44 height 10
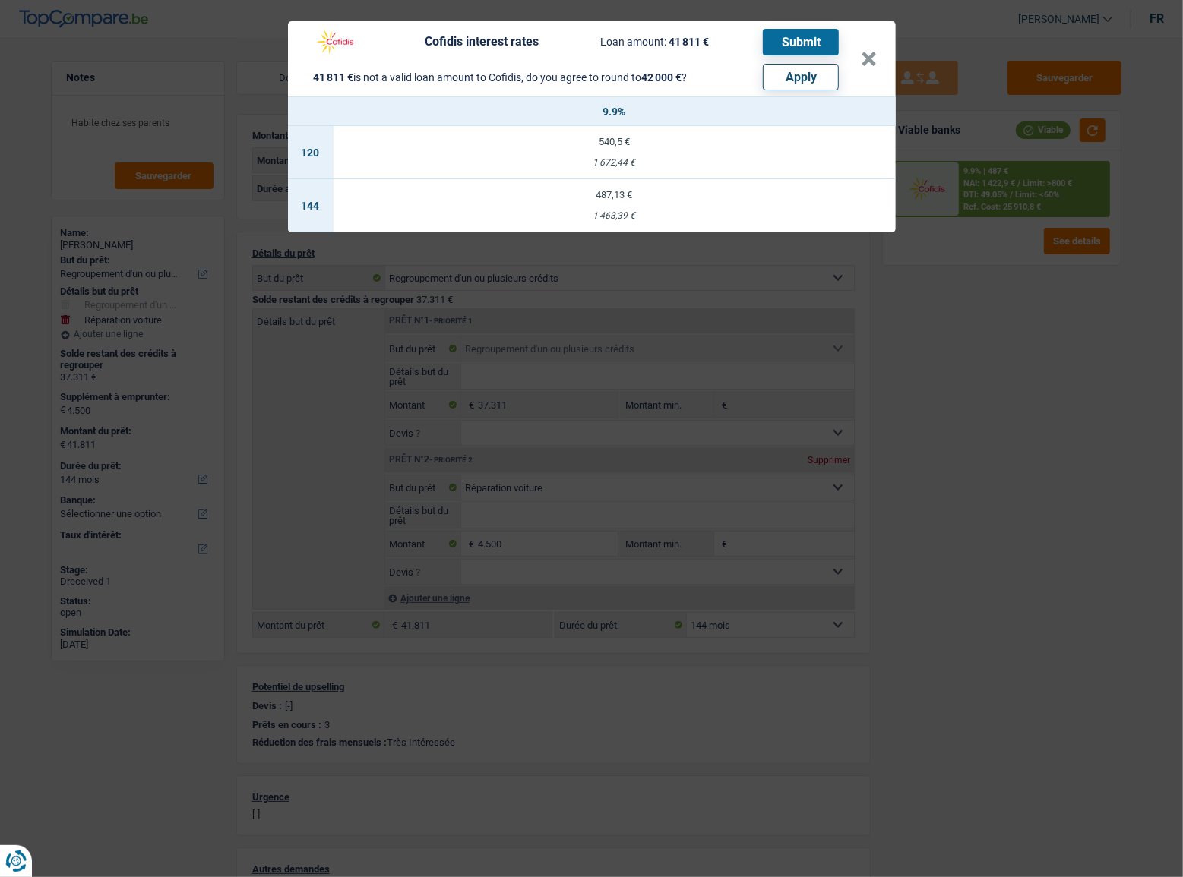
click at [788, 71] on button "Apply" at bounding box center [801, 77] width 76 height 27
type input "4.689"
type input "42.000"
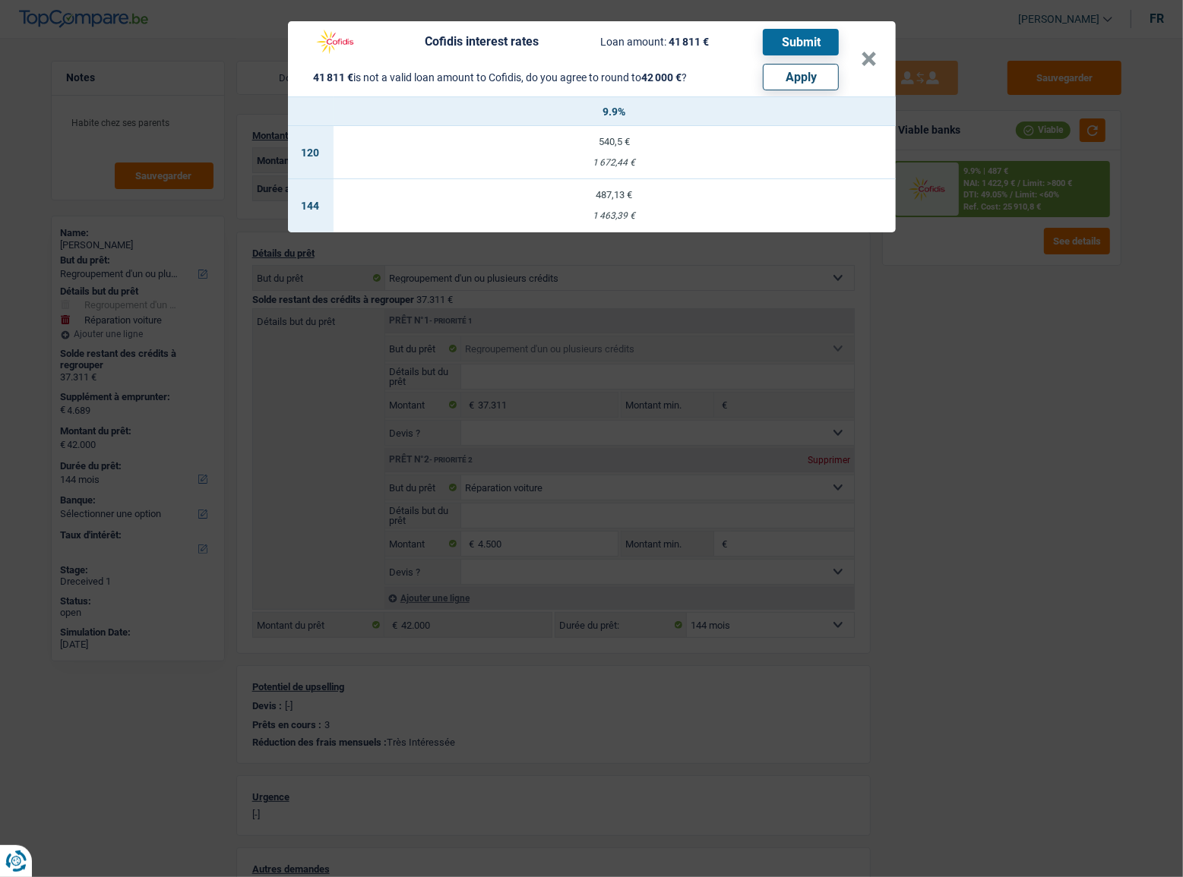
select select "other"
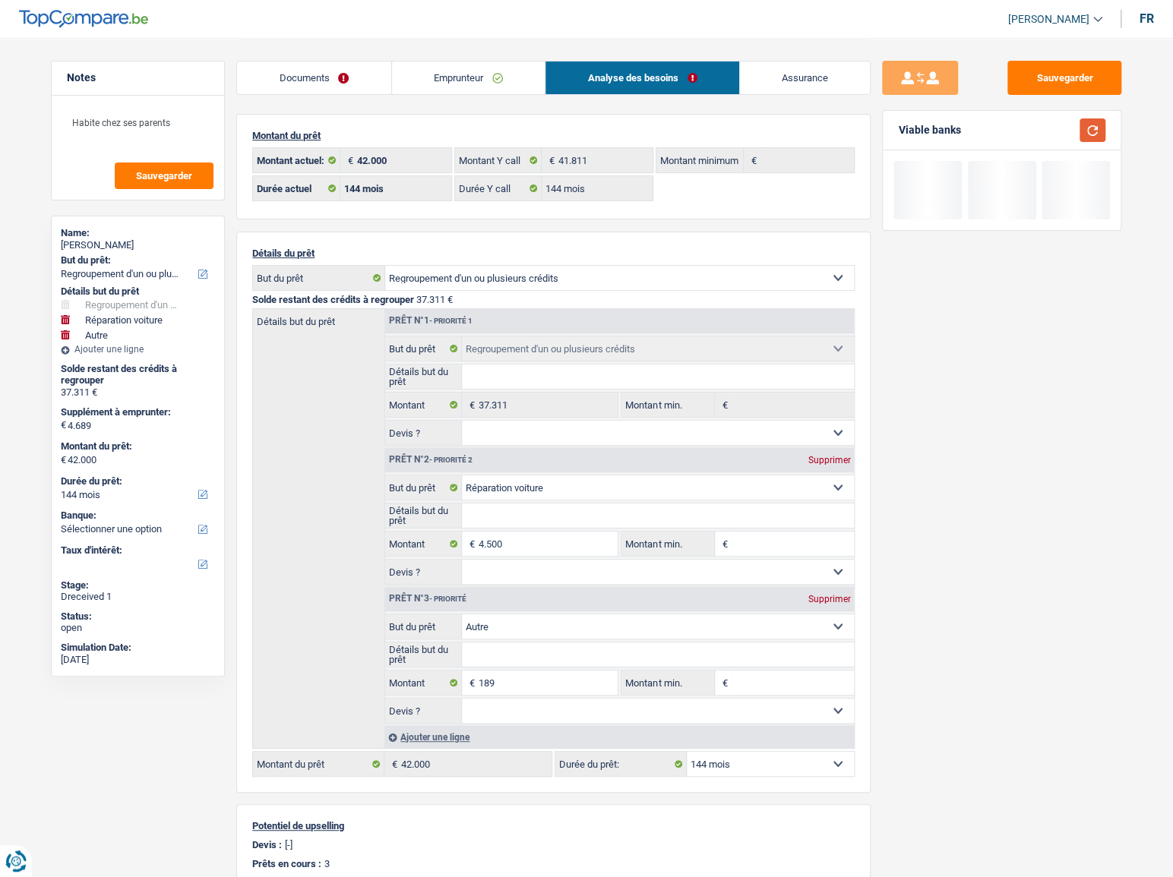
click at [1092, 129] on button "button" at bounding box center [1092, 130] width 26 height 24
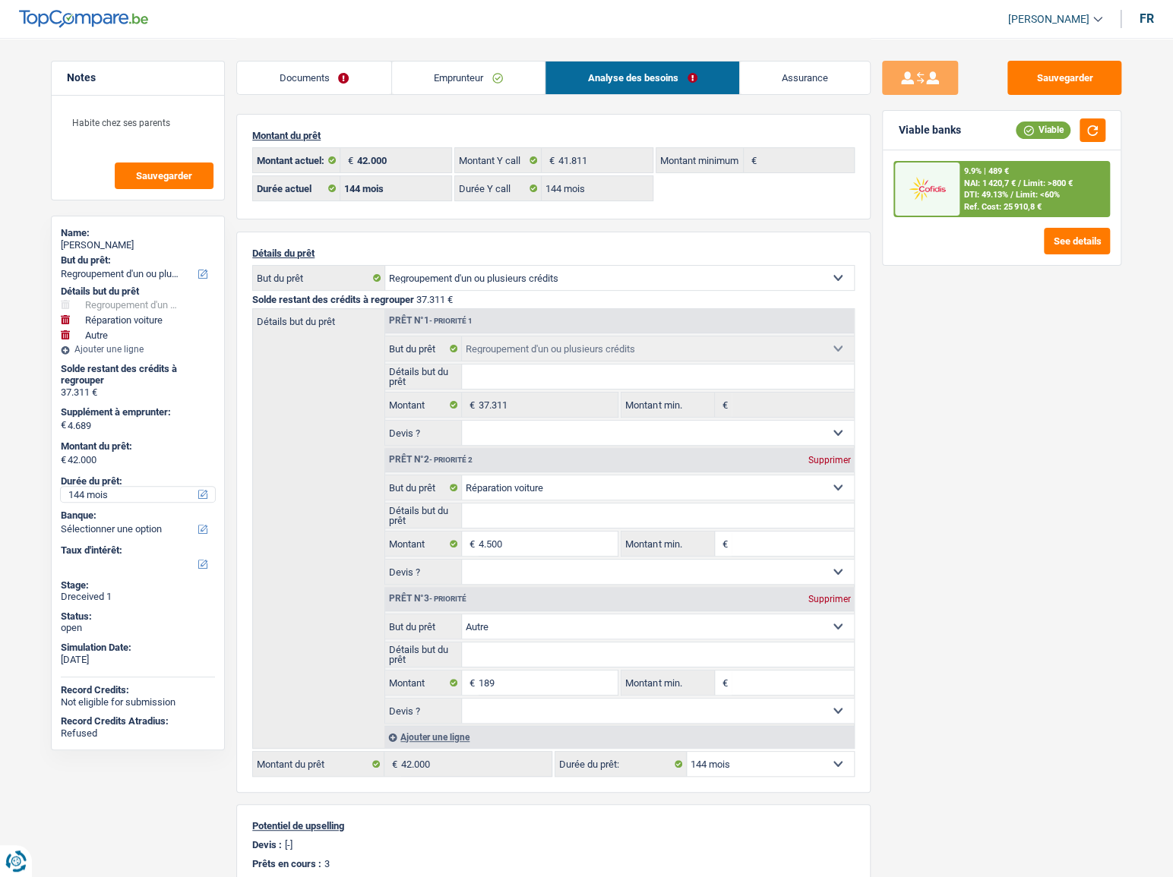
click at [131, 488] on select "12 mois 18 mois 24 mois 30 mois 36 mois 42 mois 48 mois 60 mois 72 mois 84 mois…" at bounding box center [138, 494] width 154 height 15
select select "120"
click at [61, 487] on select "12 mois 18 mois 24 mois 30 mois 36 mois 42 mois 48 mois 60 mois 72 mois 84 mois…" at bounding box center [138, 494] width 154 height 15
select select "120"
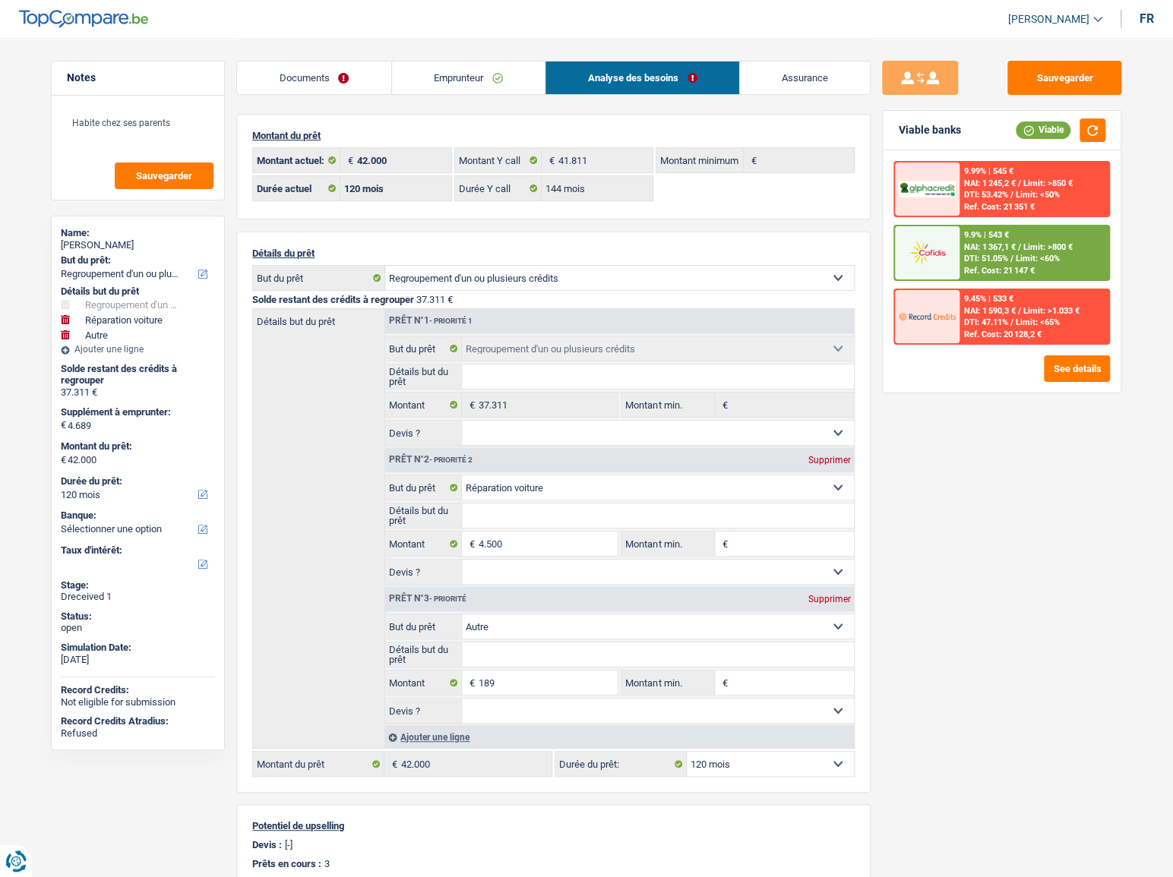
click at [1074, 353] on div "9.99% | 545 € NAI: 1 245,2 € / Limit: >850 € DTI: 53.42% / Limit: <50% Ref. Cos…" at bounding box center [1002, 271] width 238 height 242
click at [1069, 372] on button "See details" at bounding box center [1077, 368] width 66 height 27
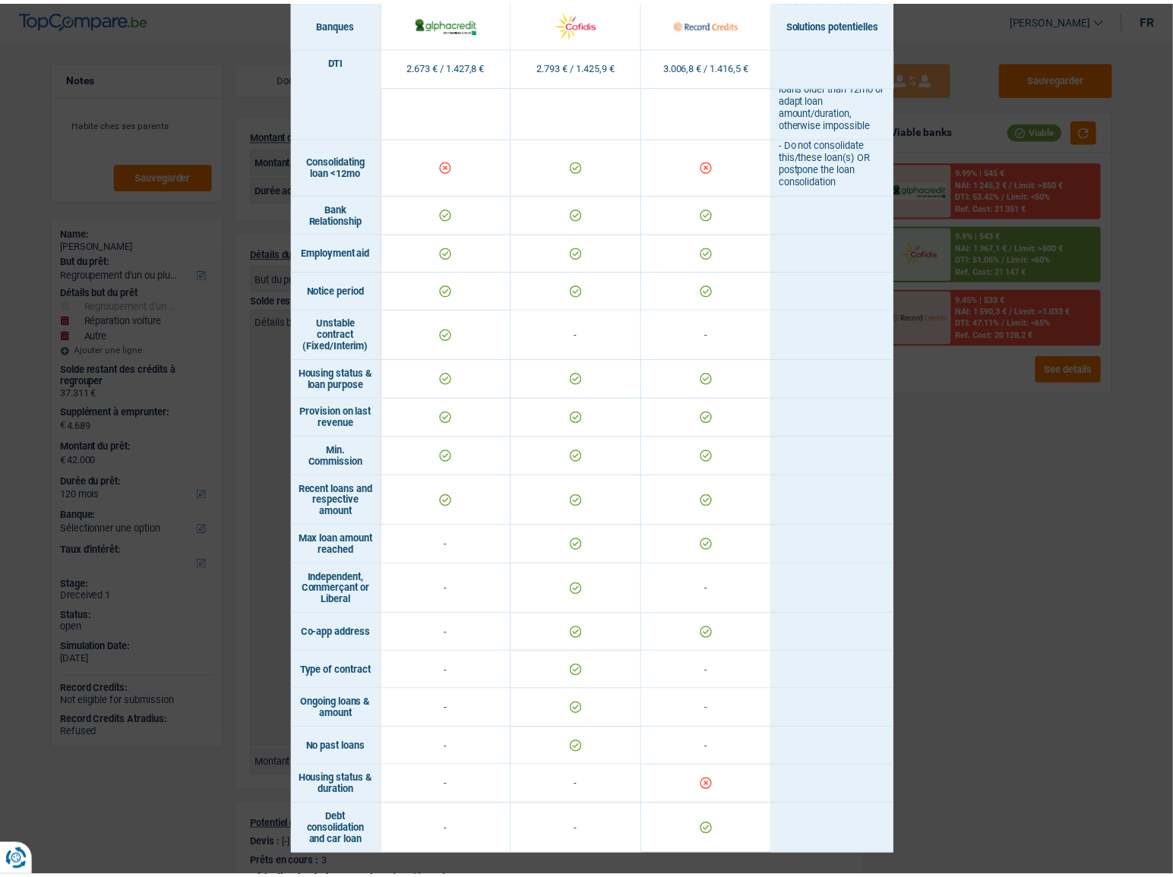
scroll to position [776, 0]
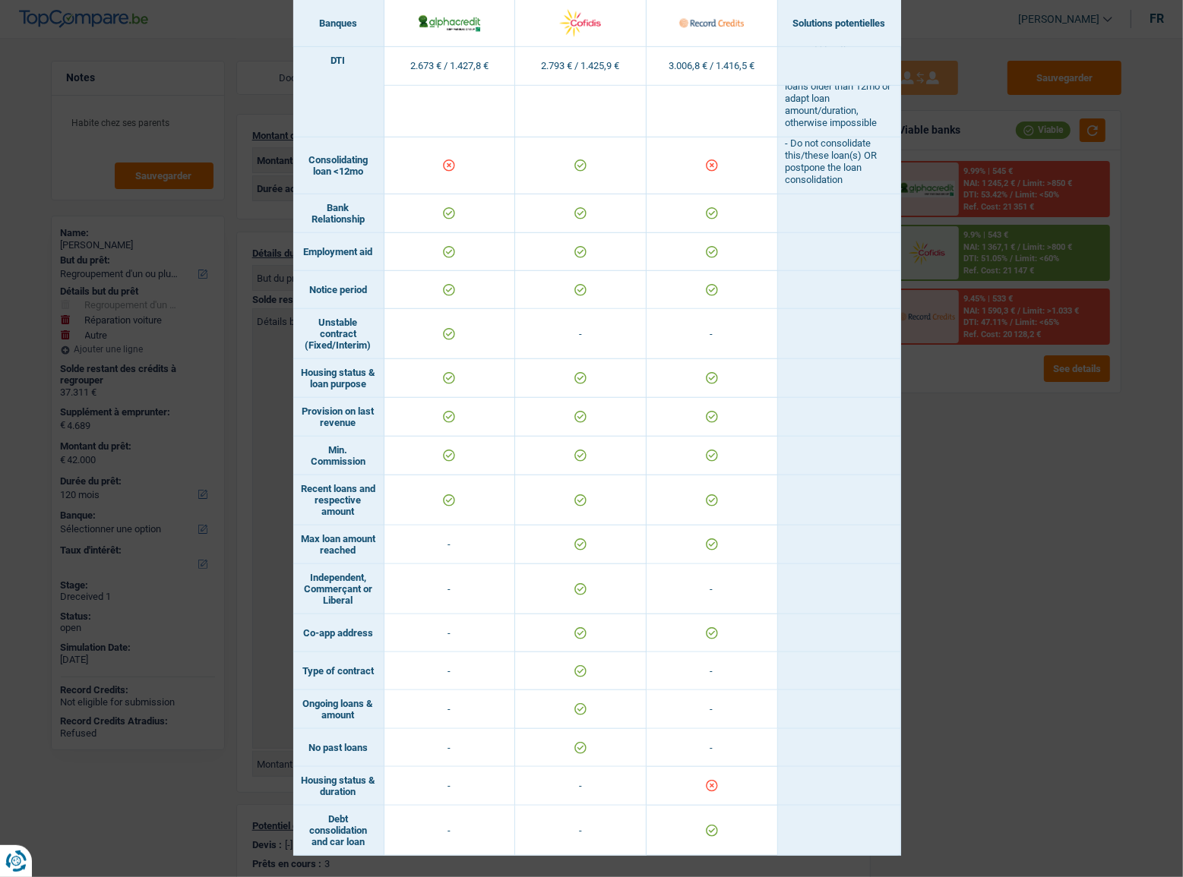
click at [929, 501] on div "Banks conditions × Banques Solutions potentielles Revenus / Charges 2.673 € / 1…" at bounding box center [591, 438] width 1183 height 877
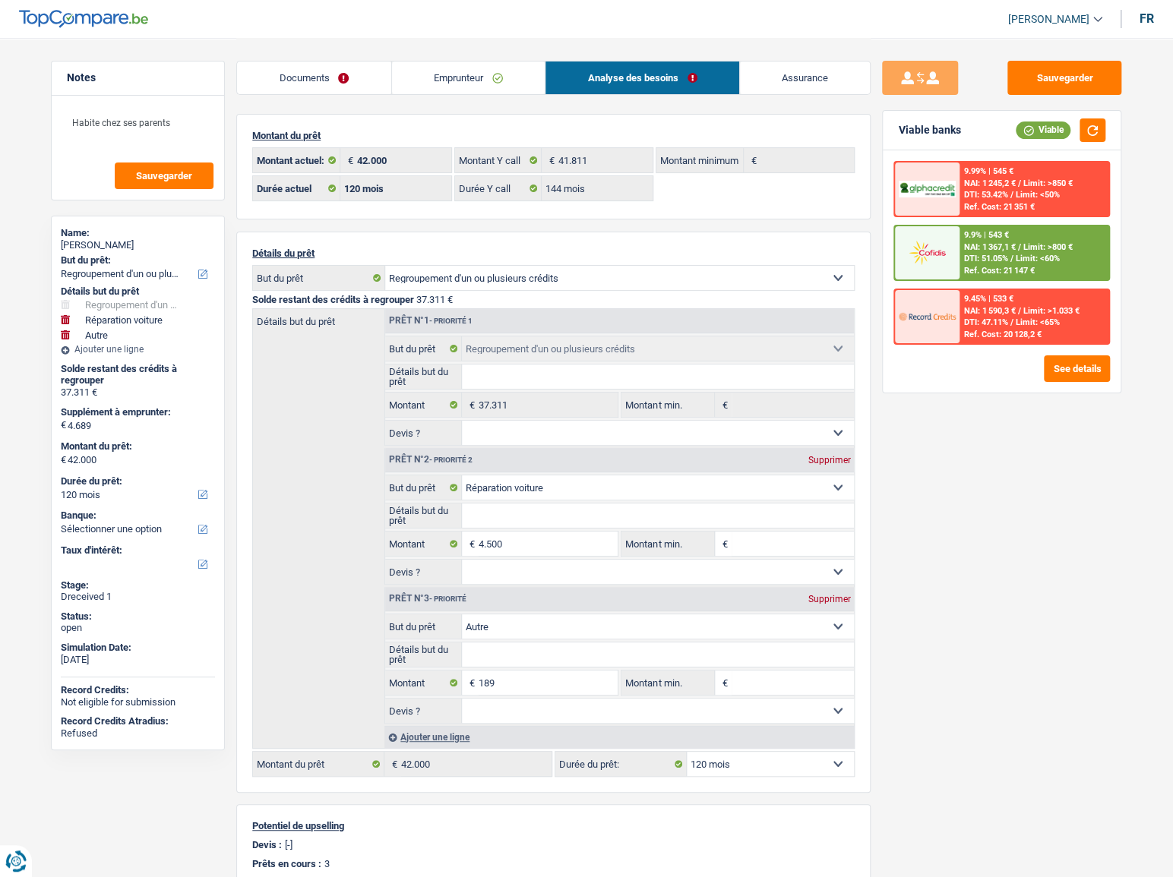
click at [441, 75] on link "Emprunteur" at bounding box center [468, 78] width 153 height 33
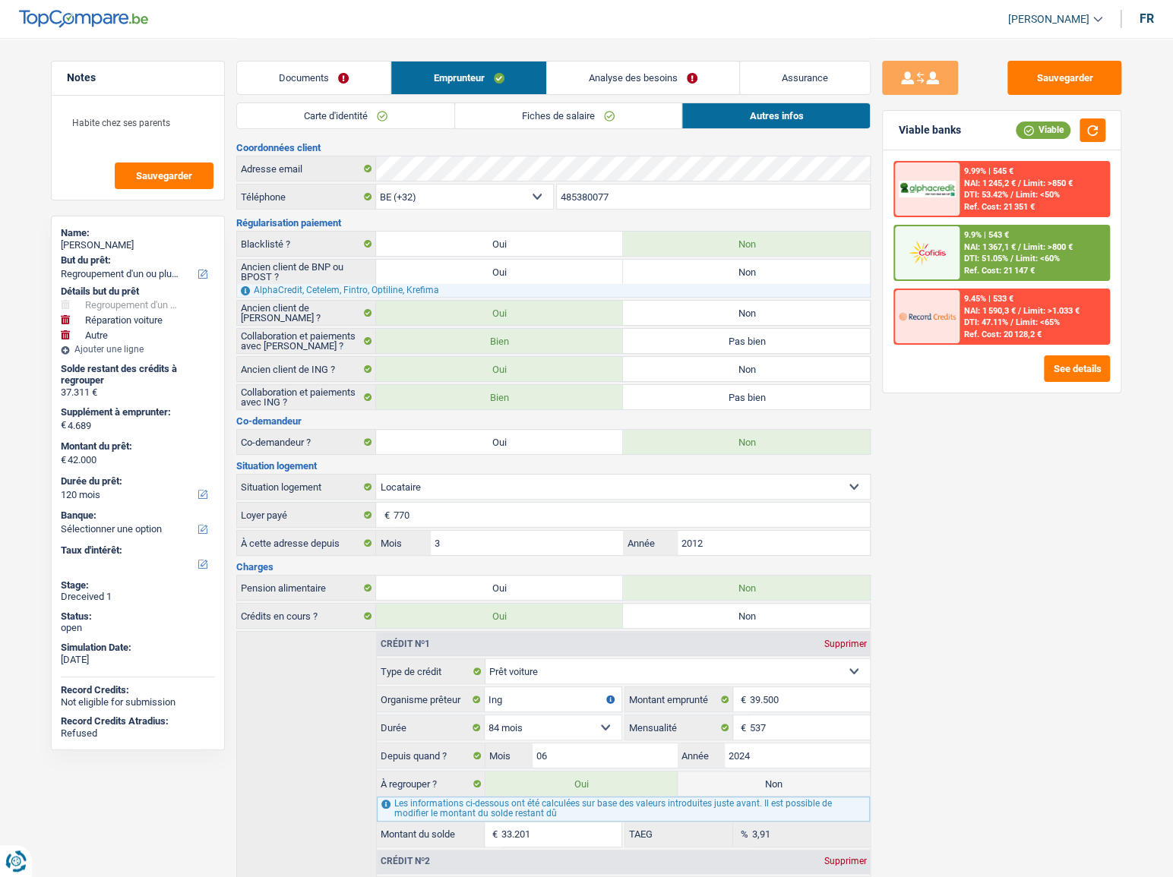
click at [589, 112] on link "Fiches de salaire" at bounding box center [568, 115] width 226 height 25
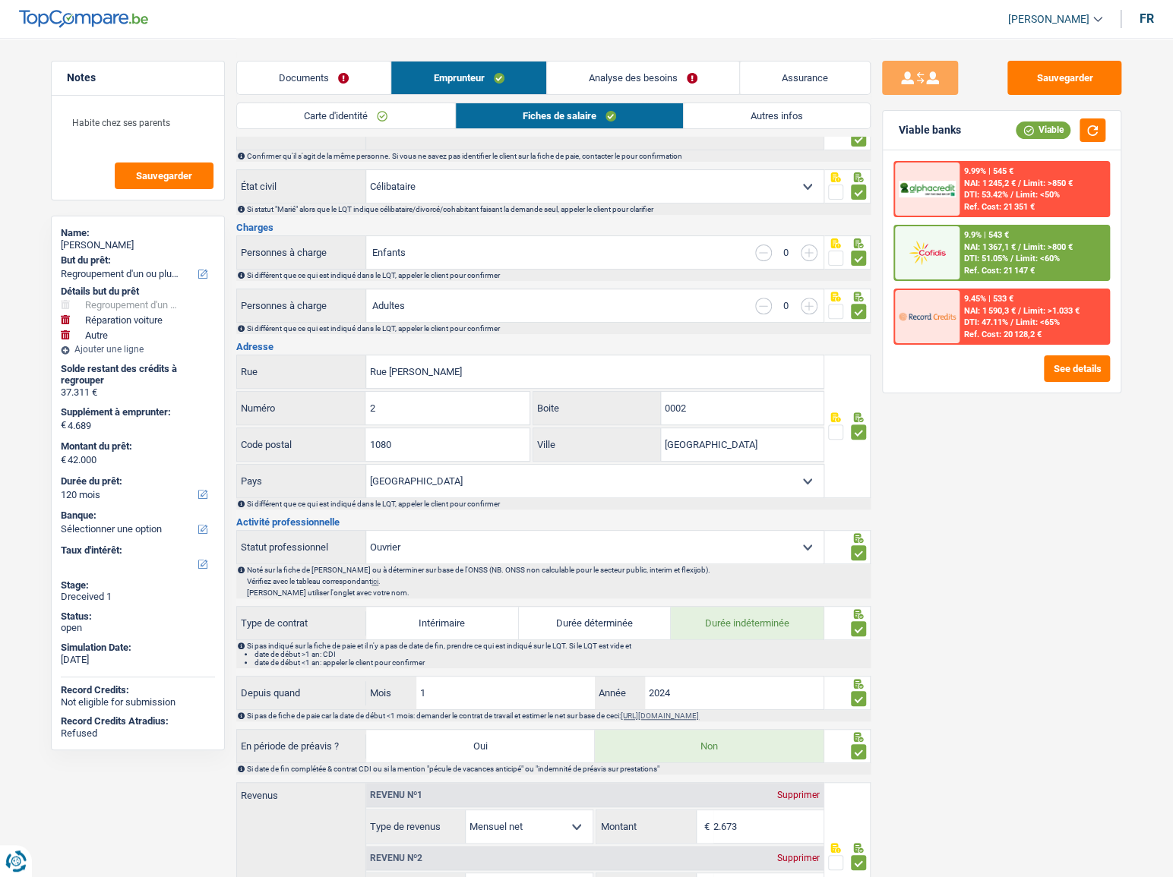
scroll to position [0, 0]
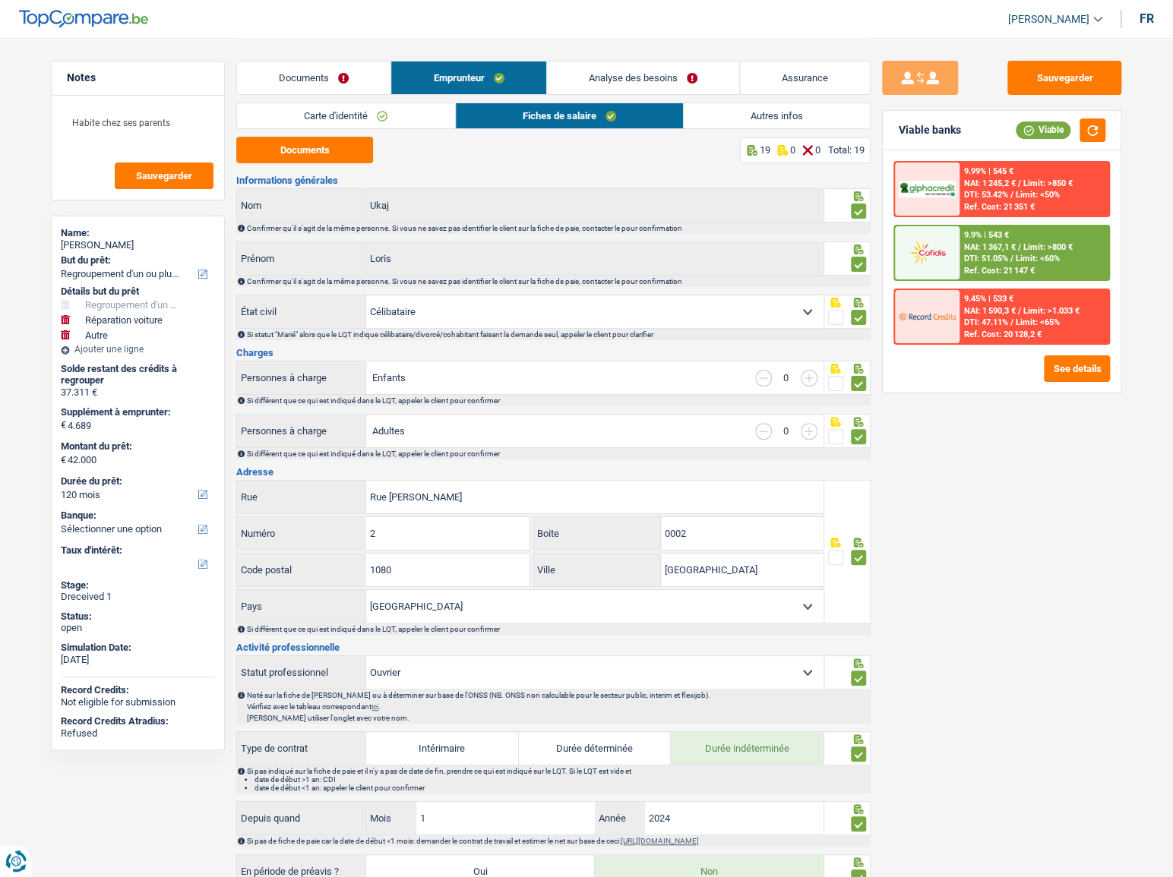
click at [788, 107] on link "Autres infos" at bounding box center [777, 115] width 186 height 25
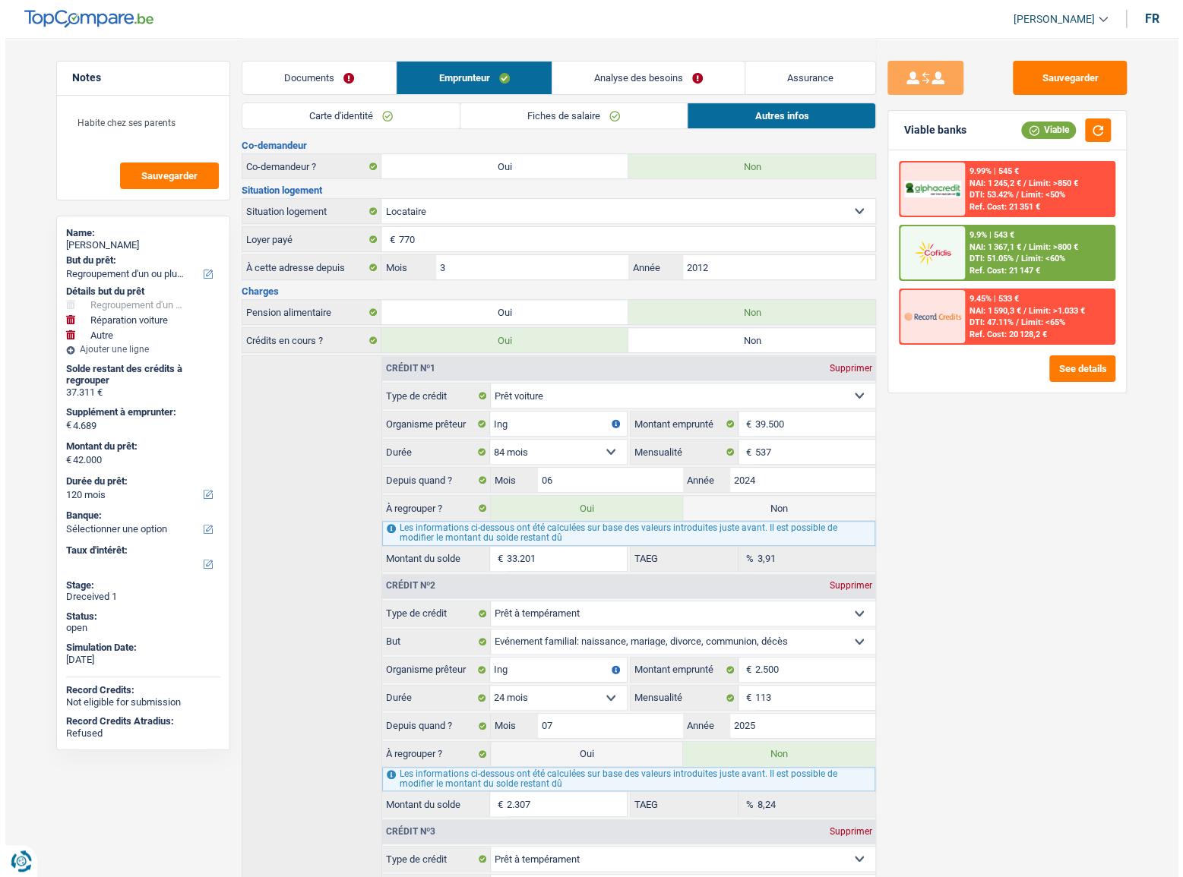
scroll to position [534, 0]
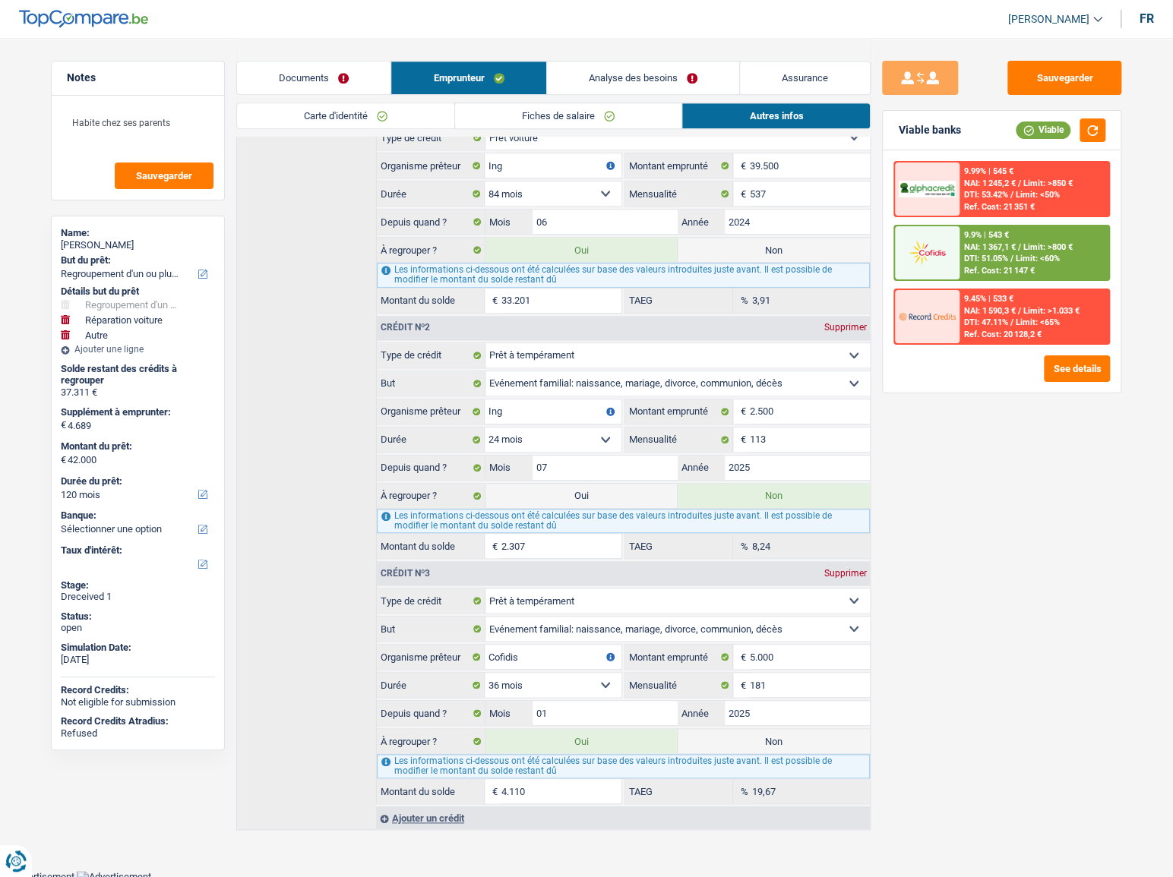
click at [762, 729] on label "Non" at bounding box center [774, 741] width 192 height 24
click at [762, 729] on input "Non" at bounding box center [774, 741] width 192 height 24
radio input "true"
type input "37.890"
select select "144"
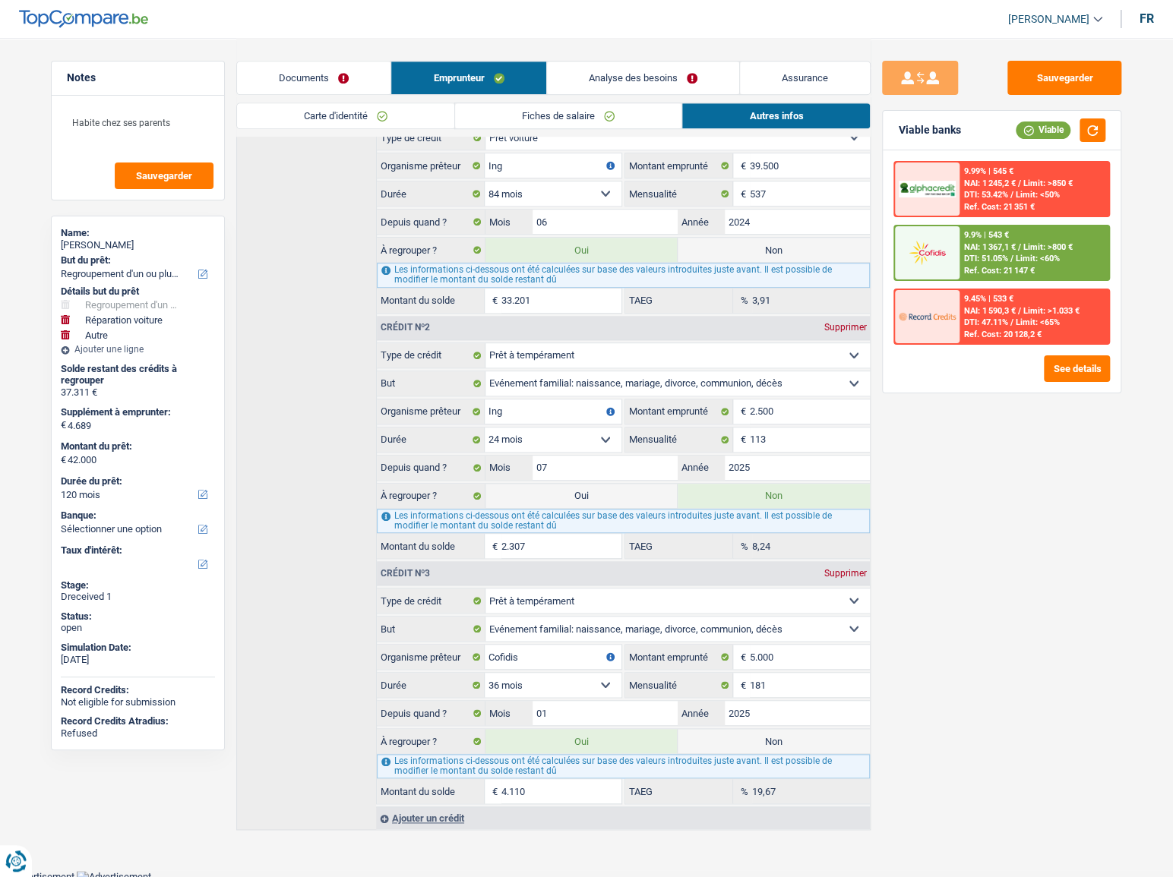
radio input "false"
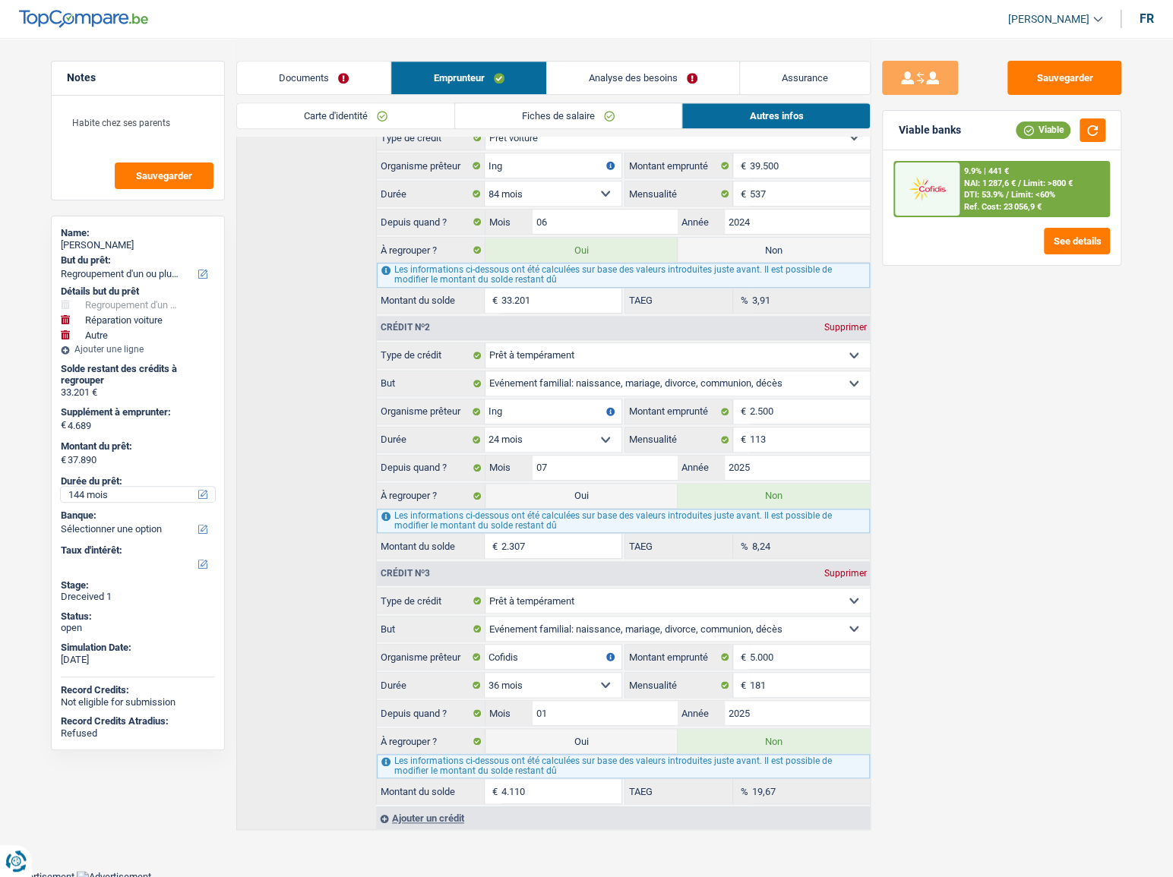
click at [112, 501] on select "12 mois 18 mois 24 mois 30 mois 36 mois 42 mois 48 mois 60 mois 72 mois 84 mois…" at bounding box center [138, 494] width 154 height 15
click at [61, 487] on select "12 mois 18 mois 24 mois 30 mois 36 mois 42 mois 48 mois 60 mois 72 mois 84 mois…" at bounding box center [138, 494] width 154 height 15
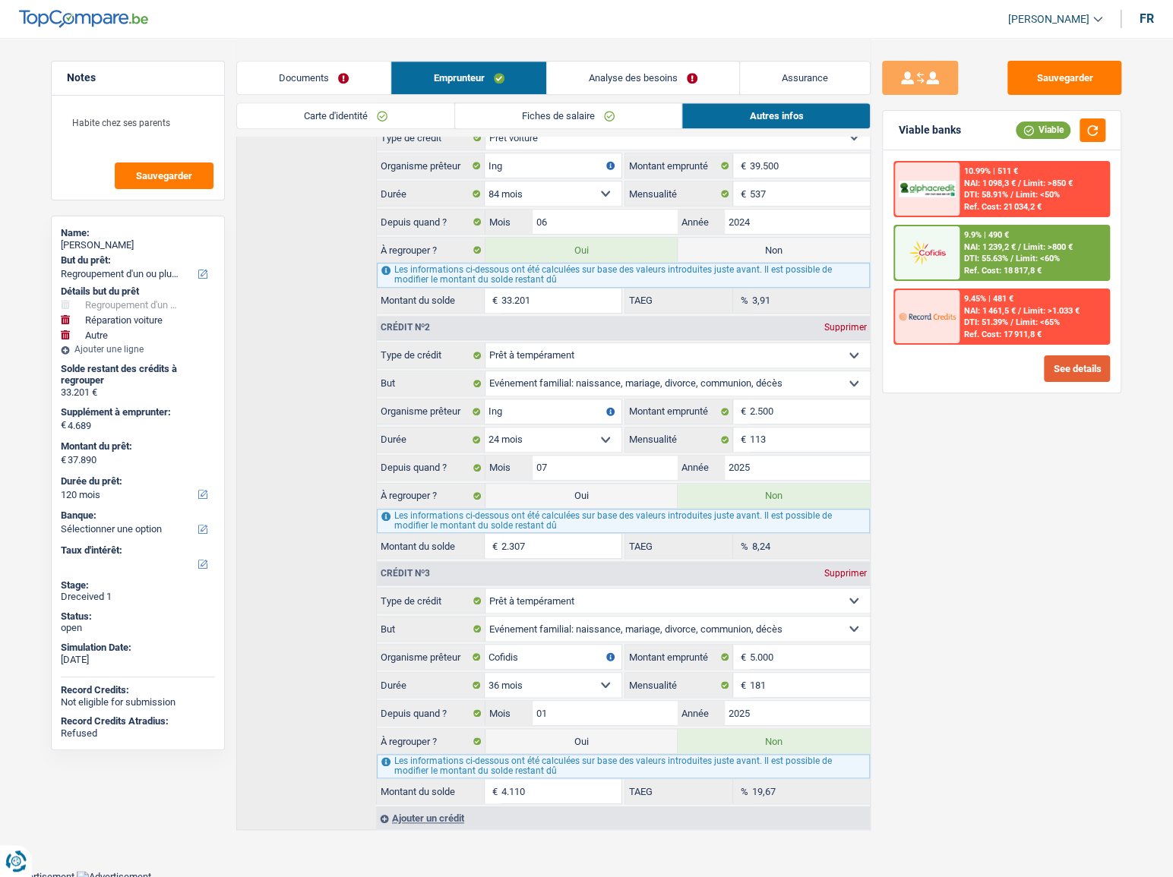
click at [1054, 375] on button "See details" at bounding box center [1077, 368] width 66 height 27
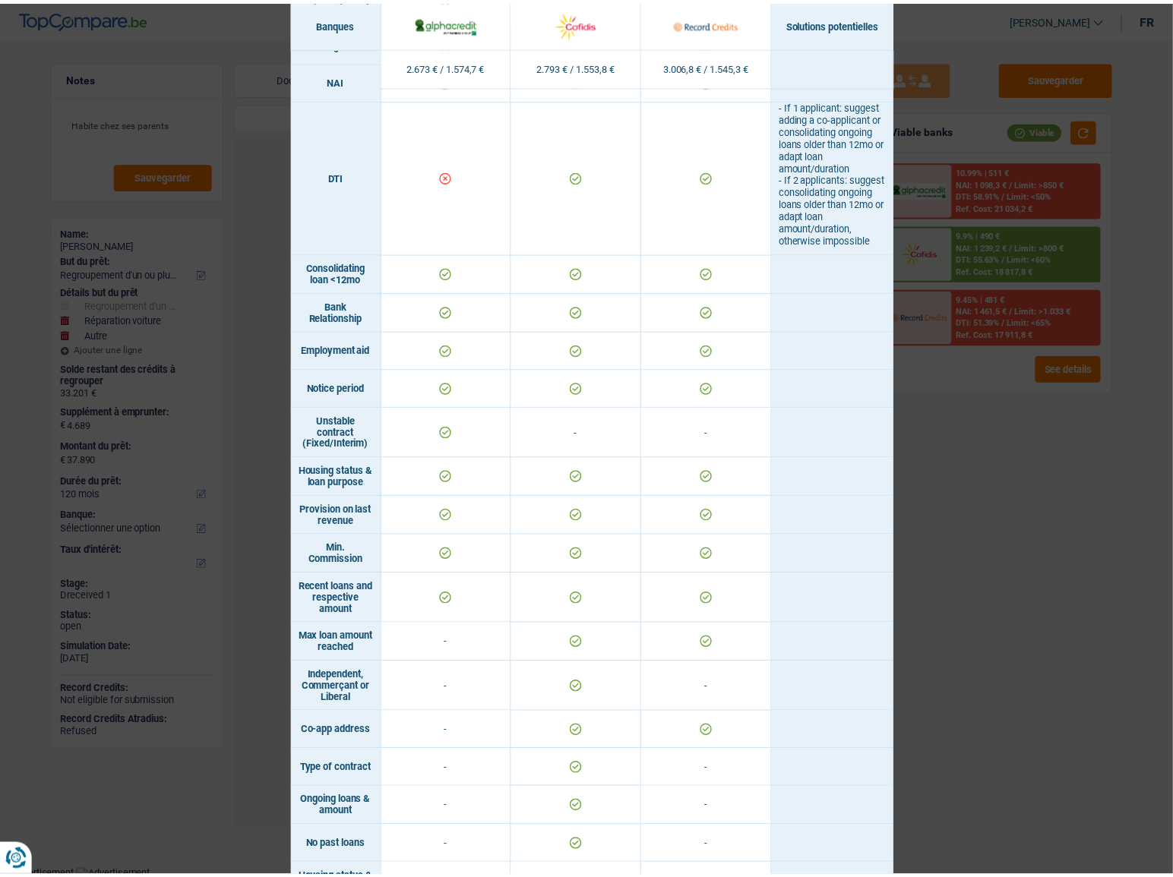
scroll to position [747, 0]
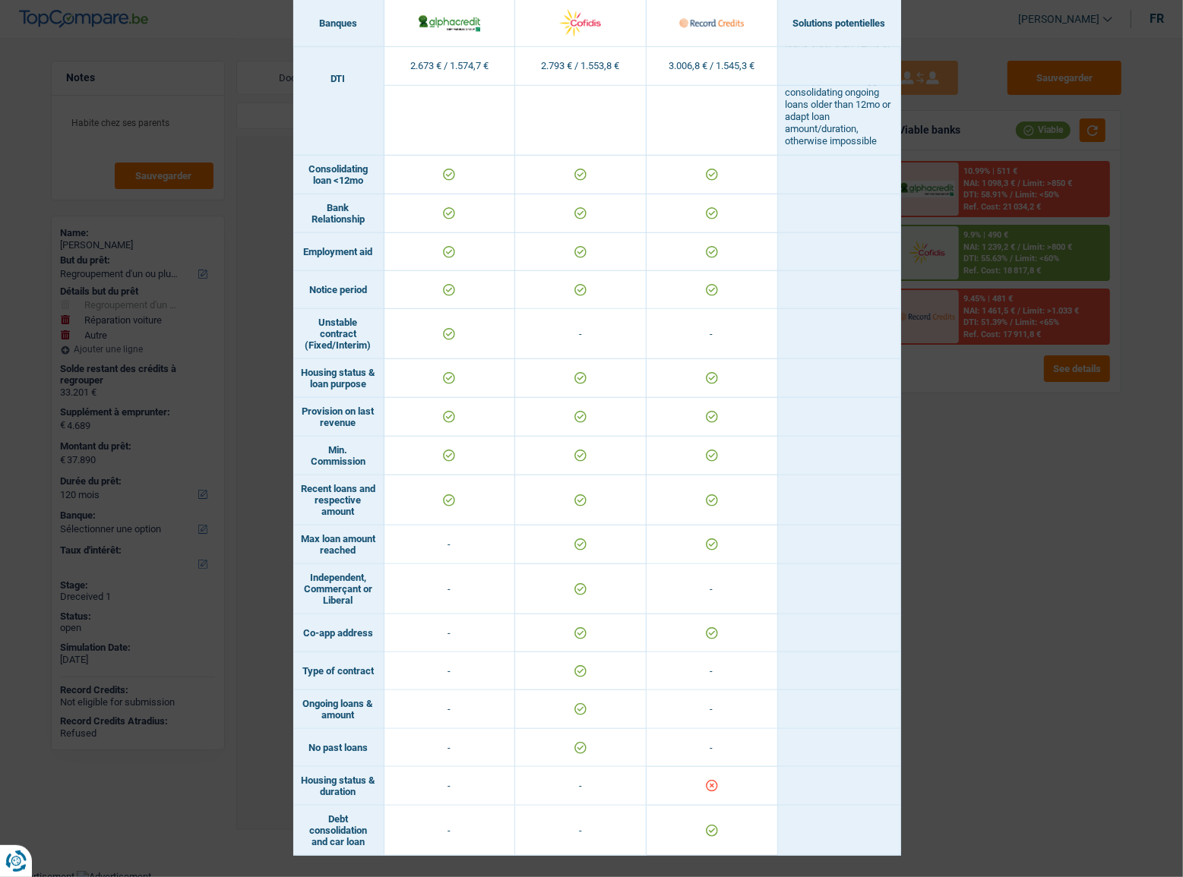
click at [953, 536] on div "Banks conditions × Banques Solutions potentielles Revenus / Charges 2.673 € / 1…" at bounding box center [591, 438] width 1183 height 877
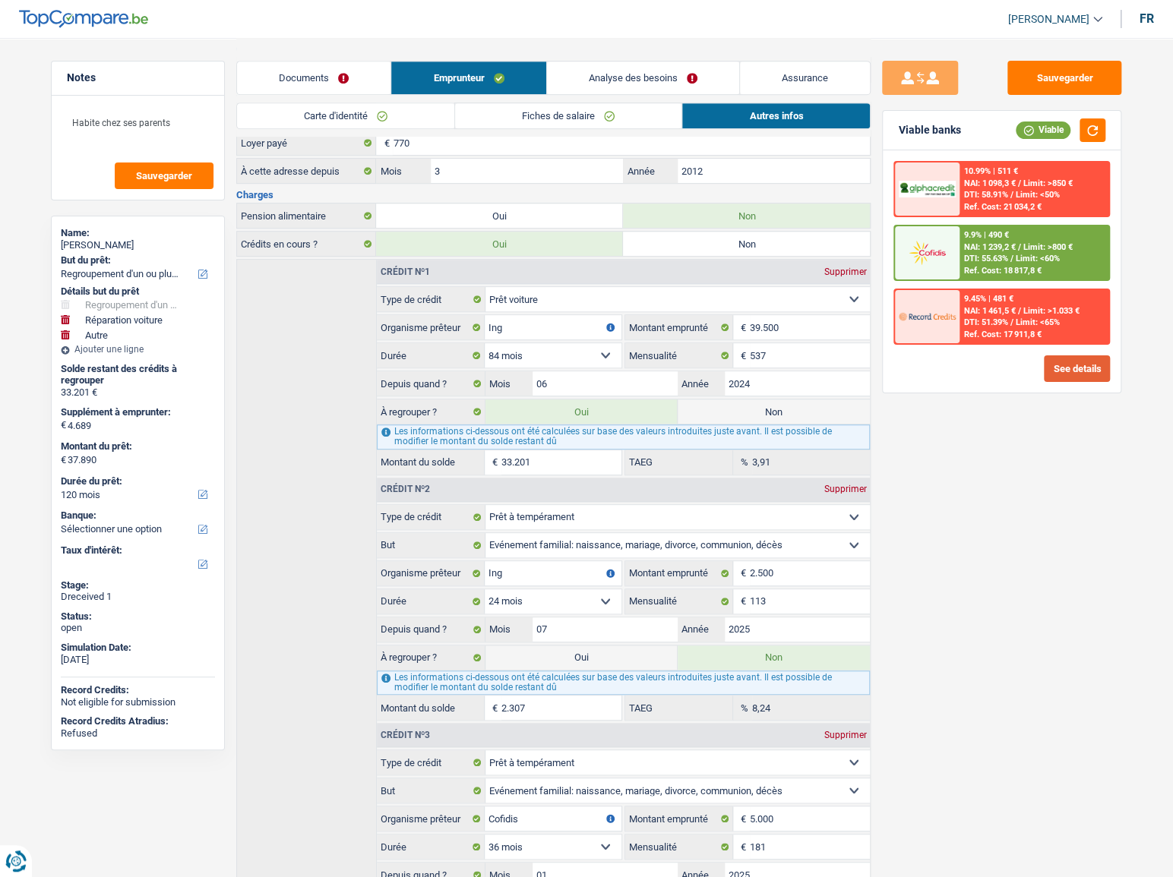
scroll to position [258, 0]
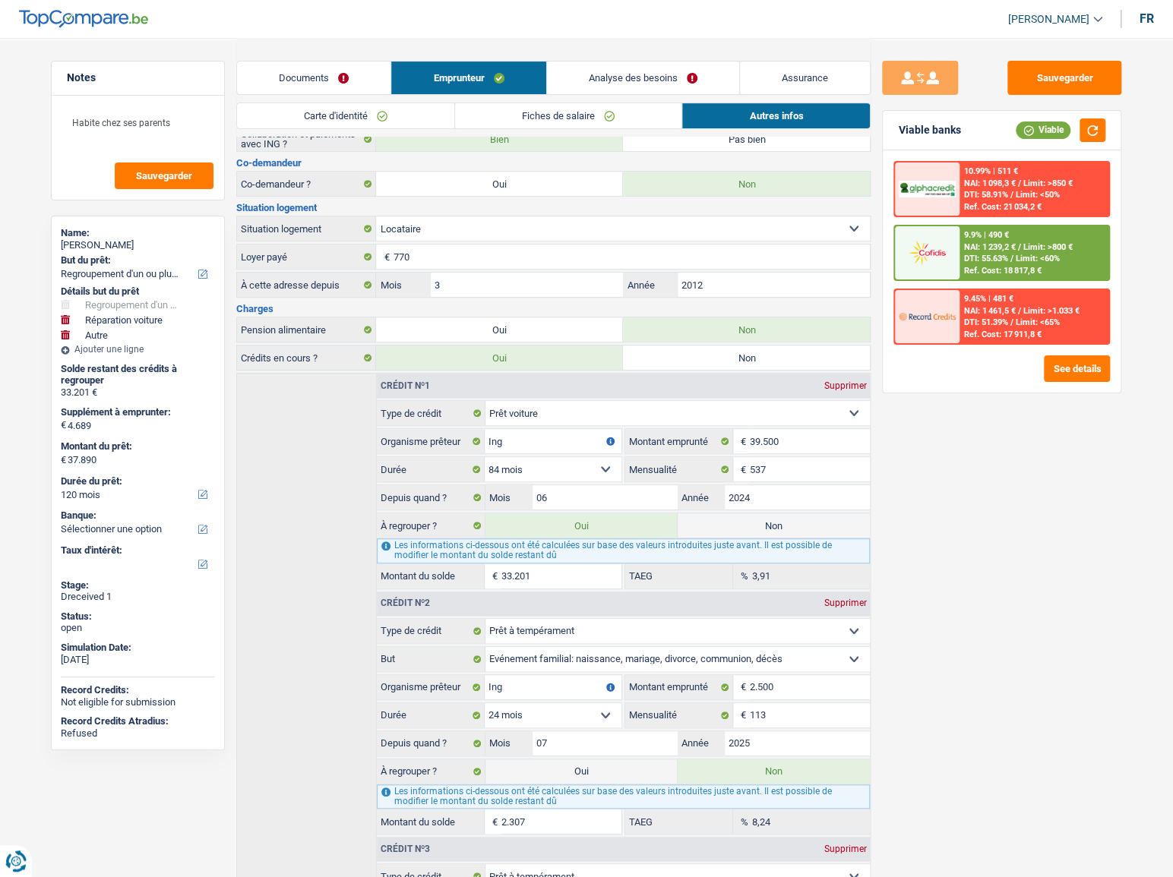
click at [500, 113] on link "Fiches de salaire" at bounding box center [568, 115] width 226 height 25
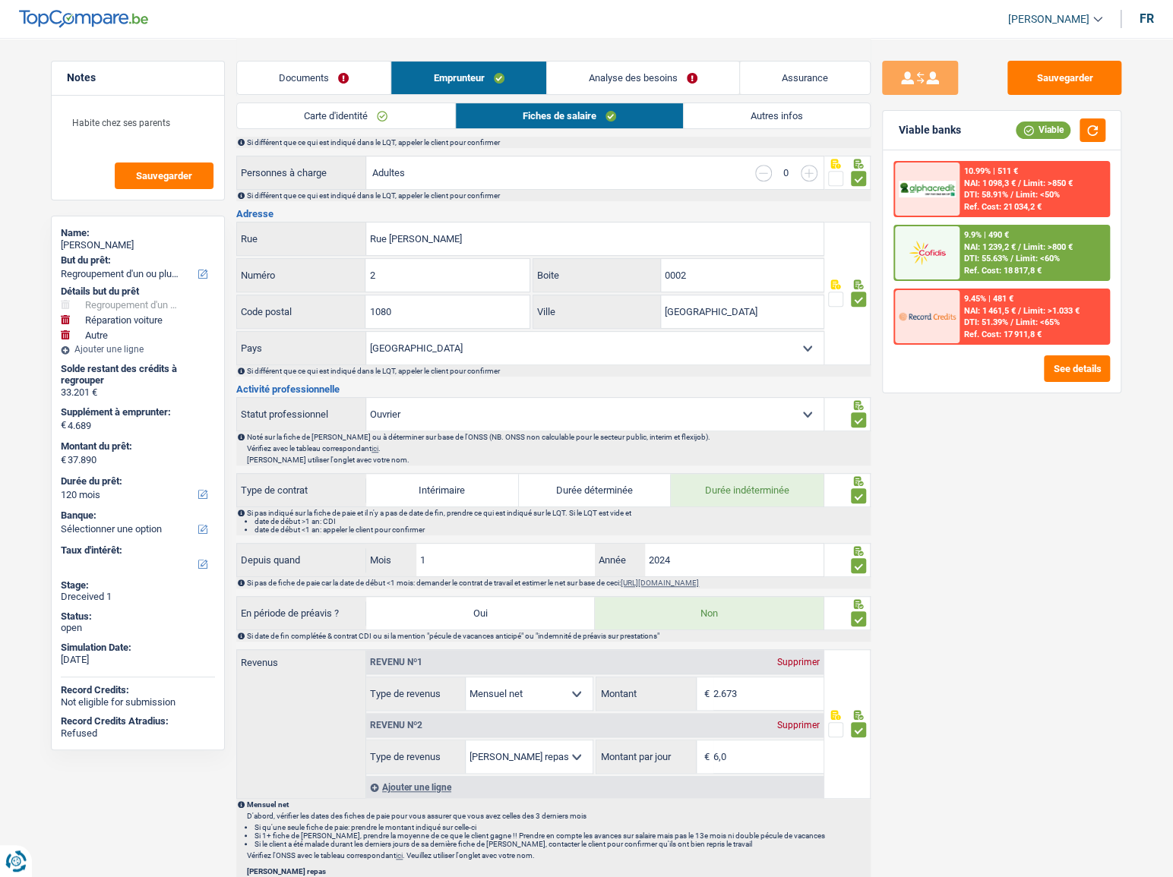
click at [787, 115] on link "Autres infos" at bounding box center [777, 115] width 186 height 25
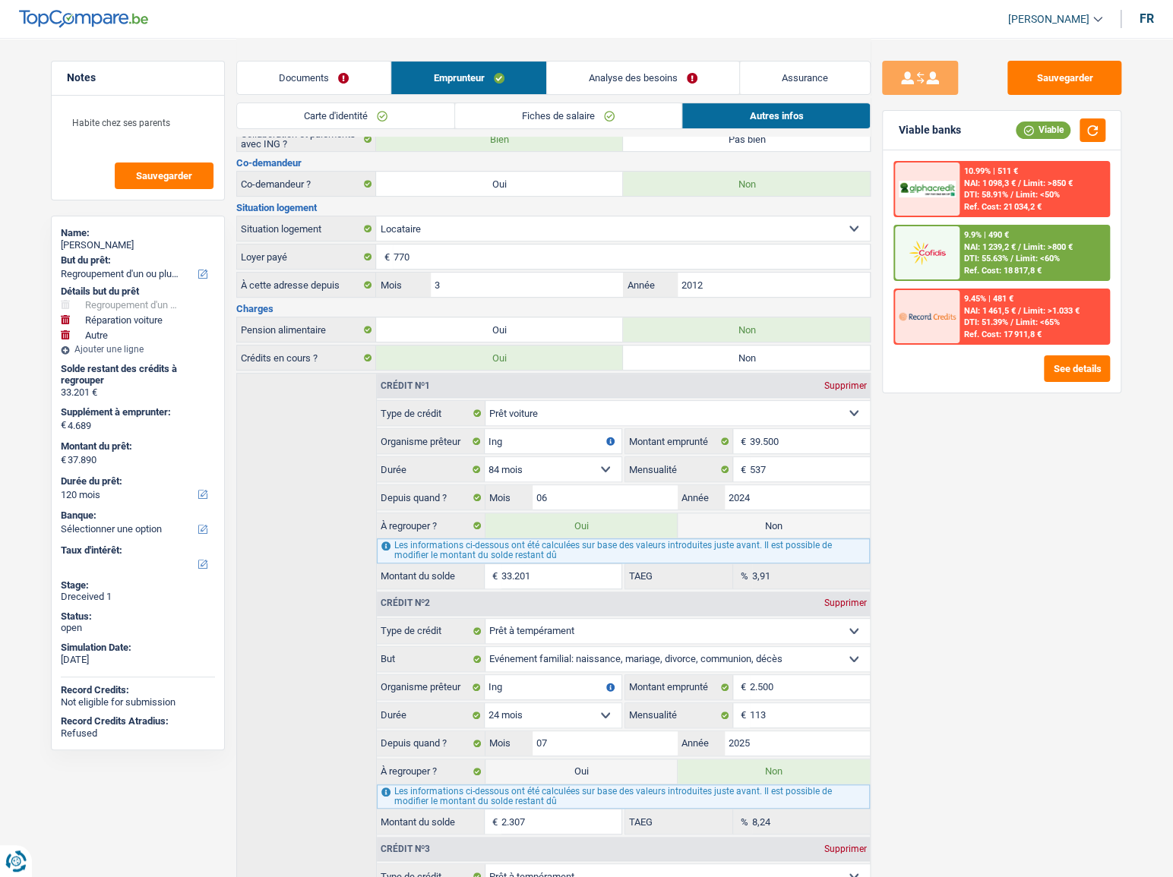
click at [335, 90] on link "Documents" at bounding box center [313, 78] width 153 height 33
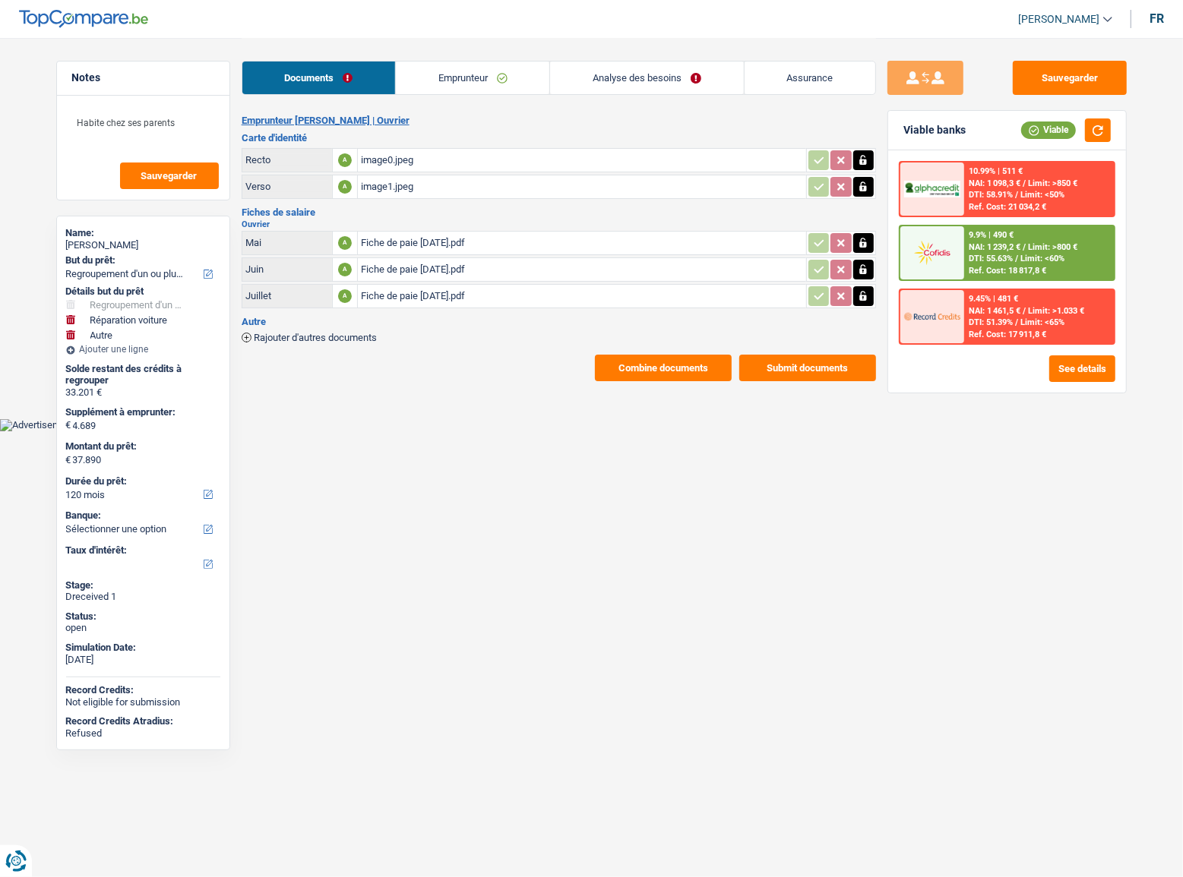
drag, startPoint x: 484, startPoint y: 85, endPoint x: 843, endPoint y: 85, distance: 359.3
click at [486, 85] on link "Emprunteur" at bounding box center [472, 78] width 153 height 33
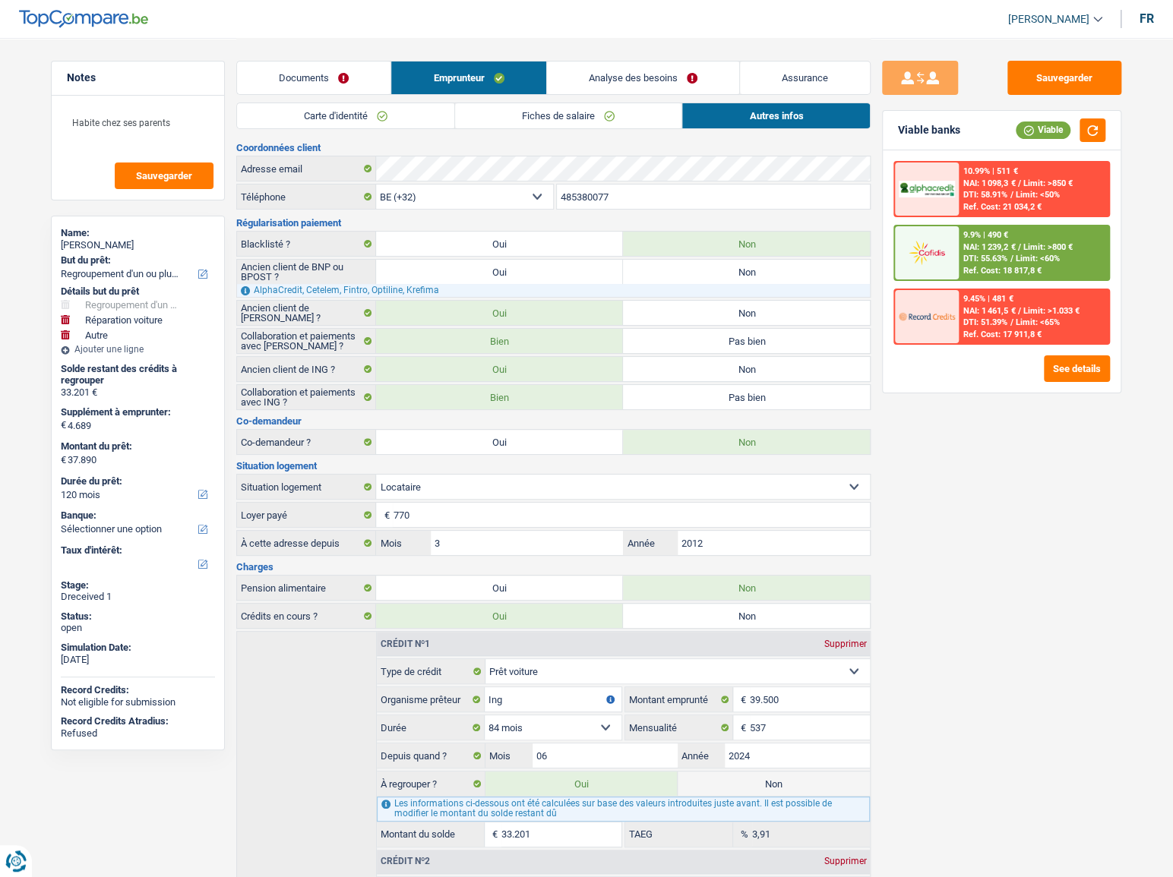
click at [846, 85] on link "Assurance" at bounding box center [805, 78] width 130 height 33
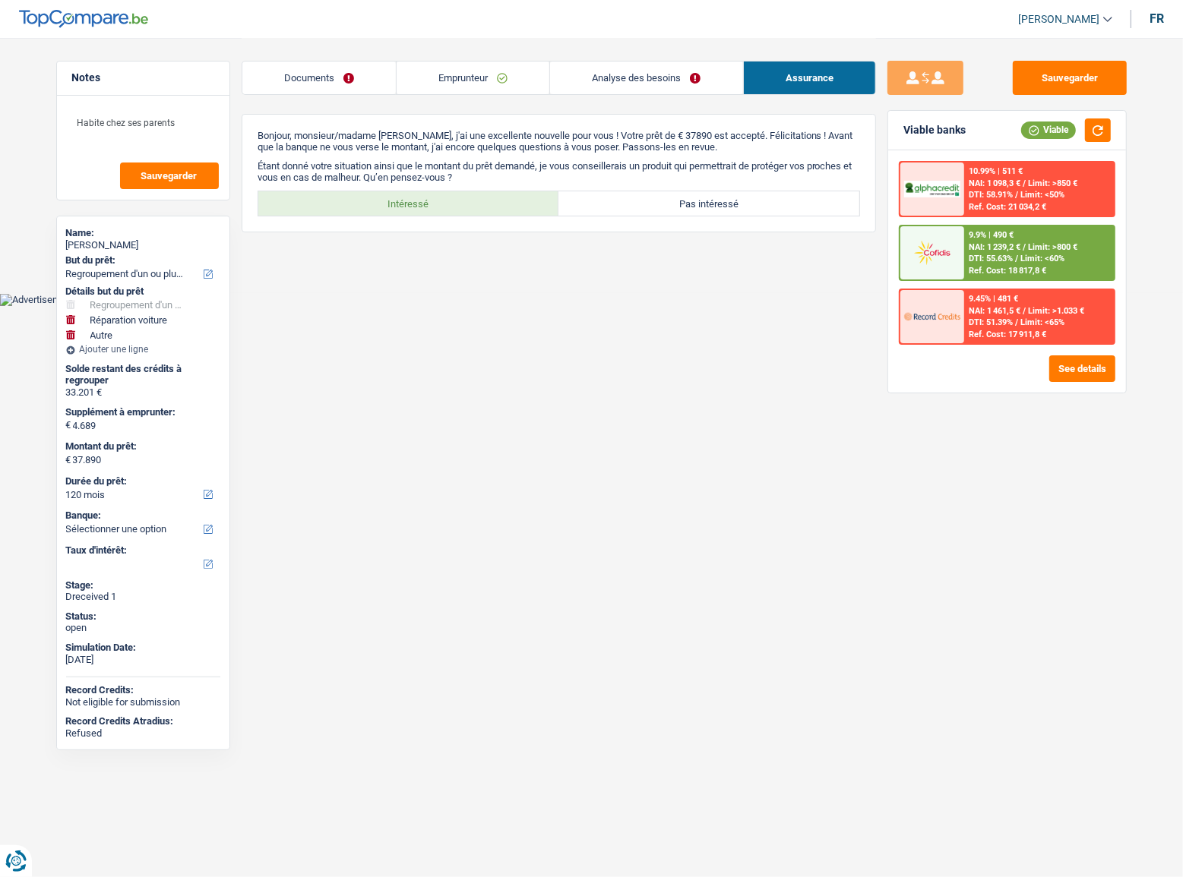
click at [355, 76] on link "Documents" at bounding box center [318, 78] width 153 height 33
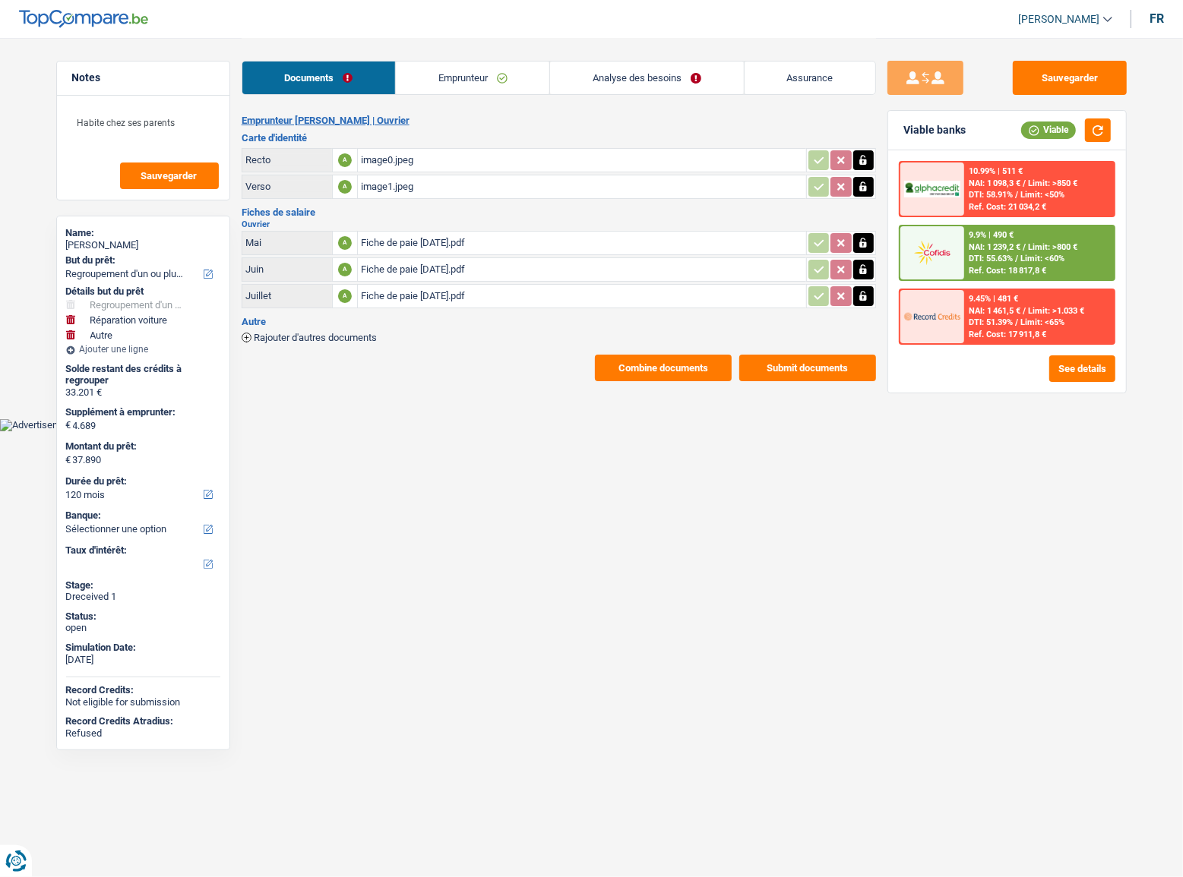
click at [469, 81] on link "Emprunteur" at bounding box center [472, 78] width 153 height 33
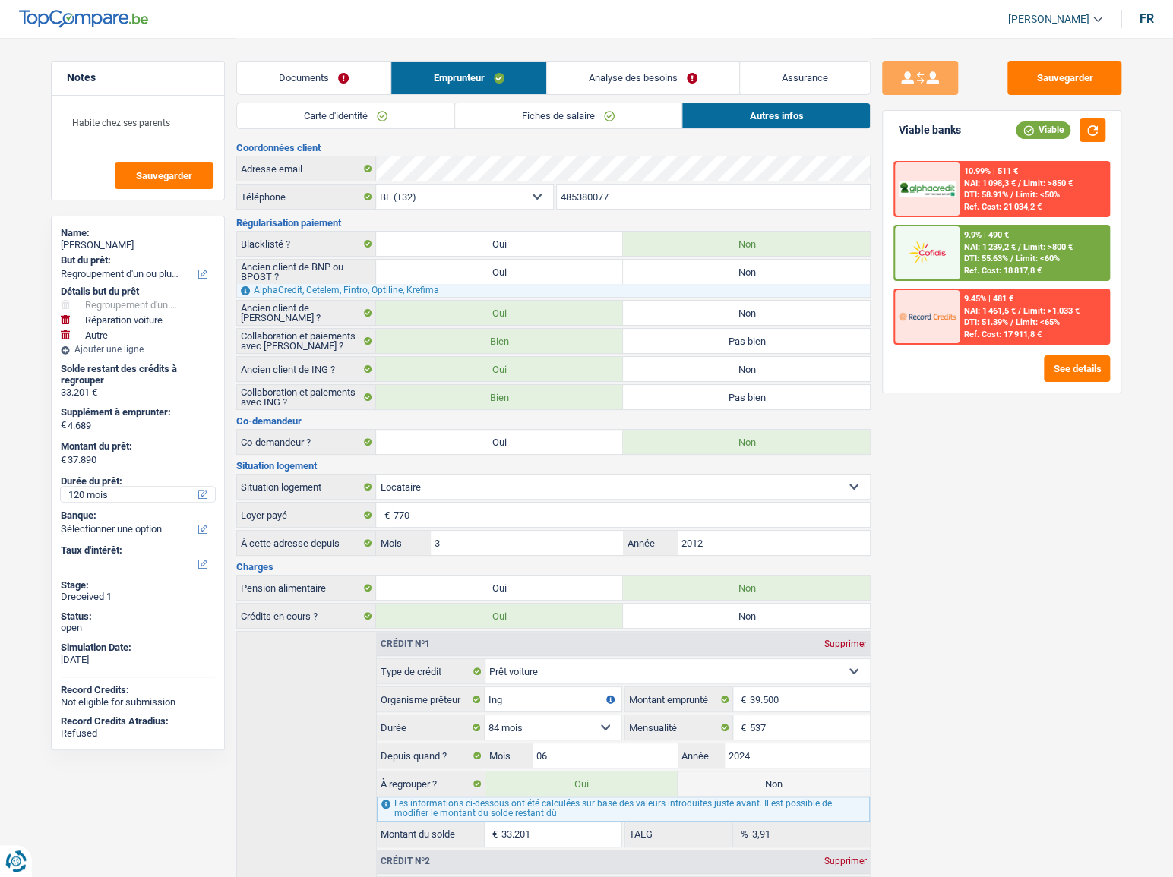
click at [104, 498] on select "12 mois 18 mois 24 mois 30 mois 36 mois 42 mois 48 mois 60 mois 72 mois 84 mois…" at bounding box center [138, 494] width 154 height 15
select select "84"
click at [61, 487] on select "12 mois 18 mois 24 mois 30 mois 36 mois 42 mois 48 mois 60 mois 72 mois 84 mois…" at bounding box center [138, 494] width 154 height 15
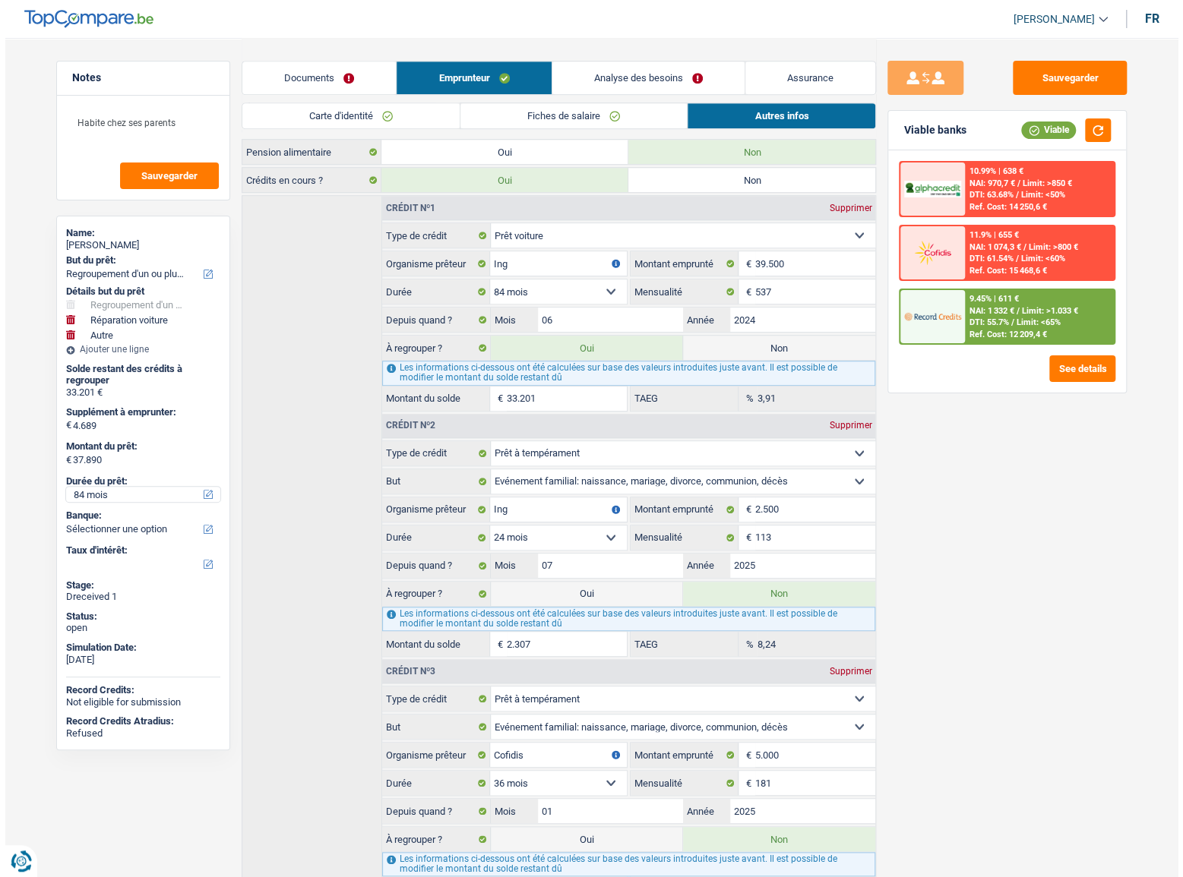
scroll to position [534, 0]
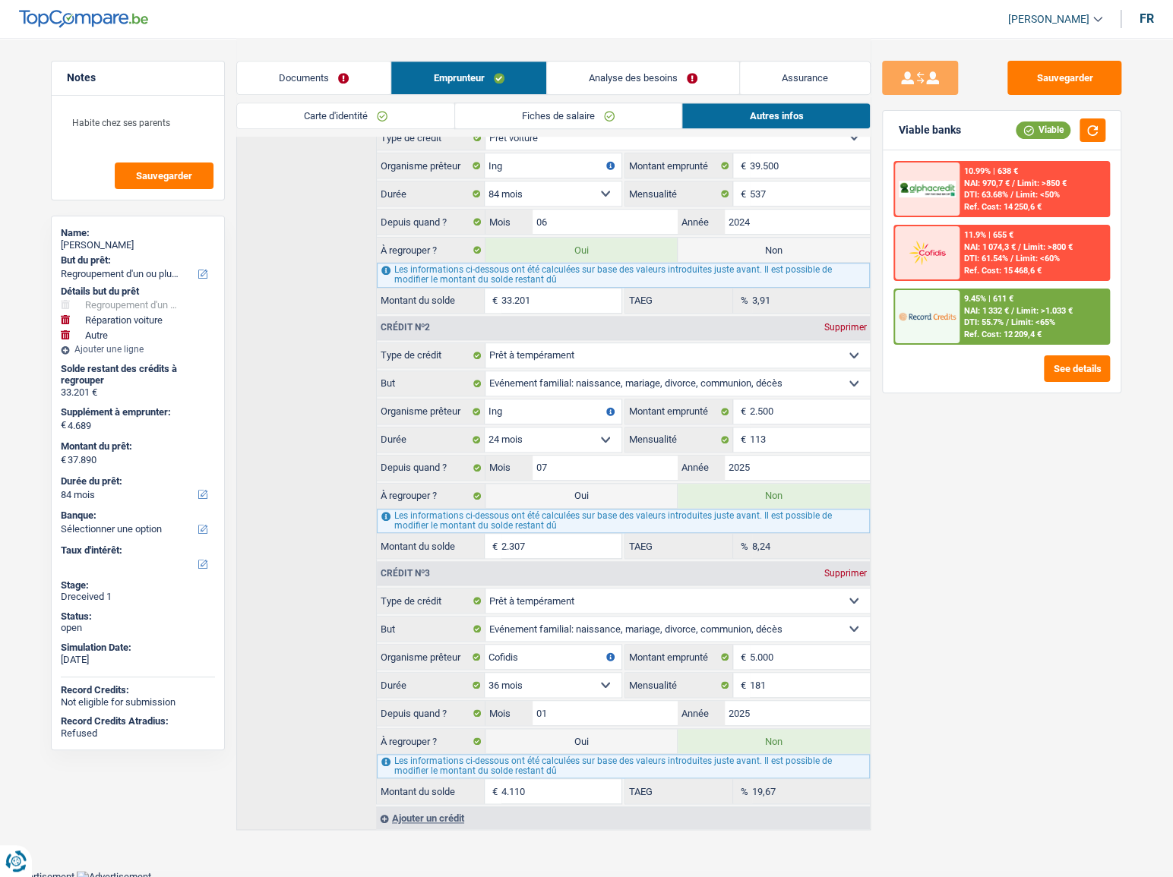
click at [668, 729] on label "Oui" at bounding box center [581, 741] width 192 height 24
click at [668, 729] on input "Oui" at bounding box center [581, 741] width 192 height 24
radio input "true"
type input "42.000"
select select "144"
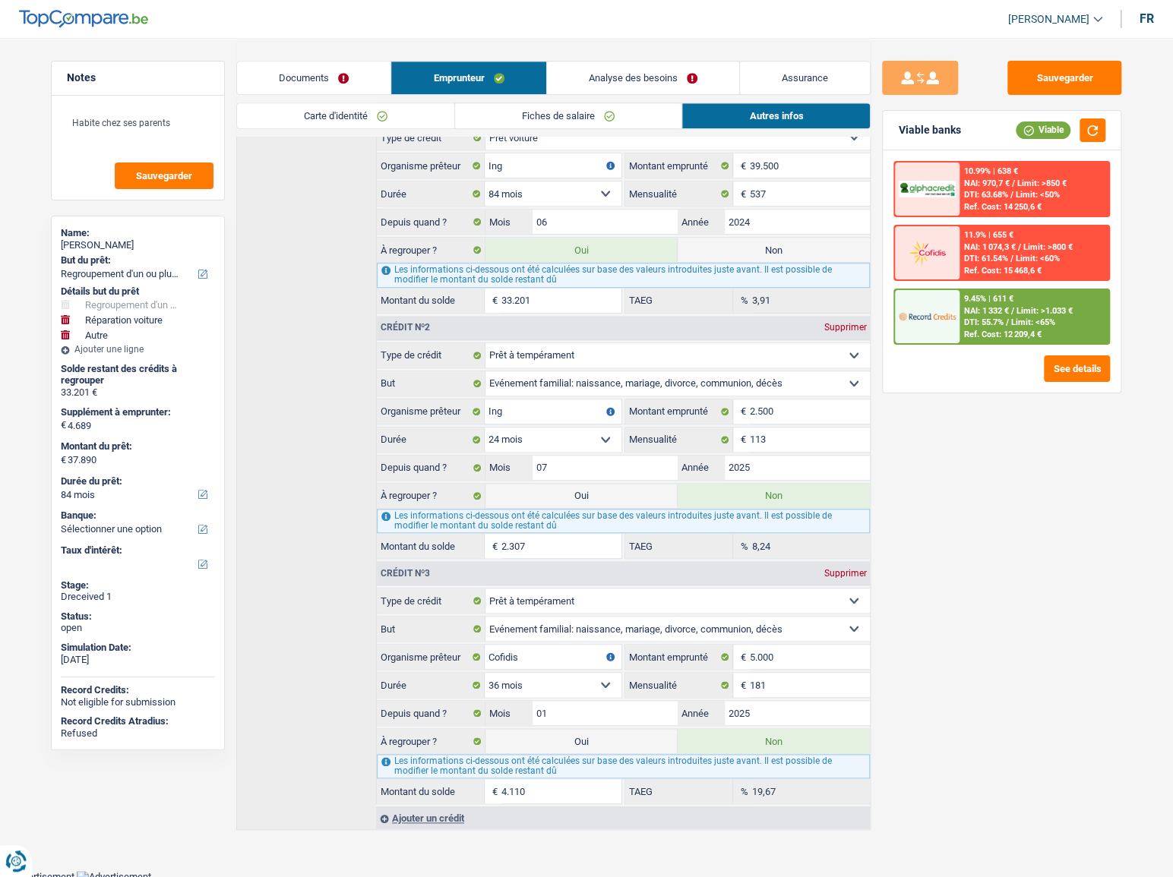
radio input "false"
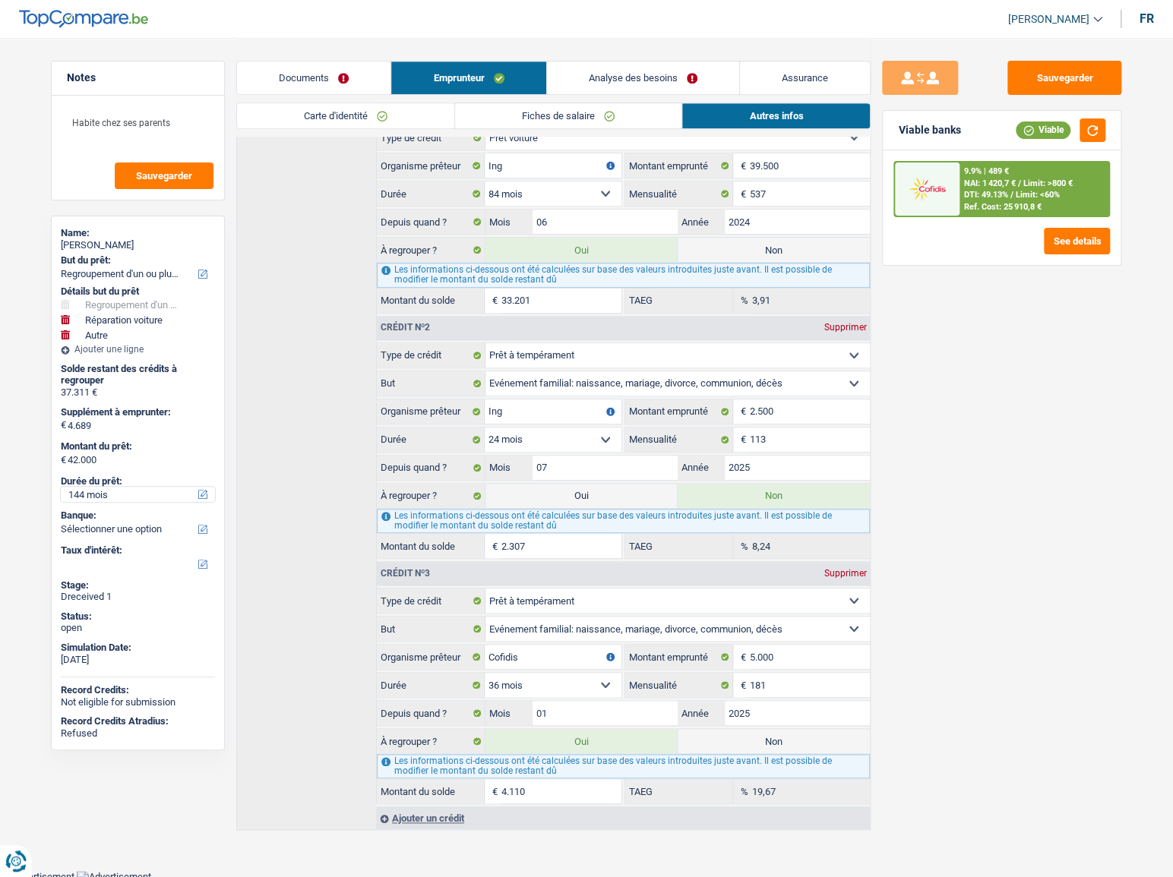
click at [102, 500] on select "12 mois 18 mois 24 mois 30 mois 36 mois 42 mois 48 mois 60 mois 72 mois 84 mois…" at bounding box center [138, 494] width 154 height 15
select select "84"
click at [61, 487] on select "12 mois 18 mois 24 mois 30 mois 36 mois 42 mois 48 mois 60 mois 72 mois 84 mois…" at bounding box center [138, 494] width 154 height 15
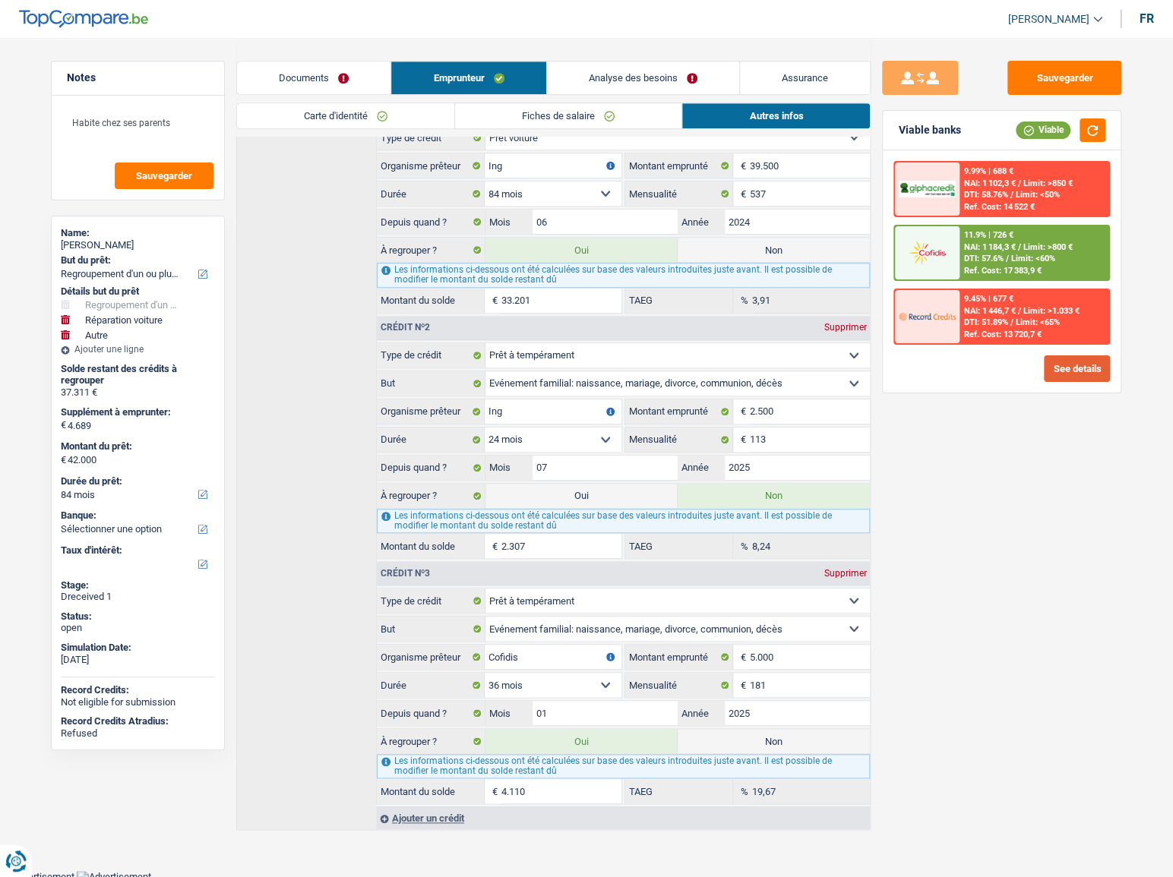
click at [1044, 362] on button "See details" at bounding box center [1077, 368] width 66 height 27
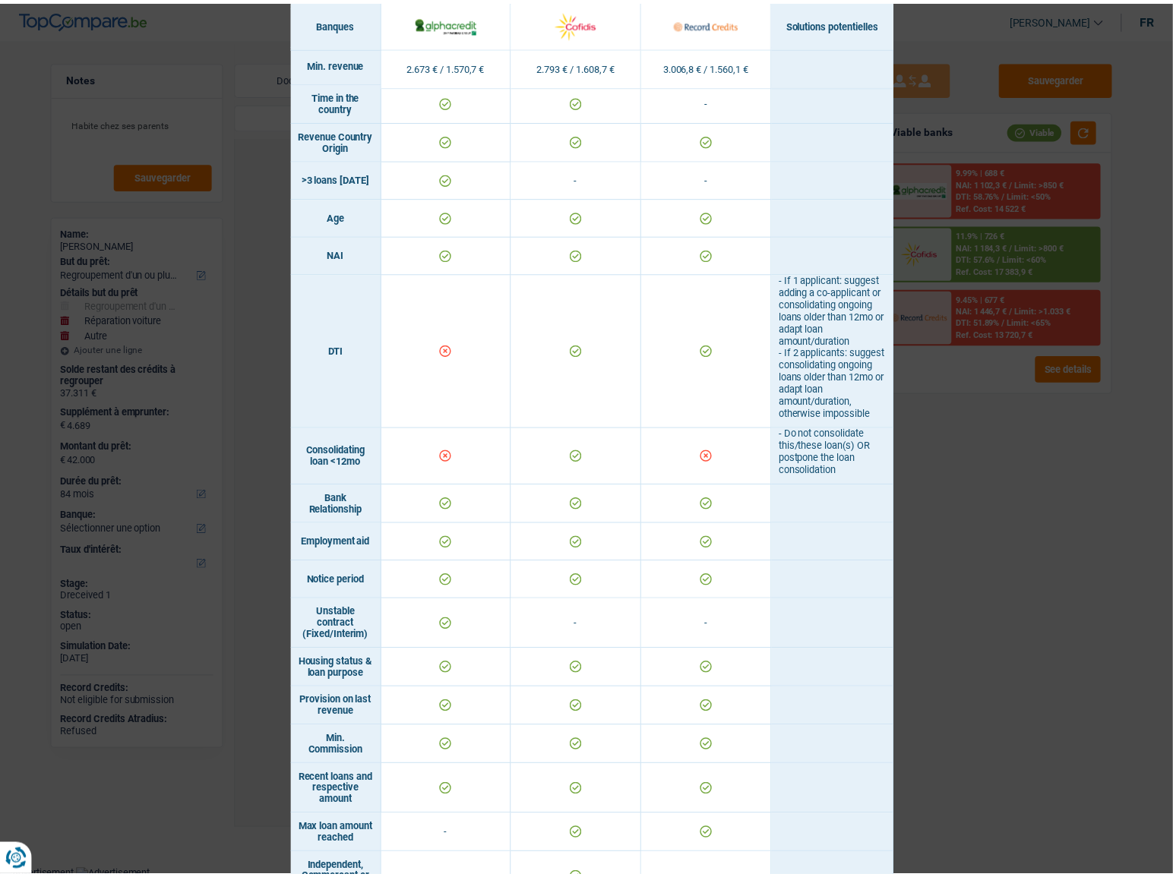
scroll to position [776, 0]
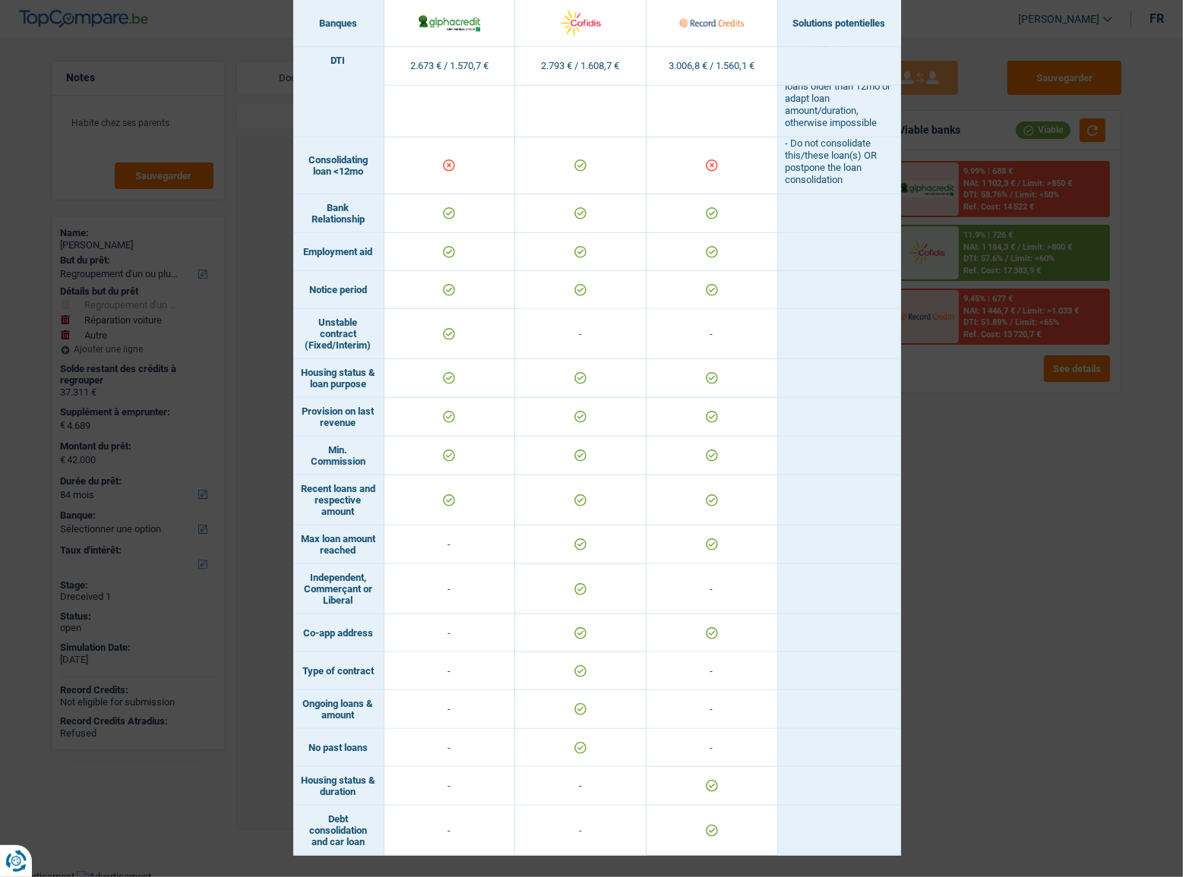
click at [929, 585] on div "Banks conditions × Banques Solutions potentielles Revenus / Charges 2.673 € / 1…" at bounding box center [591, 438] width 1183 height 877
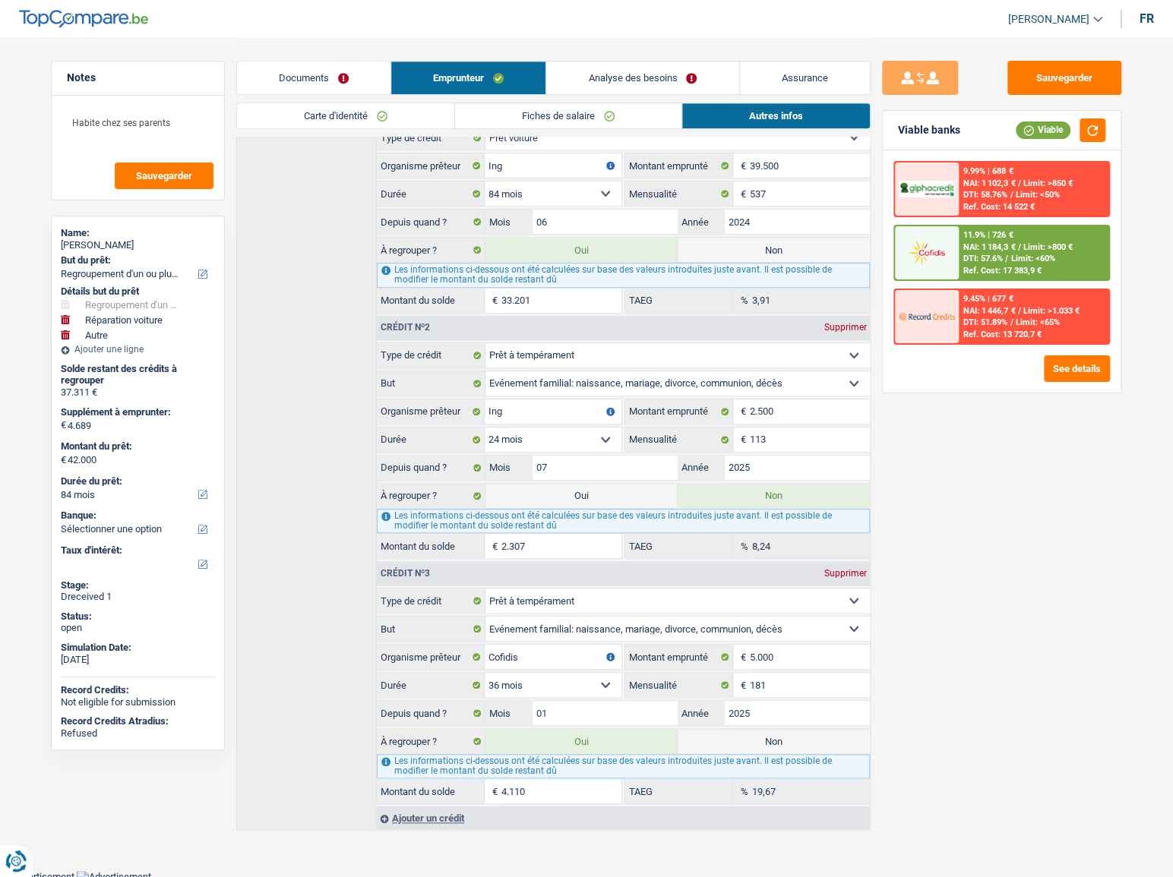
click at [718, 729] on label "Non" at bounding box center [774, 741] width 192 height 24
click at [718, 729] on input "Non" at bounding box center [774, 741] width 192 height 24
radio input "true"
type input "37.890"
select select "144"
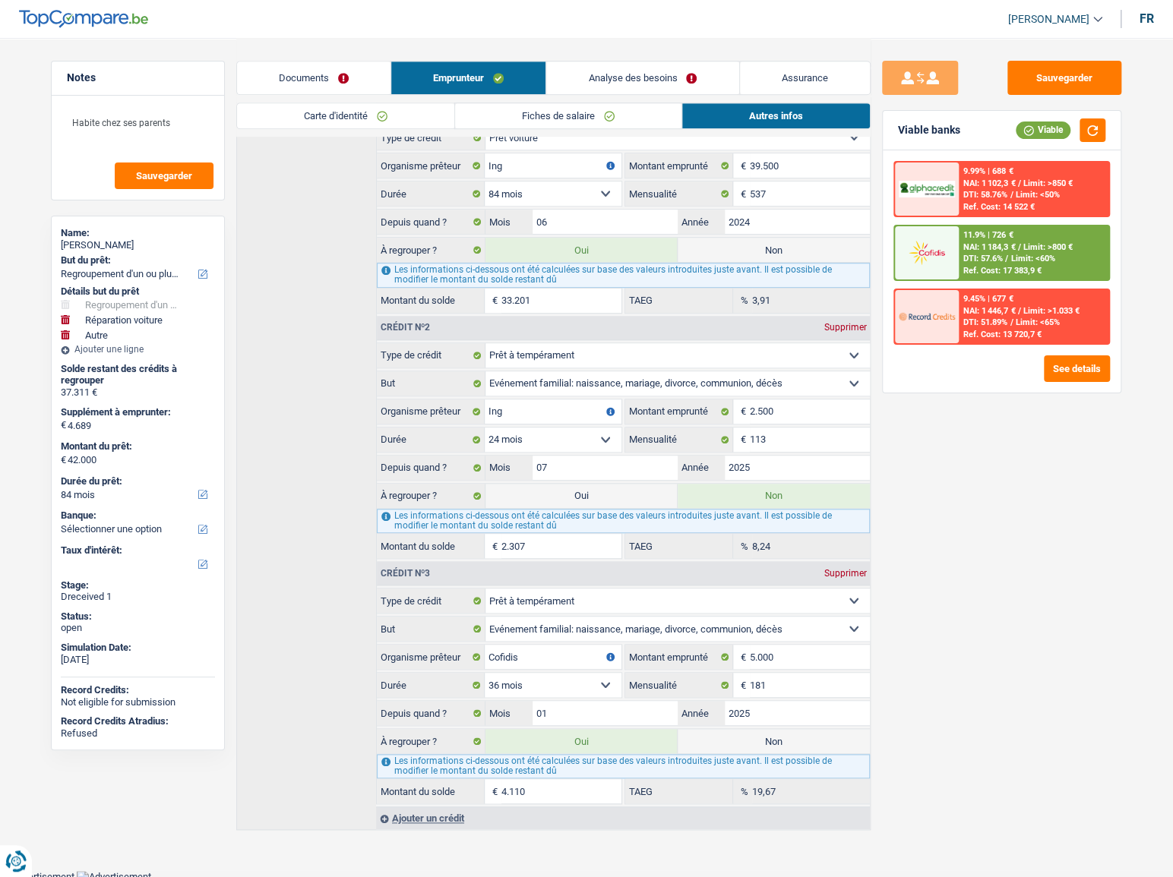
radio input "false"
type input "37.890"
select select "144"
type input "33.201"
type input "37.890"
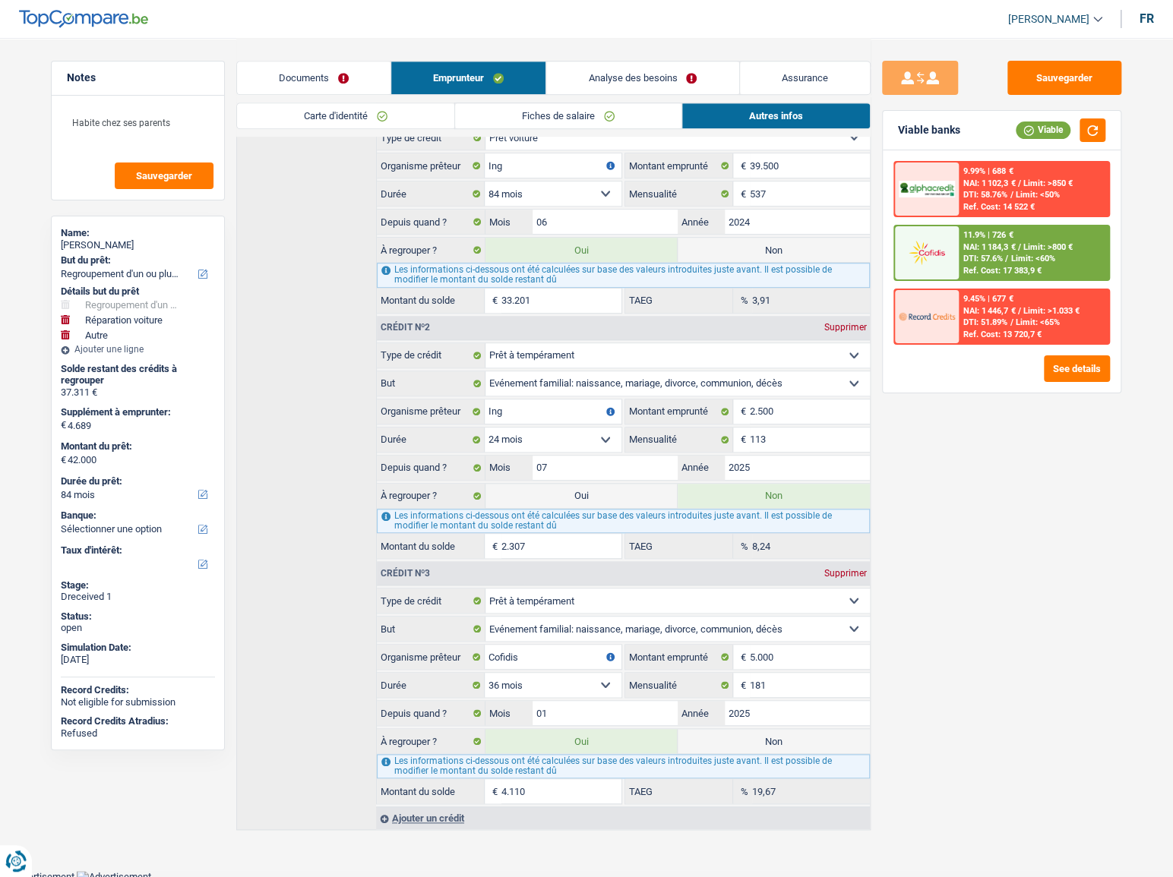
select select "144"
select select
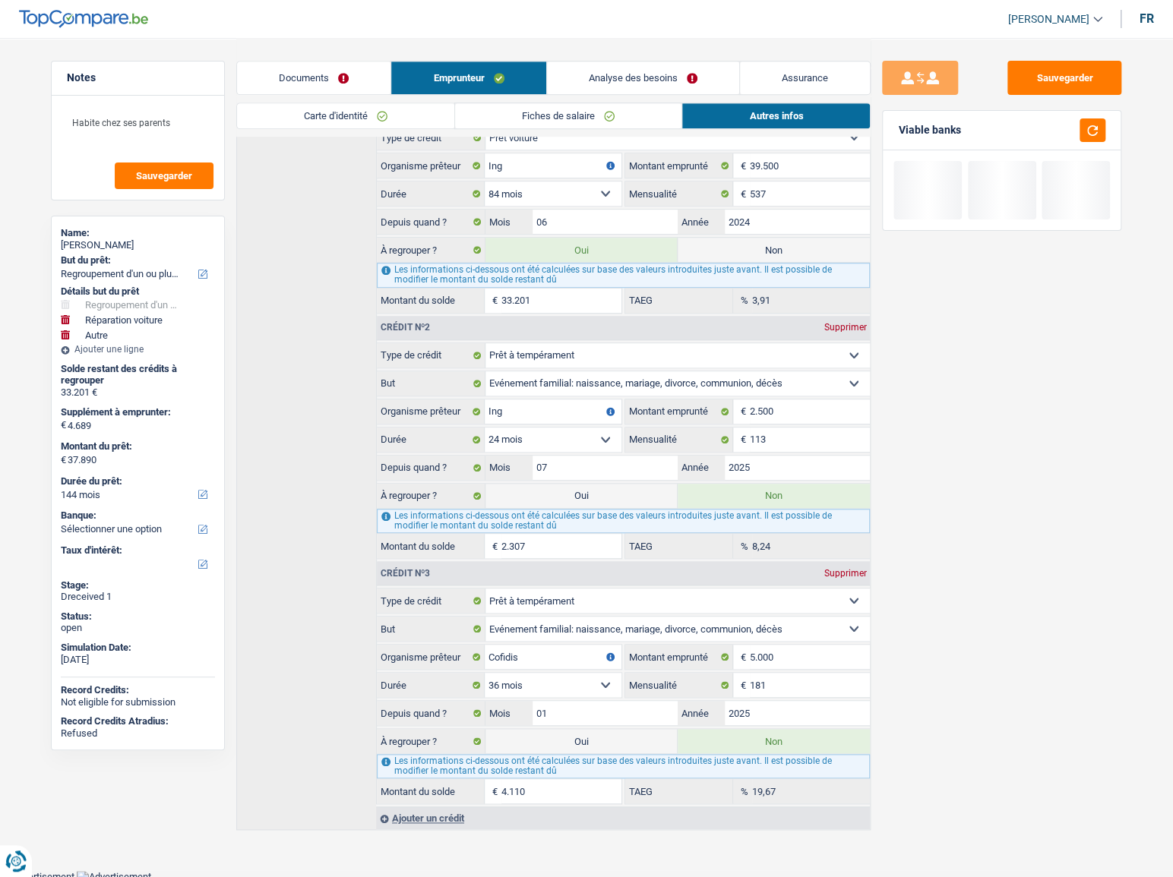
click at [131, 481] on label "Durée du prêt:" at bounding box center [136, 482] width 151 height 12
click at [131, 487] on select "12 mois 18 mois 24 mois 30 mois 36 mois 42 mois 48 mois 60 mois 72 mois 84 mois…" at bounding box center [138, 494] width 154 height 15
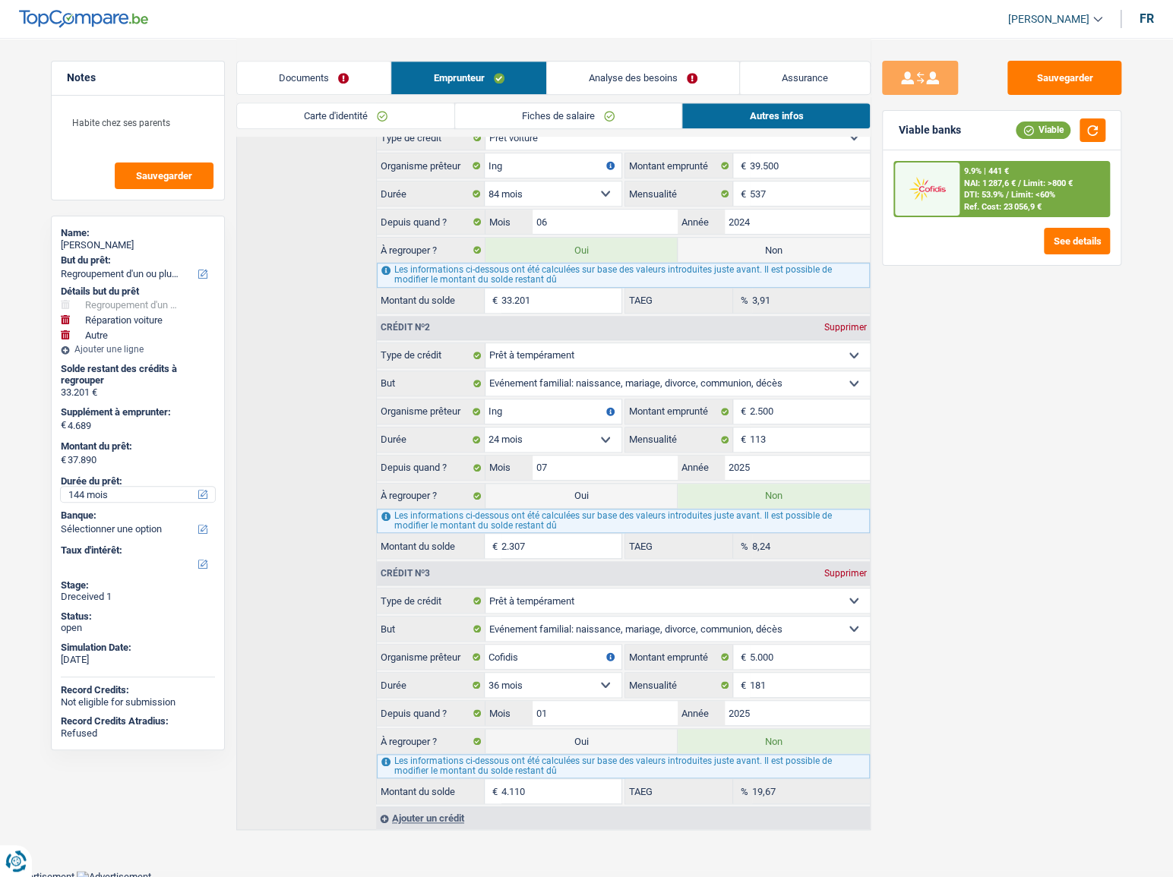
drag, startPoint x: 134, startPoint y: 492, endPoint x: 134, endPoint y: 501, distance: 8.4
click at [134, 492] on select "12 mois 18 mois 24 mois 30 mois 36 mois 42 mois 48 mois 60 mois 72 mois 84 mois…" at bounding box center [138, 494] width 154 height 15
select select "84"
click at [61, 487] on select "12 mois 18 mois 24 mois 30 mois 36 mois 42 mois 48 mois 60 mois 72 mois 84 mois…" at bounding box center [138, 494] width 154 height 15
select select "84"
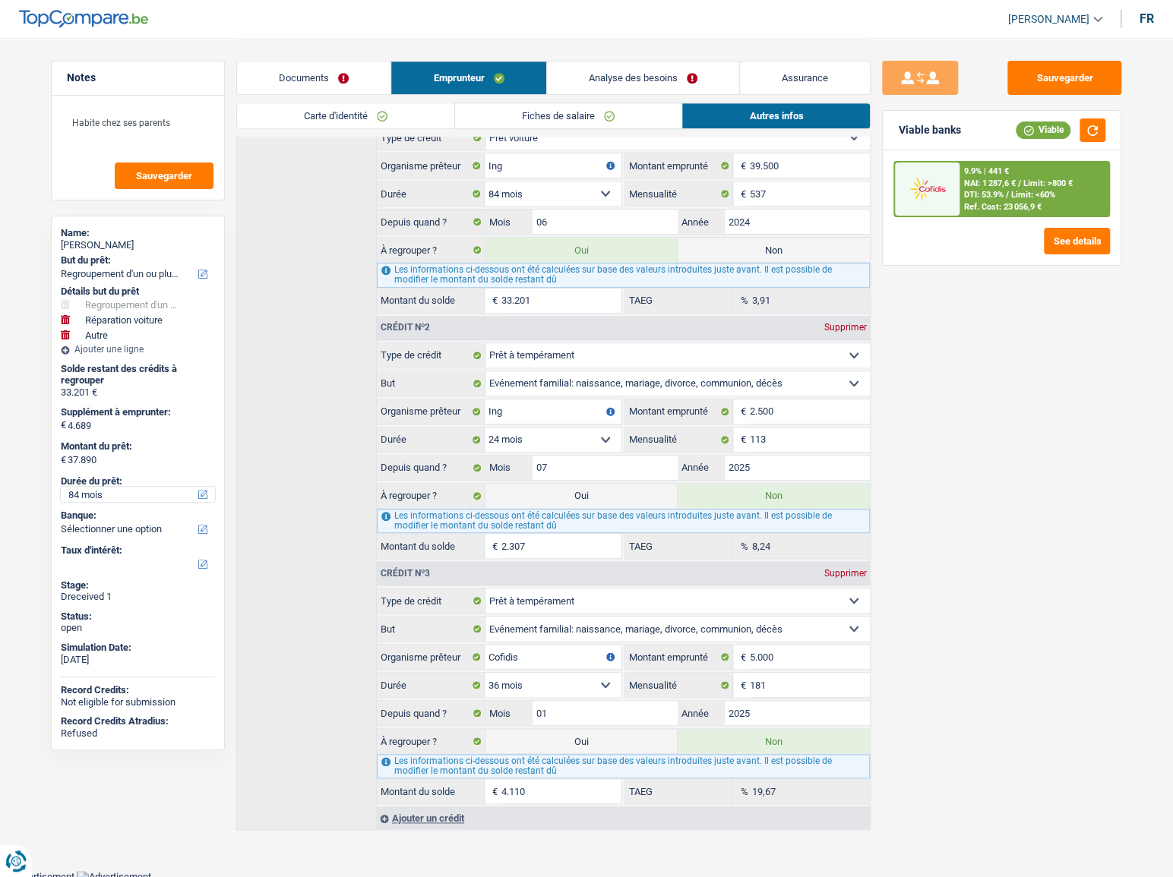
select select "84"
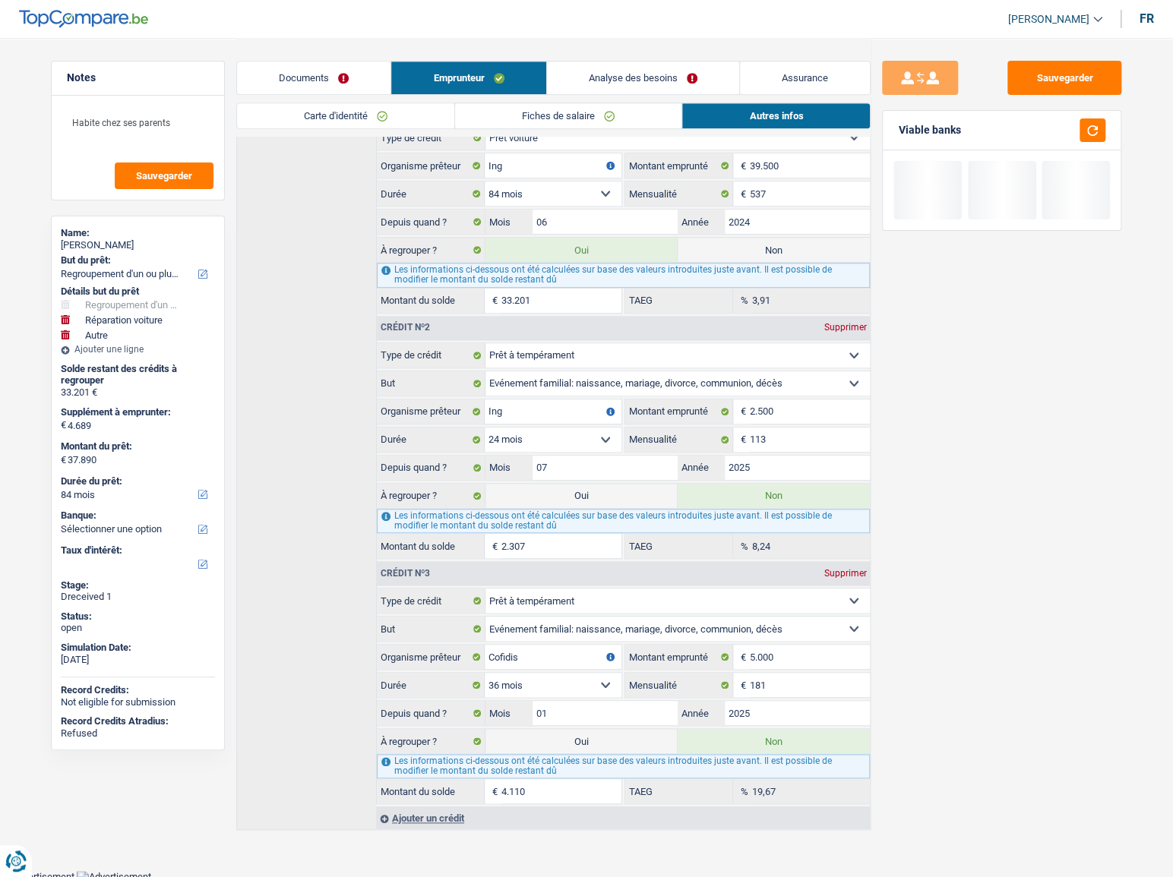
click at [654, 84] on link "Analyse des besoins" at bounding box center [643, 78] width 192 height 33
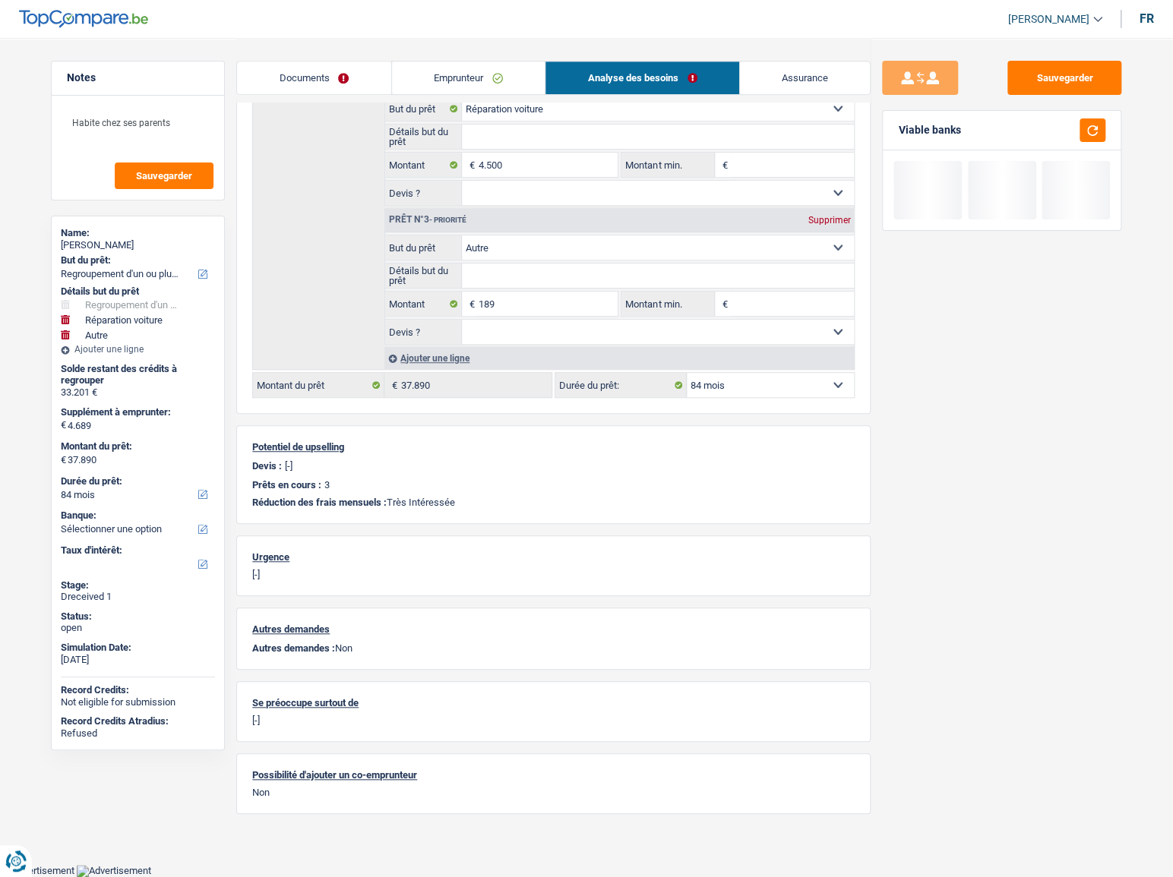
scroll to position [390, 0]
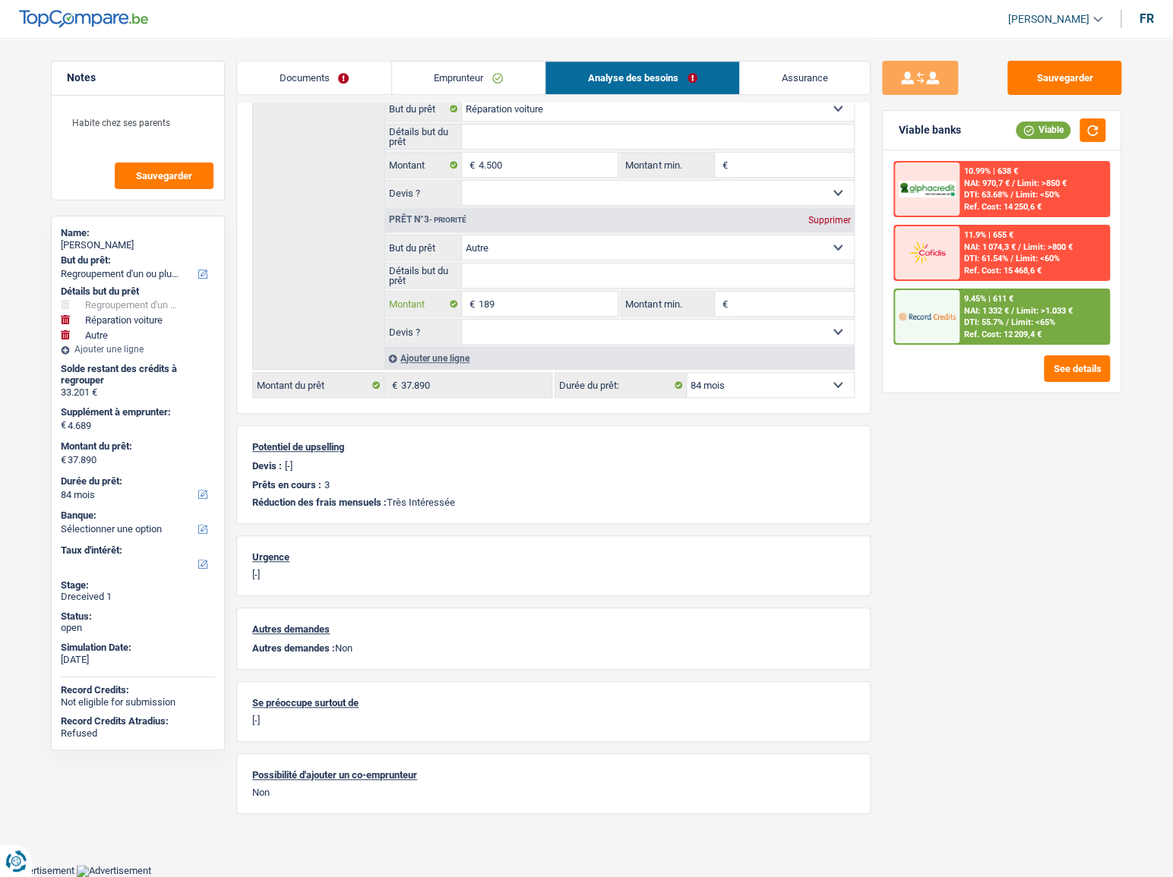
select select
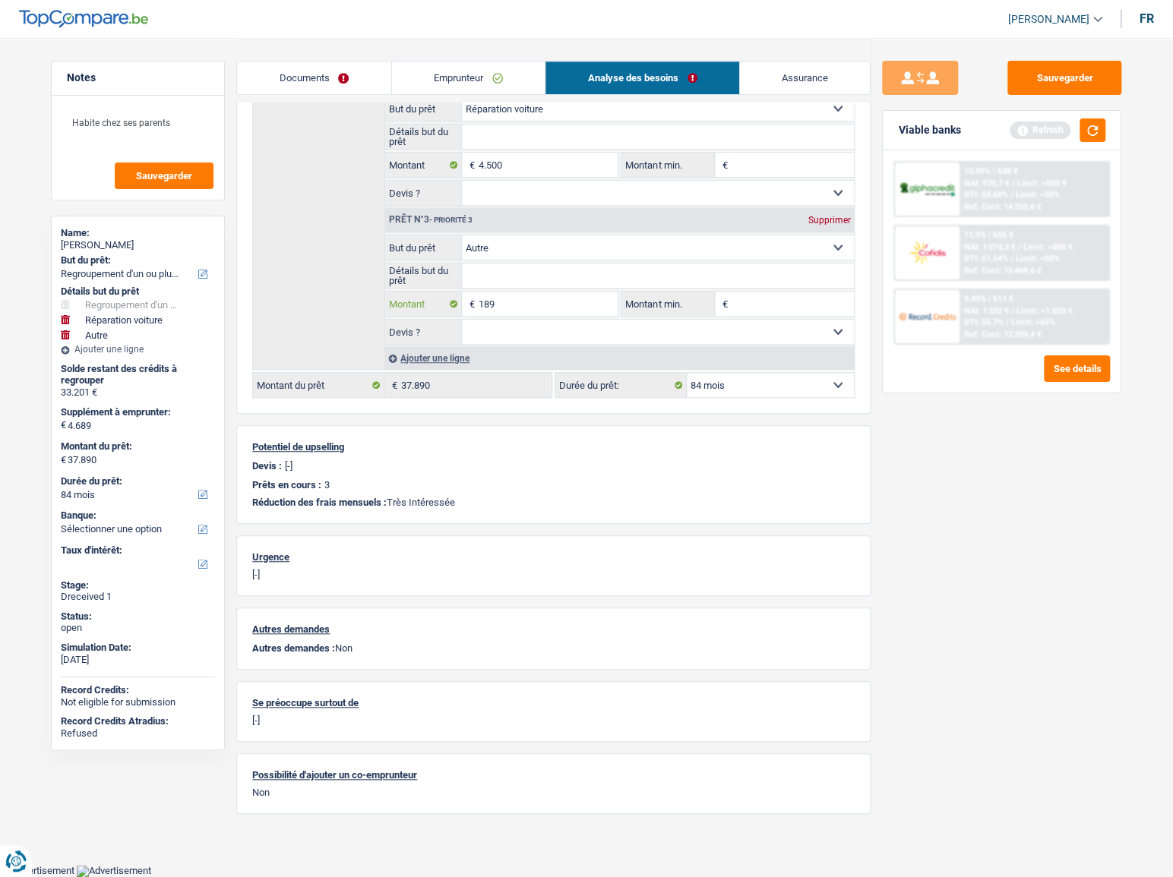
type input "18"
select select
type input "1"
select select
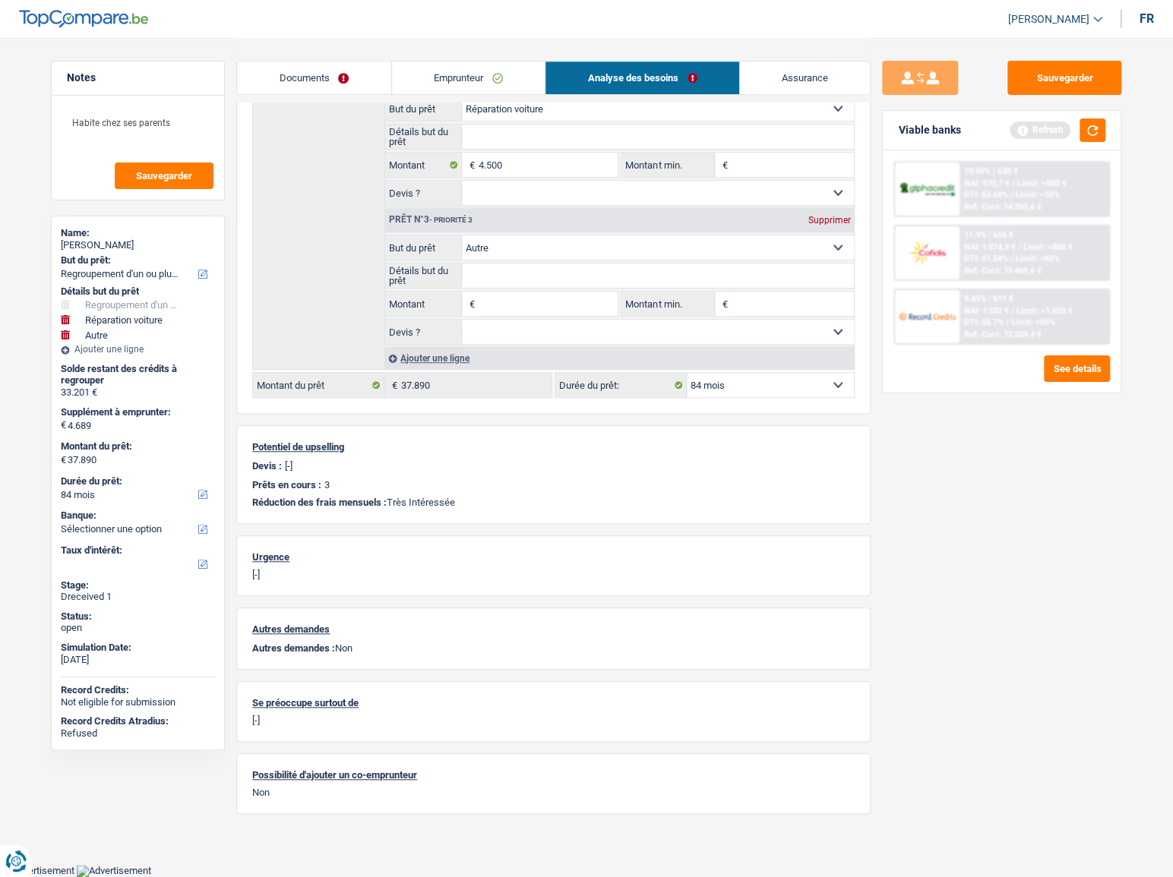
type input "4"
select select
type input "44"
select select
type input "441"
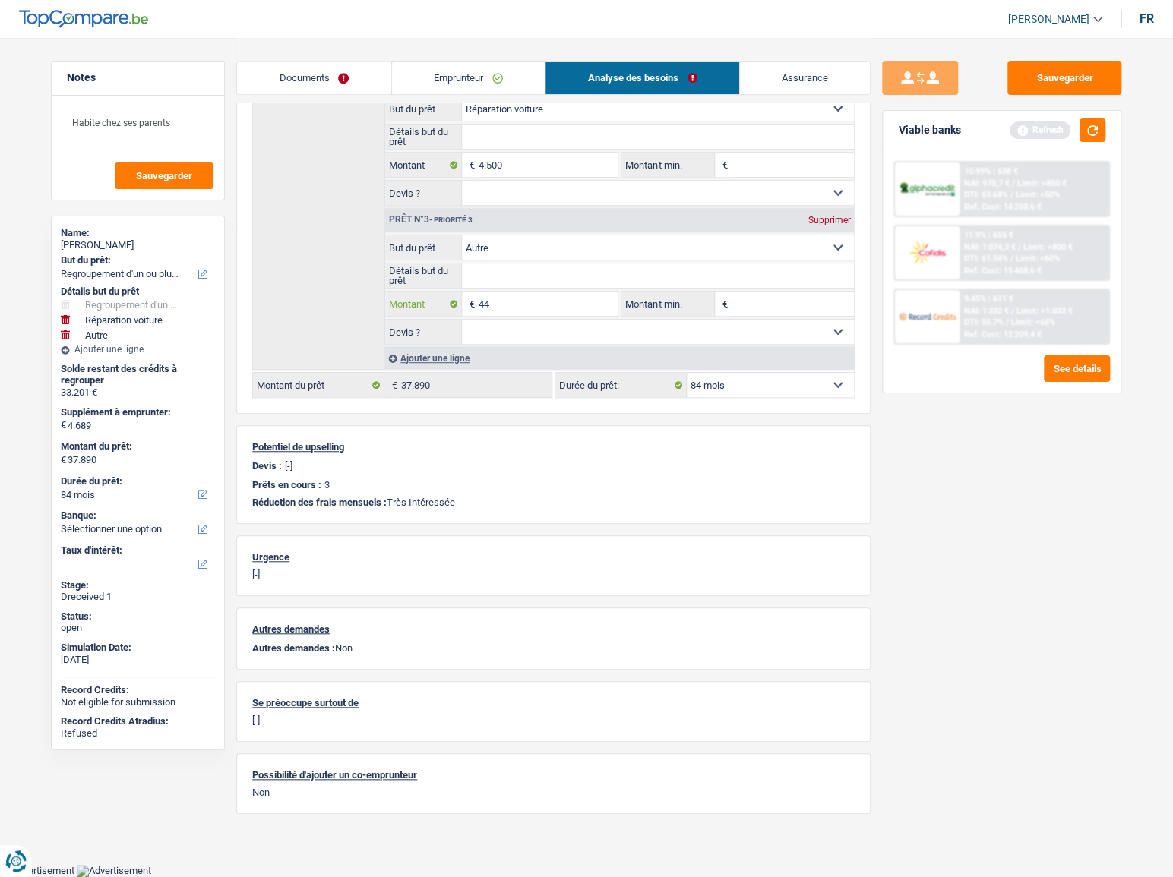
select select
type input "4.410"
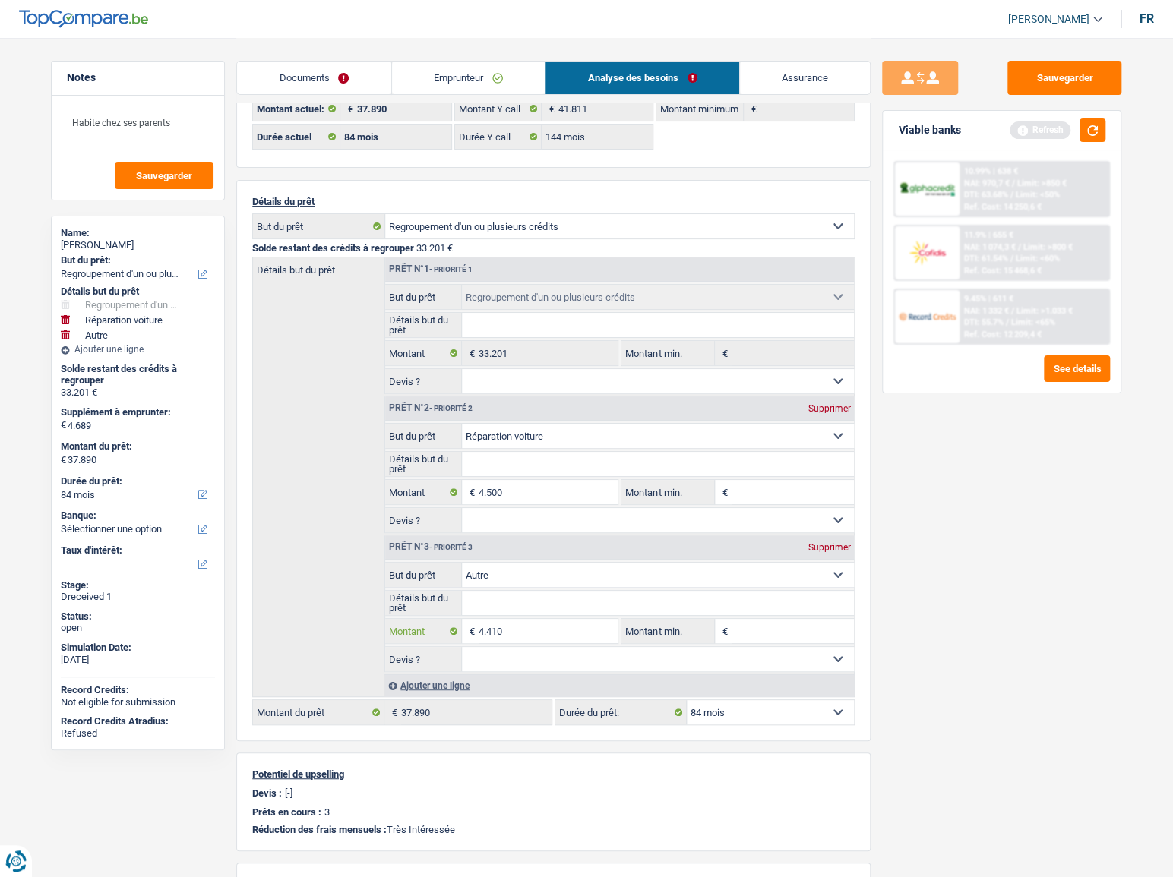
select select
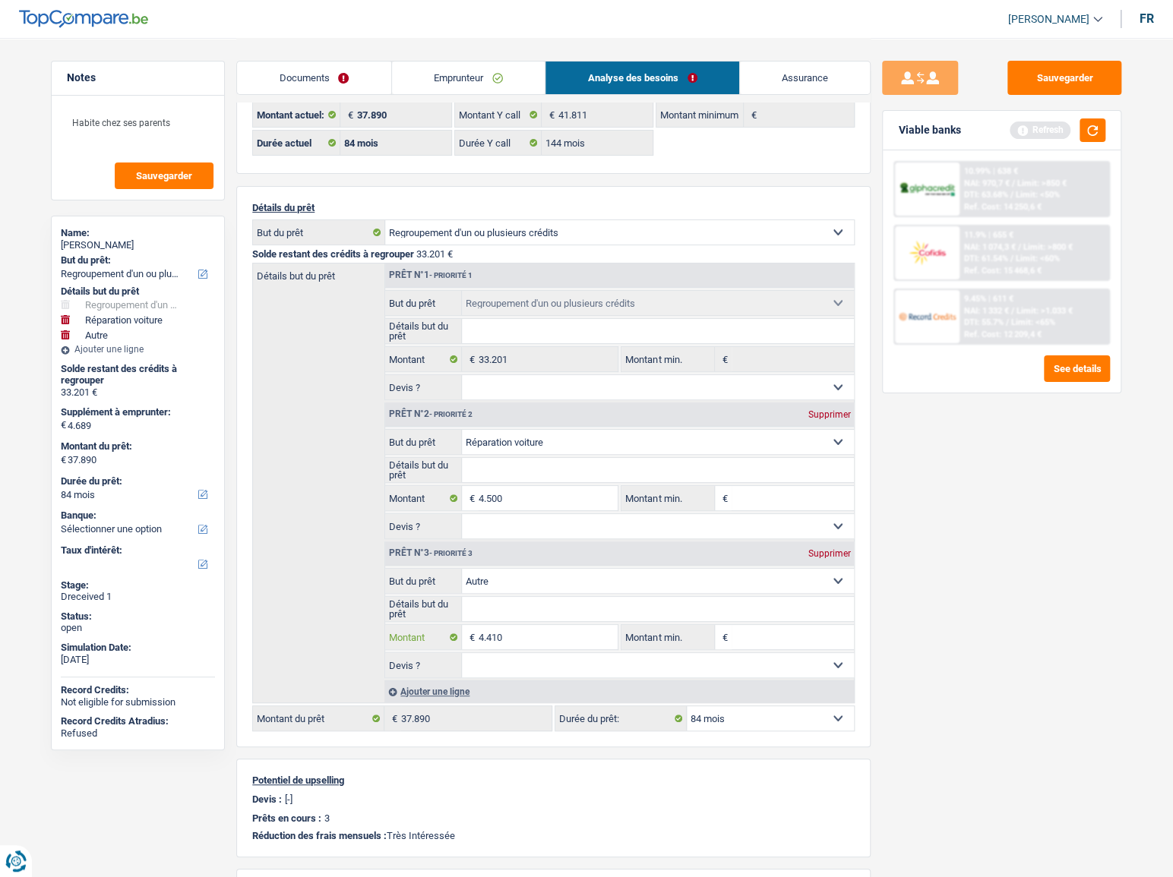
type input "4.410"
type input "8.910"
type input "42.111"
select select "144"
type input "42.111"
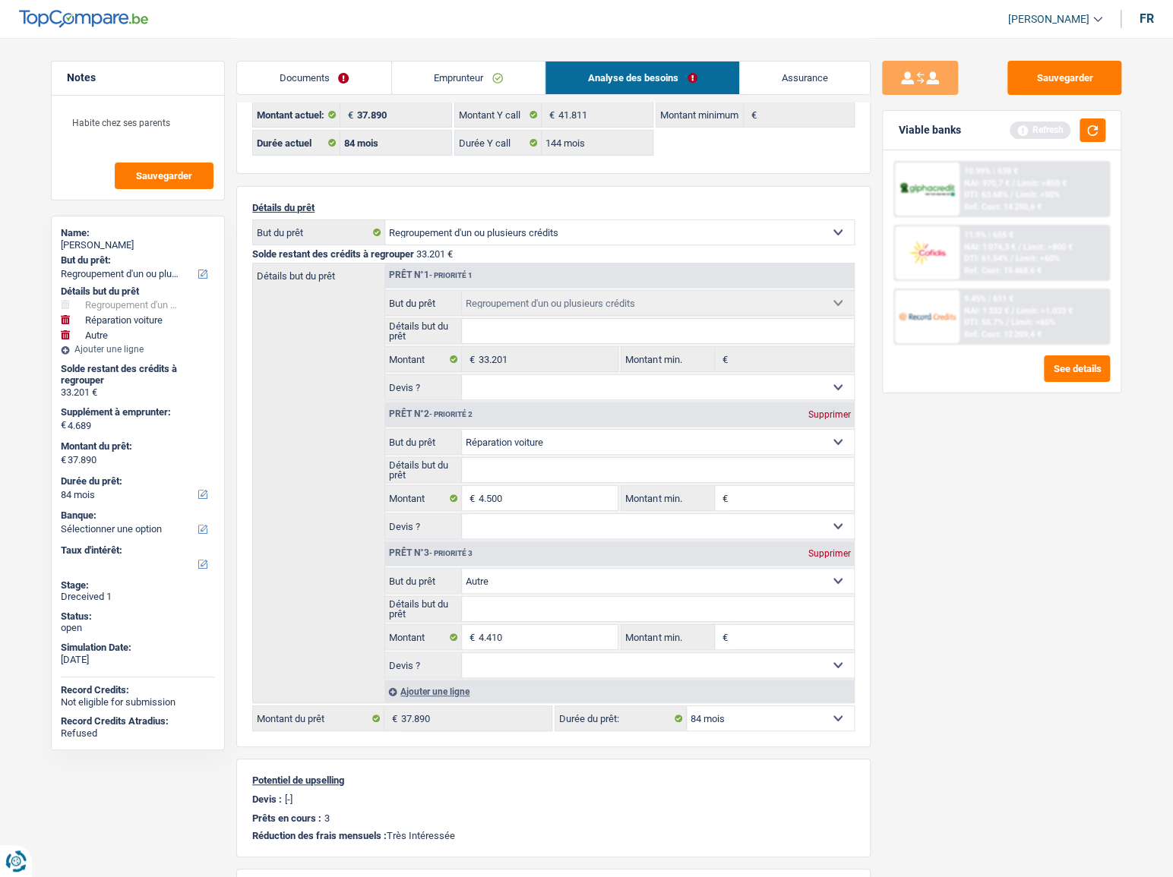
select select "144"
type input "42.111"
select select "144"
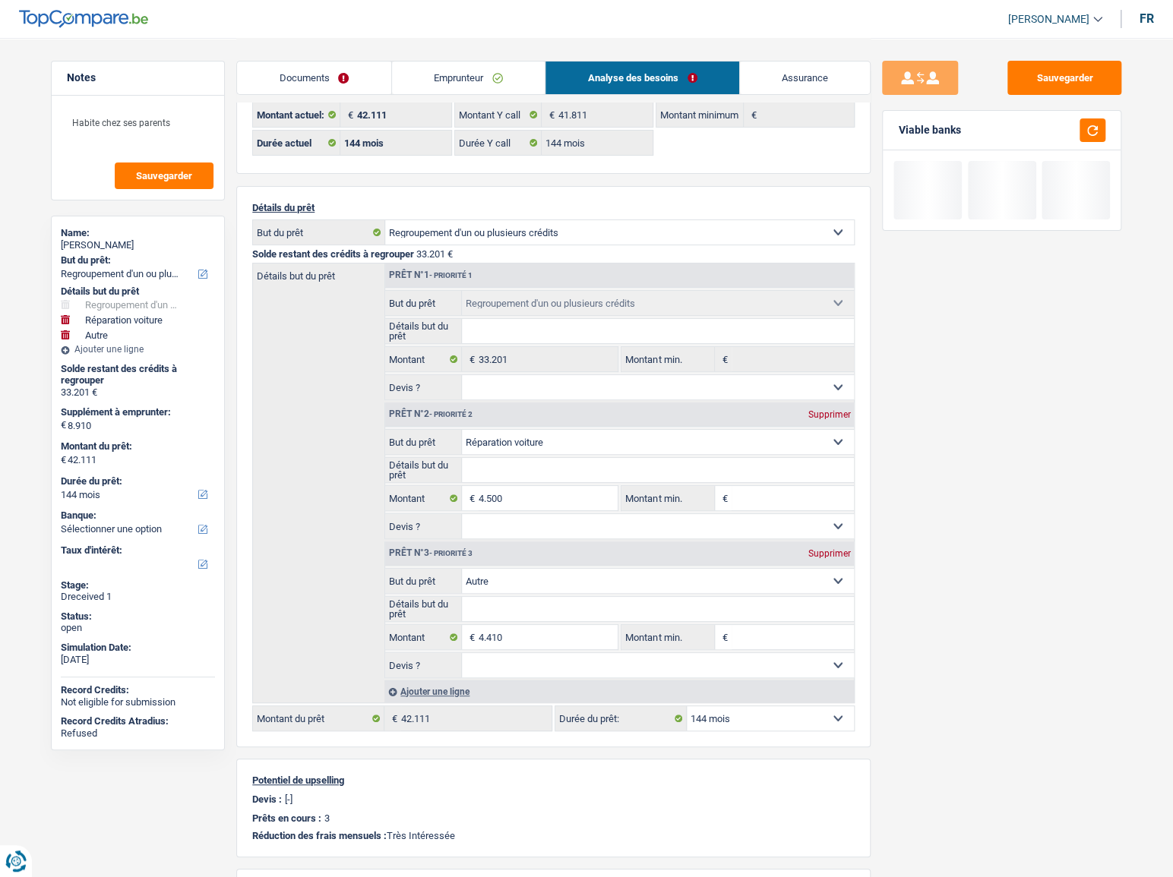
click at [483, 85] on link "Emprunteur" at bounding box center [468, 78] width 153 height 33
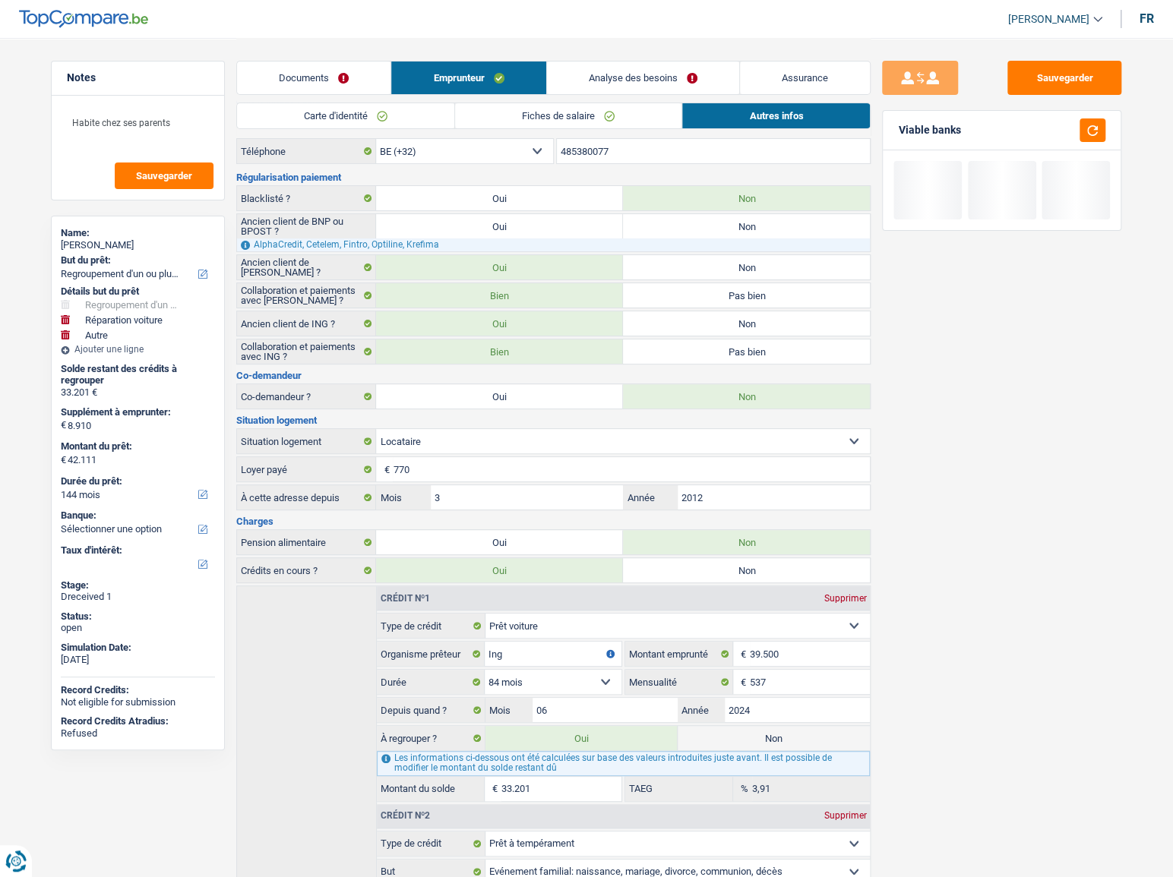
click at [745, 108] on link "Autres infos" at bounding box center [776, 115] width 188 height 25
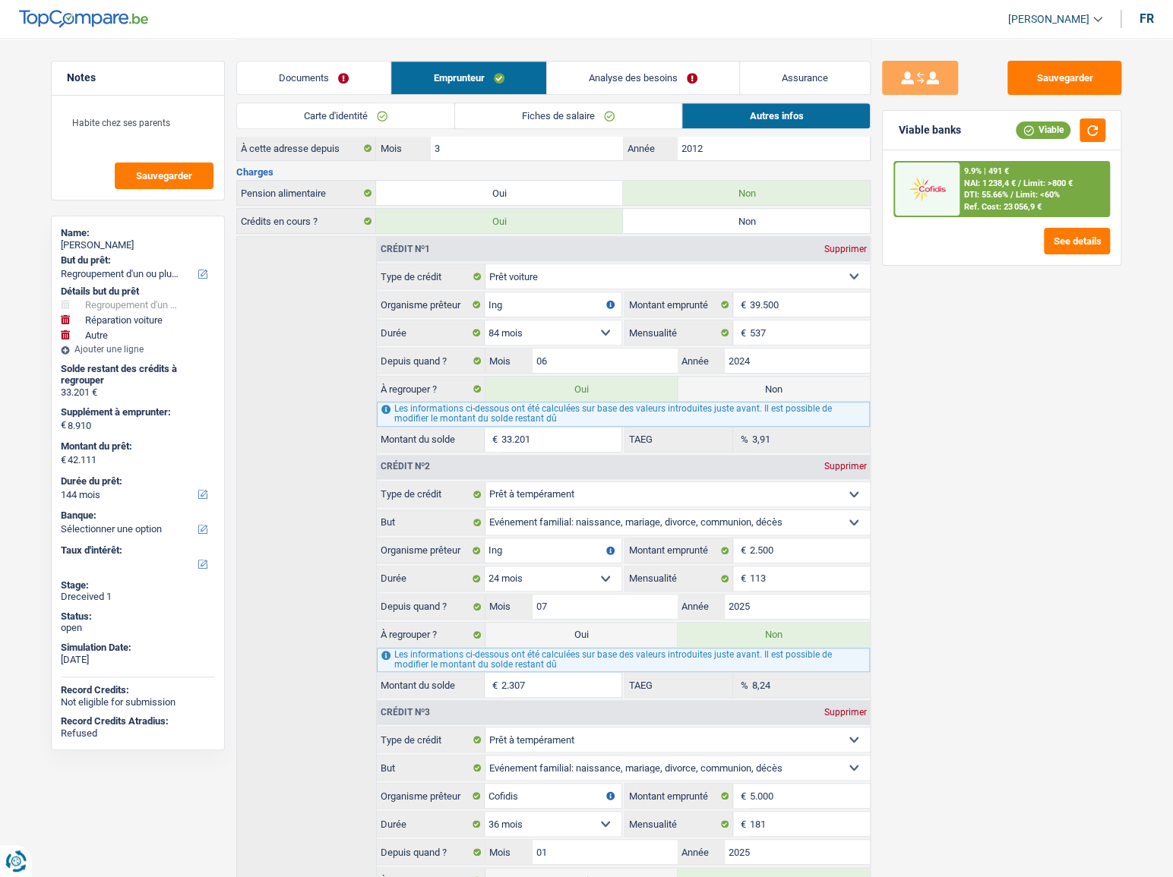
scroll to position [183, 0]
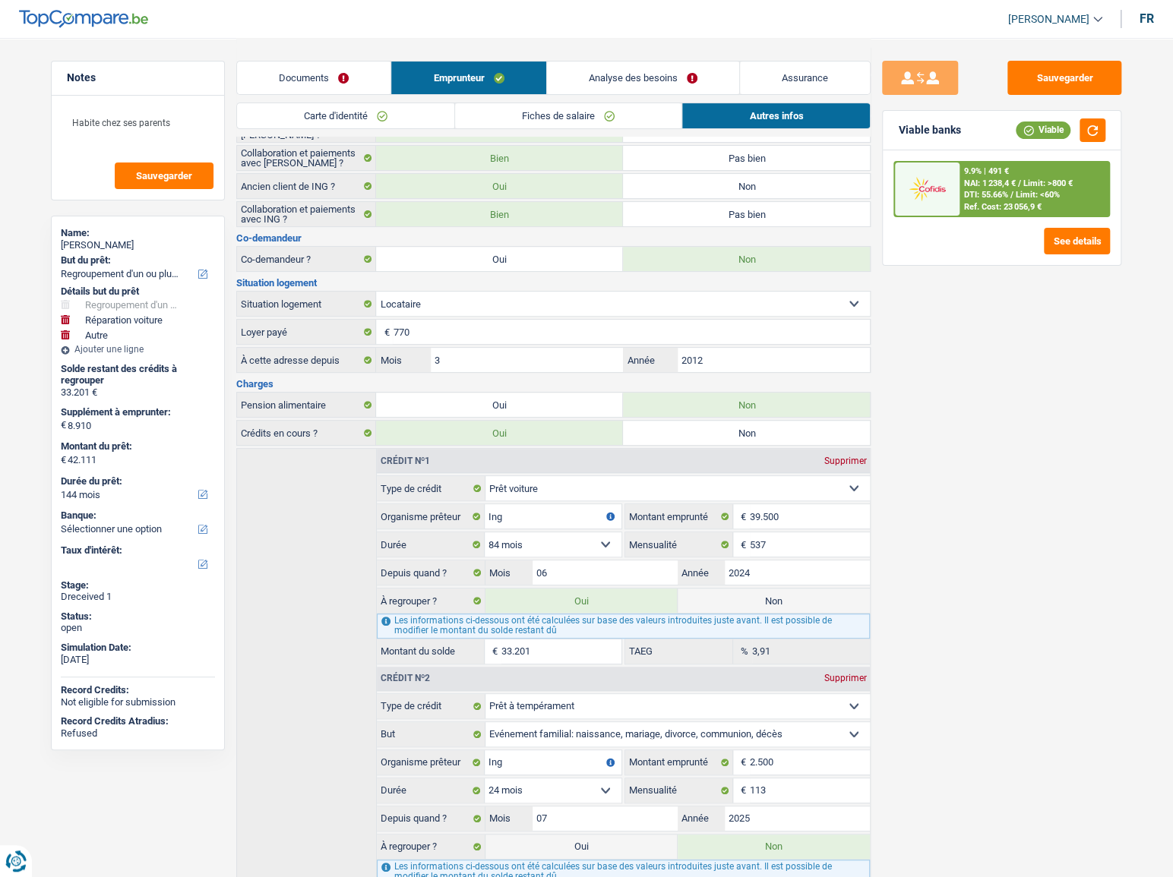
click at [622, 71] on link "Analyse des besoins" at bounding box center [643, 78] width 192 height 33
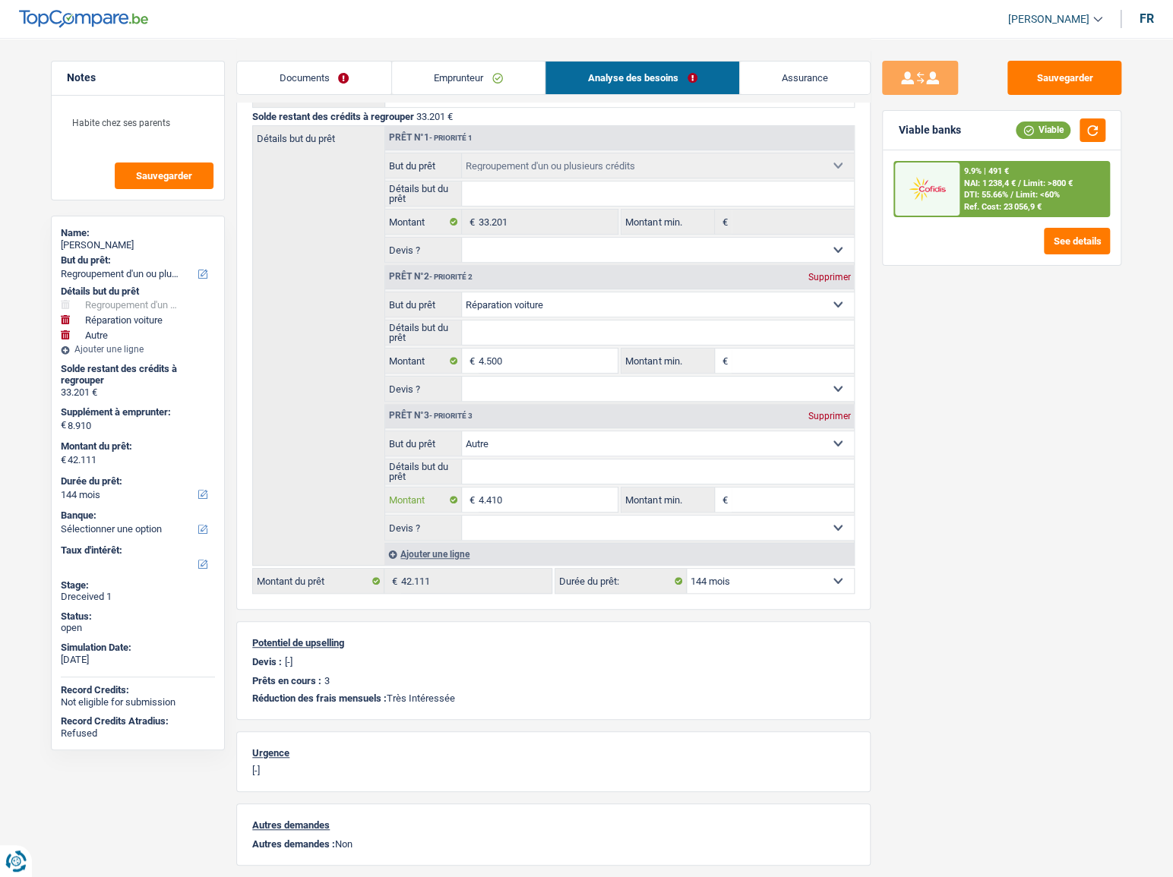
select select
click at [518, 497] on input "4.410" at bounding box center [548, 500] width 139 height 24
type input "4"
select select
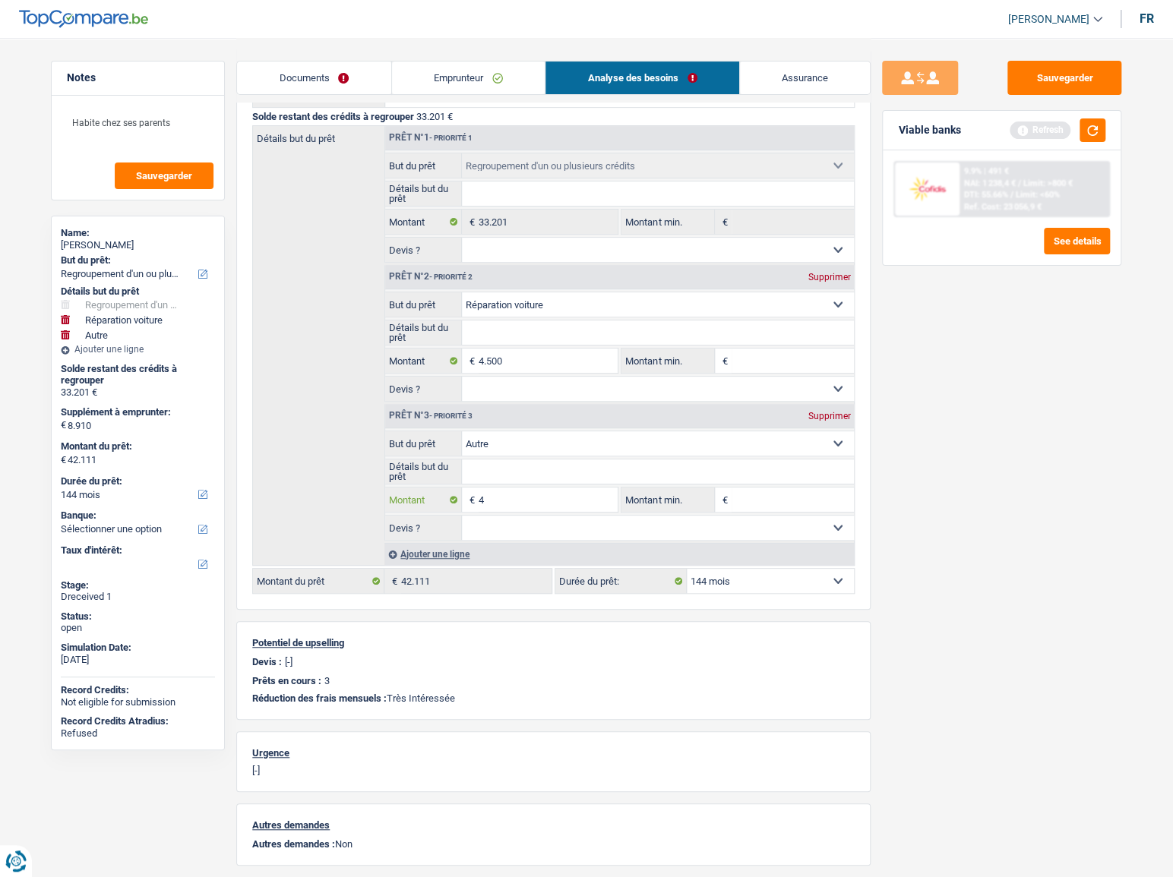
type input "41"
select select
type input "411"
select select
type input "4.110"
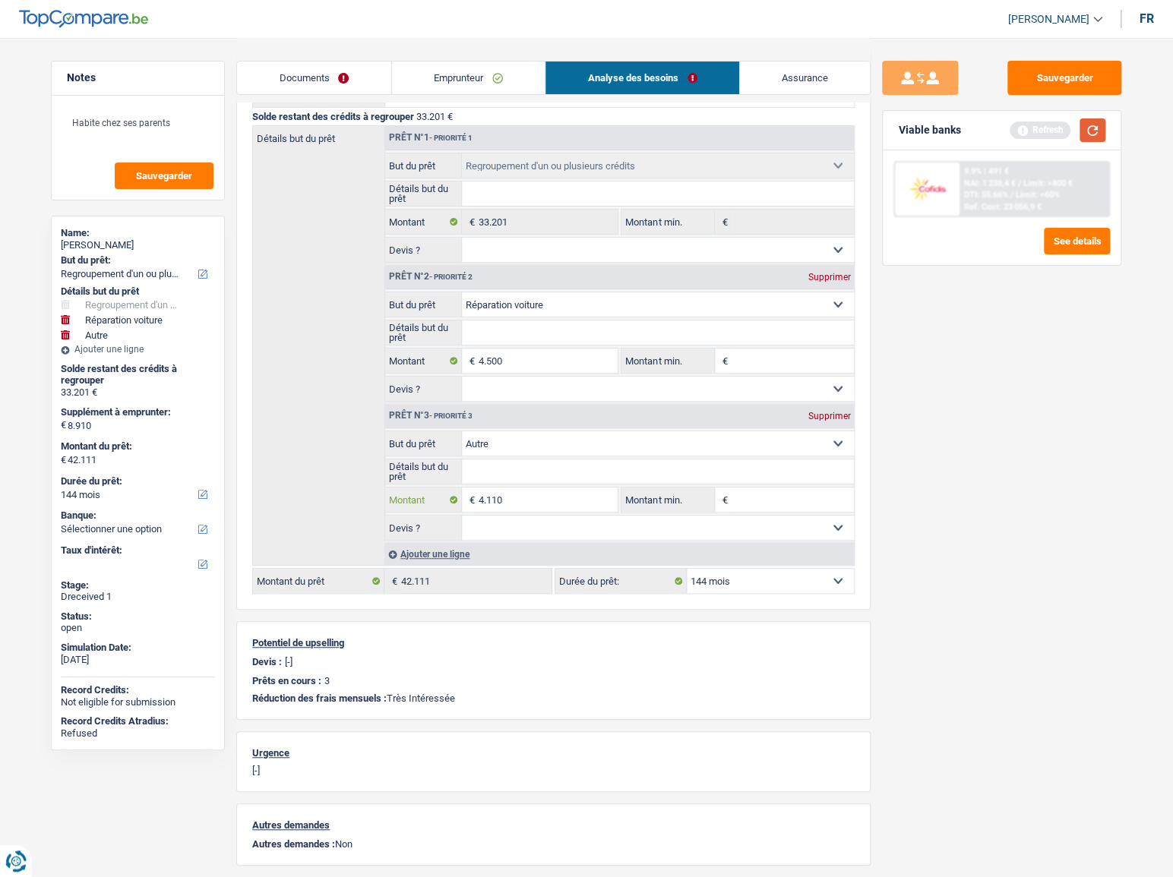
select select
type input "4.110"
type input "8.610"
type input "41.811"
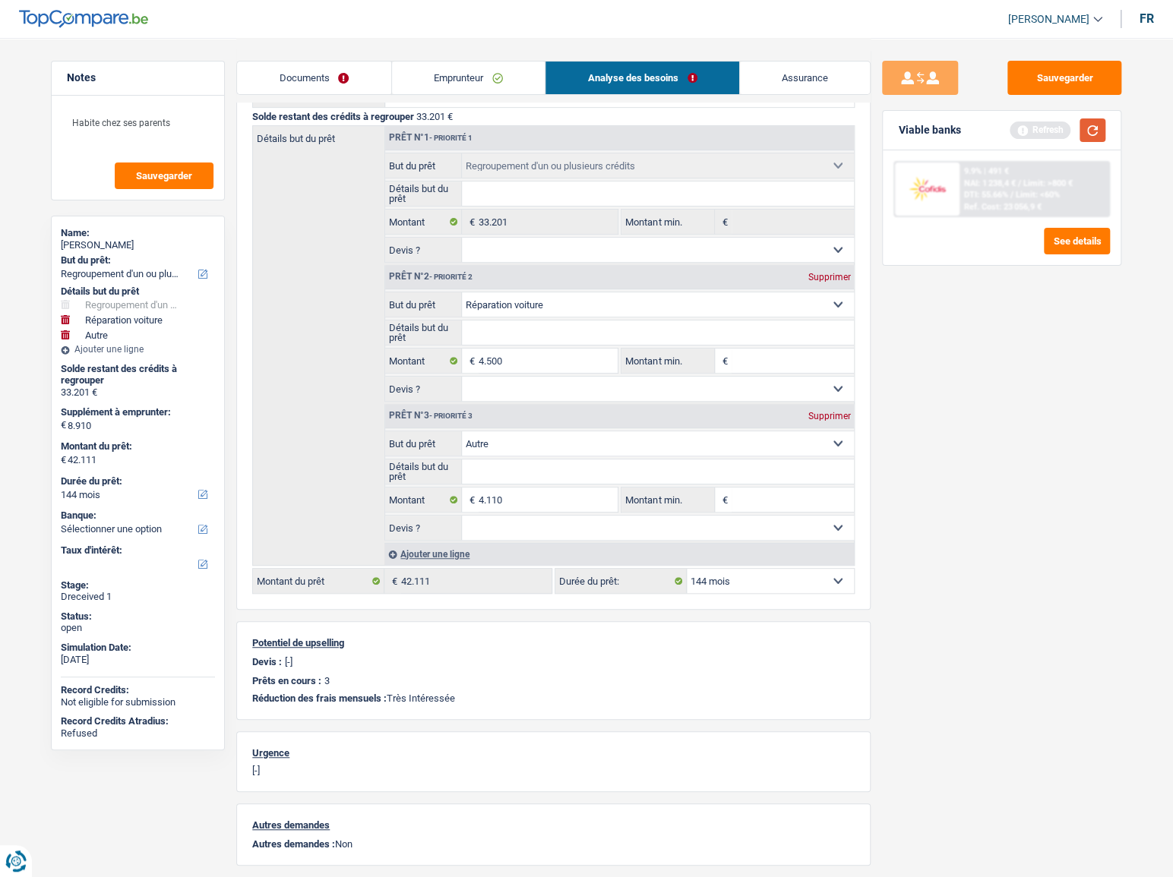
type input "41.811"
click at [1102, 129] on button "button" at bounding box center [1092, 130] width 26 height 24
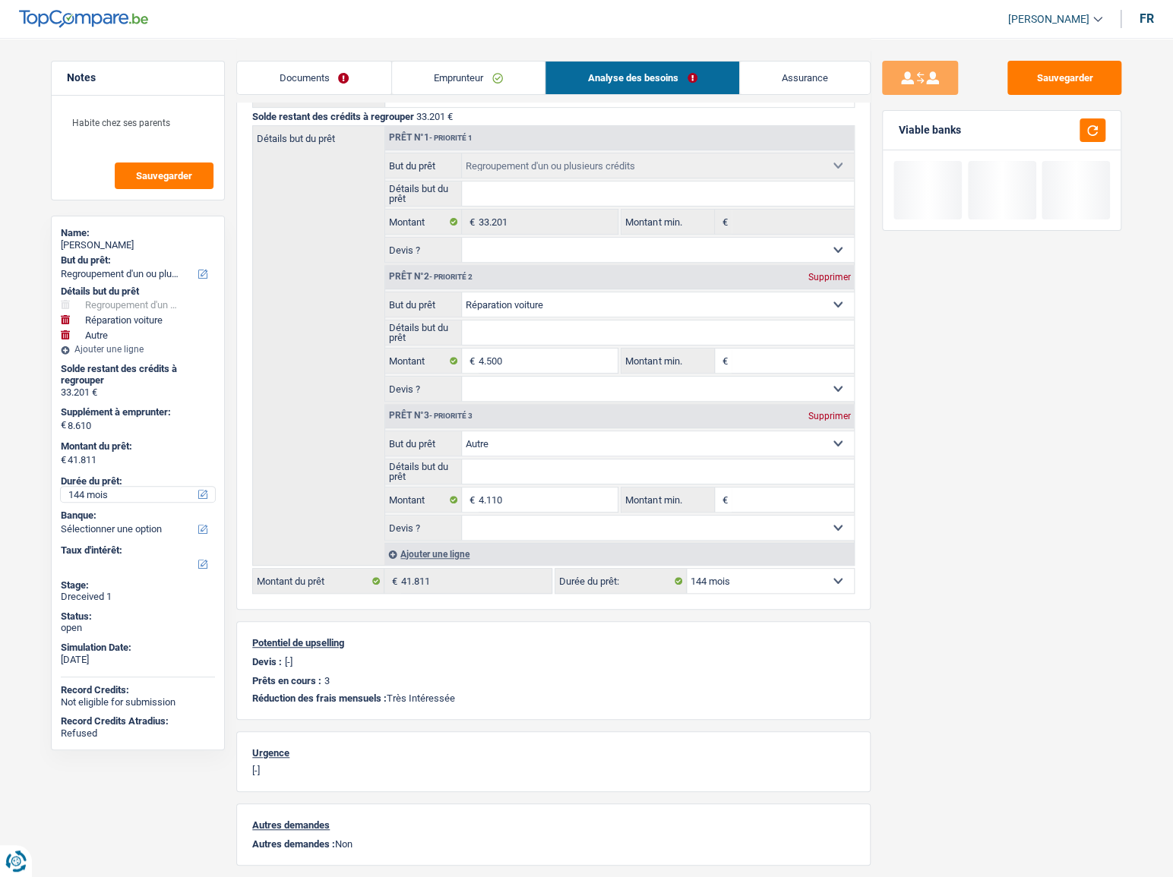
click at [106, 498] on select "12 mois 18 mois 24 mois 30 mois 36 mois 42 mois 48 mois 60 mois 72 mois 84 mois…" at bounding box center [138, 494] width 154 height 15
select select "84"
click at [61, 487] on select "12 mois 18 mois 24 mois 30 mois 36 mois 42 mois 48 mois 60 mois 72 mois 84 mois…" at bounding box center [138, 494] width 154 height 15
select select "84"
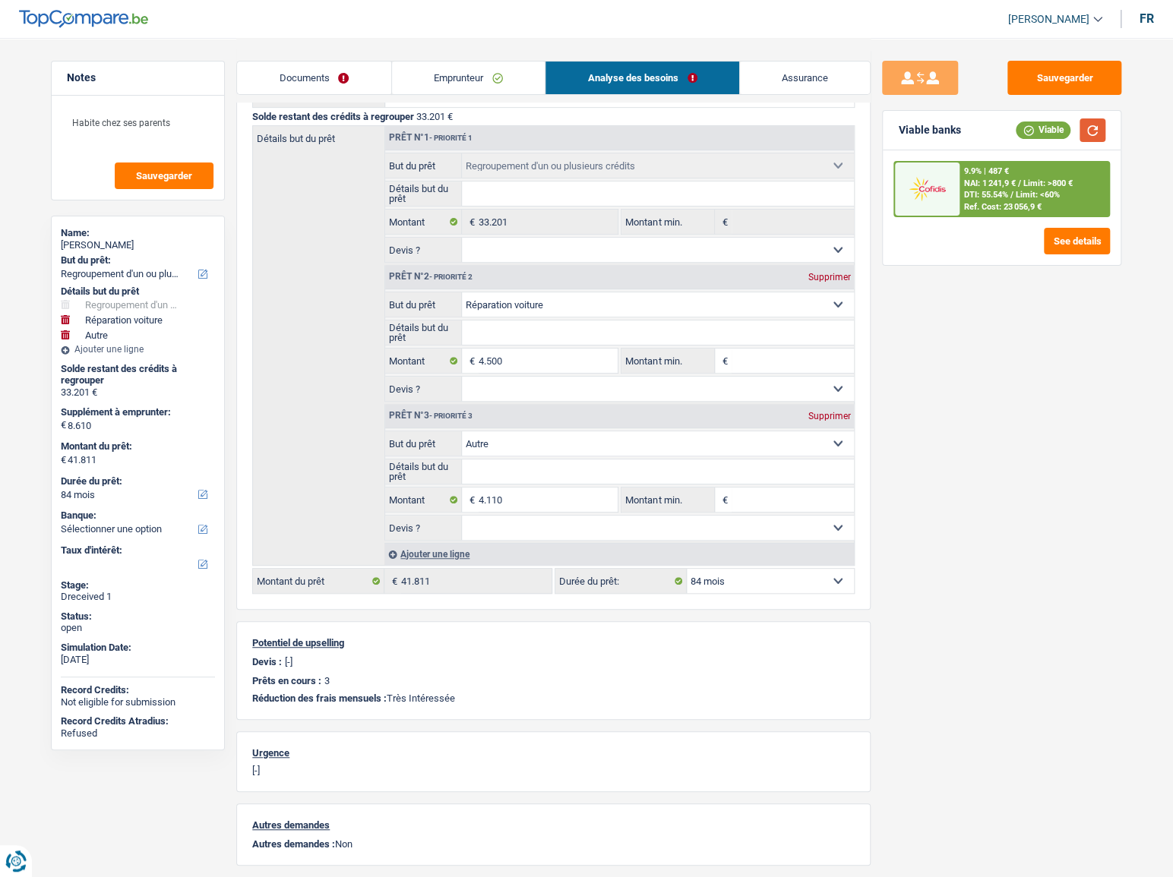
click at [1087, 134] on button "button" at bounding box center [1092, 130] width 26 height 24
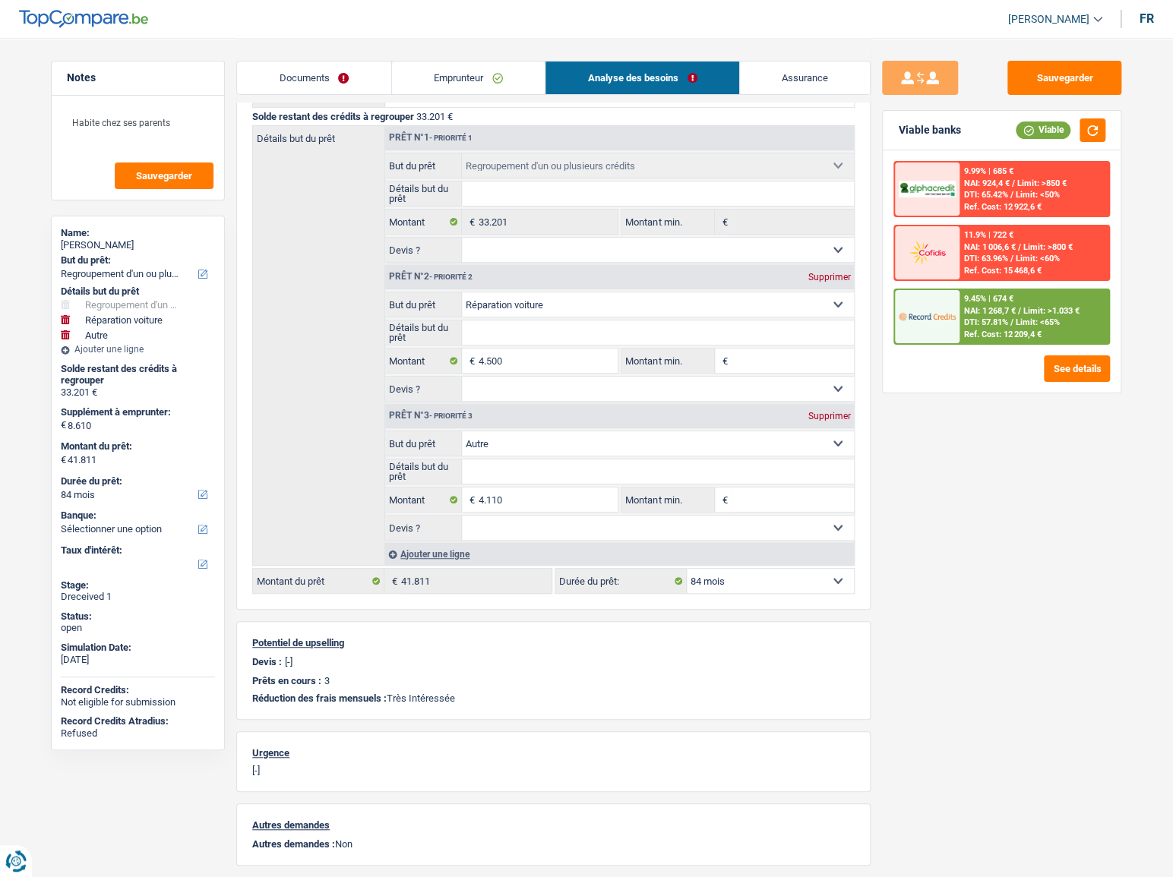
click at [1037, 336] on div "Ref. Cost: 12 209,4 €" at bounding box center [1002, 335] width 77 height 10
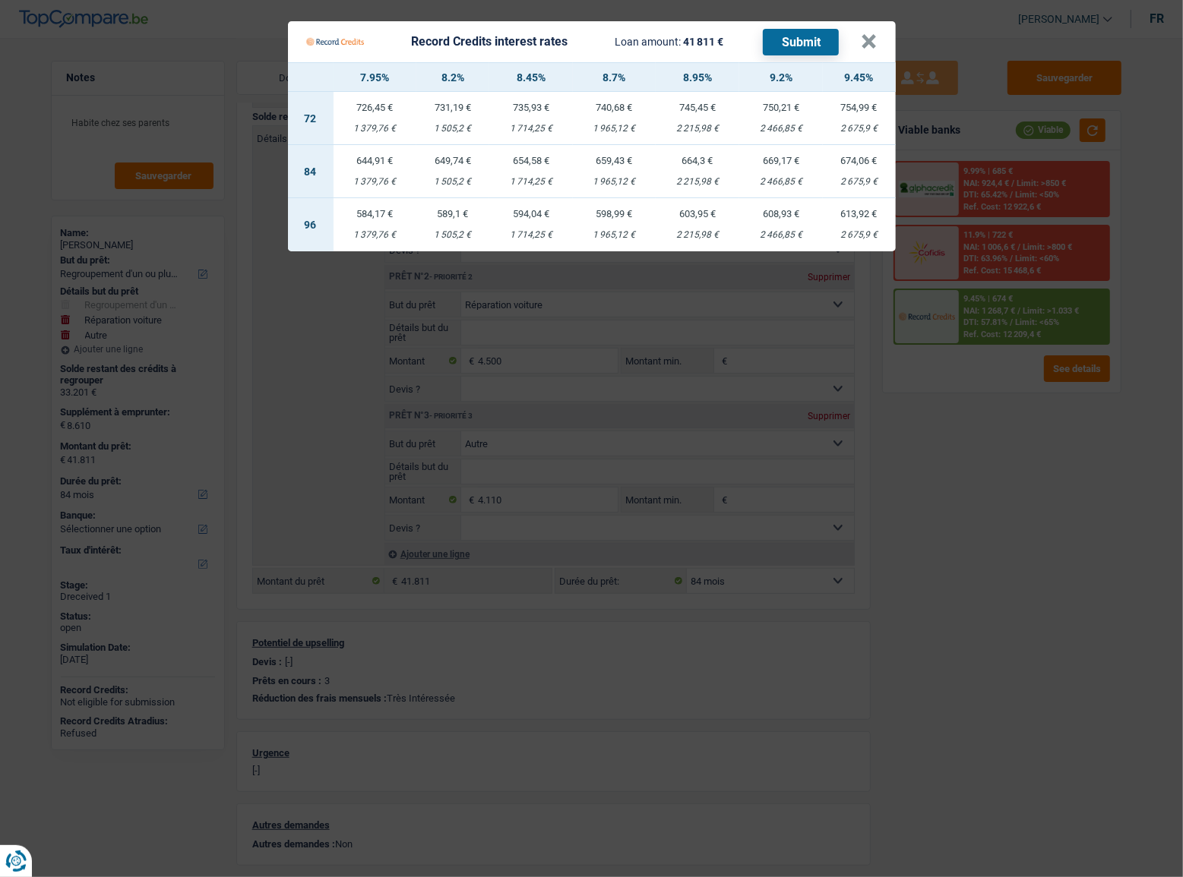
click at [540, 180] on div "1 714,25 €" at bounding box center [531, 182] width 84 height 10
select select "record credits"
type input "8,45"
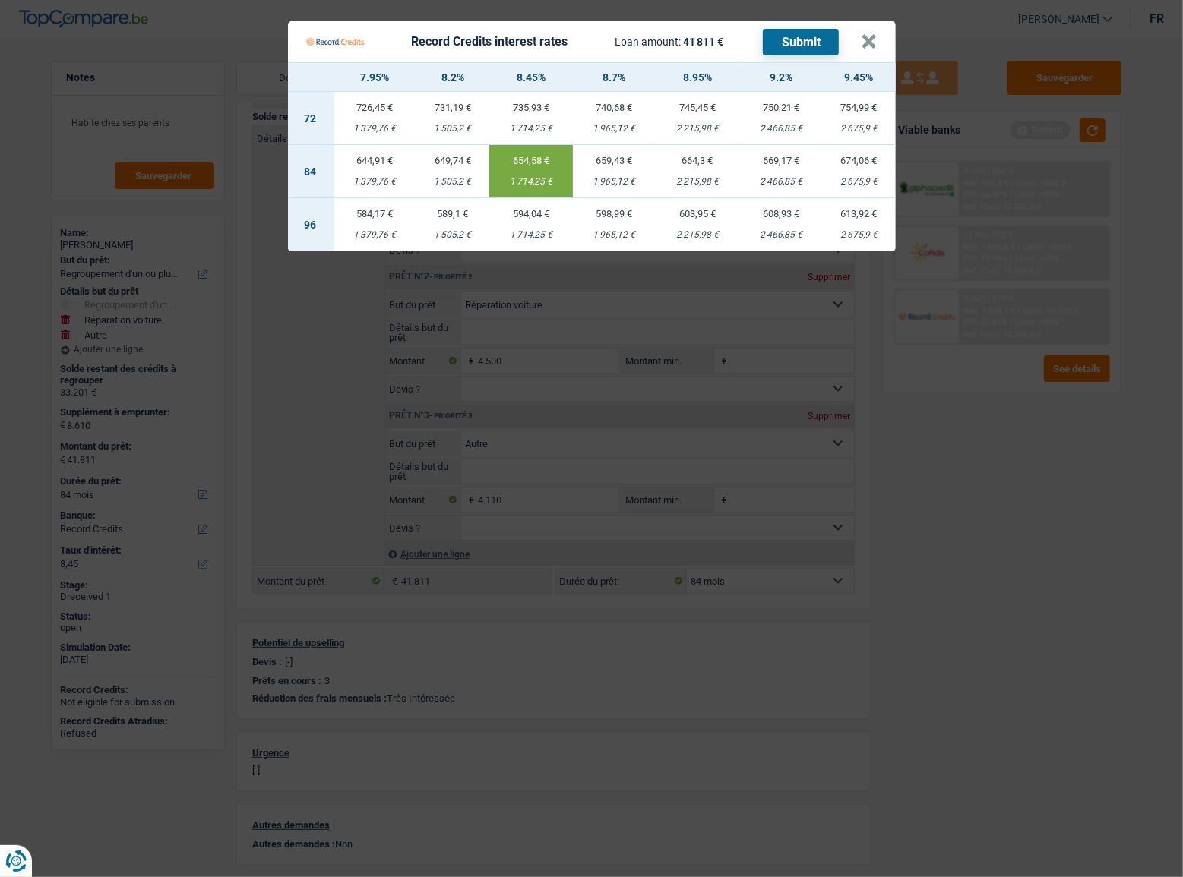
click at [811, 42] on button "Submit" at bounding box center [801, 42] width 76 height 27
click at [864, 45] on button "×" at bounding box center [869, 41] width 16 height 15
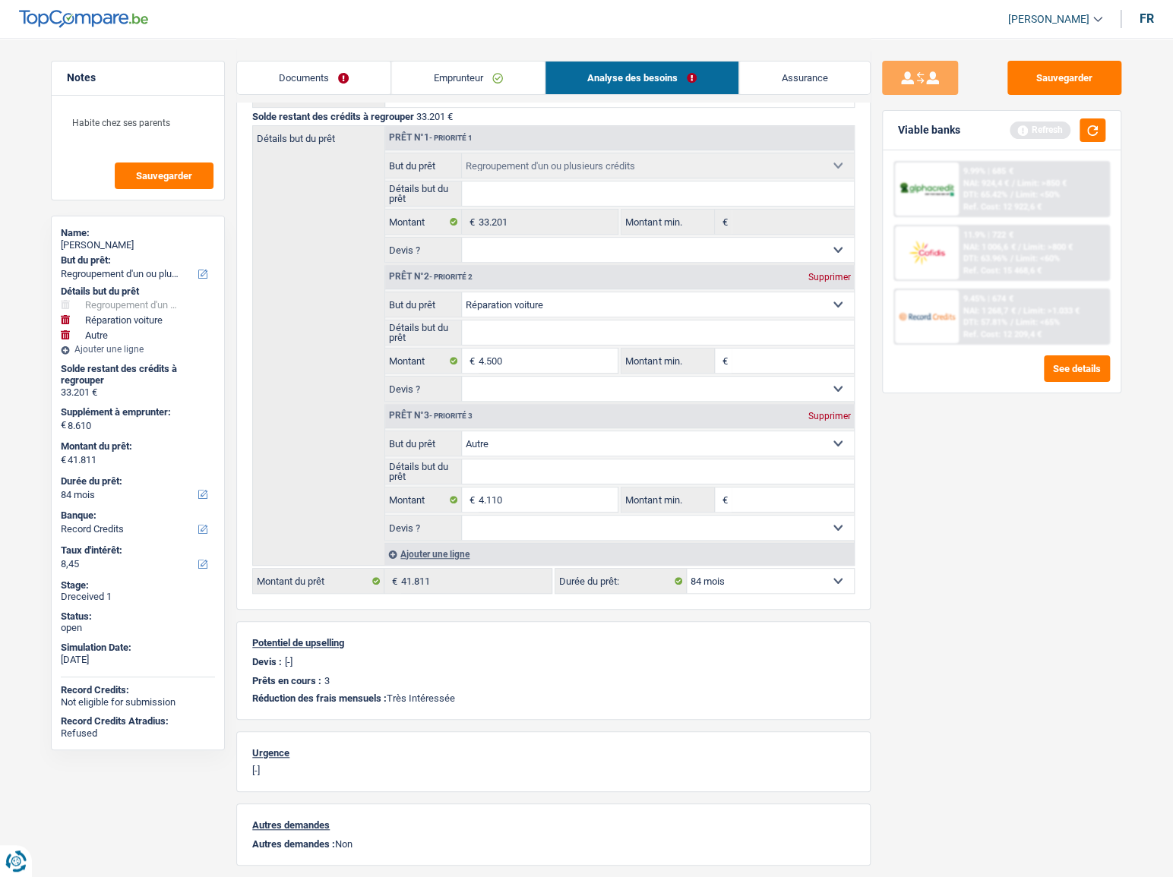
click at [88, 249] on div "[PERSON_NAME]" at bounding box center [138, 245] width 154 height 12
click at [481, 87] on link "Emprunteur" at bounding box center [468, 78] width 153 height 33
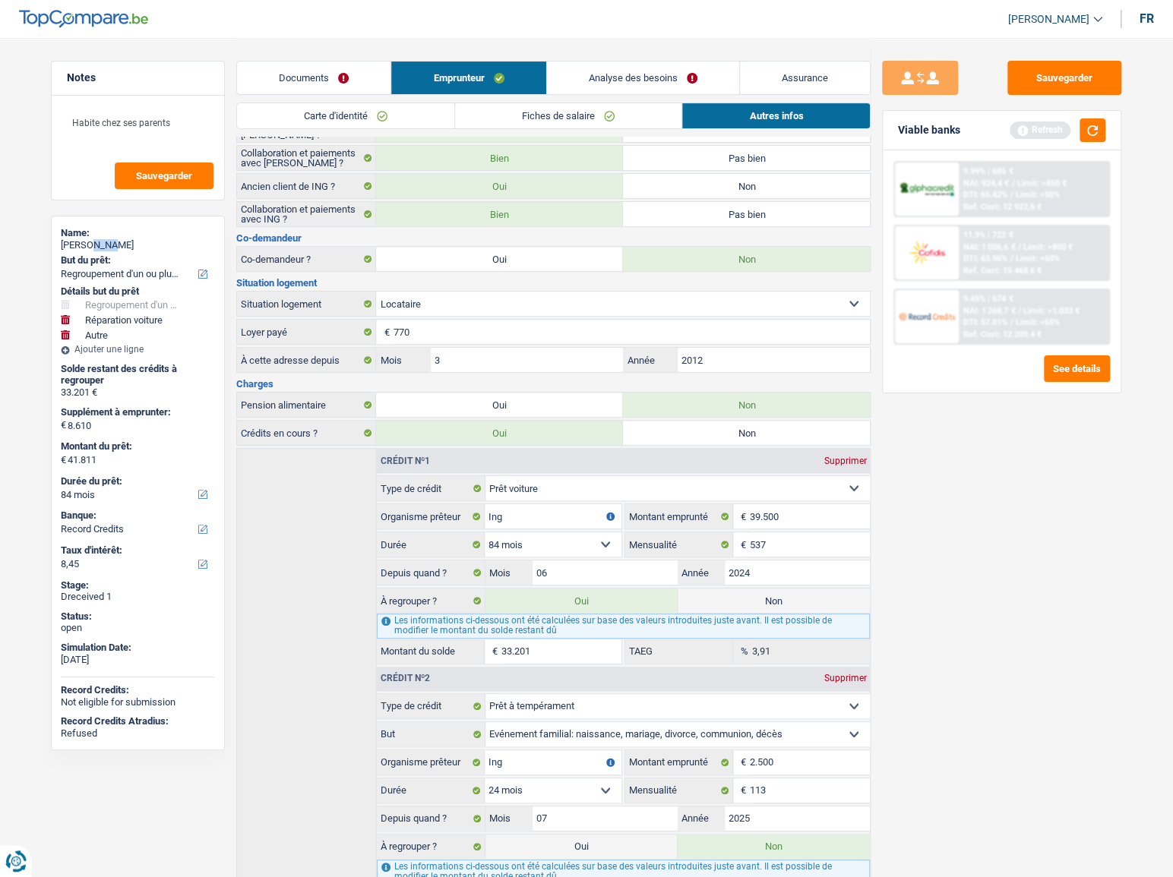
click at [356, 112] on link "Carte d'identité" at bounding box center [345, 115] width 217 height 25
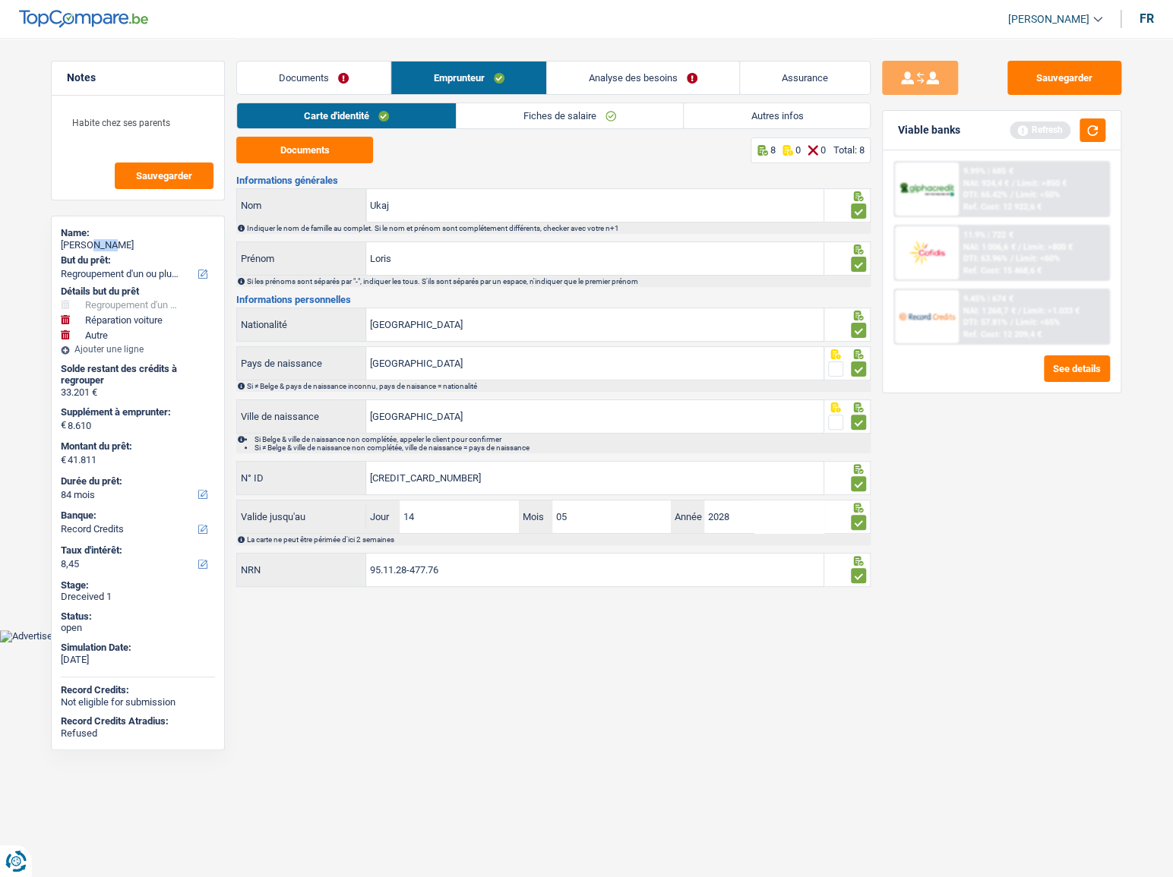
scroll to position [0, 0]
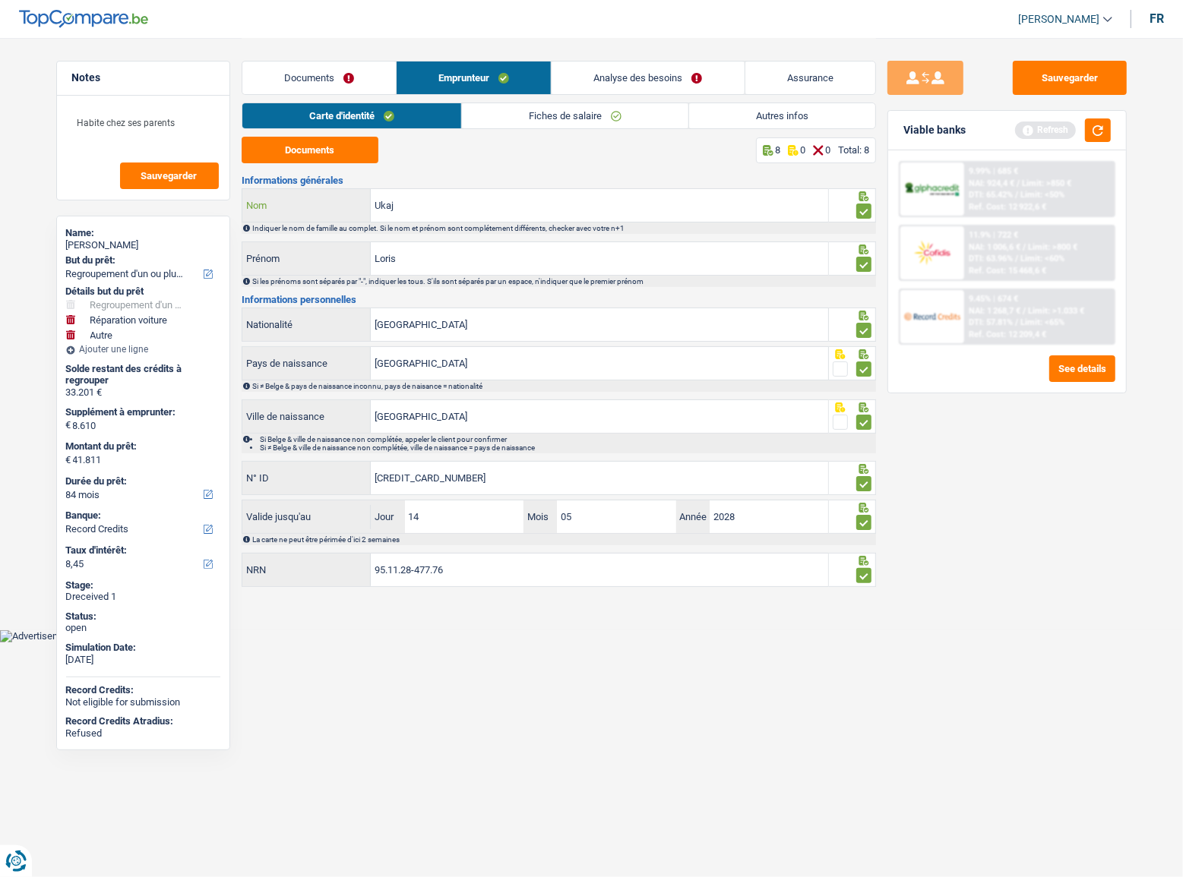
drag, startPoint x: 439, startPoint y: 217, endPoint x: 253, endPoint y: 206, distance: 186.4
click at [253, 206] on div "Ukaj Nom" at bounding box center [535, 205] width 586 height 33
click at [324, 76] on link "Documents" at bounding box center [318, 78] width 153 height 33
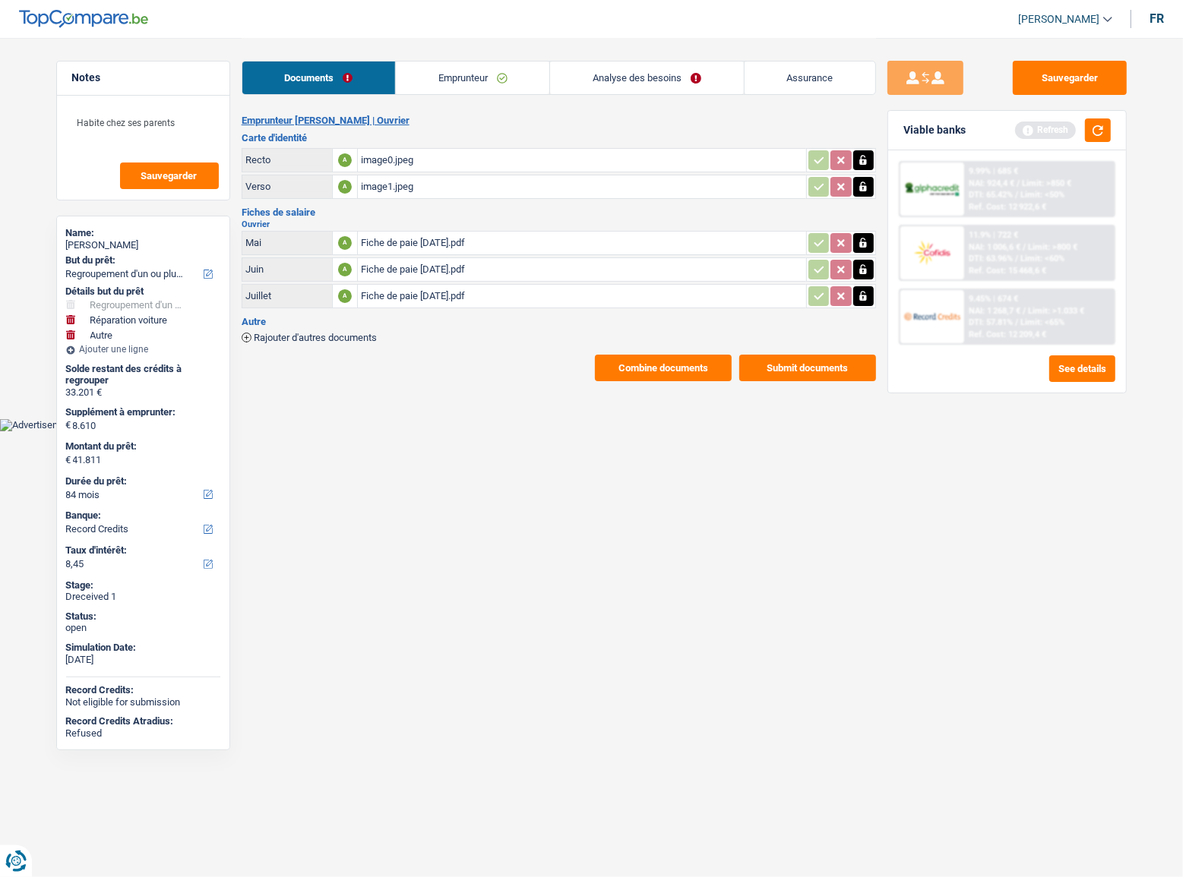
click at [395, 156] on div "image0.jpeg" at bounding box center [582, 160] width 442 height 23
click at [980, 322] on span "DTI: 57.81%" at bounding box center [990, 323] width 44 height 10
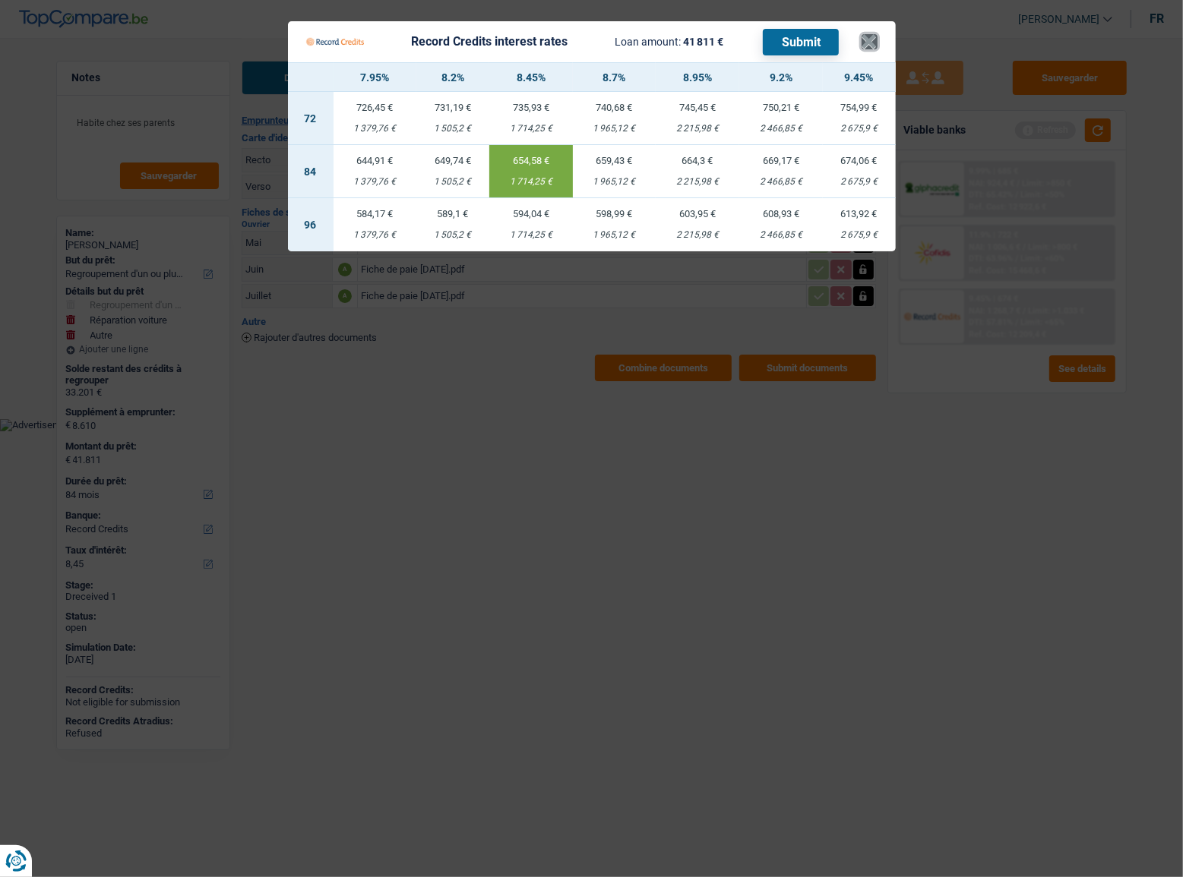
drag, startPoint x: 873, startPoint y: 45, endPoint x: 859, endPoint y: 52, distance: 15.6
click at [873, 45] on button "×" at bounding box center [869, 41] width 16 height 15
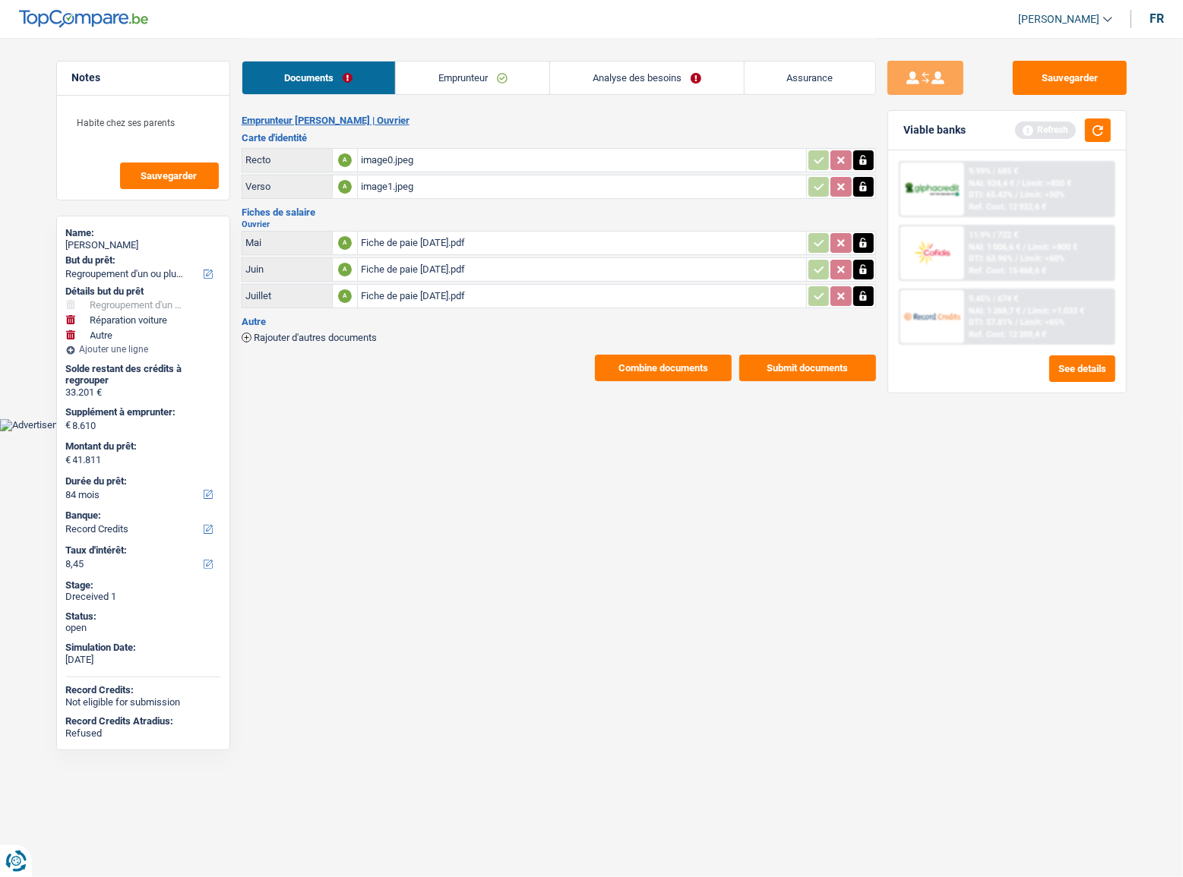
click at [597, 83] on link "Analyse des besoins" at bounding box center [646, 78] width 193 height 33
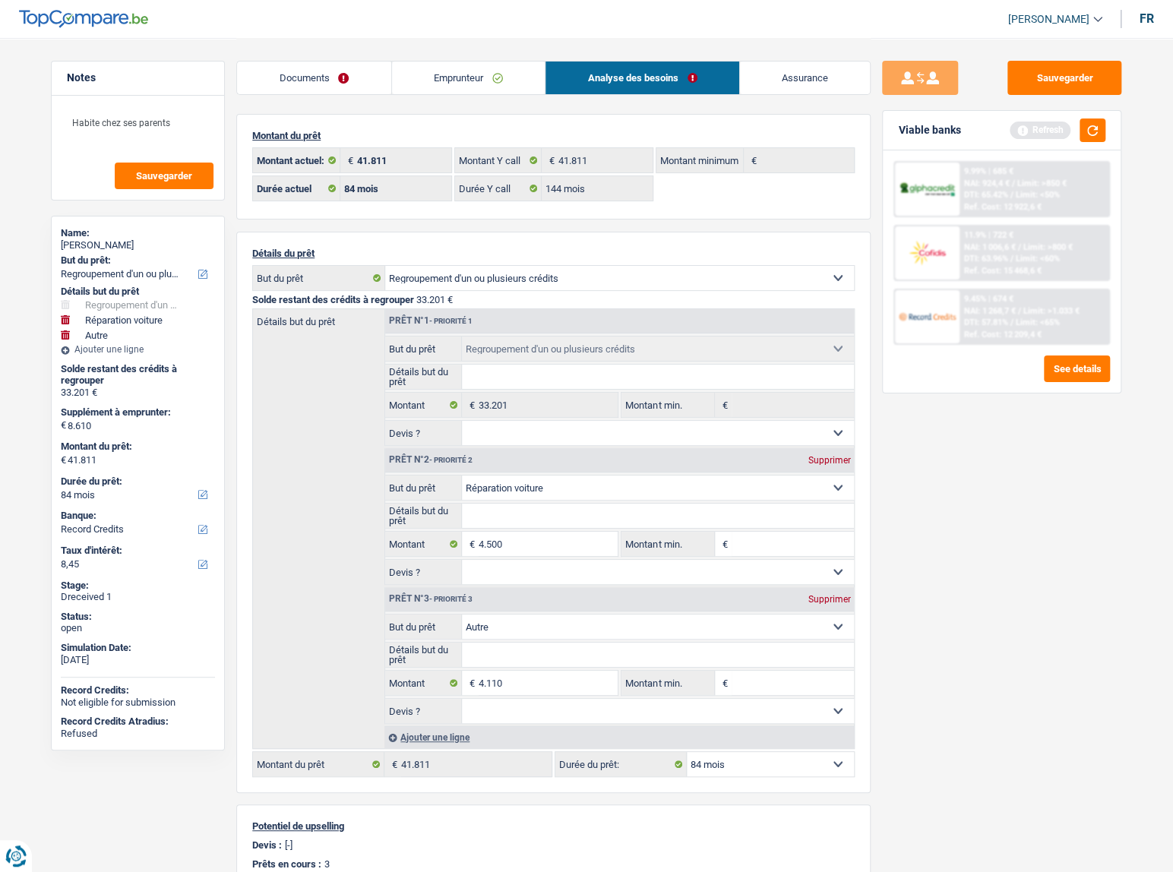
click at [392, 81] on link "Emprunteur" at bounding box center [468, 78] width 153 height 33
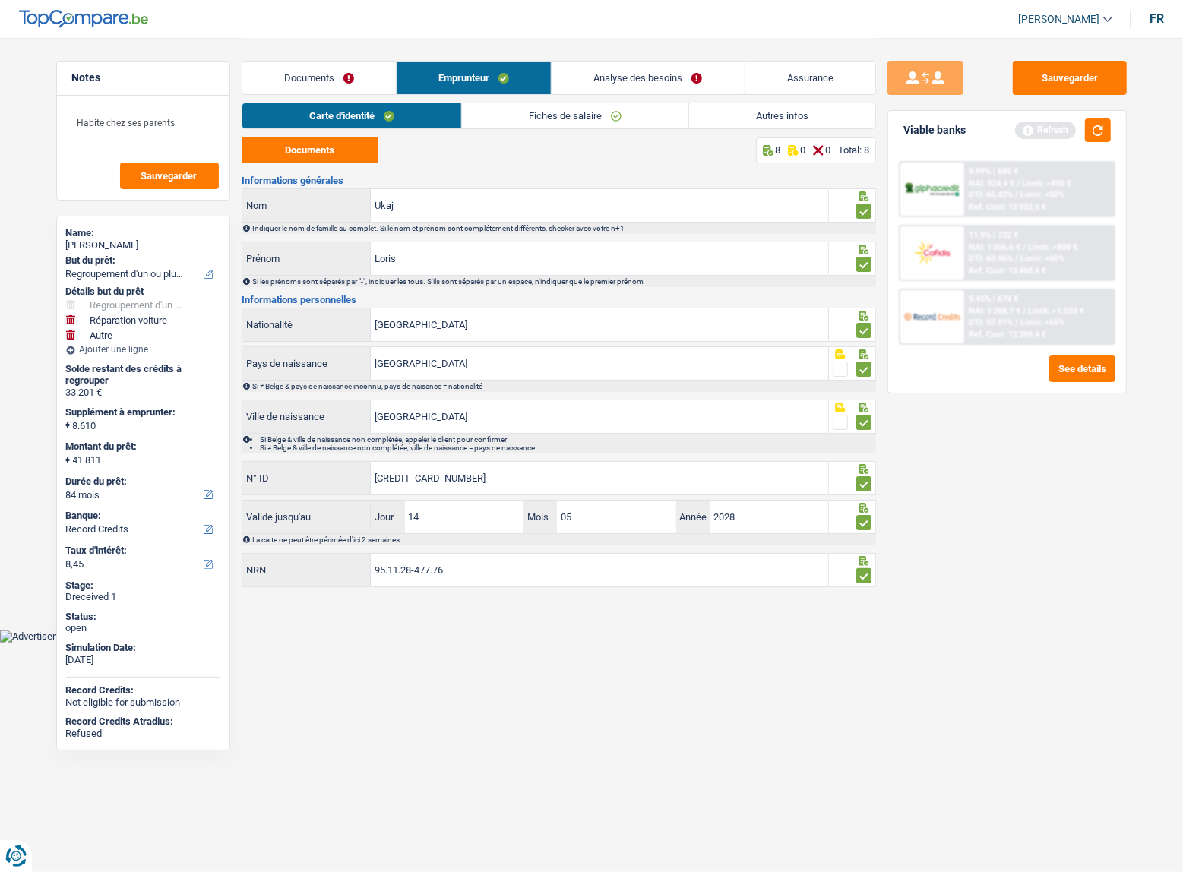
click at [333, 84] on link "Documents" at bounding box center [318, 78] width 153 height 33
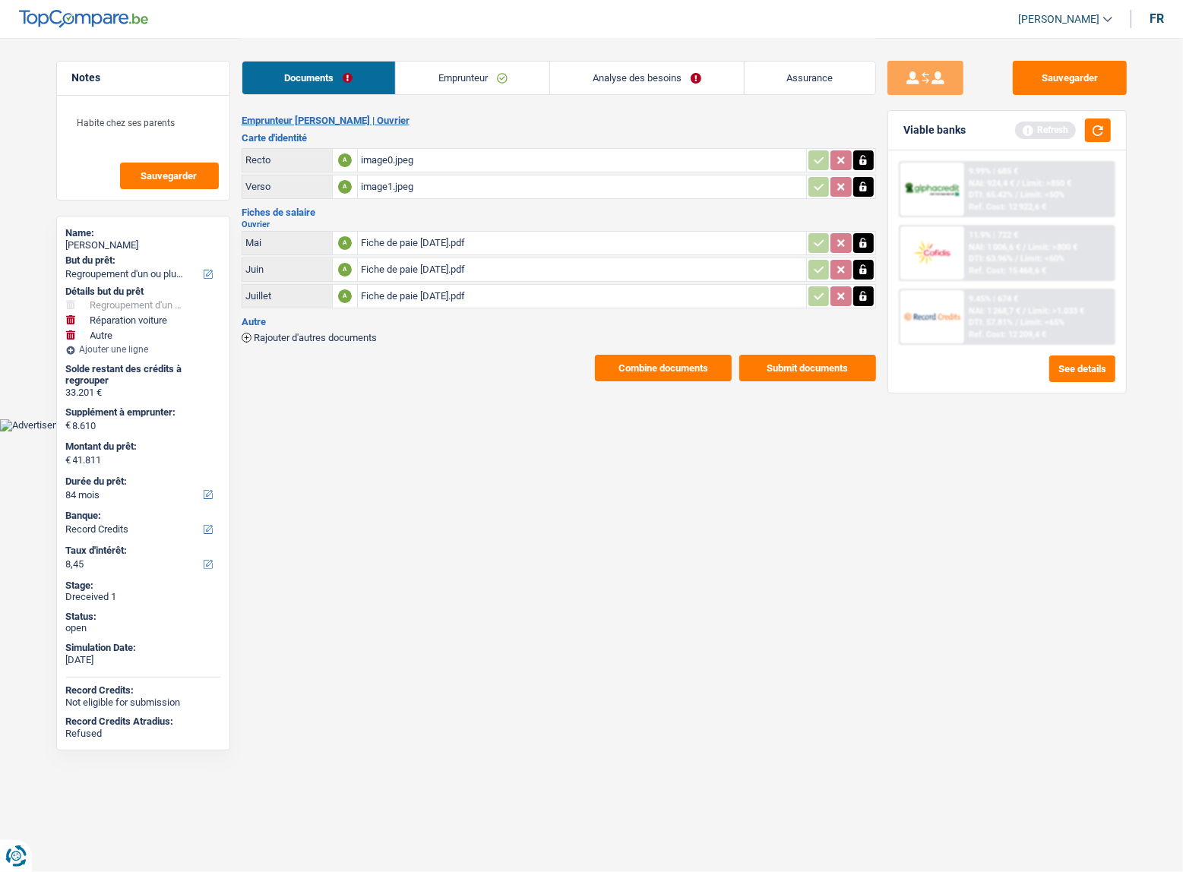
click at [371, 155] on div "image0.jpeg" at bounding box center [582, 160] width 442 height 23
click at [441, 233] on div "Fiche de paie [DATE].pdf" at bounding box center [582, 243] width 442 height 23
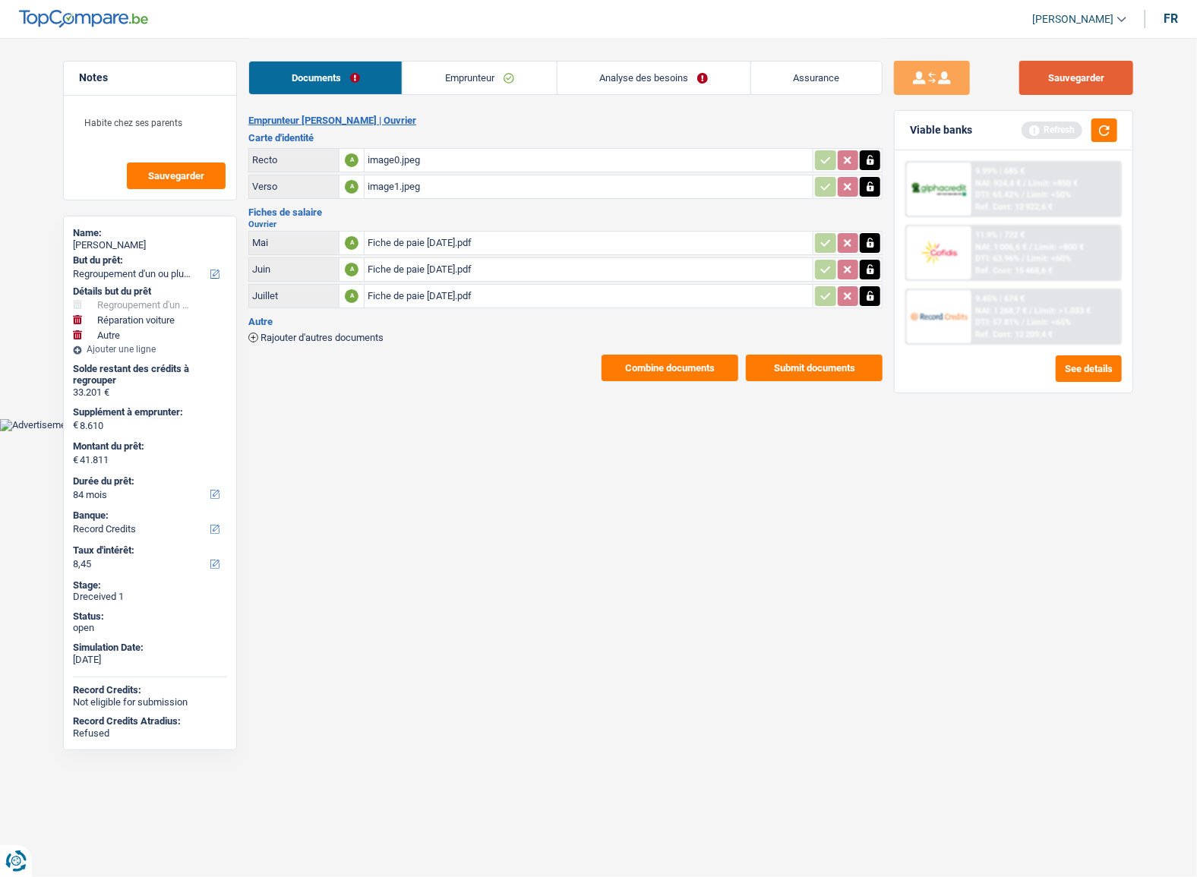
drag, startPoint x: 1107, startPoint y: 84, endPoint x: 957, endPoint y: 0, distance: 171.8
click at [1106, 84] on button "Sauvegarder" at bounding box center [1076, 78] width 114 height 34
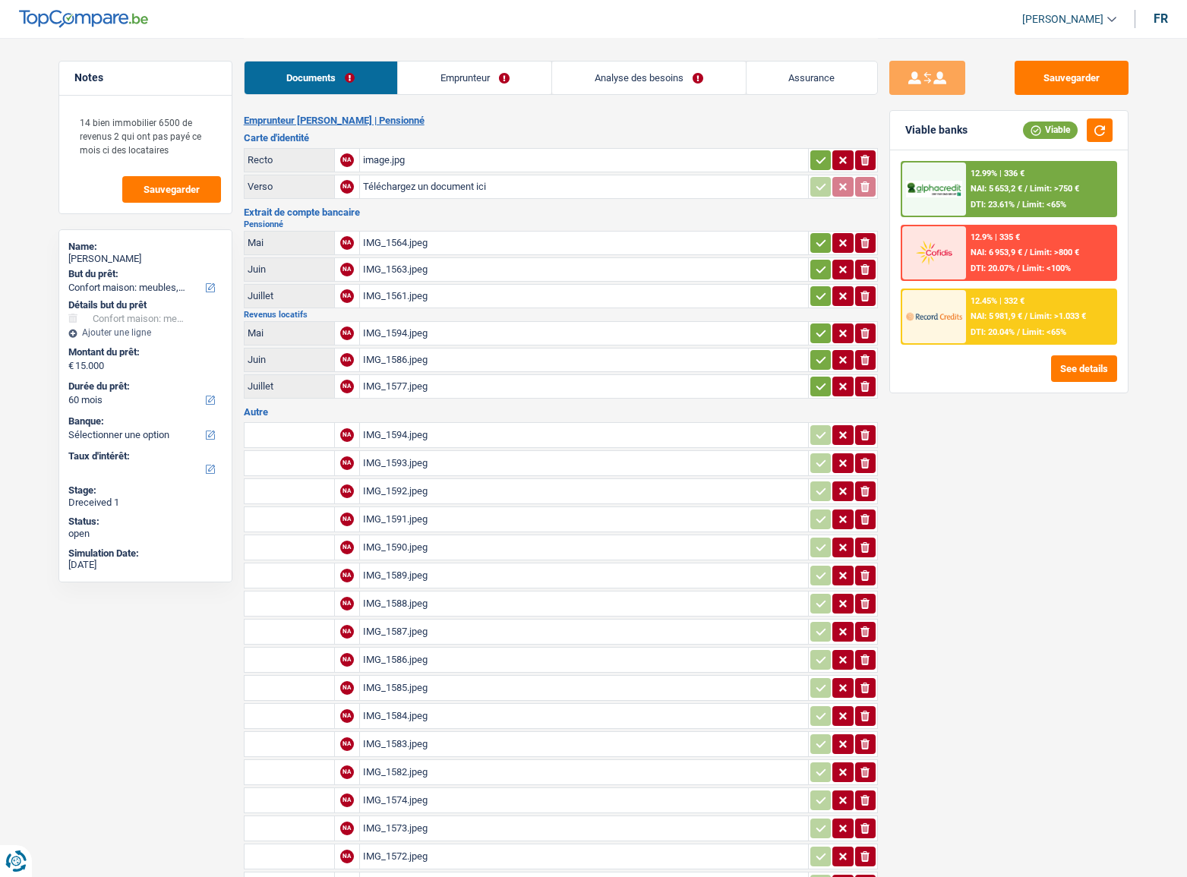
select select "household"
select select "60"
click at [813, 166] on button "button" at bounding box center [820, 160] width 21 height 20
click at [462, 236] on div "IMG_1564.jpeg" at bounding box center [584, 243] width 442 height 23
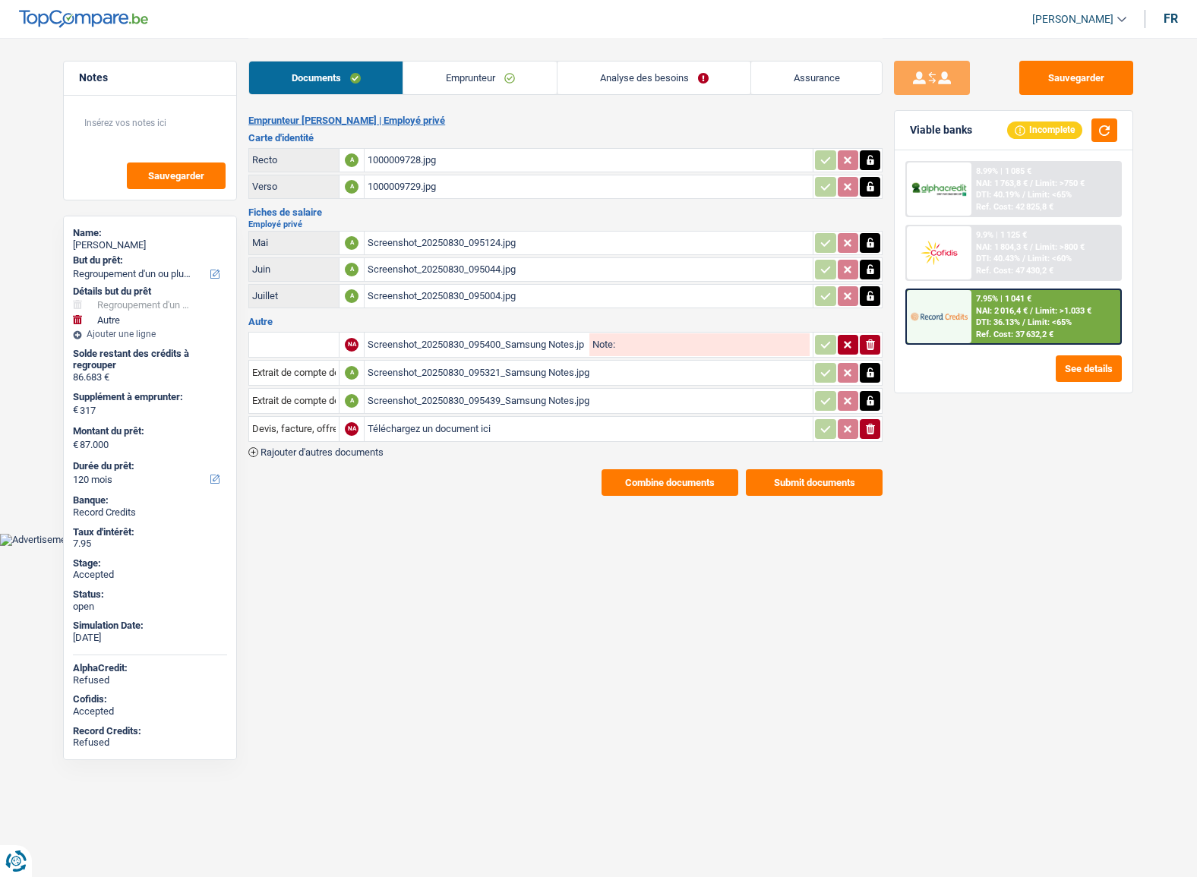
select select "refinancing"
select select "other"
select select "120"
drag, startPoint x: 144, startPoint y: 248, endPoint x: 112, endPoint y: 247, distance: 31.9
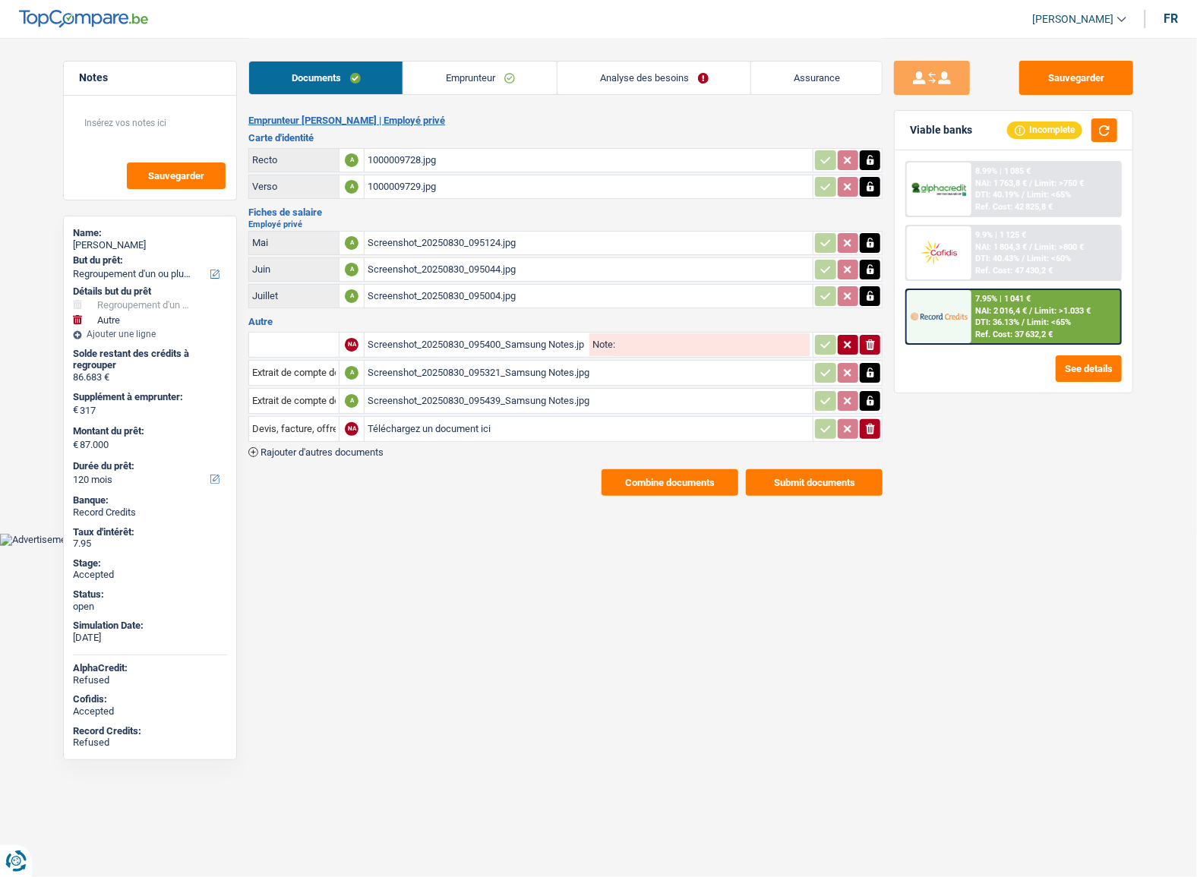
click at [112, 247] on div "Jean-luc Pierre" at bounding box center [150, 245] width 154 height 12
click at [501, 67] on link "Emprunteur" at bounding box center [479, 78] width 153 height 33
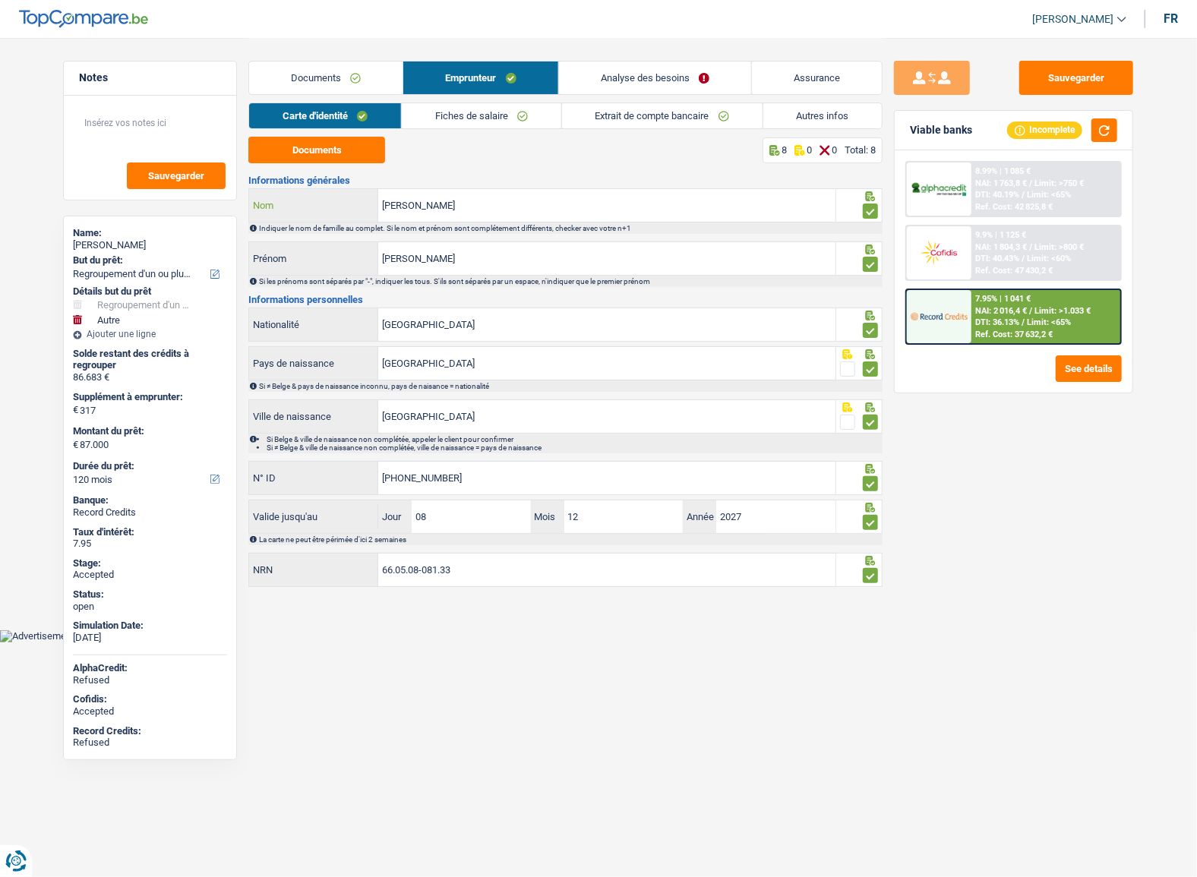
drag, startPoint x: 384, startPoint y: 204, endPoint x: 359, endPoint y: 205, distance: 25.1
click at [346, 205] on div "Pierre Nom" at bounding box center [542, 205] width 586 height 33
click at [1003, 330] on div "Ref. Cost: 37 632,2 €" at bounding box center [1014, 335] width 77 height 10
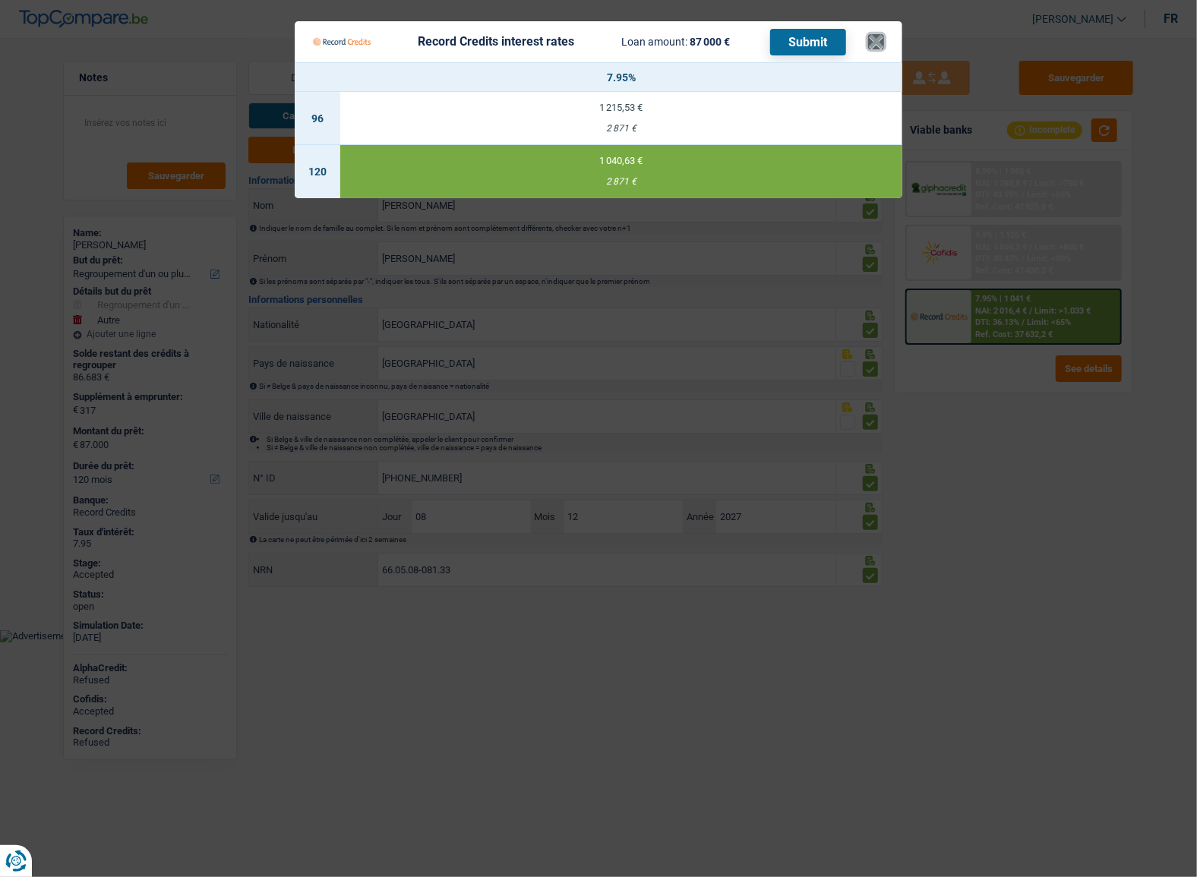
click at [882, 39] on button "×" at bounding box center [876, 41] width 16 height 15
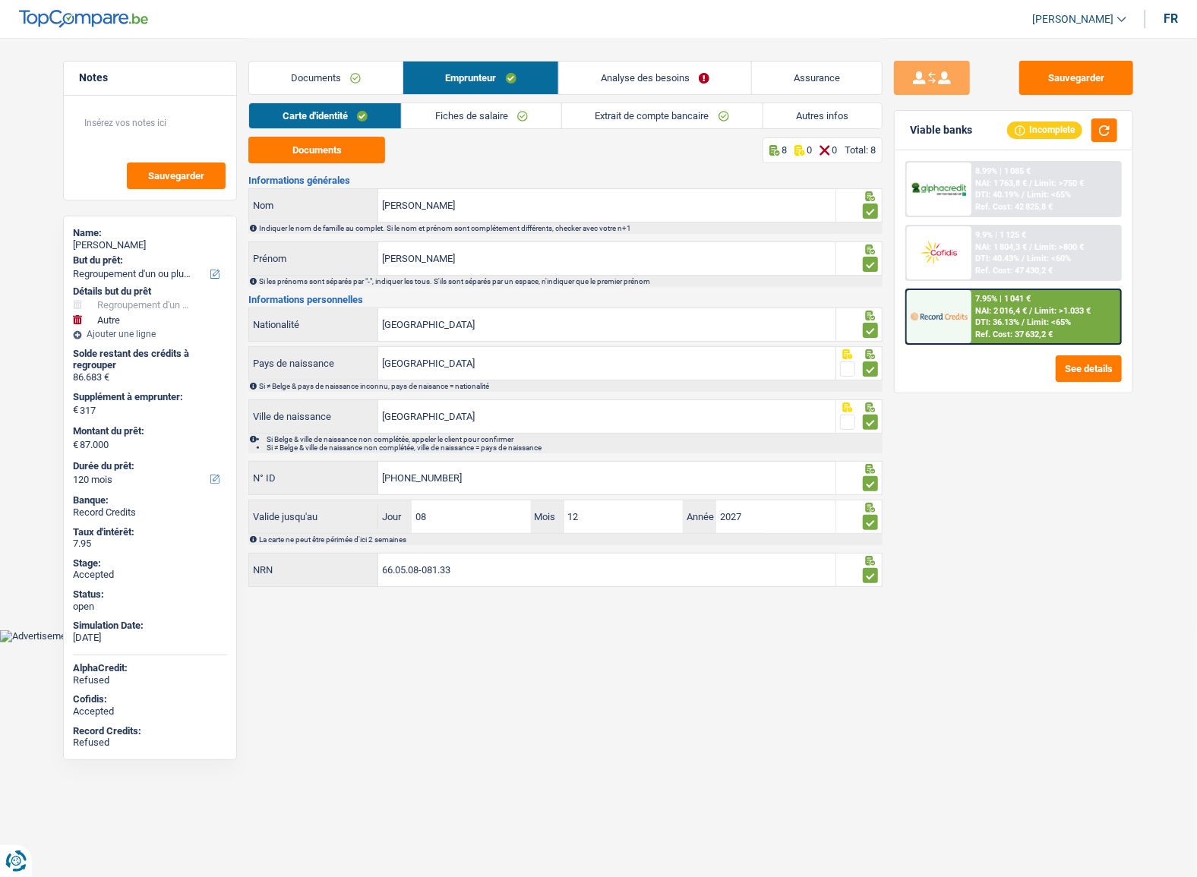
click at [1019, 240] on div "9.9% | 1 125 € NAI: 1 804,3 € / Limit: >800 € DTI: 40.43% / Limit: <60% Ref. Co…" at bounding box center [1047, 252] width 150 height 53
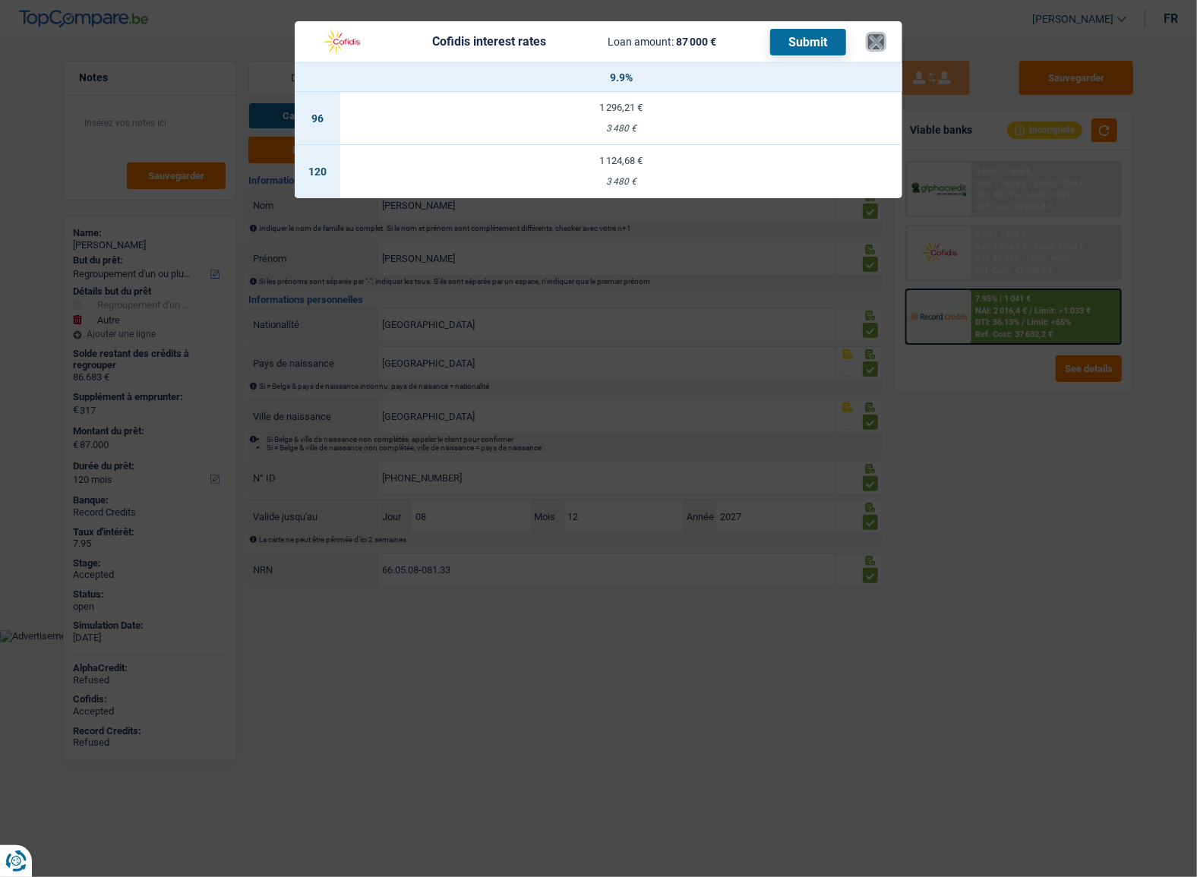
click at [880, 46] on button "×" at bounding box center [876, 41] width 16 height 15
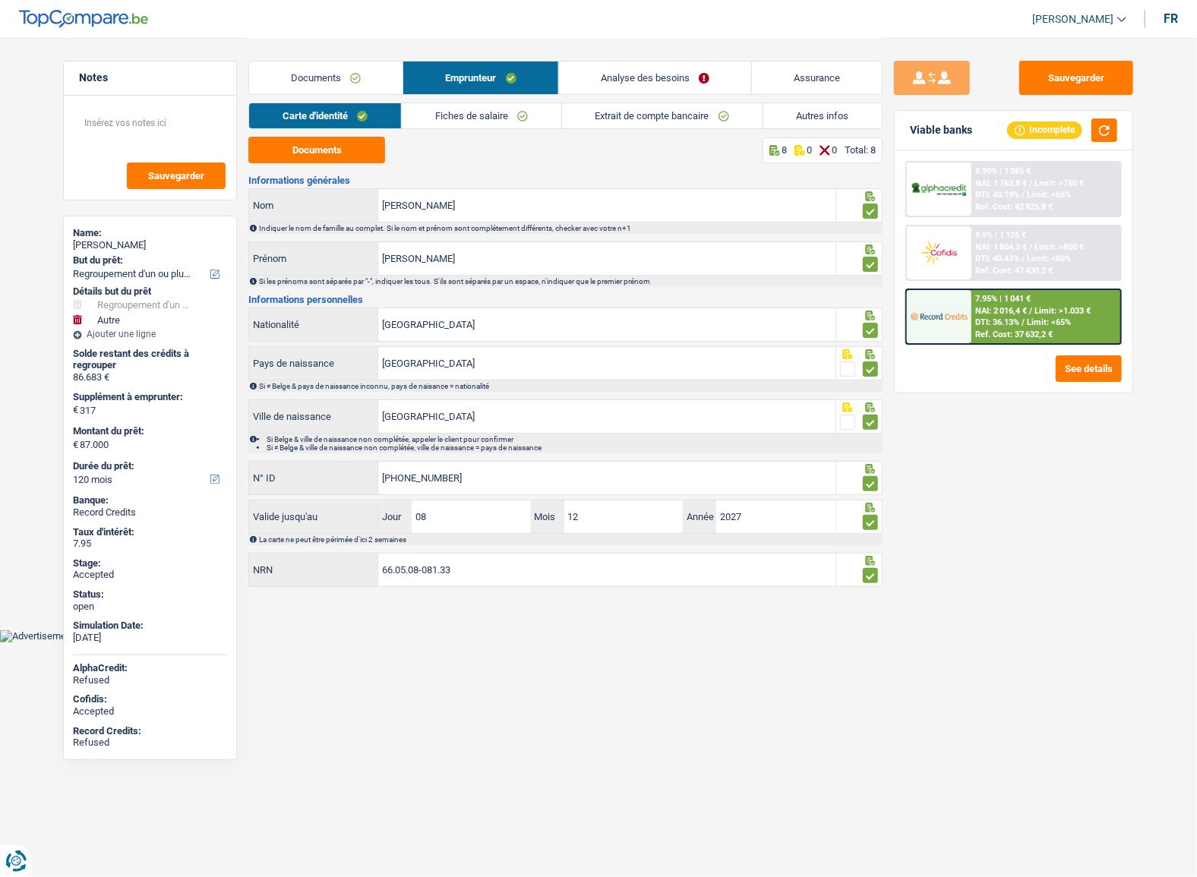
click at [339, 76] on link "Documents" at bounding box center [325, 78] width 153 height 33
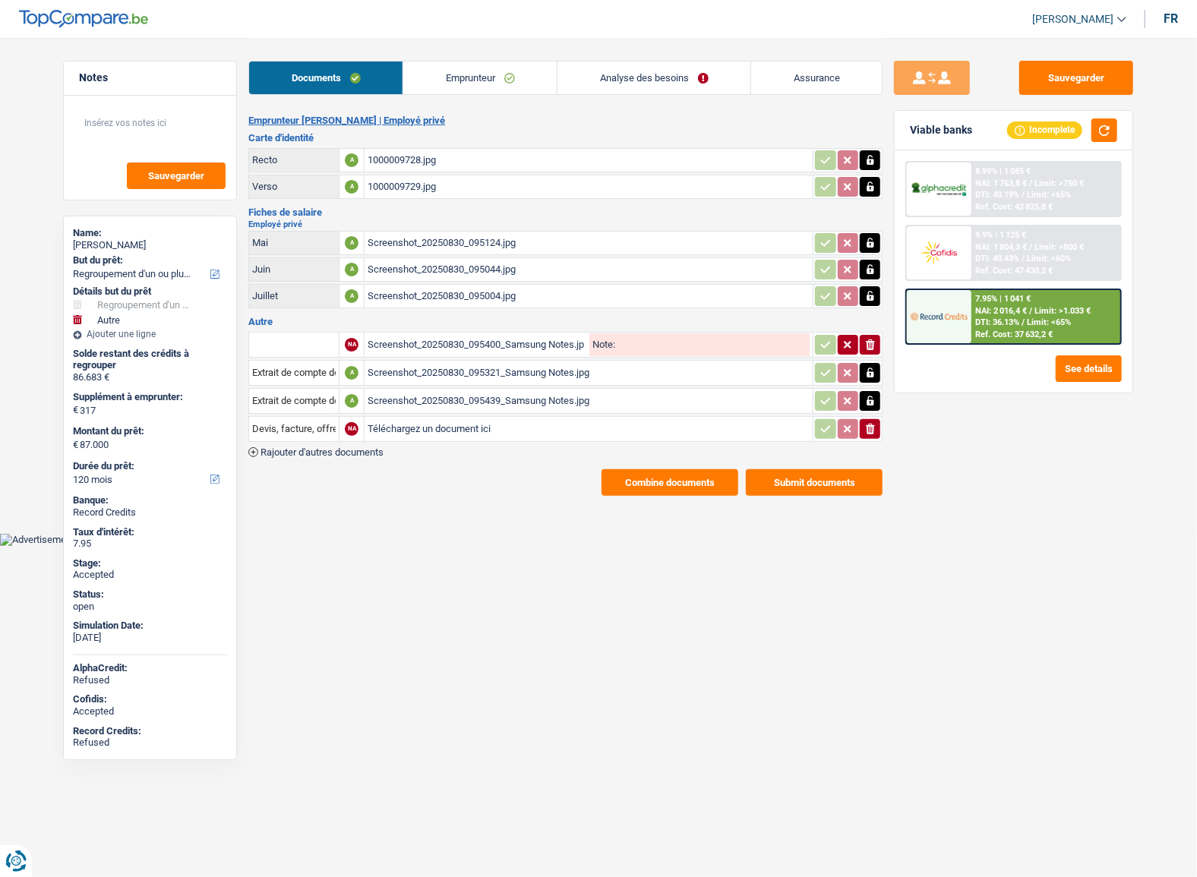
click at [678, 486] on button "Combine documents" at bounding box center [670, 482] width 137 height 27
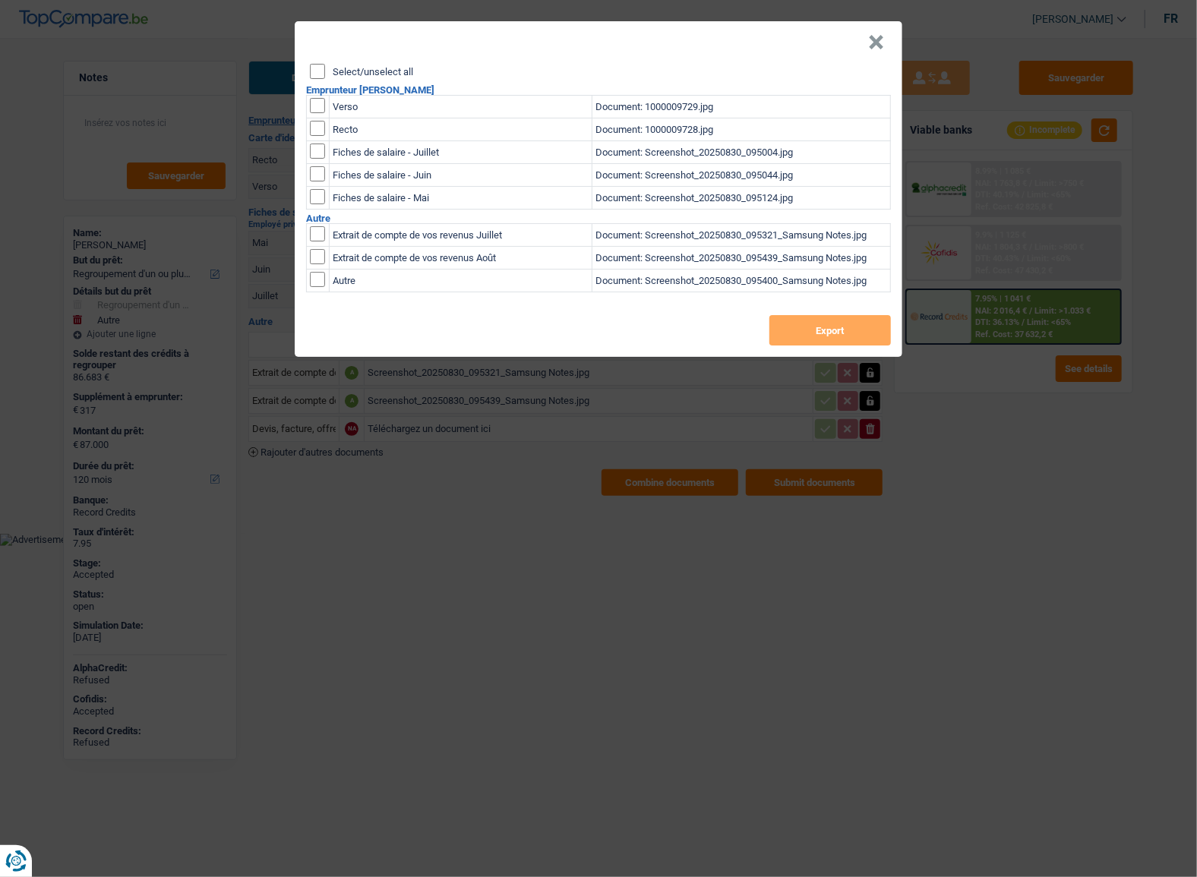
click at [323, 73] on input "Select/unselect all" at bounding box center [317, 71] width 15 height 15
checkbox input "true"
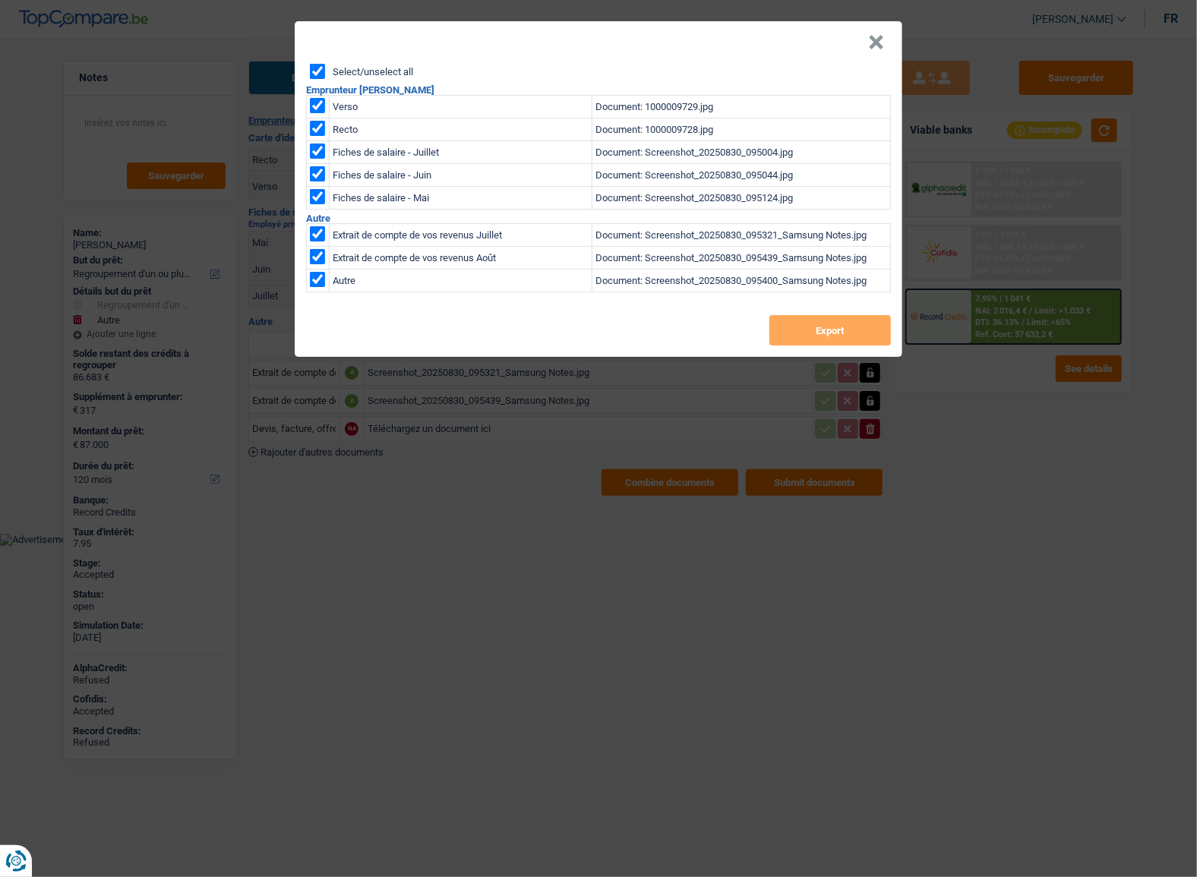
checkbox input "true"
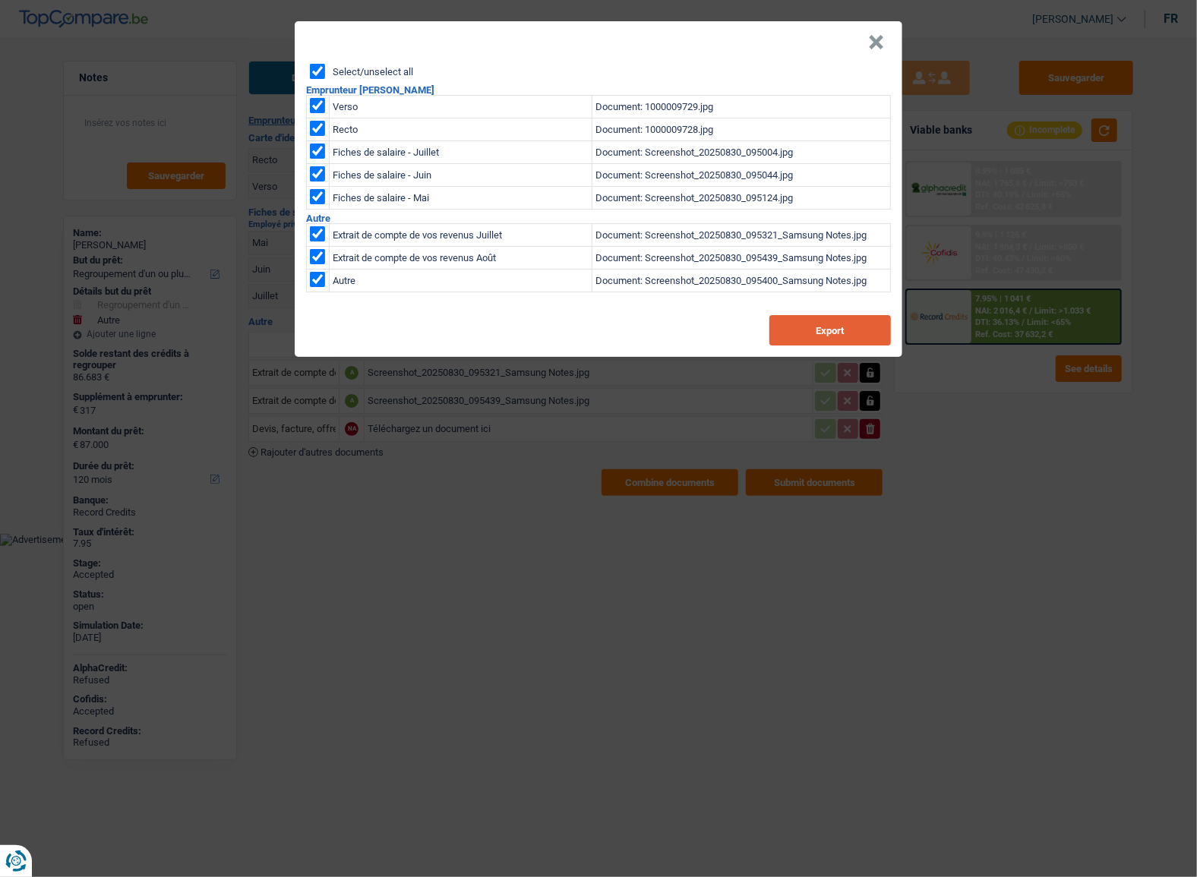
click at [816, 343] on button "Export" at bounding box center [830, 330] width 122 height 30
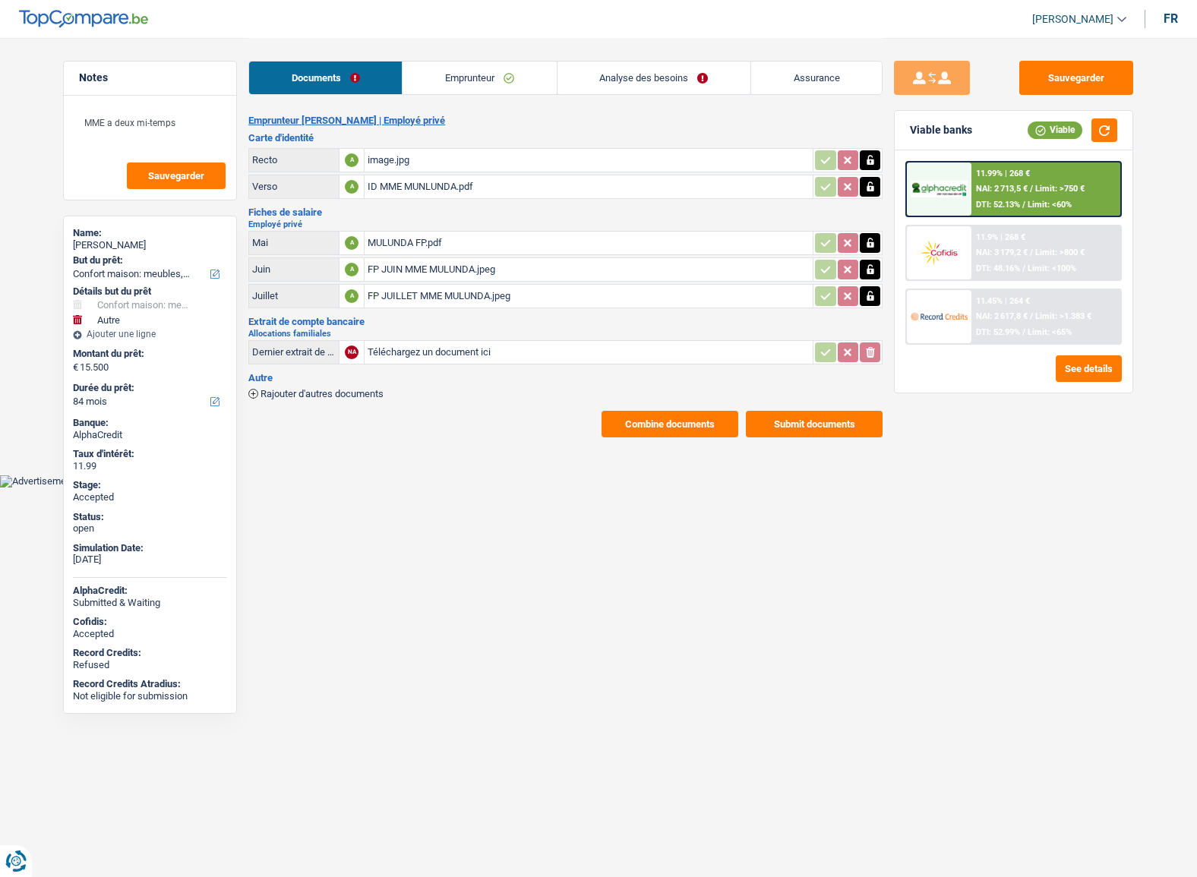
select select "household"
select select "other"
select select "84"
click at [457, 73] on link "Emprunteur" at bounding box center [479, 78] width 153 height 33
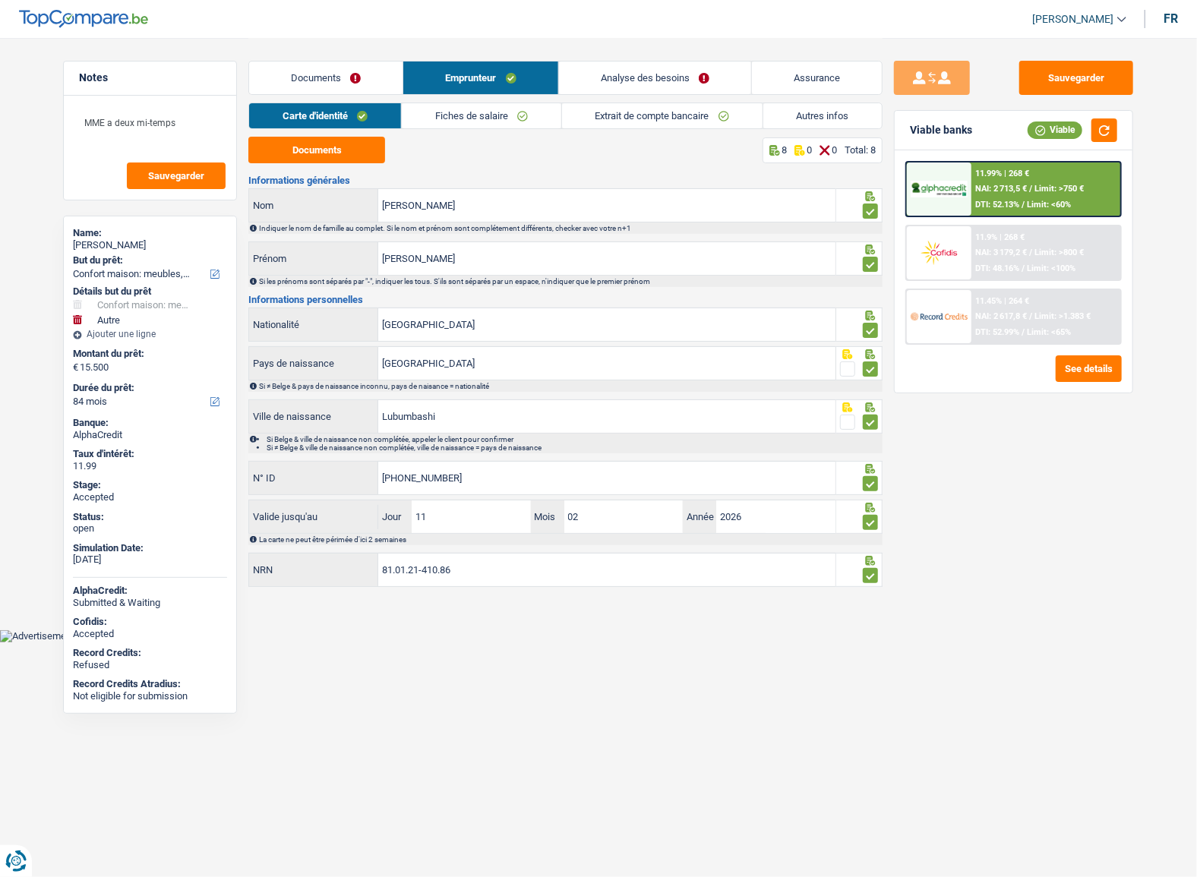
click at [1041, 191] on span "Limit: >750 €" at bounding box center [1059, 189] width 49 height 10
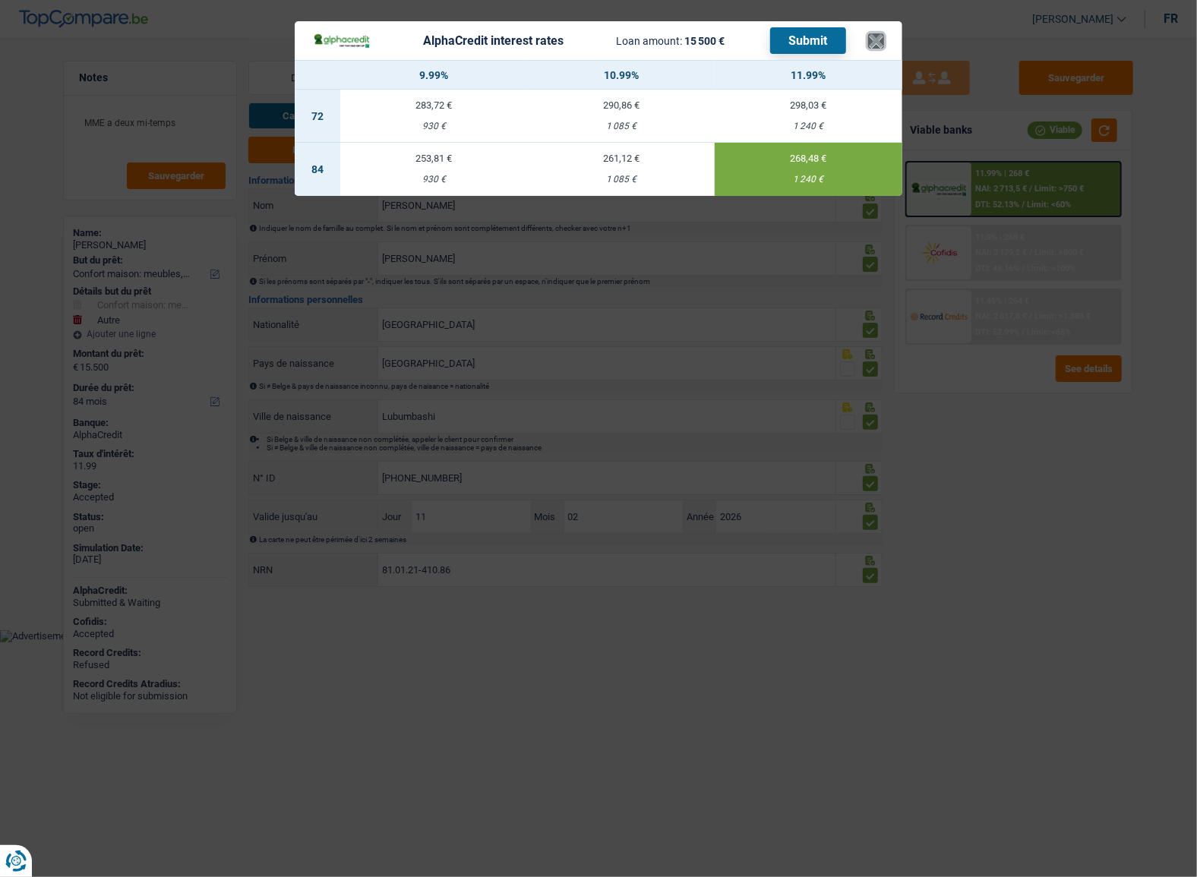
click at [880, 43] on button "×" at bounding box center [876, 40] width 16 height 15
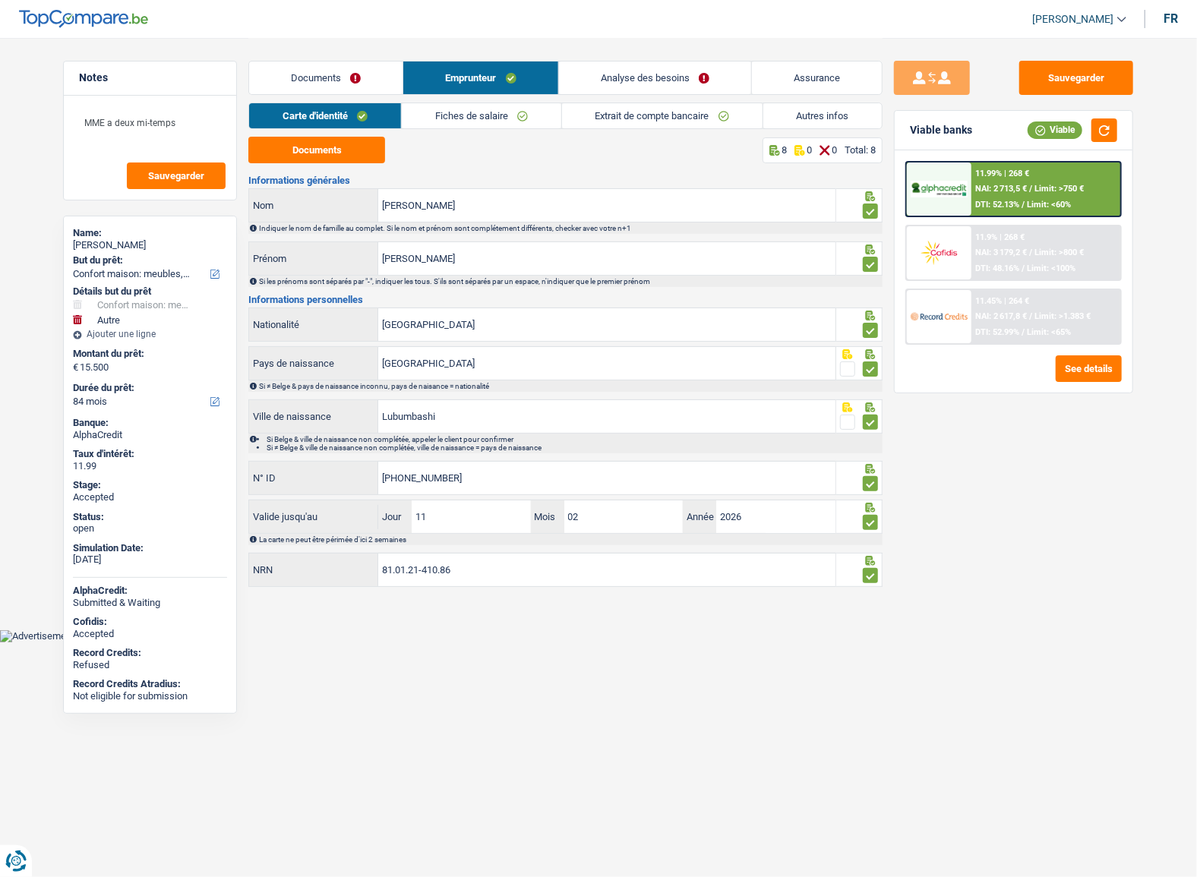
click at [356, 77] on link "Documents" at bounding box center [325, 78] width 153 height 33
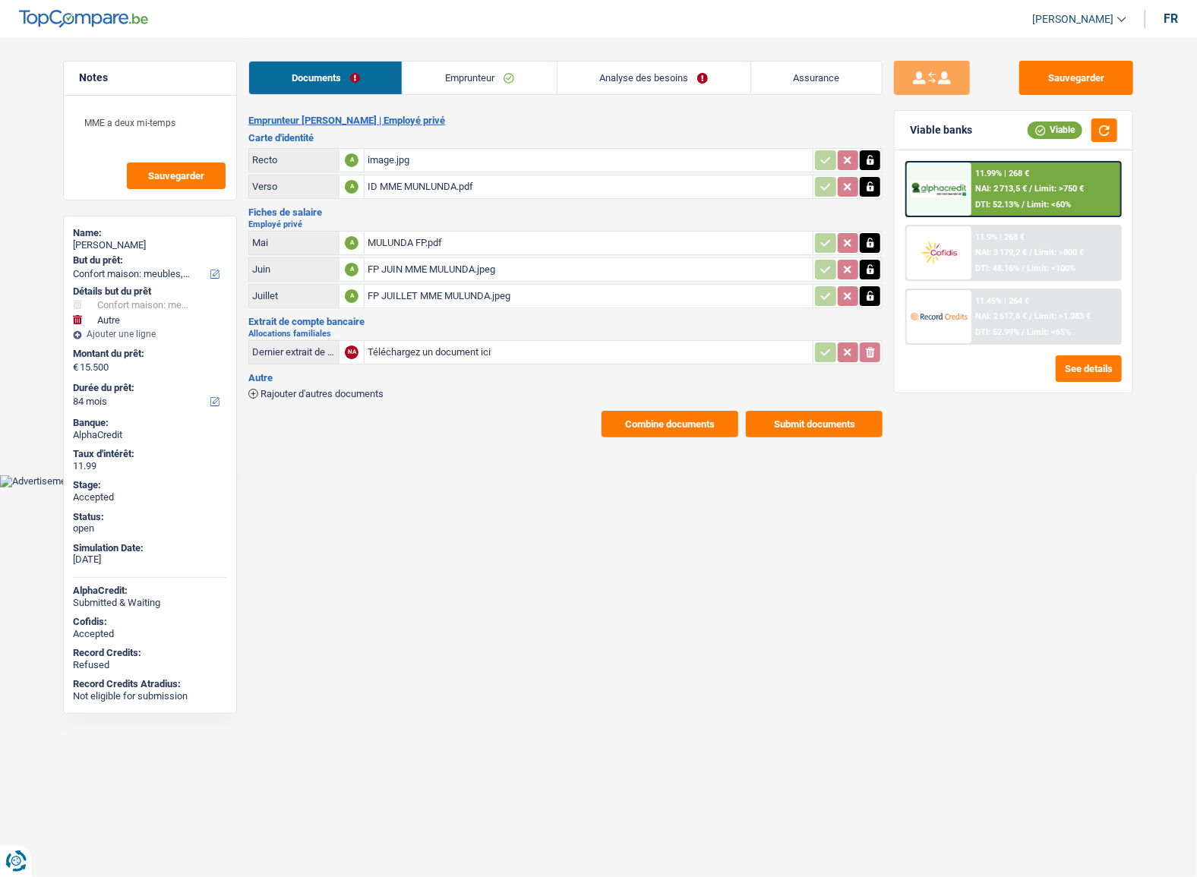
click at [502, 90] on link "Emprunteur" at bounding box center [479, 78] width 153 height 33
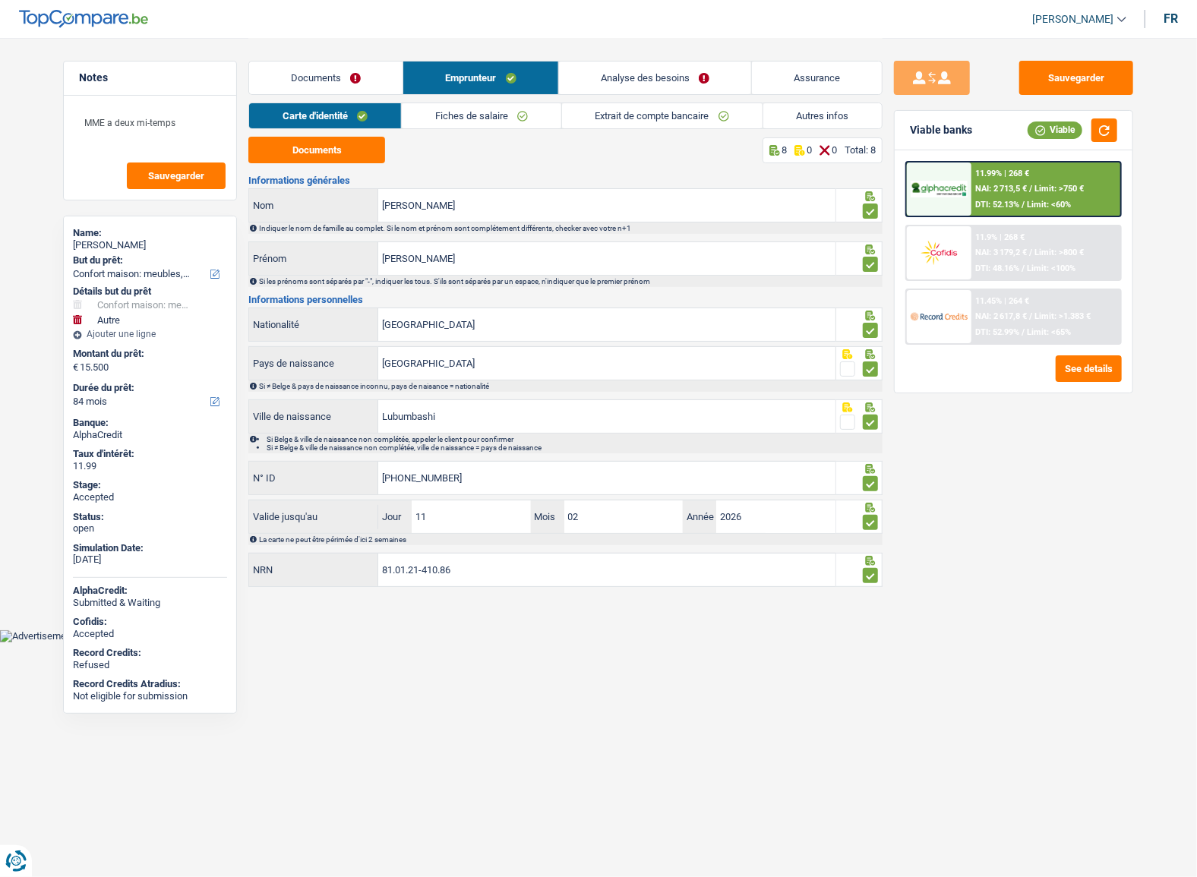
click at [485, 105] on link "Fiches de salaire" at bounding box center [482, 115] width 160 height 25
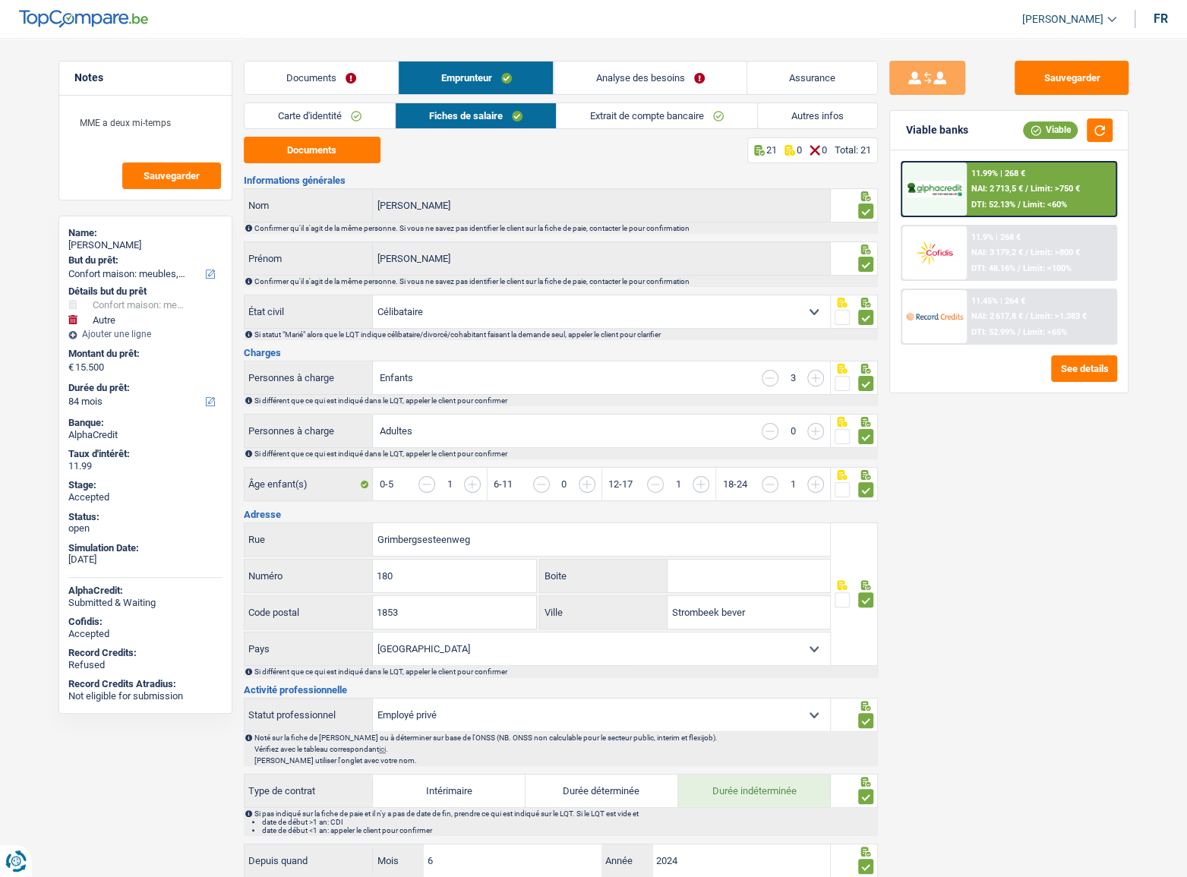
click at [633, 120] on link "Extrait de compte bancaire" at bounding box center [657, 115] width 201 height 25
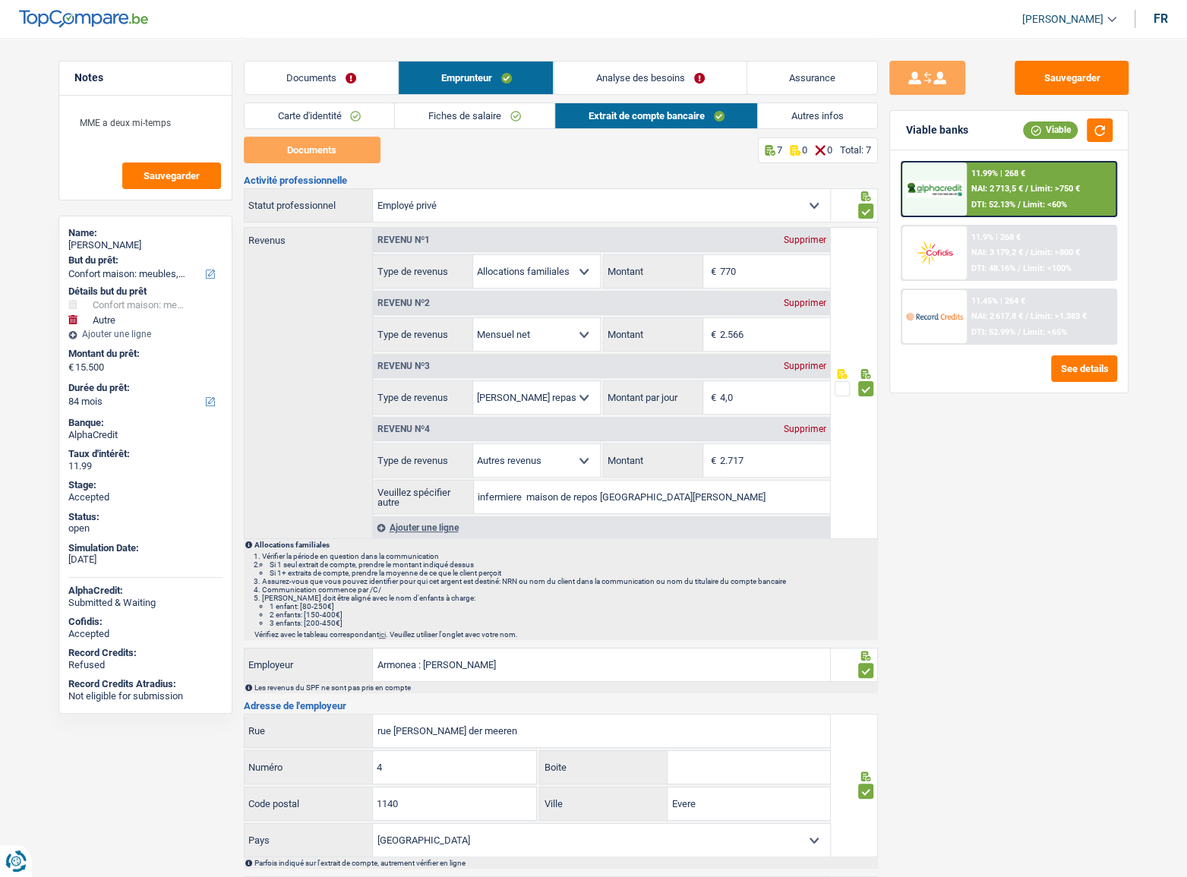
click at [836, 119] on link "Autres infos" at bounding box center [817, 115] width 119 height 25
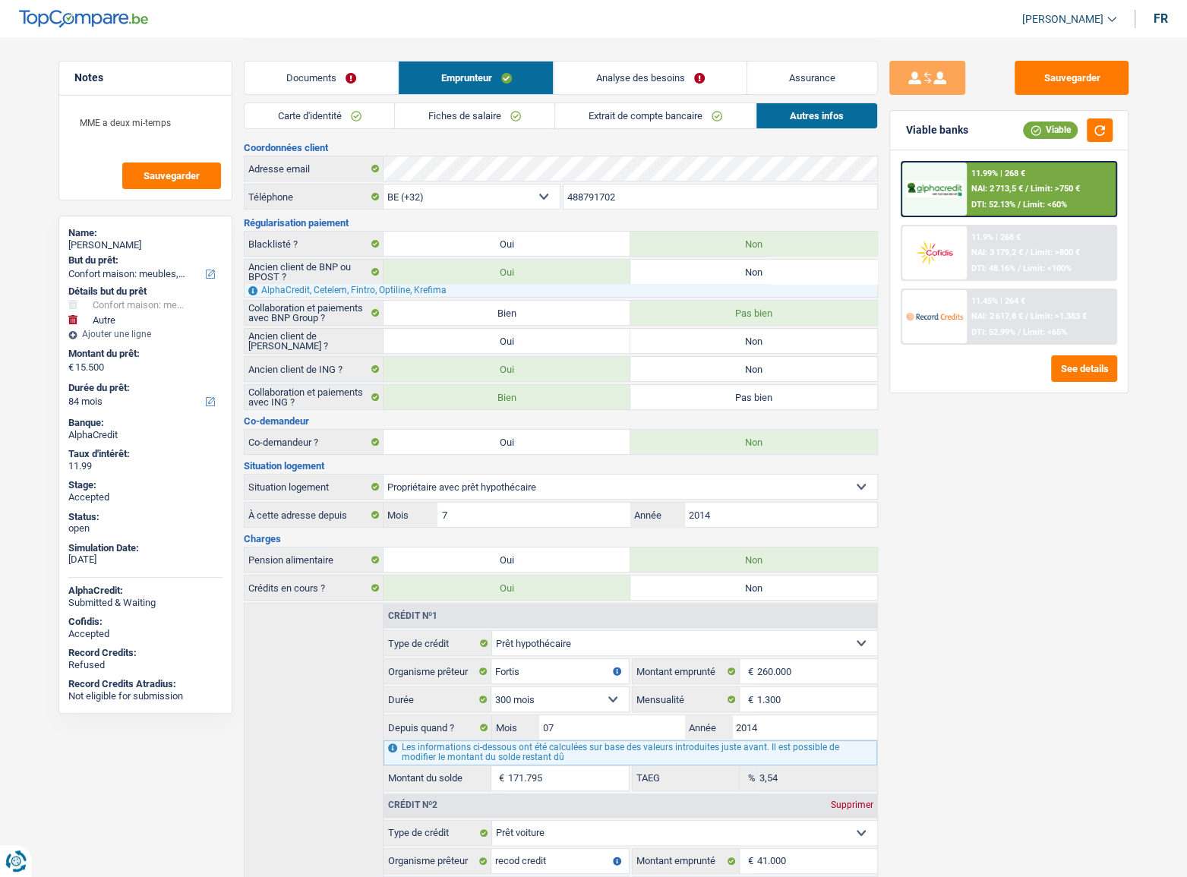
click at [638, 106] on link "Extrait de compte bancaire" at bounding box center [655, 115] width 201 height 25
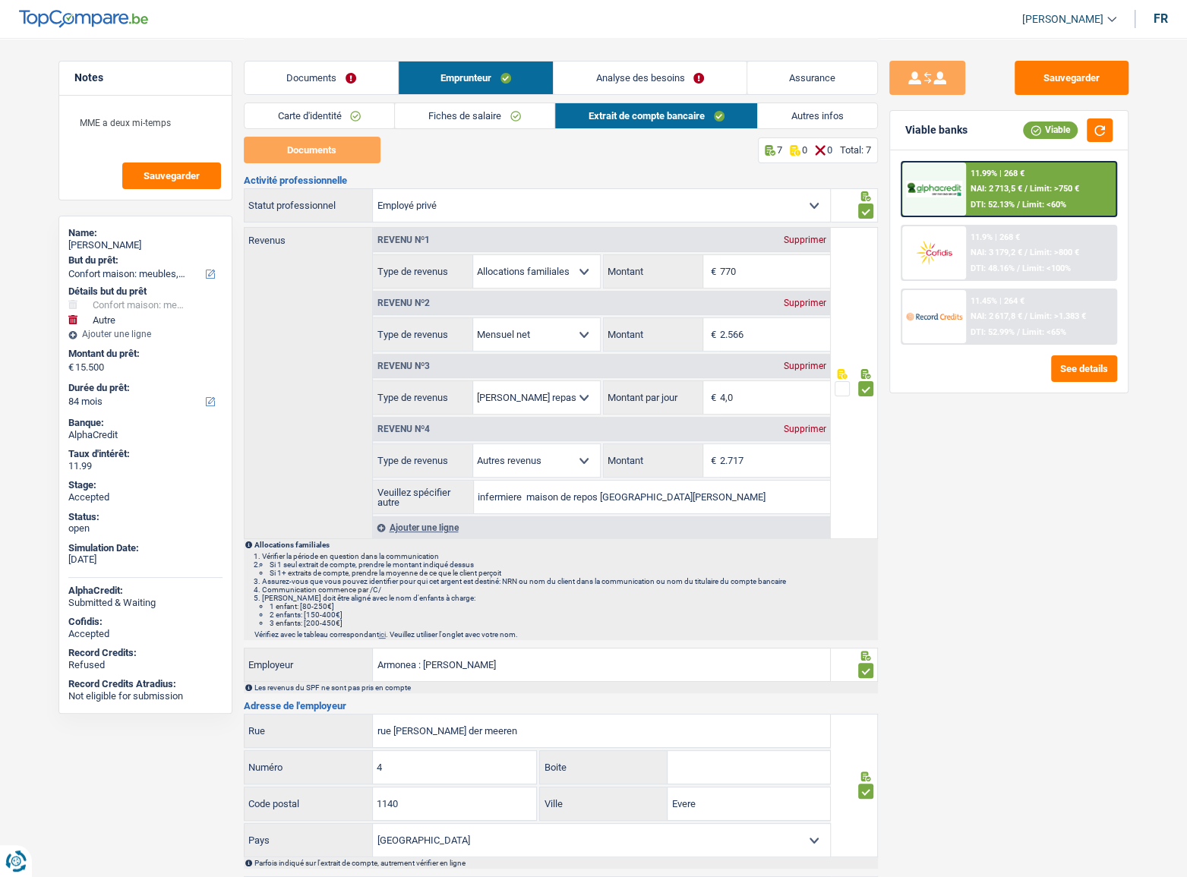
click at [798, 121] on link "Autres infos" at bounding box center [817, 115] width 119 height 25
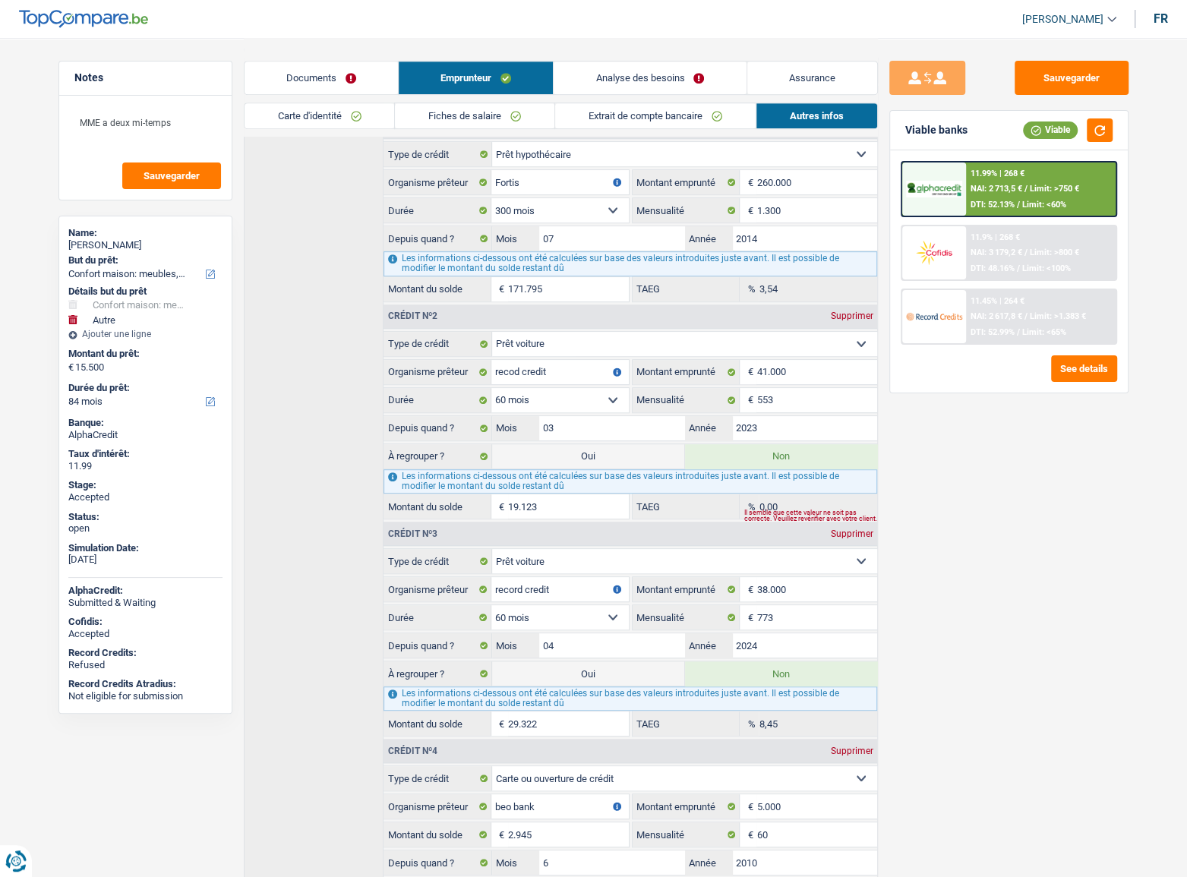
scroll to position [314, 0]
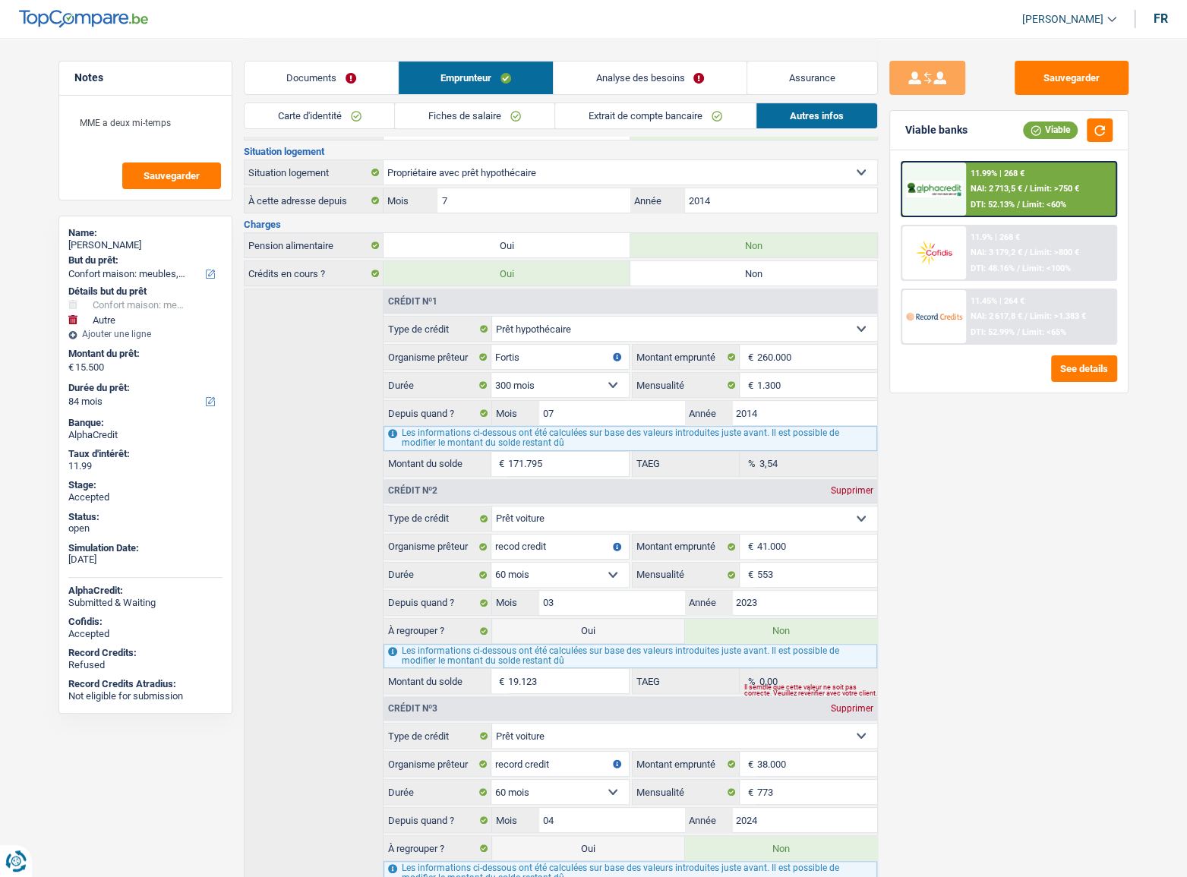
click at [333, 65] on link "Documents" at bounding box center [321, 78] width 153 height 33
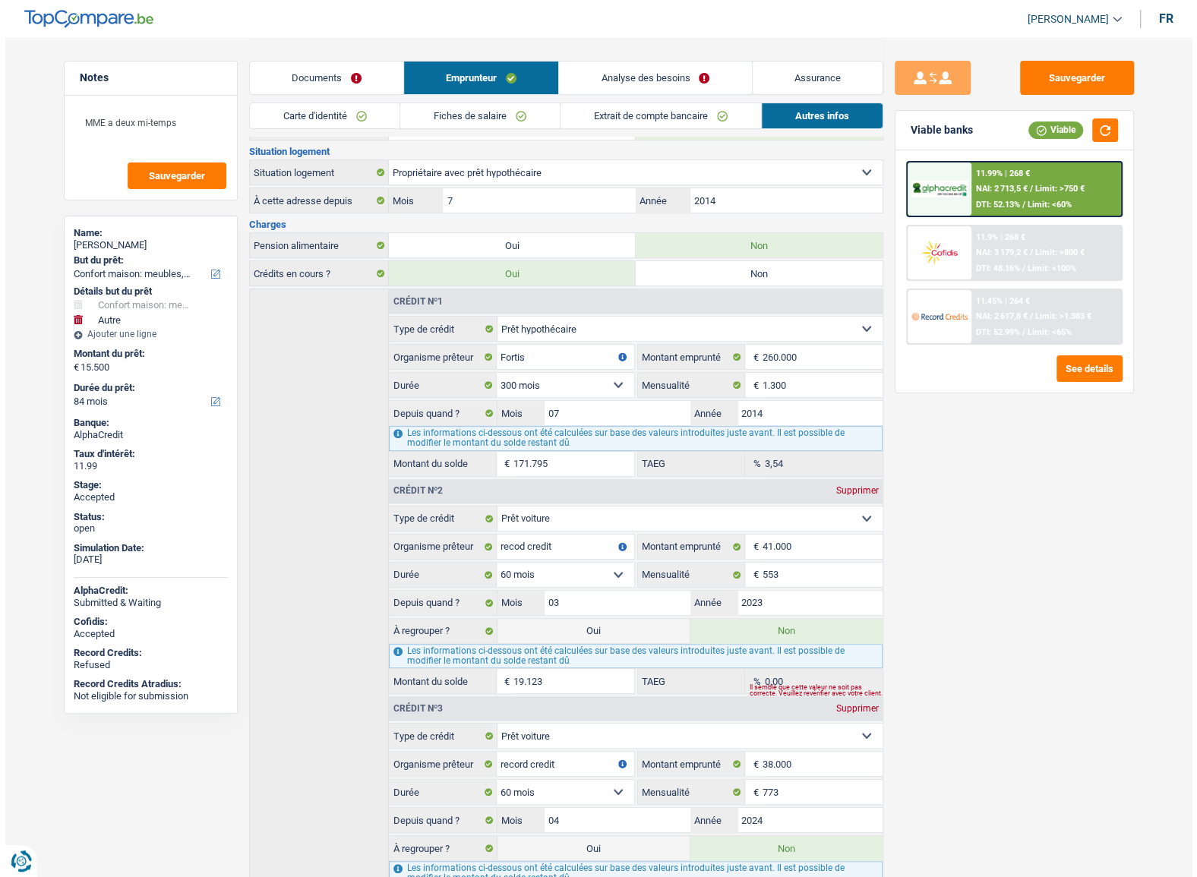
scroll to position [0, 0]
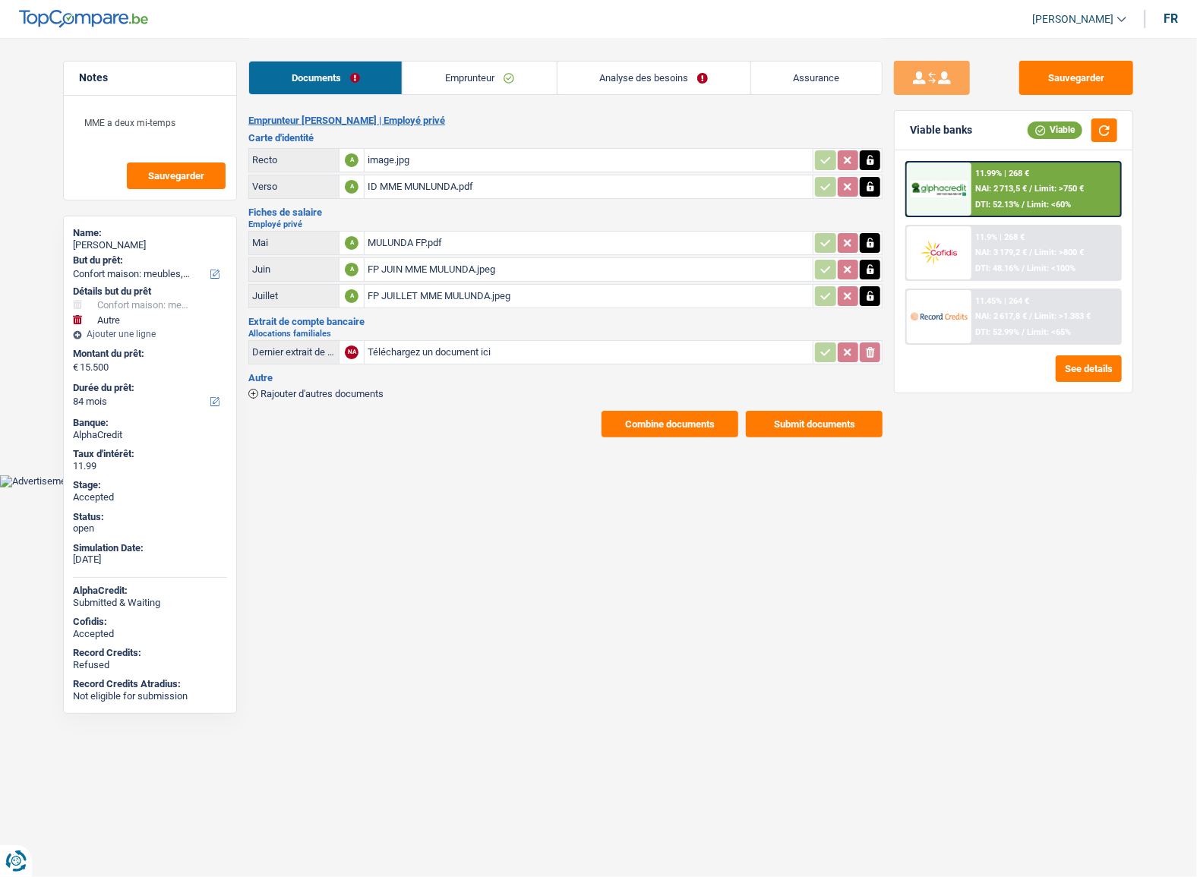
click at [731, 397] on div "Emprunteur Nathalie Tshibangu mulunda | Employé privé Carte d'identité Recto A …" at bounding box center [565, 276] width 634 height 323
click at [688, 406] on div "Emprunteur Nathalie Tshibangu mulunda | Employé privé Carte d'identité Recto A …" at bounding box center [565, 276] width 634 height 323
click at [652, 425] on button "Combine documents" at bounding box center [670, 424] width 137 height 27
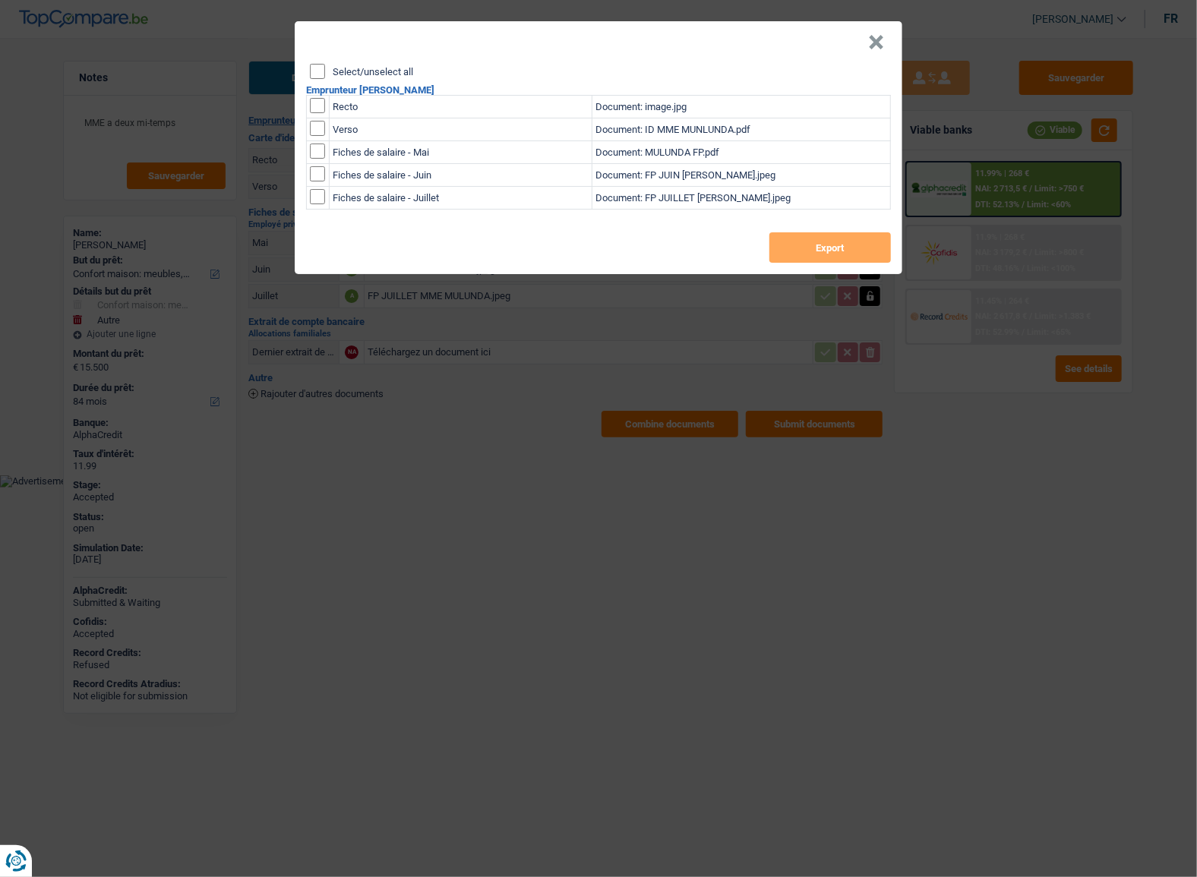
click at [318, 68] on input "Select/unselect all" at bounding box center [317, 71] width 15 height 15
checkbox input "true"
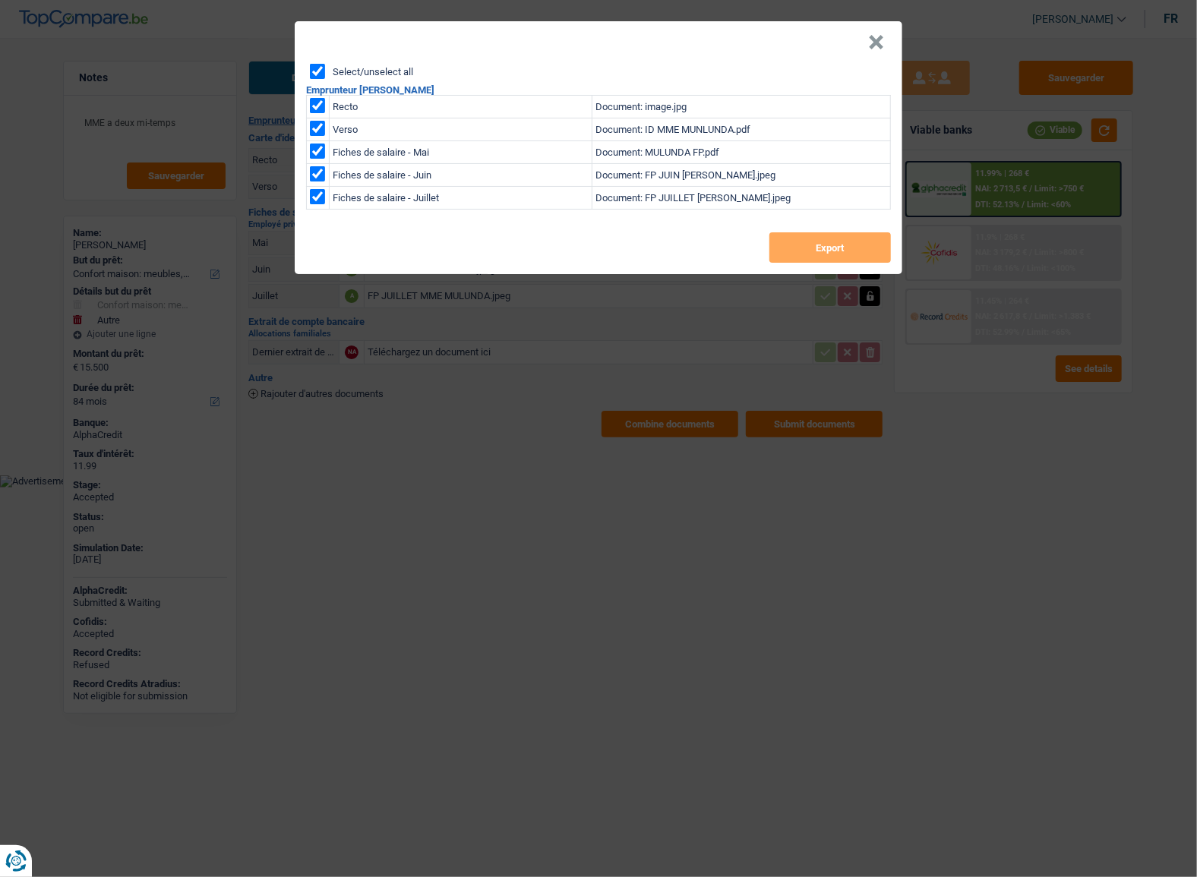
checkbox input "true"
click at [825, 257] on button "Export" at bounding box center [830, 247] width 122 height 30
click at [874, 45] on button "×" at bounding box center [876, 42] width 16 height 15
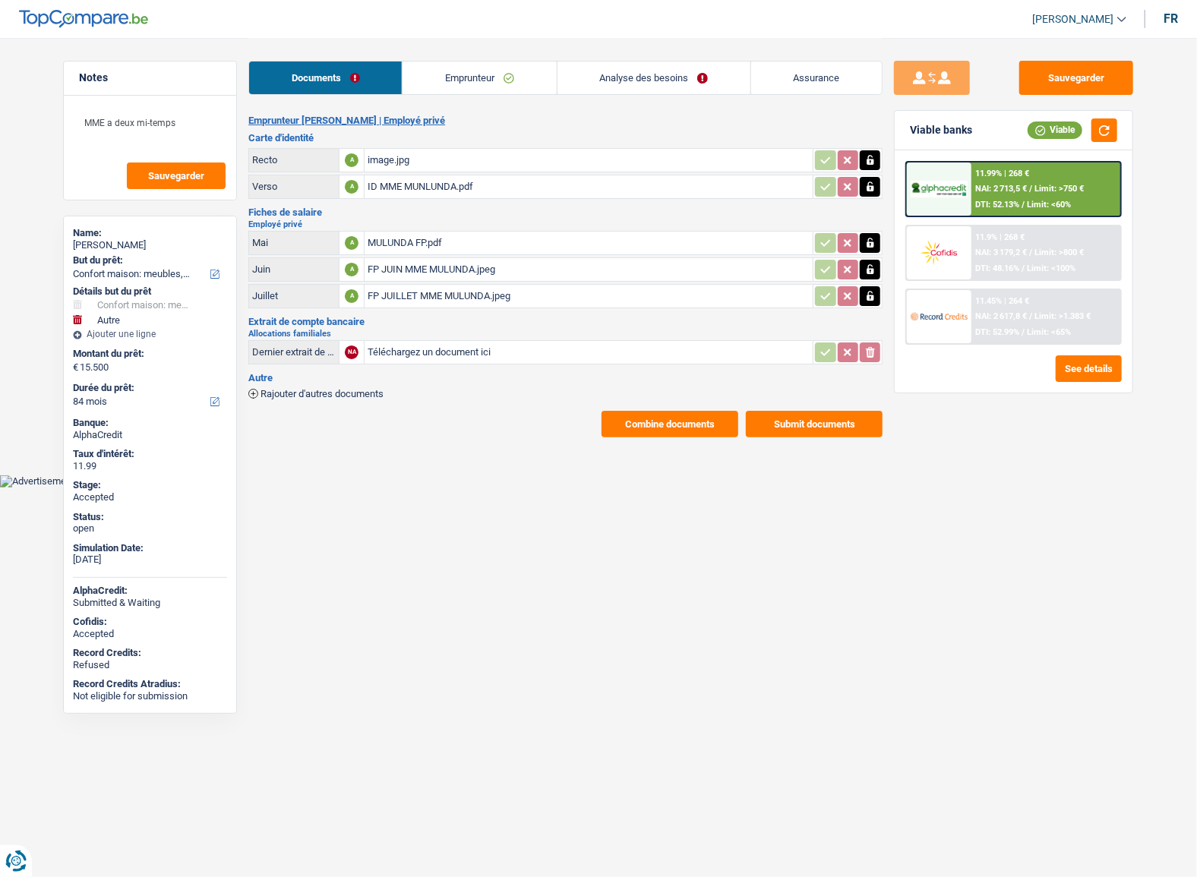
click at [457, 63] on li "Emprunteur" at bounding box center [479, 78] width 154 height 34
select select "household"
select select "other"
select select "84"
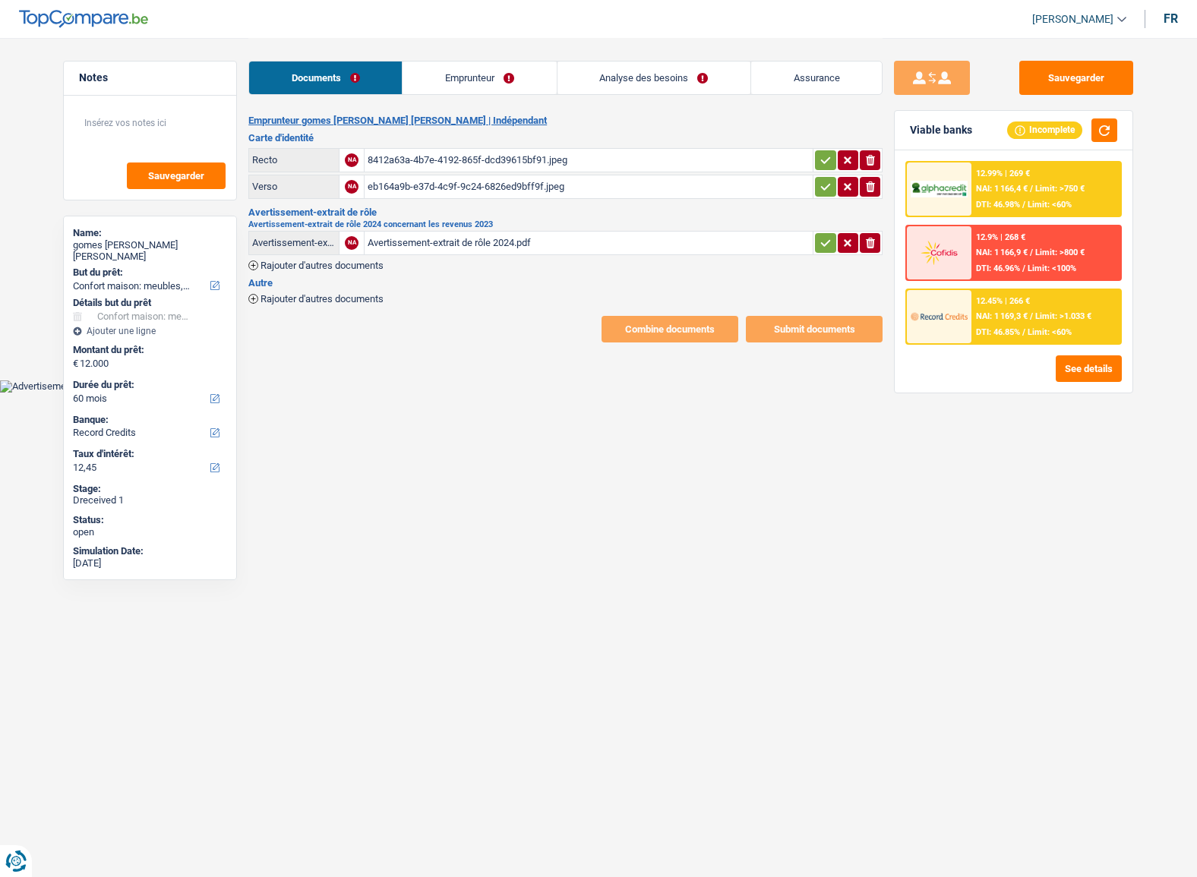
select select "household"
select select "60"
select select "record credits"
click at [572, 161] on div "8412a63a-4b7e-4192-865f-dcd39615bf91.jpeg" at bounding box center [589, 160] width 442 height 23
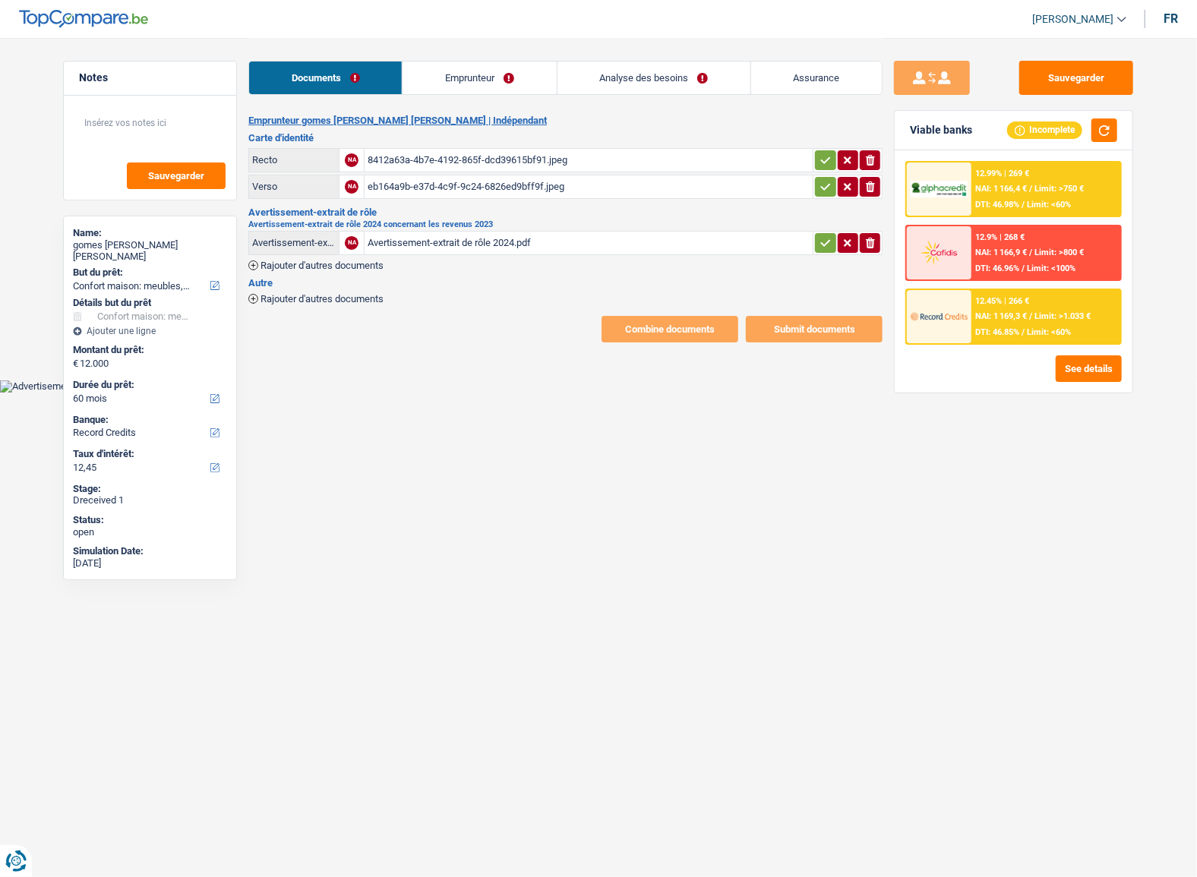
click at [811, 158] on tr "Recto NA 8412a63a-4b7e-4192-865f-dcd39615bf91.jpeg ionicons-v5-e" at bounding box center [565, 160] width 634 height 24
click at [817, 185] on button "button" at bounding box center [825, 187] width 21 height 20
drag, startPoint x: 824, startPoint y: 156, endPoint x: 822, endPoint y: 251, distance: 95.0
click at [824, 158] on icon "button" at bounding box center [826, 160] width 12 height 15
click at [821, 244] on icon "button" at bounding box center [826, 242] width 12 height 15
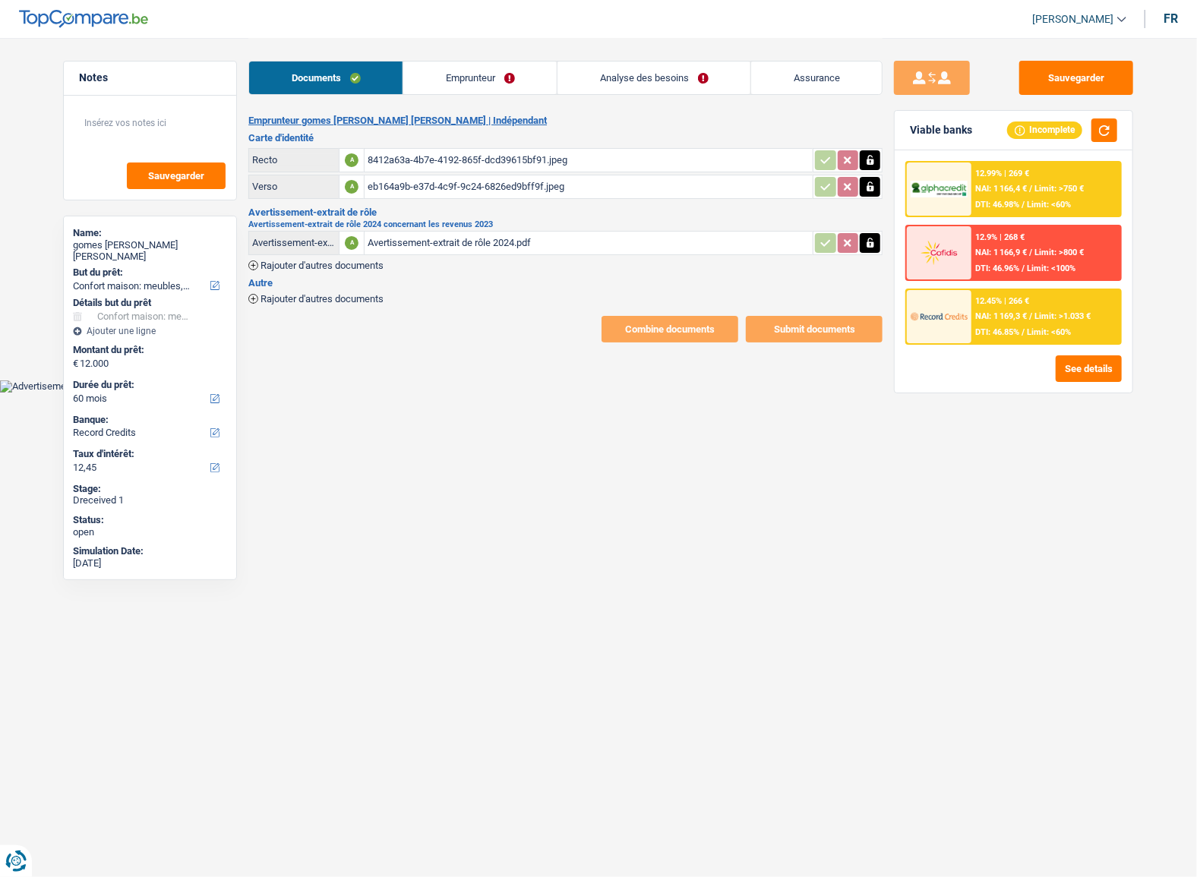
click at [552, 190] on div "eb164a9b-e37d-4c9f-9c24-6826ed9bff9f.jpeg" at bounding box center [589, 186] width 442 height 23
click at [507, 239] on div "Avertissement-extrait de rôle 2024.pdf" at bounding box center [589, 243] width 442 height 23
click at [442, 90] on link "Emprunteur" at bounding box center [479, 78] width 153 height 33
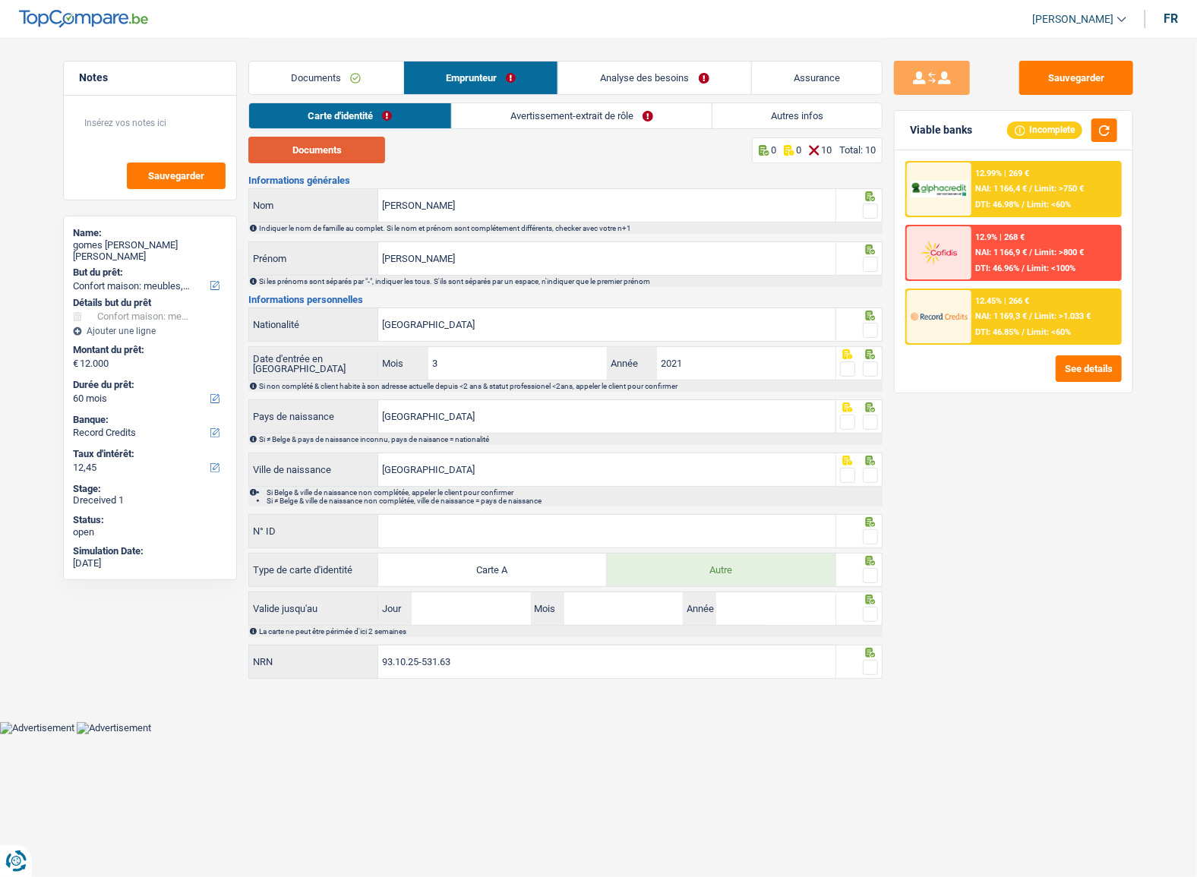
click at [341, 156] on button "Documents" at bounding box center [316, 150] width 137 height 27
click at [871, 211] on span at bounding box center [870, 211] width 15 height 15
click at [0, 0] on input "radio" at bounding box center [0, 0] width 0 height 0
click at [877, 263] on span at bounding box center [870, 264] width 15 height 15
click at [0, 0] on input "radio" at bounding box center [0, 0] width 0 height 0
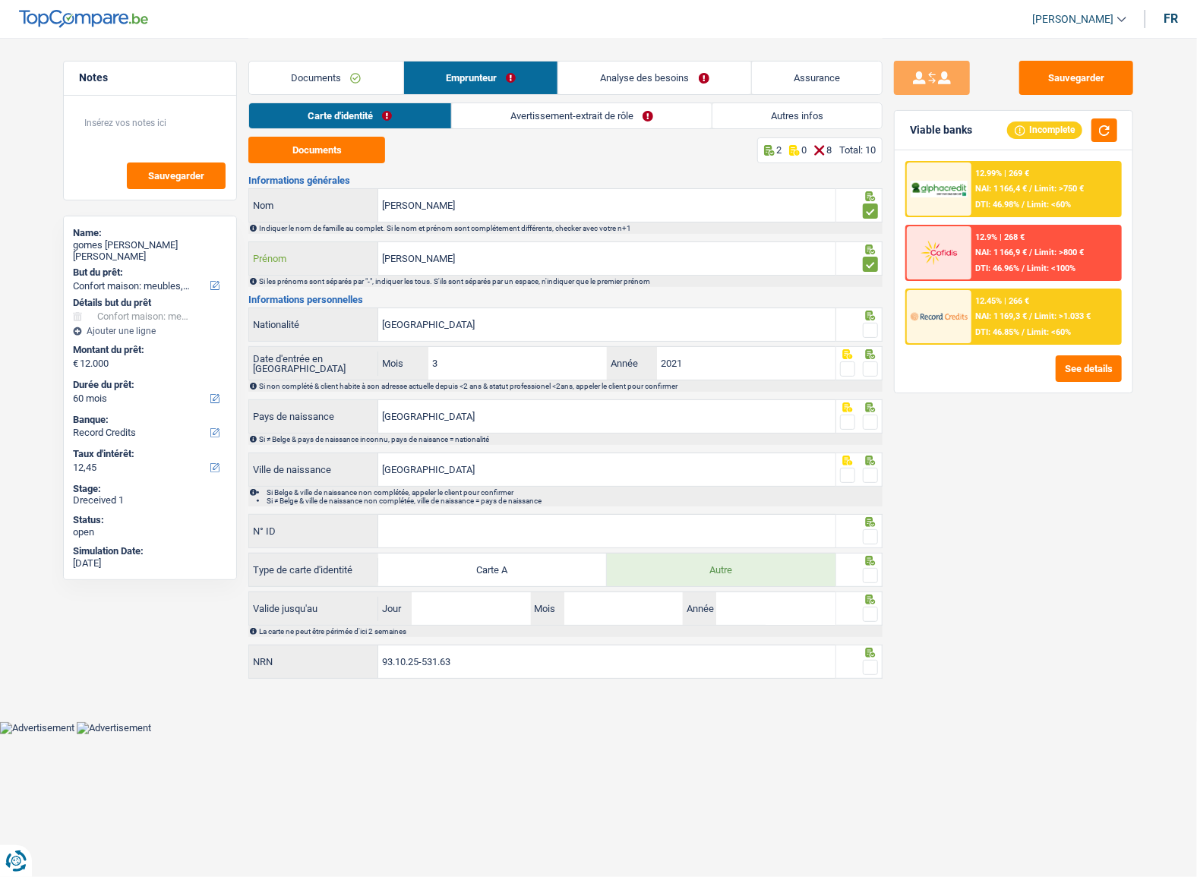
drag, startPoint x: 350, startPoint y: 262, endPoint x: 201, endPoint y: 245, distance: 150.6
click at [201, 245] on div "Notes Sauvegarder Name: gomes [PERSON_NAME] [PERSON_NAME] But du prêt: Confort …" at bounding box center [599, 361] width 1094 height 646
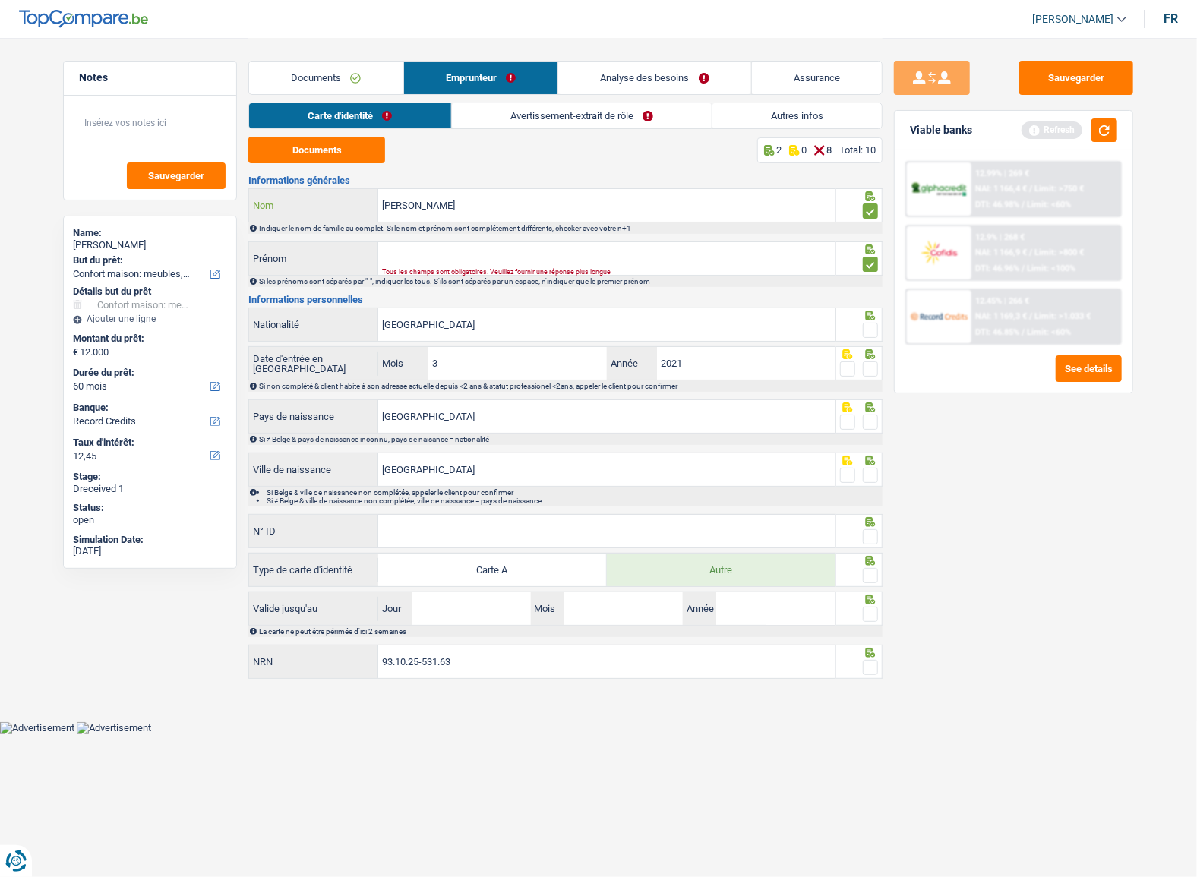
click at [383, 204] on input "[PERSON_NAME]" at bounding box center [606, 205] width 457 height 33
paste input "[PERSON_NAME]"
drag, startPoint x: 526, startPoint y: 205, endPoint x: 444, endPoint y: 201, distance: 82.2
click at [444, 201] on input "[PERSON_NAME]" at bounding box center [606, 205] width 457 height 33
type input "[PERSON_NAME]"
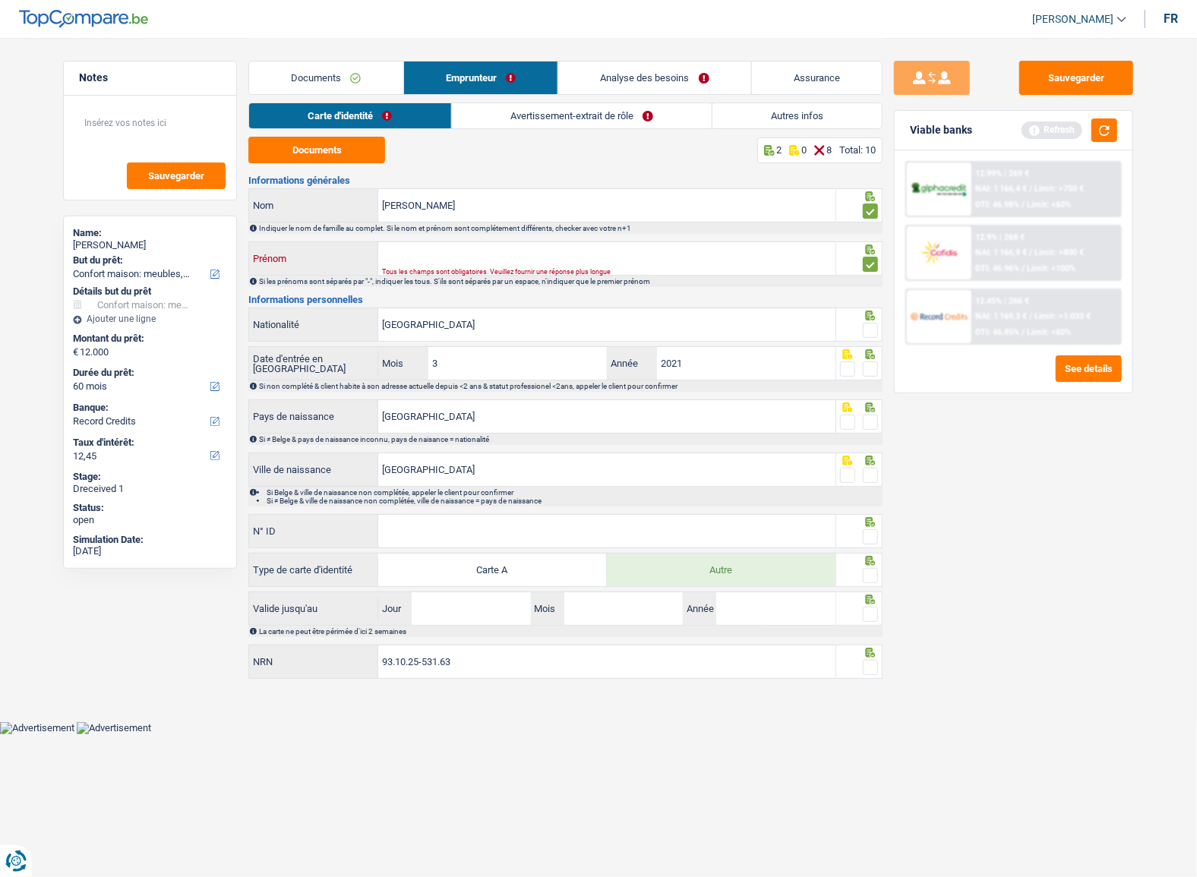
click at [441, 254] on input "Prénom" at bounding box center [606, 258] width 457 height 33
paste input "[PERSON_NAME]"
type input "[PERSON_NAME]"
click at [873, 323] on span at bounding box center [870, 330] width 15 height 15
click at [0, 0] on input "radio" at bounding box center [0, 0] width 0 height 0
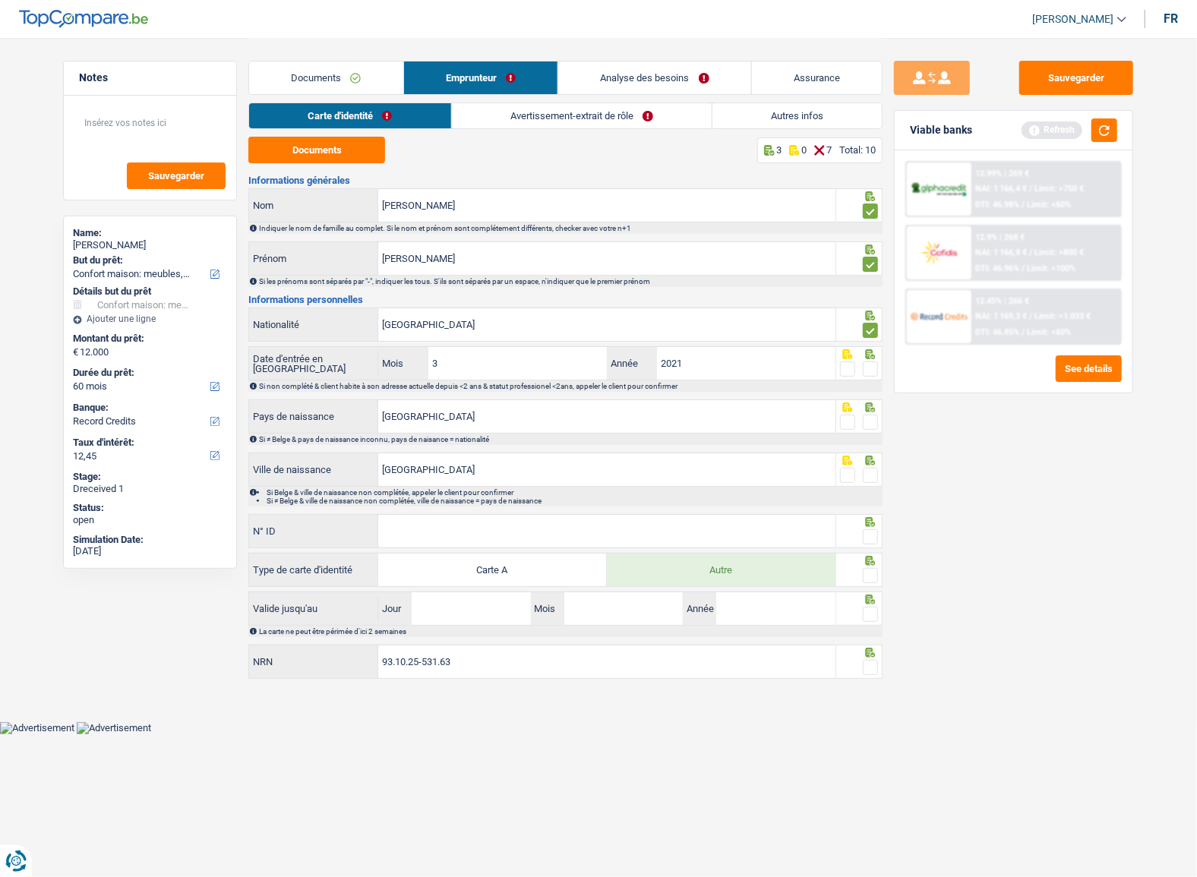
click at [869, 371] on span at bounding box center [870, 369] width 15 height 15
click at [0, 0] on input "radio" at bounding box center [0, 0] width 0 height 0
click at [526, 521] on input "N° ID" at bounding box center [606, 531] width 457 height 33
paste input "B-4632848-31"
type input "B-4632848-31"
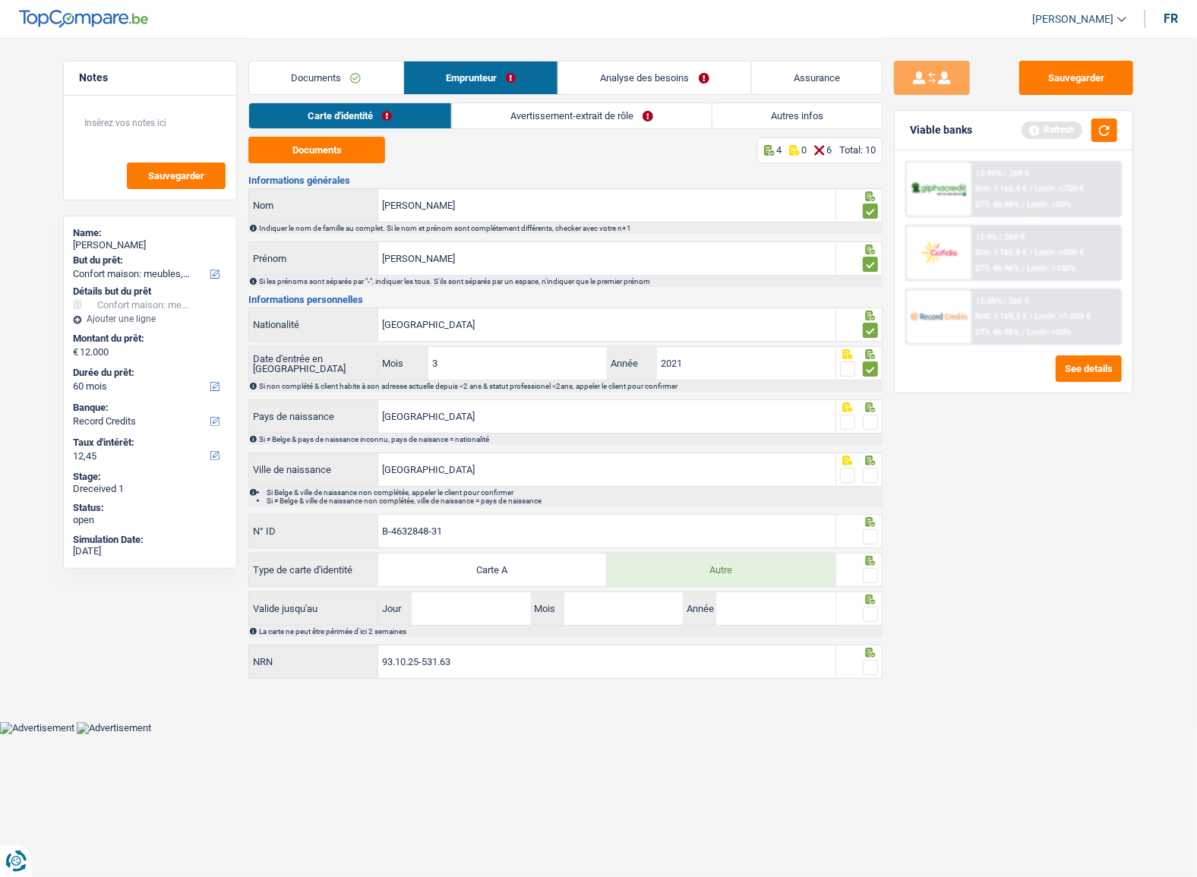
click at [872, 529] on span at bounding box center [870, 536] width 15 height 15
click at [0, 0] on input "radio" at bounding box center [0, 0] width 0 height 0
click at [872, 475] on span at bounding box center [870, 475] width 15 height 15
click at [0, 0] on input "radio" at bounding box center [0, 0] width 0 height 0
click at [870, 419] on span at bounding box center [870, 422] width 15 height 15
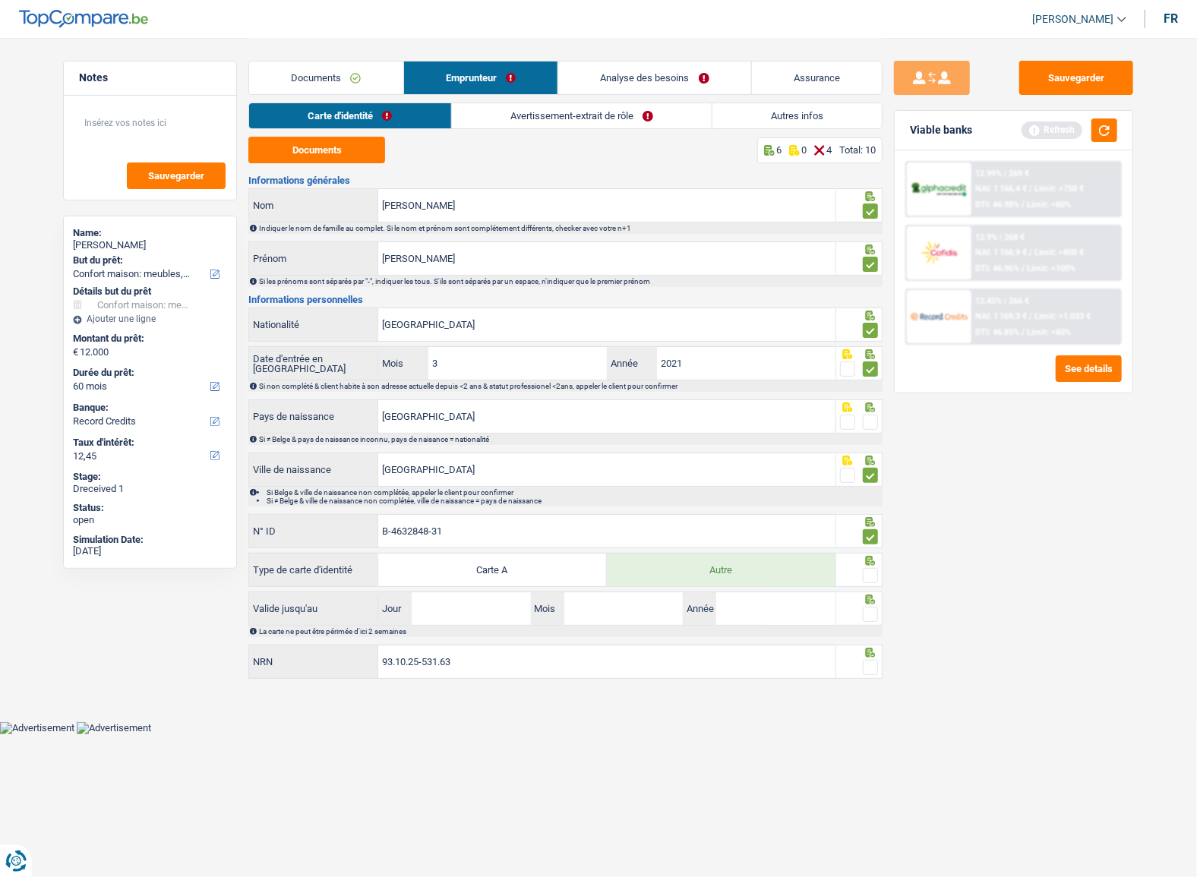
click at [0, 0] on input "radio" at bounding box center [0, 0] width 0 height 0
click at [870, 581] on span at bounding box center [870, 575] width 15 height 15
click at [0, 0] on input "radio" at bounding box center [0, 0] width 0 height 0
click at [874, 615] on span at bounding box center [870, 614] width 15 height 15
click at [0, 0] on input "radio" at bounding box center [0, 0] width 0 height 0
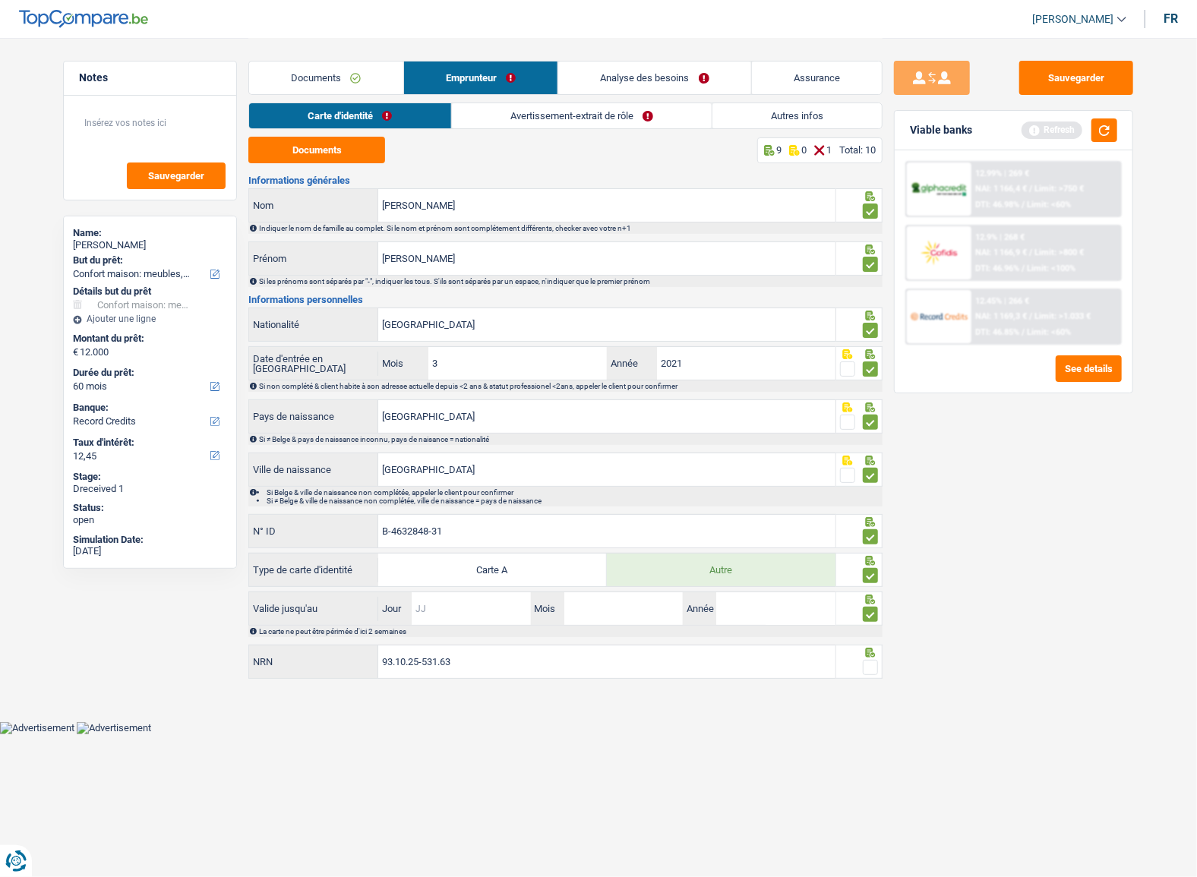
click at [453, 618] on input "Jour" at bounding box center [471, 608] width 118 height 33
type input "20"
type input "08"
type input "2026"
click at [877, 665] on span at bounding box center [870, 667] width 15 height 15
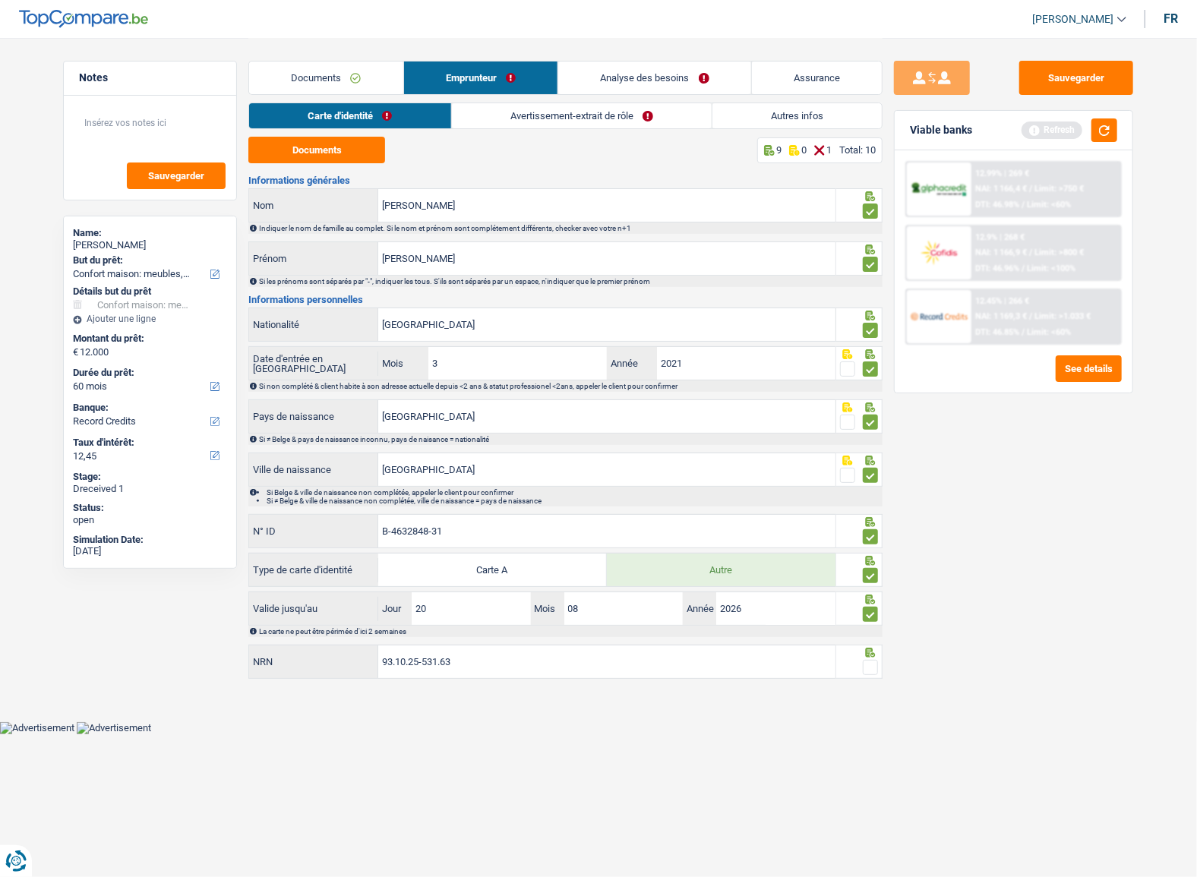
click at [0, 0] on input "radio" at bounding box center [0, 0] width 0 height 0
drag, startPoint x: 1063, startPoint y: 97, endPoint x: 1079, endPoint y: 103, distance: 16.8
click at [1064, 97] on div "Sauvegarder Viable banks Refresh 12.99% | 269 € NAI: 1 166,4 € / Limit: >750 € …" at bounding box center [1014, 457] width 262 height 792
click at [1088, 97] on div "Sauvegarder Viable banks Refresh 12.99% | 269 € NAI: 1 166,4 € / Limit: >750 € …" at bounding box center [1014, 457] width 262 height 792
click at [1097, 131] on button "button" at bounding box center [1105, 130] width 26 height 24
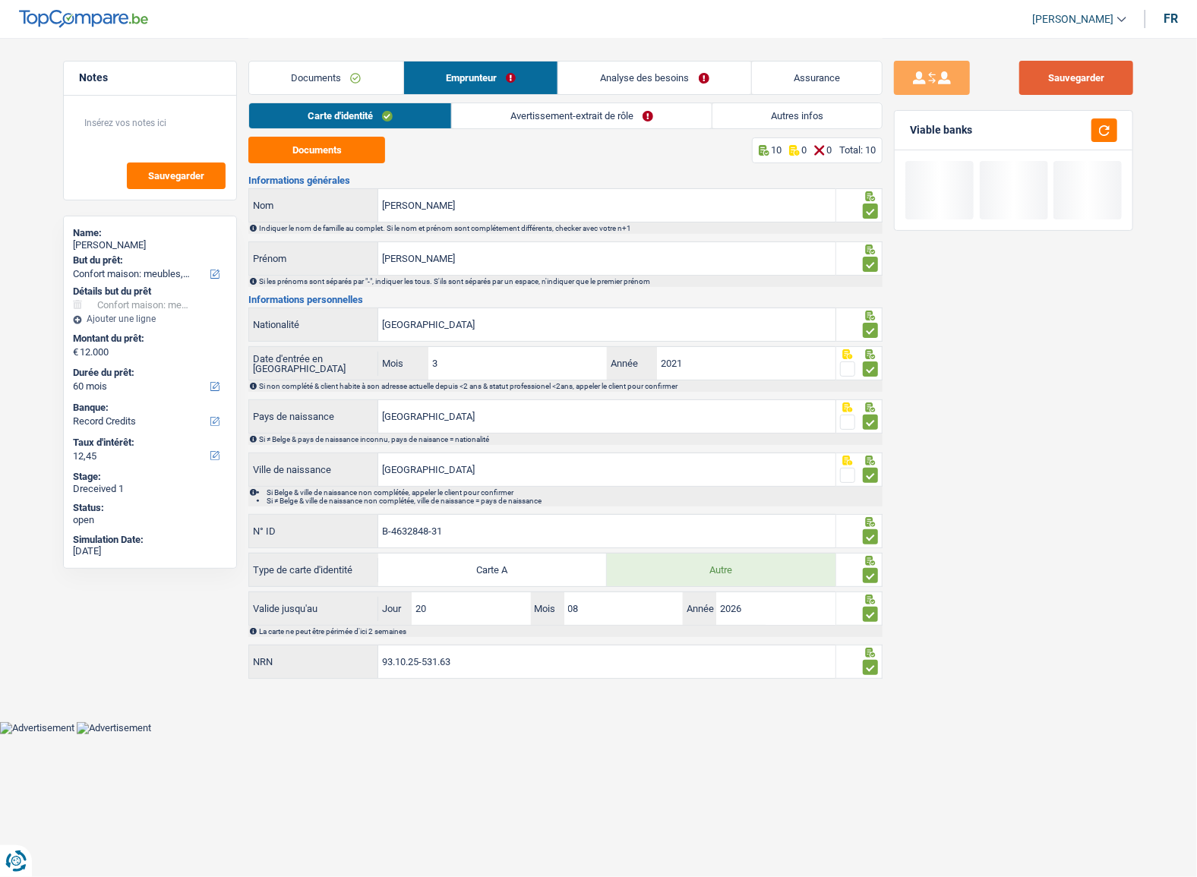
click at [1082, 75] on button "Sauvegarder" at bounding box center [1076, 78] width 114 height 34
click at [494, 122] on link "Avertissement-extrait de rôle" at bounding box center [582, 115] width 260 height 25
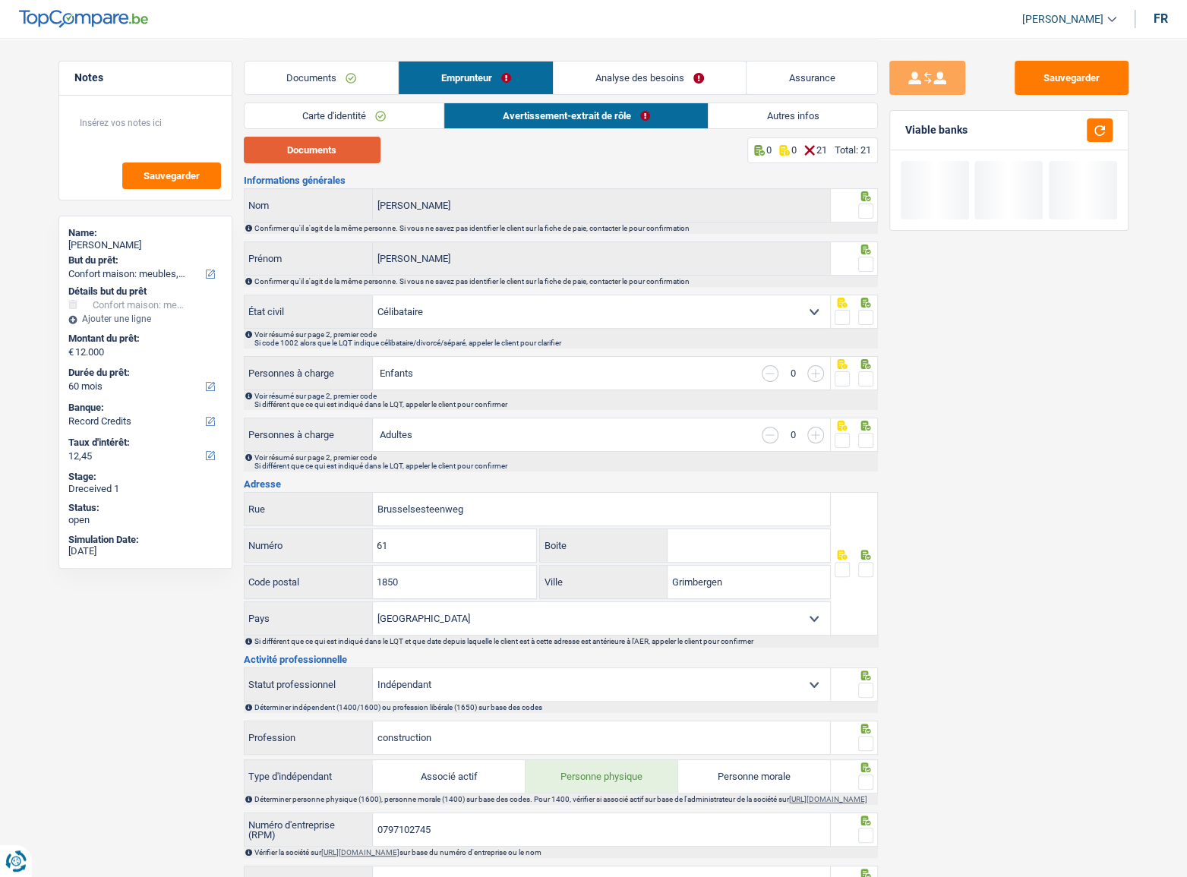
click at [344, 150] on button "Documents" at bounding box center [312, 150] width 137 height 27
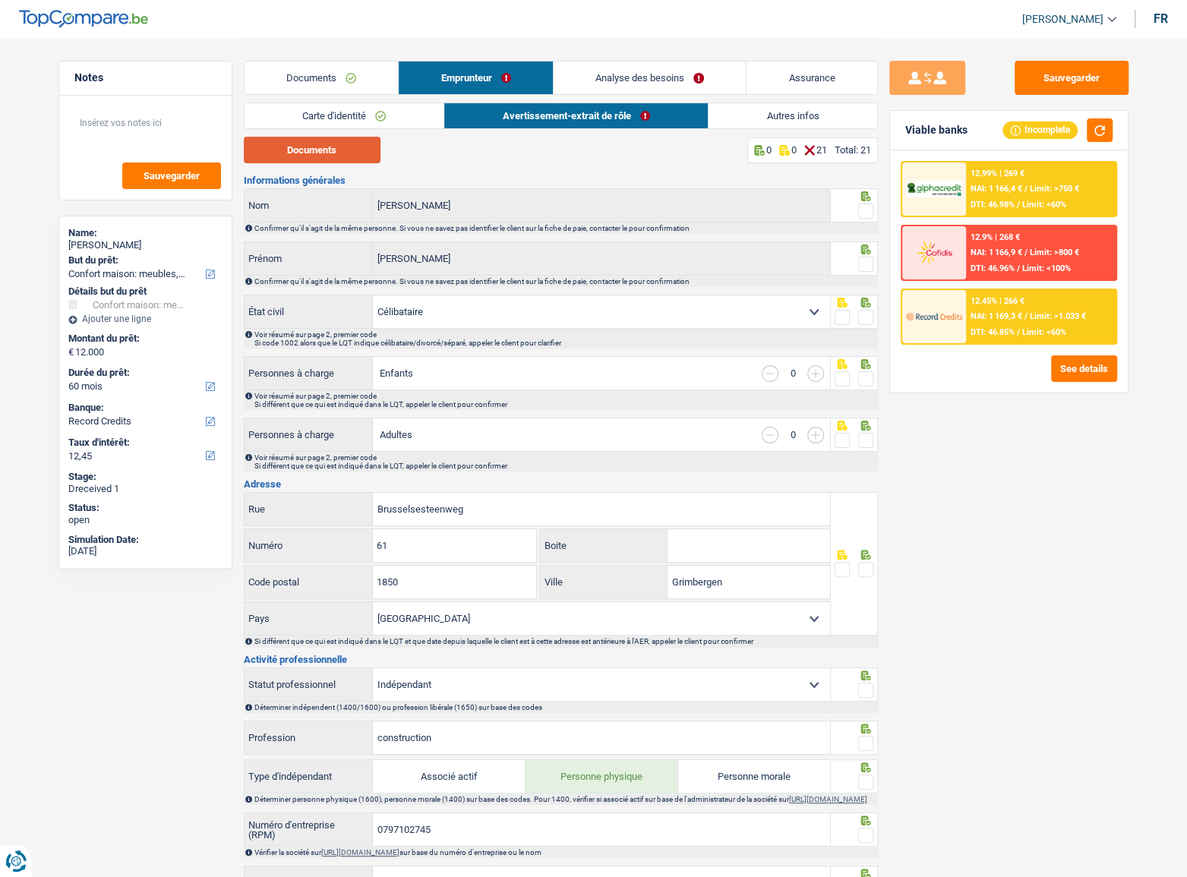
drag, startPoint x: 309, startPoint y: 156, endPoint x: 460, endPoint y: 139, distance: 152.1
click at [311, 156] on button "Documents" at bounding box center [312, 150] width 137 height 27
click at [871, 213] on span at bounding box center [865, 211] width 15 height 15
click at [0, 0] on input "radio" at bounding box center [0, 0] width 0 height 0
click at [867, 252] on icon at bounding box center [865, 250] width 15 height 10
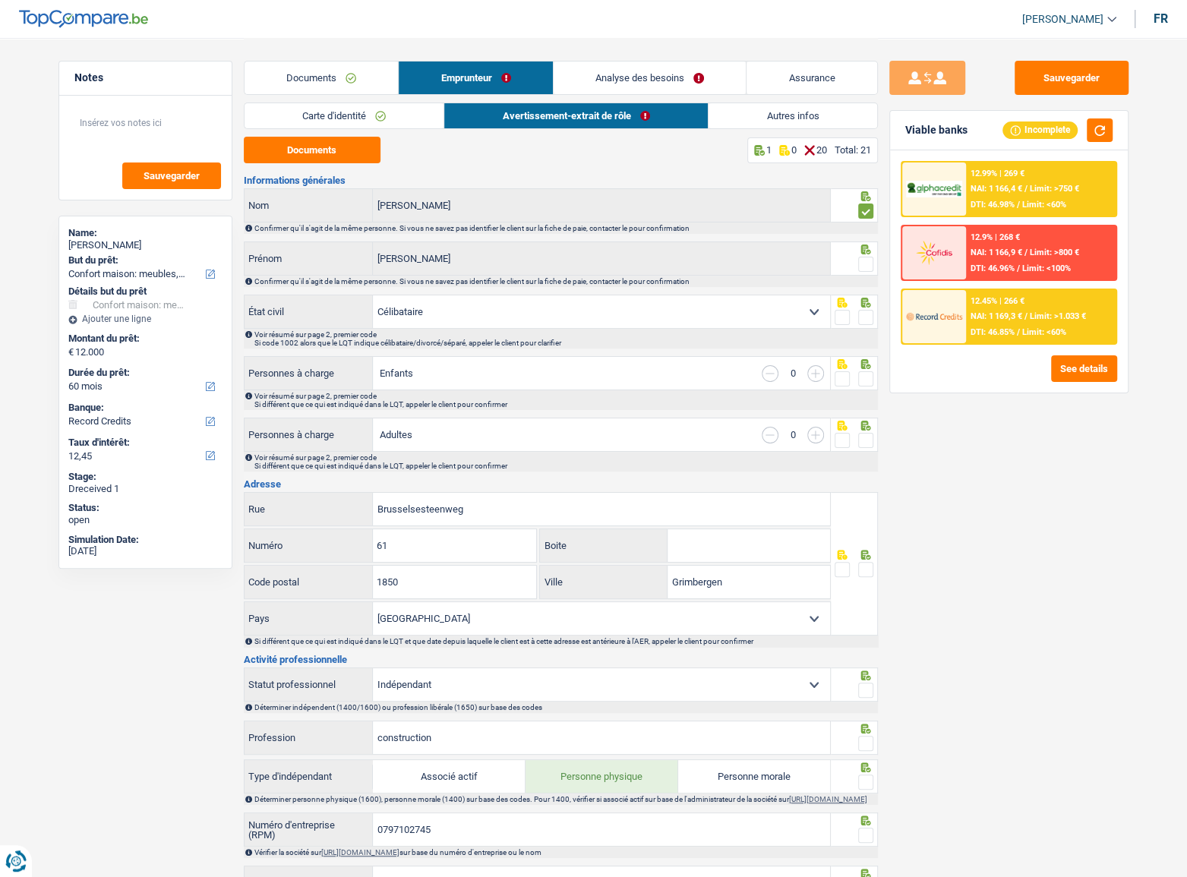
click at [868, 261] on span at bounding box center [865, 264] width 15 height 15
click at [0, 0] on input "radio" at bounding box center [0, 0] width 0 height 0
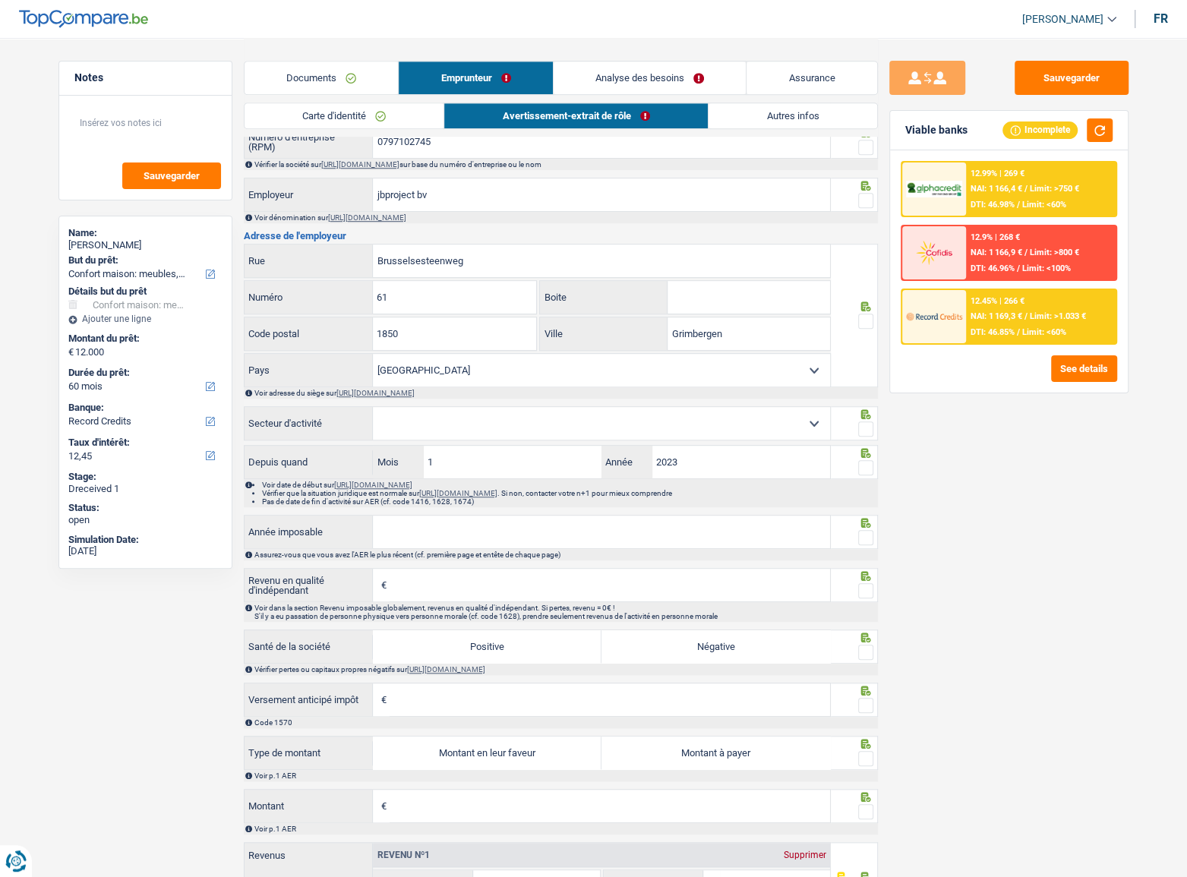
scroll to position [690, 0]
click at [869, 325] on span at bounding box center [865, 318] width 15 height 15
click at [0, 0] on input "radio" at bounding box center [0, 0] width 0 height 0
click at [724, 296] on input "Boite" at bounding box center [749, 295] width 163 height 33
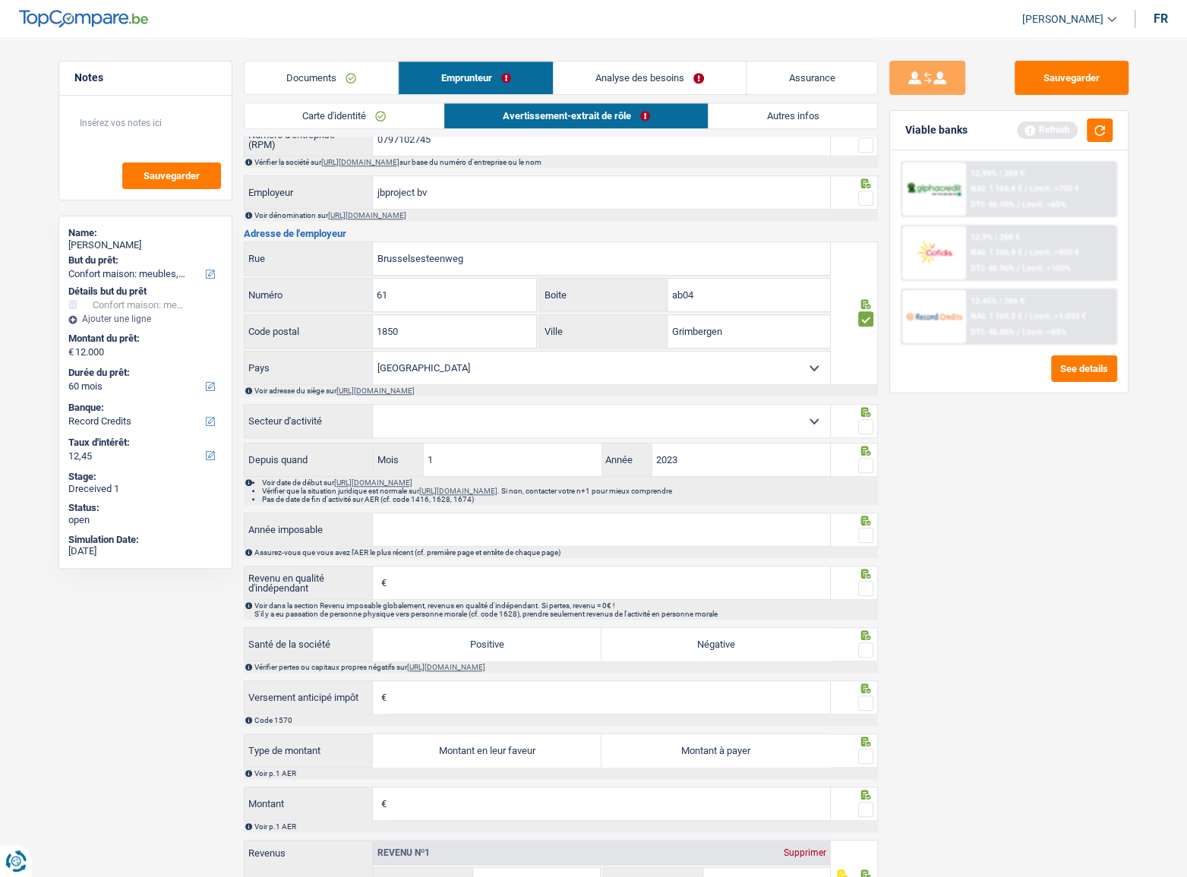
type input "ab04"
click at [861, 430] on span at bounding box center [865, 426] width 15 height 15
click at [0, 0] on input "radio" at bounding box center [0, 0] width 0 height 0
drag, startPoint x: 867, startPoint y: 455, endPoint x: 864, endPoint y: 469, distance: 14.9
click at [867, 456] on icon at bounding box center [866, 451] width 10 height 10
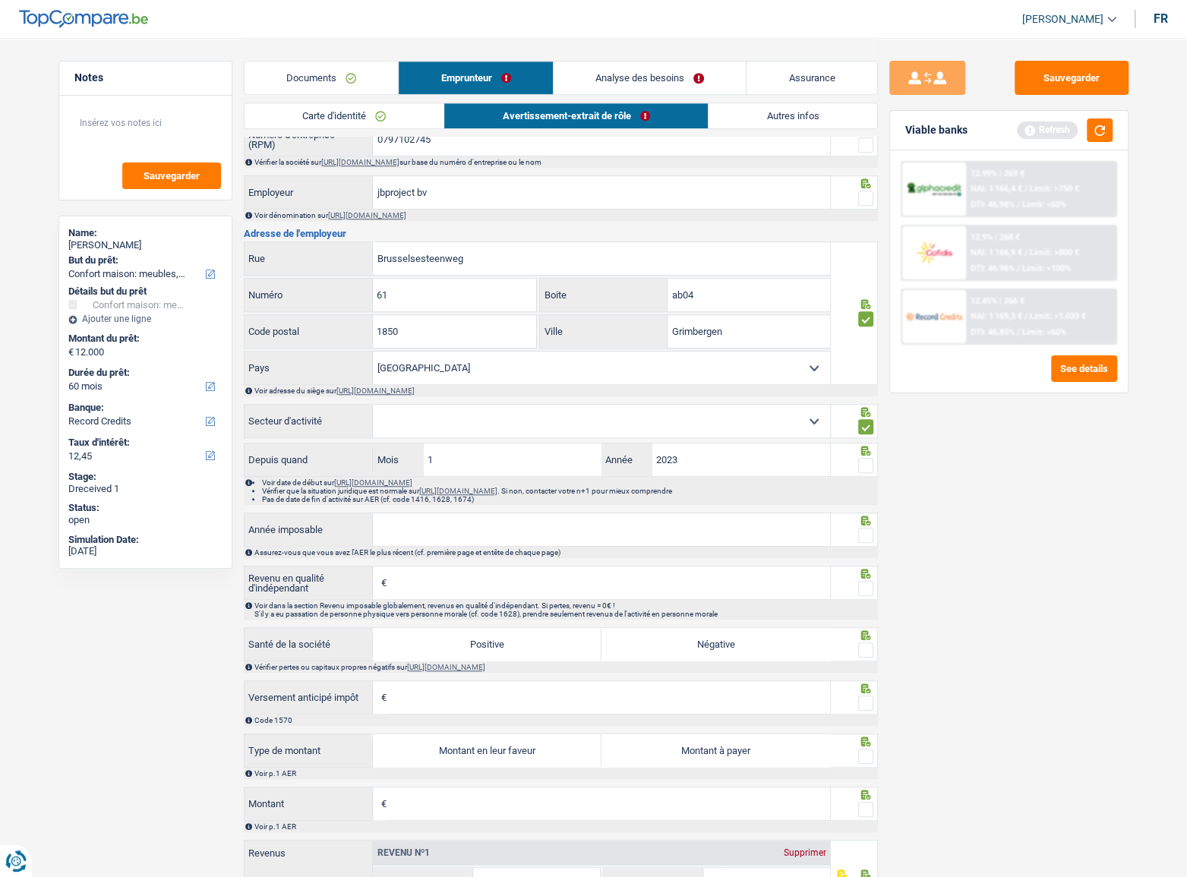
click at [863, 469] on span at bounding box center [865, 465] width 15 height 15
click at [0, 0] on input "radio" at bounding box center [0, 0] width 0 height 0
click at [735, 428] on select "Agriculture/Pêche Industrie Horeca Courier/Fitness/Taxi Construction Banques/As…" at bounding box center [601, 421] width 457 height 33
select select "smallCompanies"
click at [373, 410] on select "Agriculture/Pêche Industrie Horeca Courier/Fitness/Taxi Construction Banques/As…" at bounding box center [601, 421] width 457 height 33
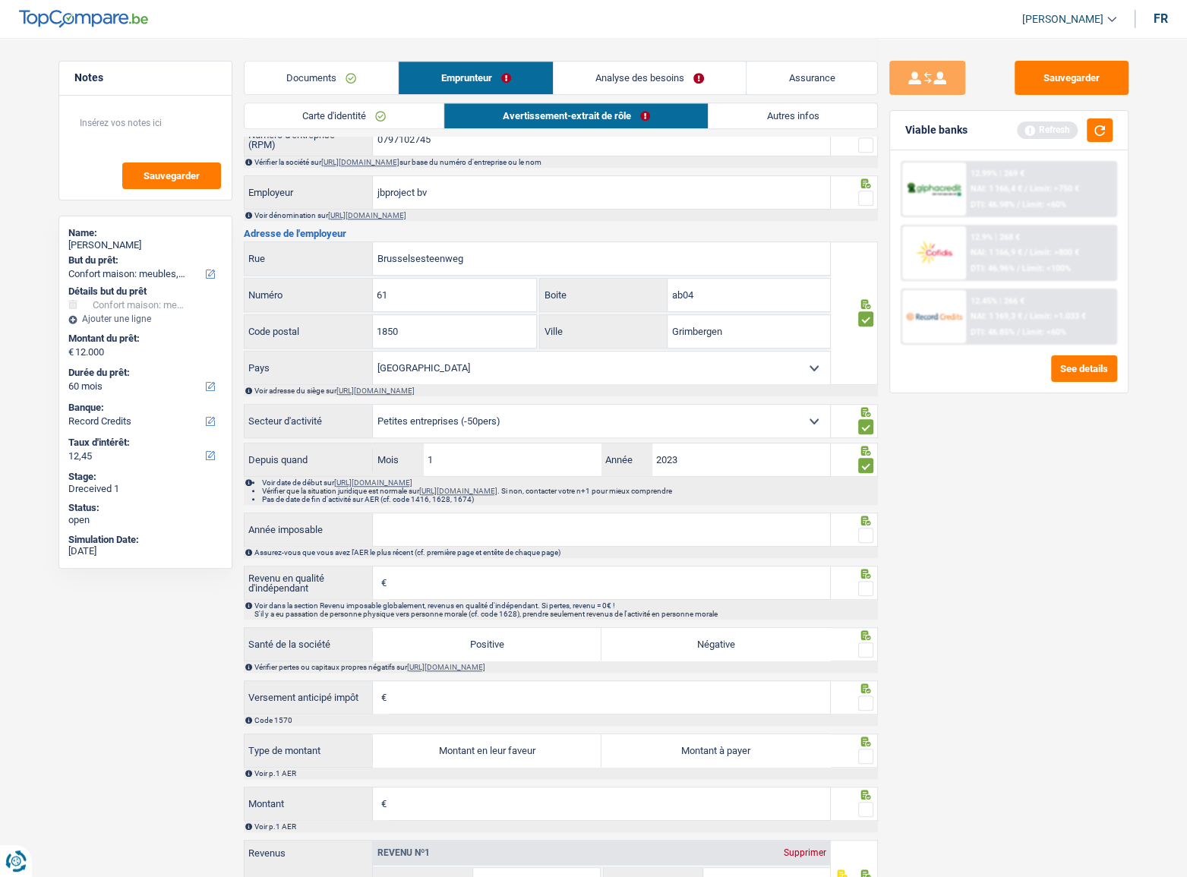
click at [861, 532] on span at bounding box center [865, 535] width 15 height 15
click at [0, 0] on input "radio" at bounding box center [0, 0] width 0 height 0
click at [804, 543] on input "Année imposable" at bounding box center [601, 529] width 457 height 33
type input "2023"
click at [509, 581] on input "Revenu en qualité d'indépendant" at bounding box center [610, 583] width 441 height 33
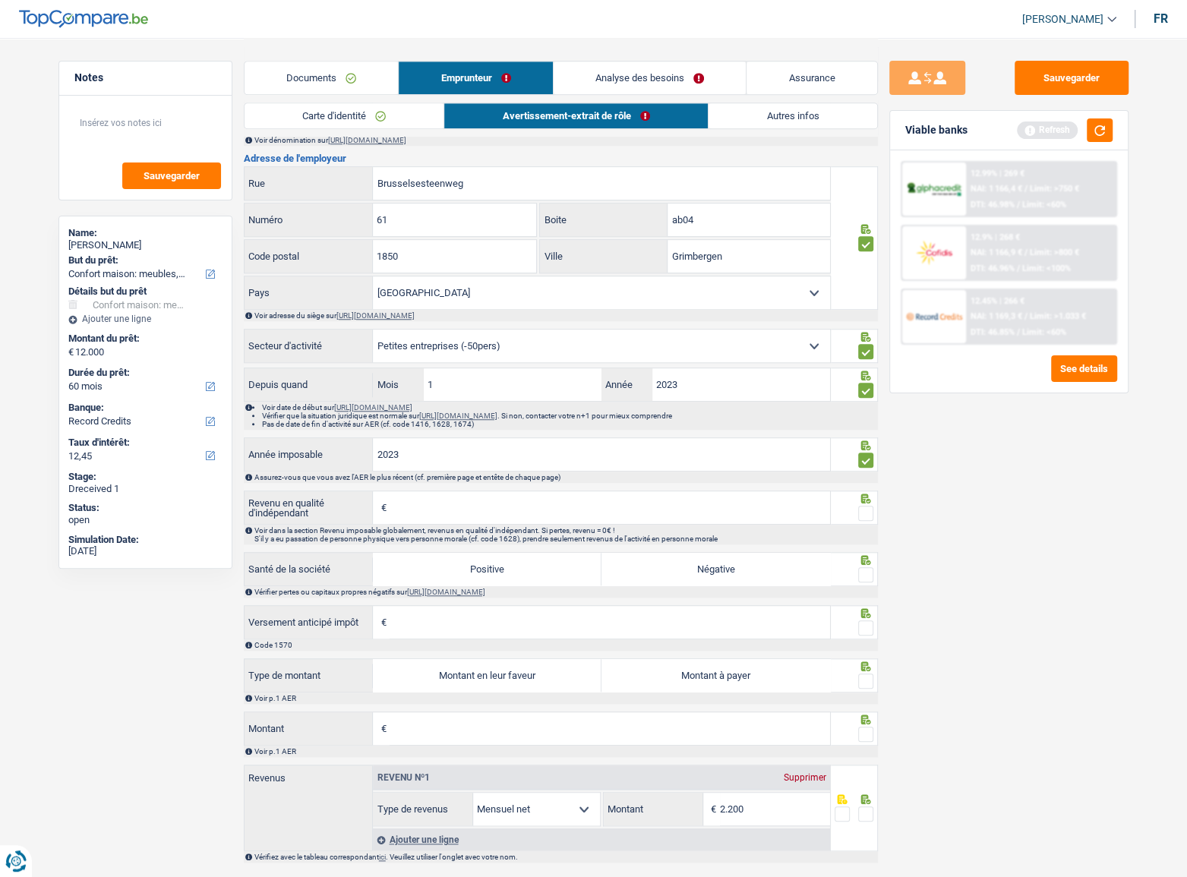
scroll to position [813, 0]
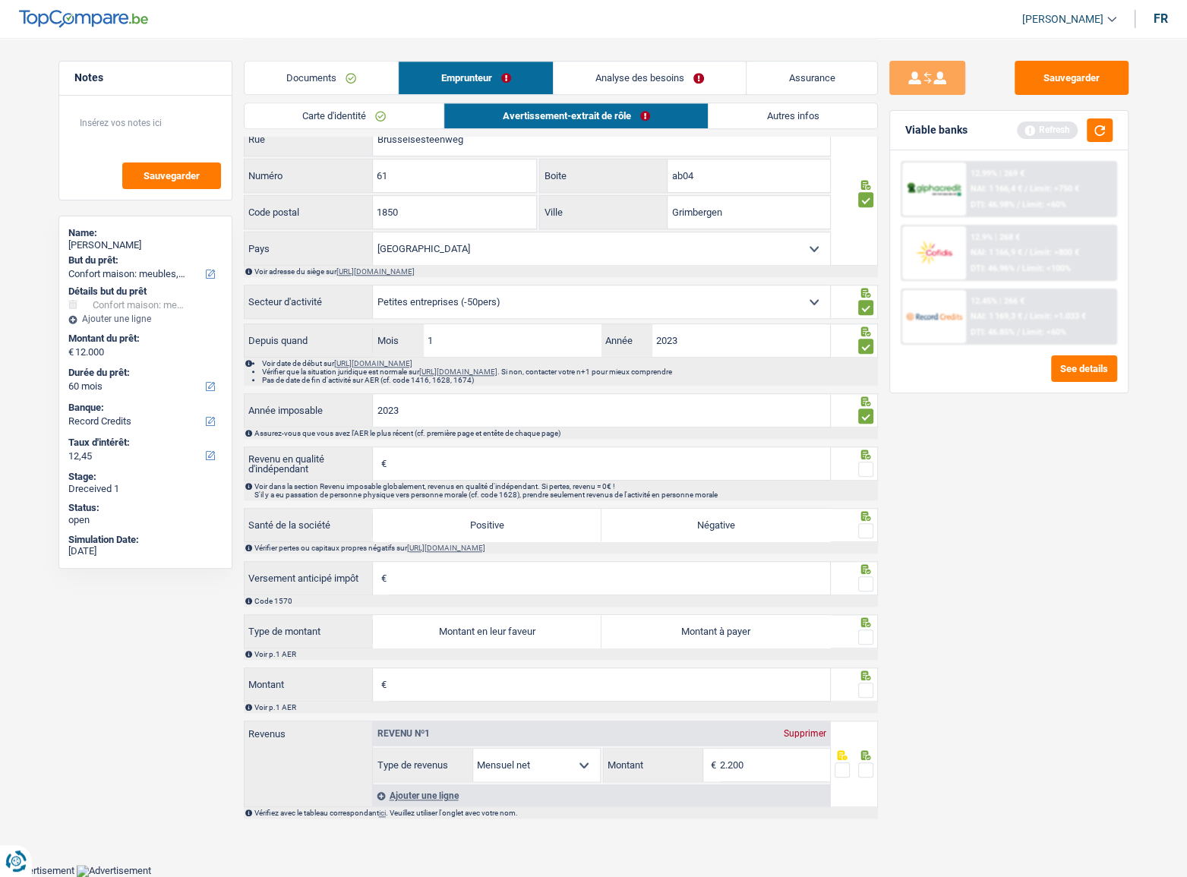
click at [571, 635] on label "Montant en leur faveur" at bounding box center [487, 631] width 229 height 33
click at [571, 635] on input "Montant en leur faveur" at bounding box center [487, 631] width 229 height 33
radio input "true"
click at [567, 680] on input "Montant" at bounding box center [610, 684] width 441 height 33
click at [566, 677] on input "Montant" at bounding box center [610, 684] width 441 height 33
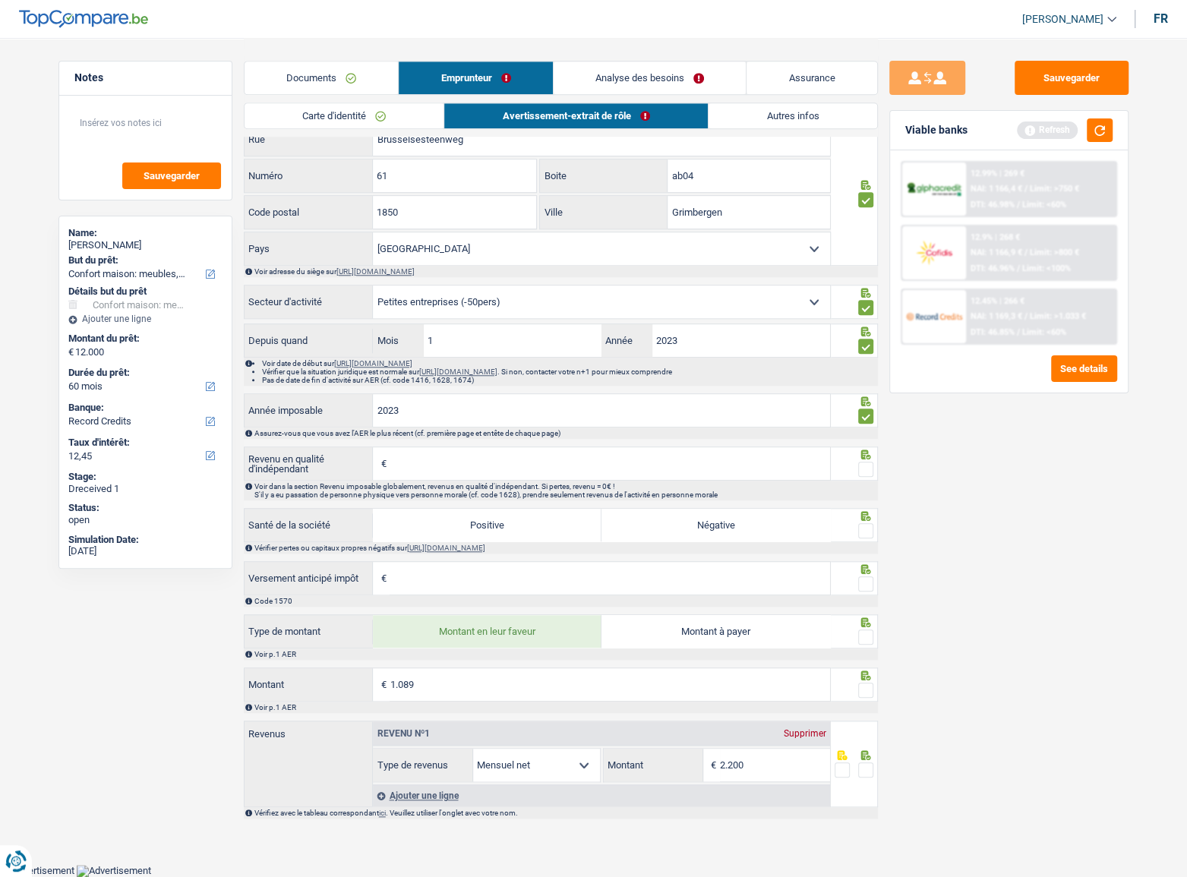
type input "1.089"
click at [863, 681] on icon at bounding box center [866, 676] width 10 height 10
click at [865, 688] on span at bounding box center [865, 690] width 15 height 15
click at [0, 0] on input "radio" at bounding box center [0, 0] width 0 height 0
click at [870, 637] on span at bounding box center [865, 637] width 15 height 15
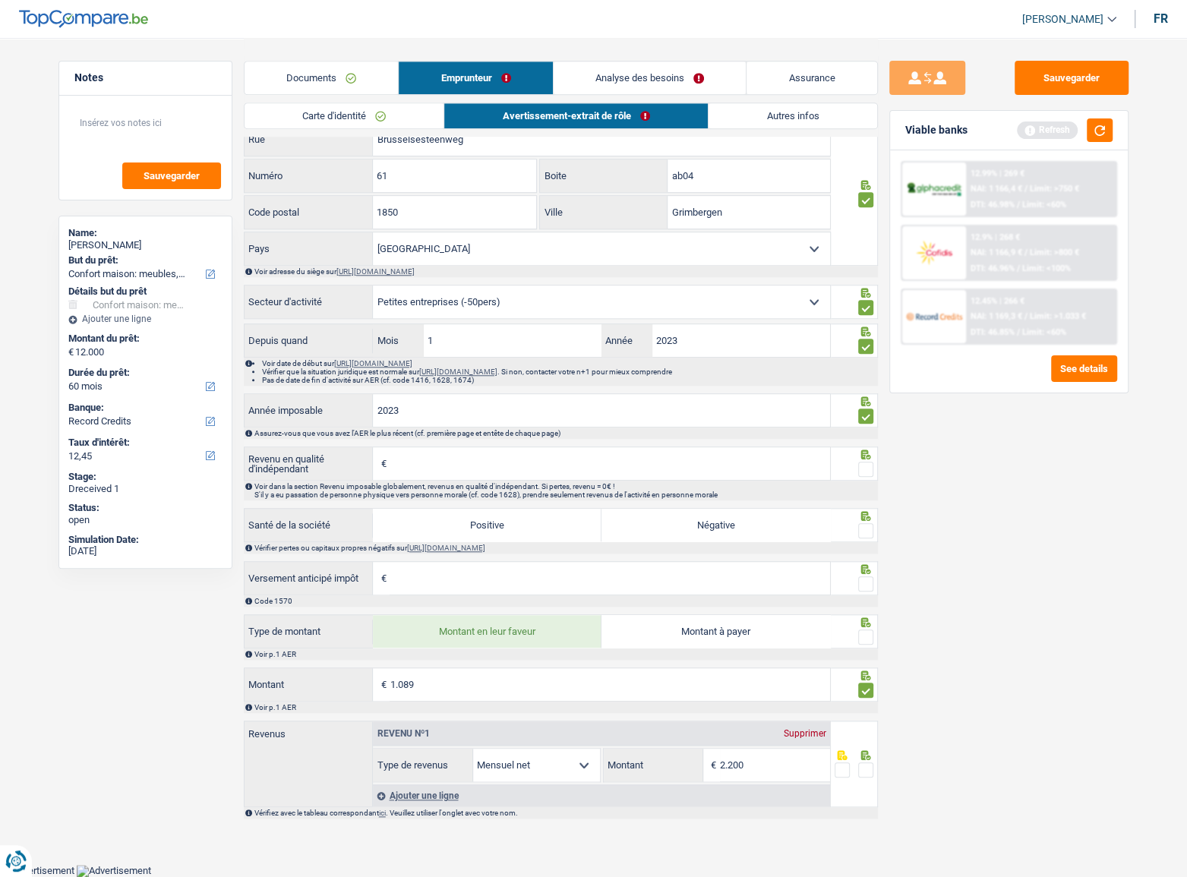
click at [0, 0] on input "radio" at bounding box center [0, 0] width 0 height 0
click at [868, 579] on span at bounding box center [865, 584] width 15 height 15
click at [0, 0] on input "radio" at bounding box center [0, 0] width 0 height 0
click at [870, 546] on div "Vérifier pertes ou capitaux propres négatifs sur [URL][DOMAIN_NAME]" at bounding box center [565, 548] width 622 height 8
click at [871, 530] on span at bounding box center [865, 530] width 15 height 15
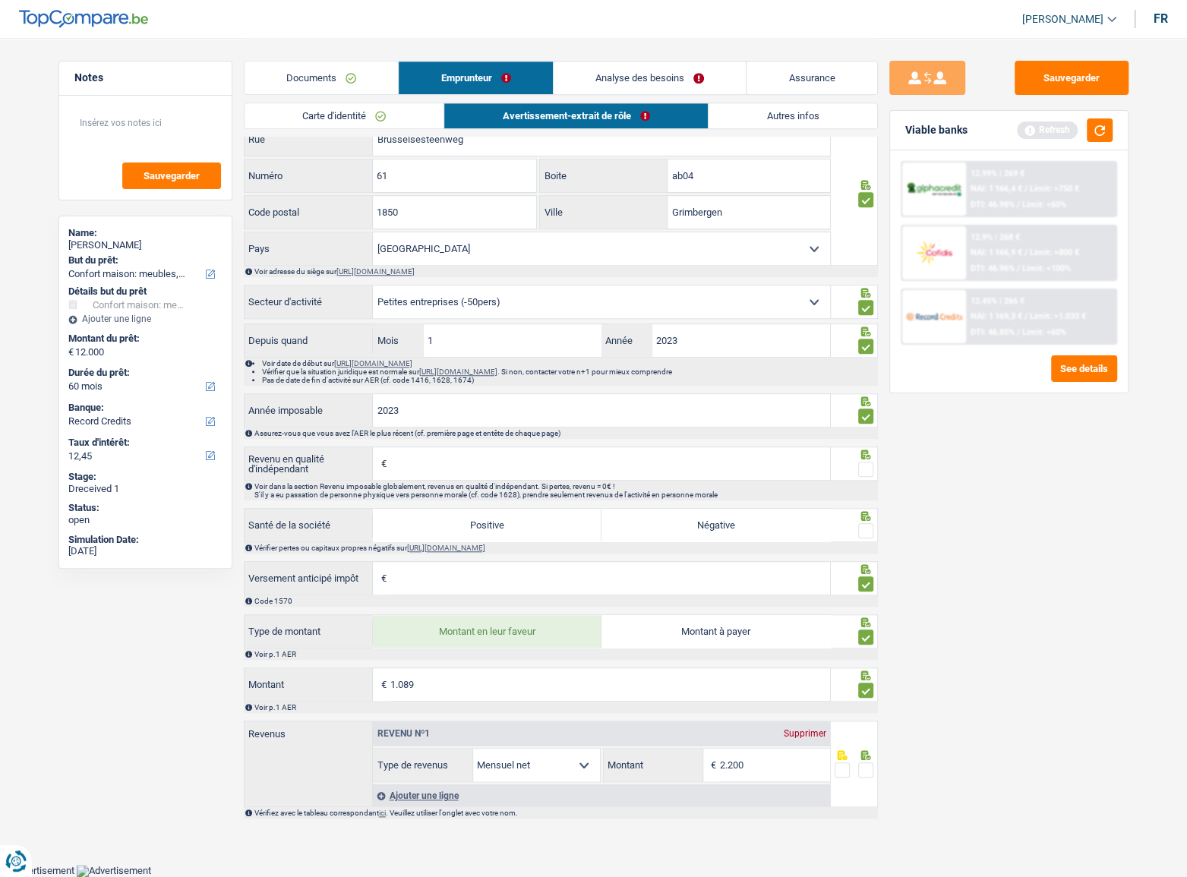
click at [0, 0] on input "radio" at bounding box center [0, 0] width 0 height 0
click at [861, 465] on span at bounding box center [865, 469] width 15 height 15
click at [0, 0] on input "radio" at bounding box center [0, 0] width 0 height 0
click at [463, 464] on input "Revenu en qualité d'indépendant" at bounding box center [610, 463] width 441 height 33
type input "15.282"
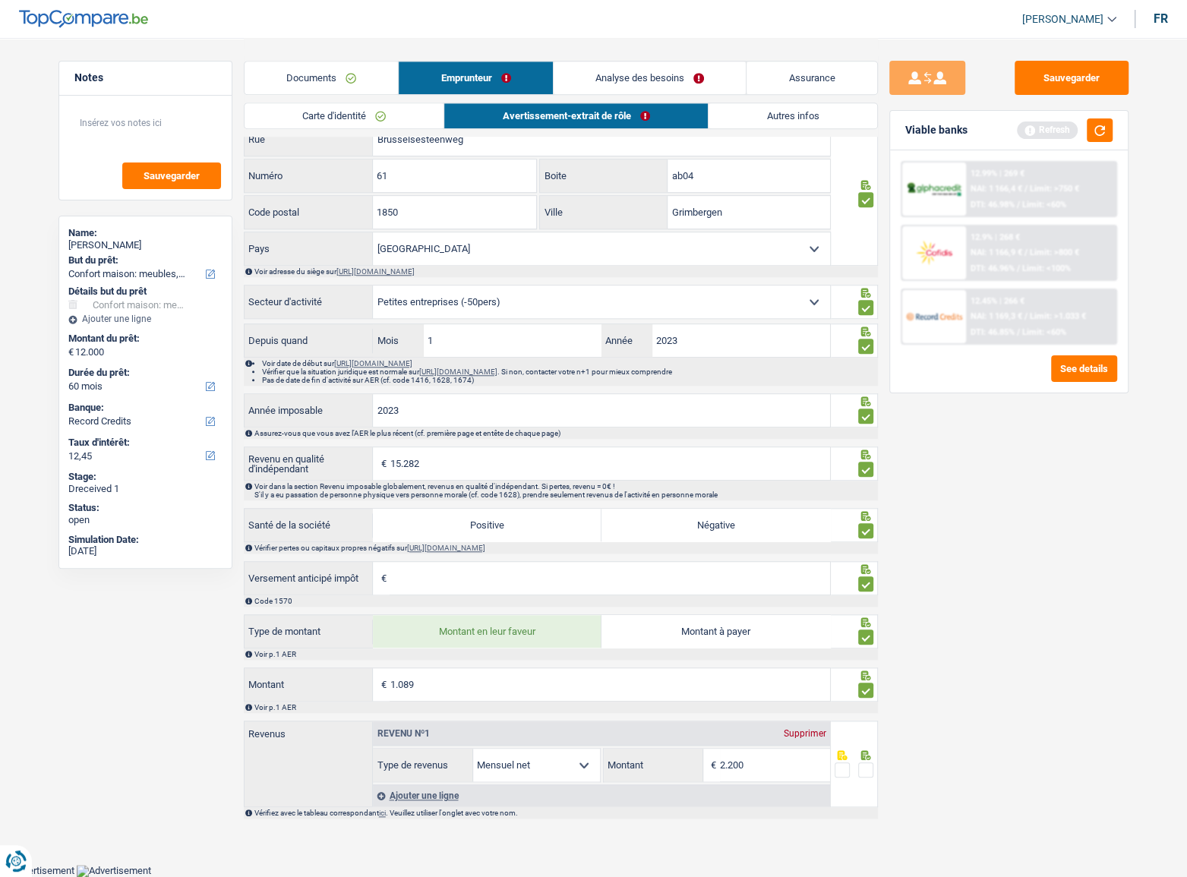
type input "1.364"
click at [1037, 599] on div "Sauvegarder Viable banks Refresh 12.99% | 269 € NAI: 1 166,4 € / Limit: >750 € …" at bounding box center [1009, 457] width 262 height 792
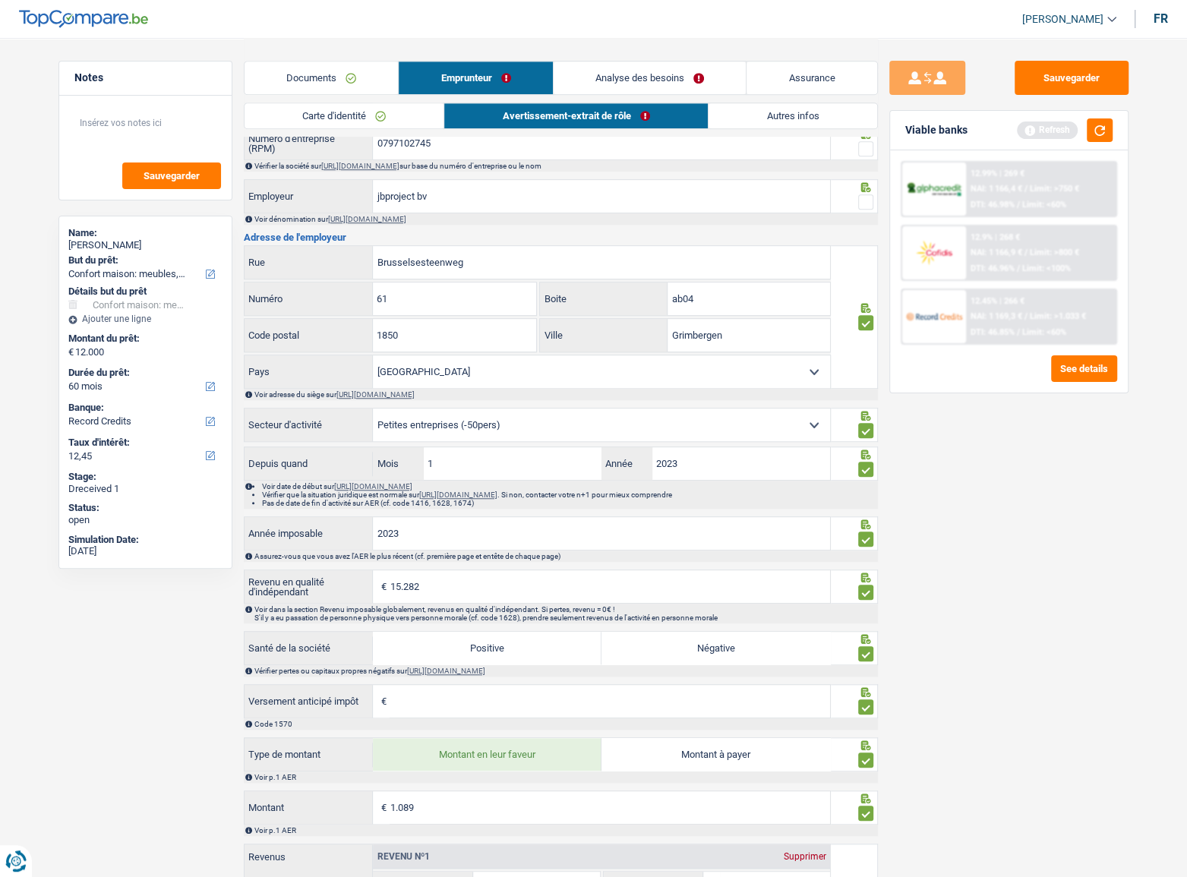
scroll to position [481, 0]
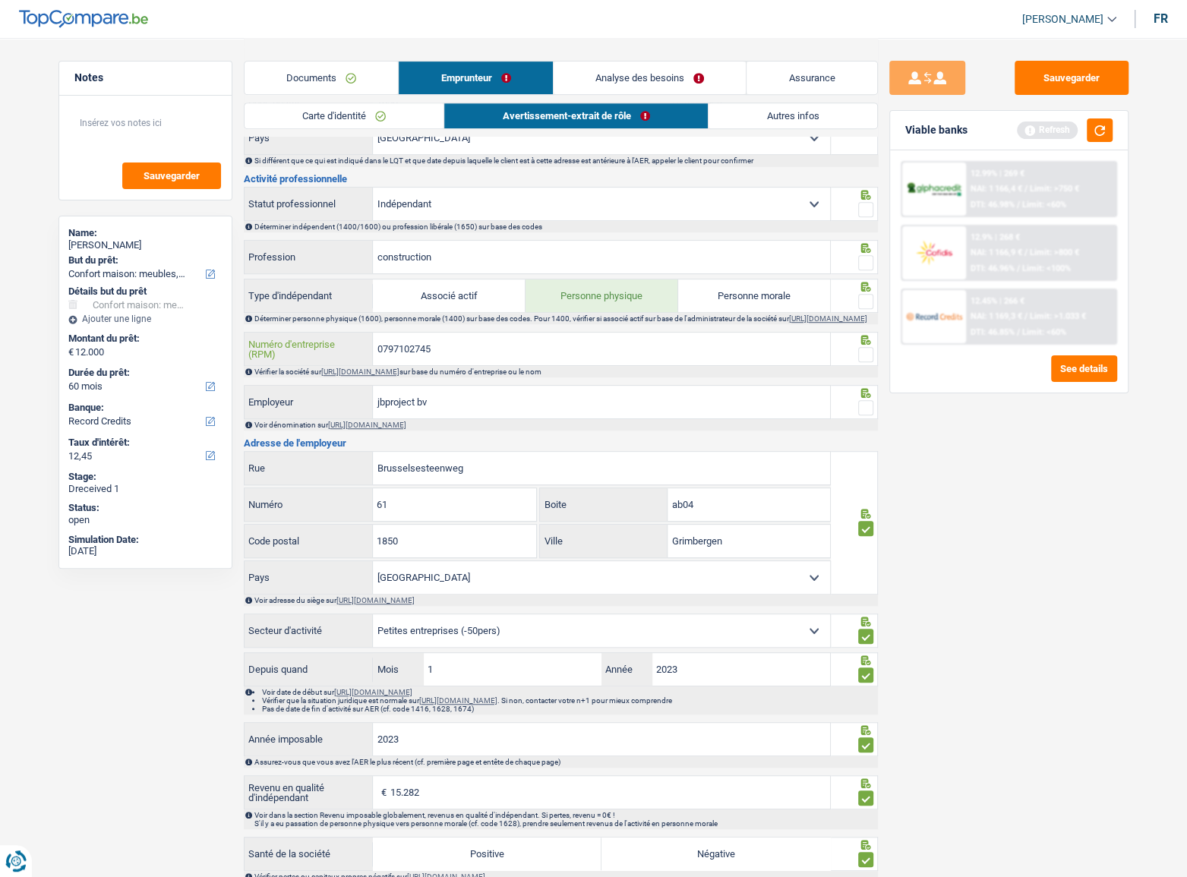
click at [401, 348] on input "0797102745" at bounding box center [601, 349] width 457 height 33
click at [444, 415] on input "jbproject bv" at bounding box center [601, 402] width 457 height 33
type input "jbproject"
click at [867, 411] on span at bounding box center [865, 407] width 15 height 15
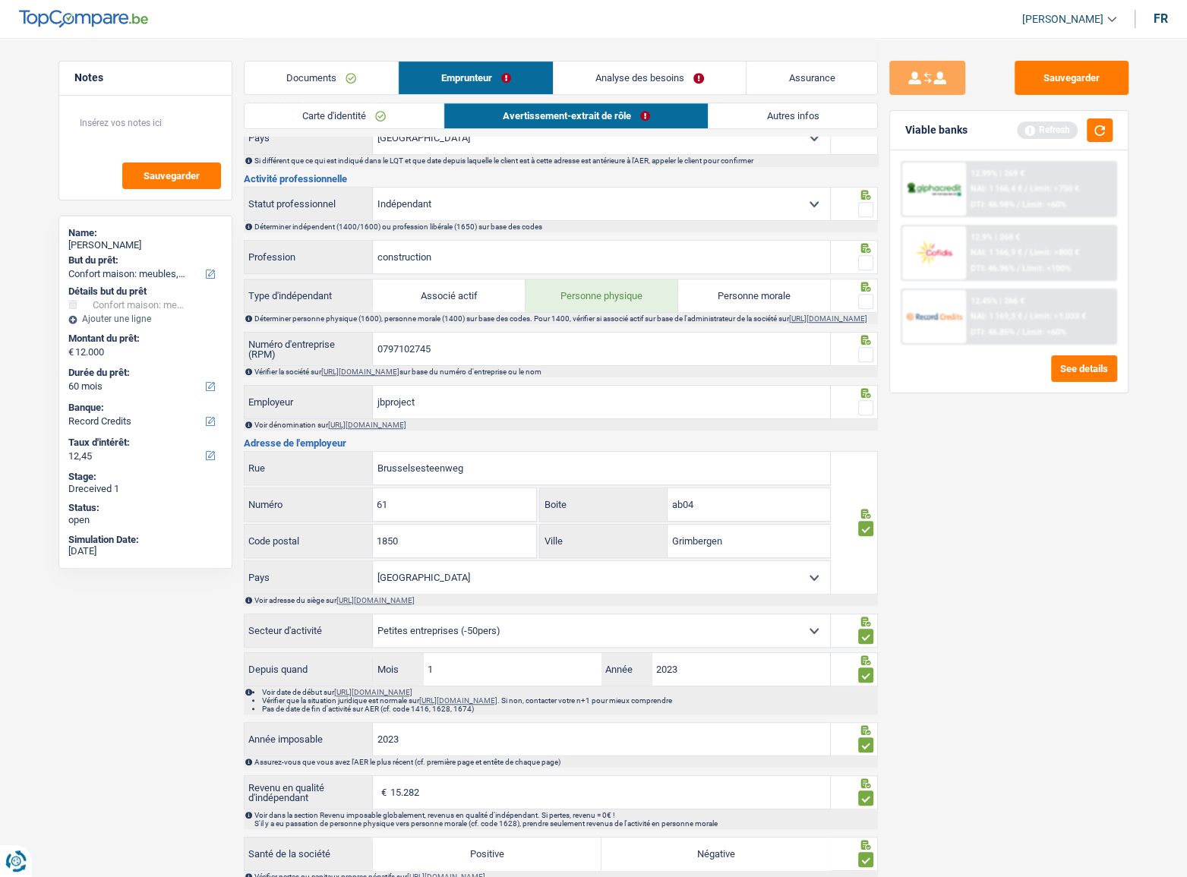
click at [0, 0] on input "radio" at bounding box center [0, 0] width 0 height 0
click at [861, 354] on span at bounding box center [865, 354] width 15 height 15
click at [0, 0] on input "radio" at bounding box center [0, 0] width 0 height 0
click at [867, 294] on span at bounding box center [865, 301] width 15 height 15
click at [0, 0] on input "radio" at bounding box center [0, 0] width 0 height 0
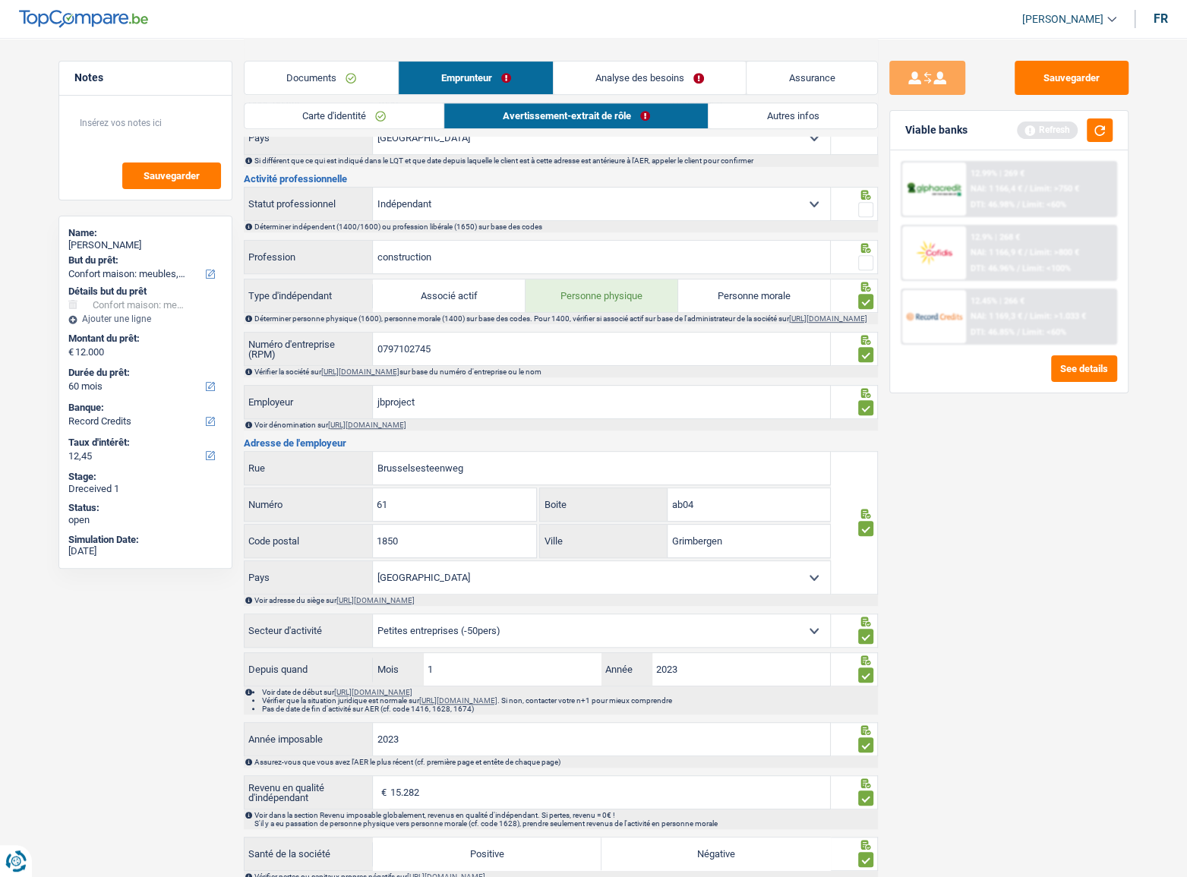
click at [862, 258] on span at bounding box center [865, 262] width 15 height 15
click at [0, 0] on input "radio" at bounding box center [0, 0] width 0 height 0
click at [864, 207] on span at bounding box center [865, 209] width 15 height 15
click at [0, 0] on input "radio" at bounding box center [0, 0] width 0 height 0
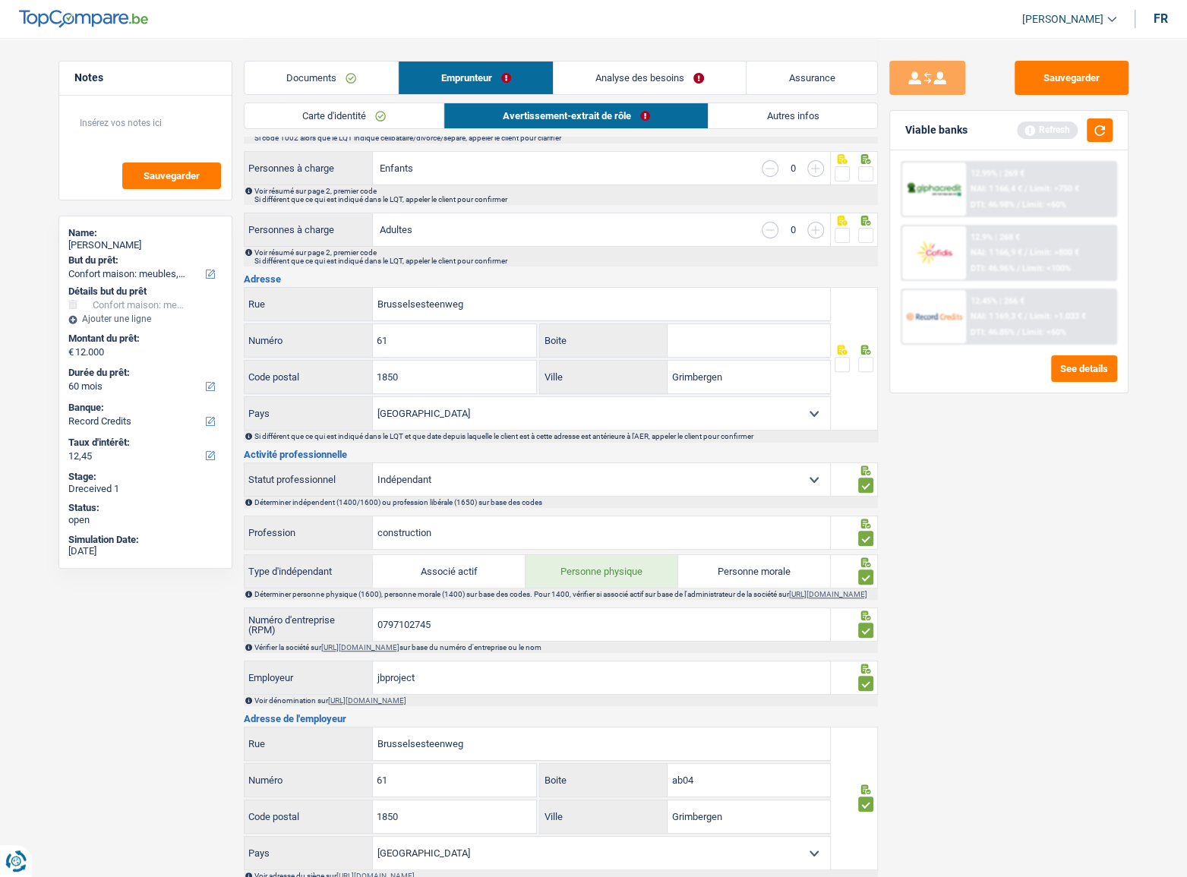
click at [871, 365] on span at bounding box center [865, 364] width 15 height 15
click at [0, 0] on input "radio" at bounding box center [0, 0] width 0 height 0
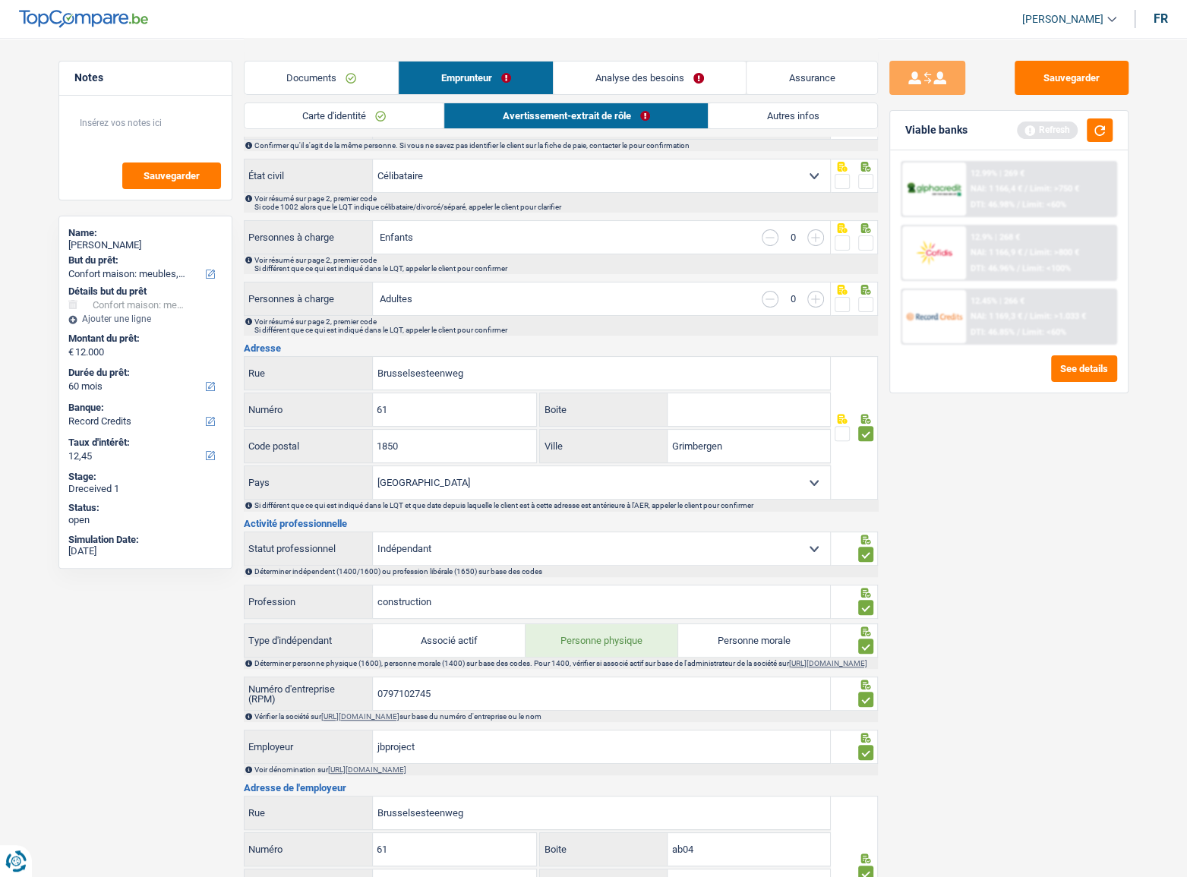
scroll to position [481, 0]
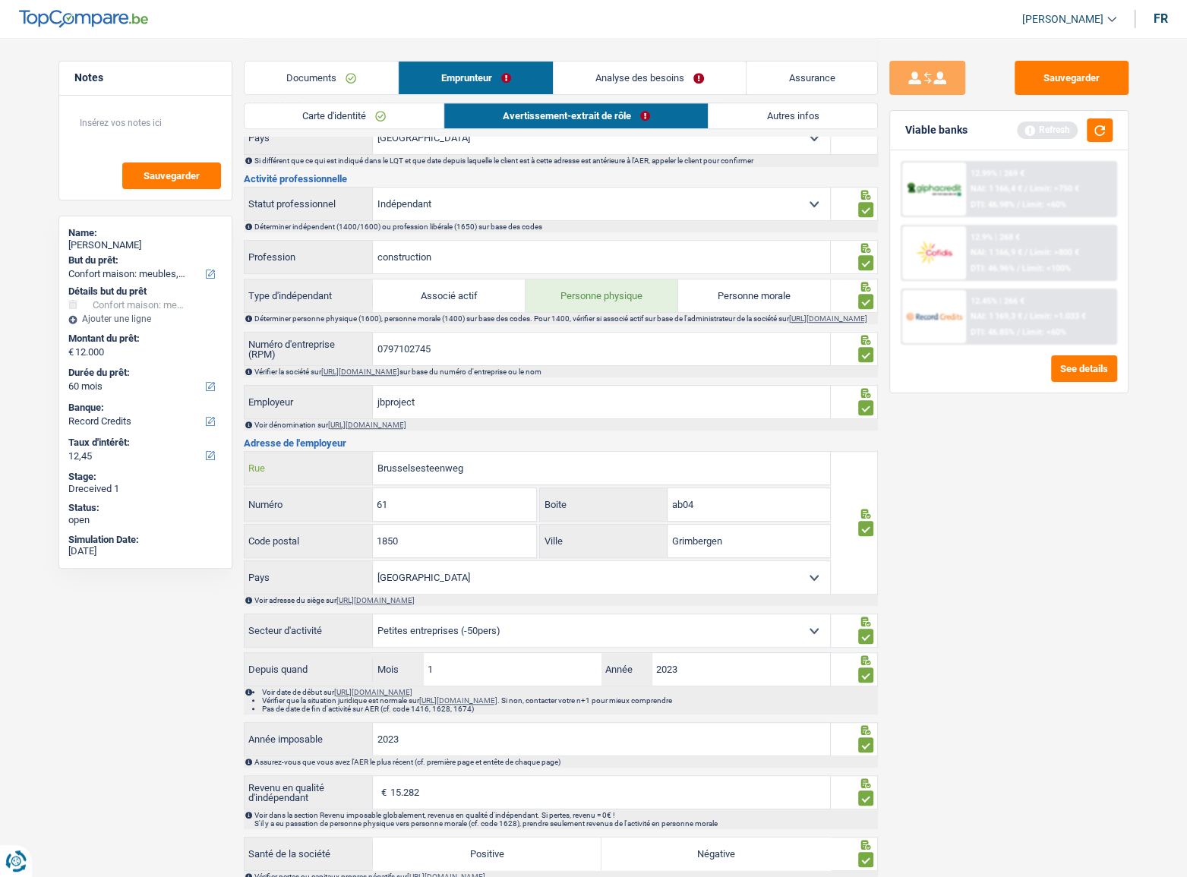
drag, startPoint x: 486, startPoint y: 483, endPoint x: 316, endPoint y: 472, distance: 170.5
click at [316, 472] on div "Brusselsesteenweg Rue" at bounding box center [538, 468] width 586 height 33
paste input "[STREET_ADDRESS]"
type input "Meerstraat"
drag, startPoint x: 405, startPoint y: 506, endPoint x: 326, endPoint y: 508, distance: 79.0
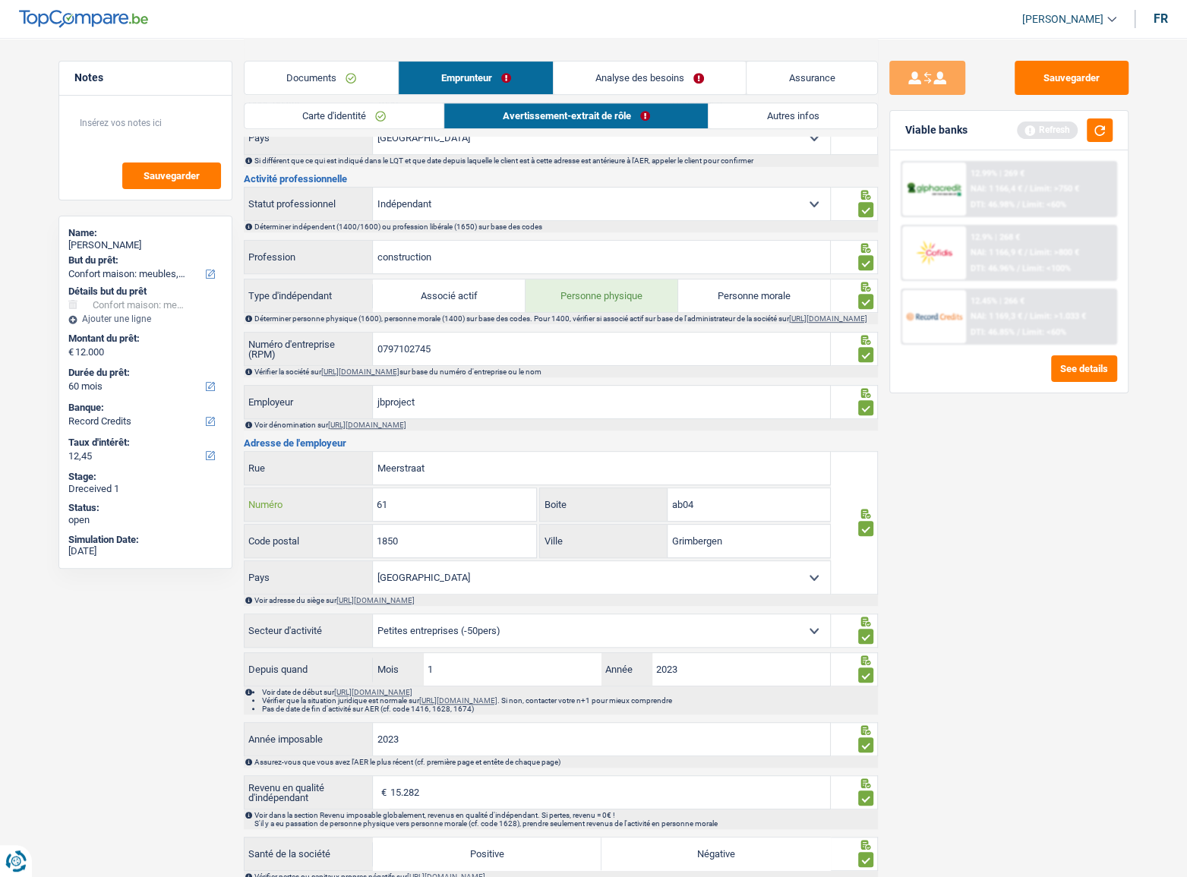
click at [326, 508] on div "61 Numéro" at bounding box center [391, 504] width 292 height 33
type input "29"
click at [455, 540] on input "1850" at bounding box center [454, 541] width 163 height 33
drag, startPoint x: 457, startPoint y: 540, endPoint x: 402, endPoint y: 542, distance: 54.7
click at [402, 542] on input "1850" at bounding box center [454, 541] width 163 height 33
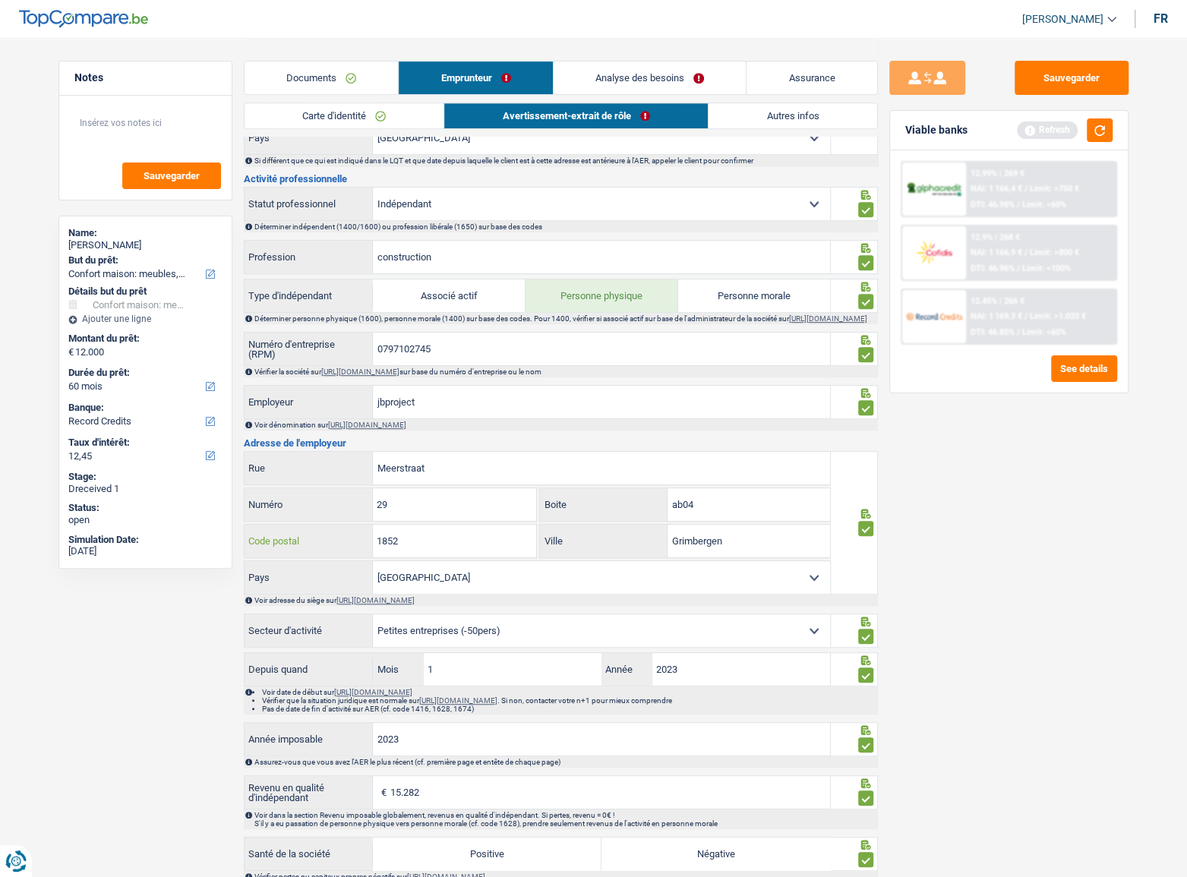
type input "1852"
click at [1005, 539] on div "Sauvegarder Viable banks Refresh 12.99% | 269 € NAI: 1 166,4 € / Limit: >750 € …" at bounding box center [1009, 457] width 262 height 792
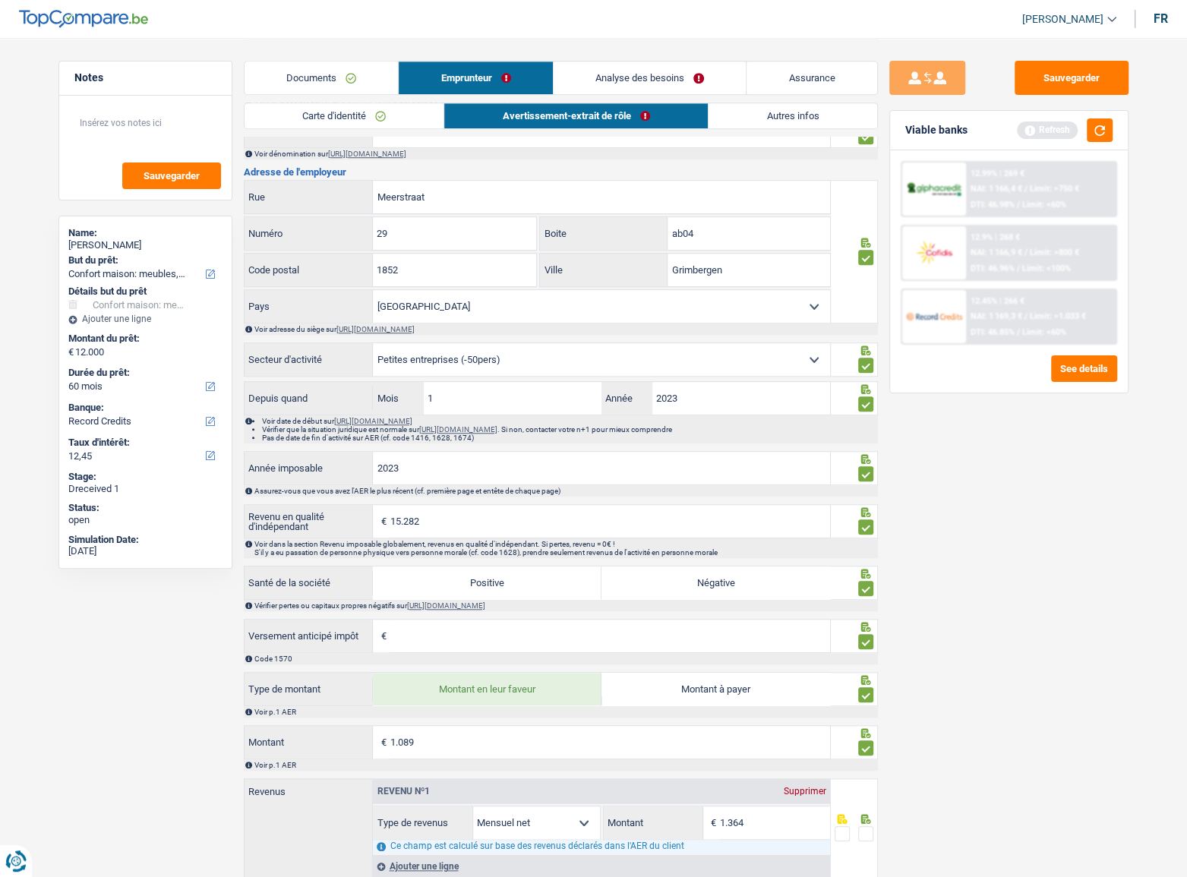
scroll to position [826, 0]
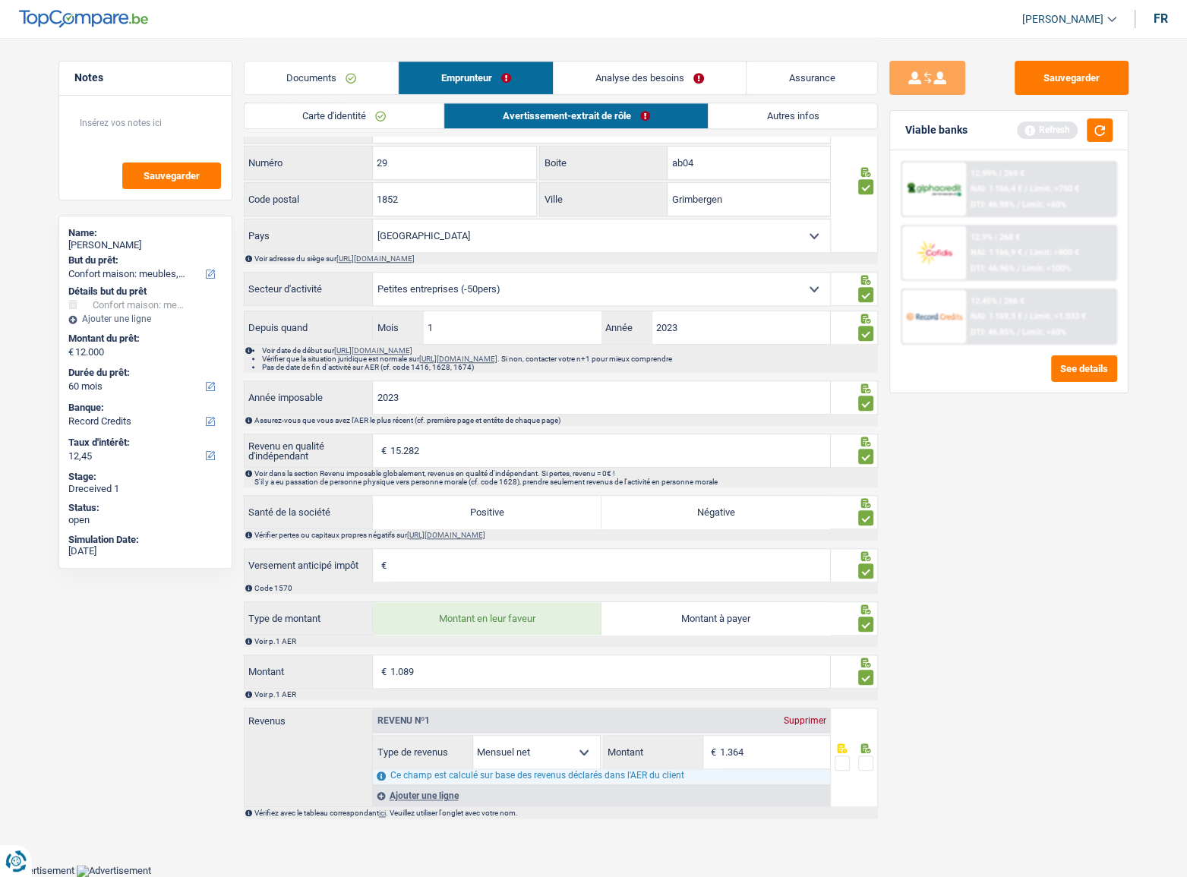
click at [874, 763] on div at bounding box center [854, 758] width 47 height 100
click at [869, 763] on span at bounding box center [865, 763] width 15 height 15
click at [0, 0] on input "radio" at bounding box center [0, 0] width 0 height 0
click at [1097, 68] on button "Sauvegarder" at bounding box center [1072, 78] width 114 height 34
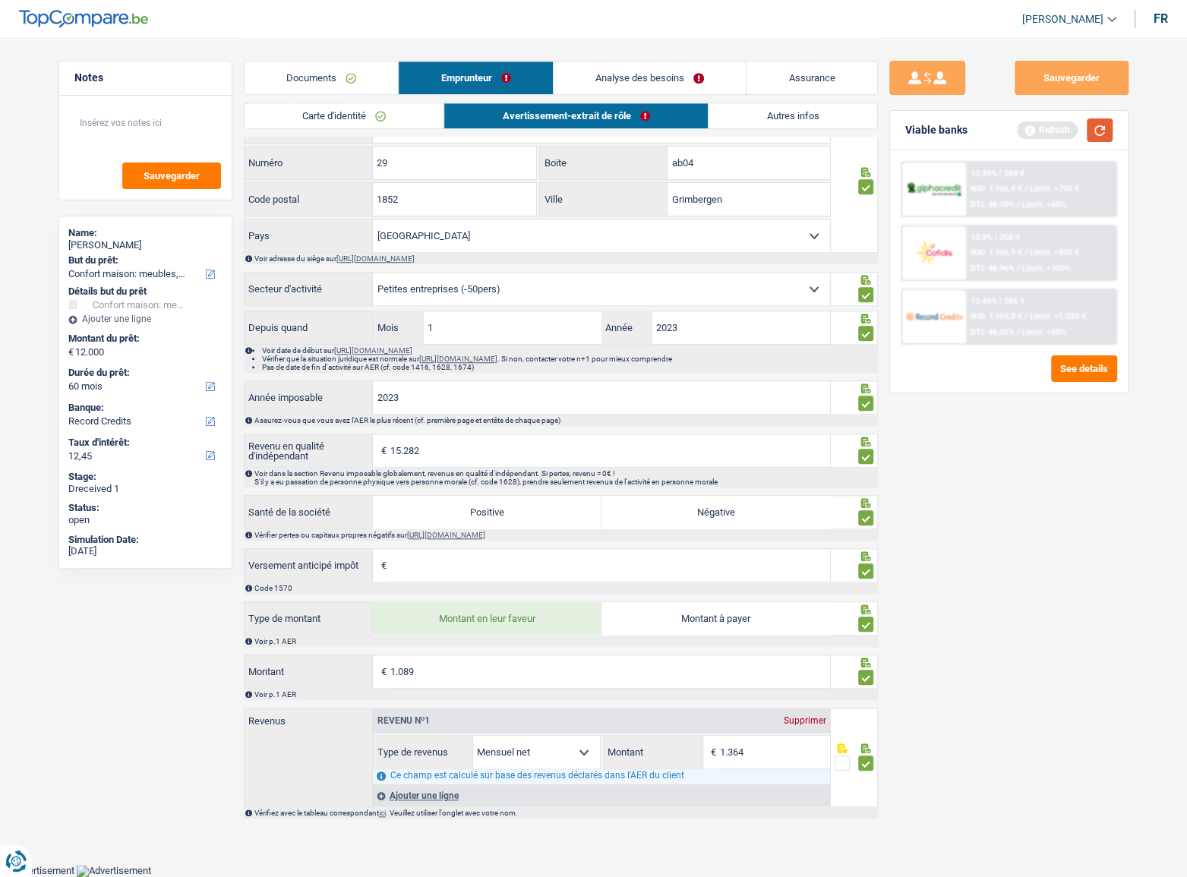
click at [1099, 134] on button "button" at bounding box center [1100, 130] width 26 height 24
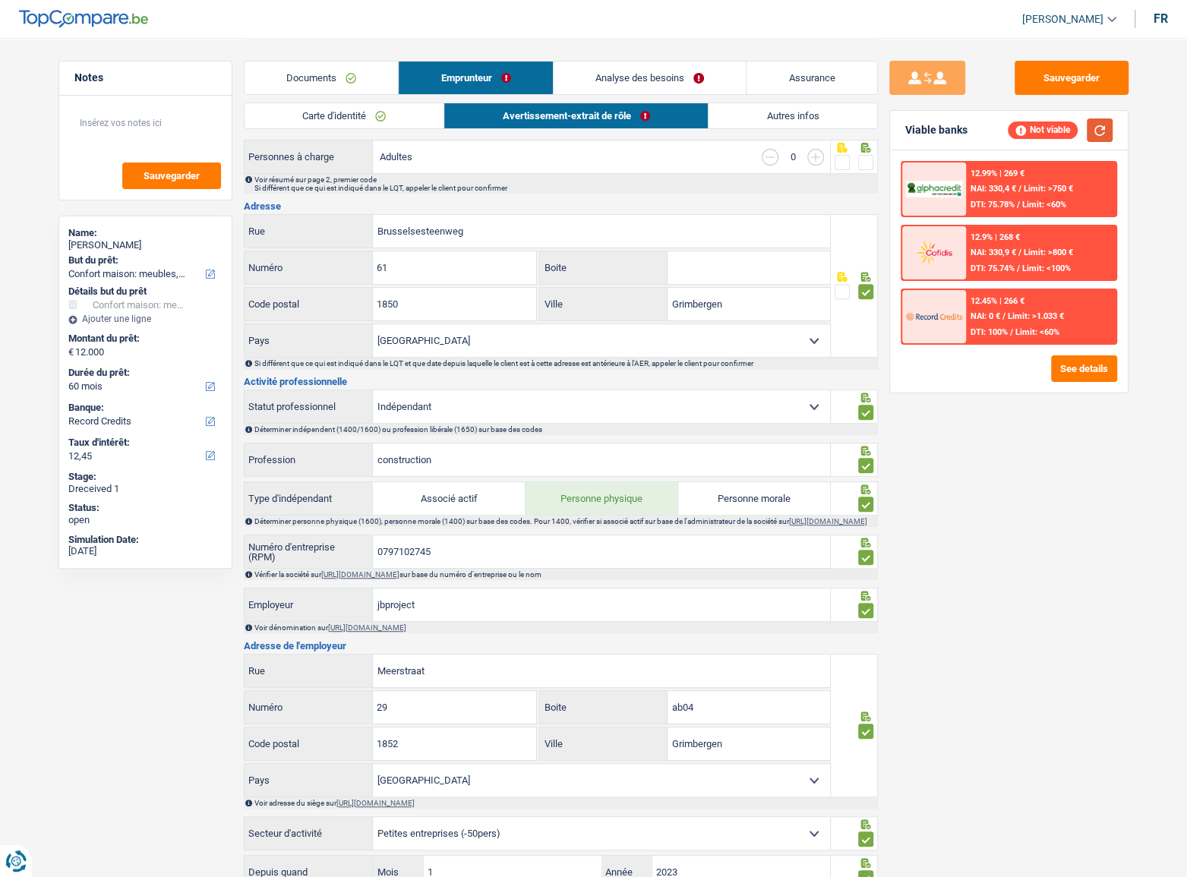
scroll to position [205, 0]
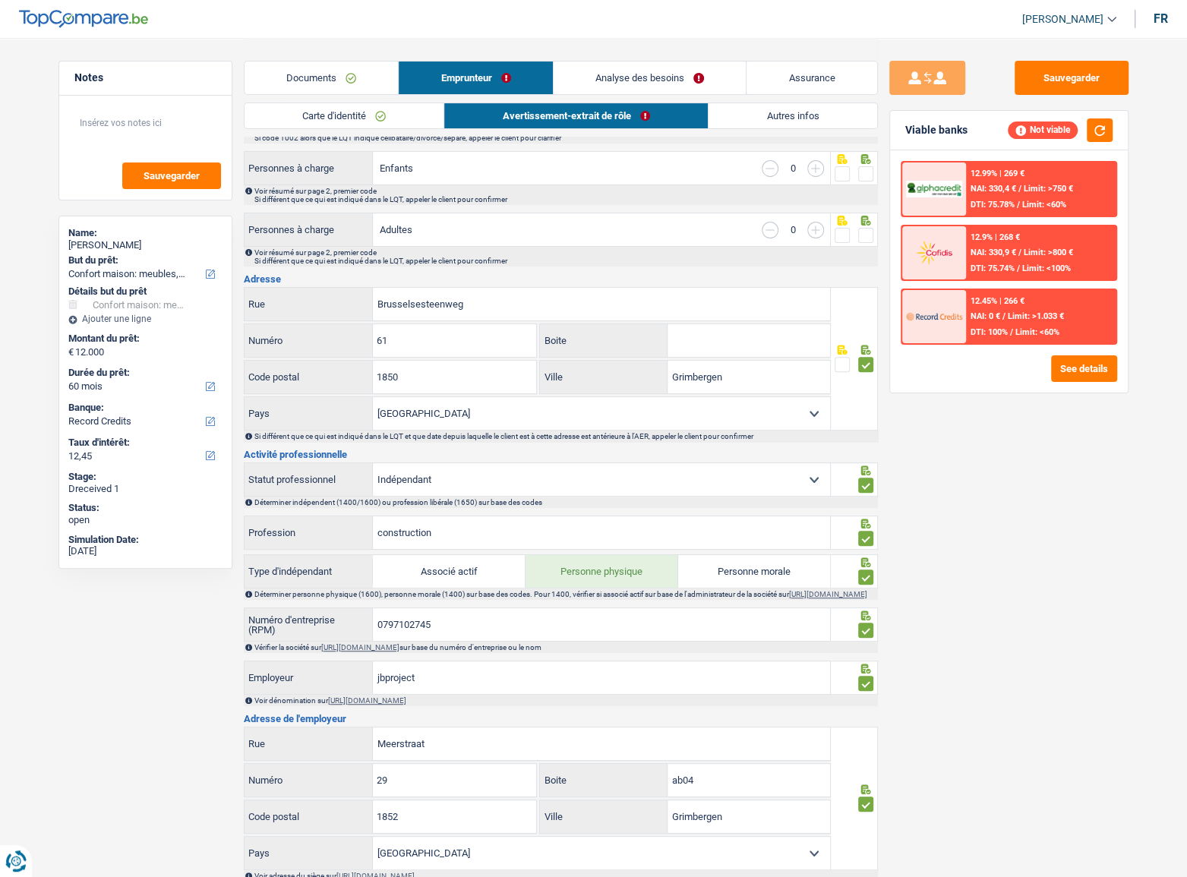
click at [782, 122] on link "Autres infos" at bounding box center [793, 115] width 169 height 25
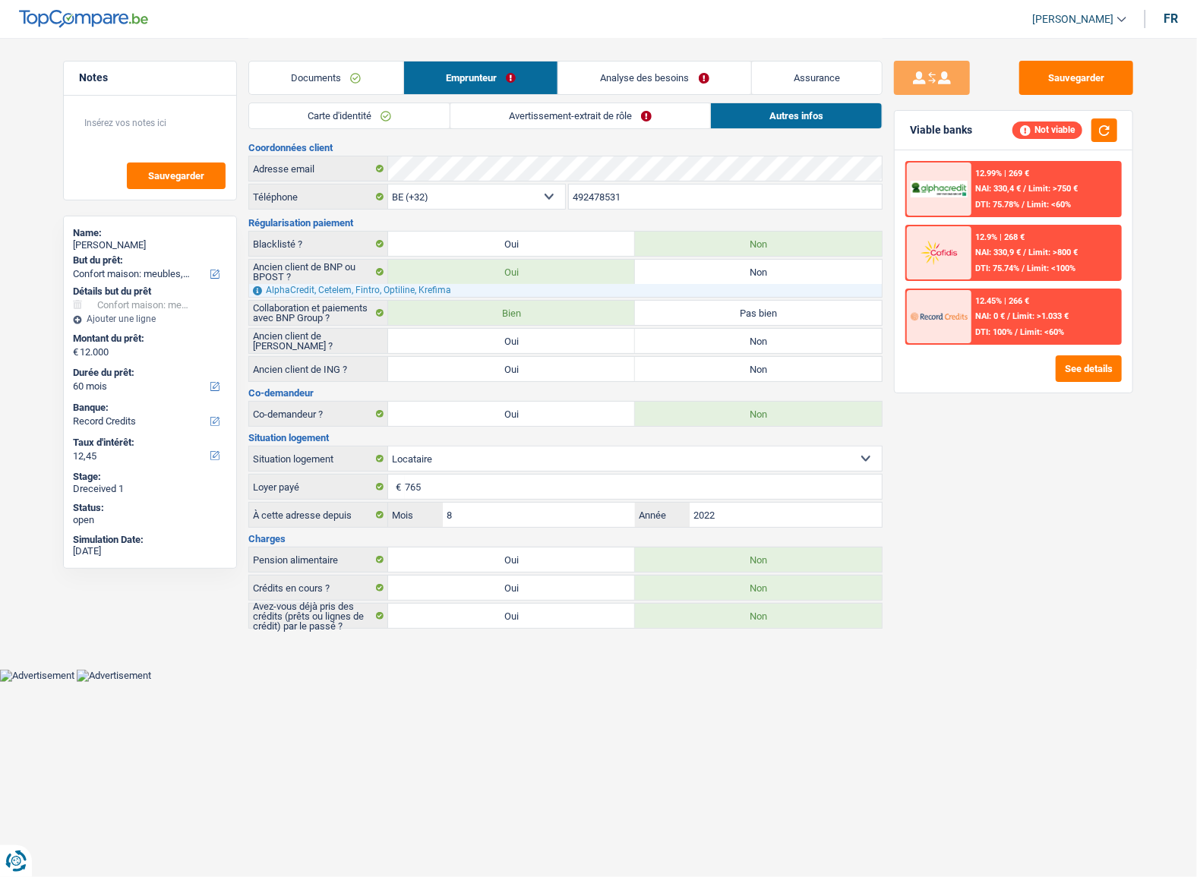
click at [659, 111] on link "Avertissement-extrait de rôle" at bounding box center [580, 115] width 260 height 25
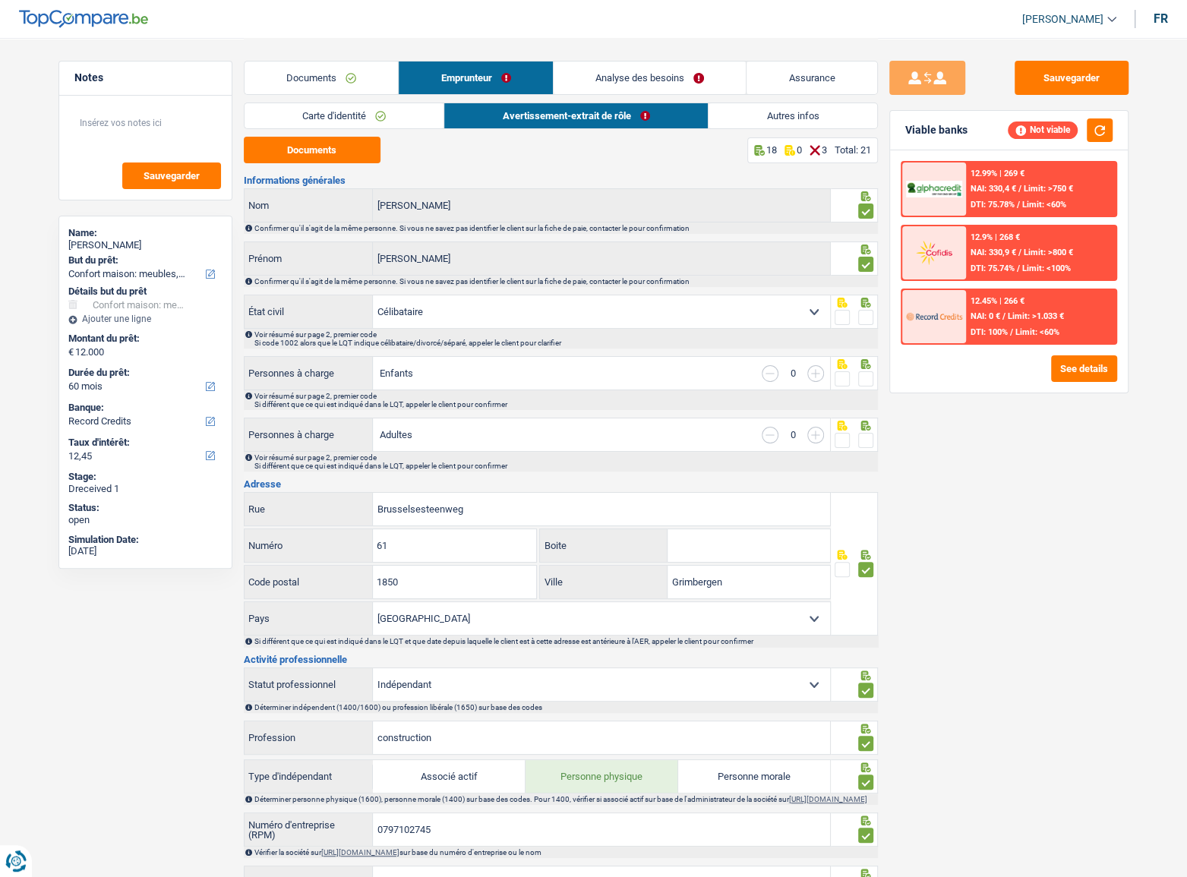
click at [867, 317] on span at bounding box center [865, 317] width 15 height 15
click at [0, 0] on input "radio" at bounding box center [0, 0] width 0 height 0
click at [873, 364] on icon at bounding box center [865, 364] width 15 height 10
click at [868, 378] on span at bounding box center [865, 378] width 15 height 15
click at [0, 0] on input "radio" at bounding box center [0, 0] width 0 height 0
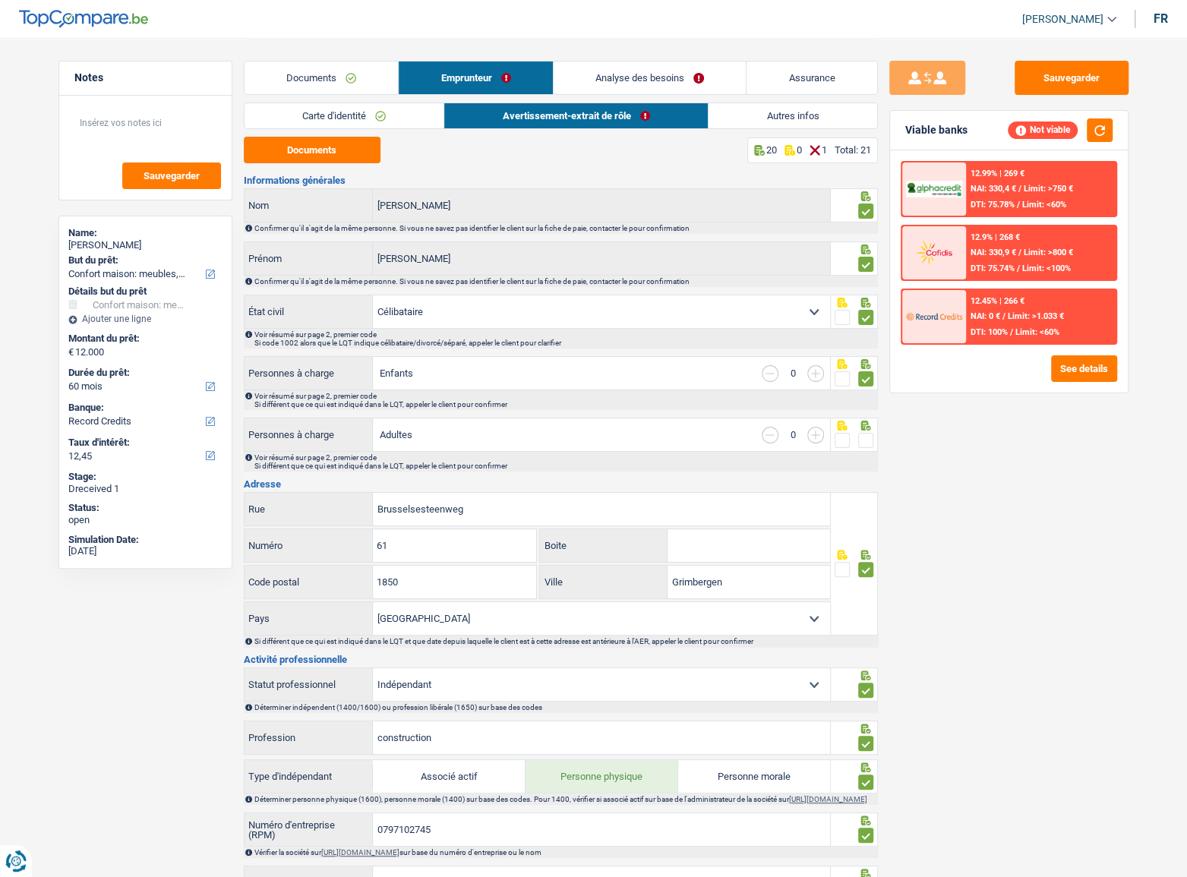
click at [863, 442] on span at bounding box center [865, 440] width 15 height 15
click at [0, 0] on input "radio" at bounding box center [0, 0] width 0 height 0
click at [808, 123] on link "Autres infos" at bounding box center [793, 115] width 168 height 25
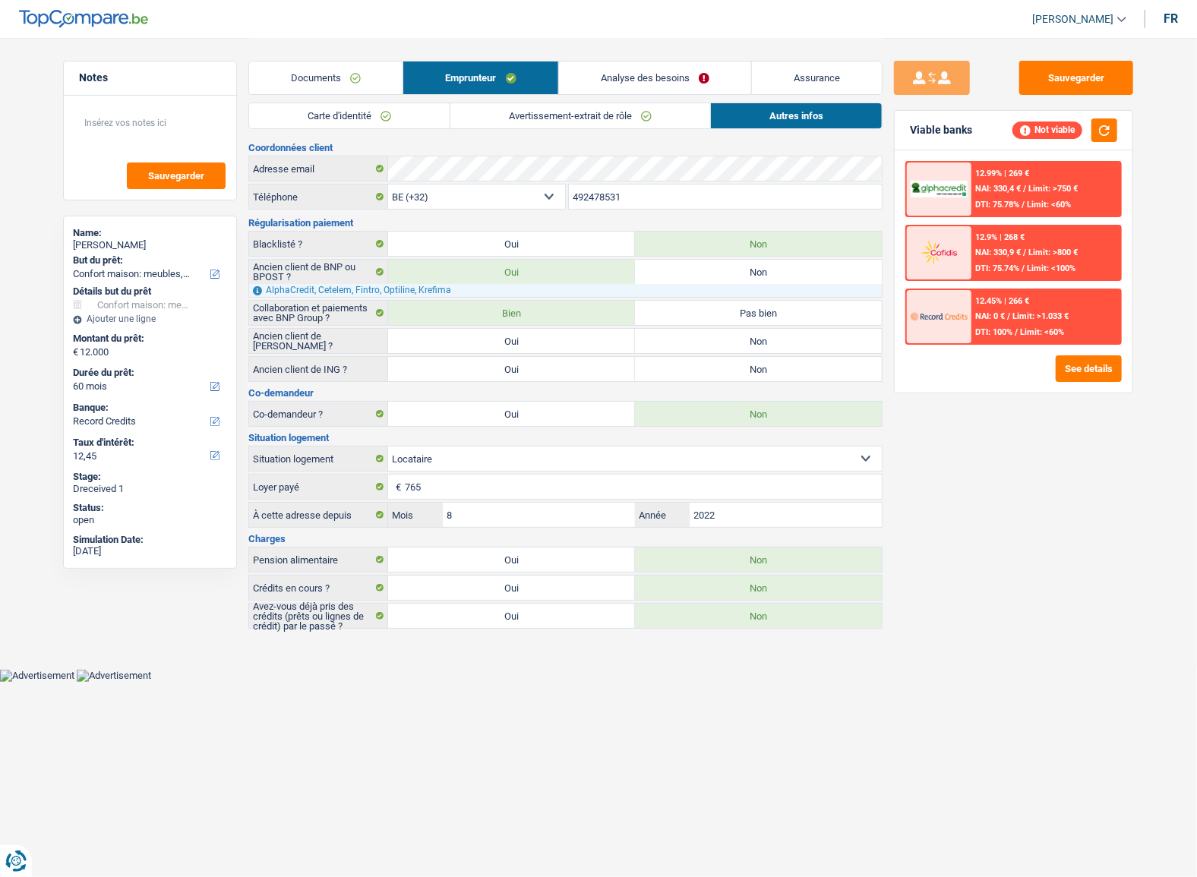
click at [698, 363] on label "Non" at bounding box center [758, 369] width 247 height 24
click at [698, 363] on input "Non" at bounding box center [758, 369] width 247 height 24
radio input "true"
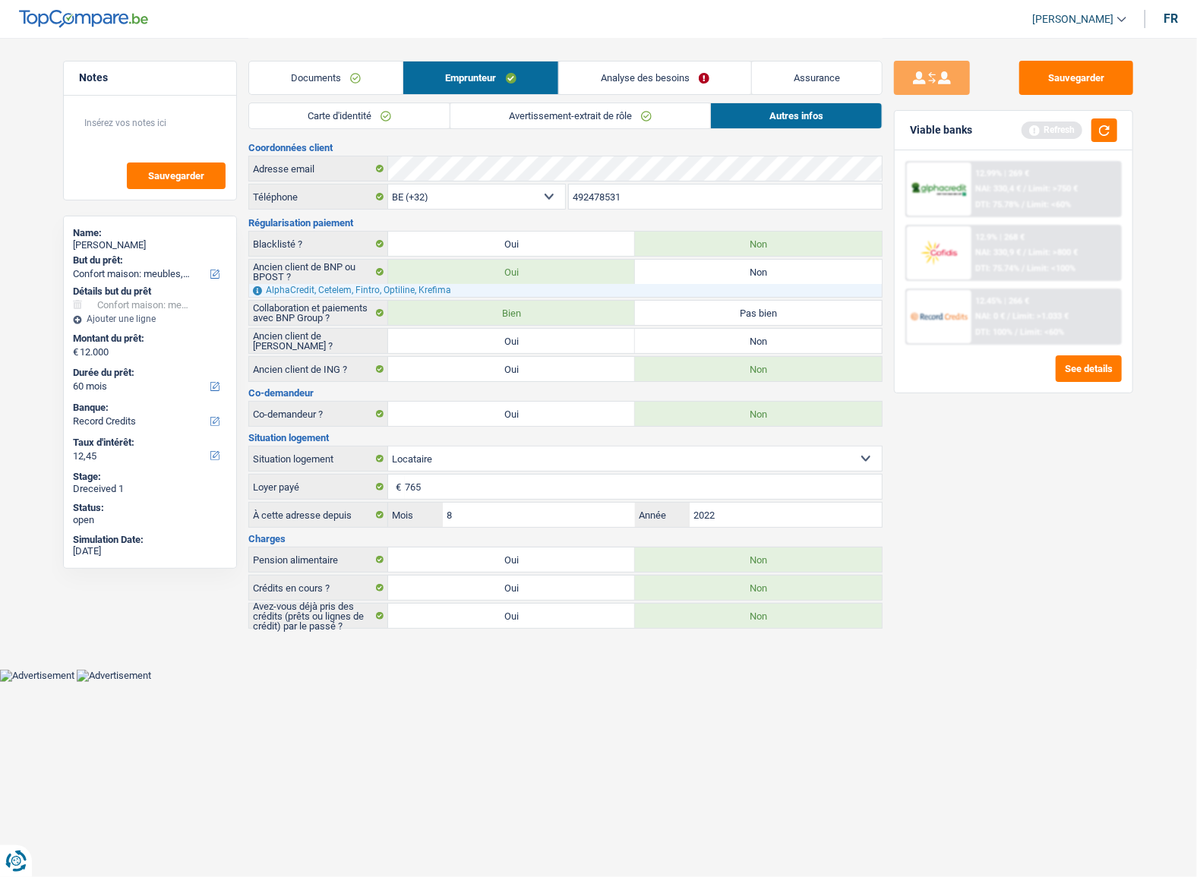
click at [690, 342] on label "Non" at bounding box center [758, 341] width 247 height 24
click at [690, 342] on input "Non" at bounding box center [758, 341] width 247 height 24
radio input "true"
click at [1079, 55] on div "Sauvegarder Viable banks Refresh 12.99% | 269 € NAI: 330,4 € / Limit: >750 € DT…" at bounding box center [1014, 334] width 263 height 593
drag, startPoint x: 1079, startPoint y: 76, endPoint x: 1108, endPoint y: 119, distance: 52.0
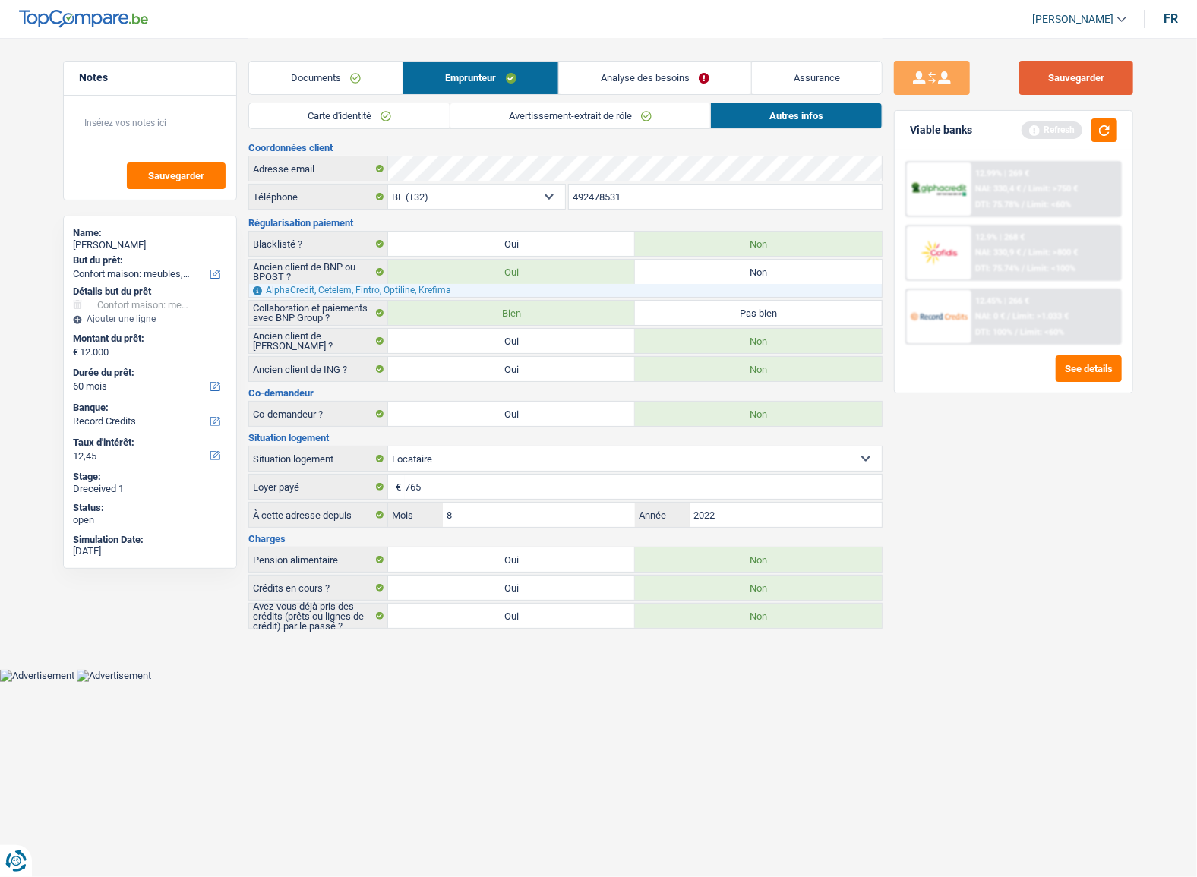
click at [1080, 76] on button "Sauvegarder" at bounding box center [1076, 78] width 114 height 34
click at [1107, 129] on button "button" at bounding box center [1105, 130] width 26 height 24
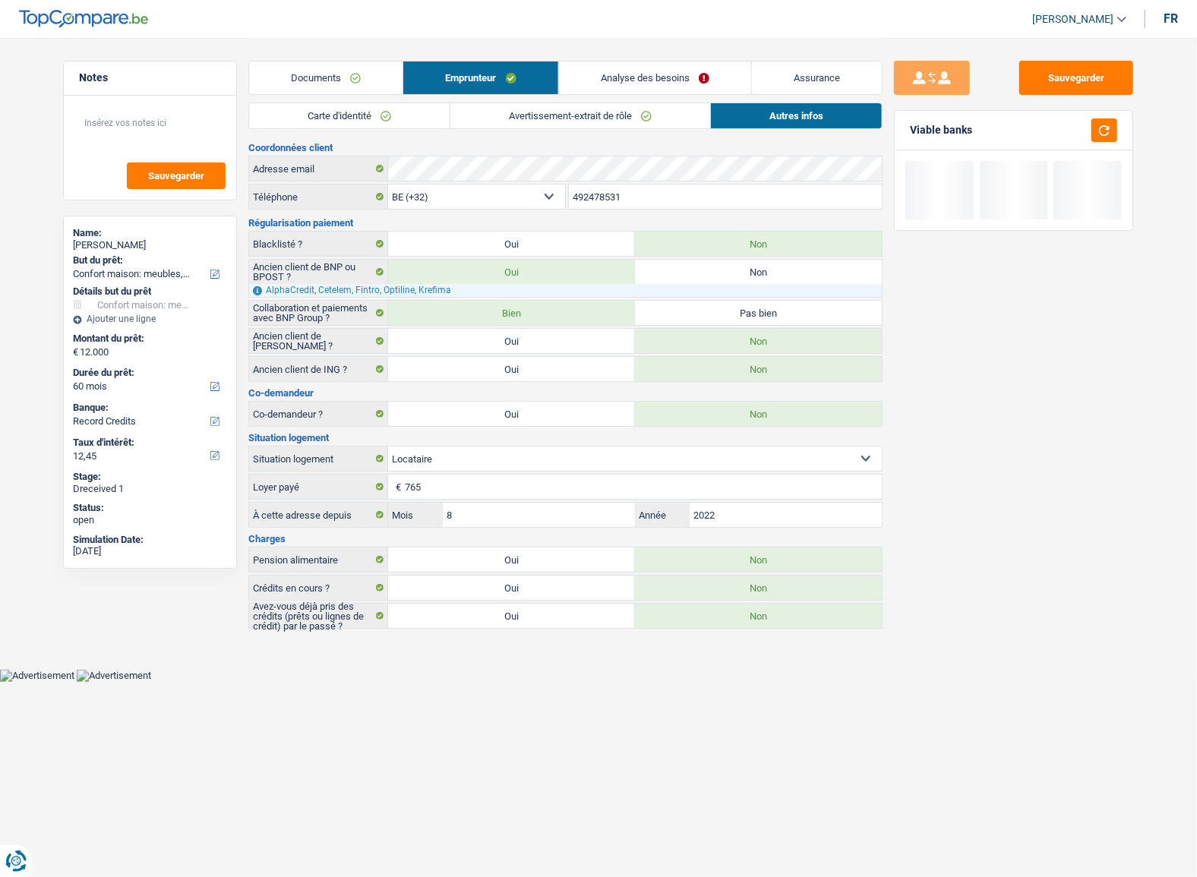
click at [549, 129] on div "Carte d'identité Avertissement-extrait de rôle Autres infos" at bounding box center [565, 120] width 634 height 34
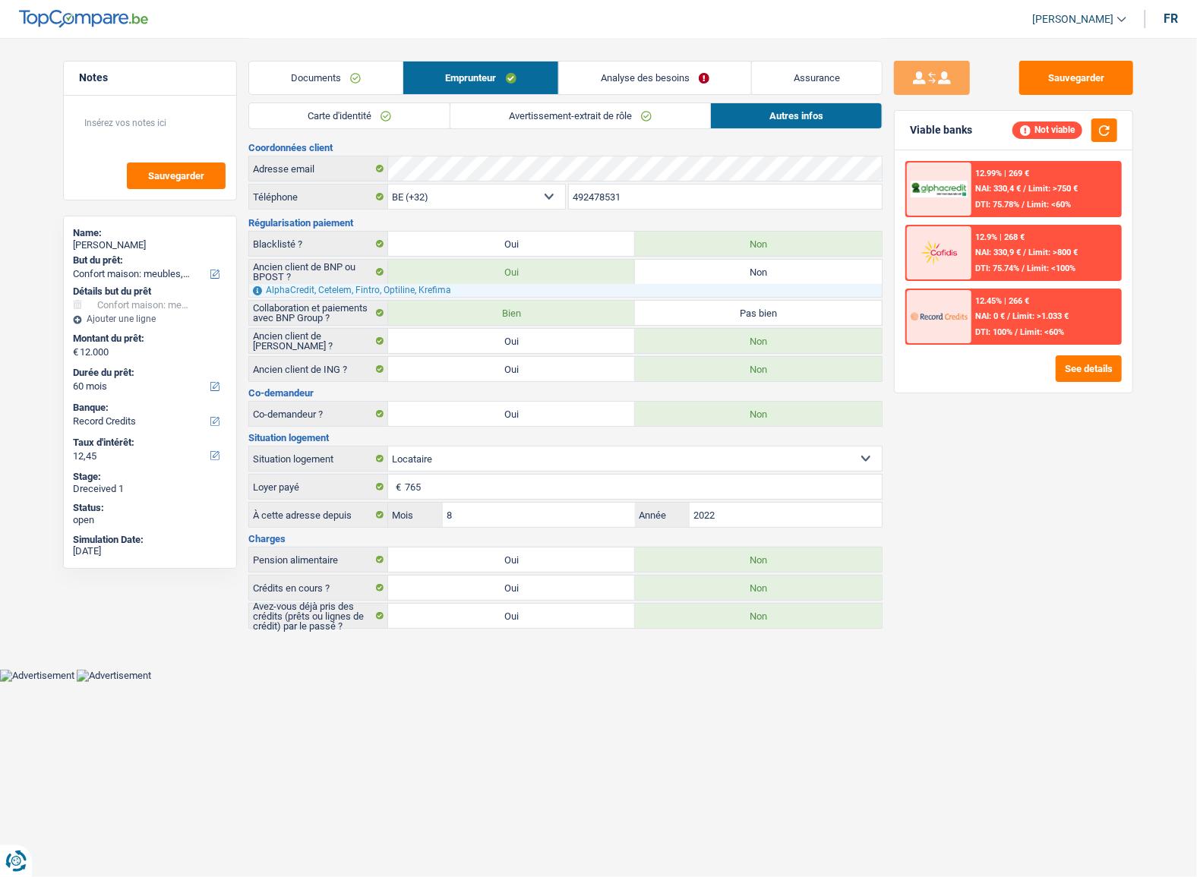
click at [548, 116] on link "Avertissement-extrait de rôle" at bounding box center [580, 115] width 260 height 25
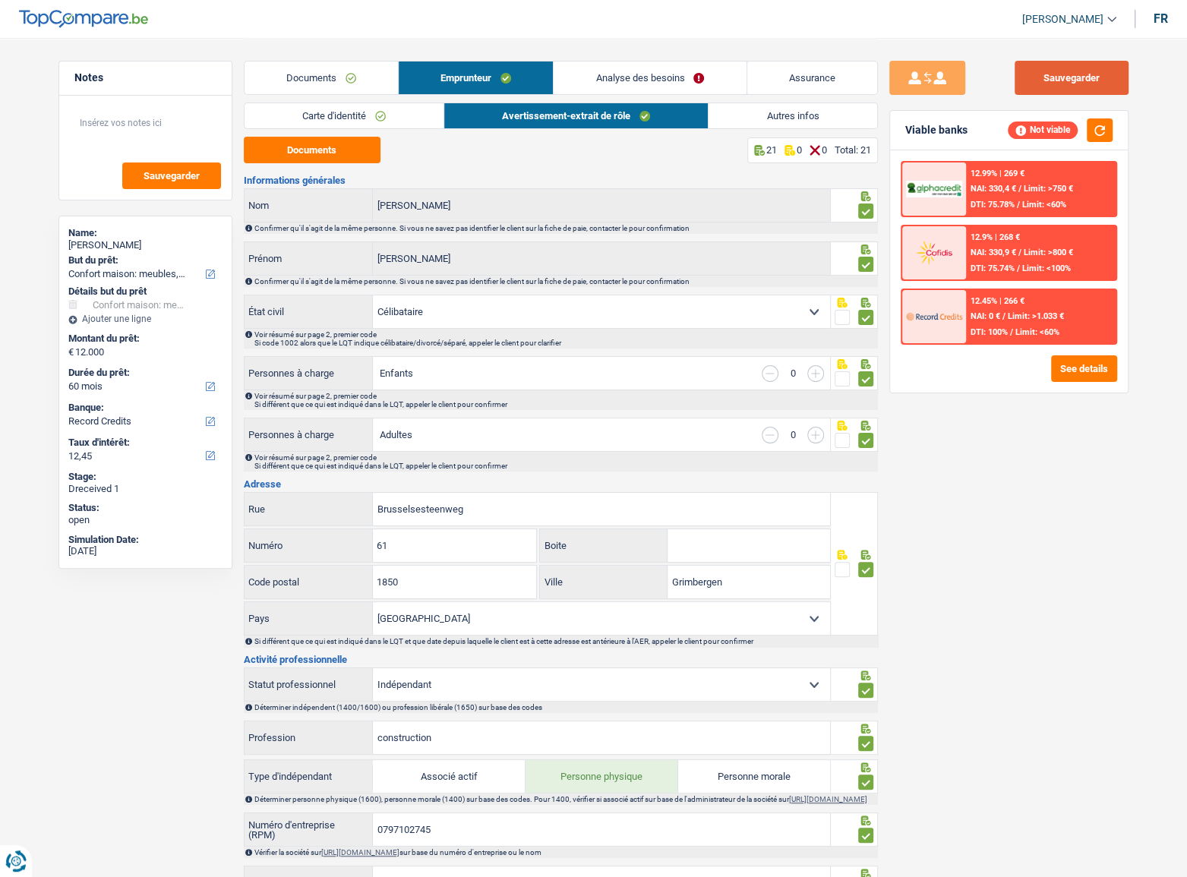
click at [1034, 69] on button "Sauvegarder" at bounding box center [1072, 78] width 114 height 34
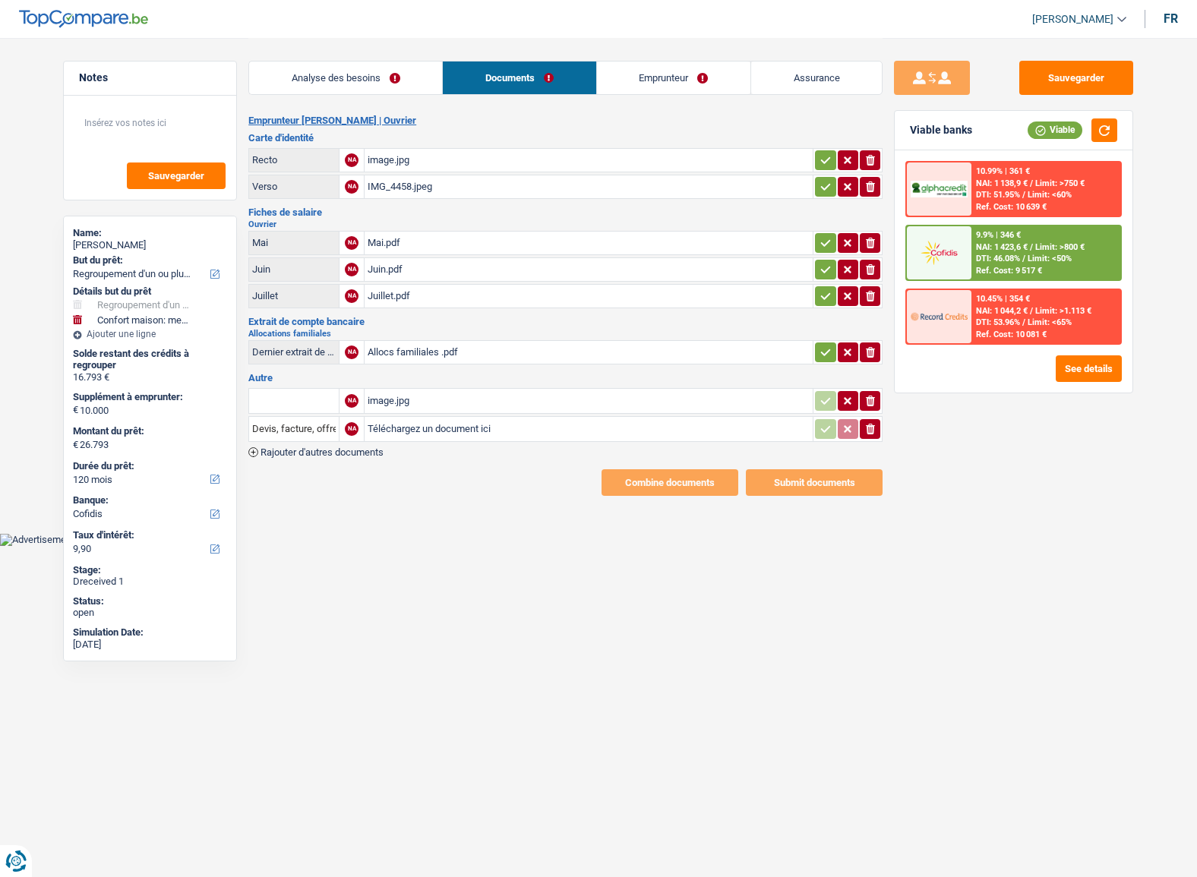
select select "refinancing"
select select "household"
select select "120"
select select "cofidis"
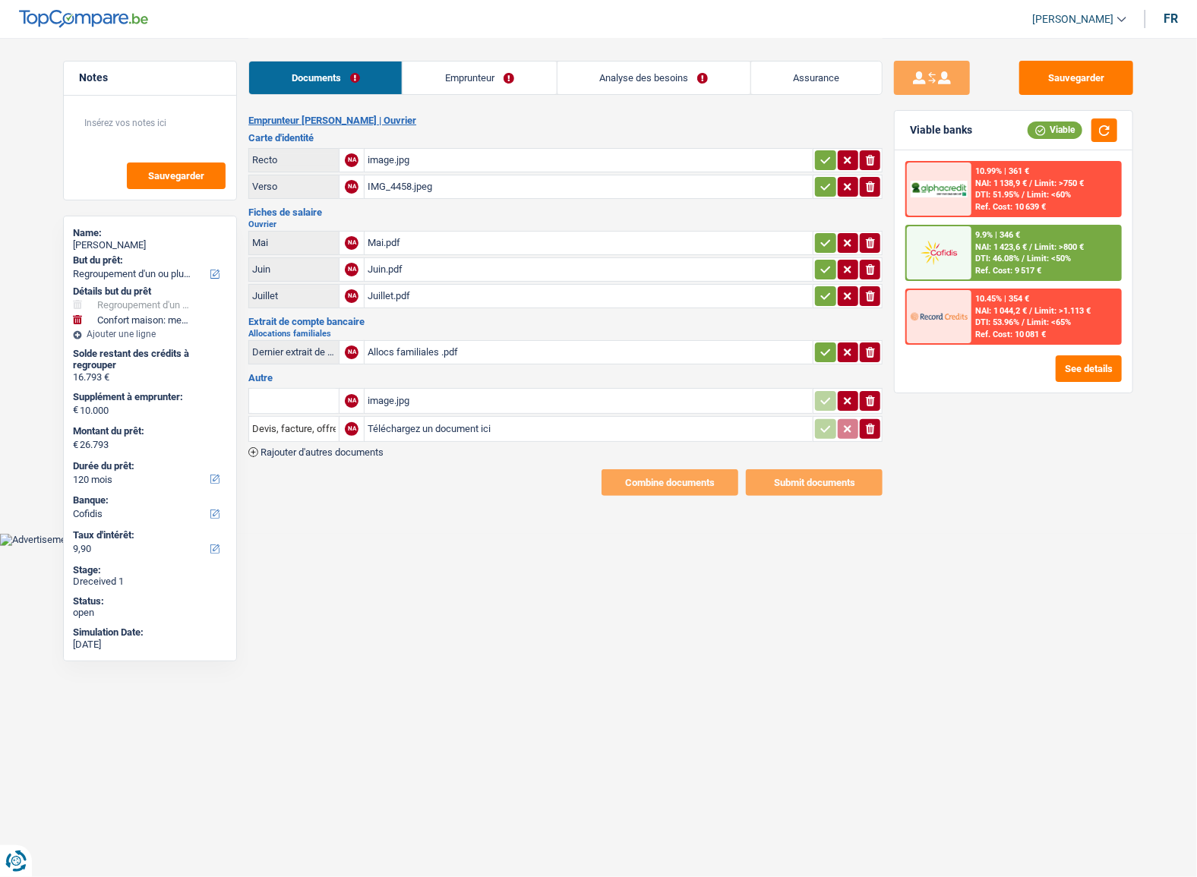
drag, startPoint x: 829, startPoint y: 344, endPoint x: 825, endPoint y: 304, distance: 40.4
click at [829, 345] on icon "button" at bounding box center [826, 352] width 12 height 15
click at [825, 289] on icon "button" at bounding box center [826, 296] width 12 height 15
click at [824, 245] on icon "button" at bounding box center [826, 242] width 12 height 15
click at [827, 168] on button "button" at bounding box center [825, 160] width 21 height 20
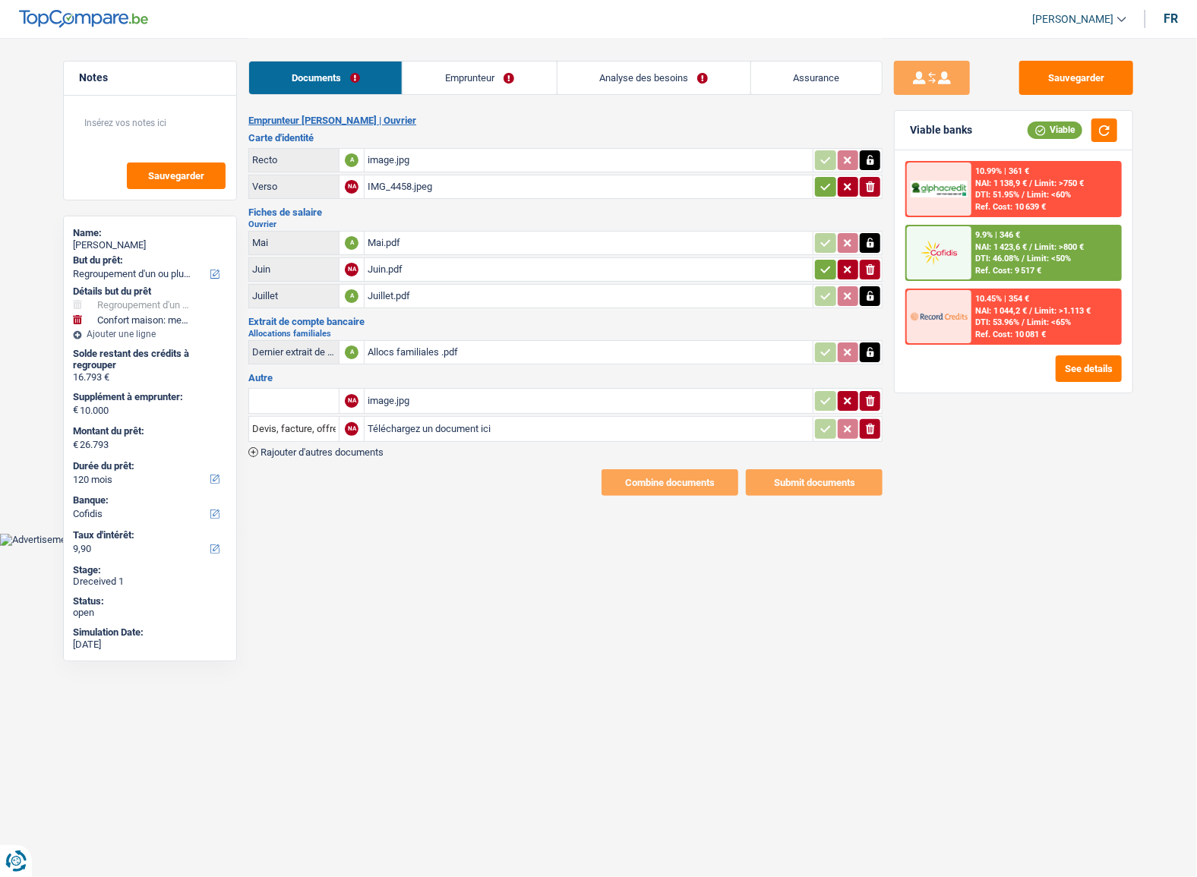
click at [826, 189] on icon "button" at bounding box center [826, 186] width 12 height 15
click at [821, 271] on icon "button" at bounding box center [826, 269] width 12 height 15
click at [874, 404] on icon "ionicons-v5-e" at bounding box center [870, 400] width 12 height 15
click at [874, 403] on icon "ionicons-v5-e" at bounding box center [870, 400] width 12 height 15
click at [876, 424] on icon "ionicons-v5-e" at bounding box center [870, 429] width 12 height 15
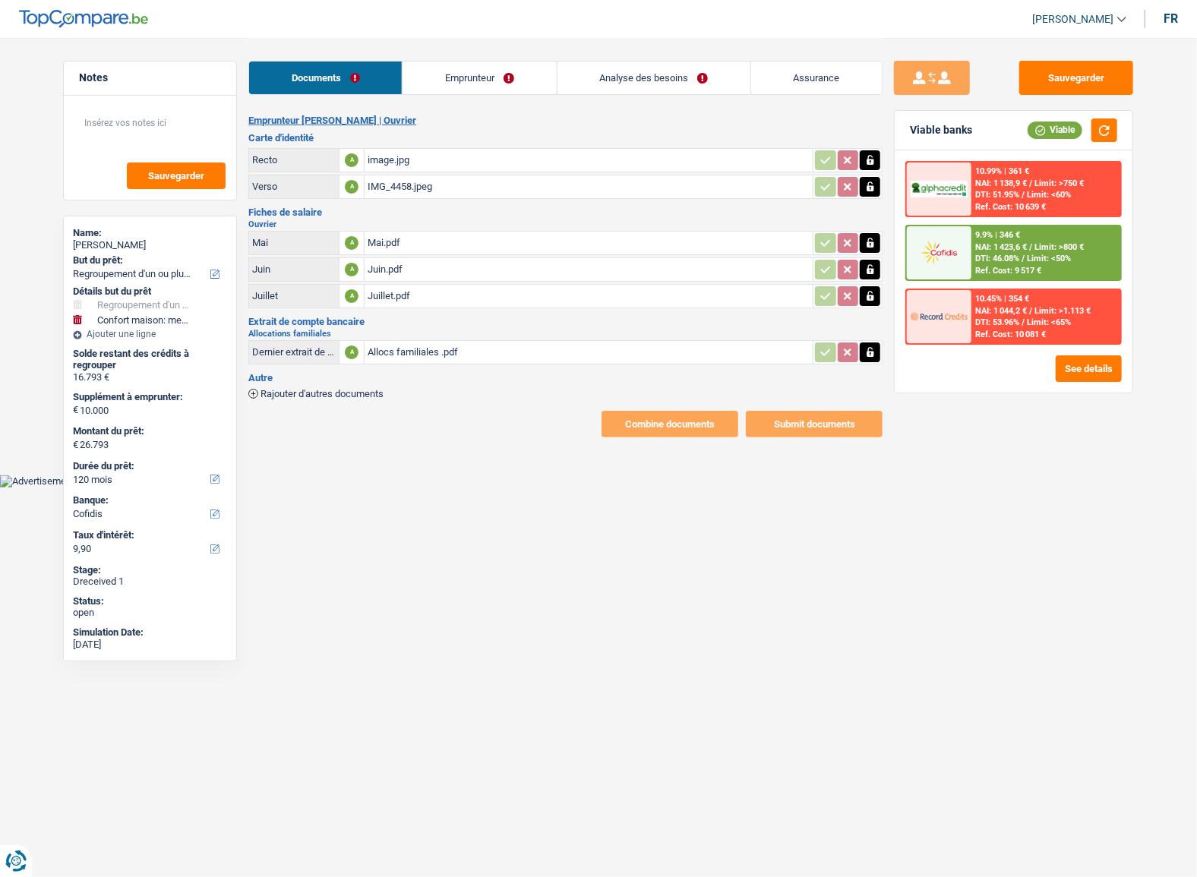
click at [1114, 60] on div "Sauvegarder Viable banks Viable 10.99% | 361 € NAI: 1 138,9 € / Limit: >750 € D…" at bounding box center [1014, 238] width 263 height 400
click at [466, 88] on link "Emprunteur" at bounding box center [479, 78] width 153 height 33
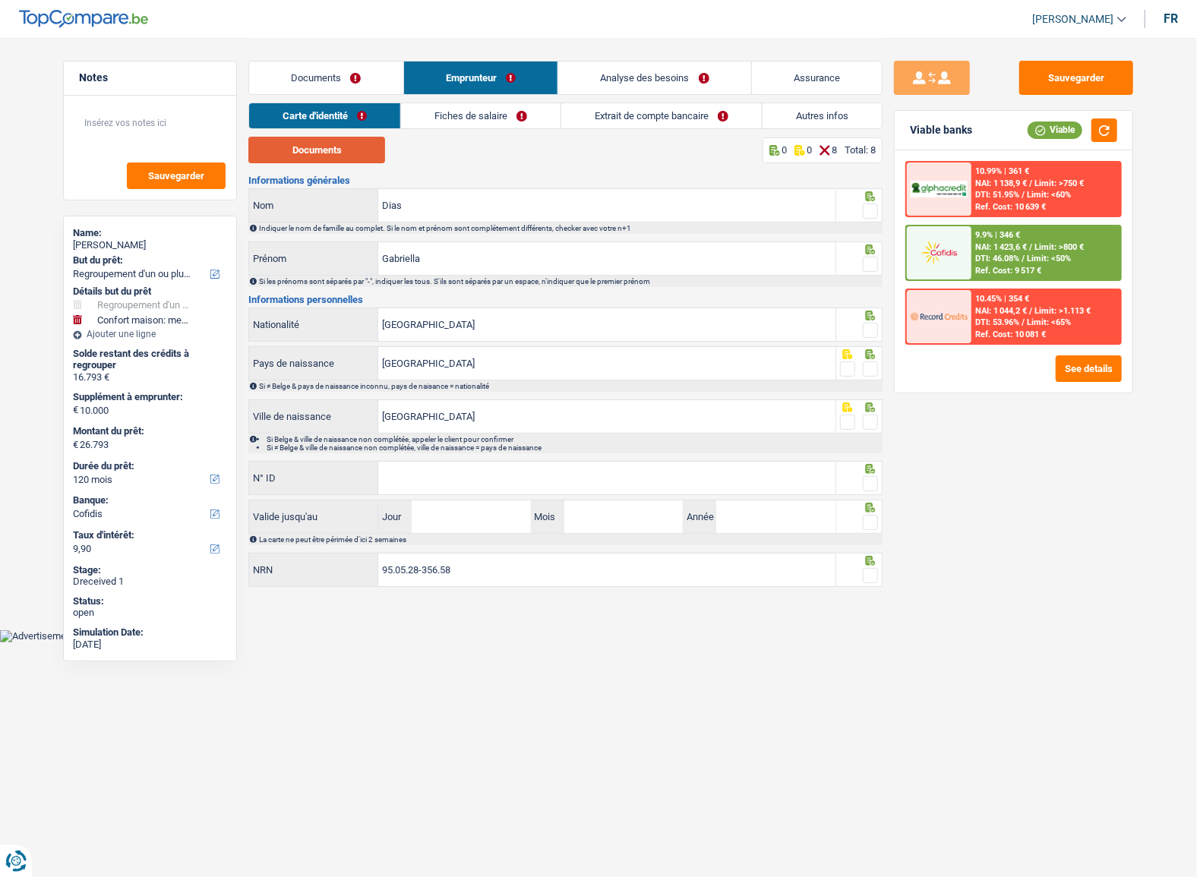
click at [349, 144] on button "Documents" at bounding box center [316, 150] width 137 height 27
